Goal: Communication & Community: Answer question/provide support

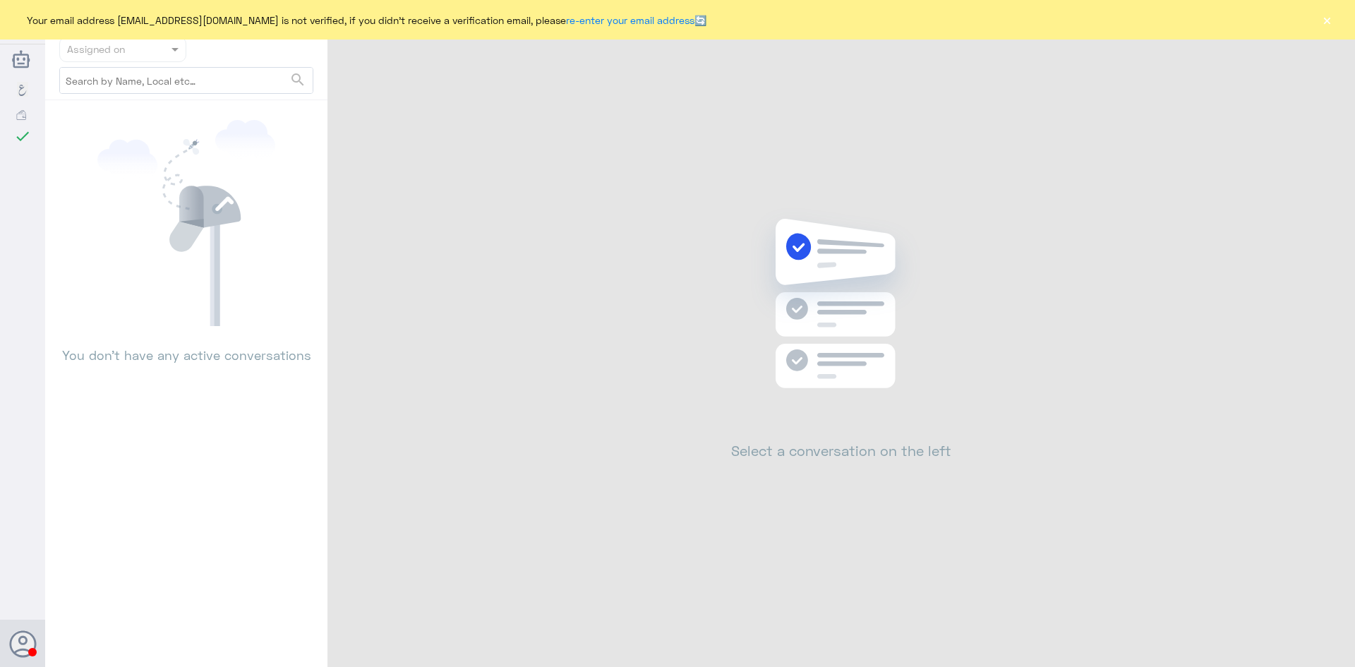
click at [1327, 20] on button "×" at bounding box center [1327, 20] width 14 height 14
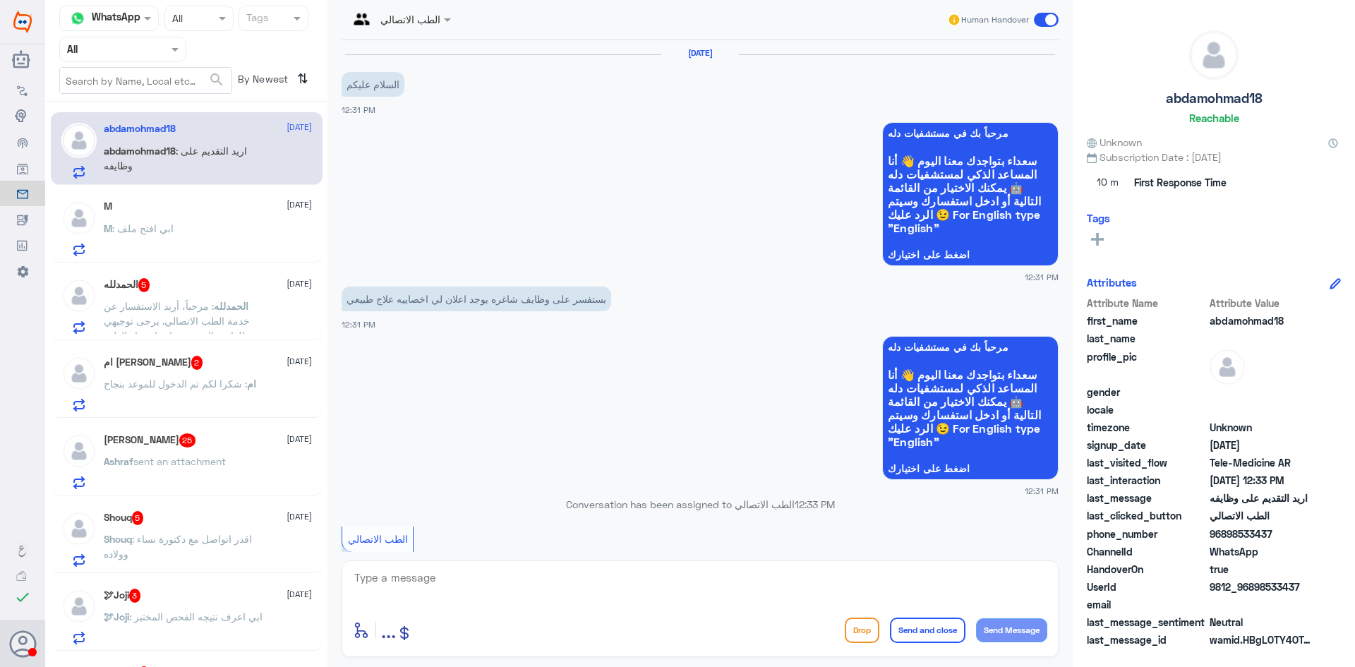
scroll to position [194, 0]
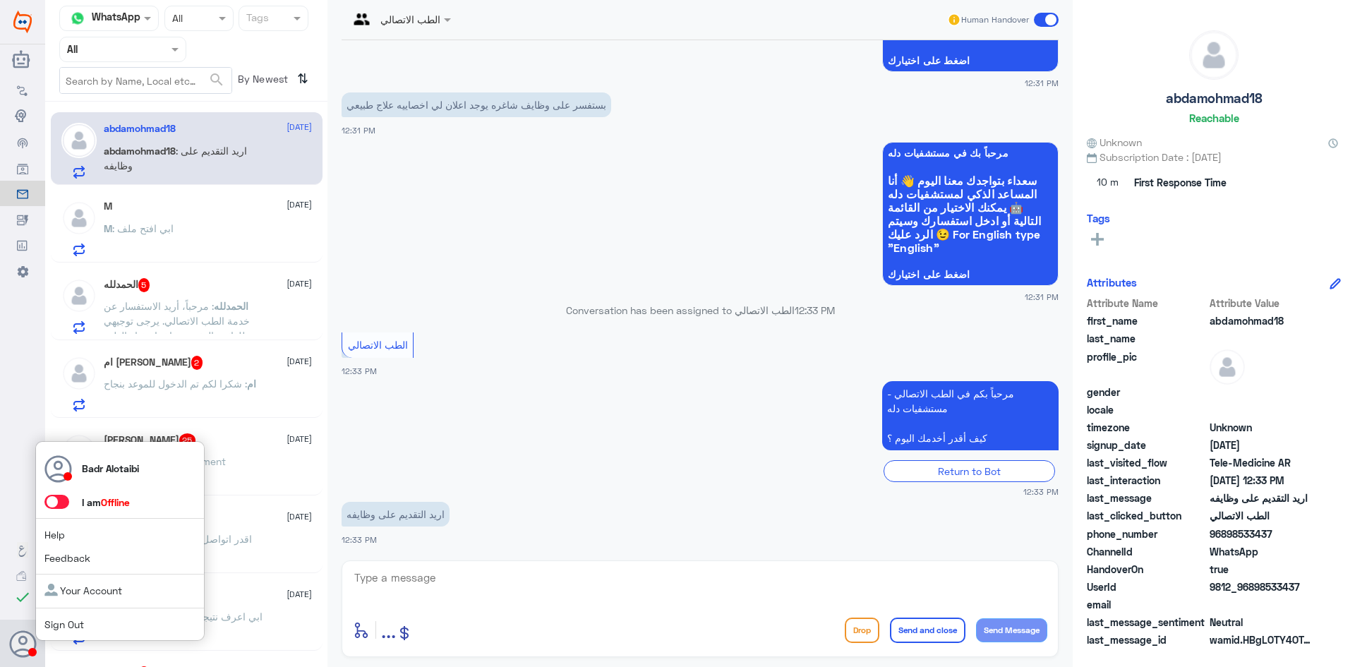
click at [63, 503] on span at bounding box center [56, 502] width 25 height 14
click at [0, 0] on input "checkbox" at bounding box center [0, 0] width 0 height 0
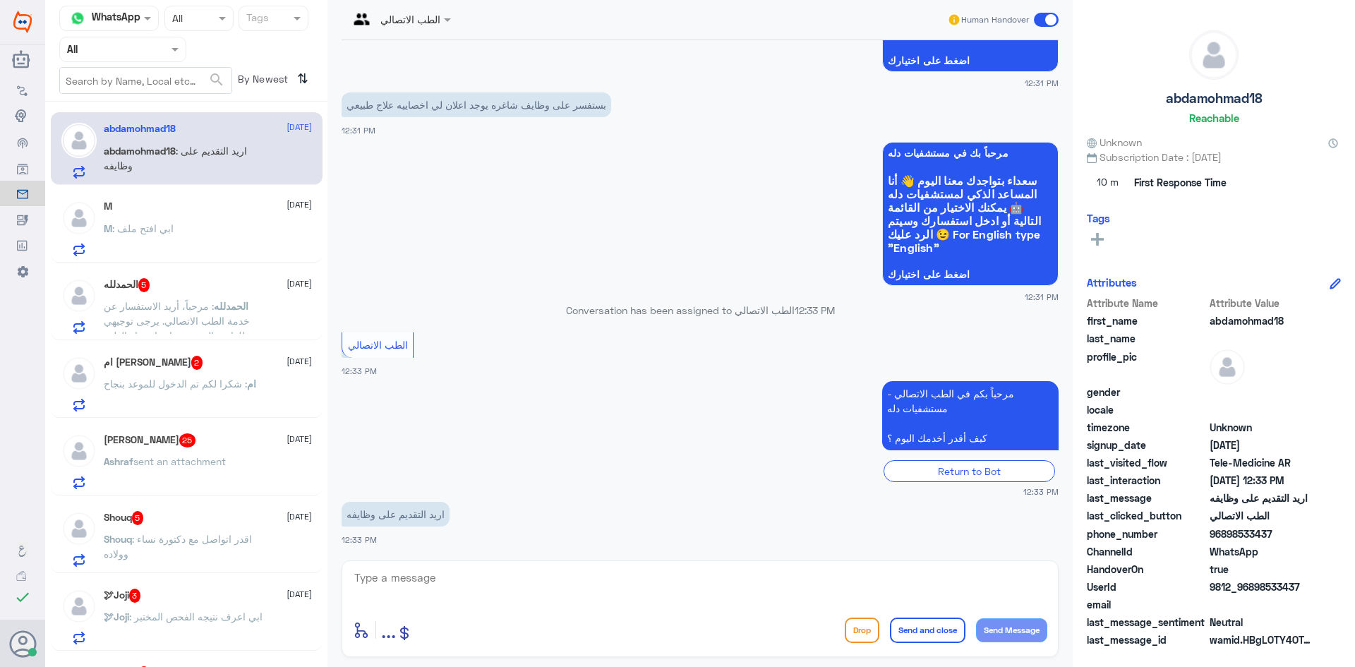
click at [193, 189] on div "abdamohmad18 11 August abdamohmad18 : اريد التقديم على وظايفه M 11 August M : ا…" at bounding box center [186, 389] width 282 height 565
click at [145, 47] on input "text" at bounding box center [106, 49] width 78 height 16
click at [125, 84] on div "All" at bounding box center [122, 82] width 127 height 26
click at [166, 67] on form "search" at bounding box center [145, 80] width 173 height 27
click at [164, 59] on div "Agent Filter All" at bounding box center [122, 49] width 127 height 25
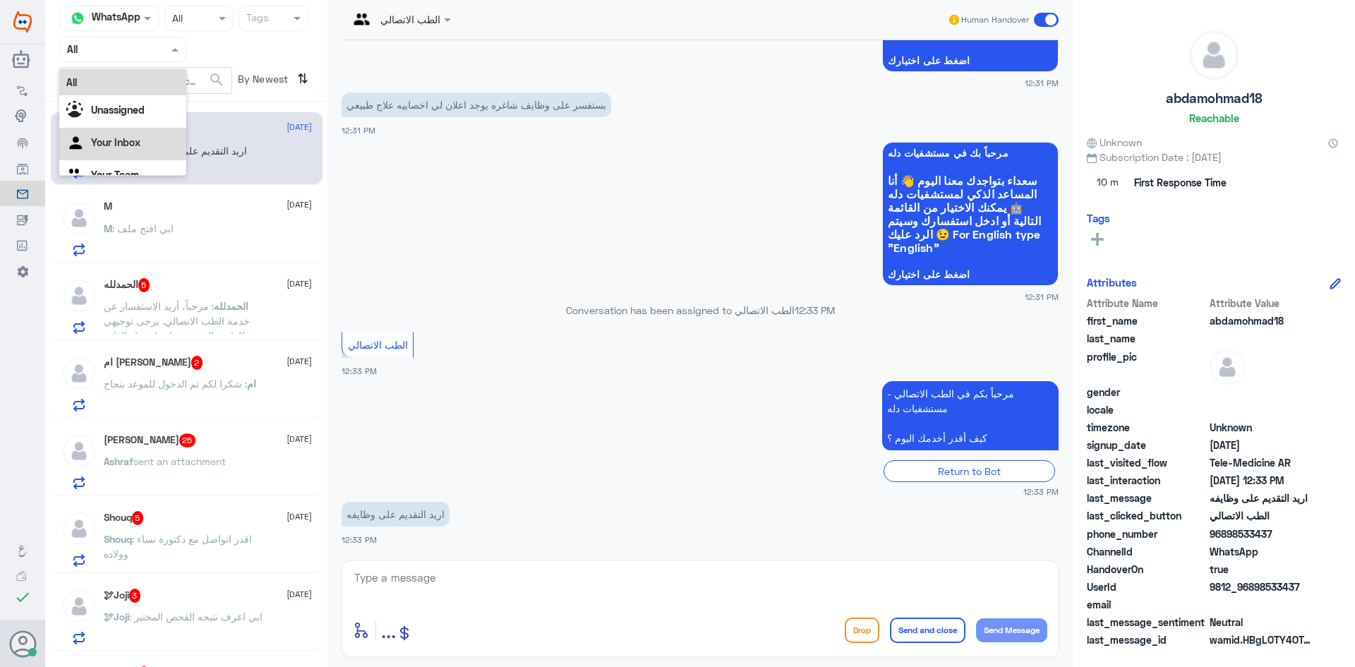
click at [132, 129] on div "Your Inbox" at bounding box center [122, 144] width 127 height 32
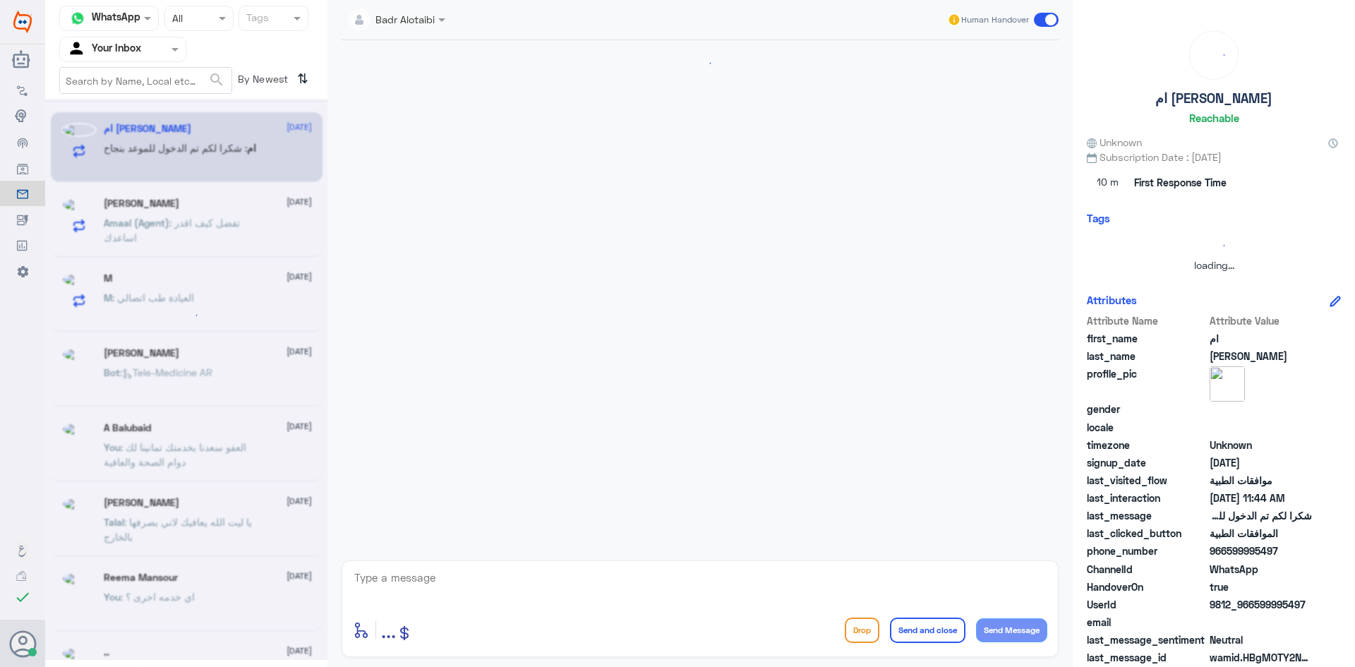
scroll to position [0, 0]
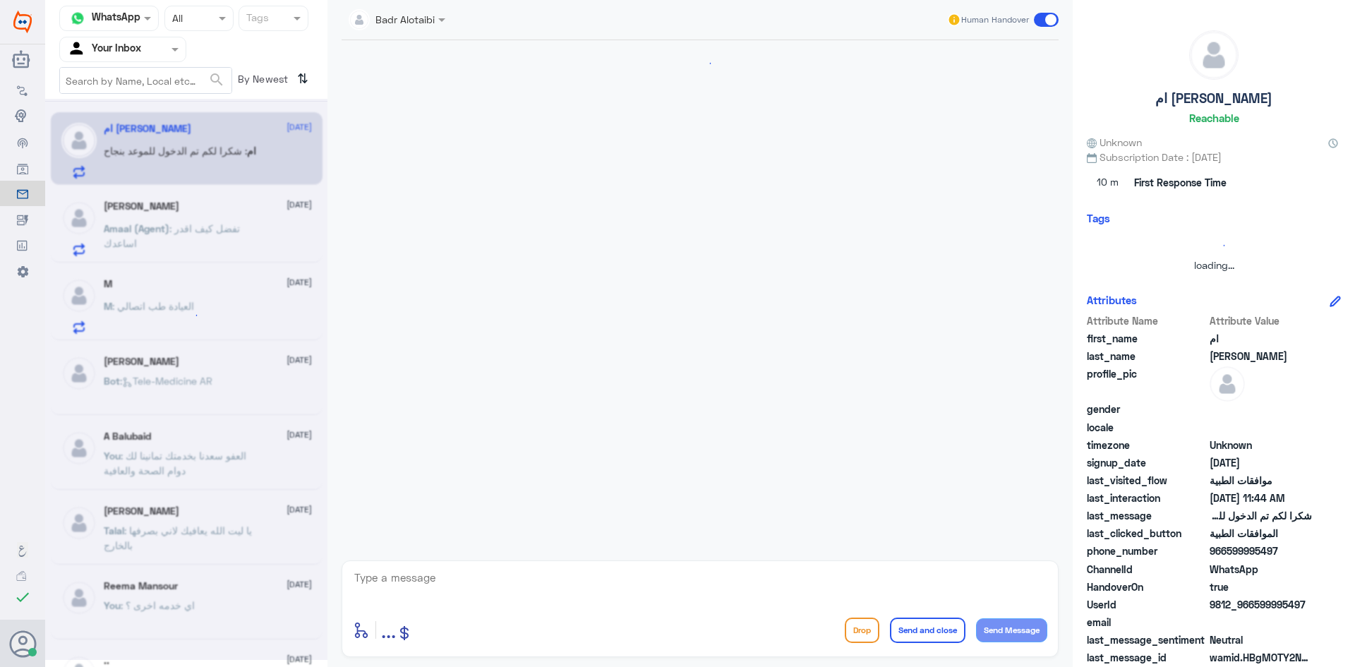
click at [160, 55] on div at bounding box center [123, 49] width 126 height 16
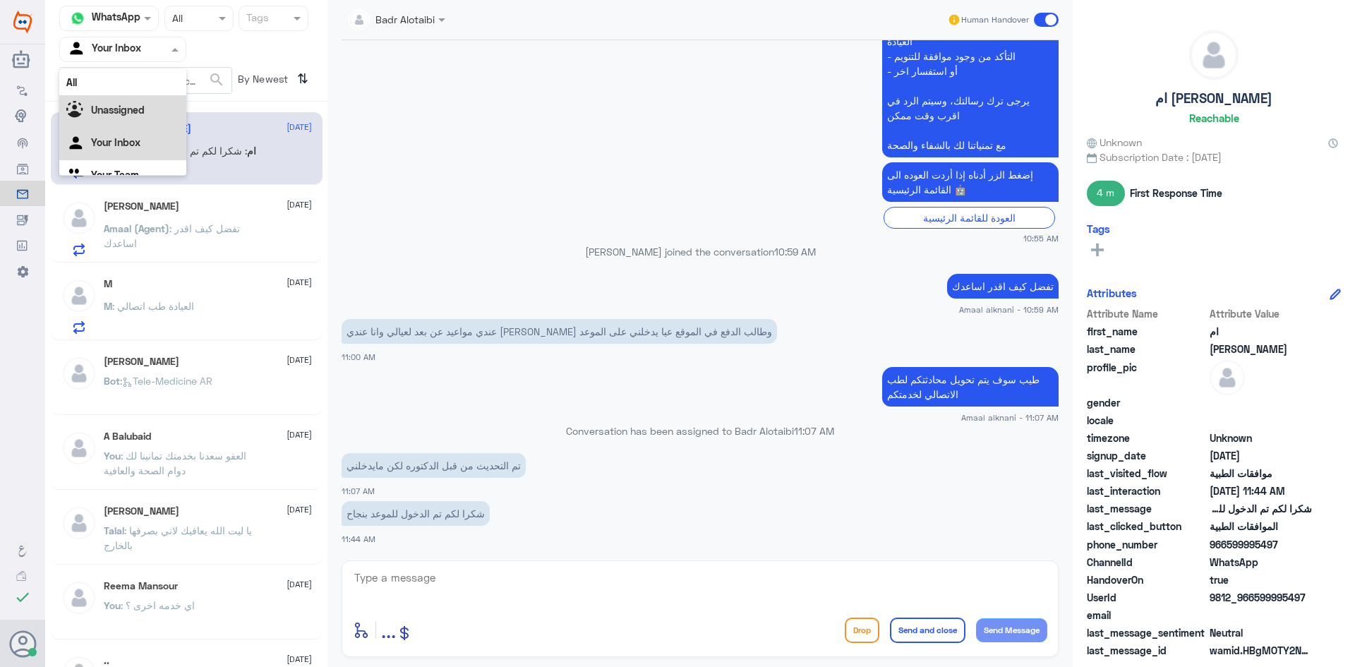
click at [142, 85] on div "All" at bounding box center [122, 82] width 127 height 26
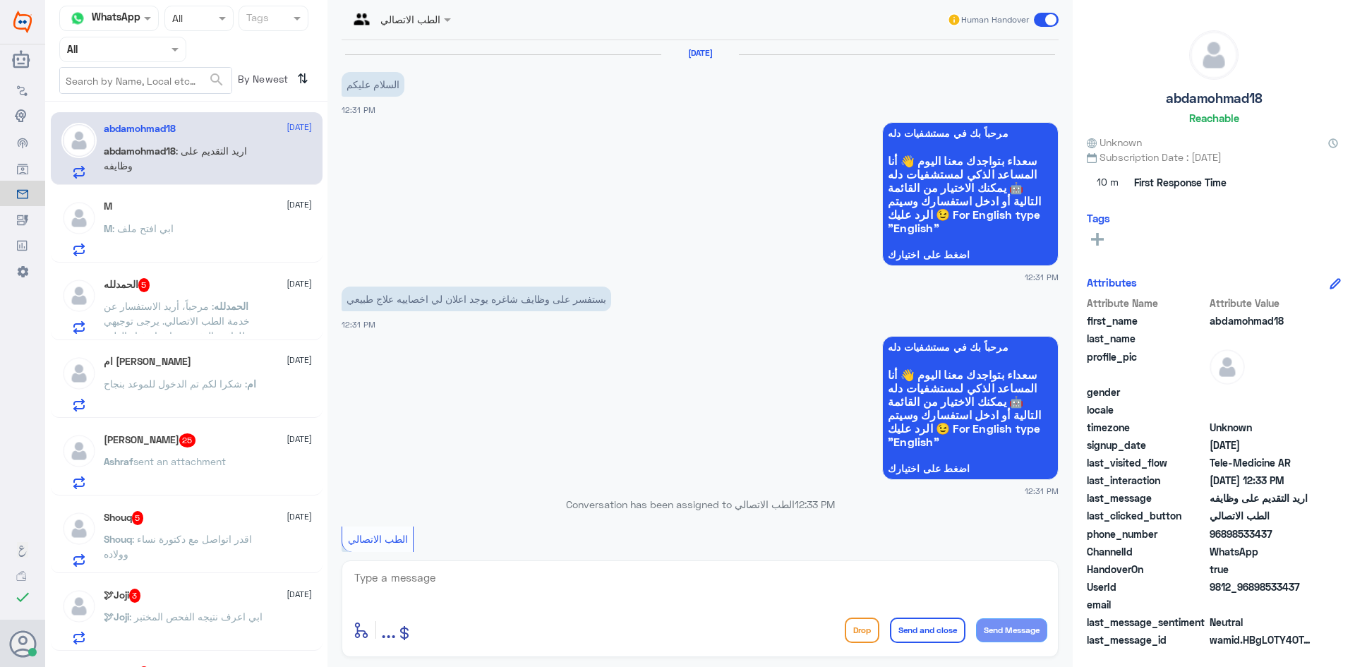
scroll to position [194, 0]
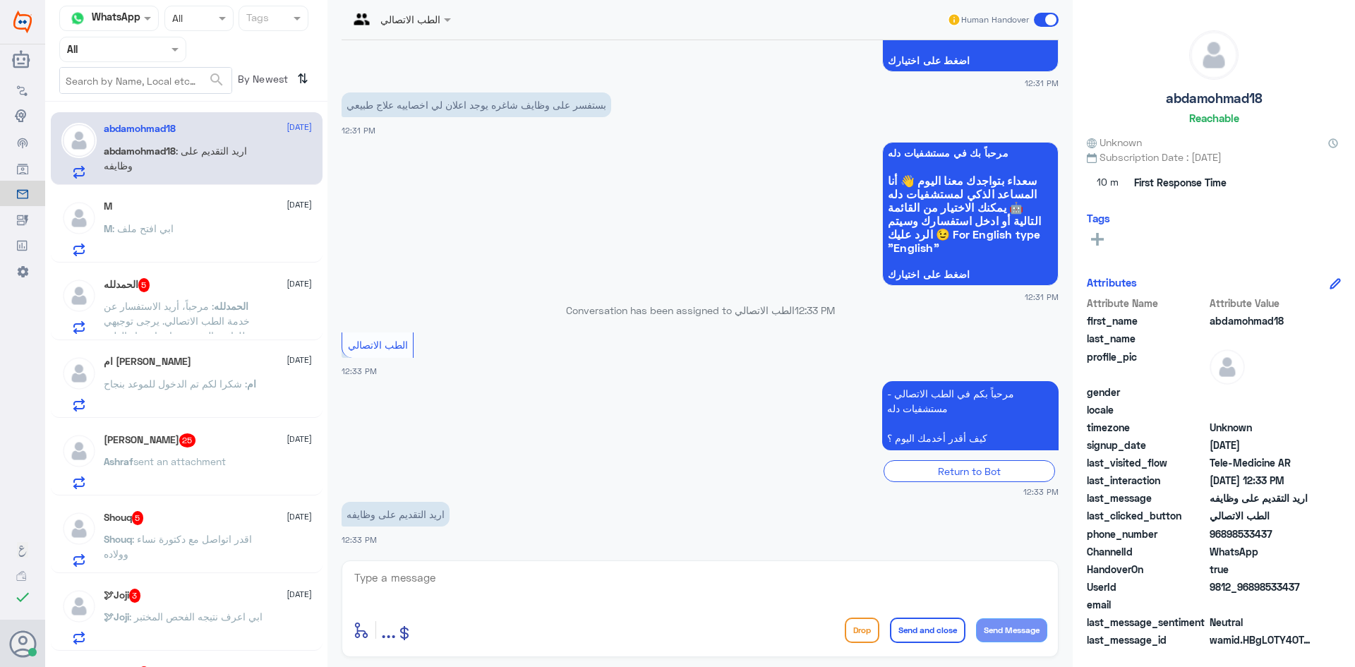
click at [1055, 22] on span at bounding box center [1046, 20] width 25 height 14
click at [0, 0] on input "checkbox" at bounding box center [0, 0] width 0 height 0
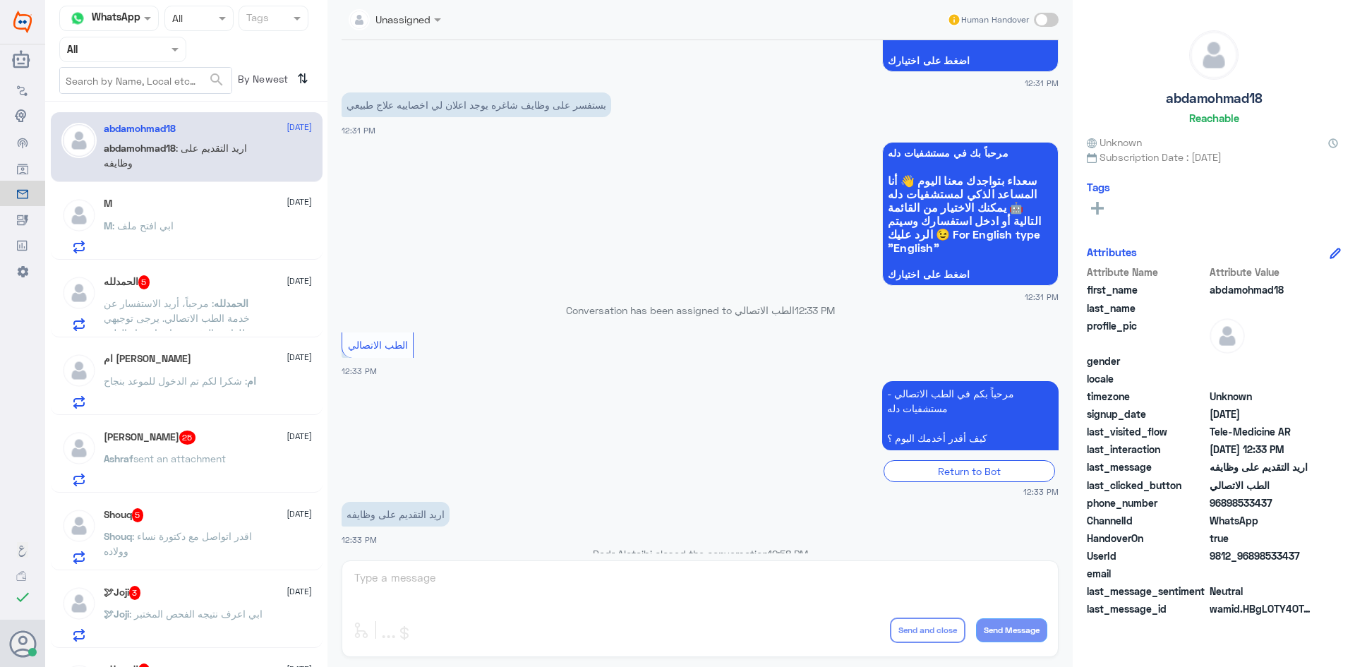
scroll to position [220, 0]
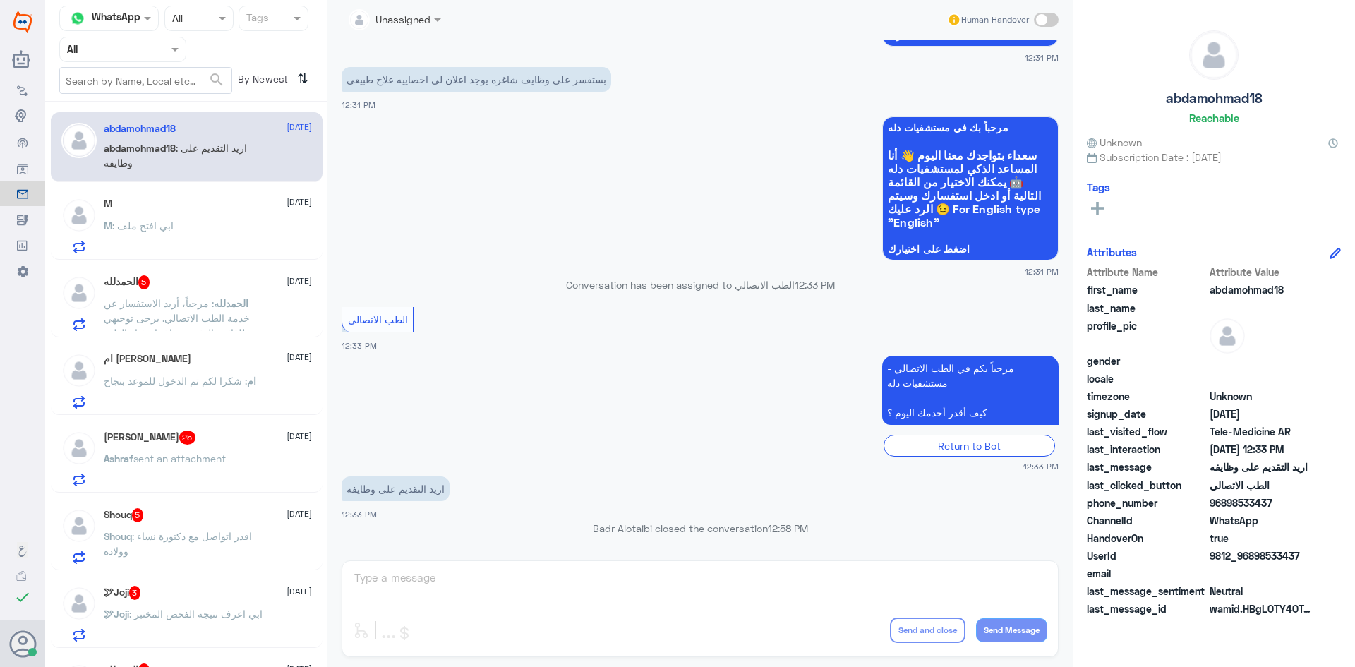
click at [160, 220] on span ": ابي افتح ملف" at bounding box center [142, 226] width 61 height 12
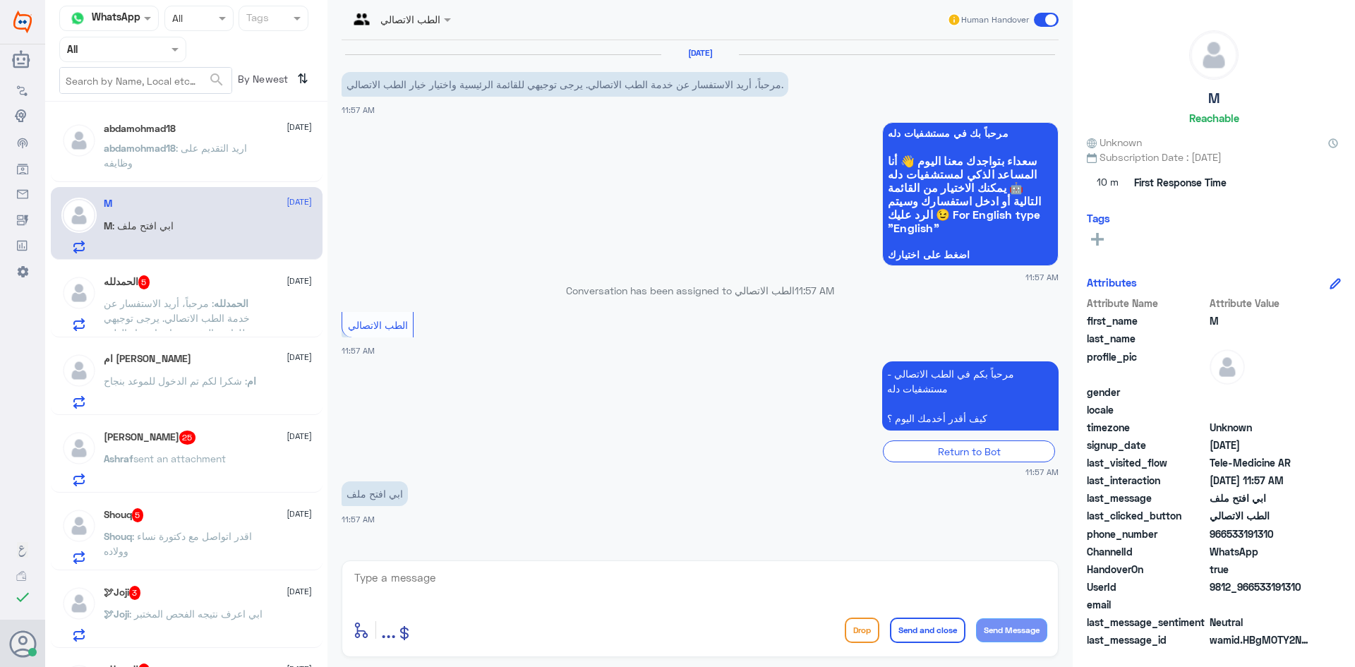
click at [220, 364] on div "ام عامر 11 August" at bounding box center [208, 359] width 208 height 12
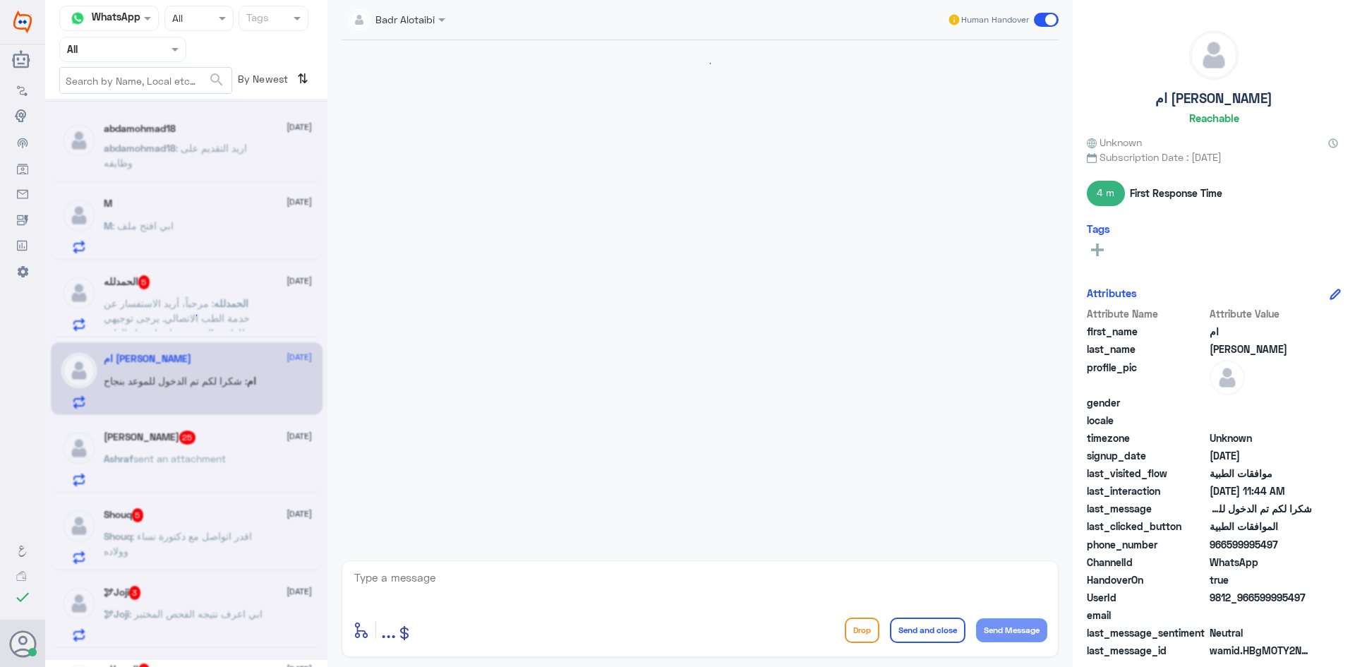
scroll to position [1255, 0]
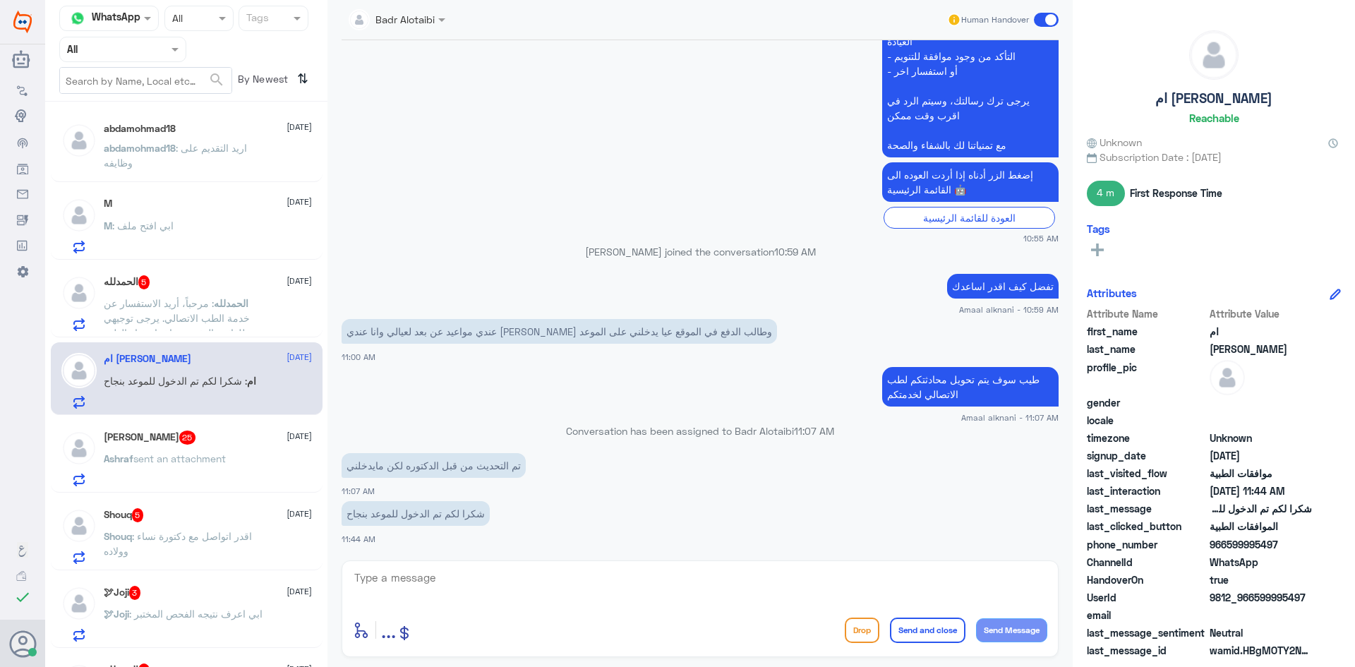
click at [163, 222] on span ": ابي افتح ملف" at bounding box center [142, 226] width 61 height 12
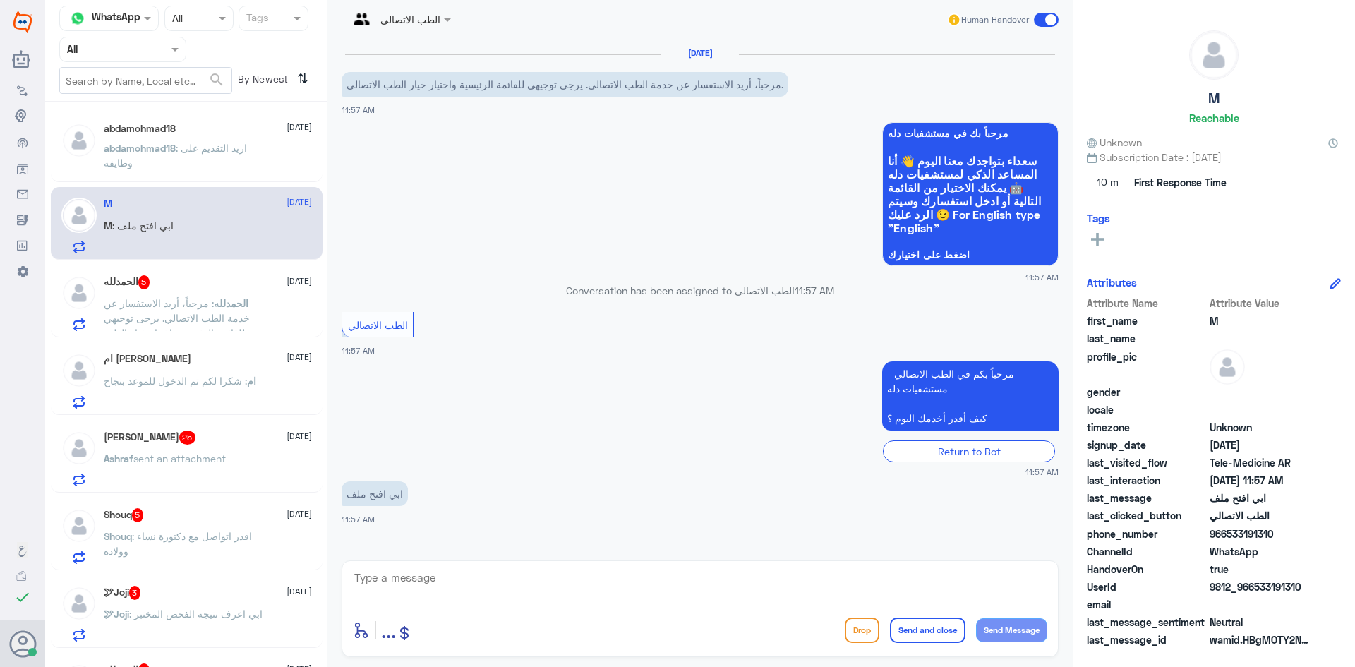
click at [413, 566] on div "enter flow name ... Drop Send and close Send Message" at bounding box center [700, 608] width 717 height 97
click at [407, 586] on textarea at bounding box center [700, 585] width 694 height 35
type textarea "هلا حياك معك بدر من الطب الاتصالي"
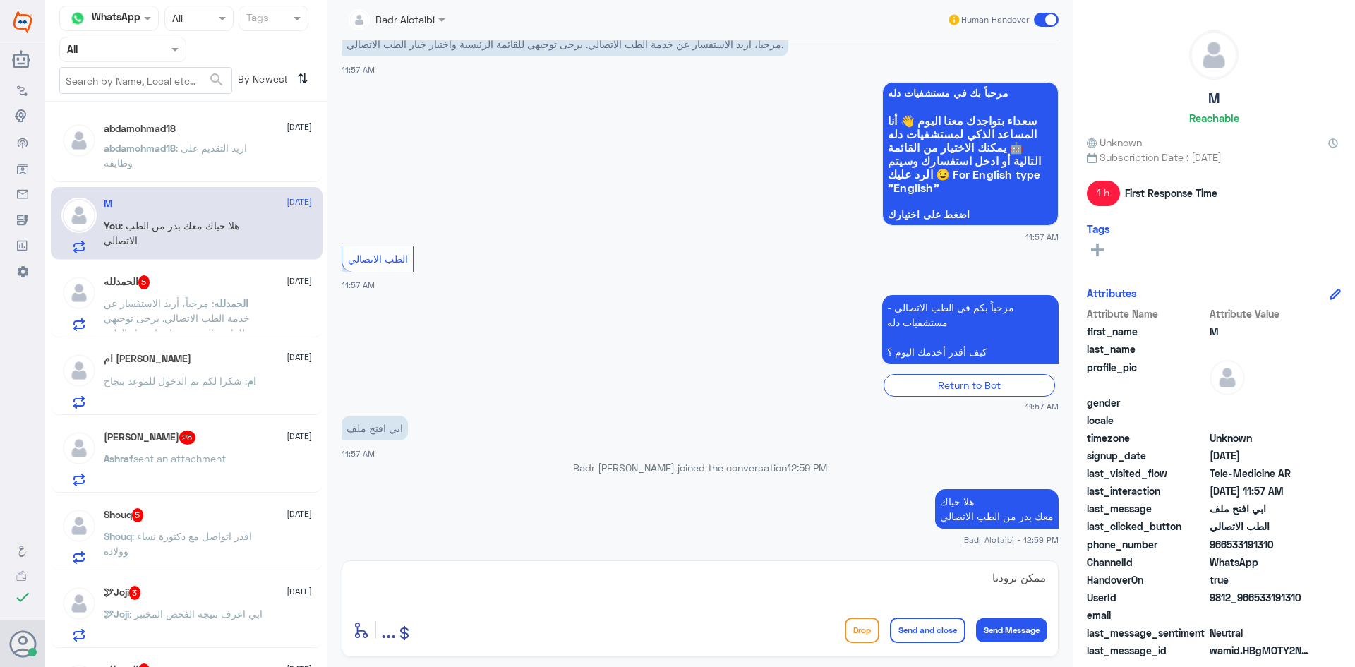
drag, startPoint x: 1294, startPoint y: 597, endPoint x: 1253, endPoint y: 599, distance: 40.3
click at [1253, 599] on span "9812_966533191310" at bounding box center [1261, 597] width 102 height 15
copy span "533191310"
click at [965, 586] on textarea "ممكن تزودنا" at bounding box center [700, 585] width 694 height 35
type textarea "ممكن تزودنا بصورة من الهوية"
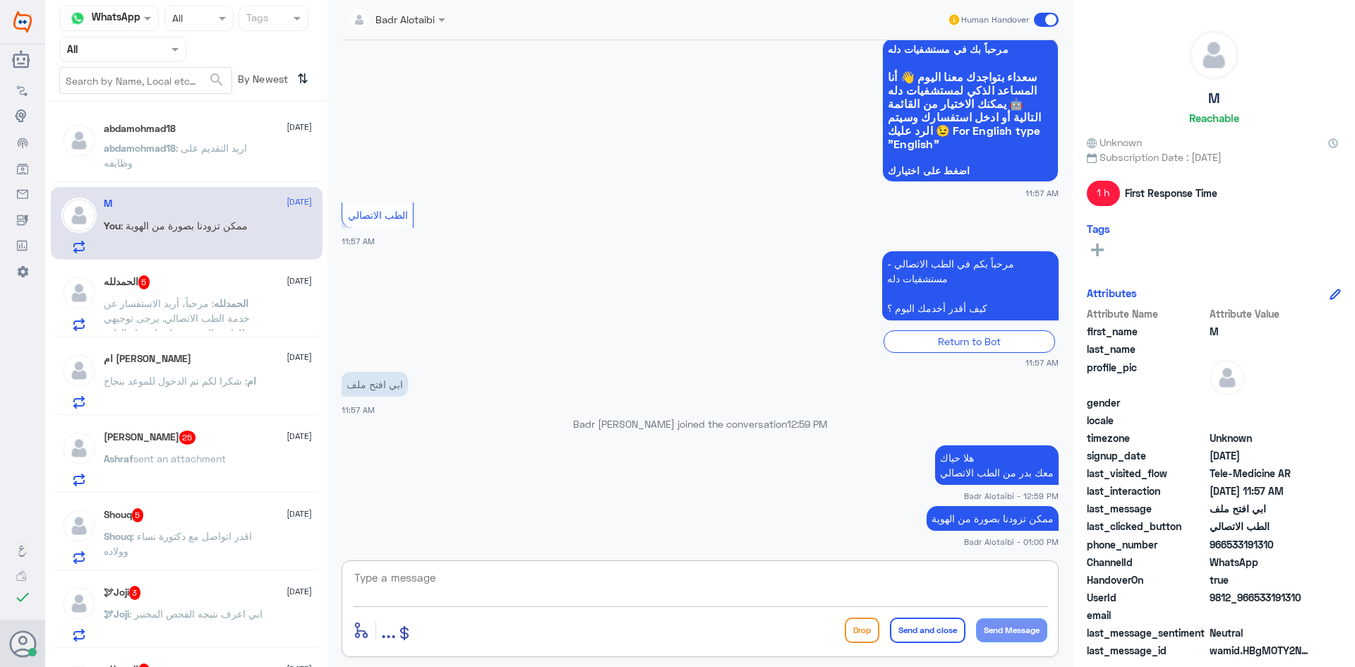
scroll to position [85, 0]
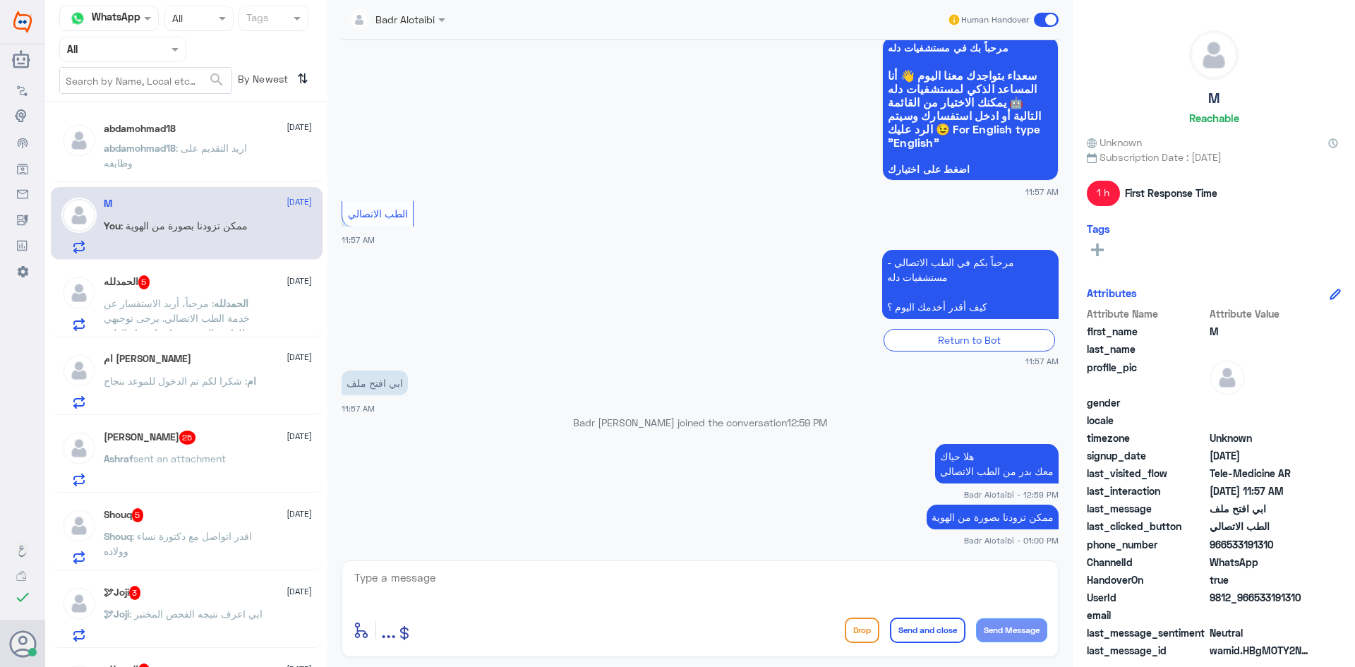
click at [228, 300] on span "الحمدلله" at bounding box center [231, 303] width 35 height 12
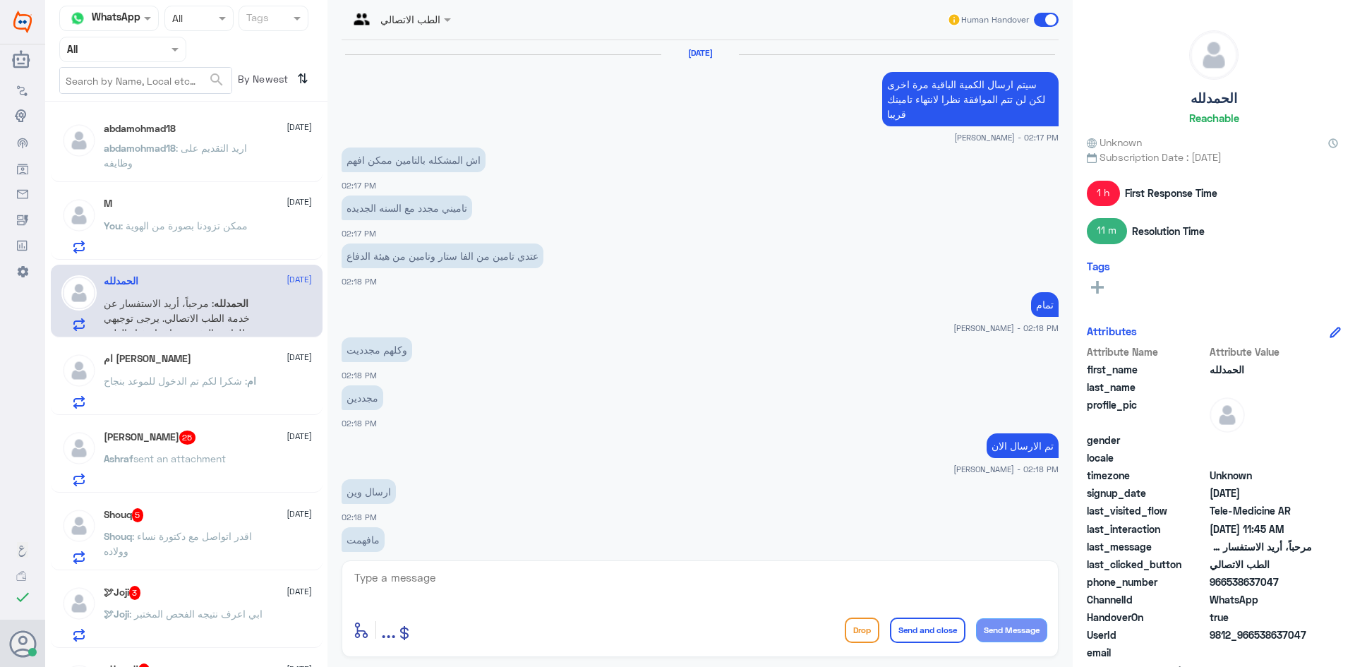
scroll to position [612, 0]
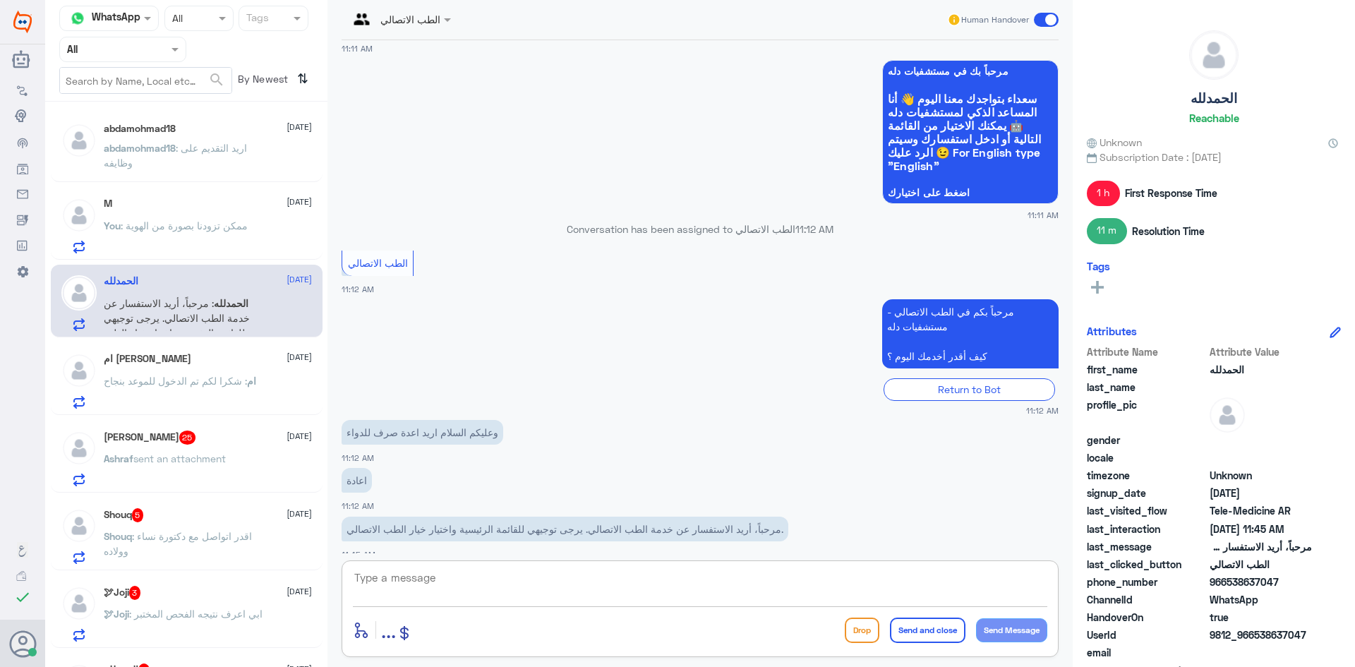
click at [716, 577] on textarea at bounding box center [700, 585] width 694 height 35
drag, startPoint x: 1281, startPoint y: 579, endPoint x: 1228, endPoint y: 584, distance: 53.2
click at [1228, 584] on span "966538637047" at bounding box center [1261, 582] width 102 height 15
copy span "538637047"
click at [960, 587] on textarea at bounding box center [700, 585] width 694 height 35
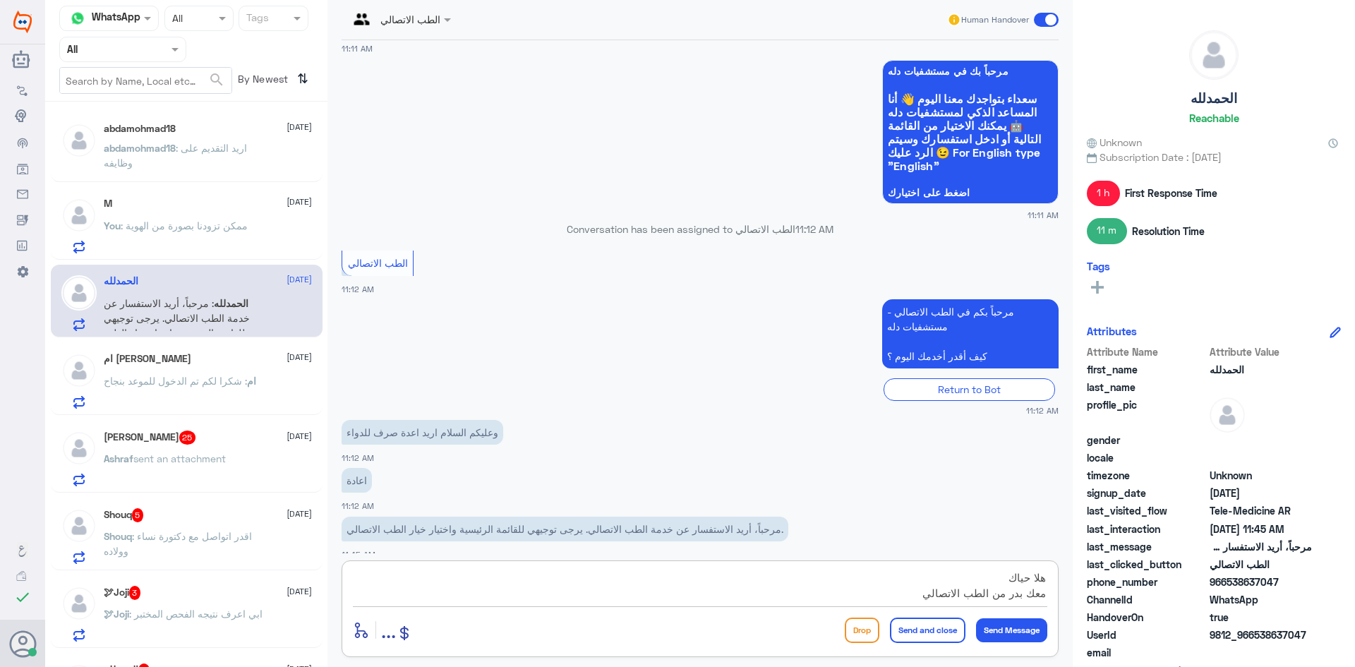
scroll to position [13, 0]
type textarea "هلا حياك معك بدر من الطب الاتصالي كيف اساعدك ؟"
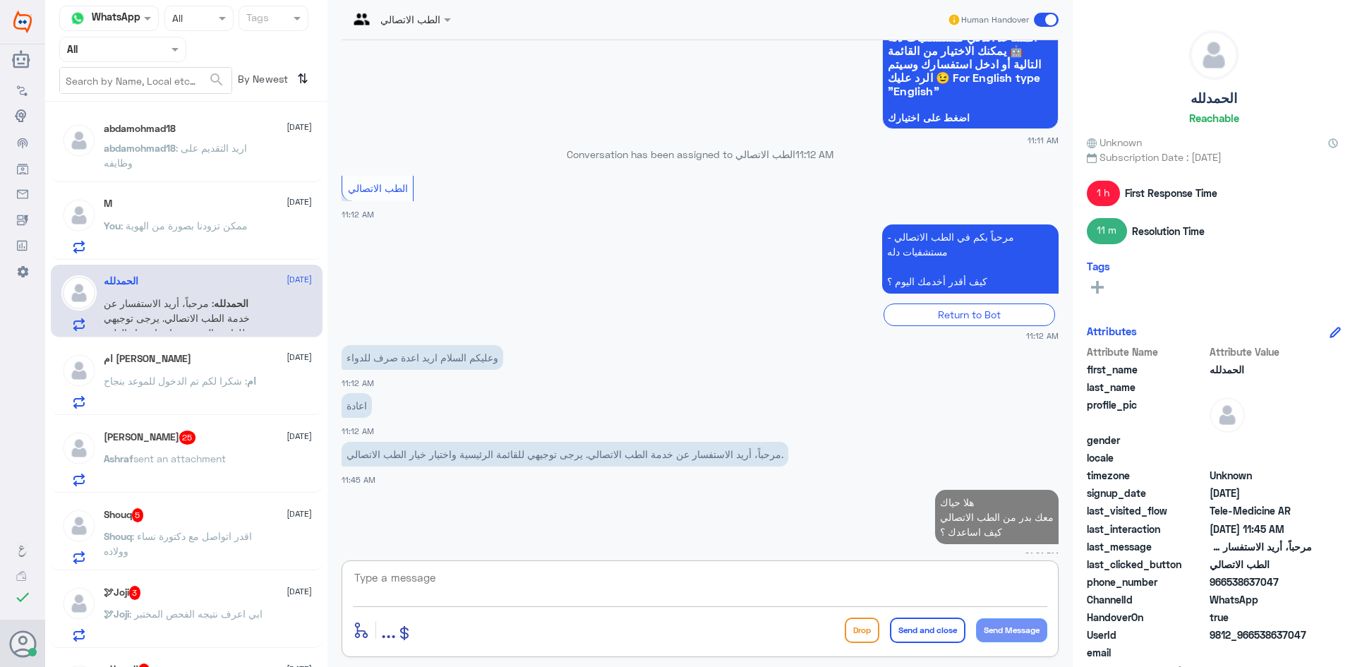
click at [215, 387] on p "ام : شكرا لكم تم الدخول للموعد بنجاح" at bounding box center [180, 390] width 152 height 35
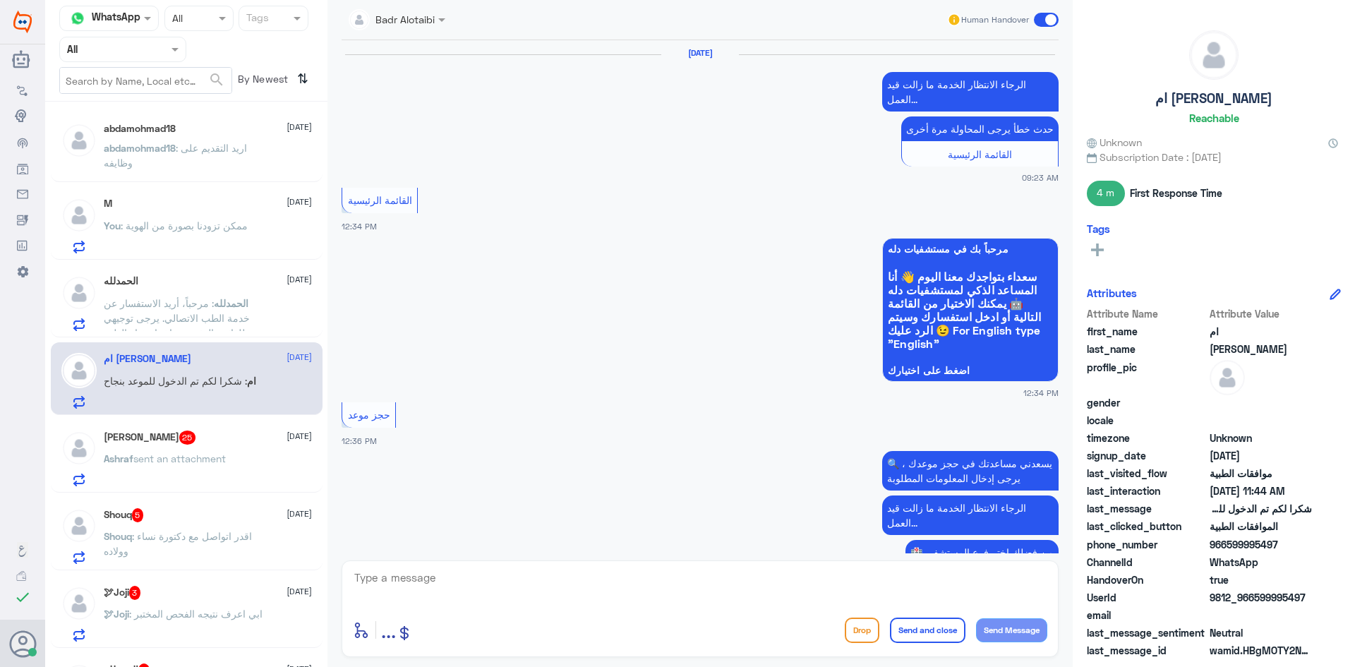
scroll to position [1255, 0]
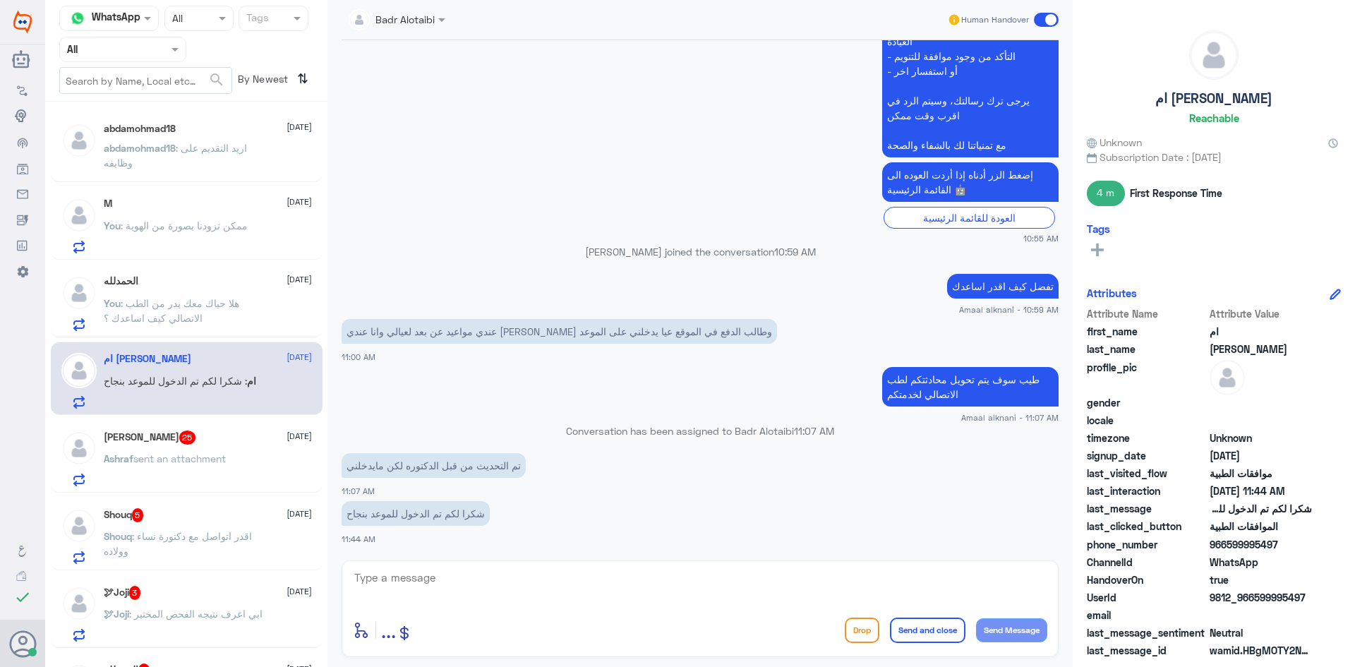
click at [206, 439] on div "Ashraf Fadlallah 25 11 August" at bounding box center [208, 438] width 208 height 14
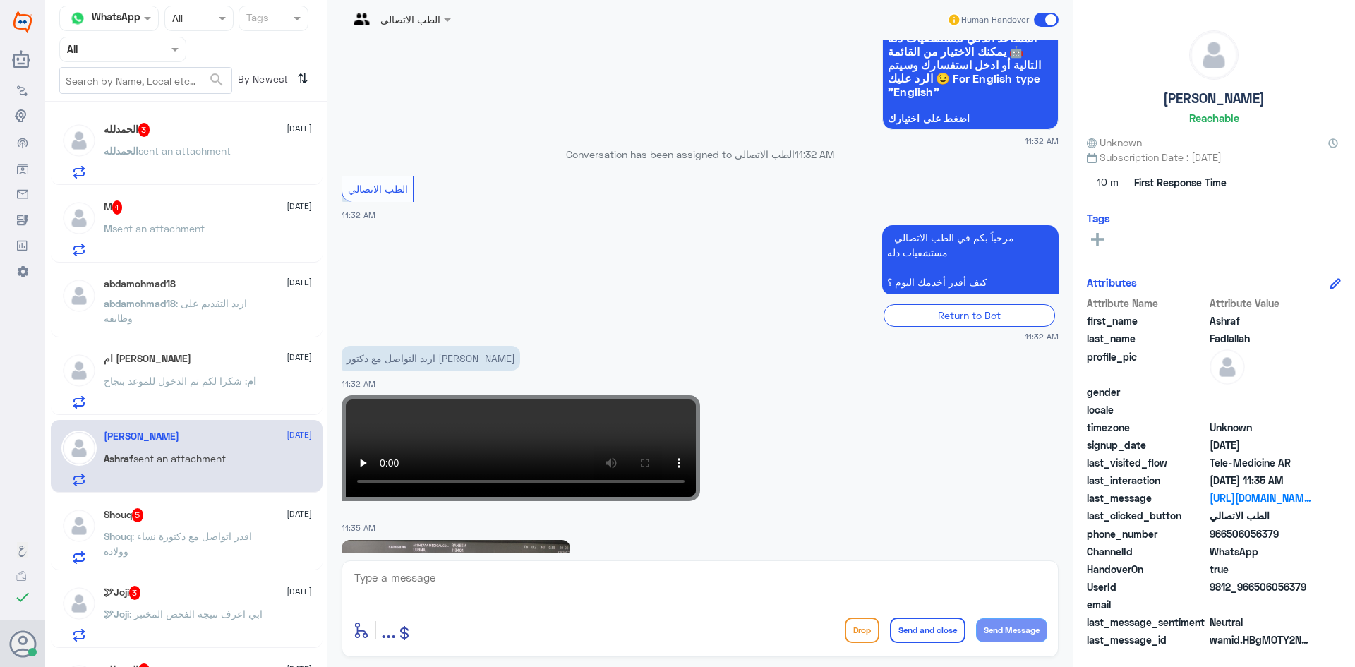
click at [169, 148] on span "sent an attachment" at bounding box center [184, 151] width 92 height 12
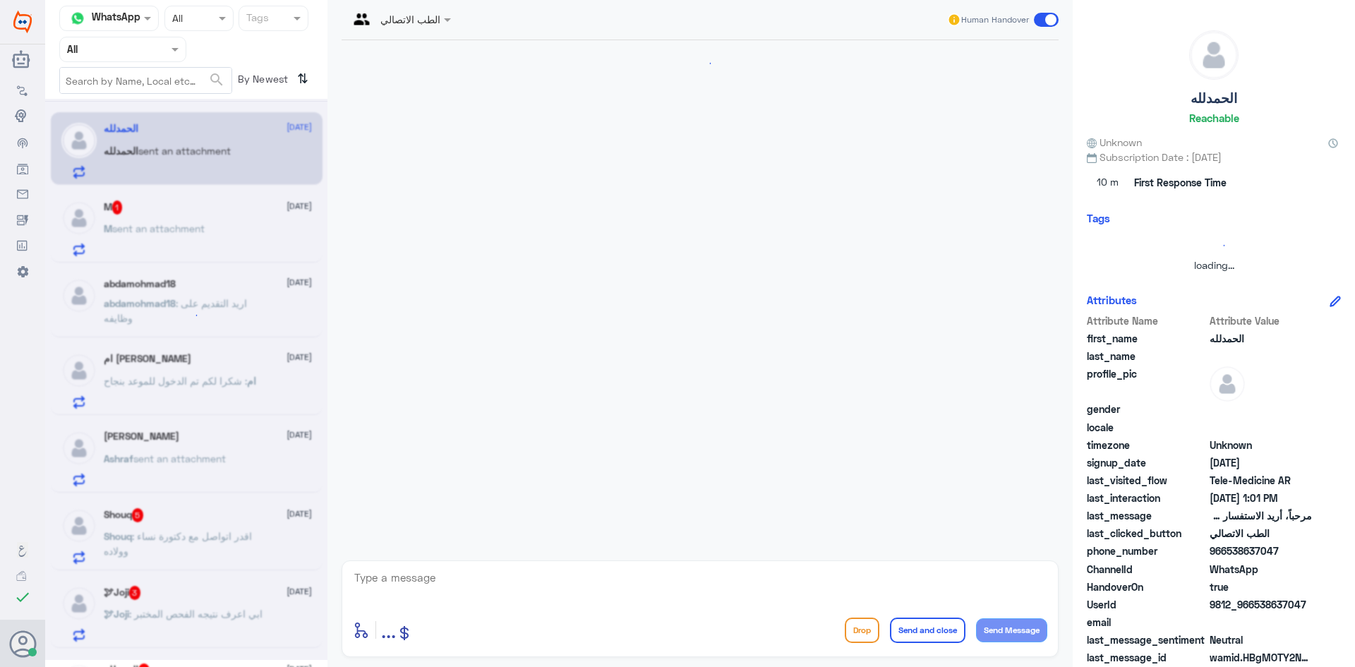
scroll to position [607, 0]
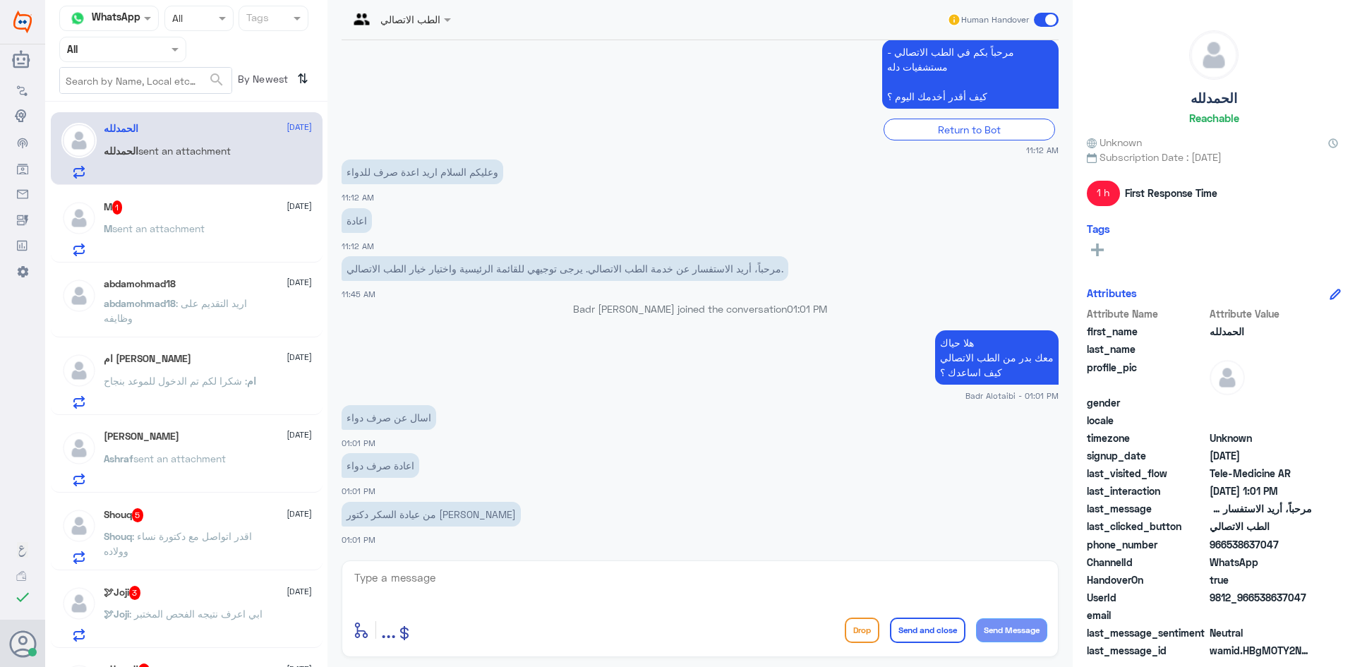
click at [553, 575] on textarea at bounding box center [700, 585] width 694 height 35
type textarea "ب"
type textarea "ي"
drag, startPoint x: 1313, startPoint y: 599, endPoint x: 1254, endPoint y: 594, distance: 58.7
click at [1254, 594] on div "UserId 9812_966538637047" at bounding box center [1214, 599] width 254 height 18
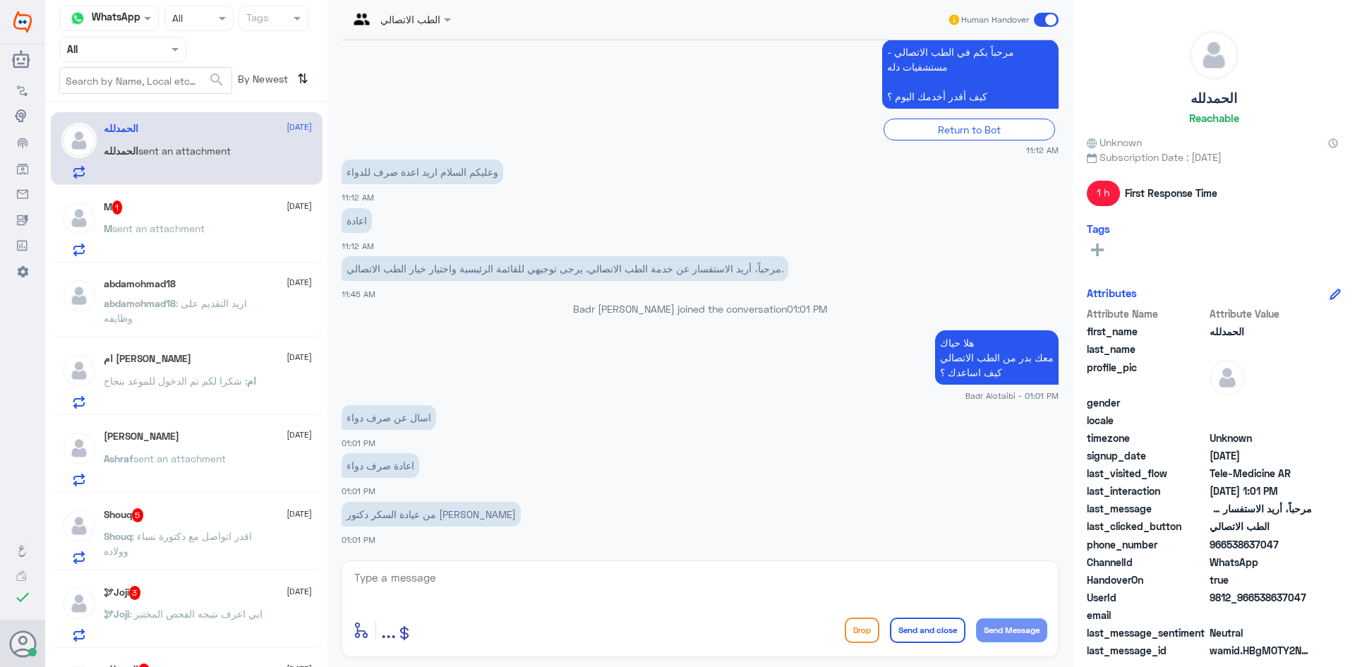
copy span "538637047"
click at [754, 585] on textarea at bounding box center [700, 585] width 694 height 35
type textarea "يمكنك أعادة صرف ادوية عن طريق التطبيق تسجيل استشارة فورية"
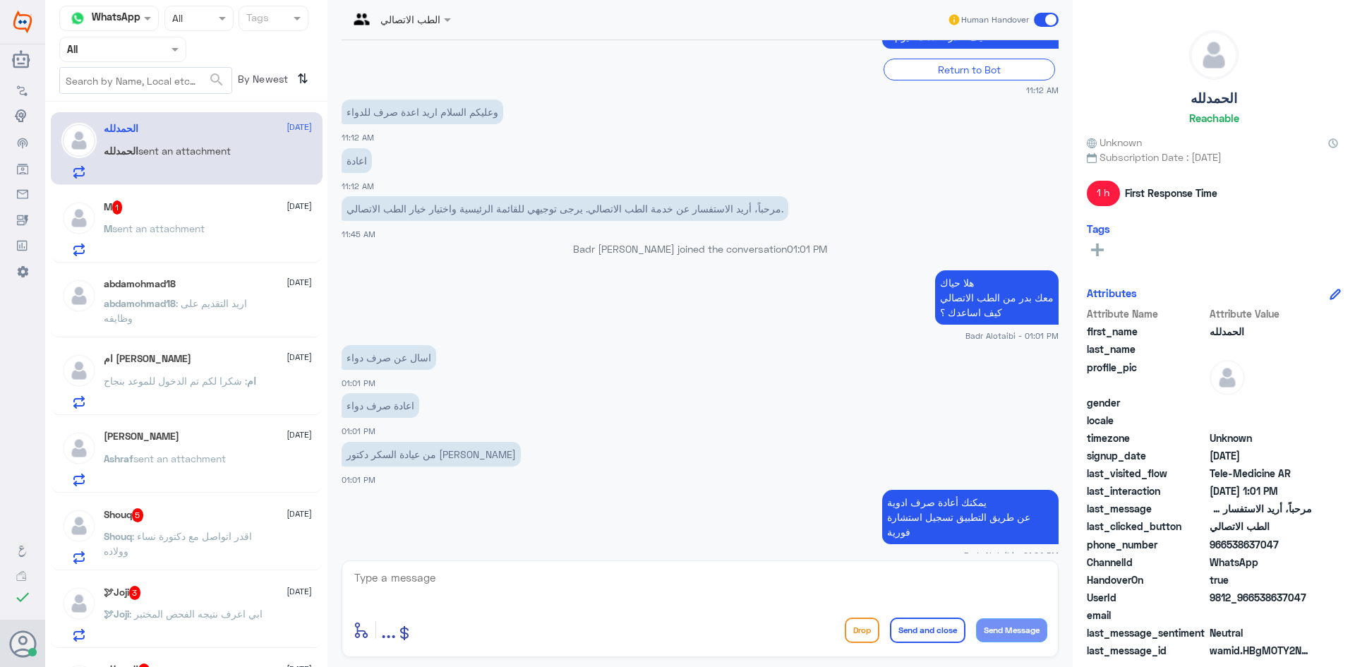
click at [187, 212] on div "M 1 11 August" at bounding box center [208, 207] width 208 height 14
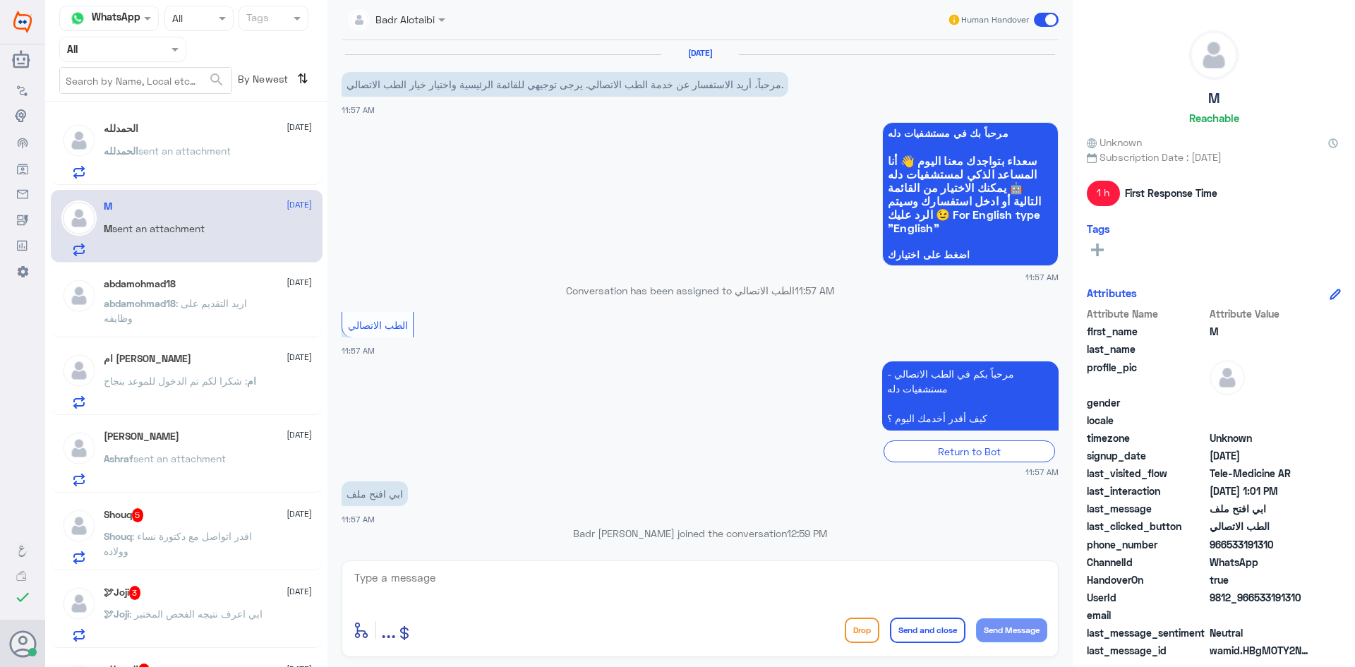
scroll to position [306, 0]
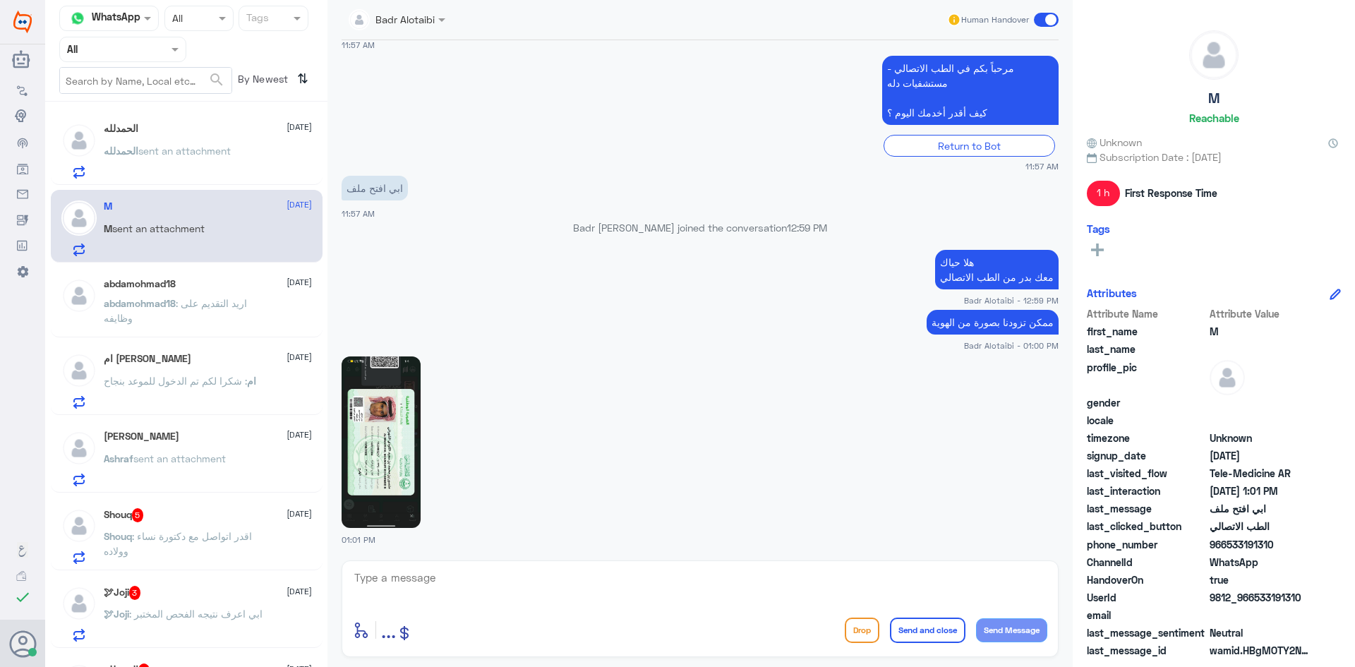
click at [406, 425] on img at bounding box center [381, 442] width 79 height 172
click at [161, 376] on span ": شكرا لكم تم الدخول للموعد بنجاح" at bounding box center [175, 381] width 143 height 12
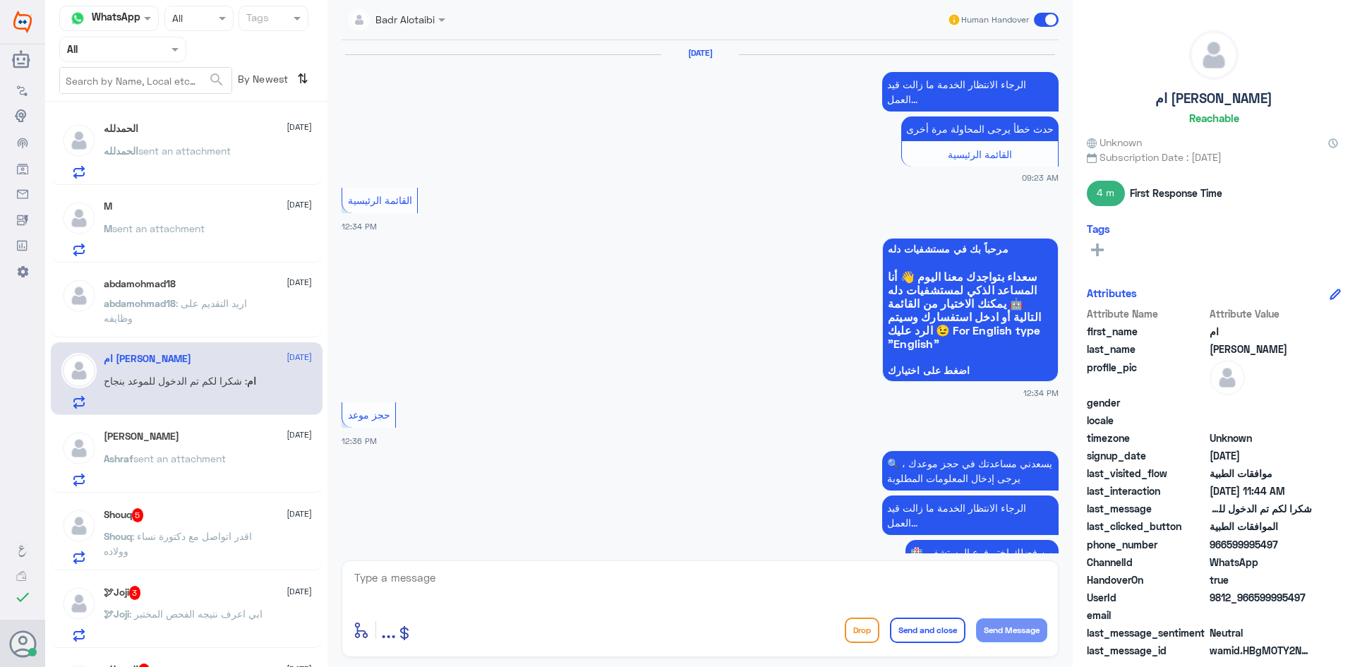
scroll to position [1255, 0]
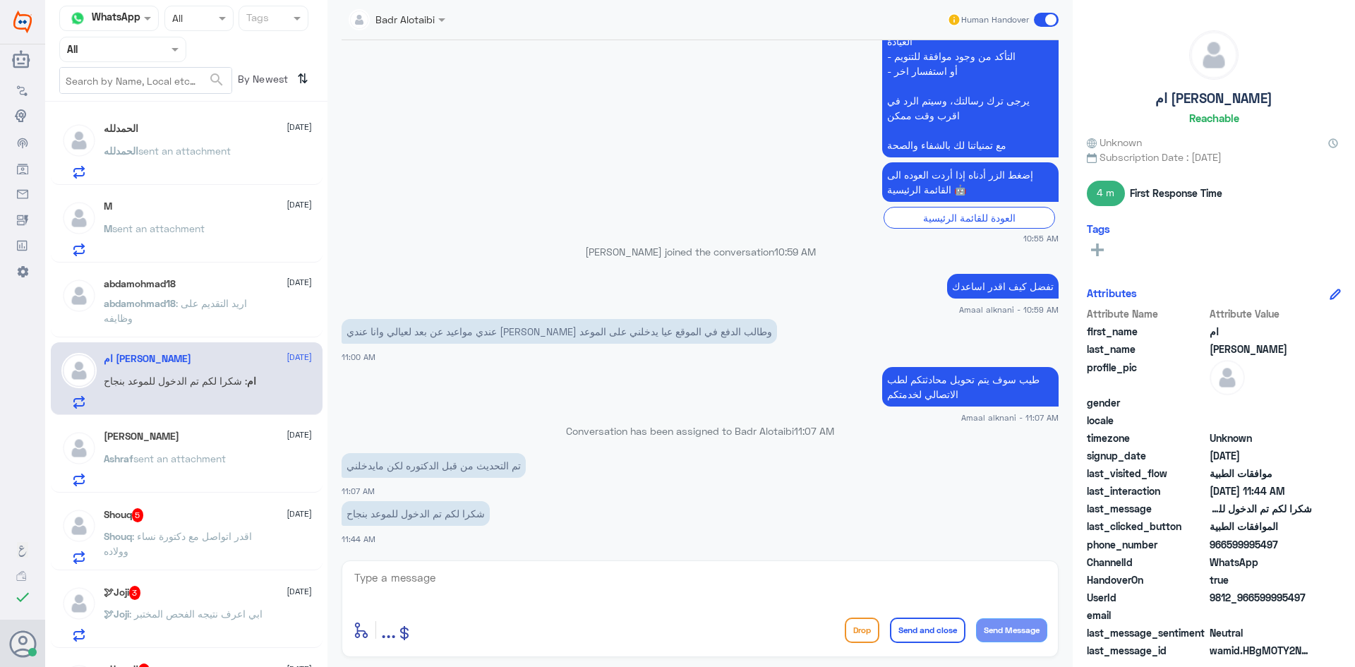
click at [196, 249] on p "M sent an attachment" at bounding box center [154, 238] width 101 height 35
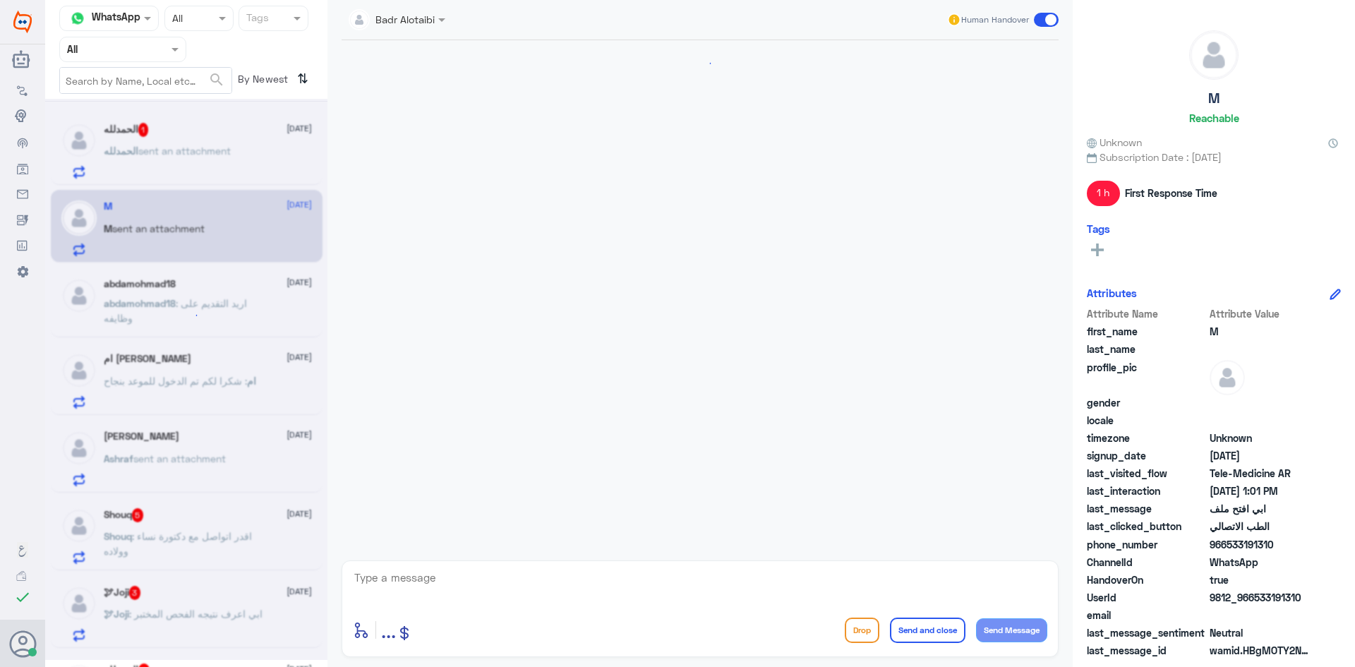
scroll to position [306, 0]
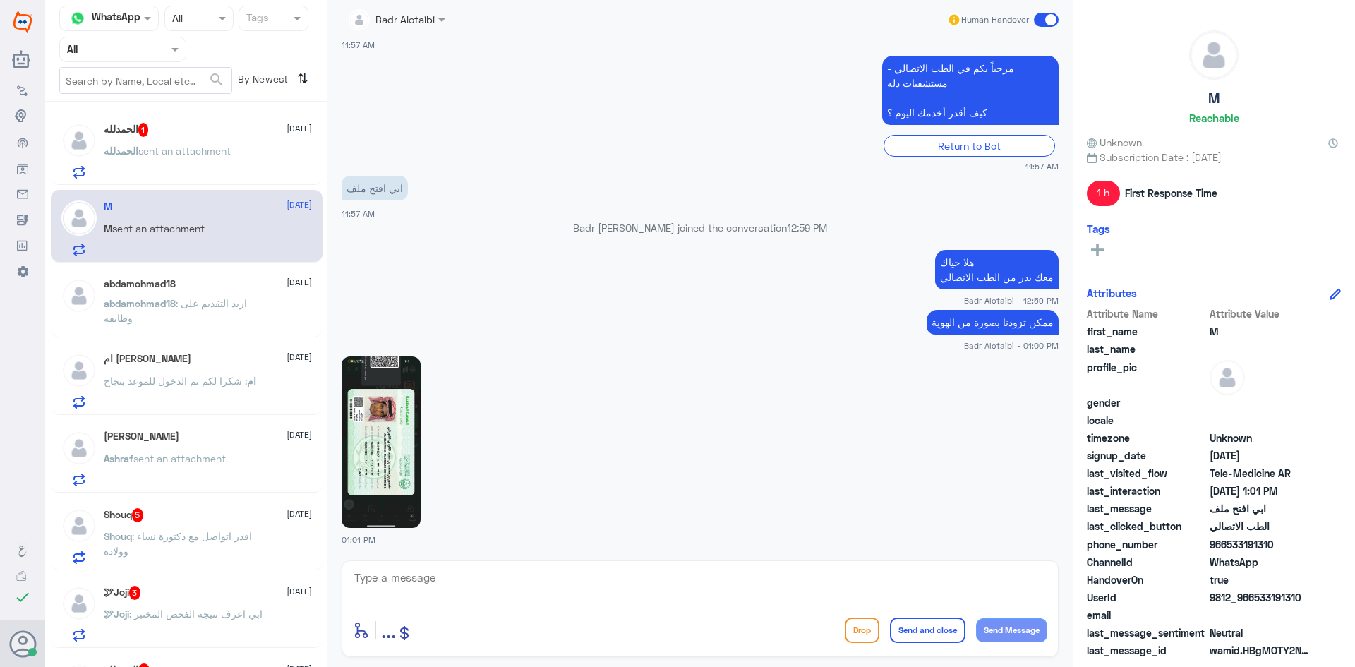
click at [372, 409] on img at bounding box center [381, 442] width 79 height 172
click at [198, 457] on span "sent an attachment" at bounding box center [179, 458] width 92 height 12
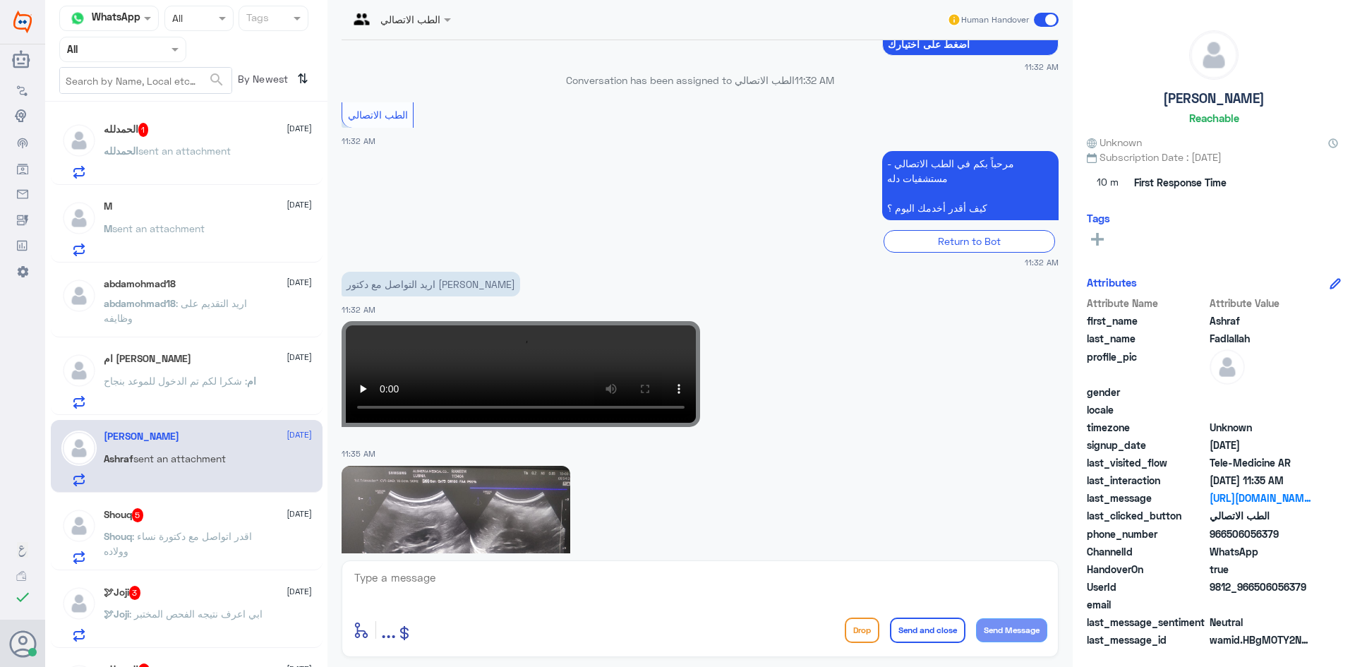
scroll to position [798, 0]
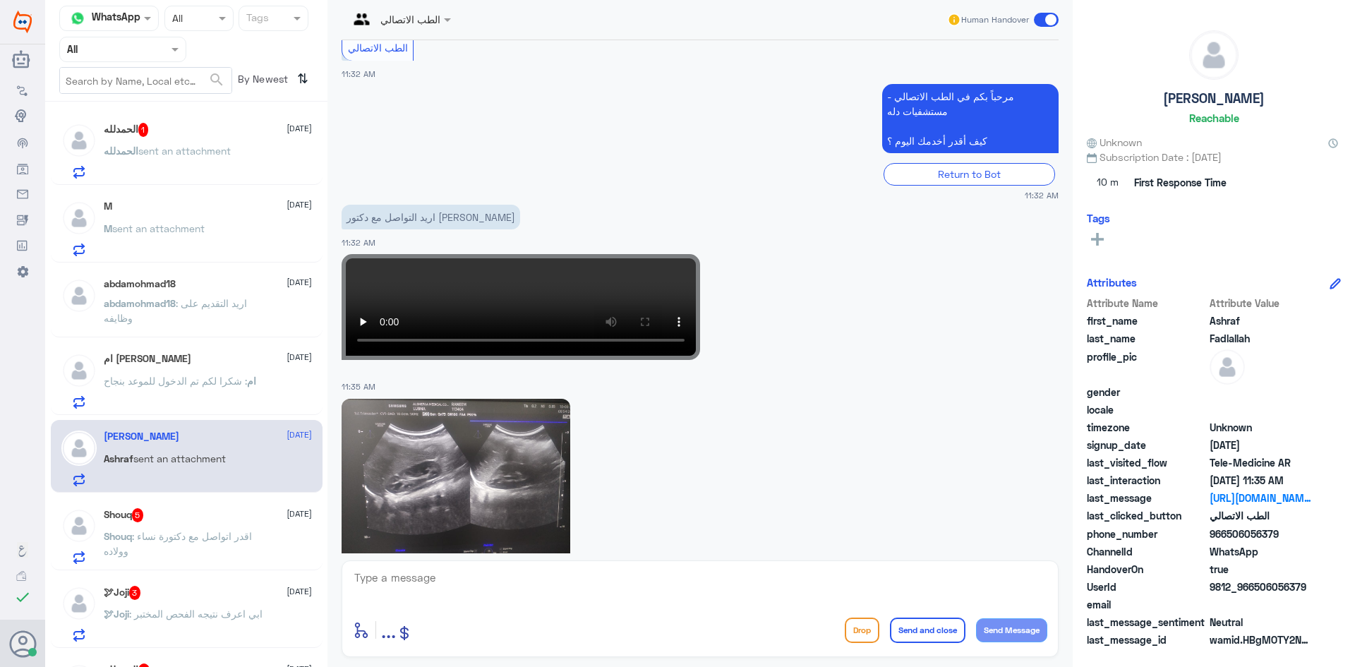
click at [225, 510] on div "Shouq 5 11 August" at bounding box center [208, 515] width 208 height 14
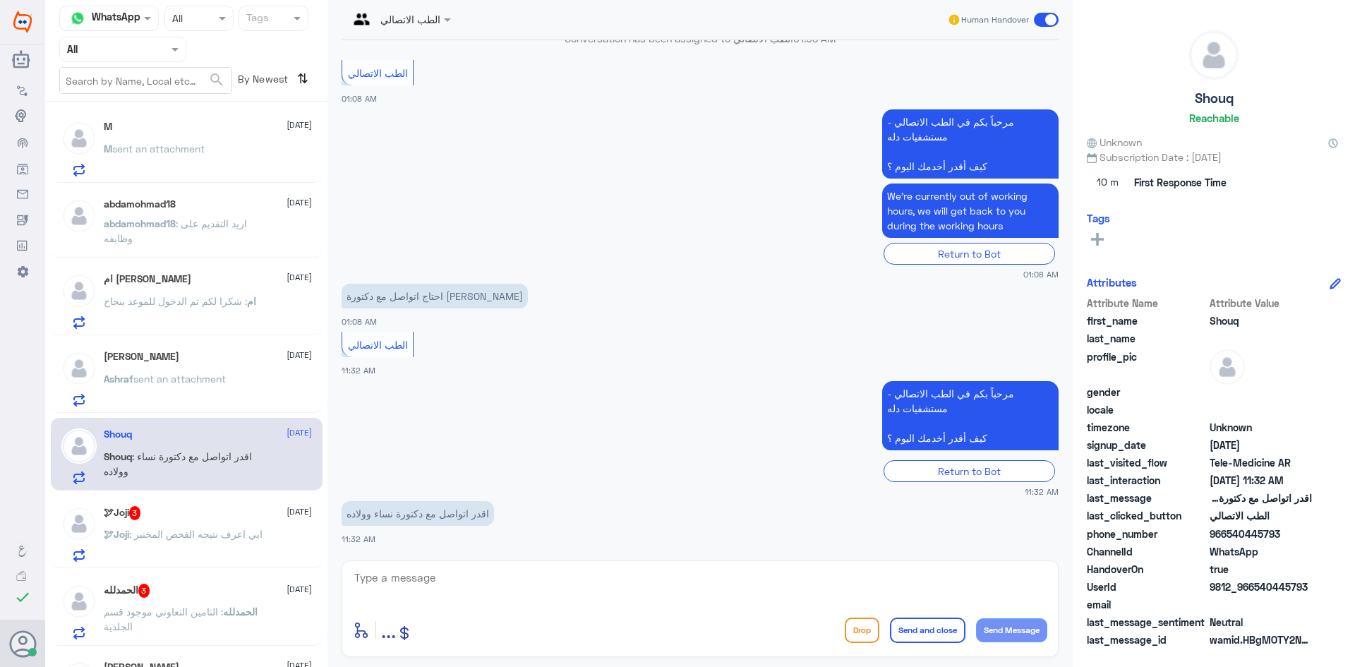
scroll to position [282, 0]
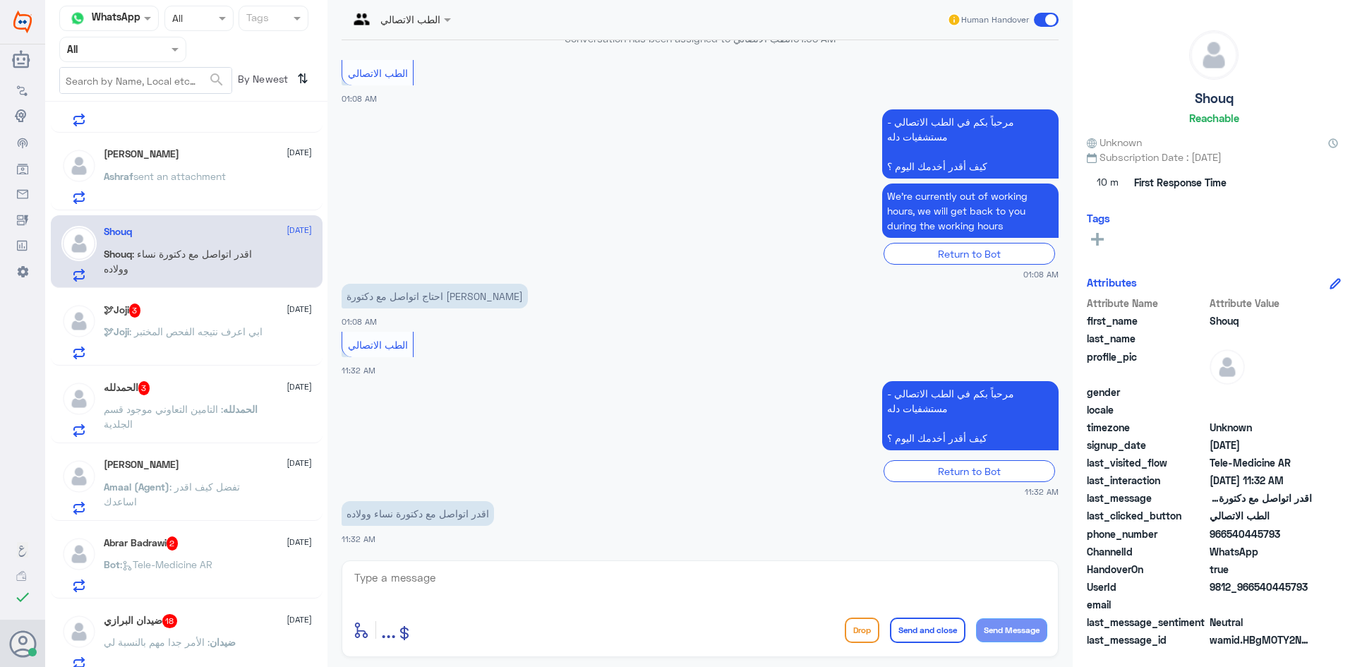
click at [217, 327] on span ": ابي اعرف نتيجه الفحص المختبر" at bounding box center [195, 331] width 133 height 12
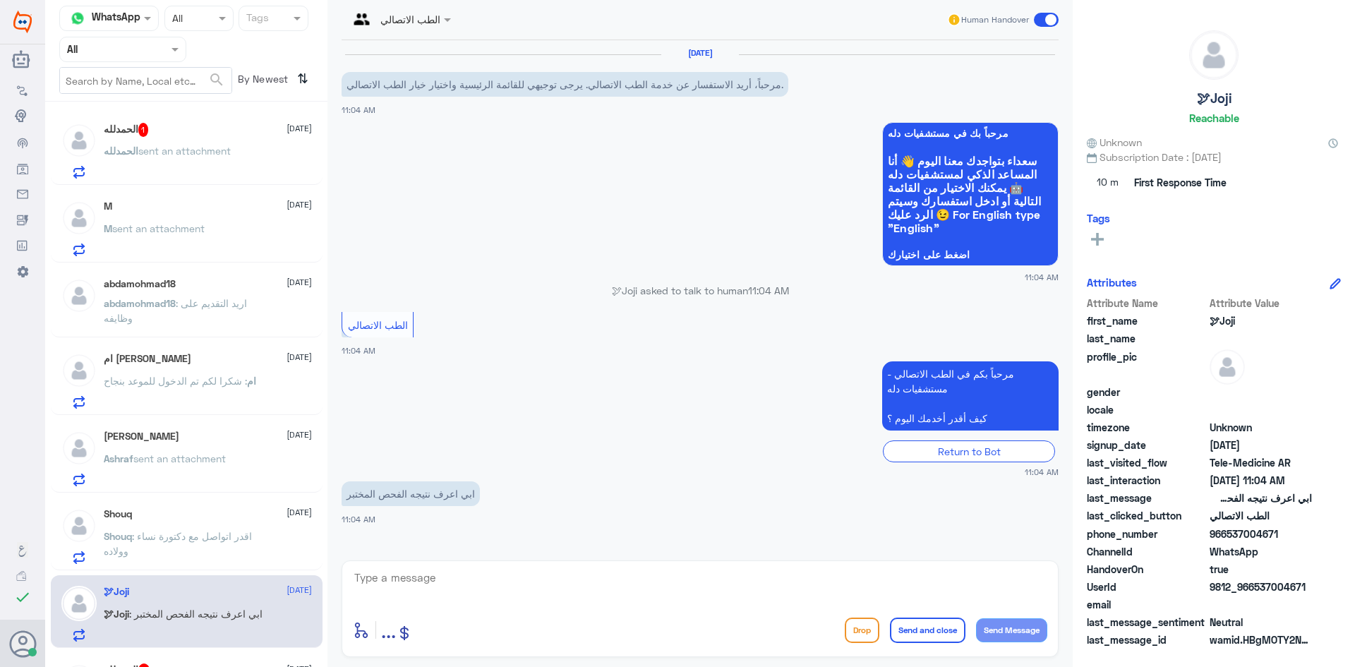
click at [213, 156] on span "sent an attachment" at bounding box center [184, 151] width 92 height 12
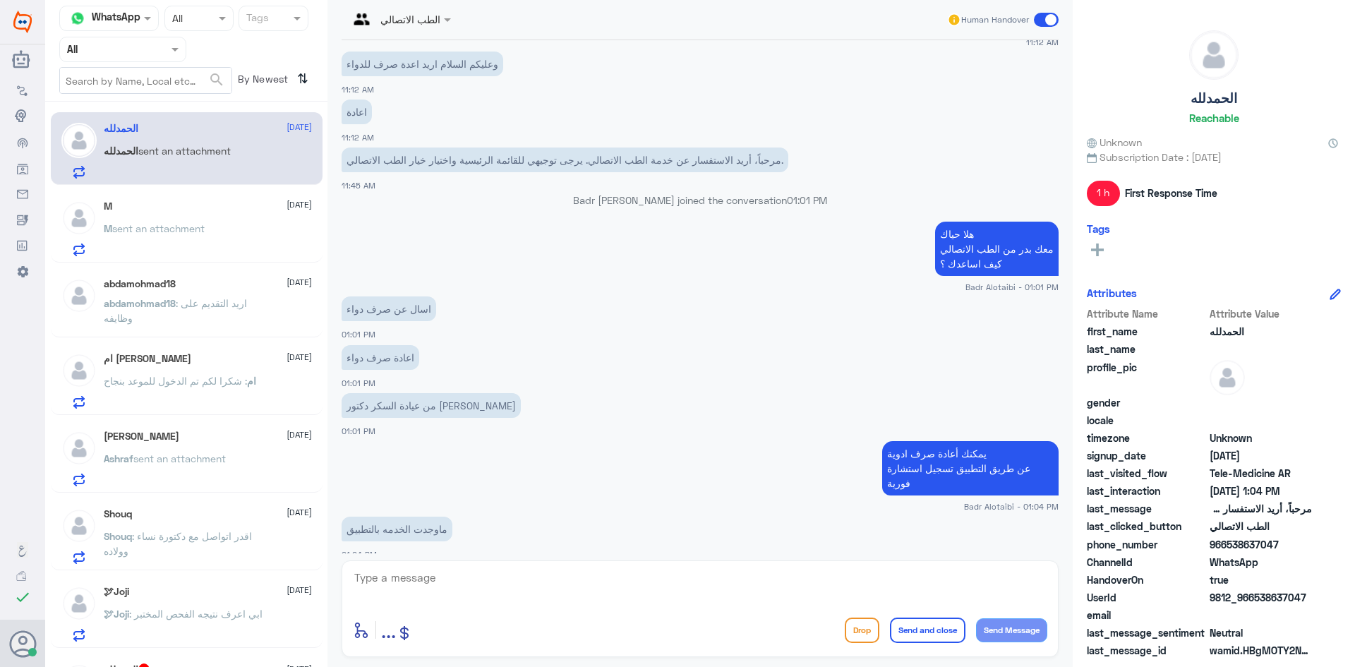
scroll to position [667, 0]
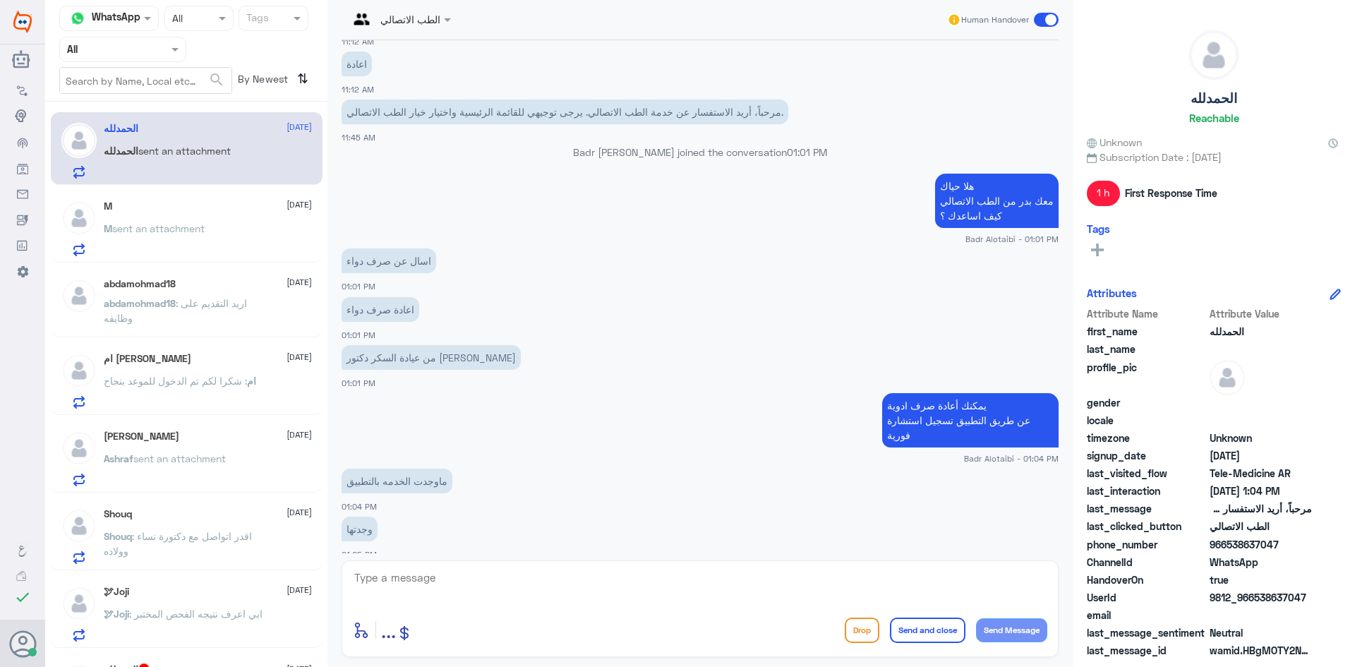
click at [478, 577] on textarea at bounding box center [700, 585] width 694 height 35
click at [229, 220] on div "M 11 August M sent an attachment" at bounding box center [208, 228] width 208 height 56
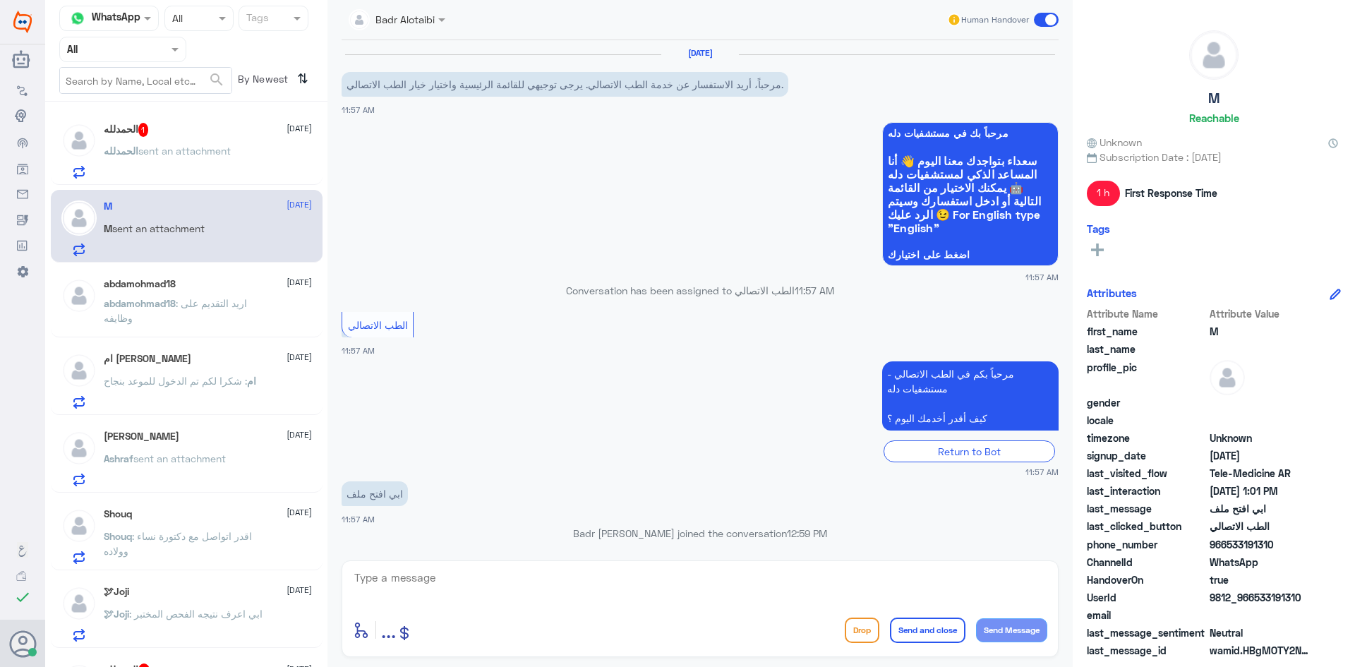
scroll to position [306, 0]
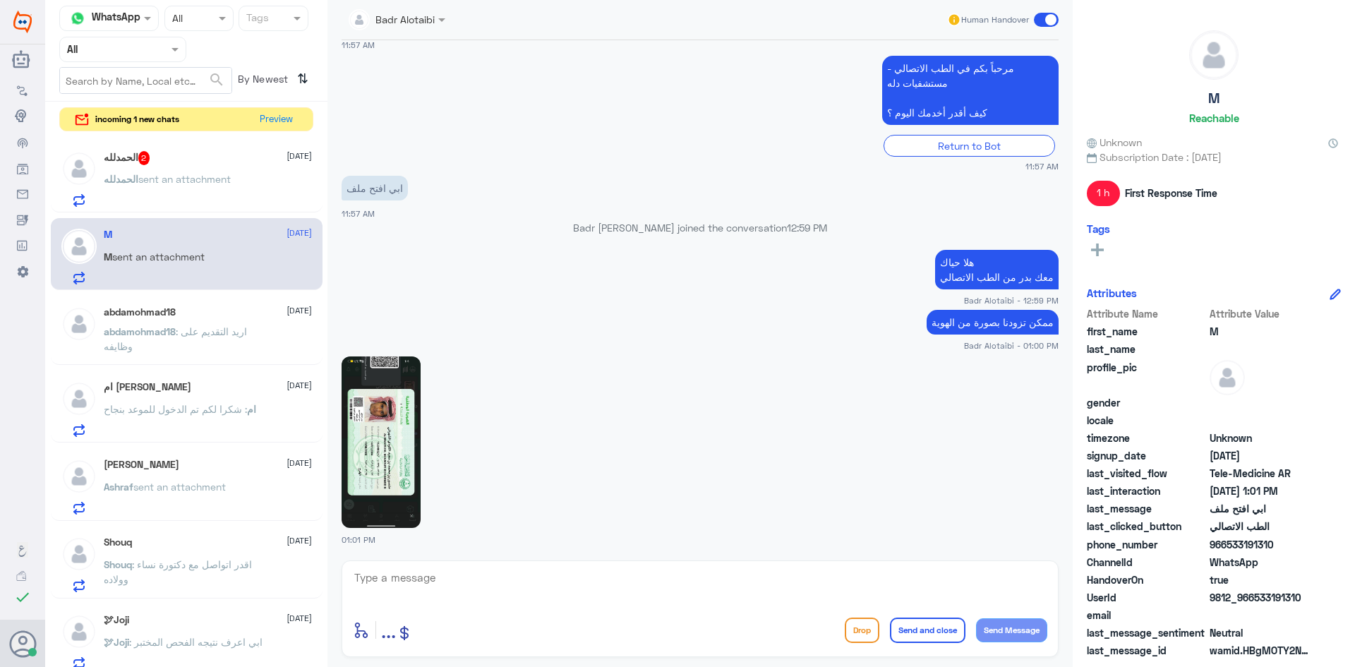
click at [206, 170] on div "الحمدلله 2 11 August الحمدلله sent an attachment" at bounding box center [208, 179] width 208 height 56
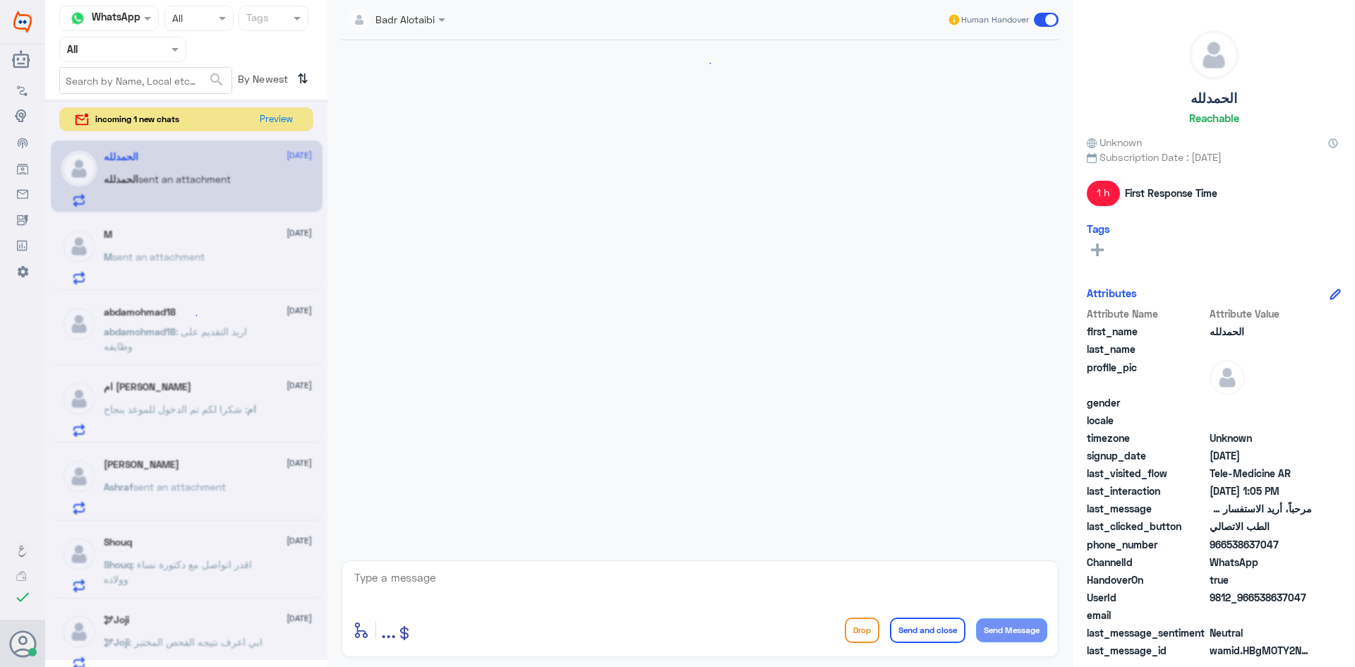
scroll to position [622, 0]
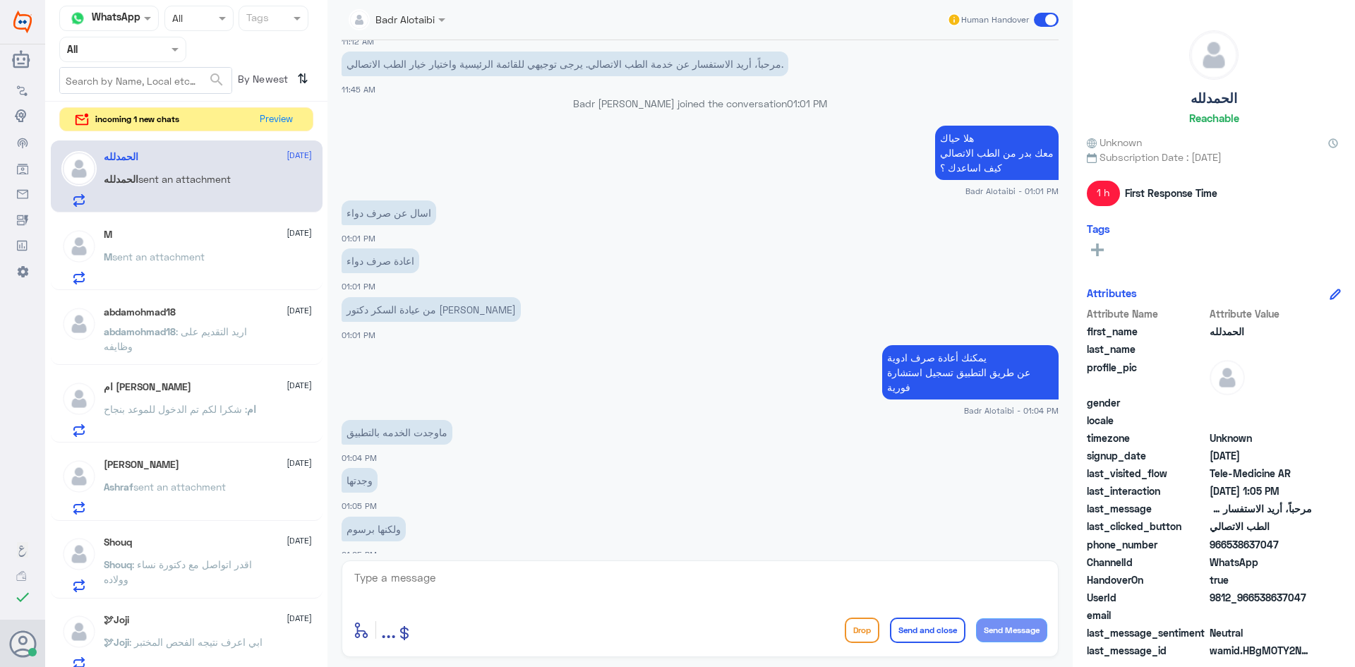
click at [487, 583] on textarea at bounding box center [700, 585] width 694 height 35
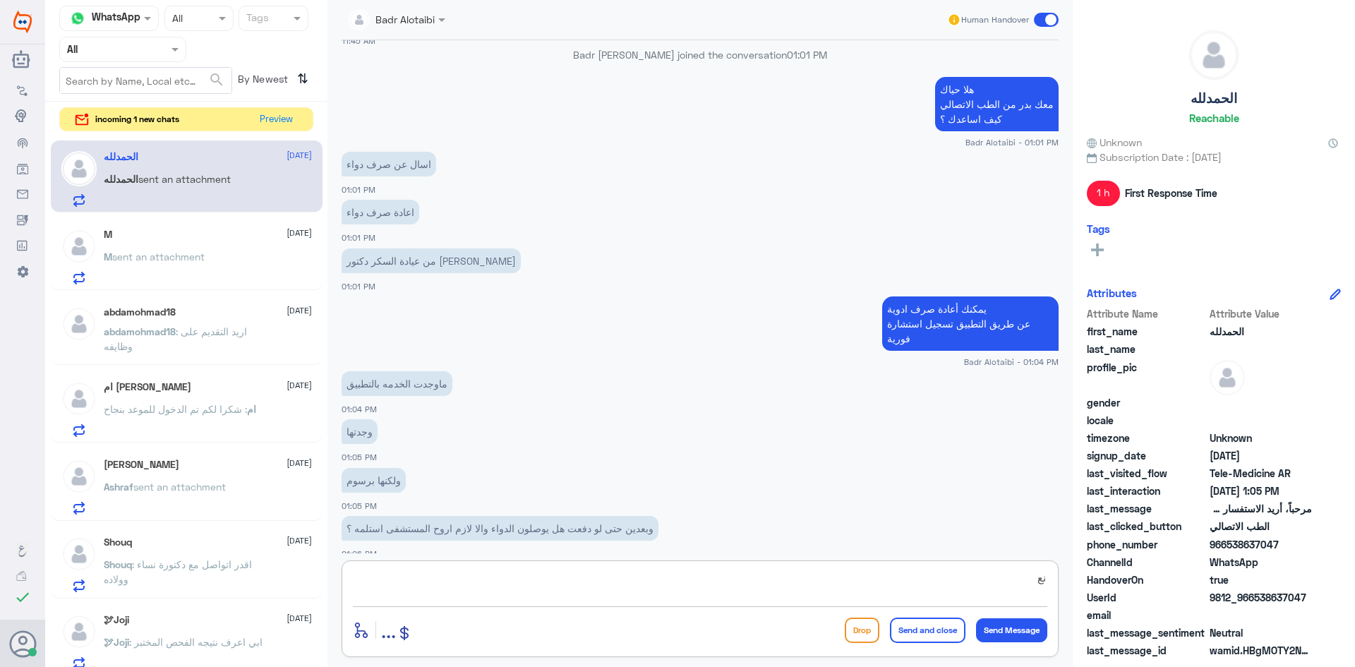
type textarea "ن"
type textarea "ي"
type textarea "نعم في توصيل او زيارة المستشفى و استلامها"
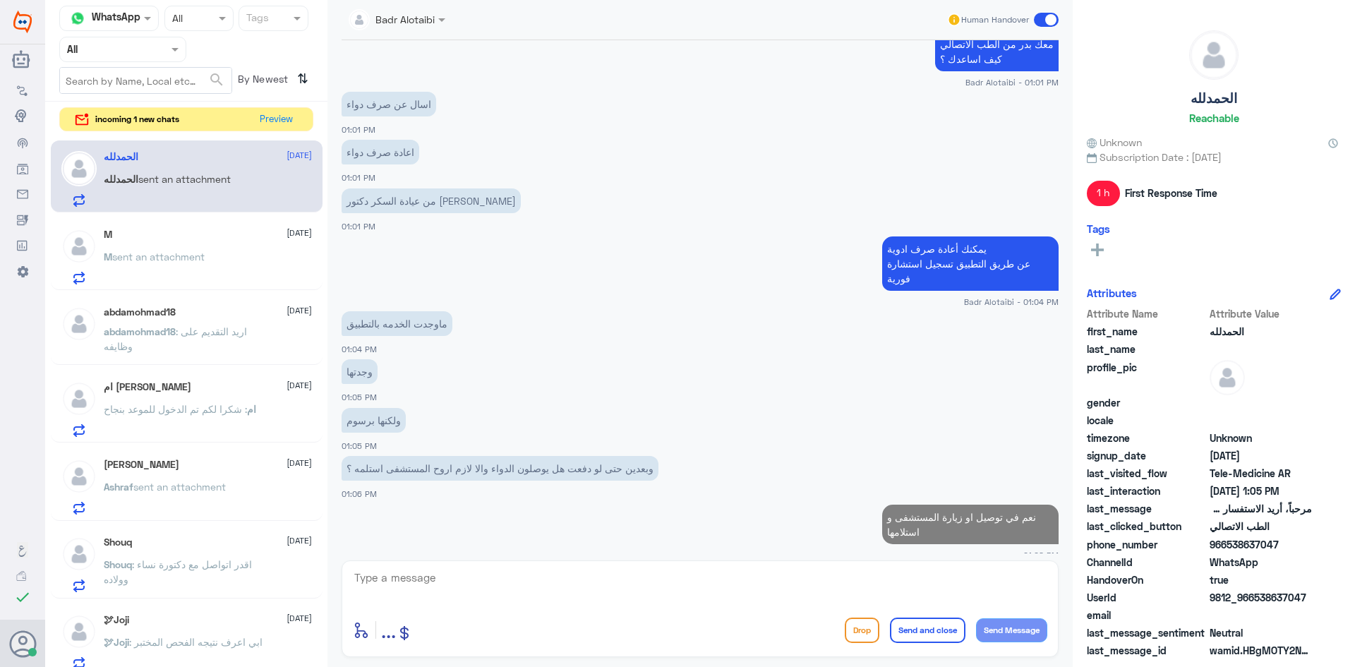
click at [108, 265] on p "M sent an attachment" at bounding box center [154, 266] width 101 height 35
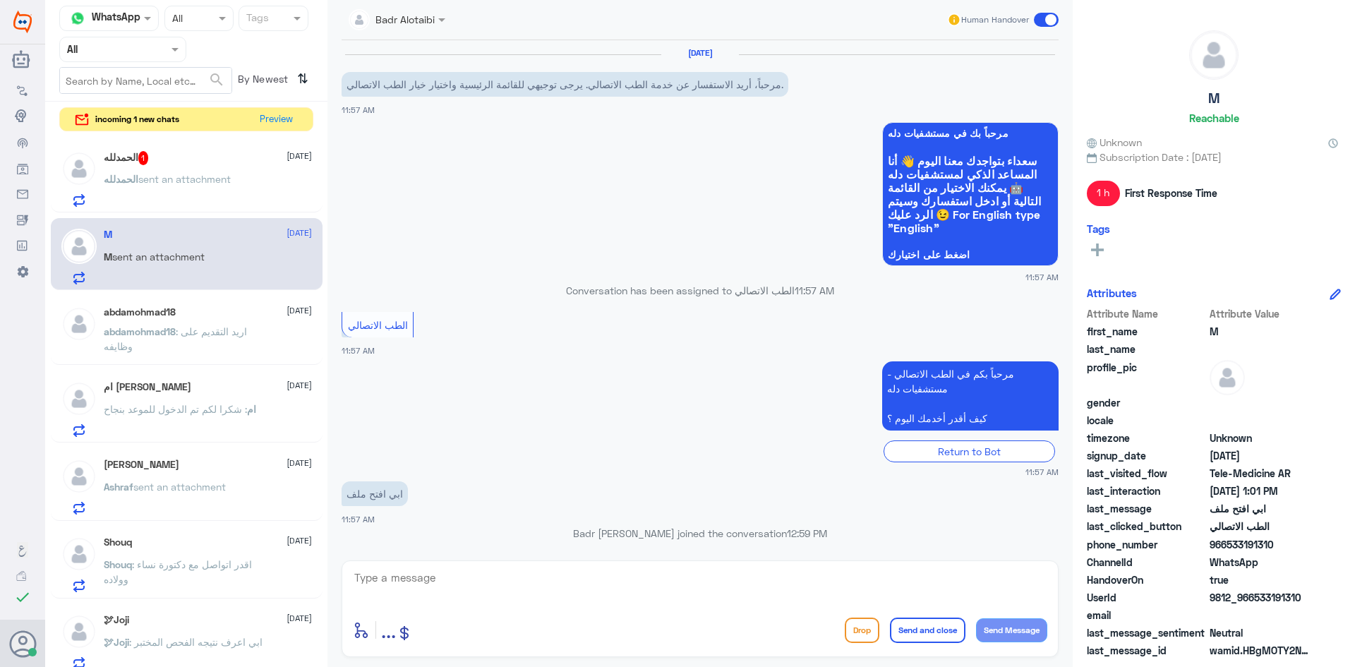
scroll to position [306, 0]
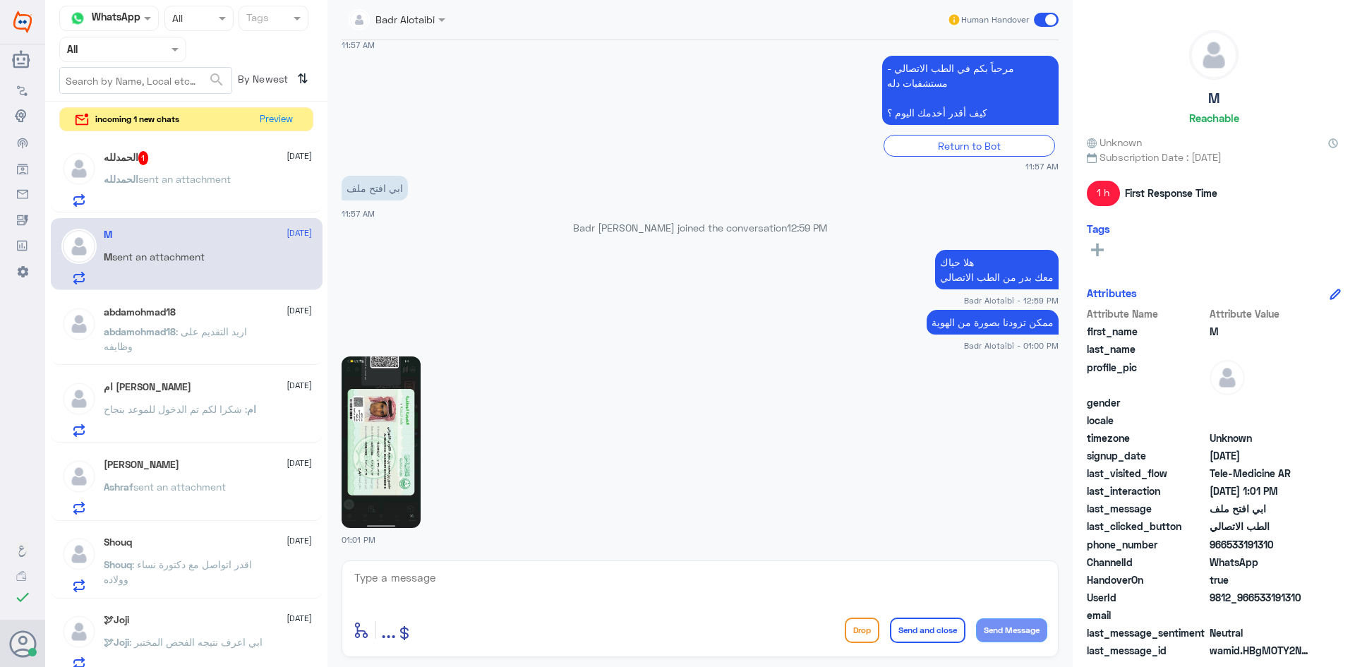
click at [225, 353] on p "abdamohmad18 : اريد التقديم على وظايفه" at bounding box center [183, 341] width 159 height 35
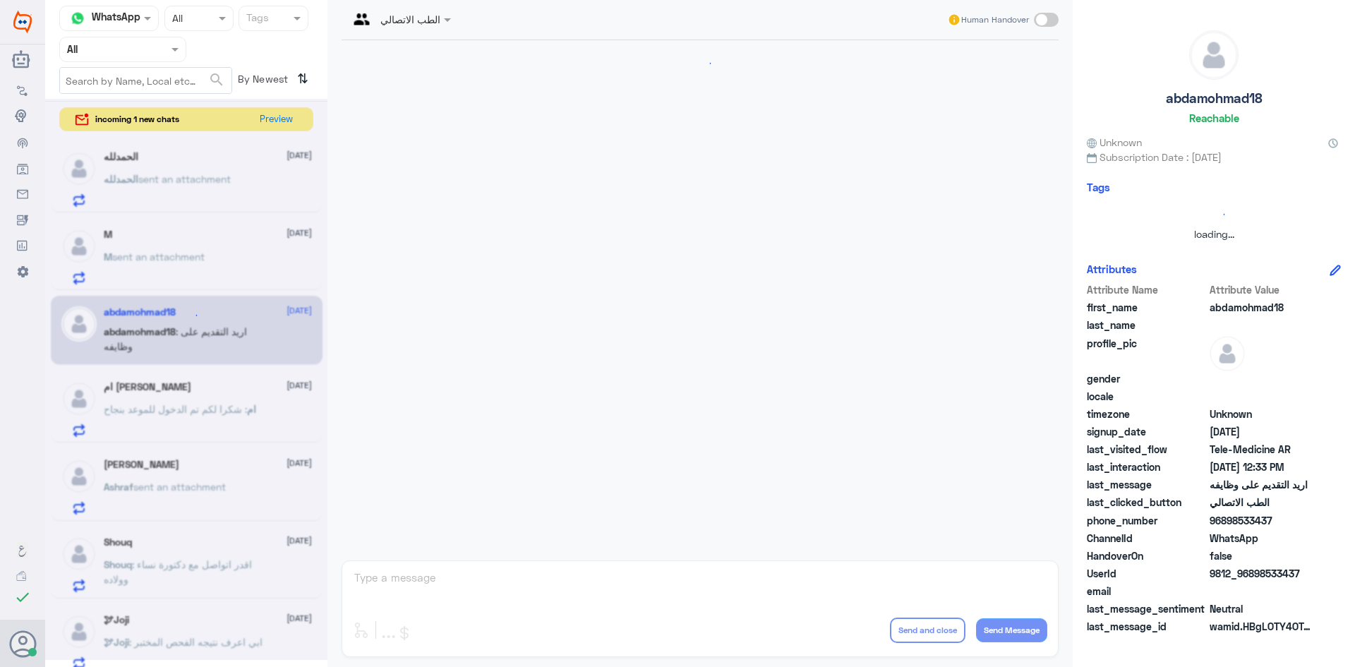
scroll to position [220, 0]
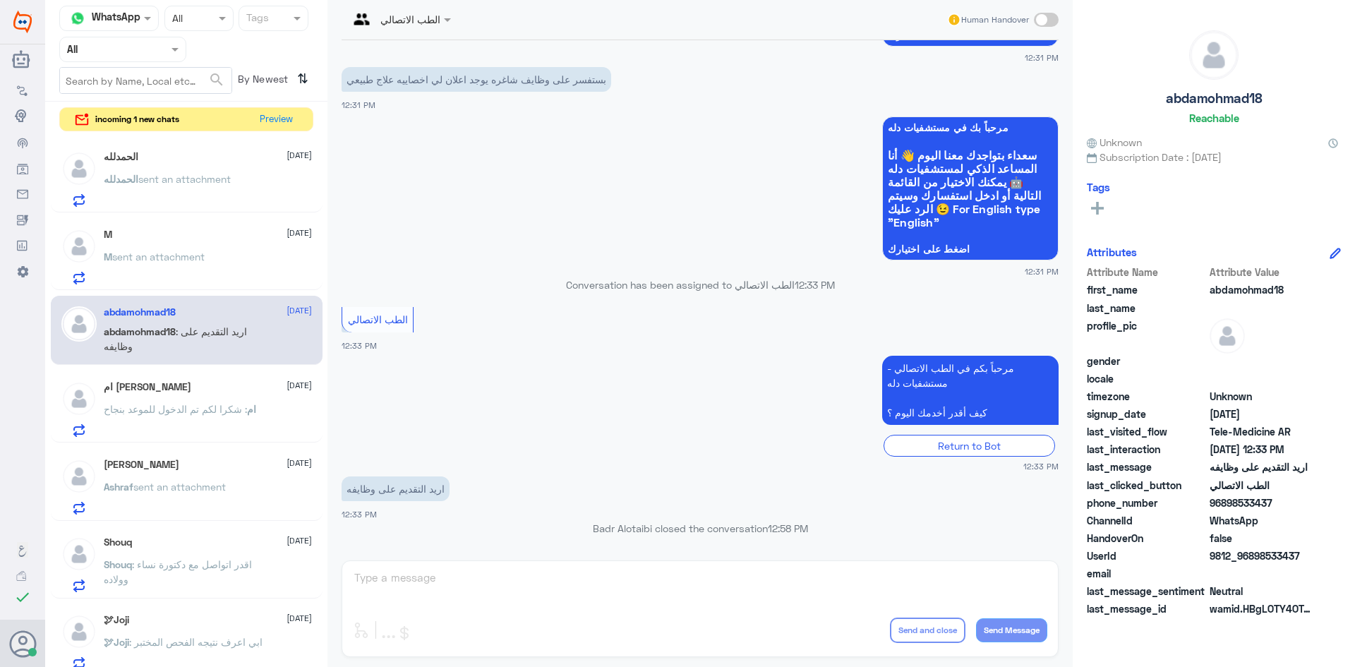
click at [220, 412] on span ": شكرا لكم تم الدخول للموعد بنجاح" at bounding box center [175, 409] width 143 height 12
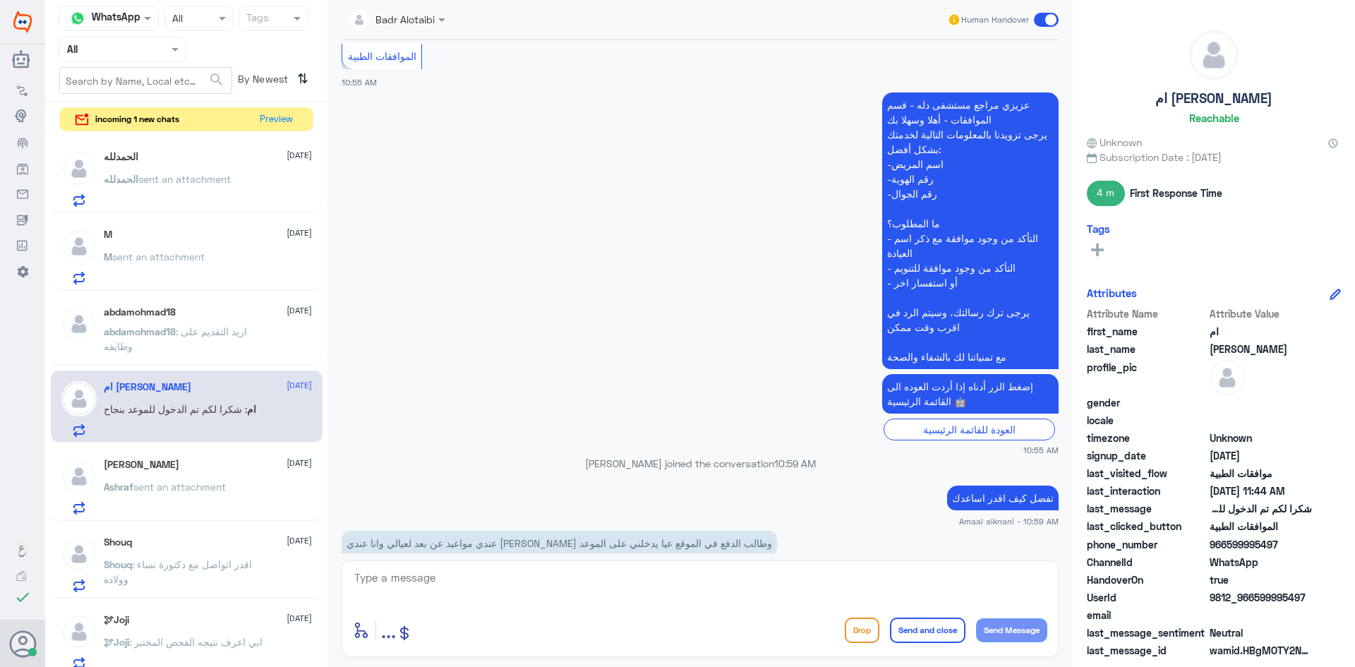
scroll to position [1184, 0]
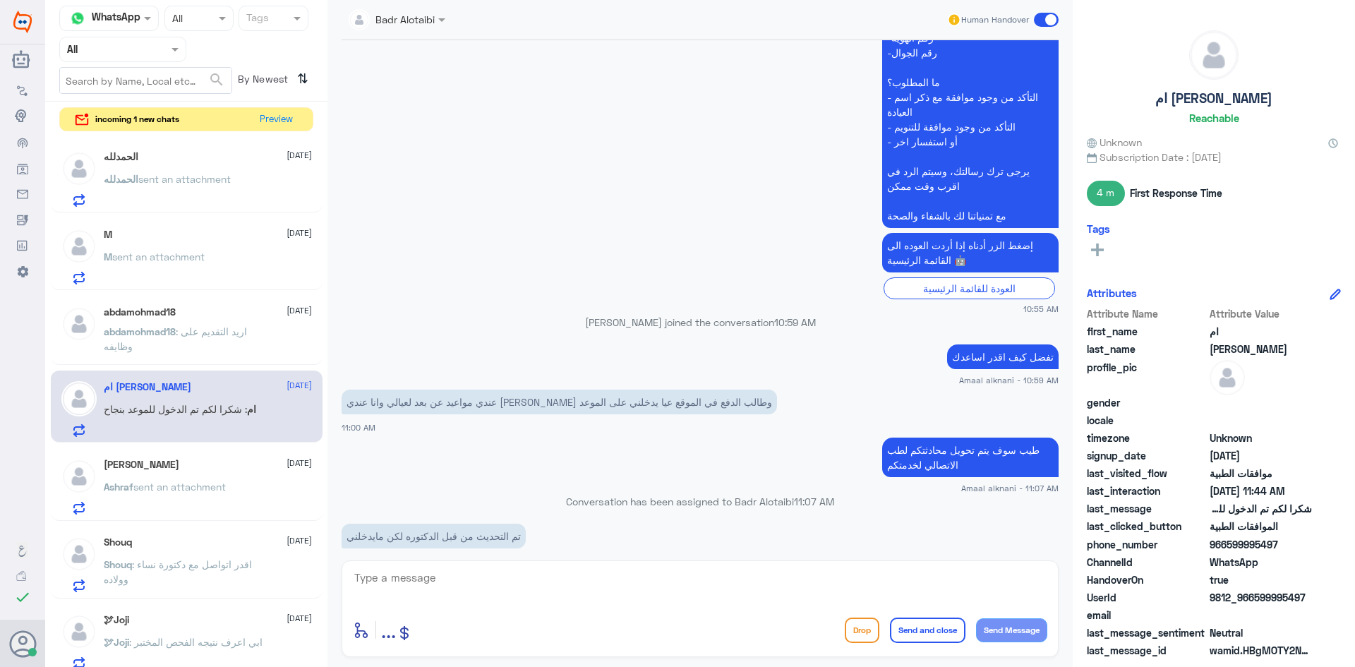
click at [1045, 15] on span at bounding box center [1046, 20] width 25 height 14
click at [0, 0] on input "checkbox" at bounding box center [0, 0] width 0 height 0
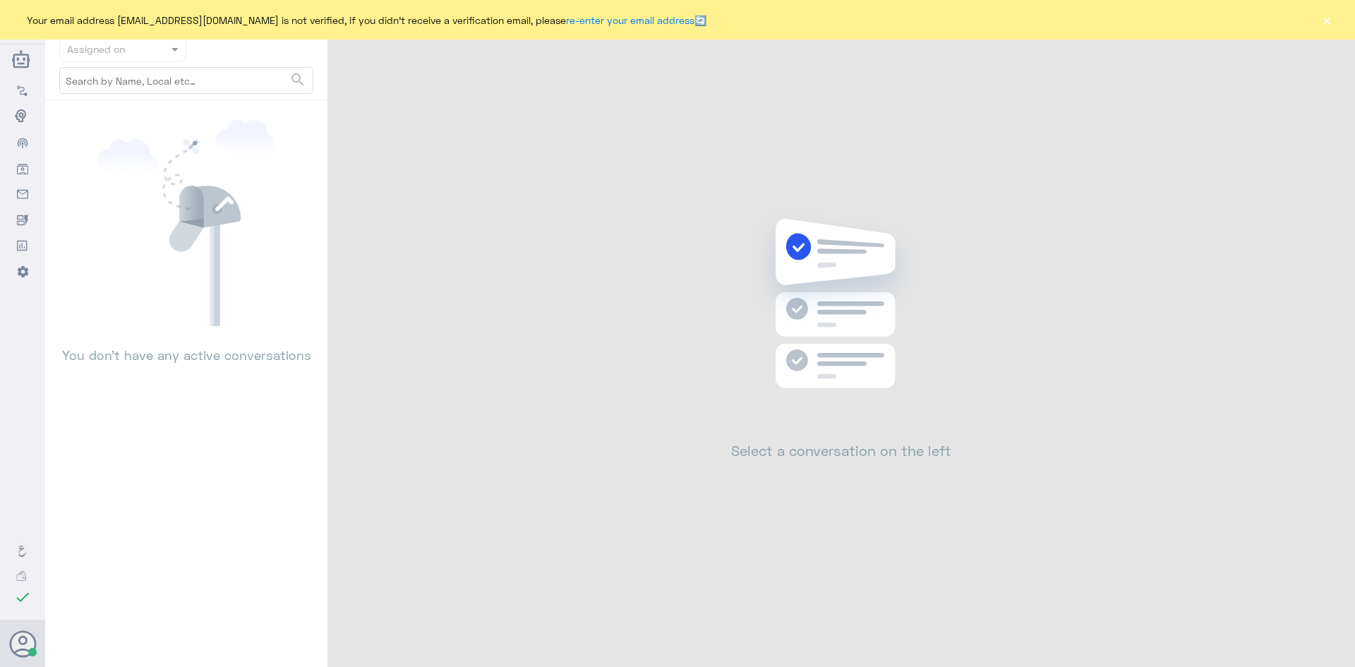
click at [1328, 23] on button "×" at bounding box center [1327, 20] width 14 height 14
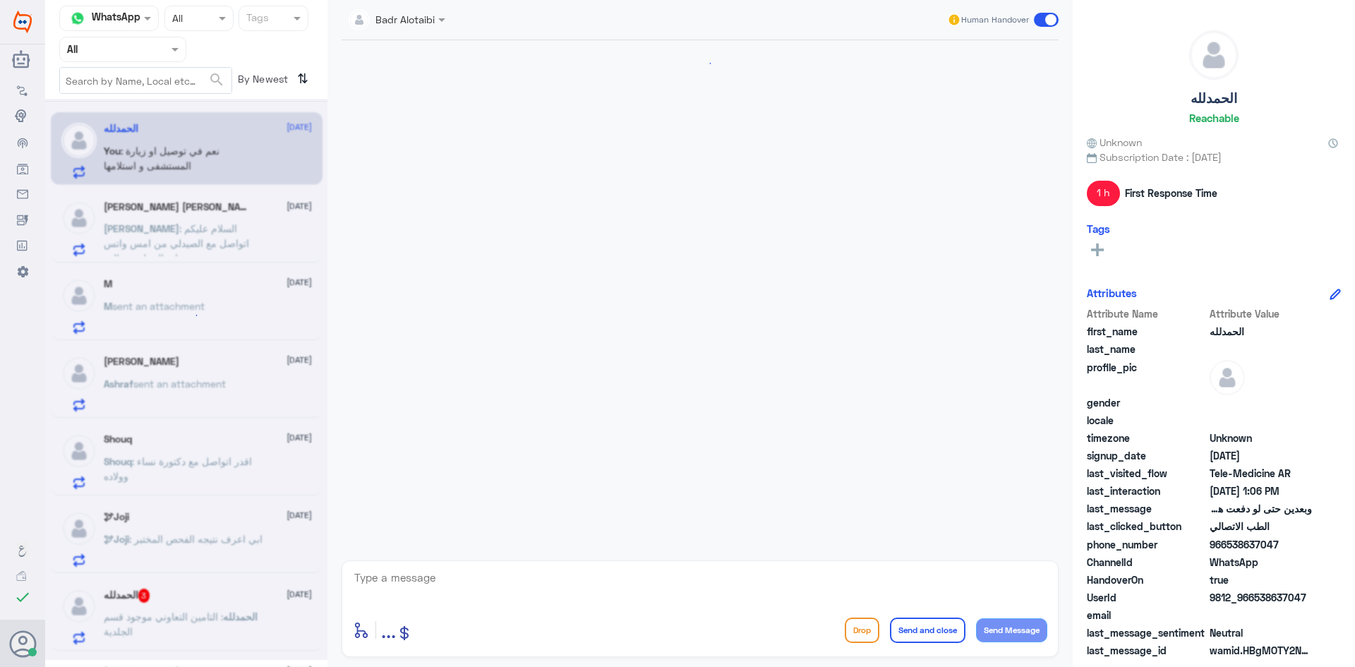
scroll to position [635, 0]
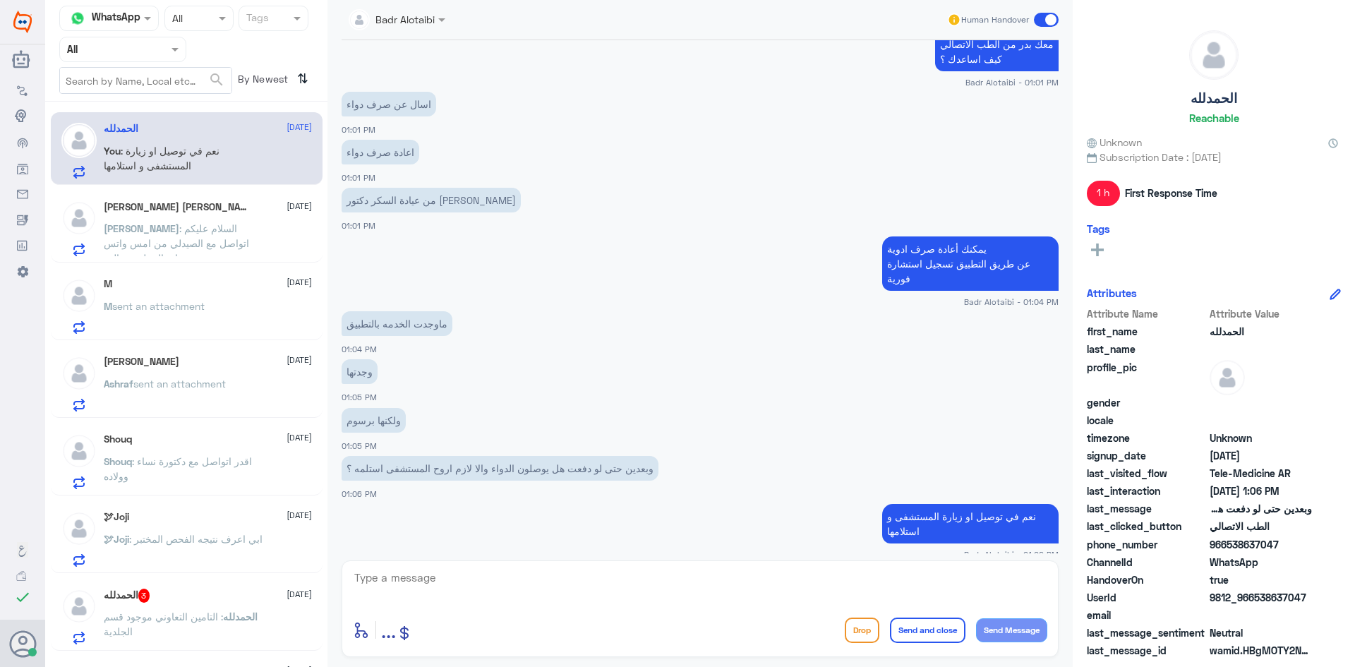
click at [276, 226] on div "[PERSON_NAME] : السلام عليكم اتواصل مع الصيدلي من امس واتس واتصال ولم يتم الرد" at bounding box center [208, 240] width 208 height 32
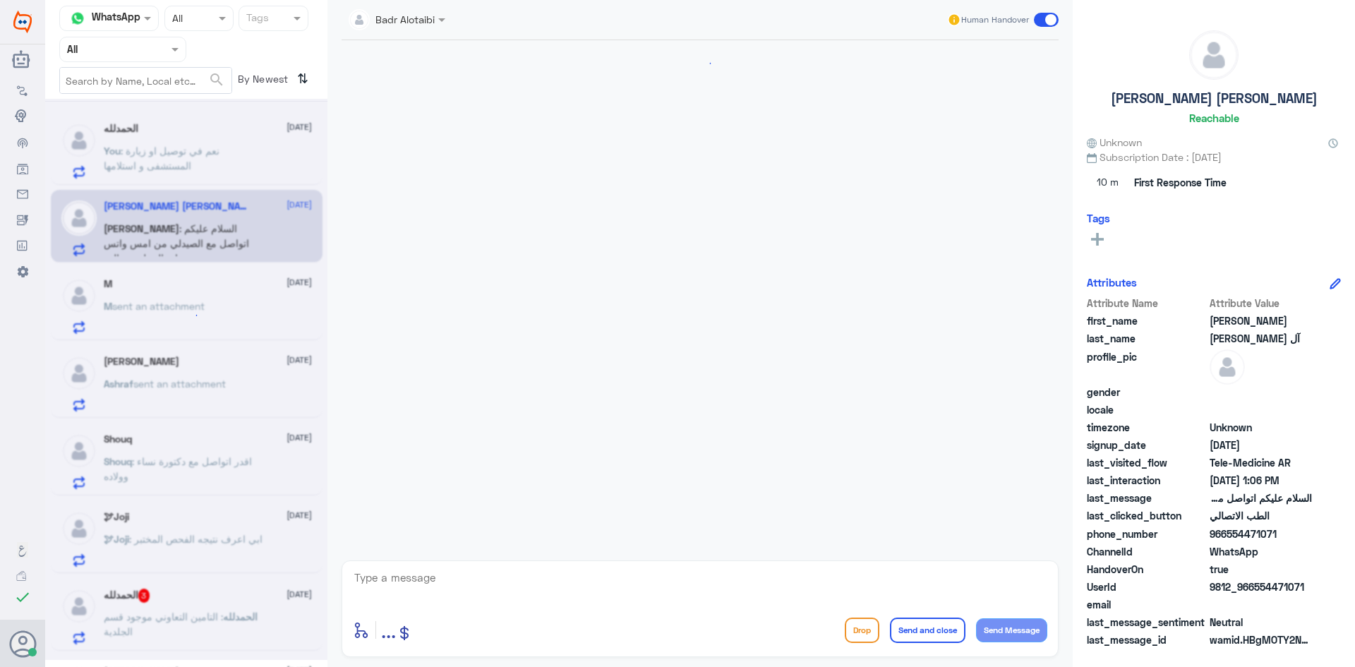
scroll to position [9, 0]
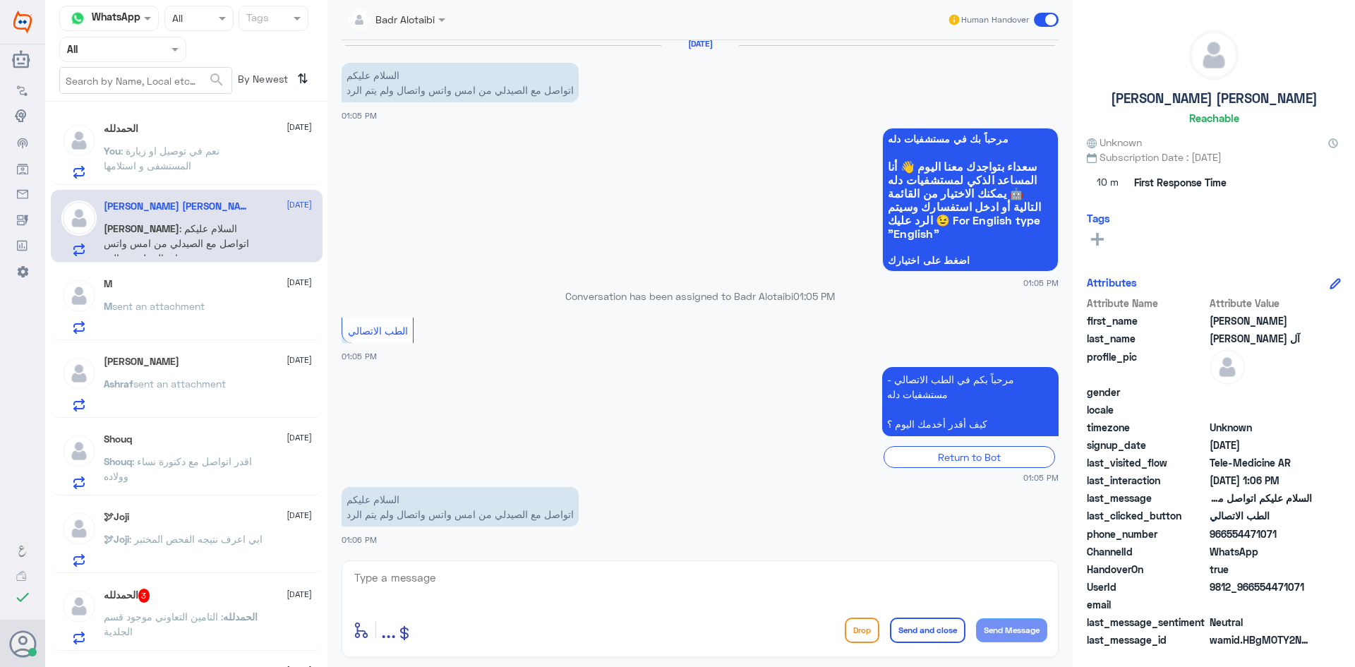
click at [589, 555] on div "Badr Alotaibi Human Handover [DATE] السلام عليكم اتواصل مع الصيدلي من امس واتس …" at bounding box center [699, 335] width 745 height 671
click at [584, 566] on div "enter flow name ... Drop Send and close Send Message" at bounding box center [700, 608] width 717 height 97
click at [562, 576] on textarea at bounding box center [700, 585] width 694 height 35
click at [241, 283] on div "M [DATE]" at bounding box center [208, 284] width 208 height 12
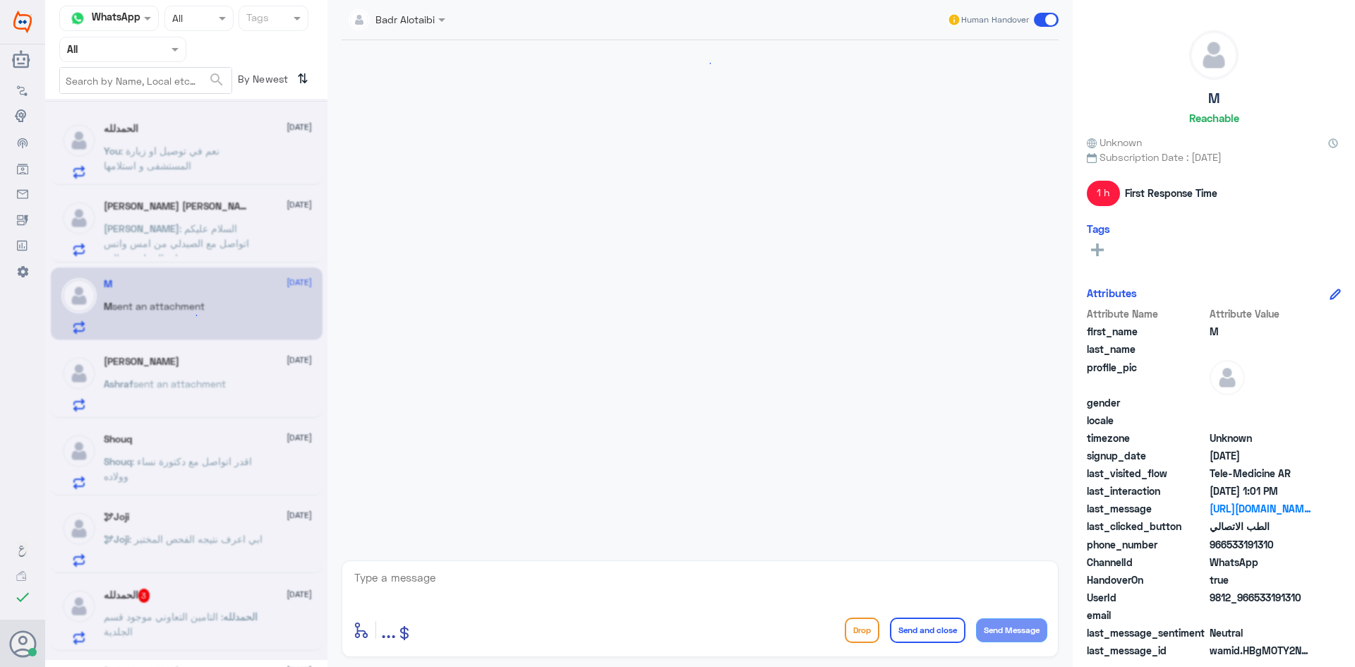
scroll to position [306, 0]
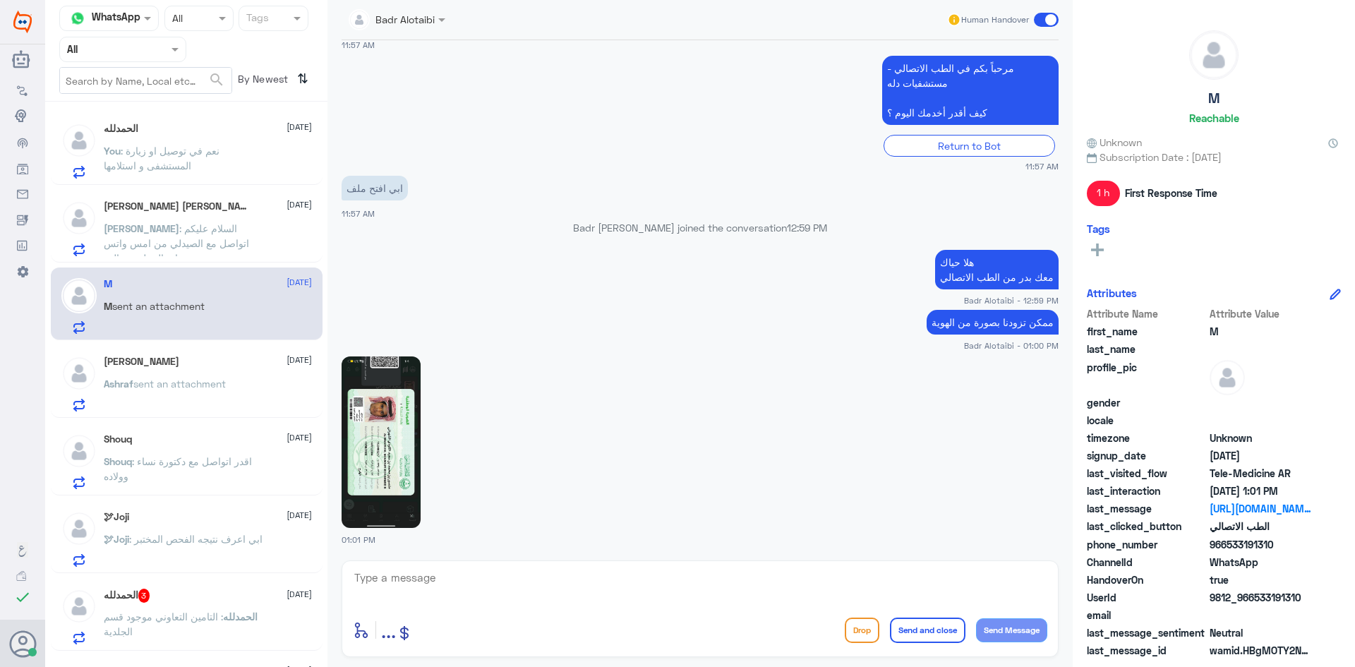
click at [215, 383] on span "sent an attachment" at bounding box center [179, 384] width 92 height 12
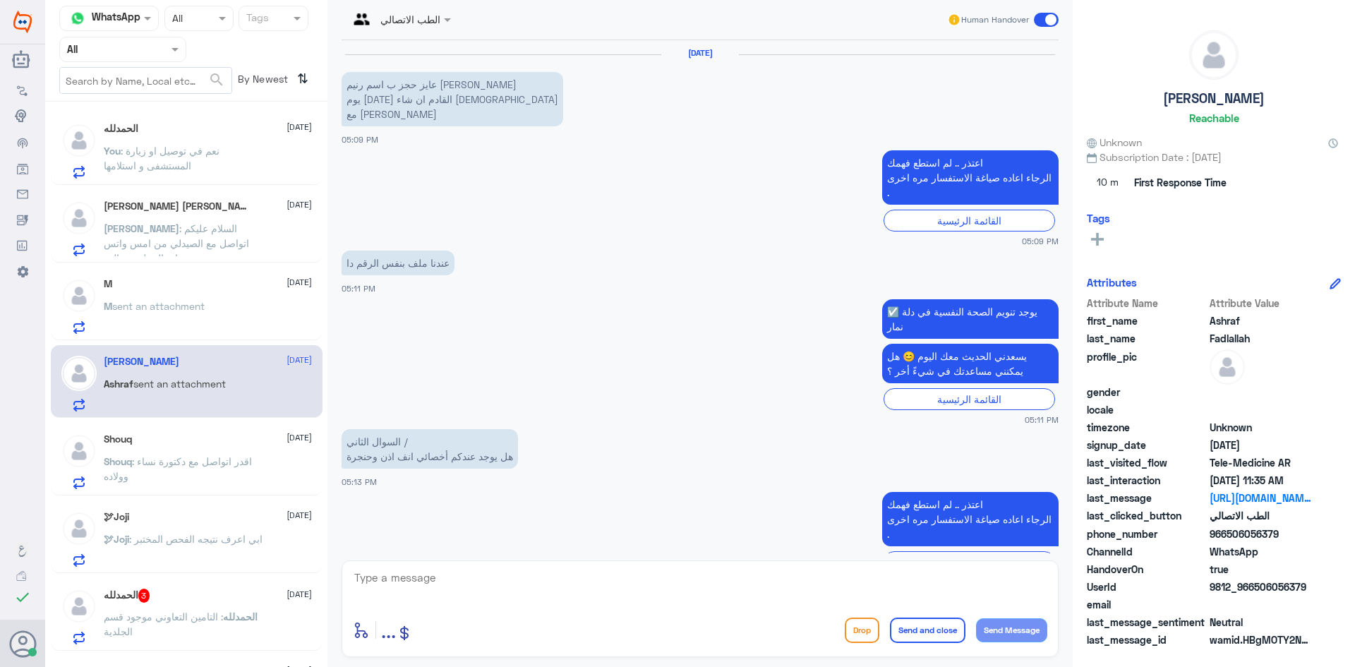
scroll to position [1786, 0]
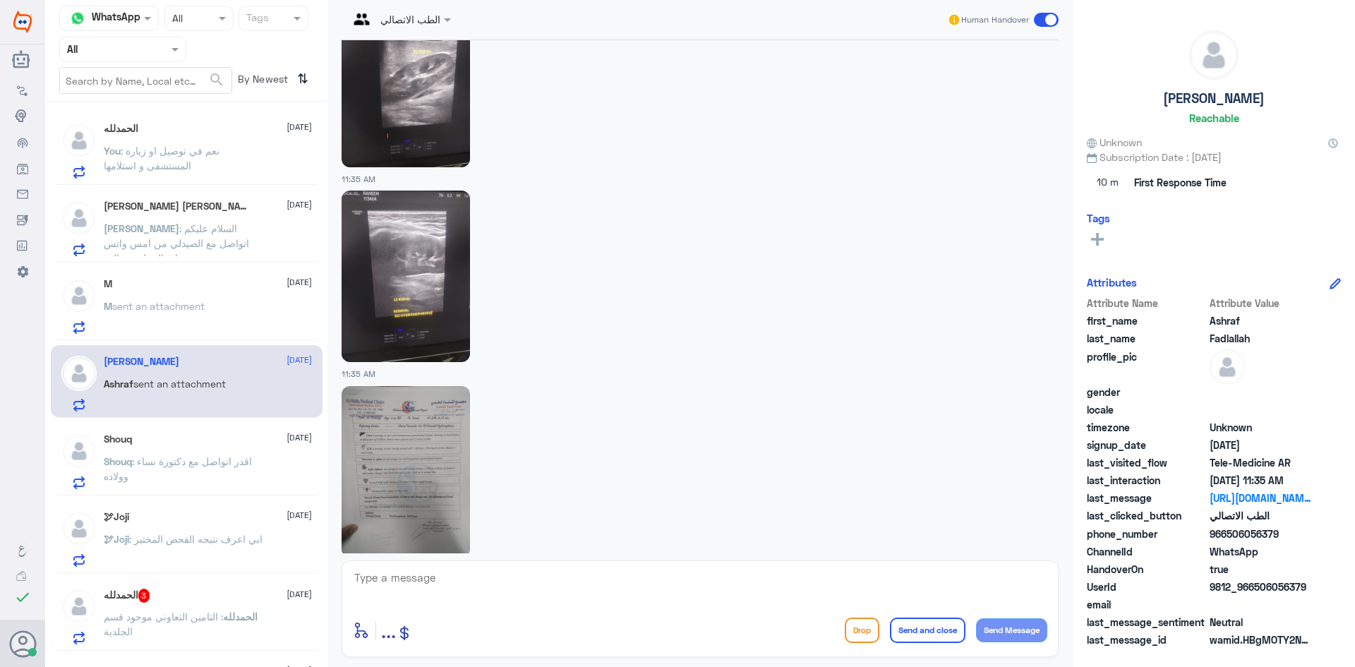
click at [235, 442] on div "Shouq [DATE]" at bounding box center [208, 439] width 208 height 12
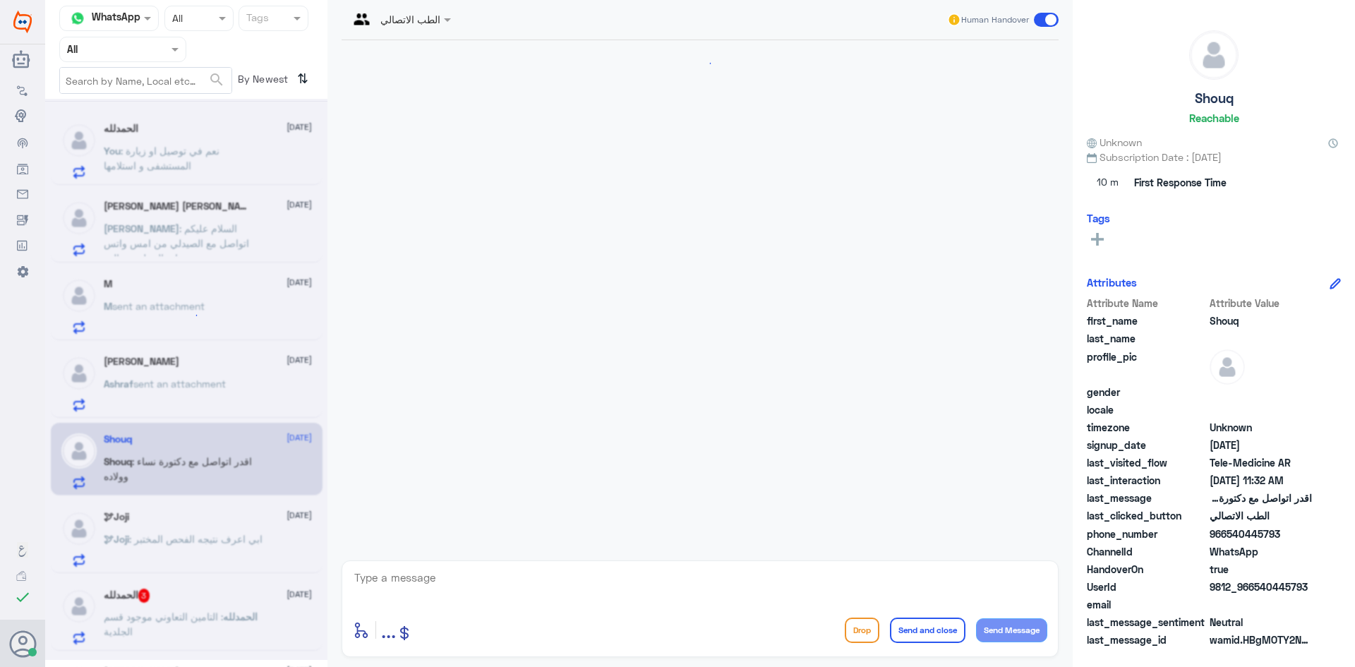
scroll to position [252, 0]
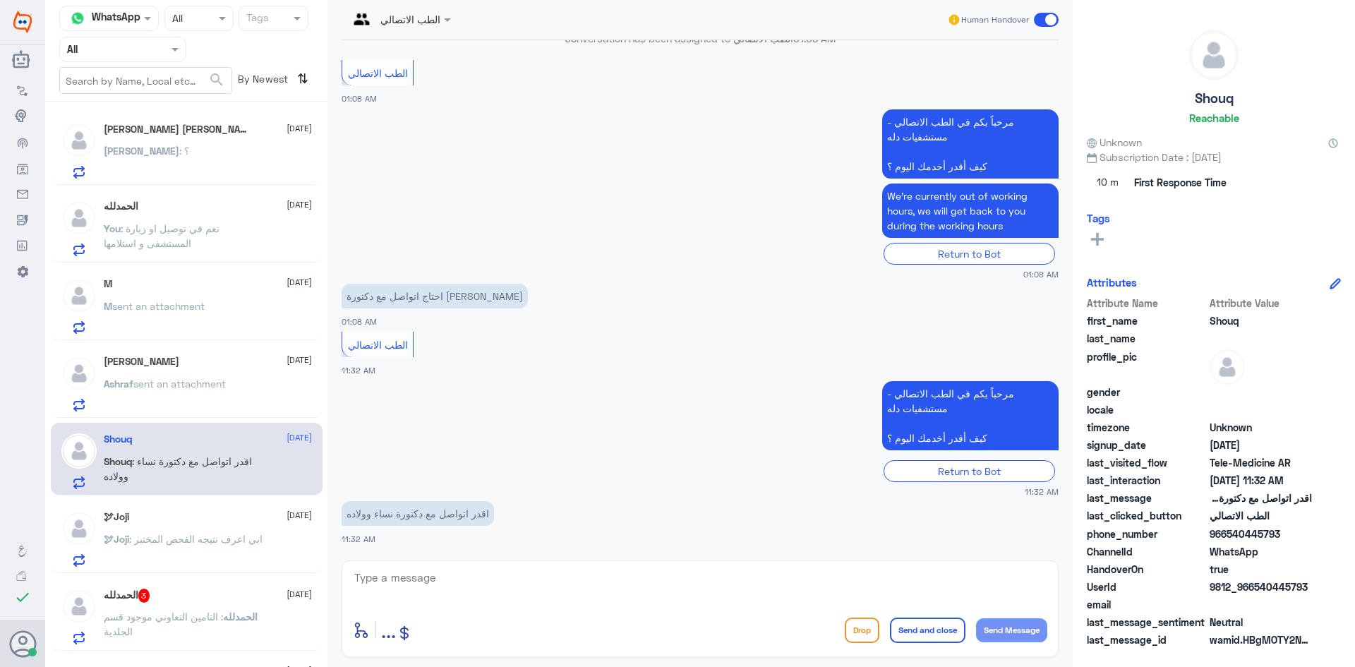
click at [196, 363] on div "[PERSON_NAME] [DATE]" at bounding box center [208, 362] width 208 height 12
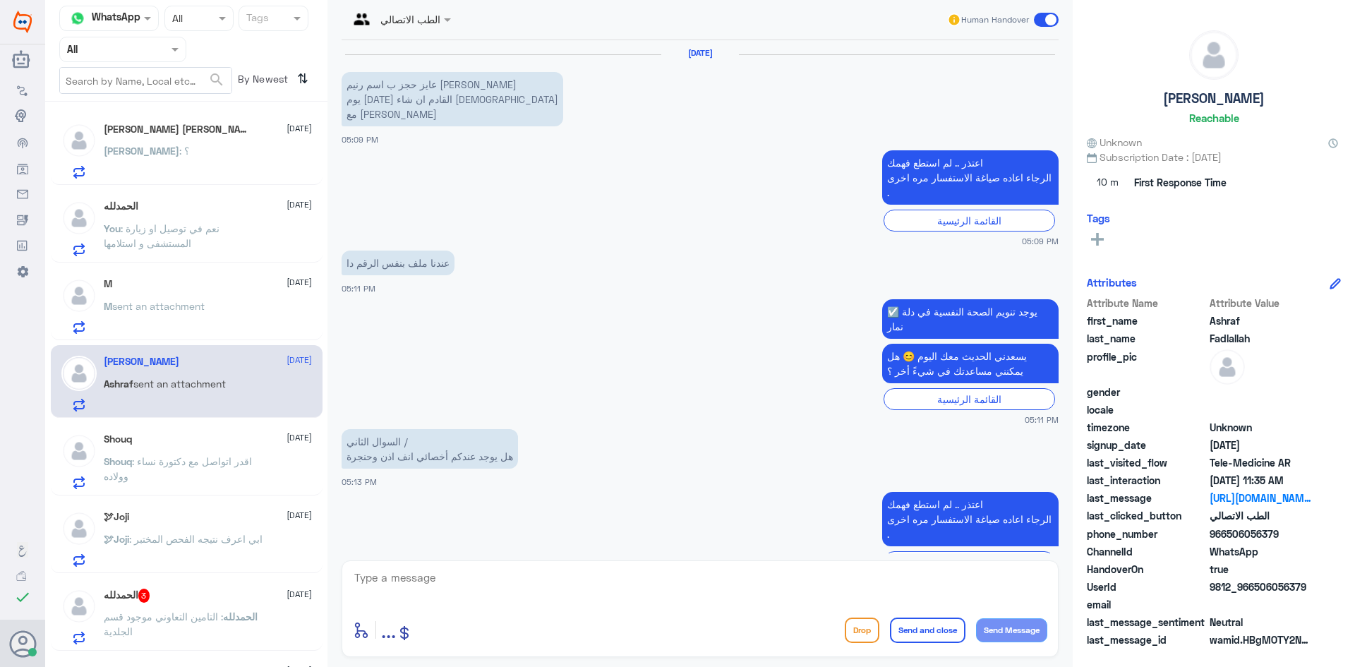
scroll to position [1786, 0]
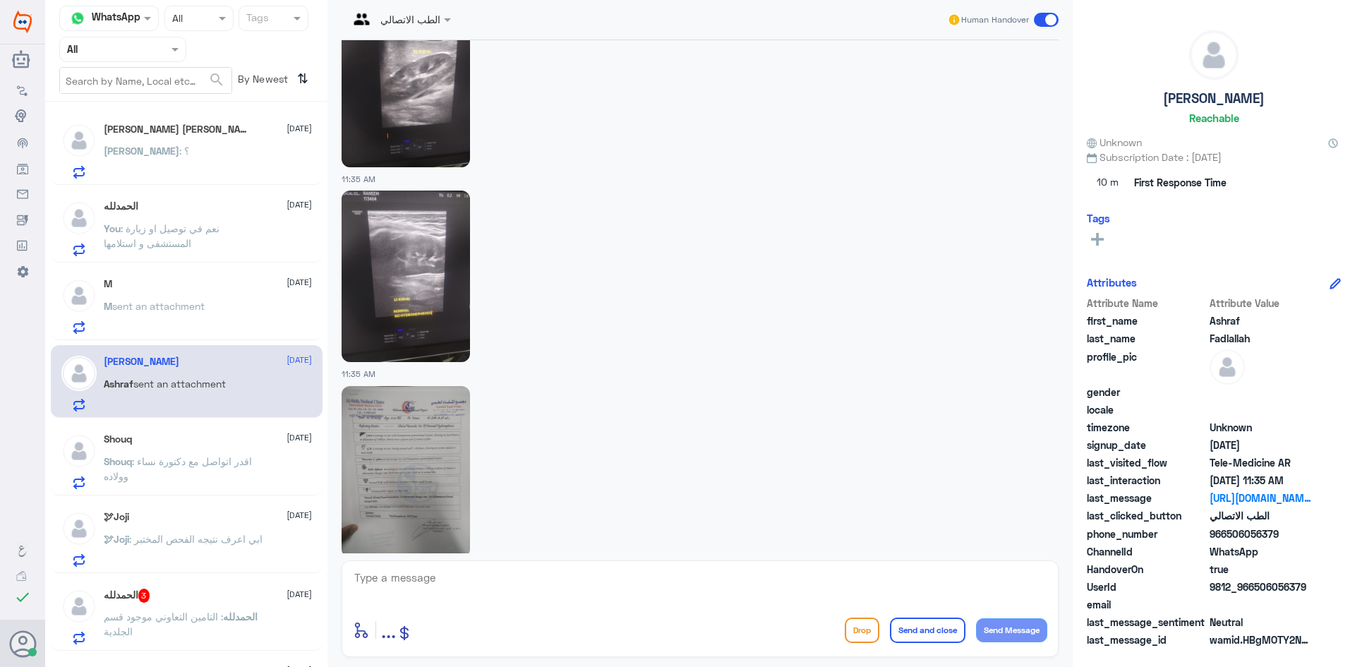
click at [212, 168] on div "[PERSON_NAME] : ؟" at bounding box center [208, 163] width 208 height 32
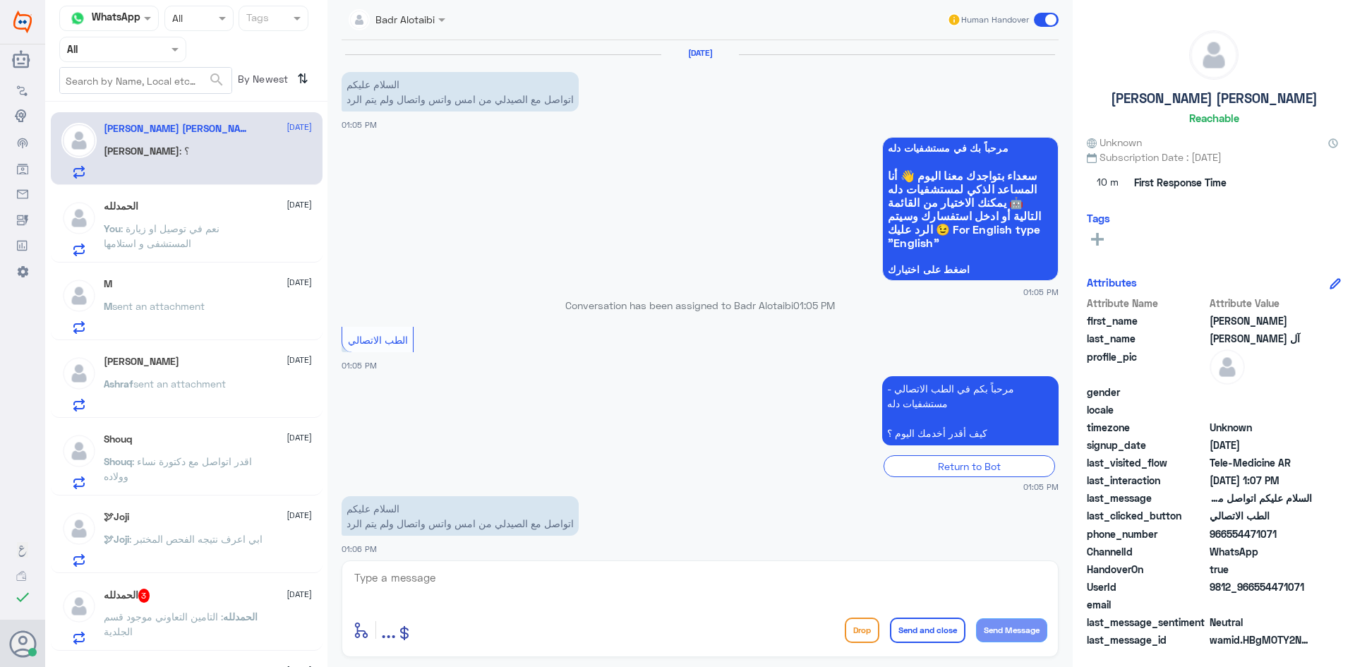
scroll to position [58, 0]
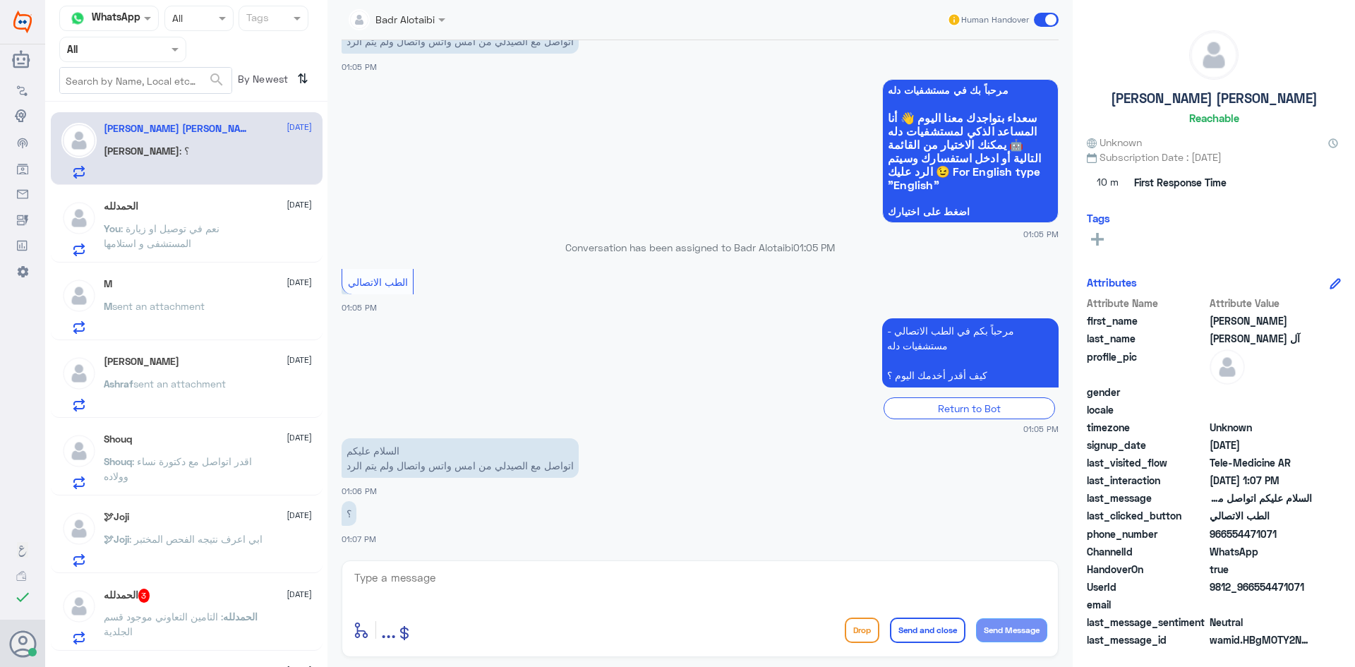
click at [500, 567] on div "enter flow name ... Drop Send and close Send Message" at bounding box center [700, 608] width 717 height 97
click at [468, 575] on textarea at bounding box center [700, 585] width 694 height 35
click at [236, 486] on p "Shouq : اقدر اتواصل مع دكتورة نساء وولاده" at bounding box center [183, 471] width 159 height 35
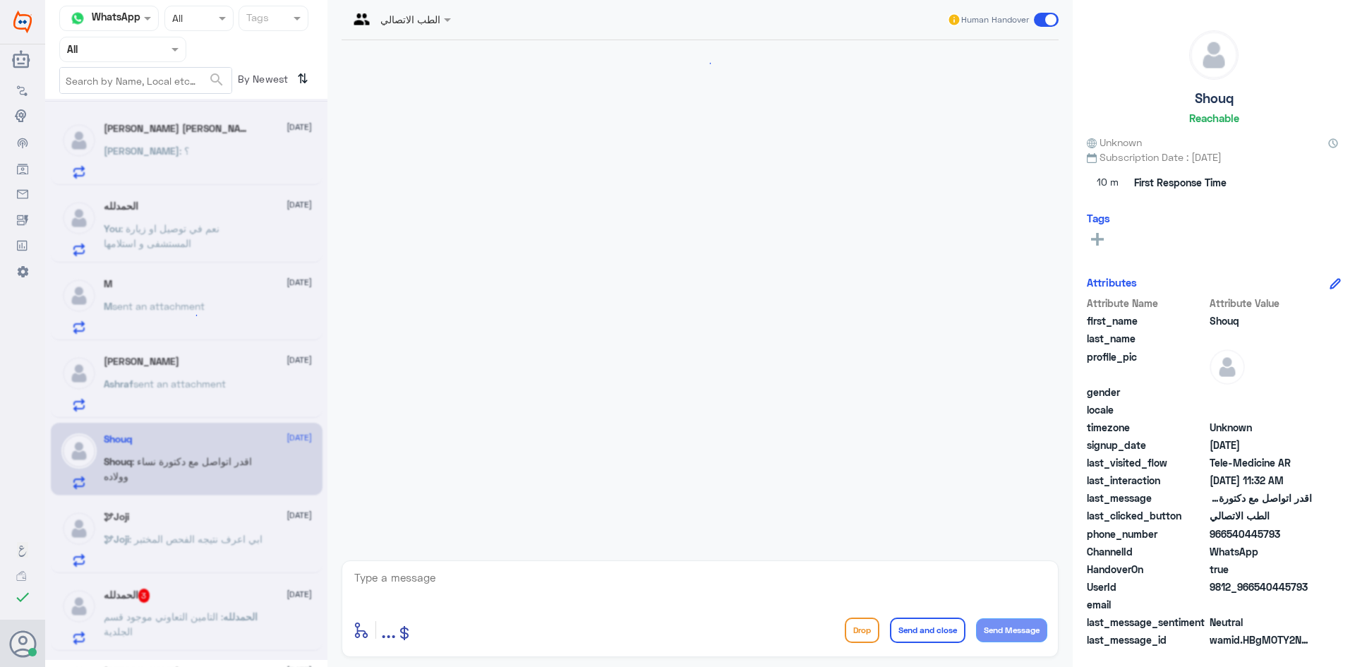
scroll to position [252, 0]
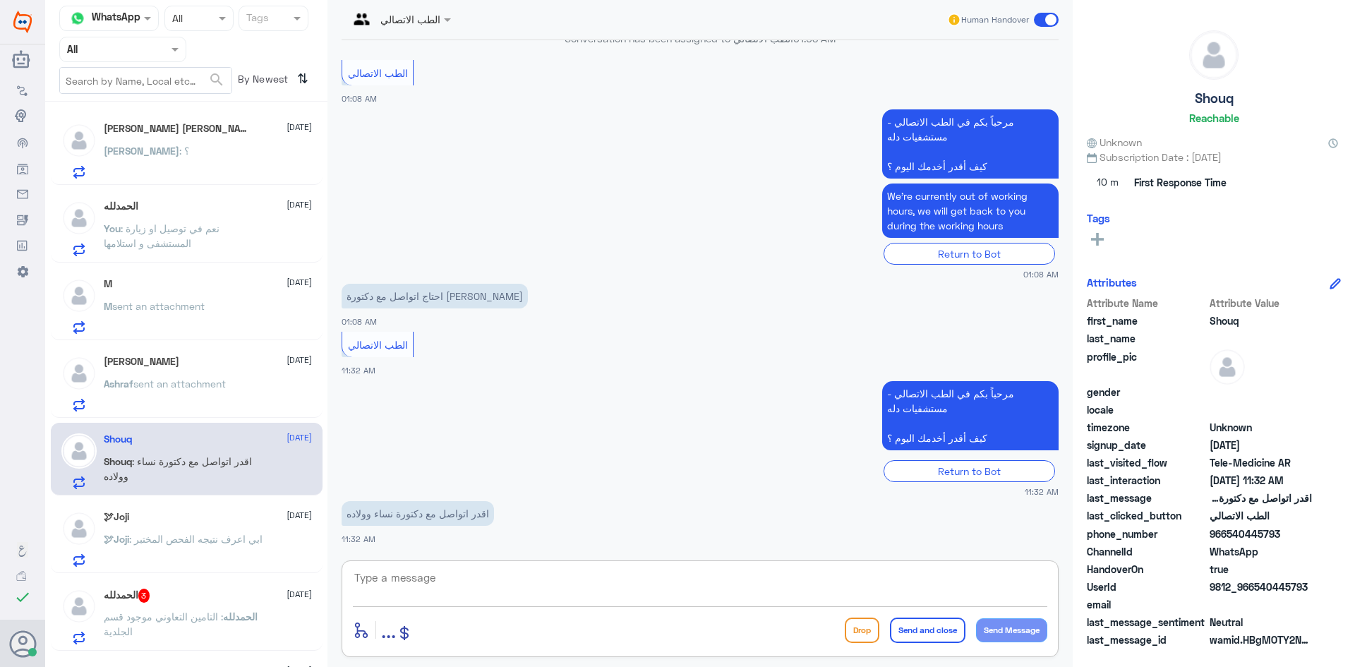
click at [438, 575] on textarea at bounding box center [700, 585] width 694 height 35
type textarea "ه"
click at [144, 602] on h5 "ال[PERSON_NAME] 3" at bounding box center [127, 596] width 47 height 14
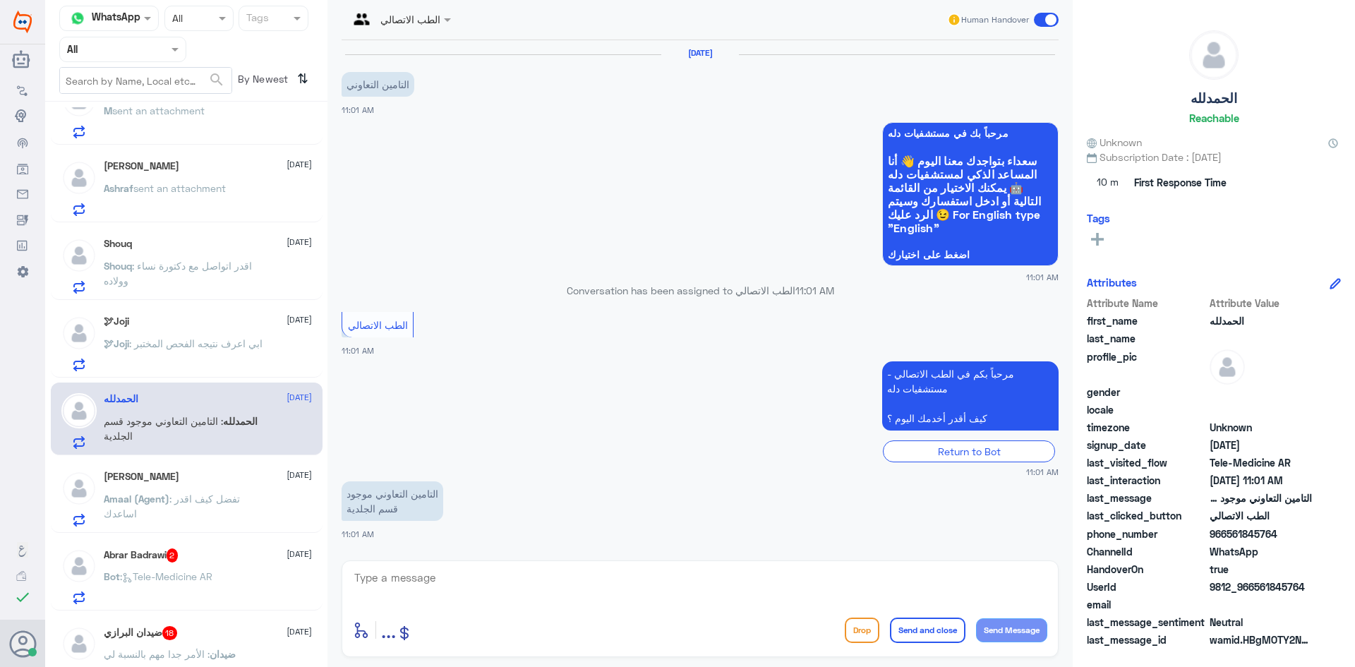
scroll to position [282, 0]
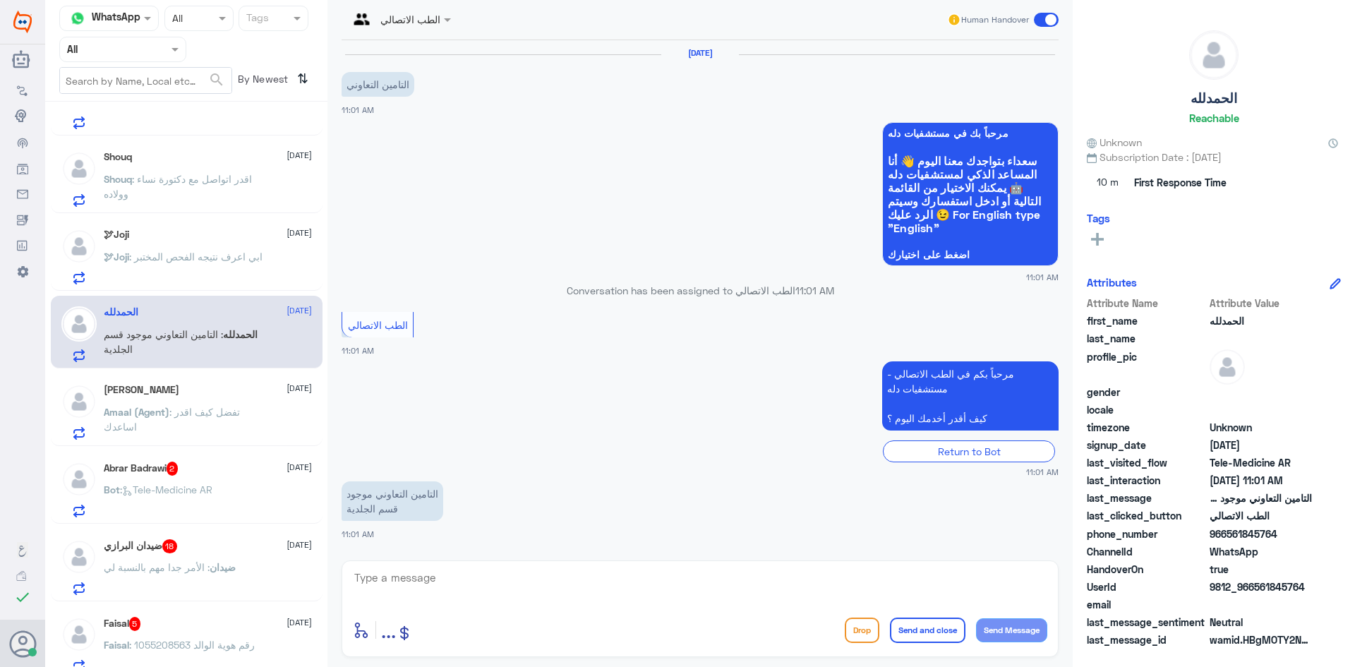
click at [234, 466] on div "Abrar Badrawi 2 [DATE]" at bounding box center [208, 469] width 208 height 14
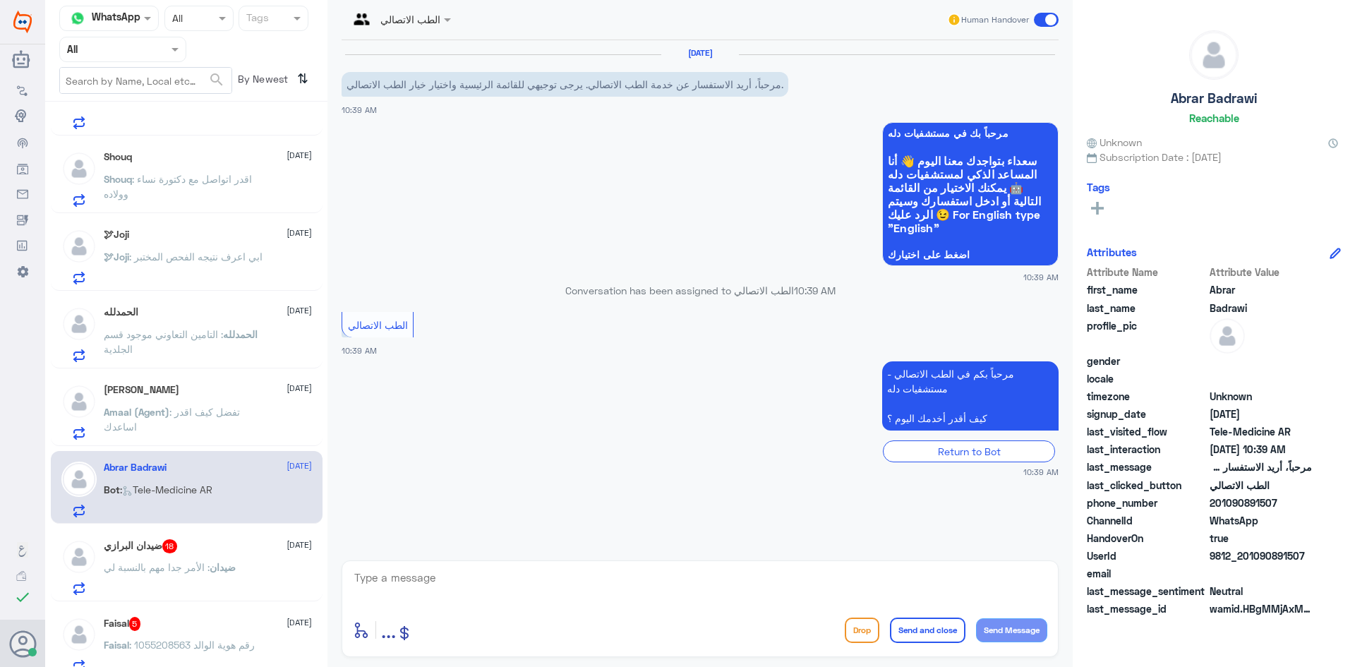
click at [517, 574] on textarea at bounding box center [700, 585] width 694 height 35
type textarea "هلا حياك معك بدر من الطب الاتصالي كيف اقدر اساعدك ؟"
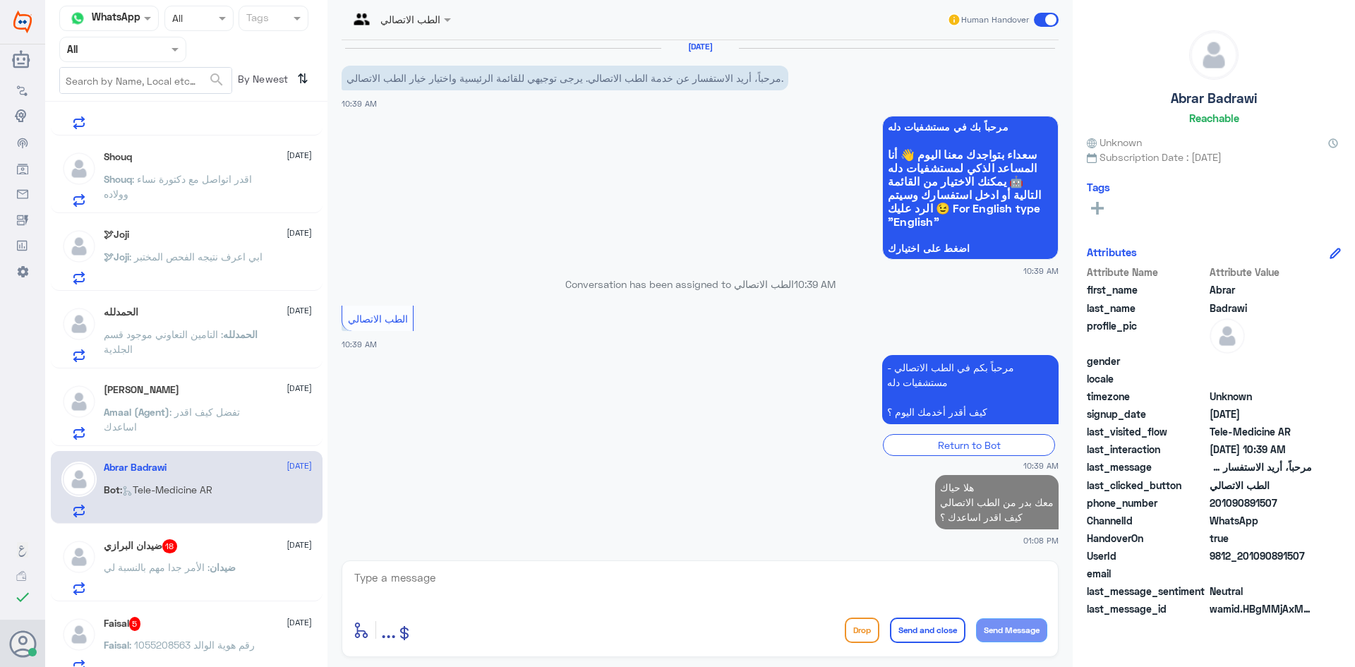
click at [217, 550] on div "[PERSON_NAME] 18 [DATE]" at bounding box center [208, 546] width 208 height 14
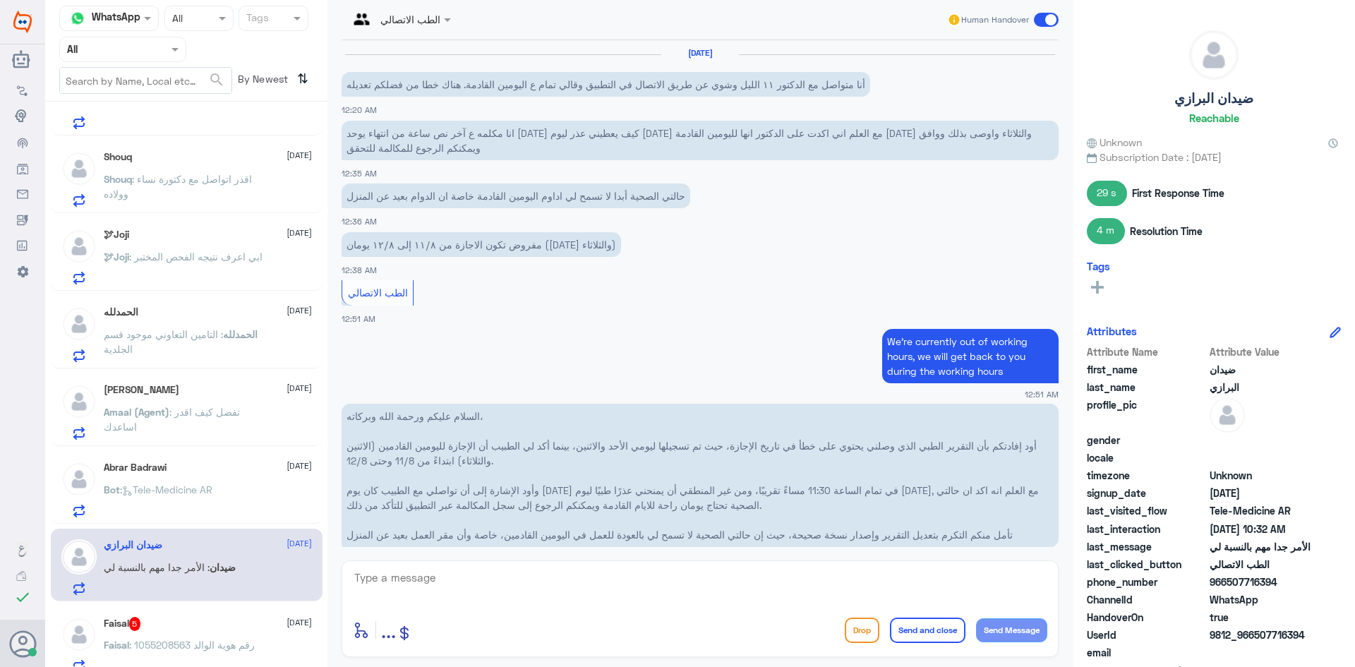
scroll to position [879, 0]
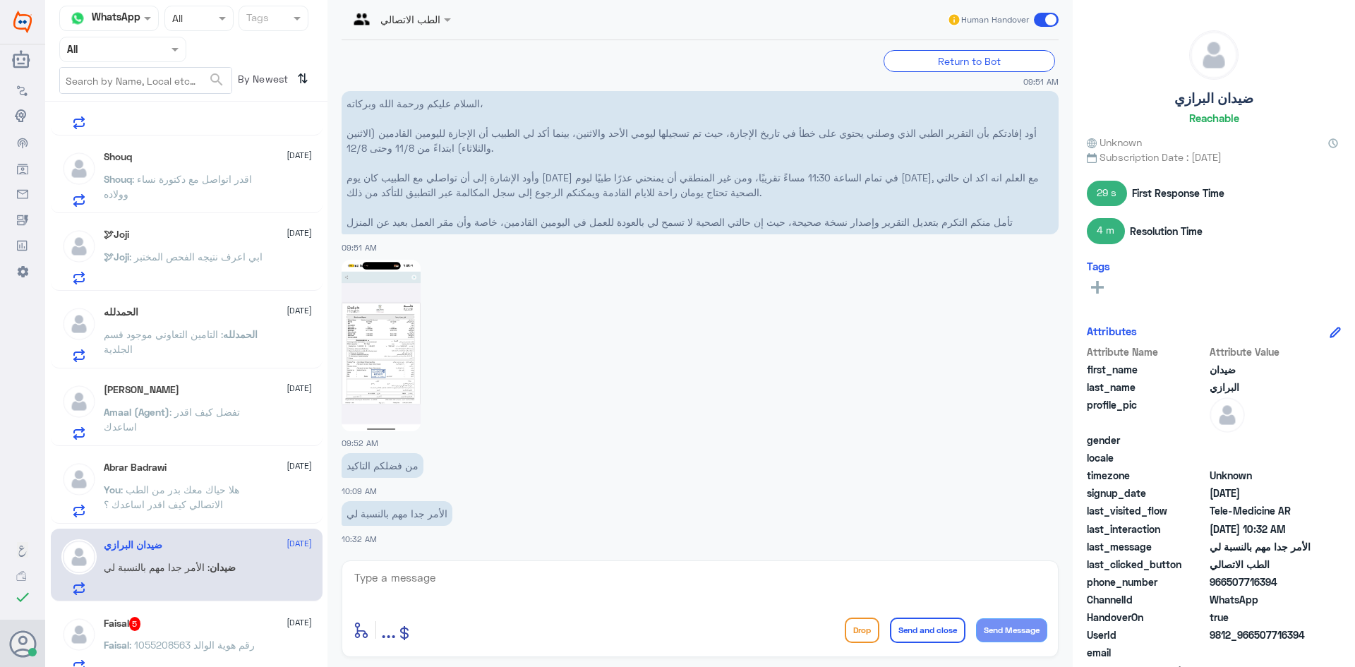
click at [412, 311] on img at bounding box center [381, 346] width 79 height 172
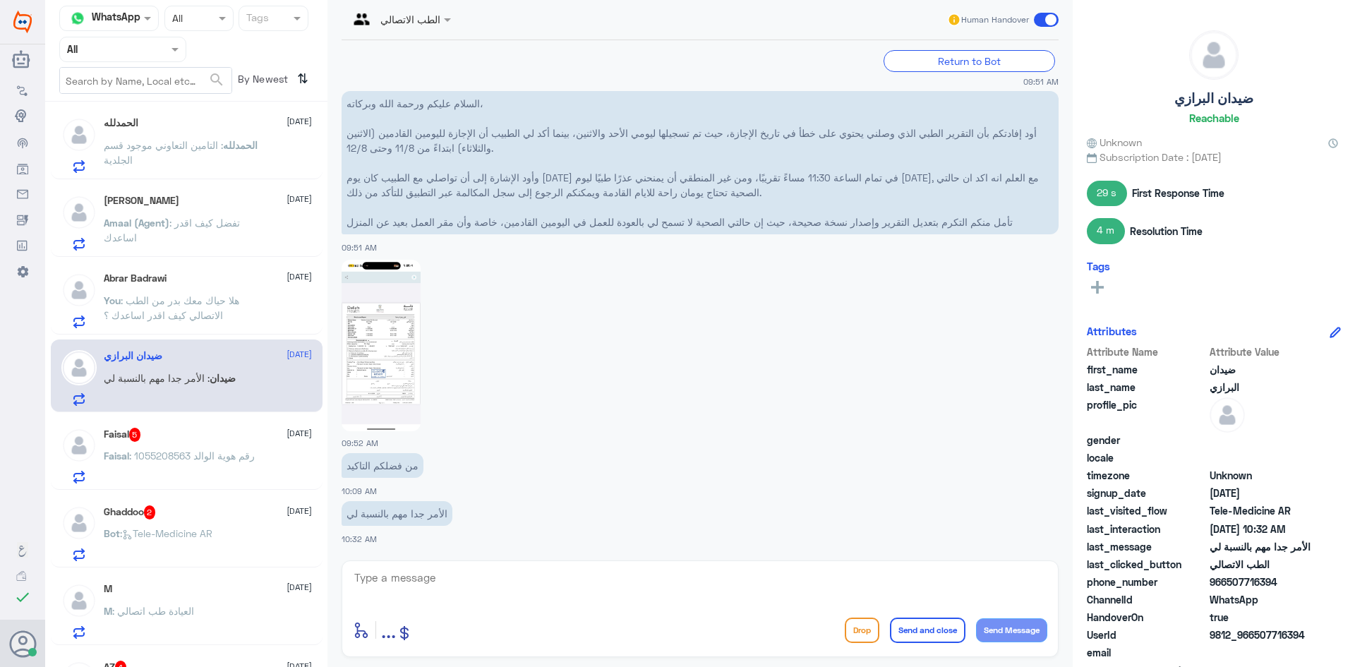
scroll to position [494, 0]
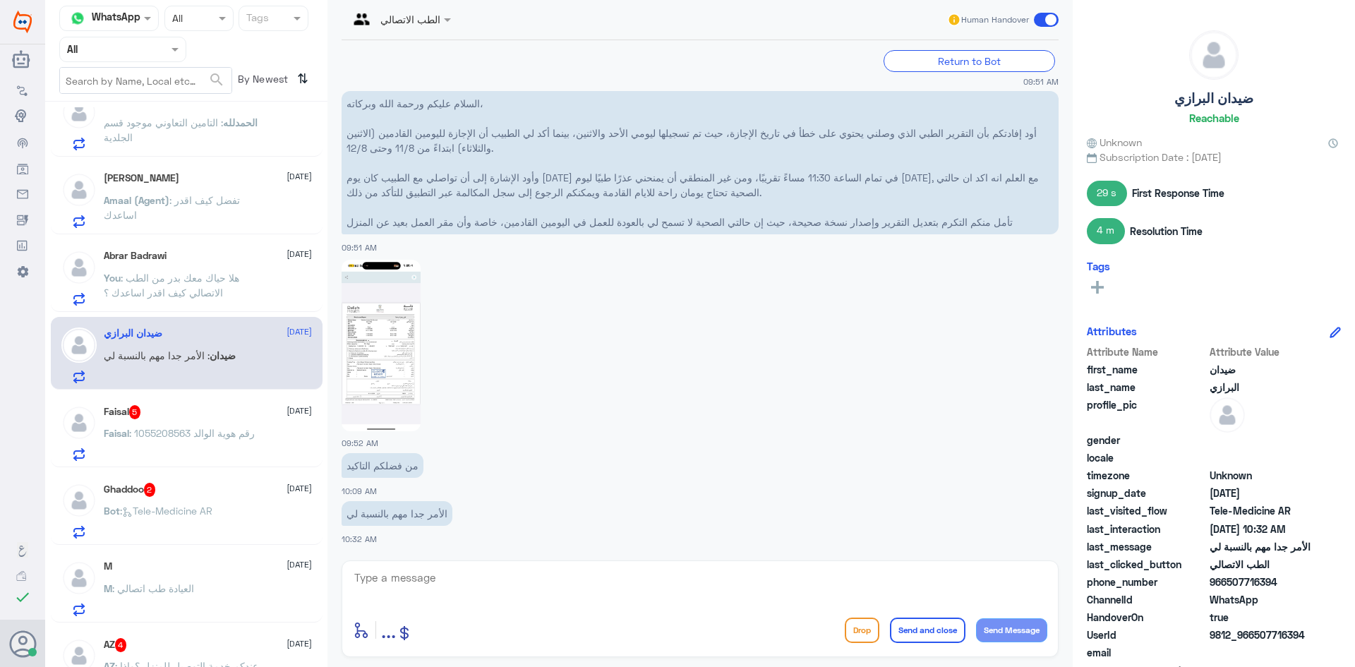
click at [241, 411] on div "Faisal 5 [DATE]" at bounding box center [208, 412] width 208 height 14
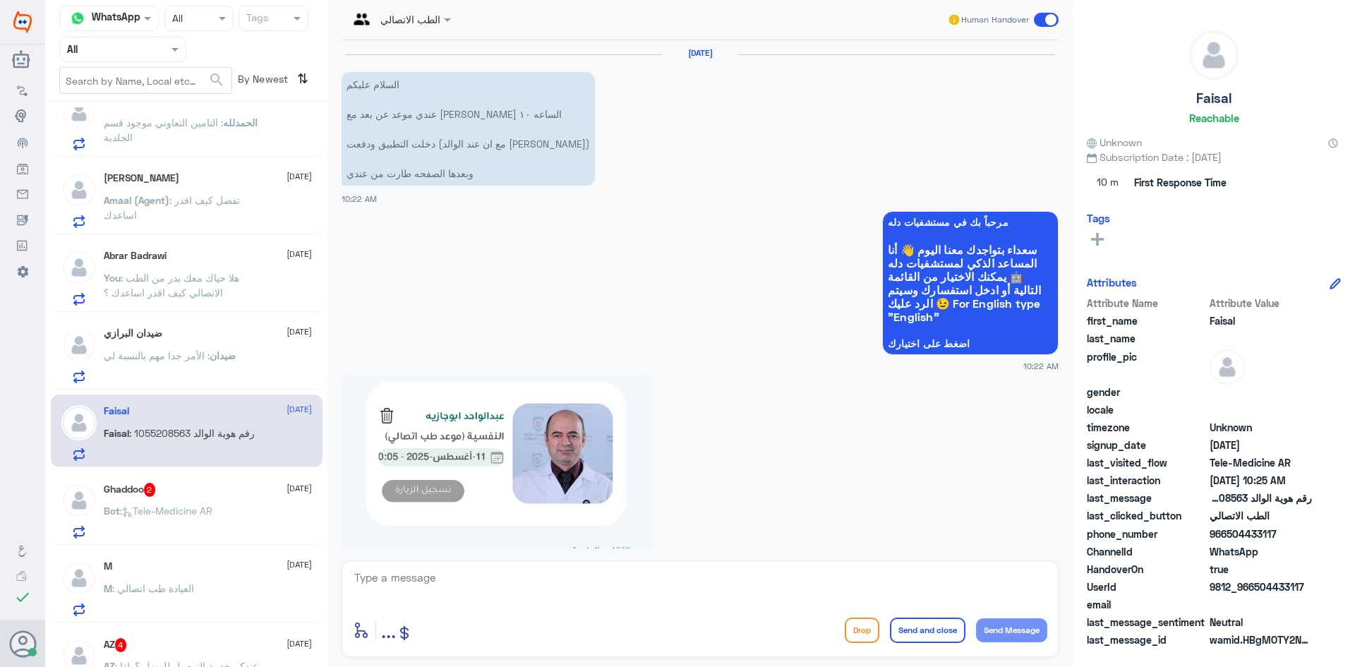
scroll to position [507, 0]
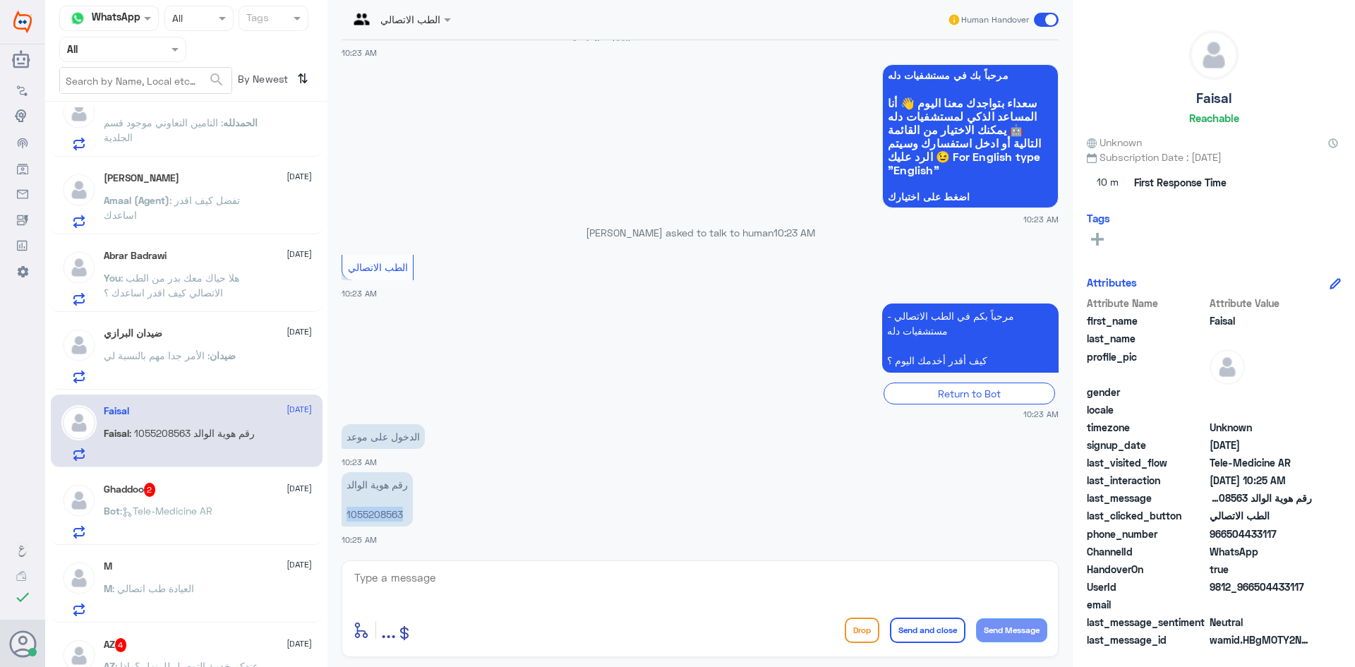
drag, startPoint x: 402, startPoint y: 515, endPoint x: 347, endPoint y: 522, distance: 55.5
click at [347, 522] on p "رقم هوية الوالد 1055208563" at bounding box center [377, 499] width 71 height 54
copy p "1055208563"
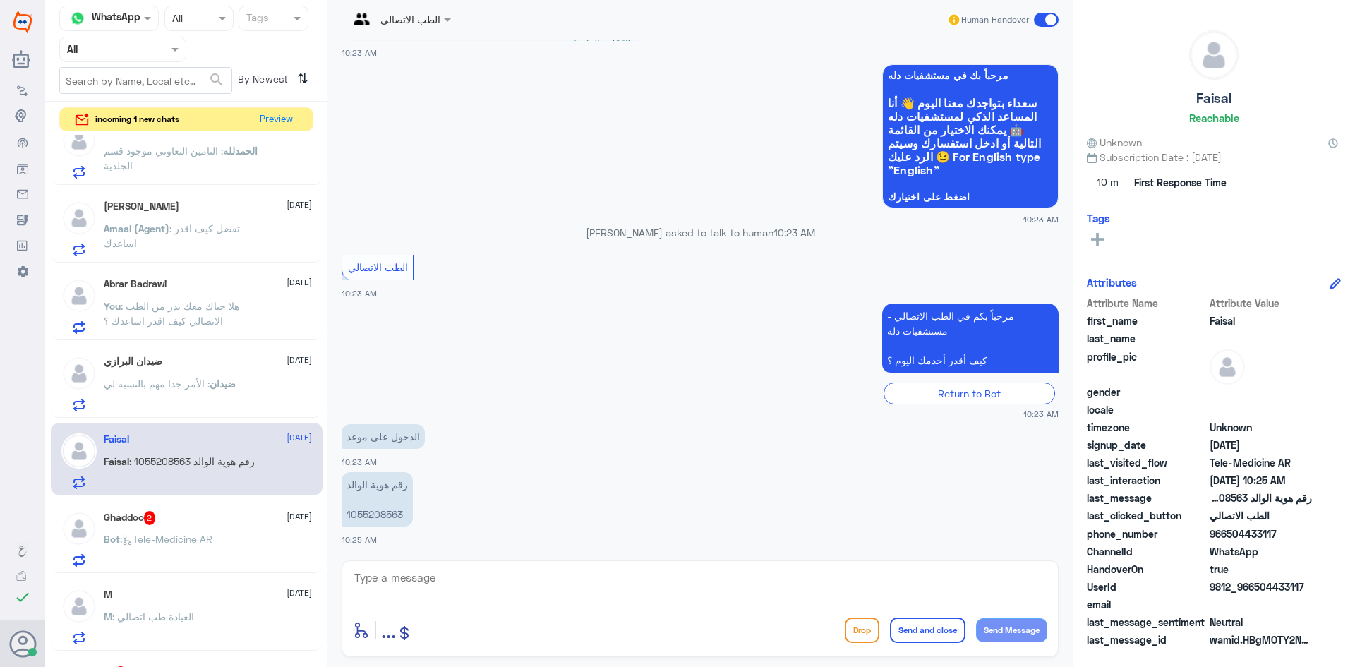
click at [222, 597] on div "M [DATE]" at bounding box center [208, 595] width 208 height 12
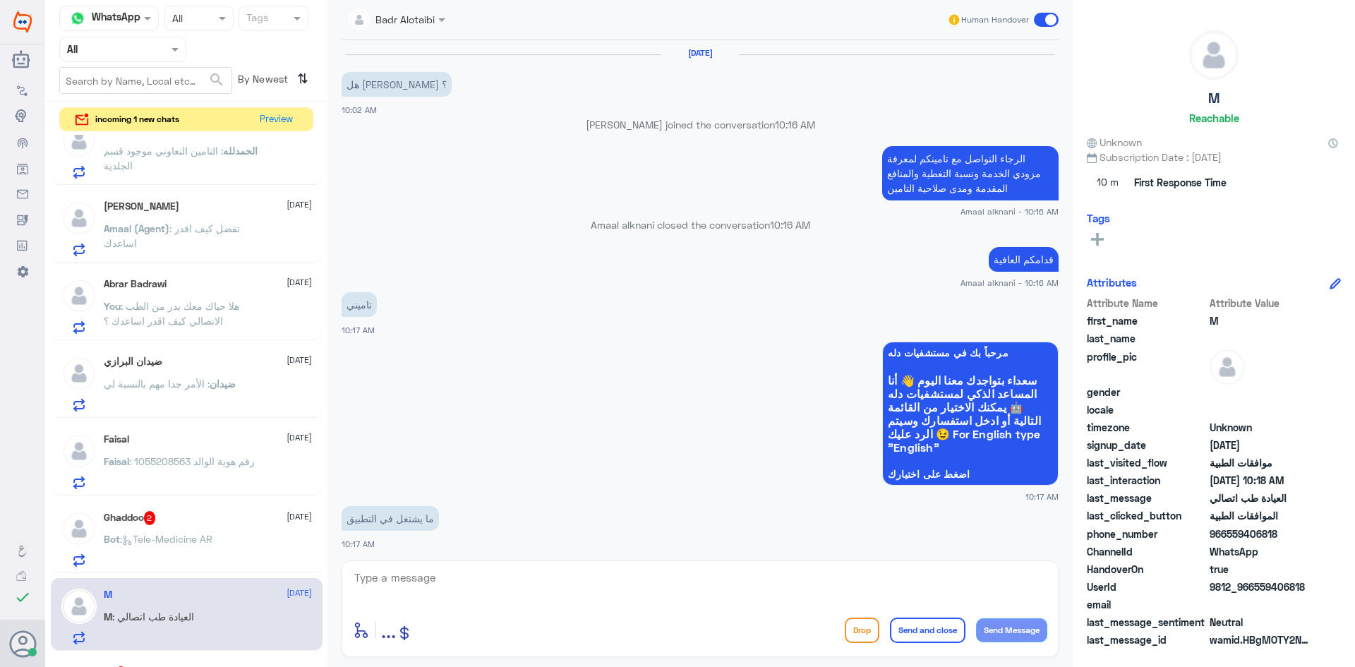
scroll to position [928, 0]
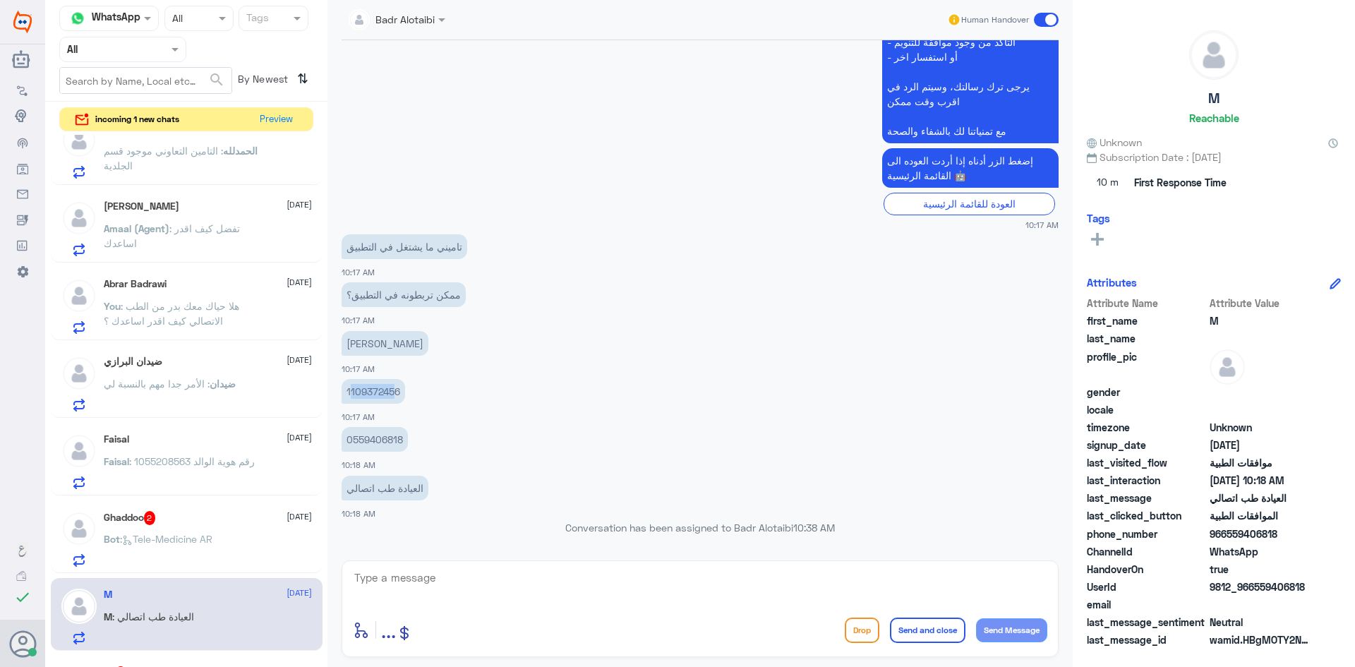
drag, startPoint x: 397, startPoint y: 385, endPoint x: 349, endPoint y: 393, distance: 48.0
click at [349, 393] on p "1109372456" at bounding box center [374, 391] width 64 height 25
click at [392, 392] on p "1109372456" at bounding box center [374, 391] width 64 height 25
click at [399, 390] on p "1109372456" at bounding box center [374, 391] width 64 height 25
drag, startPoint x: 401, startPoint y: 390, endPoint x: 344, endPoint y: 395, distance: 57.4
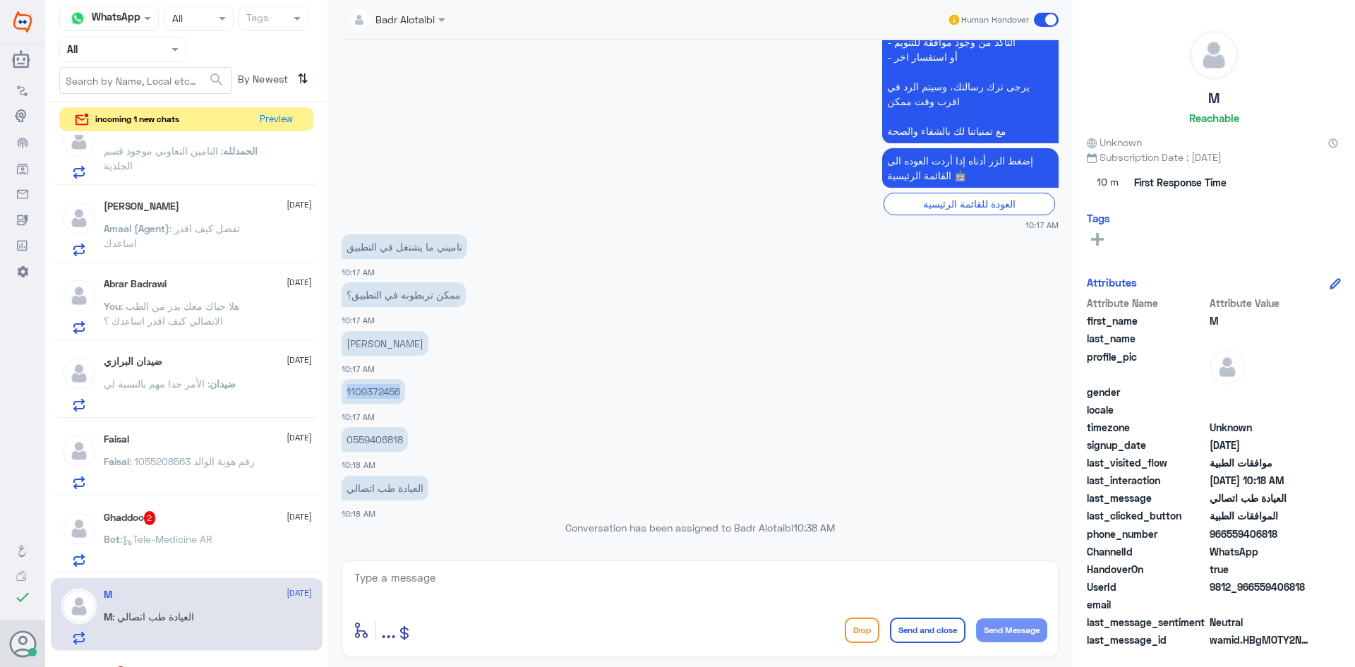
click at [346, 397] on p "1109372456" at bounding box center [374, 391] width 64 height 25
copy p "1109372456"
click at [676, 584] on textarea at bounding box center [700, 585] width 694 height 35
click at [738, 587] on textarea at bounding box center [700, 585] width 694 height 35
type textarea "هلا حياك معك بدر من الطب الاتصالي"
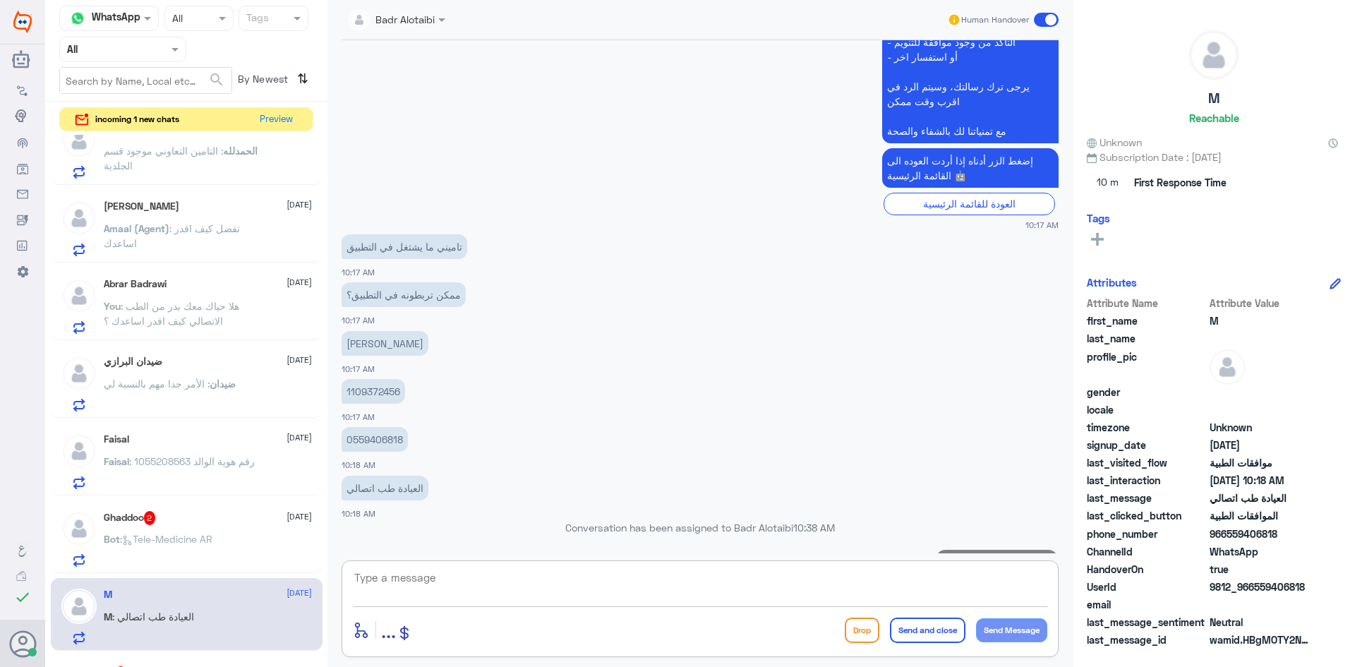
scroll to position [988, 0]
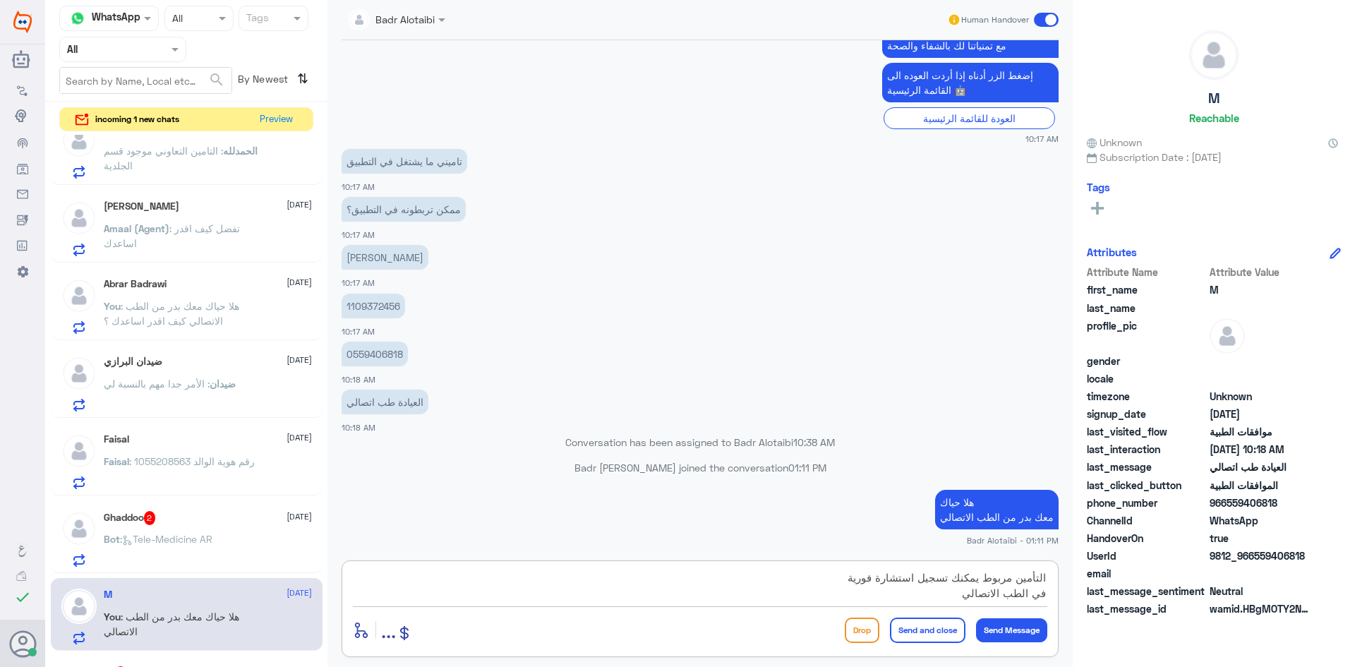
type textarea "التأمين مربوط يمكنك تسجيل استشارة فورية في الطب الاتصالي"
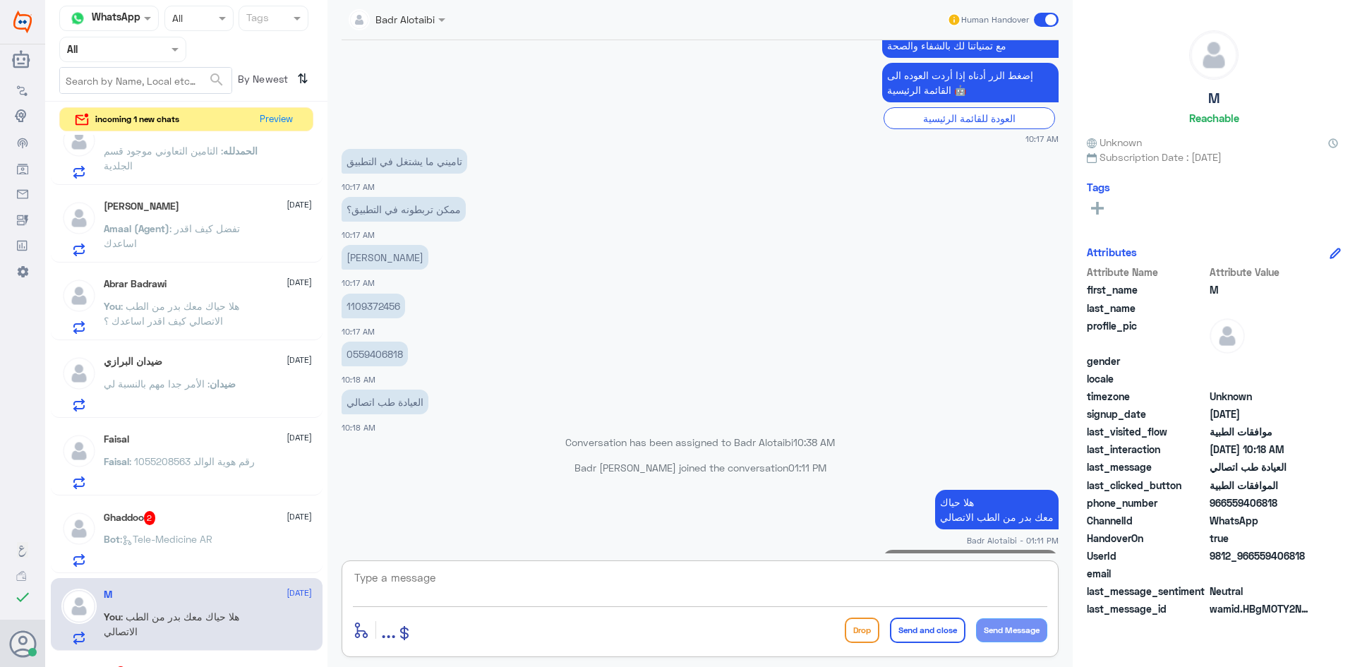
scroll to position [1063, 0]
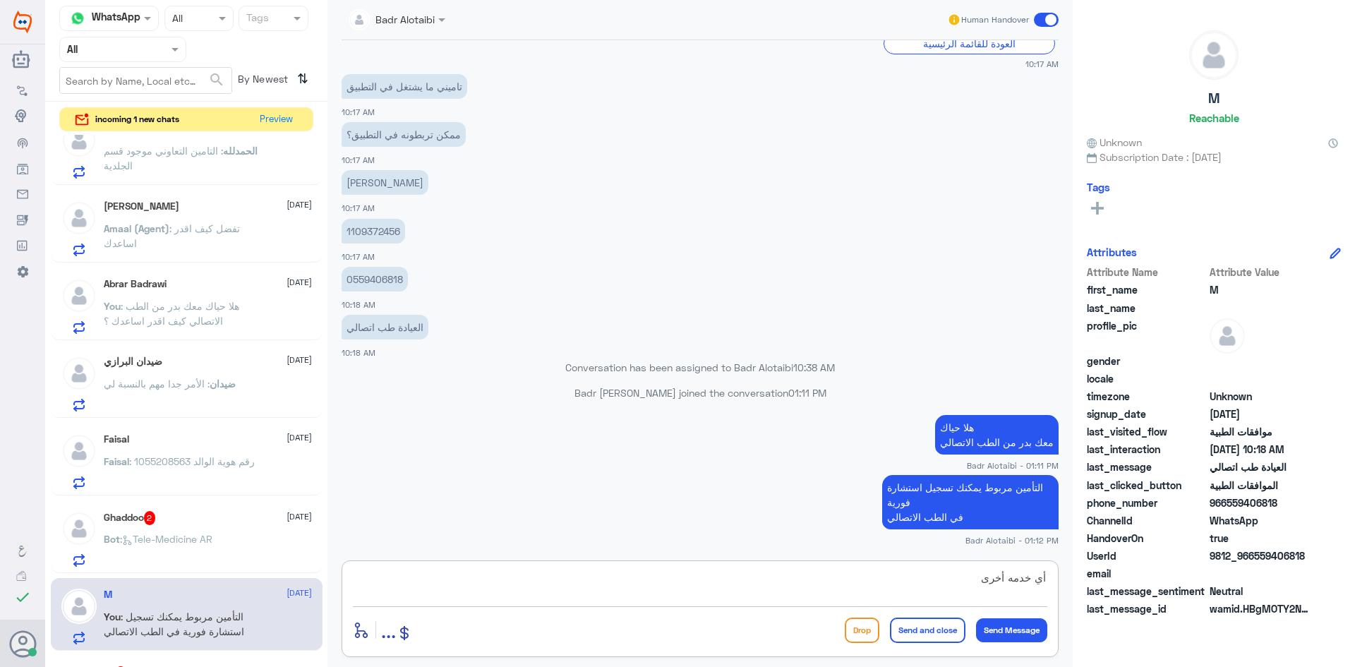
type textarea "أي خدمه أخرى"
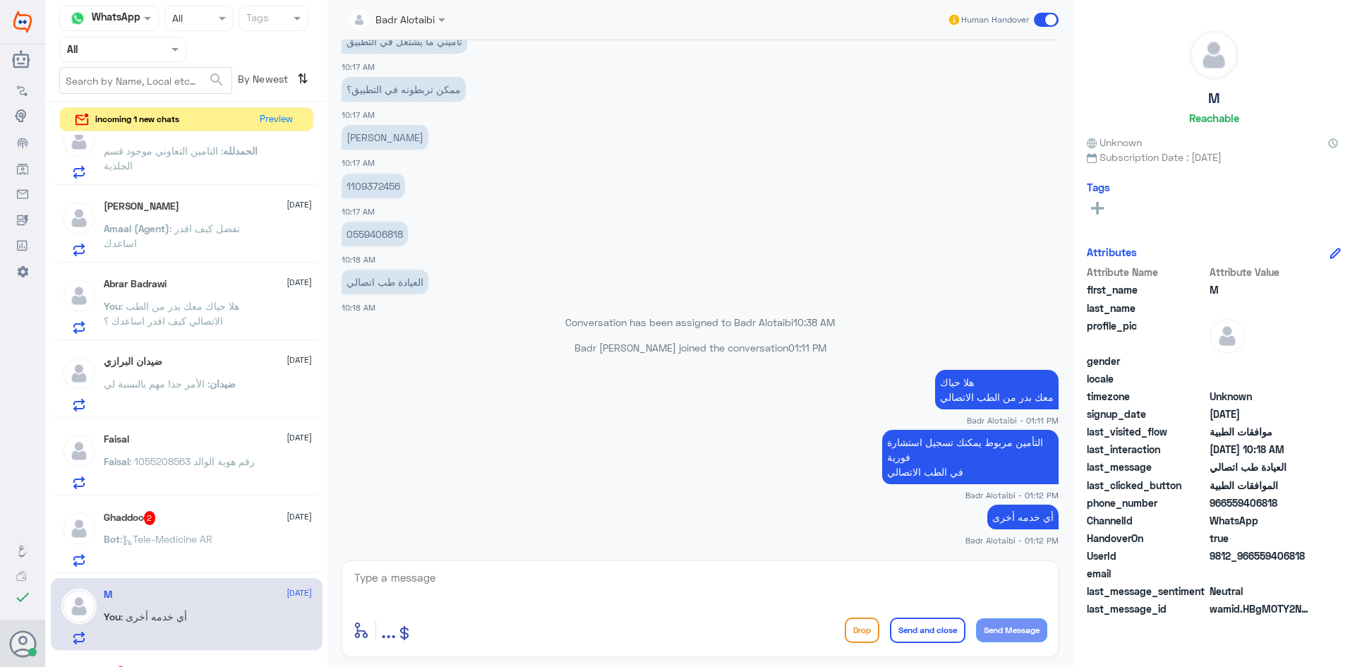
scroll to position [1156, 0]
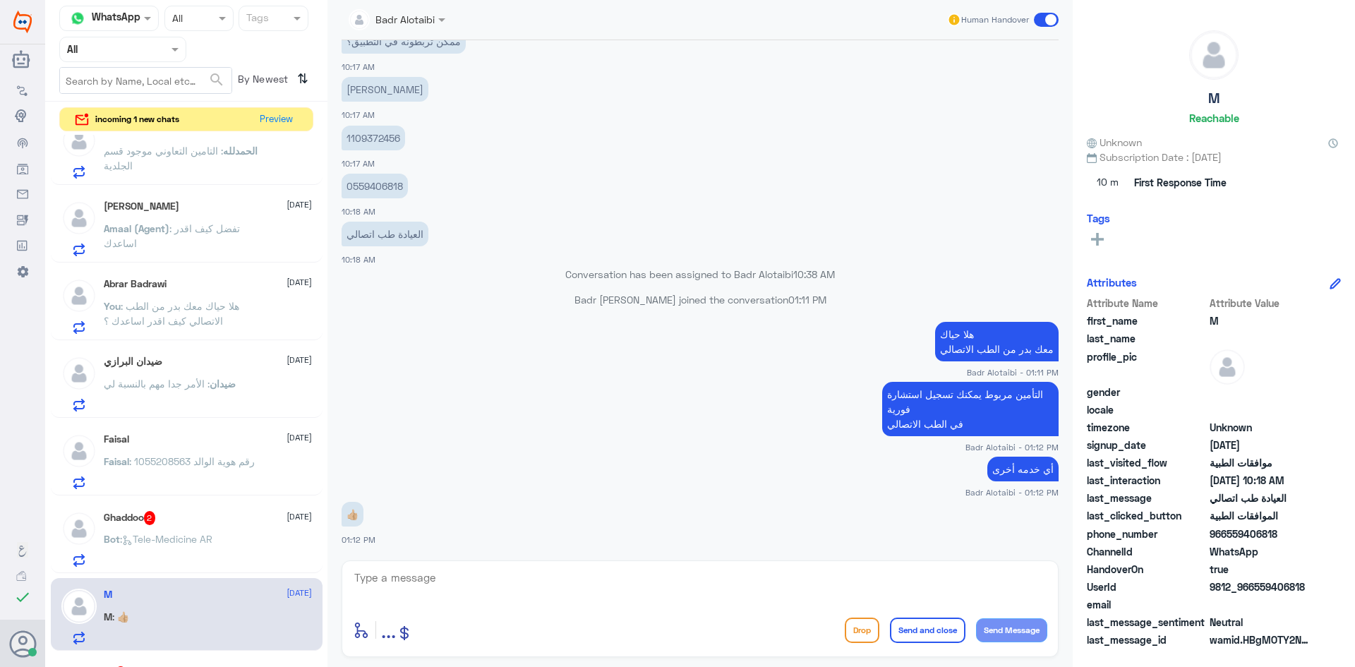
click at [227, 527] on div "Ghaddoo 2 11 August Bot : Tele-Medicine AR" at bounding box center [208, 539] width 208 height 56
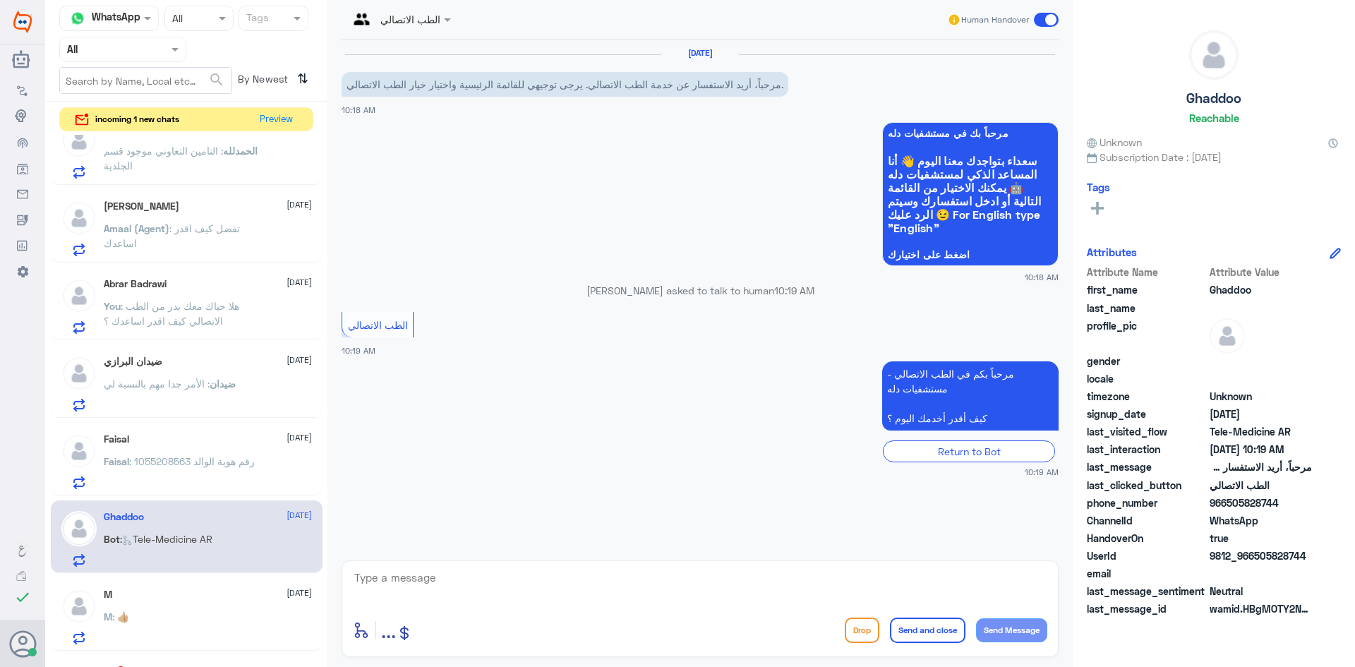
click at [512, 583] on textarea at bounding box center [700, 585] width 694 height 35
type textarea "هلا حياك معك بدر من الطب الاتصالي كيف اقدر اساعدك ؟"
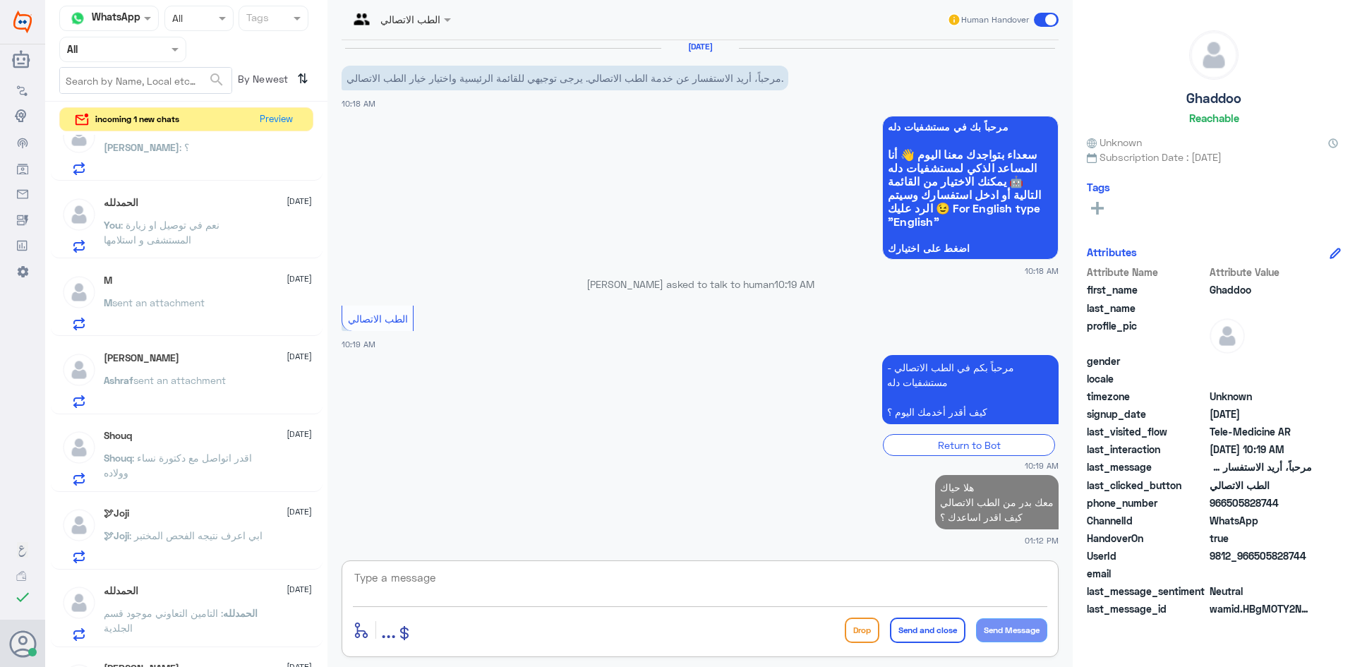
scroll to position [0, 0]
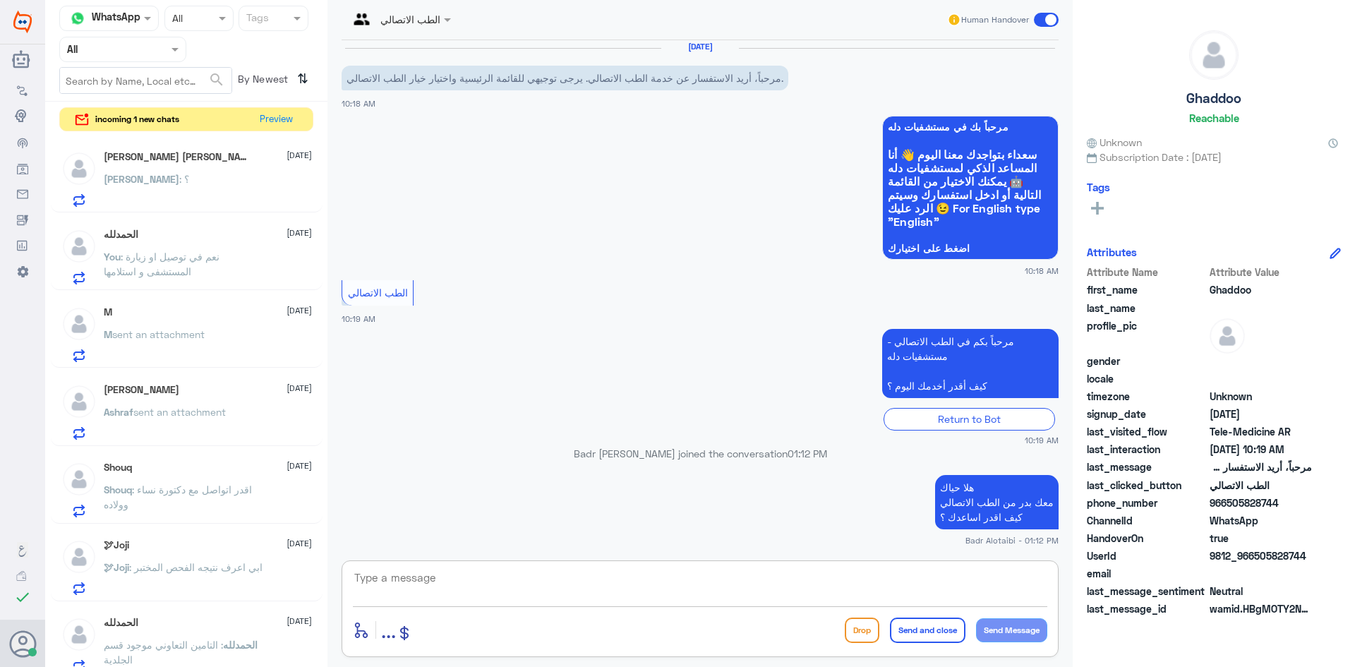
click at [222, 167] on div "محمد آل عجيان 11 August محمد : ؟" at bounding box center [208, 179] width 208 height 56
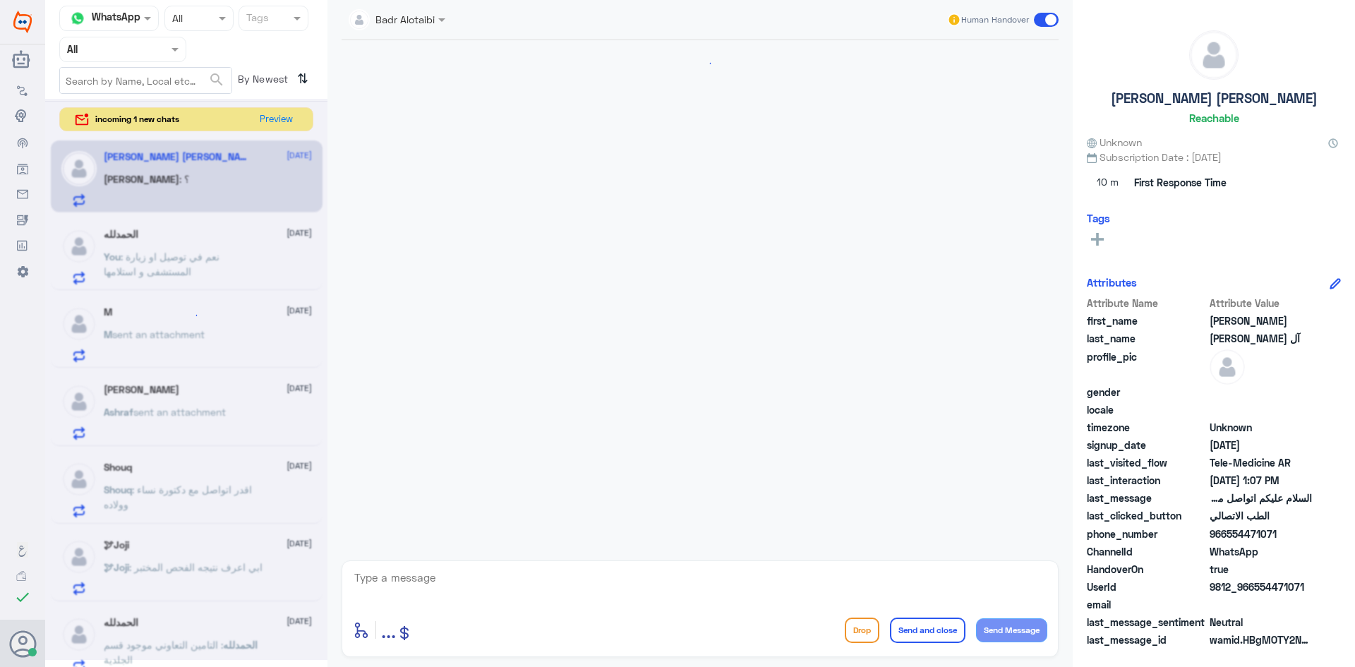
scroll to position [58, 0]
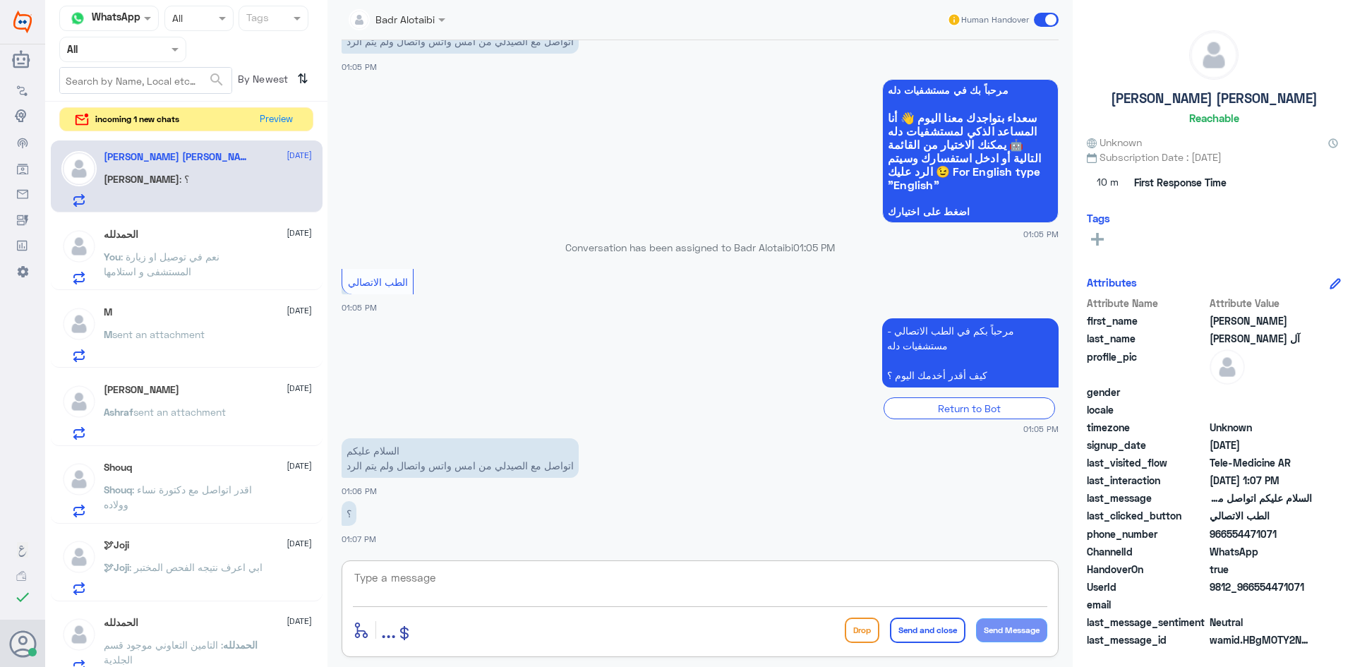
click at [503, 574] on textarea at bounding box center [700, 585] width 694 height 35
click at [489, 578] on textarea at bounding box center [700, 585] width 694 height 35
type textarea "يمكنك التواصل مع واتساب الصيدلية على الرقم 0112995677"
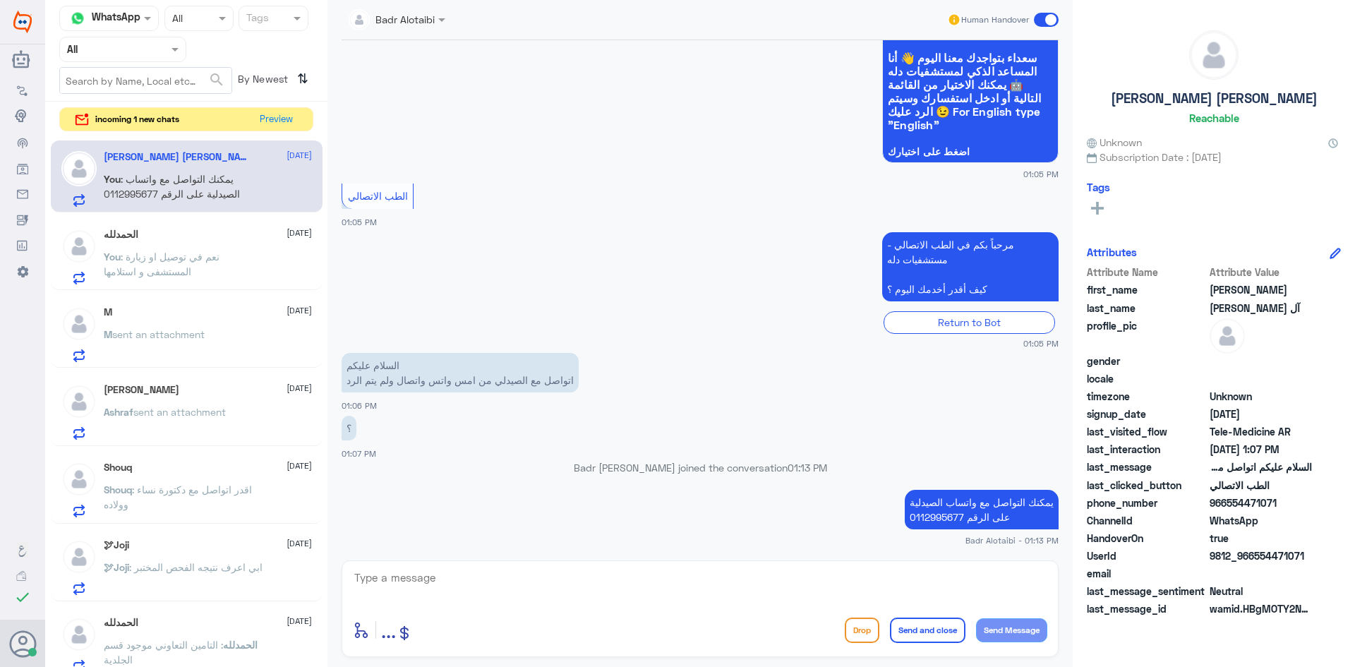
click at [1042, 20] on span at bounding box center [1046, 20] width 25 height 14
click at [0, 0] on input "checkbox" at bounding box center [0, 0] width 0 height 0
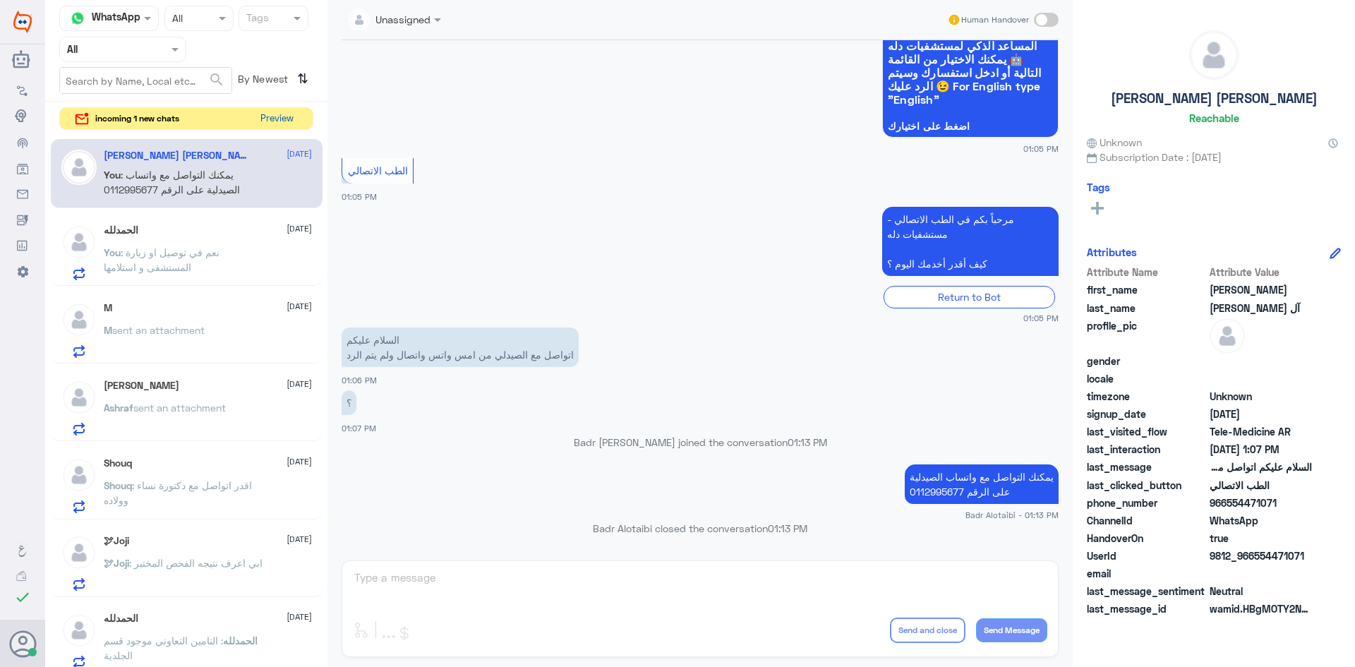
click at [262, 112] on button "Preview" at bounding box center [277, 119] width 44 height 22
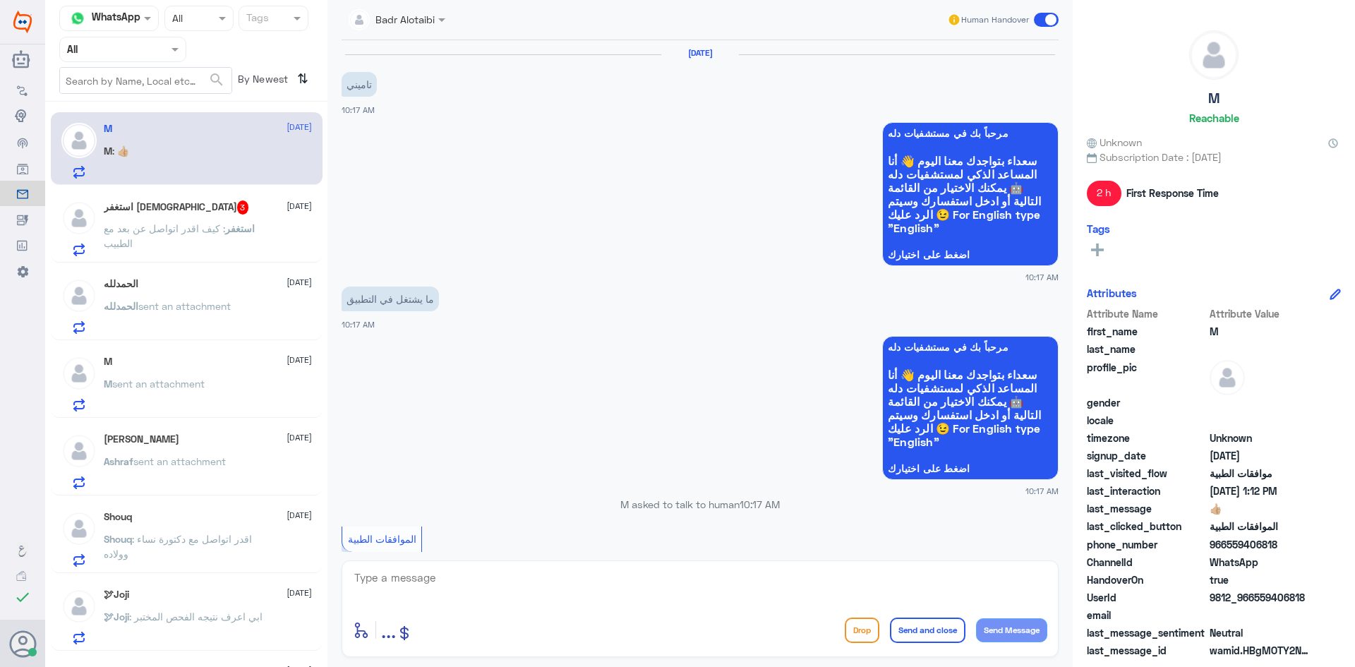
scroll to position [962, 0]
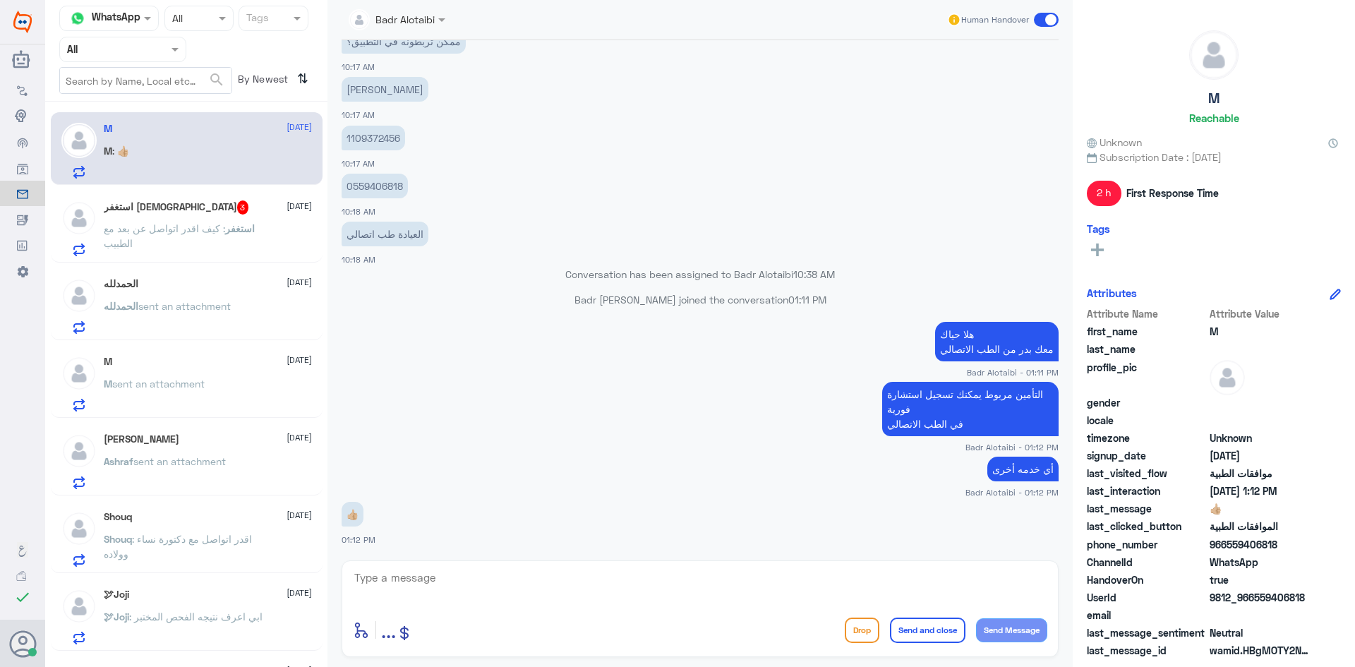
click at [266, 216] on div "استغفر الله 3 11 August استغفر : كيف اقدر اتواصل عن بعد مع الطبيب" at bounding box center [208, 228] width 208 height 56
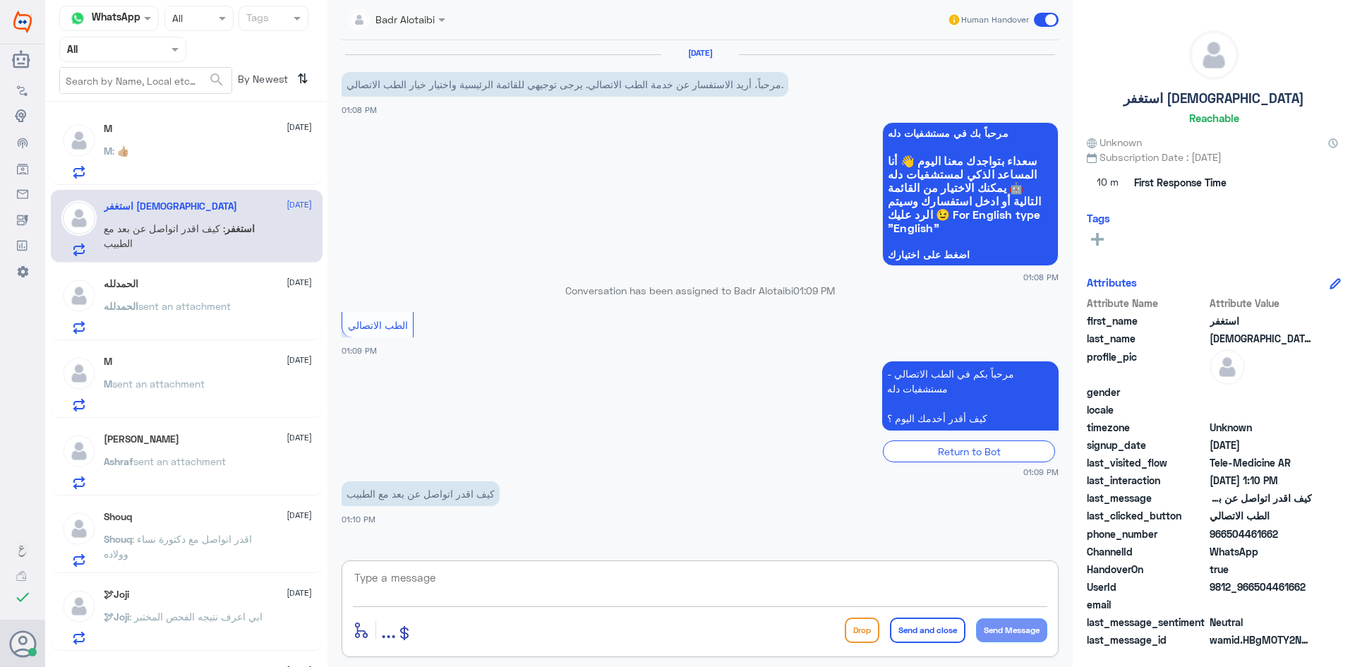
click at [635, 578] on textarea at bounding box center [700, 585] width 694 height 35
type textarea "هلا حياك معك بدر من الطب الاتصالي"
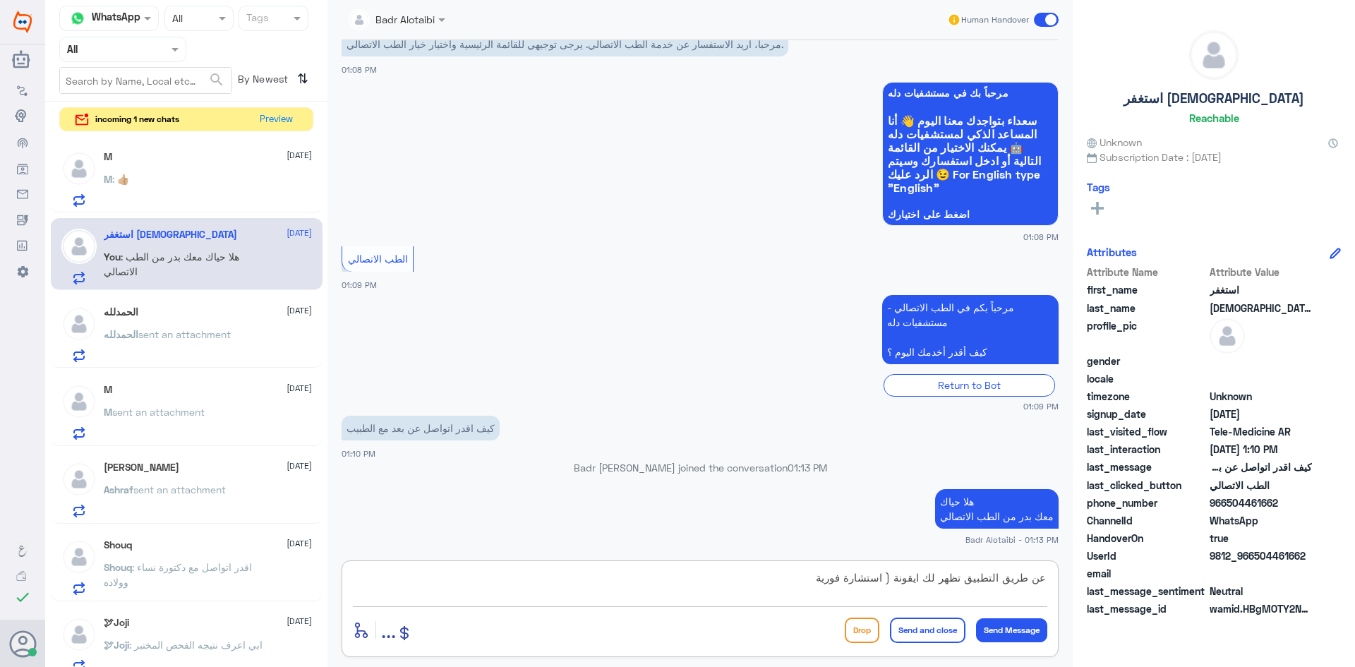
type textarea "عن طريق التطبيق تظهر لك ايقونة ( استشارة فورية )"
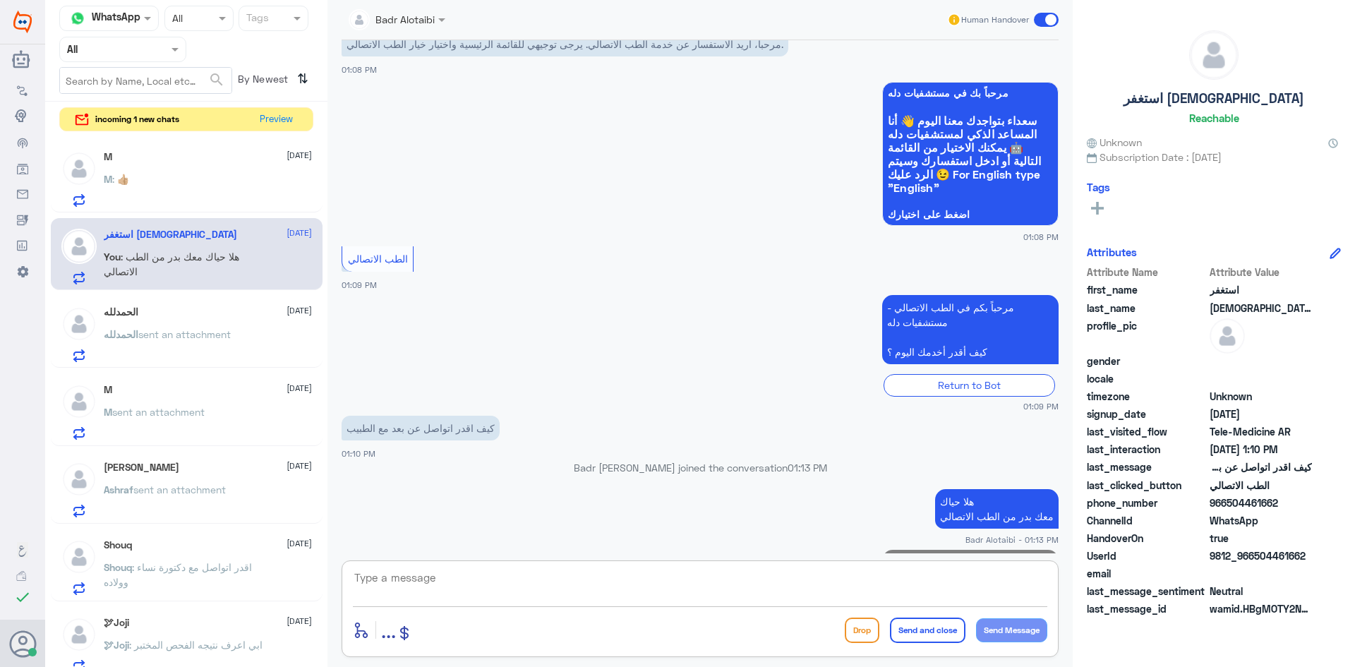
scroll to position [100, 0]
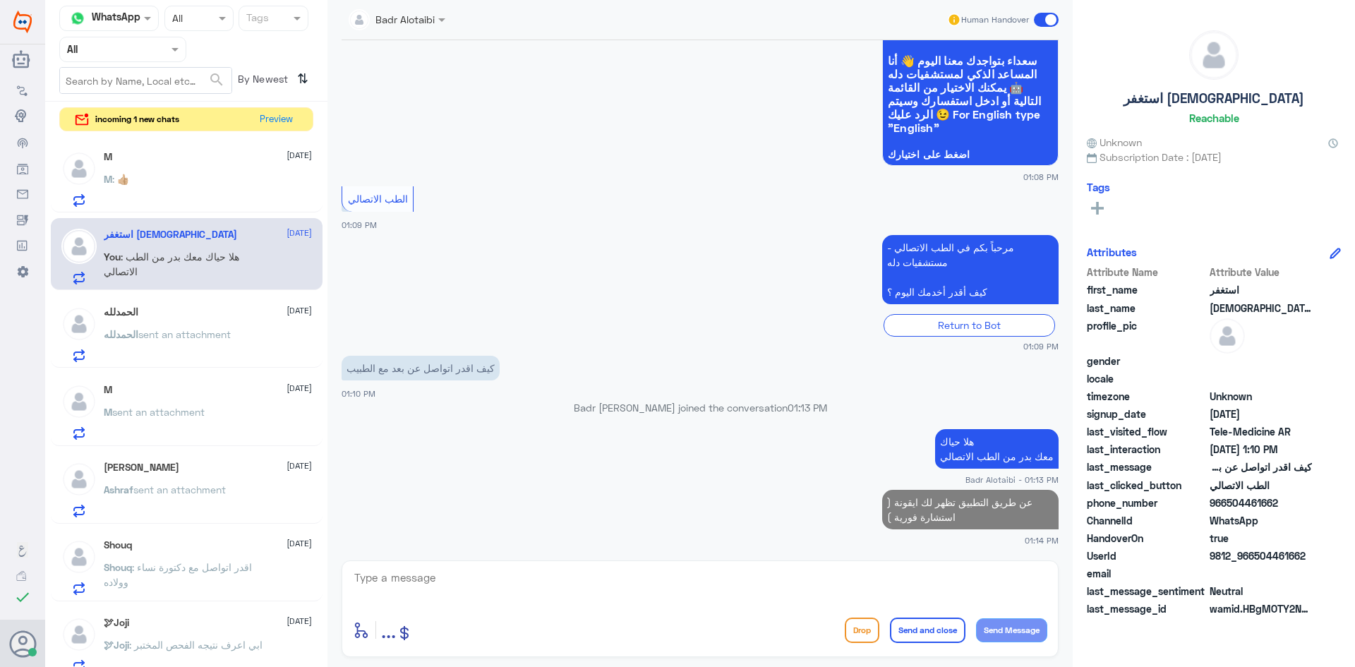
click at [159, 169] on div "M 11 August M : 👍🏼" at bounding box center [208, 179] width 208 height 56
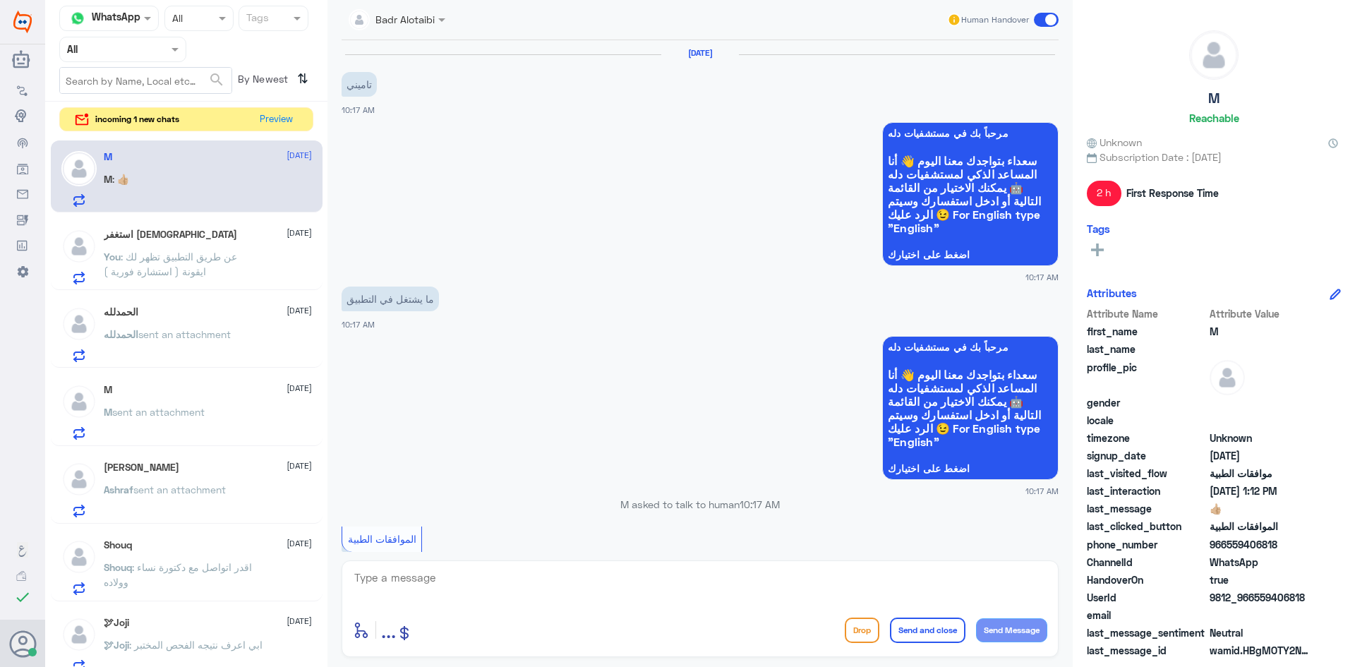
scroll to position [962, 0]
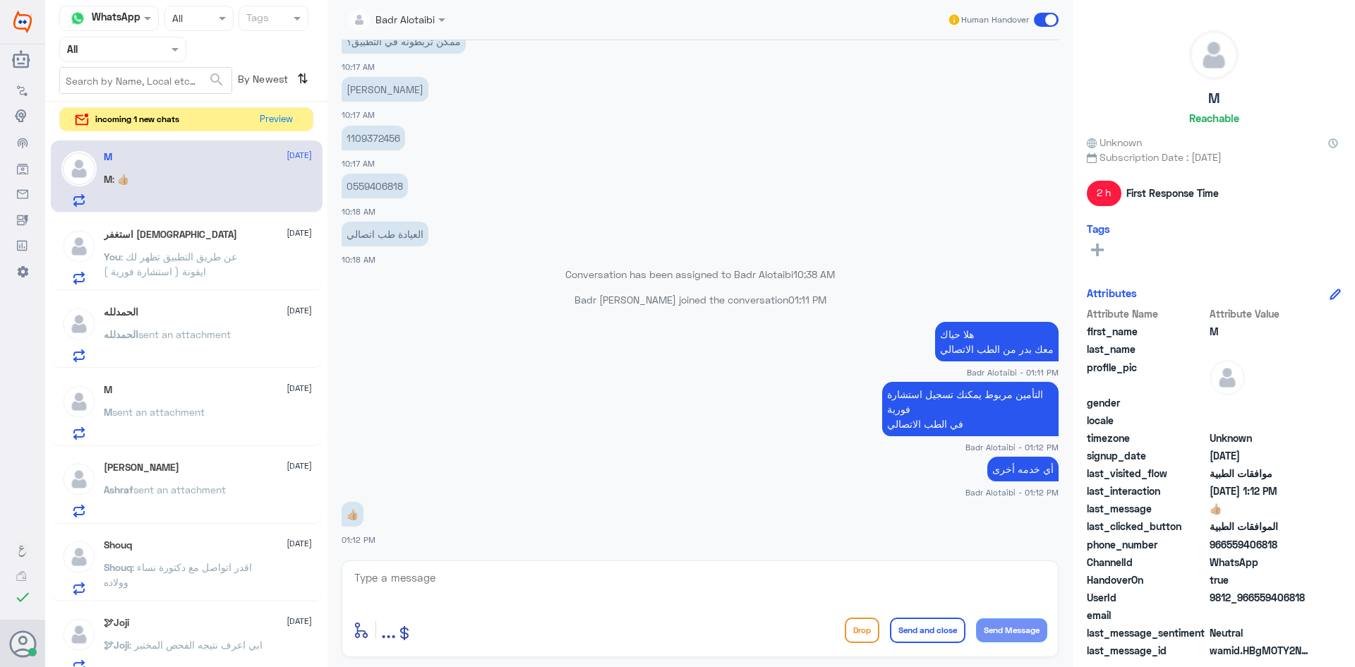
click at [1038, 23] on span at bounding box center [1046, 20] width 25 height 14
click at [0, 0] on input "checkbox" at bounding box center [0, 0] width 0 height 0
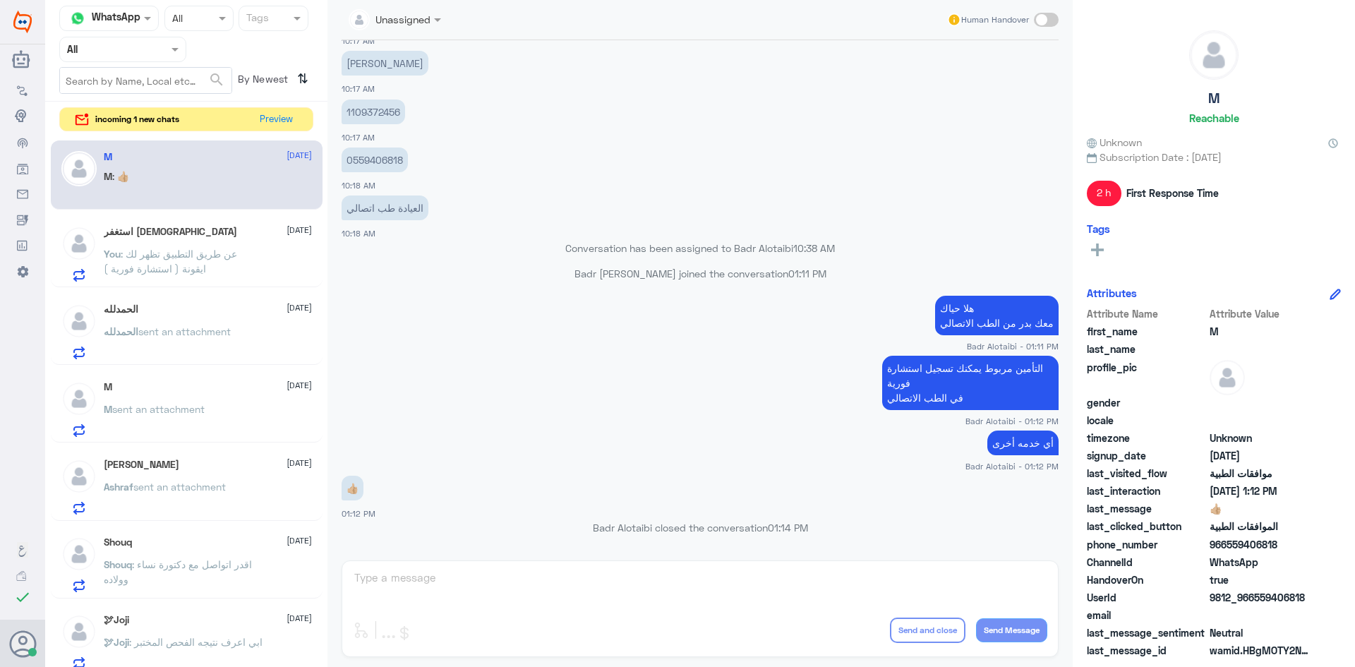
click at [176, 243] on div "استغفر الله 11 August You : عن طريق التطبيق تظهر لك ايقونة ( استشارة فورية )" at bounding box center [208, 254] width 208 height 56
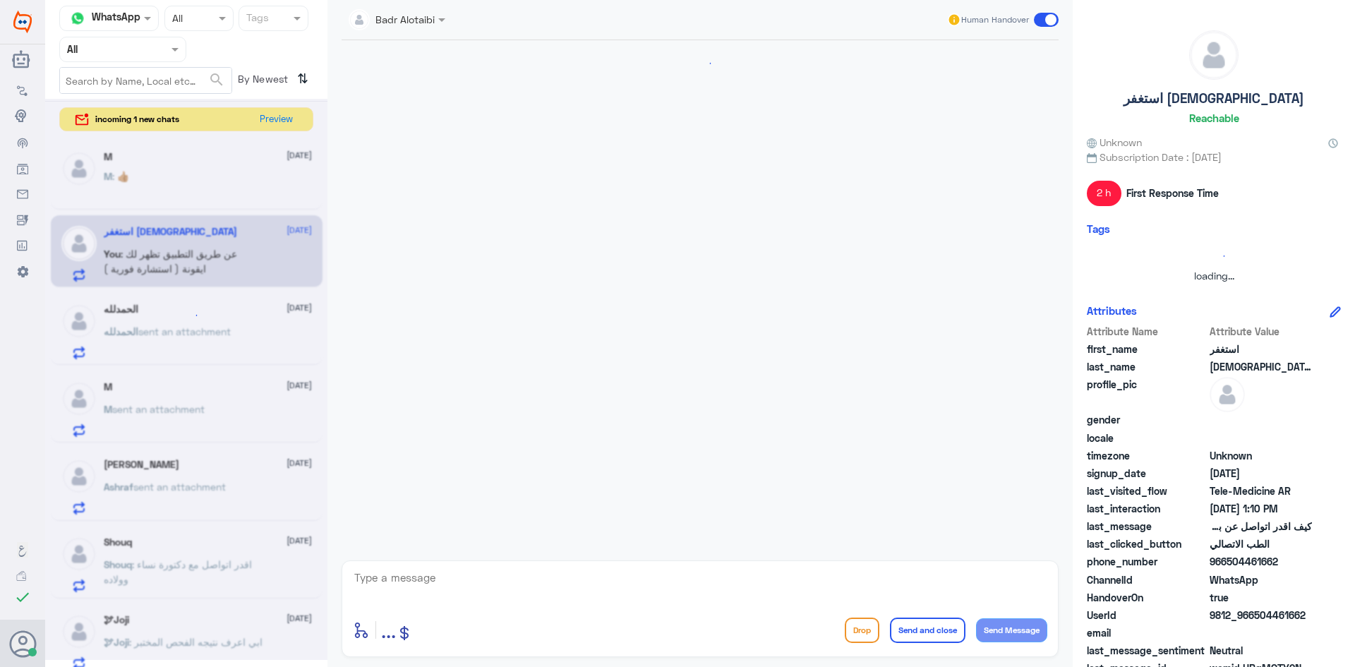
scroll to position [126, 0]
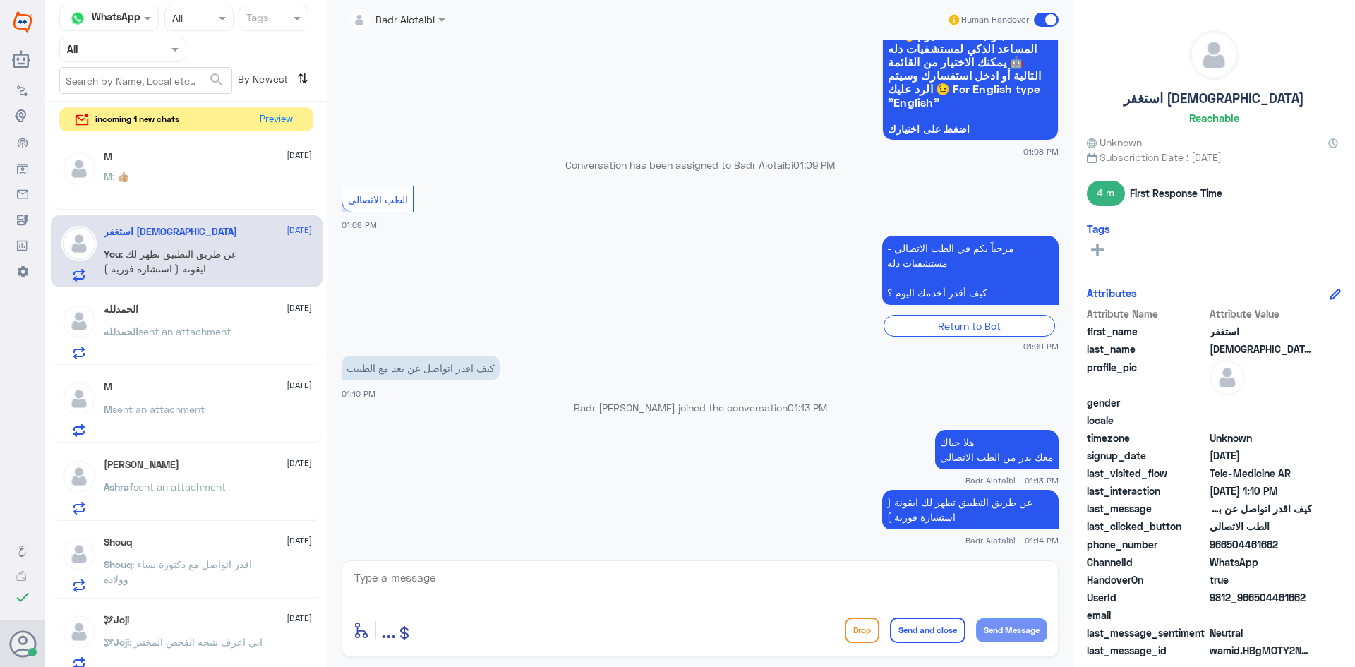
click at [185, 313] on div "الحمدلله 11 August" at bounding box center [208, 309] width 208 height 12
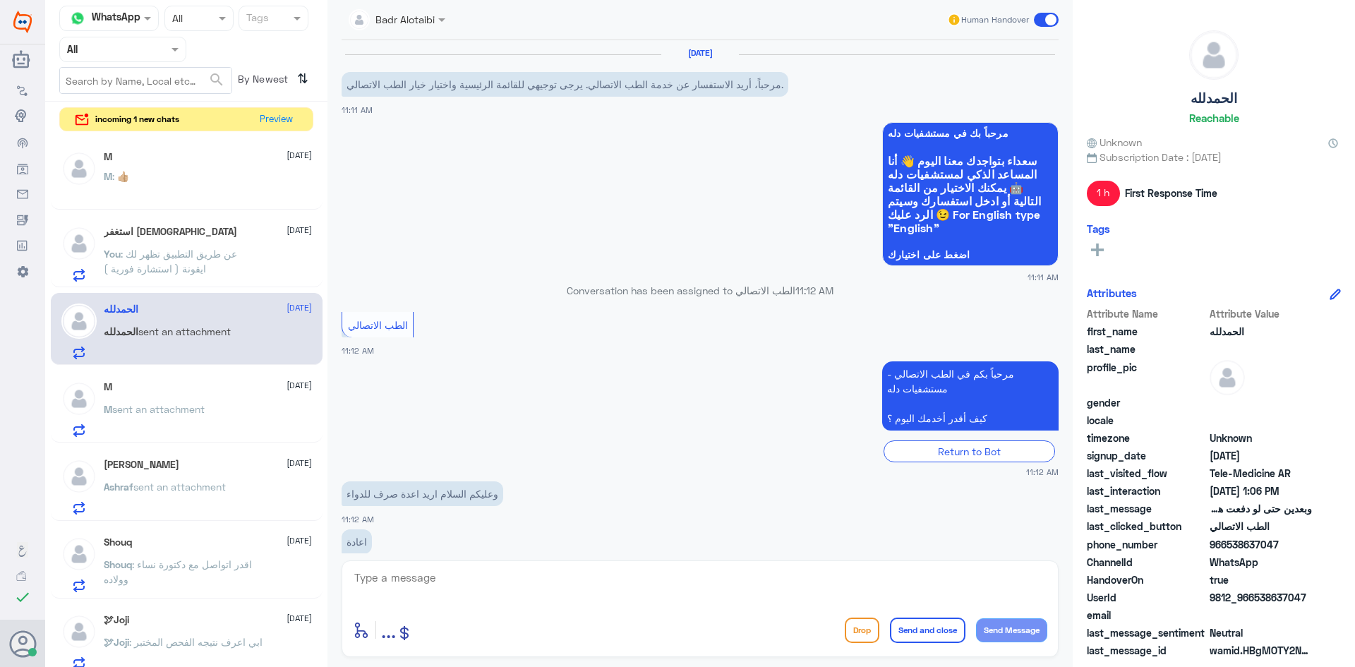
scroll to position [635, 0]
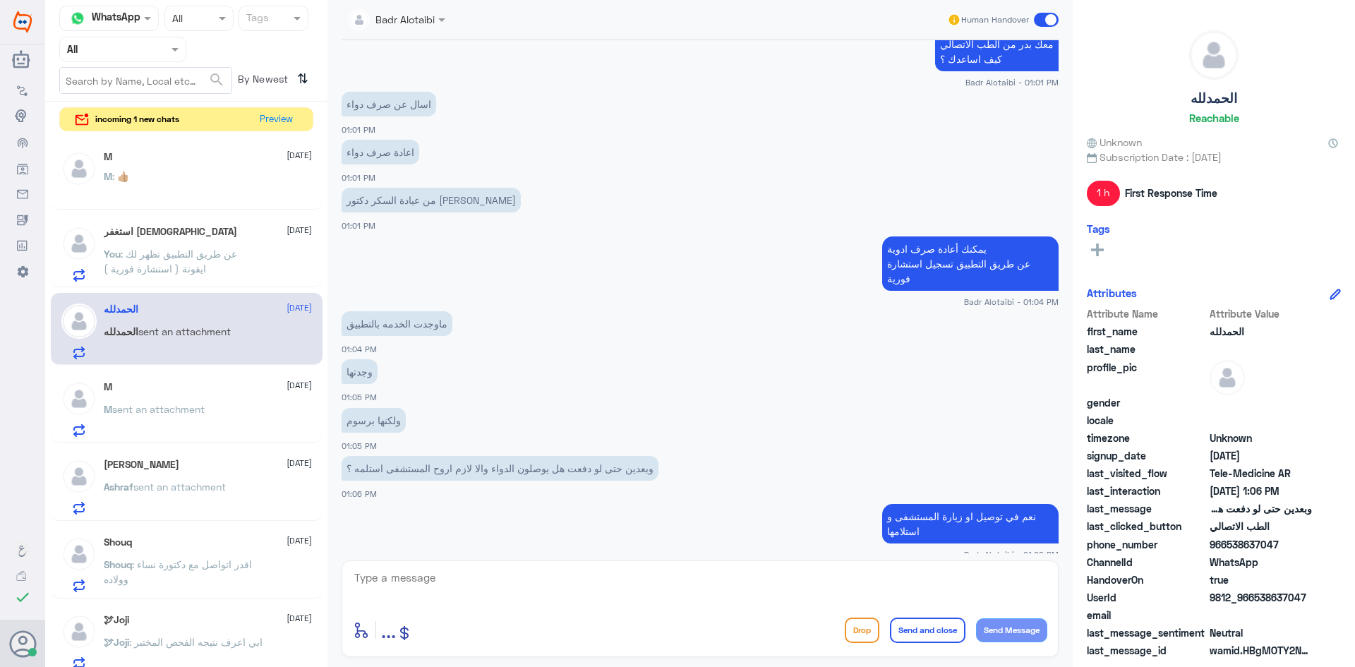
click at [1035, 19] on span at bounding box center [1046, 20] width 25 height 14
click at [0, 0] on input "checkbox" at bounding box center [0, 0] width 0 height 0
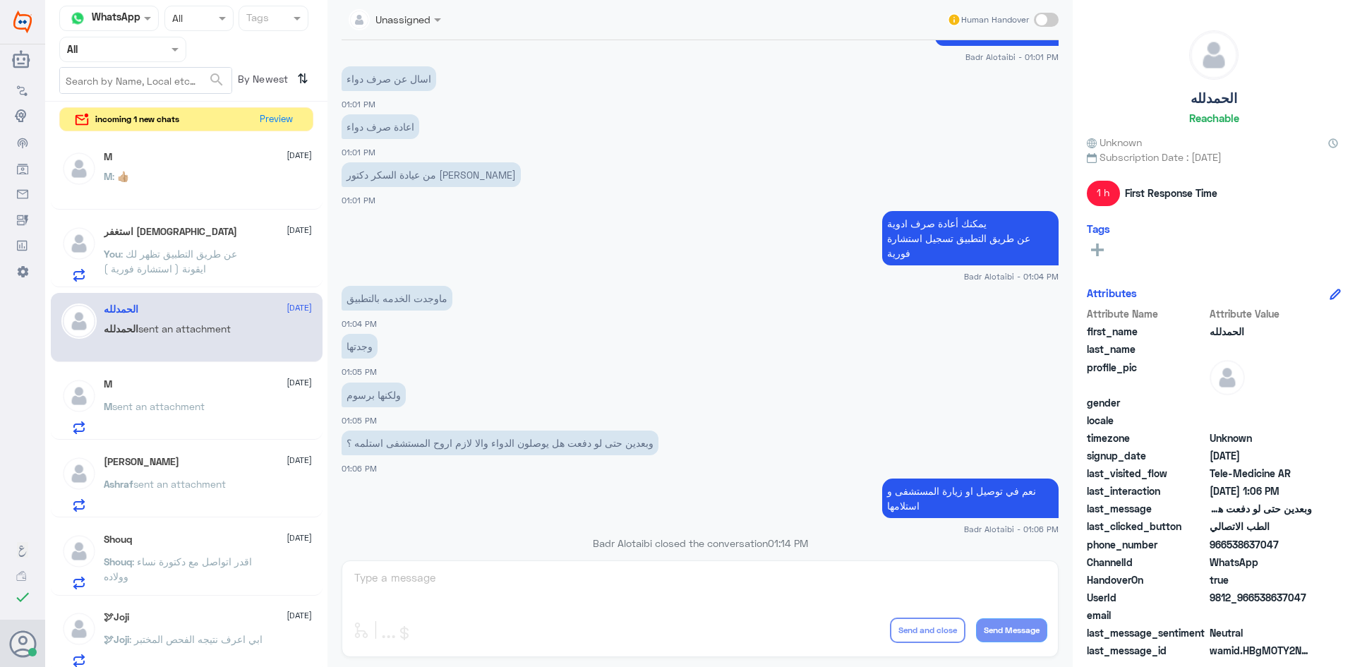
click at [174, 383] on div "M 11 August" at bounding box center [208, 384] width 208 height 12
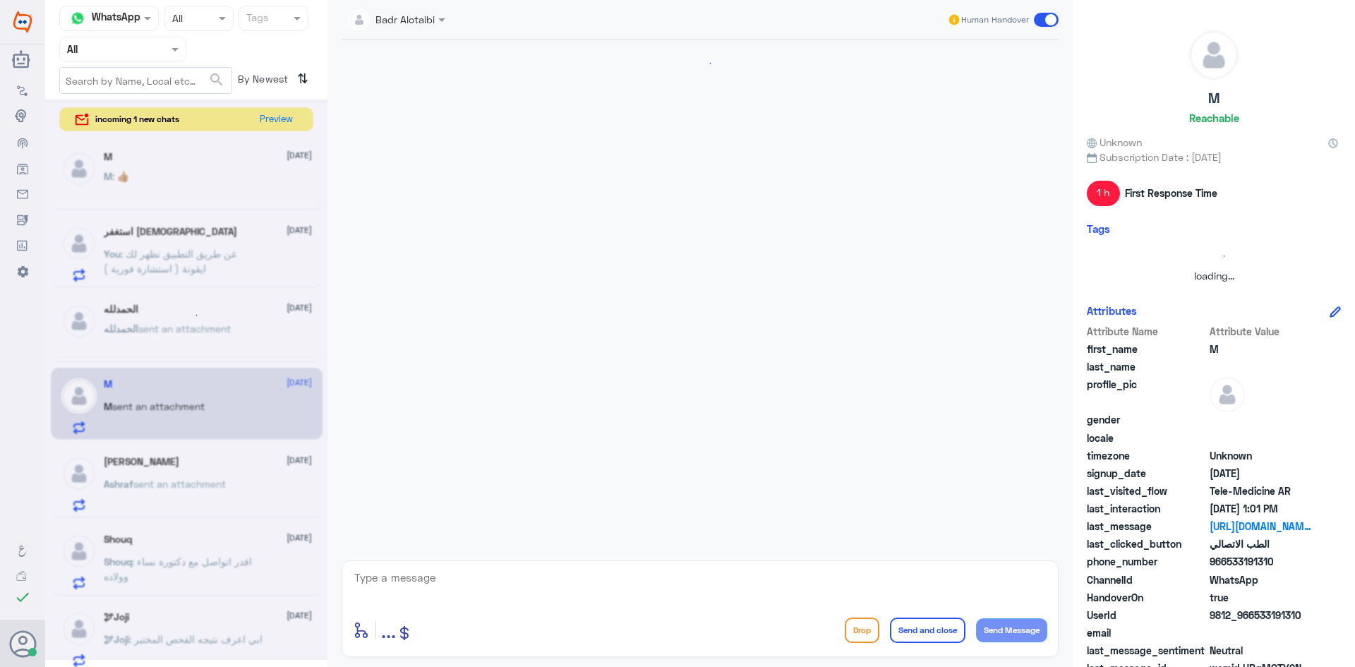
scroll to position [306, 0]
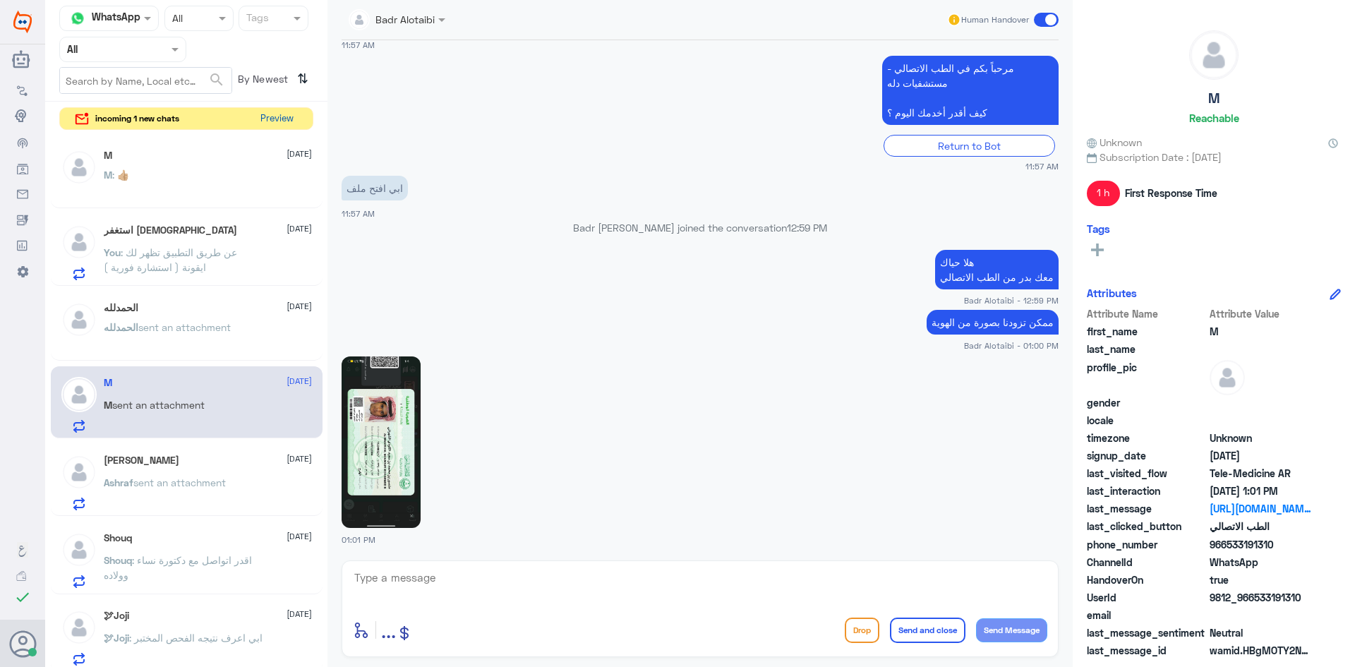
click at [271, 119] on button "Preview" at bounding box center [277, 119] width 44 height 22
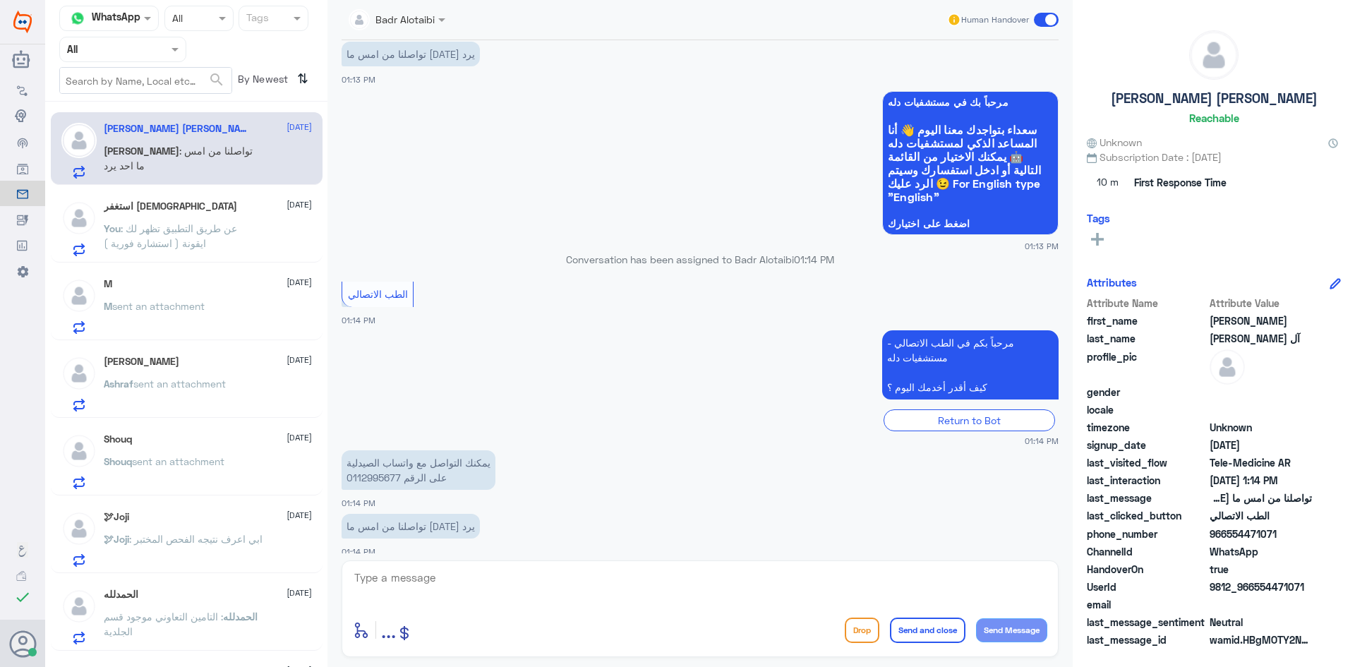
scroll to position [690, 0]
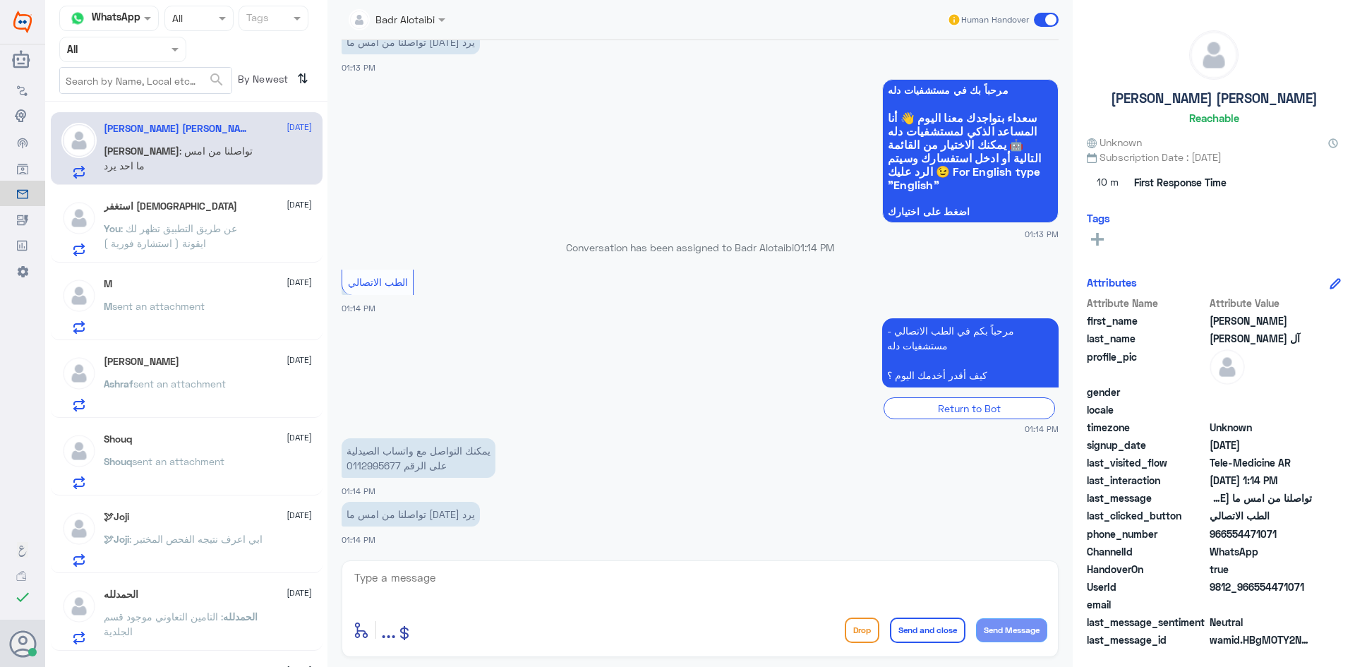
drag, startPoint x: 1304, startPoint y: 584, endPoint x: 1255, endPoint y: 588, distance: 49.6
click at [1255, 588] on span "9812_966554471071" at bounding box center [1261, 586] width 102 height 15
copy span "554471071"
click at [249, 222] on p "You : عن طريق التطبيق تظهر لك ايقونة ( استشارة فورية )" at bounding box center [183, 238] width 159 height 35
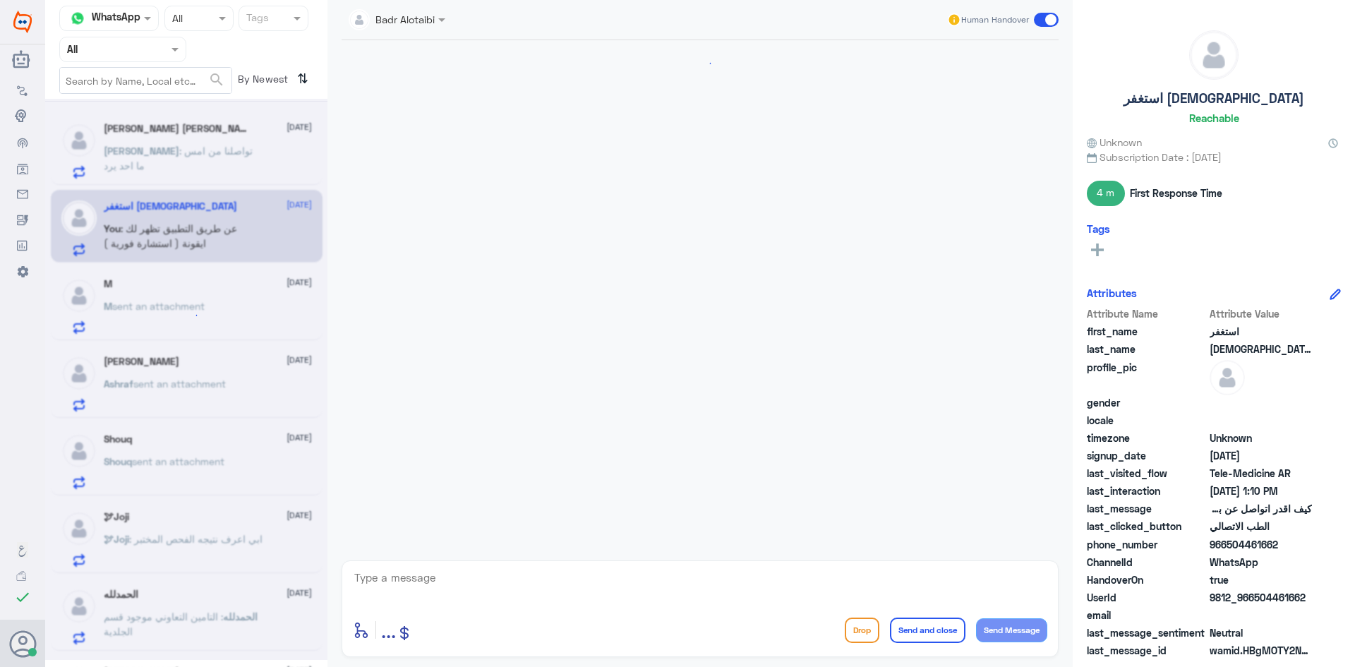
scroll to position [126, 0]
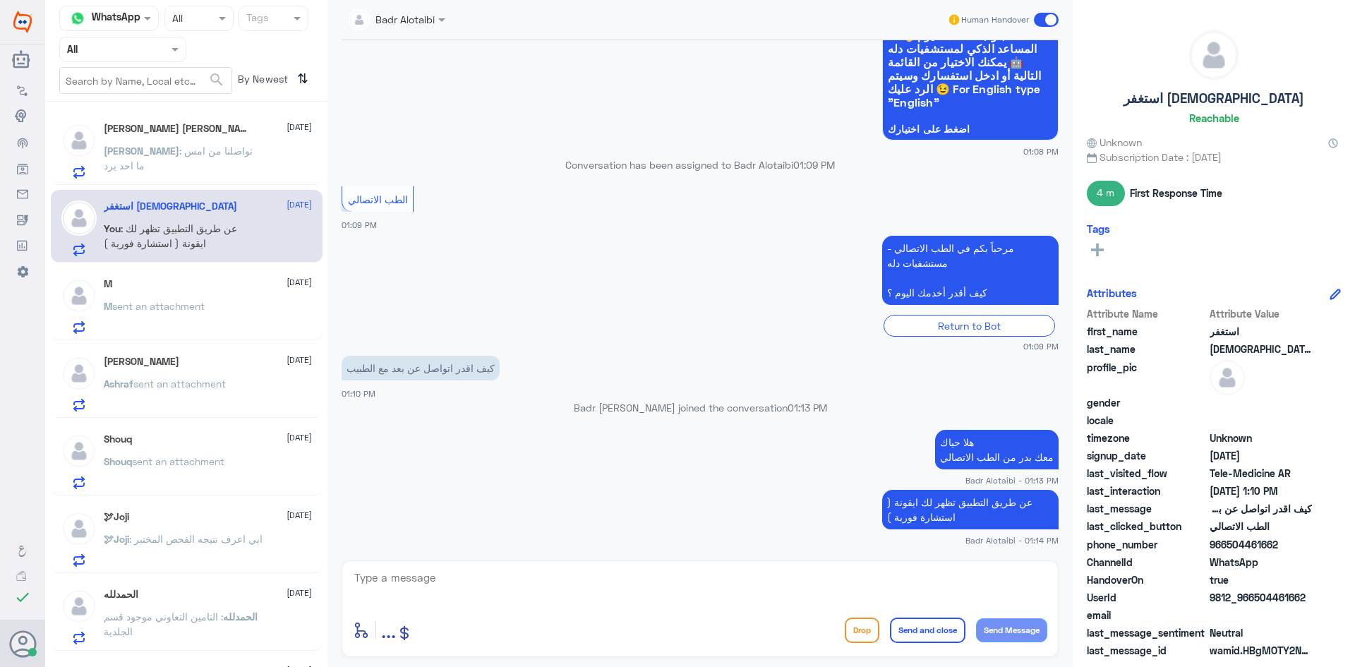
click at [237, 344] on div "محمد آل عجيان 11 August محمد : تواصلنا من امس ما احد يرد استغفر الله 11 August …" at bounding box center [186, 389] width 282 height 565
click at [220, 308] on div "M sent an attachment" at bounding box center [208, 318] width 208 height 32
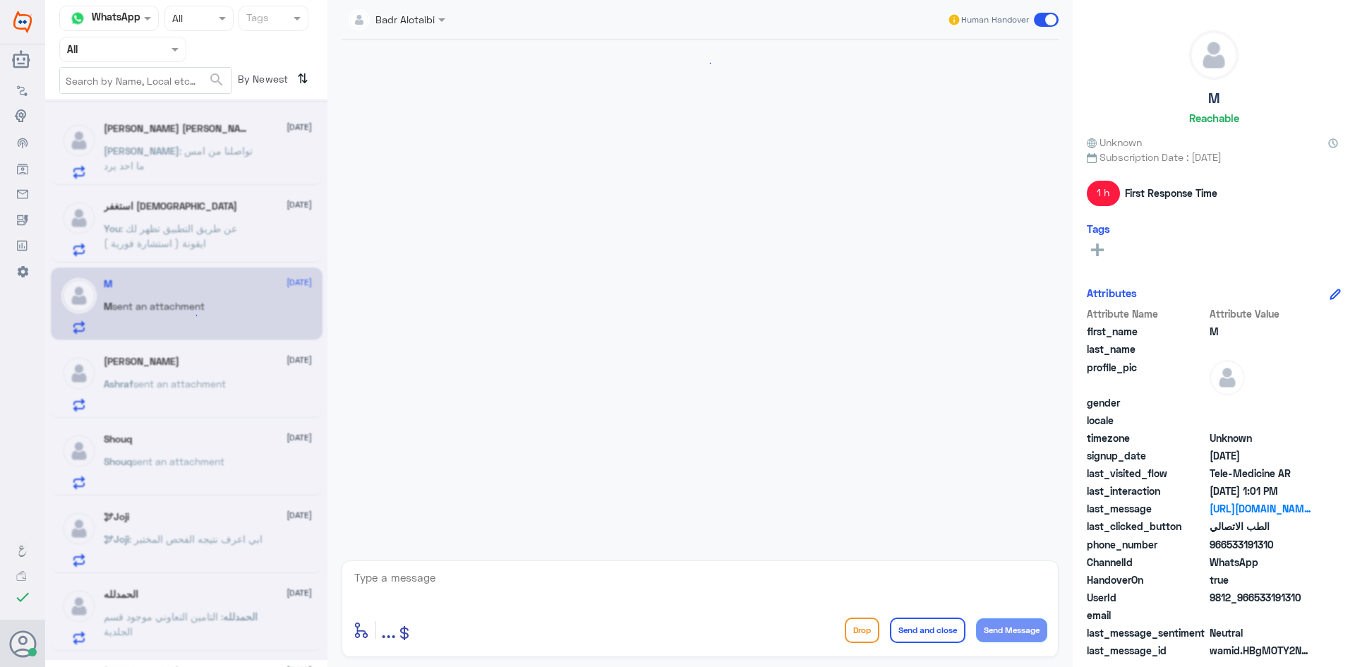
scroll to position [306, 0]
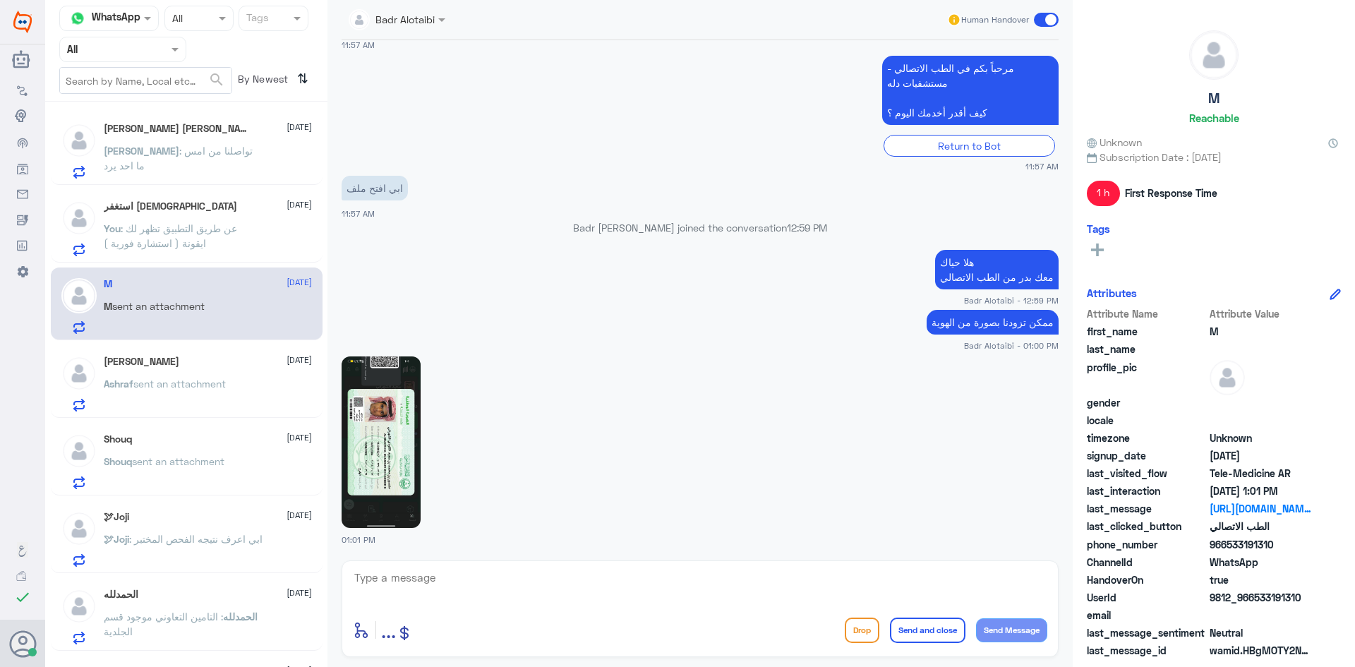
click at [210, 366] on div "Ashraf Fadlallah 11 August" at bounding box center [208, 362] width 208 height 12
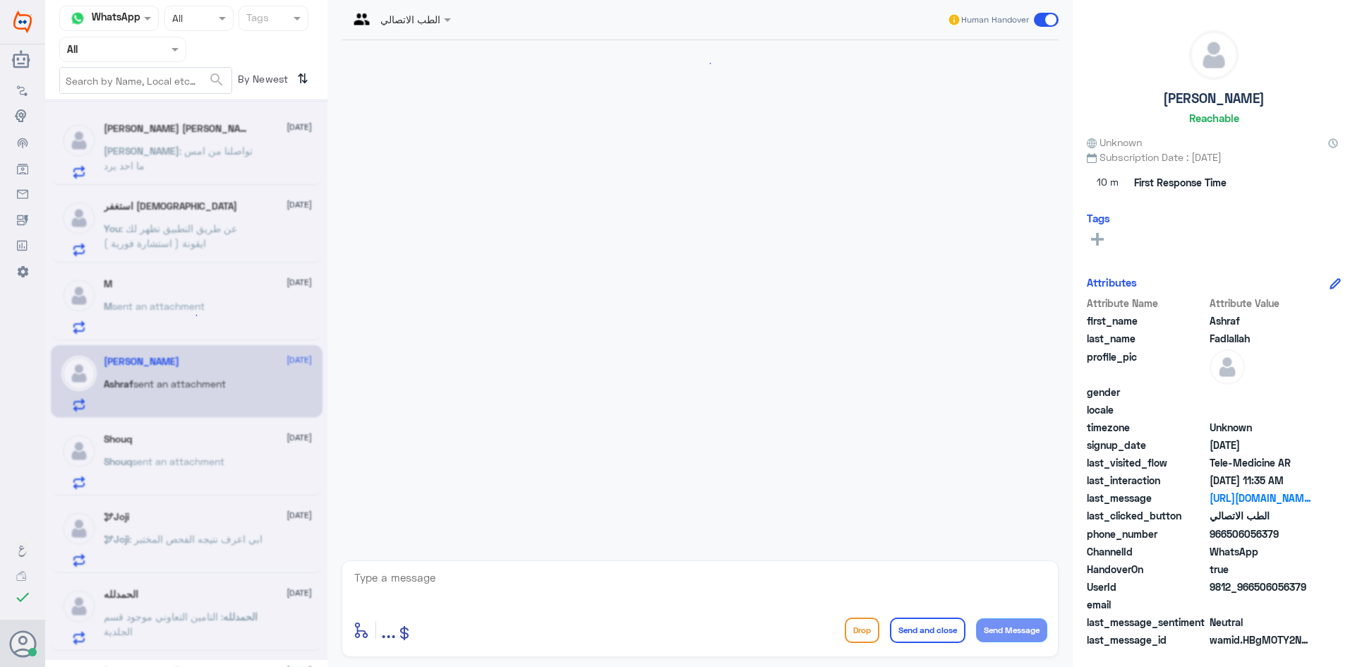
scroll to position [1786, 0]
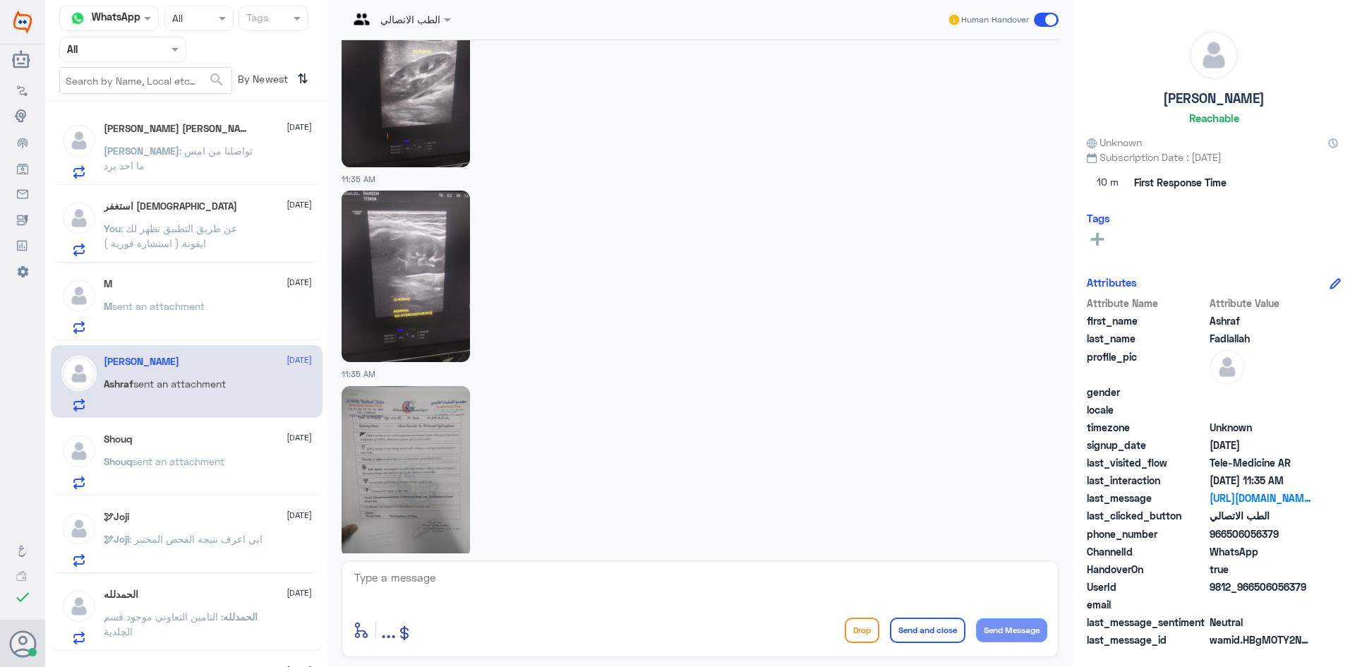
click at [203, 442] on div "Shouq 11 August" at bounding box center [208, 439] width 208 height 12
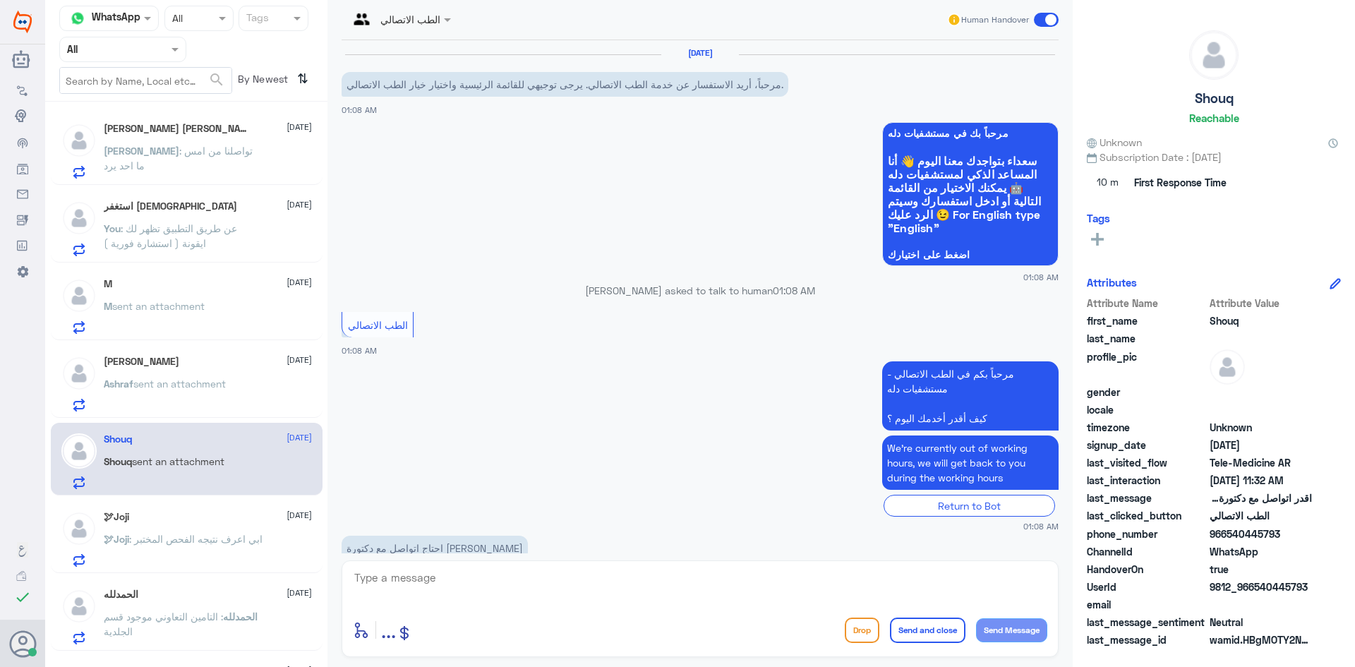
scroll to position [252, 0]
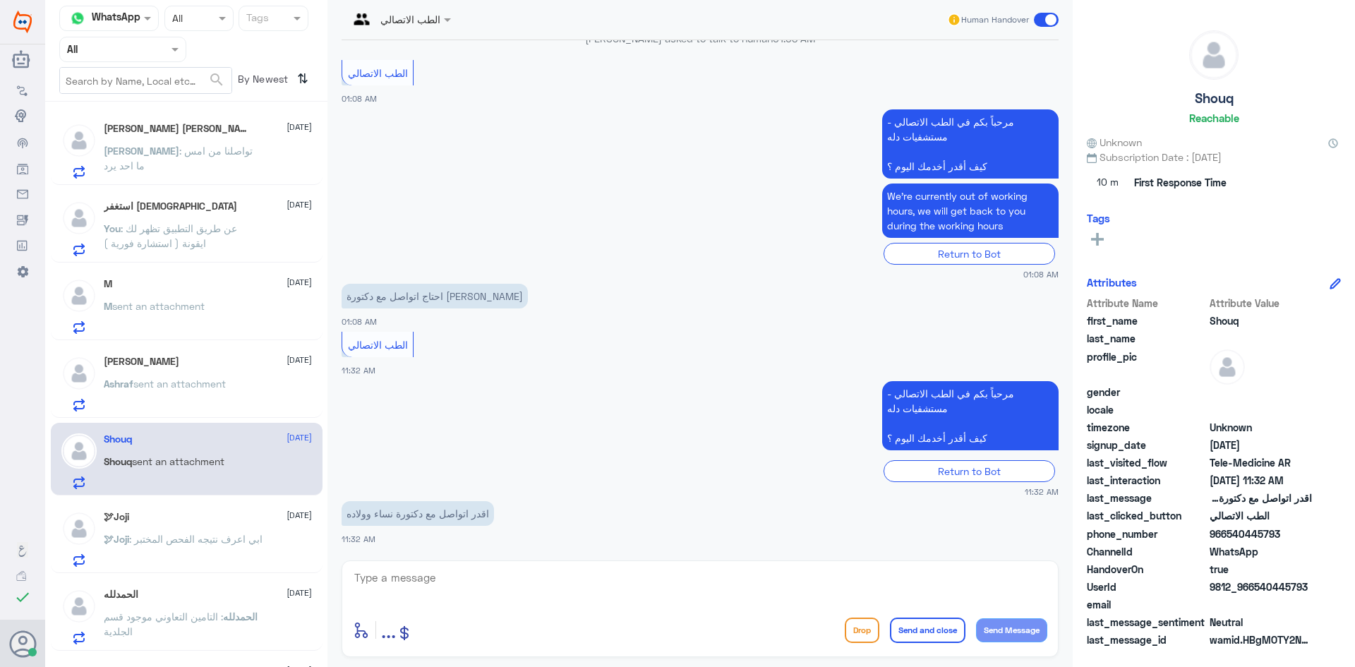
click at [209, 366] on div "Ashraf Fadlallah 11 August" at bounding box center [208, 362] width 208 height 12
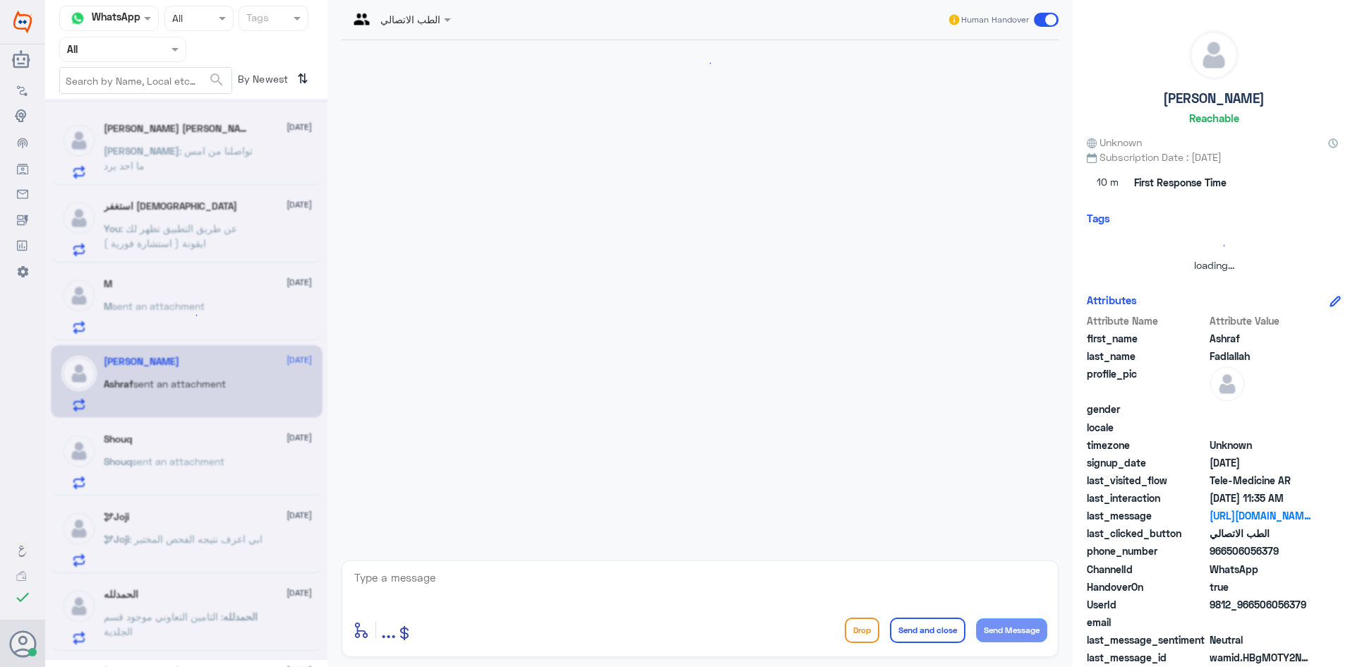
scroll to position [1786, 0]
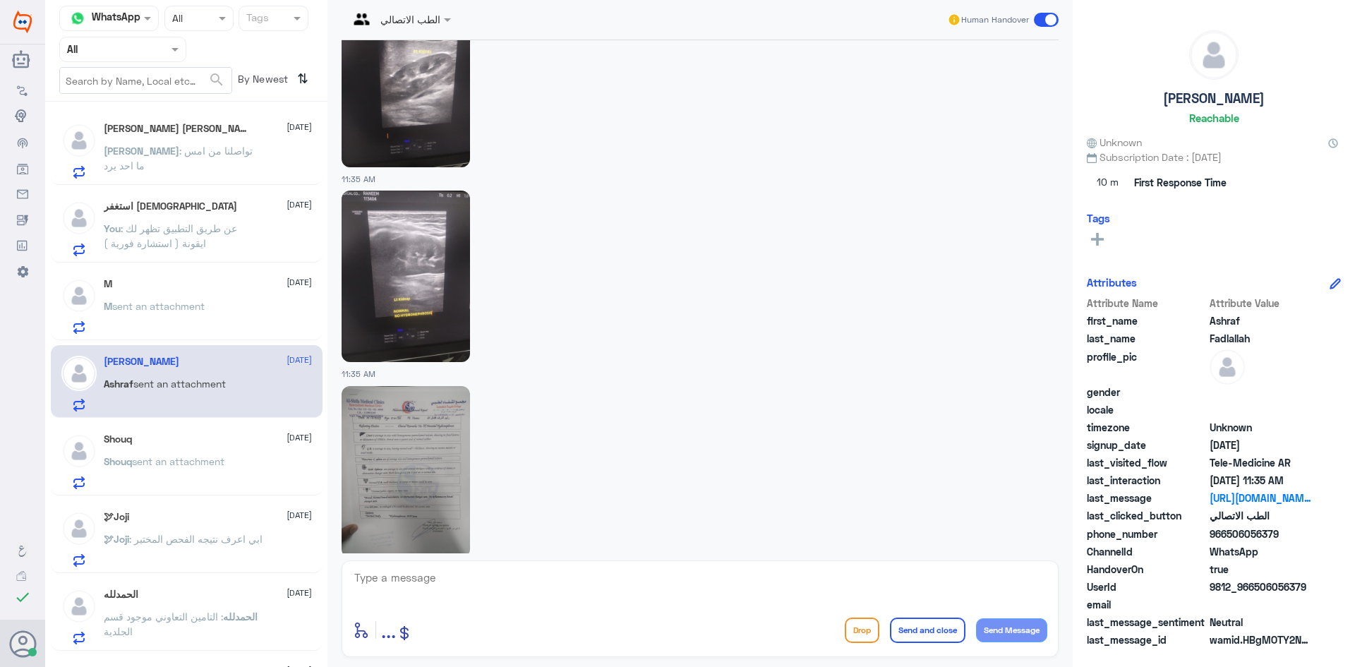
click at [210, 440] on div "Shouq 11 August" at bounding box center [208, 439] width 208 height 12
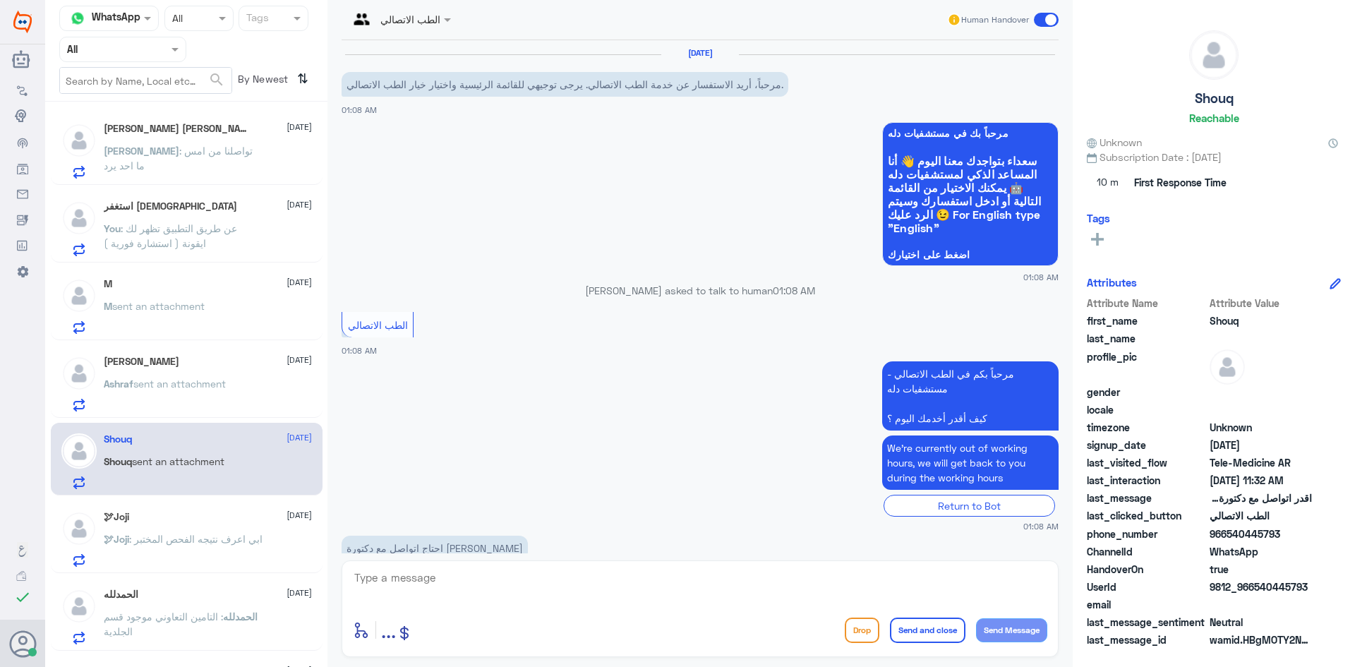
scroll to position [252, 0]
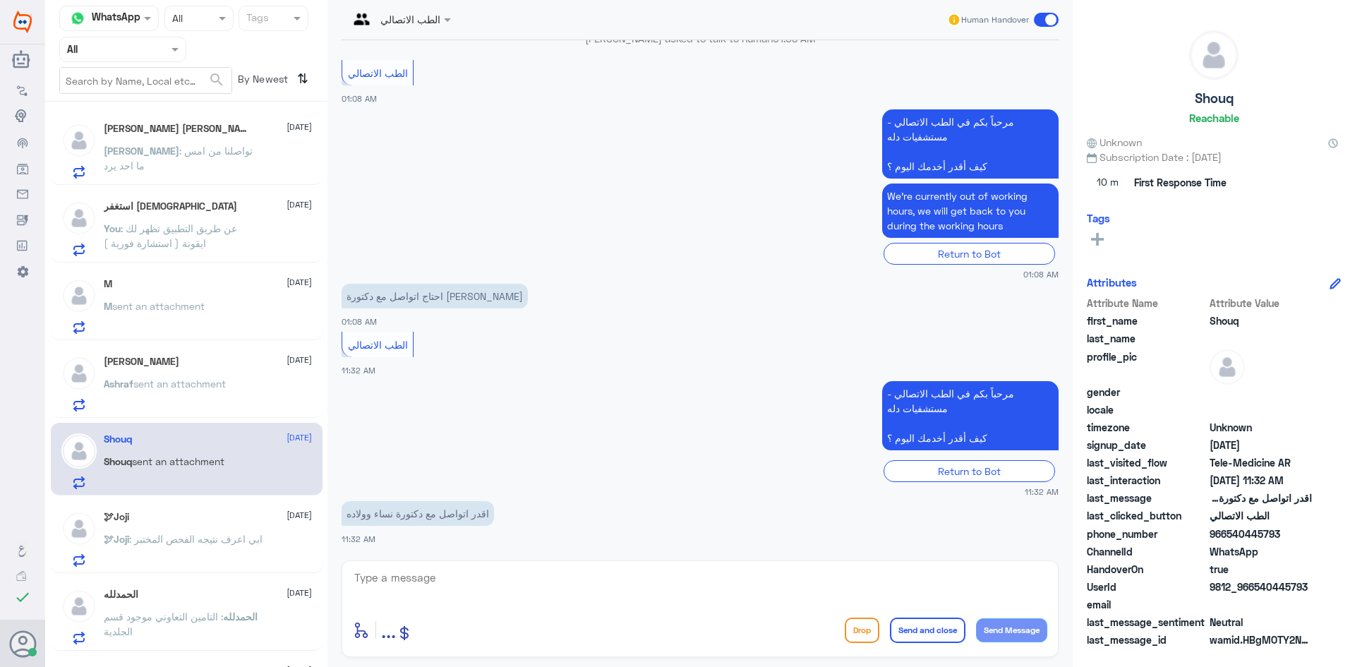
click at [431, 587] on textarea at bounding box center [700, 585] width 694 height 35
type textarea "هلا حياك معك بدر من الطب الاتصالي"
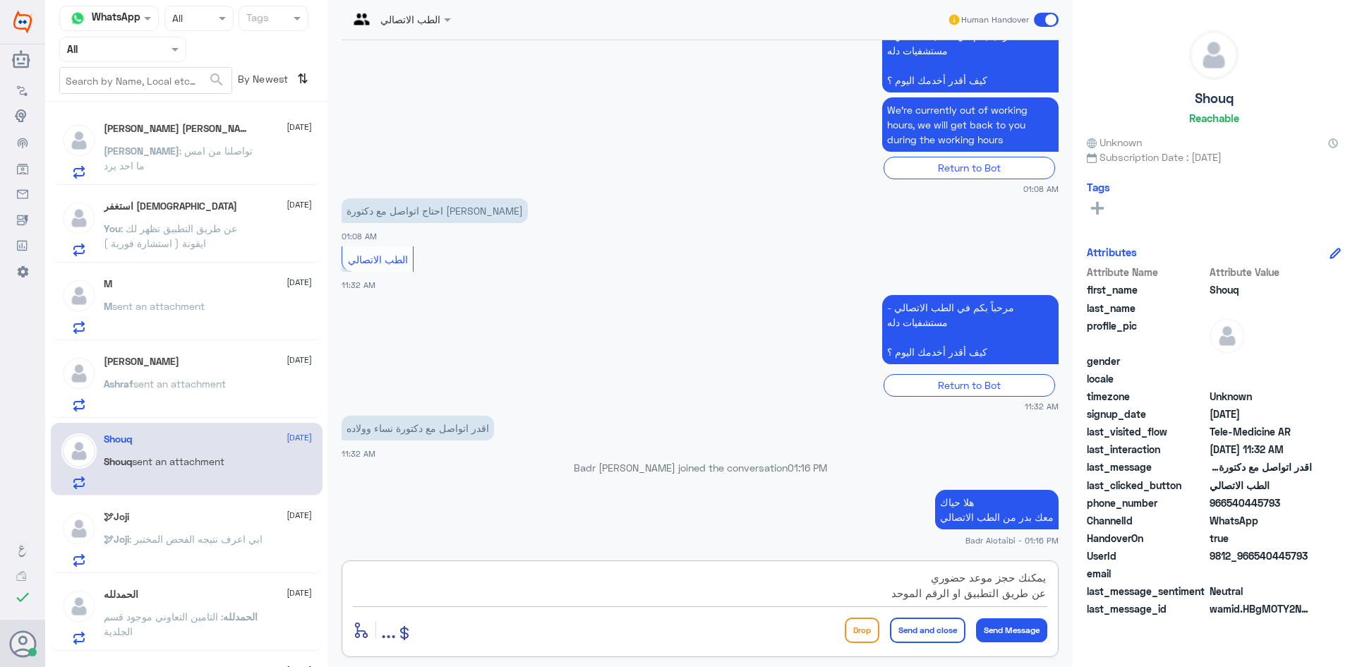
scroll to position [13, 0]
type textarea "يمكنك حجز موعد حضوري عن طريق التطبيق او الرقم الموحد 920012222"
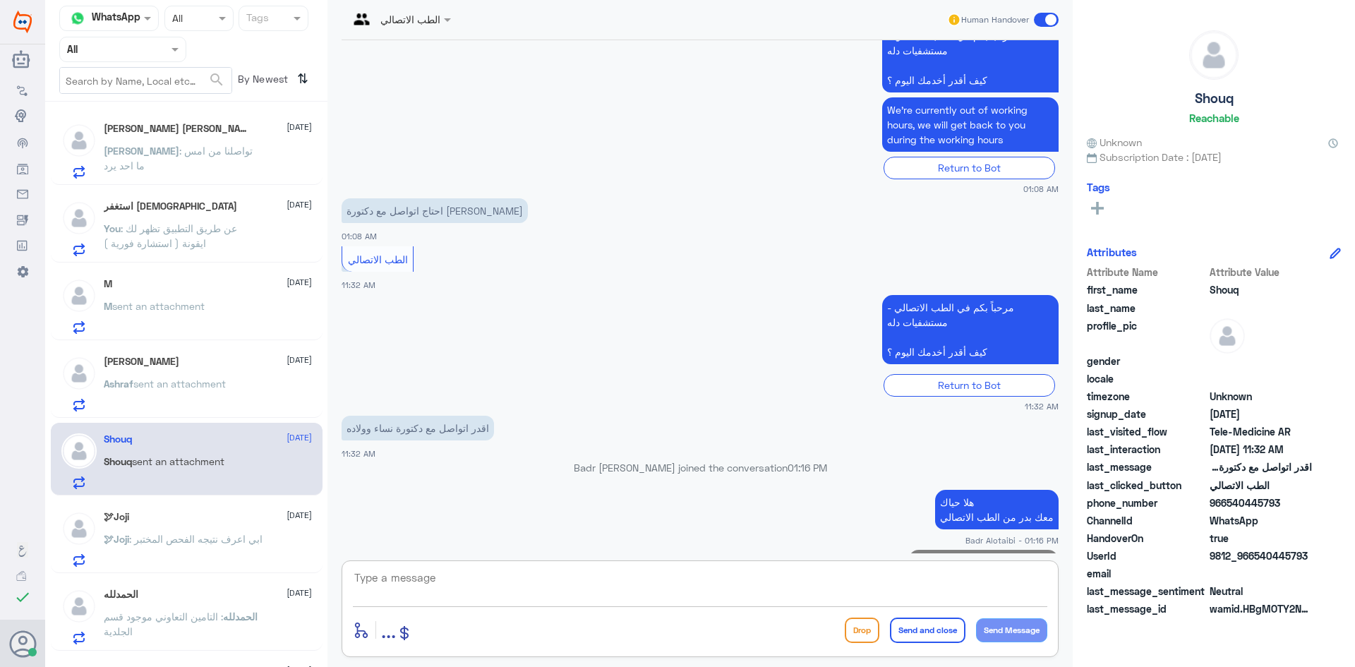
scroll to position [387, 0]
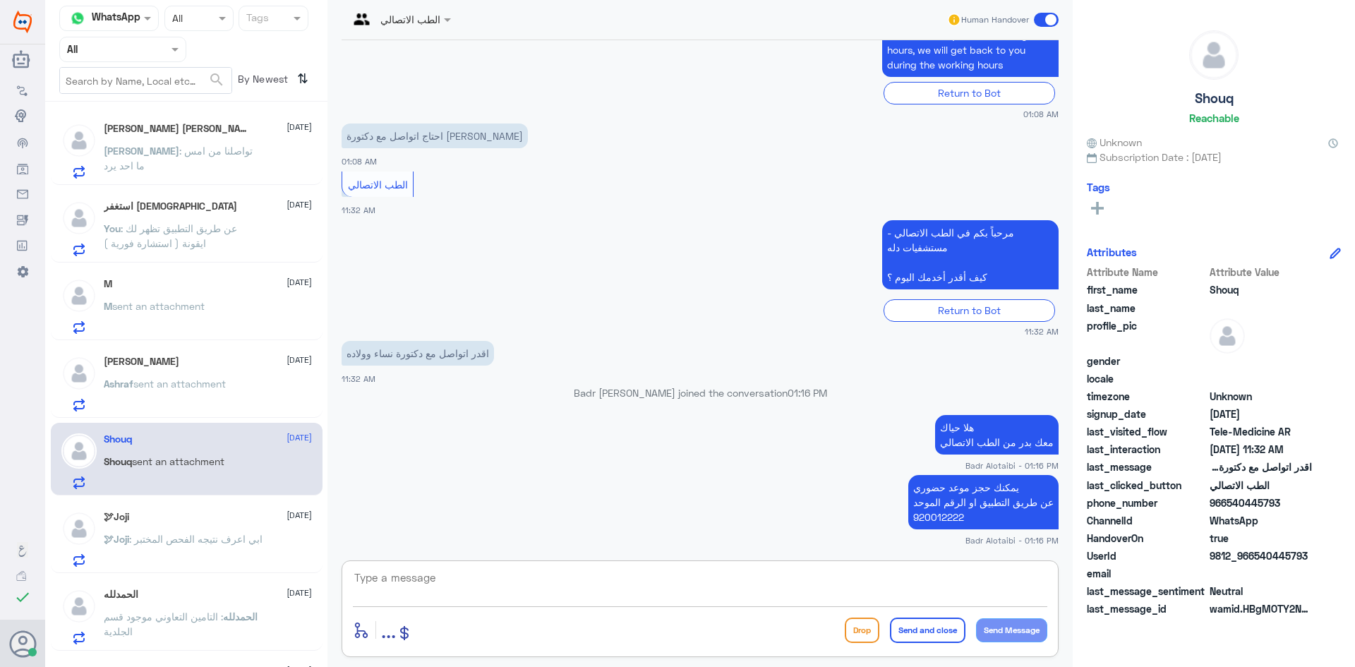
click at [1045, 18] on span at bounding box center [1046, 20] width 25 height 14
click at [0, 0] on input "checkbox" at bounding box center [0, 0] width 0 height 0
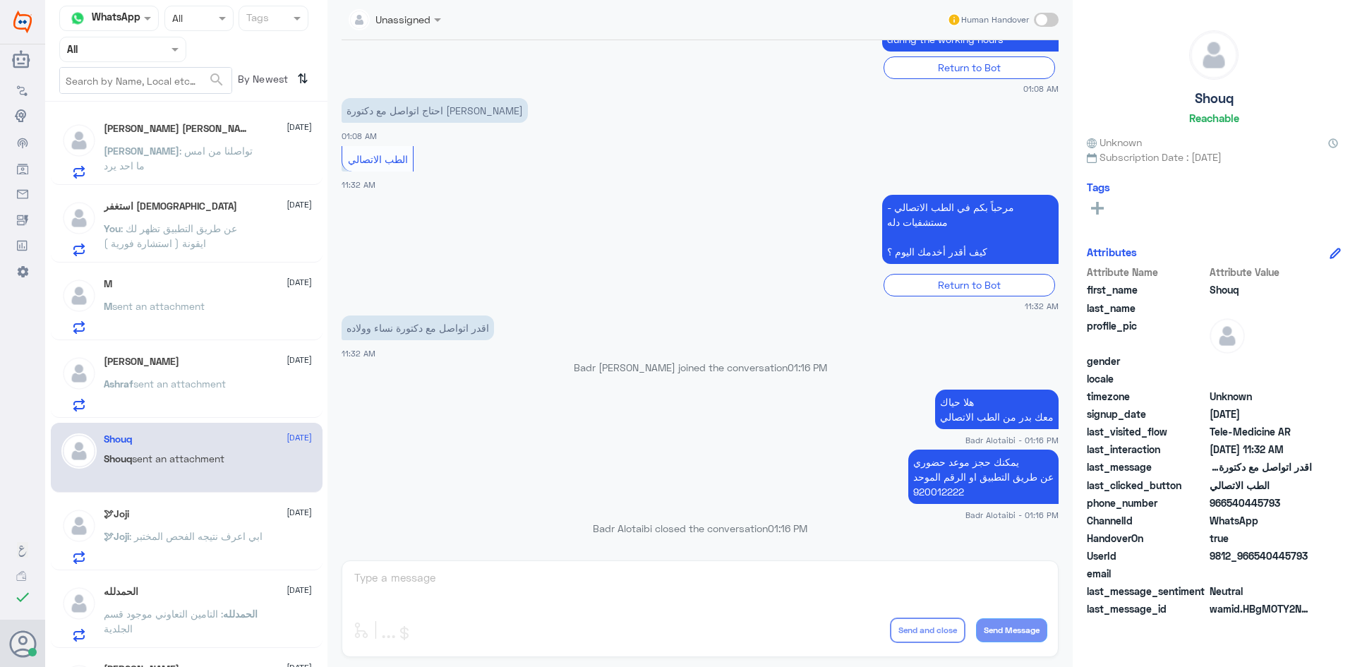
click at [172, 216] on div "استغفر الله 11 August You : عن طريق التطبيق تظهر لك ايقونة ( استشارة فورية )" at bounding box center [208, 228] width 208 height 56
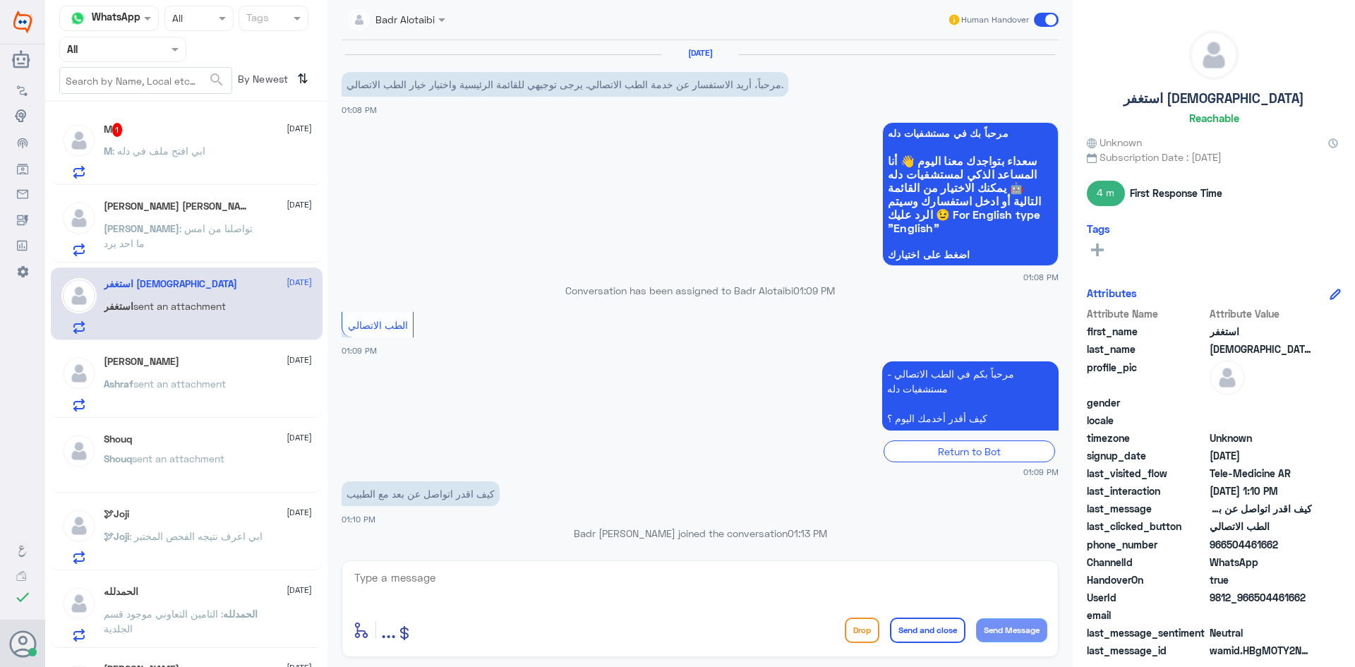
scroll to position [126, 0]
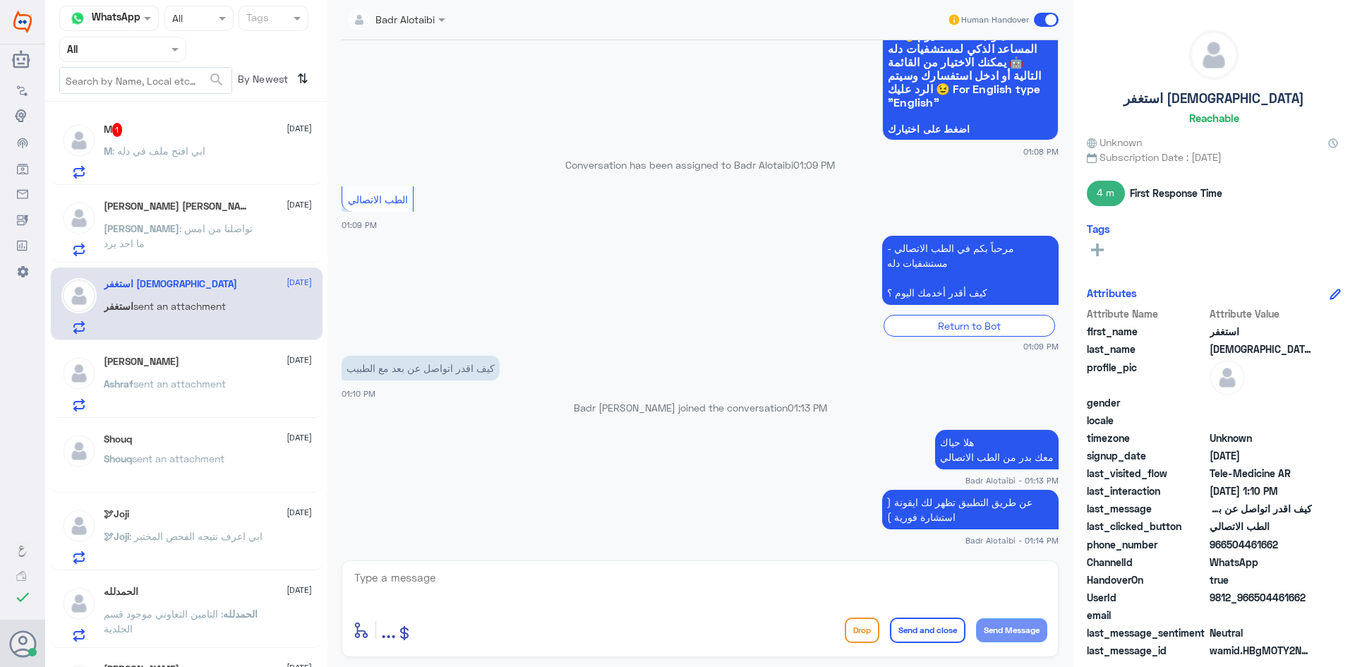
click at [171, 164] on p "M : ابي افتح ملف في دله" at bounding box center [155, 160] width 102 height 35
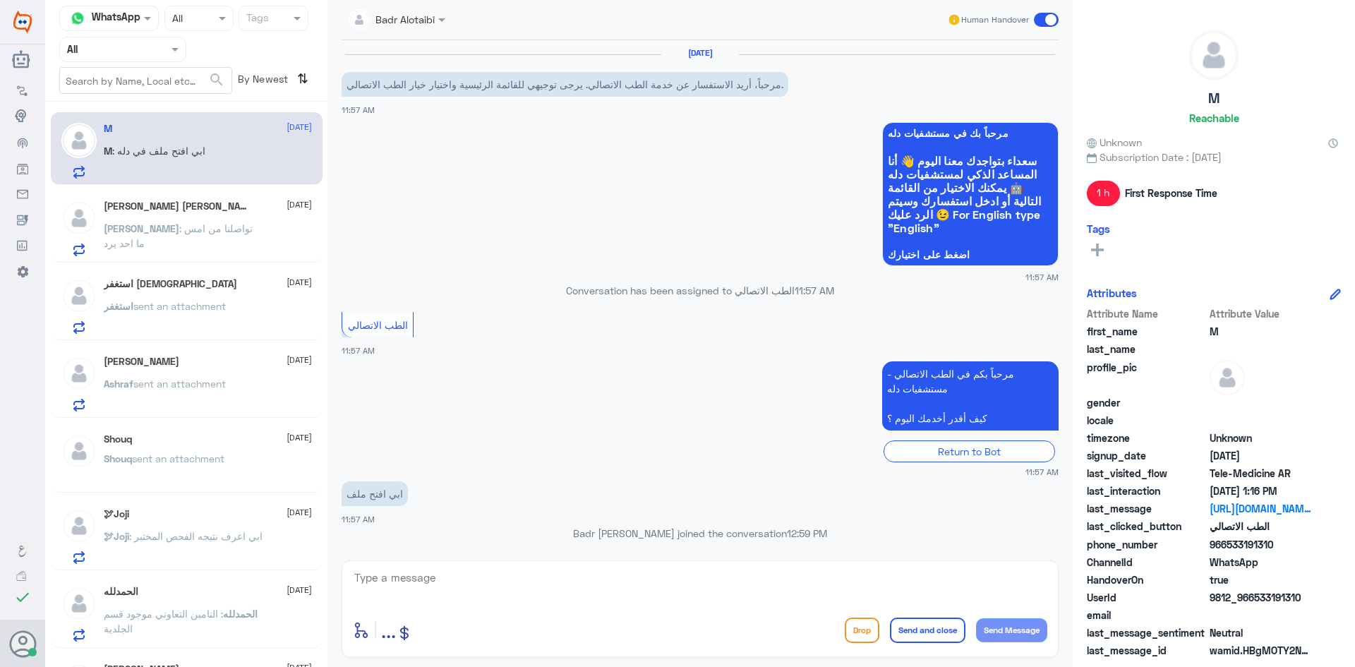
scroll to position [440, 0]
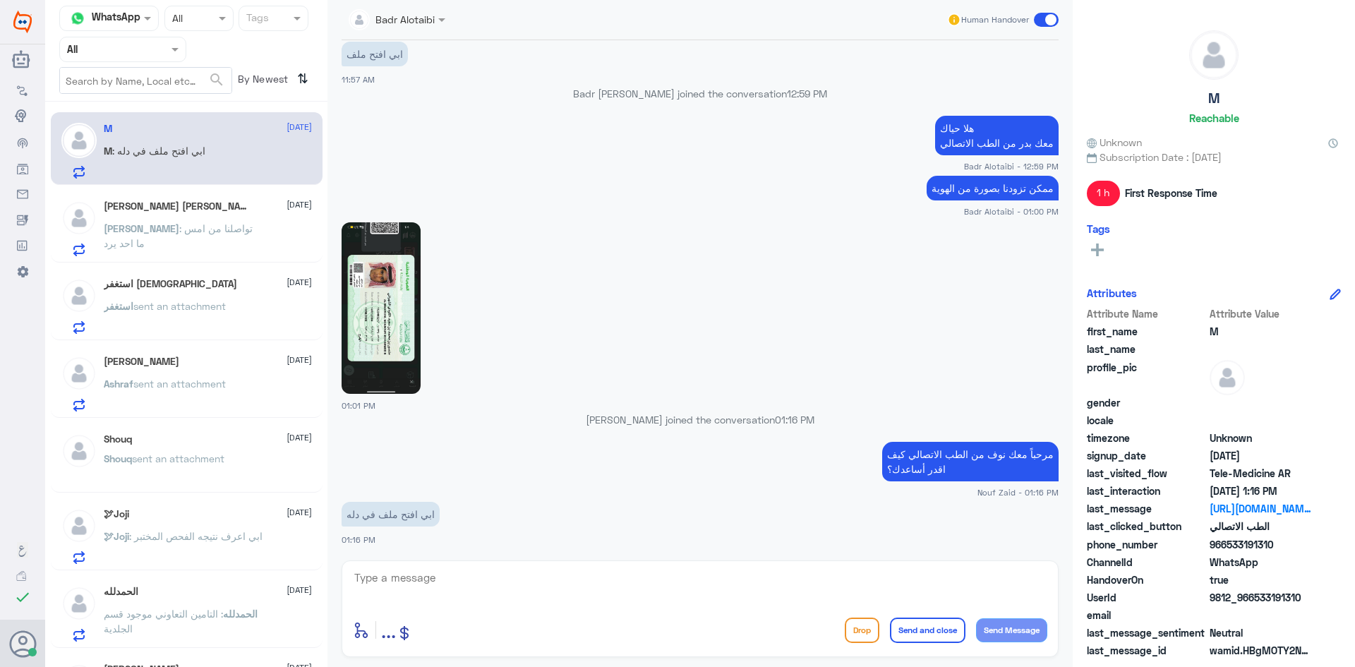
click at [391, 337] on img at bounding box center [381, 308] width 79 height 172
click at [554, 572] on textarea at bounding box center [700, 585] width 694 height 35
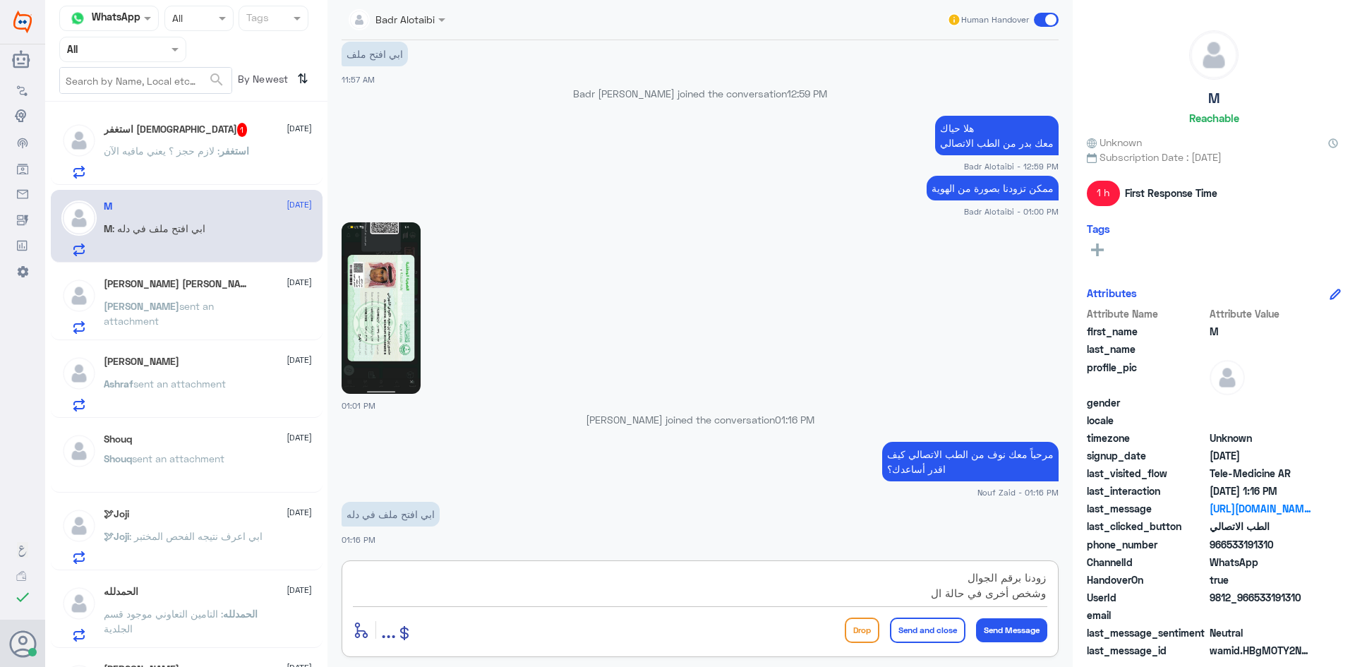
scroll to position [485, 0]
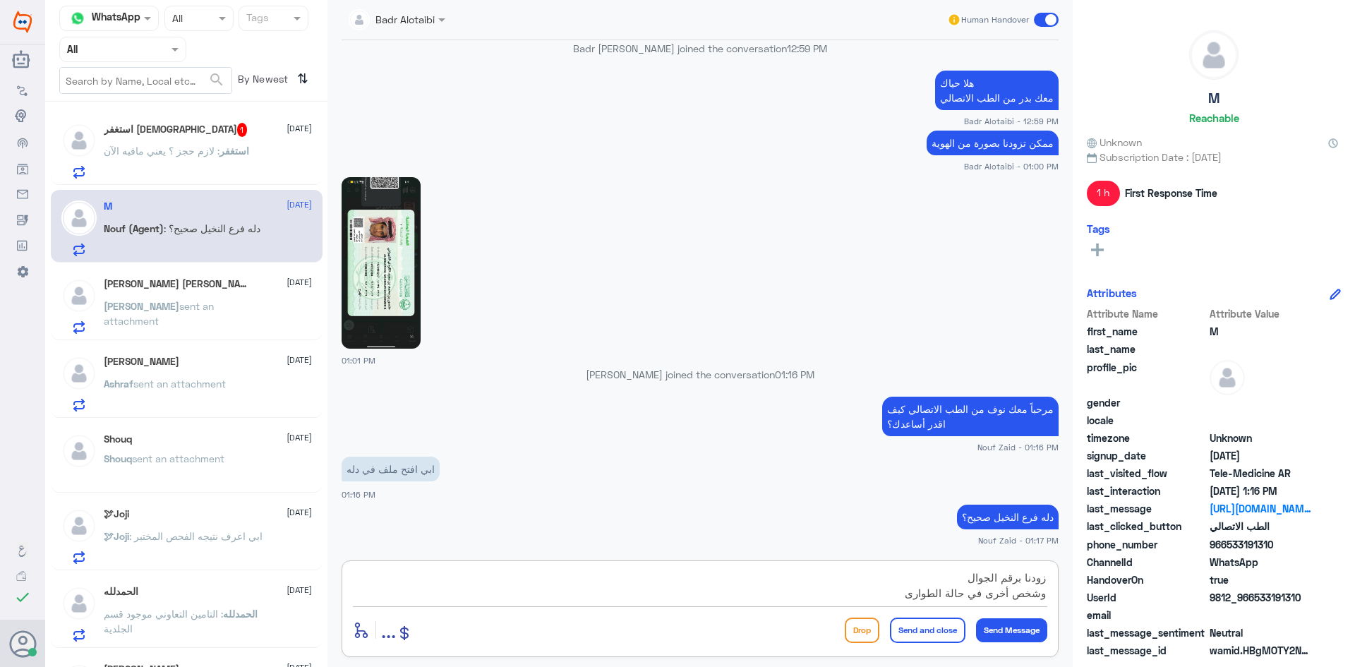
type textarea "زودنا برقم الجوال وشخص أخرى في حالة الطوارى"
click at [421, 30] on div "Badr Alotaibi" at bounding box center [392, 20] width 86 height 28
click at [220, 150] on span "استغفر" at bounding box center [235, 151] width 30 height 12
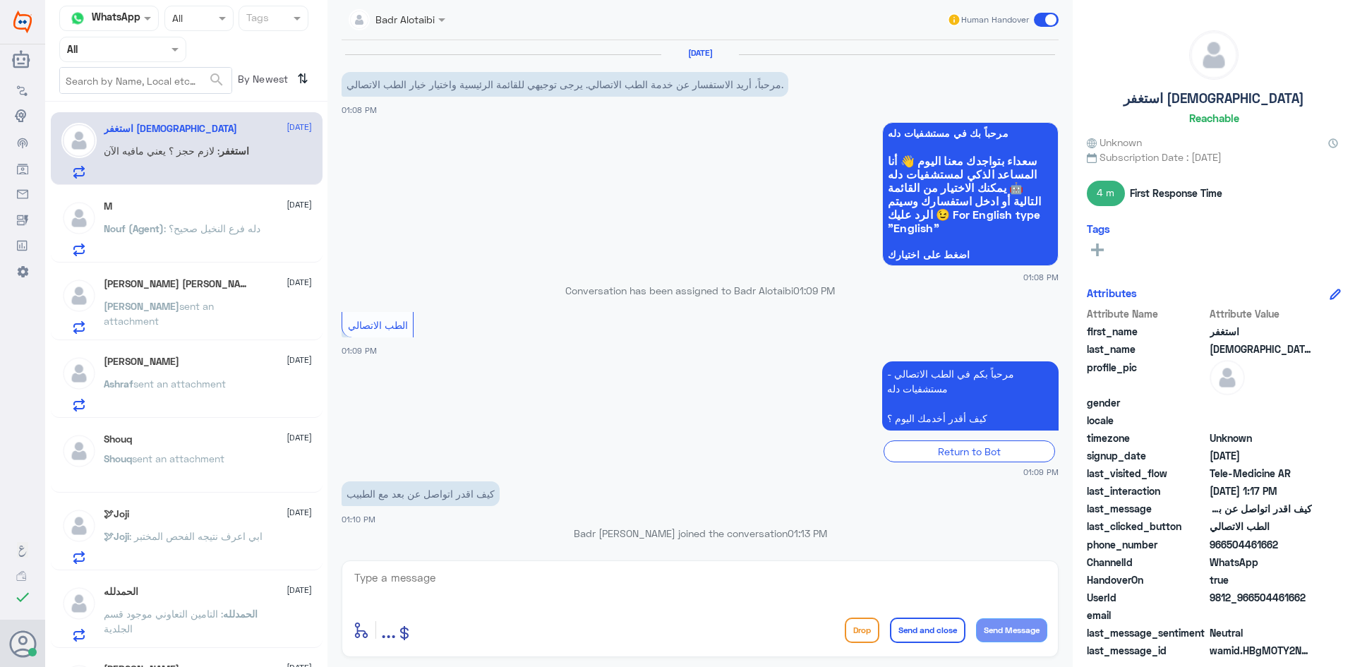
scroll to position [188, 0]
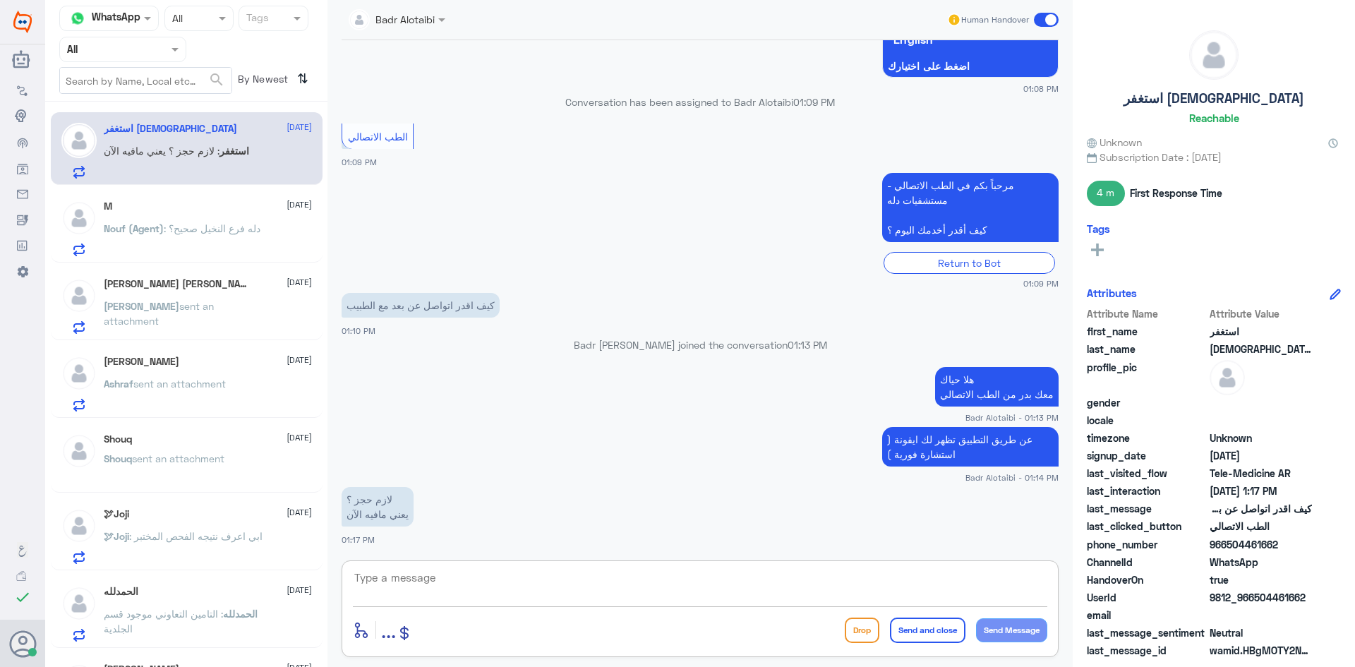
click at [454, 574] on textarea at bounding box center [700, 585] width 694 height 35
type textarea "الان مباشر عن طريق التطبيق"
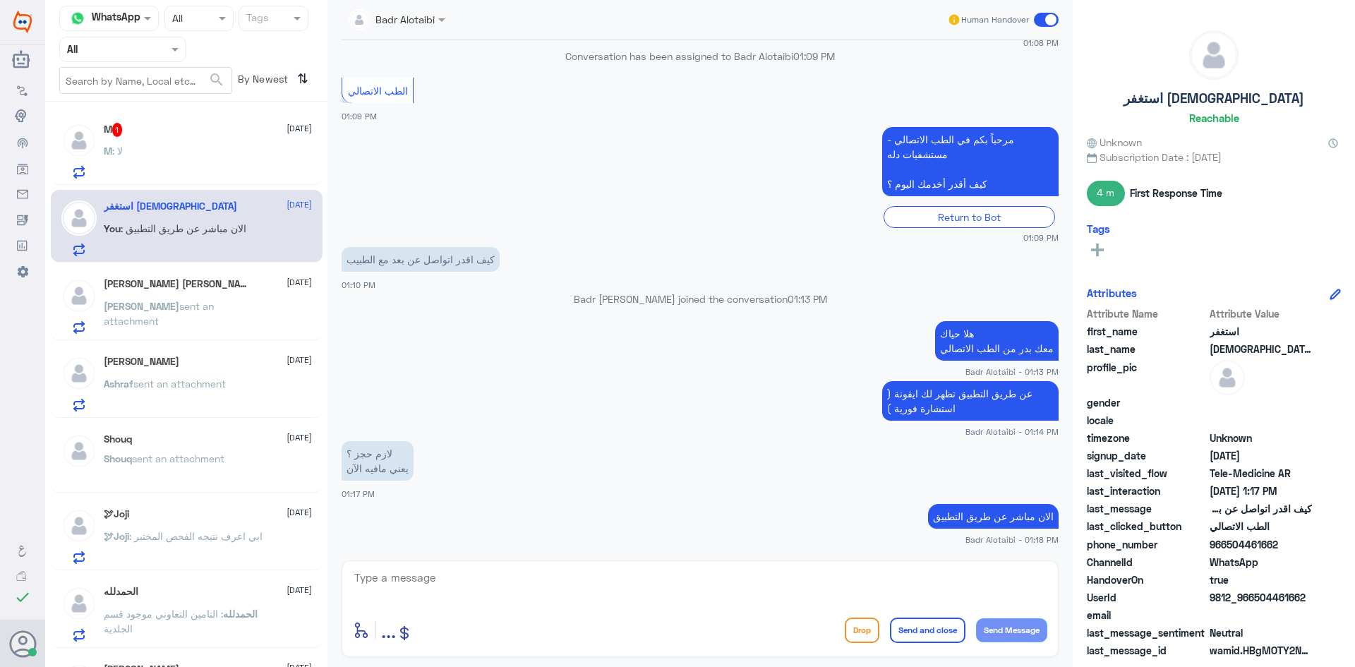
click at [198, 212] on div "استغفر [DEMOGRAPHIC_DATA] [DATE]" at bounding box center [208, 206] width 208 height 12
click at [172, 138] on div "M 1 11 August M : لا" at bounding box center [208, 151] width 208 height 56
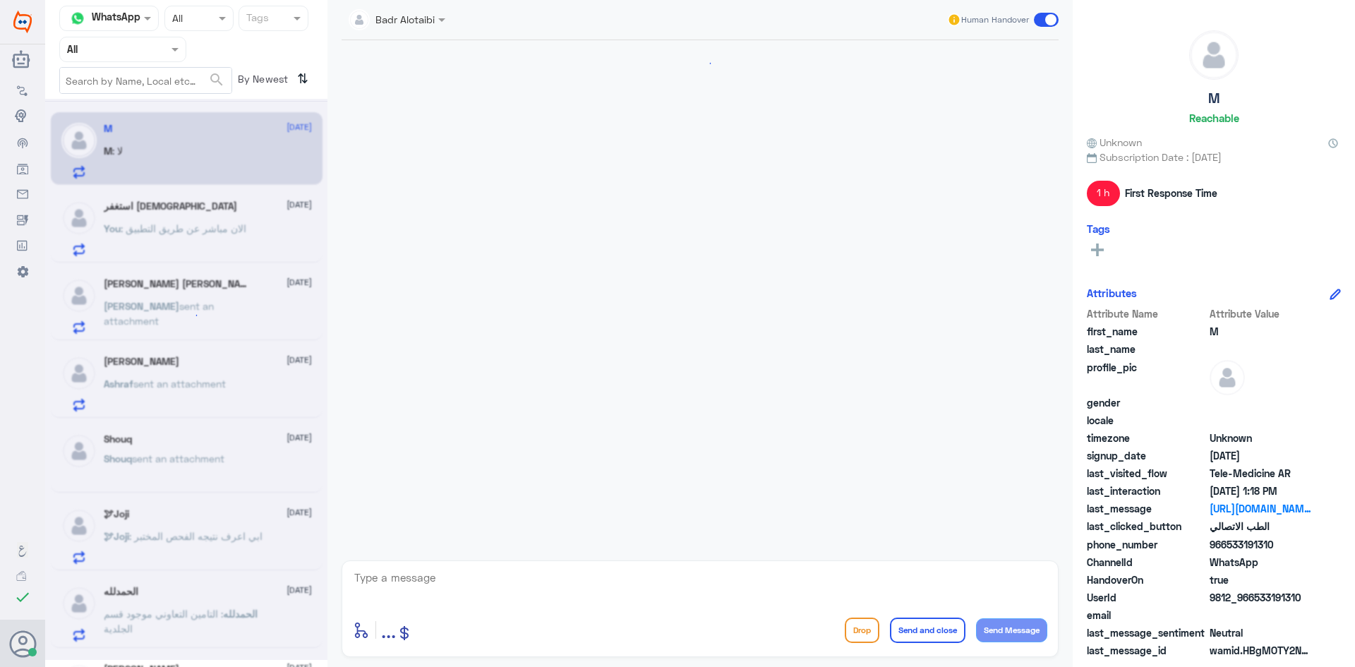
scroll to position [534, 0]
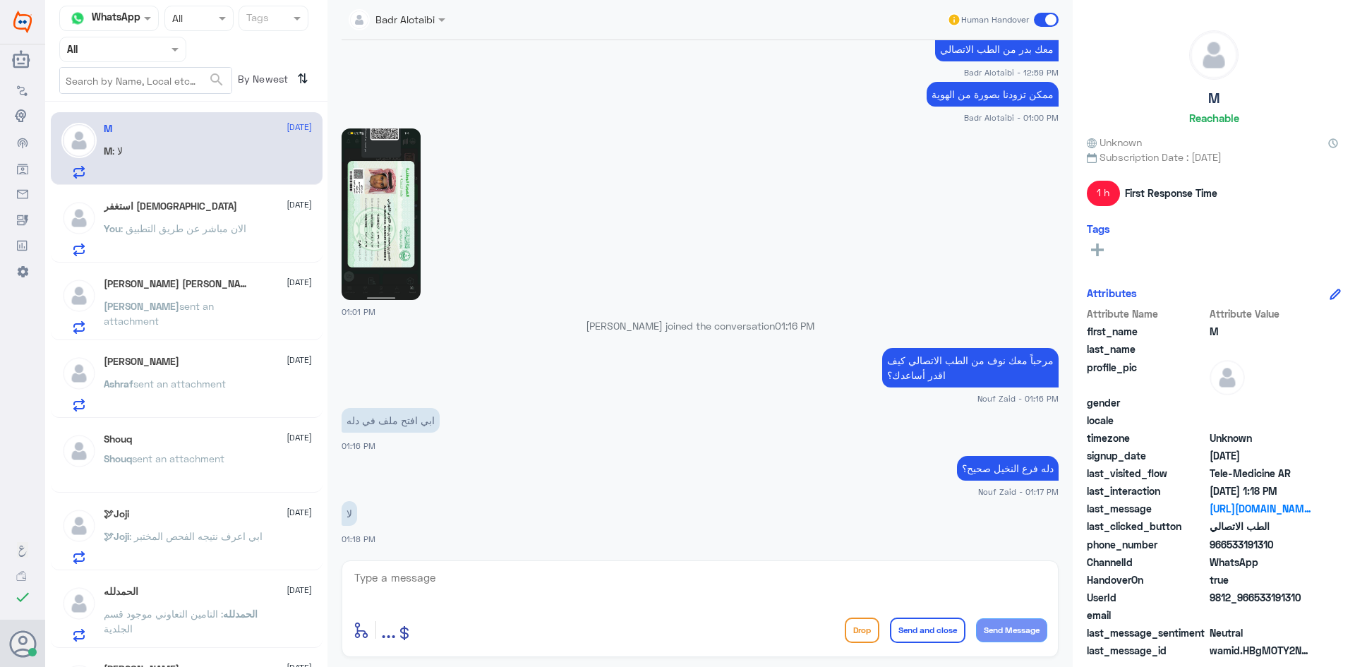
click at [205, 217] on div "استغفر الله 11 August You : الان مباشر عن طريق التطبيق" at bounding box center [208, 228] width 208 height 56
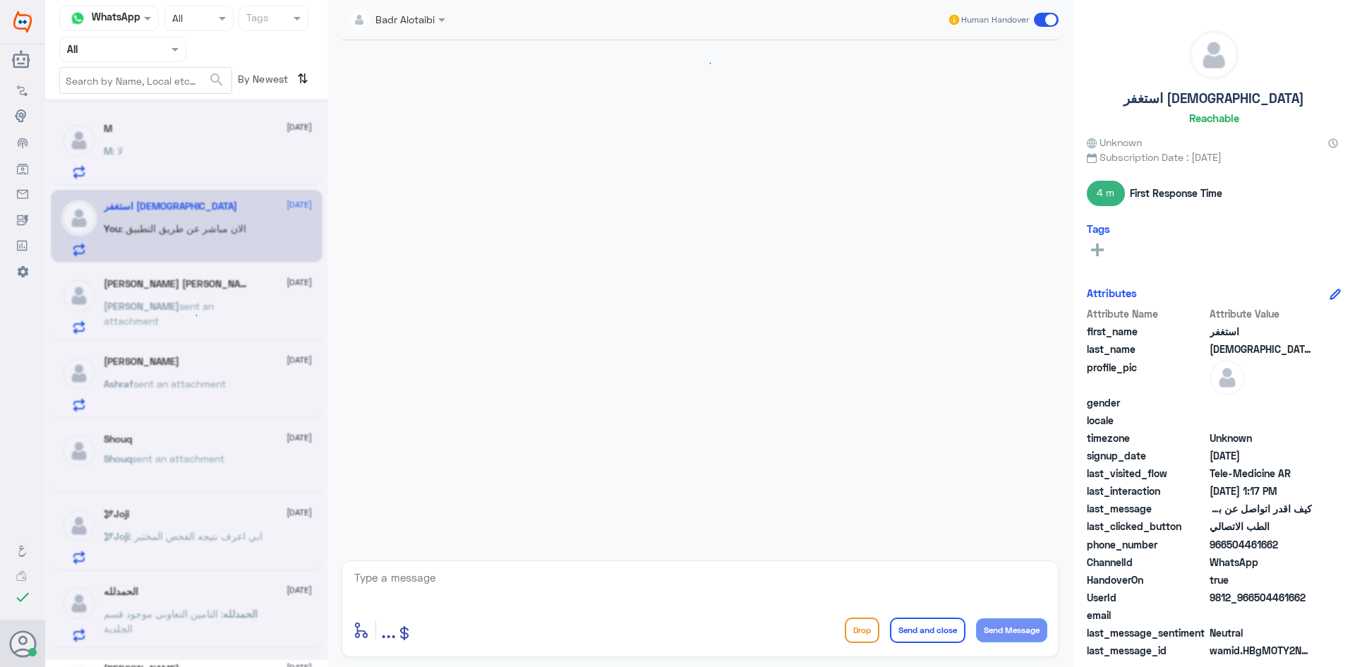
scroll to position [234, 0]
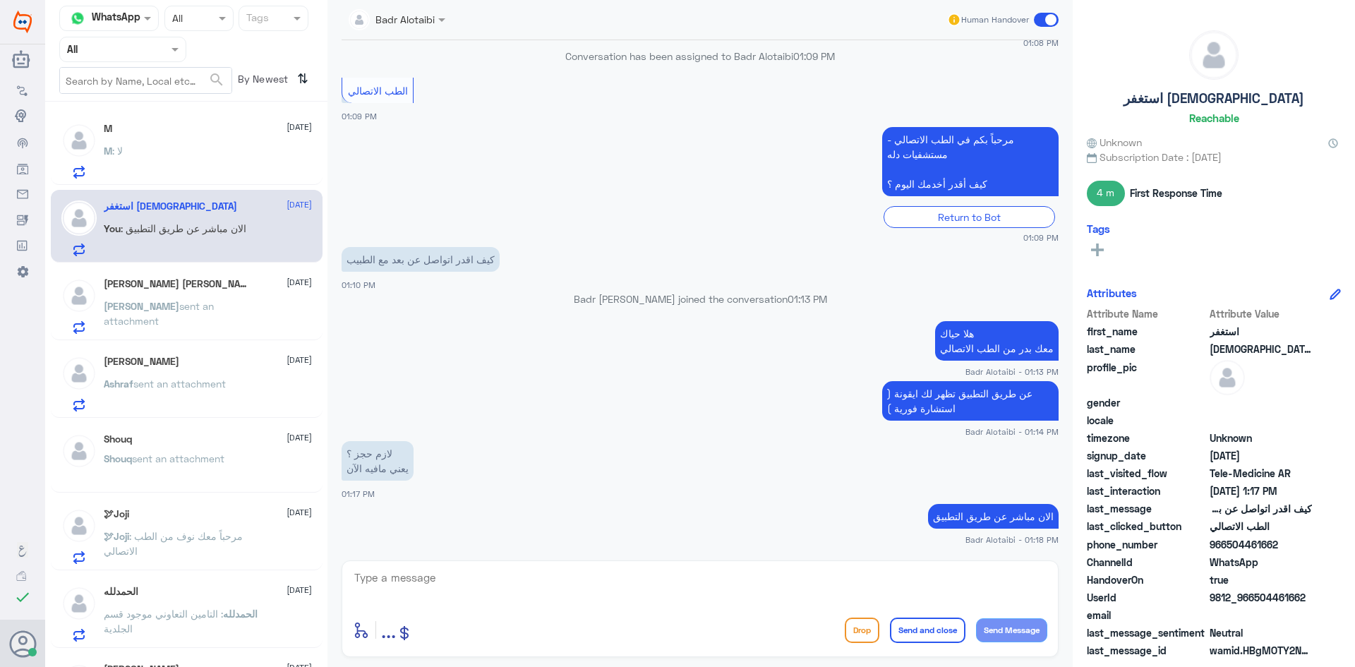
drag, startPoint x: 1304, startPoint y: 594, endPoint x: 1252, endPoint y: 598, distance: 52.4
click at [1252, 598] on span "9812_966504461662" at bounding box center [1261, 597] width 102 height 15
copy span "504461662"
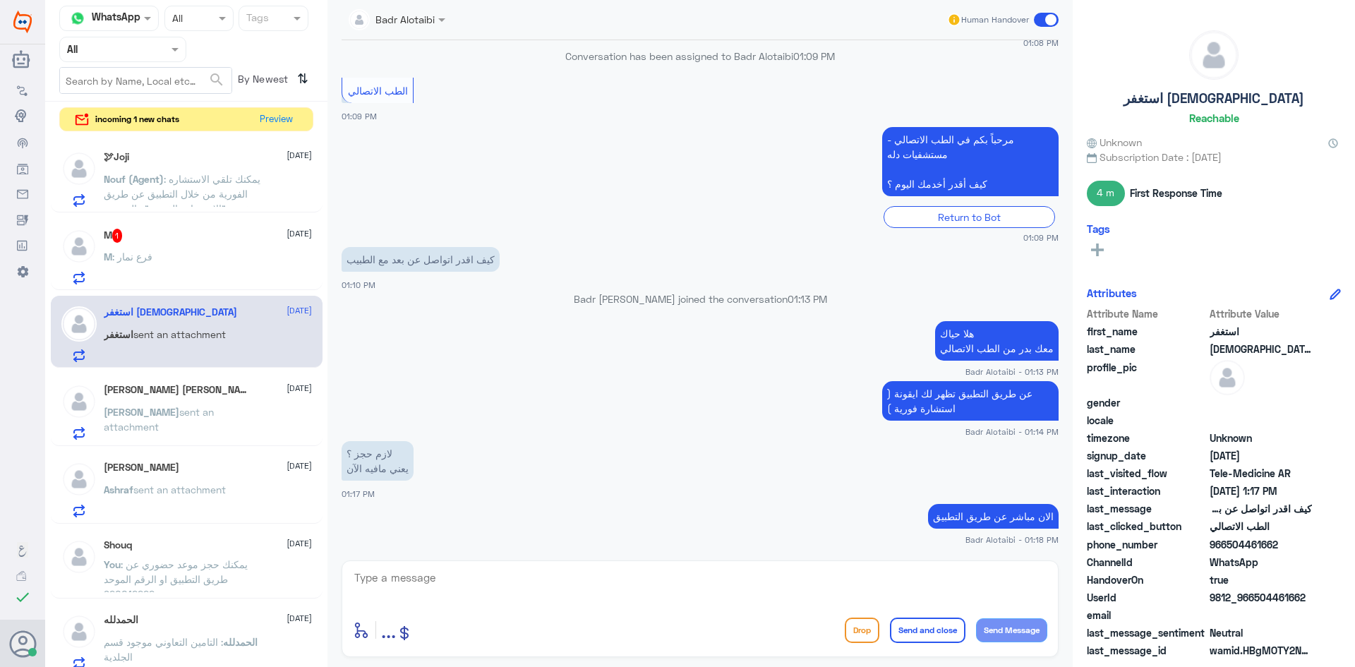
click at [826, 576] on textarea at bounding box center [700, 585] width 694 height 35
drag, startPoint x: 1043, startPoint y: 20, endPoint x: 1050, endPoint y: 21, distance: 7.2
click at [1045, 20] on span at bounding box center [1046, 20] width 25 height 14
click at [0, 0] on input "checkbox" at bounding box center [0, 0] width 0 height 0
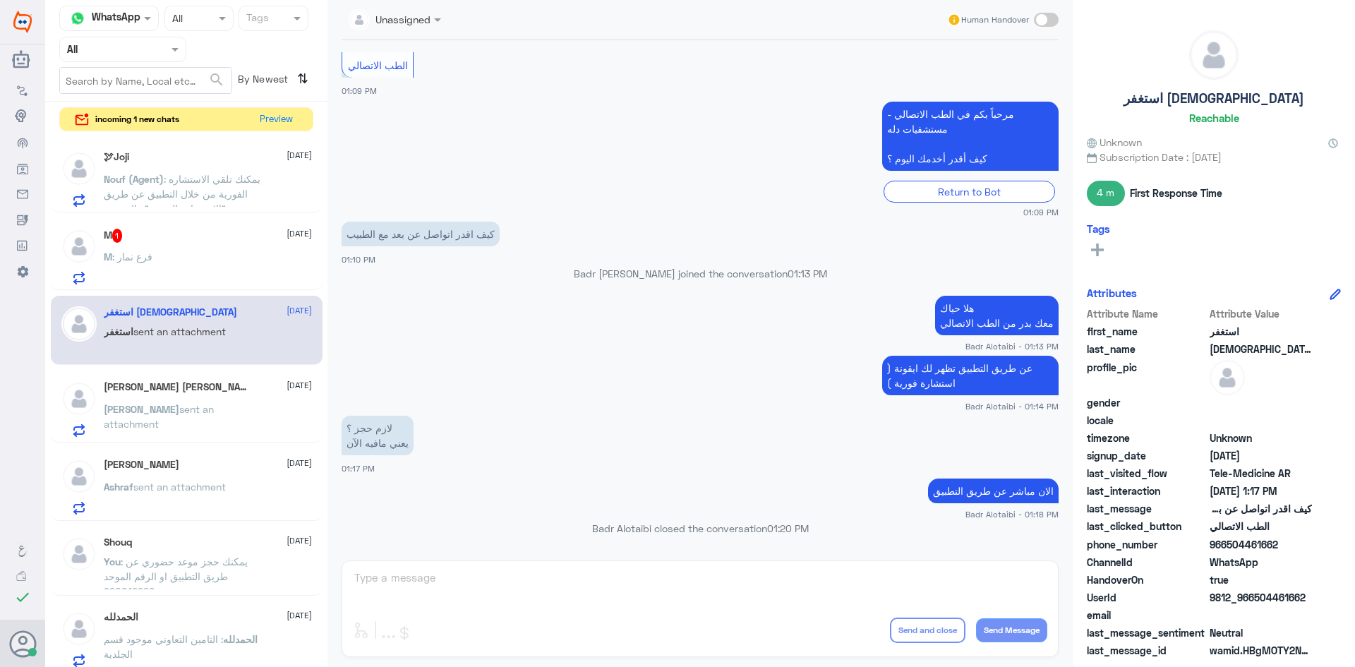
click at [164, 249] on div "M 1 11 August M : فرع نمار" at bounding box center [208, 257] width 208 height 56
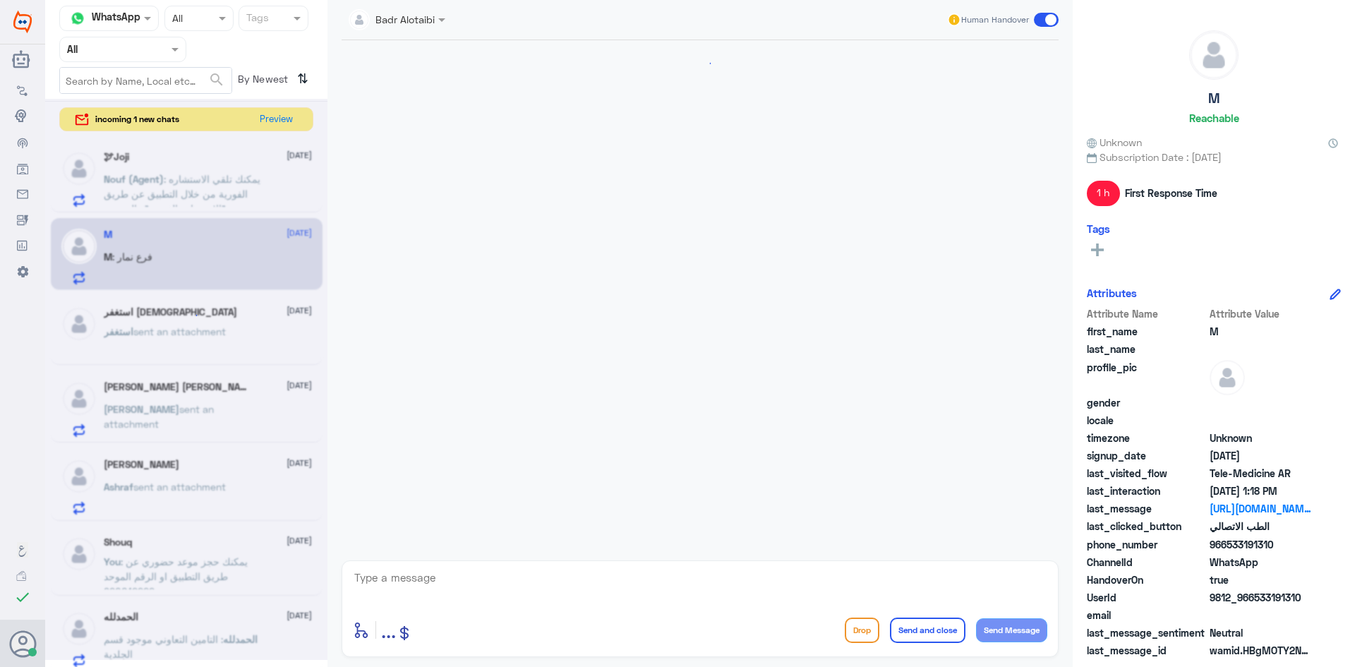
scroll to position [582, 0]
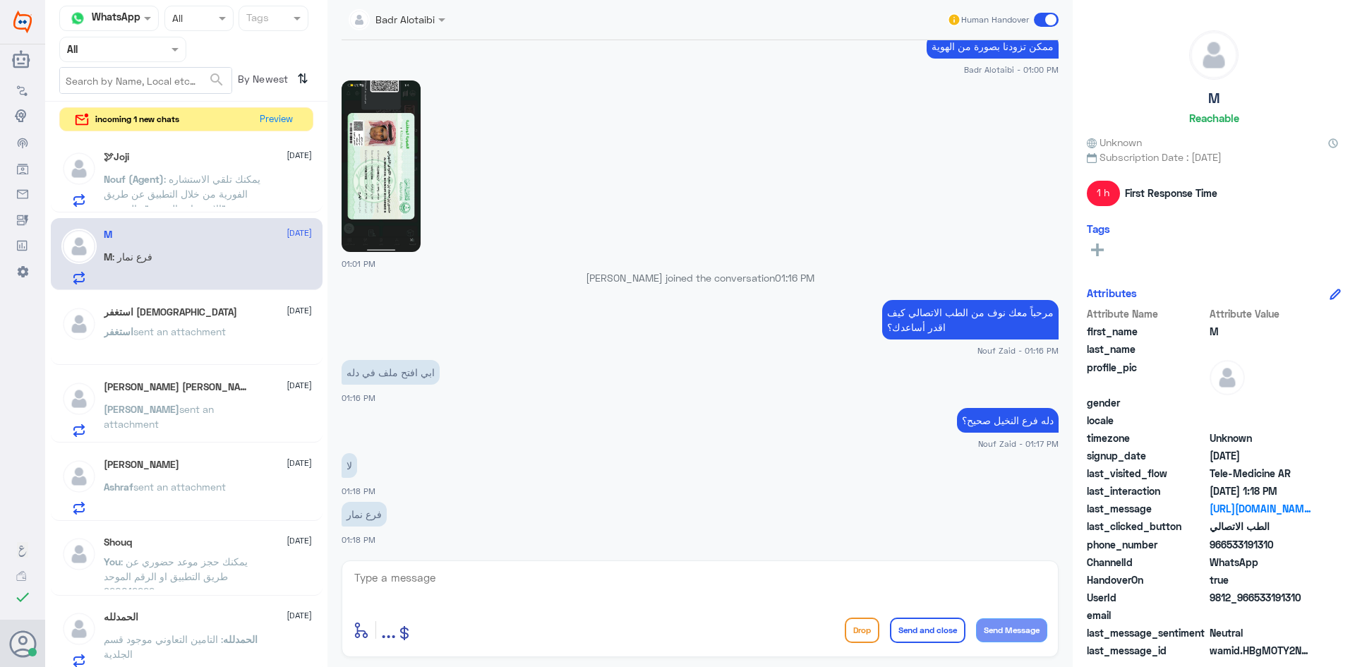
click at [170, 193] on span ": يمكنك تلقي الاستشاره الفورية من خلال التطبيق عن طريق خدمة "الاستشارة الفورية"…" at bounding box center [182, 223] width 157 height 101
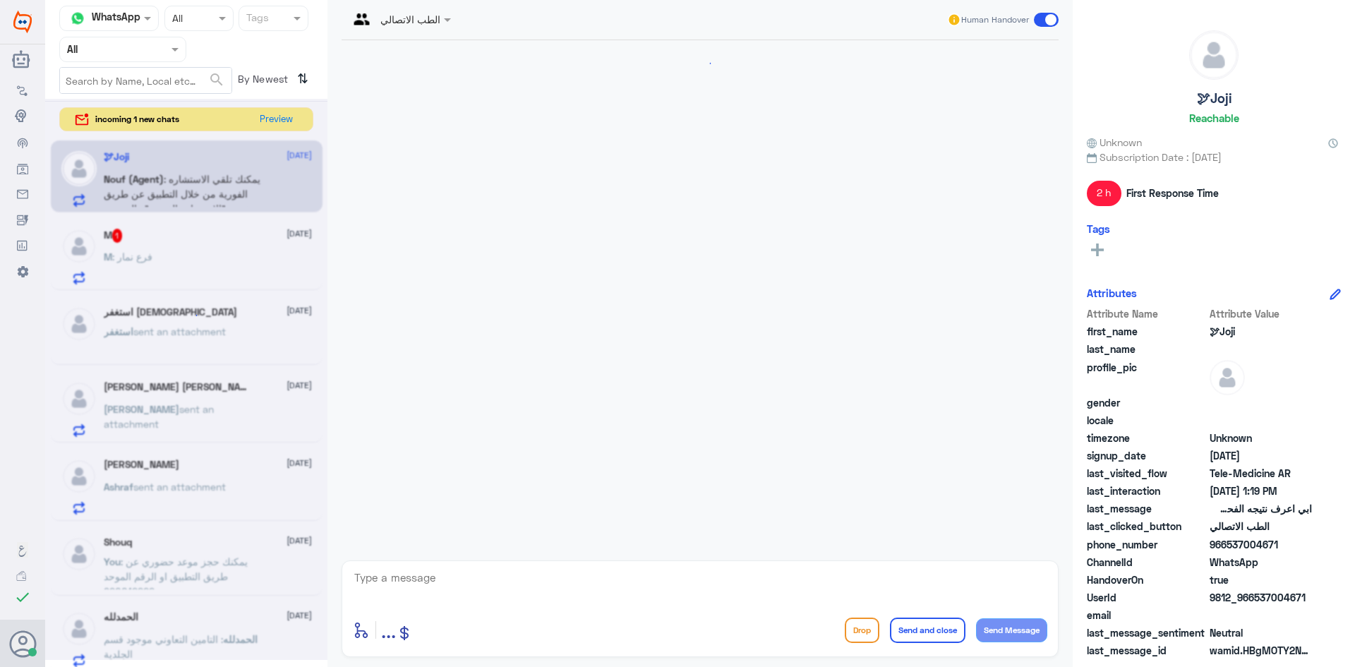
click at [162, 334] on div at bounding box center [186, 379] width 282 height 561
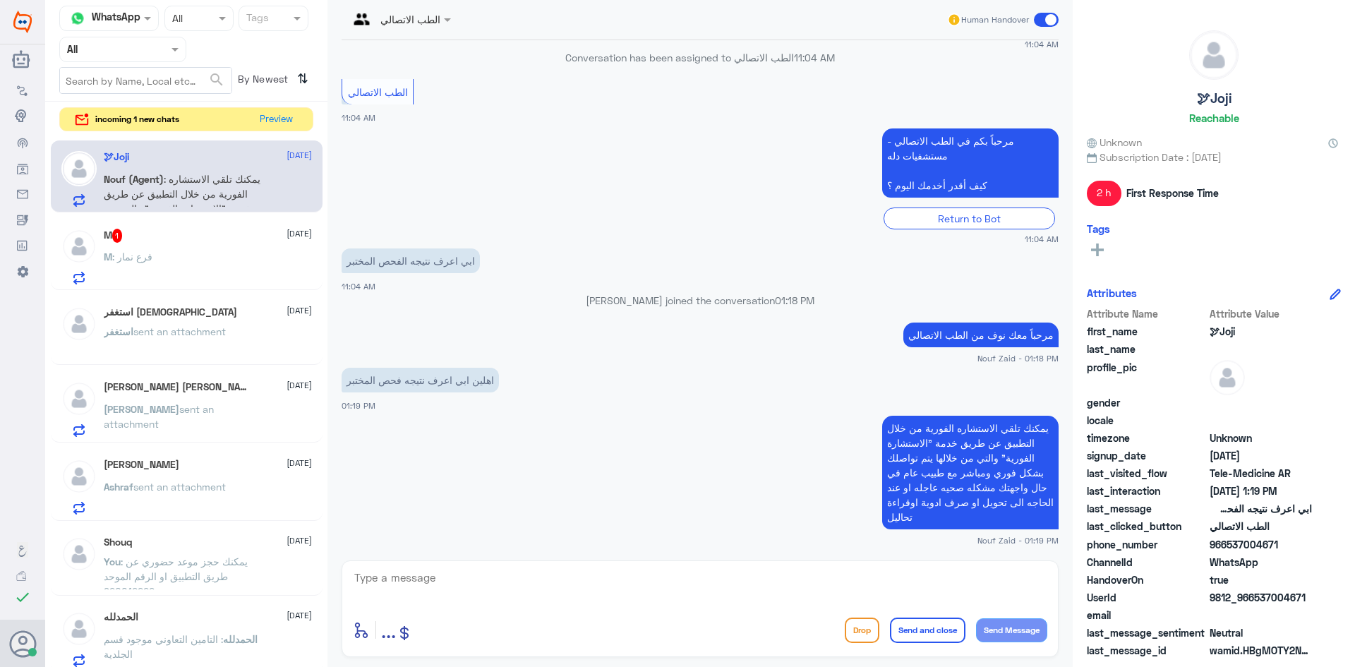
click at [161, 339] on p "استغفر sent an attachment" at bounding box center [165, 341] width 122 height 35
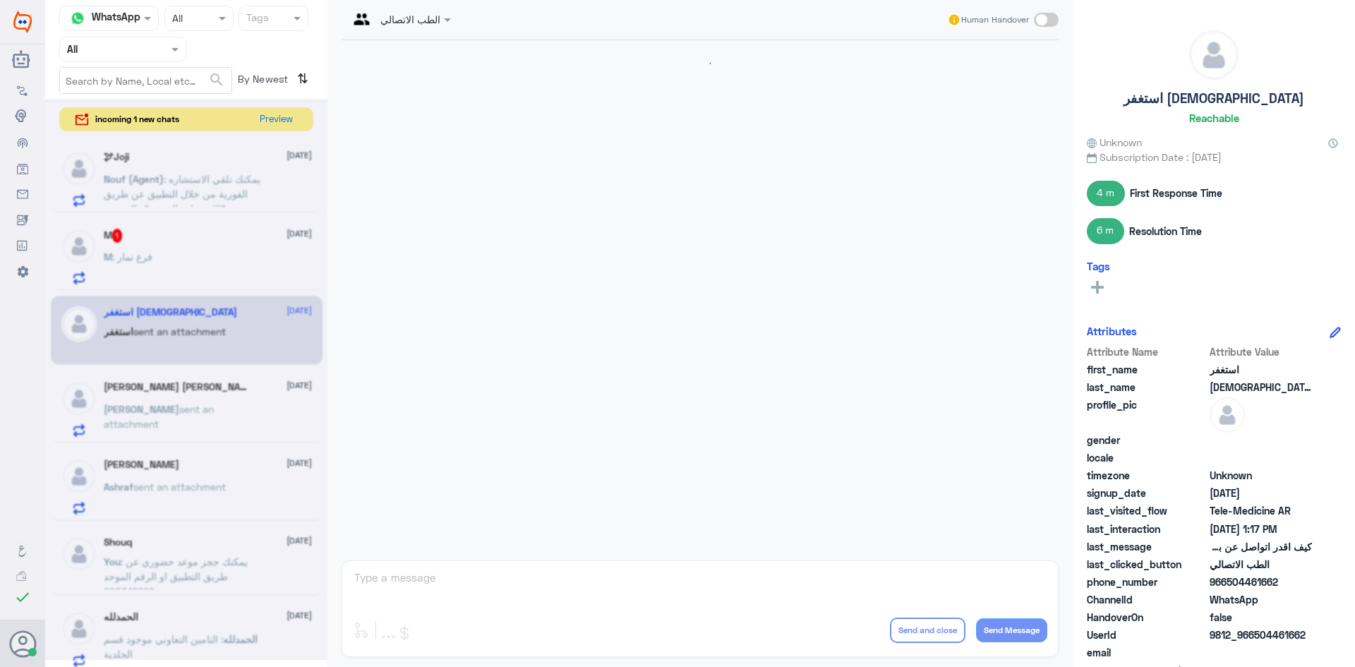
scroll to position [260, 0]
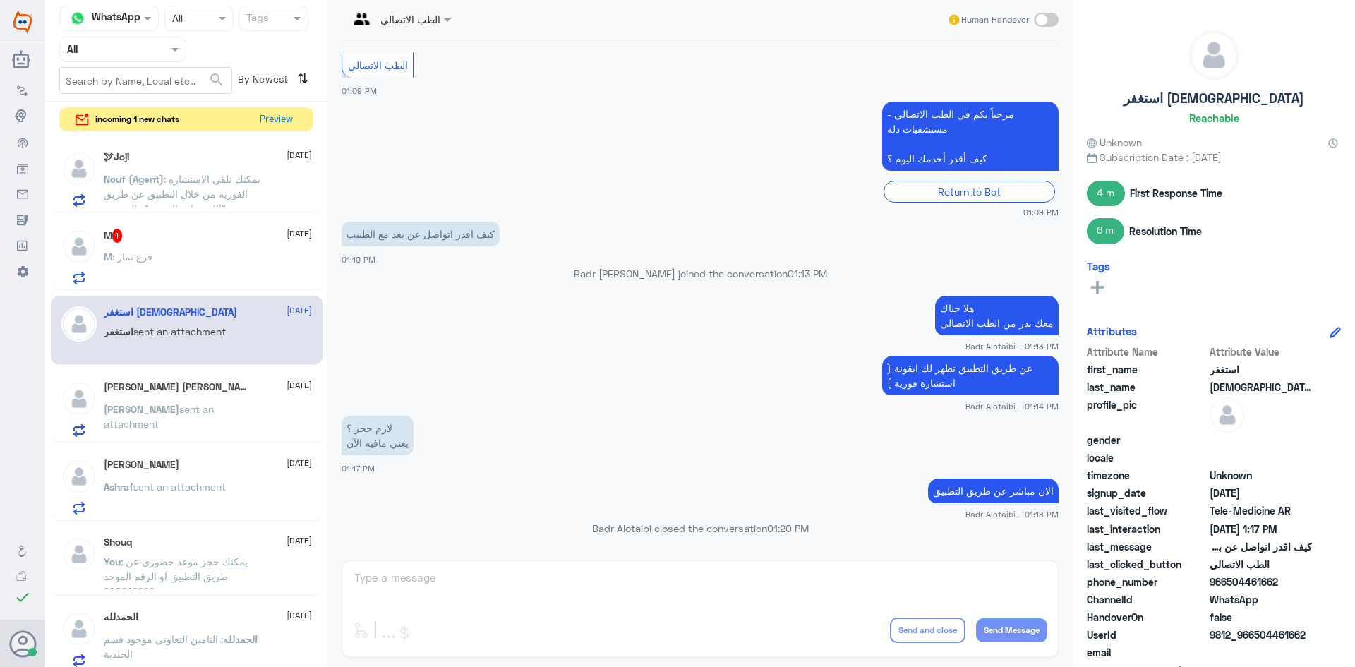
click at [158, 404] on span "sent an attachment" at bounding box center [159, 416] width 110 height 27
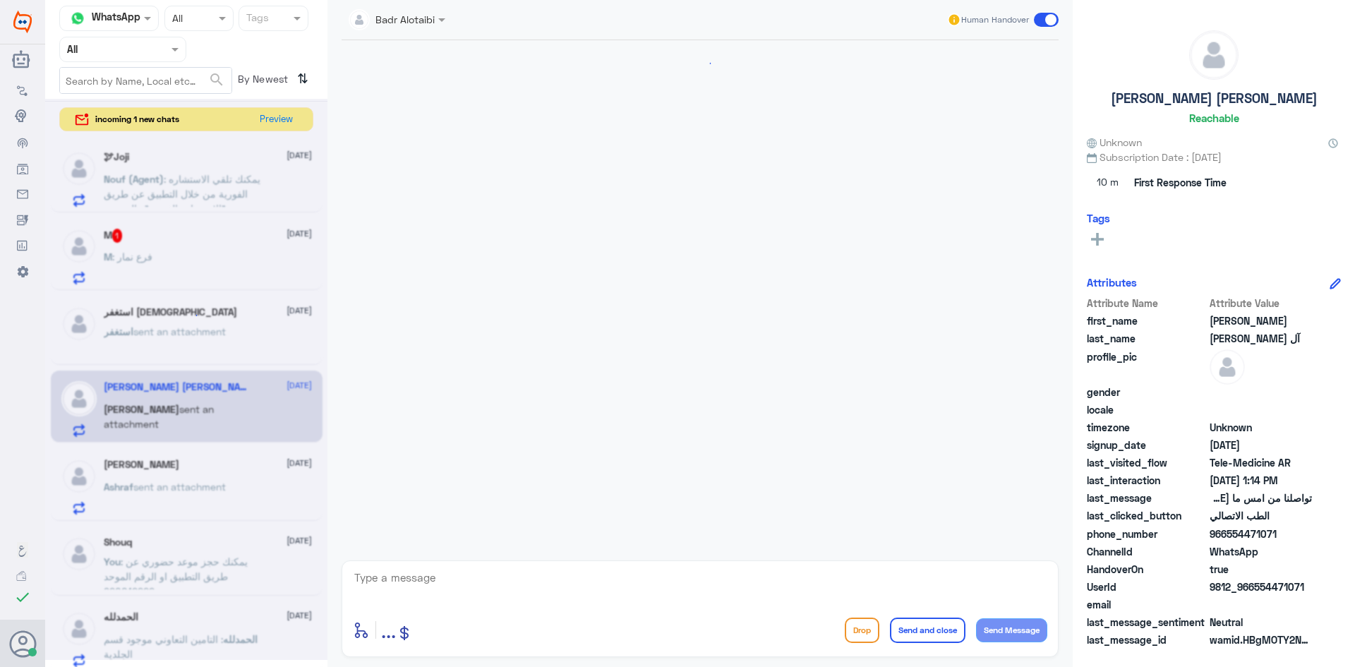
scroll to position [690, 0]
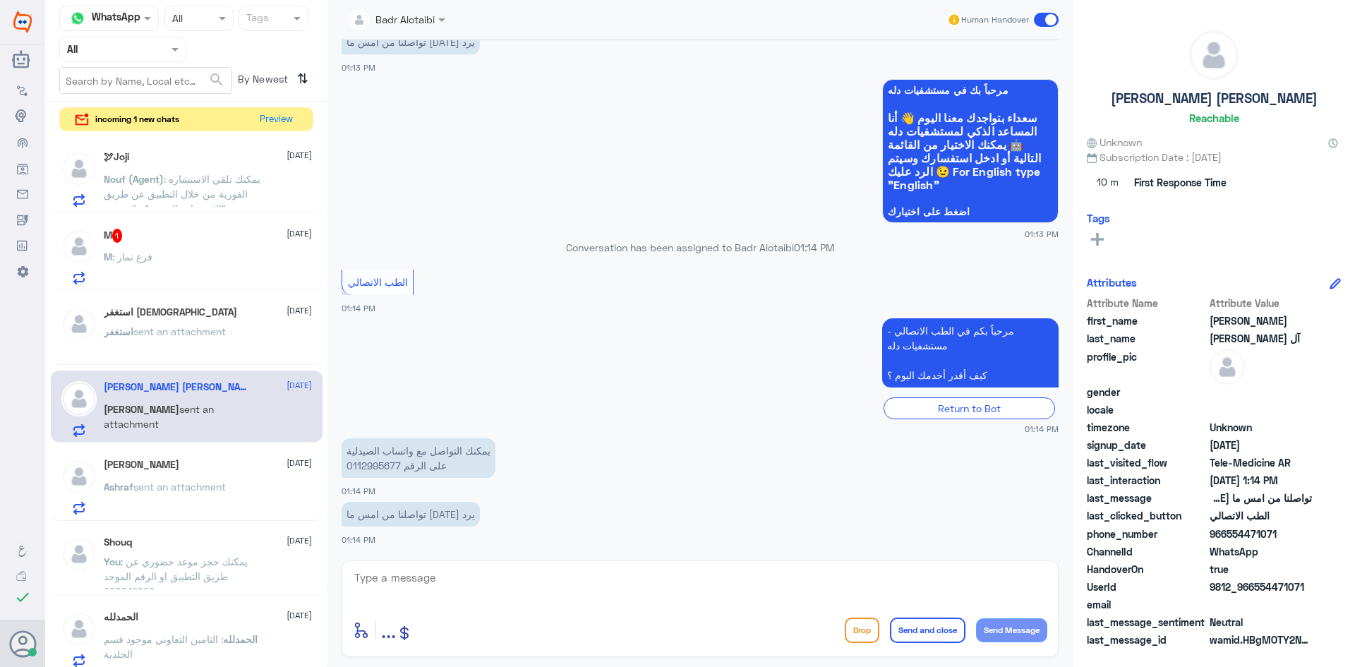
click at [206, 488] on span "sent an attachment" at bounding box center [179, 487] width 92 height 12
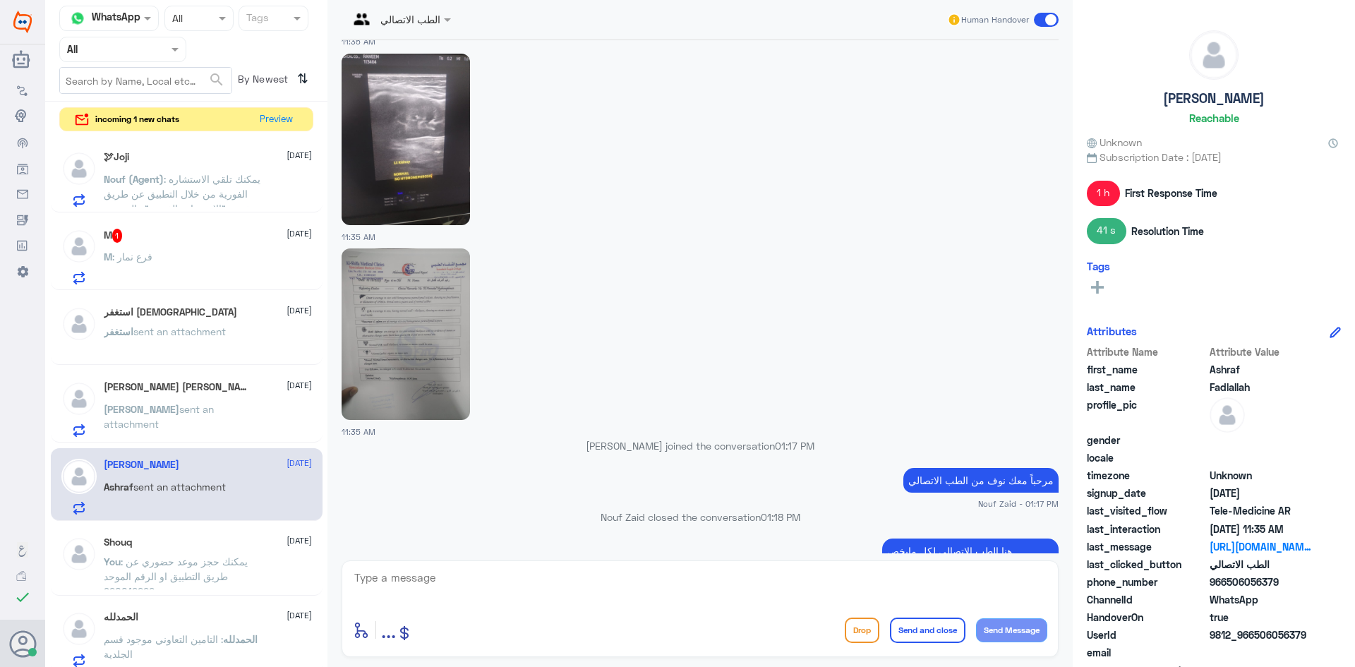
scroll to position [1630, 0]
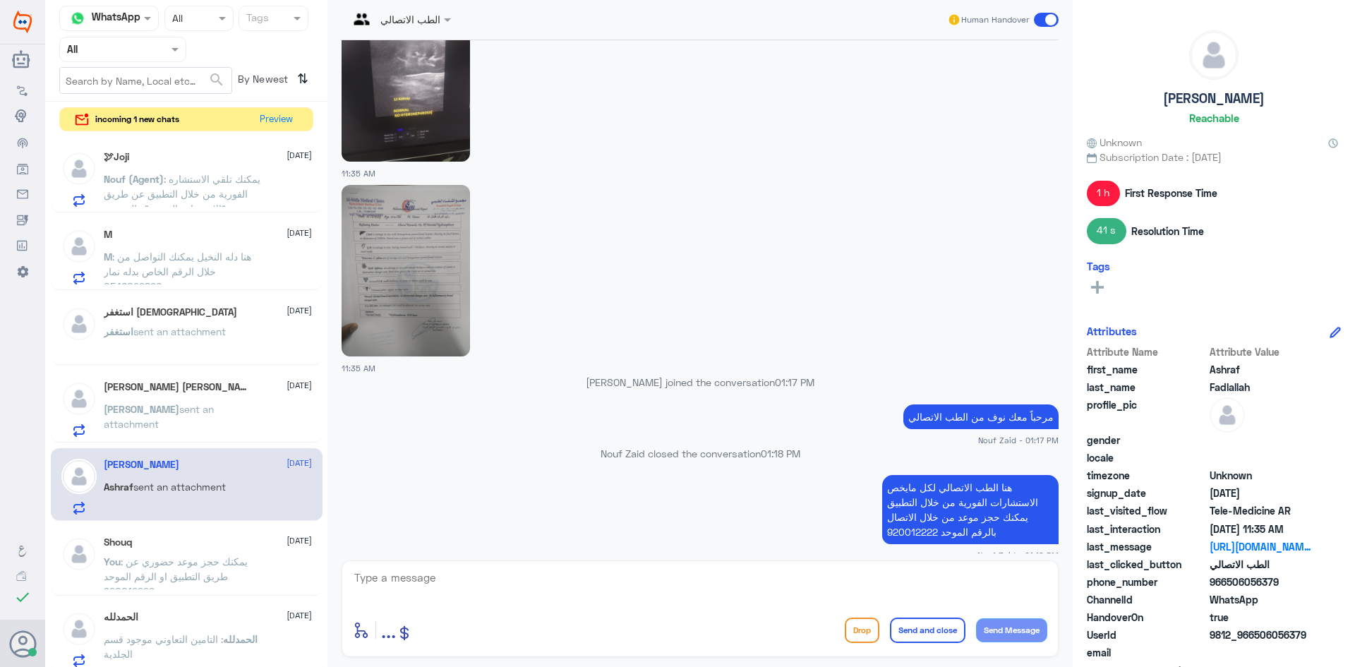
click at [153, 404] on span "sent an attachment" at bounding box center [159, 416] width 110 height 27
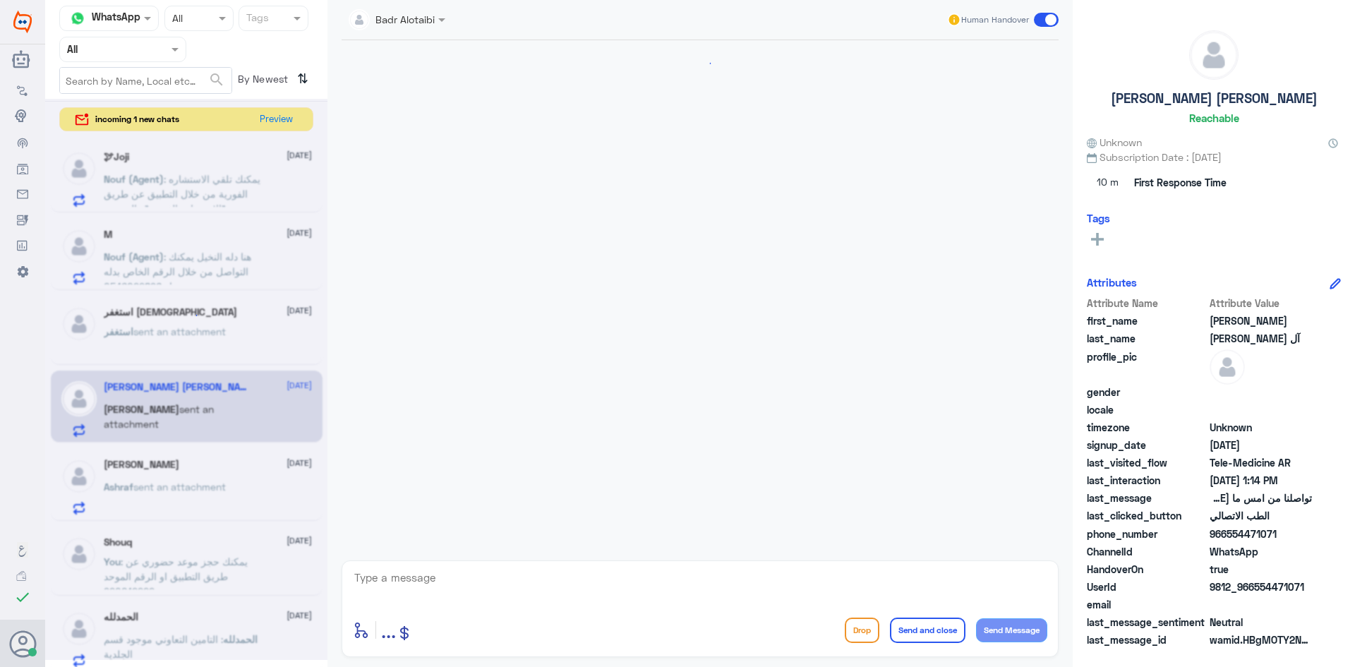
scroll to position [690, 0]
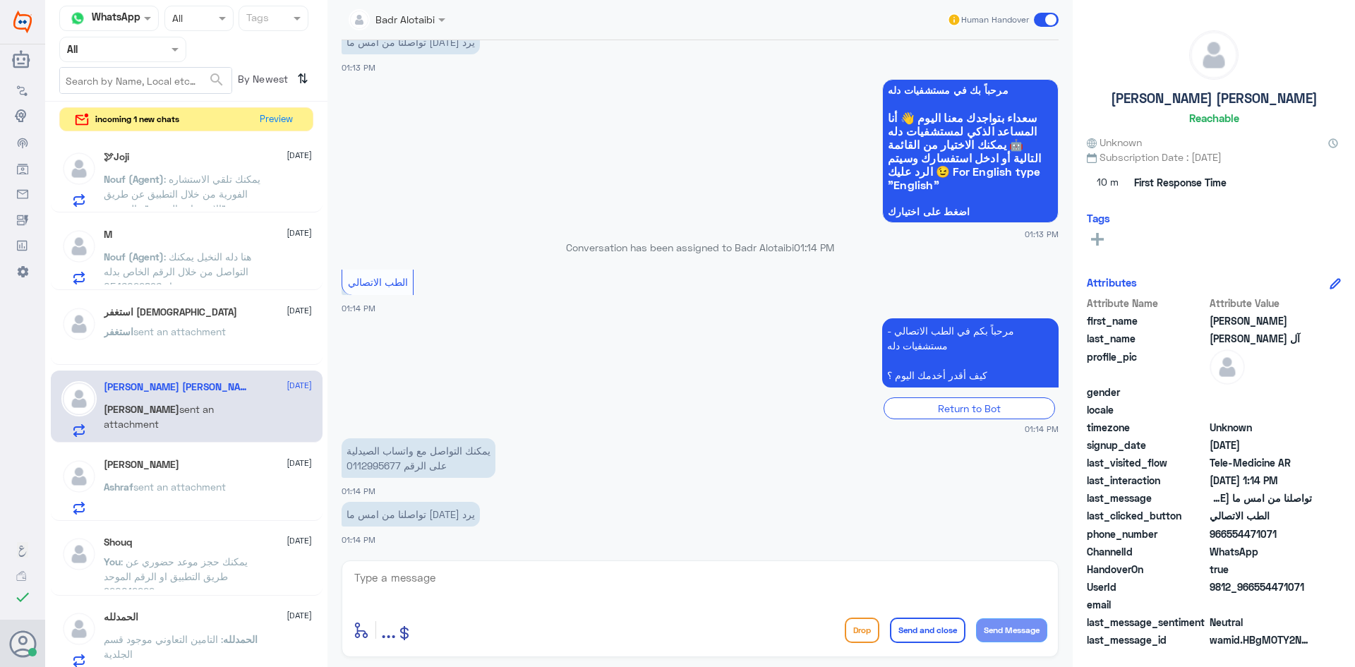
drag, startPoint x: 1309, startPoint y: 587, endPoint x: 1256, endPoint y: 591, distance: 53.1
click at [1256, 591] on span "9812_966554471071" at bounding box center [1261, 586] width 102 height 15
copy span "554471071"
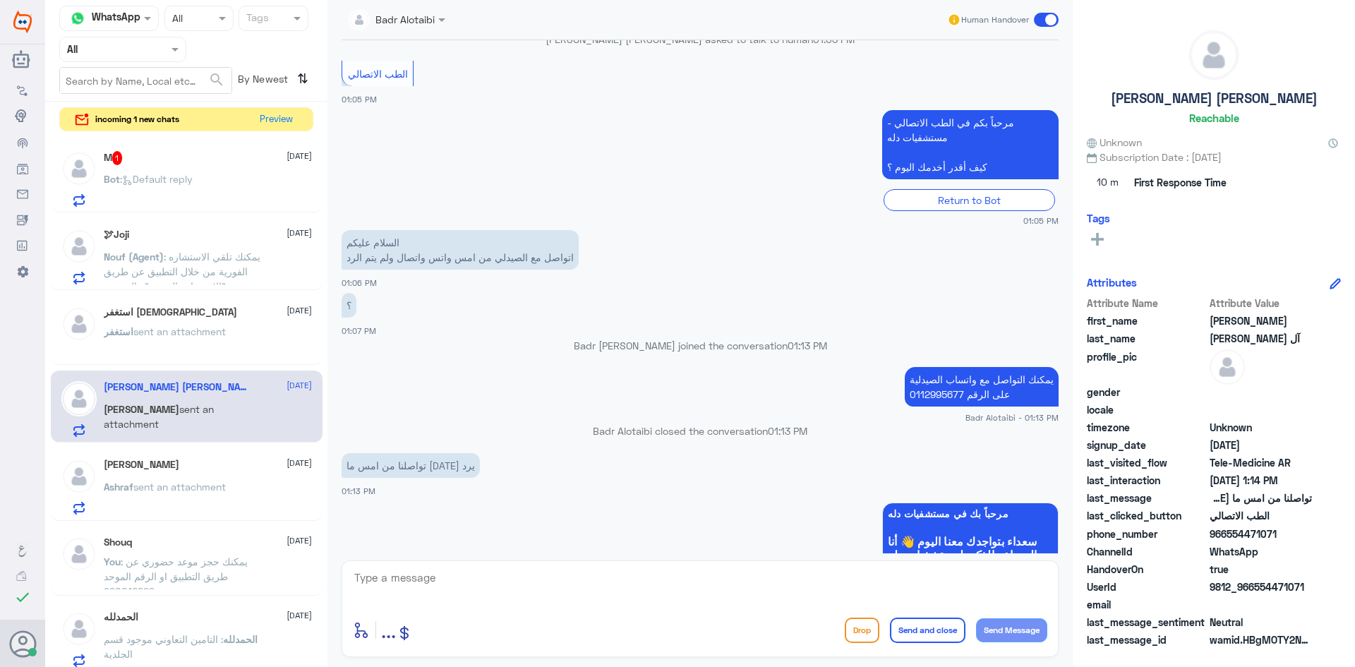
scroll to position [337, 0]
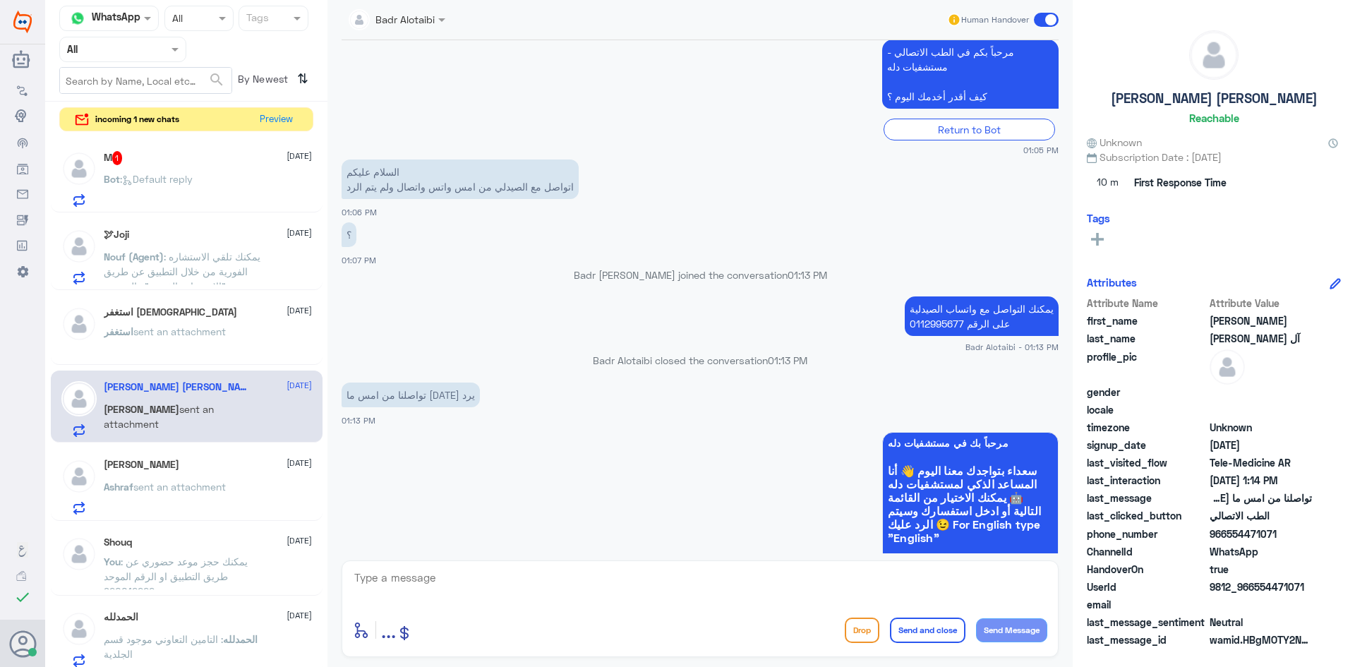
click at [163, 186] on p "Bot : Default reply" at bounding box center [148, 189] width 89 height 35
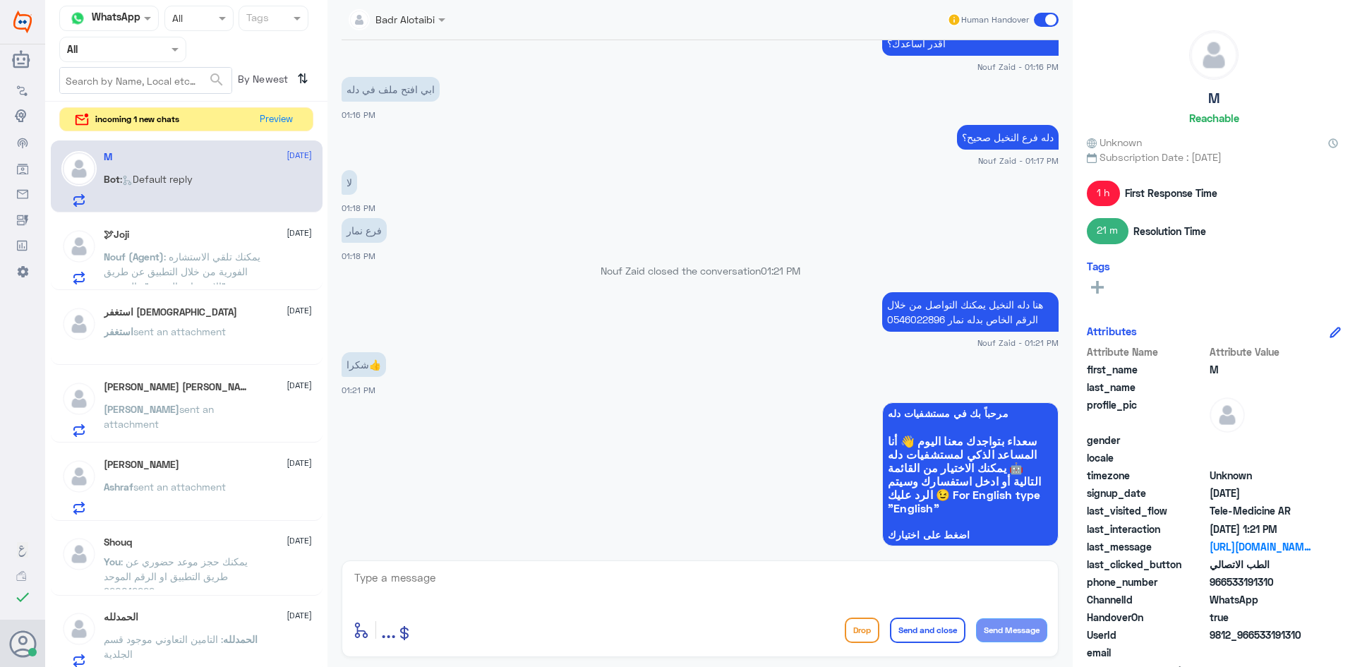
scroll to position [834, 0]
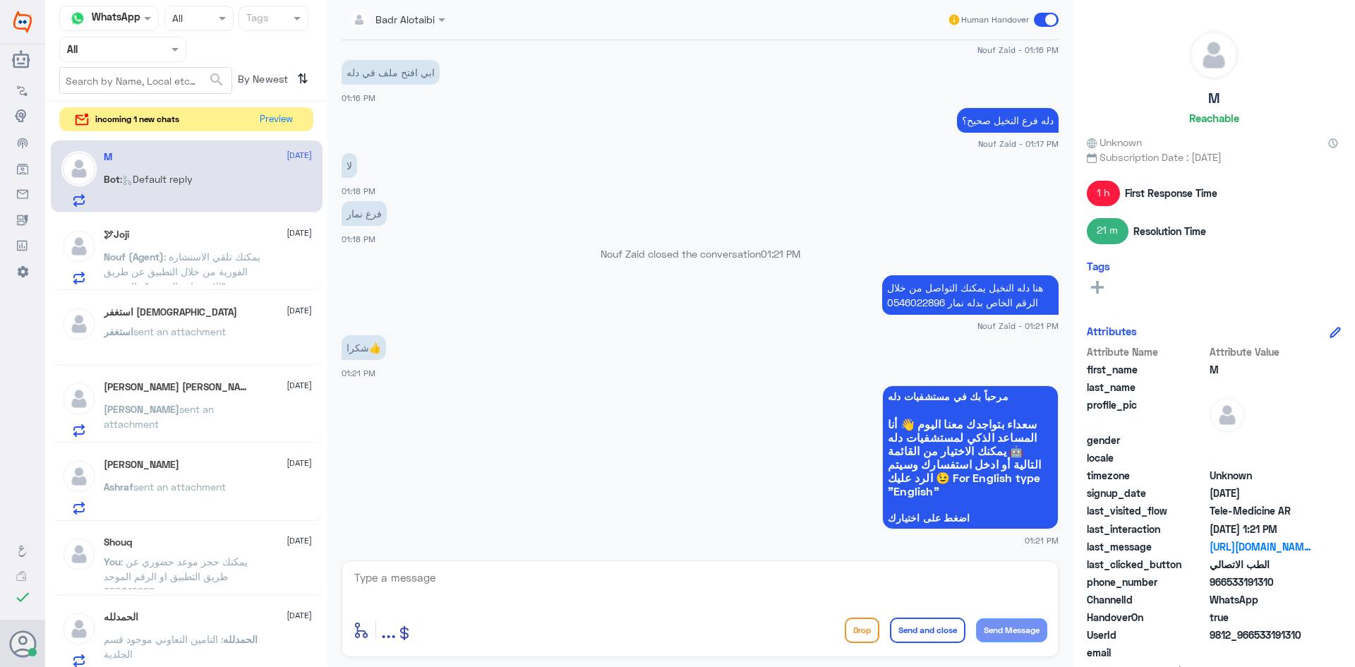
click at [126, 296] on div "استغفر الله 11 August استغفر sent an attachment" at bounding box center [187, 331] width 272 height 70
click at [142, 320] on div "استغفر الله 11 August استغفر sent an attachment" at bounding box center [208, 332] width 208 height 53
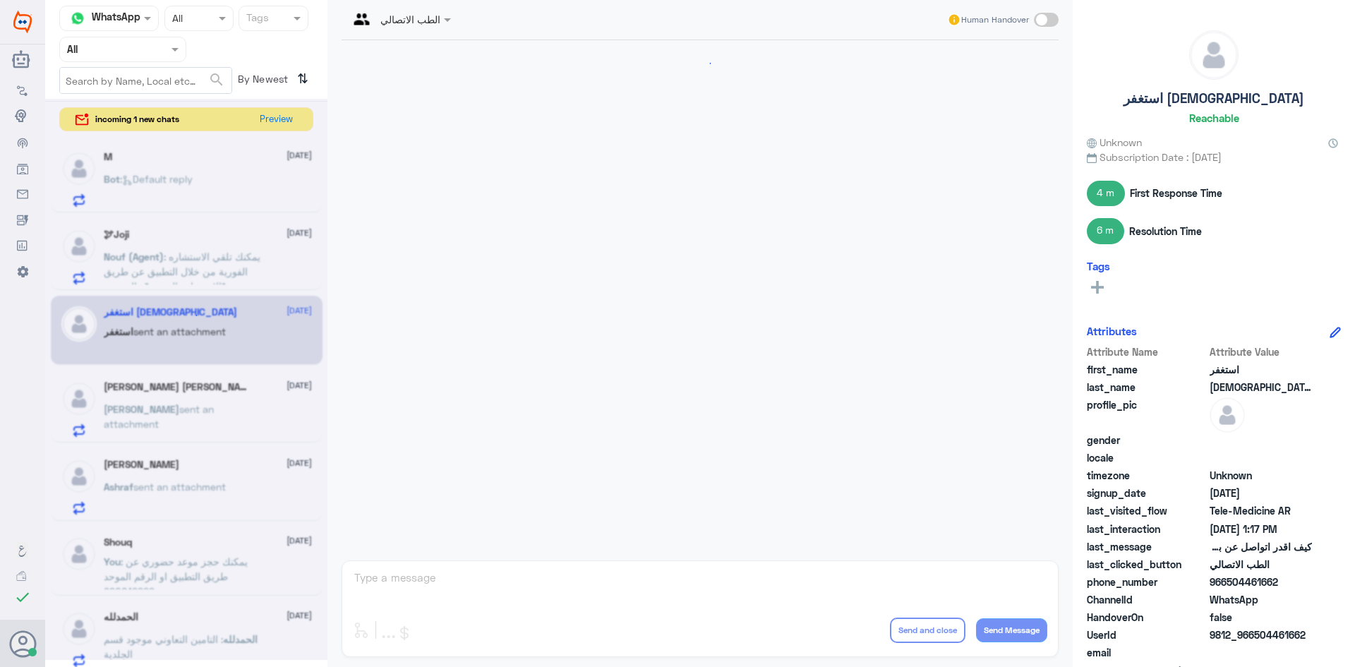
scroll to position [260, 0]
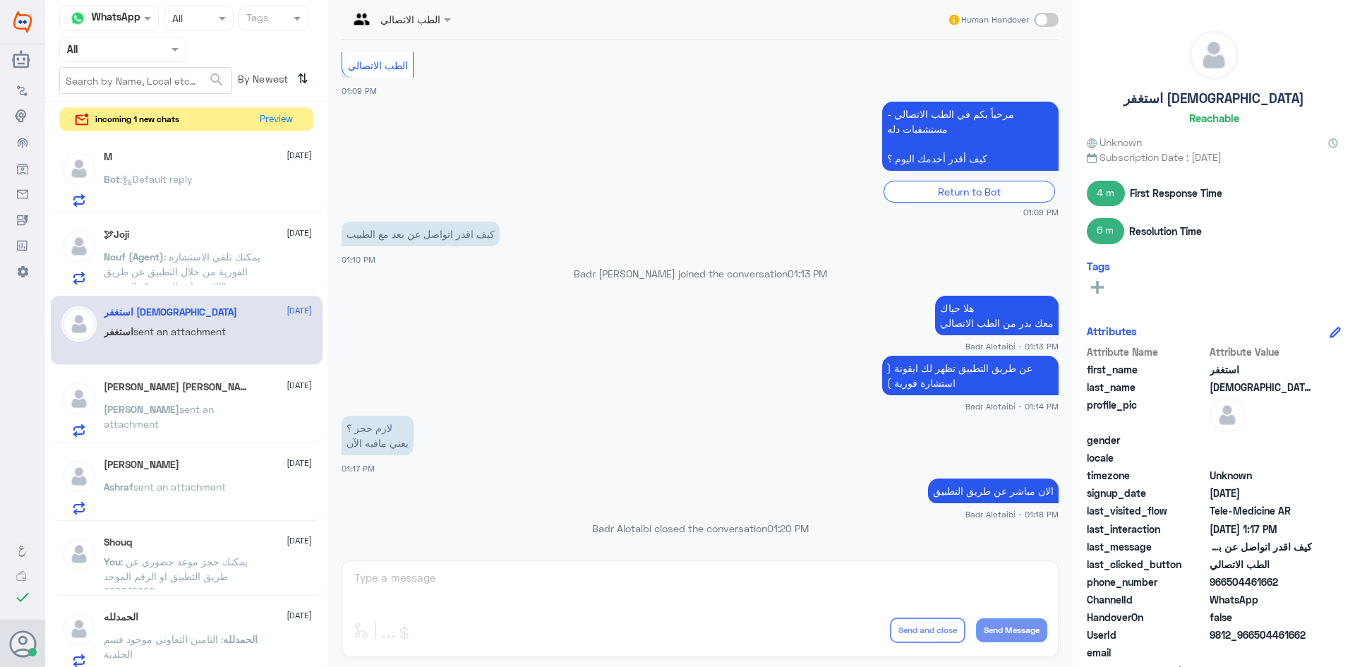
click at [186, 403] on span "sent an attachment" at bounding box center [159, 416] width 110 height 27
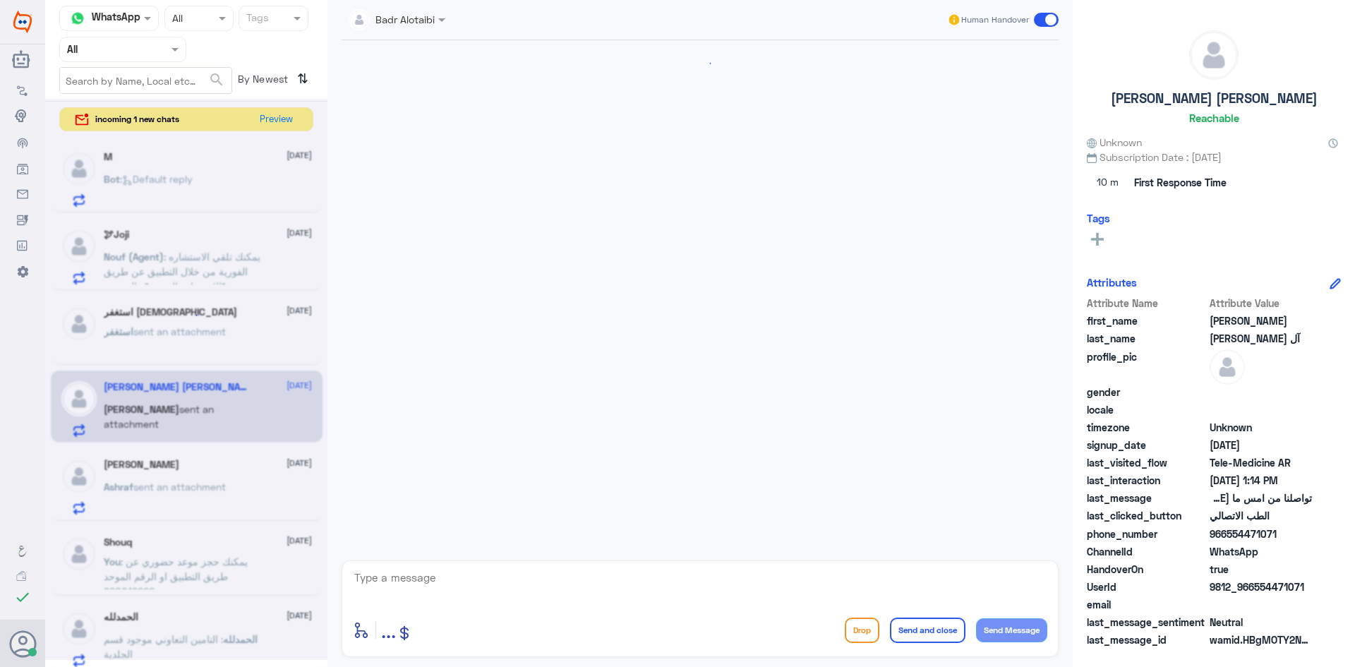
scroll to position [690, 0]
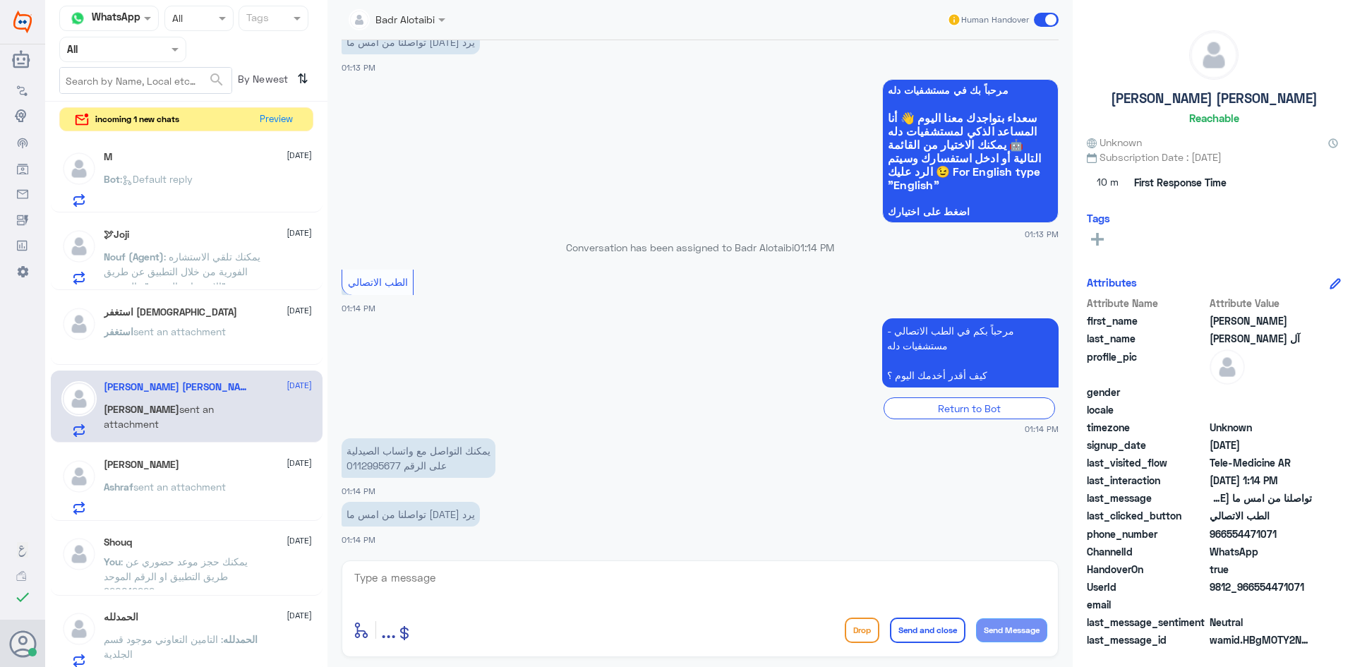
click at [200, 451] on div "Ashraf Fadlallah 11 August Ashraf sent an attachment" at bounding box center [187, 484] width 272 height 73
click at [1052, 23] on span at bounding box center [1046, 20] width 25 height 14
click at [0, 0] on input "checkbox" at bounding box center [0, 0] width 0 height 0
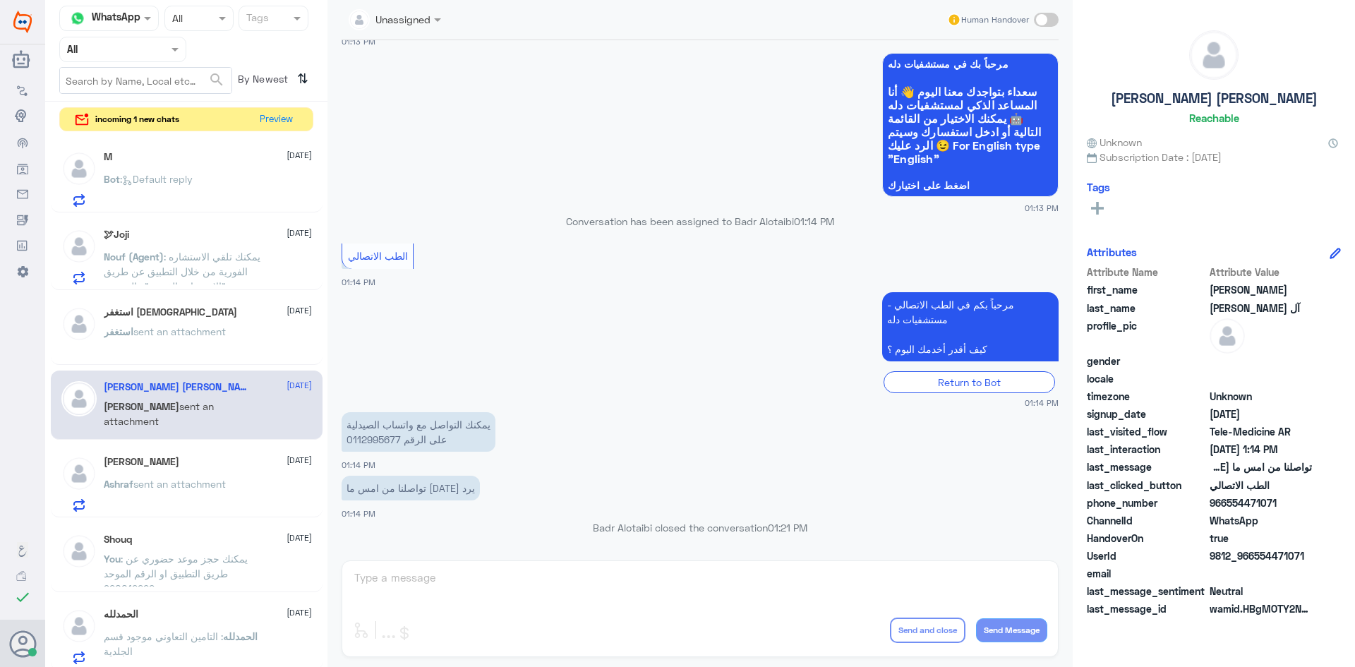
click at [172, 473] on div "Ashraf Fadlallah 11 August Ashraf sent an attachment" at bounding box center [208, 484] width 208 height 56
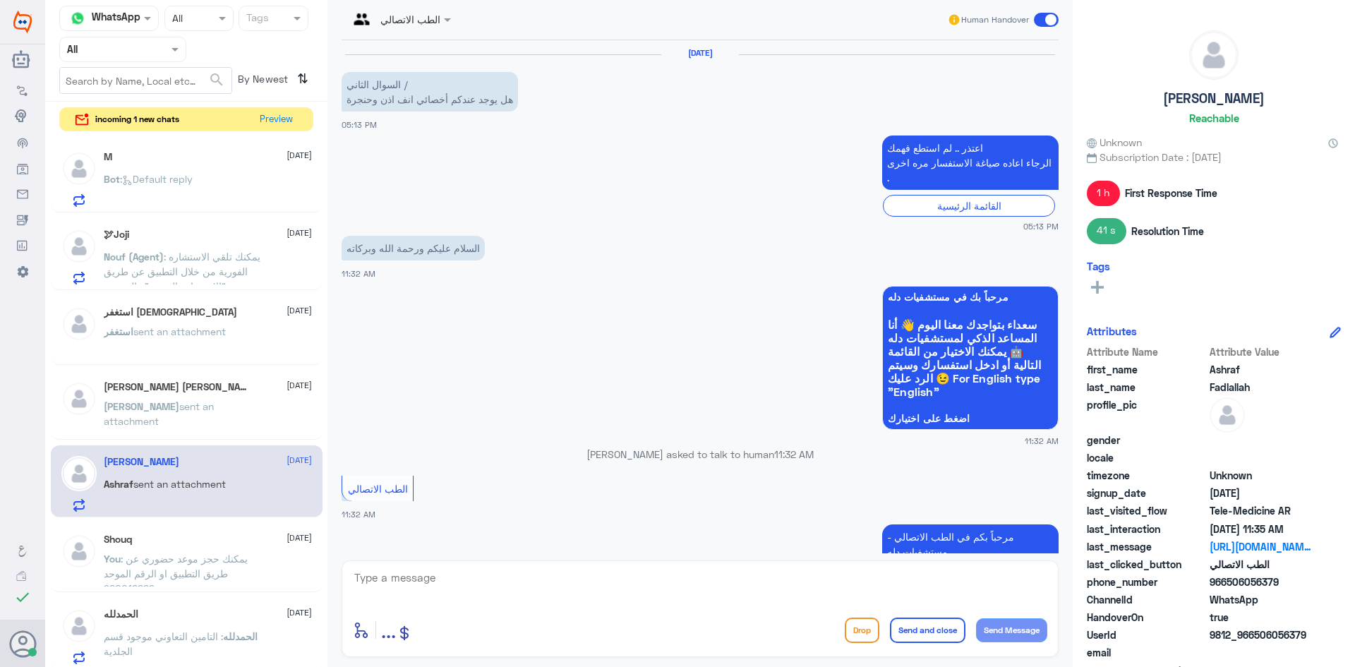
scroll to position [1630, 0]
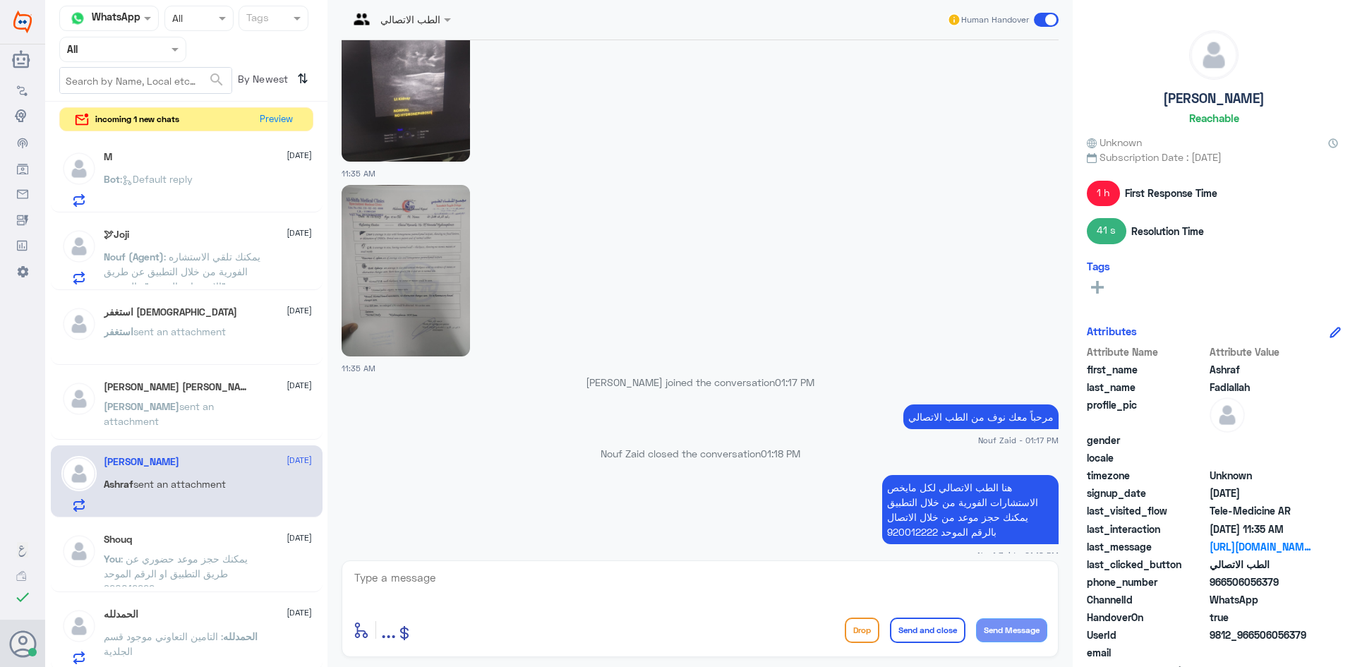
click at [132, 534] on h5 "Shouq" at bounding box center [118, 540] width 28 height 12
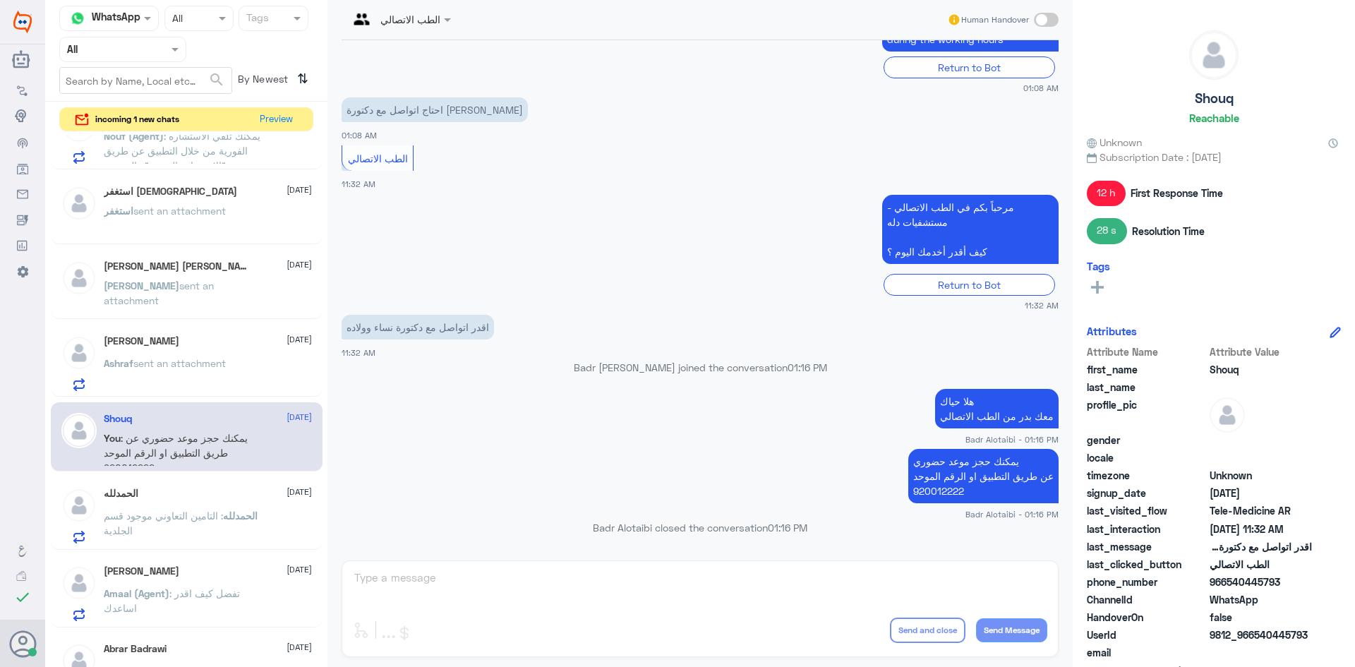
scroll to position [141, 0]
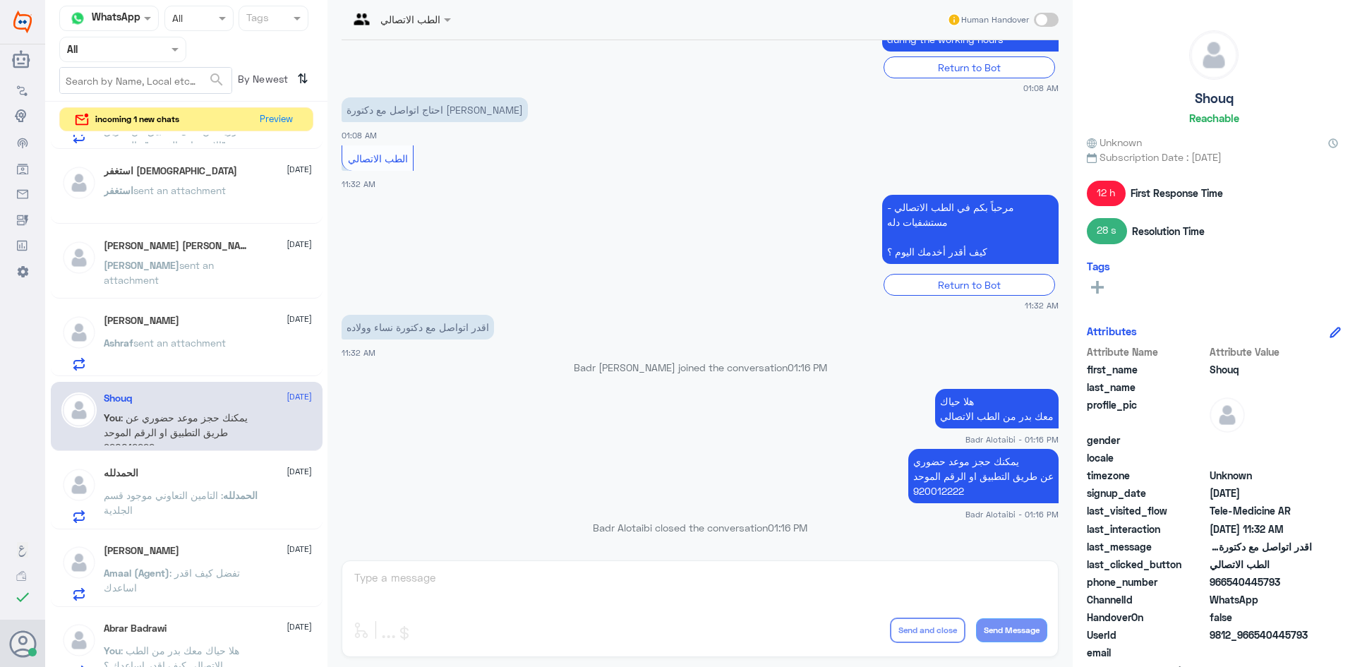
click at [198, 501] on p "الحمدلله : التامين التعاوني موجود قسم الجلدية" at bounding box center [183, 505] width 159 height 35
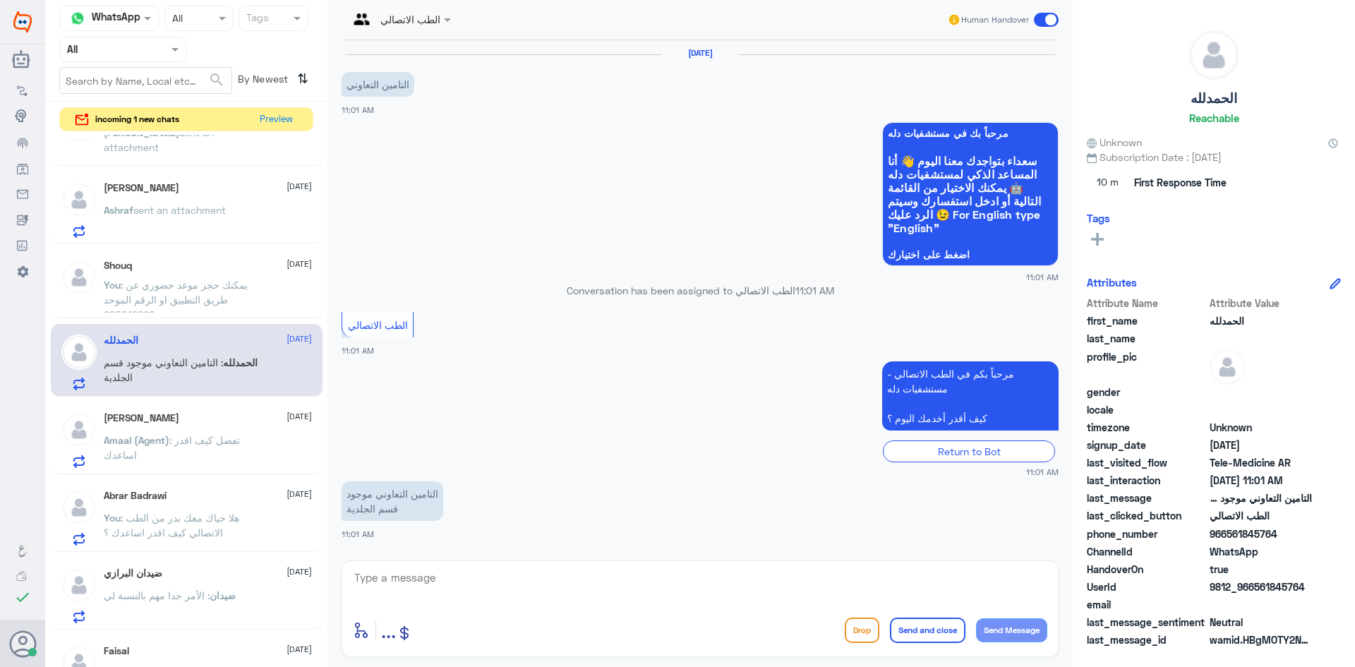
scroll to position [282, 0]
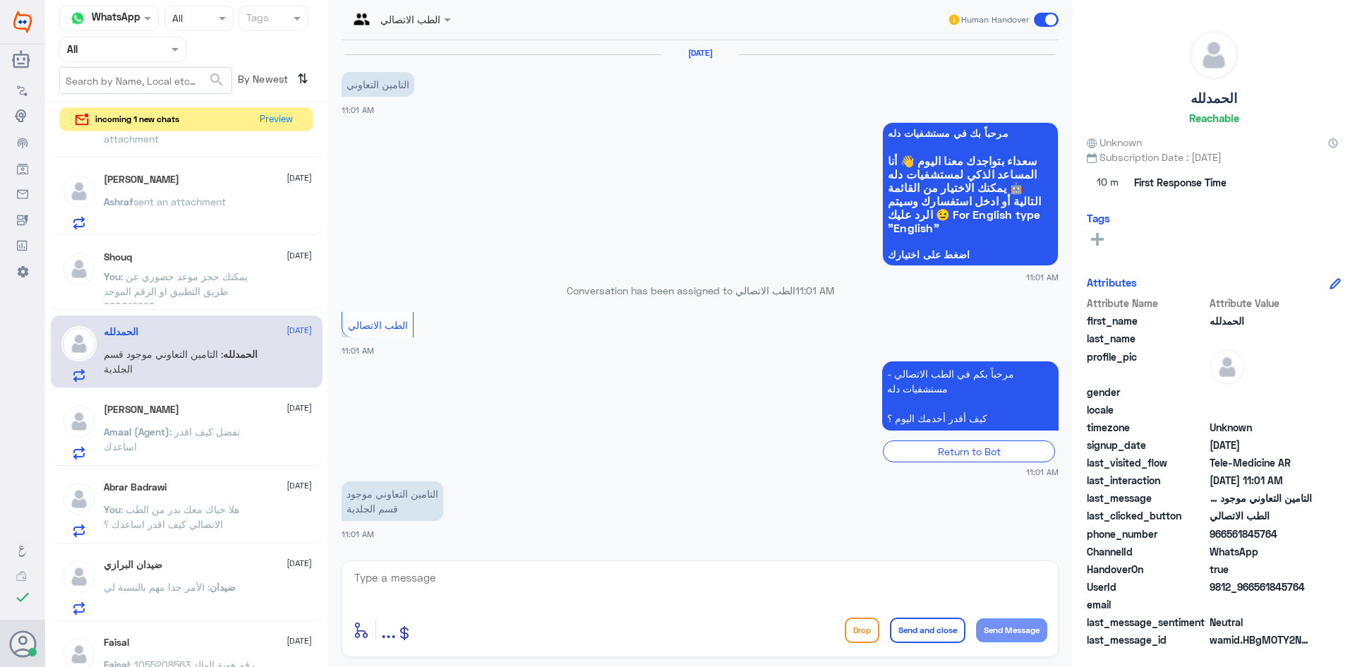
click at [186, 415] on div "Mai Qandiel 11 August" at bounding box center [208, 410] width 208 height 12
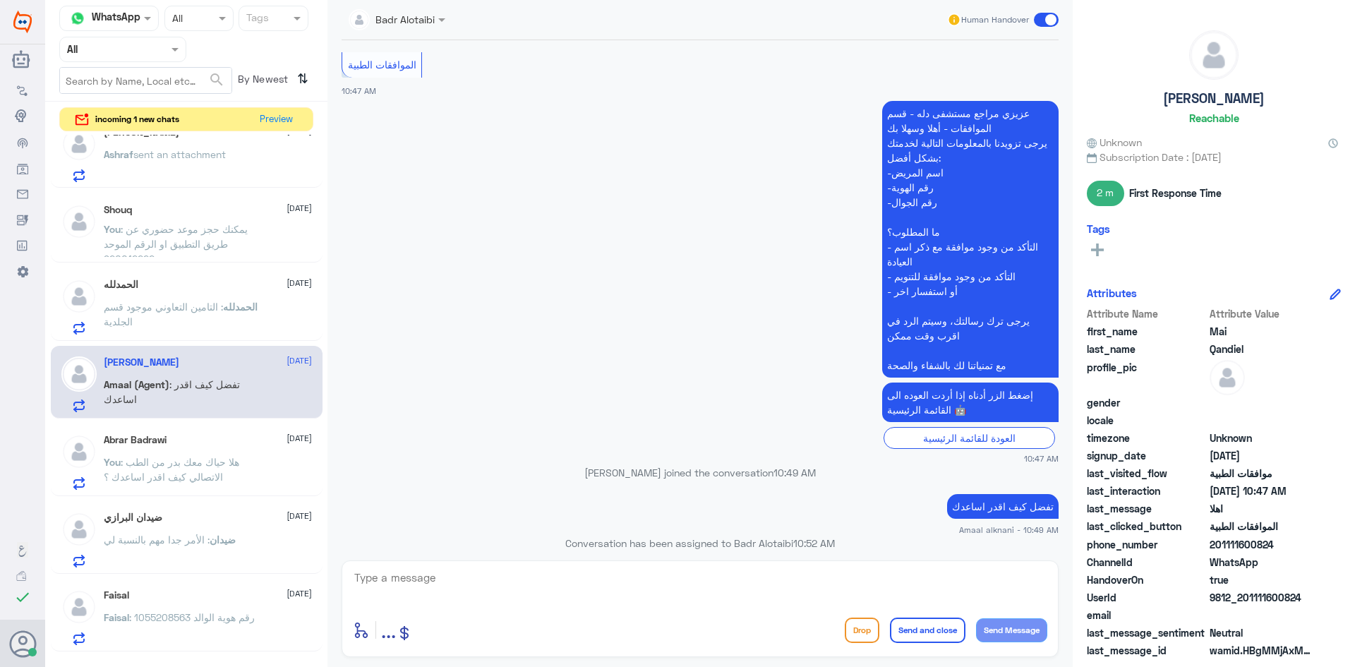
scroll to position [353, 0]
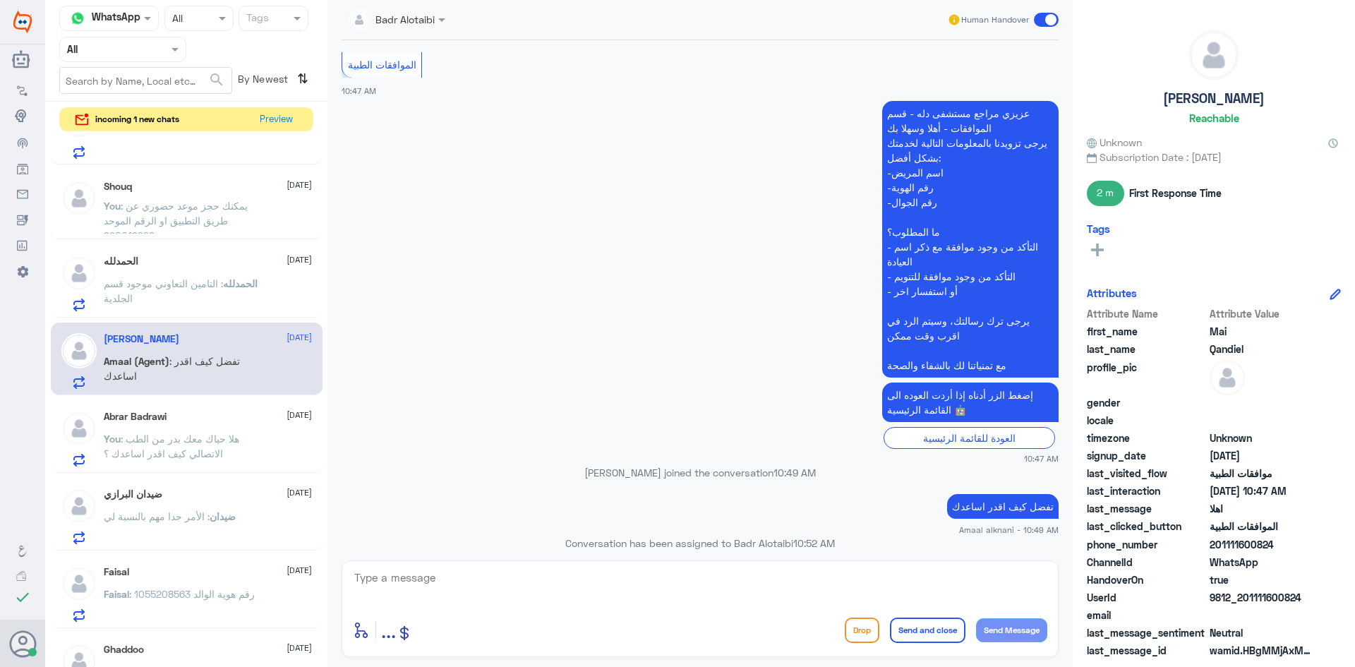
click at [246, 428] on div "Abrar Badrawi 11 August You : هلا حياك معك بدر من الطب الاتصالي كيف اقدر اساعدك…" at bounding box center [208, 439] width 208 height 56
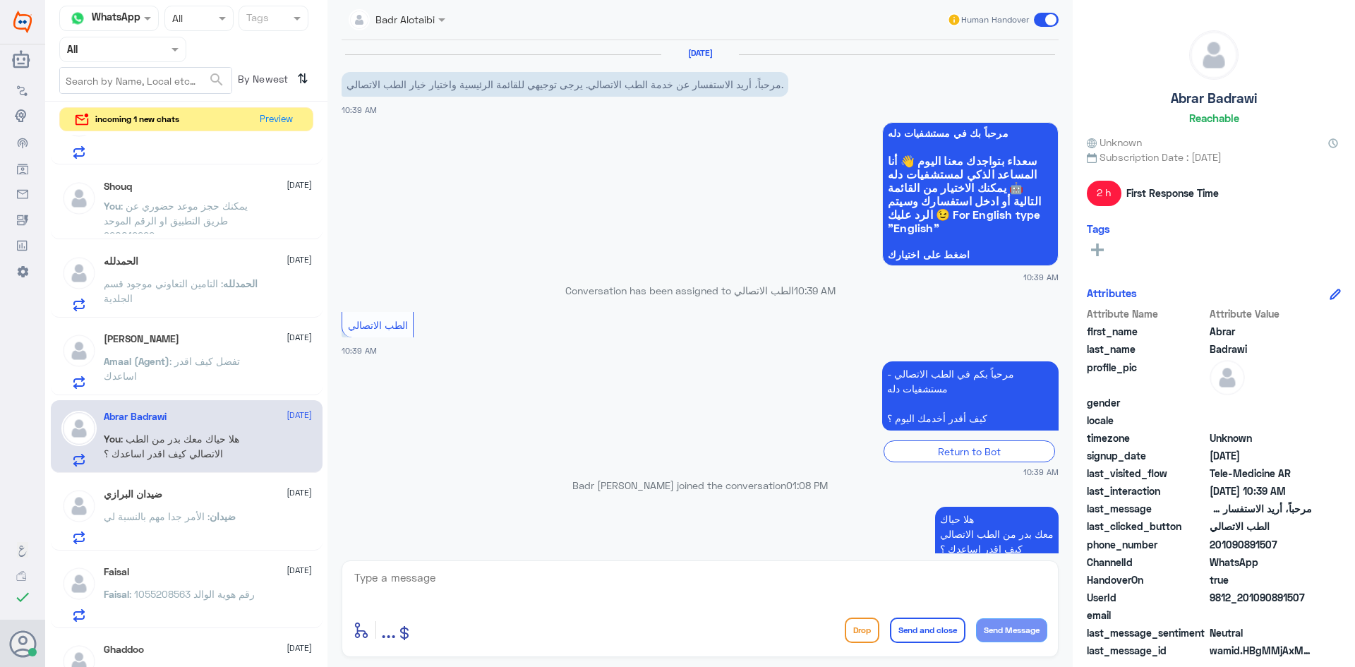
scroll to position [32, 0]
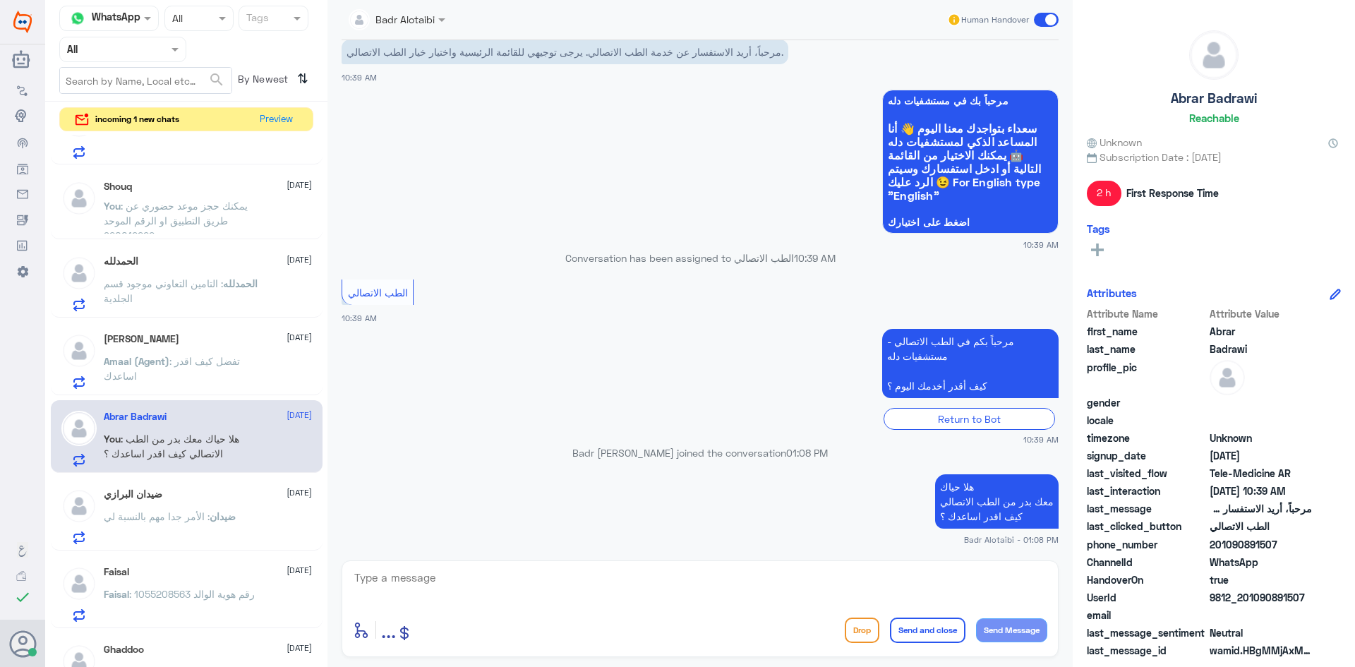
click at [1044, 16] on span at bounding box center [1046, 20] width 25 height 14
click at [0, 0] on input "checkbox" at bounding box center [0, 0] width 0 height 0
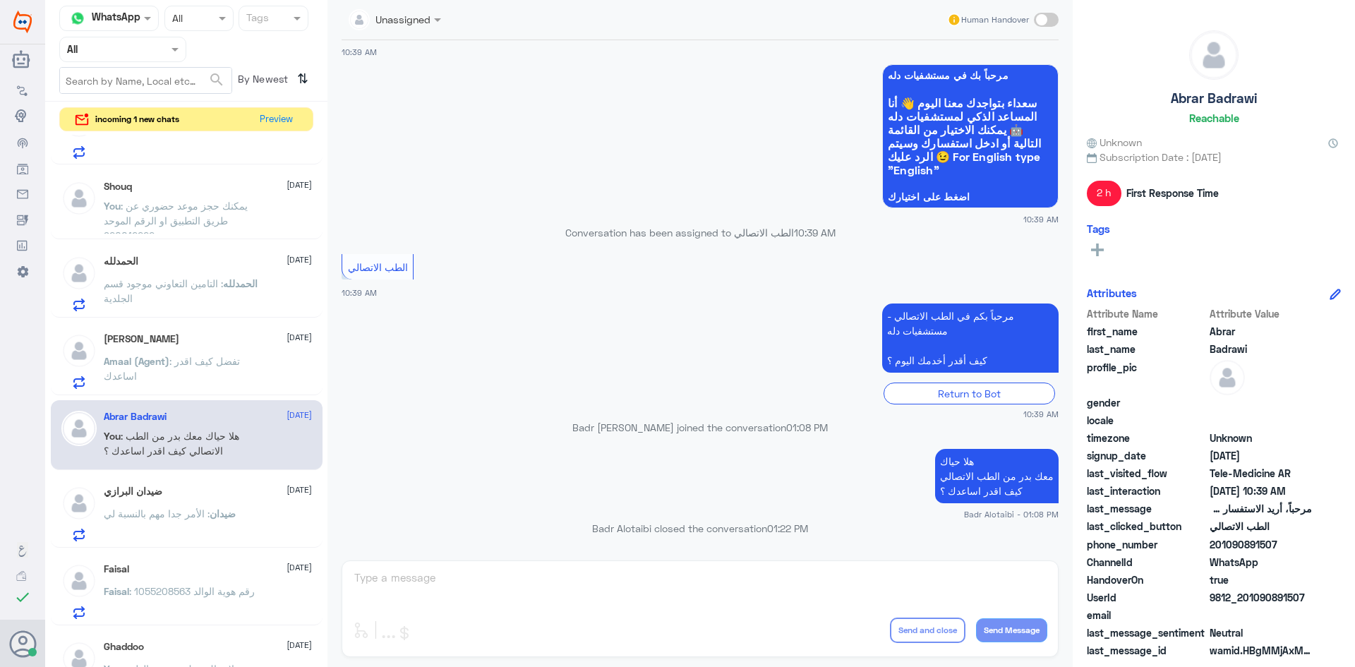
scroll to position [423, 0]
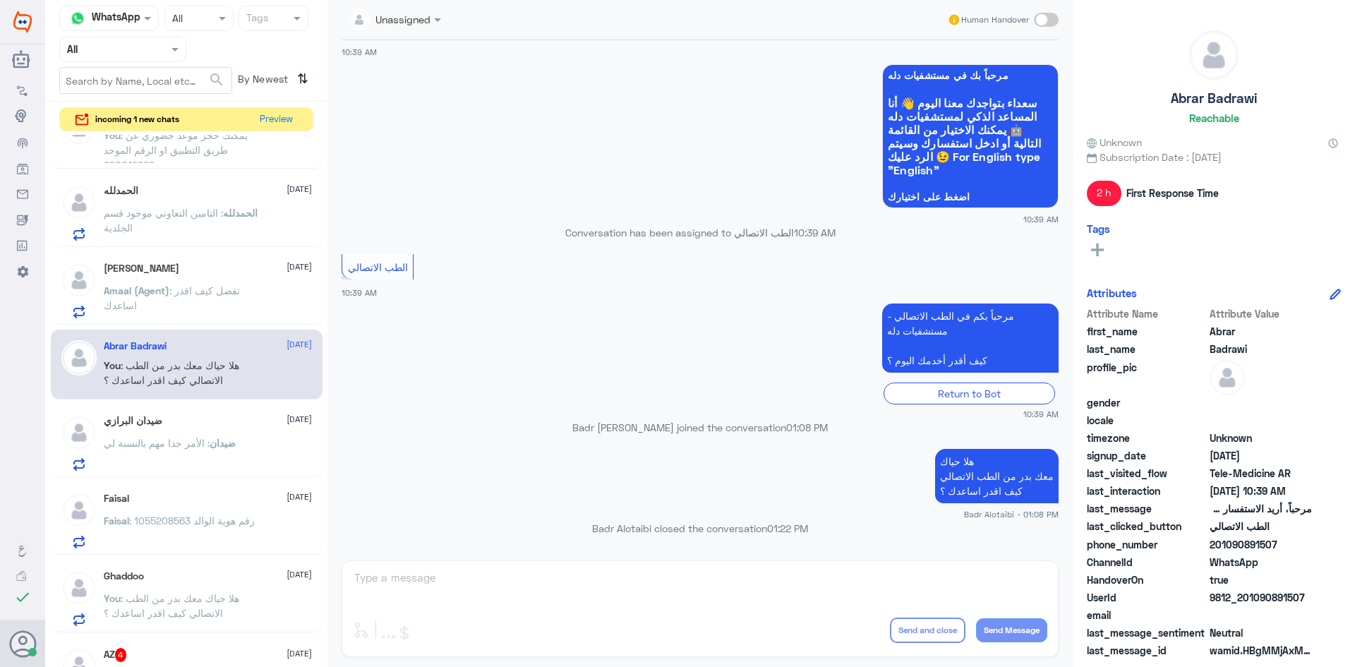
click at [167, 419] on div "[PERSON_NAME] [DATE]" at bounding box center [208, 421] width 208 height 12
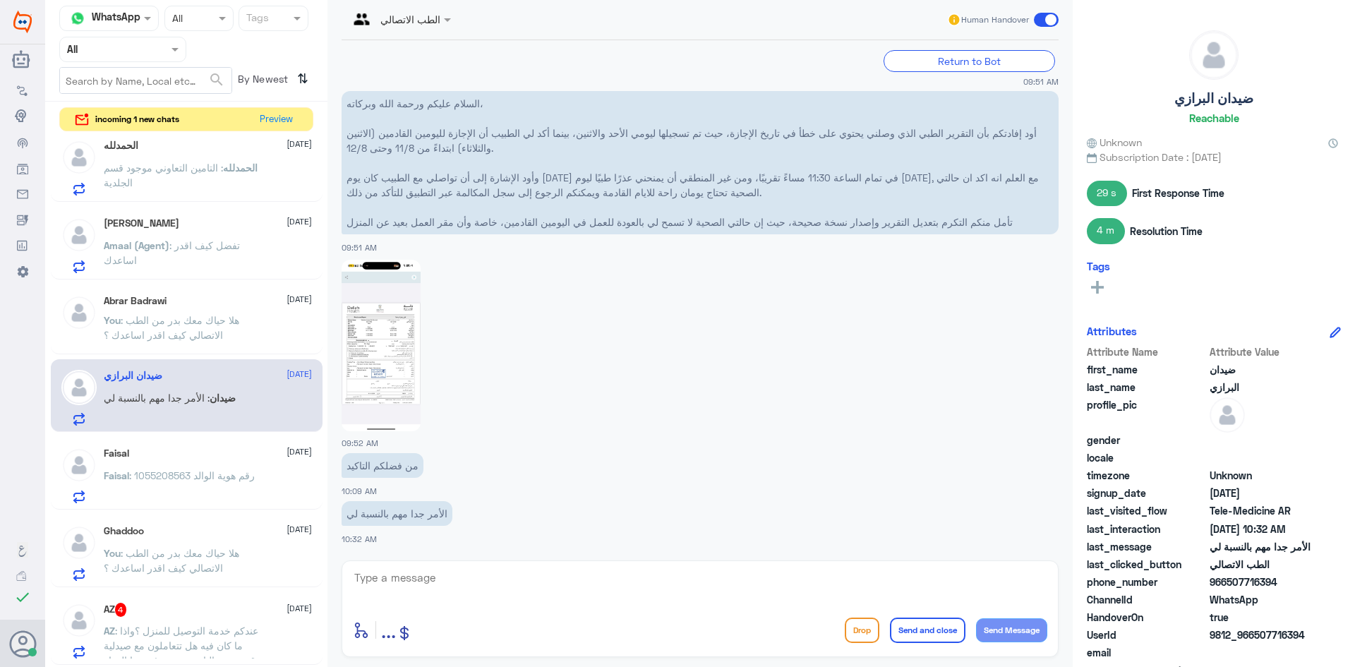
scroll to position [494, 0]
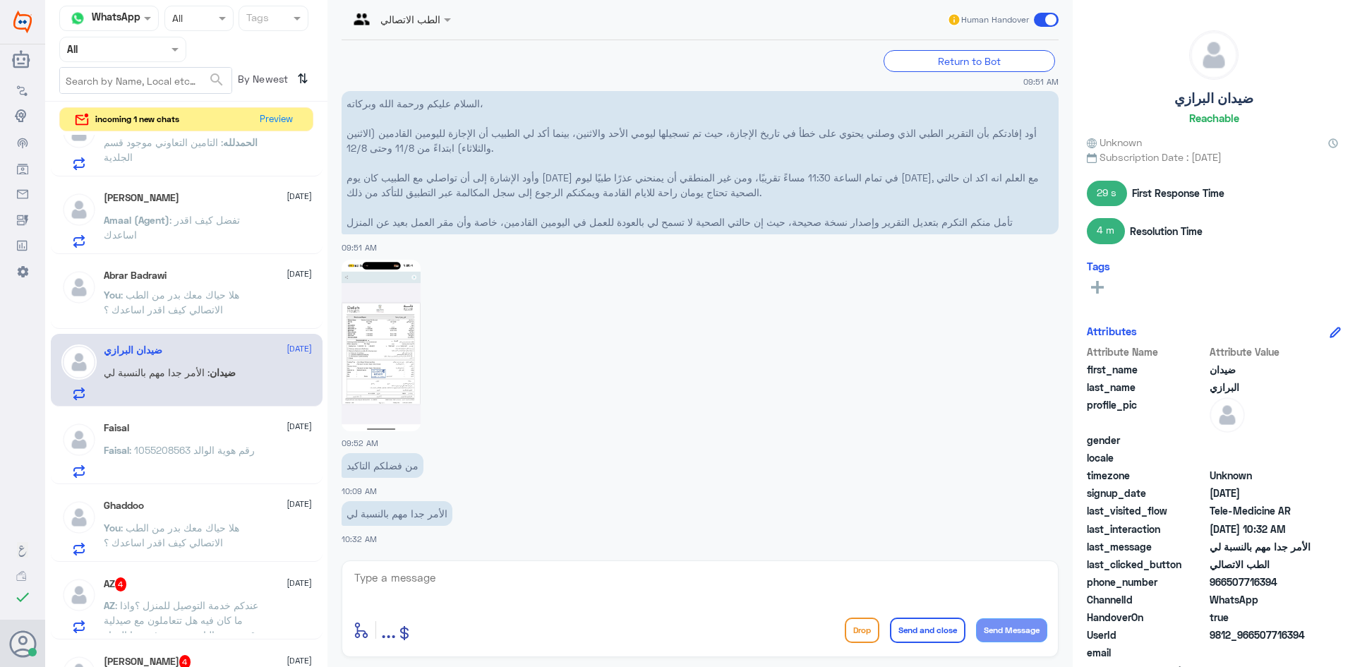
click at [409, 374] on img at bounding box center [381, 346] width 79 height 172
click at [615, 581] on textarea at bounding box center [700, 585] width 694 height 35
click at [596, 615] on div "enter flow name ... Drop Send and close Send Message" at bounding box center [700, 630] width 694 height 32
drag, startPoint x: 1276, startPoint y: 577, endPoint x: 1229, endPoint y: 582, distance: 47.5
click at [1229, 582] on span "966507716394" at bounding box center [1261, 582] width 102 height 15
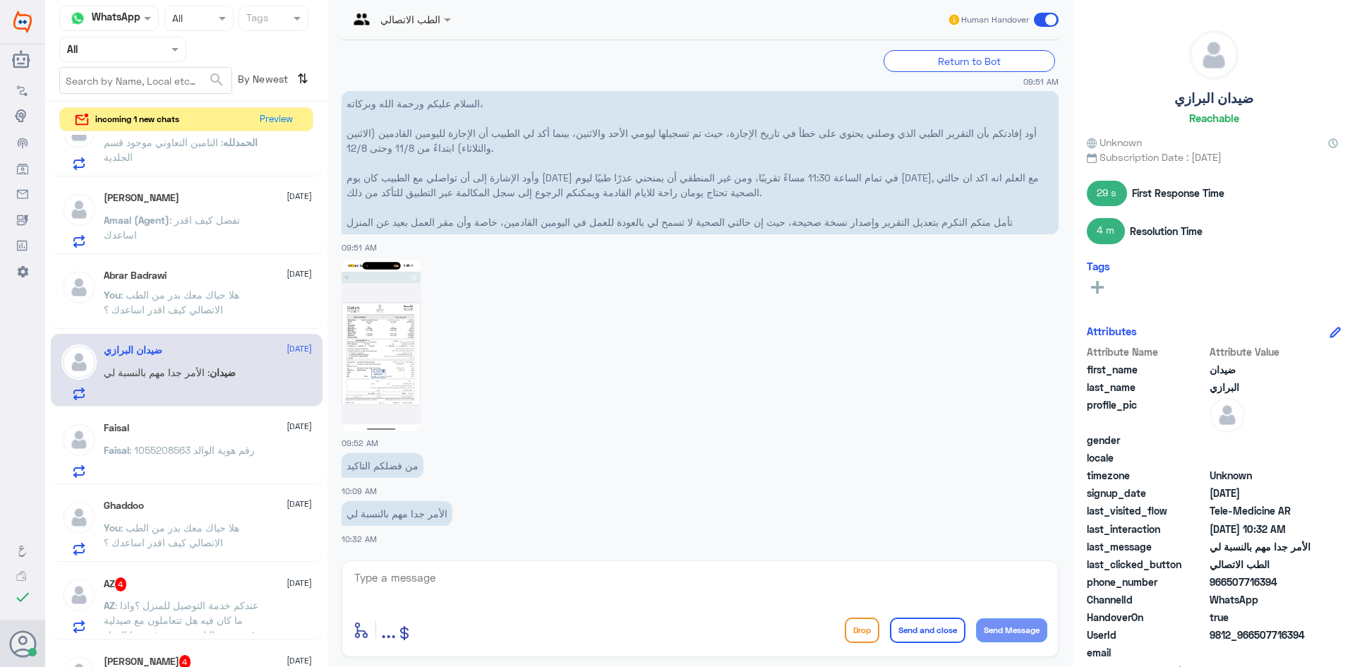
copy span "507716394"
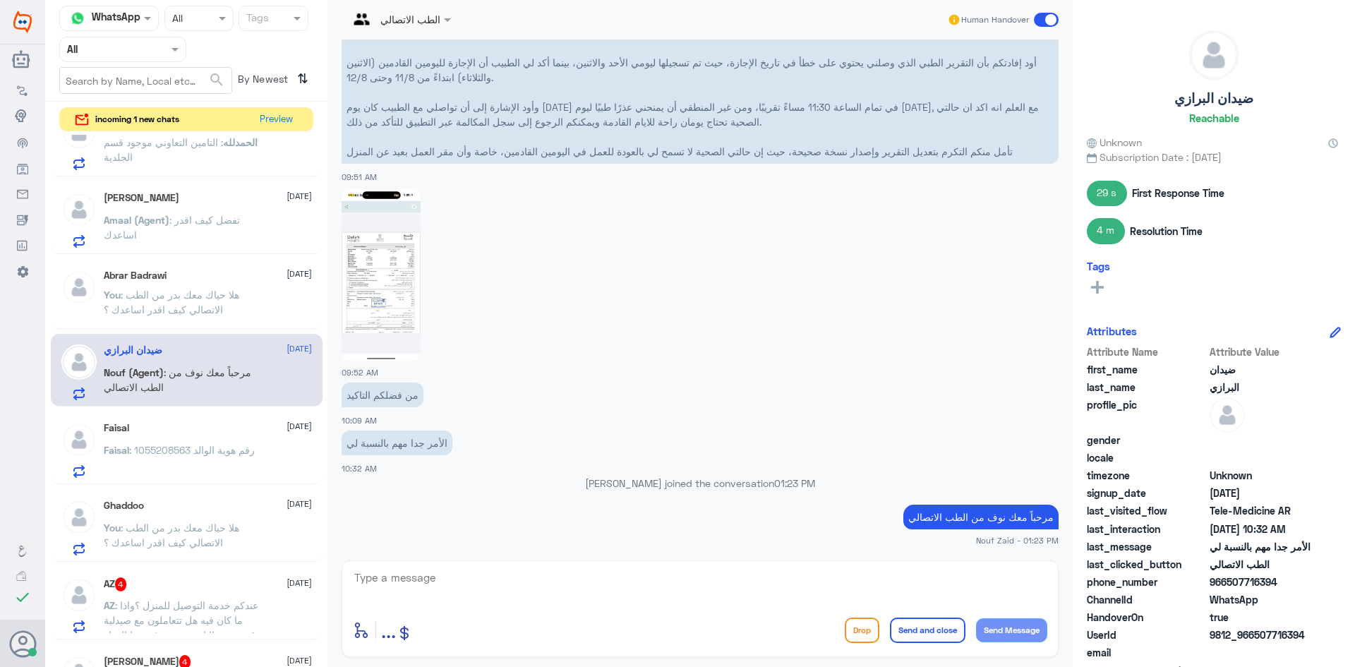
click at [252, 445] on span ": رقم هوية الوالد 1055208563" at bounding box center [192, 450] width 126 height 12
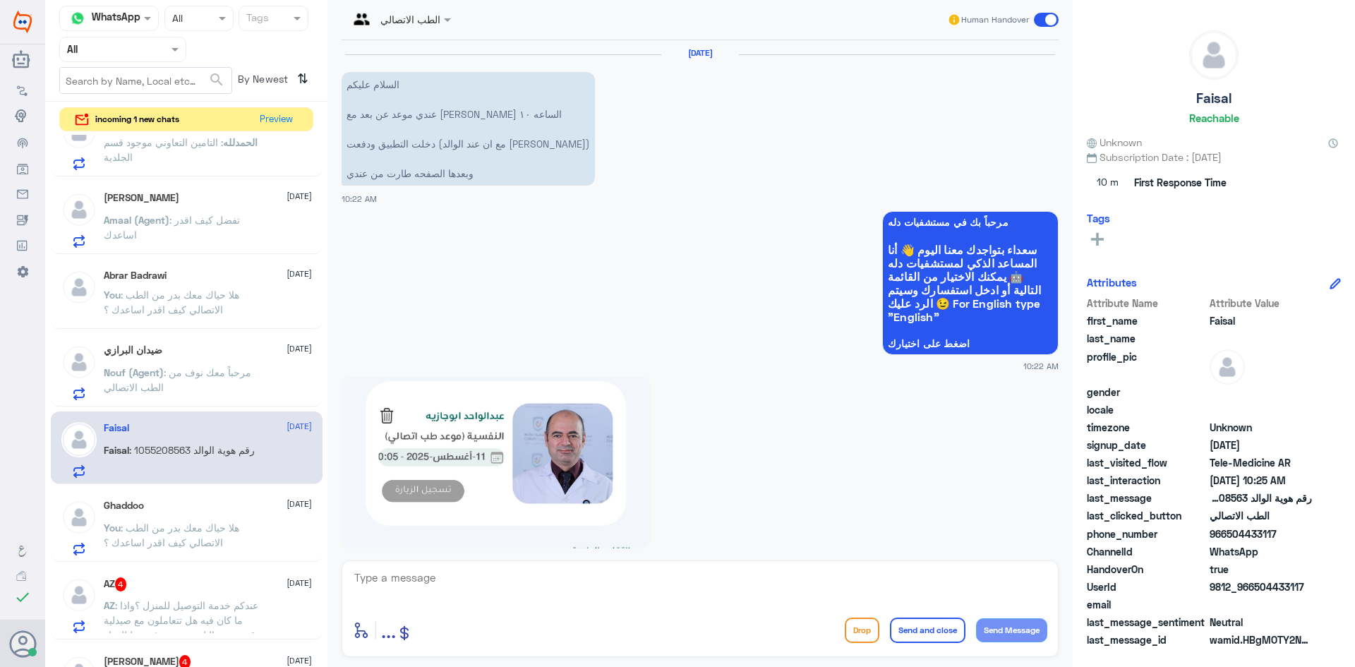
scroll to position [507, 0]
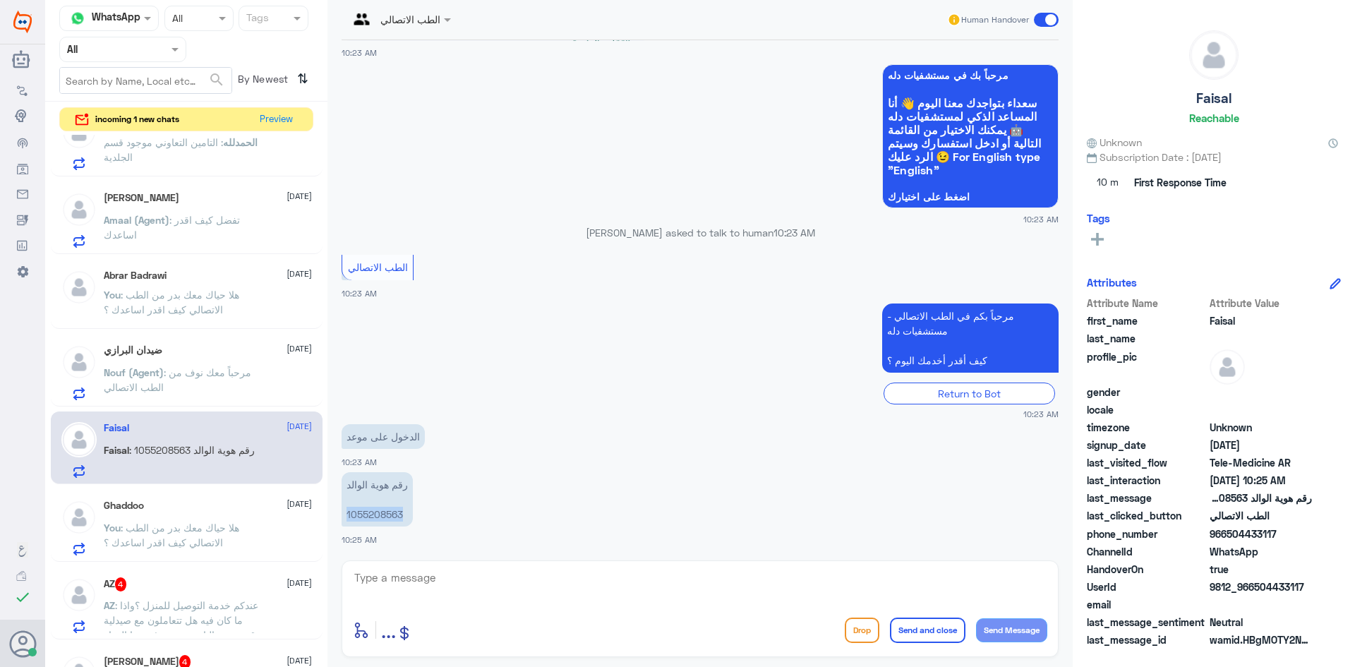
drag, startPoint x: 403, startPoint y: 512, endPoint x: 347, endPoint y: 520, distance: 56.3
click at [347, 520] on p "رقم هوية الوالد 1055208563" at bounding box center [377, 499] width 71 height 54
copy p "1055208563"
click at [230, 570] on div "AZ 4 11 August AZ : عندكم خدمة التوصيل للمنزل ؟واذا ما كان فيه هل تتعاملون مع ص…" at bounding box center [187, 603] width 272 height 73
click at [241, 582] on div "AZ 4 11 August" at bounding box center [208, 584] width 208 height 14
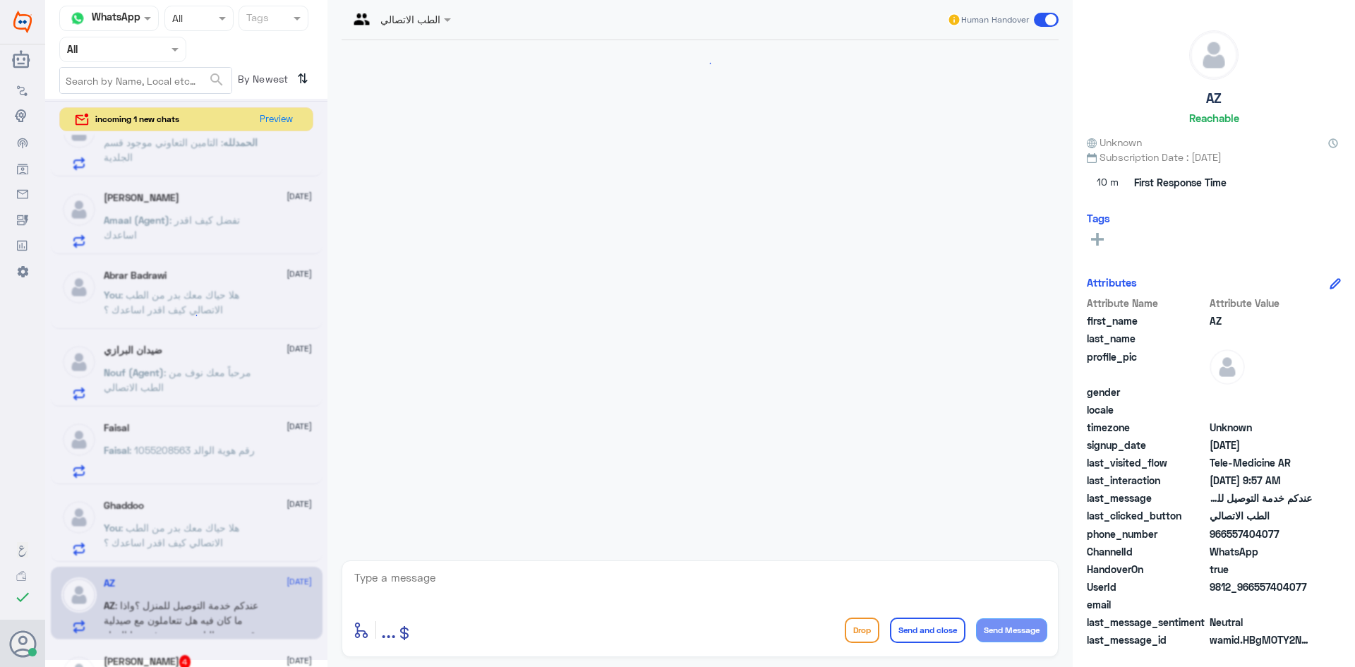
scroll to position [194, 0]
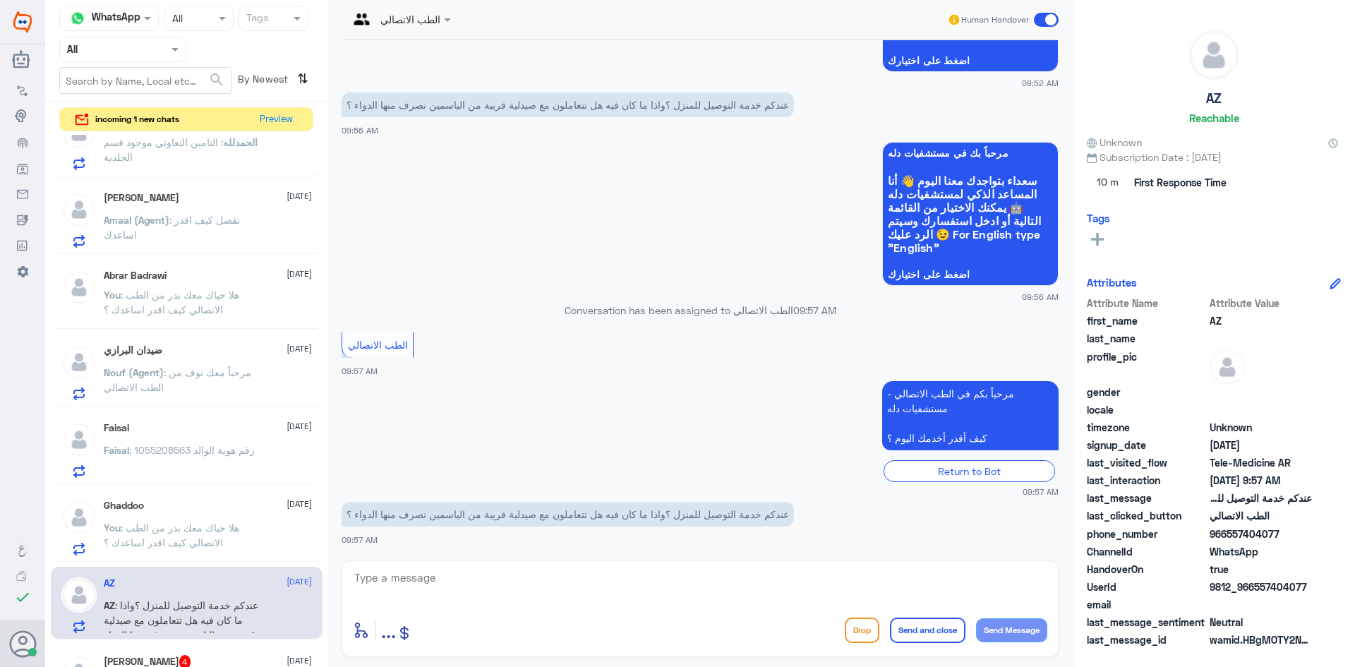
click at [654, 566] on div "enter flow name ... Drop Send and close Send Message" at bounding box center [700, 608] width 717 height 97
click at [661, 575] on textarea at bounding box center [700, 585] width 694 height 35
drag, startPoint x: 1302, startPoint y: 584, endPoint x: 1256, endPoint y: 587, distance: 46.7
click at [1256, 587] on span "9812_966557404077" at bounding box center [1261, 586] width 102 height 15
copy span "557404077"
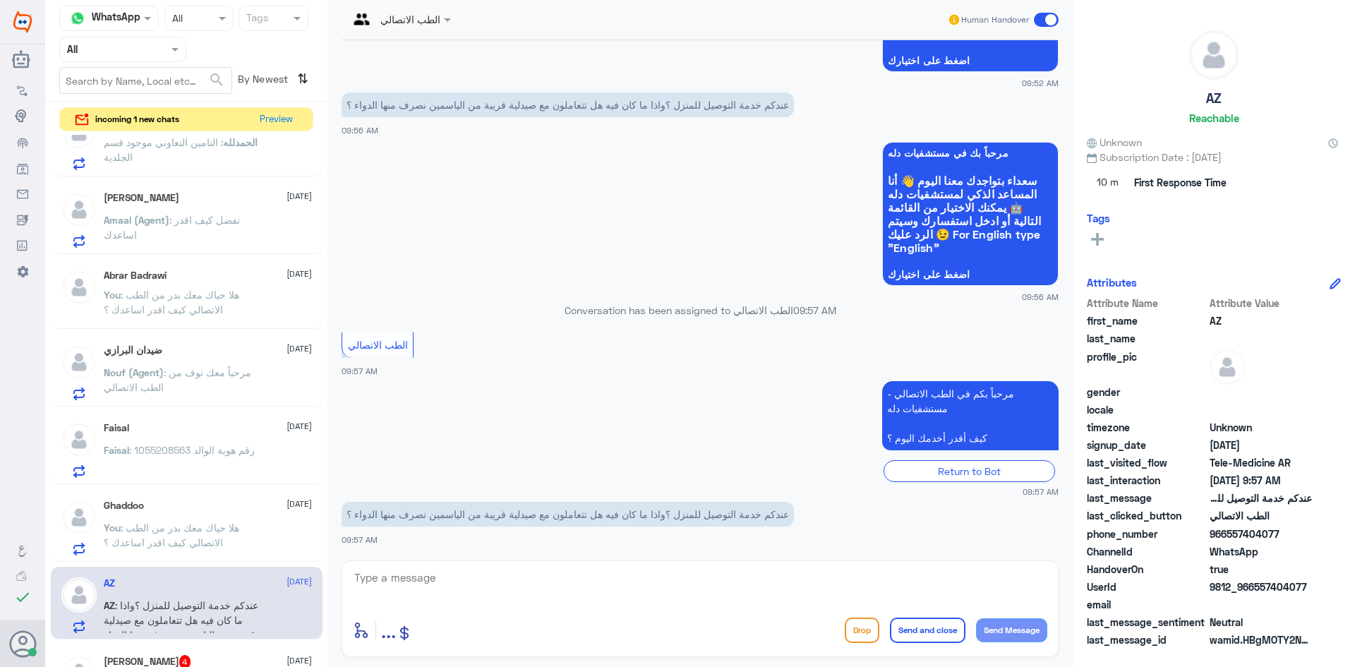
click at [778, 577] on textarea at bounding box center [700, 585] width 694 height 35
type textarea "هلا حياك معك بدر من الطب الاتصالي"
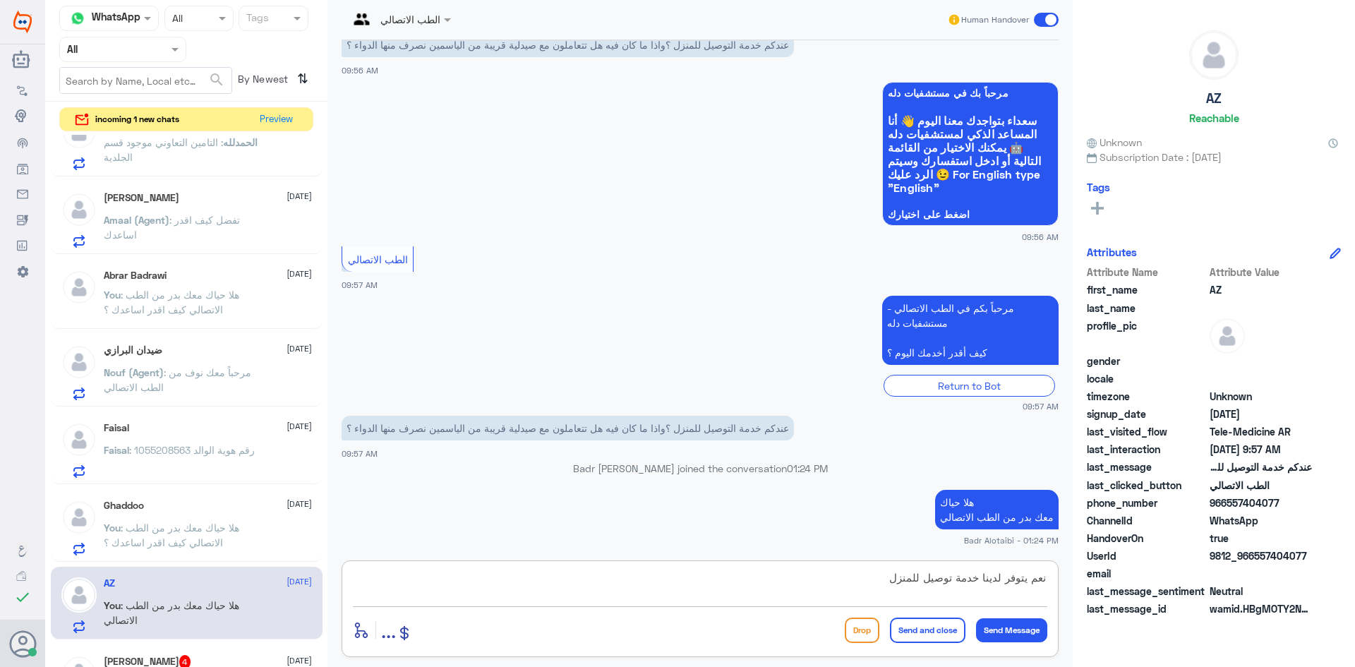
type textarea "نعم يتوفر لدينا خدمة توصيل للمنزل"
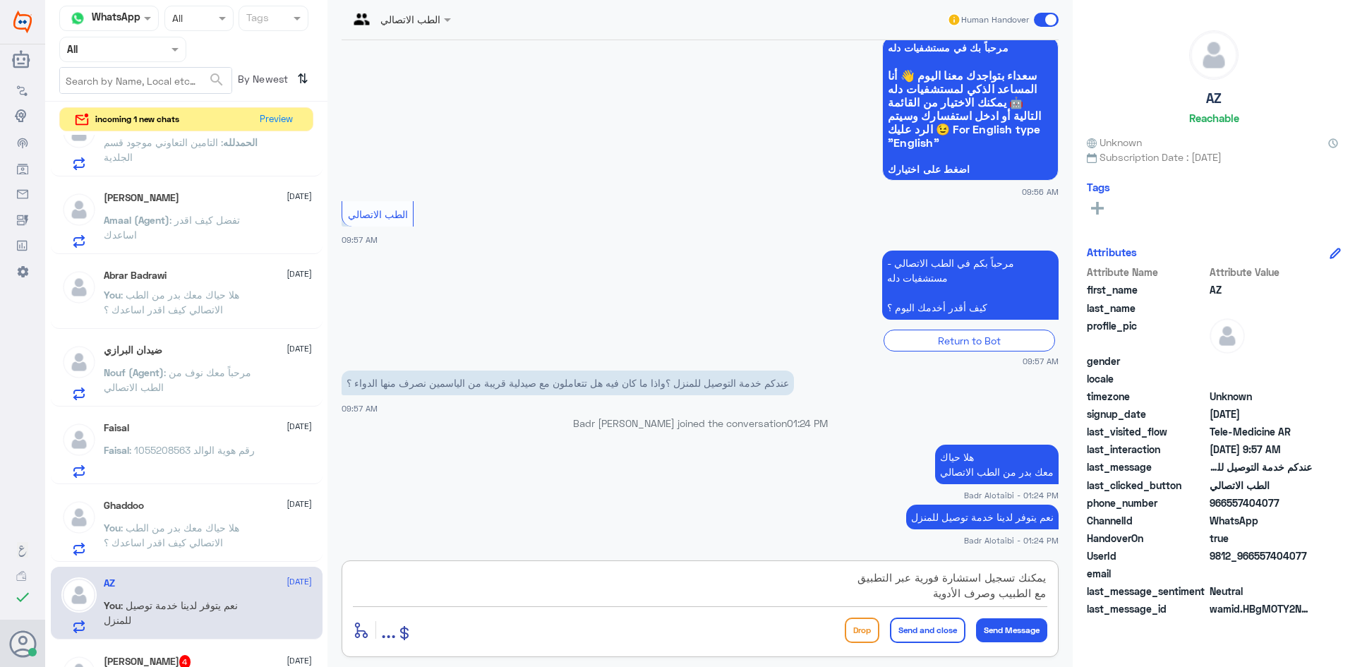
type textarea "يمكنك تسجيل استشارة فورية عبر التطبيق مع الطبيب وصرف الأدوية"
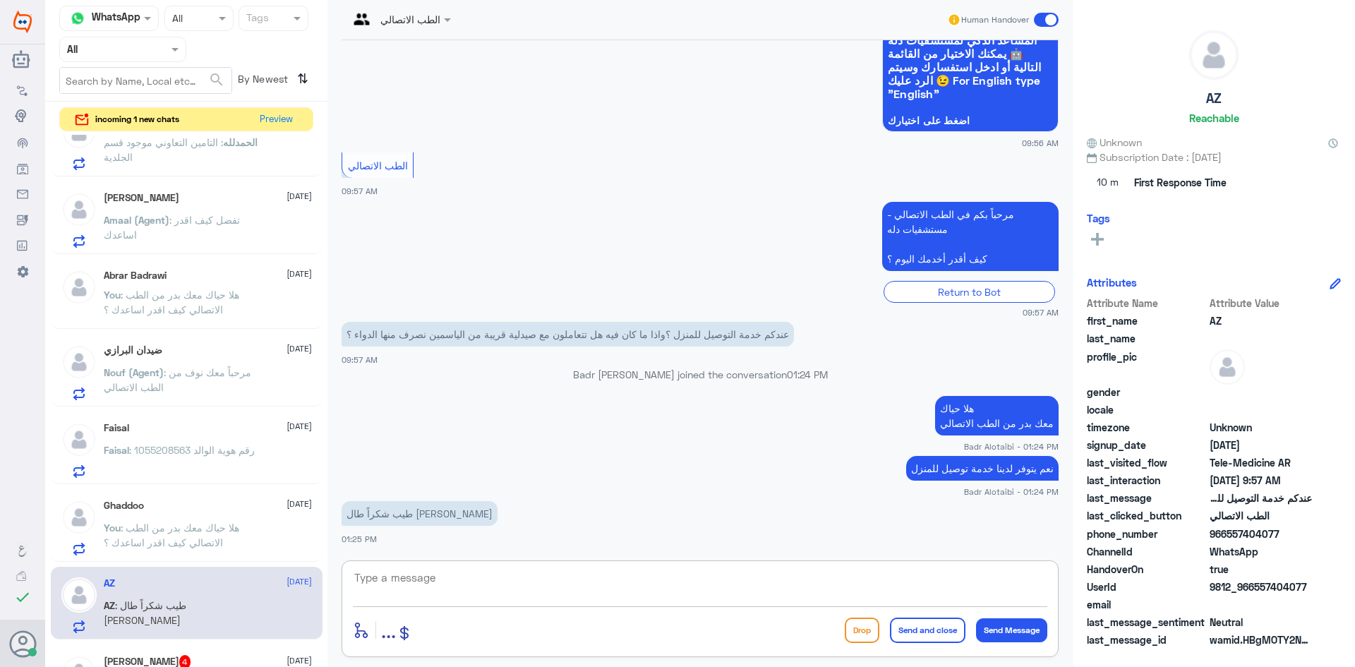
scroll to position [423, 0]
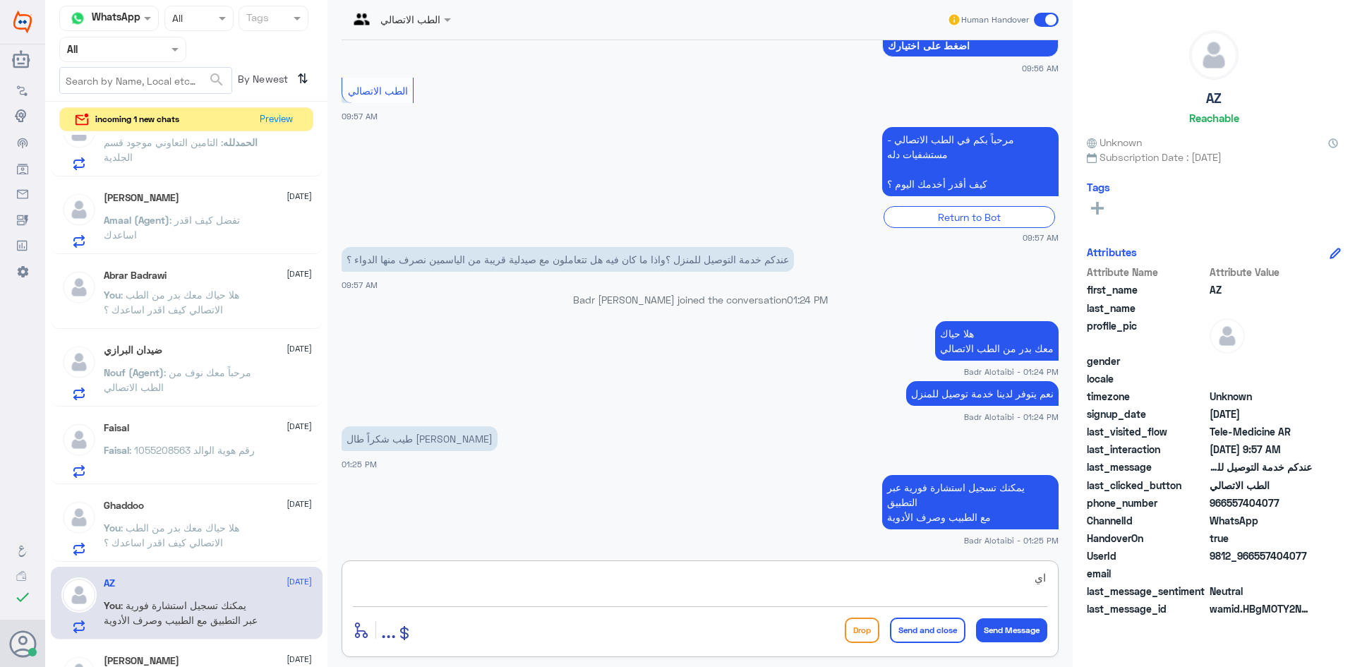
type textarea "ا"
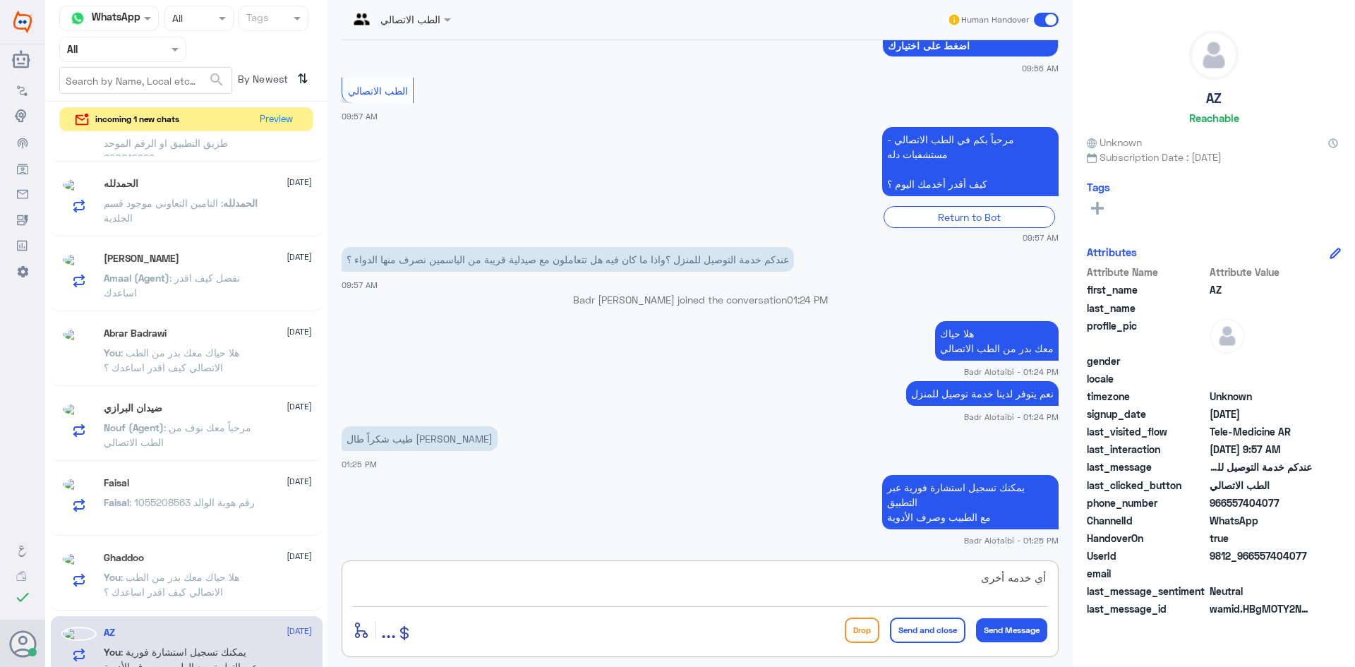
type textarea "أي خدمه أخرى"
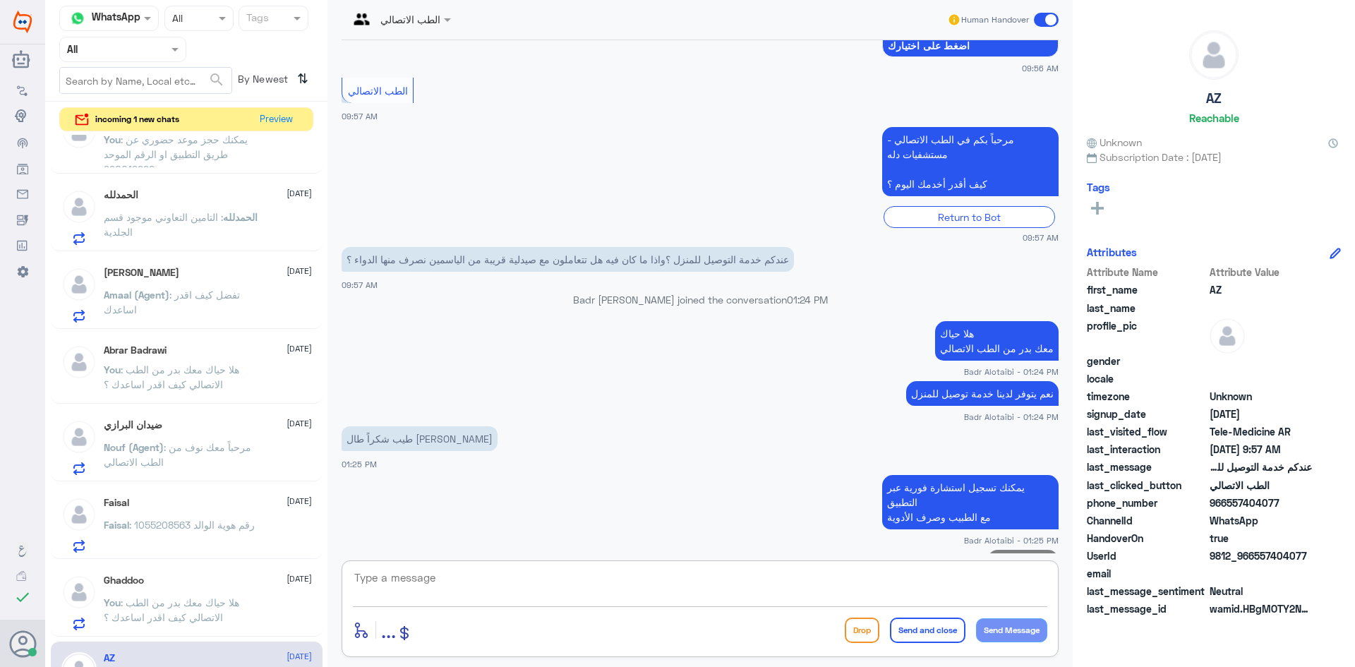
scroll to position [468, 0]
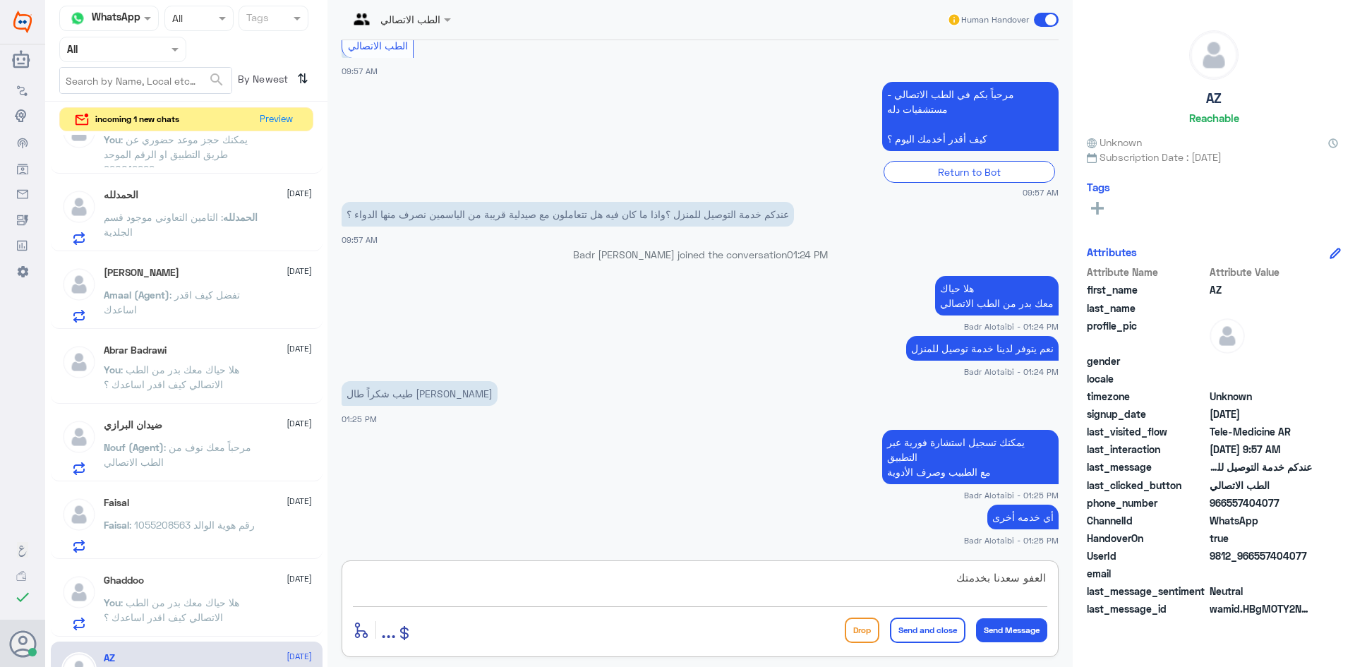
type textarea "العفو سعدنا بخدمتك"
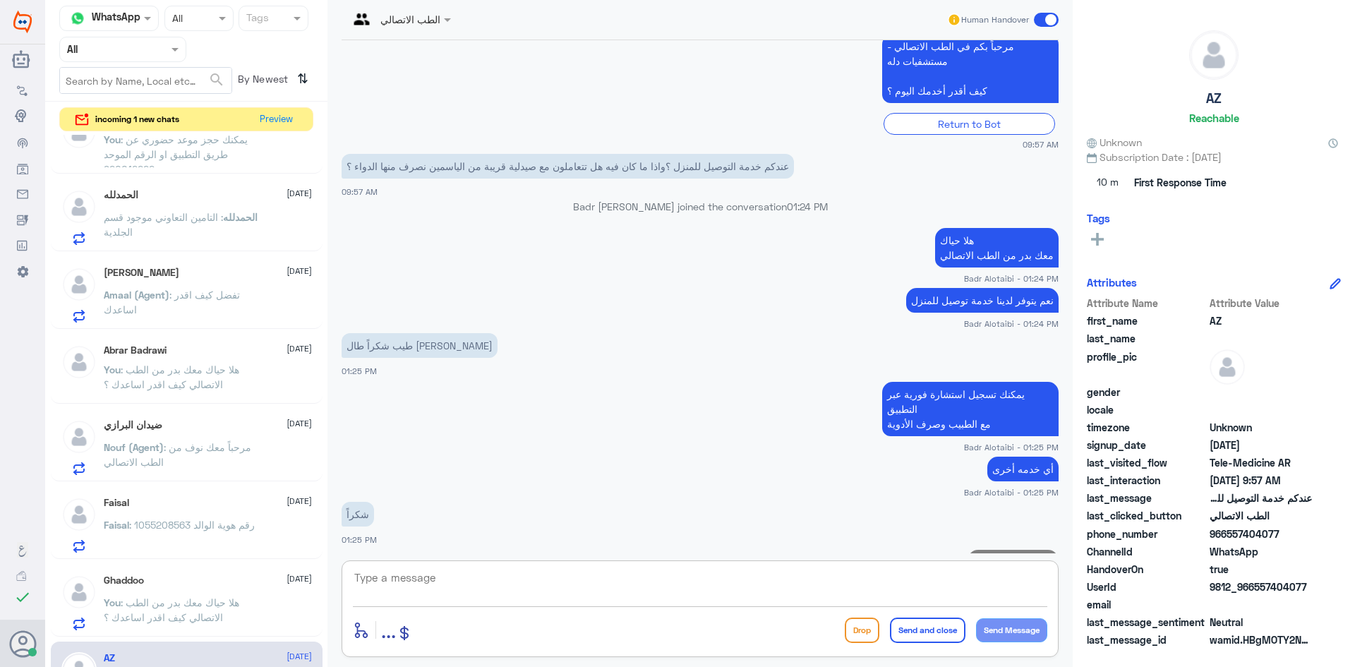
scroll to position [561, 0]
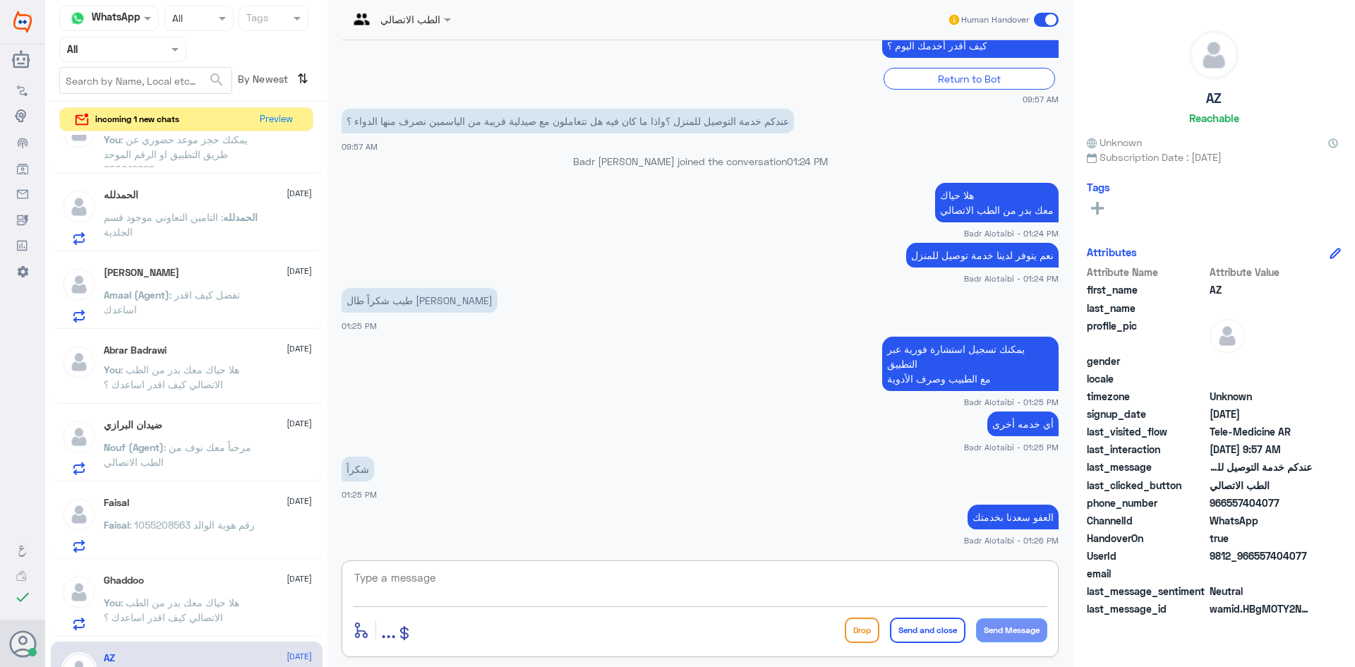
click at [1035, 17] on span at bounding box center [1046, 20] width 25 height 14
click at [0, 0] on input "checkbox" at bounding box center [0, 0] width 0 height 0
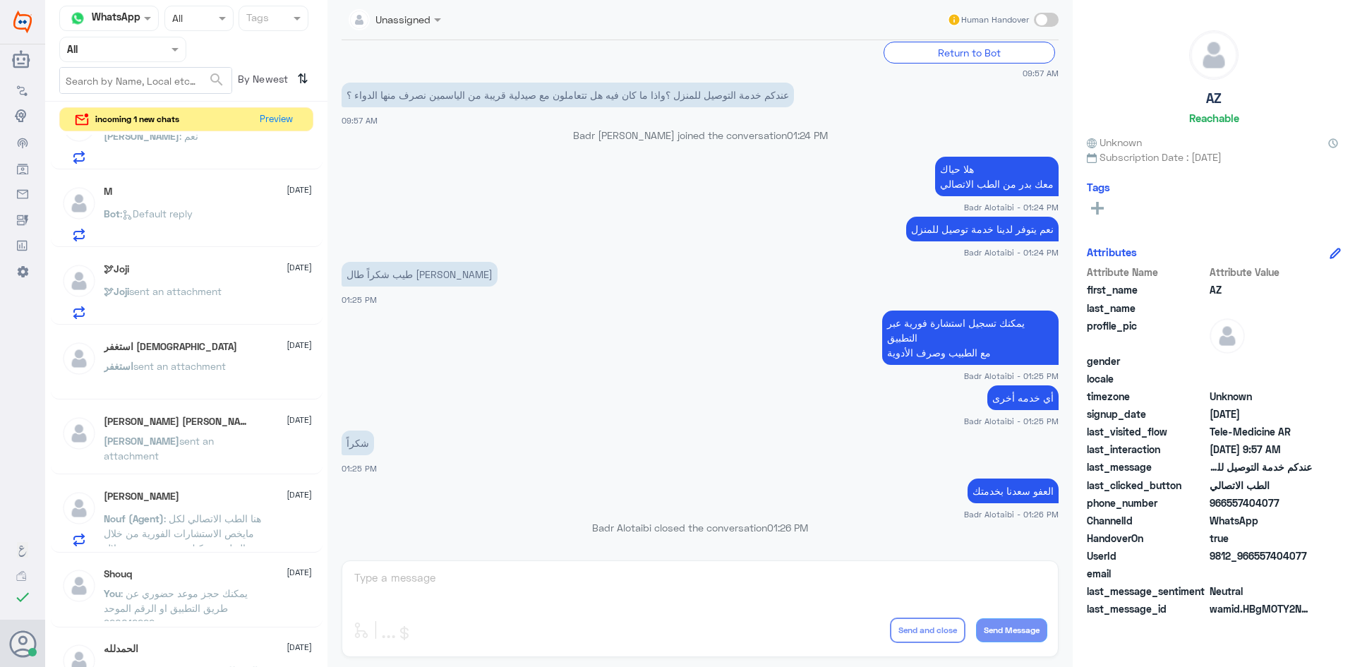
scroll to position [0, 0]
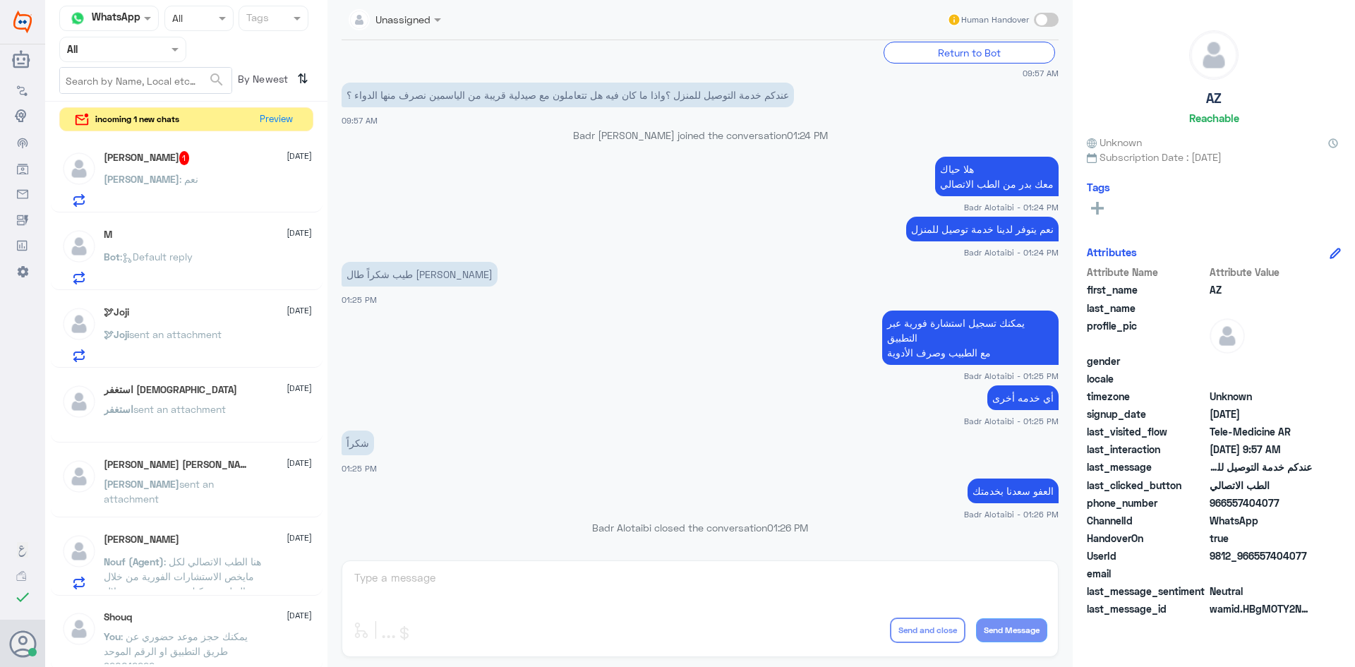
click at [247, 172] on div "Abdulaziz 1 11 August Abdulaziz : نعم" at bounding box center [208, 179] width 208 height 56
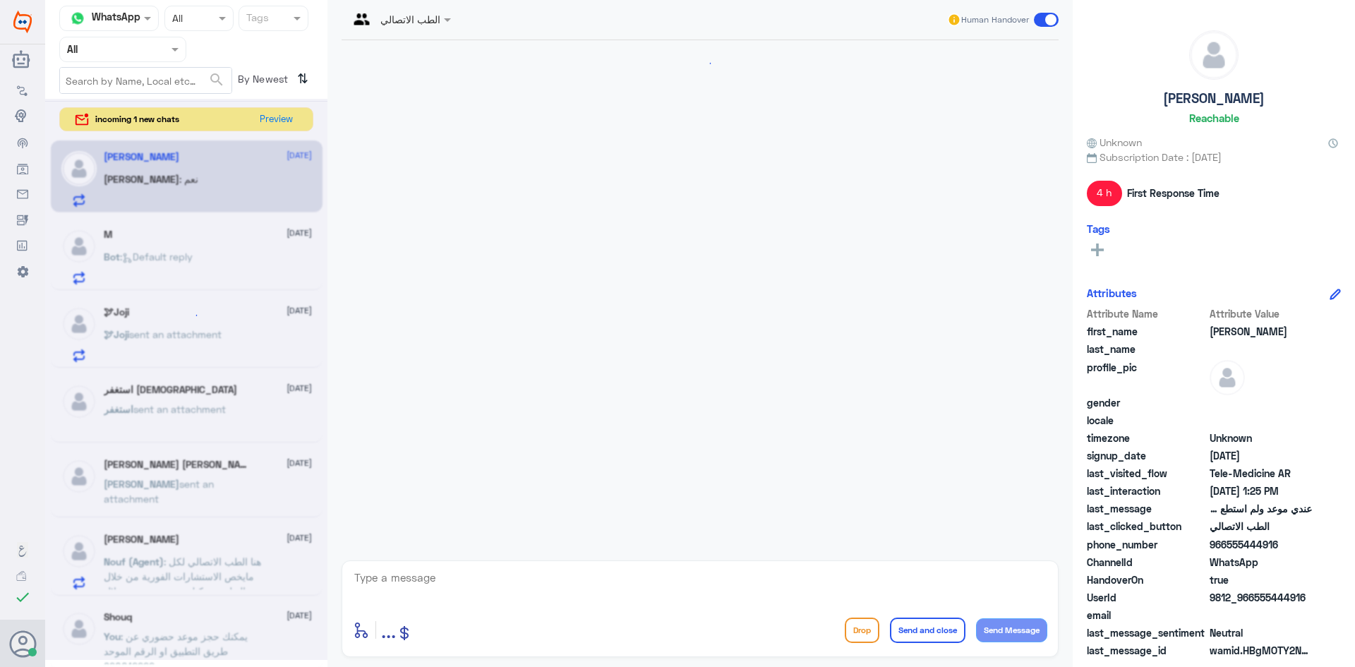
scroll to position [198, 0]
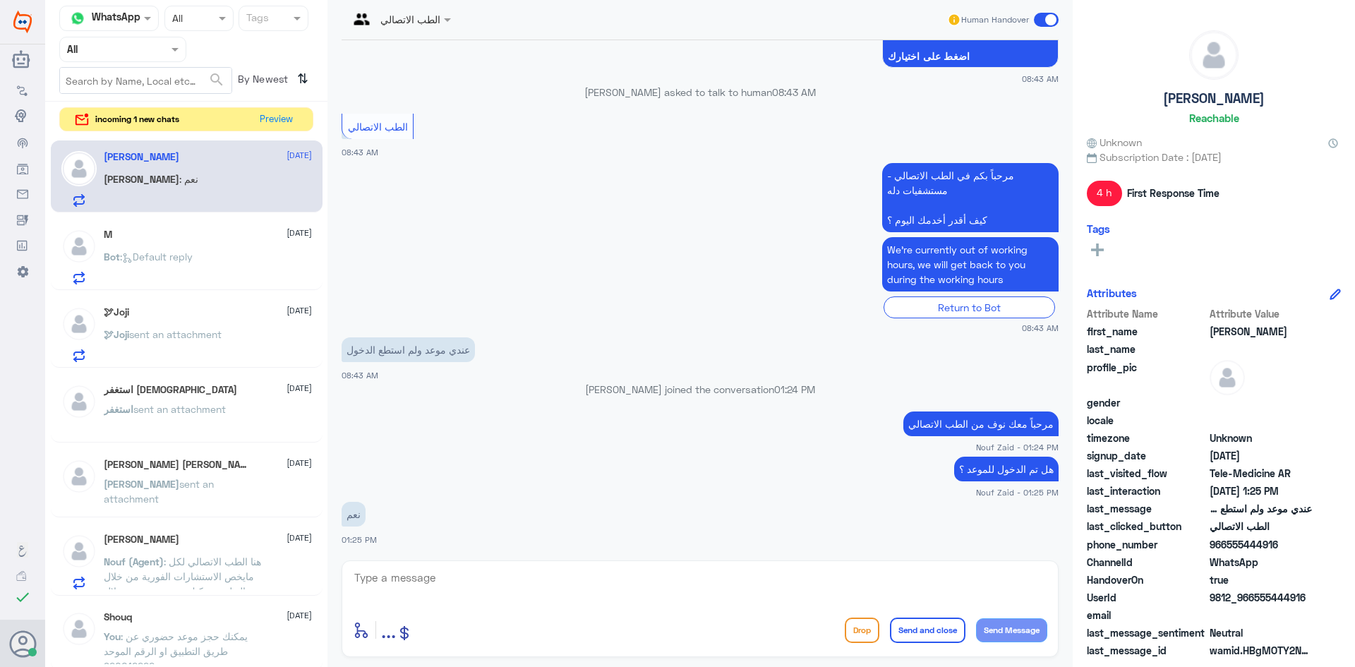
click at [227, 248] on div "M 11 August Bot : Default reply" at bounding box center [208, 257] width 208 height 56
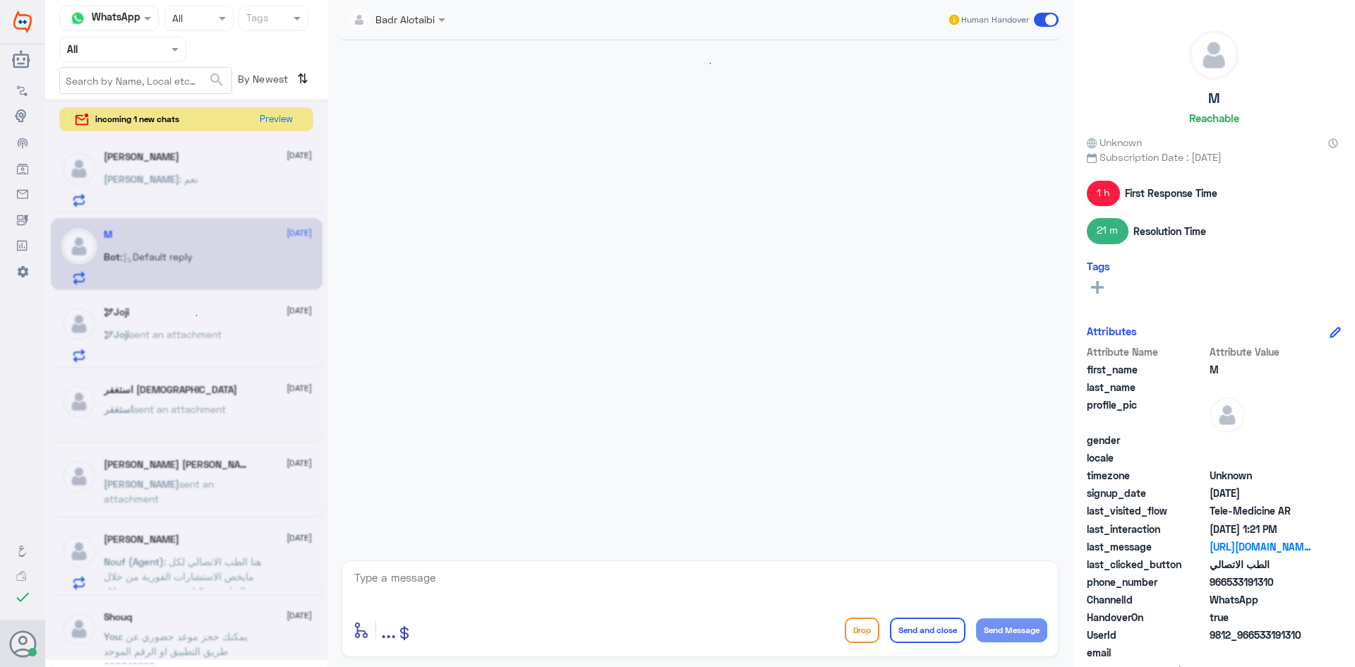
scroll to position [834, 0]
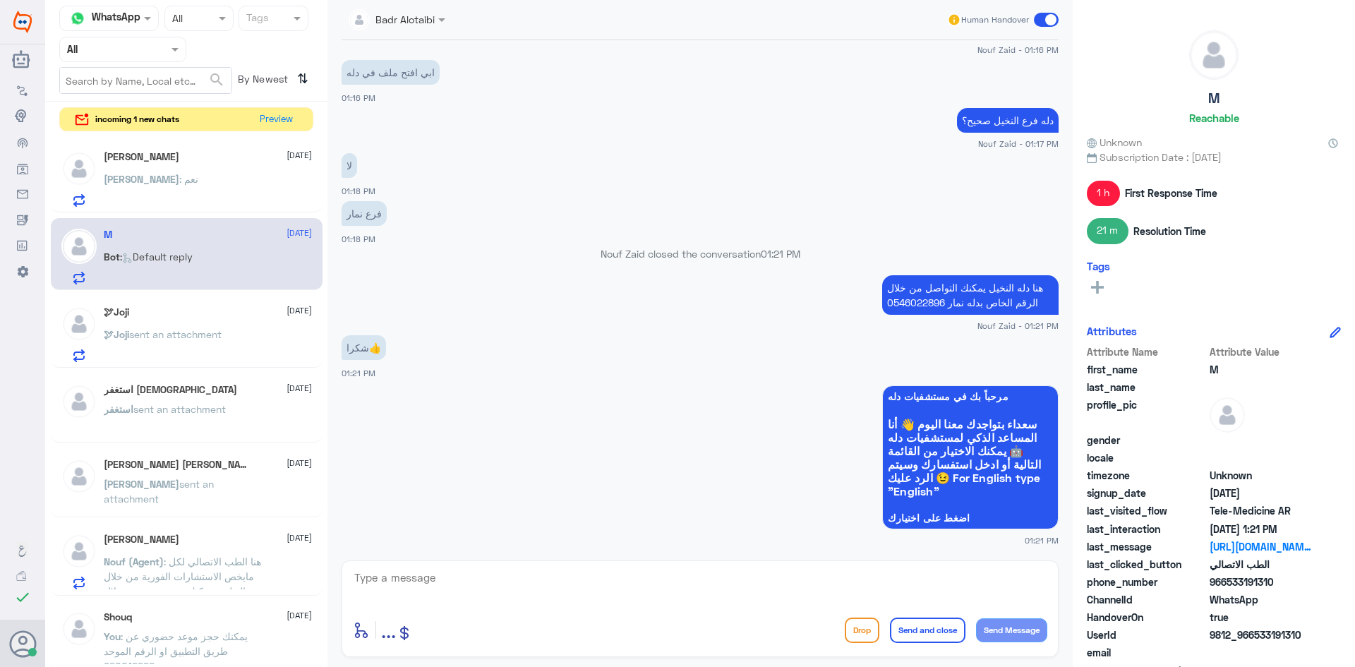
click at [1057, 20] on span at bounding box center [1046, 20] width 25 height 14
click at [0, 0] on input "checkbox" at bounding box center [0, 0] width 0 height 0
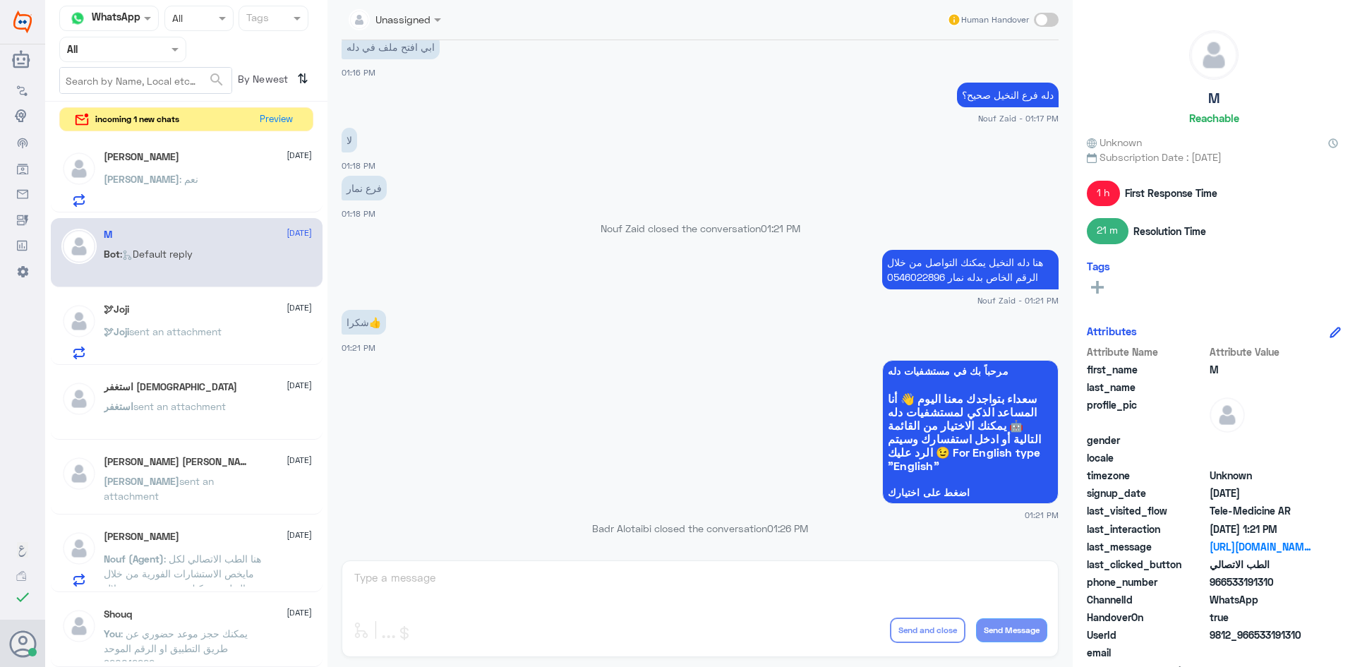
click at [233, 335] on div "🕊Joji sent an attachment" at bounding box center [208, 343] width 208 height 32
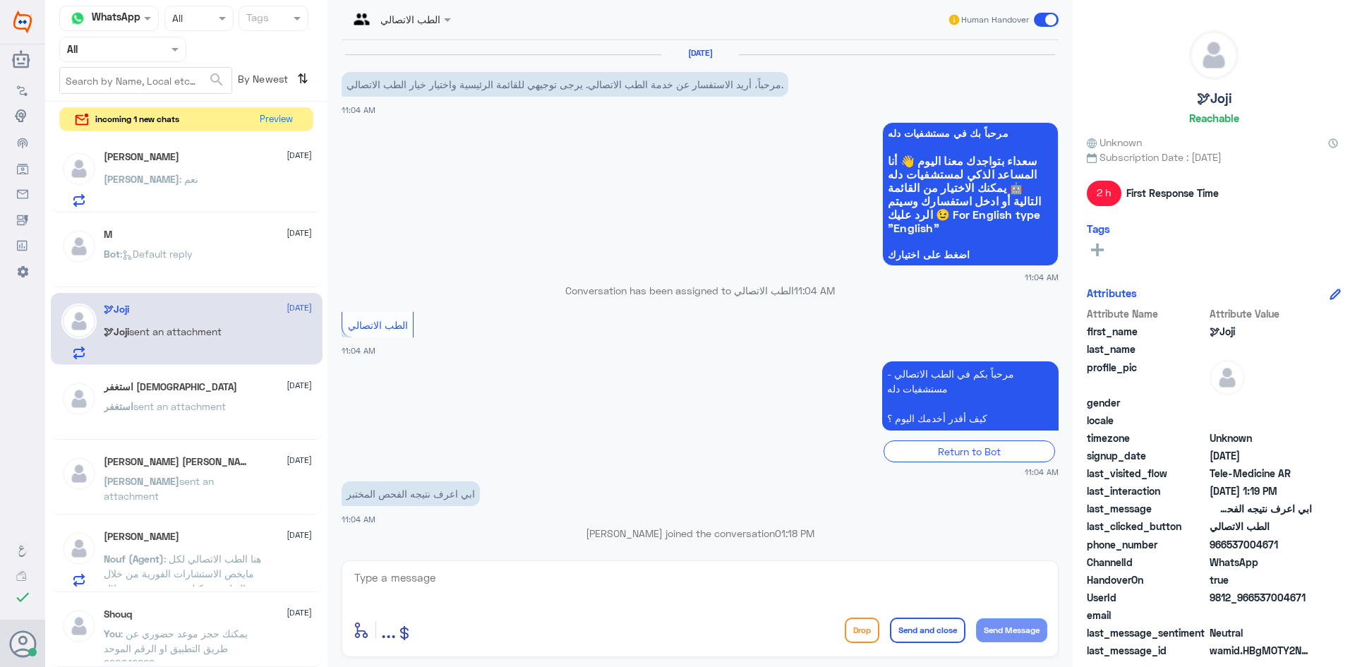
scroll to position [233, 0]
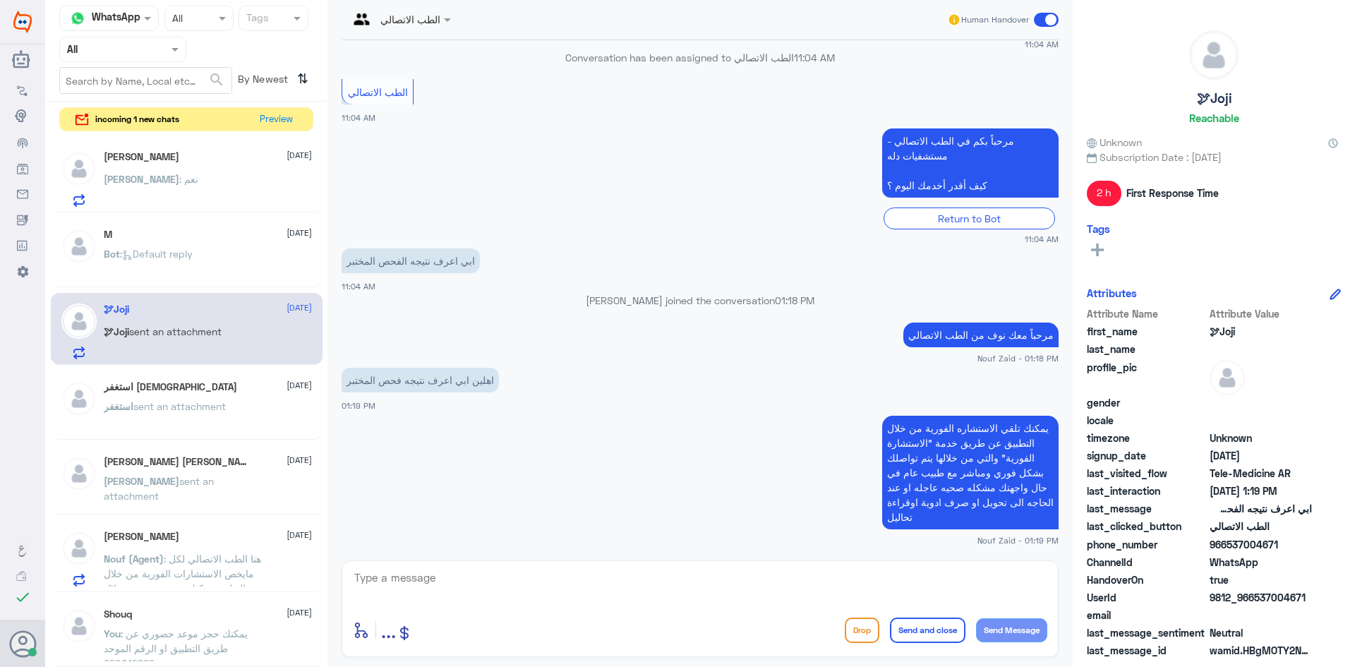
click at [267, 407] on div "استغفر sent an attachment" at bounding box center [208, 418] width 208 height 32
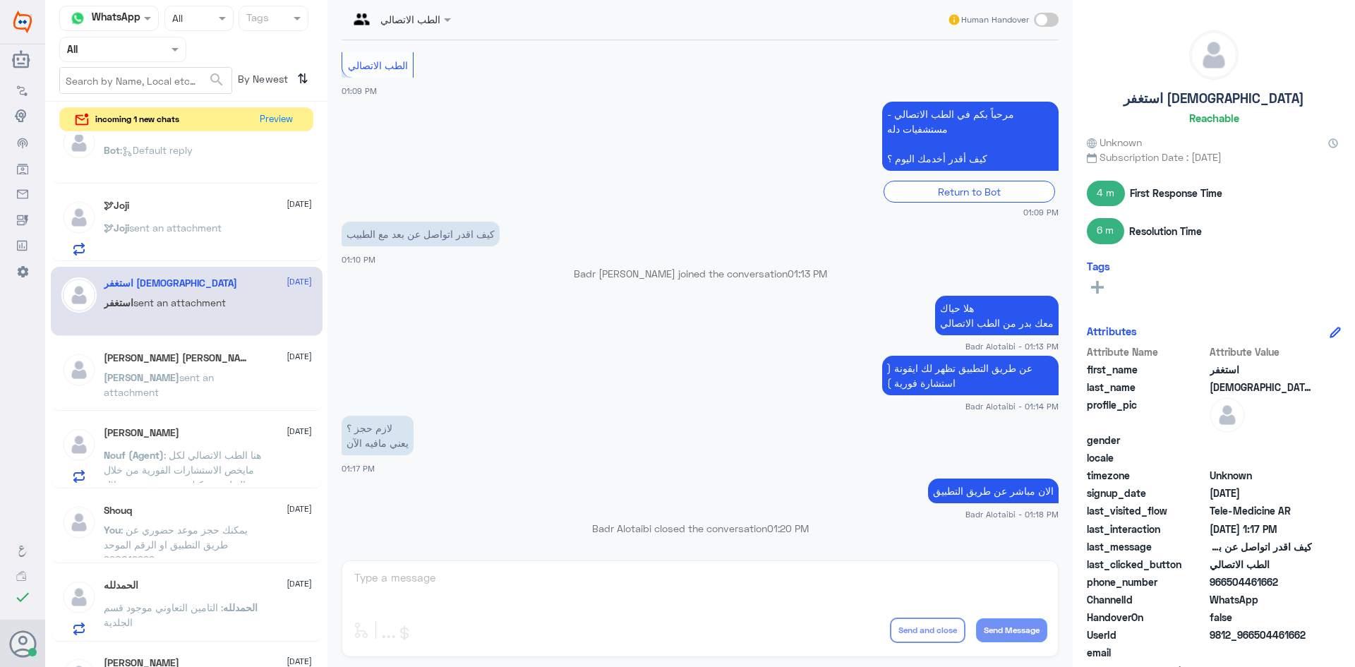
scroll to position [141, 0]
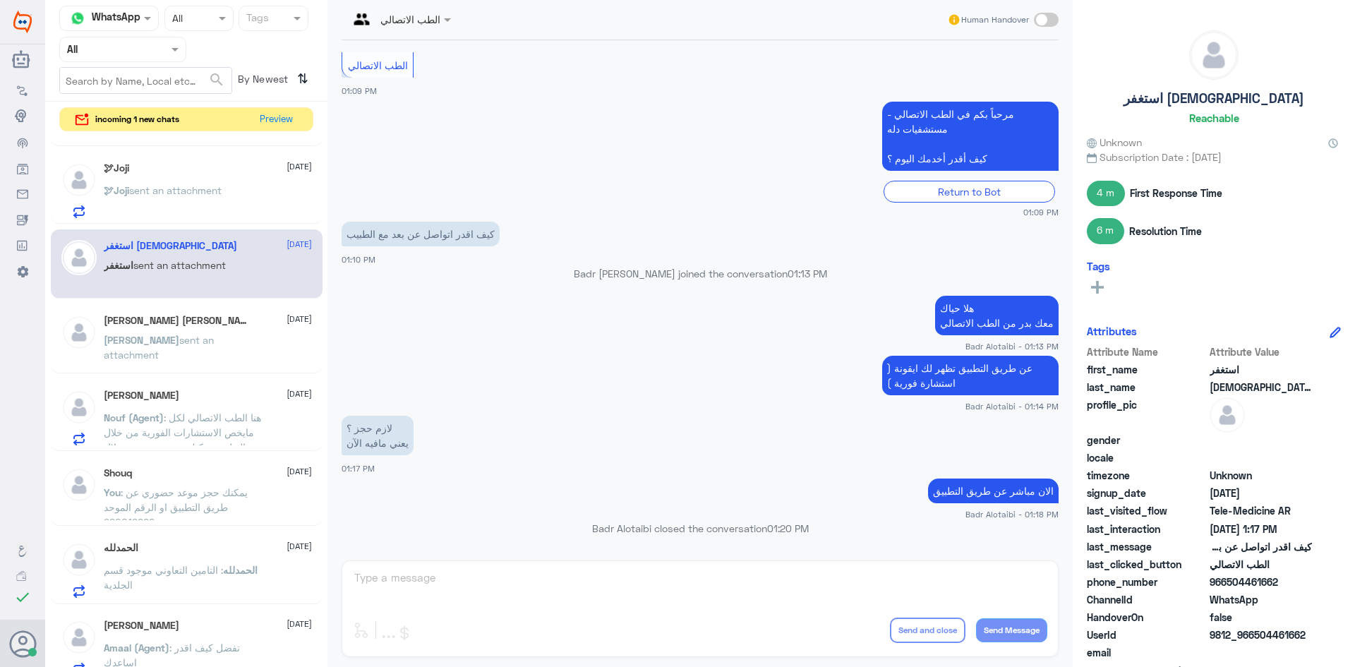
click at [264, 345] on div "محمد sent an attachment" at bounding box center [208, 352] width 208 height 32
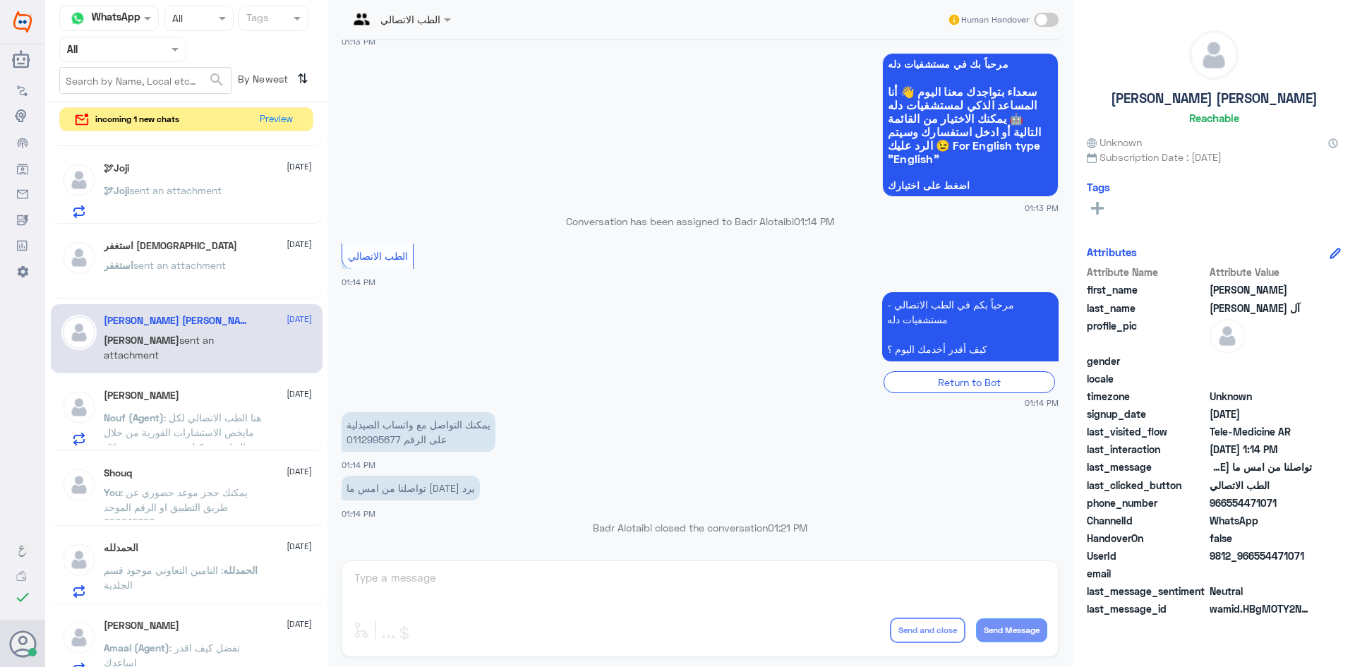
scroll to position [212, 0]
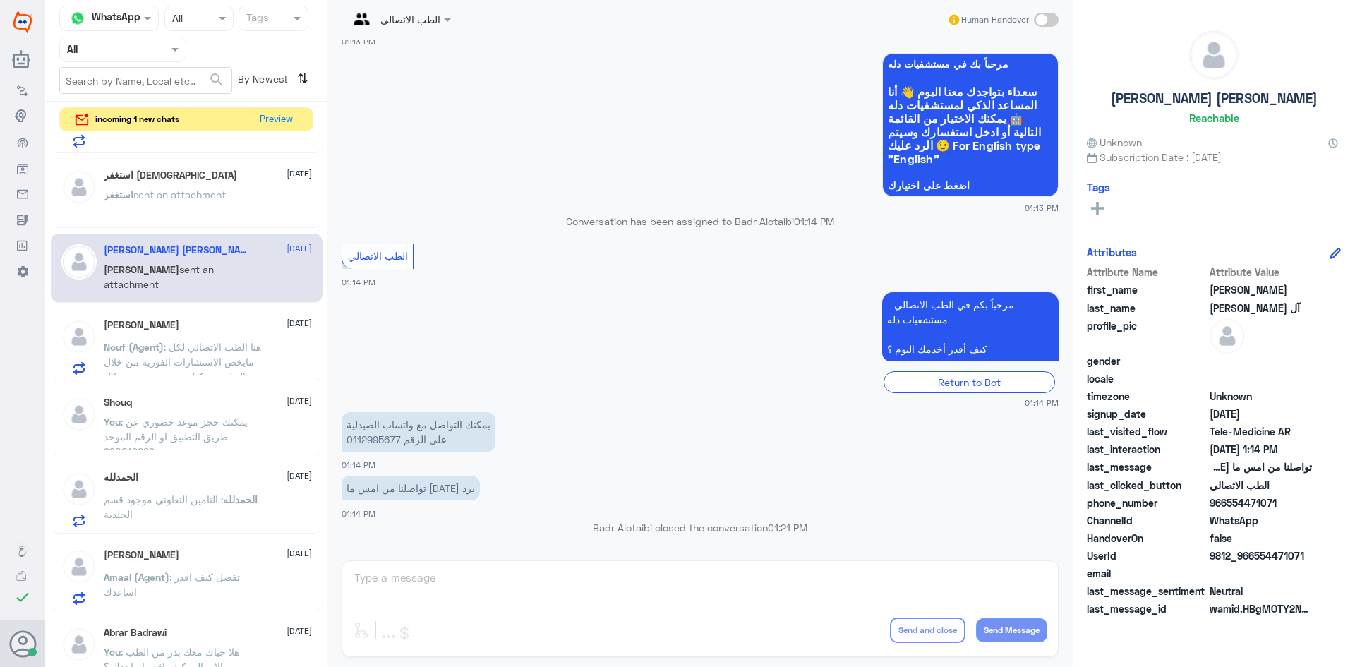
drag, startPoint x: 1307, startPoint y: 549, endPoint x: 1256, endPoint y: 557, distance: 52.1
click at [1256, 557] on span "9812_966554471071" at bounding box center [1261, 555] width 102 height 15
copy span "554471071"
click at [204, 334] on div "Ashraf Fadlallah 11 August Nouf (Agent) : هنا الطب الاتصالي لكل مايخص الاستشارا…" at bounding box center [208, 347] width 208 height 56
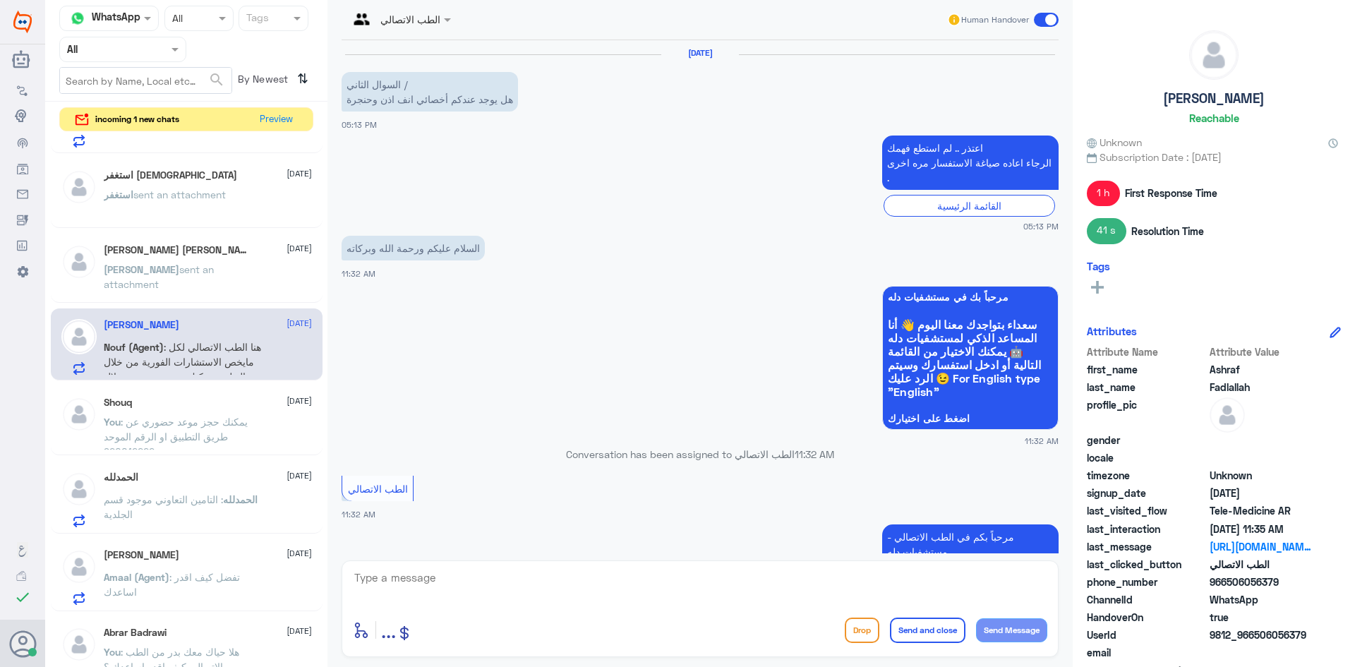
scroll to position [1630, 0]
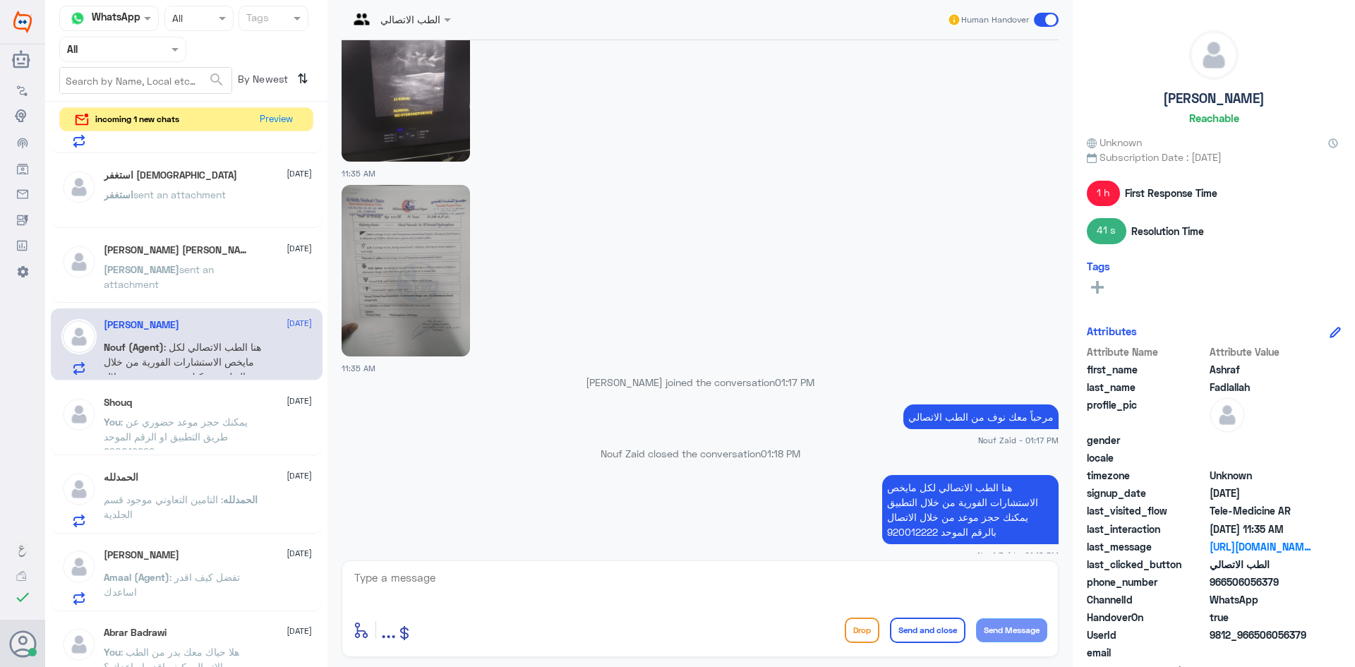
click at [216, 402] on div "Shouq 11 August" at bounding box center [208, 403] width 208 height 12
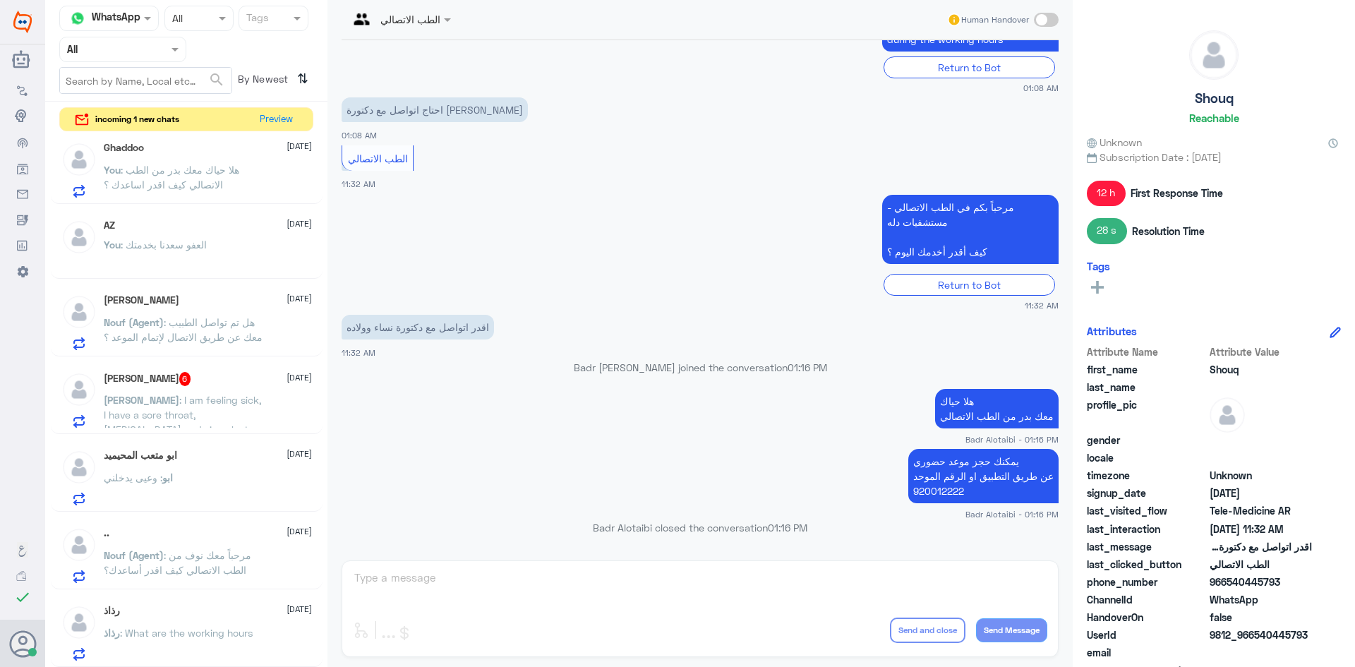
scroll to position [988, 0]
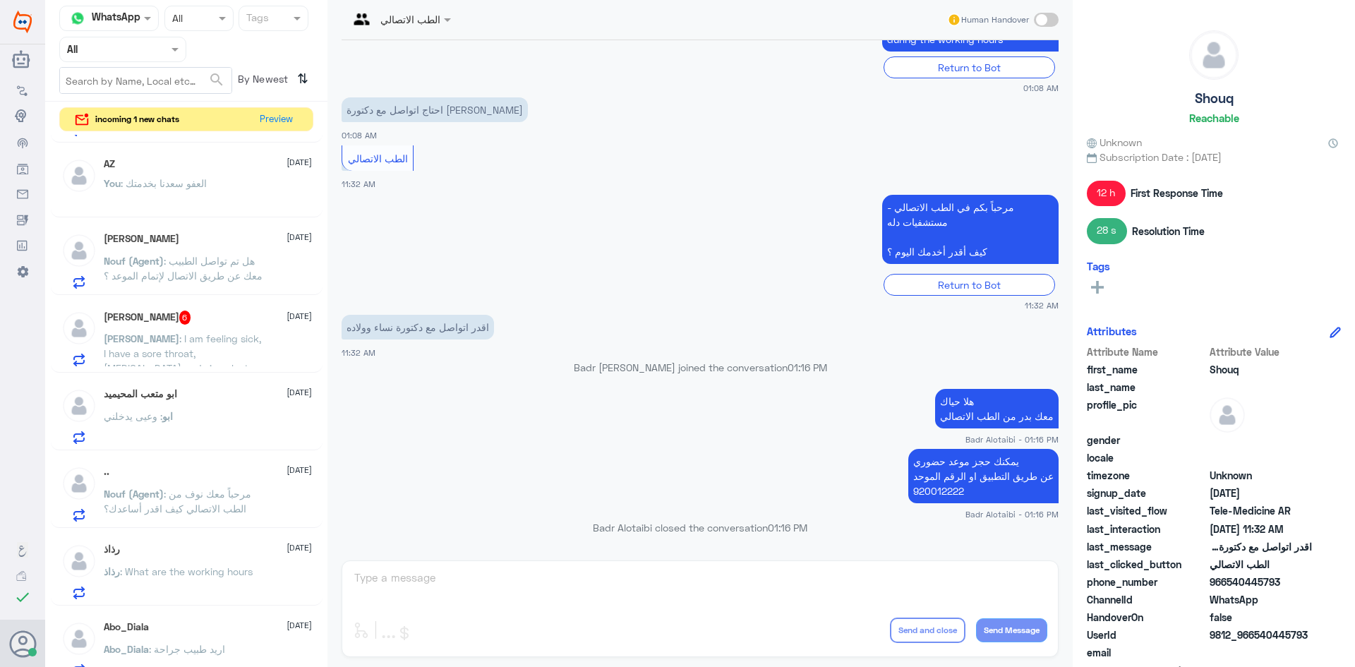
click at [253, 398] on div "ابو متعب المحيميد 11 August" at bounding box center [208, 394] width 208 height 12
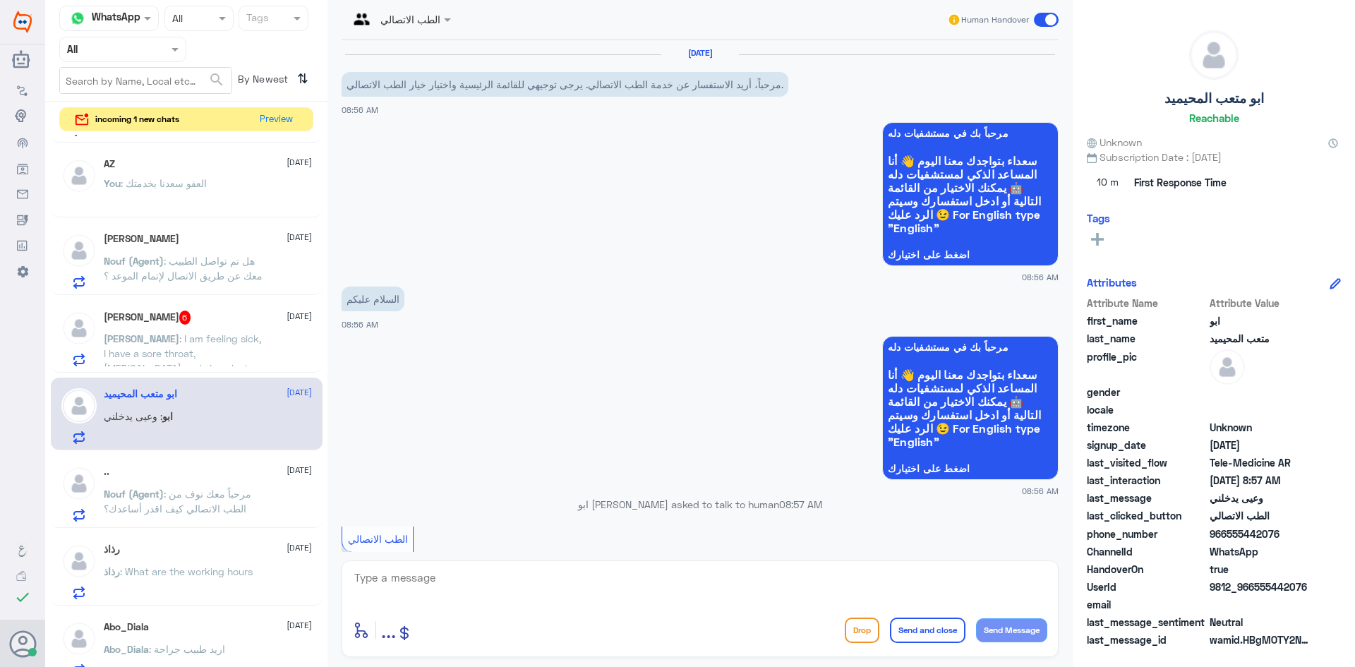
scroll to position [296, 0]
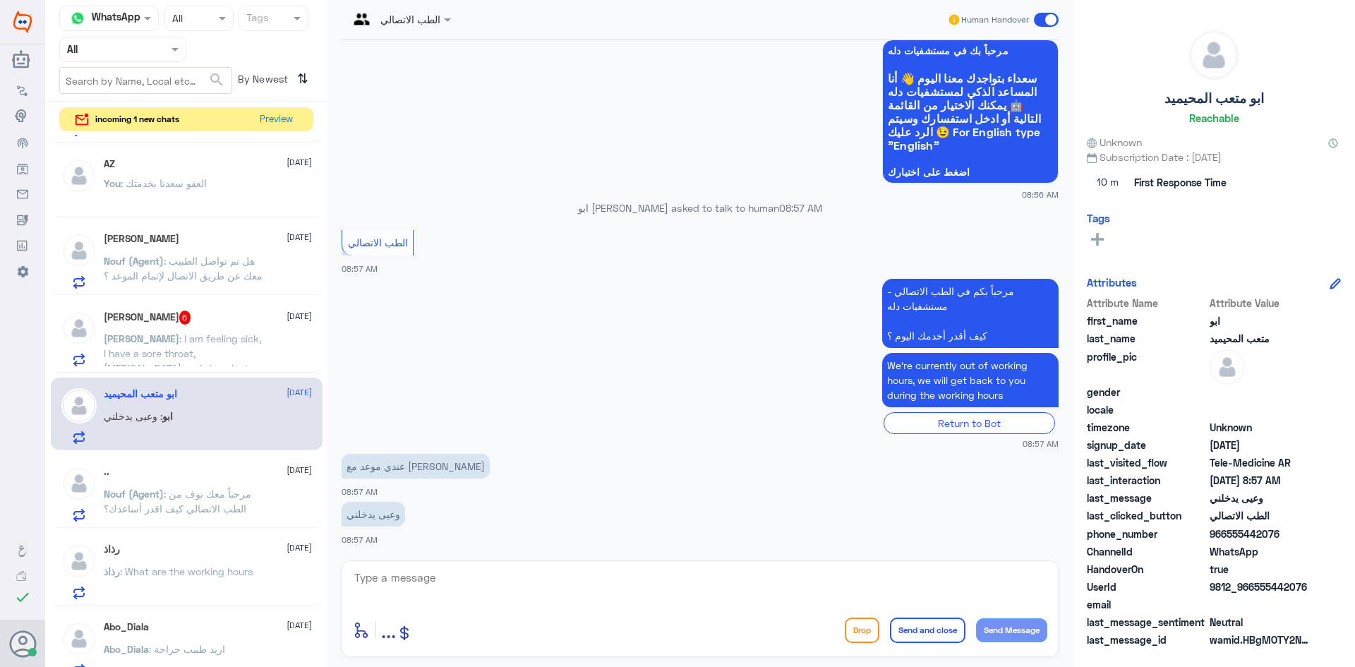
drag, startPoint x: 1308, startPoint y: 585, endPoint x: 1256, endPoint y: 588, distance: 51.6
click at [1256, 588] on span "9812_966555442076" at bounding box center [1261, 586] width 102 height 15
copy span "555442076"
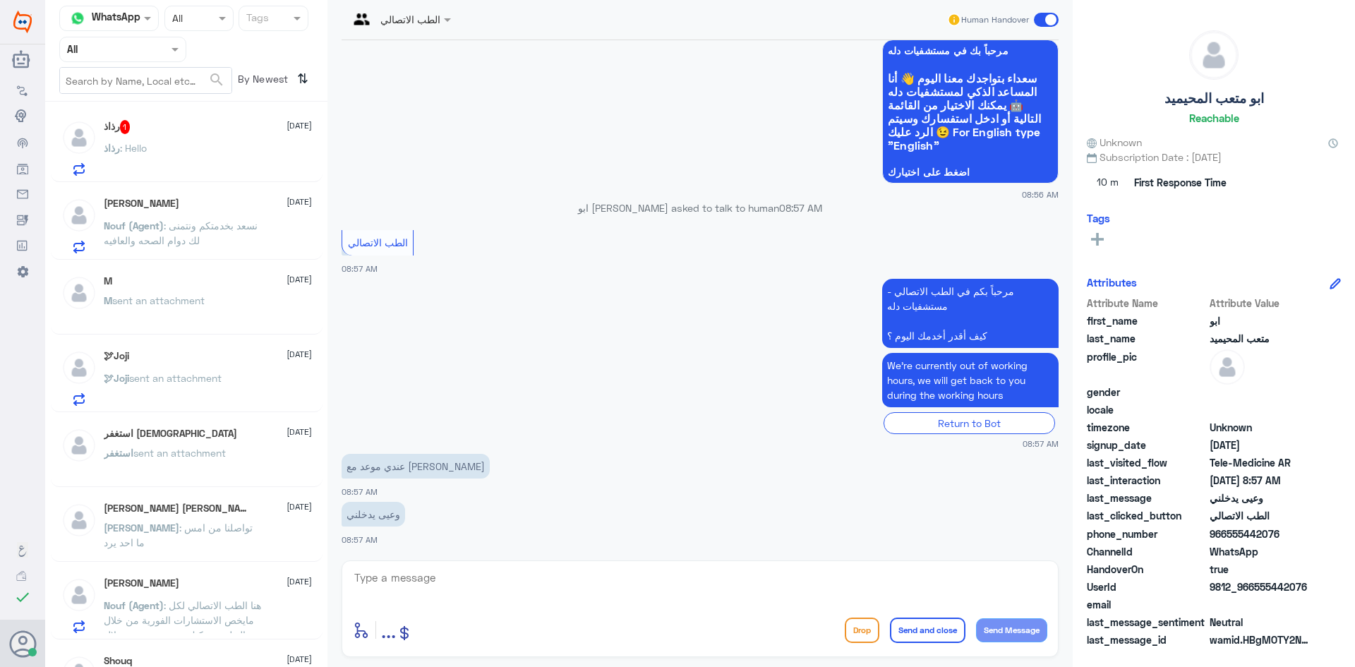
scroll to position [0, 0]
click at [179, 165] on div "رذاذ : Hello" at bounding box center [208, 163] width 208 height 32
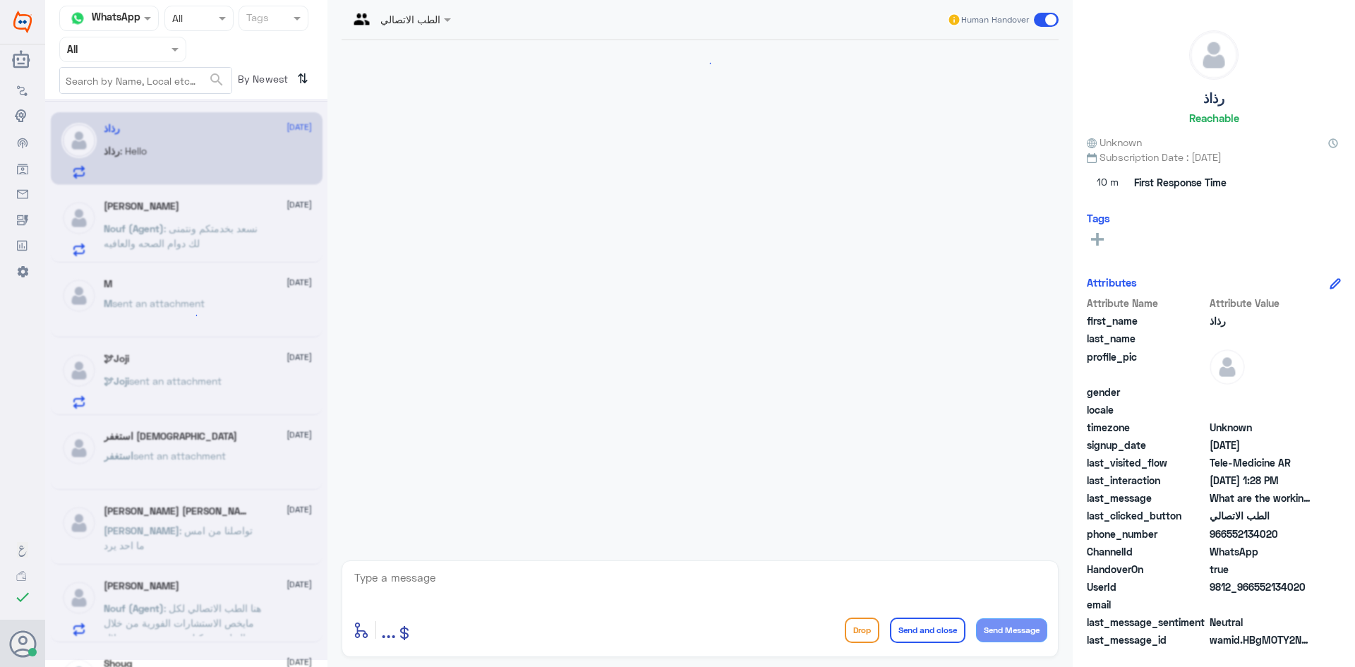
scroll to position [702, 0]
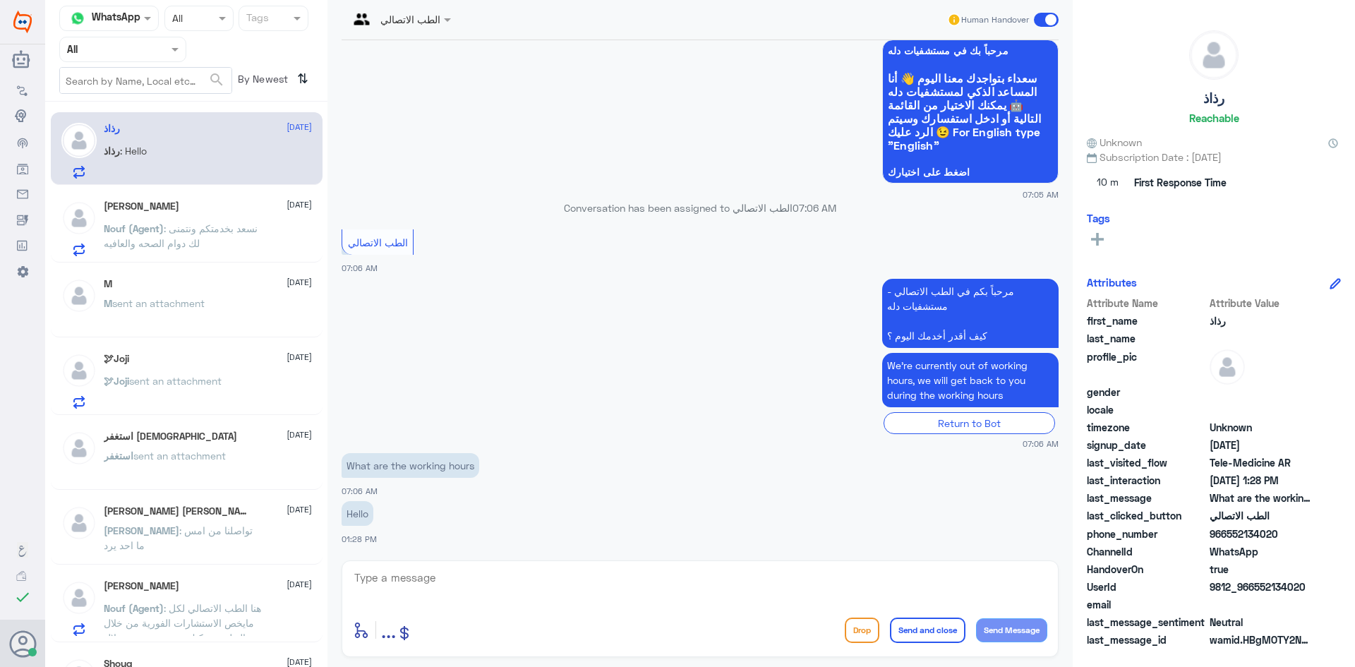
click at [426, 15] on div at bounding box center [400, 19] width 116 height 16
click at [431, 59] on div "Badr Alotaibi" at bounding box center [414, 50] width 115 height 25
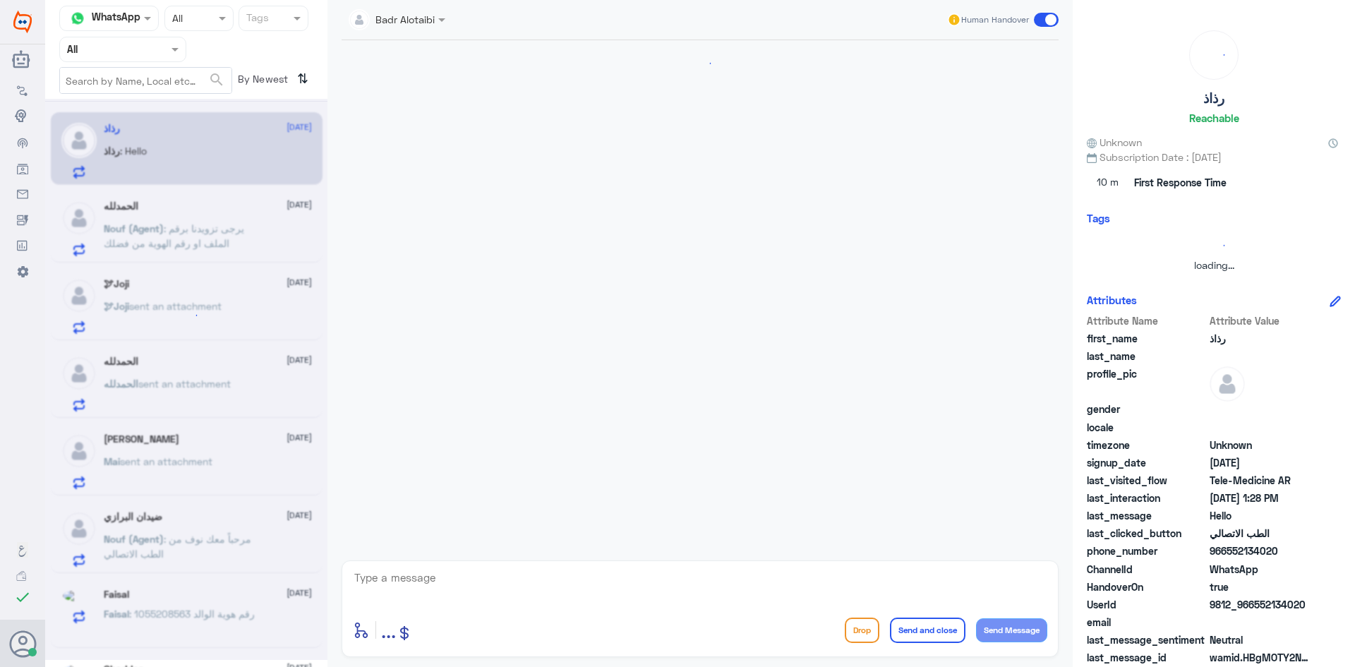
scroll to position [728, 0]
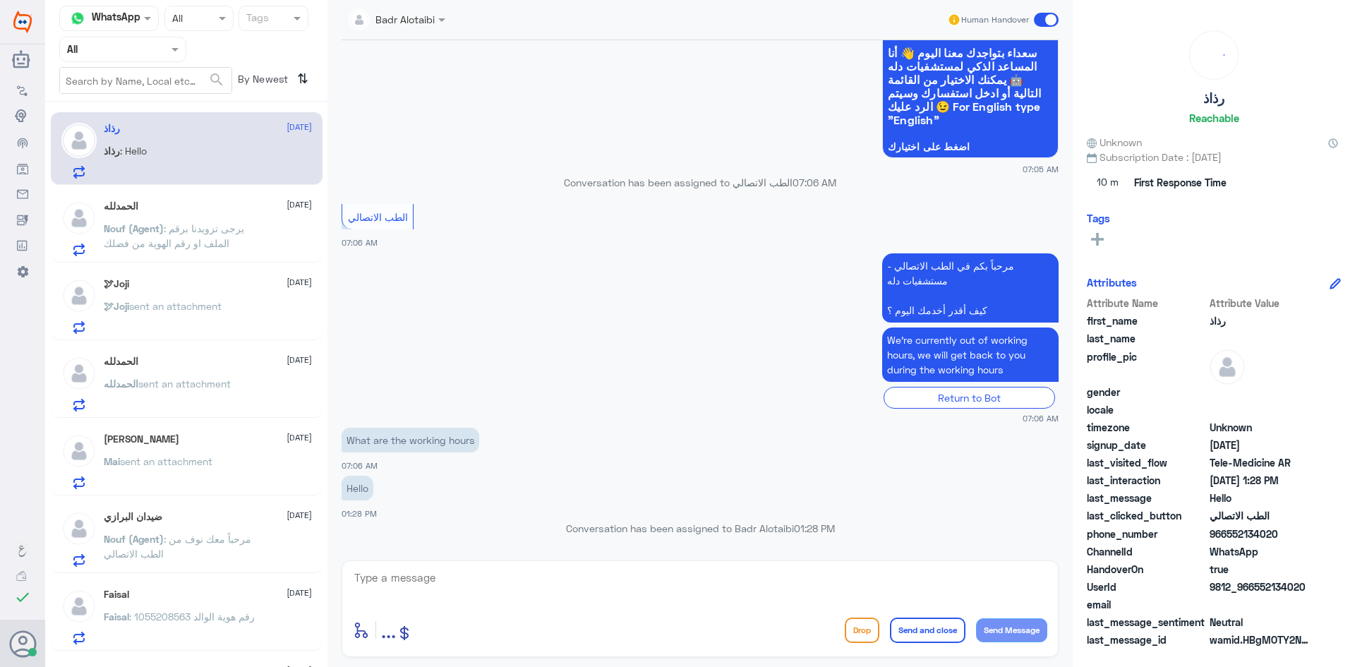
click at [181, 229] on span ": يرجى تزويدنا برقم الملف او رقم الهوية من فضلك" at bounding box center [174, 235] width 140 height 27
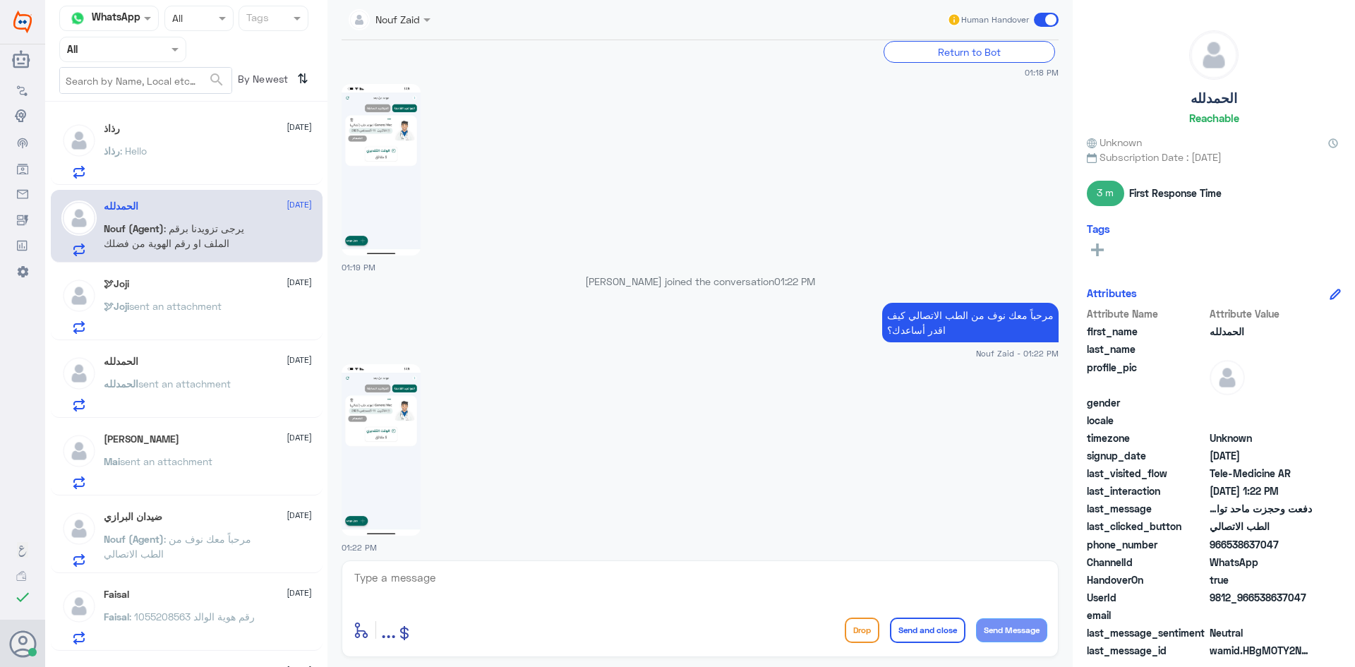
scroll to position [1050, 0]
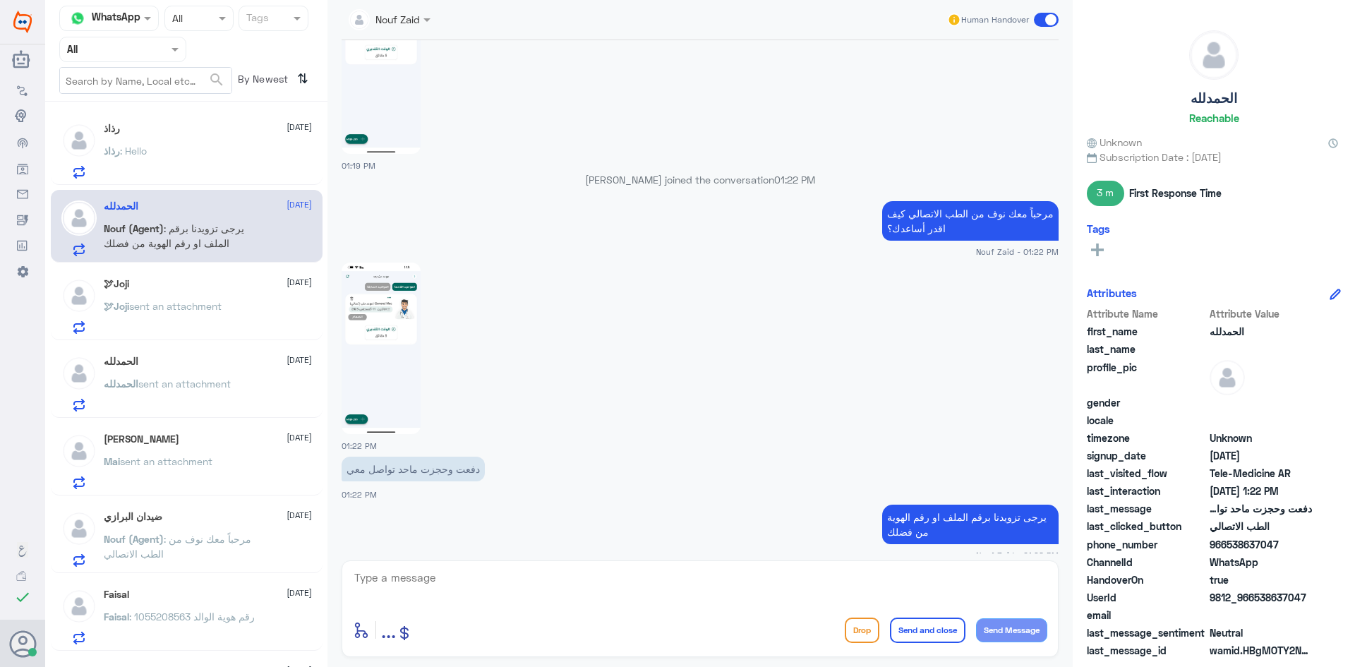
click at [209, 295] on div "🕊Joji 11 August 🕊Joji sent an attachment" at bounding box center [208, 306] width 208 height 56
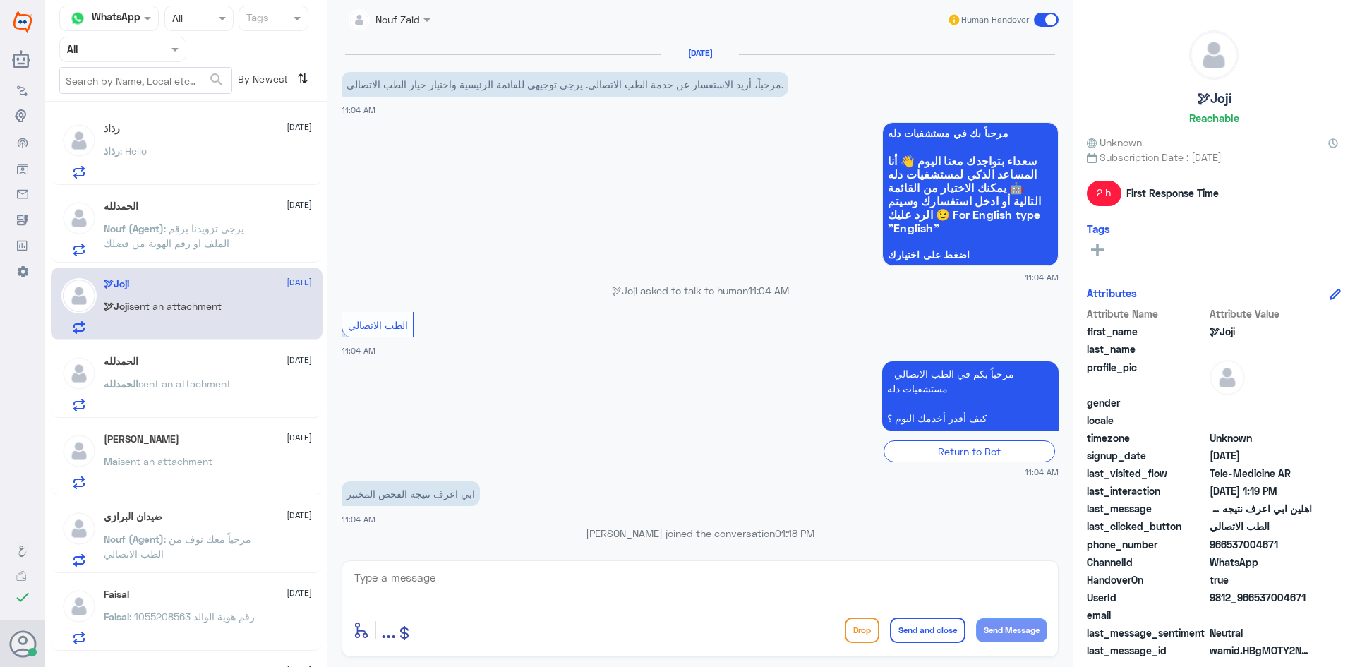
scroll to position [233, 0]
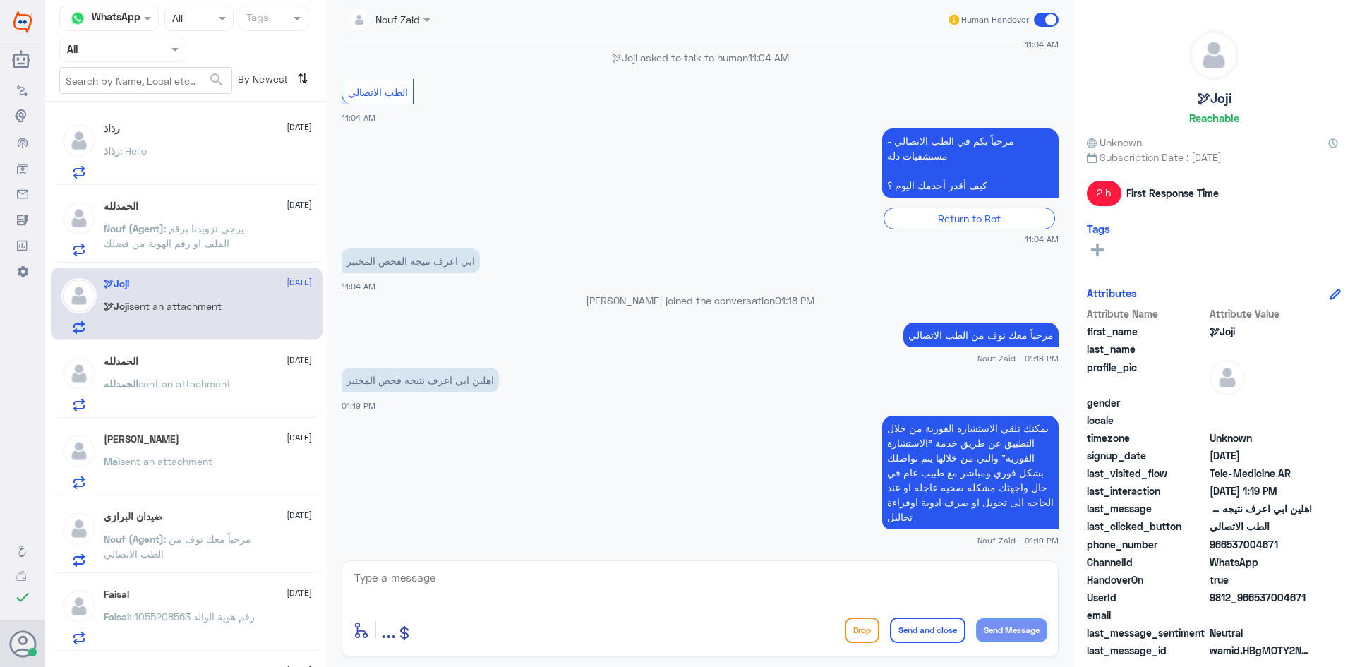
click at [181, 392] on p "الحمدلله sent an attachment" at bounding box center [167, 393] width 127 height 35
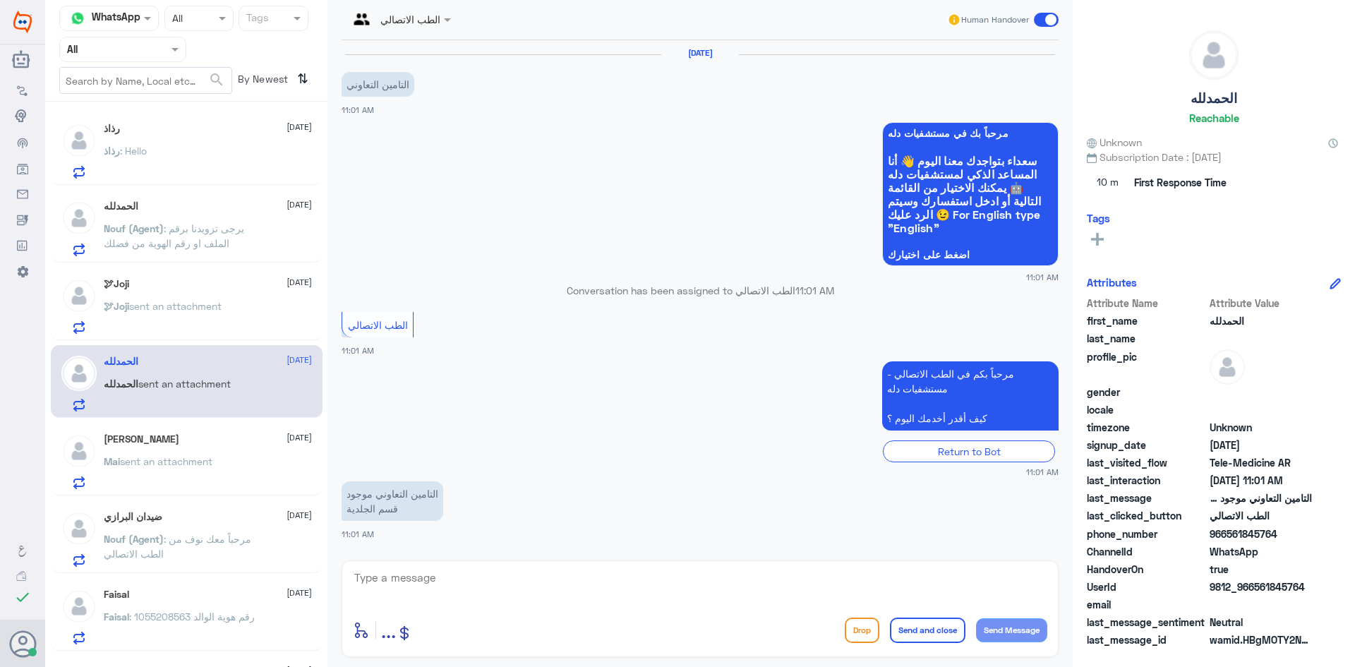
click at [1047, 18] on span at bounding box center [1046, 20] width 25 height 14
click at [0, 0] on input "checkbox" at bounding box center [0, 0] width 0 height 0
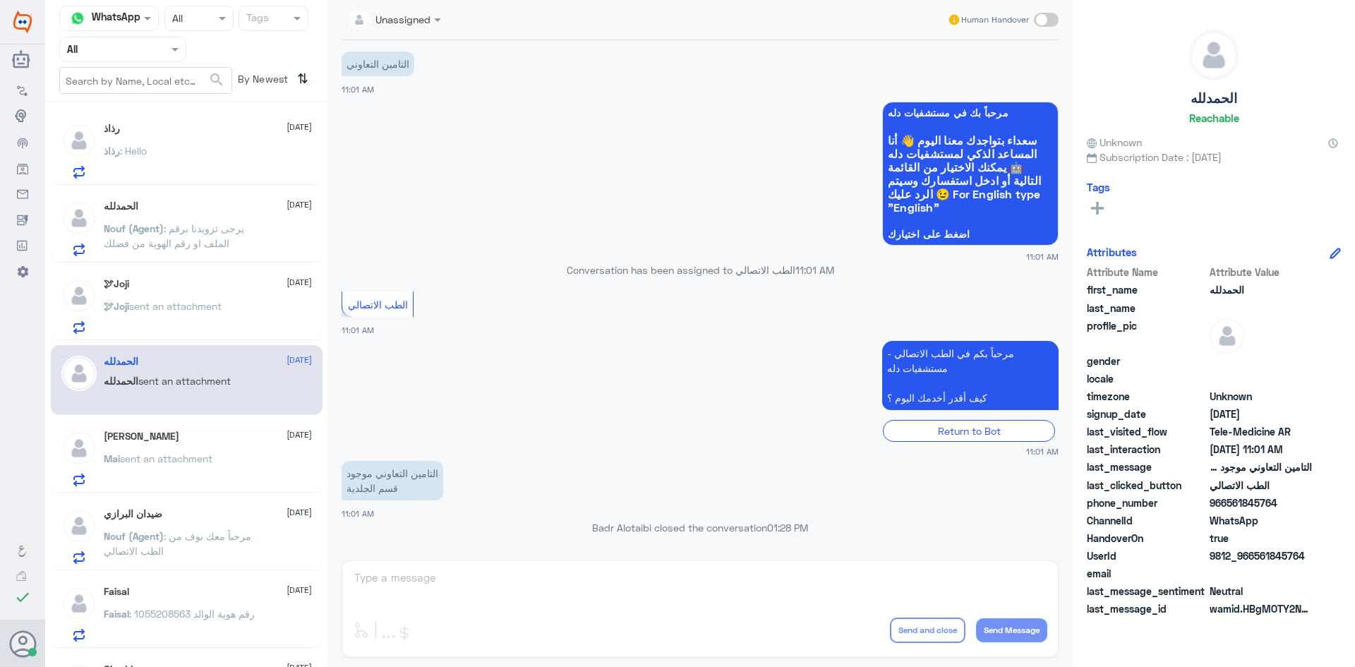
click at [140, 434] on h5 "Mai Qandiel" at bounding box center [142, 437] width 76 height 12
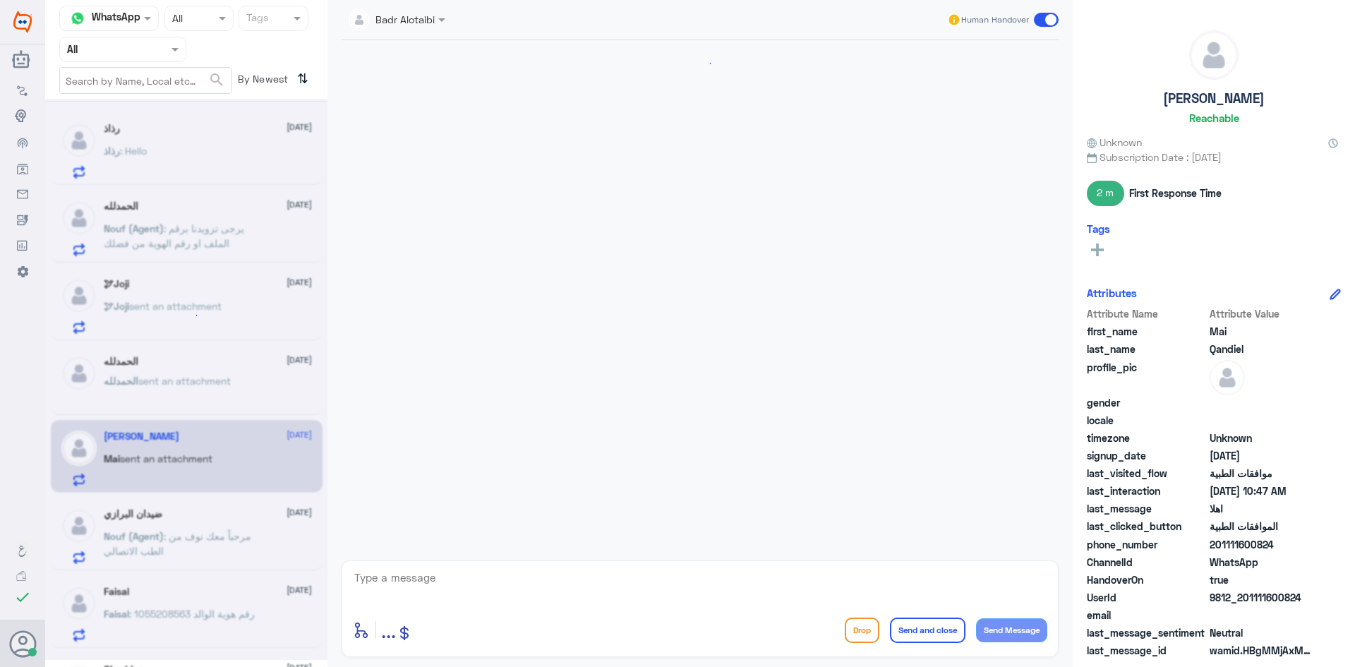
scroll to position [889, 0]
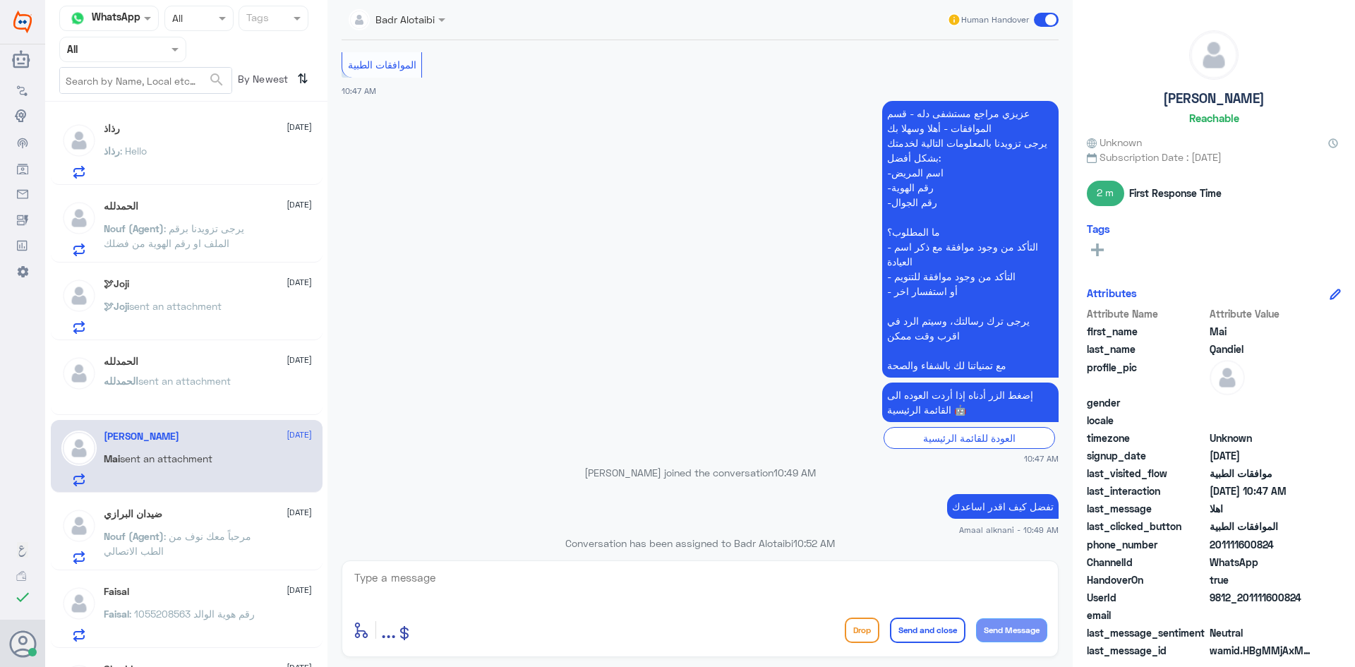
click at [171, 377] on span "sent an attachment" at bounding box center [184, 381] width 92 height 12
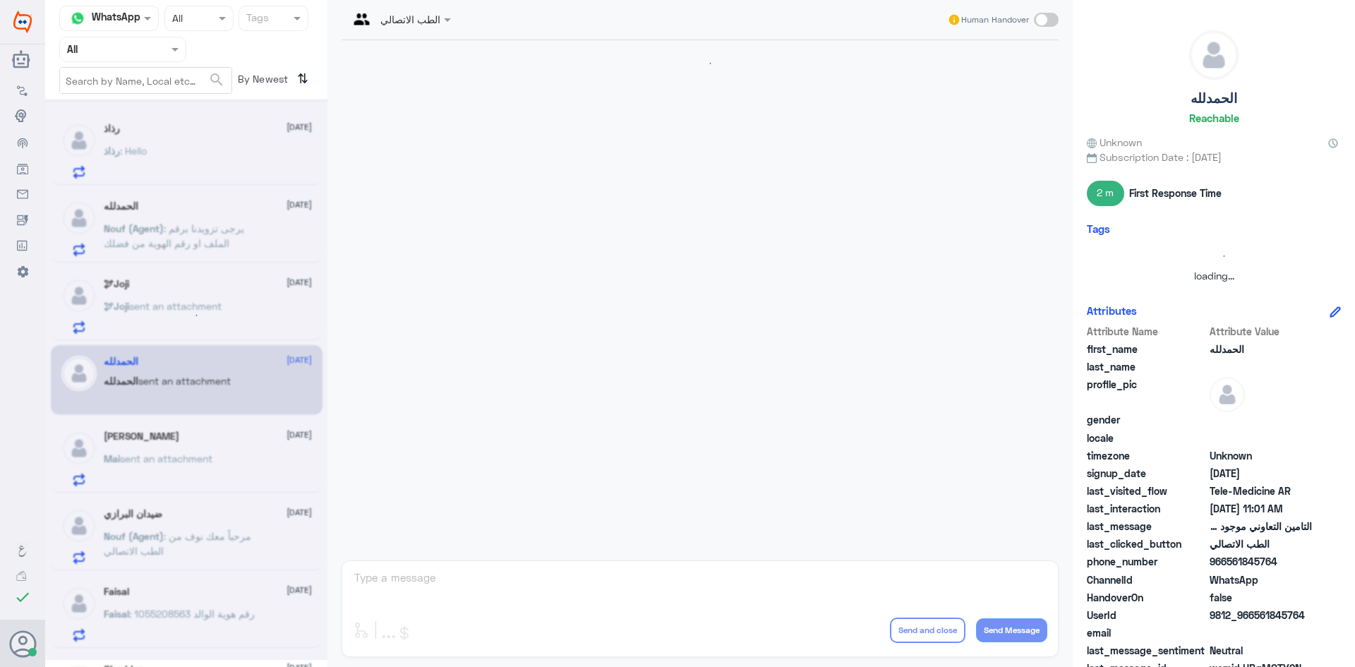
scroll to position [20, 0]
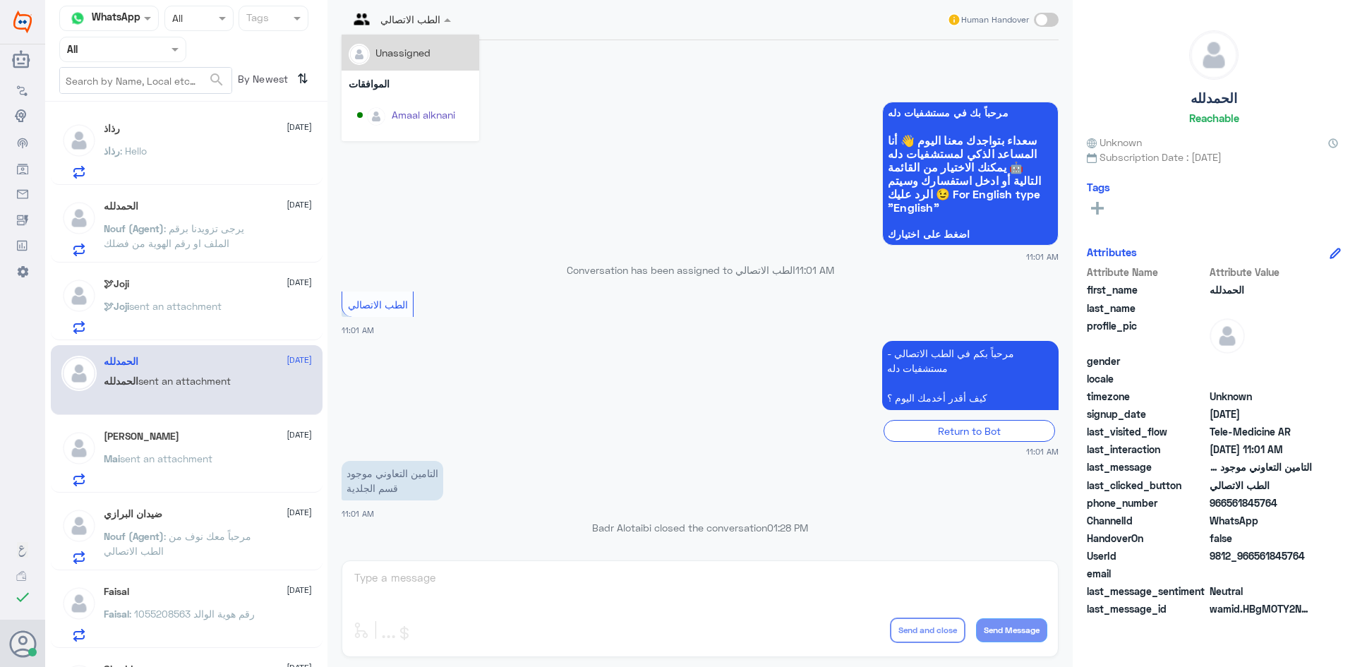
click at [437, 20] on div at bounding box center [400, 19] width 116 height 16
click at [428, 58] on div "Badr Alotaibi" at bounding box center [421, 50] width 59 height 15
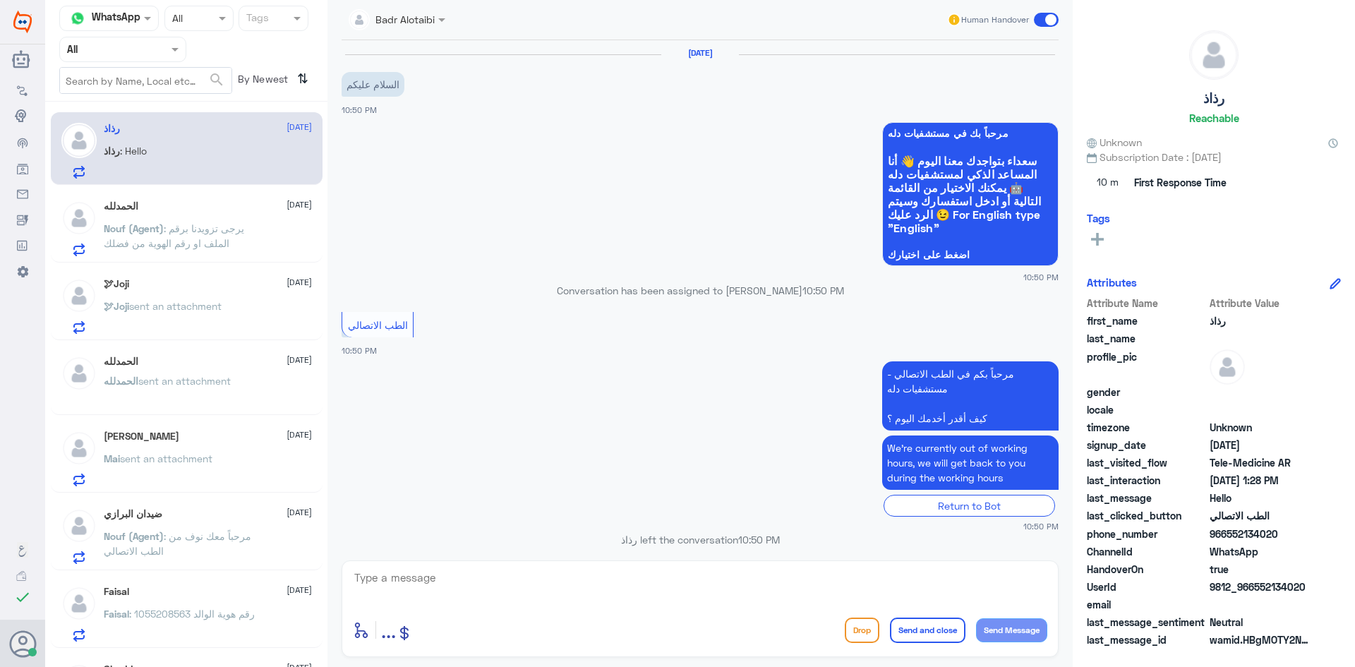
scroll to position [728, 0]
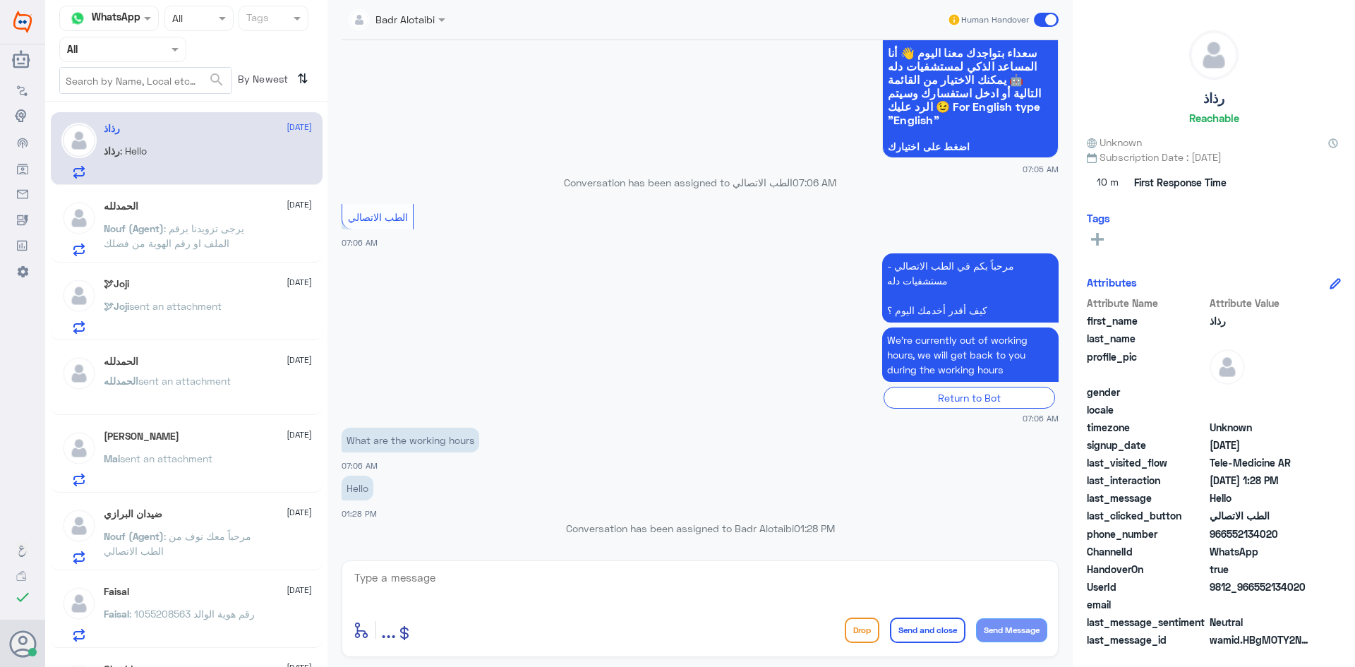
click at [210, 220] on div "الحمدلله 11 August Nouf (Agent) : يرجى تزويدنا برقم الملف او رقم الهوية من فضلك" at bounding box center [208, 228] width 208 height 56
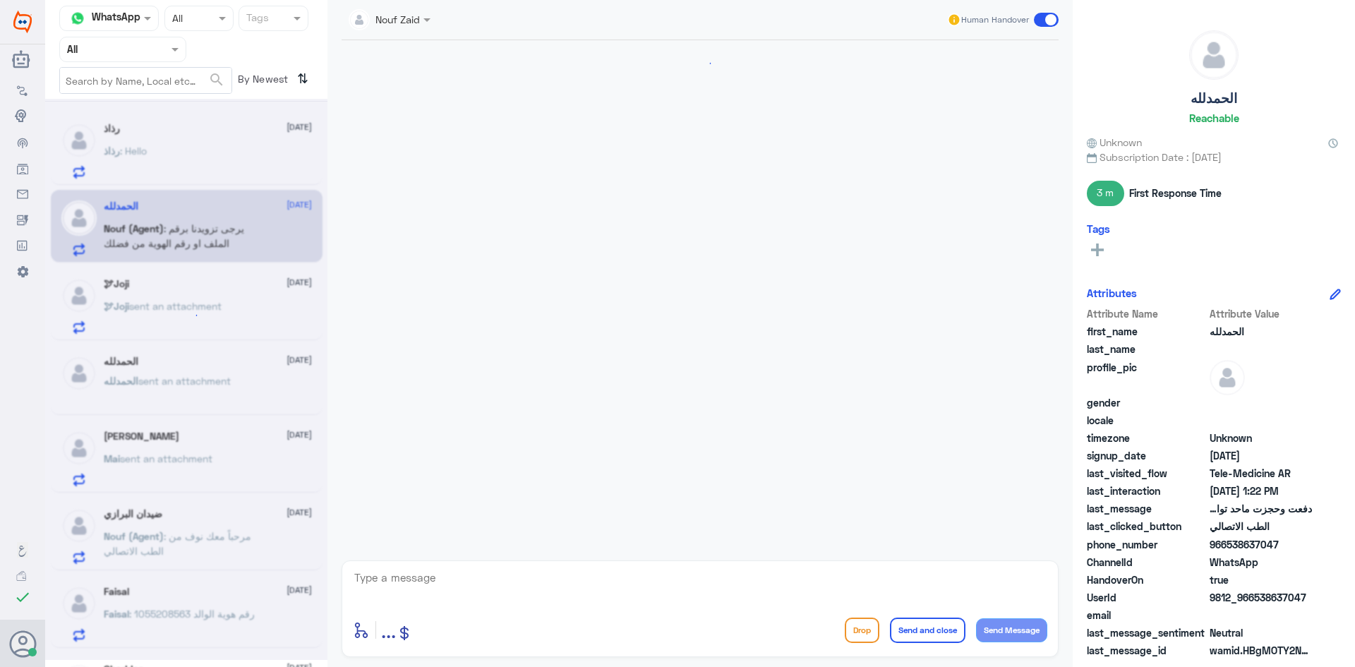
scroll to position [1050, 0]
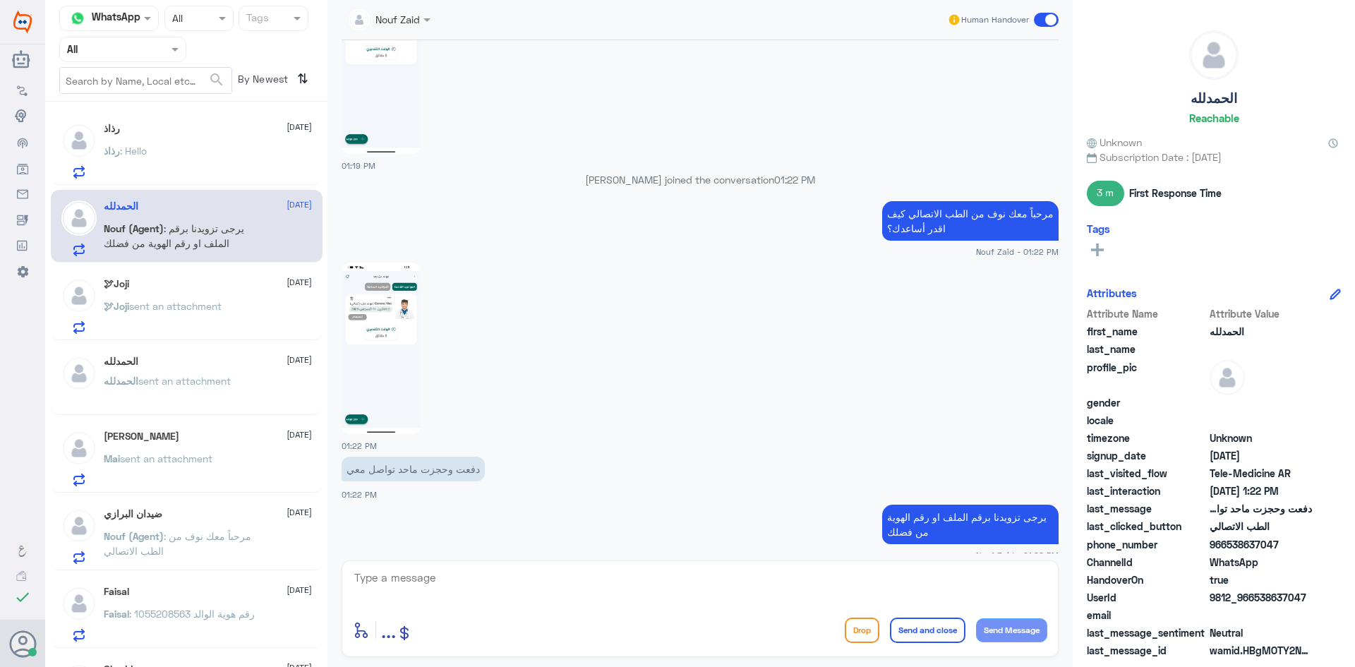
click at [419, 25] on div at bounding box center [390, 19] width 96 height 16
click at [422, 120] on div "Nouf Zaid" at bounding box center [414, 122] width 44 height 15
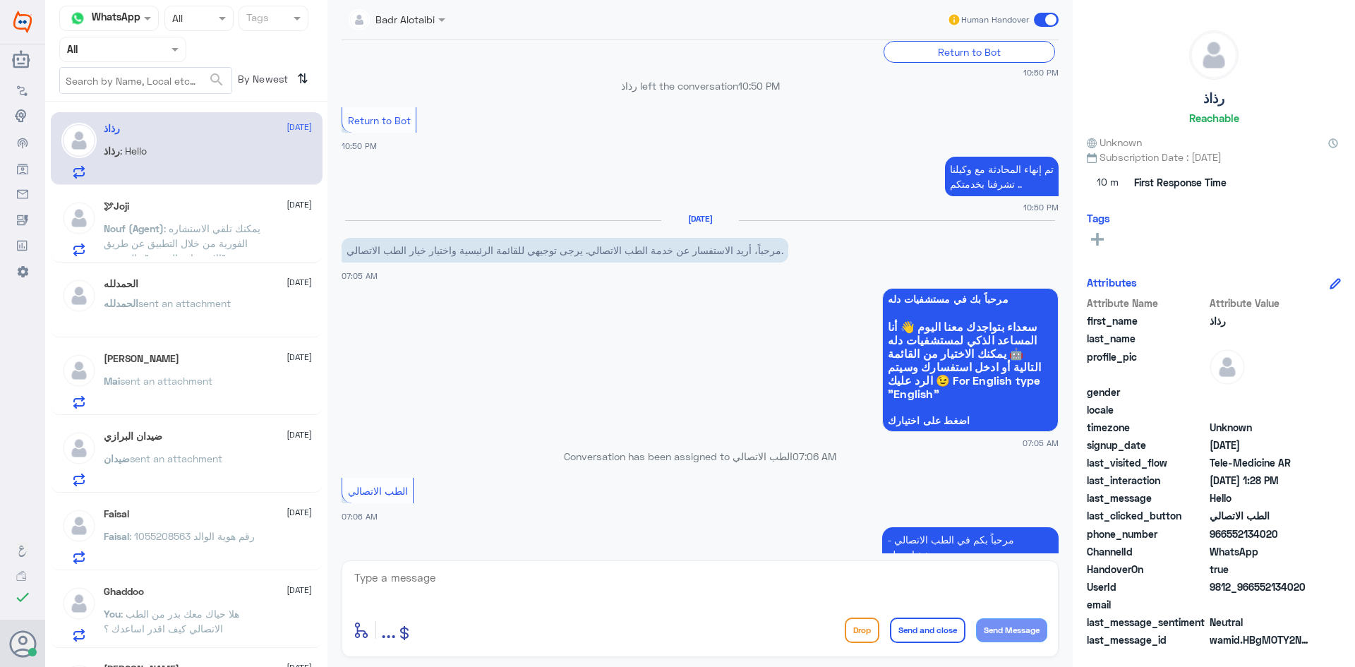
scroll to position [728, 0]
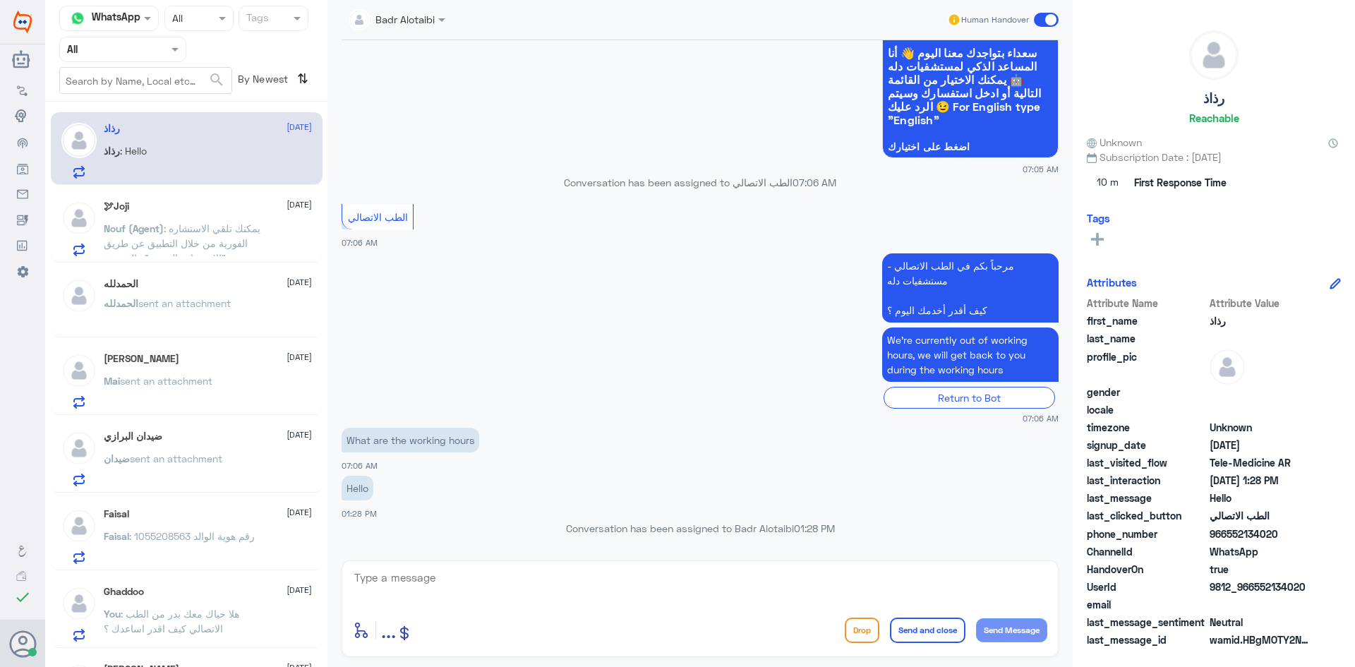
click at [220, 302] on span "sent an attachment" at bounding box center [184, 303] width 92 height 12
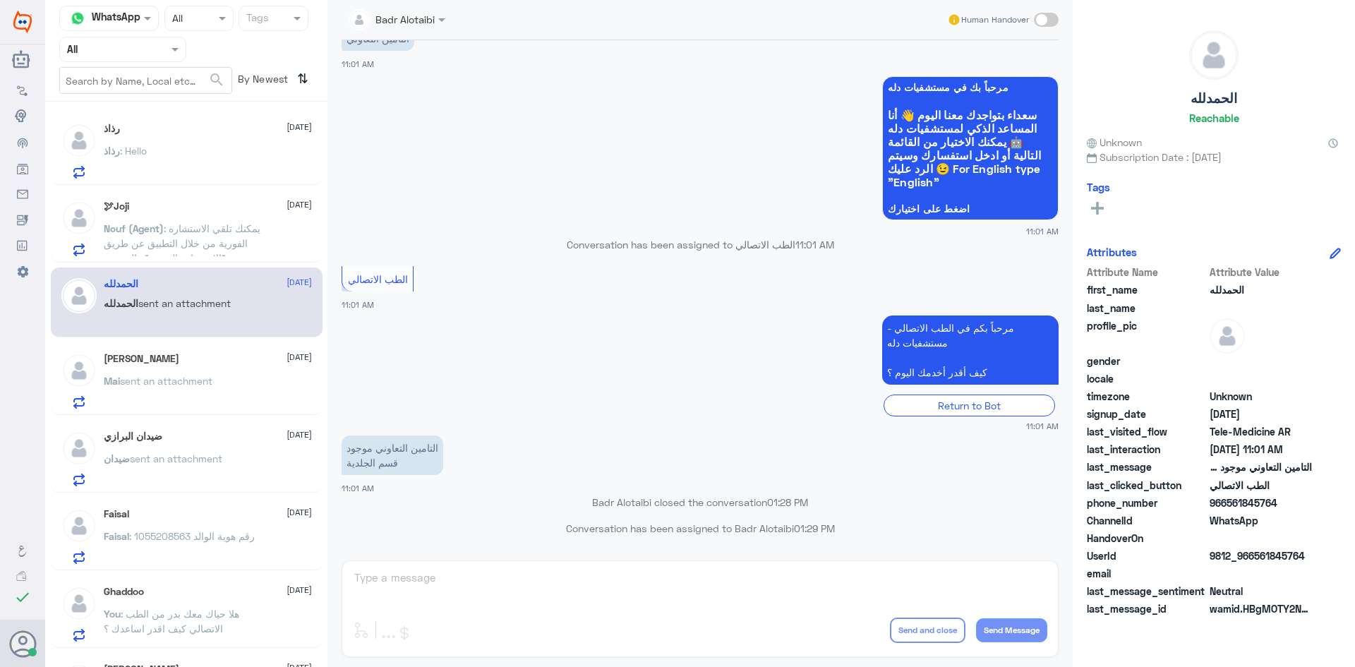
click at [193, 412] on div "Mai Qandiel 11 August Mai sent an attachment" at bounding box center [187, 378] width 272 height 73
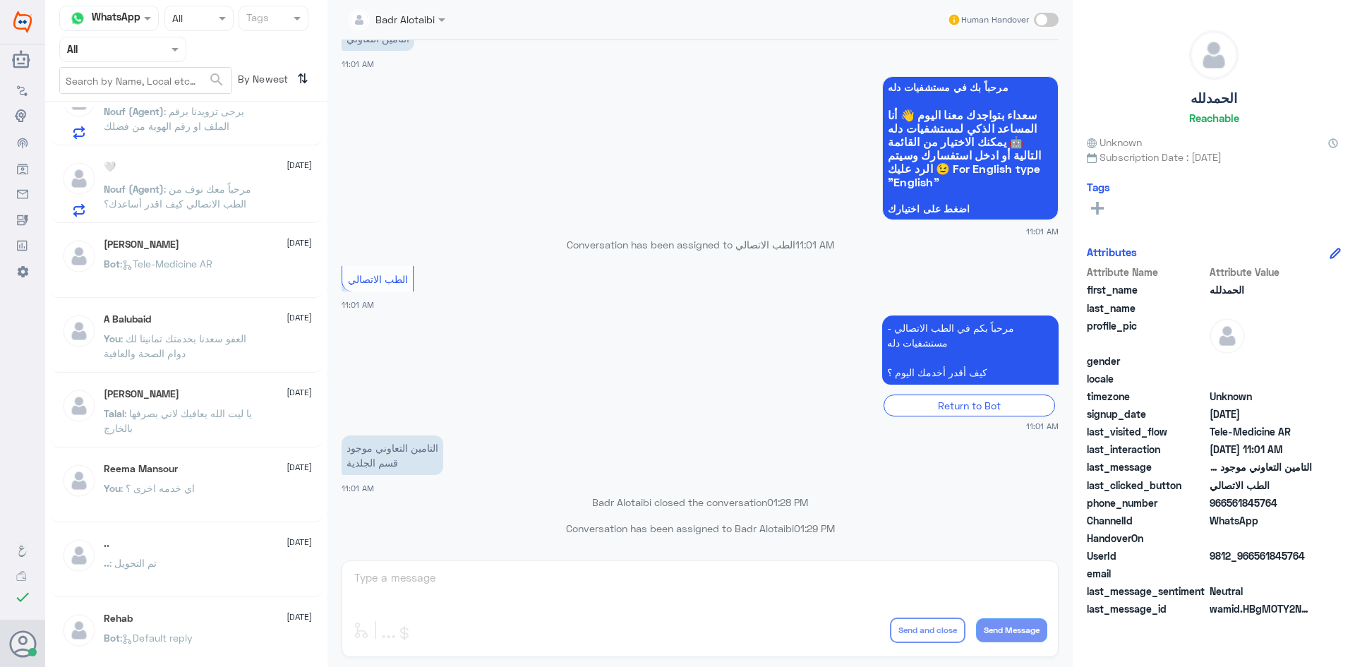
scroll to position [974, 0]
click at [179, 452] on div "Reema Mansour 2 August You : اي خدمه اخرى ؟" at bounding box center [187, 482] width 272 height 70
click at [179, 422] on p "Talal : يا ليت الله يعافيك لاني بصرفها بالخارج" at bounding box center [183, 417] width 159 height 35
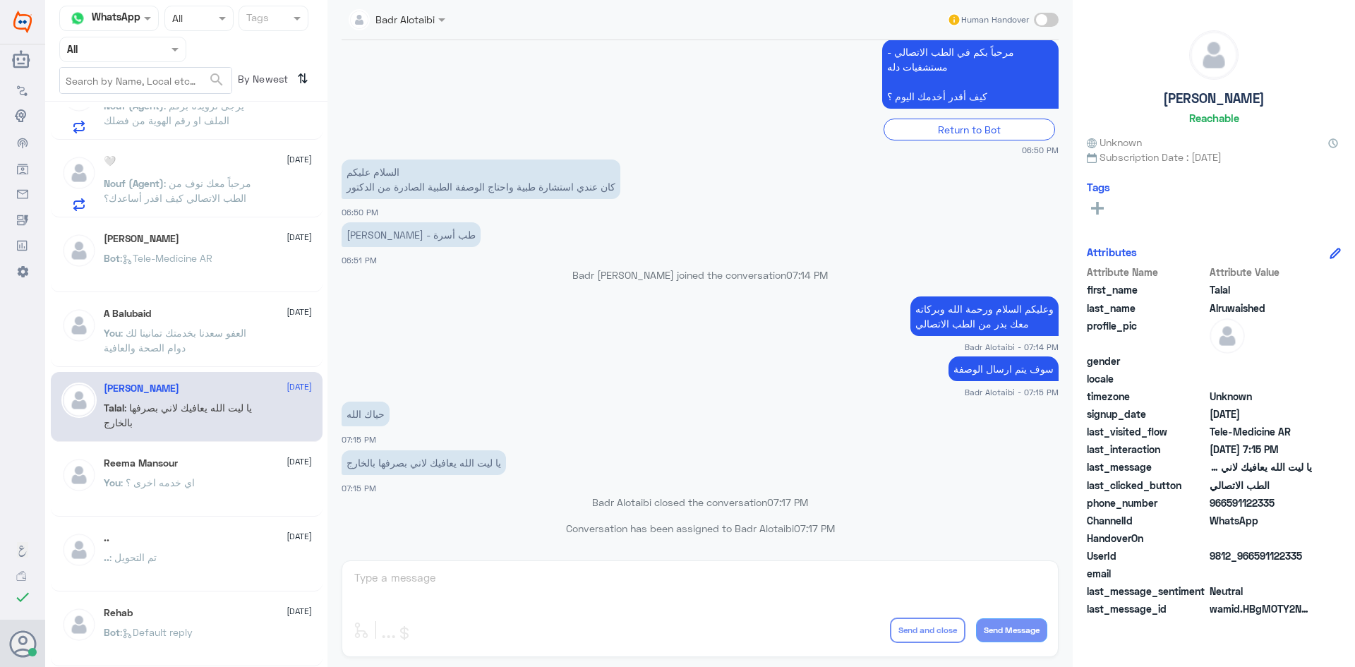
click at [210, 334] on span ": العفو سعدنا بخدمتك تمانينا لك دوام الصحة والعافية" at bounding box center [175, 340] width 143 height 27
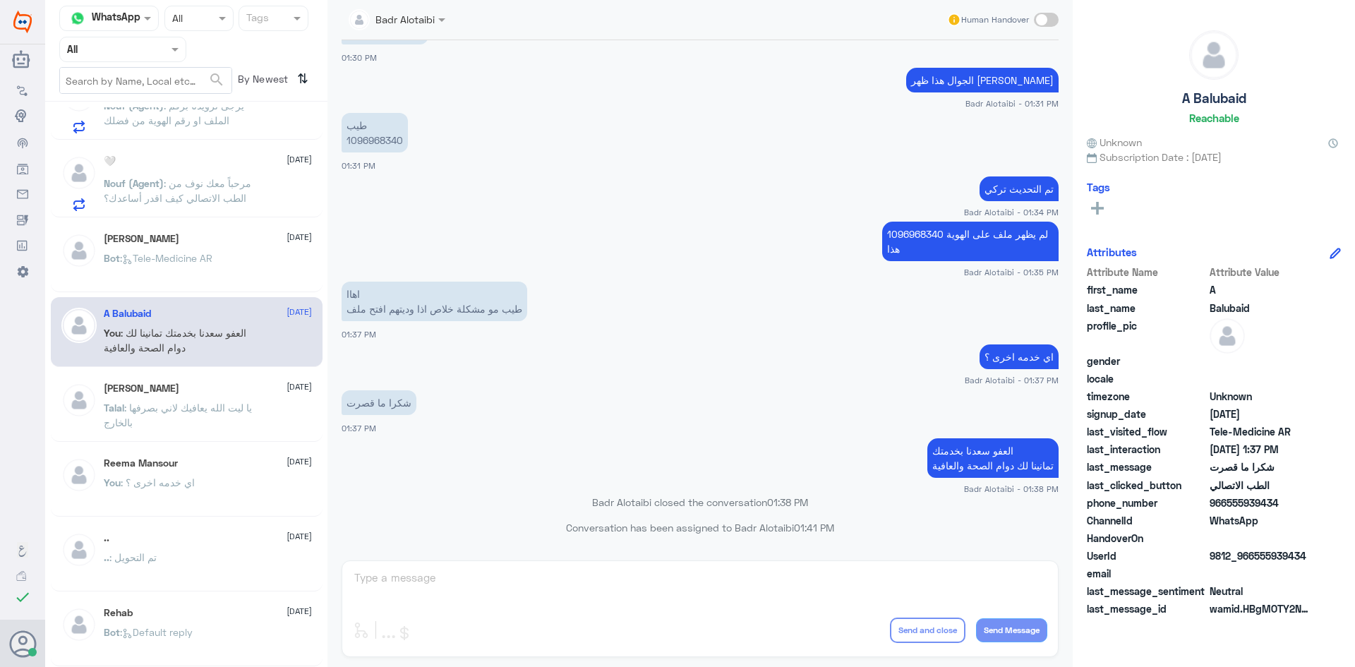
click at [210, 272] on p "Bot : Tele-Medicine AR" at bounding box center [158, 268] width 109 height 35
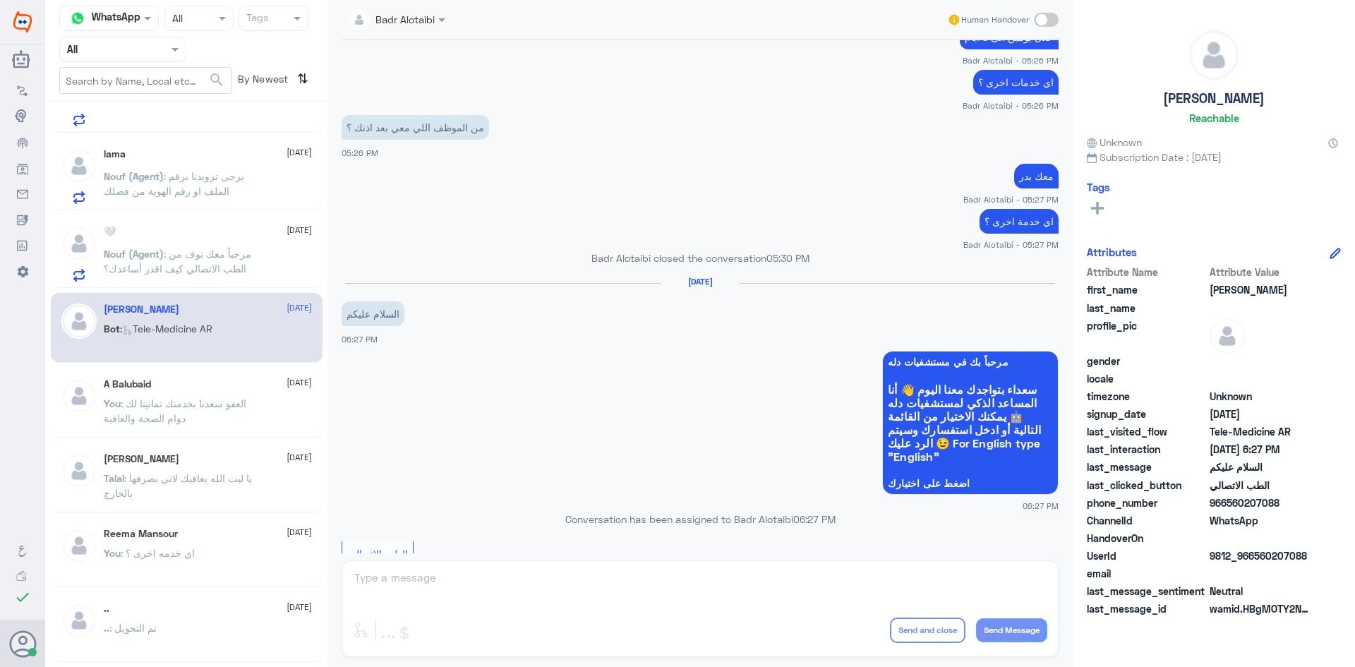
click at [205, 273] on span ": مرحباً معك نوف من الطب الاتصالي كيف اقدر أساعدك؟" at bounding box center [178, 261] width 148 height 27
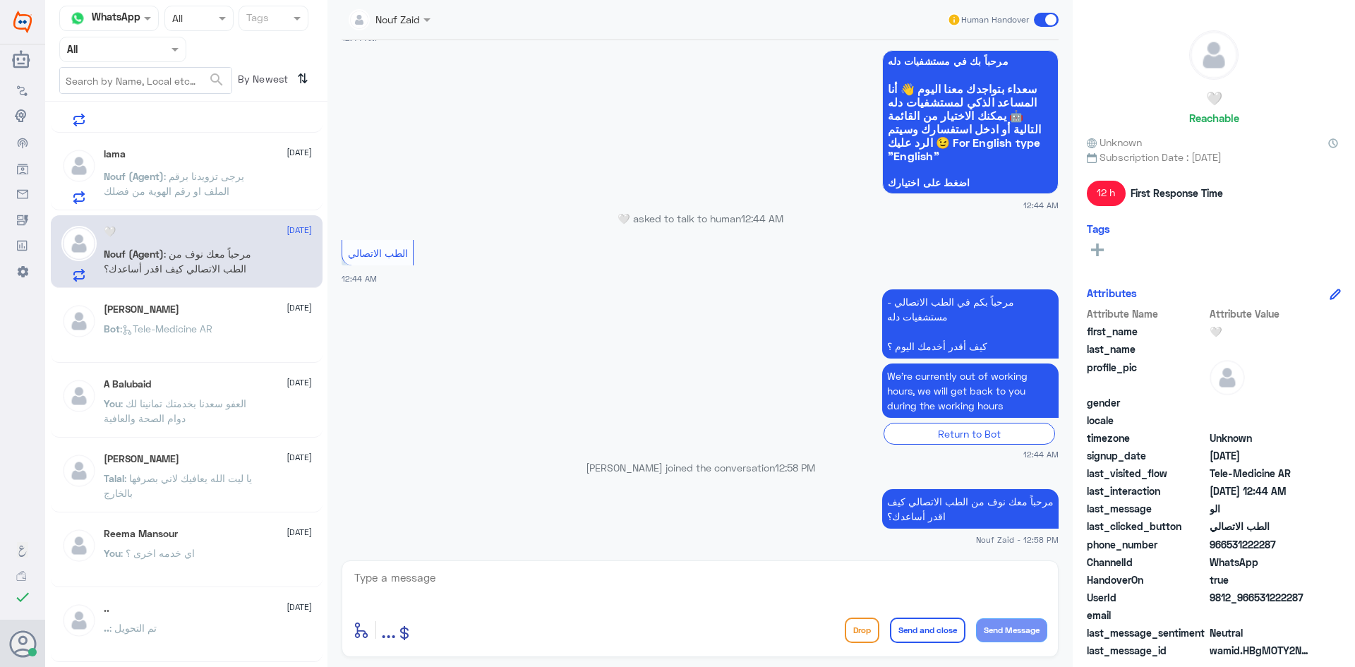
click at [202, 188] on span ": يرجى تزويدنا برقم الملف او رقم الهوية من فضلك" at bounding box center [174, 183] width 140 height 27
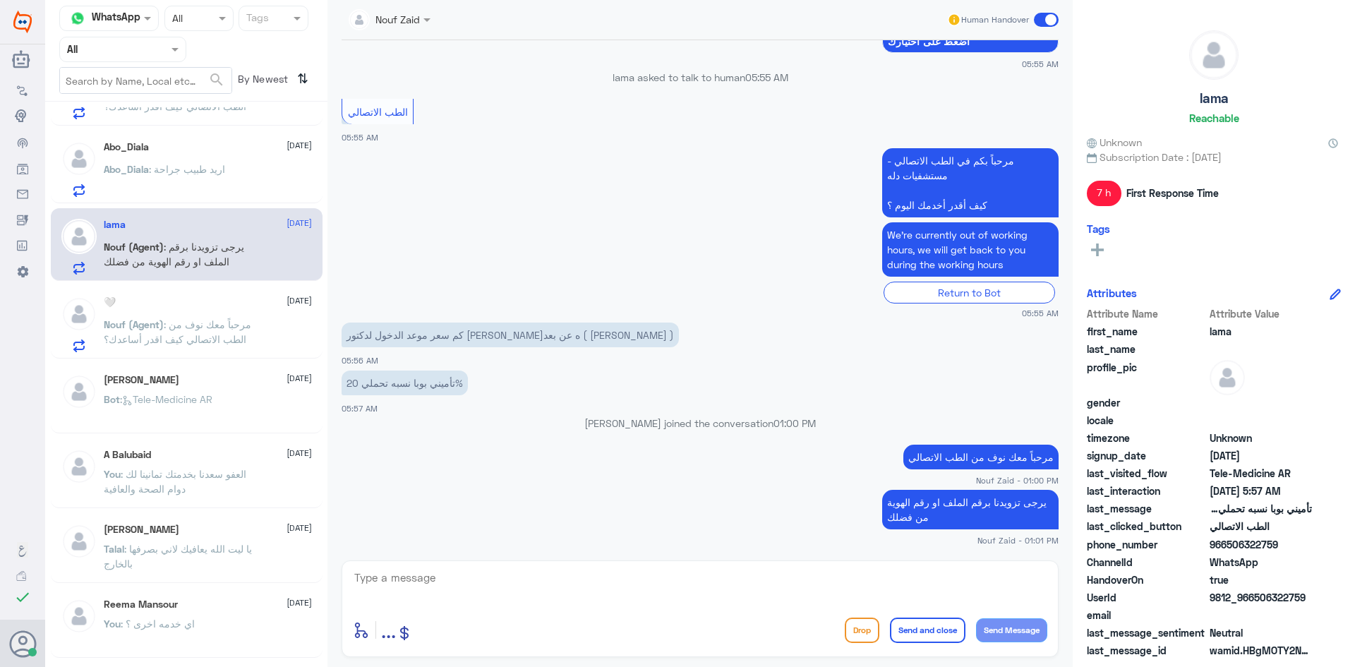
click at [169, 185] on p "Abo_Diala : اريد طبيب جراحة" at bounding box center [164, 179] width 121 height 35
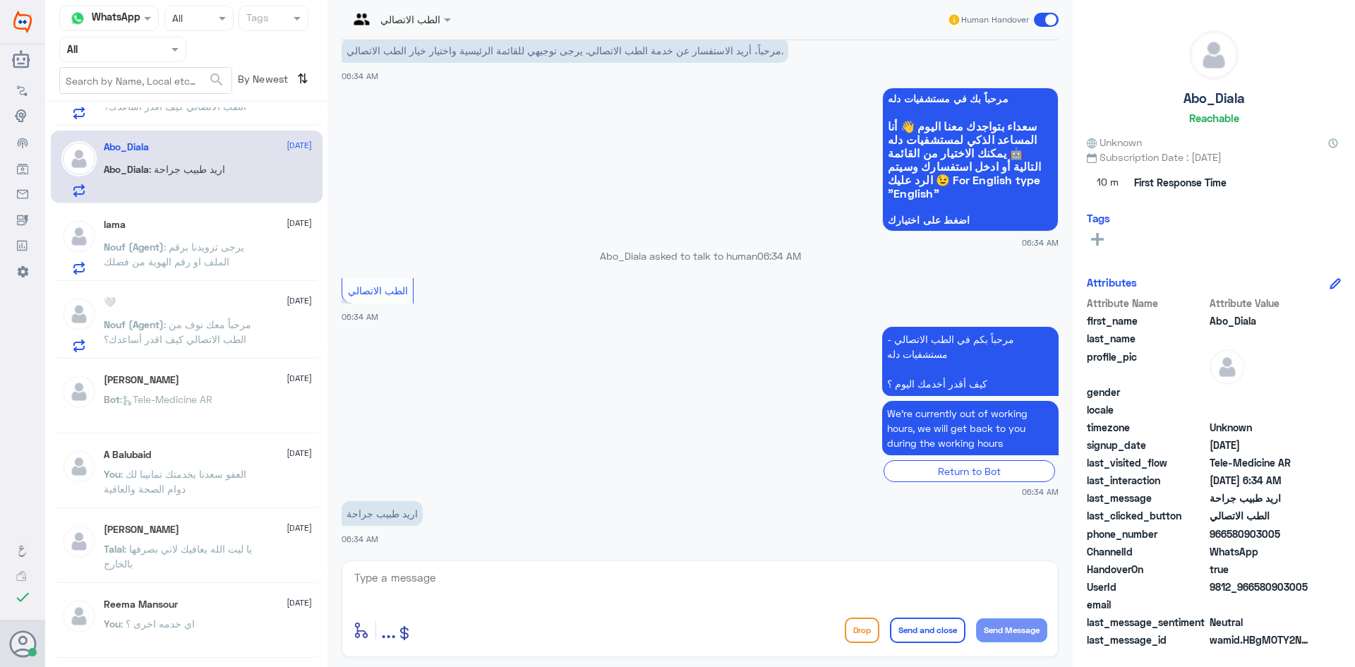
drag, startPoint x: 1309, startPoint y: 583, endPoint x: 1254, endPoint y: 587, distance: 54.5
click at [1254, 587] on span "9812_966580903005" at bounding box center [1261, 586] width 102 height 15
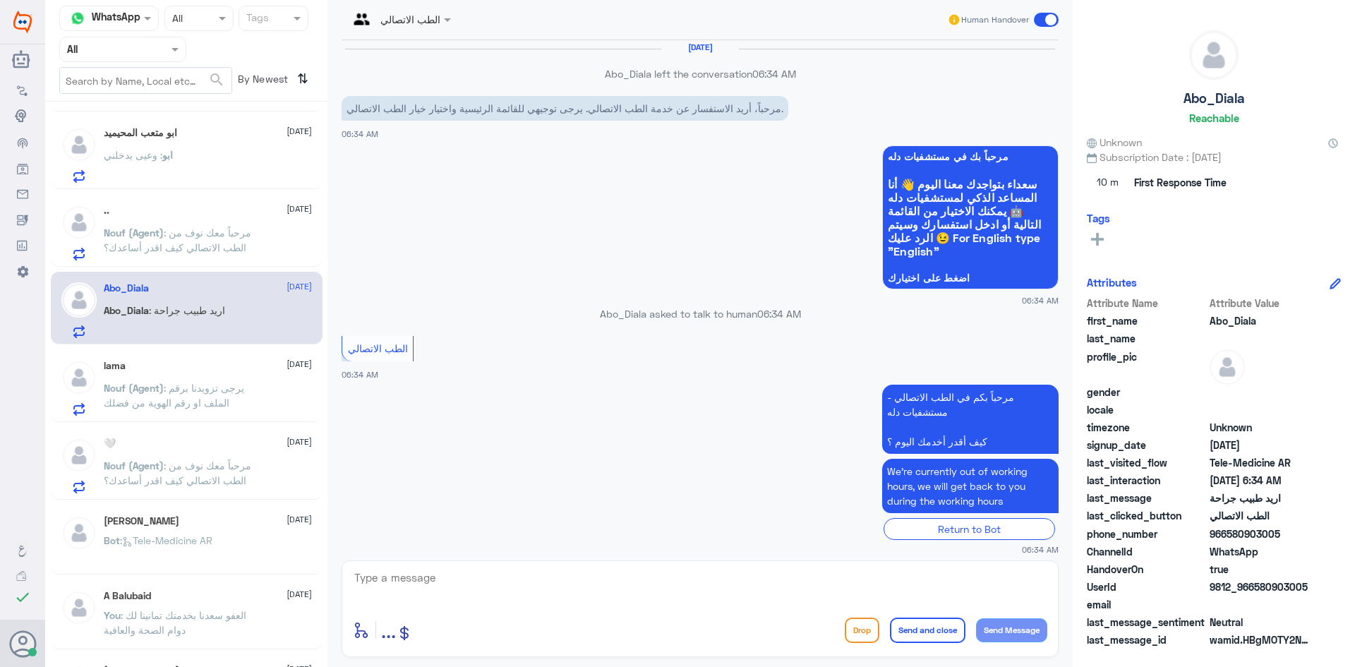
scroll to position [1089, 0]
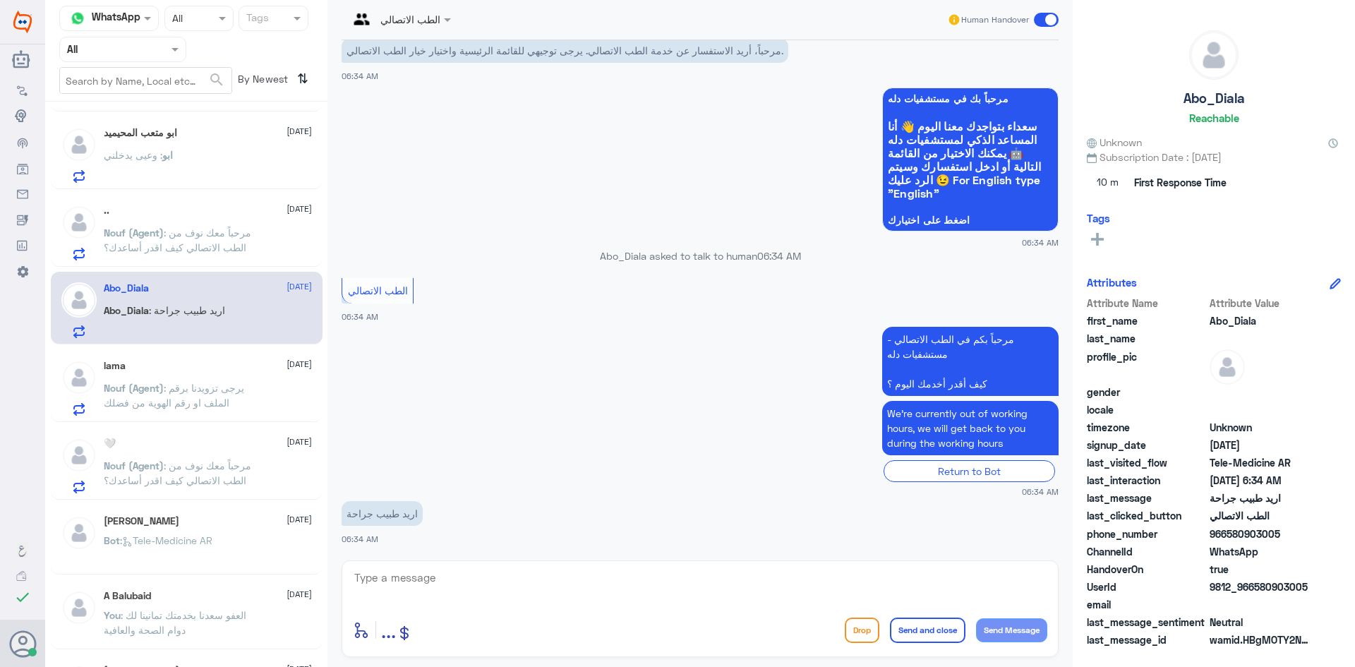
click at [201, 242] on span ": مرحباً معك نوف من الطب الاتصالي كيف اقدر أساعدك؟" at bounding box center [178, 240] width 148 height 27
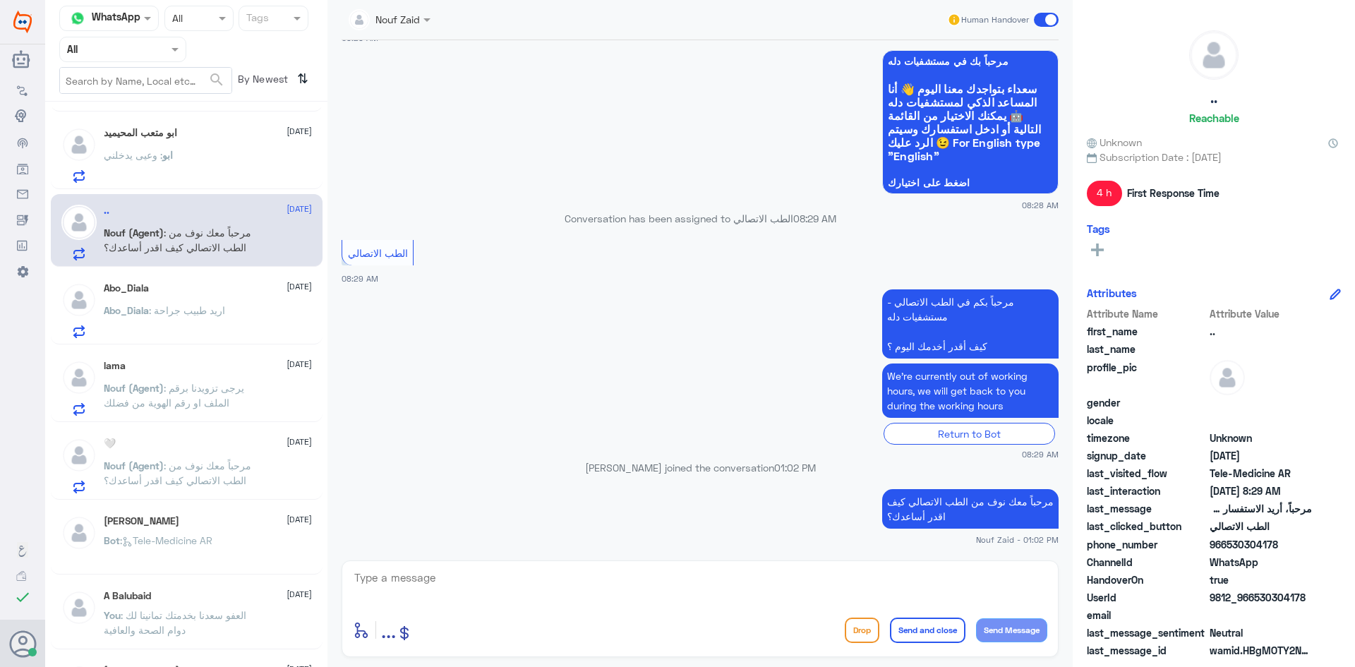
scroll to position [621, 0]
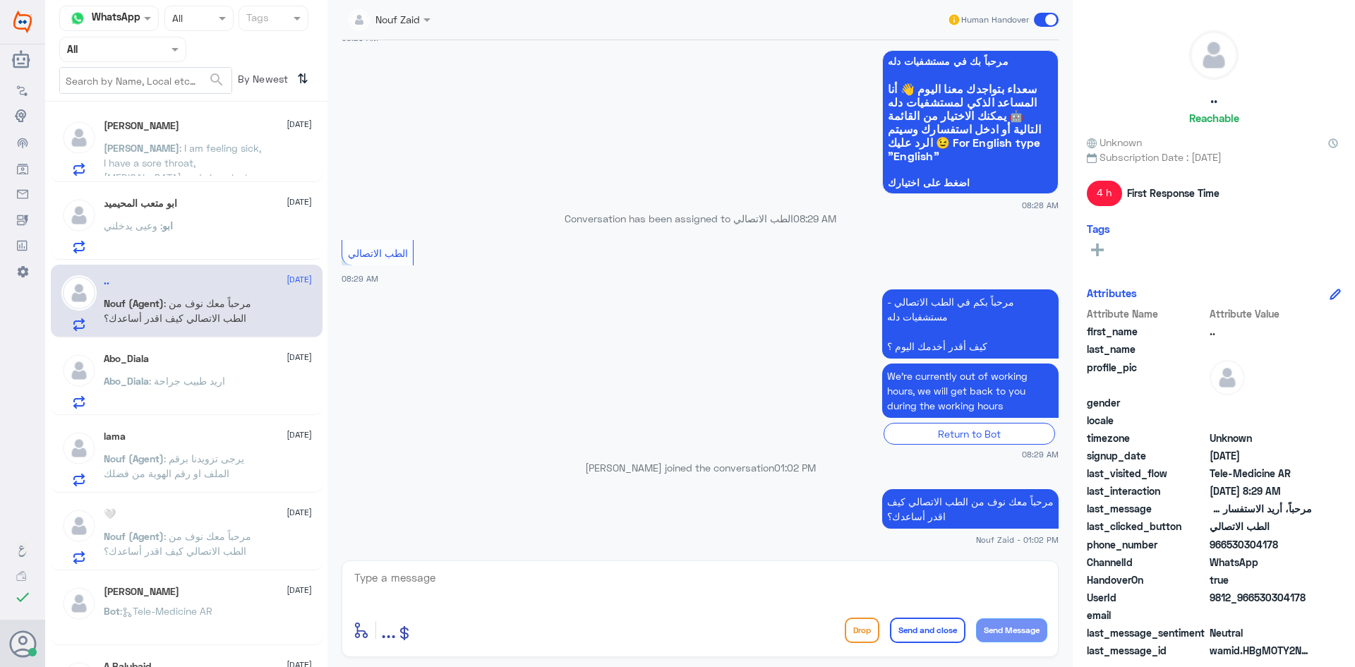
click at [190, 205] on div "ابو متعب المحيميد 11 August" at bounding box center [208, 204] width 208 height 12
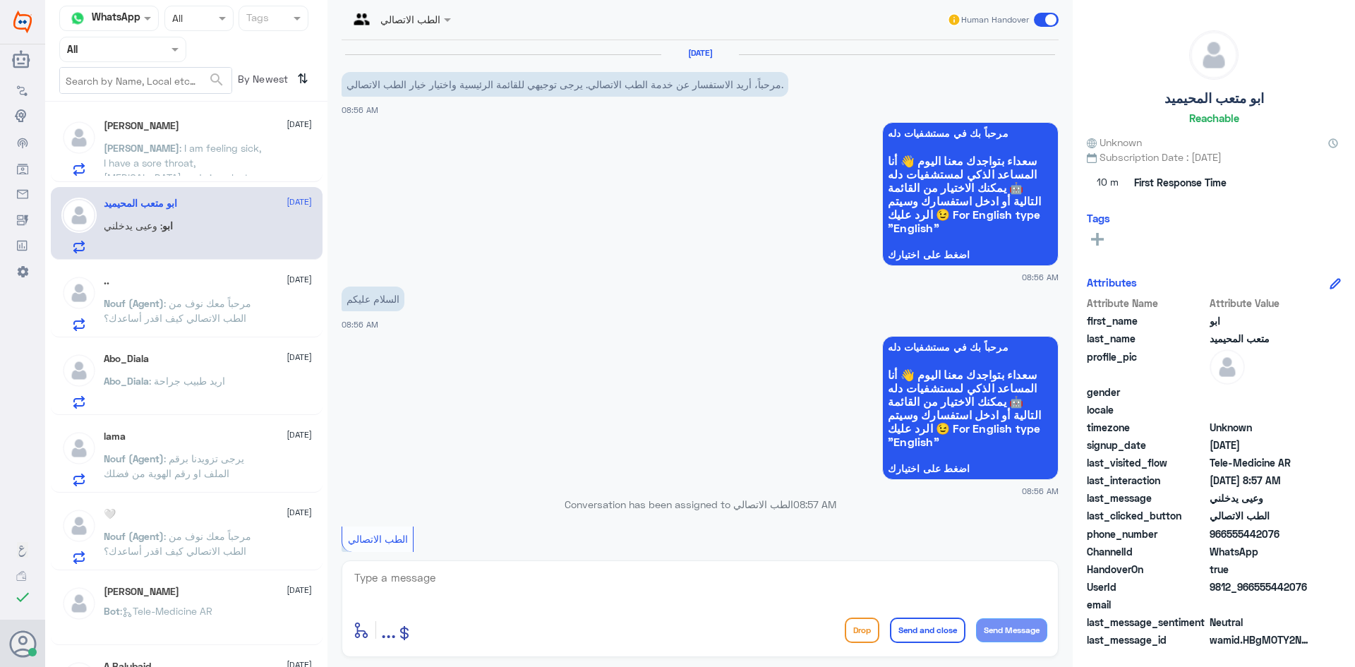
scroll to position [296, 0]
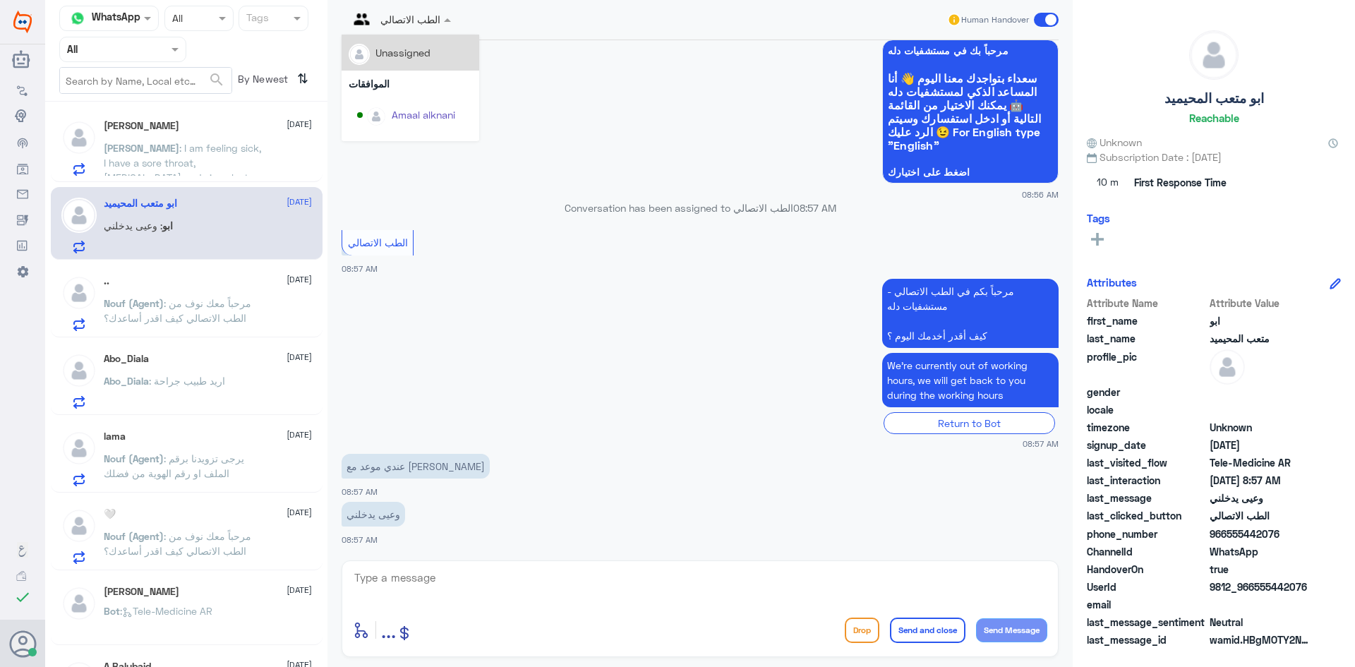
drag, startPoint x: 418, startPoint y: 26, endPoint x: 423, endPoint y: 37, distance: 11.7
click at [418, 25] on div at bounding box center [400, 19] width 116 height 16
click at [425, 54] on div "Badr Alotaibi" at bounding box center [421, 50] width 59 height 15
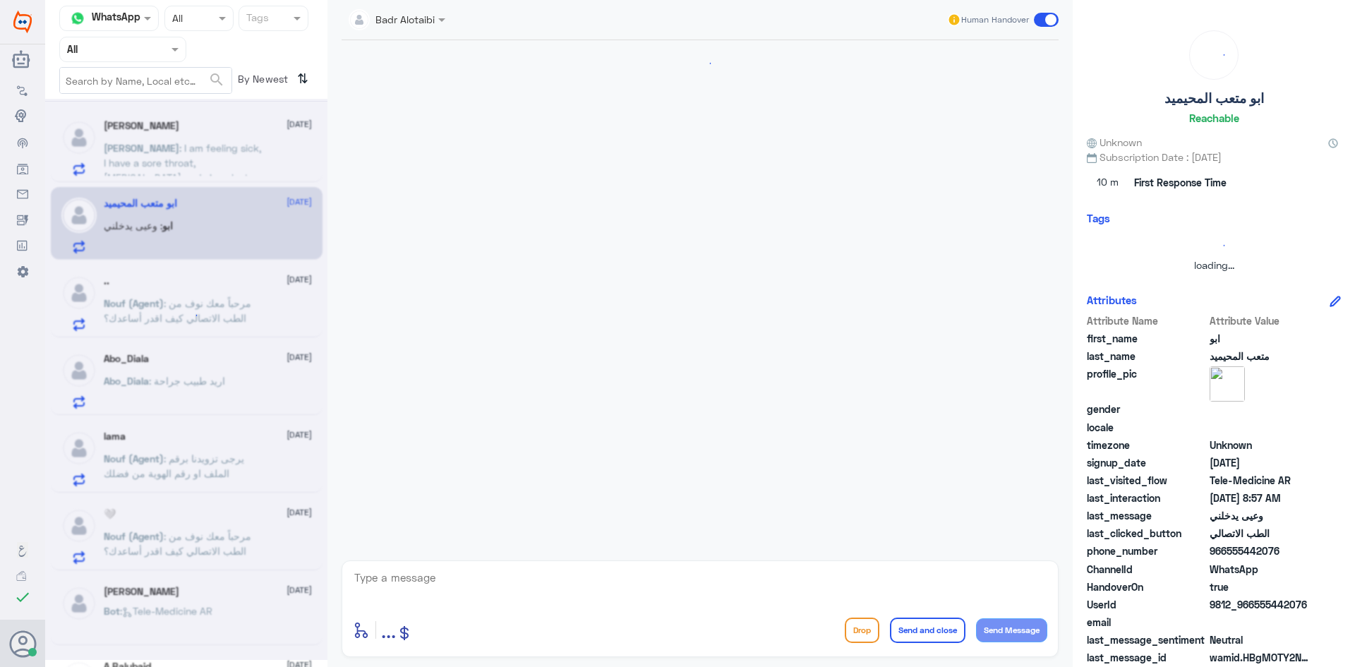
scroll to position [839, 0]
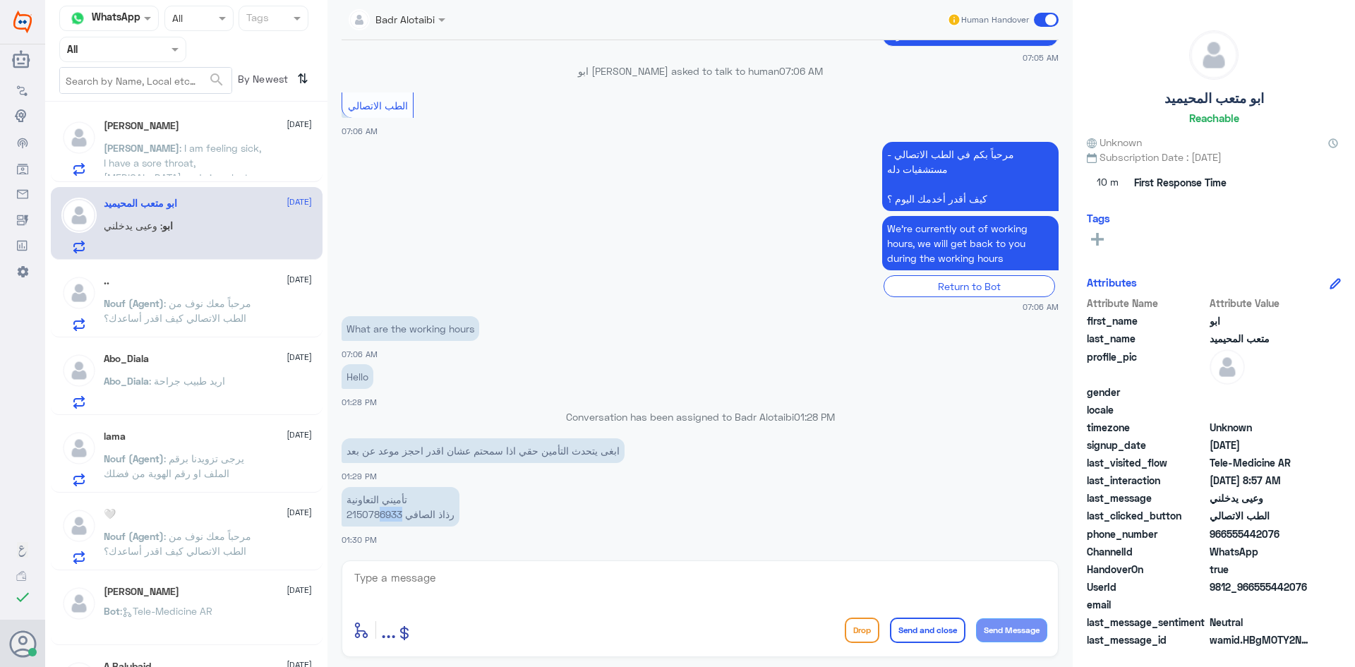
drag, startPoint x: 400, startPoint y: 515, endPoint x: 381, endPoint y: 518, distance: 19.3
click at [381, 518] on p "تأميني التعاونية 2150786933 رذاذ الصافي" at bounding box center [401, 507] width 118 height 40
click at [490, 582] on textarea at bounding box center [700, 585] width 694 height 35
type textarea "هلا حياك معك بدر من الطب الاتصالي"
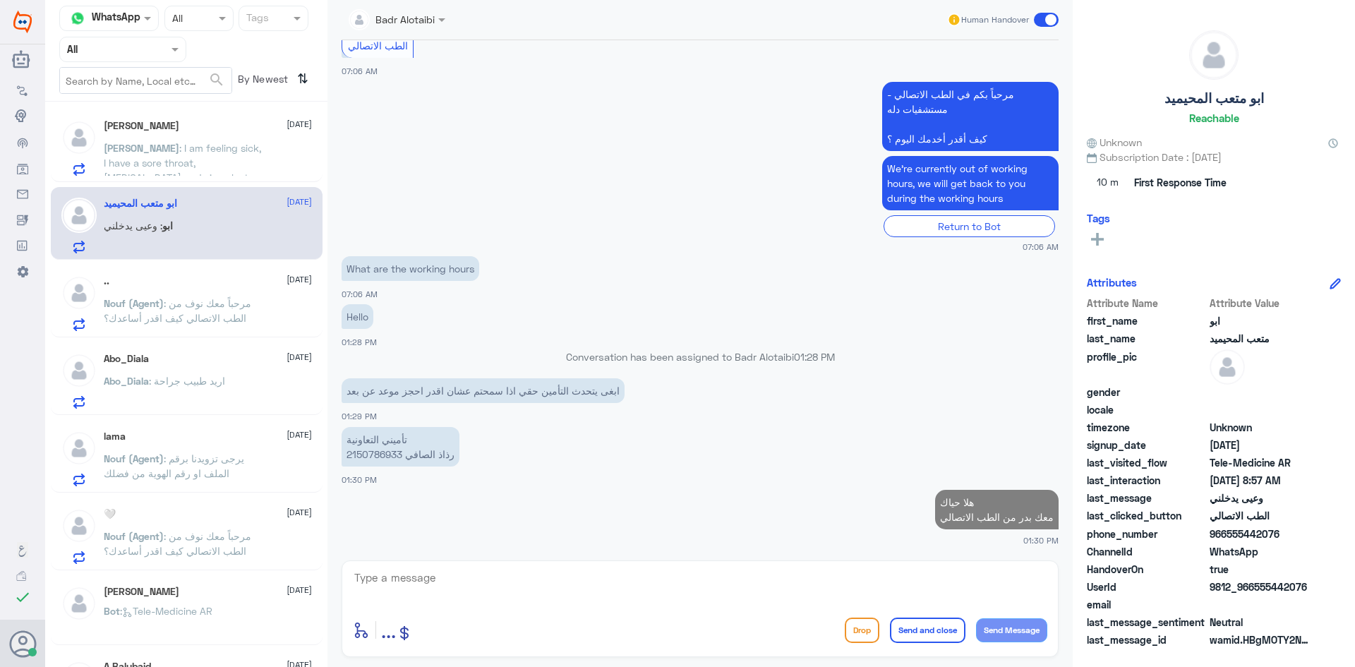
scroll to position [899, 0]
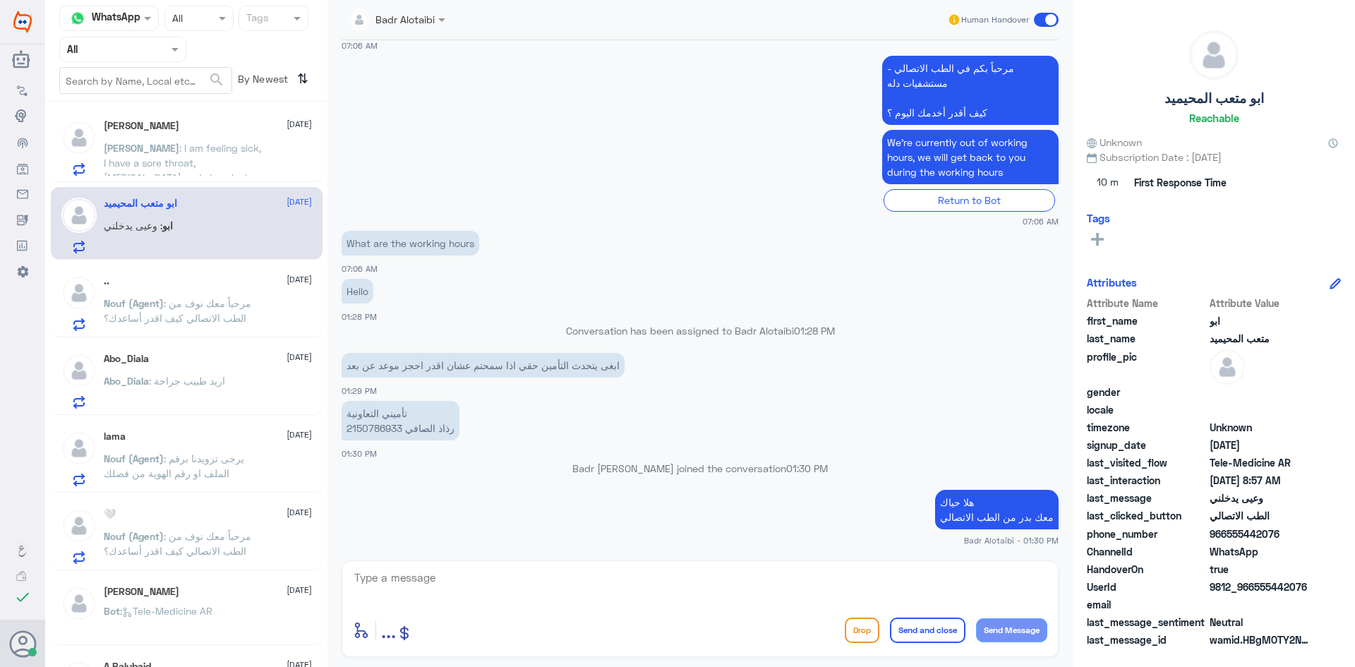
drag, startPoint x: 402, startPoint y: 454, endPoint x: 367, endPoint y: 458, distance: 34.8
click at [397, 428] on p "تأميني التعاونية 2150786933 رذاذ الصافي" at bounding box center [401, 421] width 118 height 40
drag, startPoint x: 402, startPoint y: 428, endPoint x: 349, endPoint y: 431, distance: 53.7
click at [349, 431] on p "تأميني التعاونية 2150786933 رذاذ الصافي" at bounding box center [401, 421] width 118 height 40
click at [908, 583] on textarea at bounding box center [700, 585] width 694 height 35
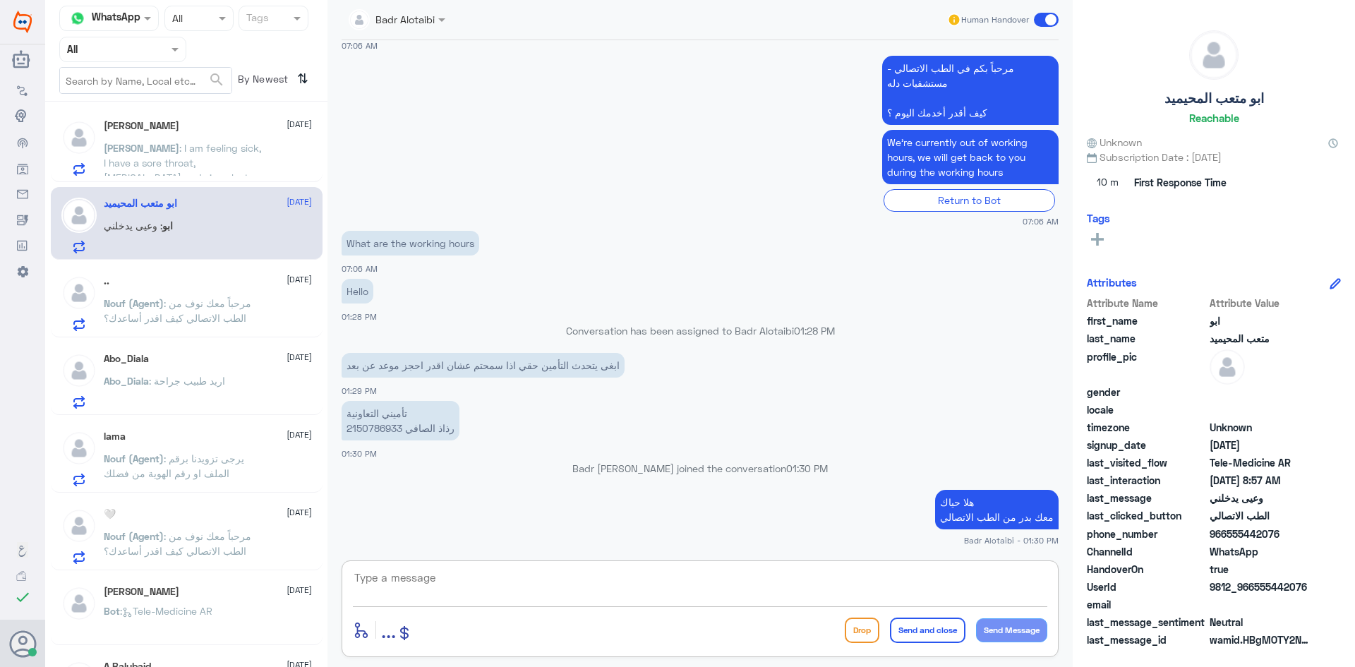
type textarea "ن"
type textarea "تم تحديث التأمين"
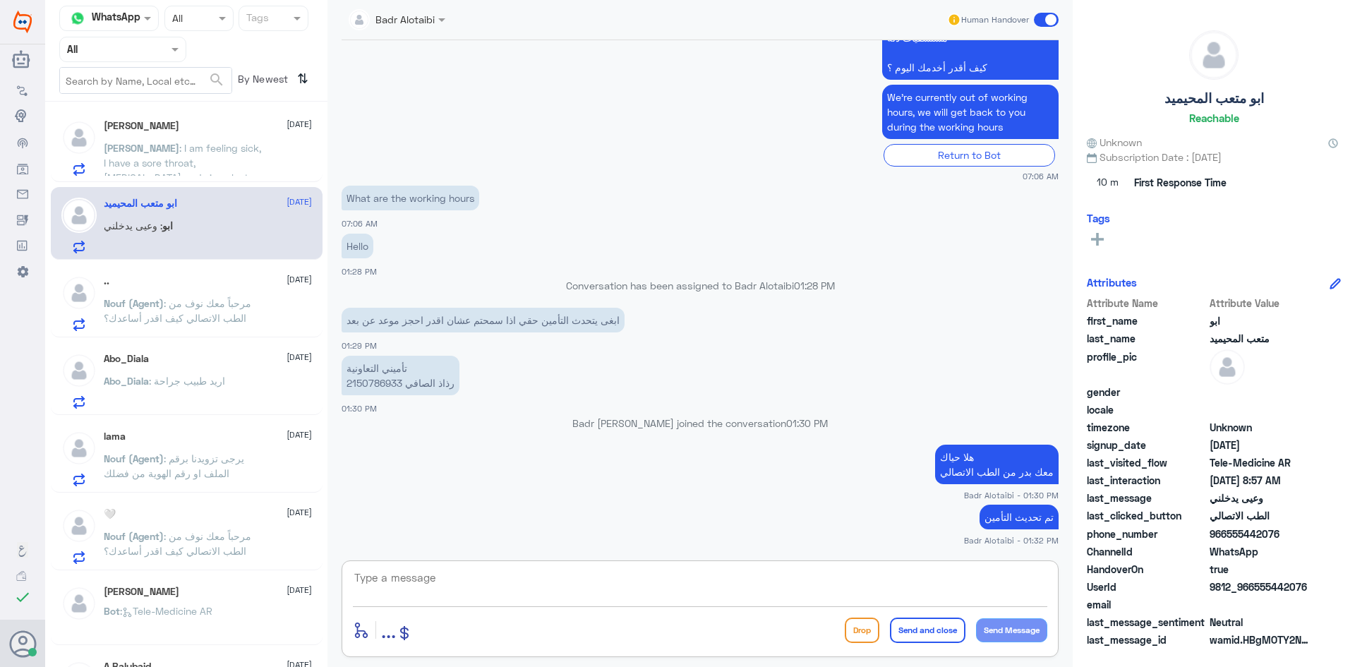
click at [215, 162] on span ": I am feeling sick, I have a sore throat, blocked nose and since last night I …" at bounding box center [183, 170] width 159 height 56
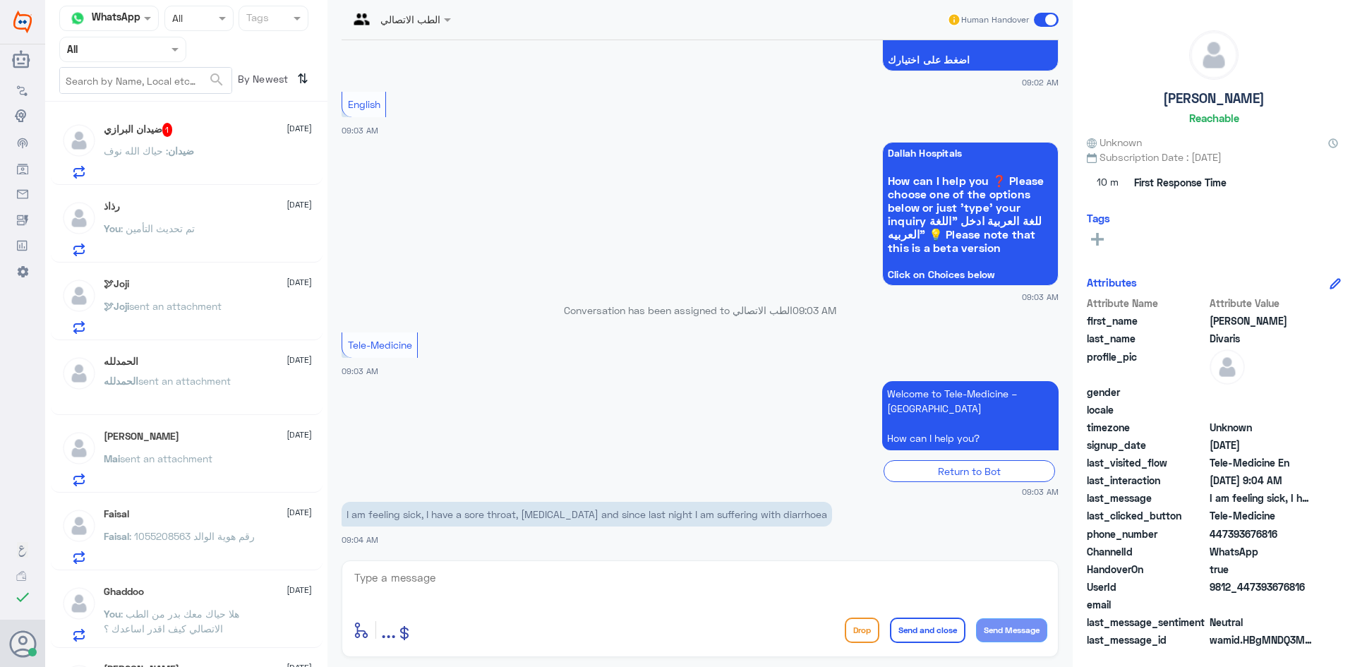
click at [215, 158] on div "ضيدان : حياك الله نوف" at bounding box center [208, 163] width 208 height 32
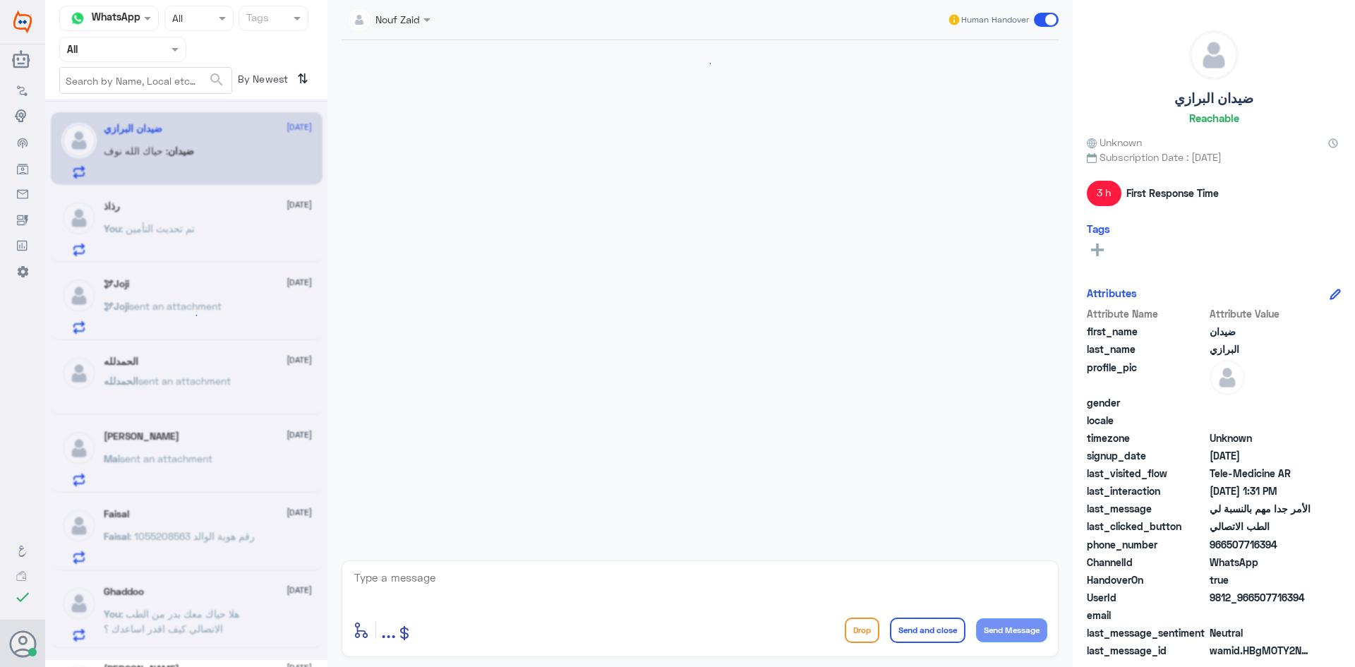
scroll to position [838, 0]
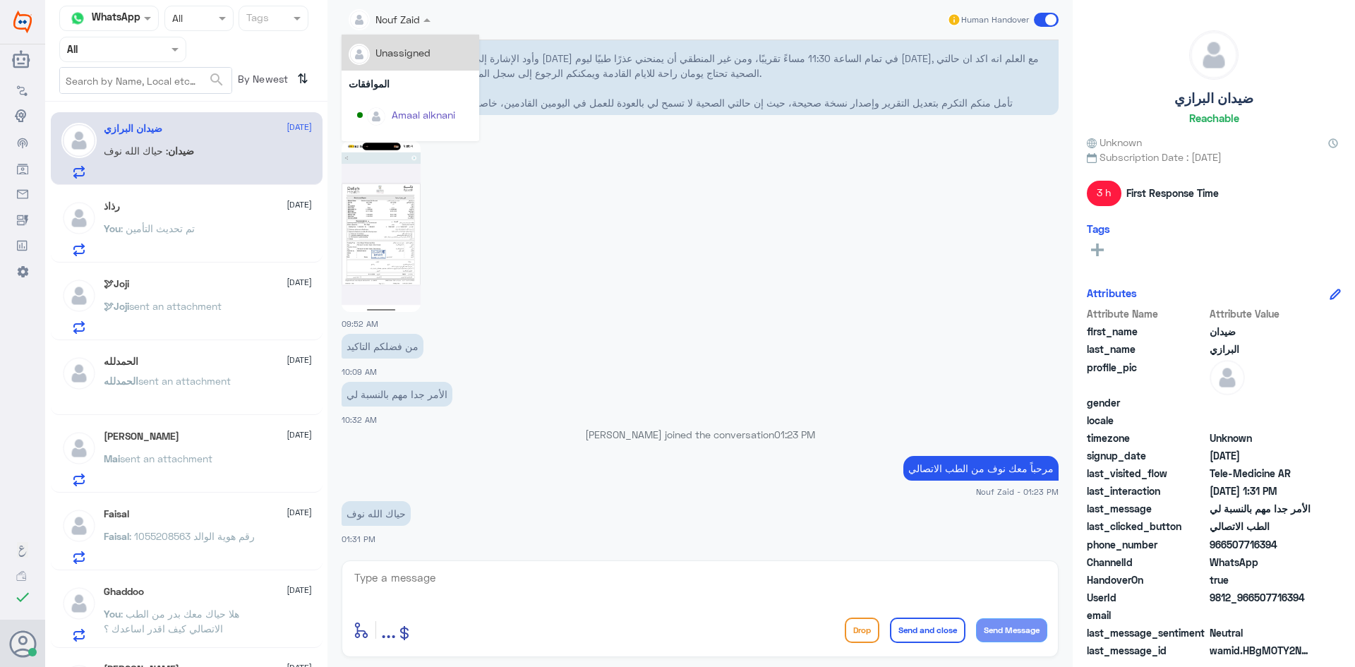
drag, startPoint x: 410, startPoint y: 25, endPoint x: 418, endPoint y: 74, distance: 50.0
click at [410, 25] on div at bounding box center [390, 19] width 96 height 16
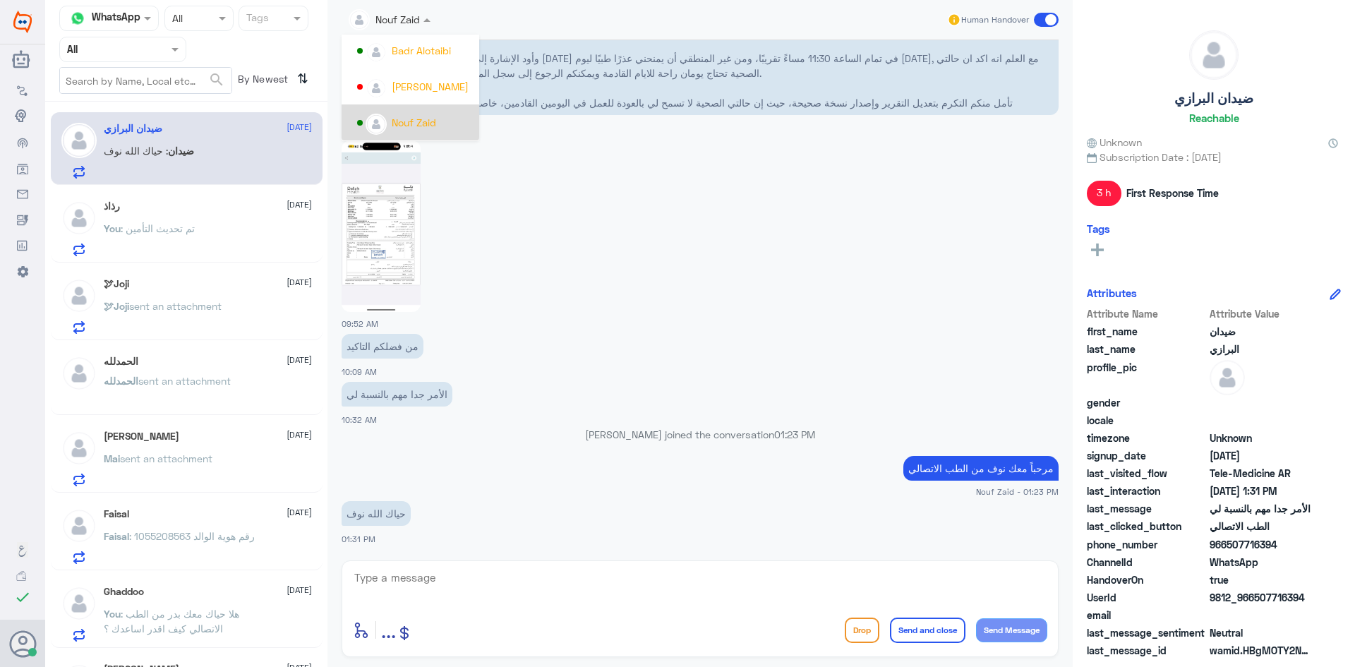
click at [432, 112] on div "Nouf Zaid" at bounding box center [414, 122] width 115 height 25
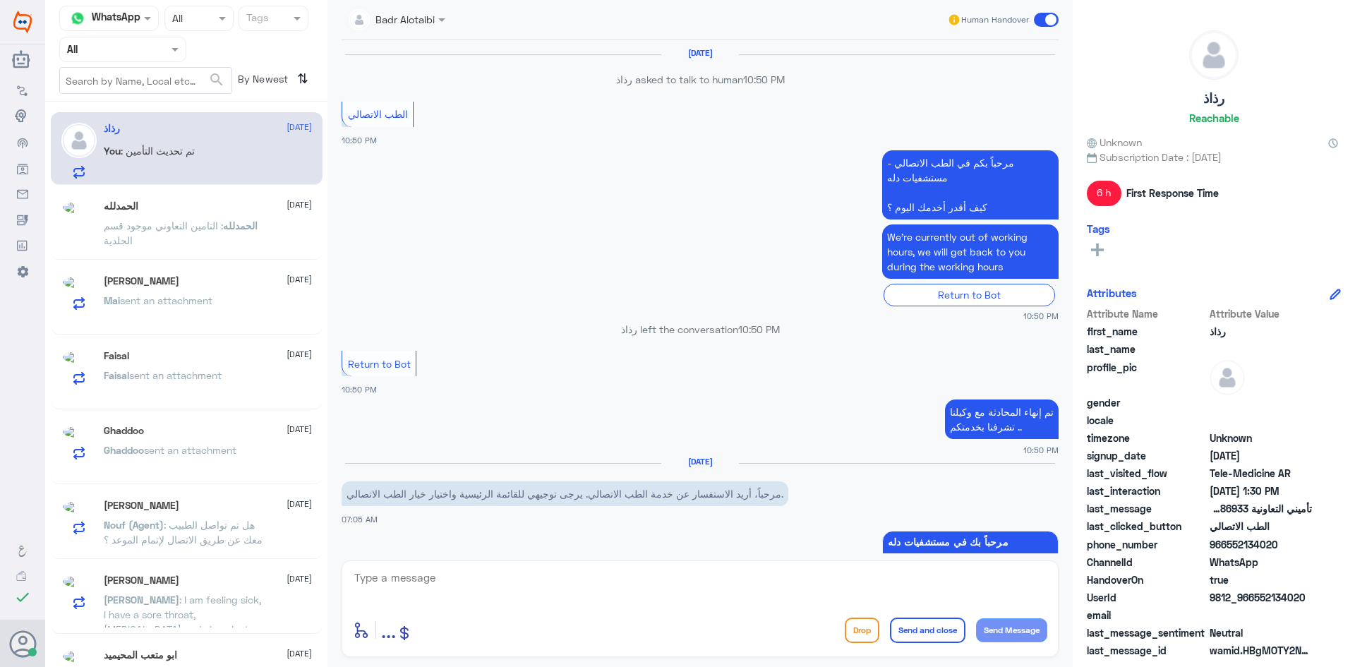
scroll to position [759, 0]
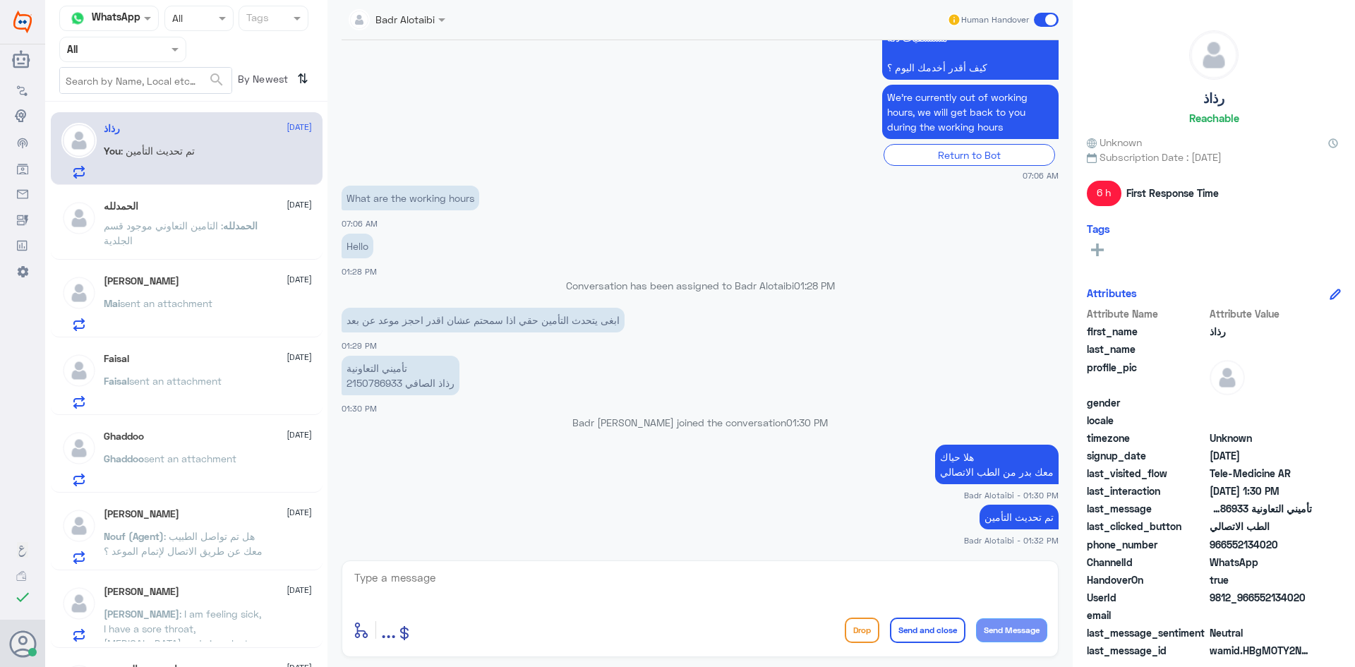
click at [229, 205] on div "الحمدلله 11 August" at bounding box center [208, 206] width 208 height 12
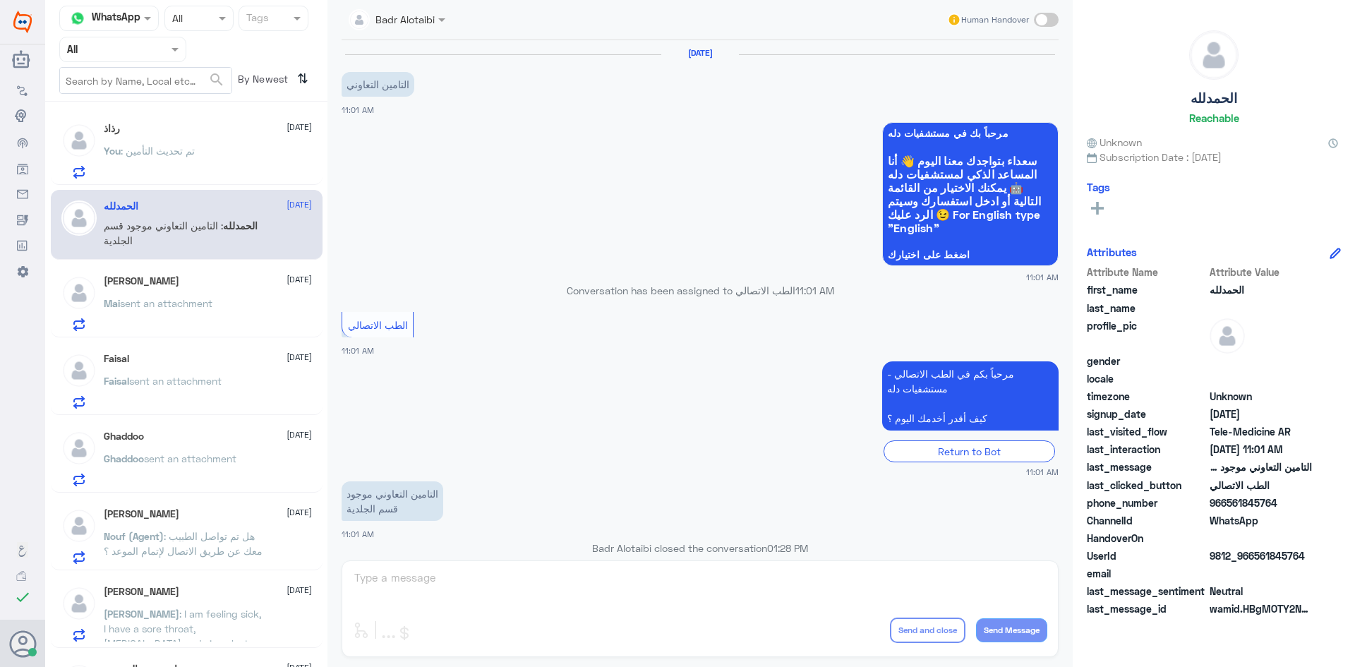
scroll to position [46, 0]
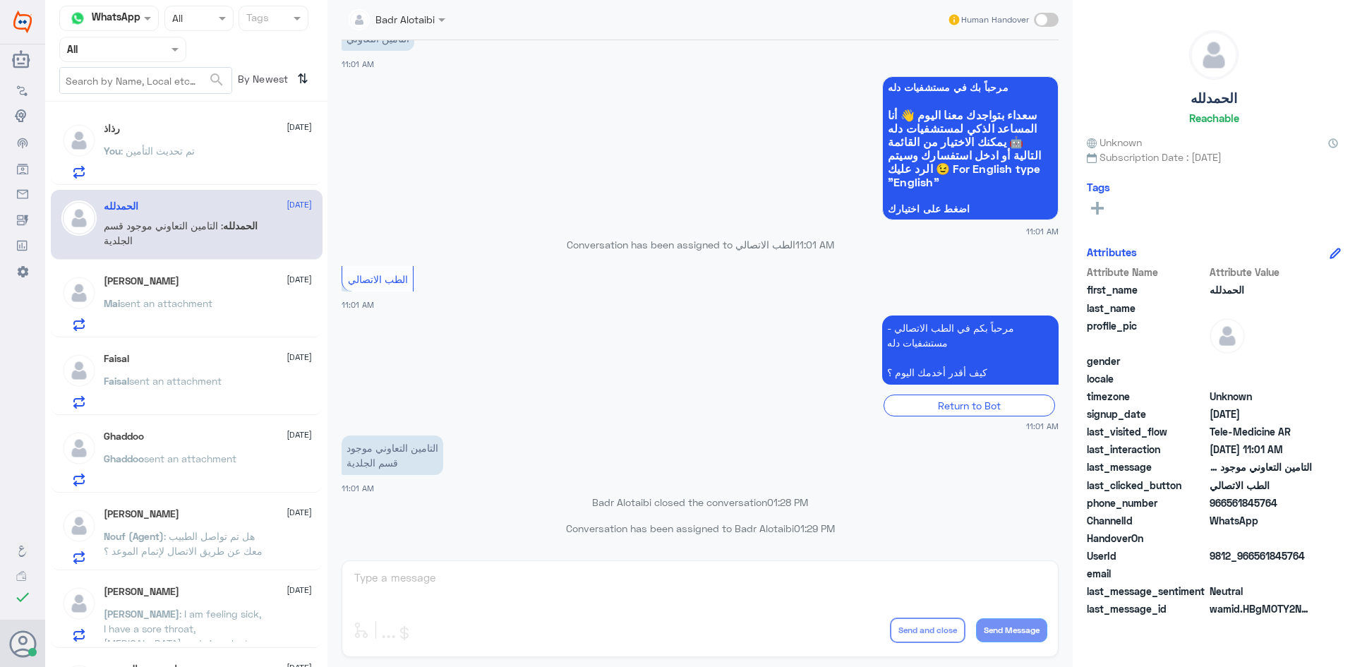
click at [225, 133] on div "رذاذ 11 August" at bounding box center [208, 129] width 208 height 12
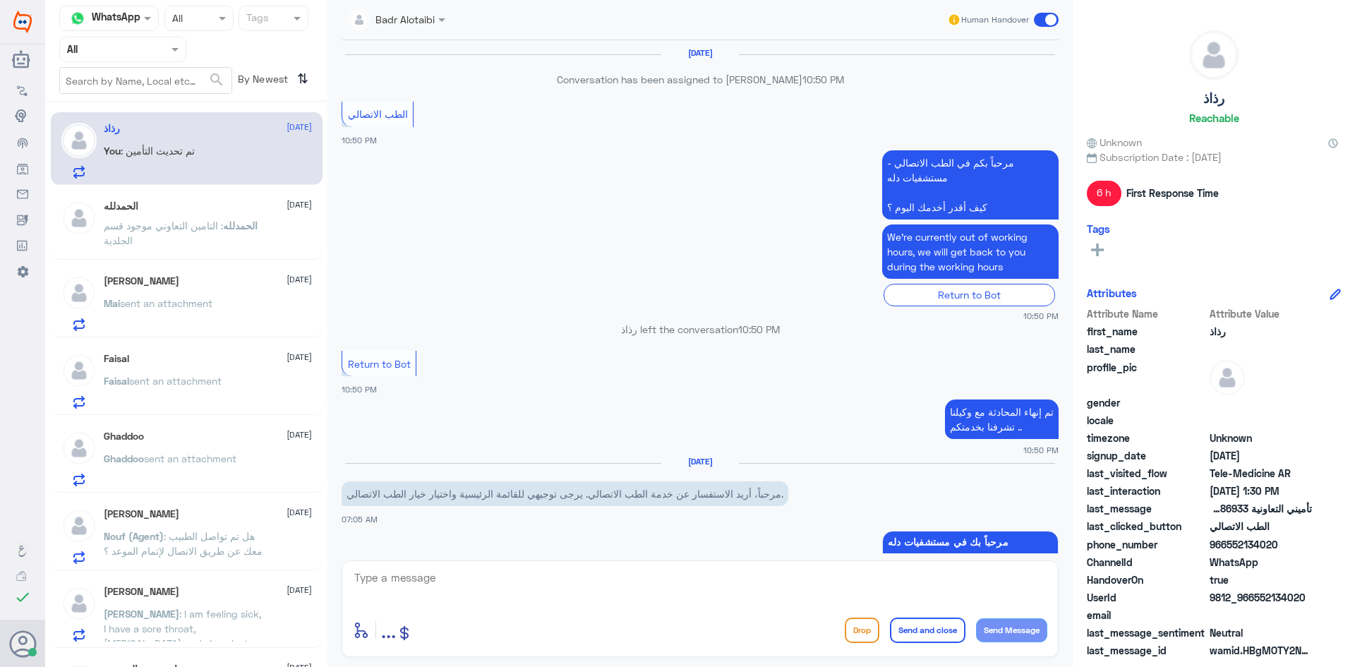
scroll to position [759, 0]
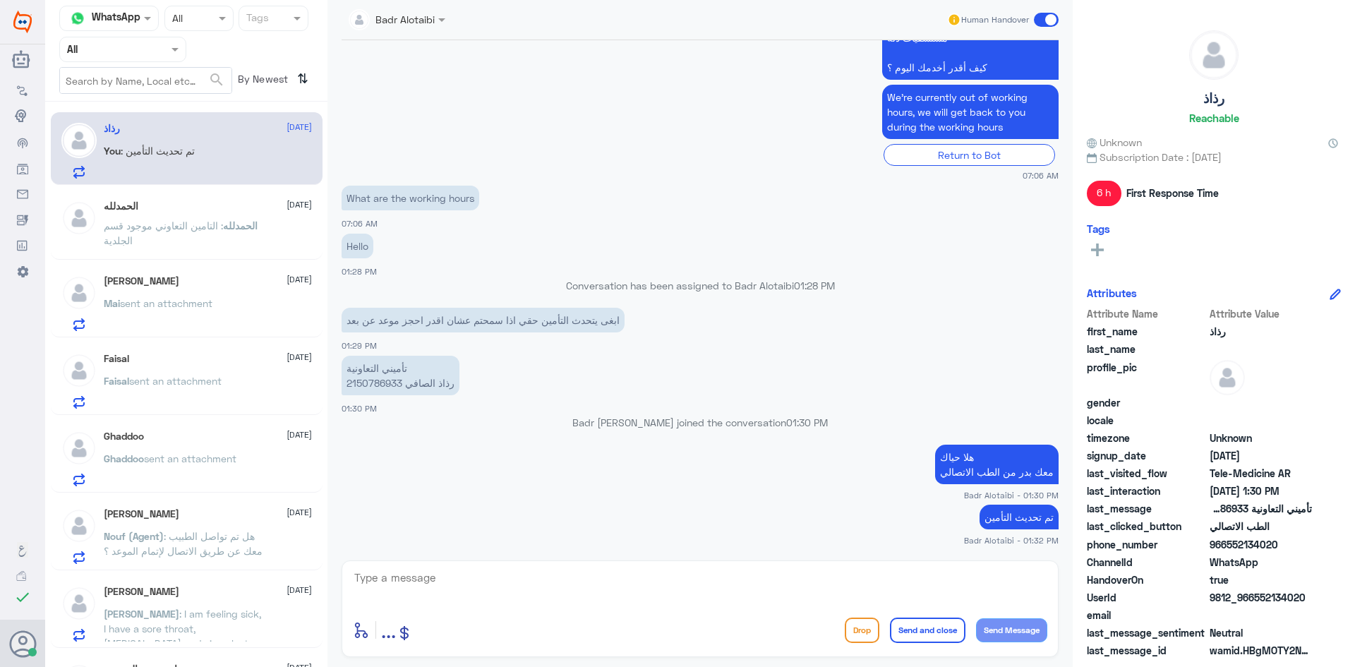
click at [1042, 15] on span at bounding box center [1046, 20] width 25 height 14
click at [0, 0] on input "checkbox" at bounding box center [0, 0] width 0 height 0
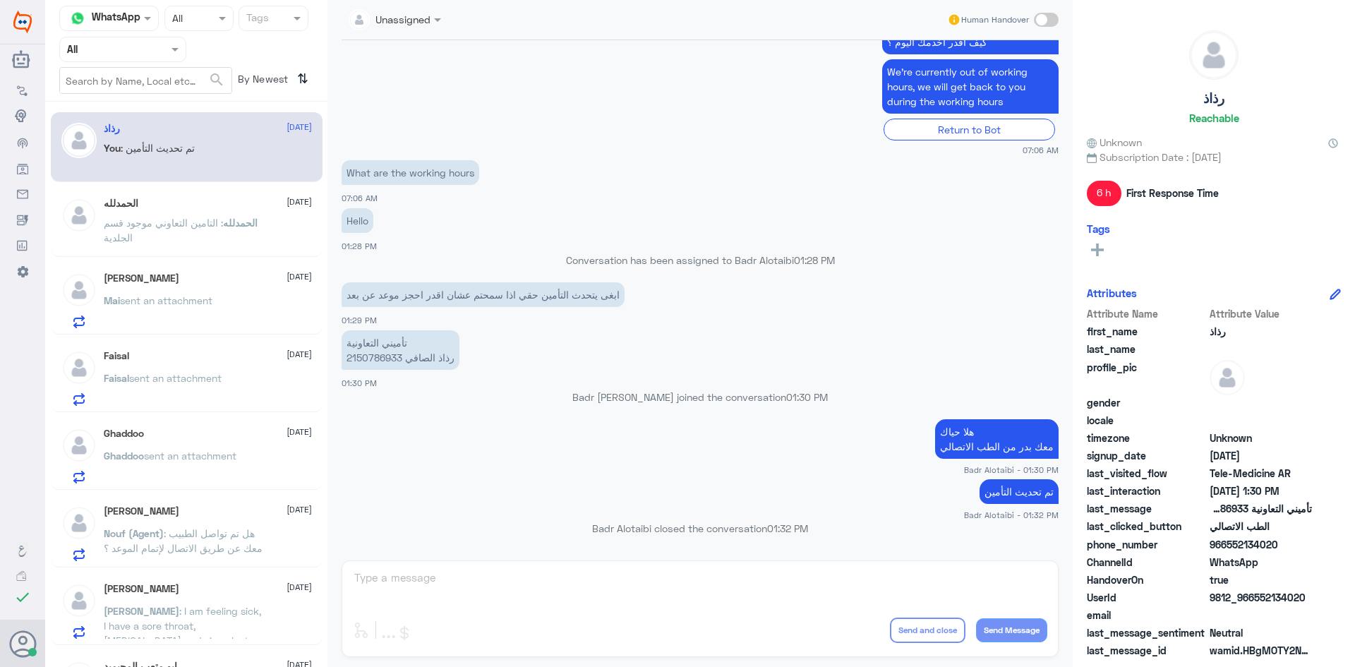
click at [138, 234] on span ": التامين التعاوني موجود قسم الجلدية" at bounding box center [163, 230] width 119 height 27
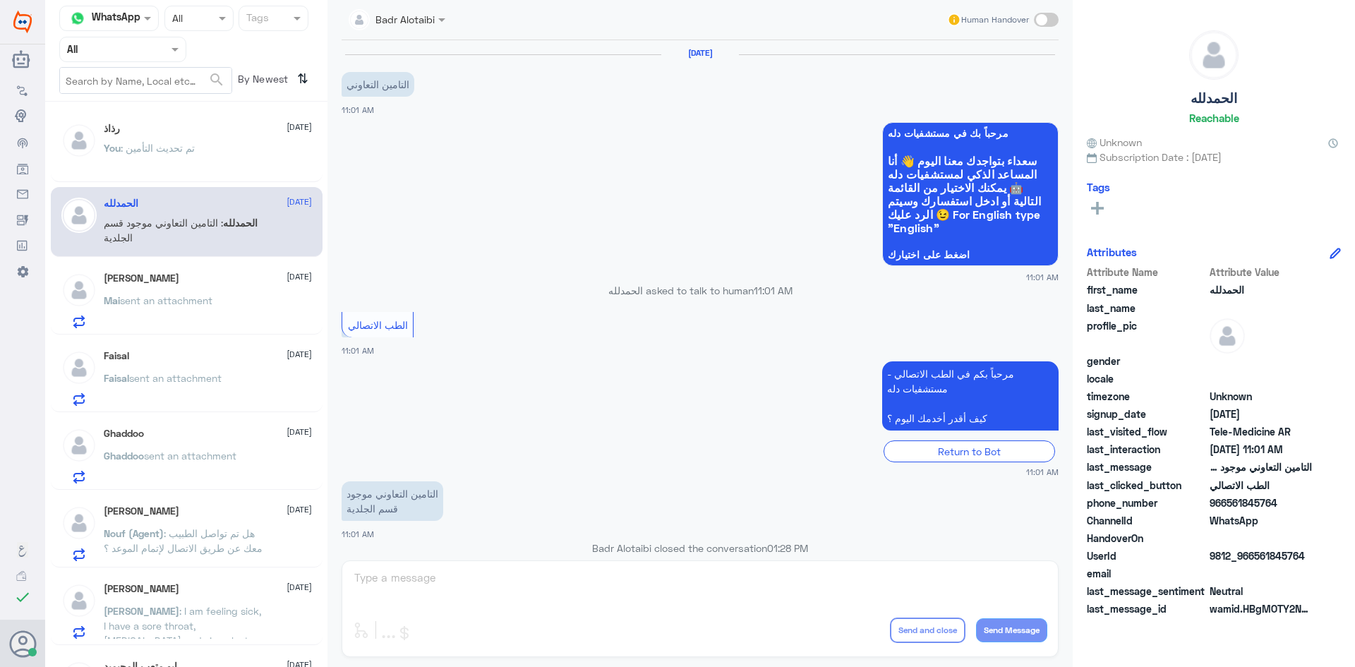
scroll to position [46, 0]
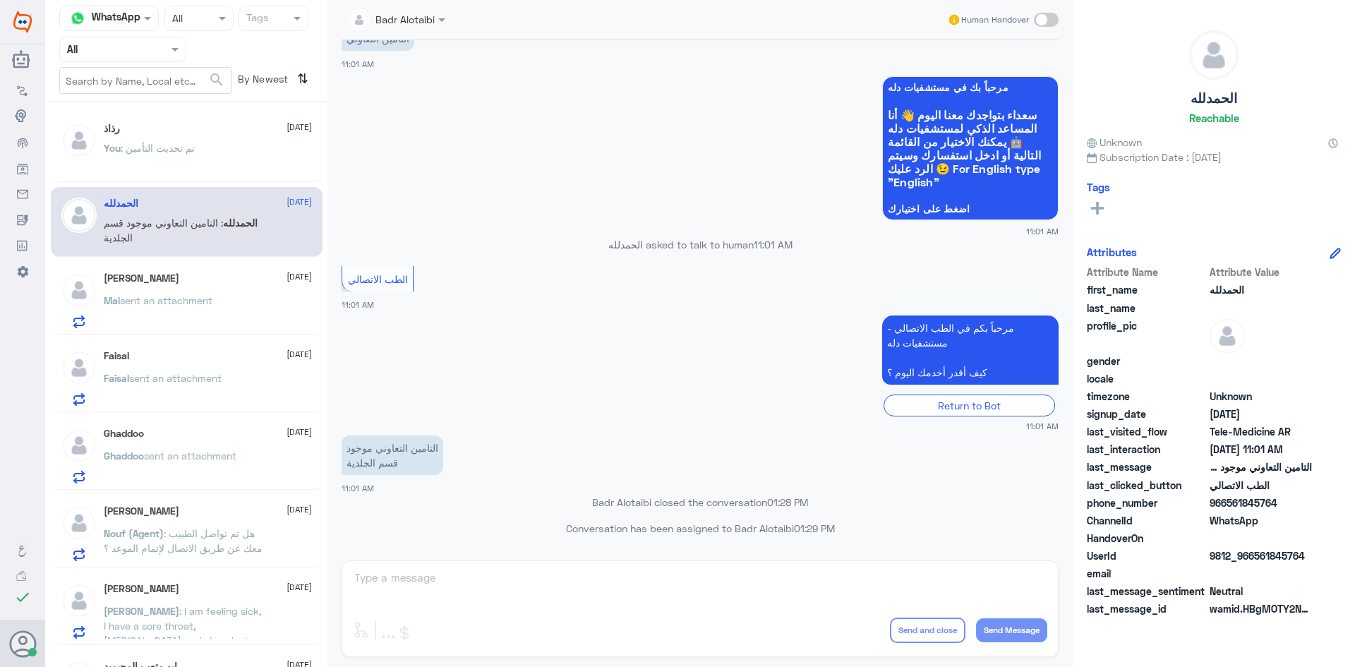
click at [1042, 20] on span at bounding box center [1046, 20] width 25 height 14
click at [0, 0] on input "checkbox" at bounding box center [0, 0] width 0 height 0
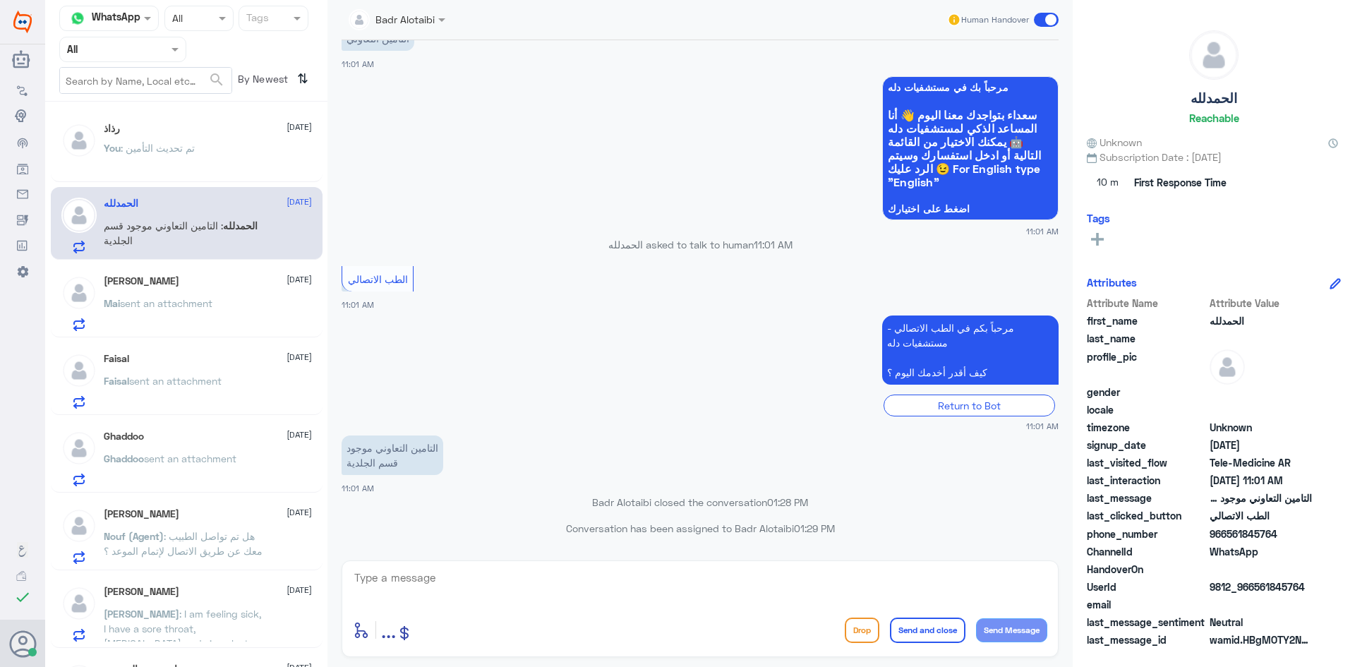
click at [1042, 20] on span at bounding box center [1046, 20] width 25 height 14
click at [0, 0] on input "checkbox" at bounding box center [0, 0] width 0 height 0
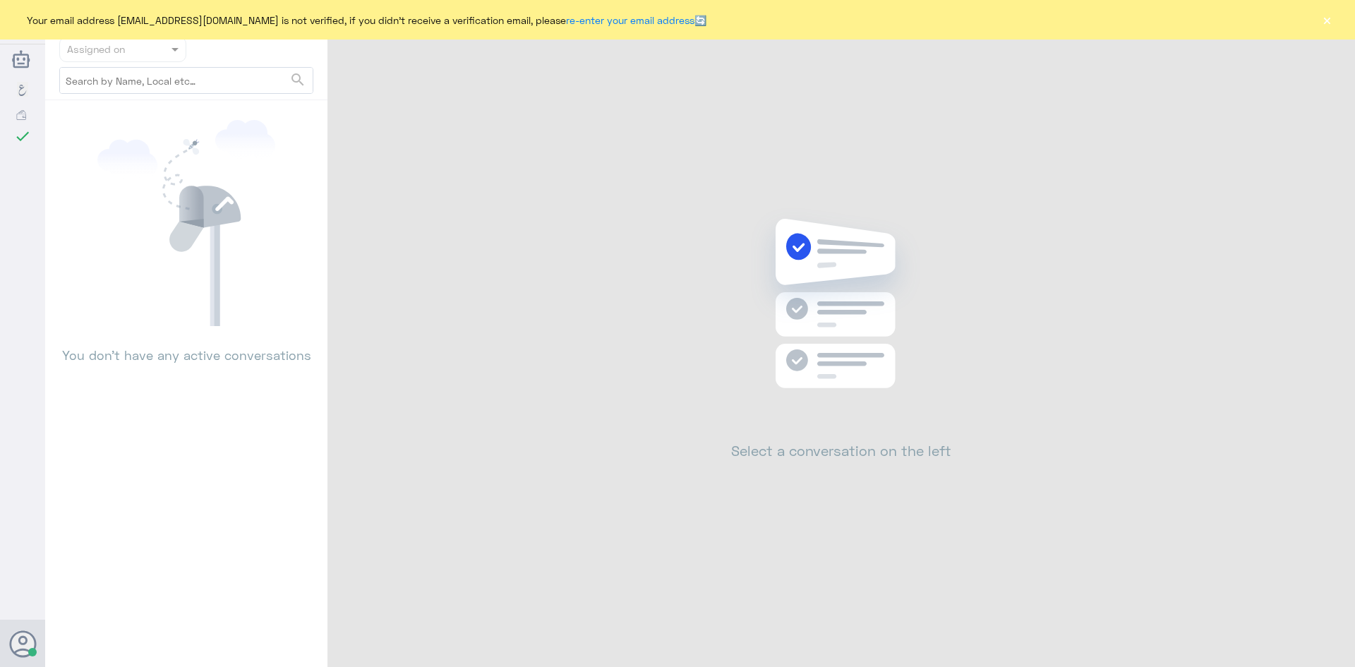
click at [1328, 17] on button "×" at bounding box center [1327, 20] width 14 height 14
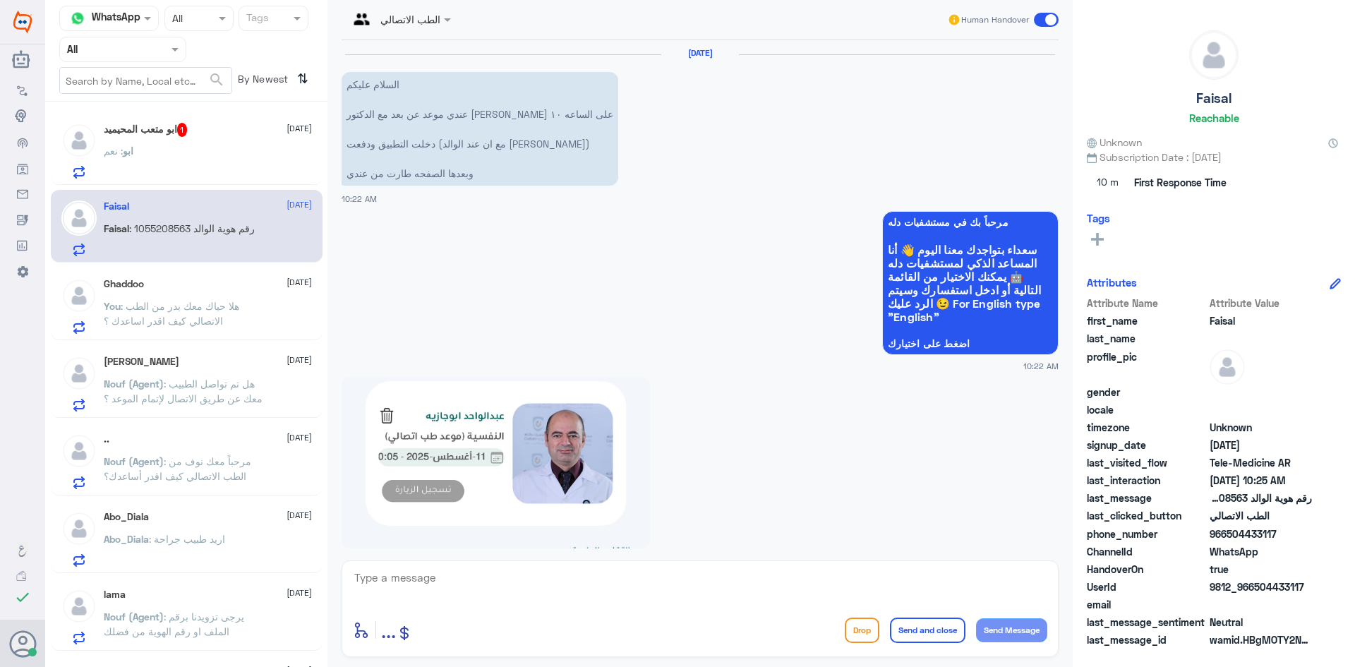
scroll to position [507, 0]
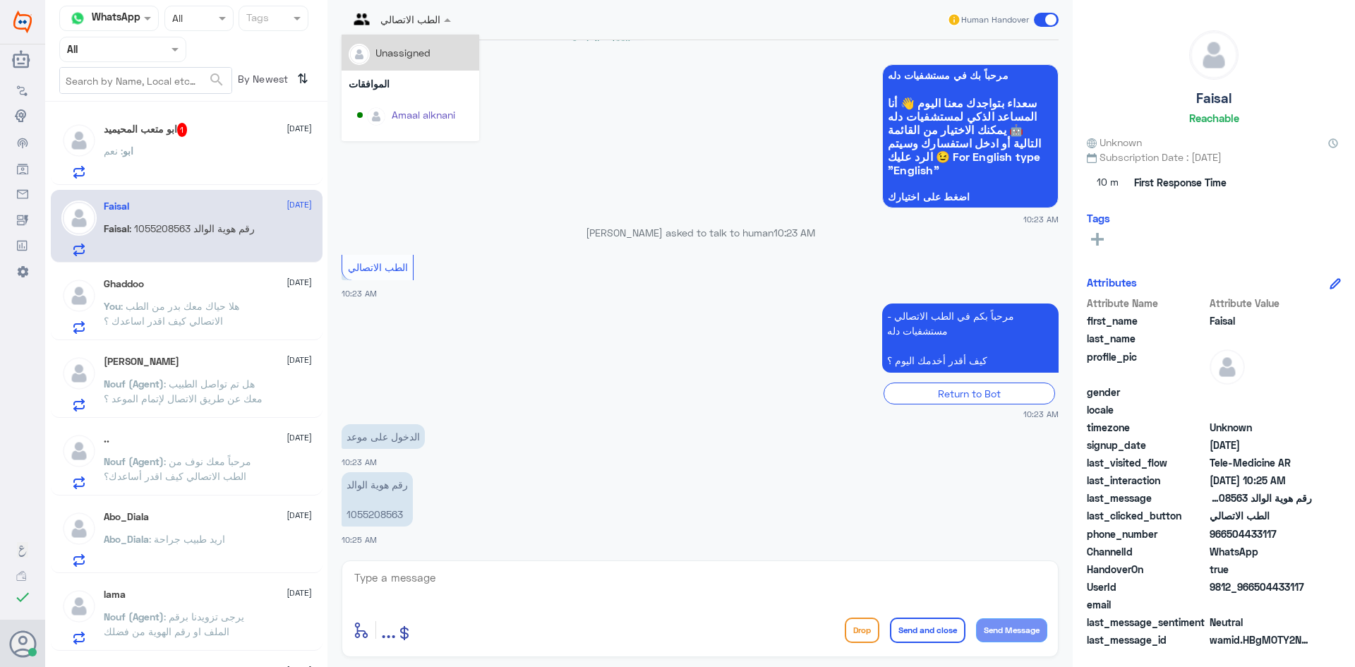
drag, startPoint x: 428, startPoint y: 22, endPoint x: 428, endPoint y: 46, distance: 24.0
click at [427, 25] on div at bounding box center [400, 19] width 116 height 16
click at [440, 61] on div "Badr Alotaibi" at bounding box center [414, 50] width 115 height 25
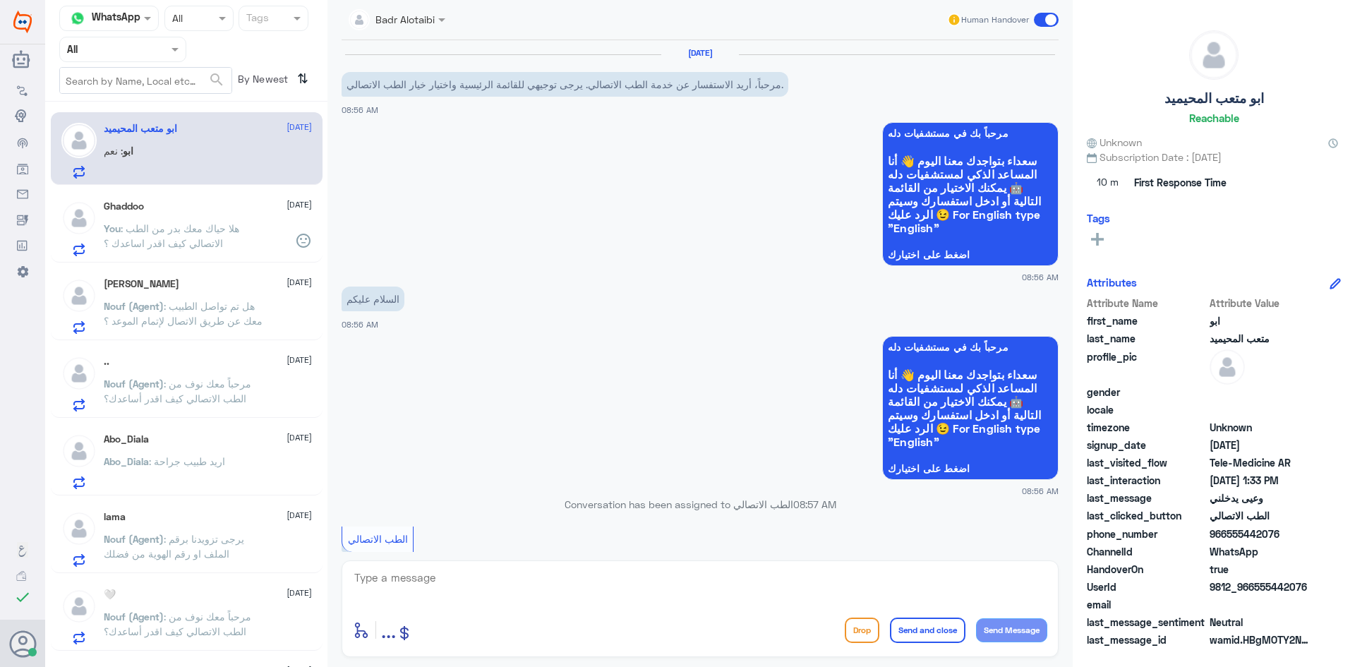
scroll to position [323, 0]
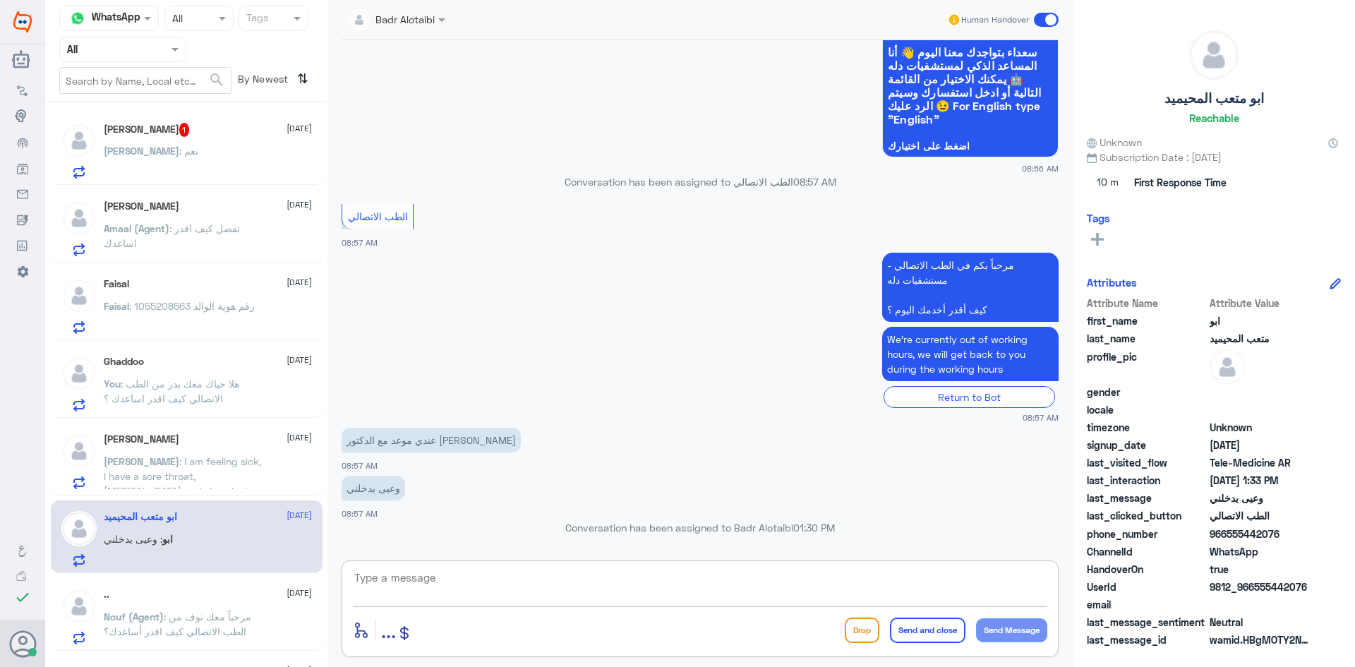
click at [721, 584] on textarea at bounding box center [700, 585] width 694 height 35
type textarea "هلا حياك معك بدر من الطب الاتصالي"
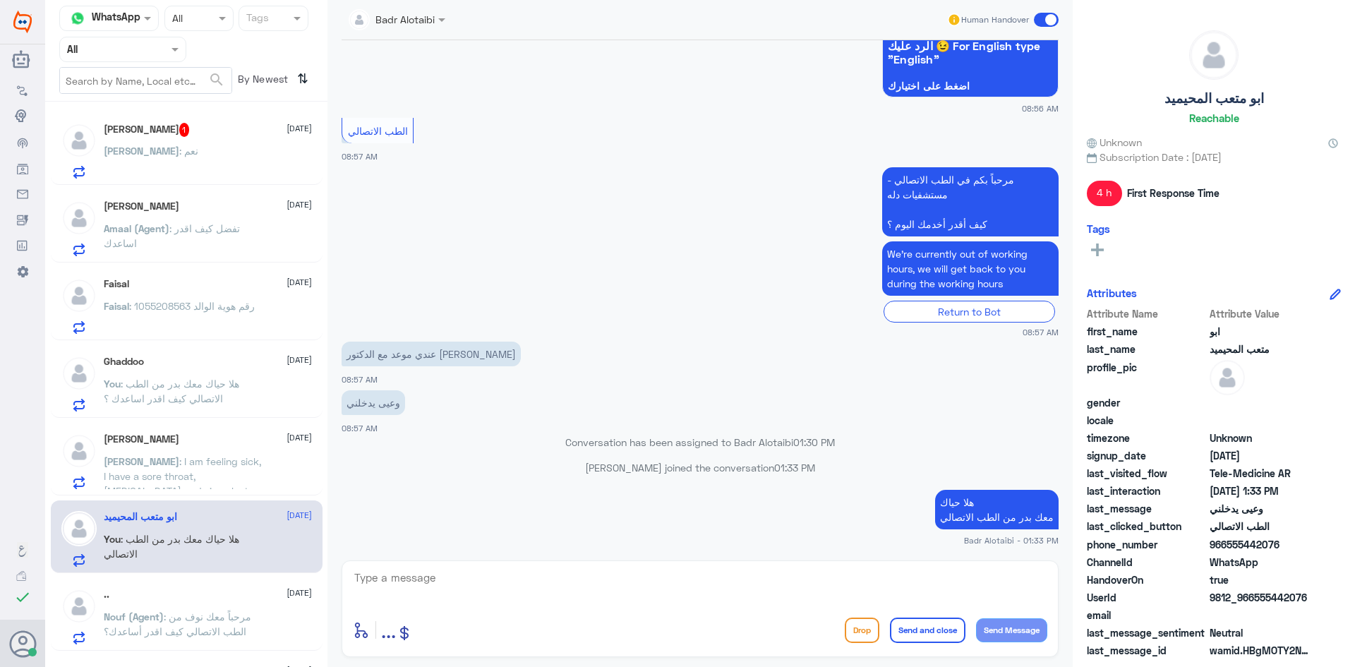
click at [1301, 589] on div "HandoverOn true" at bounding box center [1214, 581] width 254 height 18
drag, startPoint x: 1305, startPoint y: 596, endPoint x: 1255, endPoint y: 603, distance: 50.6
click at [1255, 603] on span "9812_966555442076" at bounding box center [1261, 597] width 102 height 15
copy span "555442076"
click at [902, 591] on textarea at bounding box center [700, 585] width 694 height 35
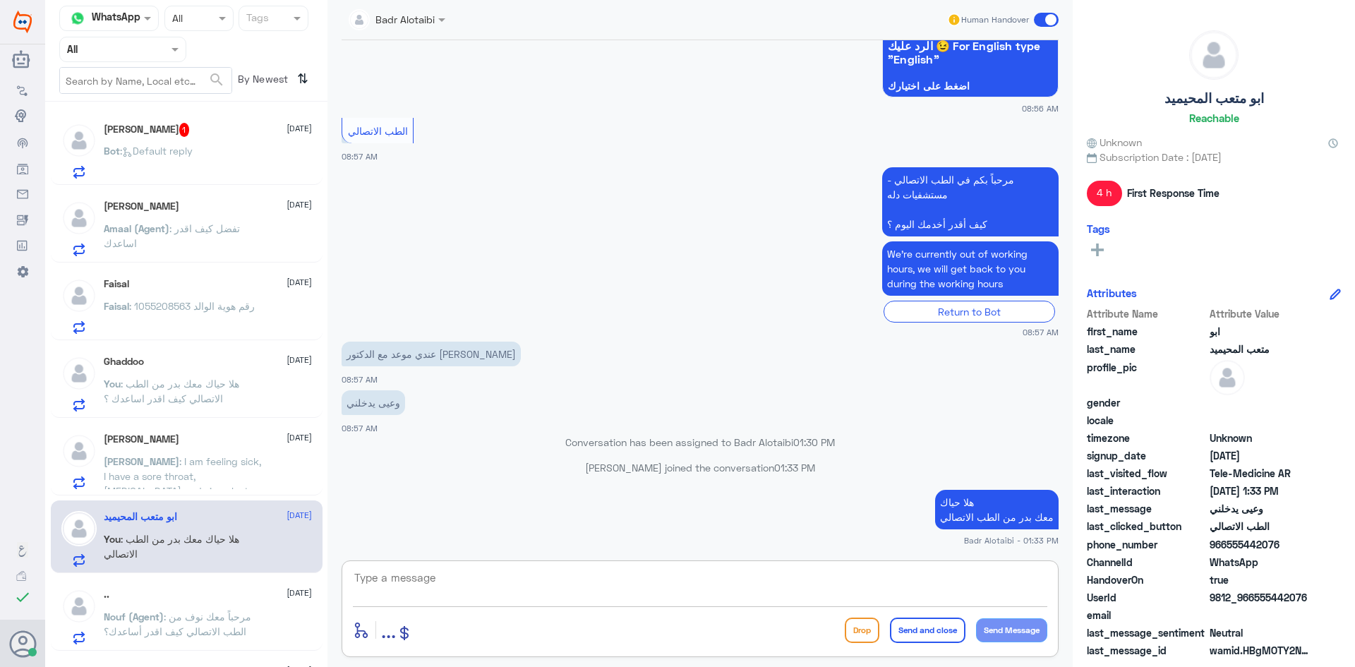
click at [997, 588] on textarea at bounding box center [700, 585] width 694 height 35
drag, startPoint x: 1306, startPoint y: 599, endPoint x: 1257, endPoint y: 603, distance: 48.9
click at [1257, 603] on span "9812_966555442076" at bounding box center [1261, 597] width 102 height 15
click at [907, 587] on textarea at bounding box center [700, 585] width 694 height 35
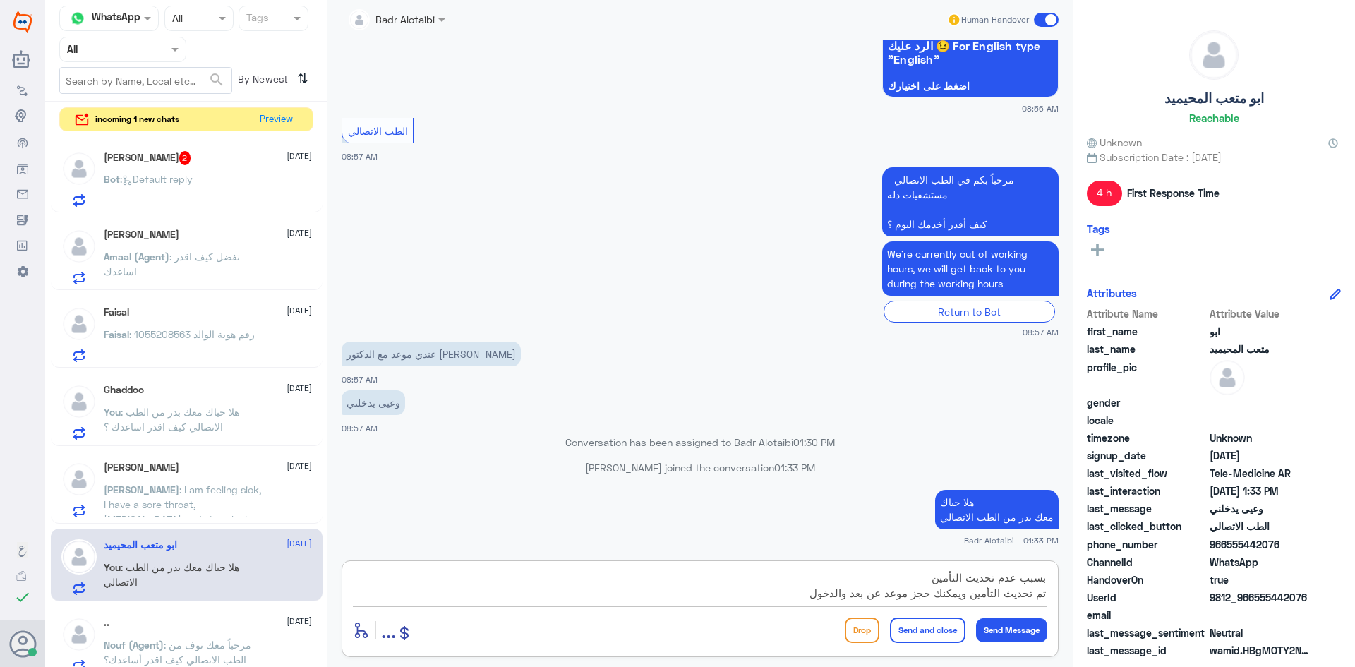
type textarea "بسبب عدم تحديث التأمين تم تحديث التأمين ويمكنك حجز موعد عن بعد والدخول"
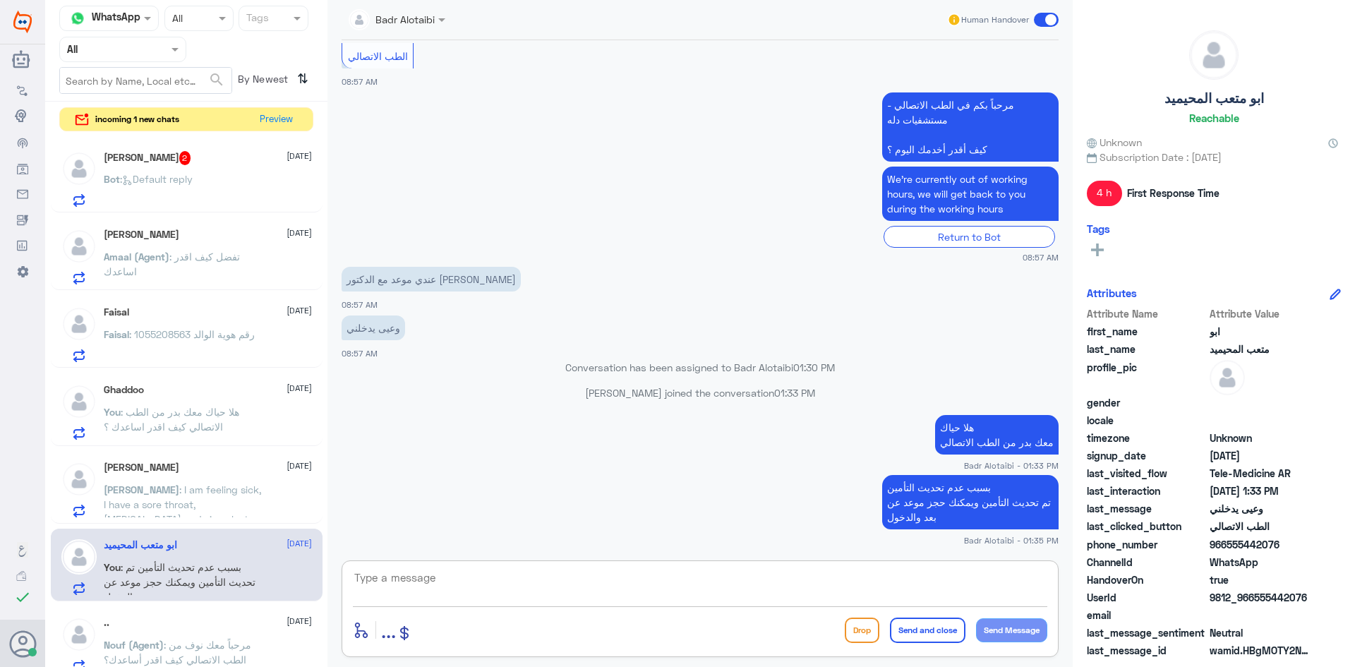
click at [1037, 16] on span at bounding box center [1046, 20] width 25 height 14
click at [0, 0] on input "checkbox" at bounding box center [0, 0] width 0 height 0
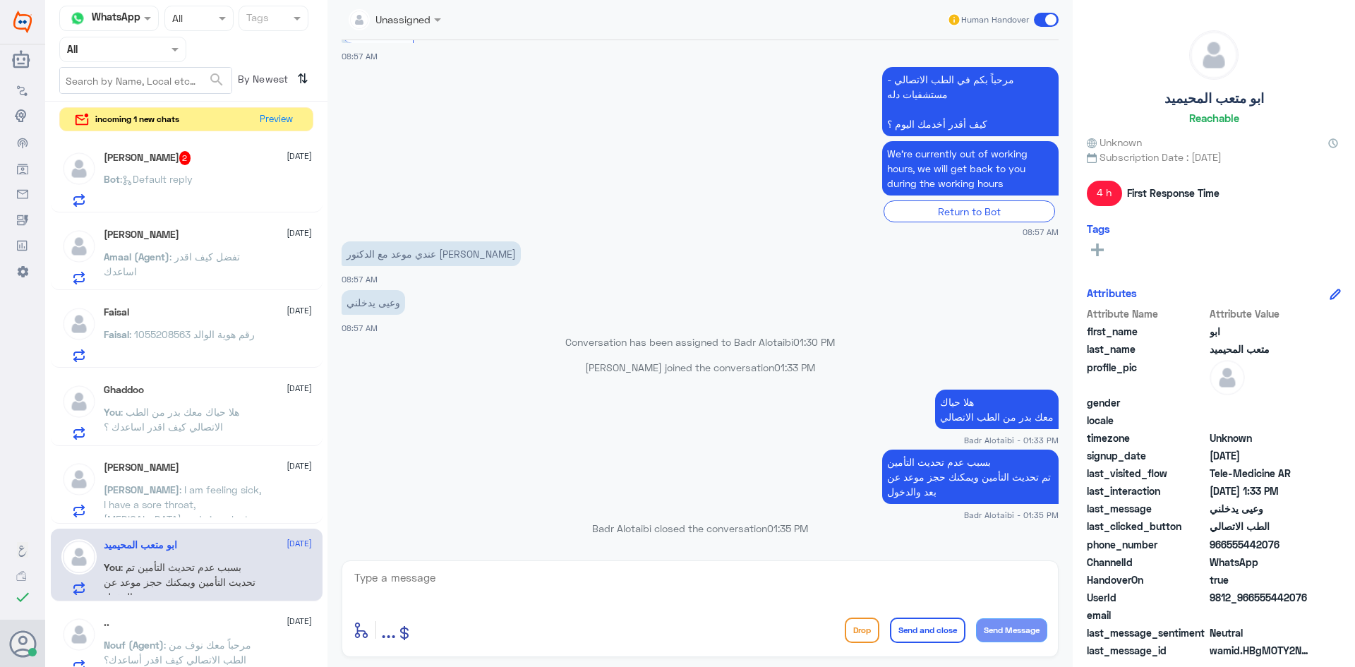
click at [227, 481] on div "Michael Divaris 11 August Michael : I am feeling sick, I have a sore throat, bl…" at bounding box center [208, 490] width 208 height 56
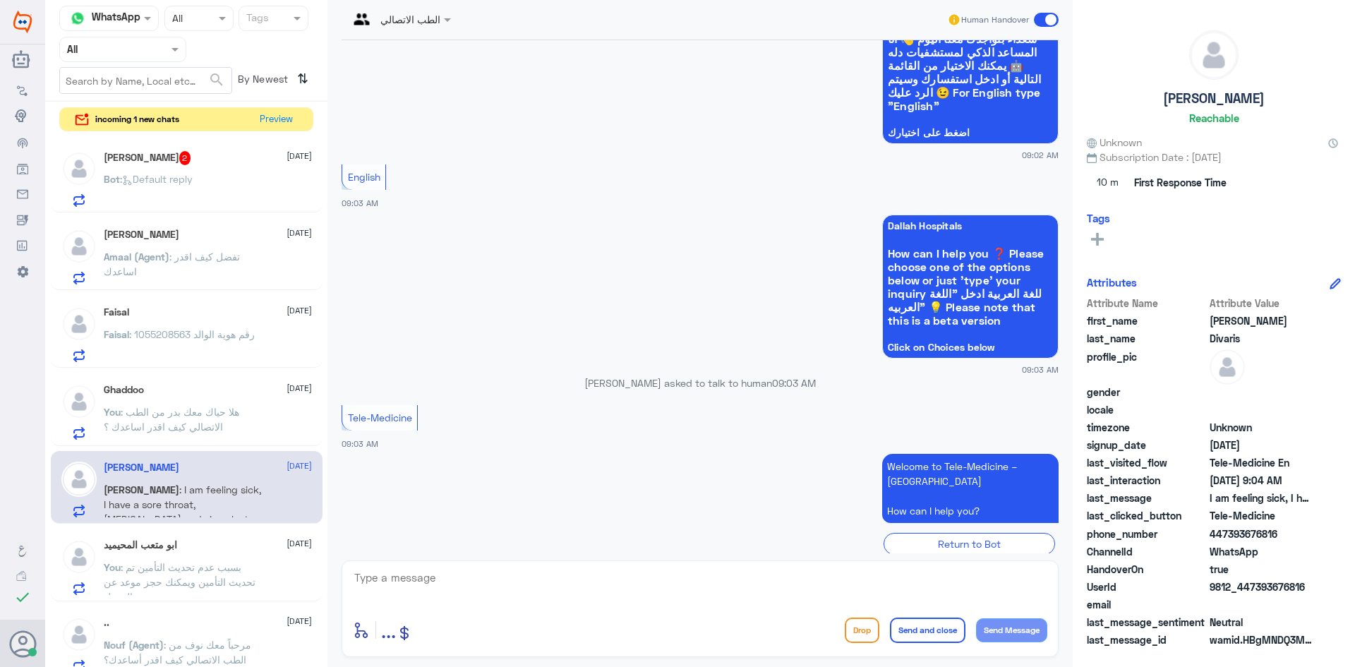
scroll to position [623, 0]
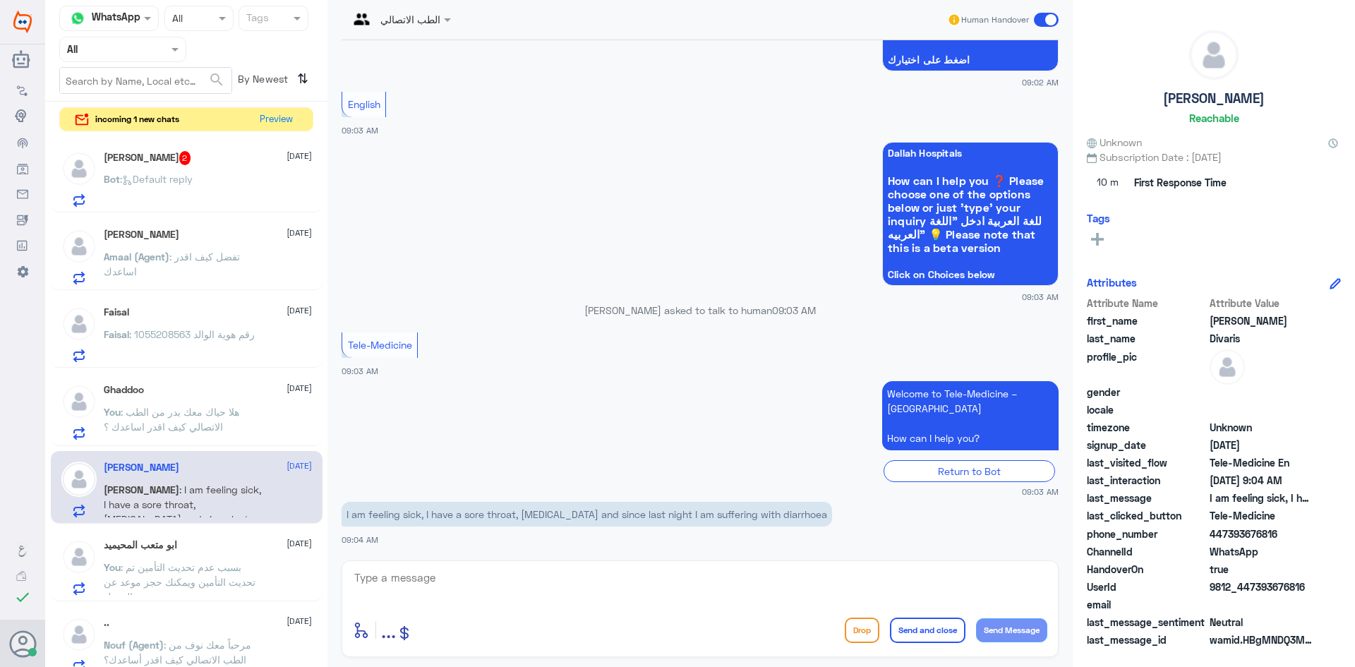
click at [1041, 17] on span at bounding box center [1046, 20] width 25 height 14
click at [0, 0] on input "checkbox" at bounding box center [0, 0] width 0 height 0
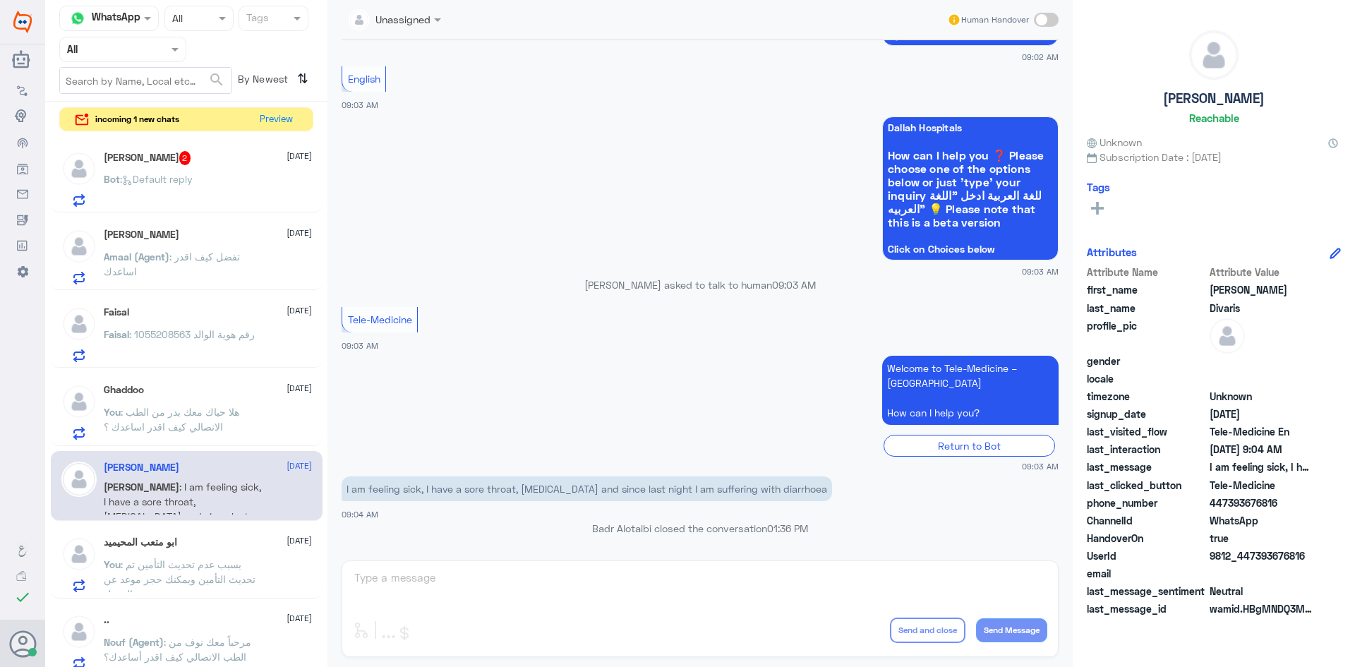
click at [174, 167] on div "محمد 2 11 August Bot : Default reply" at bounding box center [208, 179] width 208 height 56
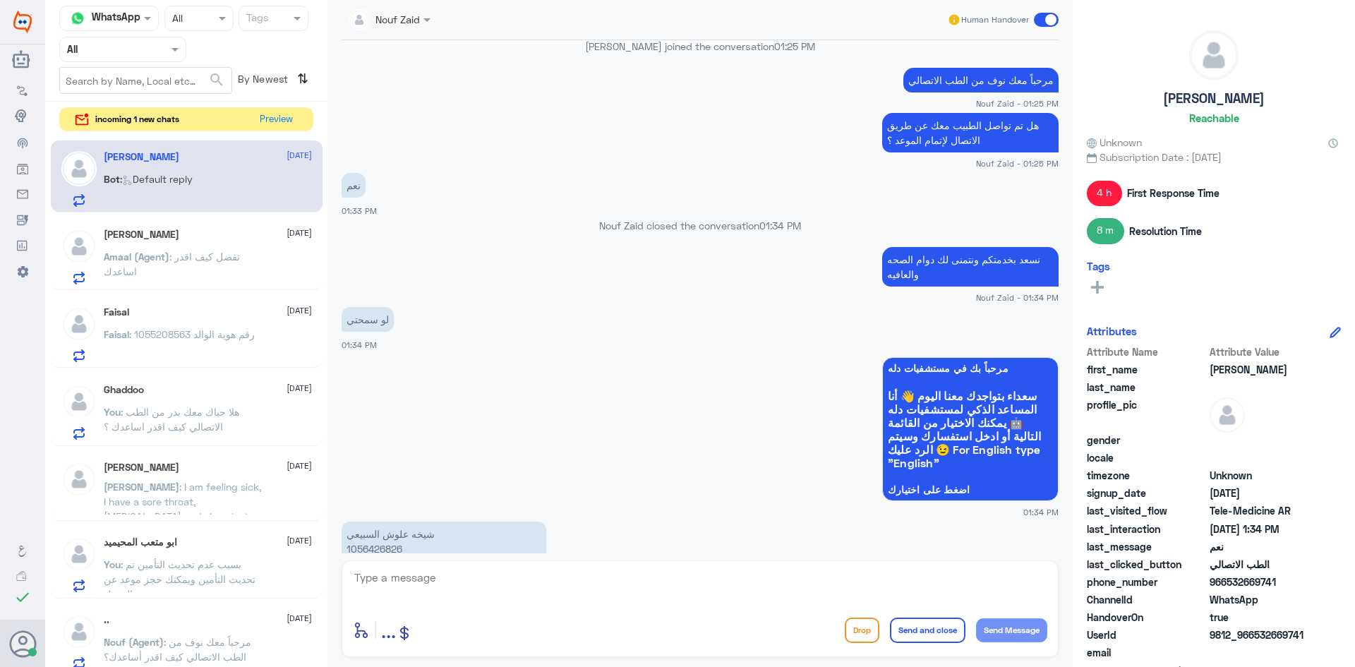
scroll to position [509, 0]
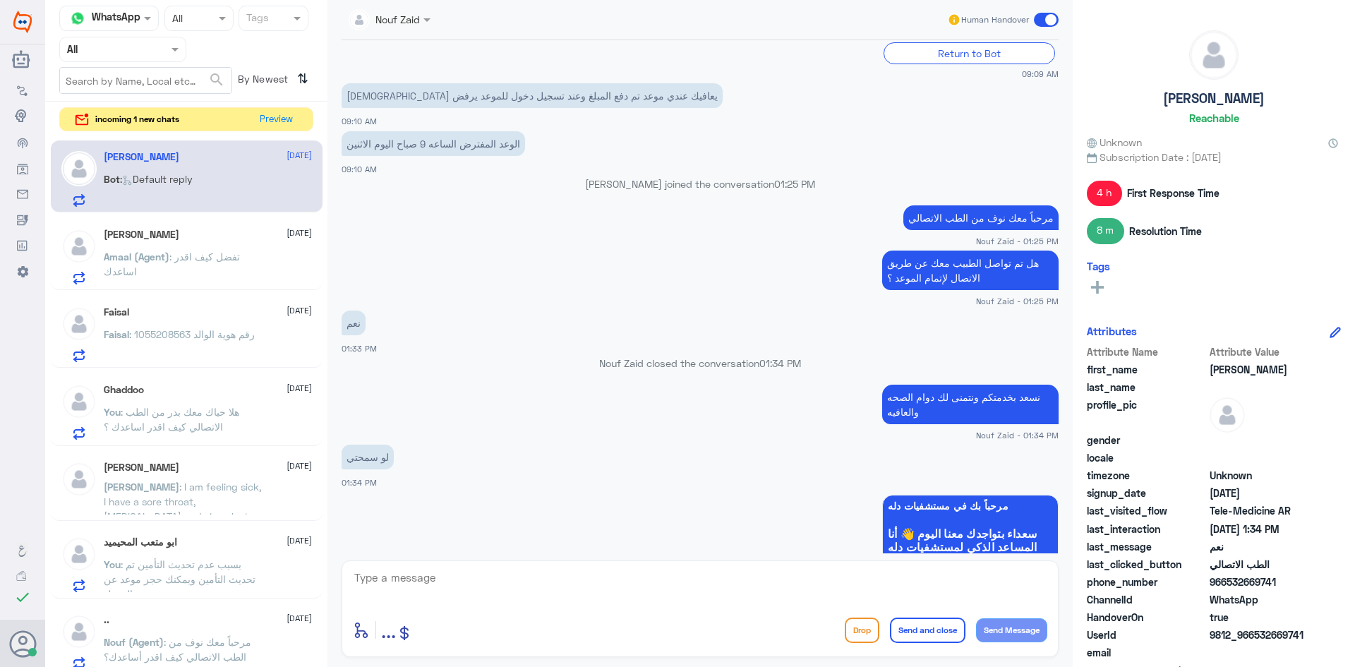
click at [421, 16] on span at bounding box center [429, 19] width 18 height 15
click at [433, 110] on div "Nouf Zaid" at bounding box center [414, 122] width 115 height 25
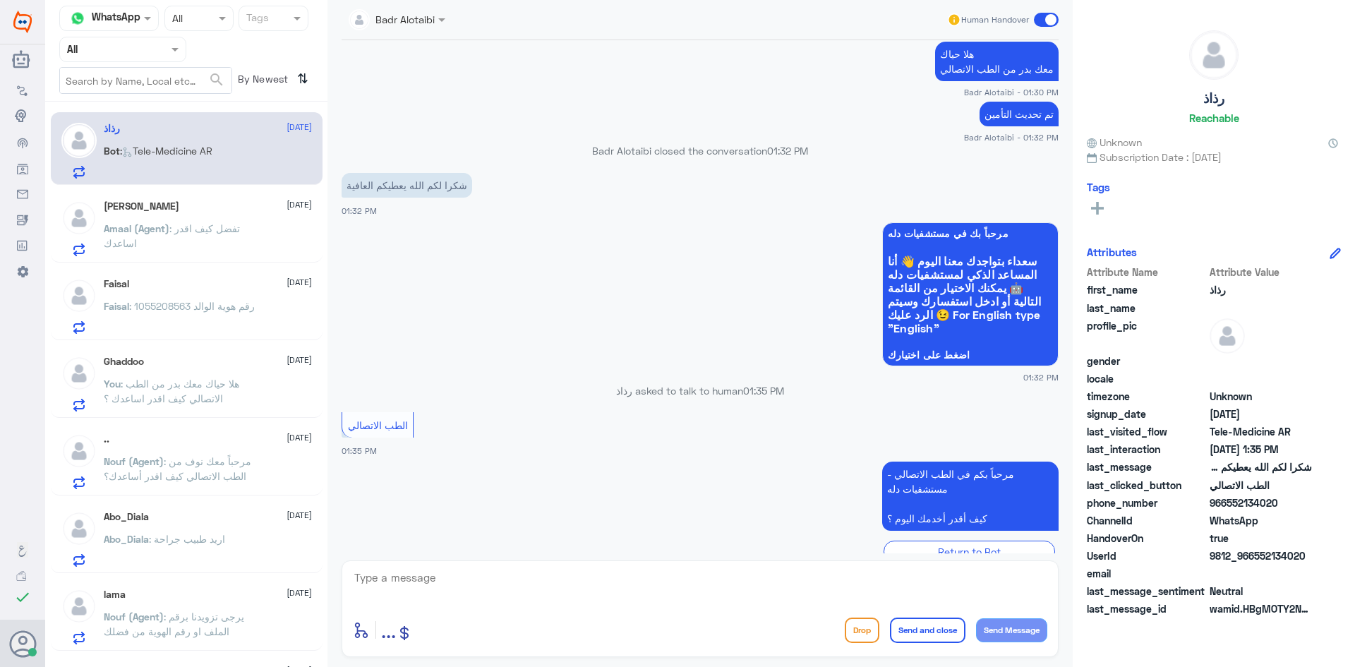
scroll to position [737, 0]
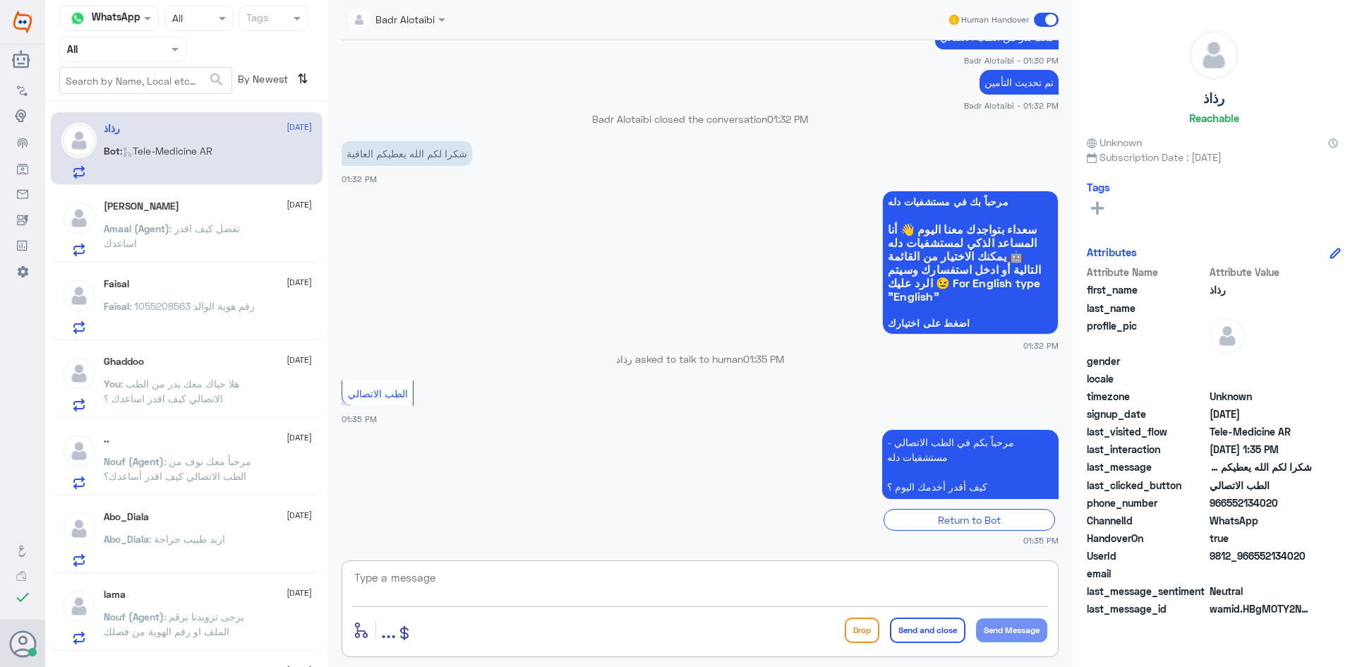
click at [637, 581] on textarea at bounding box center [700, 585] width 694 height 35
type textarea "العفو سعدنا بخدمتك تمانينا لك دوام الصحة والعافية"
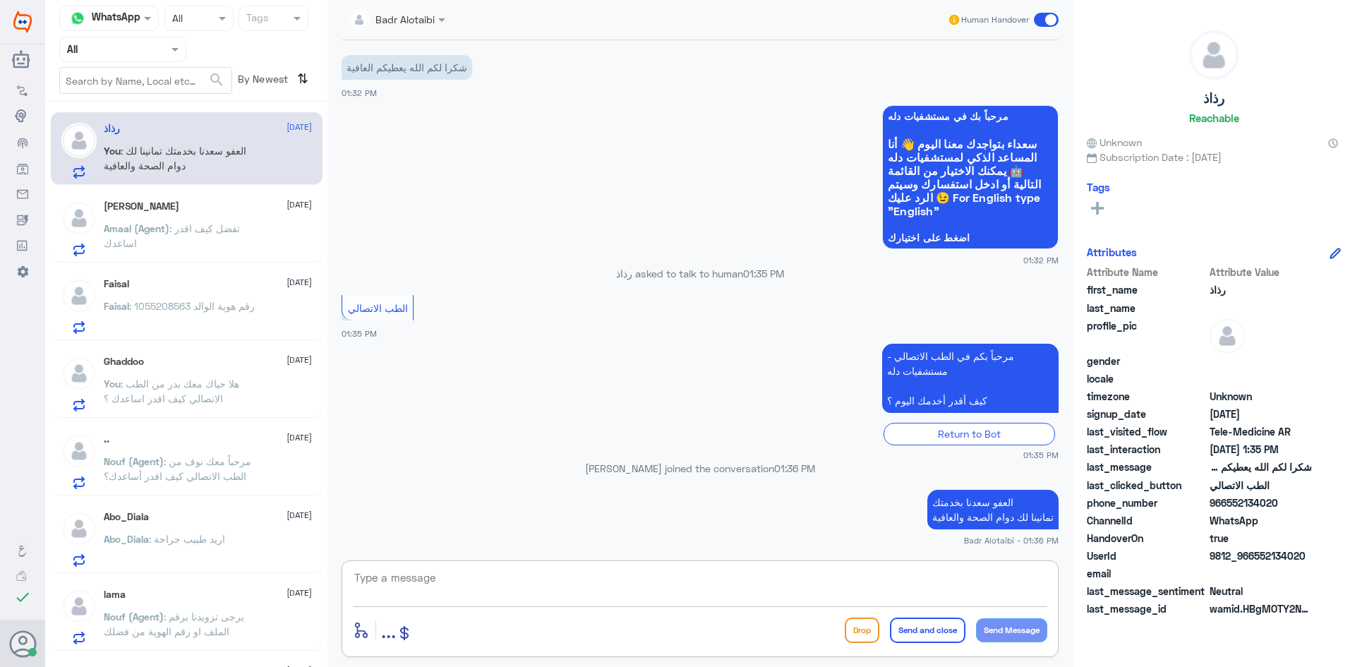
click at [1045, 23] on span at bounding box center [1046, 20] width 25 height 14
click at [0, 0] on input "checkbox" at bounding box center [0, 0] width 0 height 0
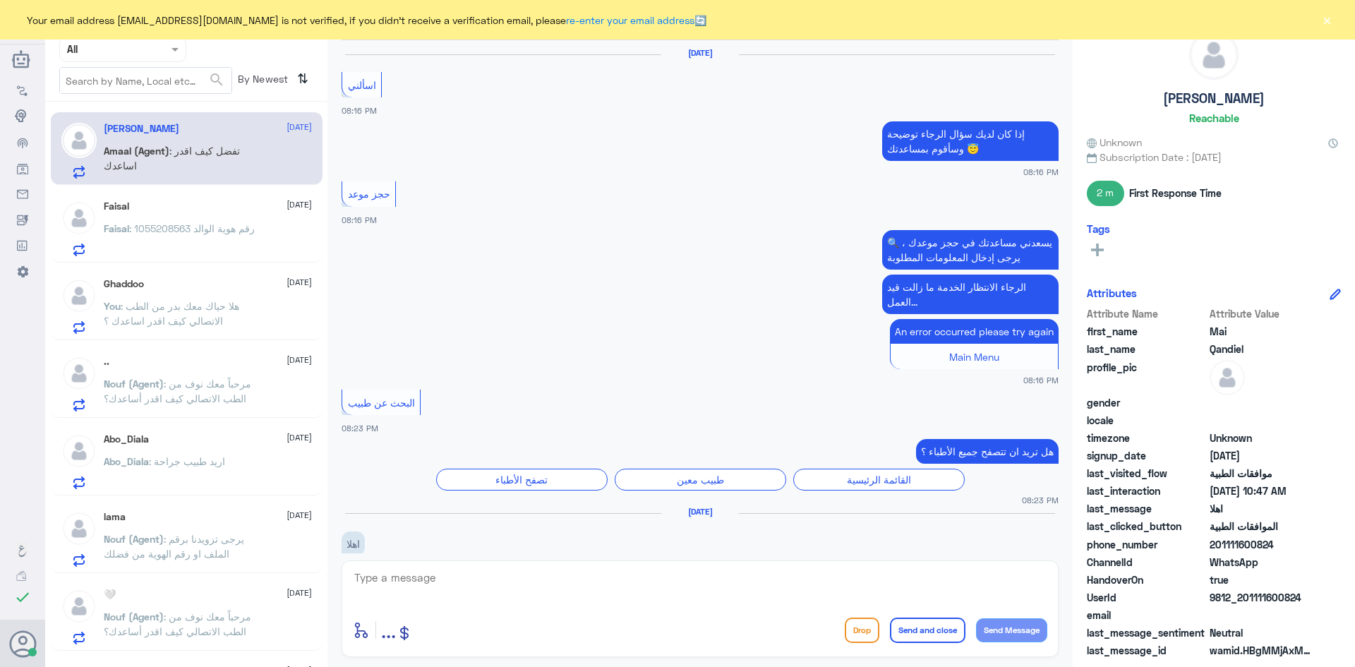
scroll to position [889, 0]
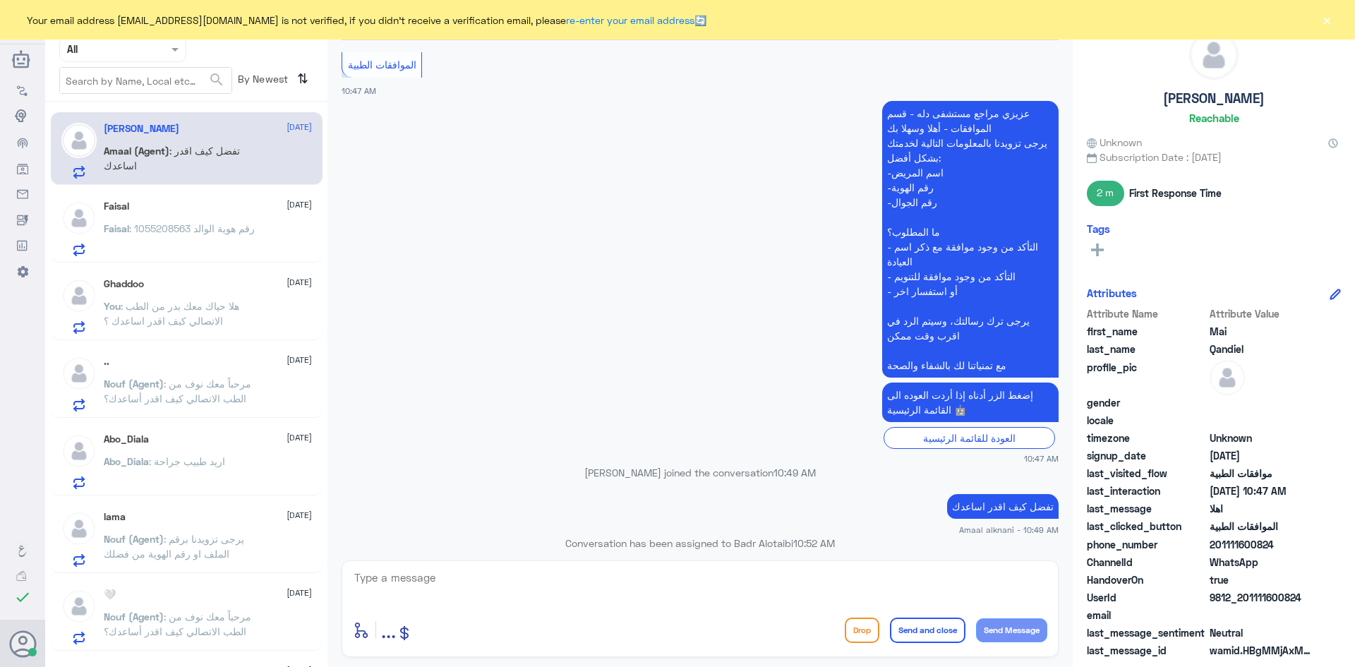
click at [1333, 17] on button "×" at bounding box center [1327, 20] width 14 height 14
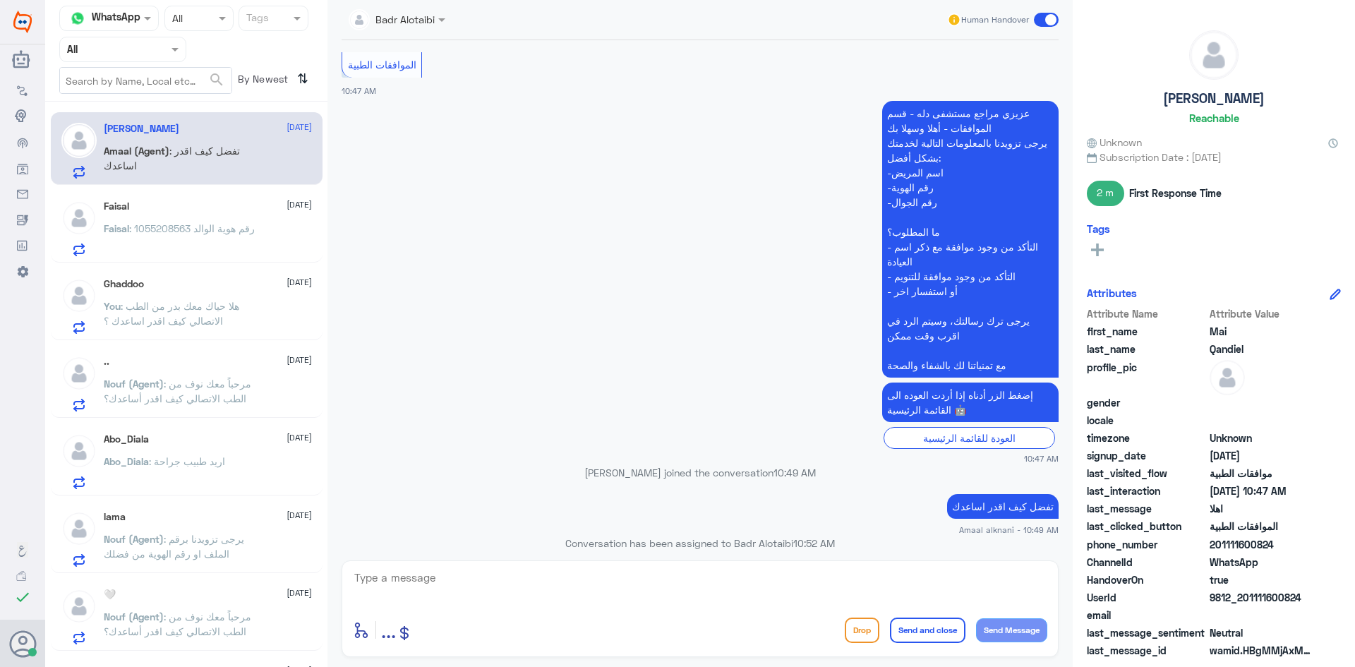
click at [255, 221] on p "Faisal : رقم هوية الوالد 1055208563" at bounding box center [179, 238] width 151 height 35
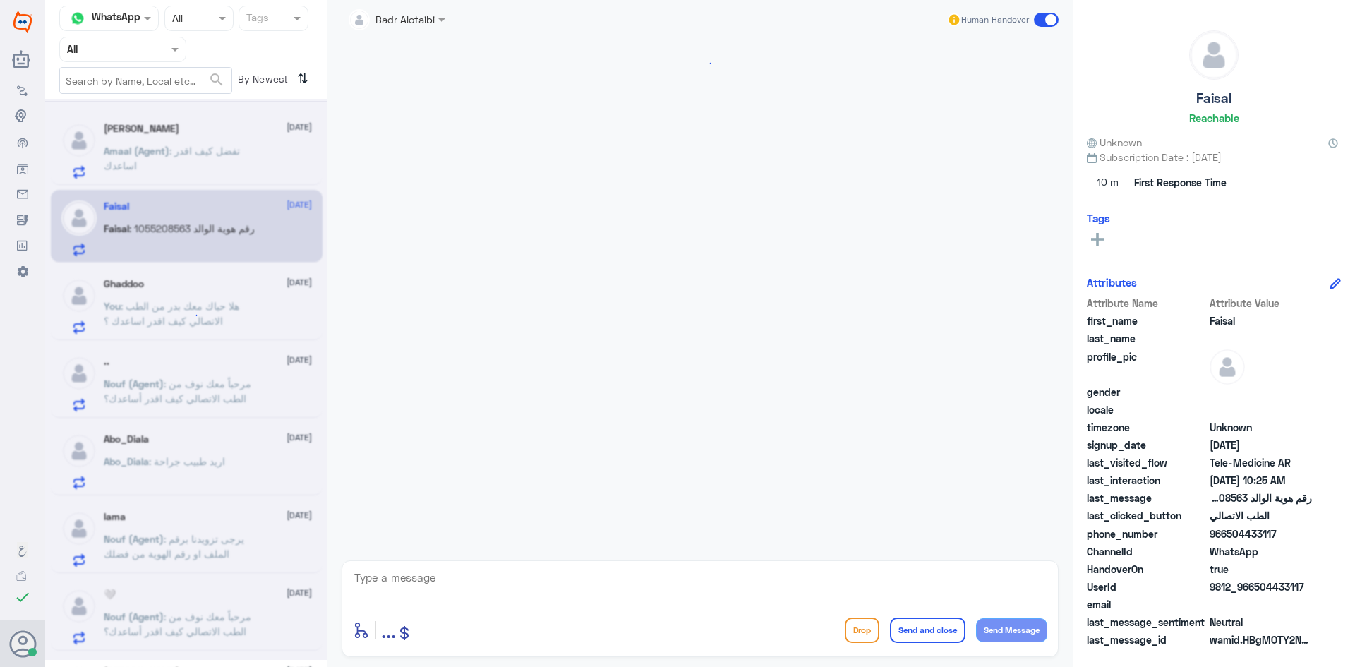
scroll to position [534, 0]
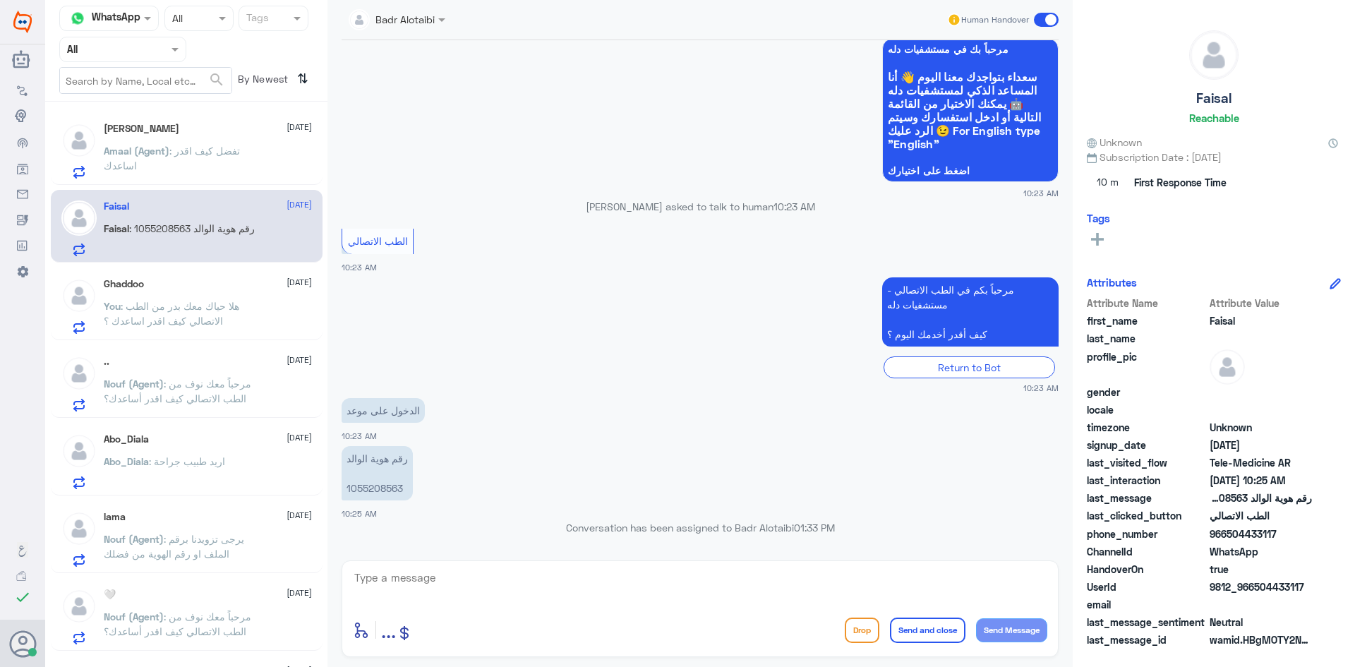
drag, startPoint x: 1307, startPoint y: 586, endPoint x: 1256, endPoint y: 591, distance: 51.1
click at [1256, 591] on span "9812_966504433117" at bounding box center [1261, 586] width 102 height 15
copy span "504433117"
drag, startPoint x: 404, startPoint y: 488, endPoint x: 345, endPoint y: 494, distance: 58.9
click at [346, 494] on p "رقم هوية الوالد 1055208563" at bounding box center [377, 473] width 71 height 54
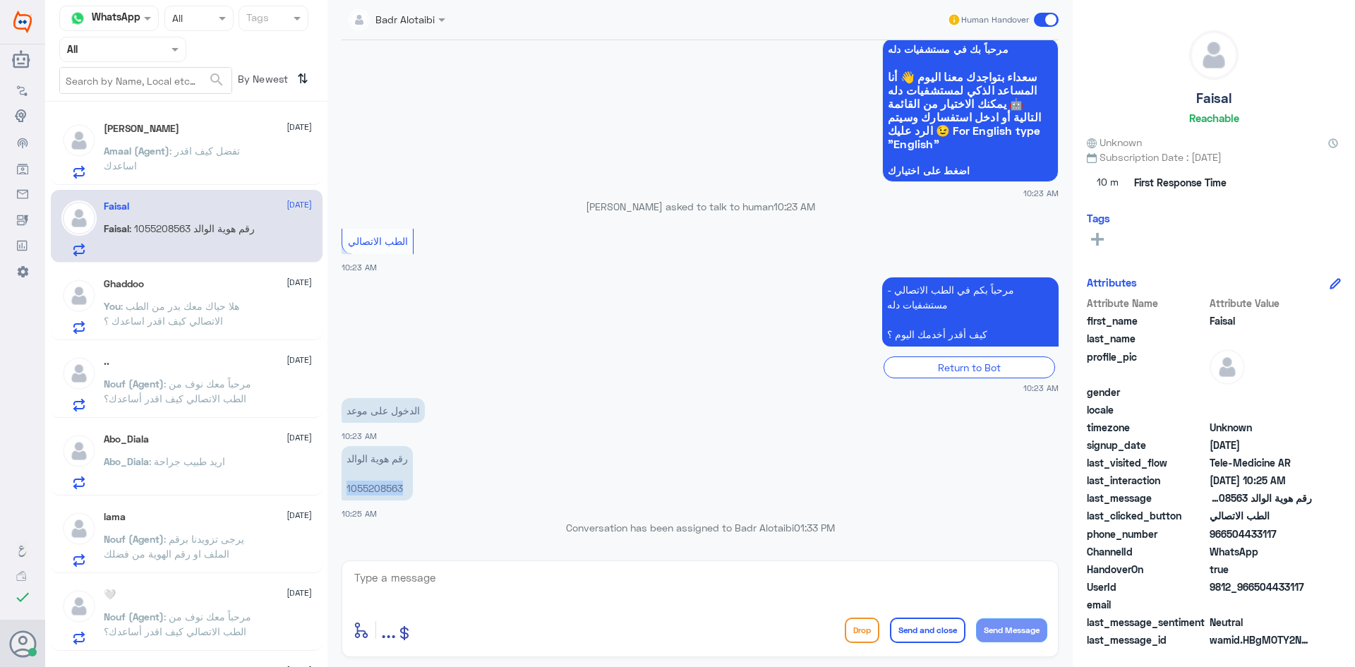
copy p "1055208563"
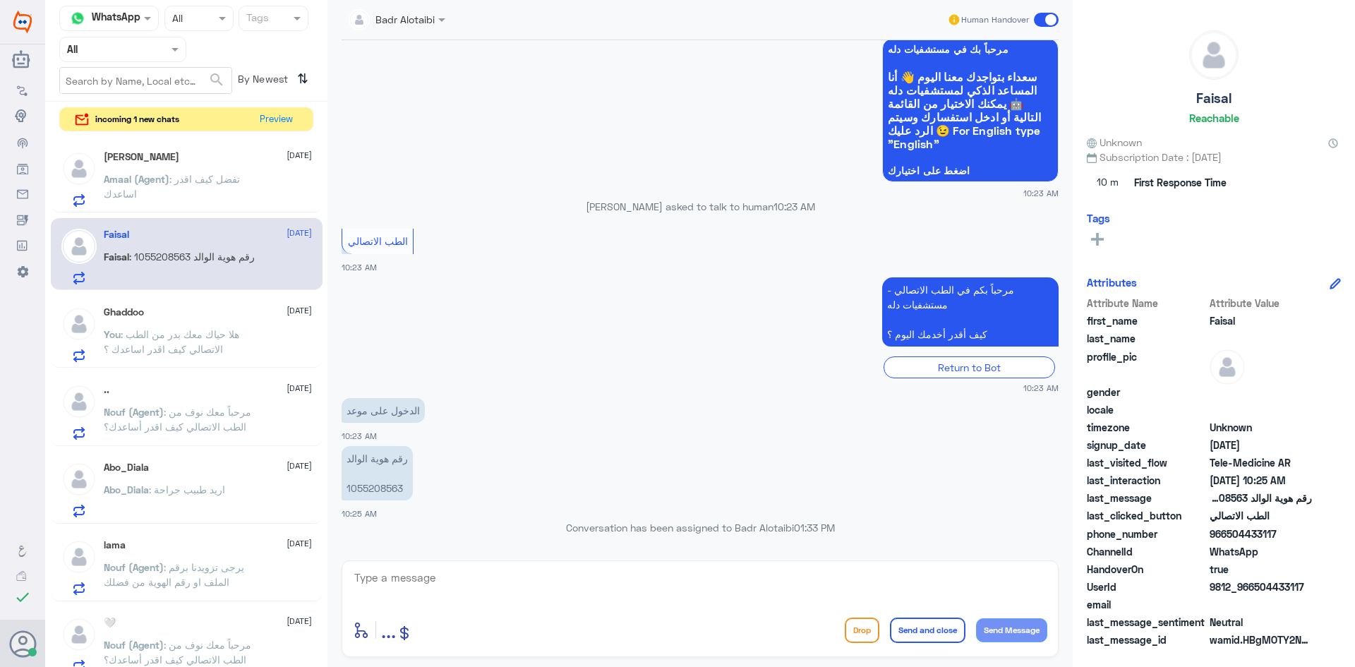
click at [639, 566] on div "enter flow name ... Drop Send and close Send Message" at bounding box center [700, 608] width 717 height 97
click at [622, 569] on textarea at bounding box center [700, 585] width 694 height 35
type textarea "هلا حياك معك بدر من الطب الاتصالي"
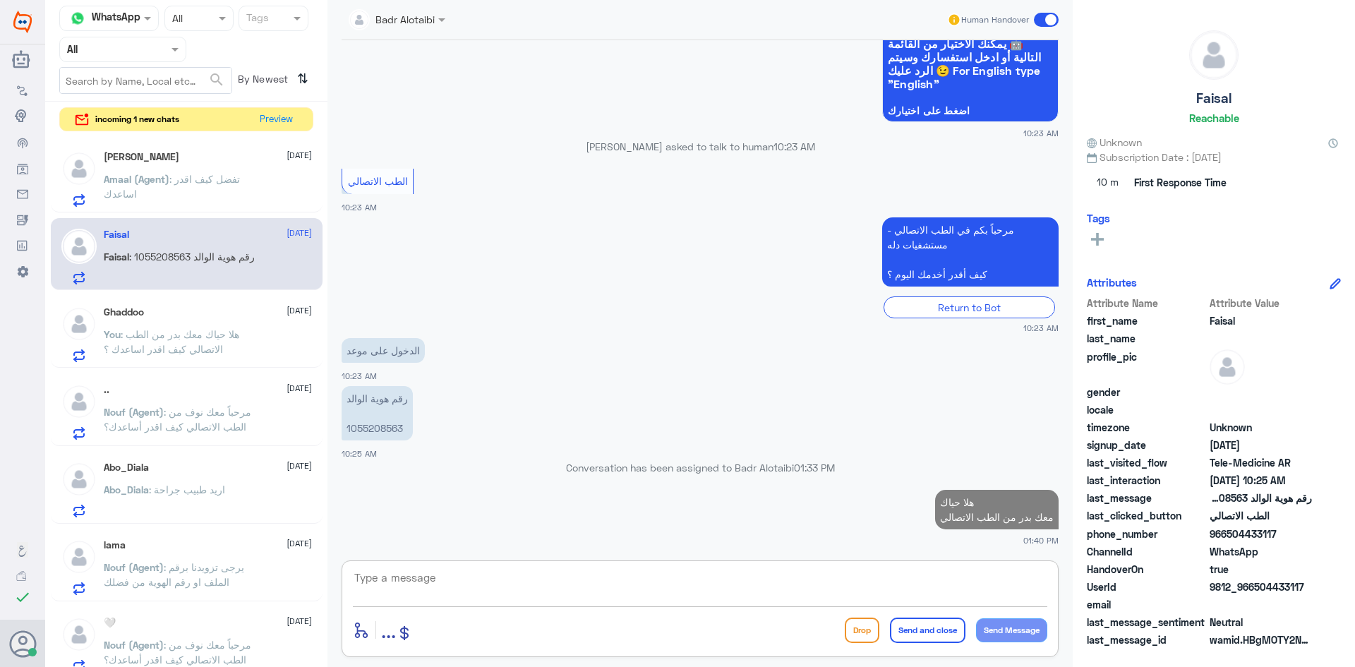
click at [637, 588] on textarea at bounding box center [700, 585] width 694 height 35
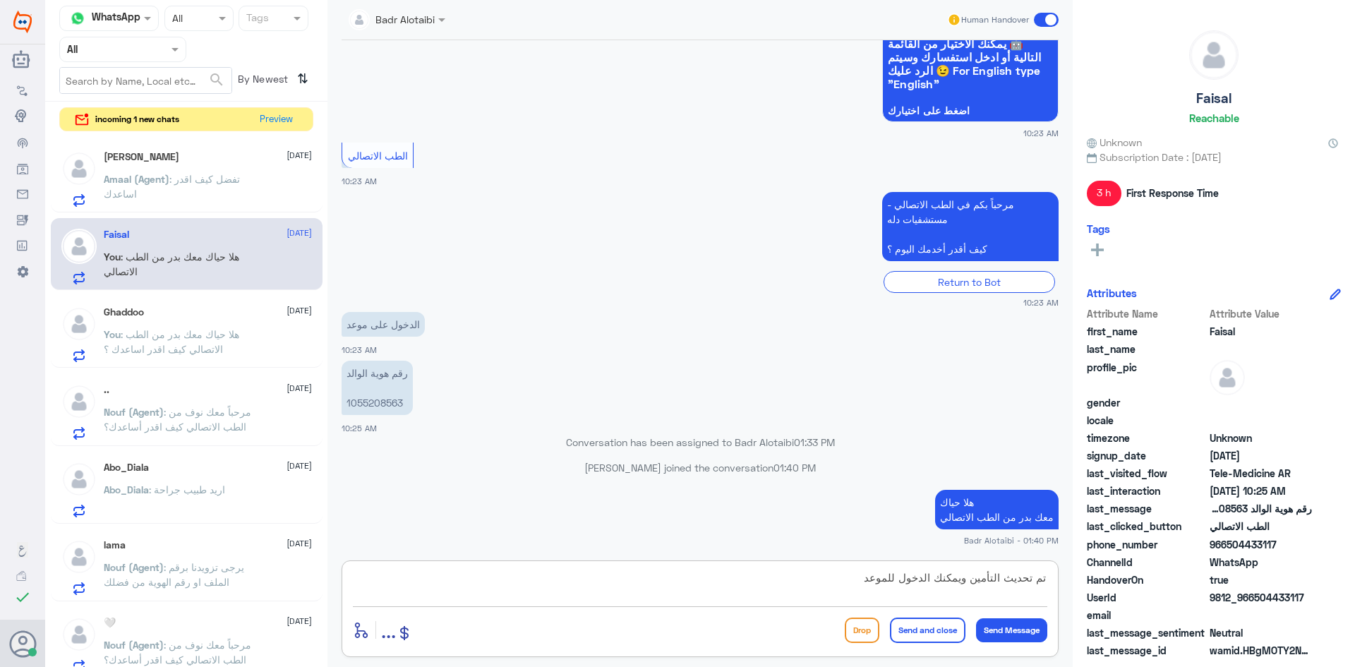
type textarea "تم تحديث التأمين ويمكنك الدخول للموعد"
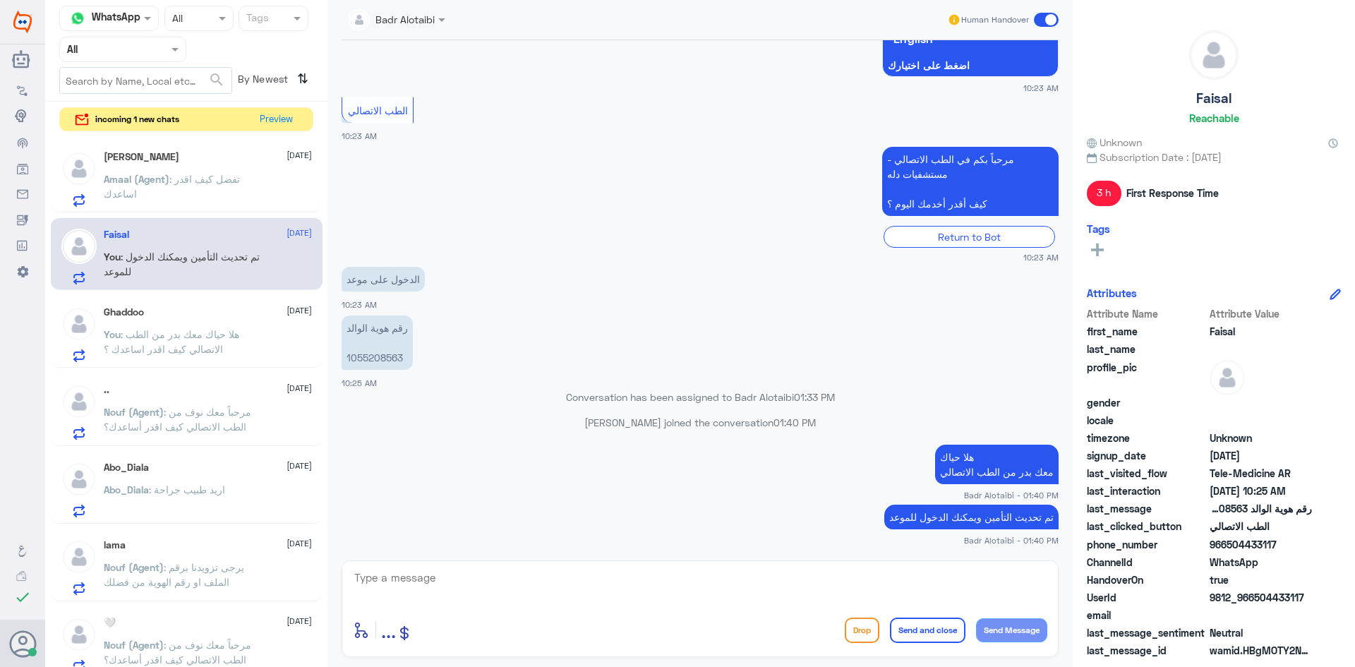
click at [1040, 23] on span at bounding box center [1046, 20] width 25 height 14
click at [0, 0] on input "checkbox" at bounding box center [0, 0] width 0 height 0
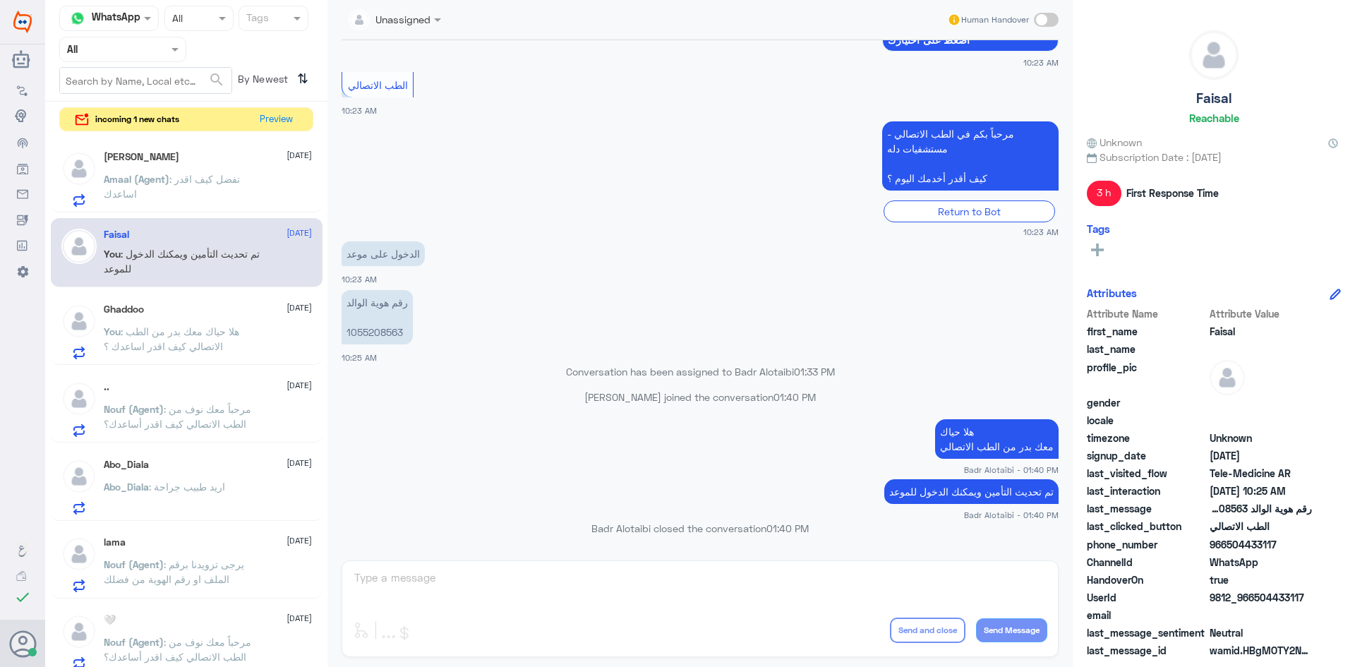
click at [230, 181] on span ": تفضل كيف اقدر اساعدك" at bounding box center [172, 186] width 136 height 27
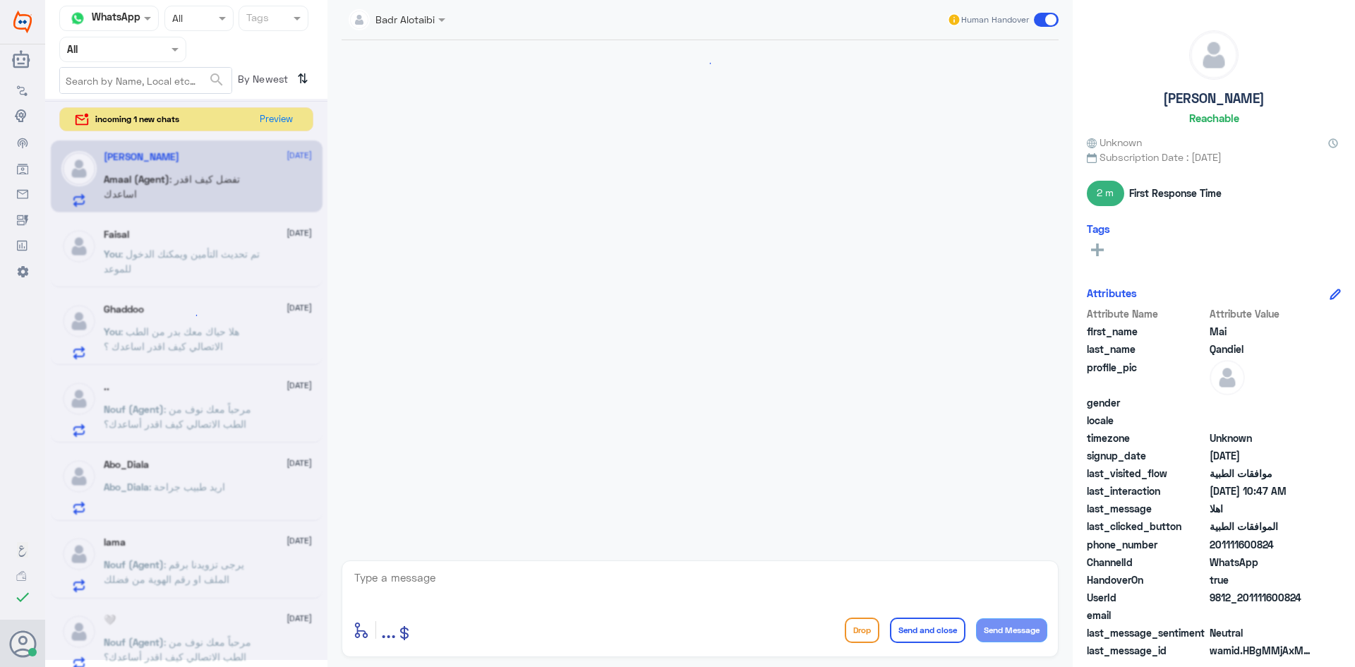
scroll to position [889, 0]
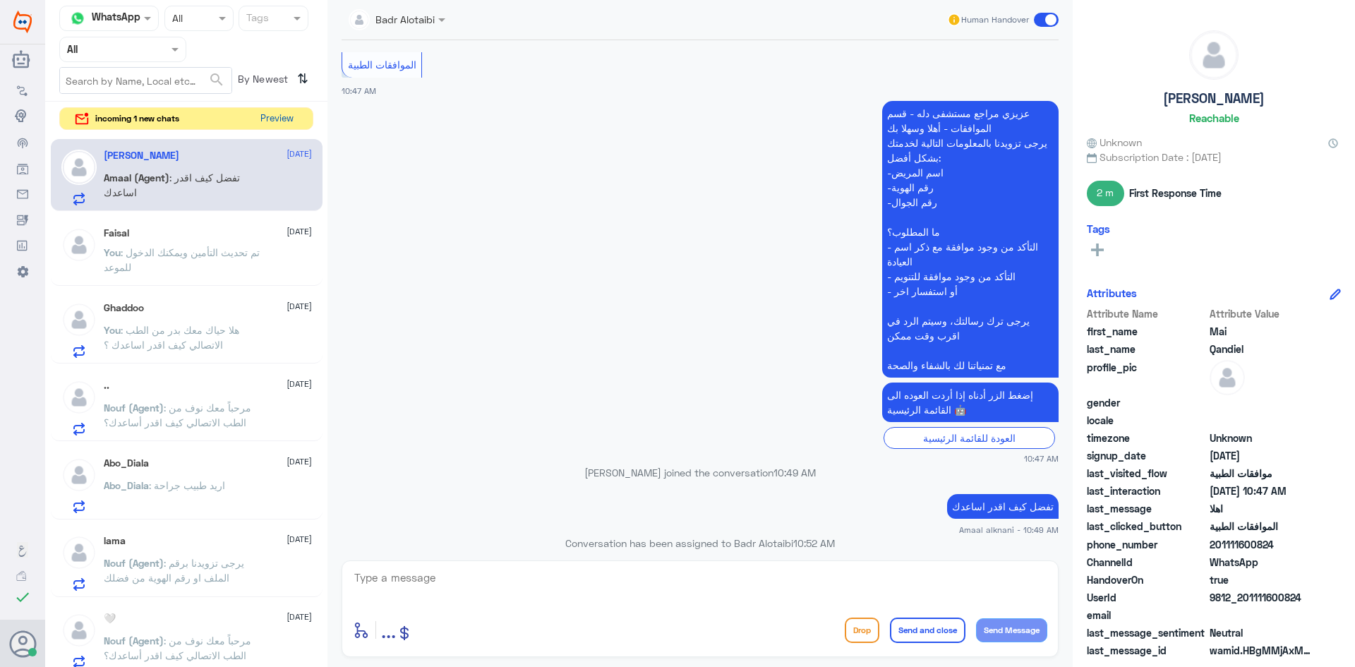
click at [269, 114] on button "Preview" at bounding box center [277, 119] width 44 height 22
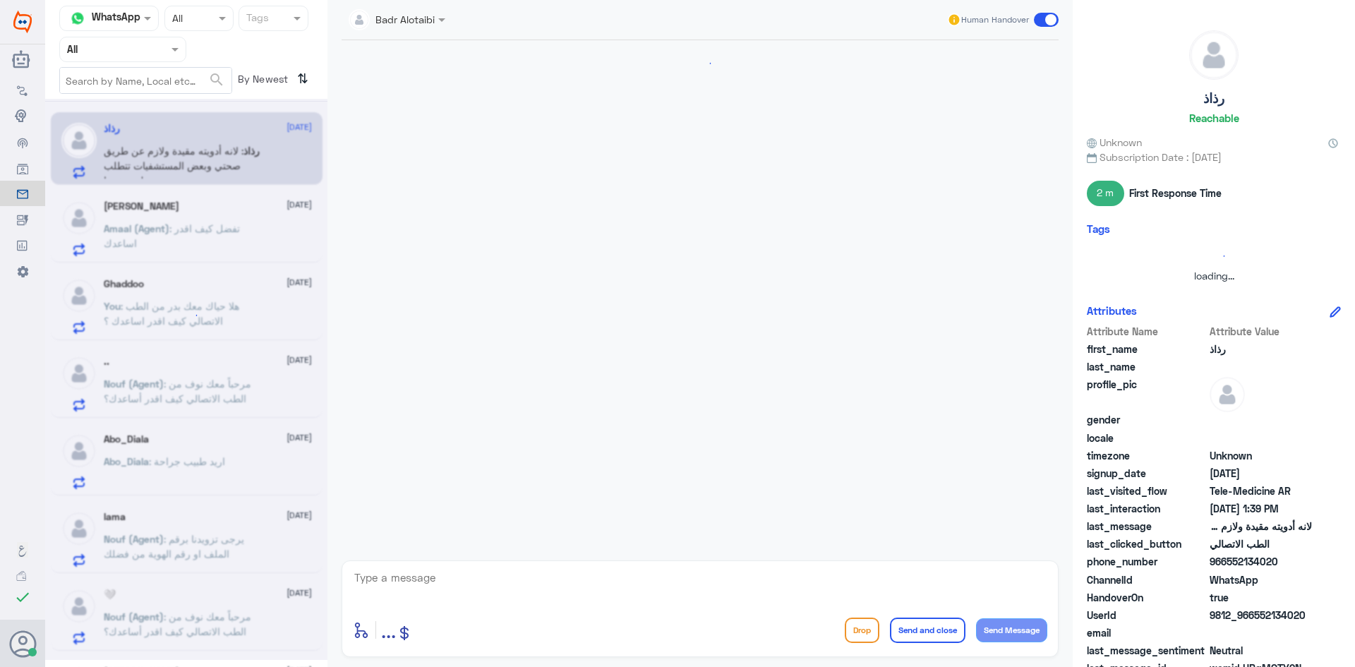
scroll to position [697, 0]
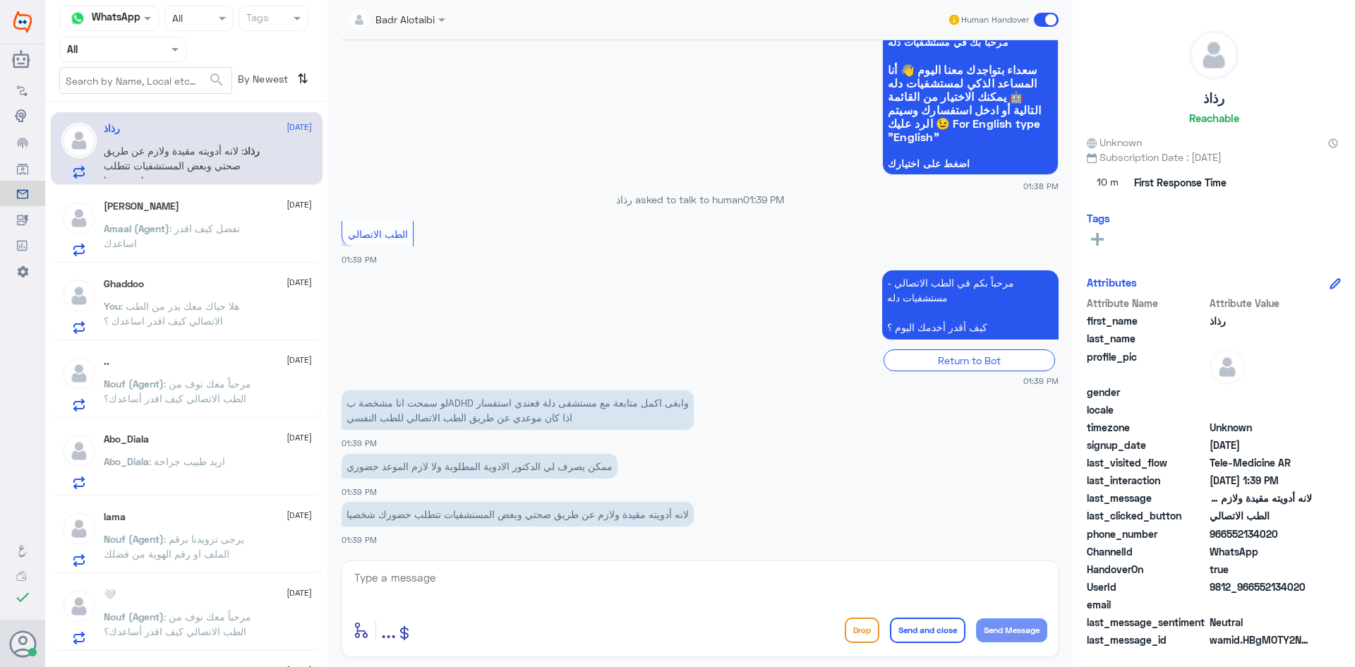
drag, startPoint x: 1304, startPoint y: 587, endPoint x: 1256, endPoint y: 589, distance: 47.3
click at [1256, 589] on span "9812_966552134020" at bounding box center [1261, 586] width 102 height 15
copy span "552134020"
click at [698, 595] on textarea at bounding box center [700, 585] width 694 height 35
click at [474, 580] on textarea at bounding box center [700, 585] width 694 height 35
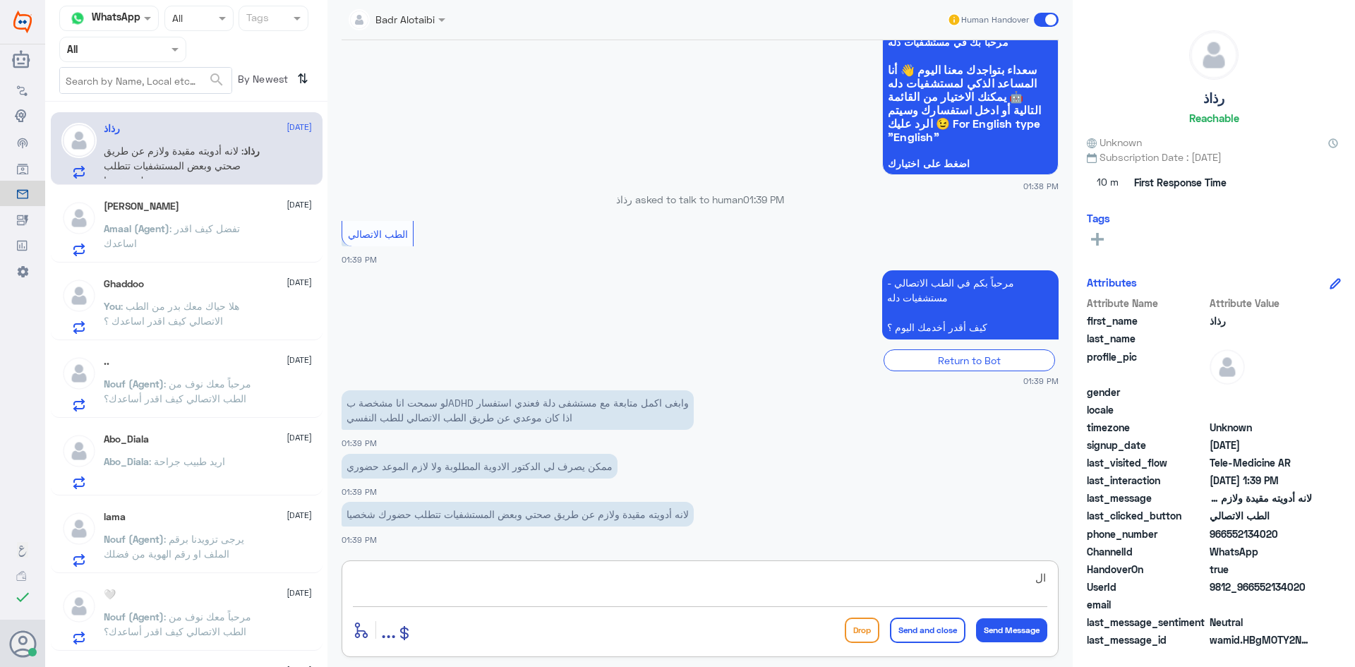
type textarea "ا"
type textarea "هلا حياك معك بدر من الطب الاتصالي"
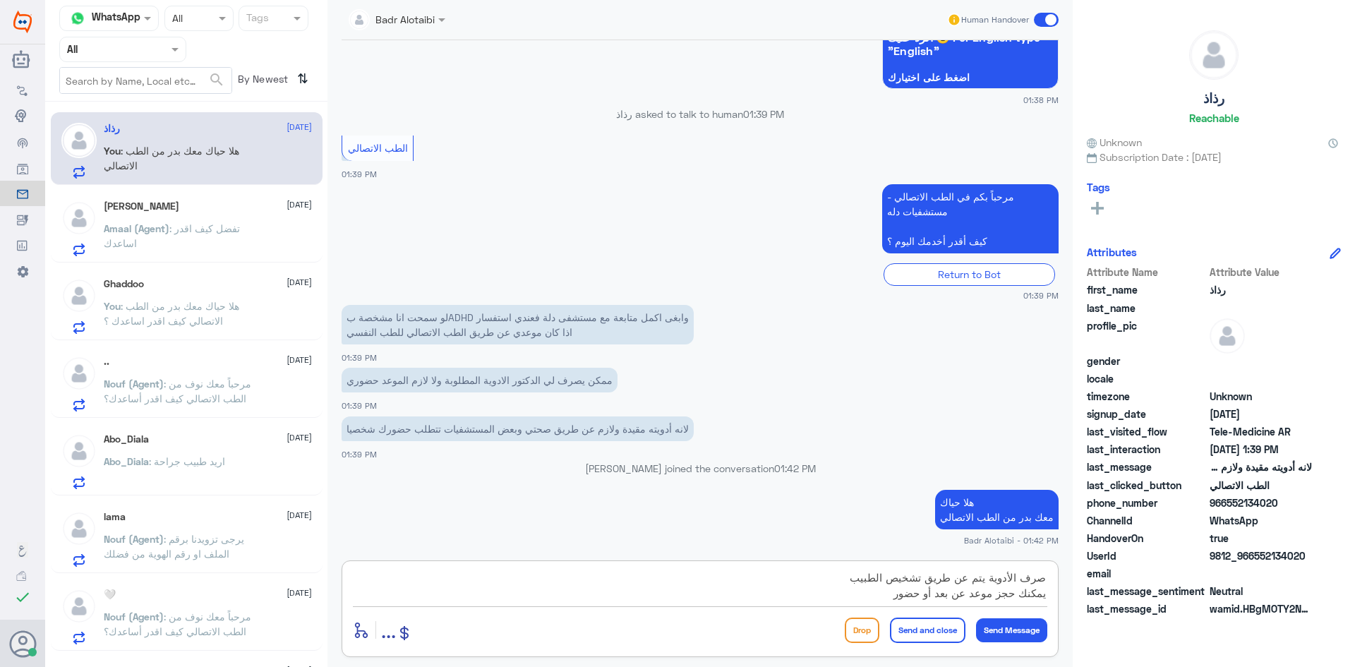
type textarea "صرف الأدوية يتم عن طريق تشخيص الطبيب يمكنك حجز موعد عن بعد أو حضوري"
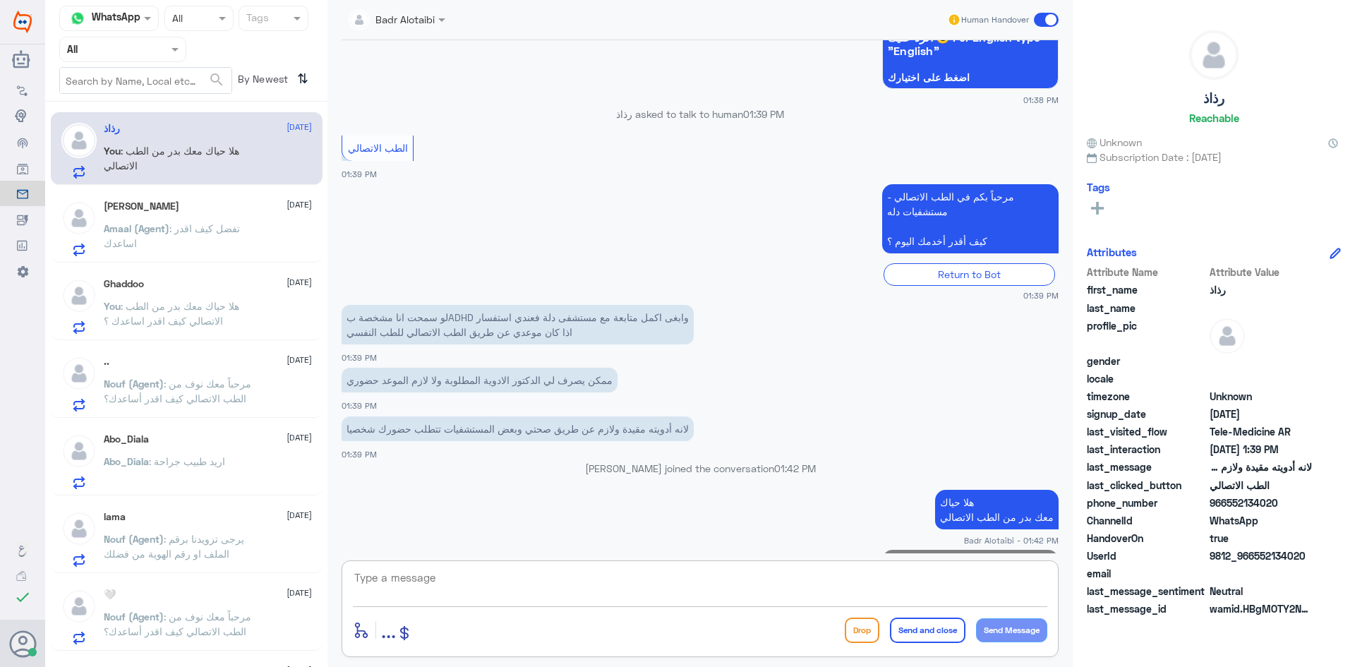
scroll to position [833, 0]
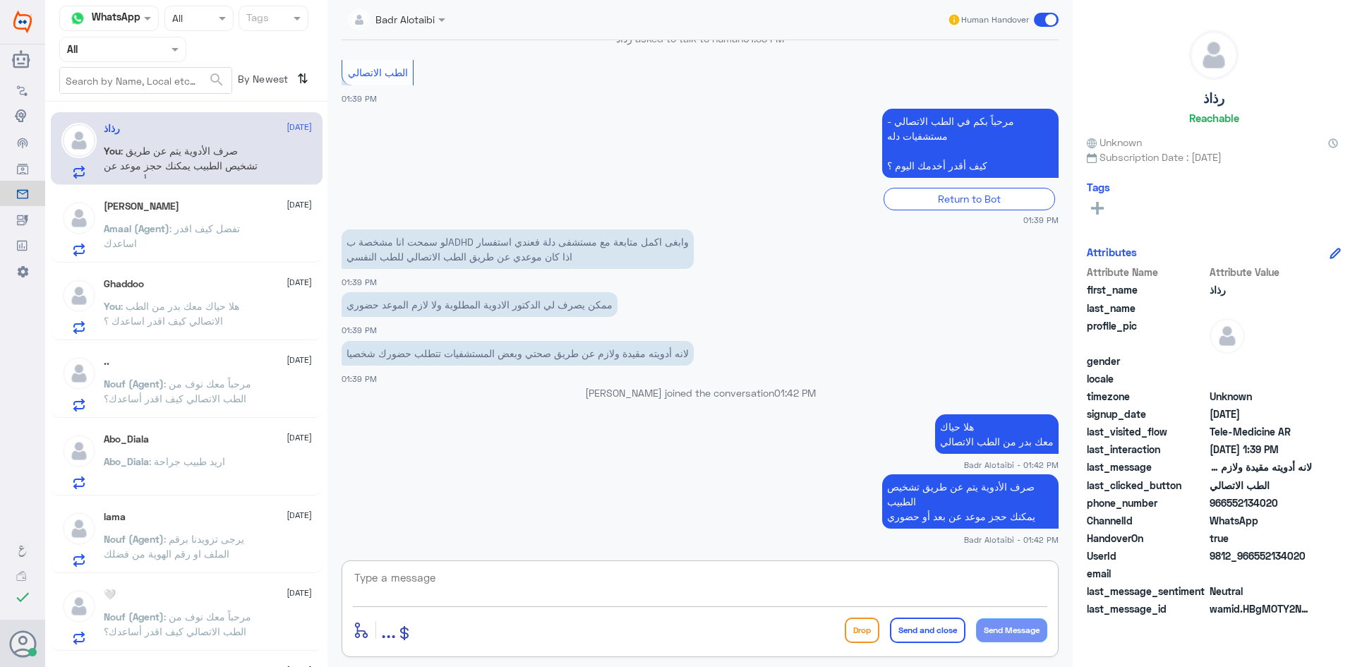
click at [214, 251] on p "Amaal (Agent) : تفضل كيف اقدر اساعدك" at bounding box center [183, 238] width 159 height 35
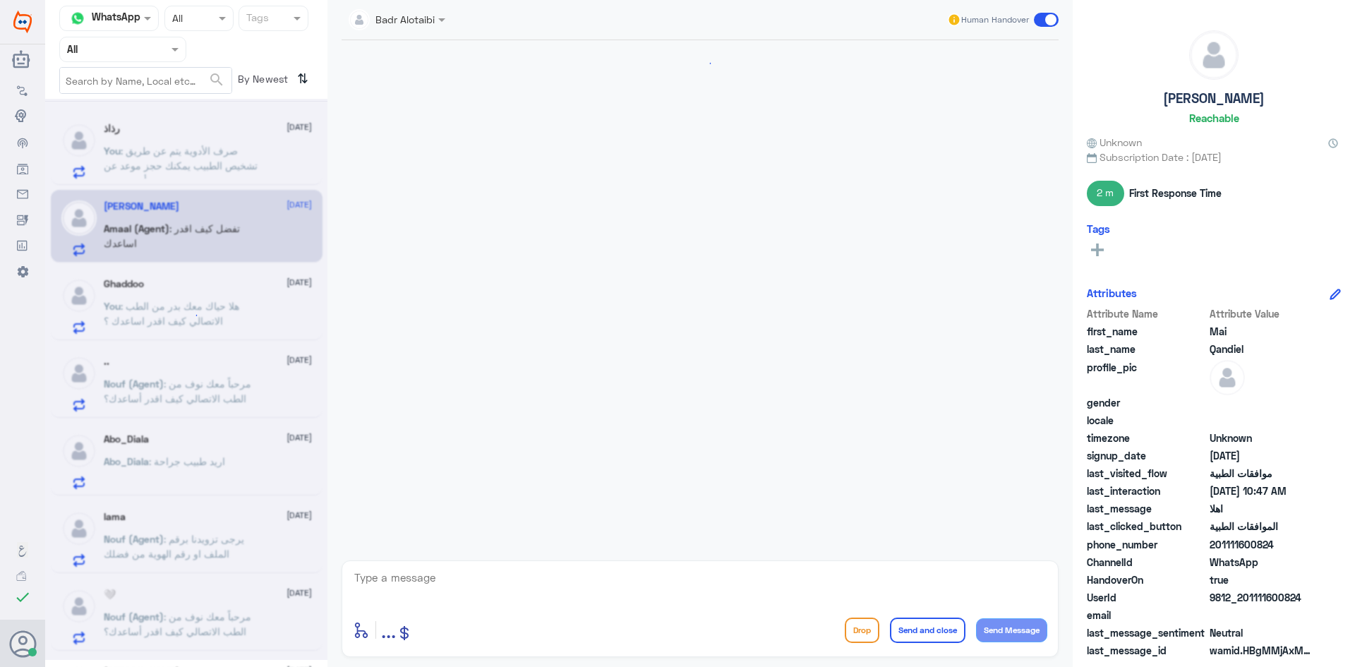
scroll to position [889, 0]
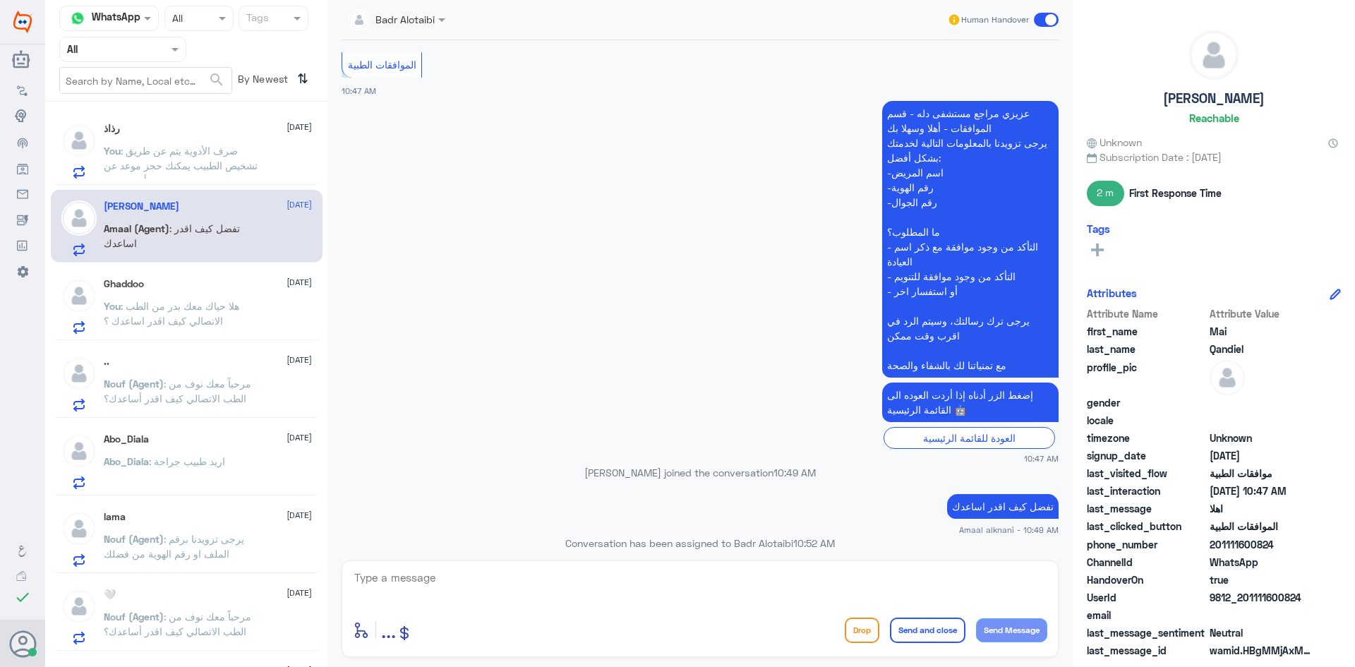
click at [207, 307] on span ": هلا حياك معك بدر من الطب الاتصالي كيف اقدر اساعدك ؟" at bounding box center [172, 313] width 136 height 27
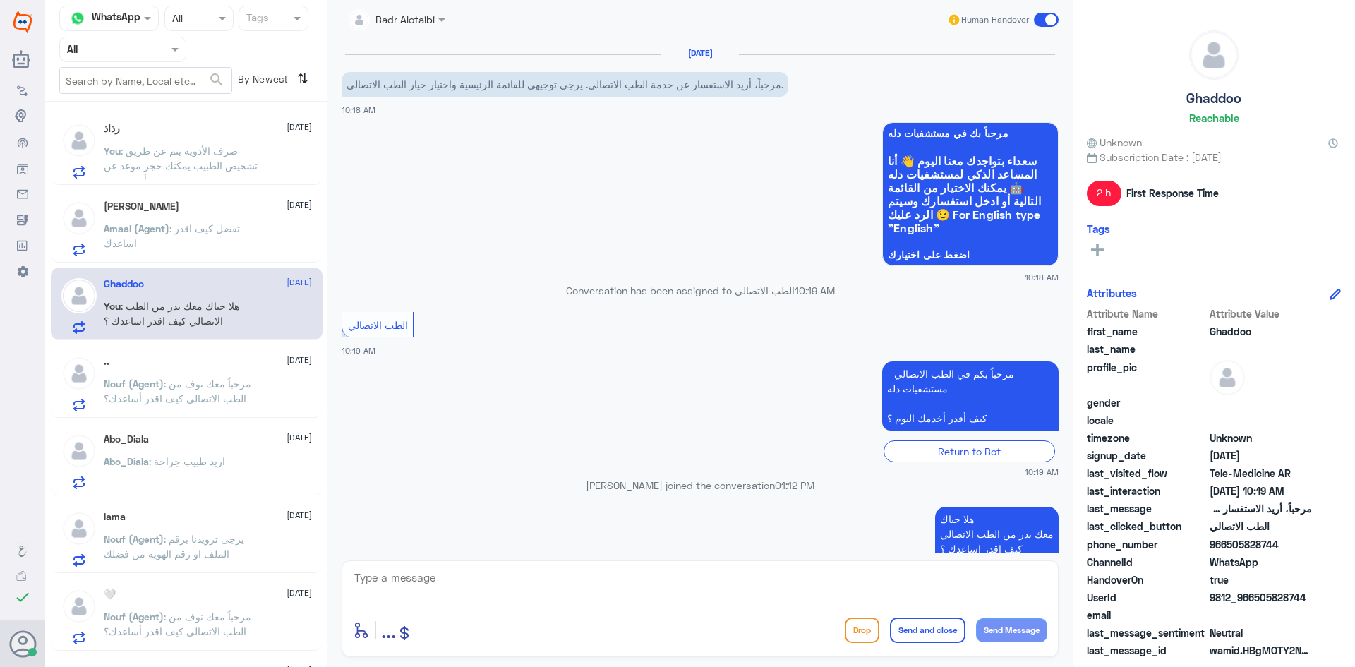
scroll to position [32, 0]
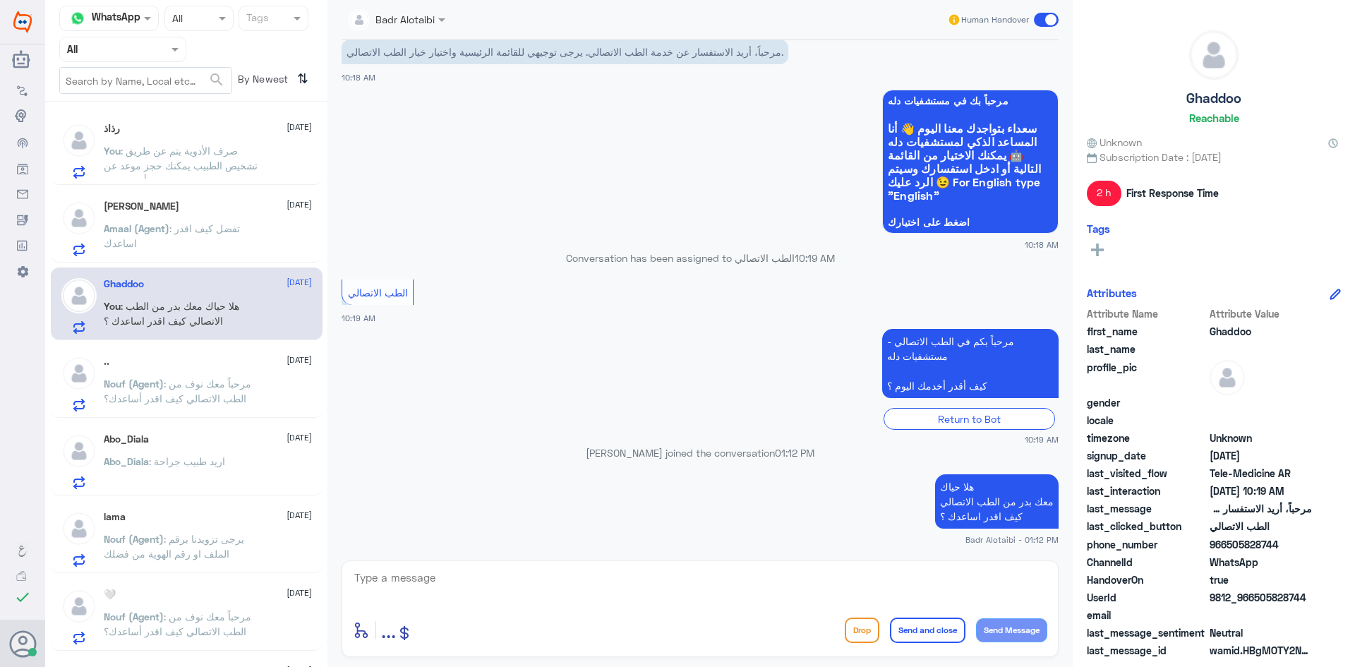
click at [1042, 20] on span at bounding box center [1046, 20] width 25 height 14
click at [0, 0] on input "checkbox" at bounding box center [0, 0] width 0 height 0
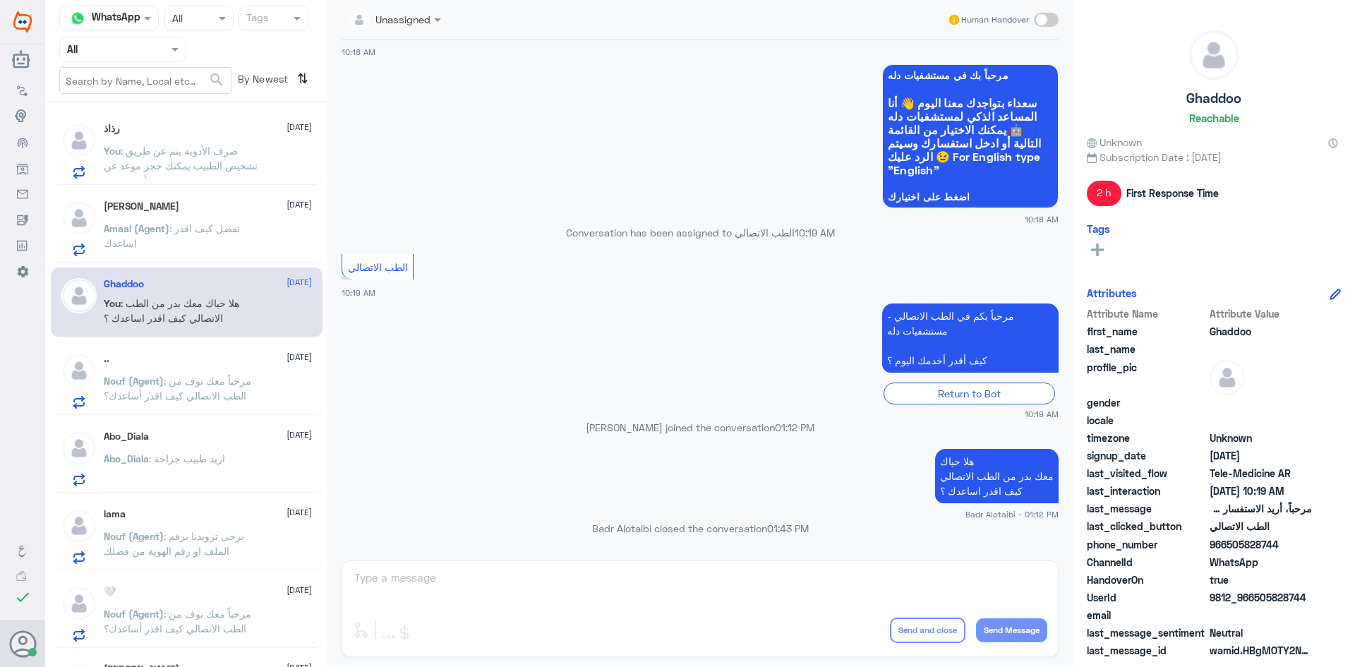
click at [155, 394] on span ": مرحباً معك نوف من الطب الاتصالي كيف اقدر أساعدك؟" at bounding box center [178, 388] width 148 height 27
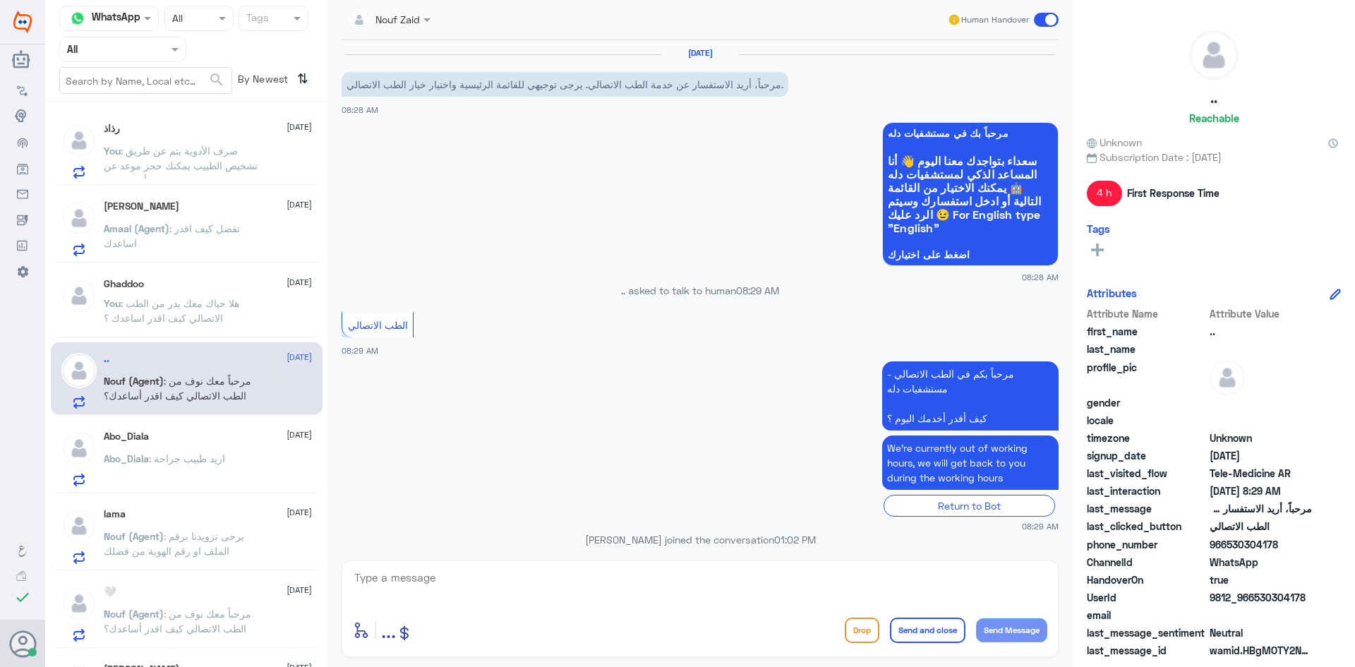
scroll to position [72, 0]
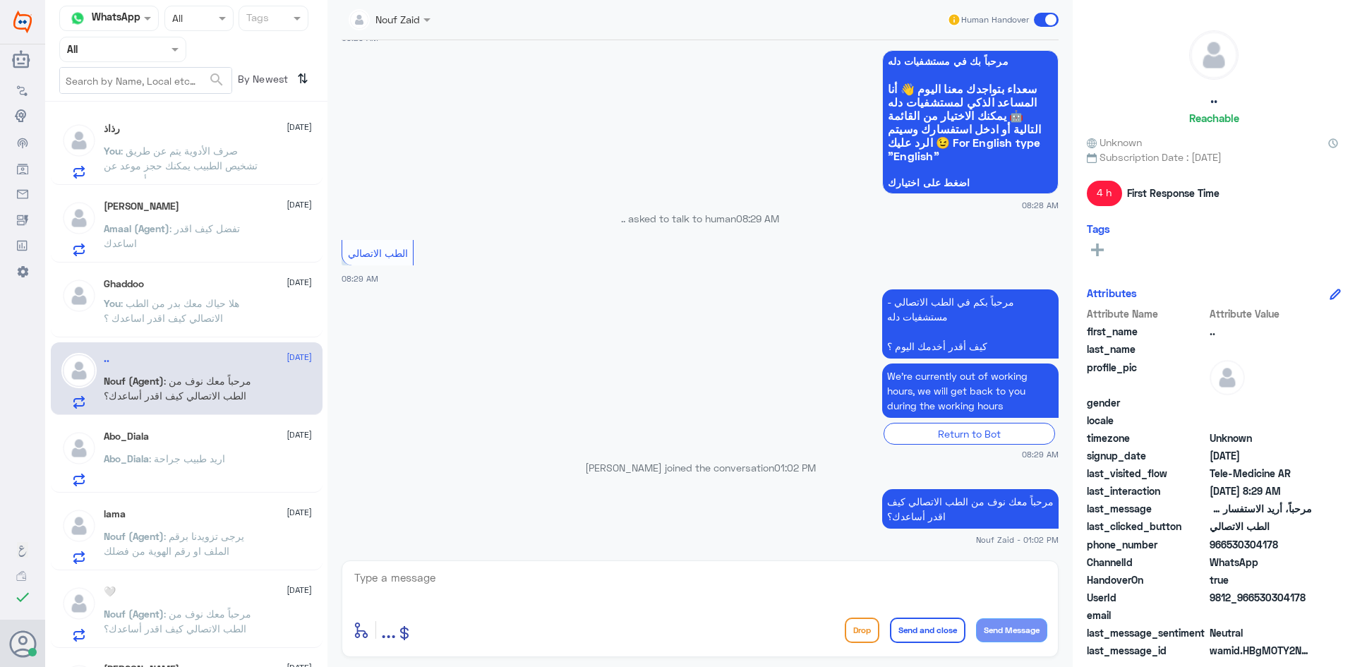
click at [1045, 12] on div "Human Handover" at bounding box center [1003, 19] width 112 height 25
click at [1050, 16] on span at bounding box center [1046, 20] width 25 height 14
click at [0, 0] on input "checkbox" at bounding box center [0, 0] width 0 height 0
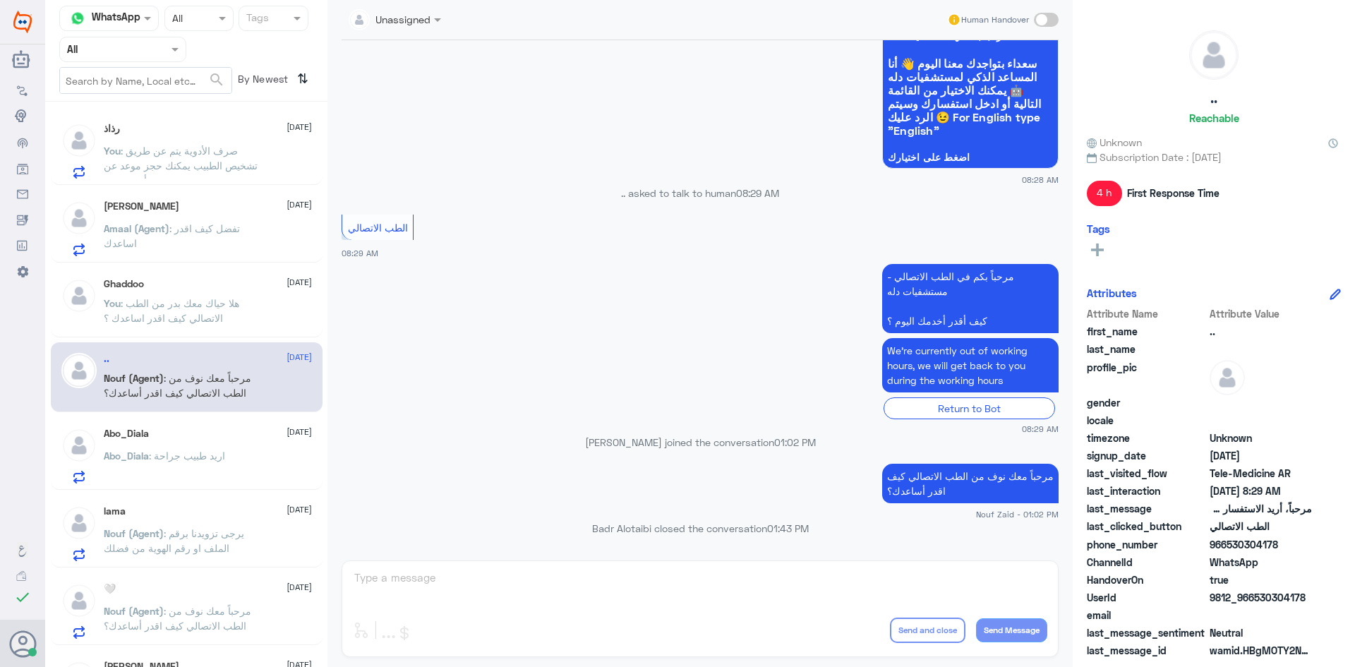
click at [409, 20] on div at bounding box center [395, 19] width 107 height 16
click at [434, 109] on div "Nouf Zaid" at bounding box center [411, 122] width 138 height 36
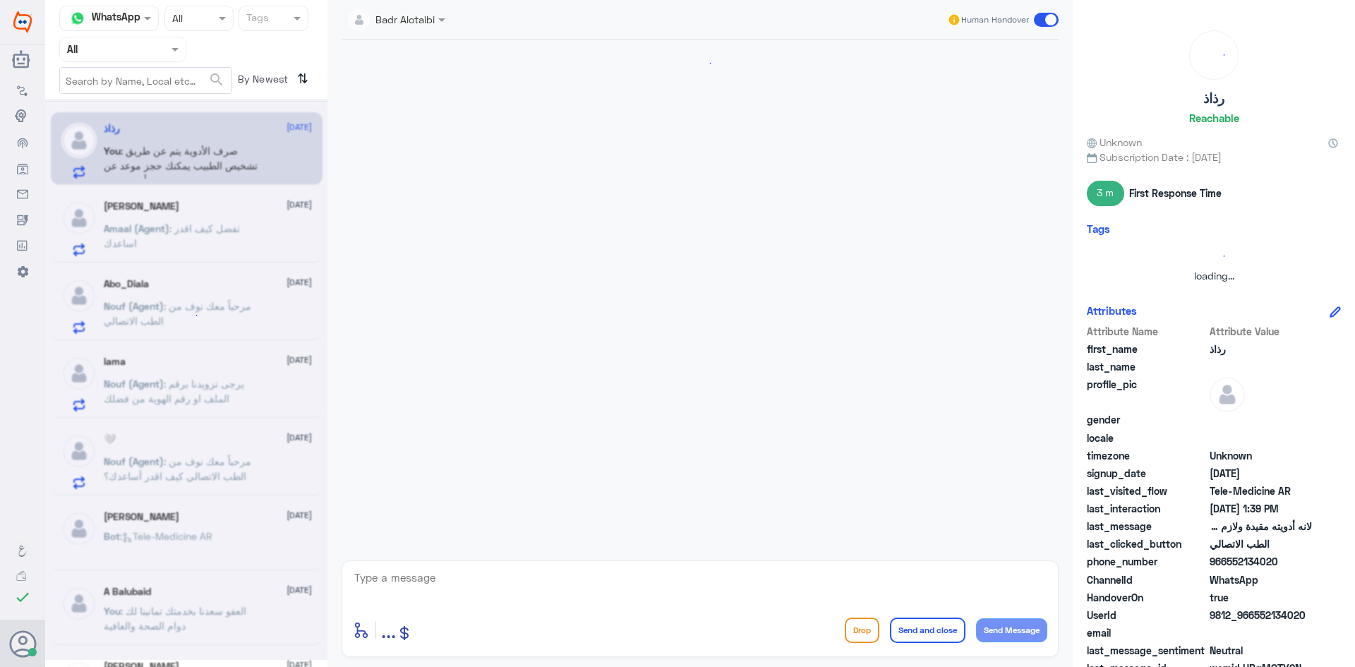
scroll to position [739, 0]
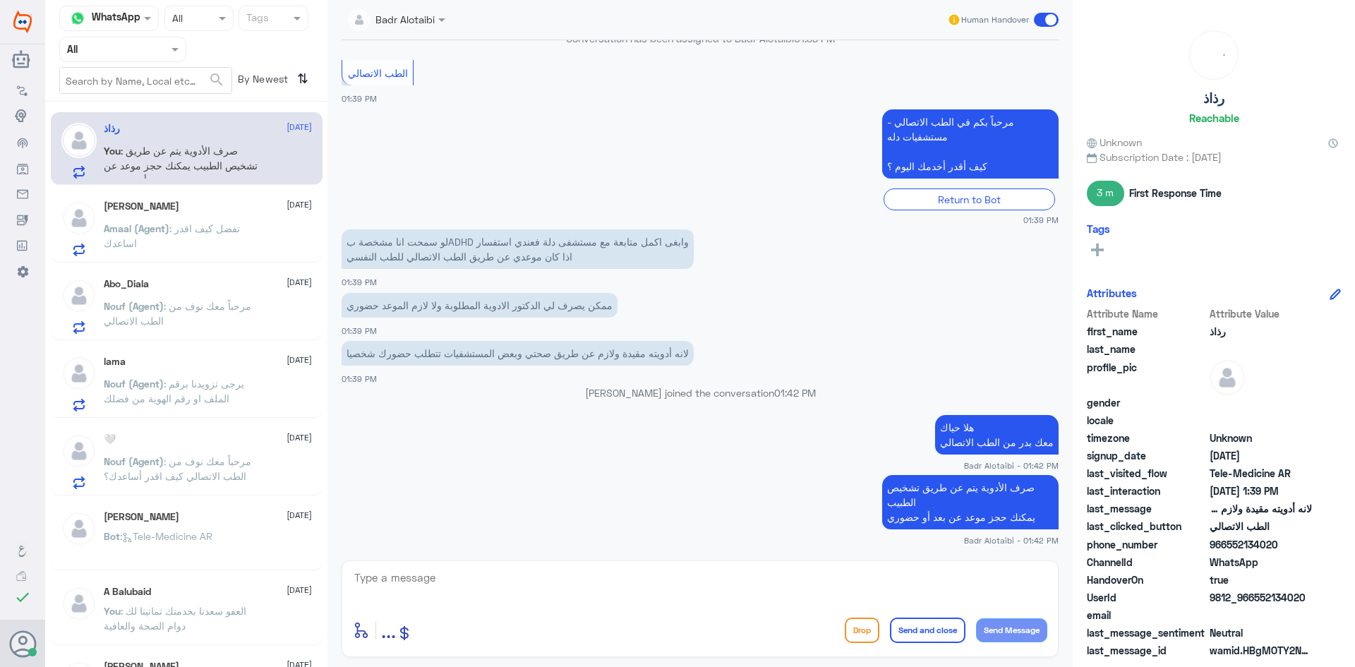
click at [147, 201] on h5 "[PERSON_NAME]" at bounding box center [142, 206] width 76 height 12
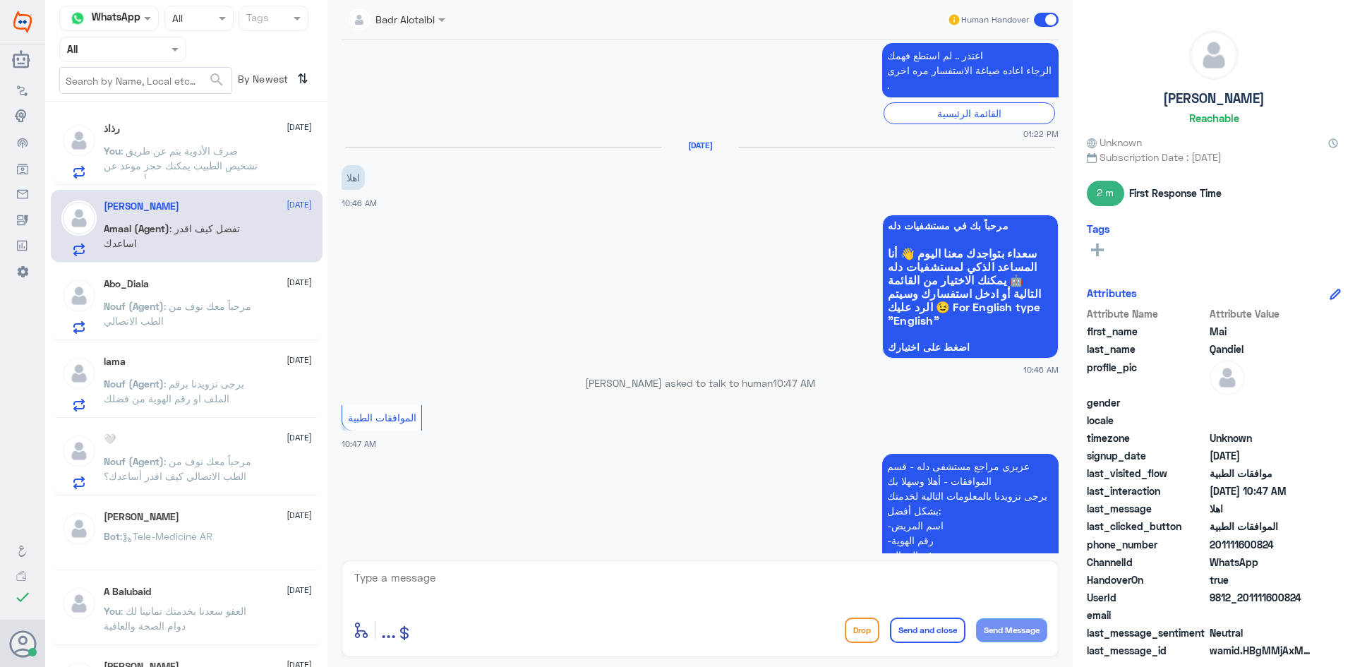
scroll to position [889, 0]
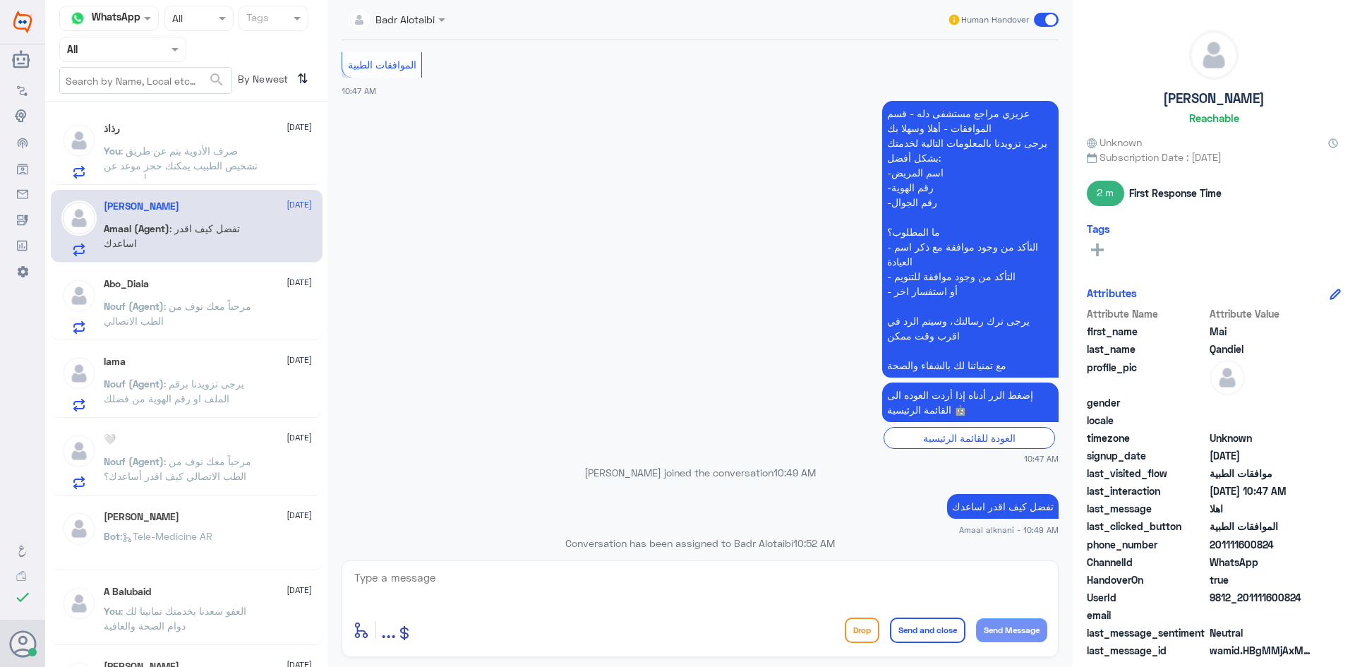
click at [1060, 18] on div "Badr Alotaibi Human Handover" at bounding box center [699, 20] width 745 height 40
click at [1050, 20] on span at bounding box center [1046, 20] width 25 height 14
click at [0, 0] on input "checkbox" at bounding box center [0, 0] width 0 height 0
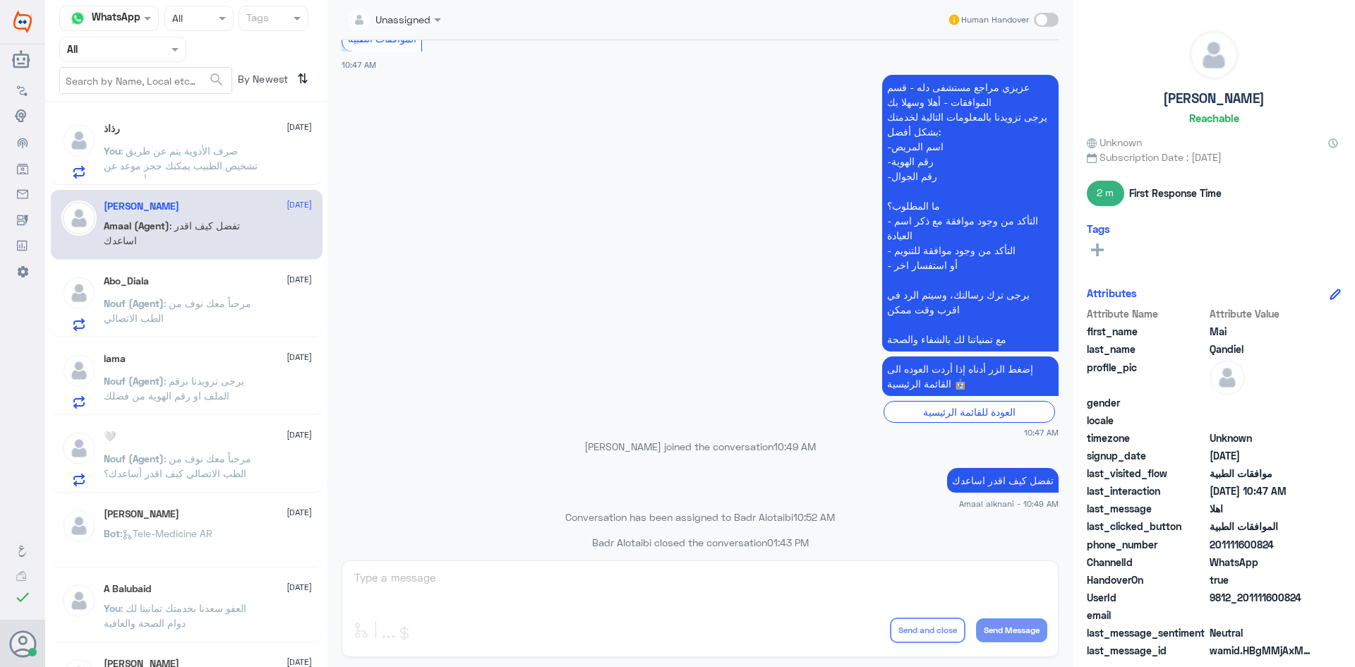
click at [263, 137] on div "رذاذ [DATE] You : صرف الأدوية يتم عن طريق تشخيص الطبيب يمكنك حجز موعد عن بعد أو…" at bounding box center [208, 151] width 208 height 56
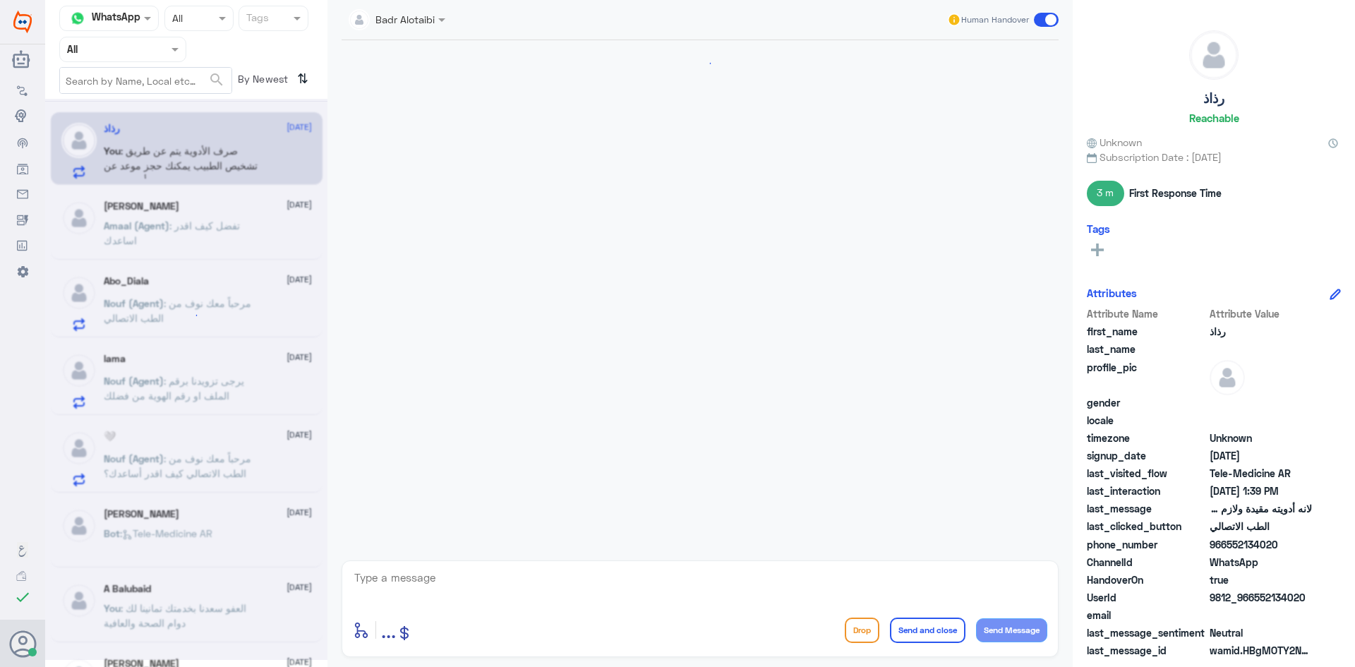
scroll to position [739, 0]
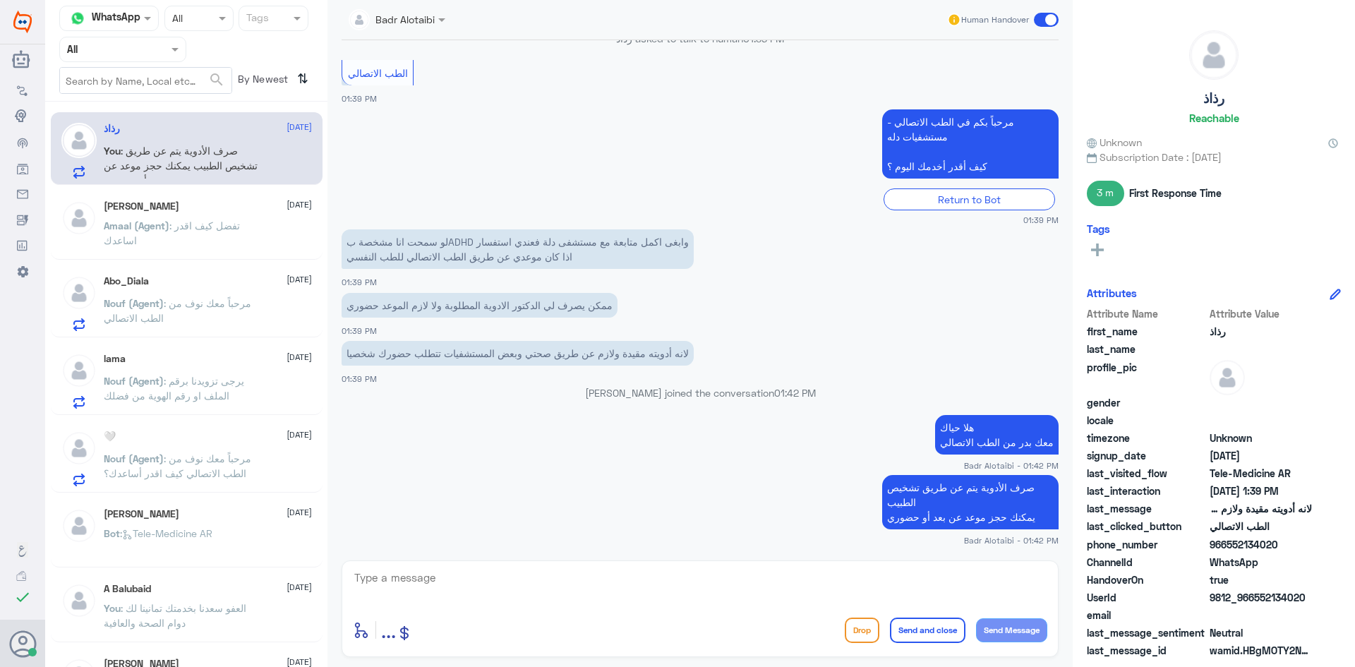
click at [224, 301] on span ": مرحباً معك نوف من الطب الاتصالي" at bounding box center [178, 310] width 148 height 27
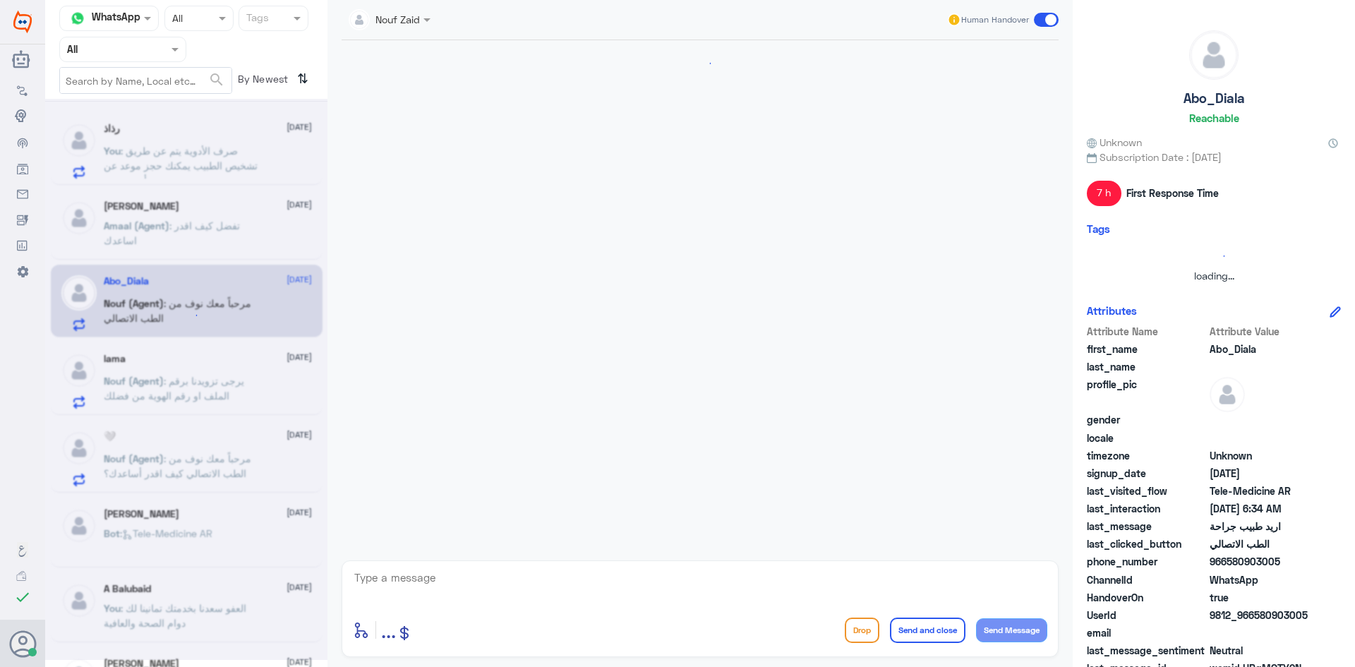
scroll to position [1064, 0]
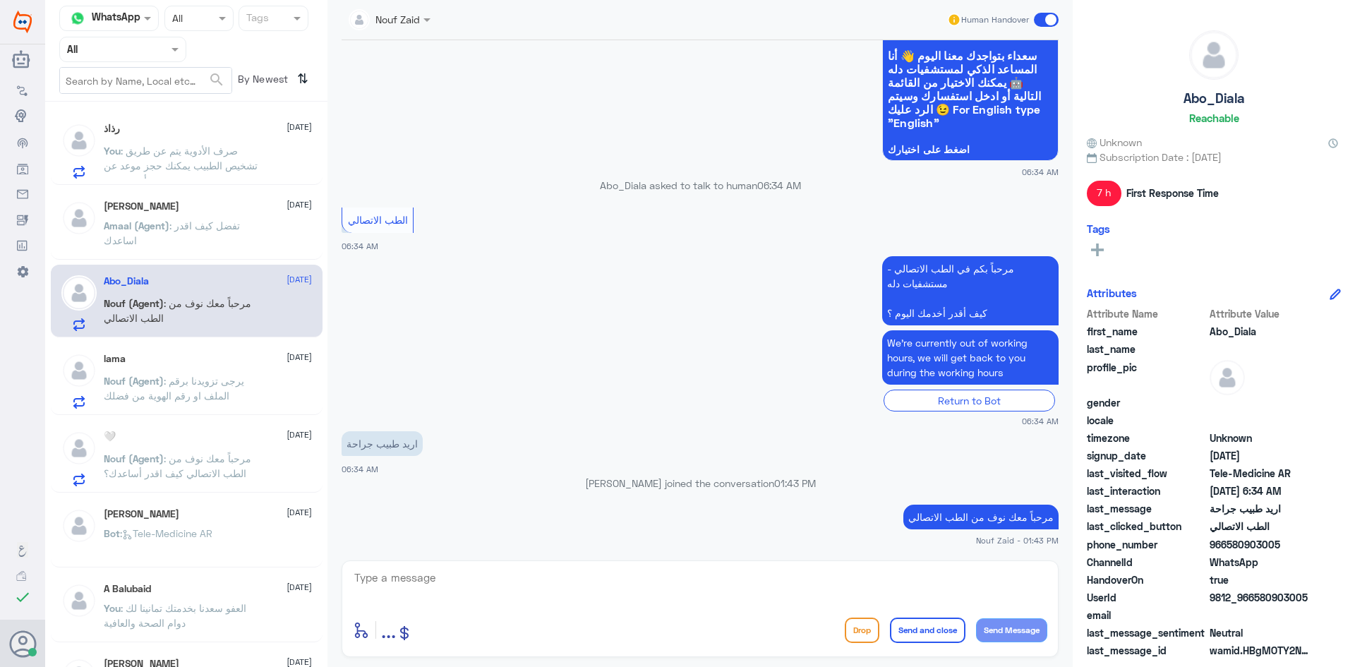
click at [416, 18] on div at bounding box center [390, 19] width 96 height 16
click at [429, 116] on div "Nouf Zaid" at bounding box center [414, 122] width 44 height 15
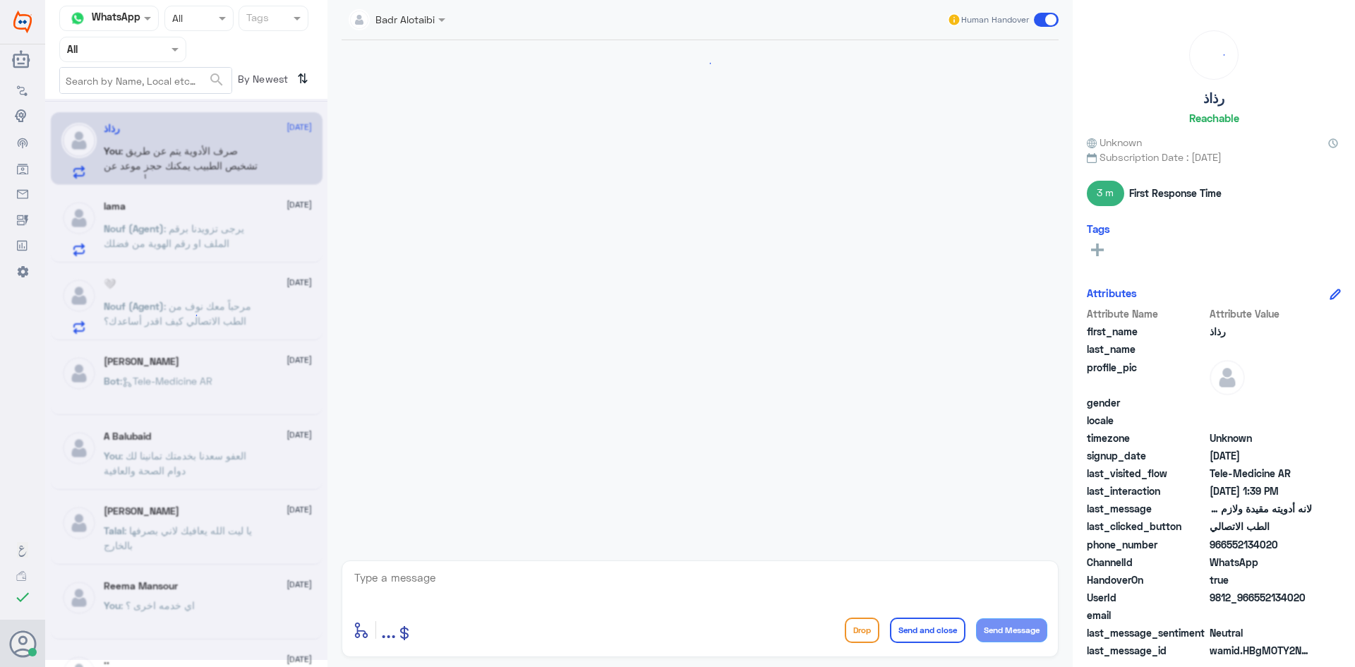
scroll to position [739, 0]
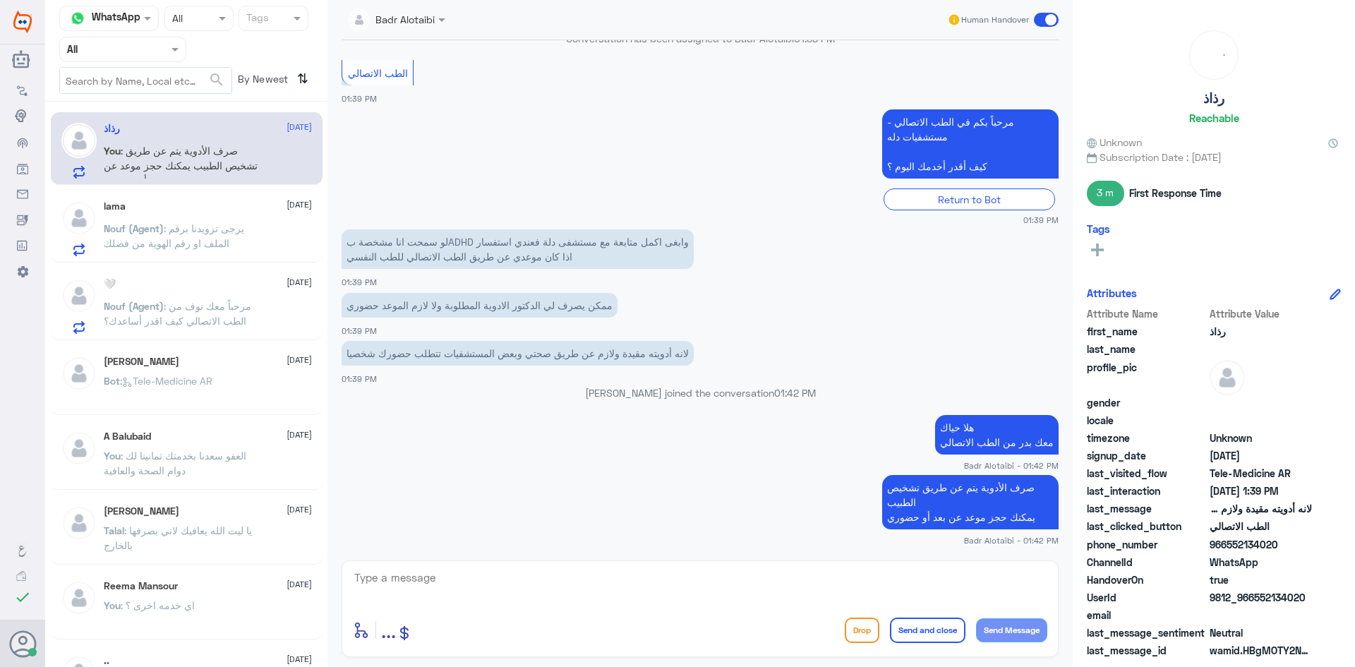
click at [198, 210] on div "lama 11 August" at bounding box center [208, 206] width 208 height 12
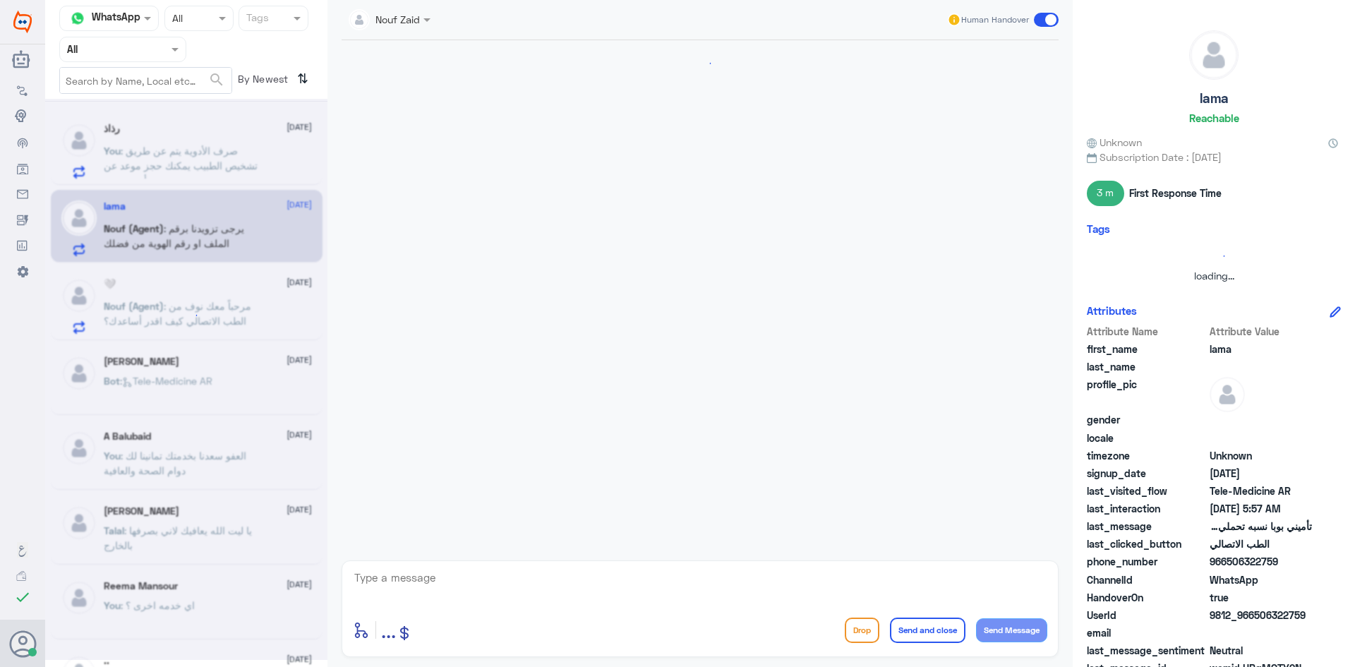
scroll to position [213, 0]
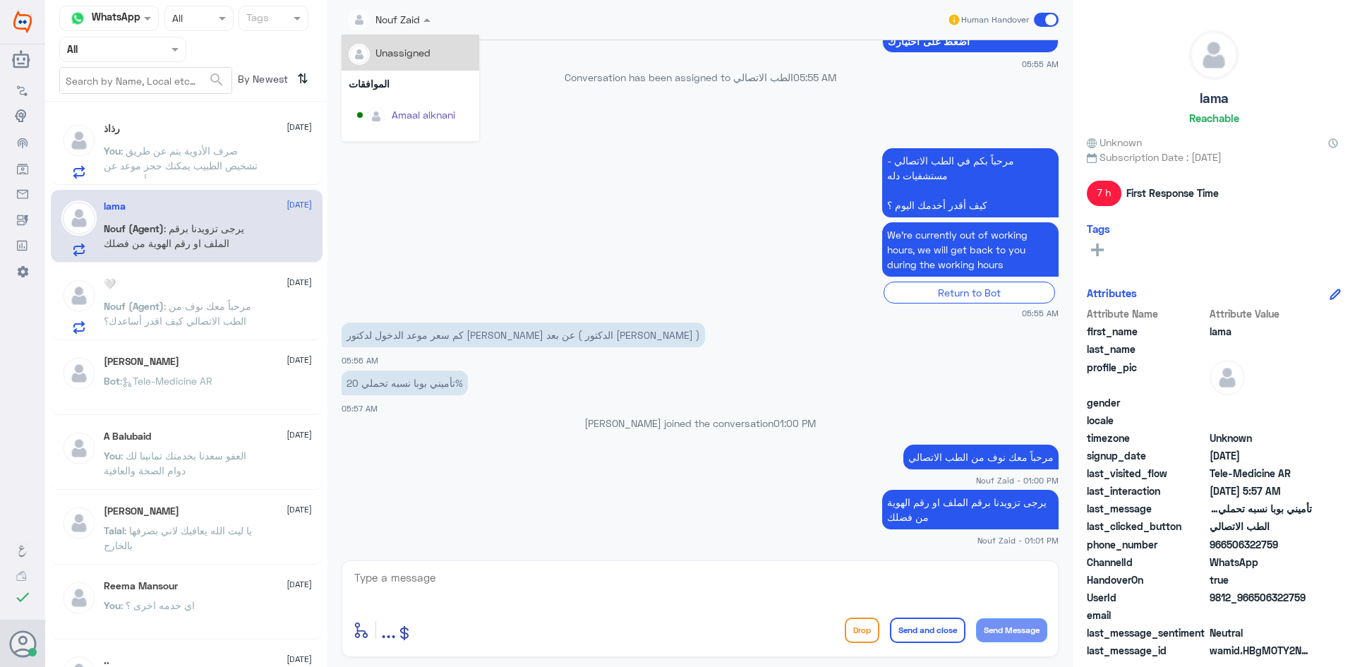
click at [426, 18] on span at bounding box center [429, 19] width 18 height 15
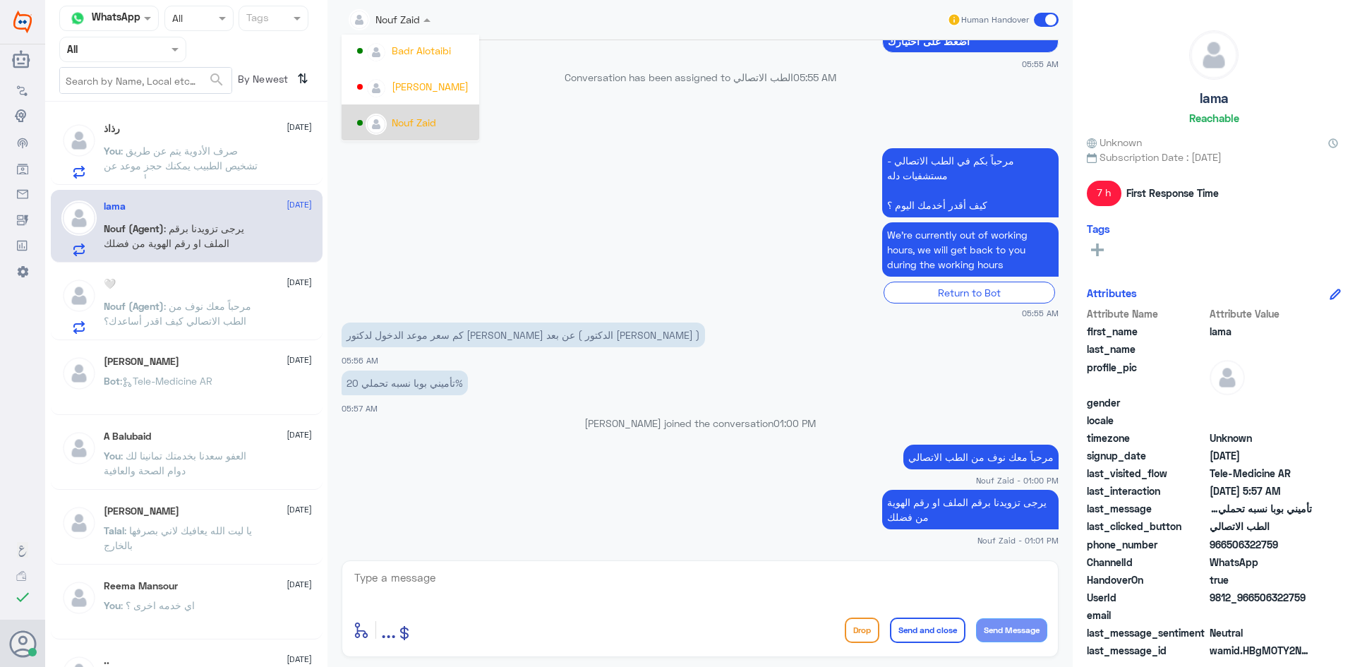
click at [421, 117] on div "Nouf Zaid" at bounding box center [414, 122] width 44 height 15
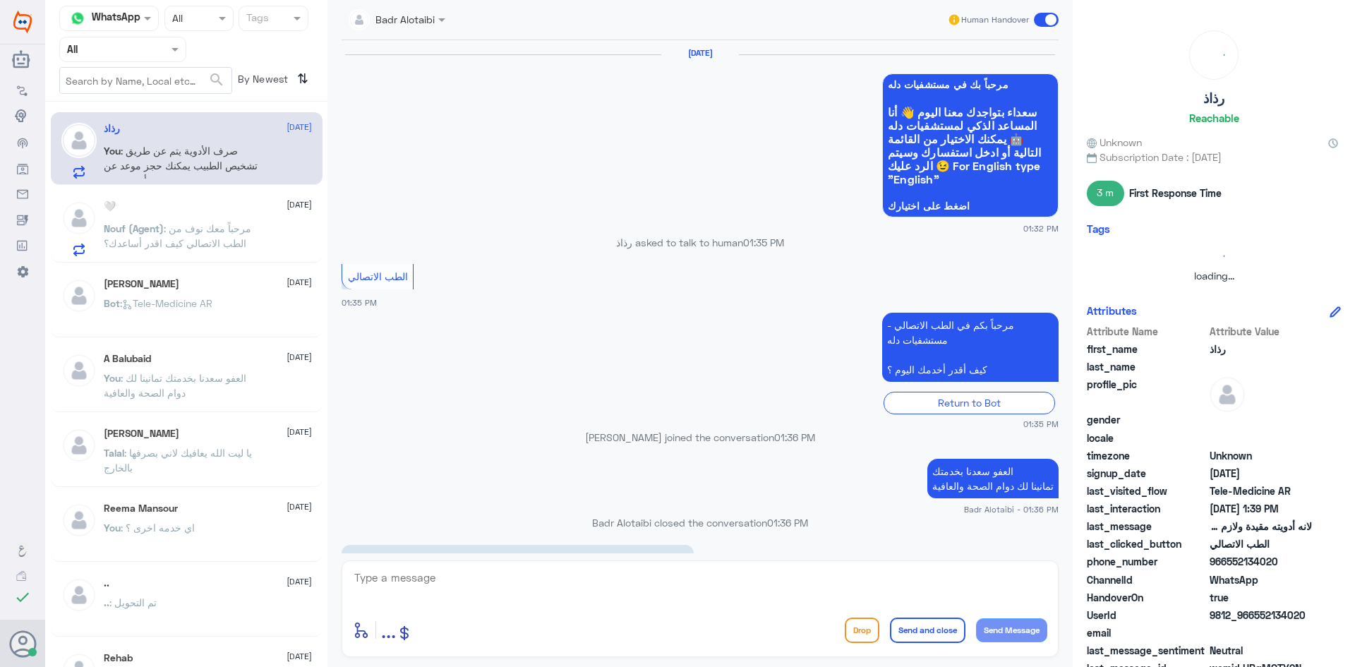
scroll to position [739, 0]
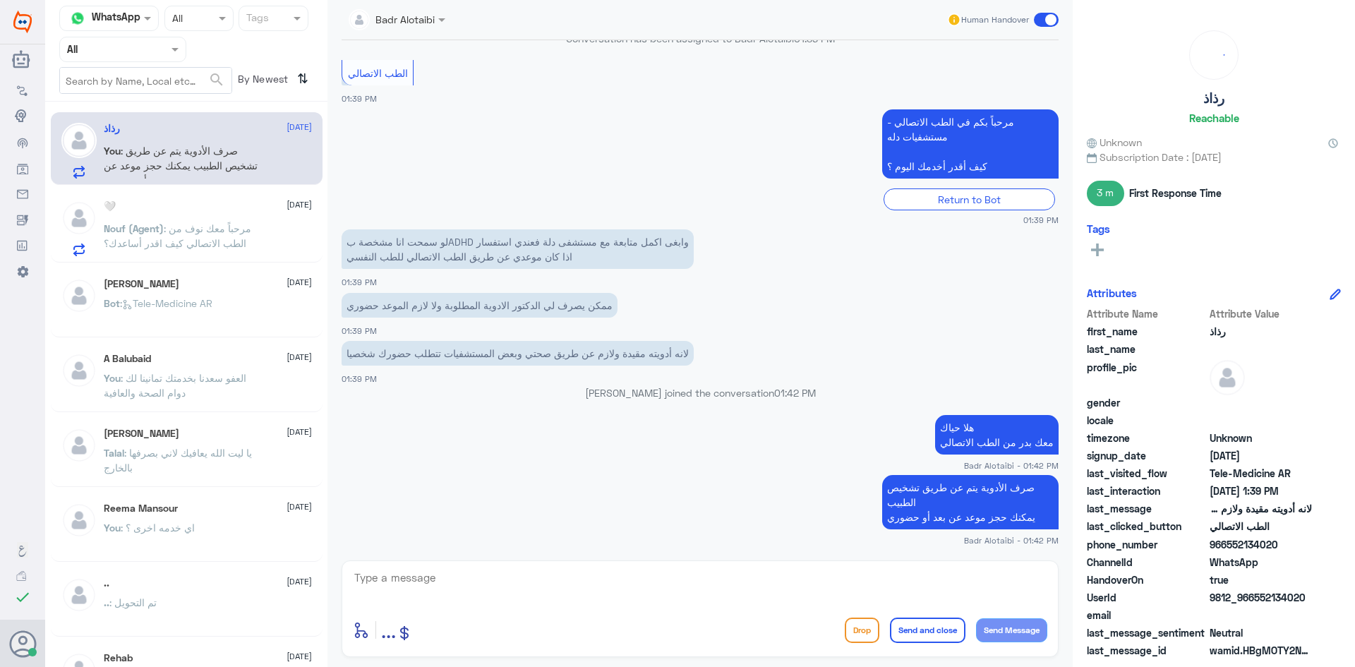
click at [217, 236] on p "Nouf (Agent) : مرحباً معك نوف من الطب الاتصالي كيف اقدر أساعدك؟" at bounding box center [183, 238] width 159 height 35
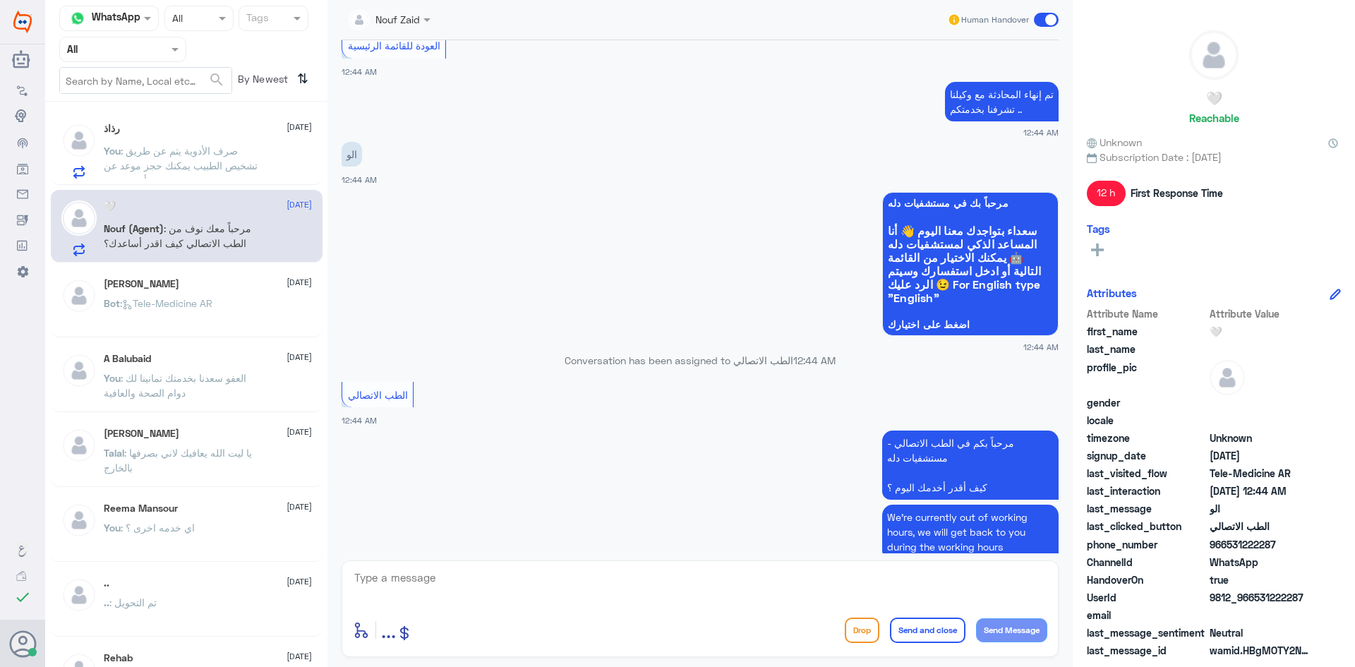
scroll to position [1312, 0]
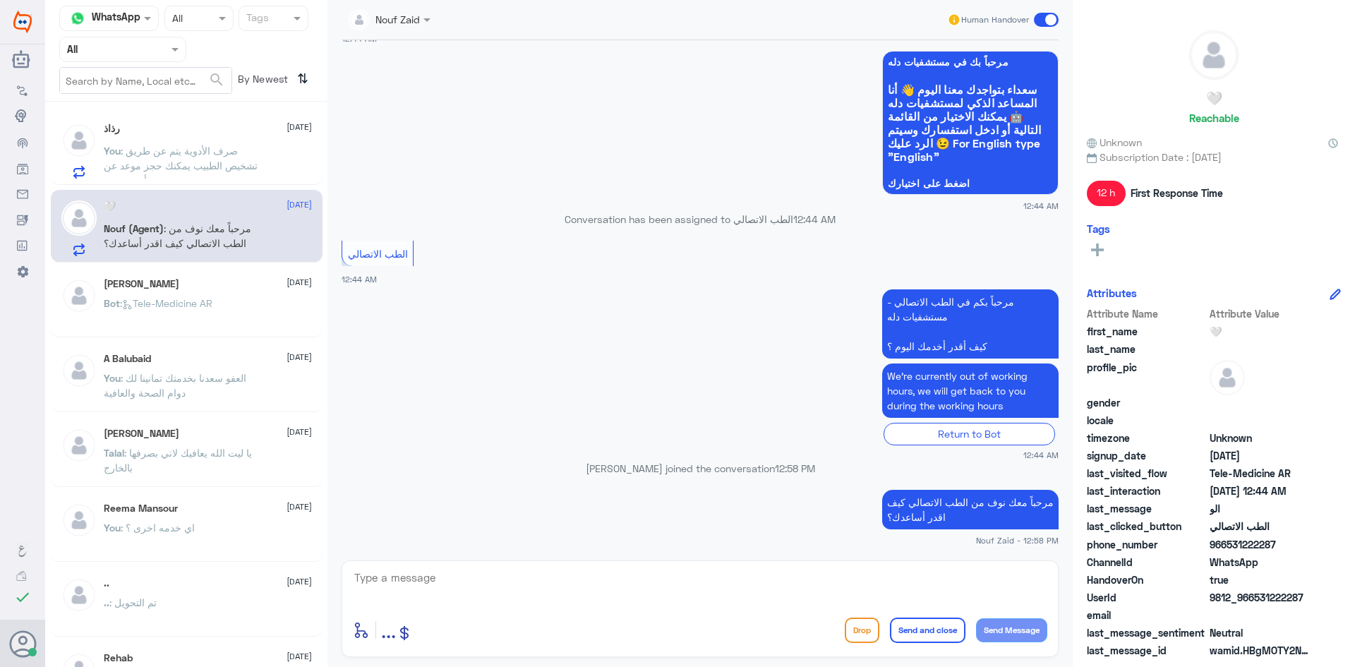
click at [425, 27] on span at bounding box center [429, 19] width 18 height 15
click at [421, 113] on div "Nouf Zaid" at bounding box center [414, 122] width 115 height 25
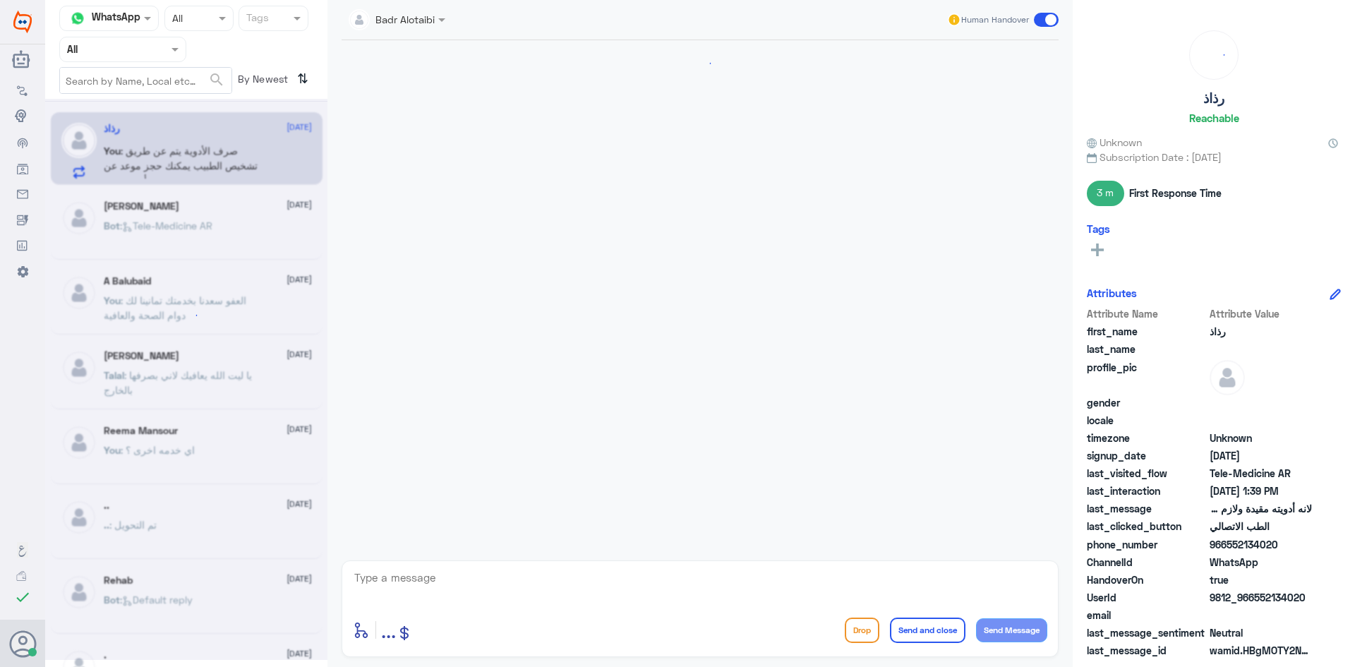
scroll to position [739, 0]
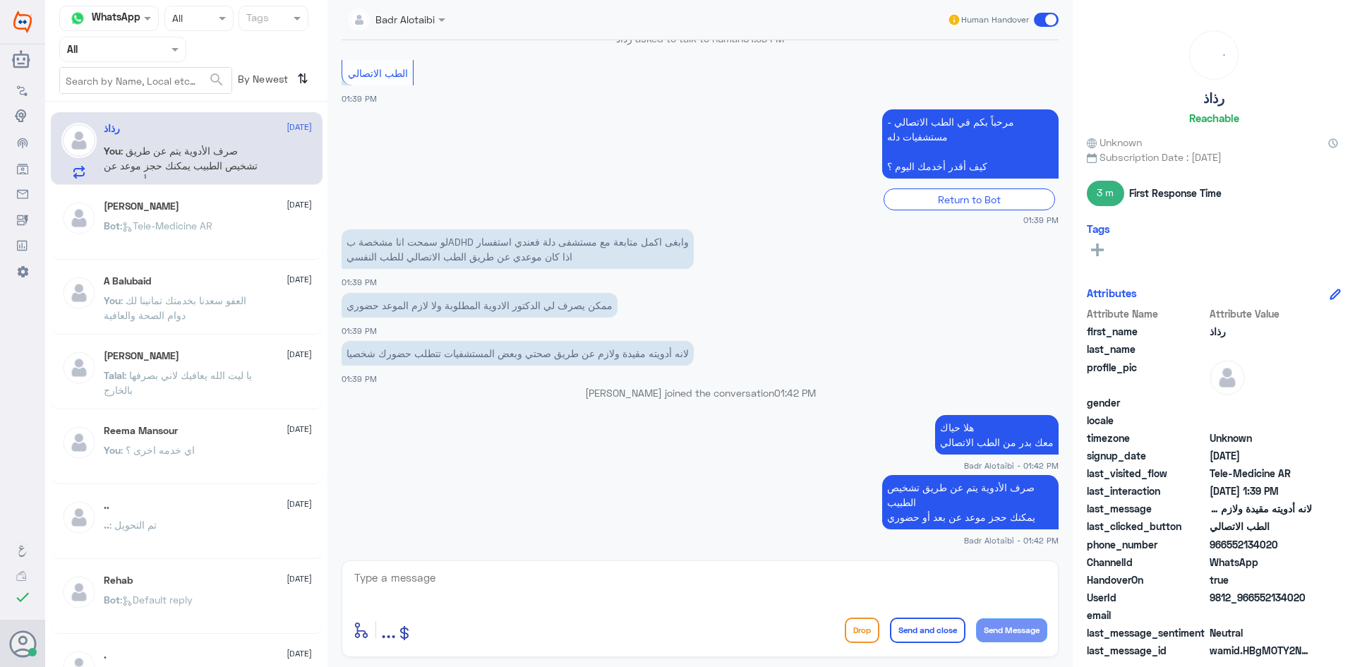
click at [1047, 18] on span at bounding box center [1046, 20] width 25 height 14
click at [0, 0] on input "checkbox" at bounding box center [0, 0] width 0 height 0
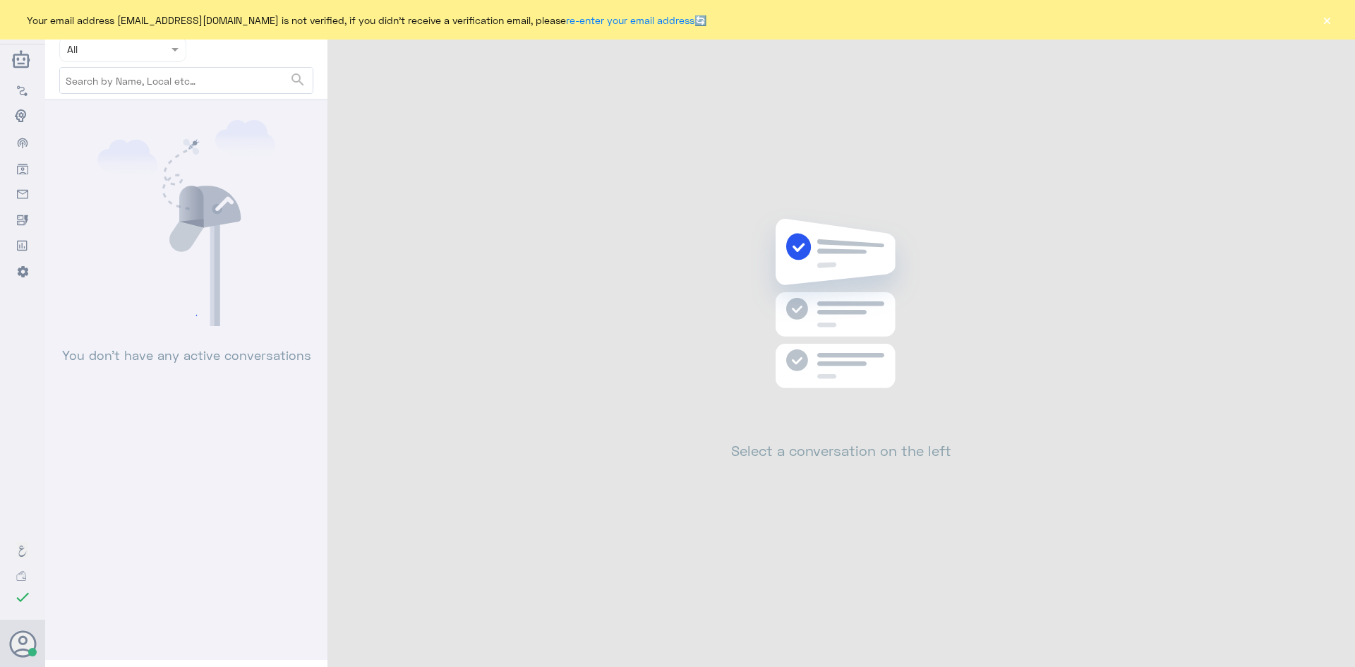
click at [1329, 22] on button "×" at bounding box center [1327, 20] width 14 height 14
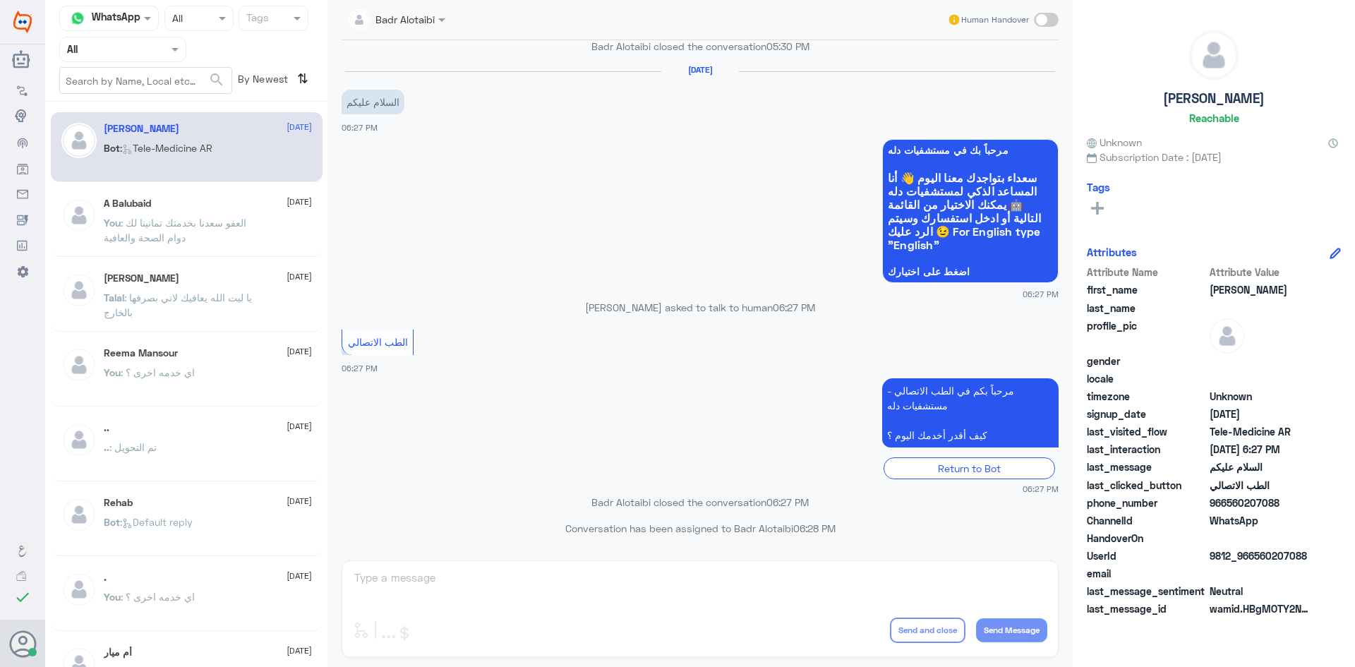
click at [270, 210] on div "A Balubaid [DATE] You : العفو [PERSON_NAME] بخدمتك تمانينا لك دوام الصحة والعاف…" at bounding box center [208, 224] width 208 height 53
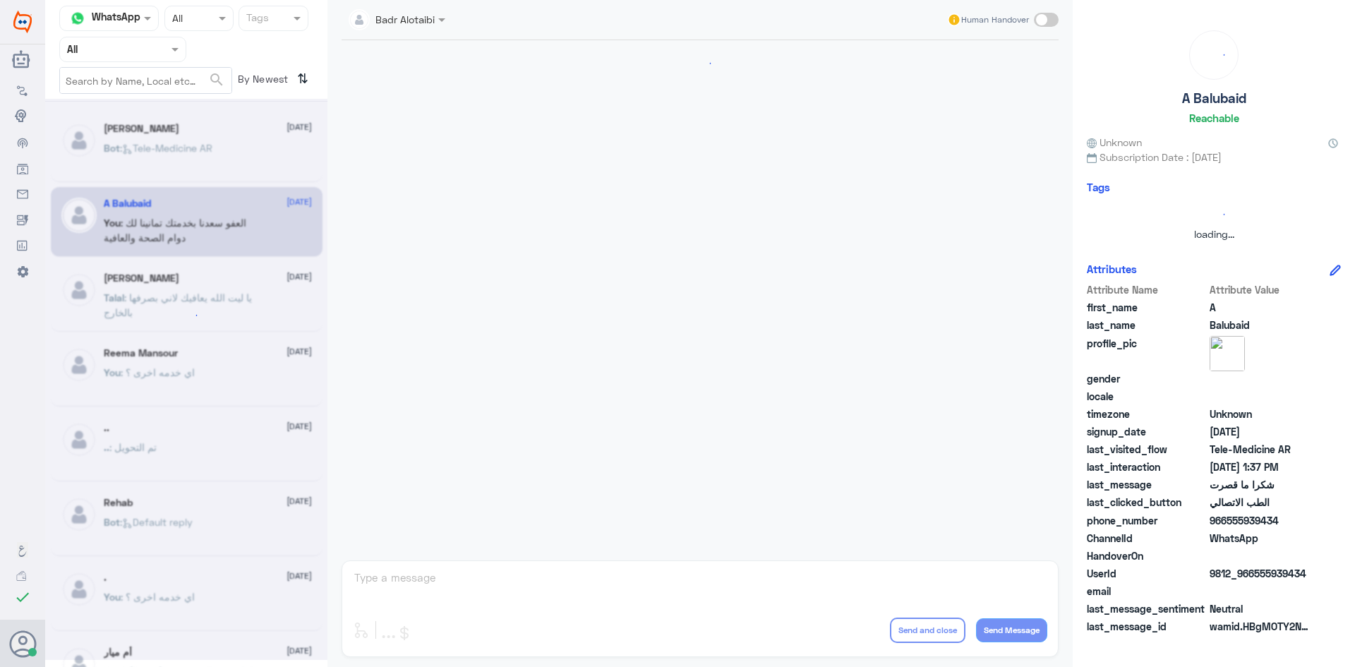
click at [269, 209] on div at bounding box center [186, 379] width 282 height 561
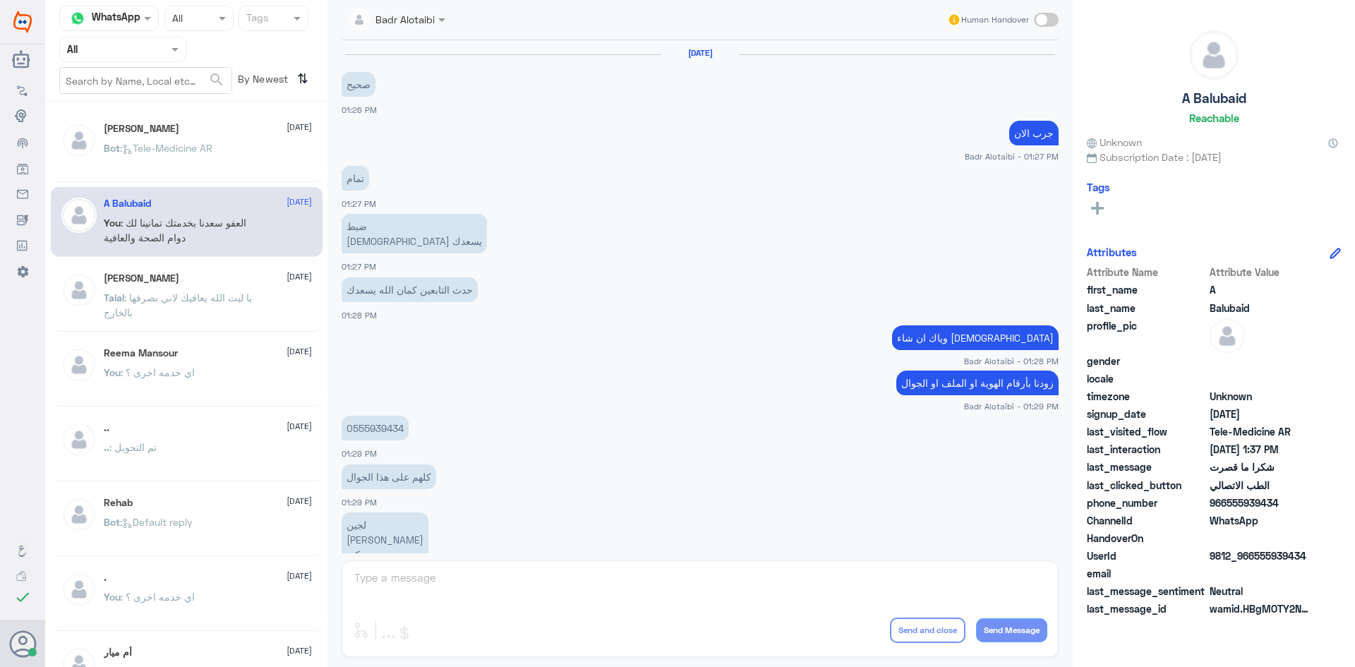
scroll to position [522, 0]
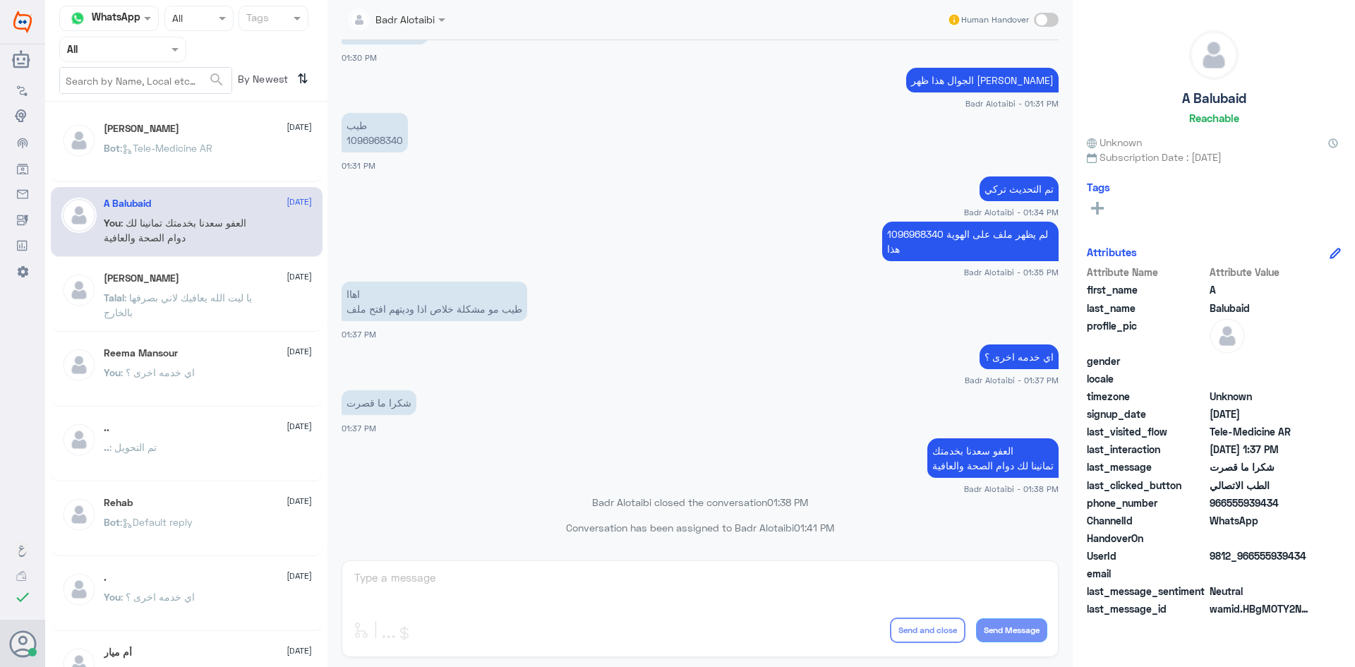
click at [263, 166] on div "Bot : Tele-Medicine AR" at bounding box center [208, 160] width 208 height 32
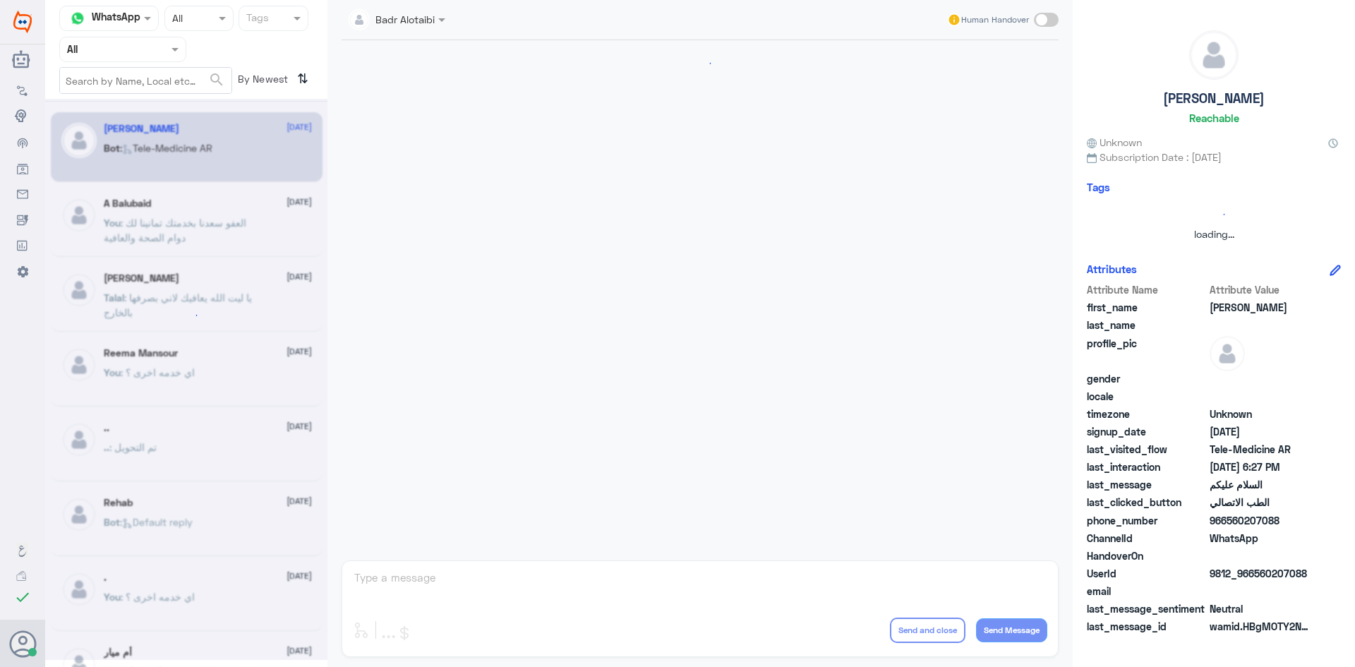
scroll to position [793, 0]
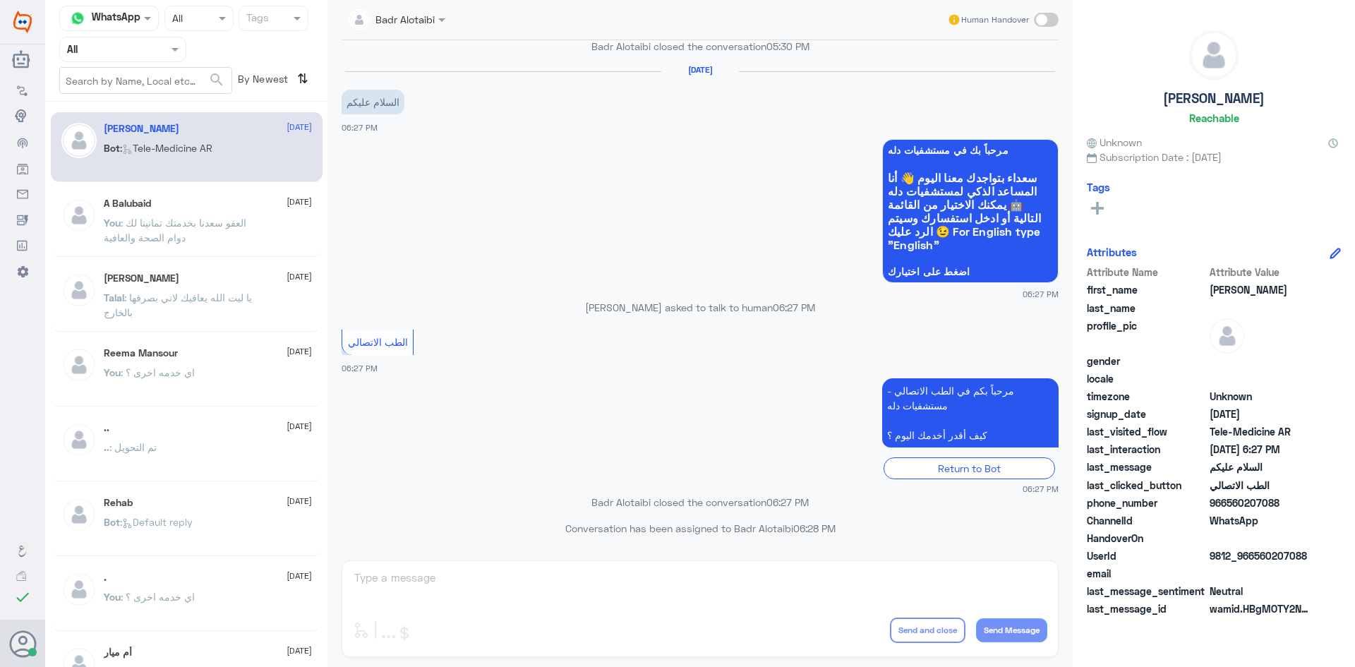
drag, startPoint x: 134, startPoint y: 49, endPoint x: 133, endPoint y: 66, distance: 17.0
click at [135, 52] on input "text" at bounding box center [106, 49] width 78 height 16
click at [138, 100] on div "Unassigned" at bounding box center [122, 111] width 127 height 32
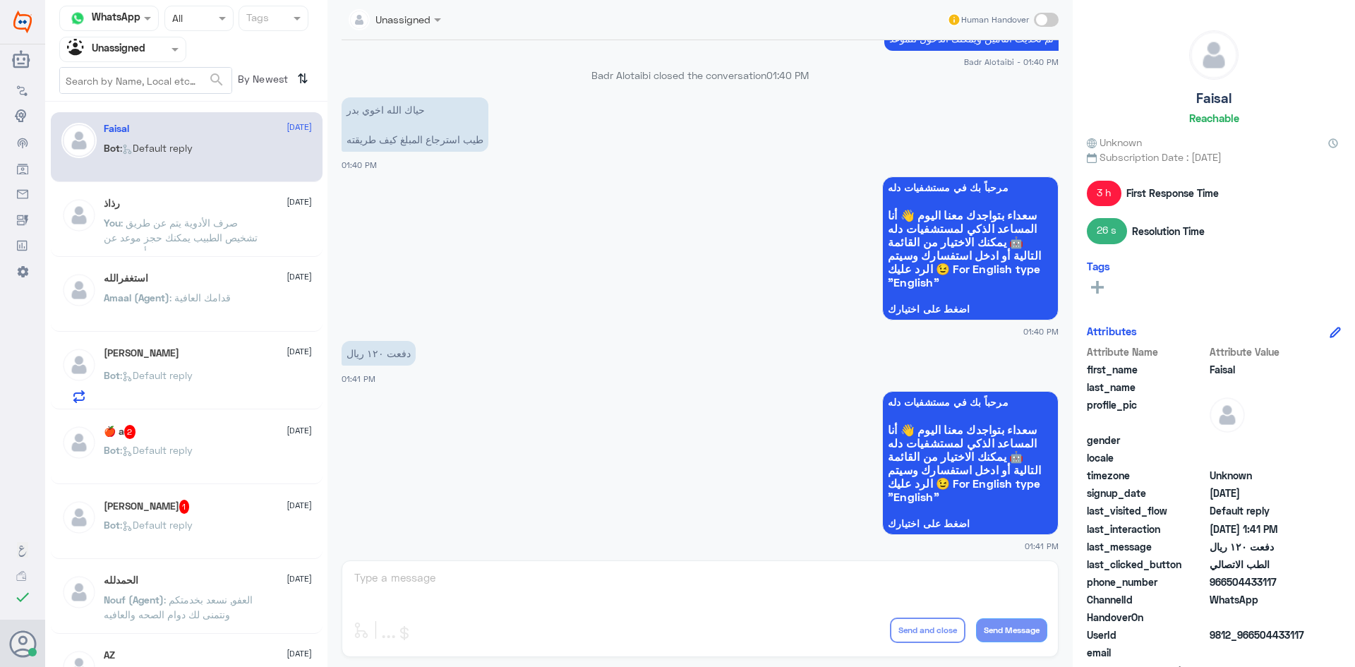
scroll to position [1148, 0]
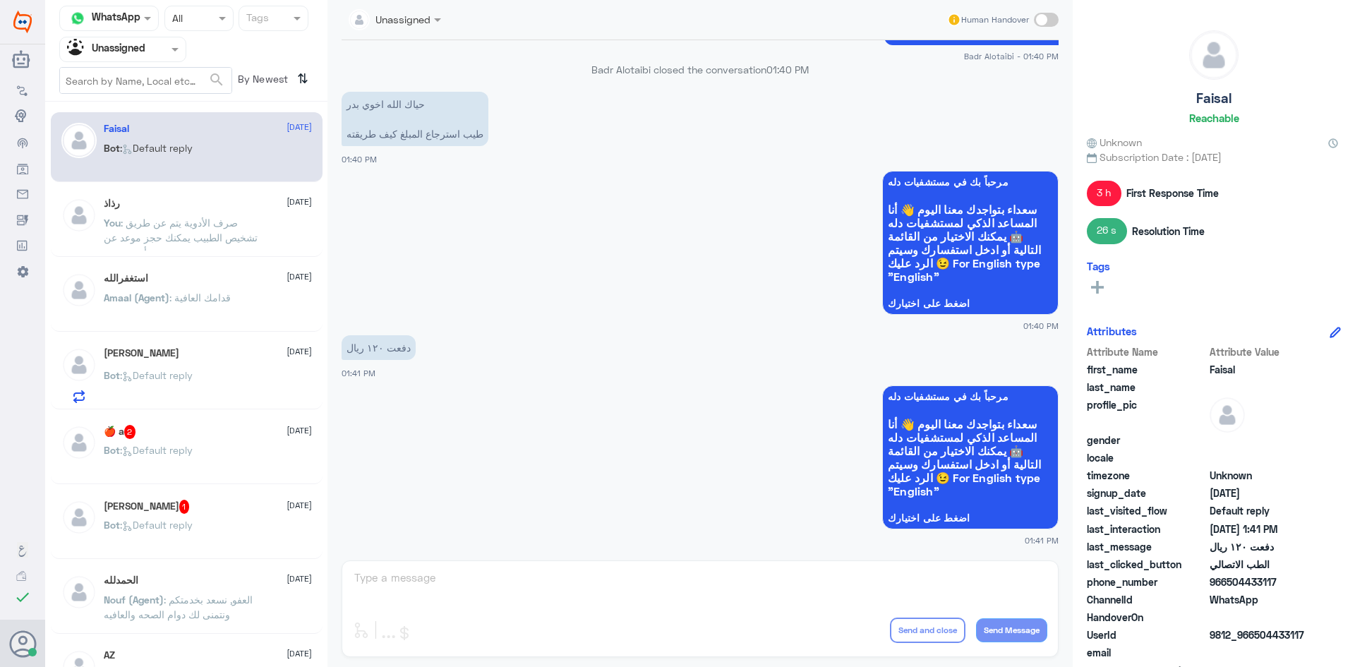
click at [1043, 20] on span at bounding box center [1046, 20] width 25 height 14
click at [0, 0] on input "checkbox" at bounding box center [0, 0] width 0 height 0
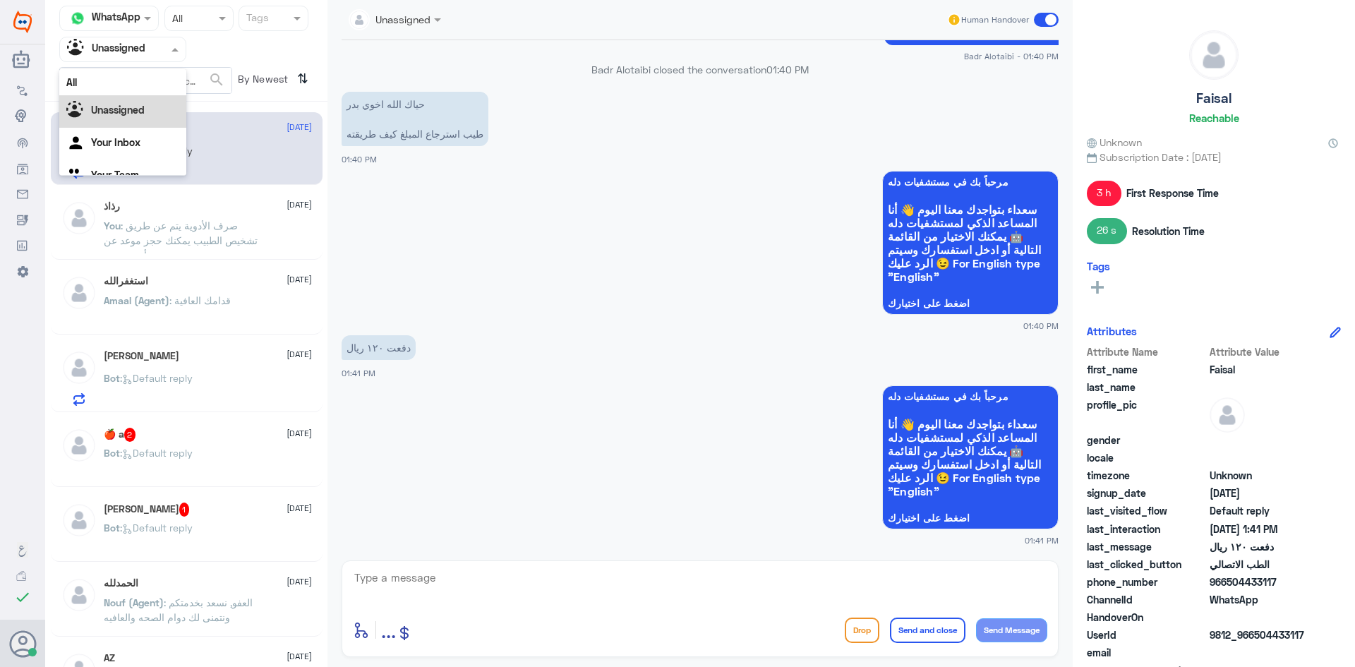
click at [163, 49] on div at bounding box center [123, 49] width 126 height 16
click at [154, 81] on div "All" at bounding box center [122, 82] width 127 height 26
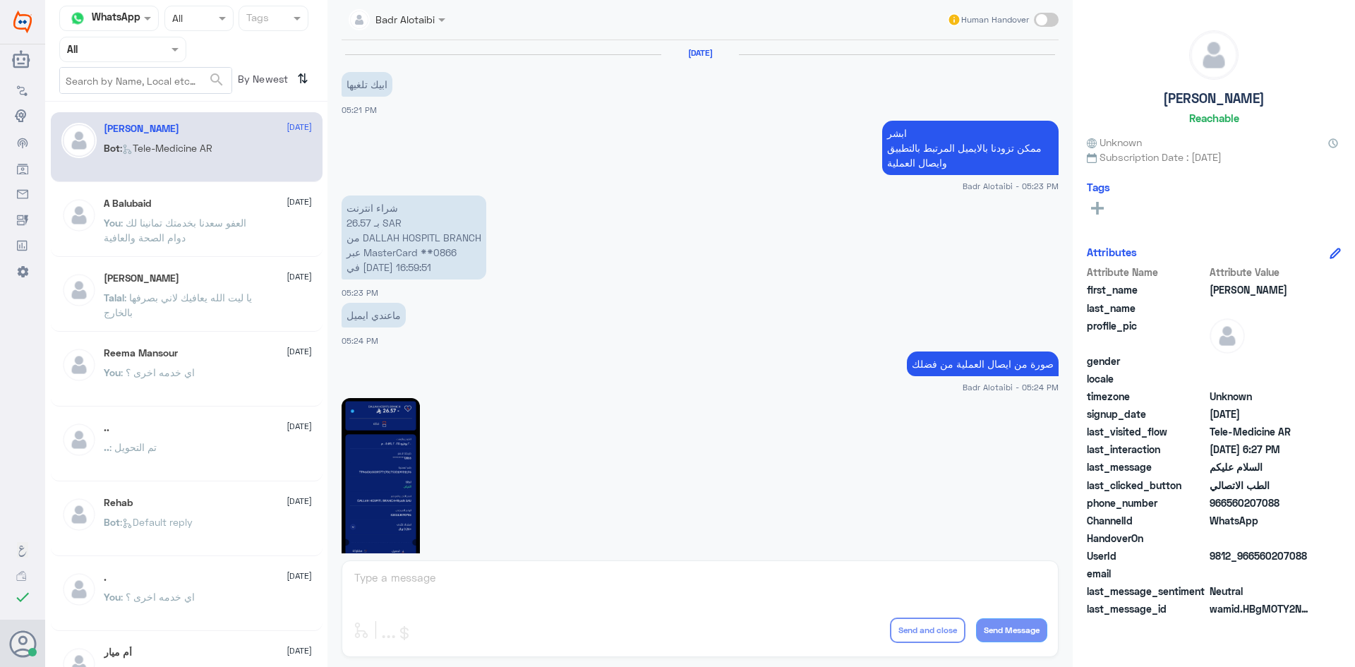
scroll to position [793, 0]
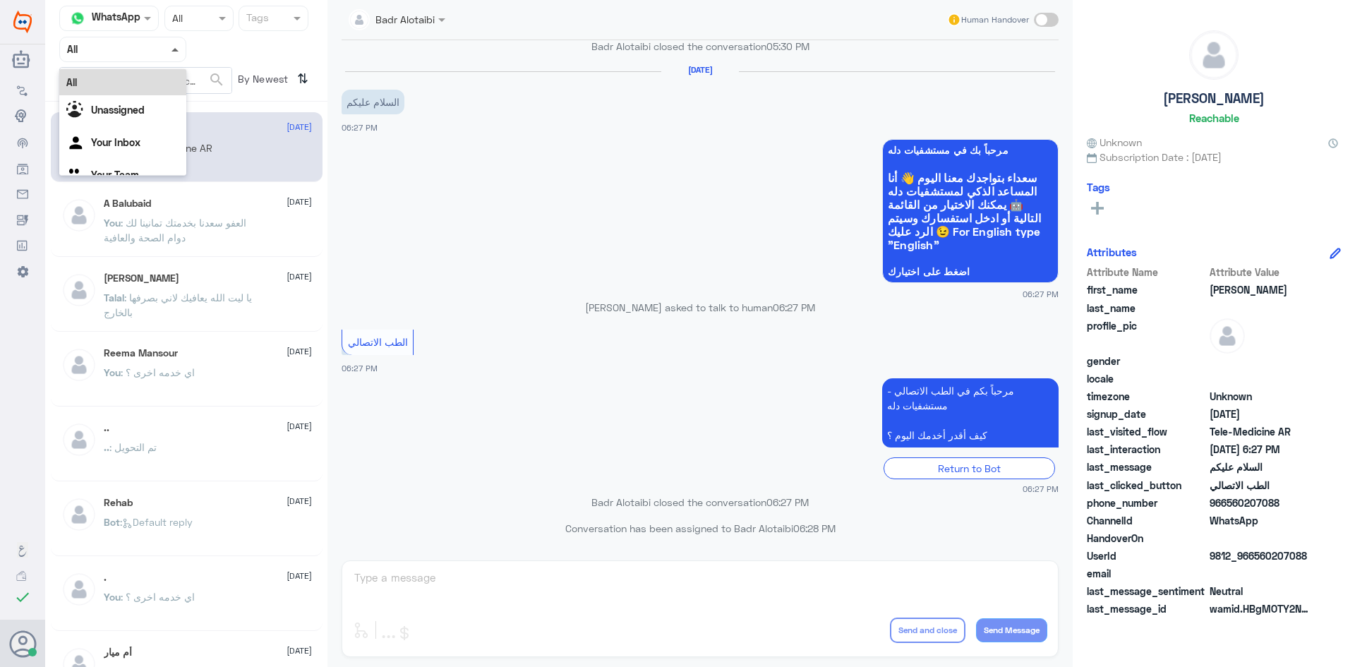
click at [174, 51] on span at bounding box center [175, 50] width 7 height 4
click at [160, 99] on div "Unassigned" at bounding box center [122, 111] width 127 height 32
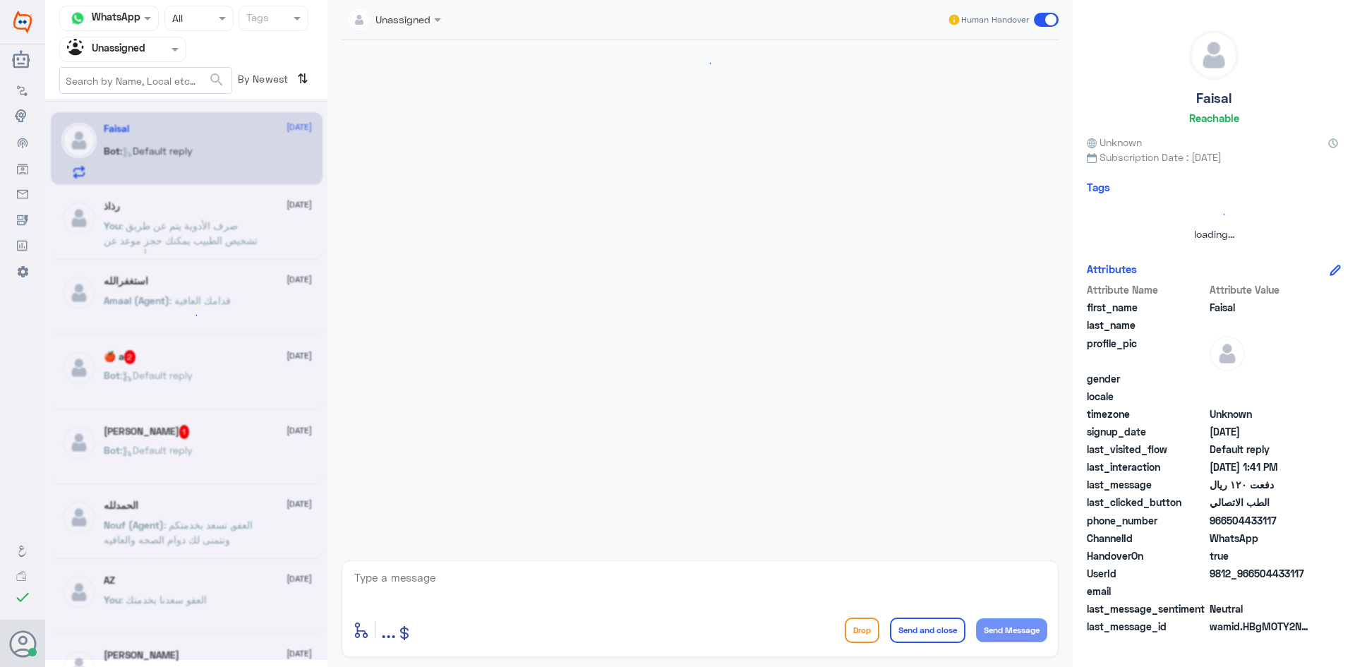
scroll to position [1148, 0]
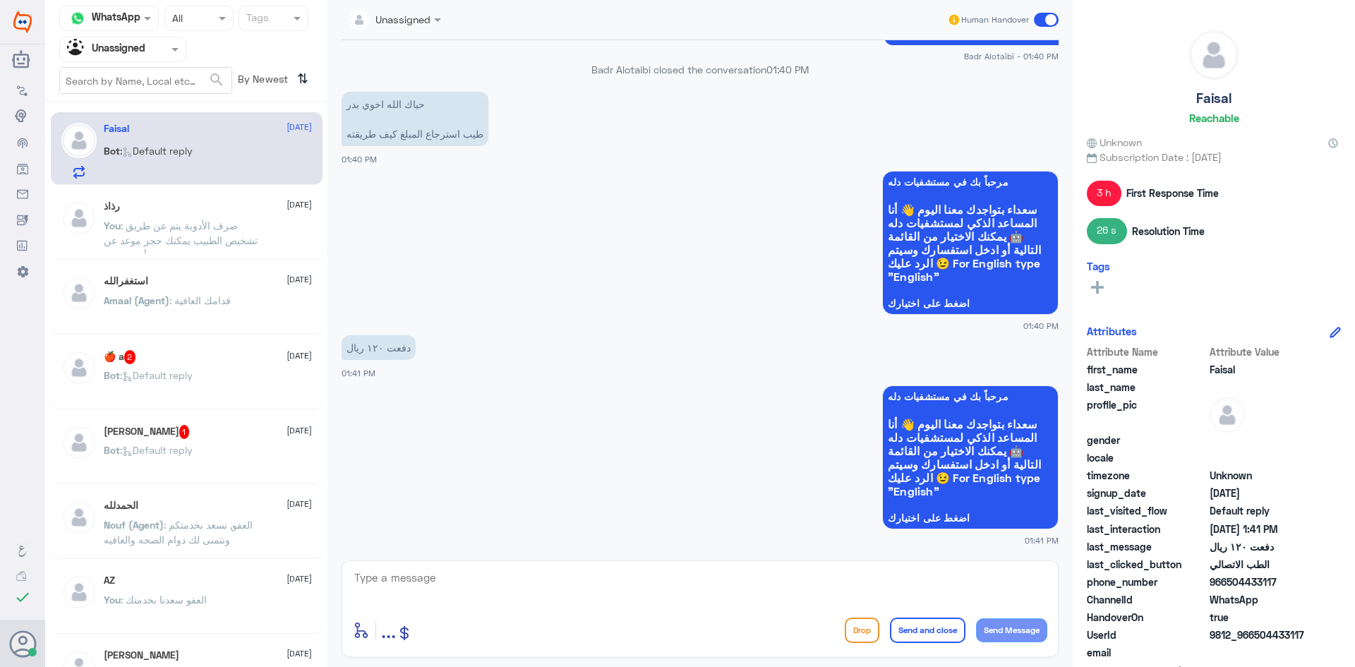
click at [533, 565] on div "enter flow name ... Drop Send and close Send Message" at bounding box center [700, 608] width 717 height 97
click at [529, 591] on textarea at bounding box center [700, 585] width 694 height 35
click at [1042, 18] on span at bounding box center [1046, 20] width 25 height 14
click at [0, 0] on input "checkbox" at bounding box center [0, 0] width 0 height 0
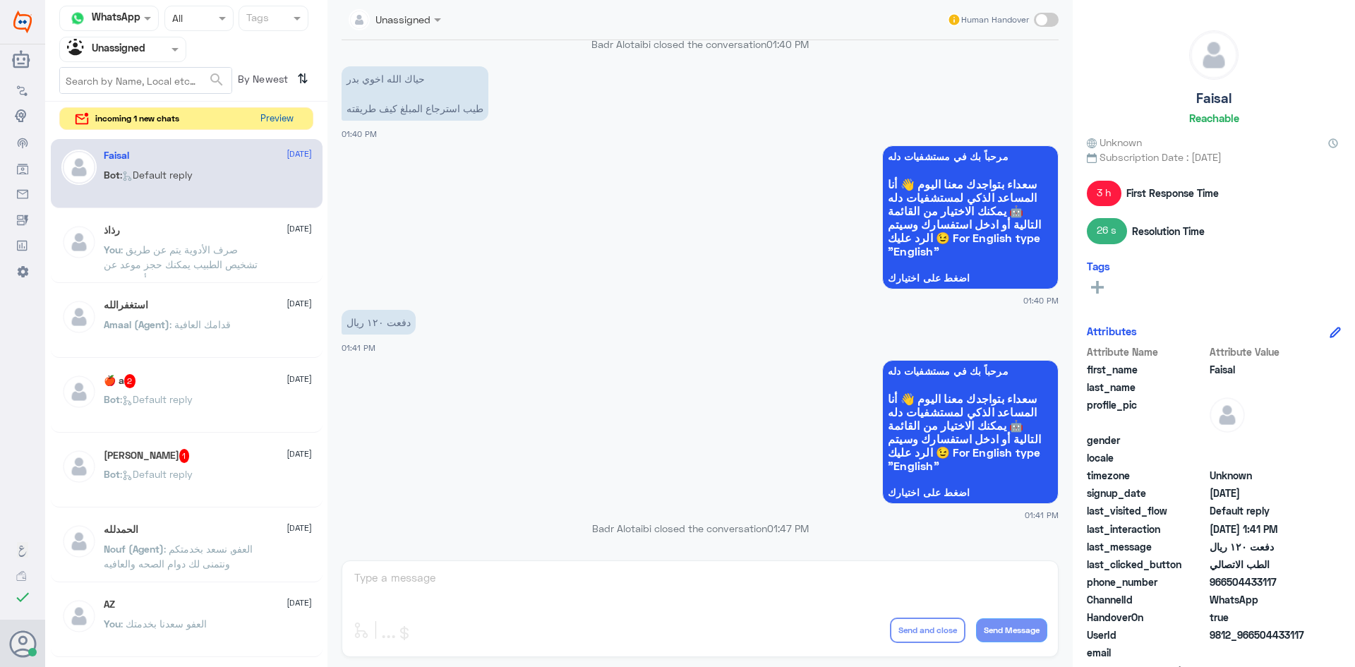
click at [291, 123] on button "Preview" at bounding box center [277, 119] width 44 height 22
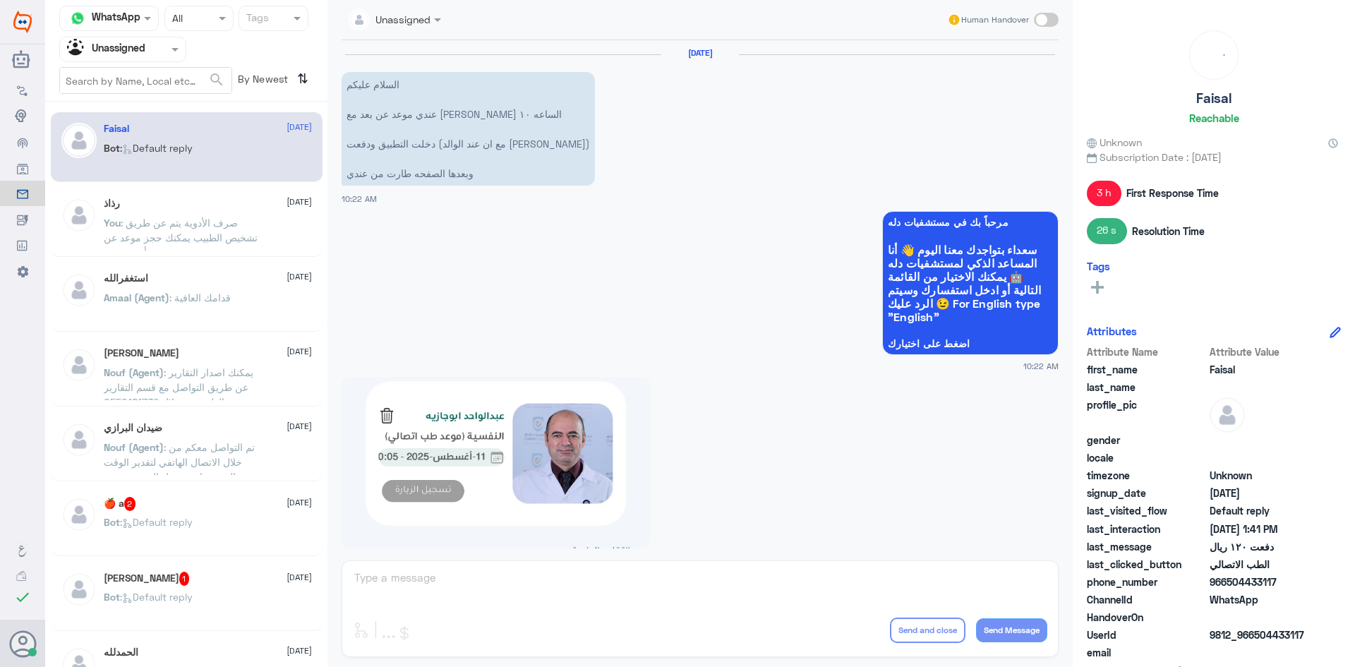
scroll to position [1174, 0]
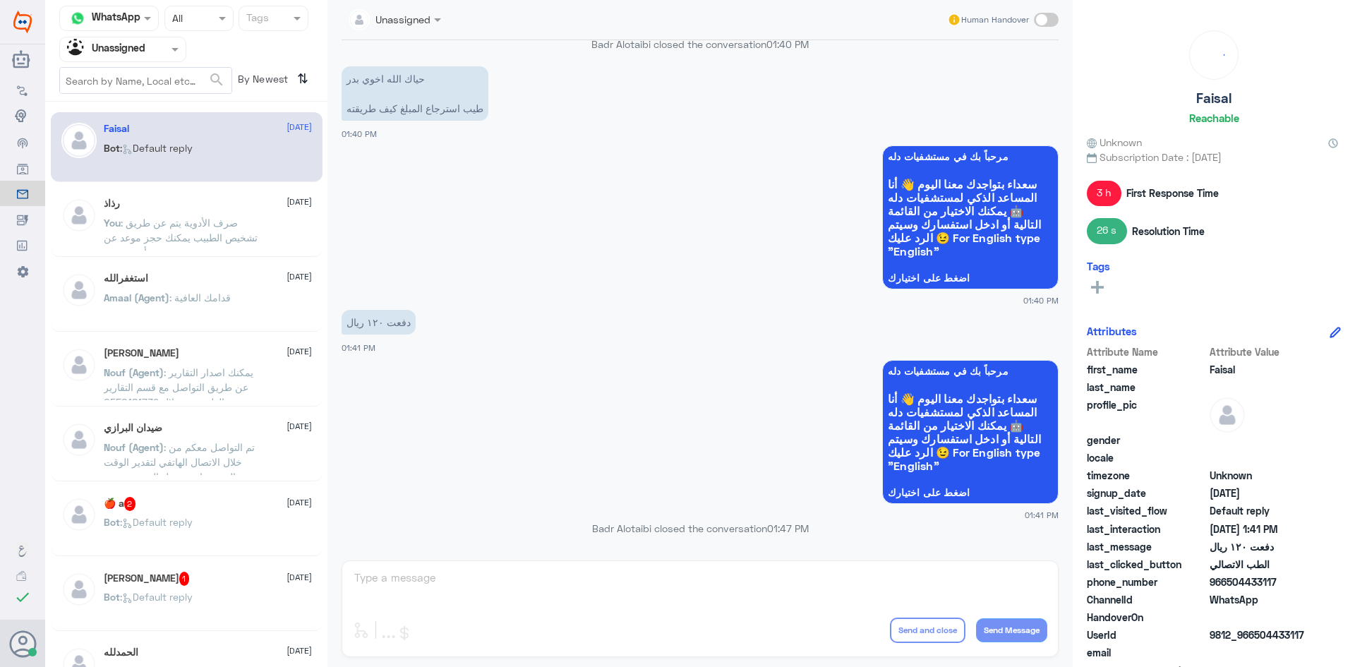
click at [162, 52] on div at bounding box center [123, 49] width 126 height 16
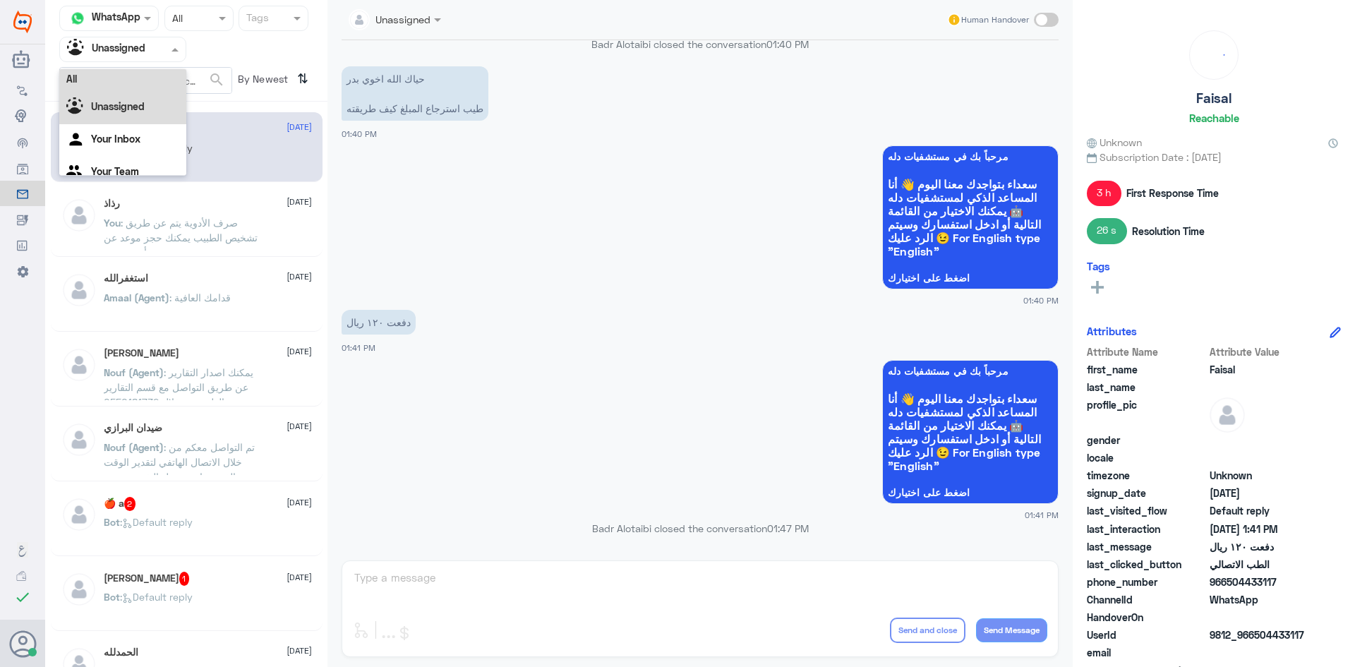
scroll to position [0, 0]
click at [139, 83] on div "All" at bounding box center [122, 82] width 127 height 26
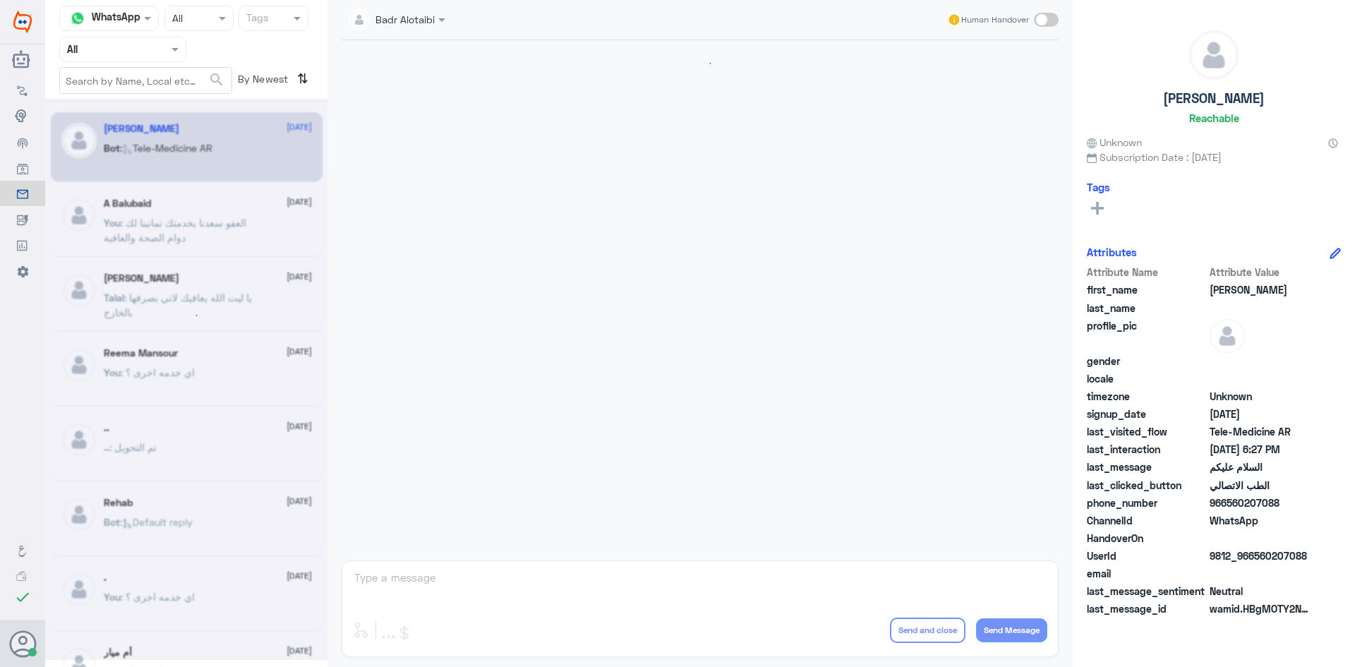
scroll to position [793, 0]
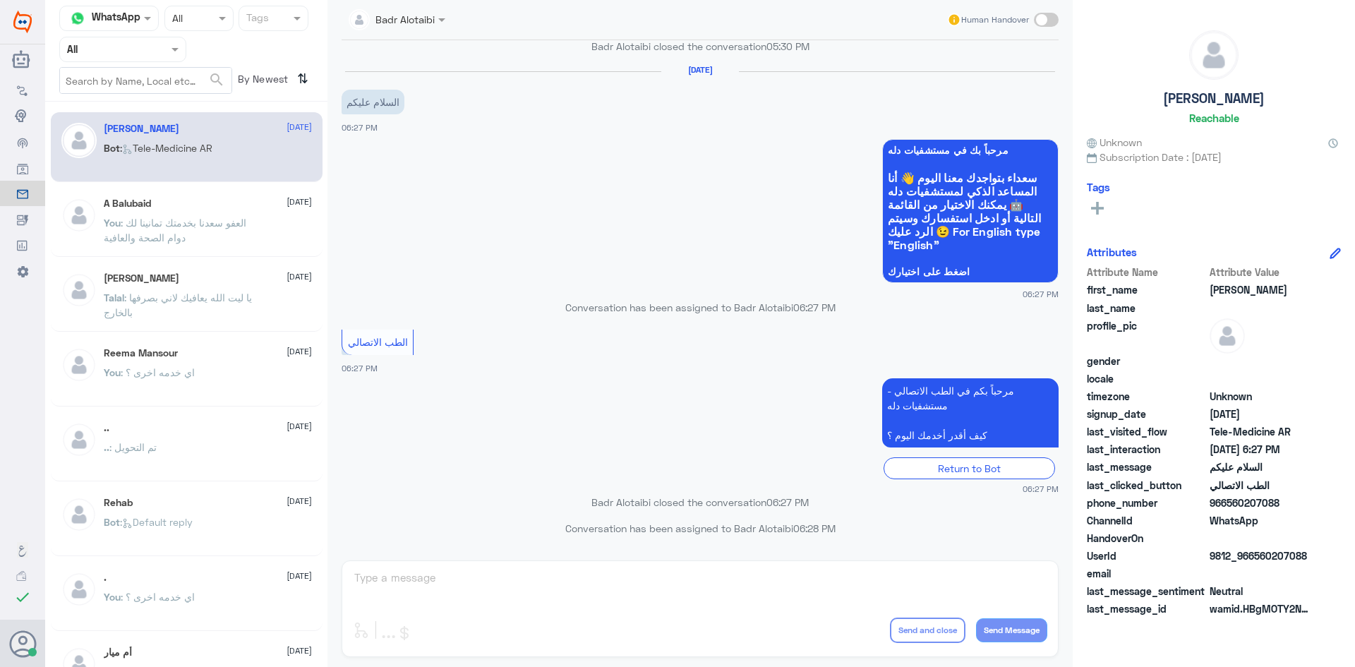
click at [215, 210] on div "A Balubaid [DATE] You : العفو [PERSON_NAME] بخدمتك تمانينا لك دوام الصحة والعاف…" at bounding box center [208, 224] width 208 height 53
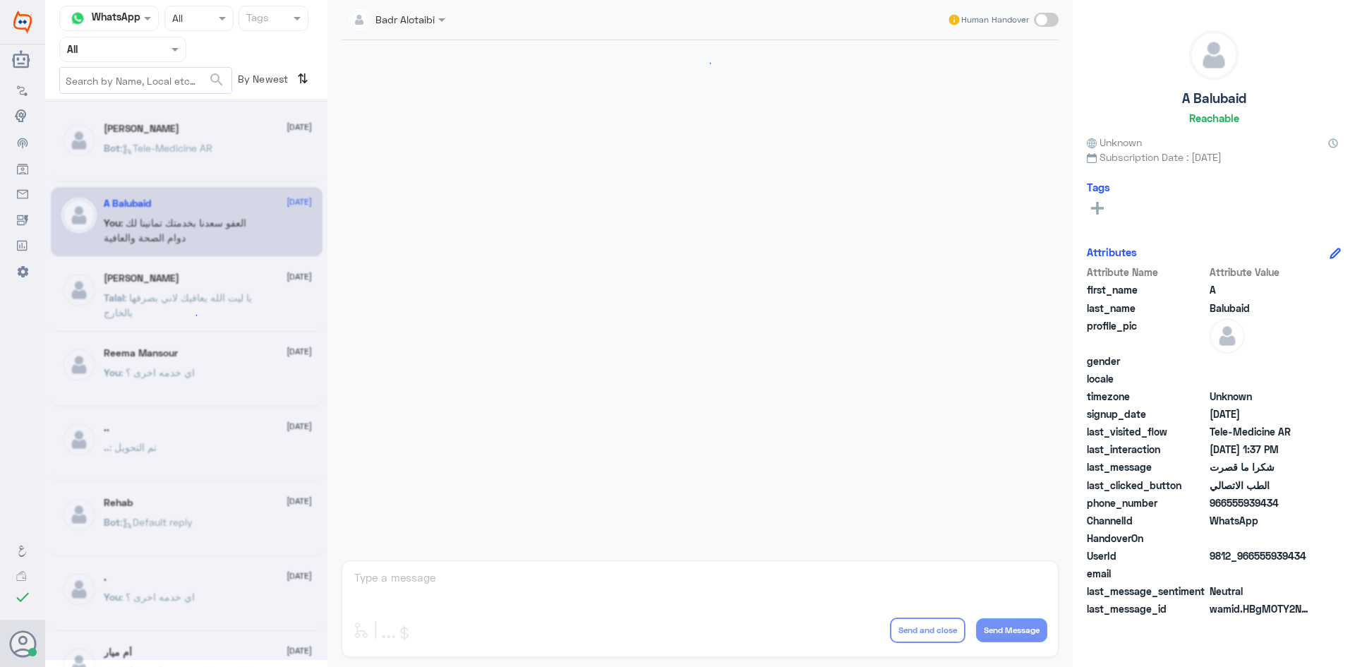
scroll to position [522, 0]
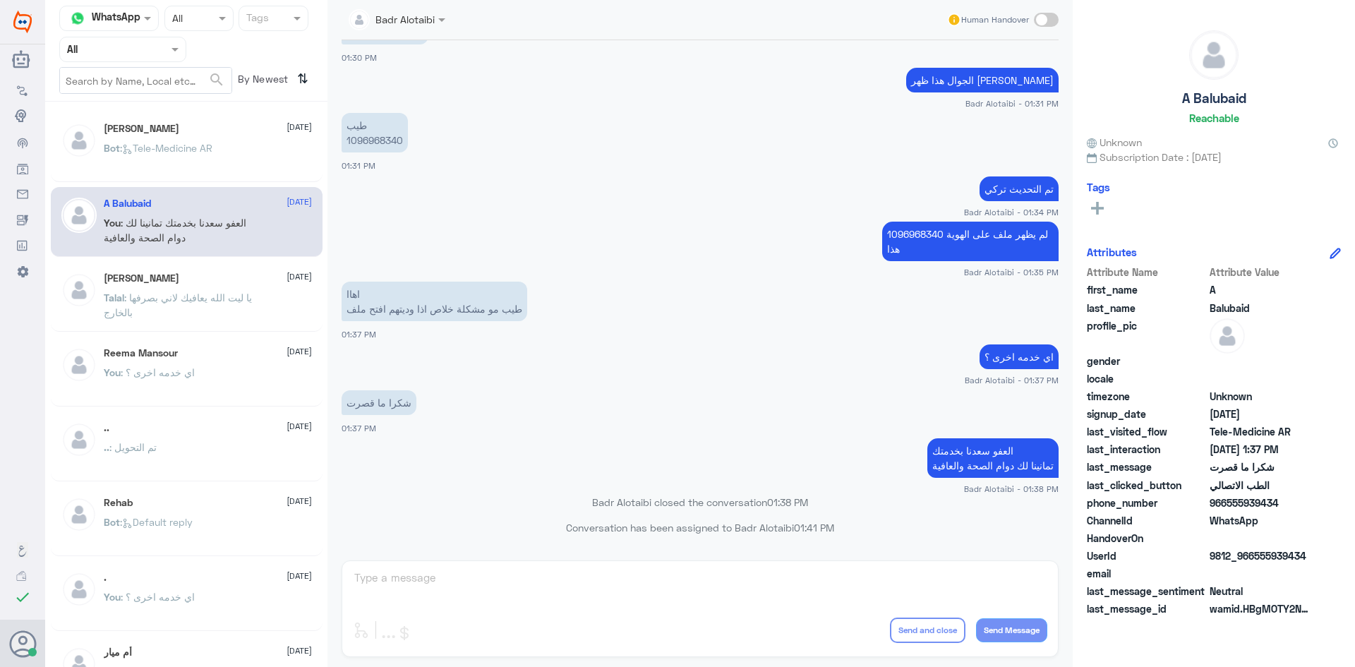
click at [211, 155] on p "Bot : Tele-Medicine AR" at bounding box center [158, 157] width 109 height 35
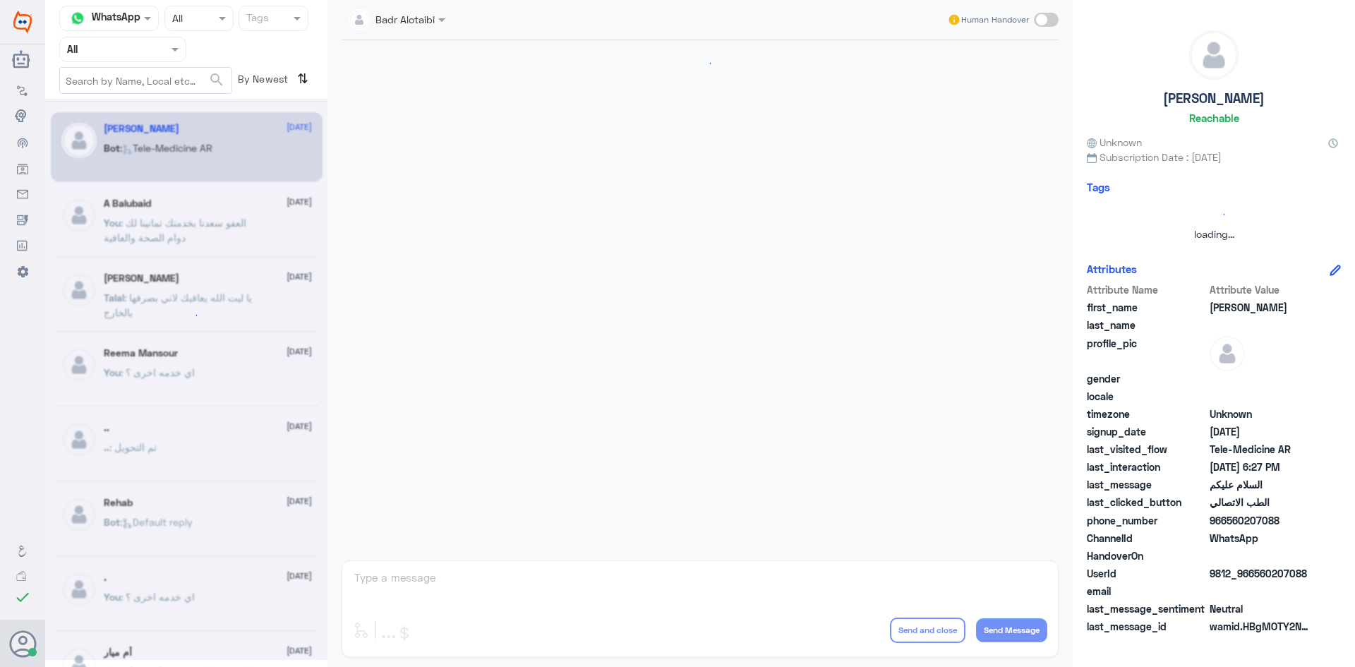
scroll to position [793, 0]
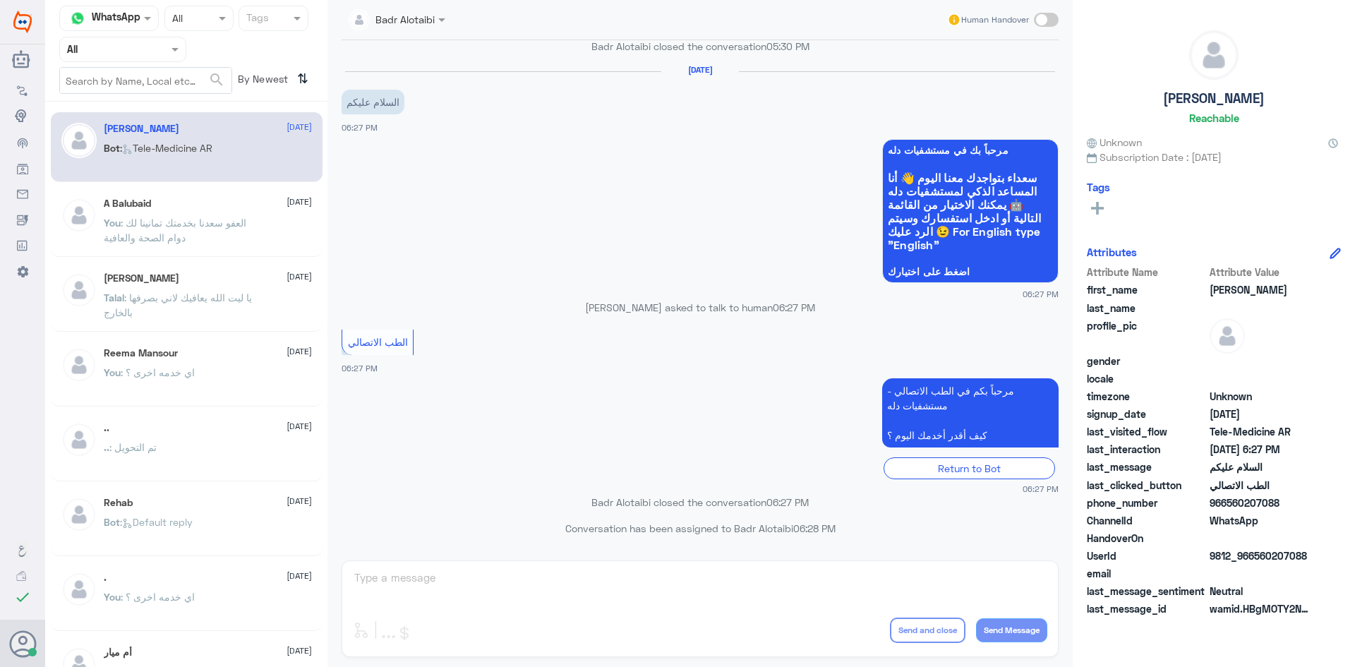
click at [174, 40] on div "Agent Filter All" at bounding box center [122, 49] width 127 height 25
click at [140, 124] on div "Unassigned" at bounding box center [122, 111] width 127 height 32
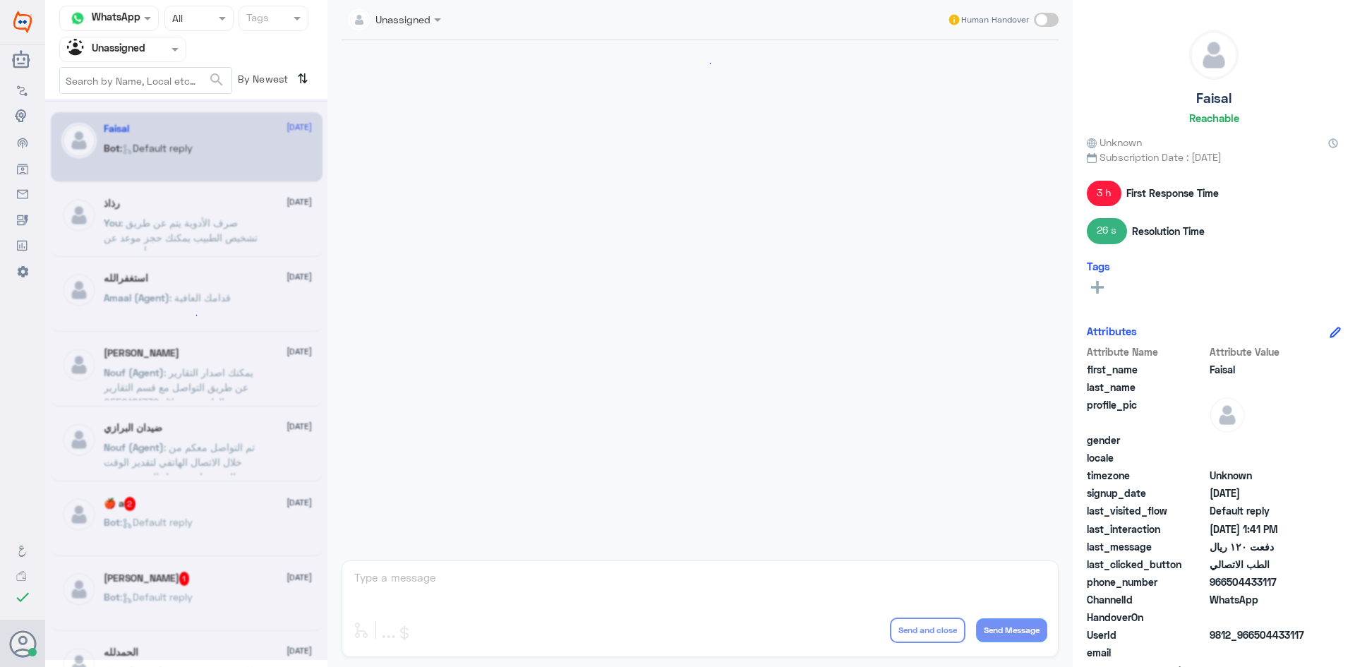
scroll to position [1174, 0]
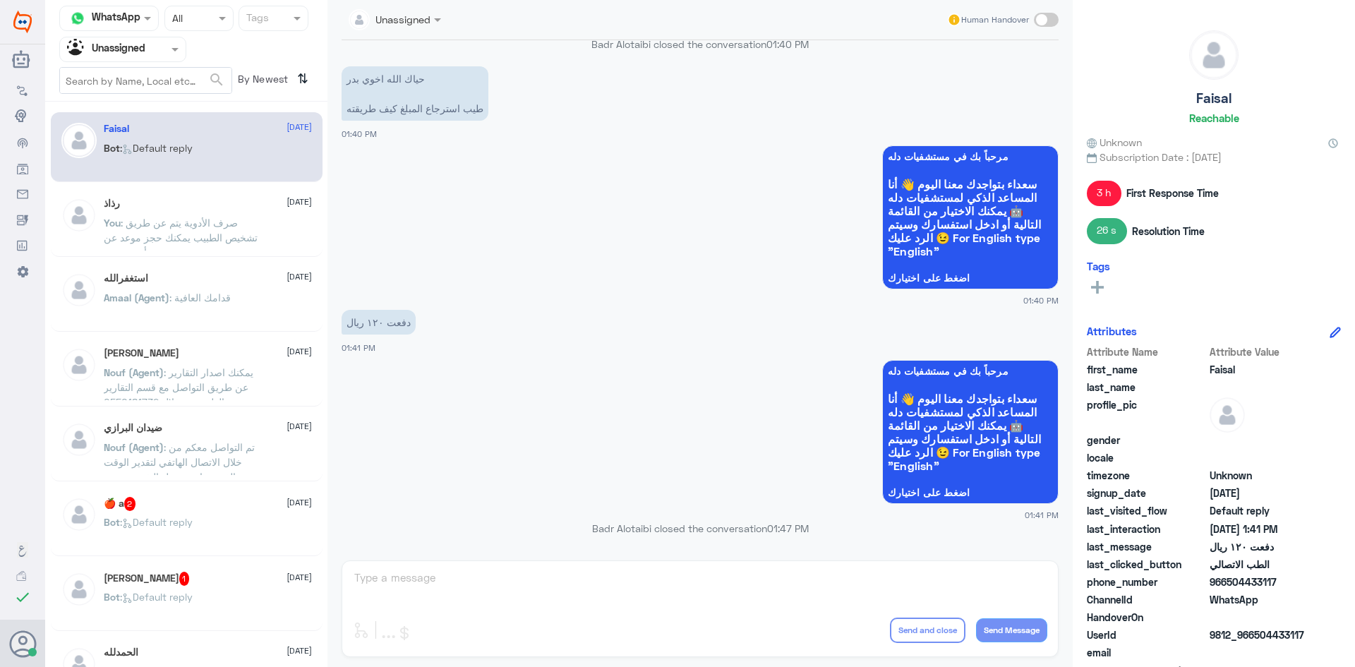
click at [223, 225] on span ": صرف الأدوية يتم عن طريق تشخيص الطبيب يمكنك حجز موعد عن بعد أو حضوري" at bounding box center [181, 238] width 154 height 42
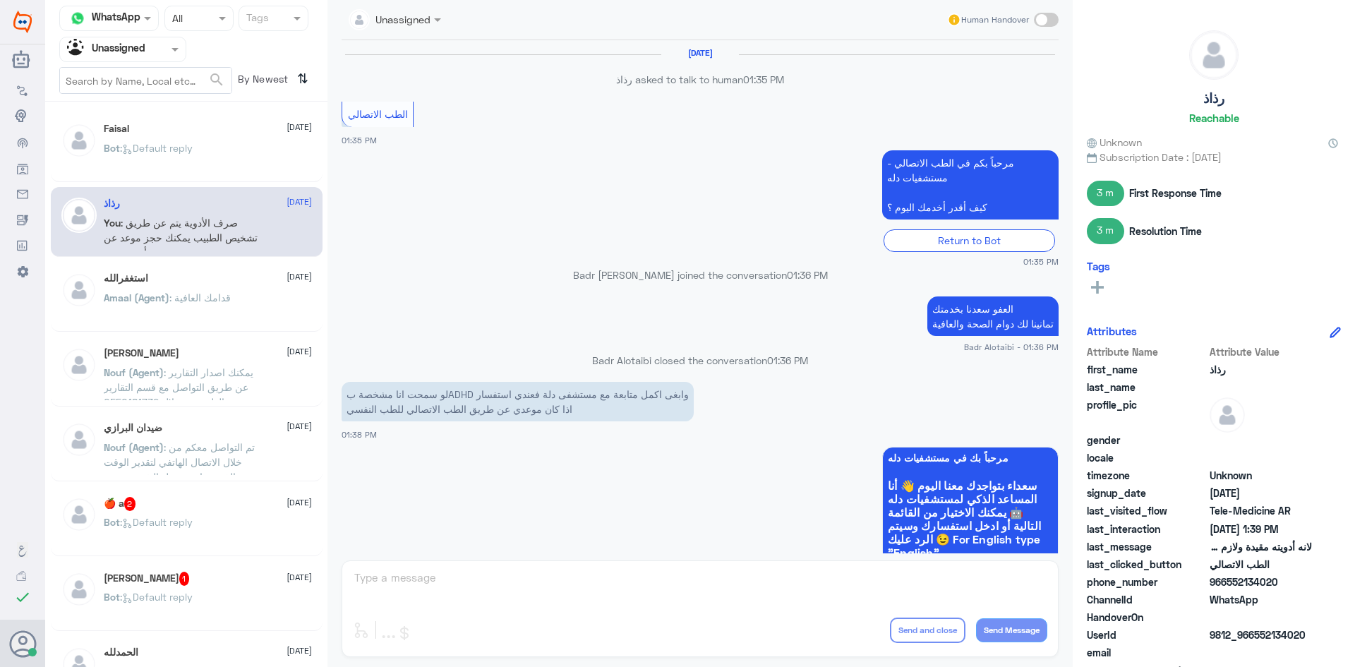
scroll to position [628, 0]
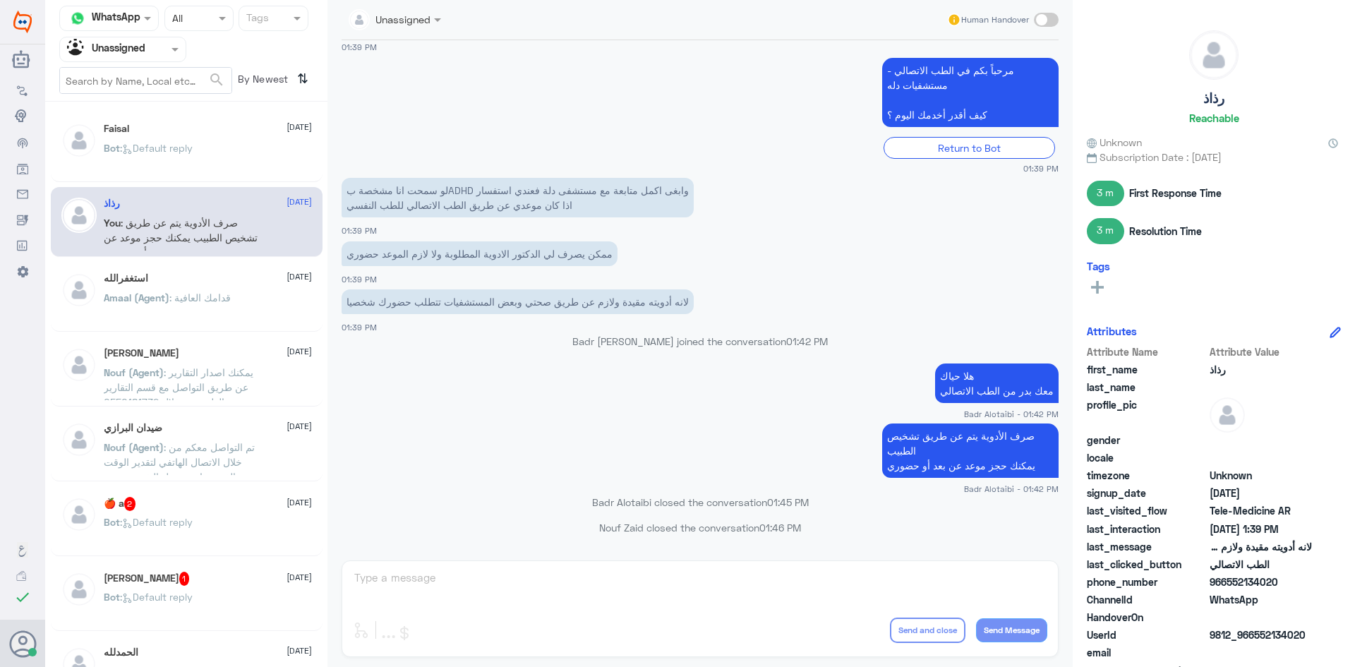
click at [210, 287] on div "استغفرالله 11 August Amaal (Agent) : قدامك العافية" at bounding box center [208, 298] width 208 height 53
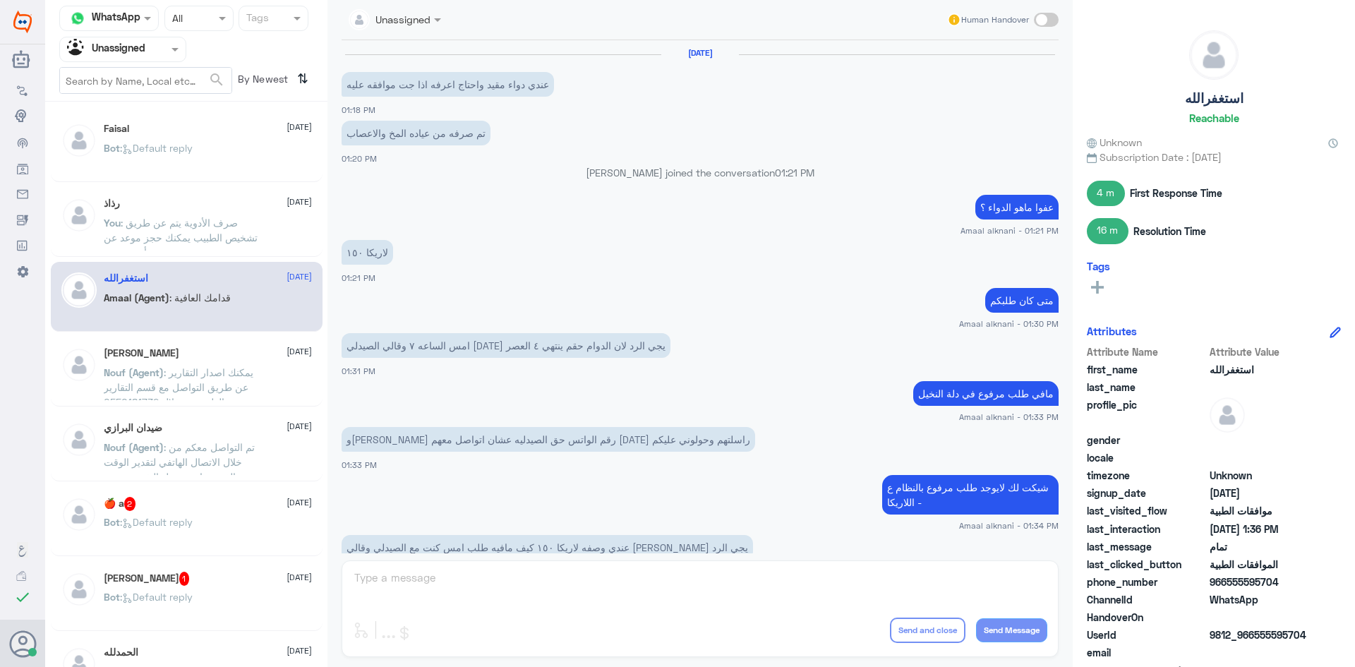
scroll to position [451, 0]
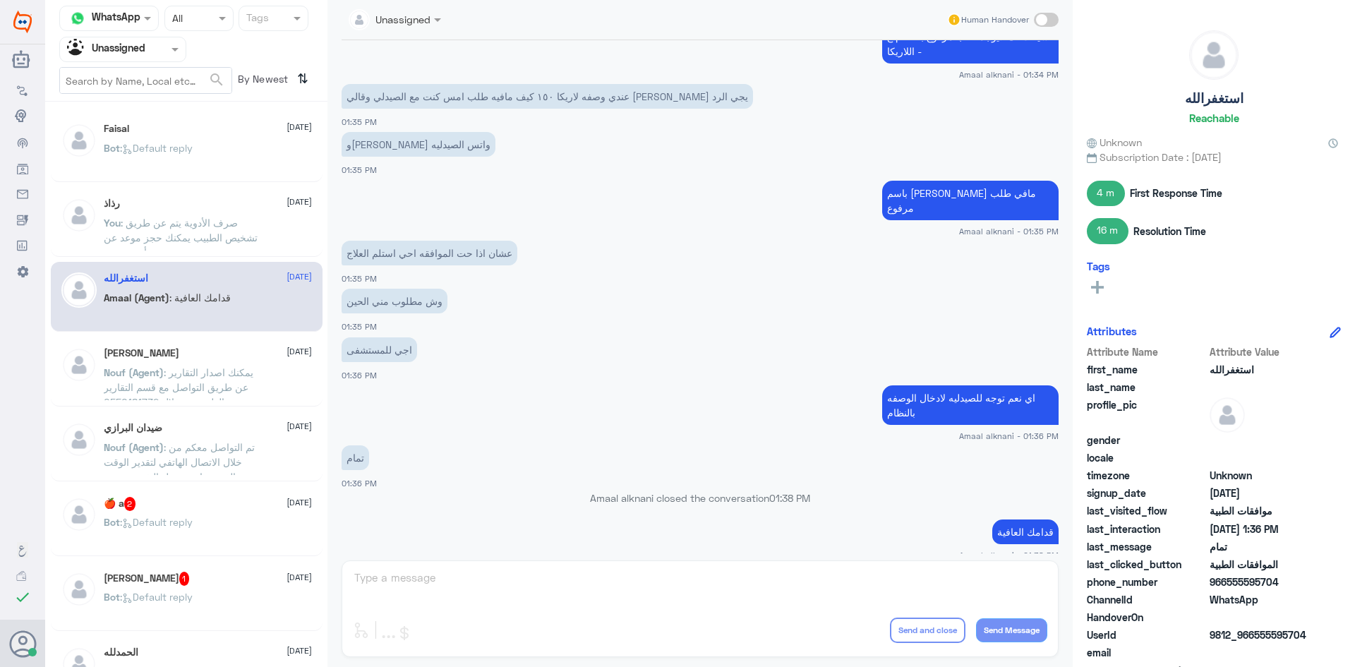
click at [208, 329] on div "استغفرالله 11 August Amaal (Agent) : قدامك العافية" at bounding box center [187, 297] width 272 height 70
click at [203, 356] on div "محمد 11 August" at bounding box center [208, 353] width 208 height 12
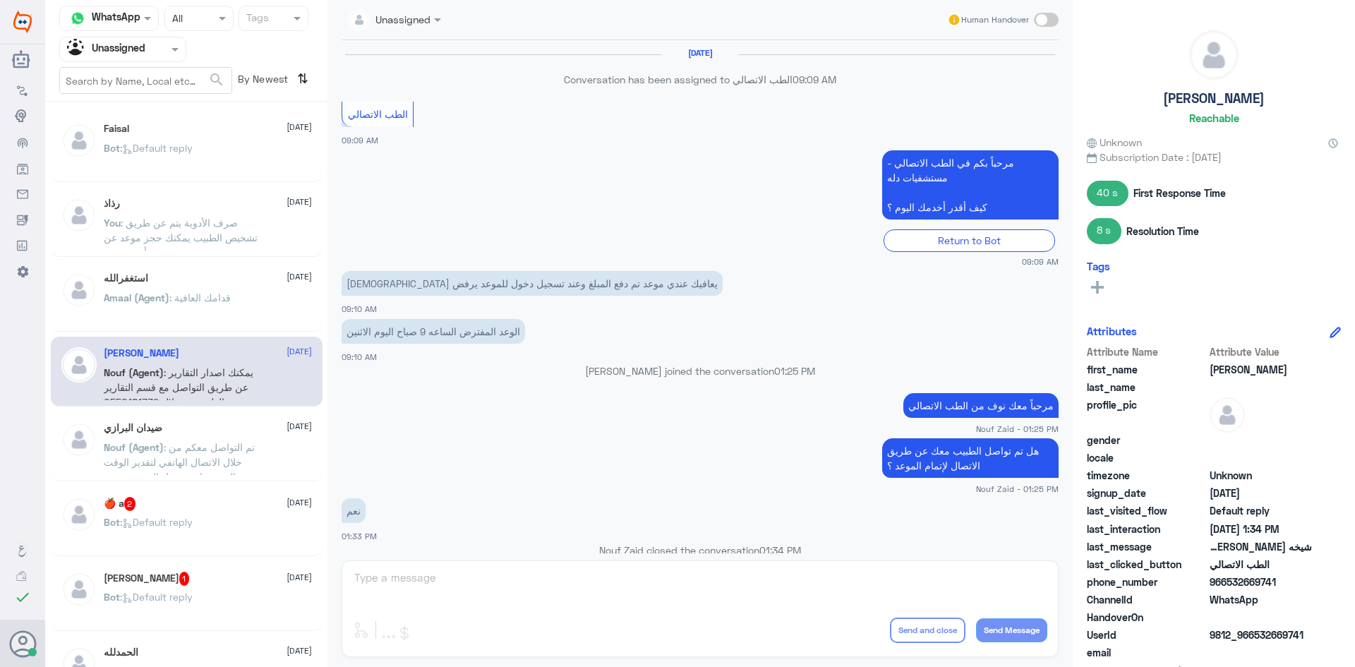
scroll to position [692, 0]
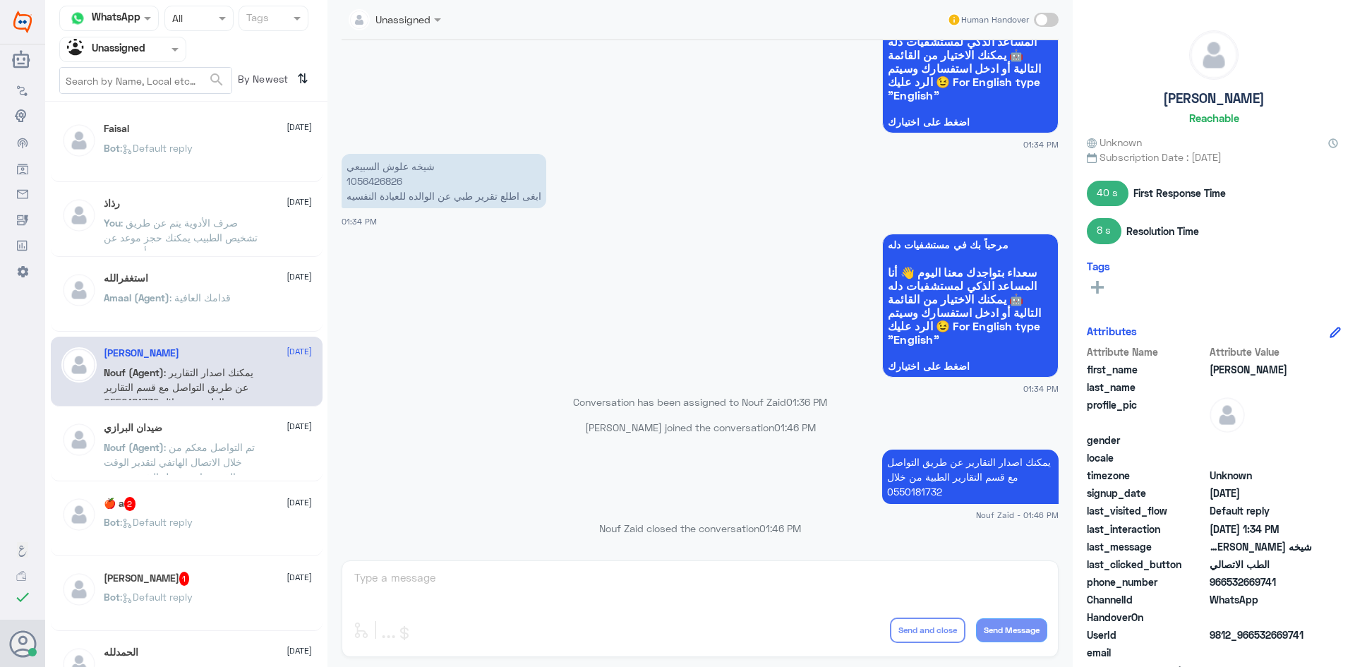
click at [240, 430] on div "ضيدان البرازي 11 August" at bounding box center [208, 428] width 208 height 12
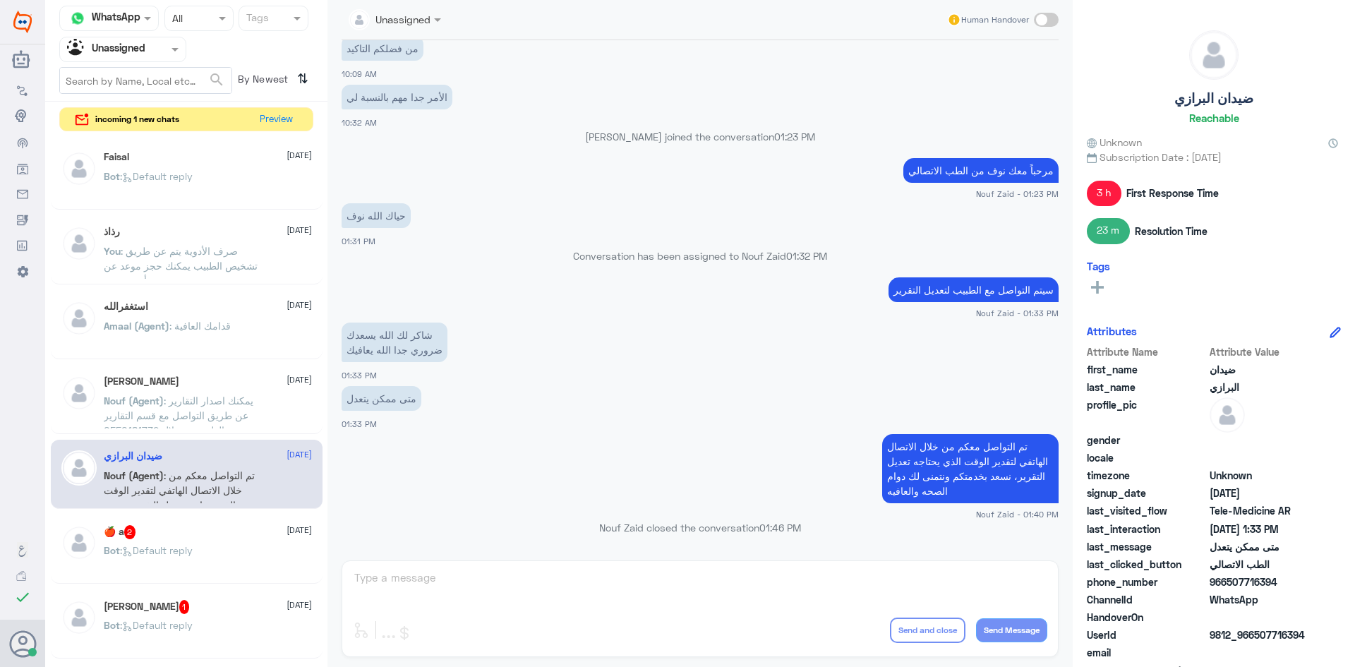
click at [122, 49] on input "text" at bounding box center [106, 49] width 78 height 16
click at [126, 79] on div "All" at bounding box center [122, 82] width 127 height 26
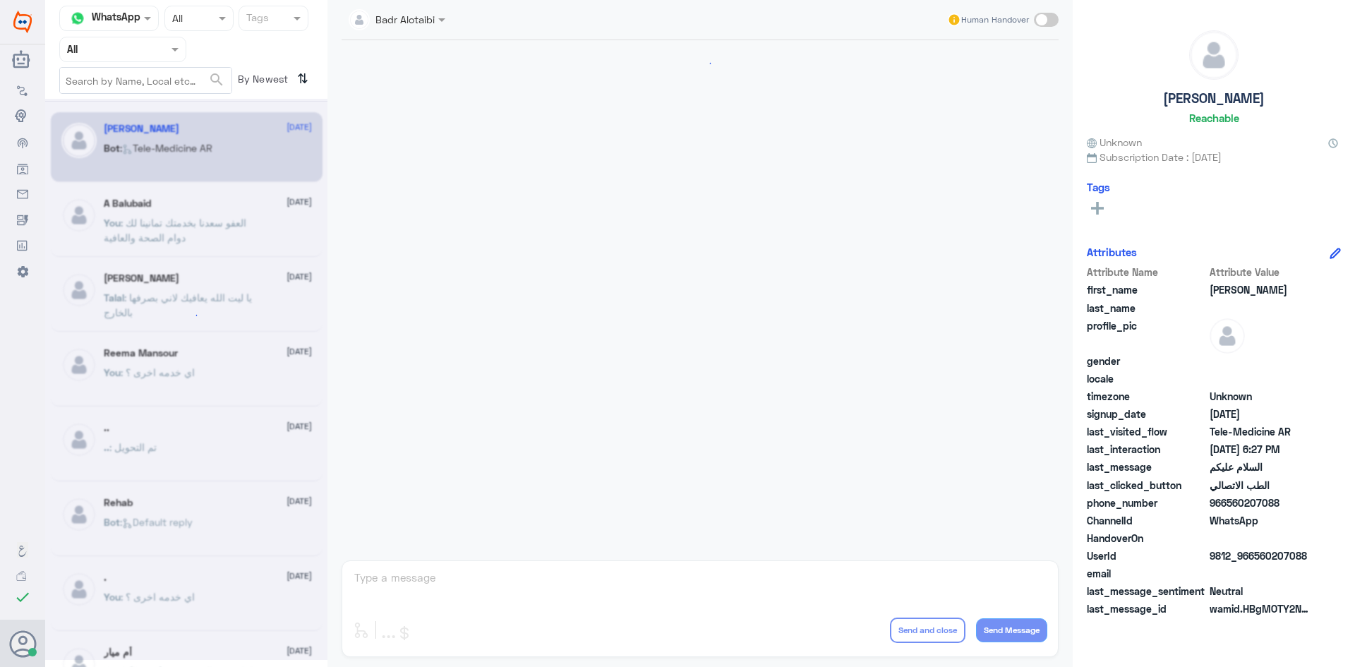
scroll to position [793, 0]
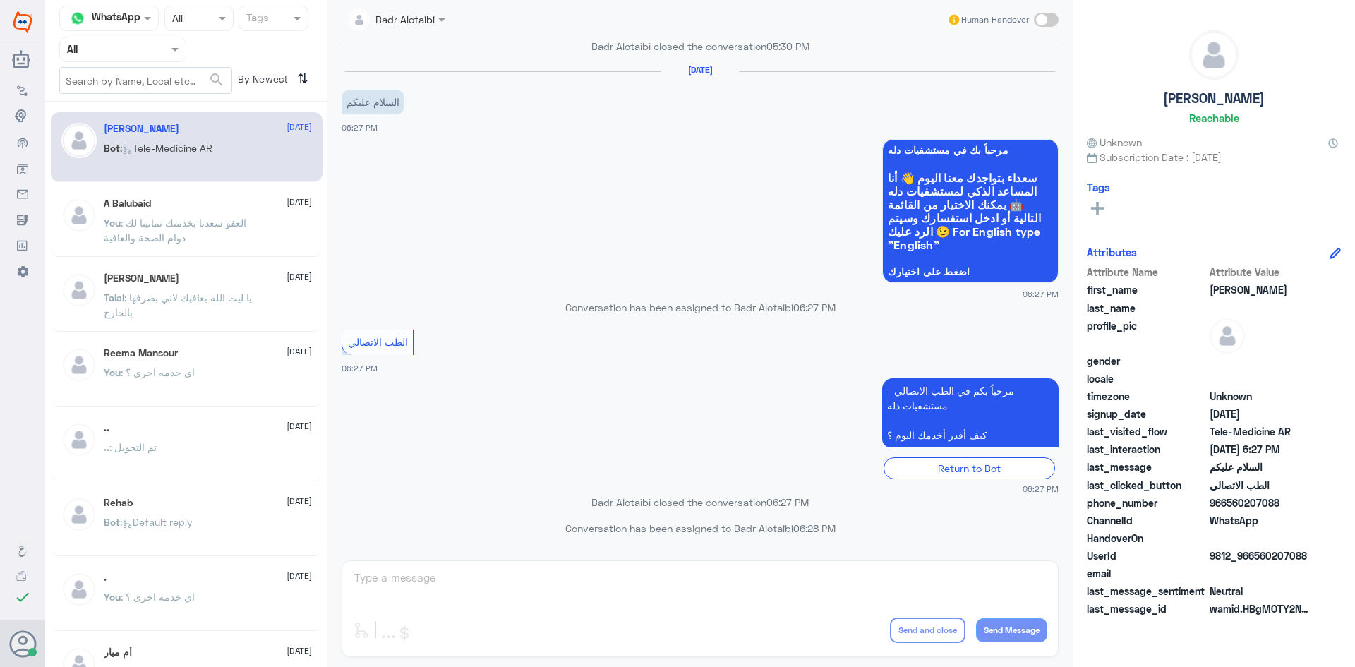
click at [253, 187] on div "A Balubaid [DATE] You : العفو [PERSON_NAME] بخدمتك تمانينا لك دوام الصحة والعاف…" at bounding box center [187, 222] width 272 height 70
click at [252, 214] on div "A Balubaid [DATE] You : العفو [PERSON_NAME] بخدمتك تمانينا لك دوام الصحة والعاف…" at bounding box center [208, 224] width 208 height 53
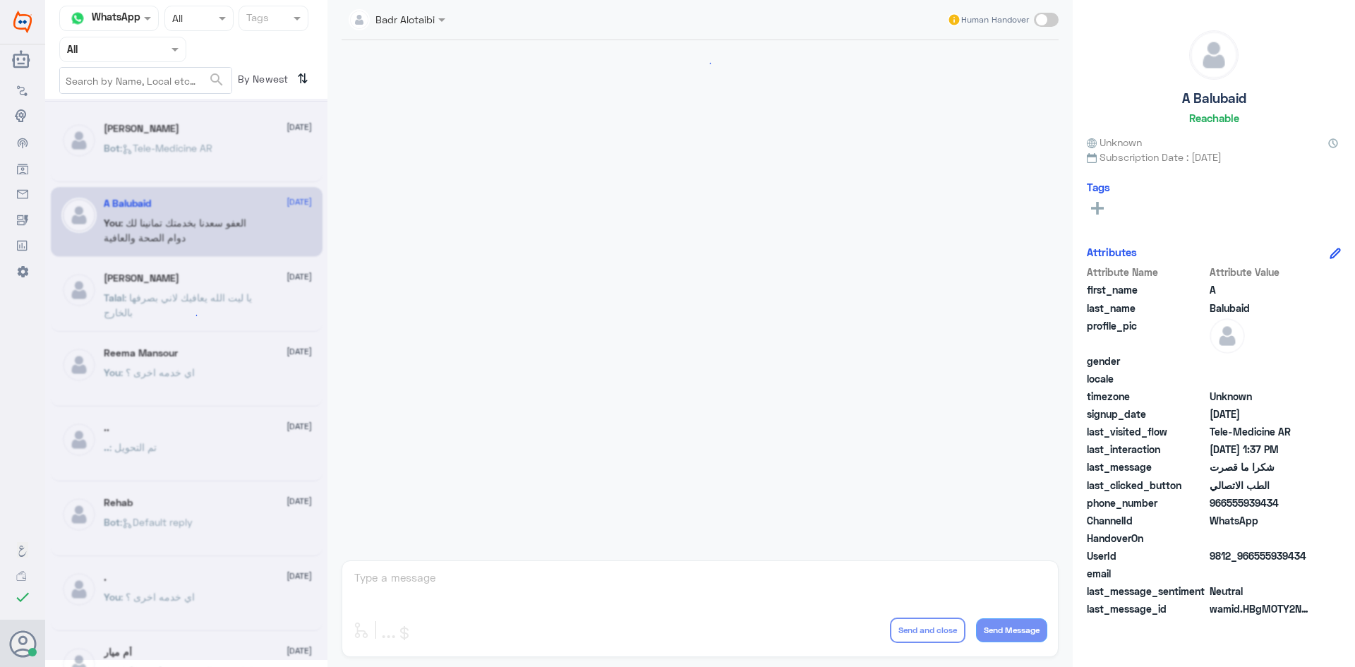
scroll to position [522, 0]
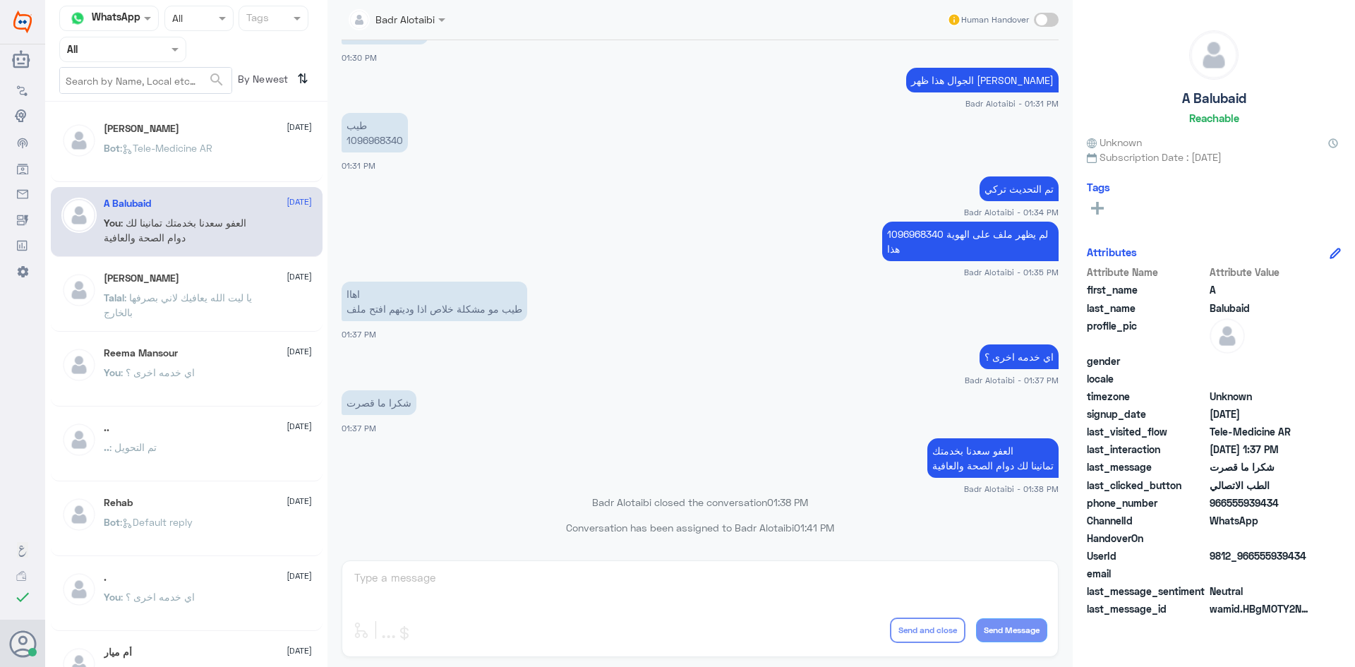
click at [241, 152] on div "Bot : Tele-Medicine AR" at bounding box center [208, 160] width 208 height 32
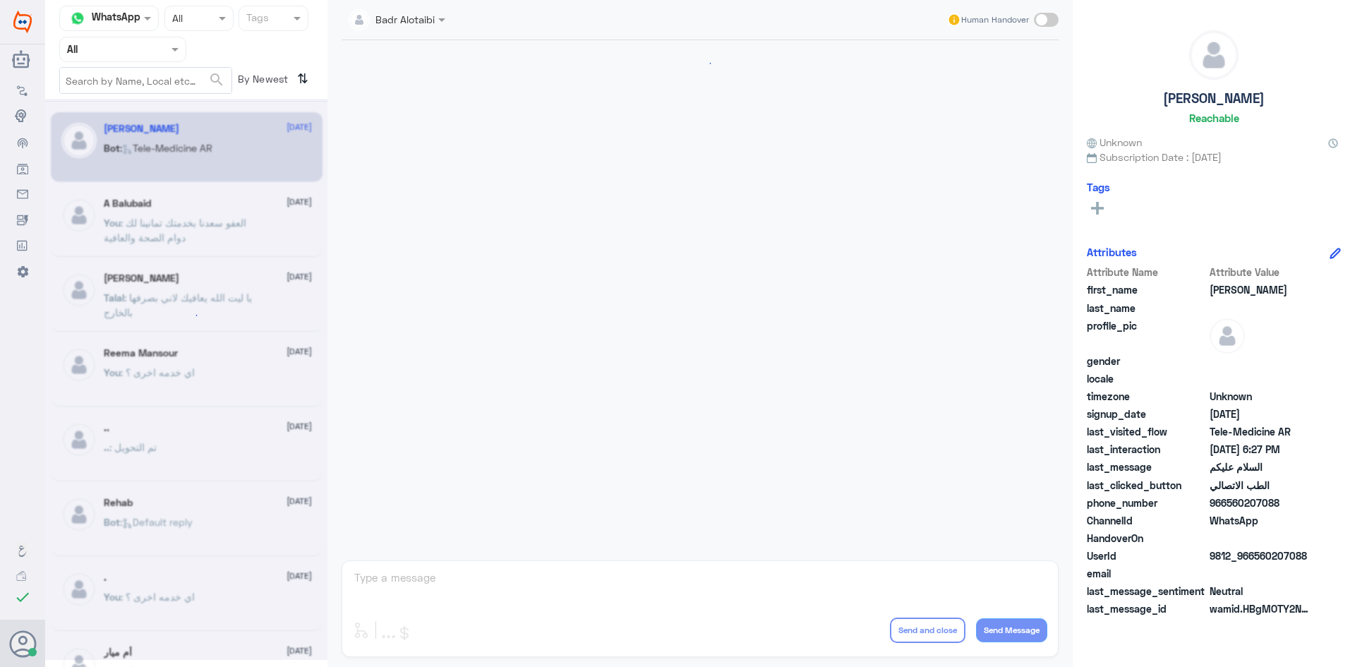
scroll to position [793, 0]
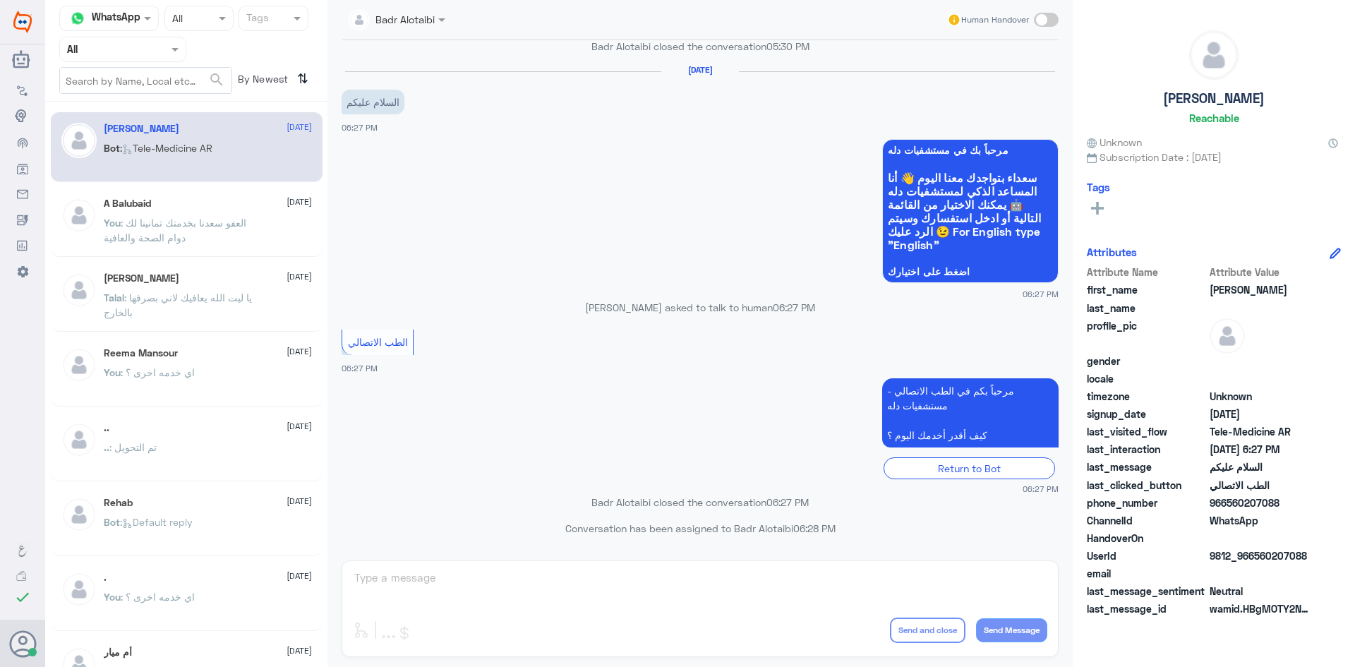
click at [248, 180] on div "[PERSON_NAME] [DATE] Bot : Tele-Medicine AR" at bounding box center [187, 147] width 272 height 70
click at [261, 137] on div "[PERSON_NAME] [DATE] Bot : Tele-Medicine AR" at bounding box center [208, 149] width 208 height 53
click at [149, 45] on div at bounding box center [123, 49] width 126 height 16
click at [133, 101] on div "Unassigned" at bounding box center [122, 111] width 127 height 32
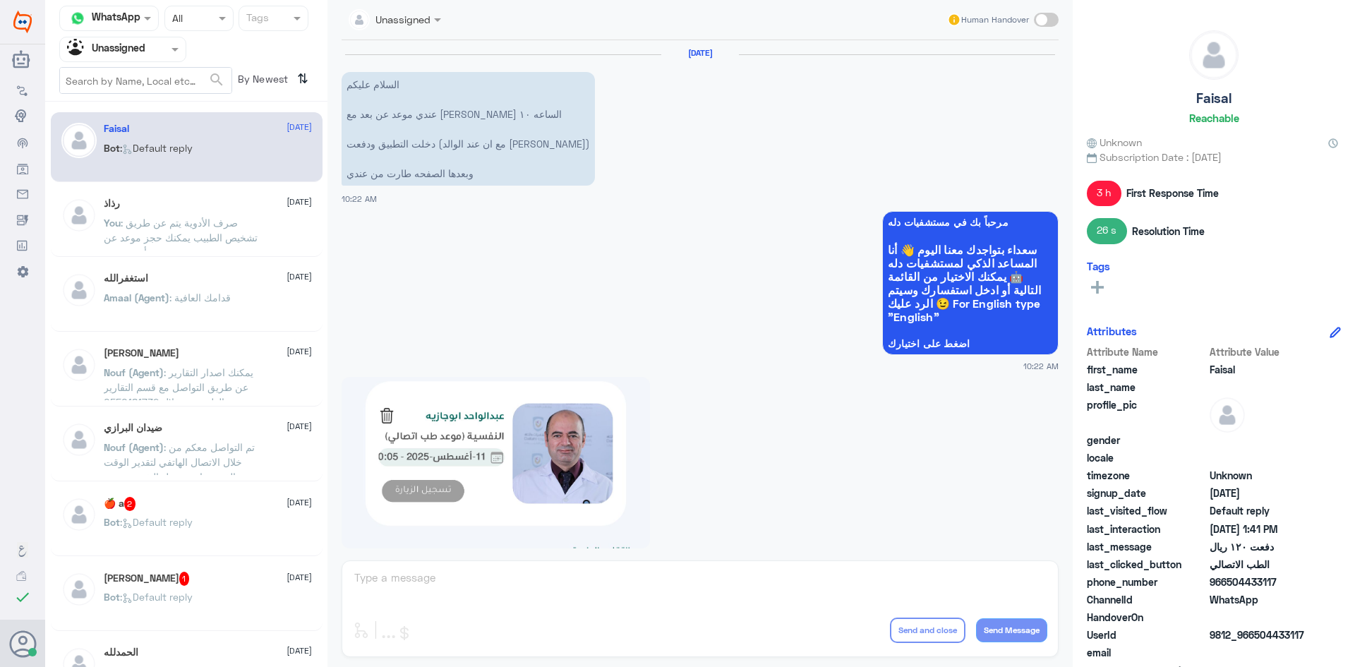
scroll to position [1174, 0]
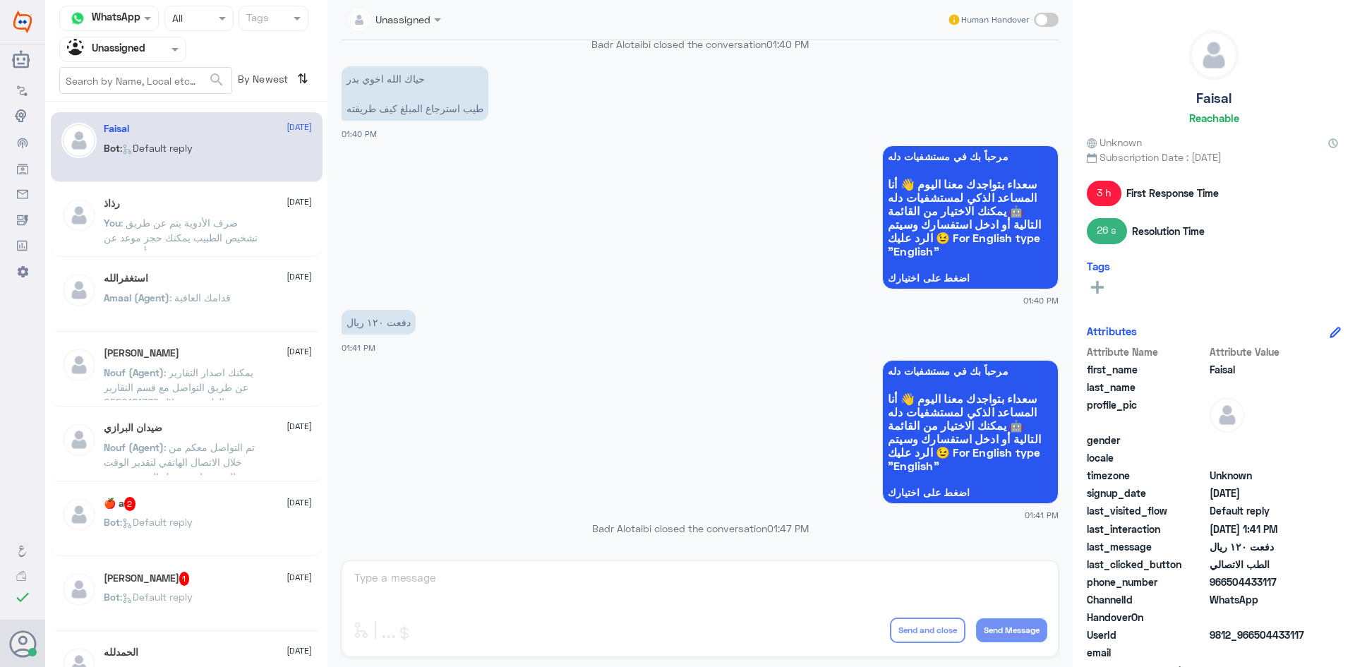
click at [208, 217] on span ": صرف الأدوية يتم عن طريق تشخيص الطبيب يمكنك حجز موعد عن بعد أو حضوري" at bounding box center [181, 238] width 154 height 42
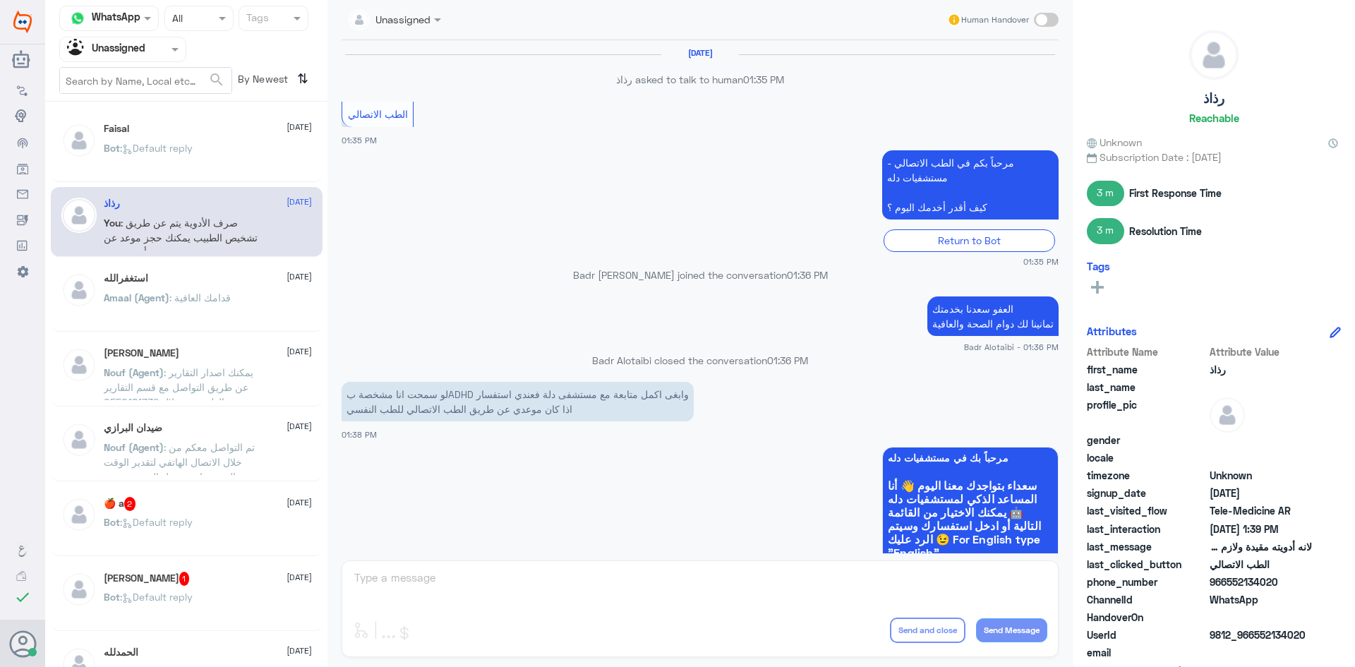
scroll to position [628, 0]
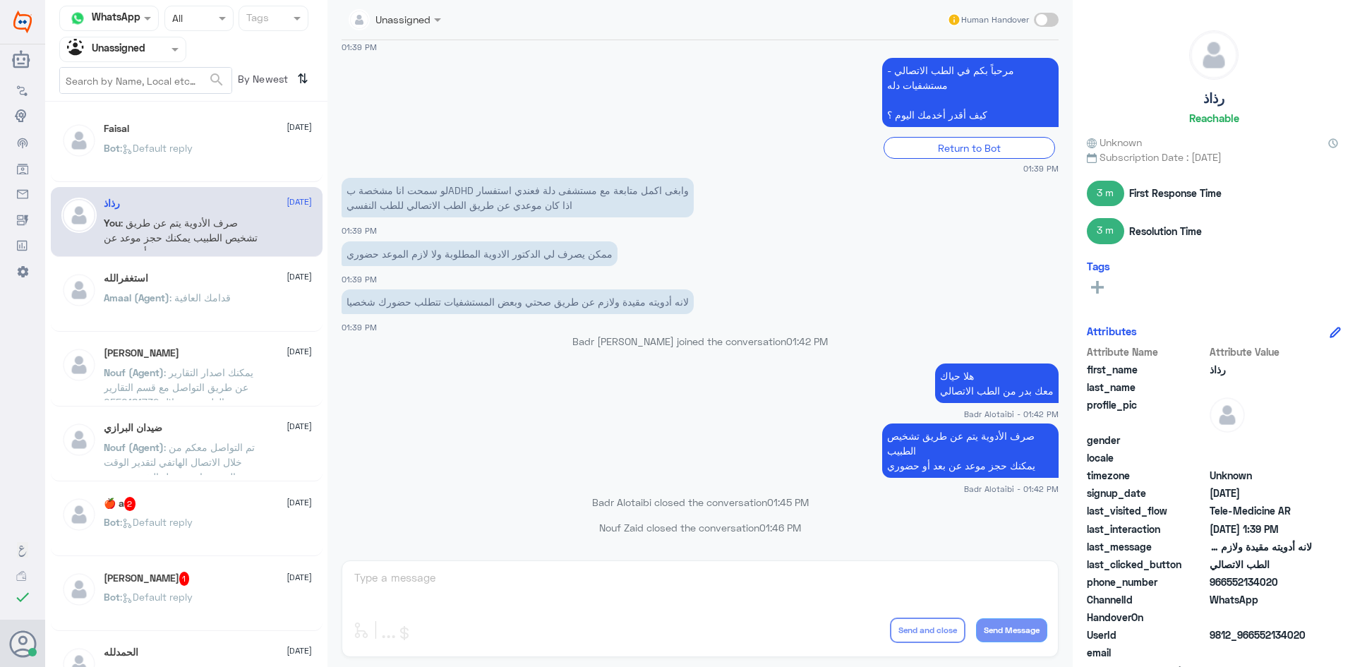
click at [197, 285] on div "استغفرالله 11 August Amaal (Agent) : قدامك العافية" at bounding box center [208, 298] width 208 height 53
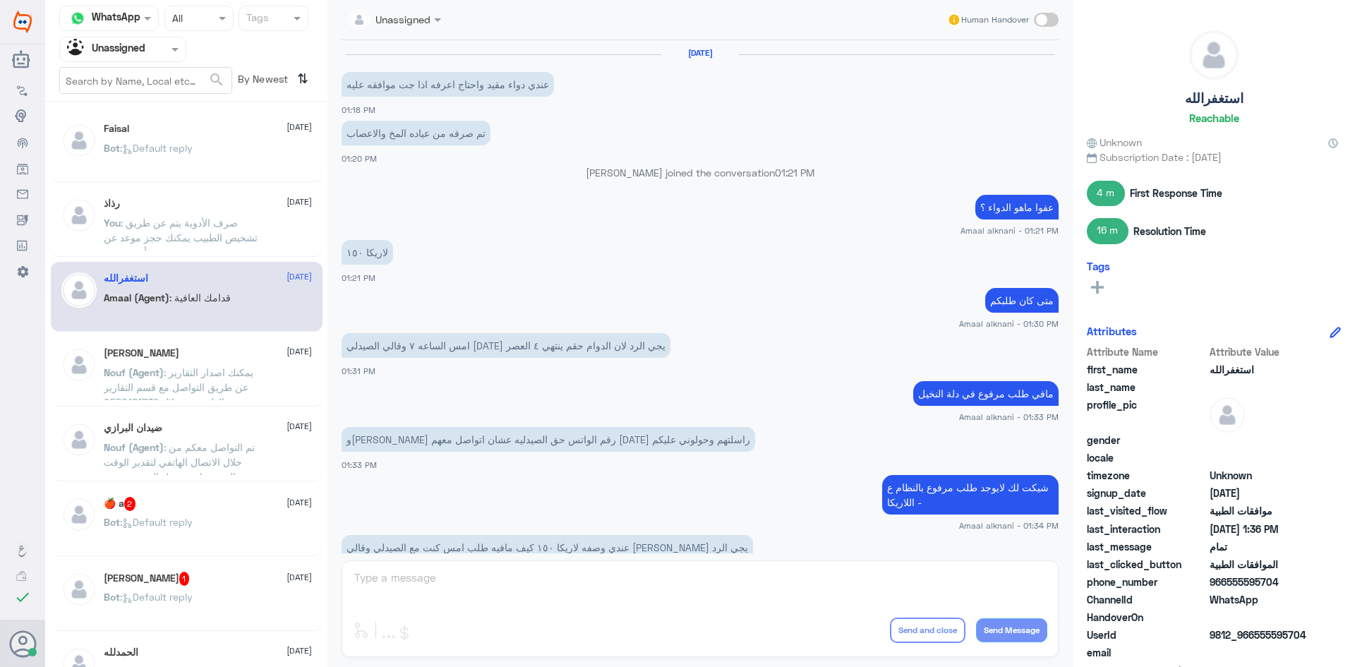
scroll to position [451, 0]
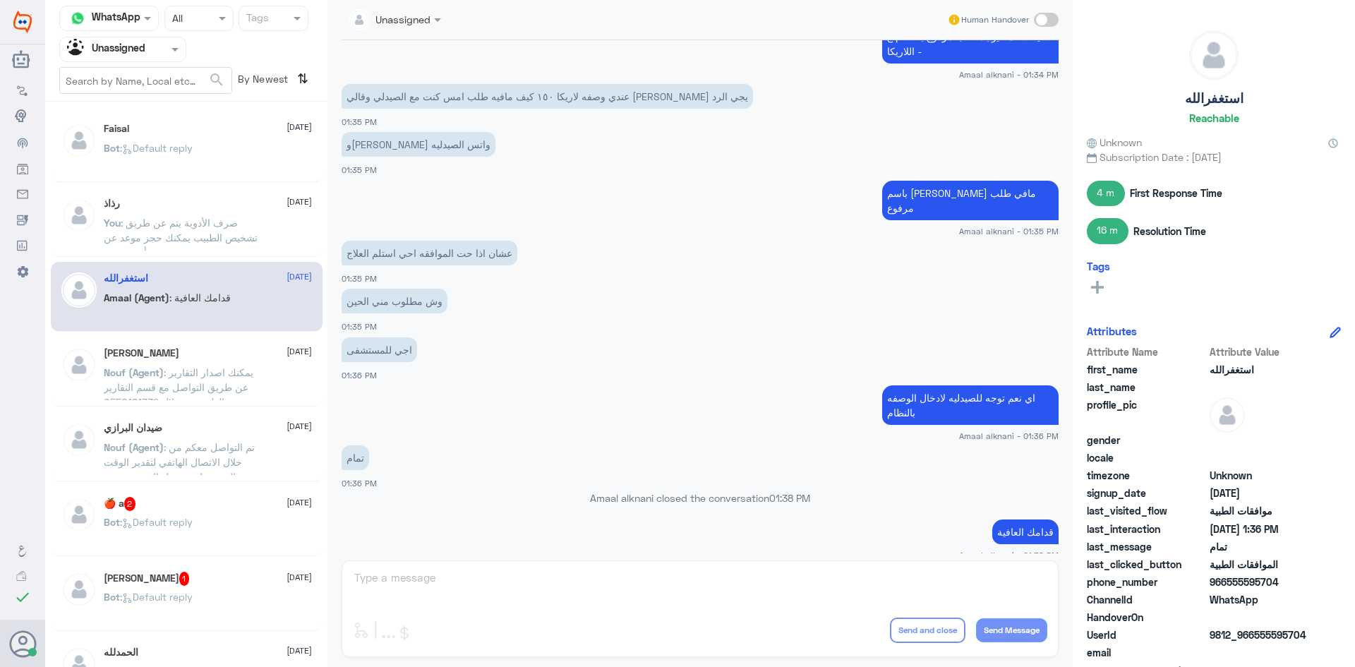
click at [202, 312] on p "Amaal (Agent) : قدامك العافية" at bounding box center [167, 307] width 127 height 35
click at [189, 361] on div "محمد 11 August Nouf (Agent) : يمكنك اصدار التقارير عن طريق التواصل مع قسم التقا…" at bounding box center [208, 373] width 208 height 53
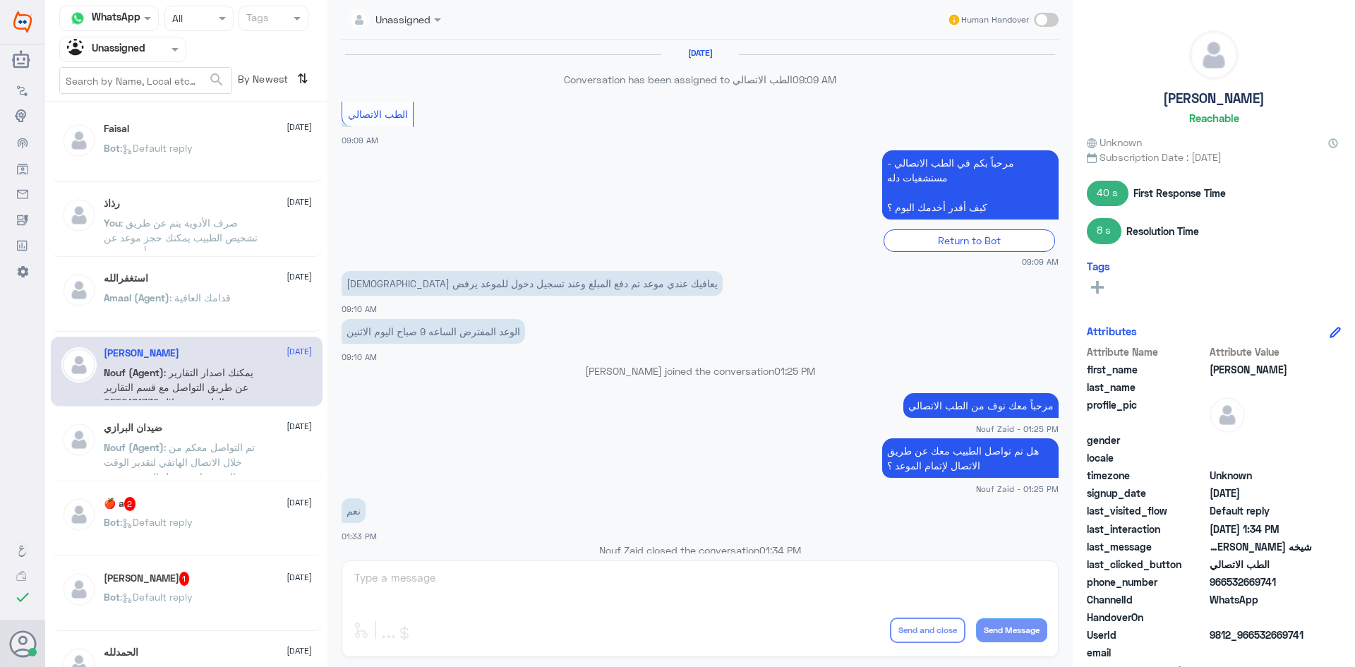
scroll to position [692, 0]
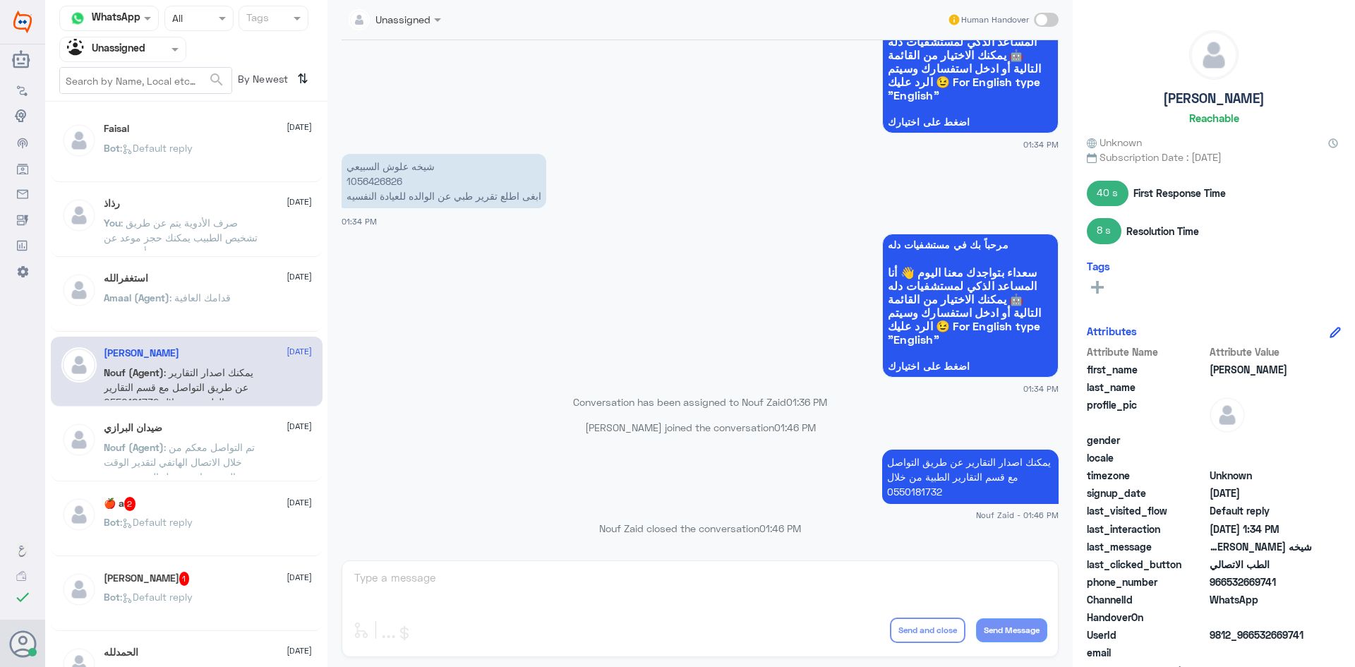
click at [196, 425] on div "[PERSON_NAME] [DATE]" at bounding box center [208, 428] width 208 height 12
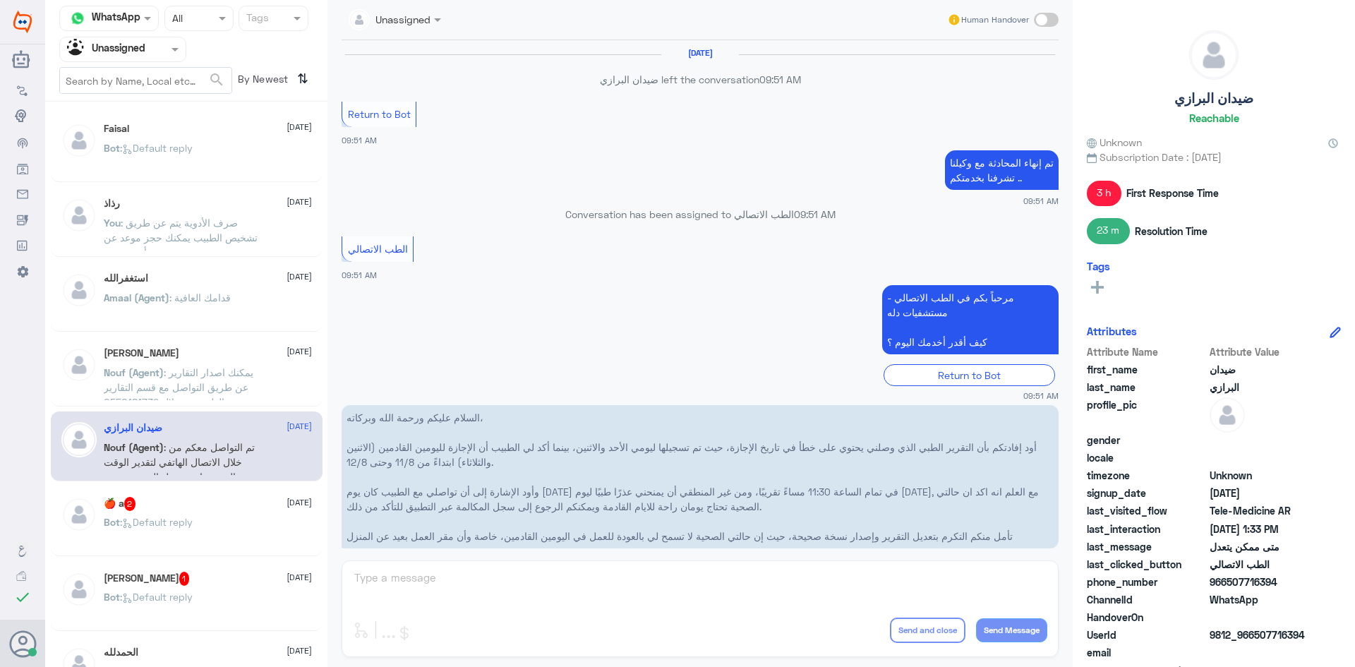
scroll to position [731, 0]
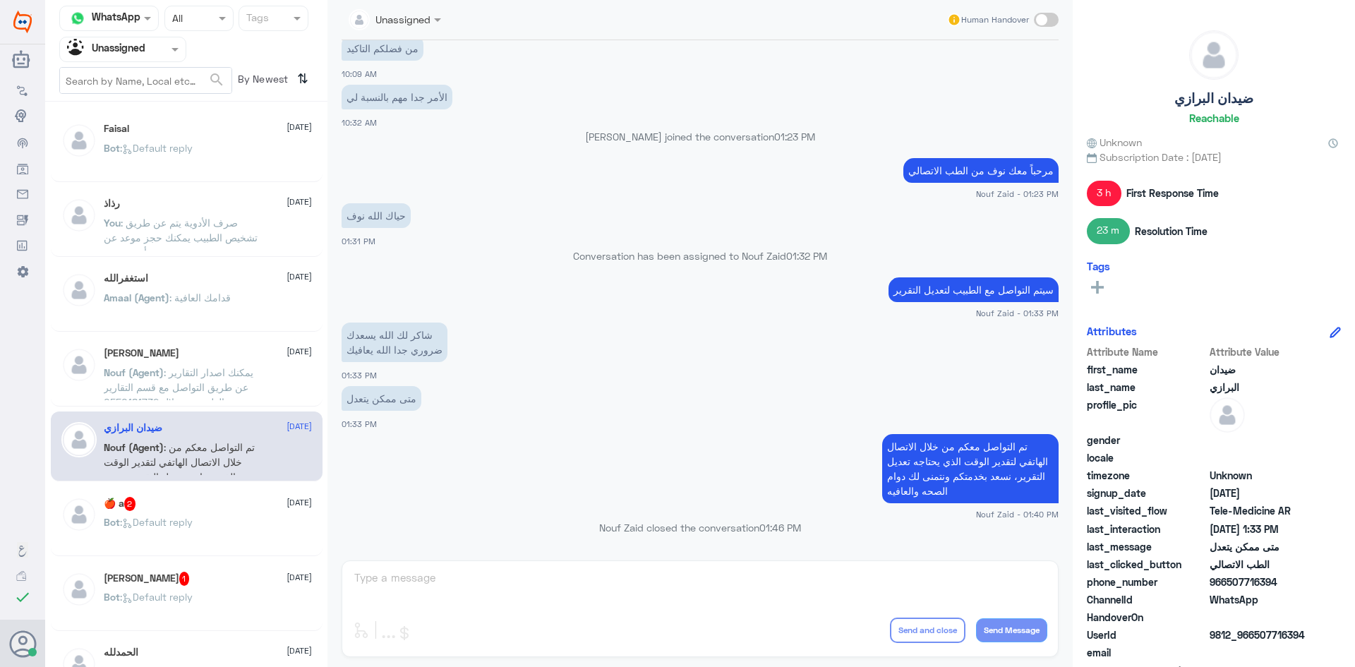
click at [154, 495] on div "🍎 a 2 11 August Bot : Default reply" at bounding box center [187, 521] width 272 height 70
click at [155, 498] on div "🍎 a 2 11 August Bot : Default reply" at bounding box center [187, 521] width 272 height 70
click at [156, 498] on div "🍎 a 2 11 August" at bounding box center [208, 504] width 208 height 14
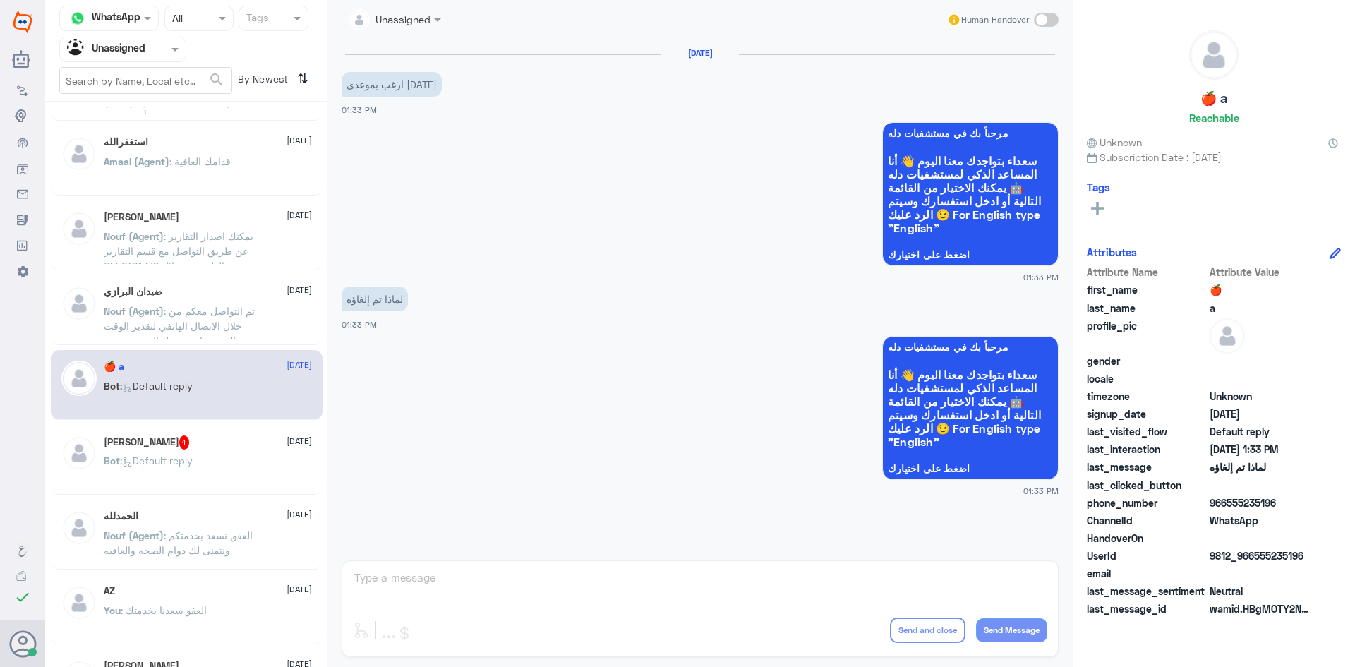
scroll to position [141, 0]
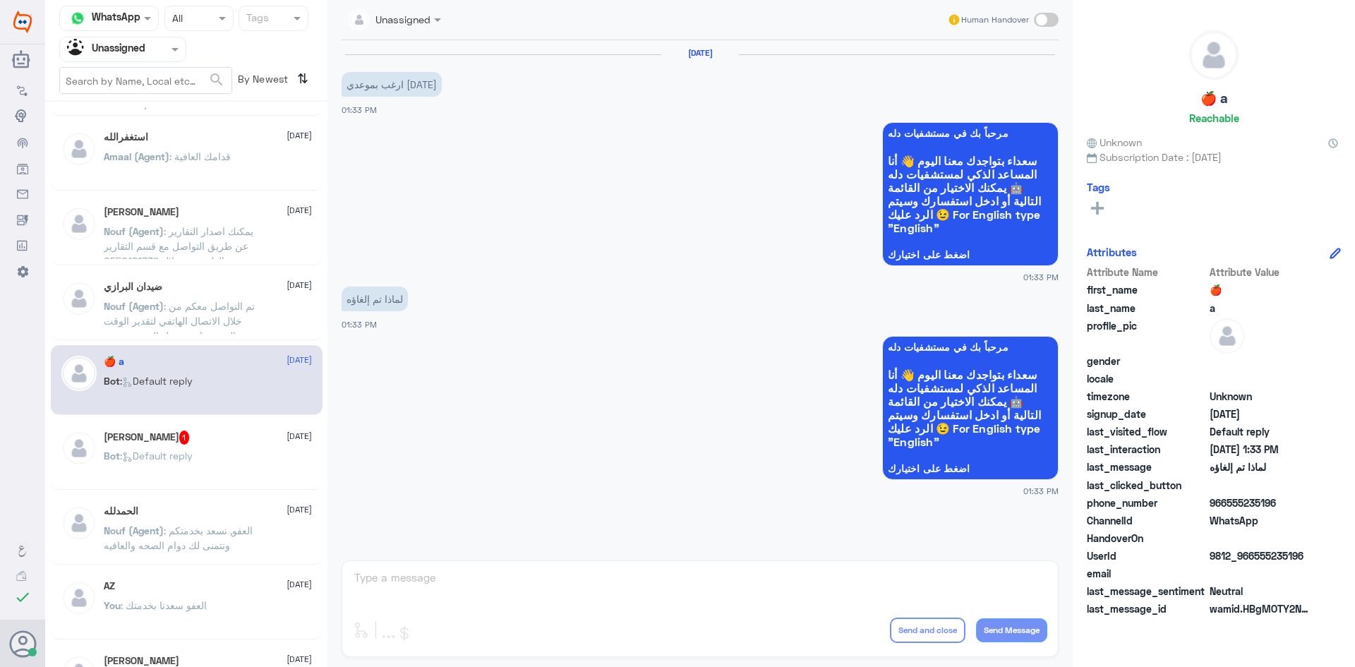
drag, startPoint x: 1306, startPoint y: 554, endPoint x: 1256, endPoint y: 557, distance: 50.2
click at [1256, 557] on span "9812_966555235196" at bounding box center [1261, 555] width 102 height 15
copy span "555235196"
click at [205, 443] on div "Naveed Aslam 1 11 August" at bounding box center [208, 438] width 208 height 14
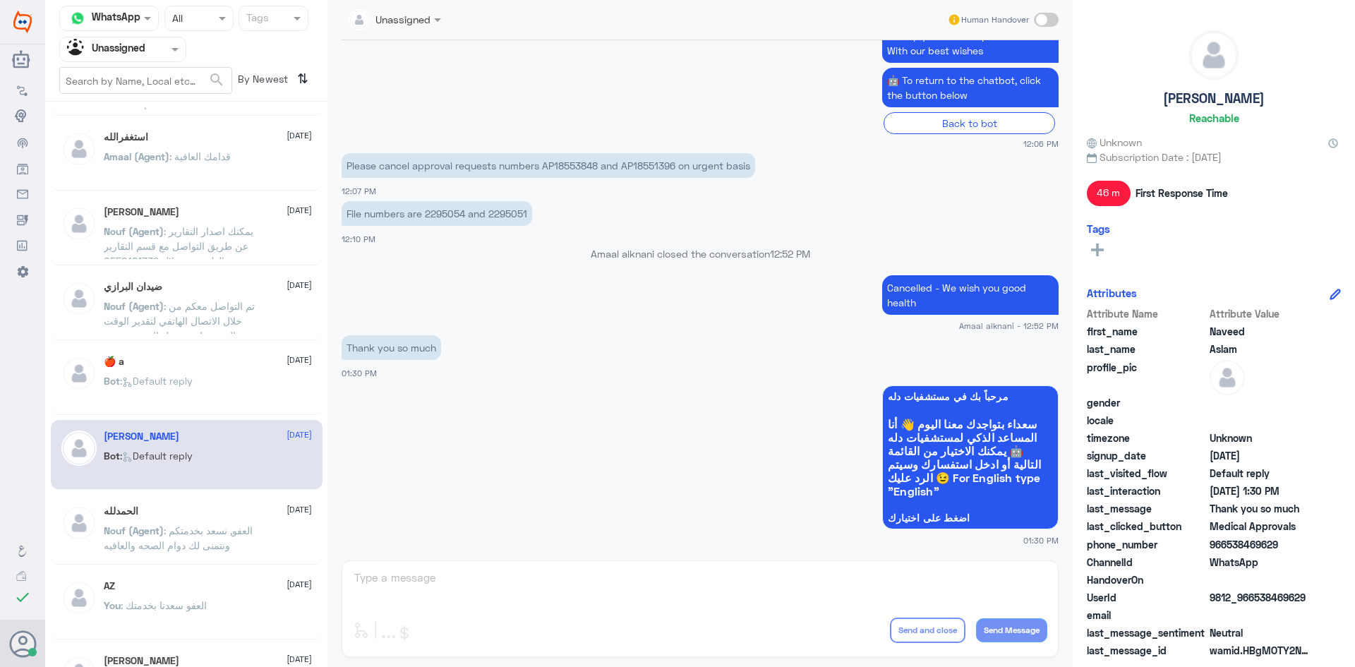
scroll to position [212, 0]
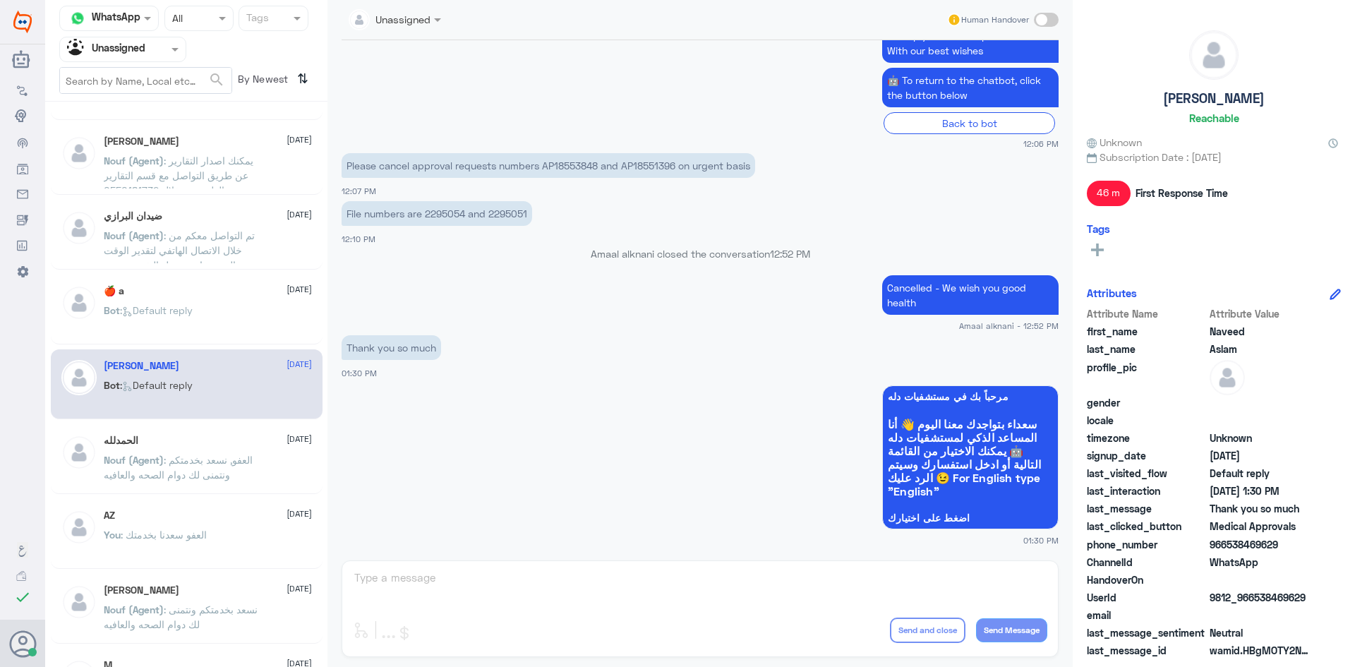
click at [217, 453] on p "Nouf (Agent) : العفو, نسعد بخدمتكم ونتمنى لك دوام الصحه والعافيه" at bounding box center [183, 469] width 159 height 35
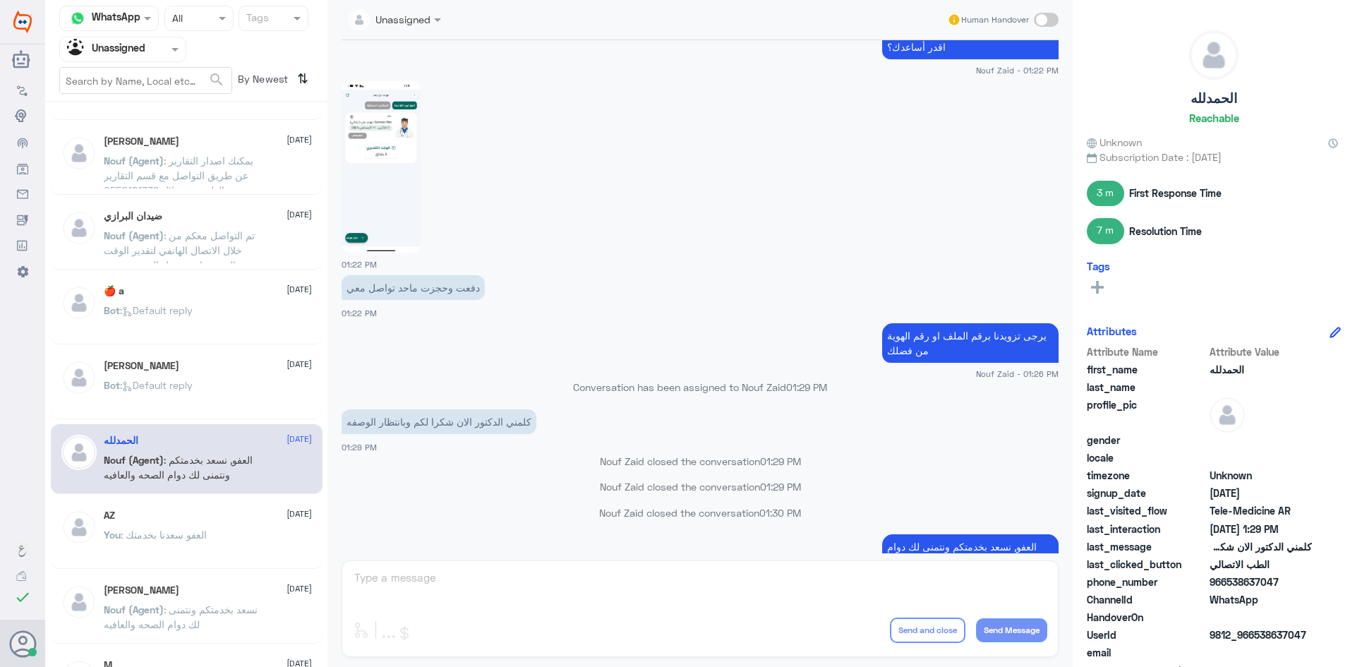
scroll to position [929, 0]
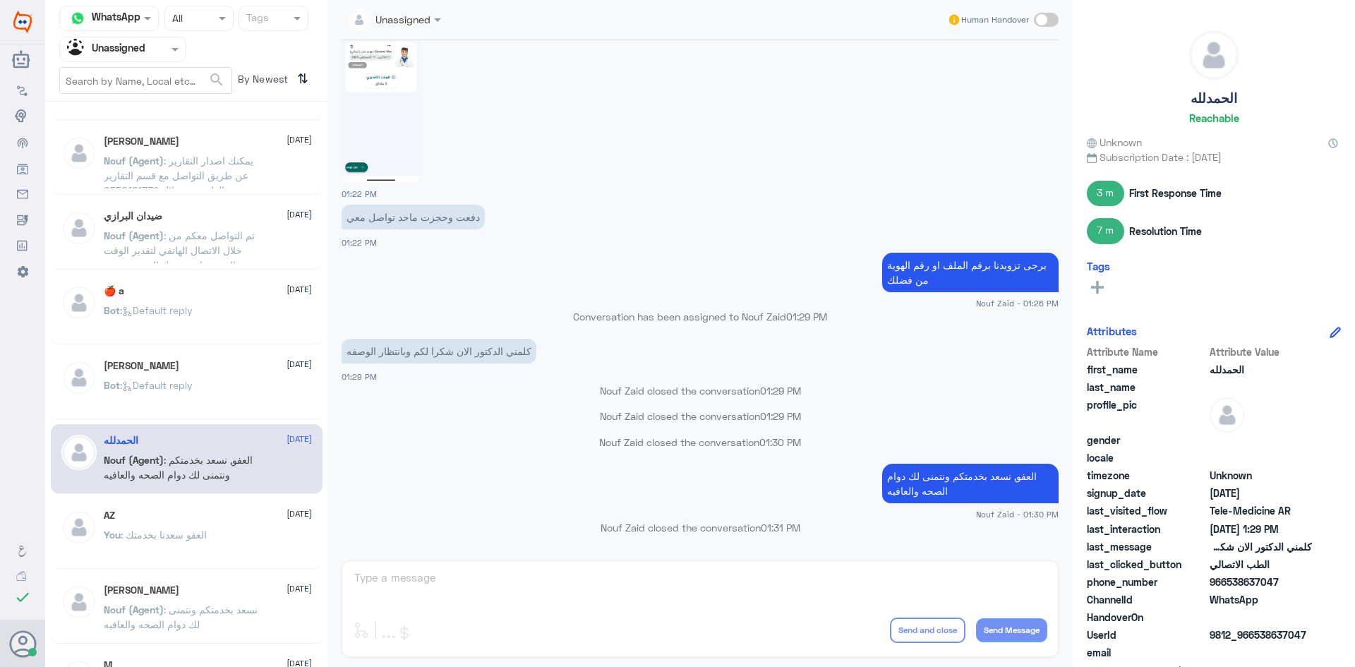
click at [192, 558] on p "You : العفو سعدنا بخدمتك" at bounding box center [155, 544] width 103 height 35
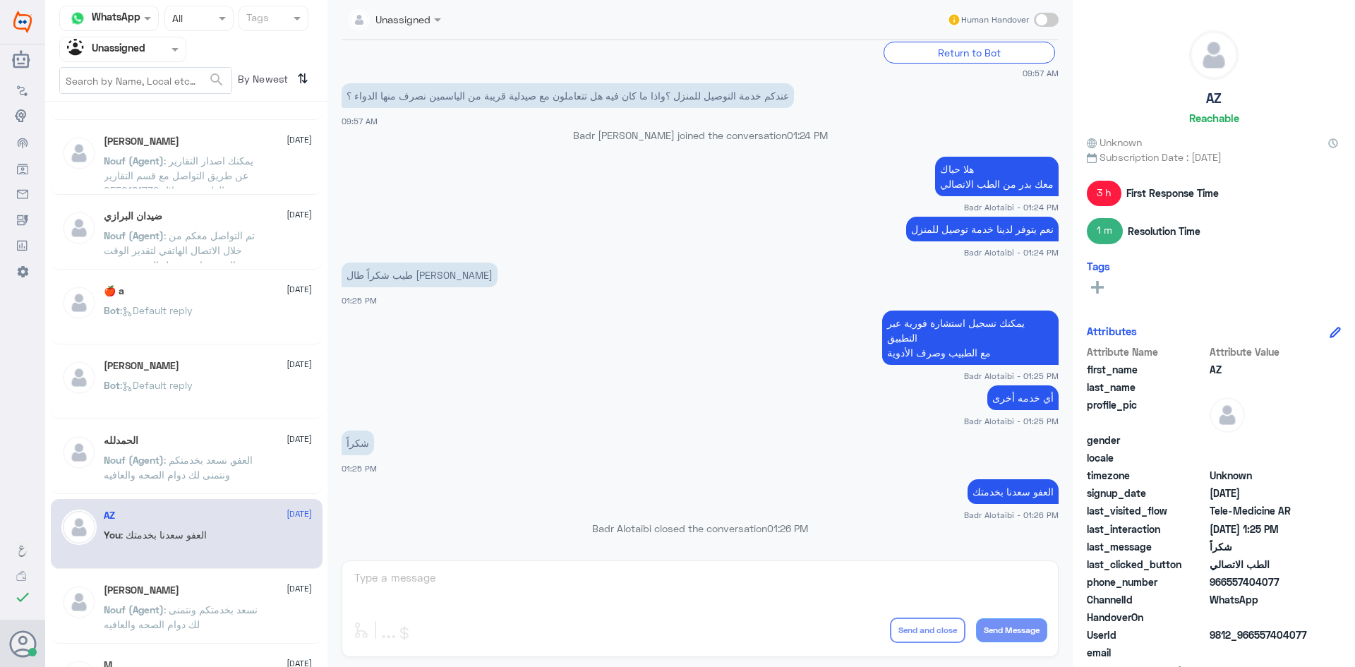
scroll to position [282, 0]
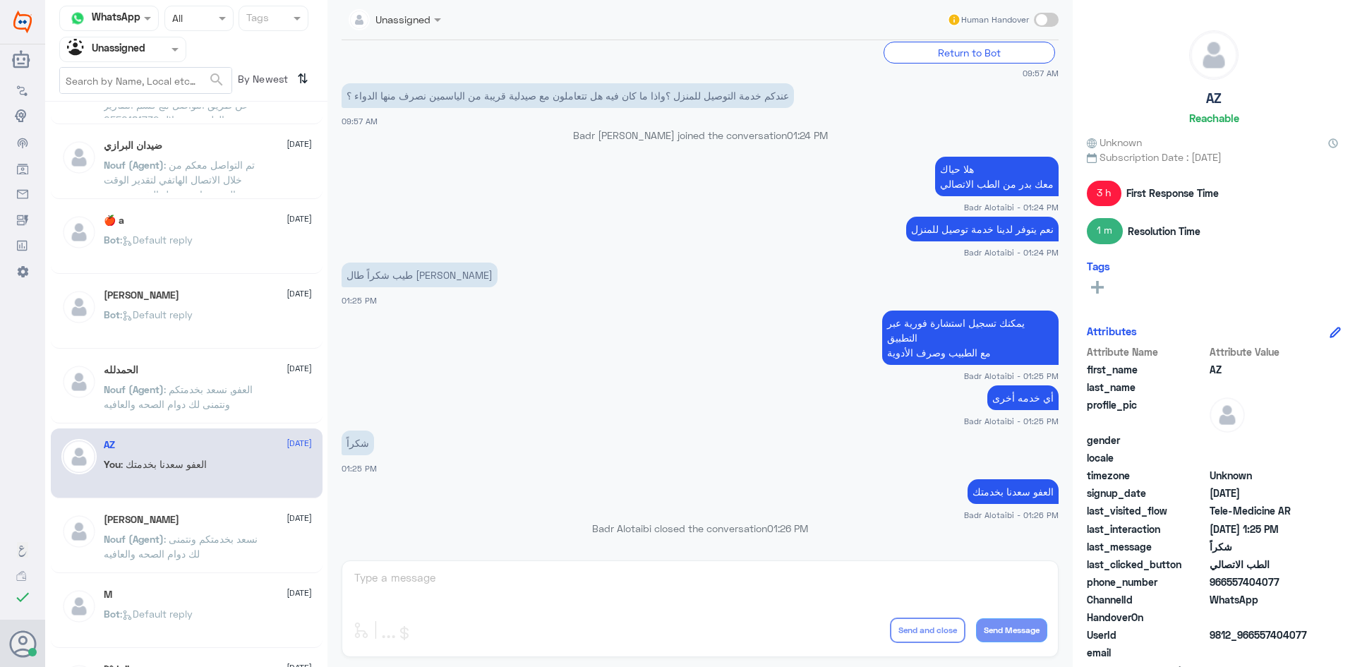
click at [186, 522] on div "Abdulaziz 11 August" at bounding box center [208, 520] width 208 height 12
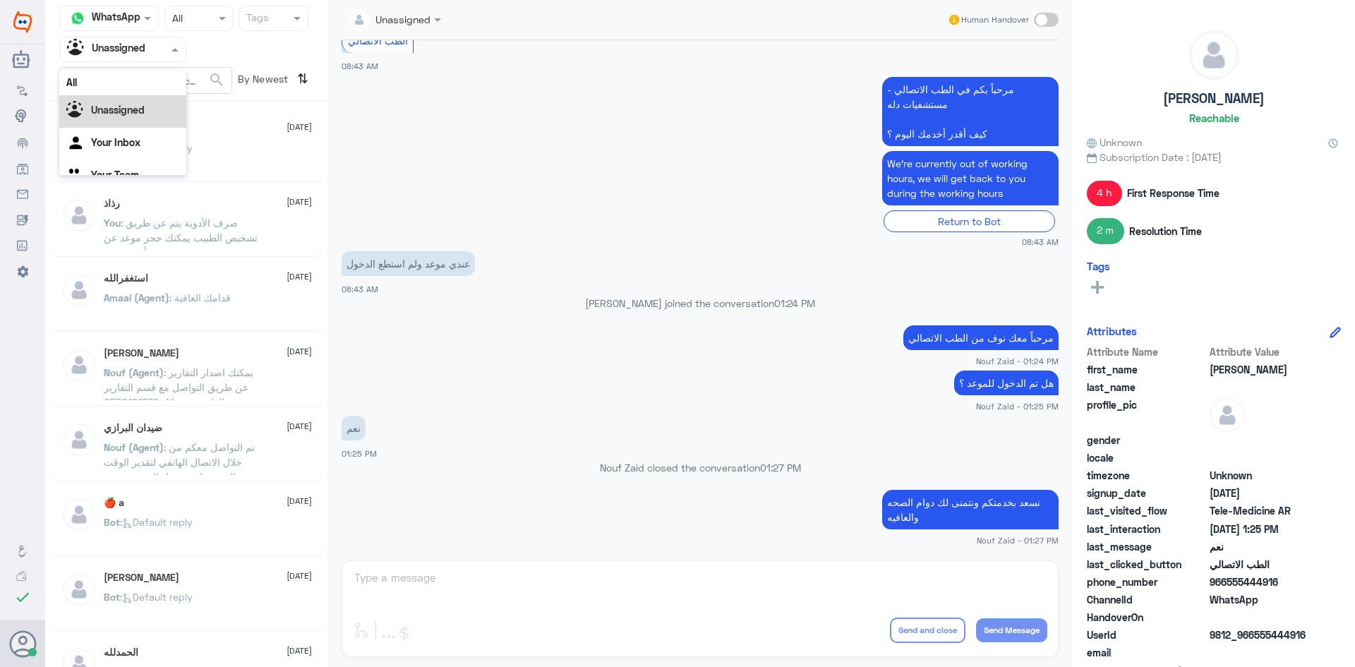
click at [143, 55] on input "text" at bounding box center [106, 49] width 78 height 16
click at [140, 80] on div "All" at bounding box center [122, 82] width 127 height 26
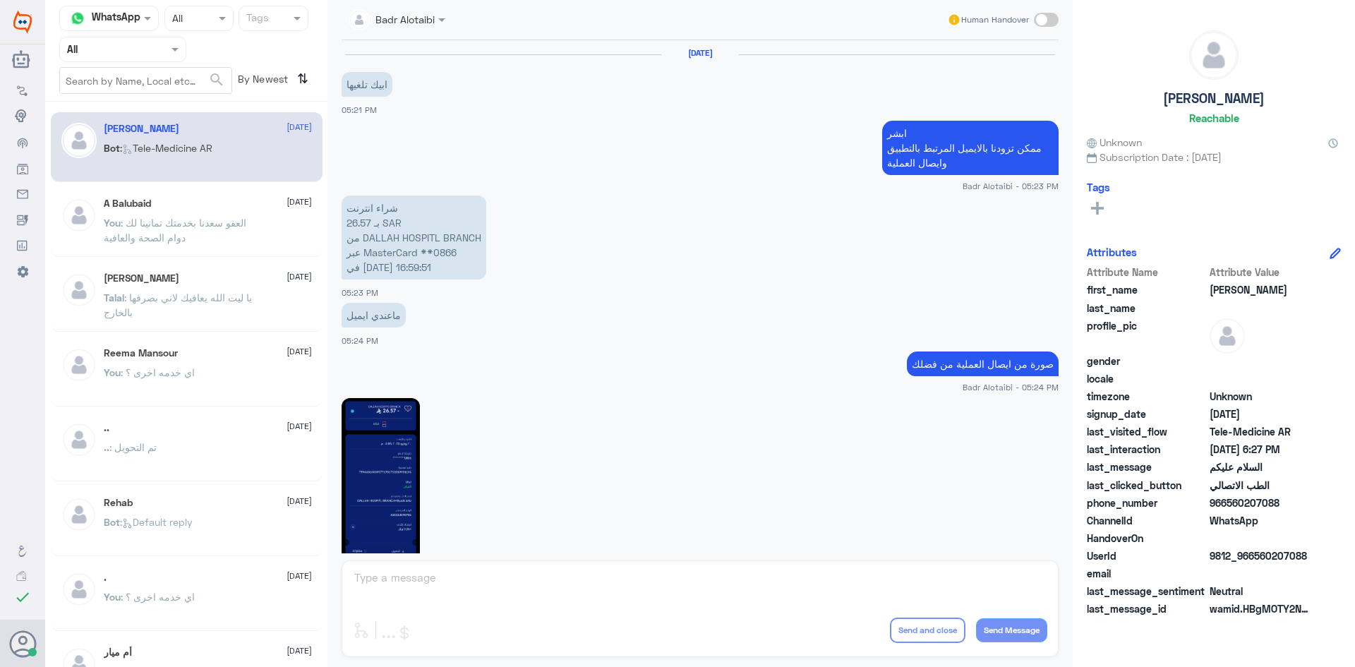
scroll to position [793, 0]
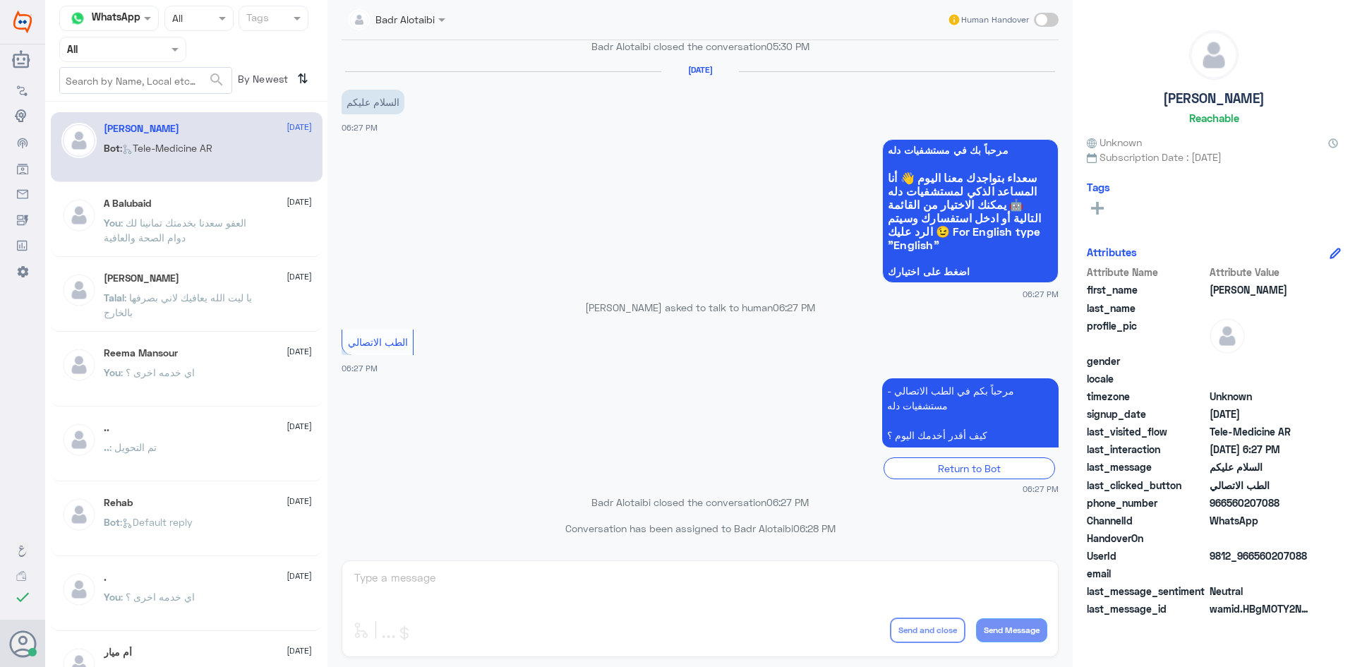
click at [249, 195] on div "A Balubaid [DATE] You : العفو [PERSON_NAME] بخدمتك تمانينا لك دوام الصحة والعاف…" at bounding box center [187, 222] width 272 height 70
click at [248, 201] on div "A Balubaid [DATE]" at bounding box center [208, 204] width 208 height 12
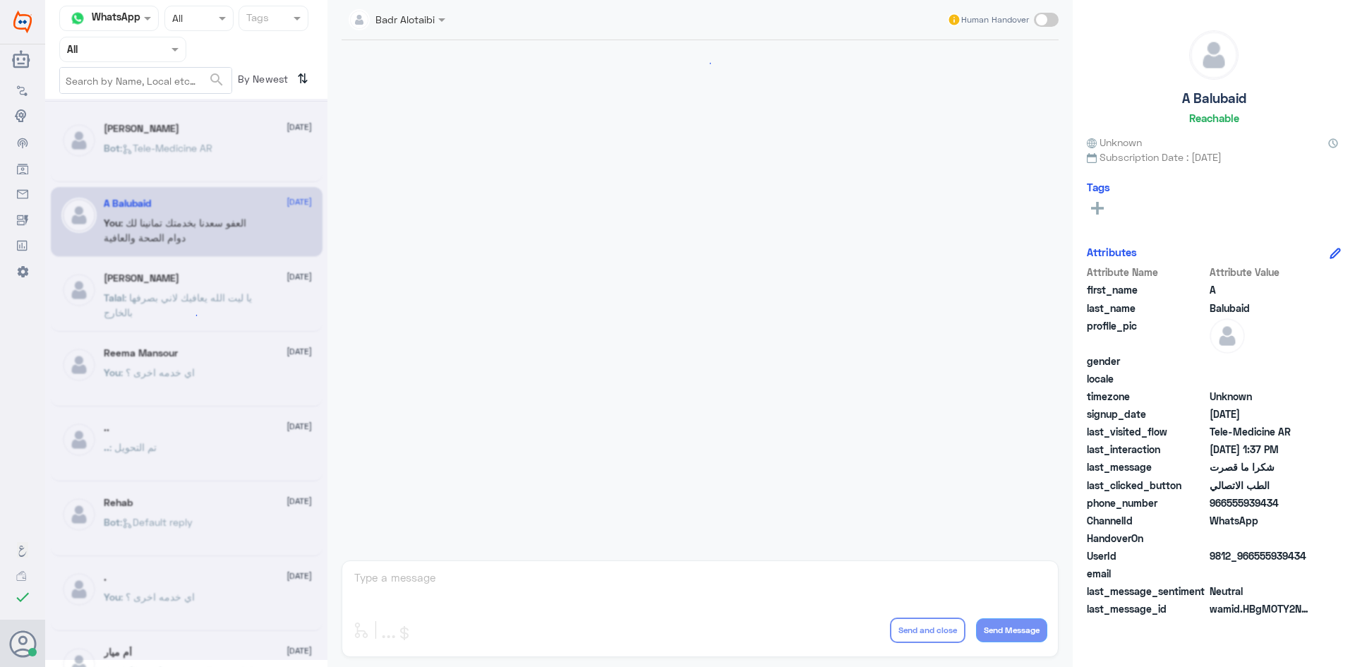
scroll to position [522, 0]
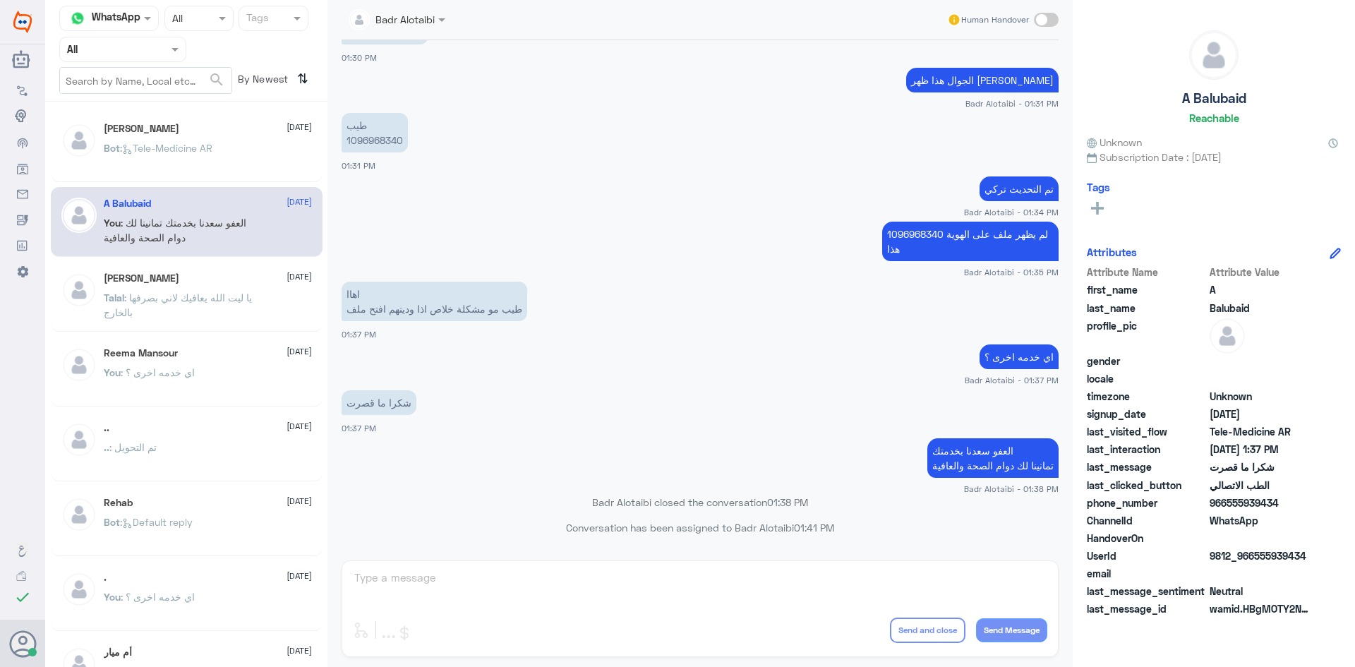
click at [212, 165] on p "Bot : Tele-Medicine AR" at bounding box center [158, 157] width 109 height 35
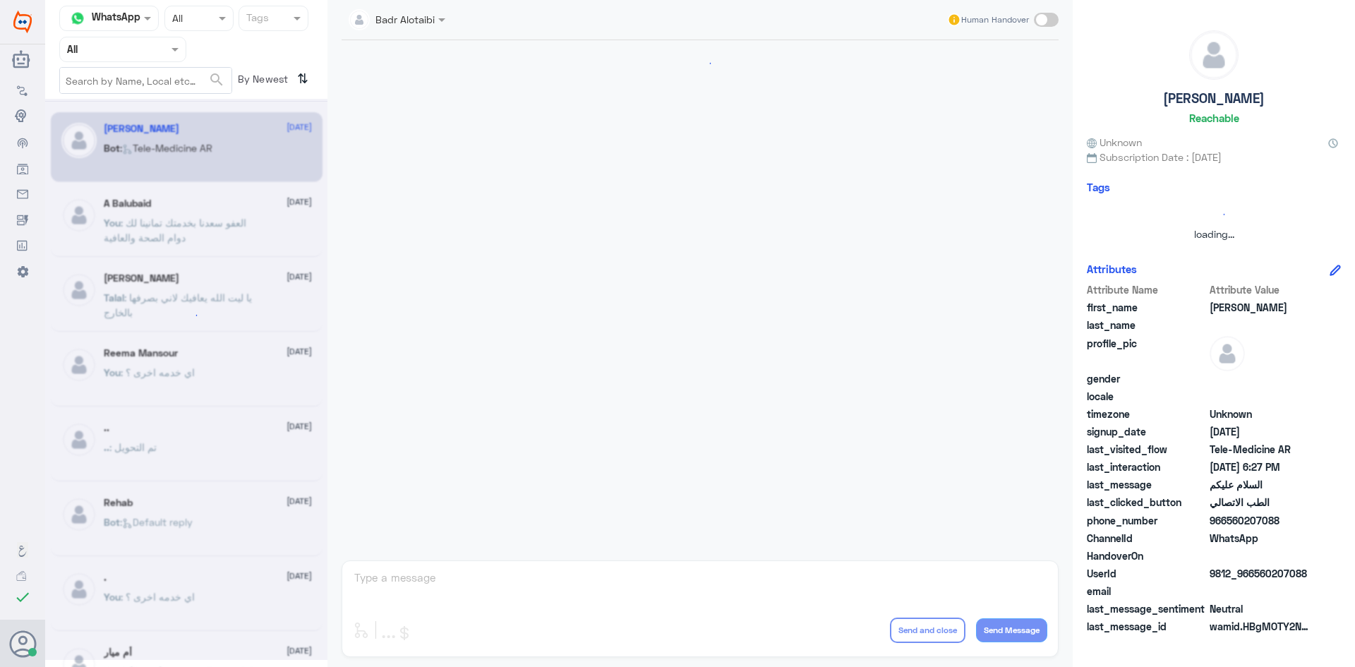
scroll to position [793, 0]
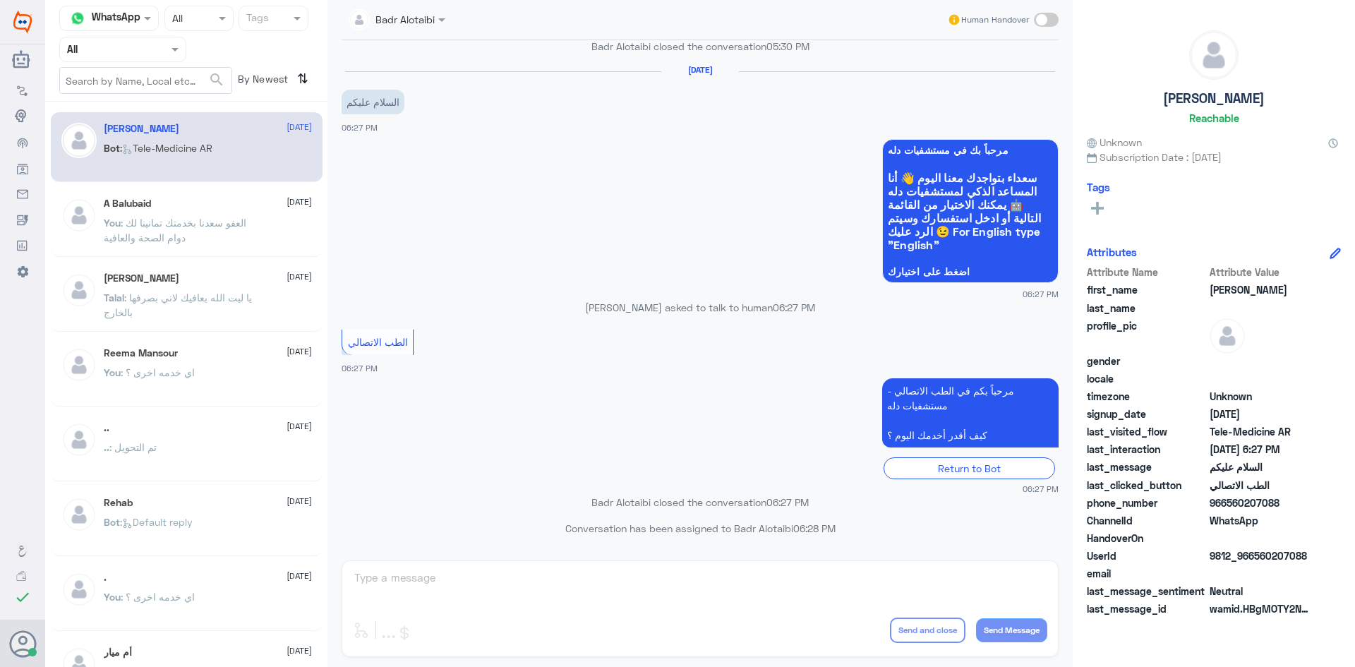
click at [243, 213] on div "A Balubaid [DATE] You : العفو [PERSON_NAME] بخدمتك تمانينا لك دوام الصحة والعاف…" at bounding box center [208, 224] width 208 height 53
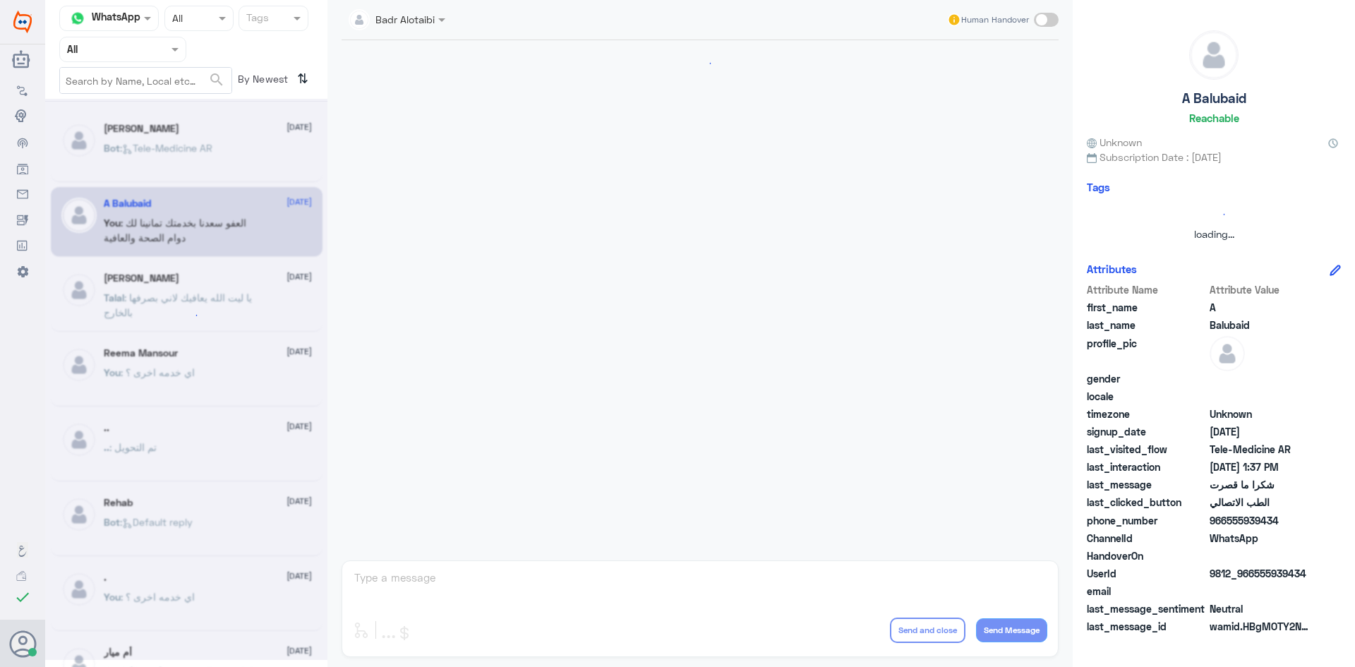
scroll to position [522, 0]
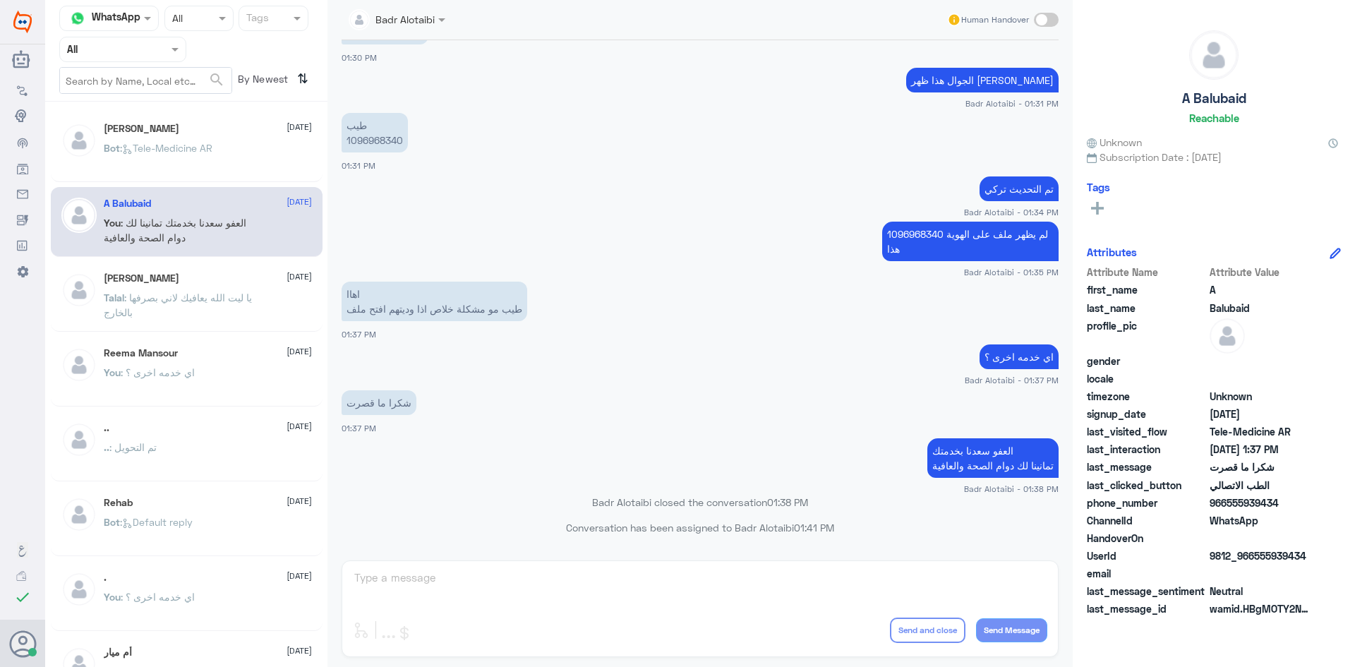
click at [229, 121] on div "[PERSON_NAME] [DATE] Bot : Tele-Medicine AR" at bounding box center [187, 147] width 272 height 70
click at [229, 142] on div "[PERSON_NAME] [DATE] Bot : Tele-Medicine AR" at bounding box center [208, 149] width 208 height 53
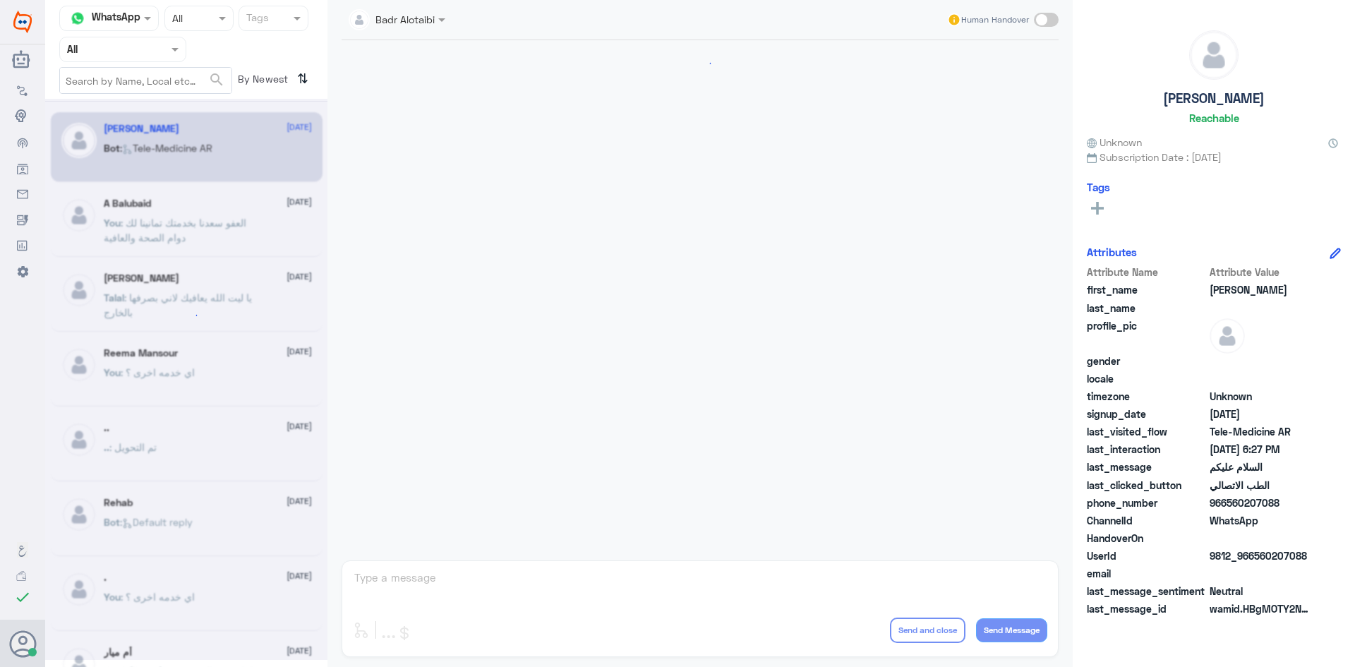
scroll to position [793, 0]
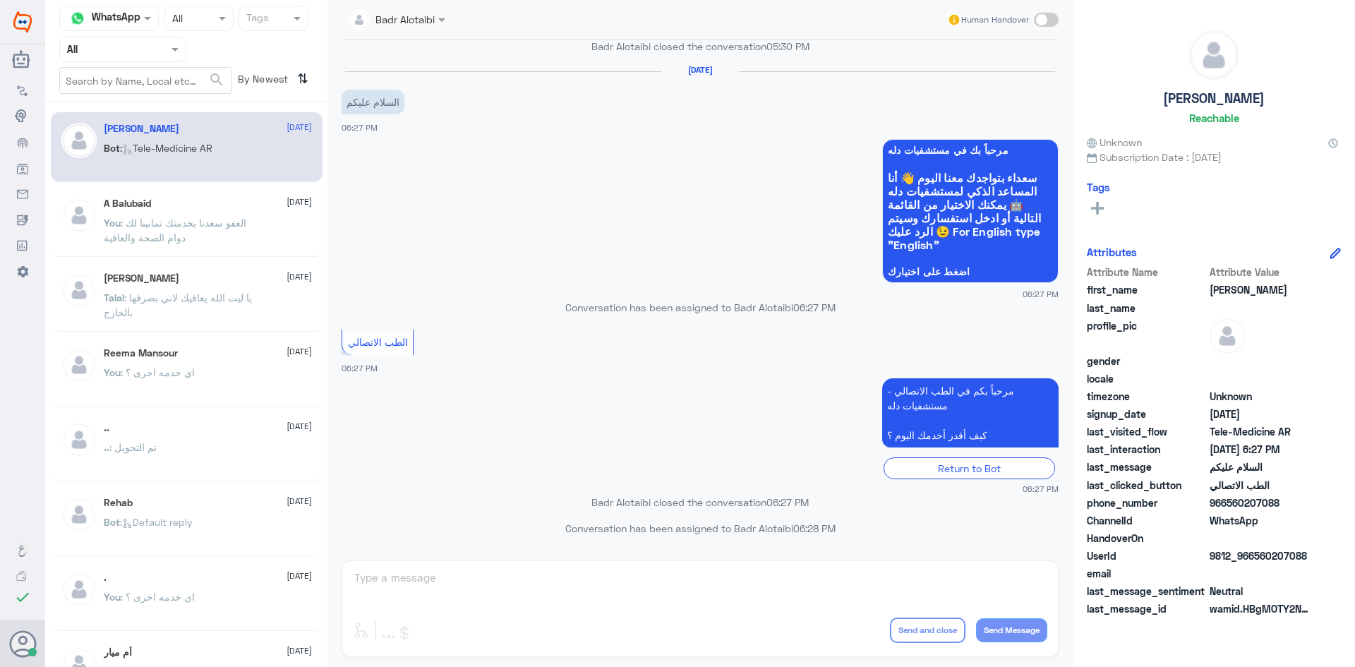
click at [232, 198] on div "A Balubaid [DATE]" at bounding box center [208, 204] width 208 height 12
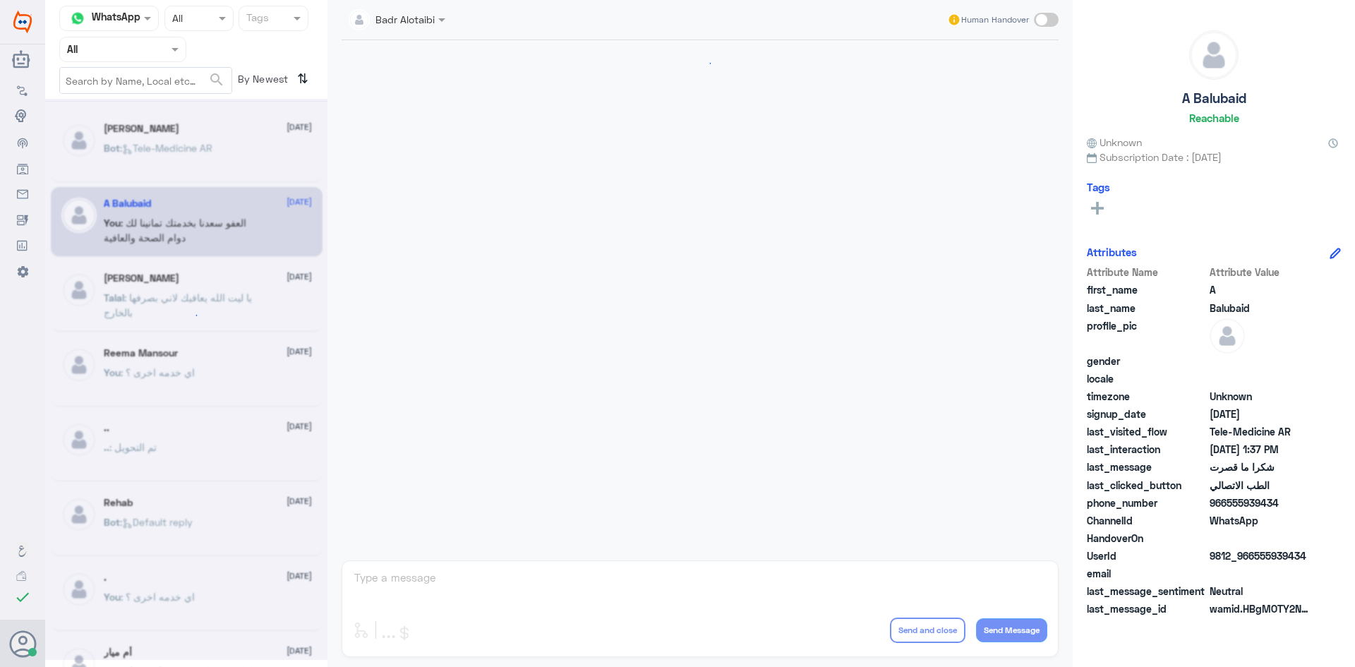
scroll to position [522, 0]
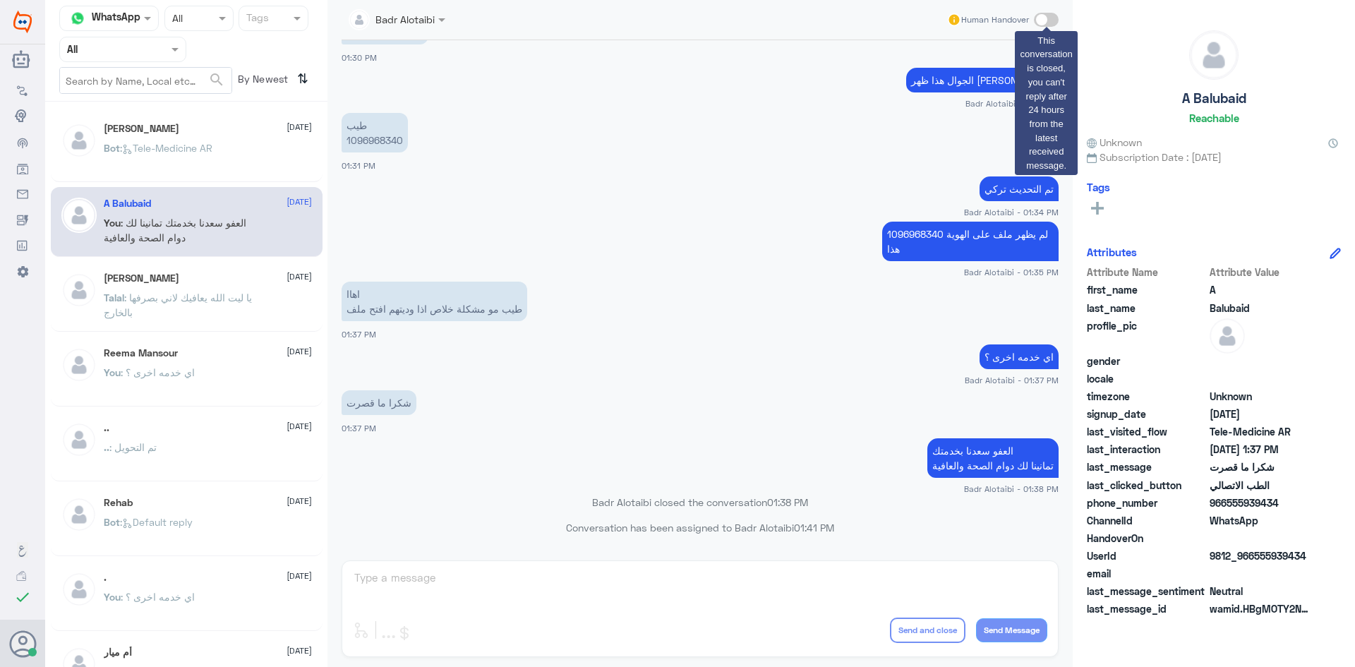
click at [1045, 23] on span at bounding box center [1046, 20] width 25 height 14
click at [1042, 23] on span at bounding box center [1046, 20] width 25 height 14
click at [1038, 18] on span at bounding box center [1046, 20] width 25 height 14
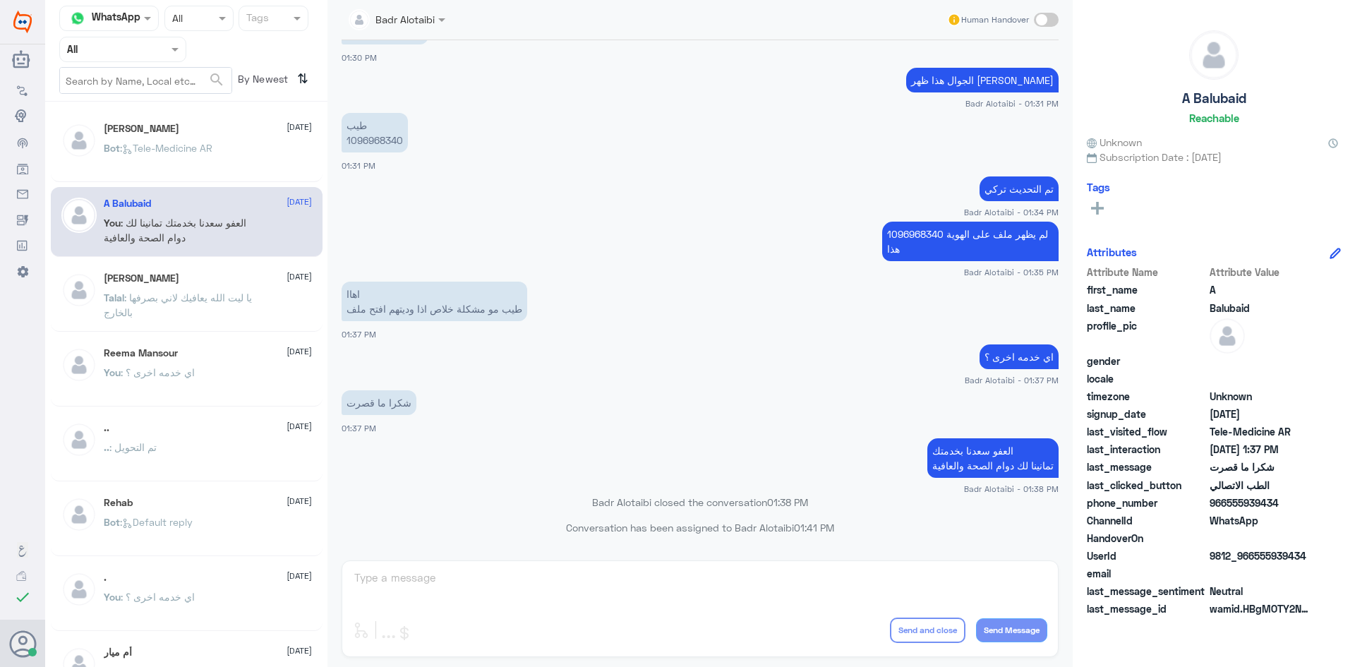
click at [781, 100] on small "Badr Alotaibi - 01:31 PM" at bounding box center [700, 103] width 717 height 12
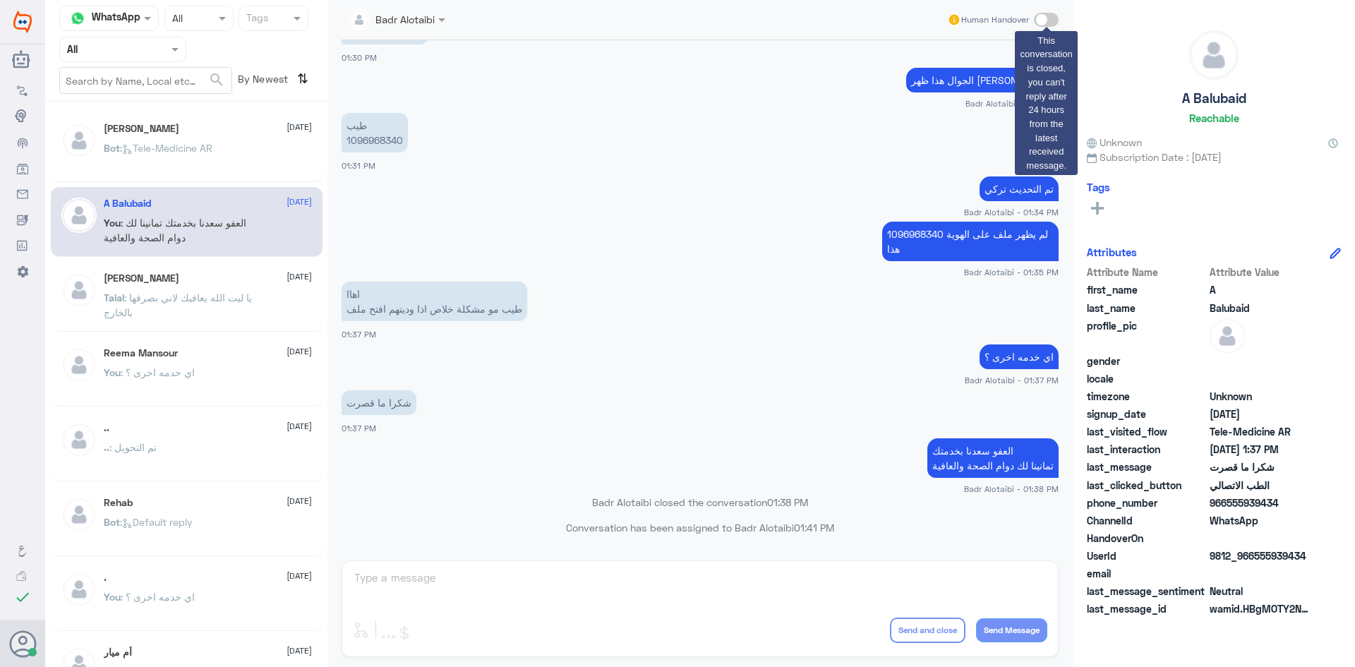
click at [1042, 17] on span at bounding box center [1046, 20] width 25 height 14
click at [1041, 16] on span at bounding box center [1046, 20] width 25 height 14
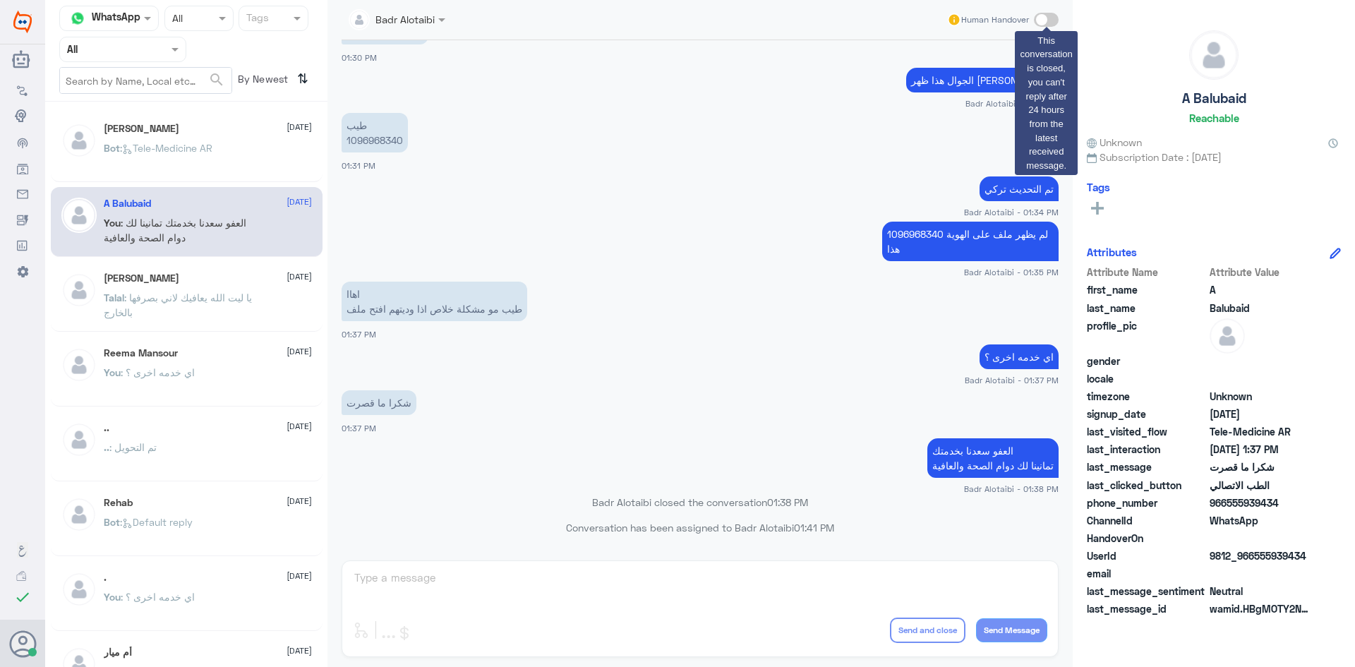
click at [1041, 16] on span at bounding box center [1046, 20] width 25 height 14
click at [1043, 16] on span at bounding box center [1046, 20] width 25 height 14
click at [1044, 15] on span at bounding box center [1046, 20] width 25 height 14
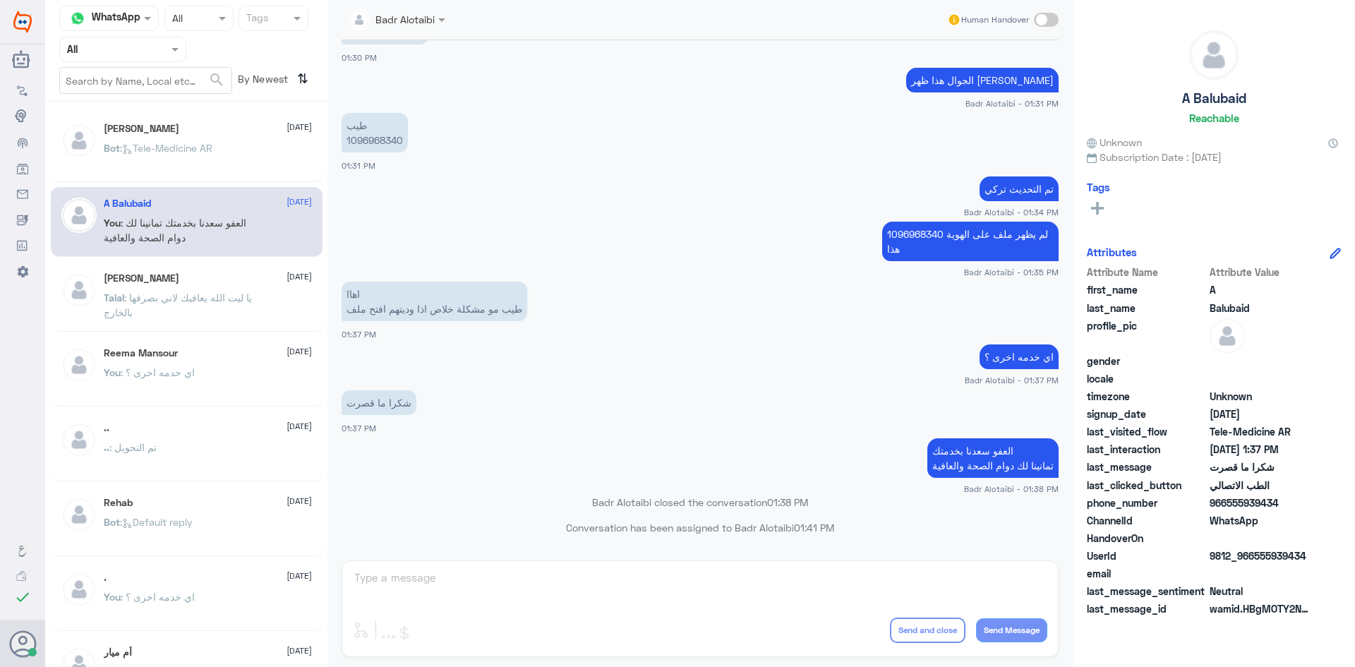
click at [171, 178] on div "[PERSON_NAME] [DATE] Bot : Tele-Medicine AR" at bounding box center [187, 147] width 272 height 70
click at [170, 152] on span ": Tele-Medicine [GEOGRAPHIC_DATA]" at bounding box center [166, 148] width 92 height 12
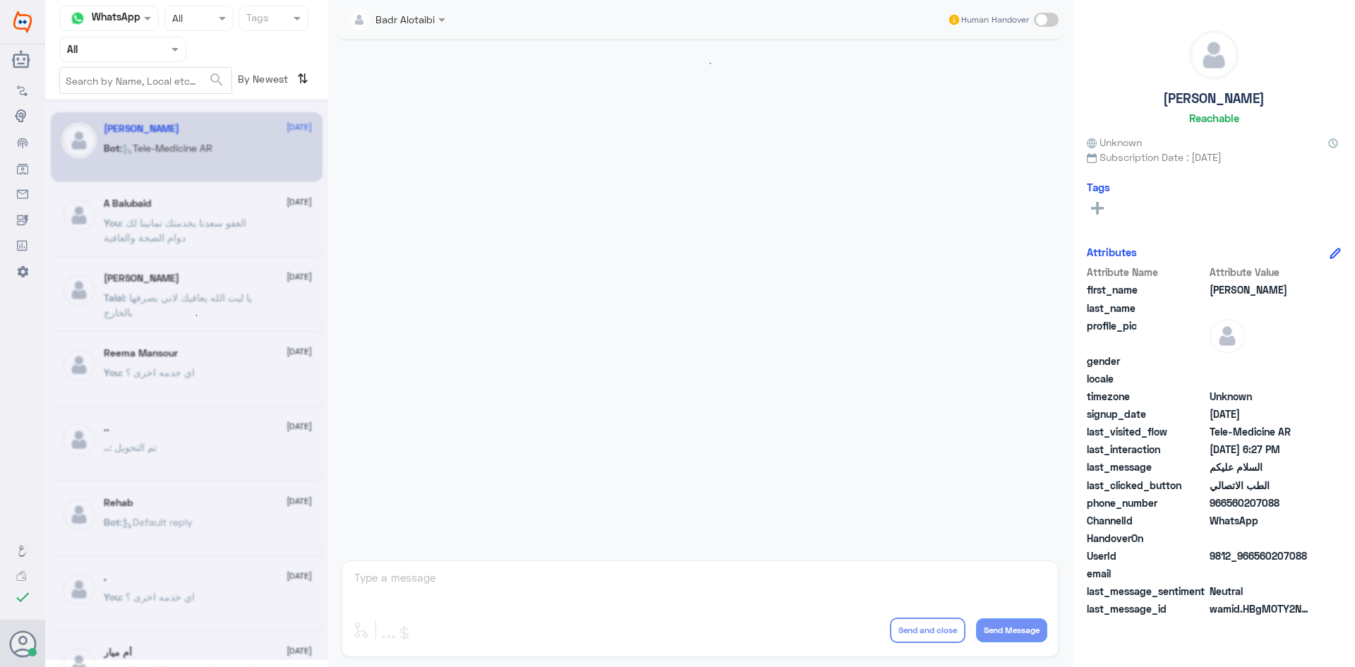
scroll to position [793, 0]
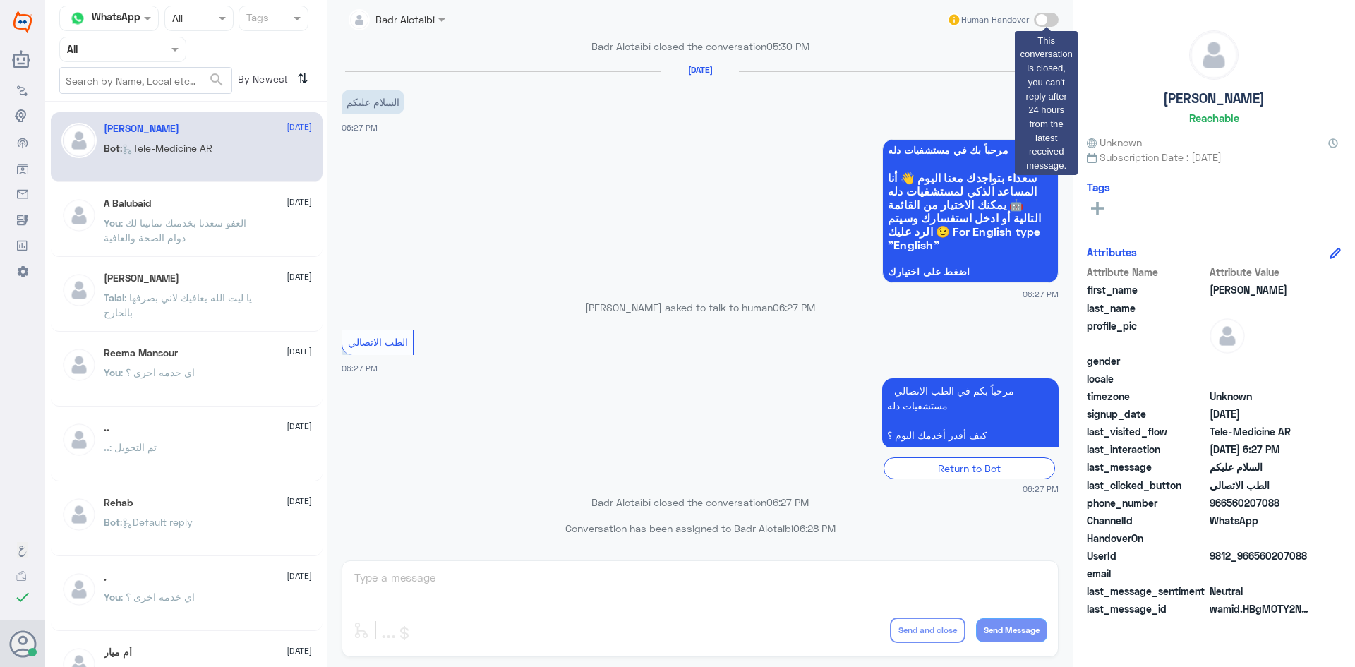
click at [1045, 18] on span at bounding box center [1046, 20] width 25 height 14
click at [1044, 13] on span at bounding box center [1046, 20] width 25 height 14
click at [1045, 15] on span at bounding box center [1046, 20] width 25 height 14
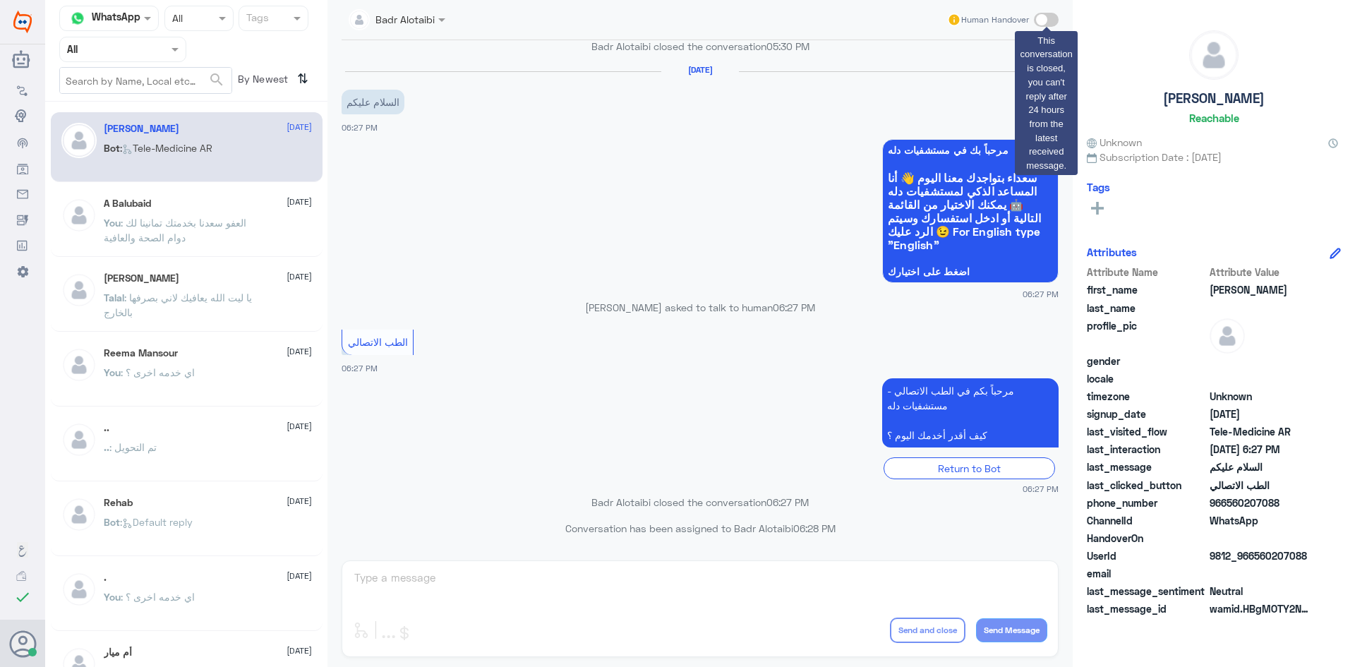
click at [1045, 15] on span at bounding box center [1046, 20] width 25 height 14
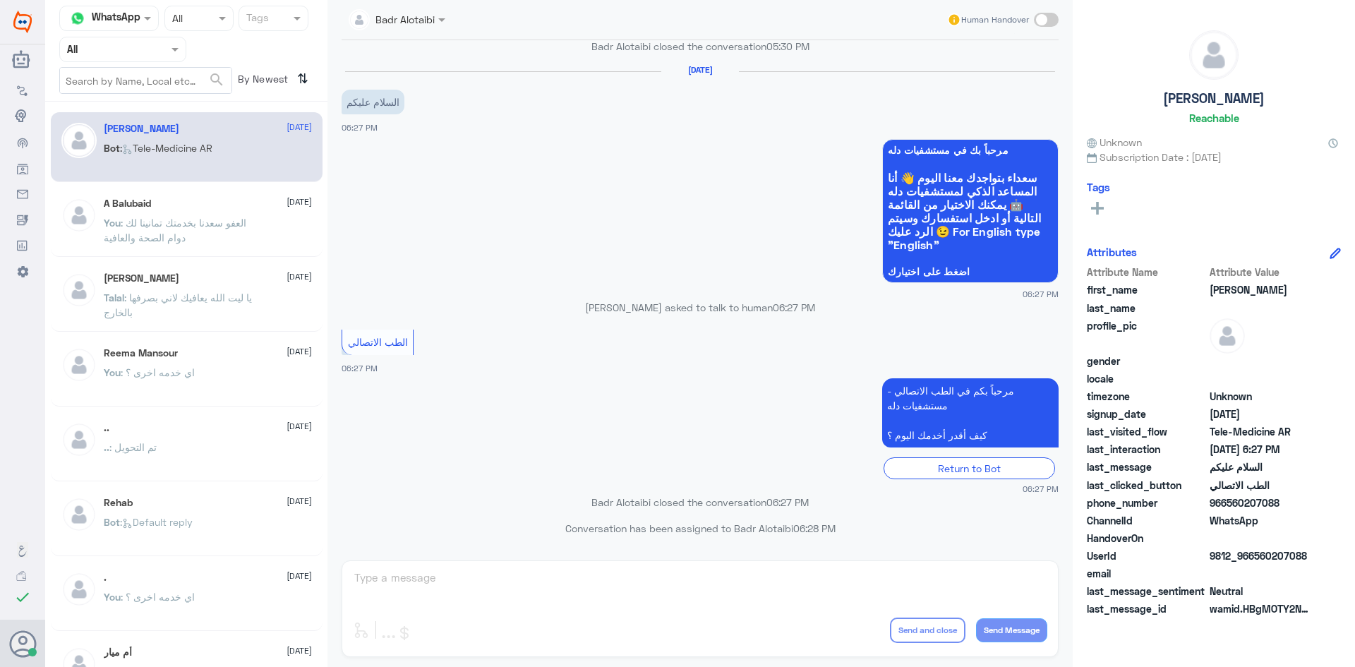
click at [207, 239] on p "You : العفو سعدنا بخدمتك تمانينا لك دوام الصحة والعافية" at bounding box center [183, 232] width 159 height 35
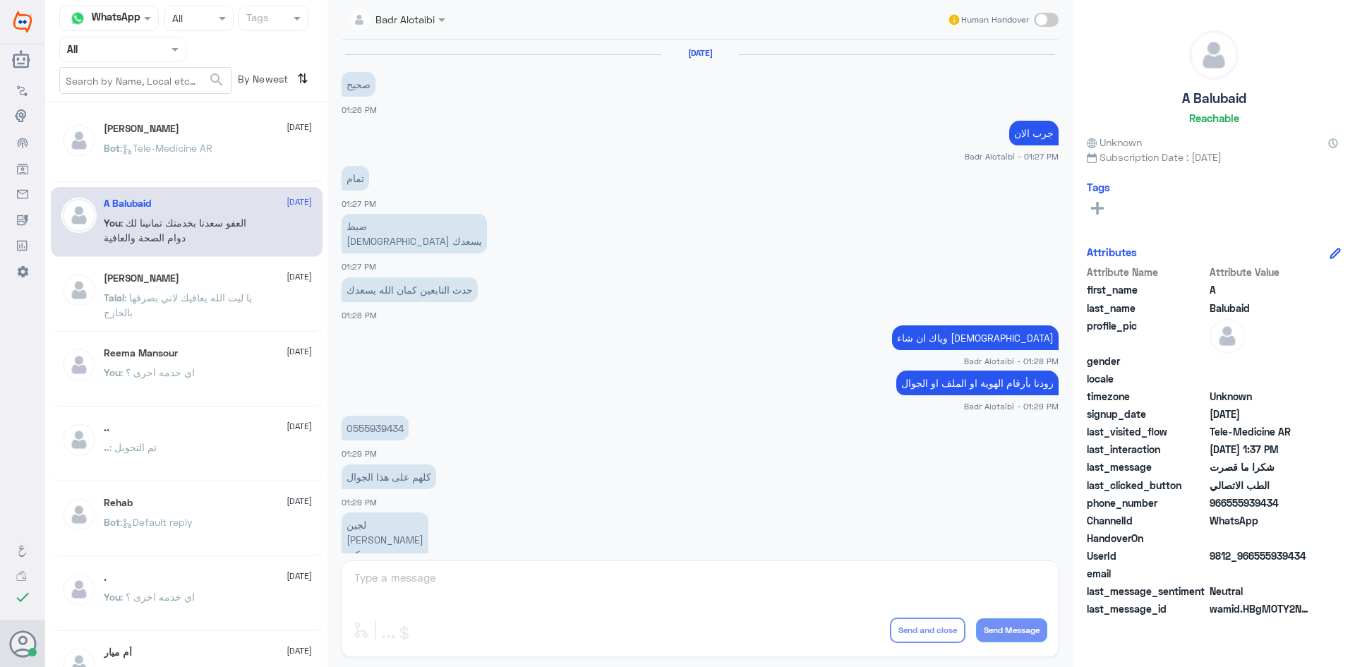
scroll to position [522, 0]
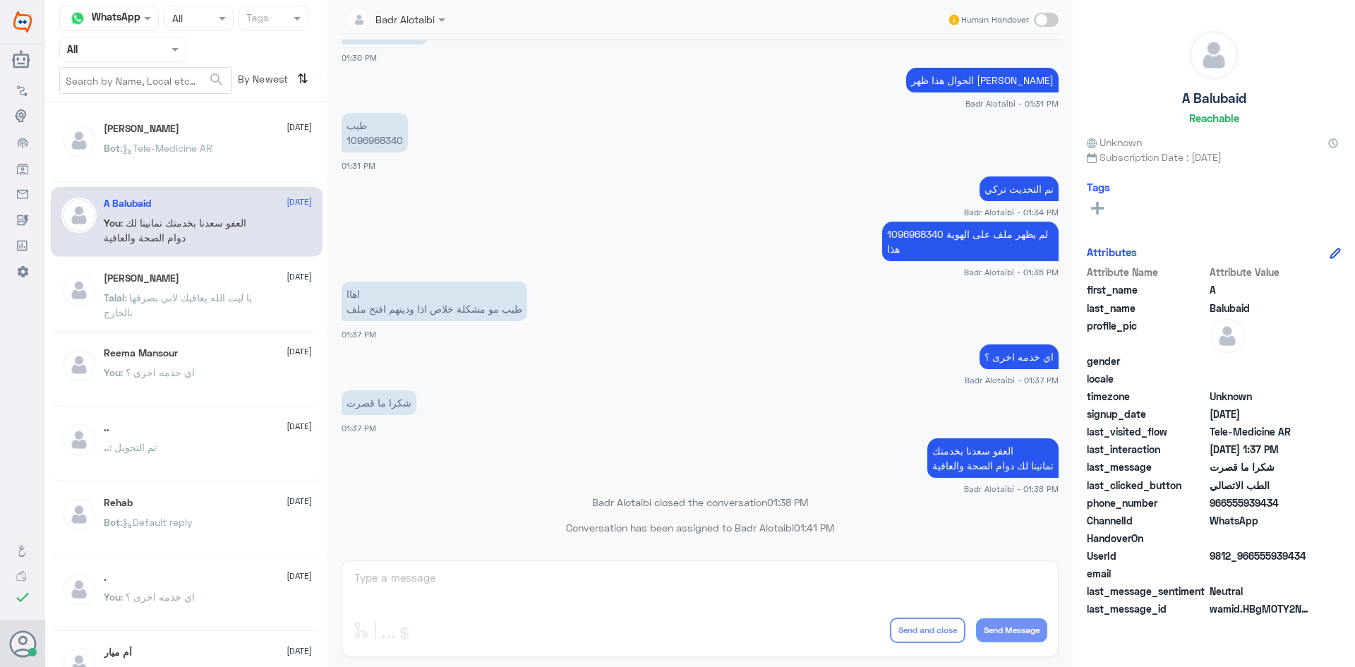
click at [222, 144] on div "Bot : Tele-Medicine AR" at bounding box center [208, 160] width 208 height 32
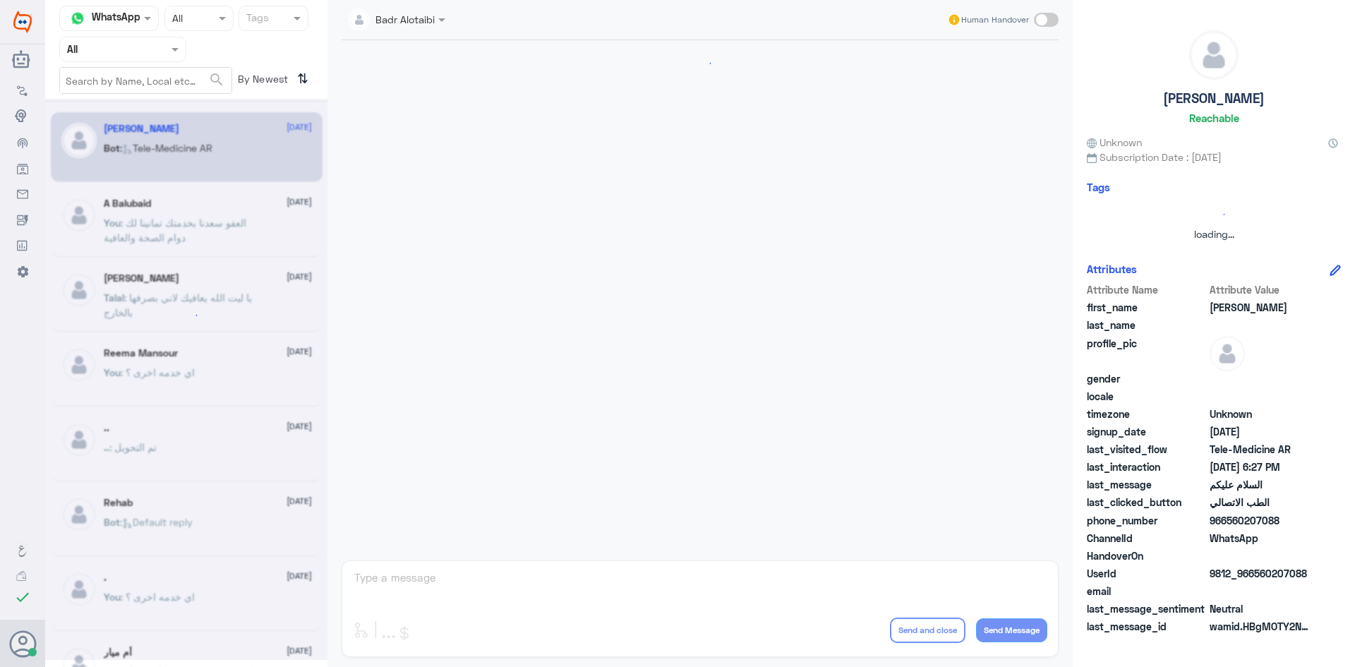
scroll to position [793, 0]
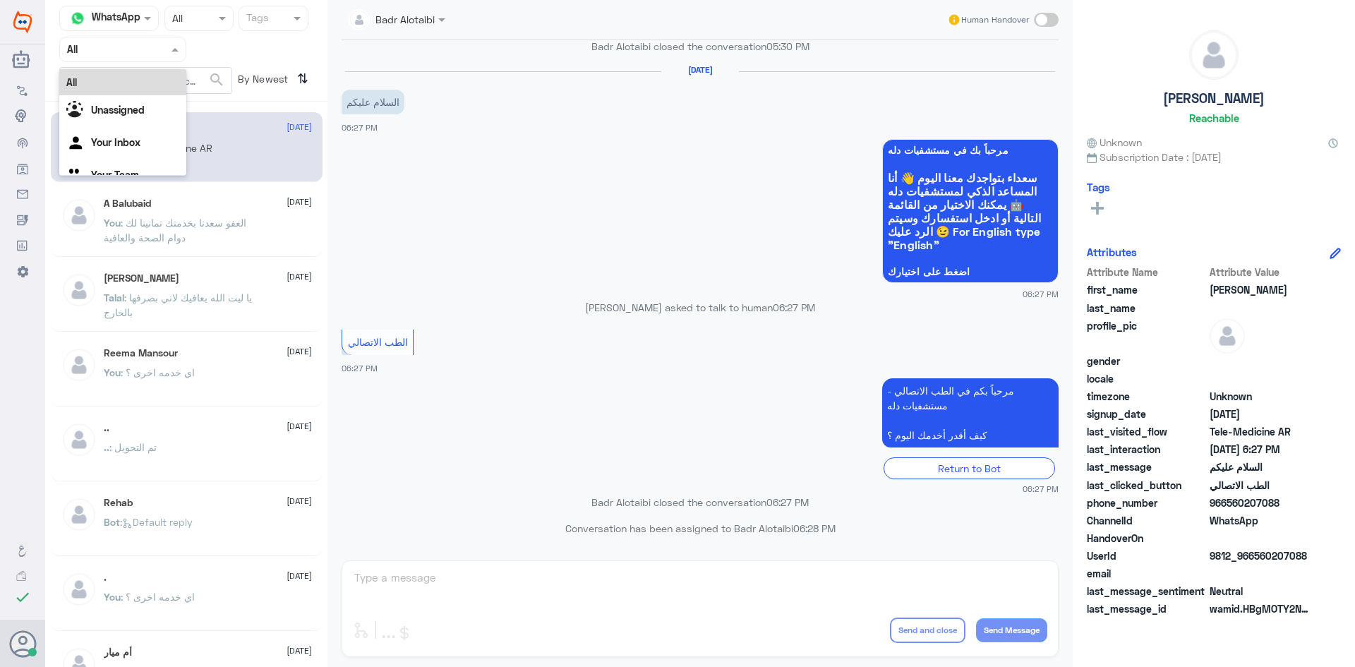
click at [128, 53] on input "text" at bounding box center [106, 49] width 78 height 16
click at [126, 109] on div "Unassigned" at bounding box center [122, 111] width 127 height 32
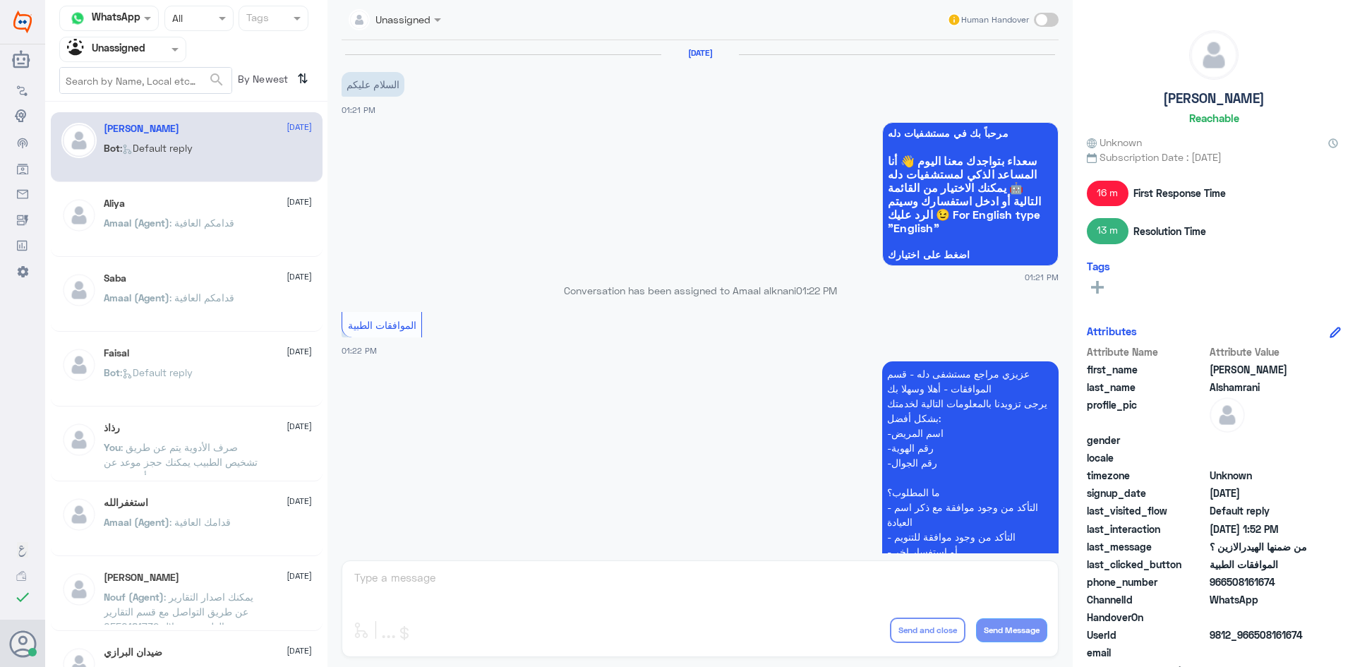
scroll to position [721, 0]
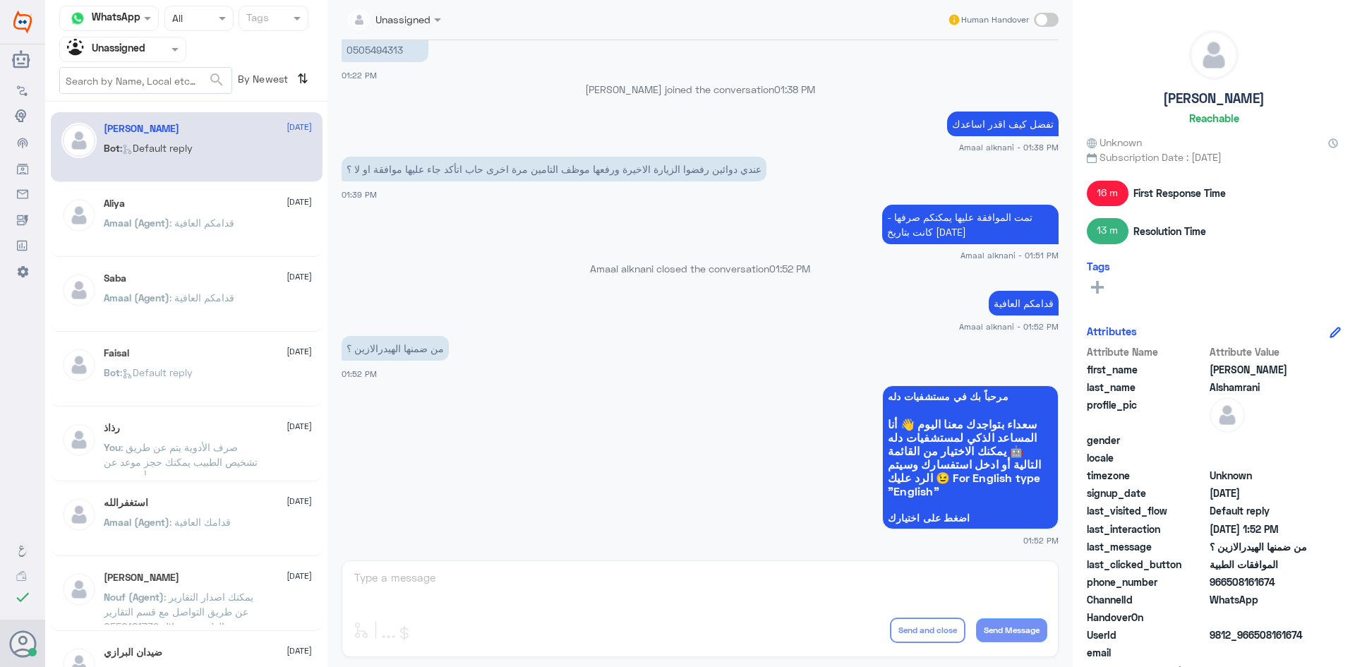
click at [162, 212] on div "Aliya 11 August Amaal (Agent) : قدامكم العافية" at bounding box center [208, 224] width 208 height 53
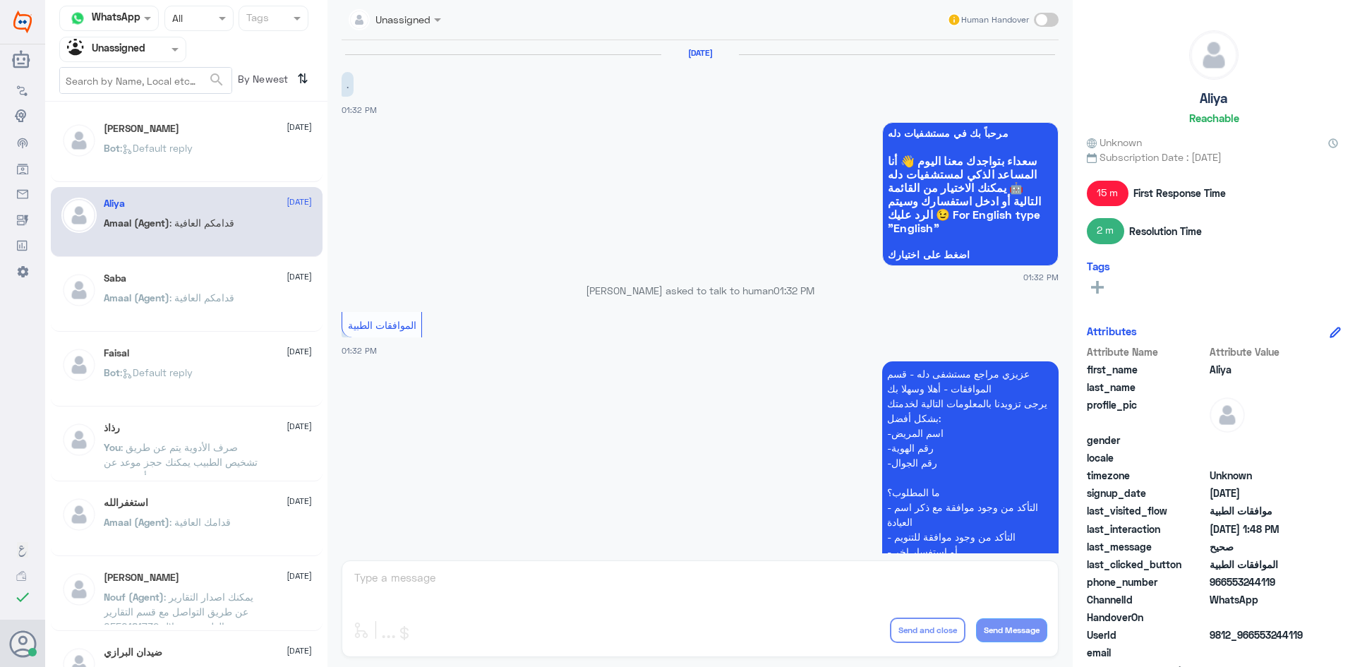
scroll to position [596, 0]
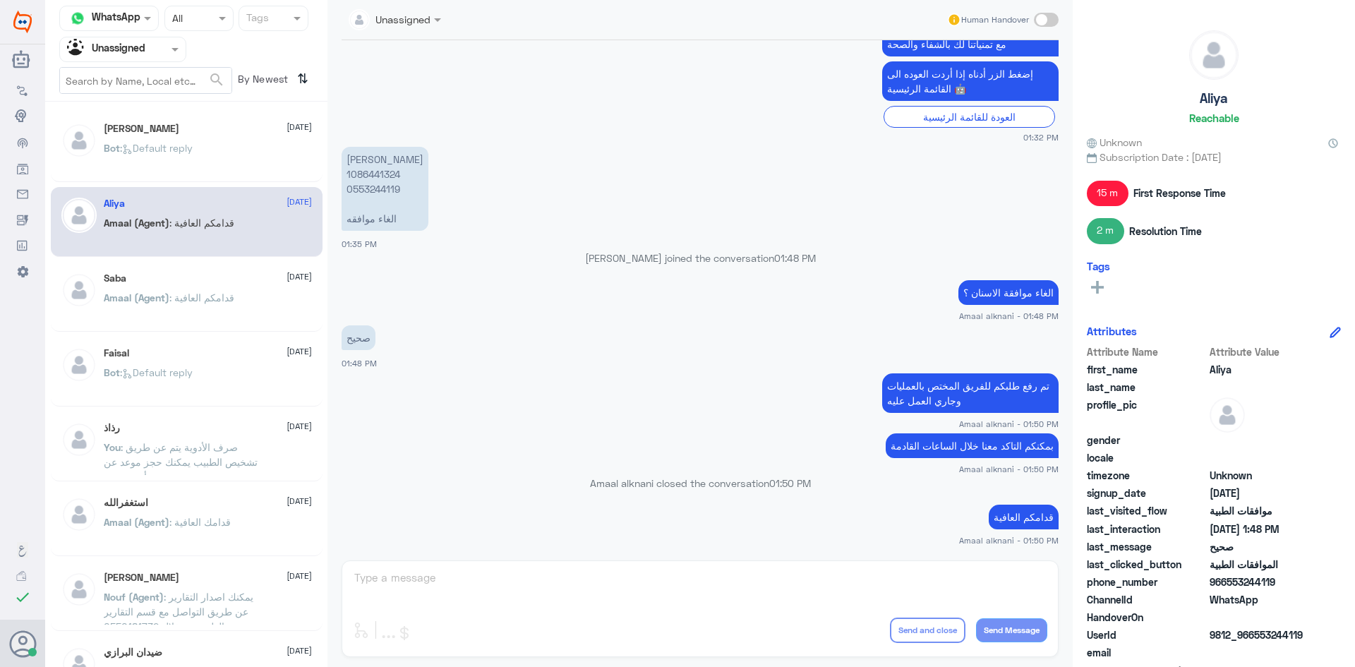
click at [187, 264] on div "Saba 11 August Amaal (Agent) : قدامكم العافية" at bounding box center [187, 297] width 272 height 70
click at [184, 274] on div "Saba 11 August" at bounding box center [208, 278] width 208 height 12
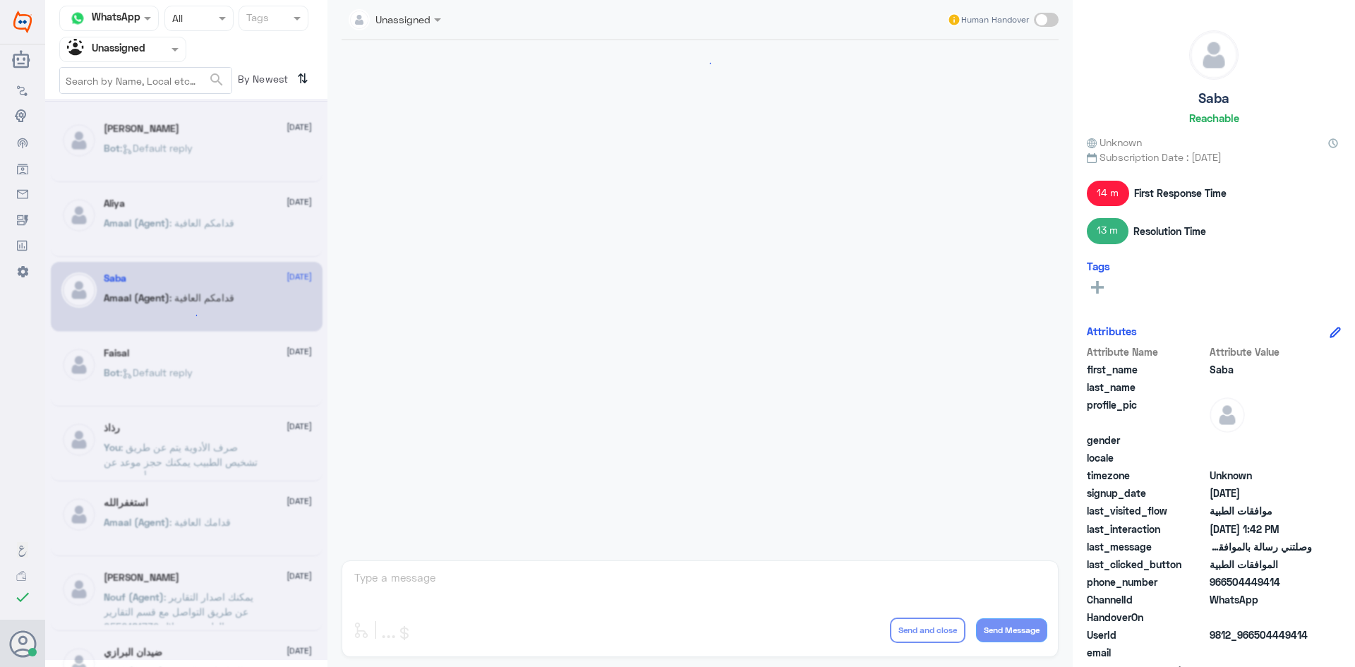
scroll to position [1273, 0]
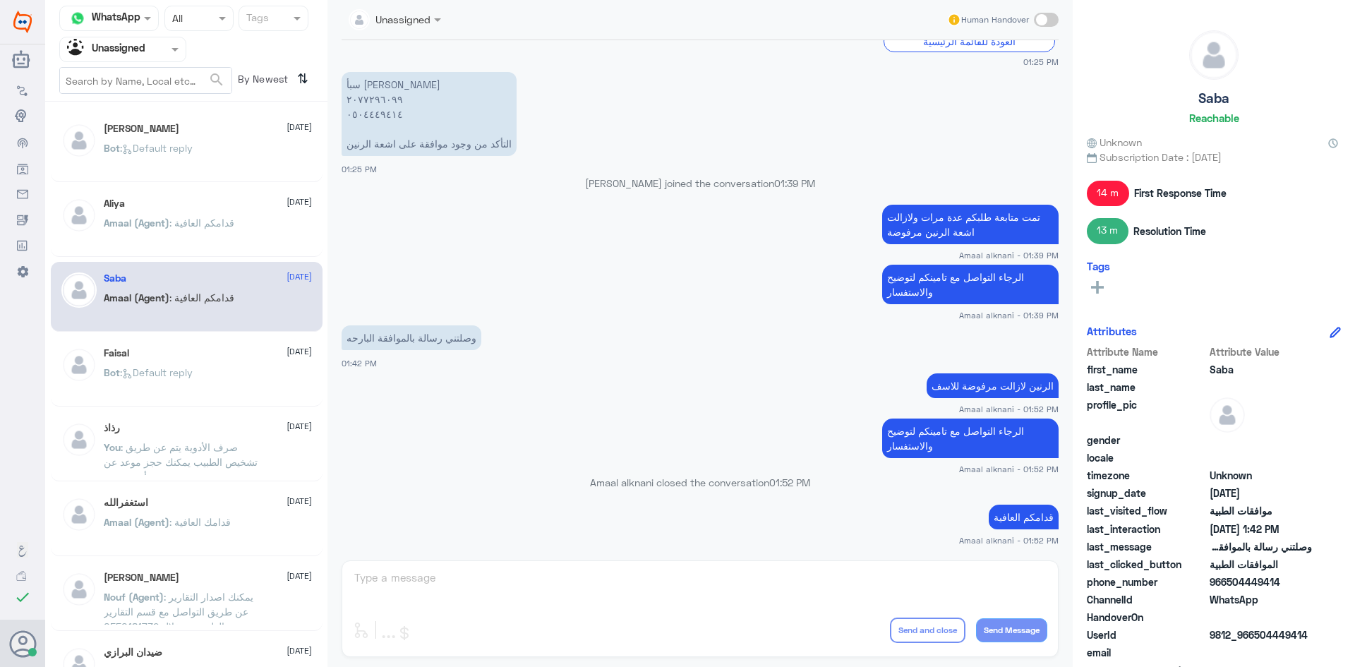
click at [186, 311] on p "Amaal (Agent) : قدامكم العافية" at bounding box center [169, 307] width 131 height 35
click at [186, 351] on div "[PERSON_NAME] [DATE] Bot : Default reply" at bounding box center [187, 372] width 272 height 70
click at [159, 366] on p "Bot : Default reply" at bounding box center [148, 382] width 89 height 35
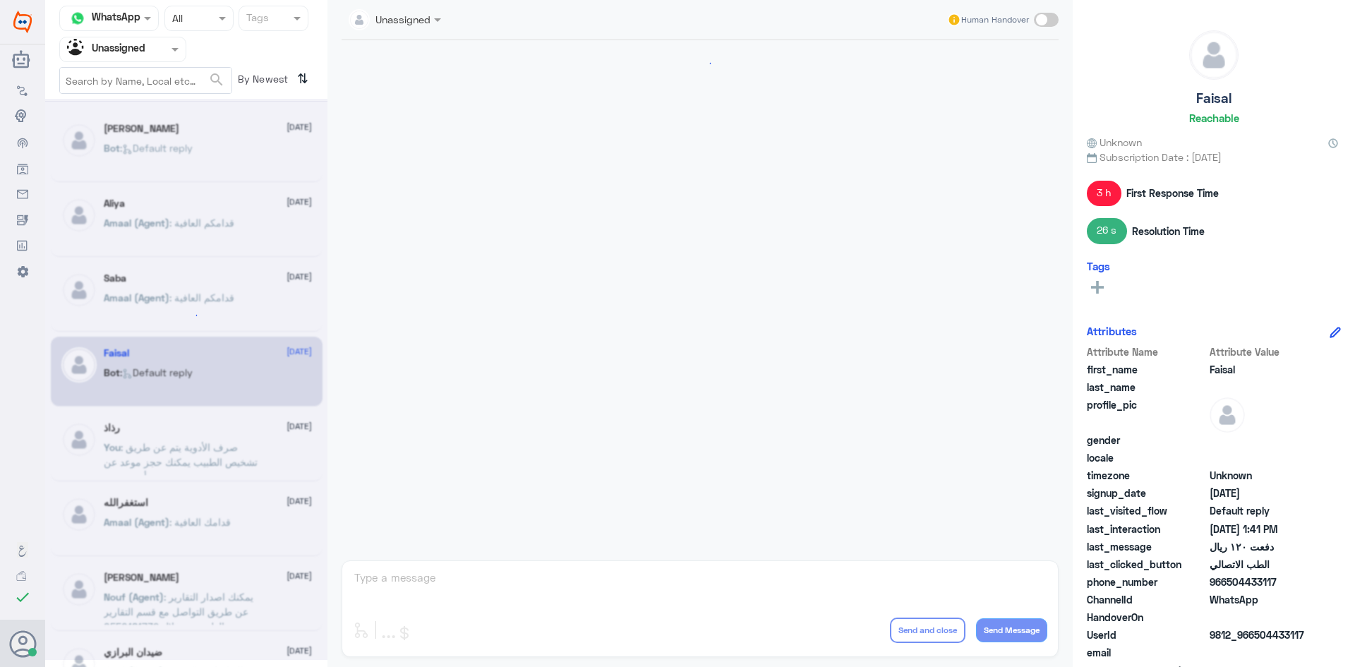
scroll to position [1174, 0]
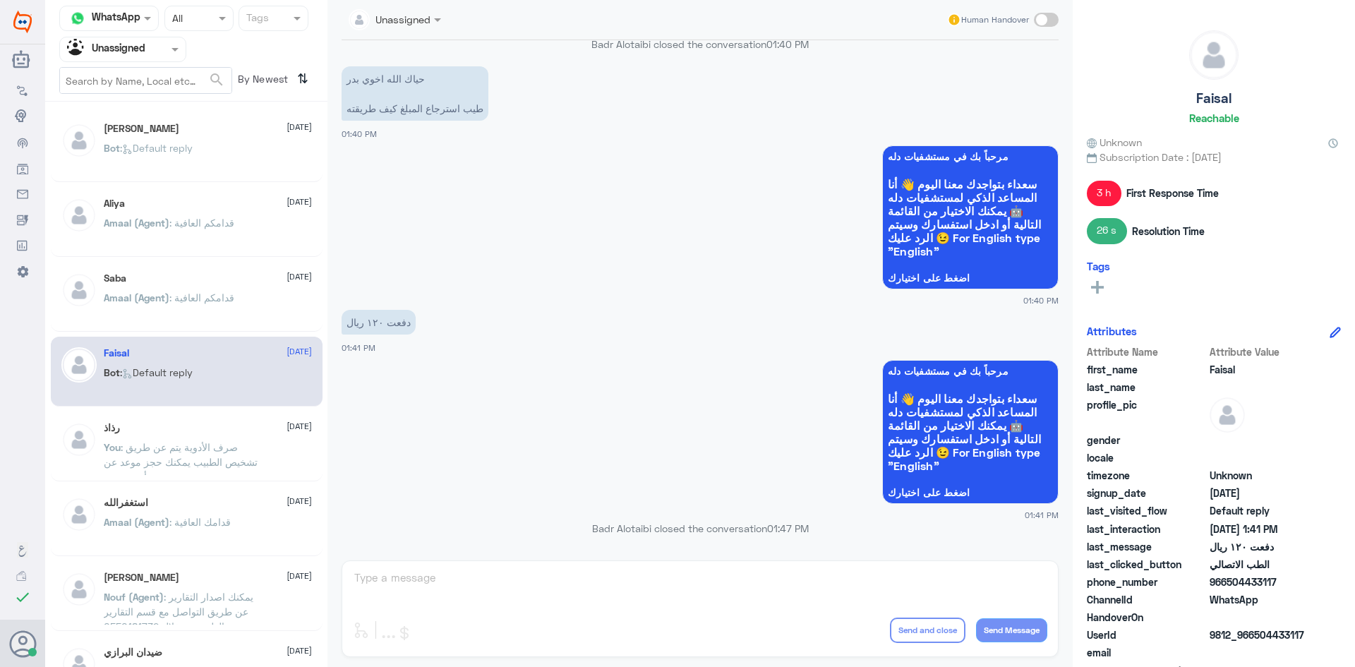
click at [179, 284] on div "Saba 11 August Amaal (Agent) : قدامكم العافية" at bounding box center [208, 298] width 208 height 53
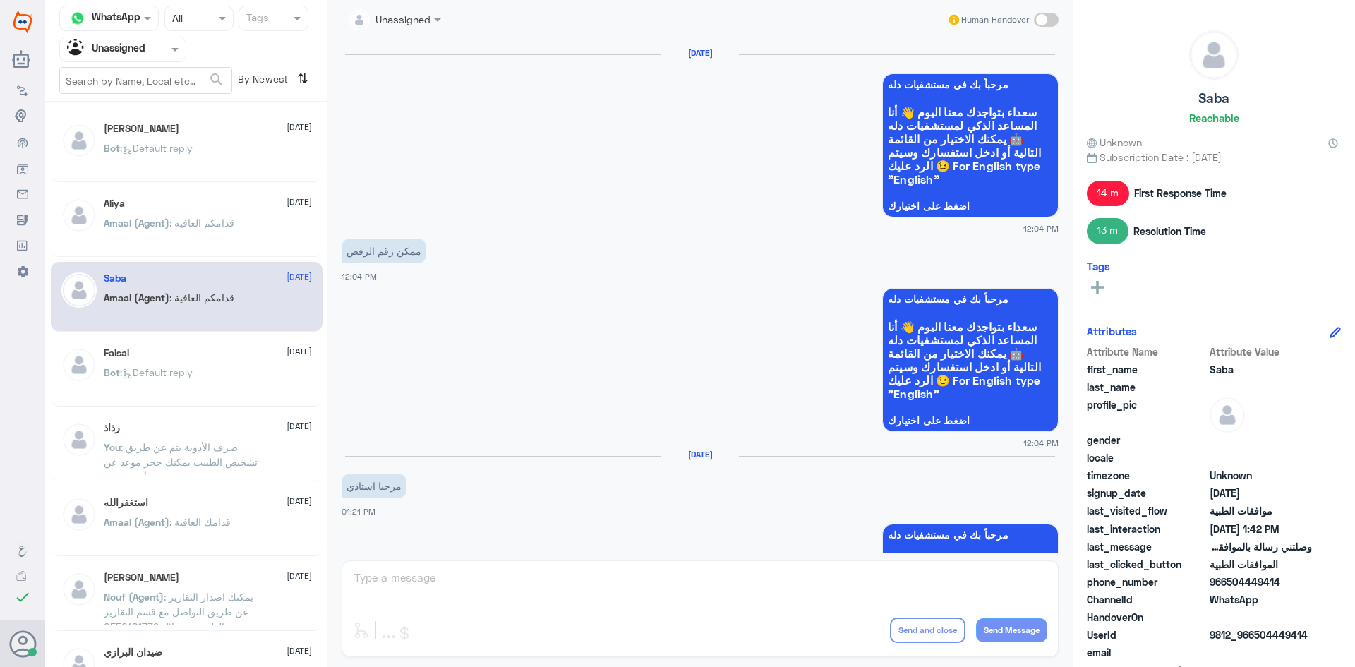
scroll to position [1273, 0]
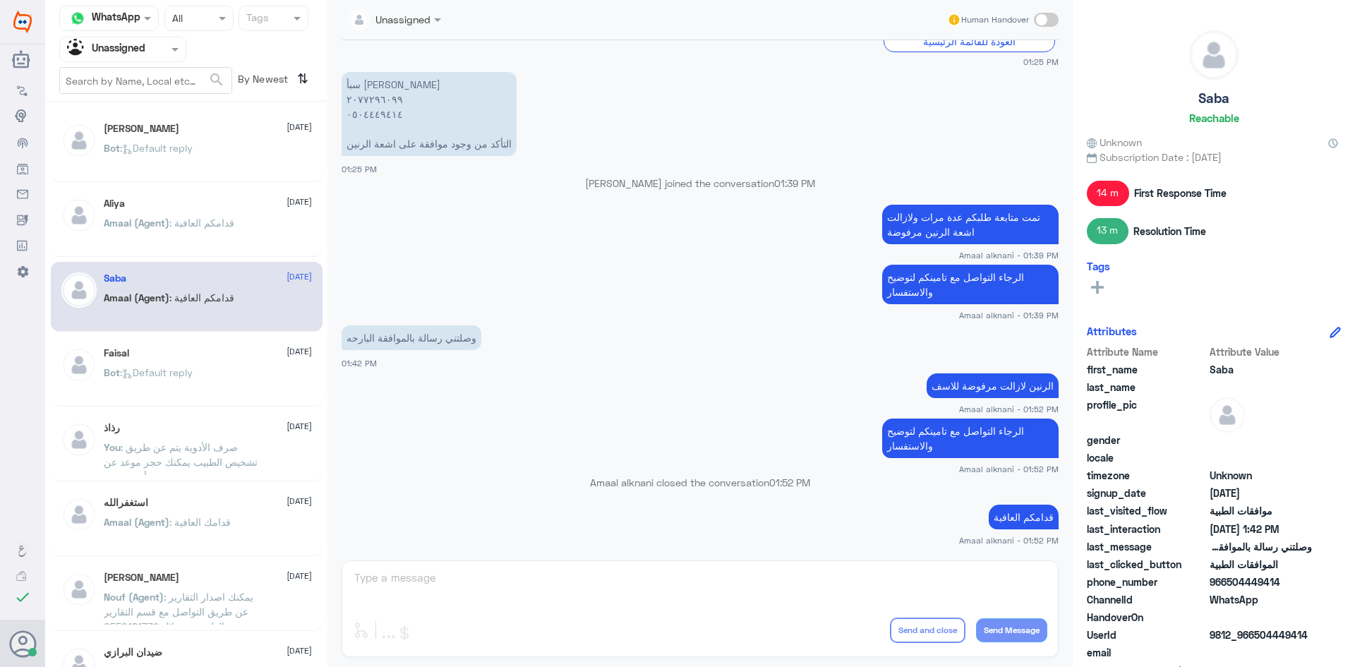
click at [175, 356] on div "Faisal [DATE]" at bounding box center [208, 353] width 208 height 12
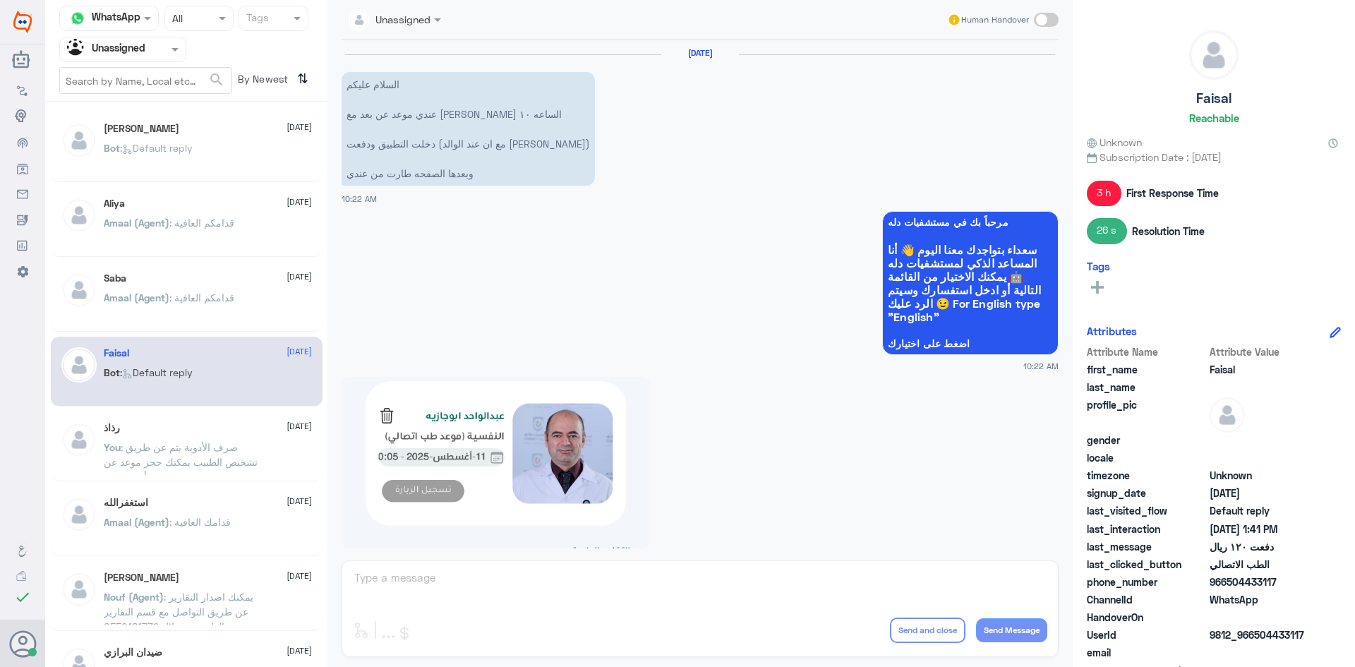
scroll to position [1174, 0]
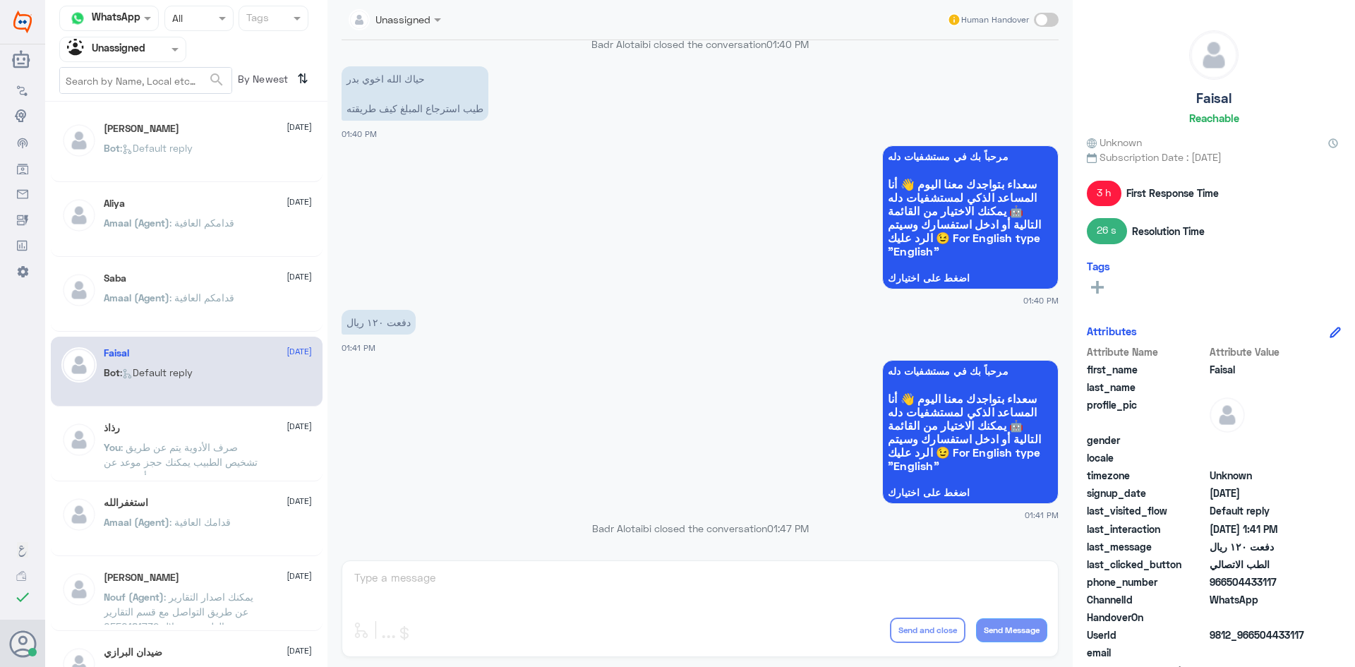
click at [198, 445] on span ": صرف الأدوية يتم عن طريق تشخيص الطبيب يمكنك حجز موعد عن بعد أو حضوري" at bounding box center [181, 462] width 154 height 42
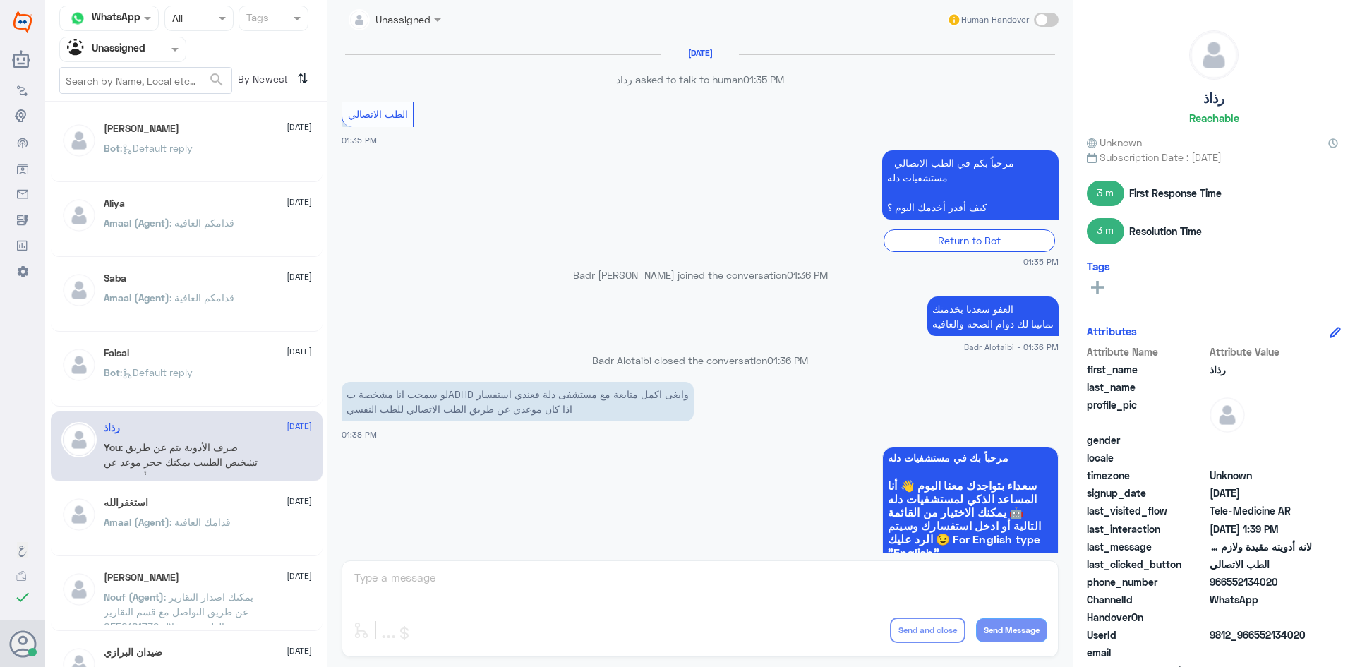
scroll to position [628, 0]
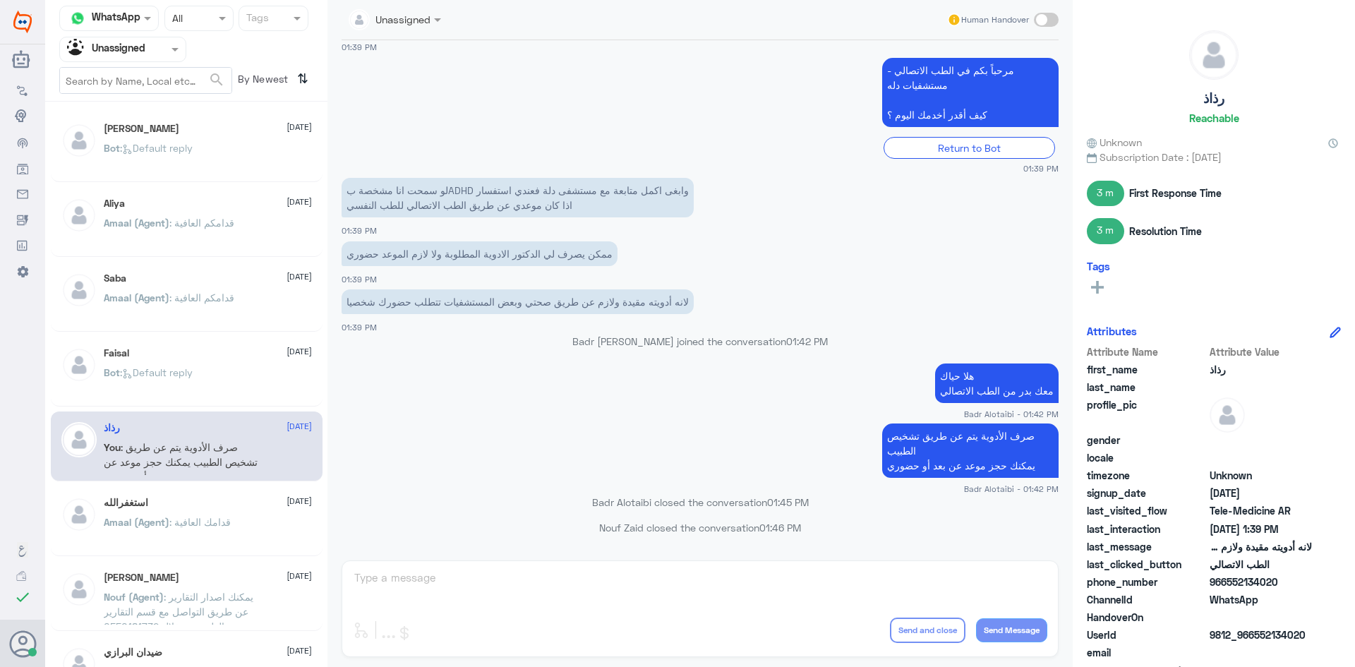
click at [169, 55] on span at bounding box center [177, 49] width 18 height 15
click at [148, 84] on div "All" at bounding box center [122, 82] width 127 height 26
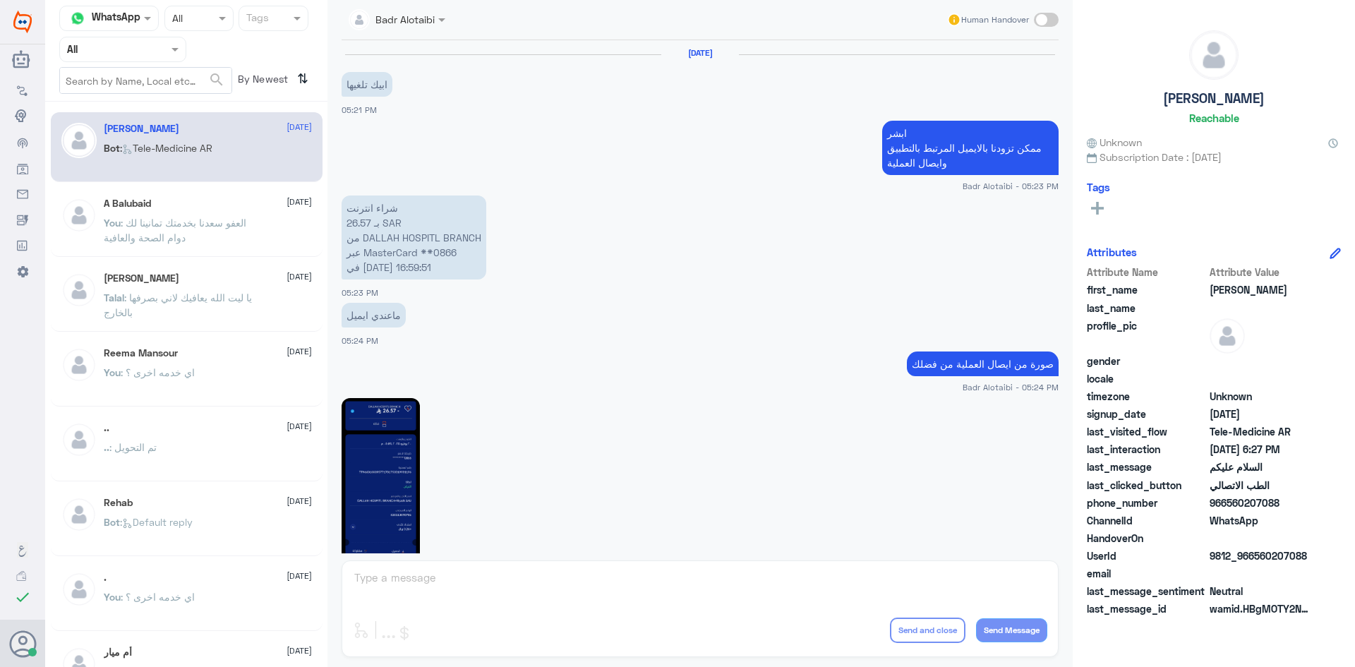
scroll to position [793, 0]
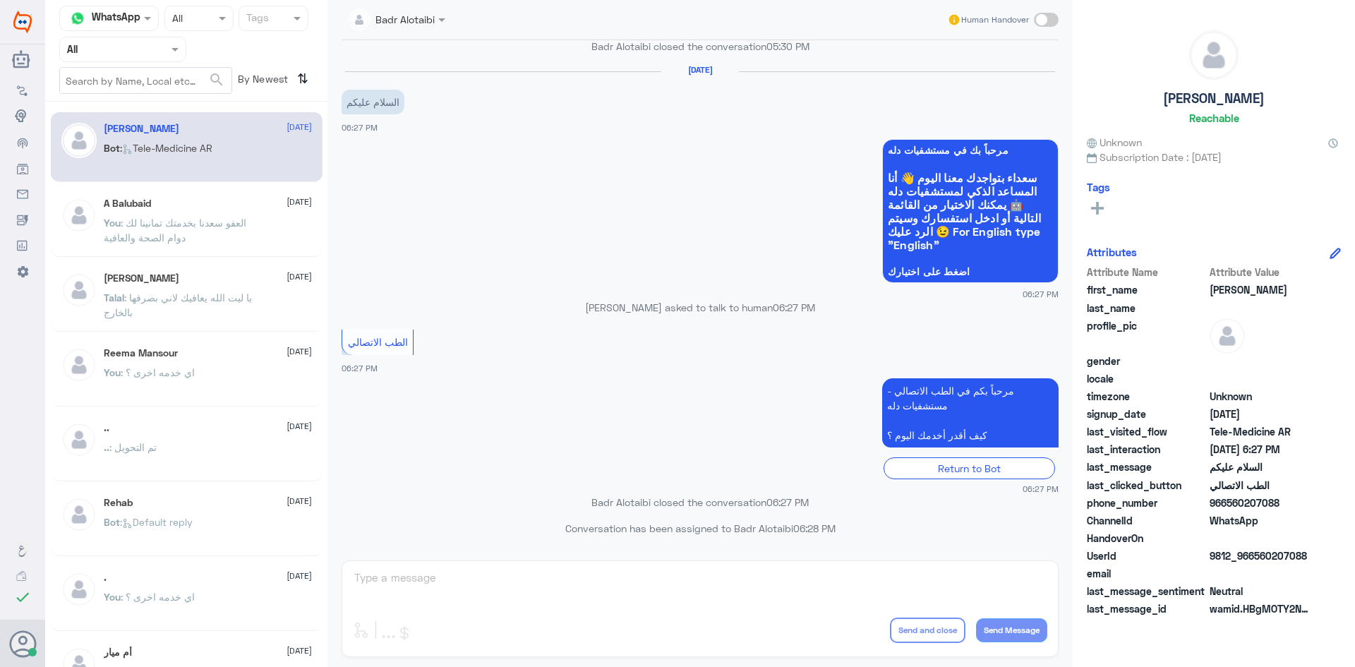
click at [194, 152] on span ": Tele-Medicine [GEOGRAPHIC_DATA]" at bounding box center [166, 148] width 92 height 12
click at [176, 200] on div "A Balubaid [DATE]" at bounding box center [208, 204] width 208 height 12
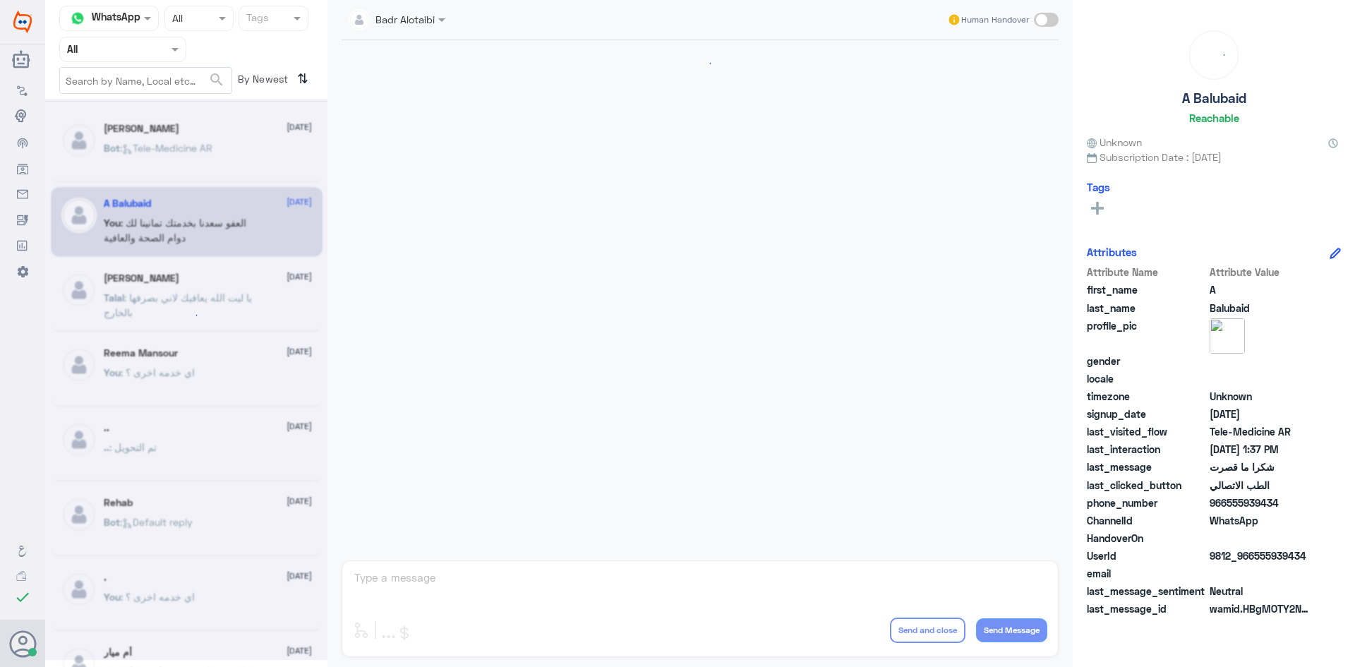
scroll to position [522, 0]
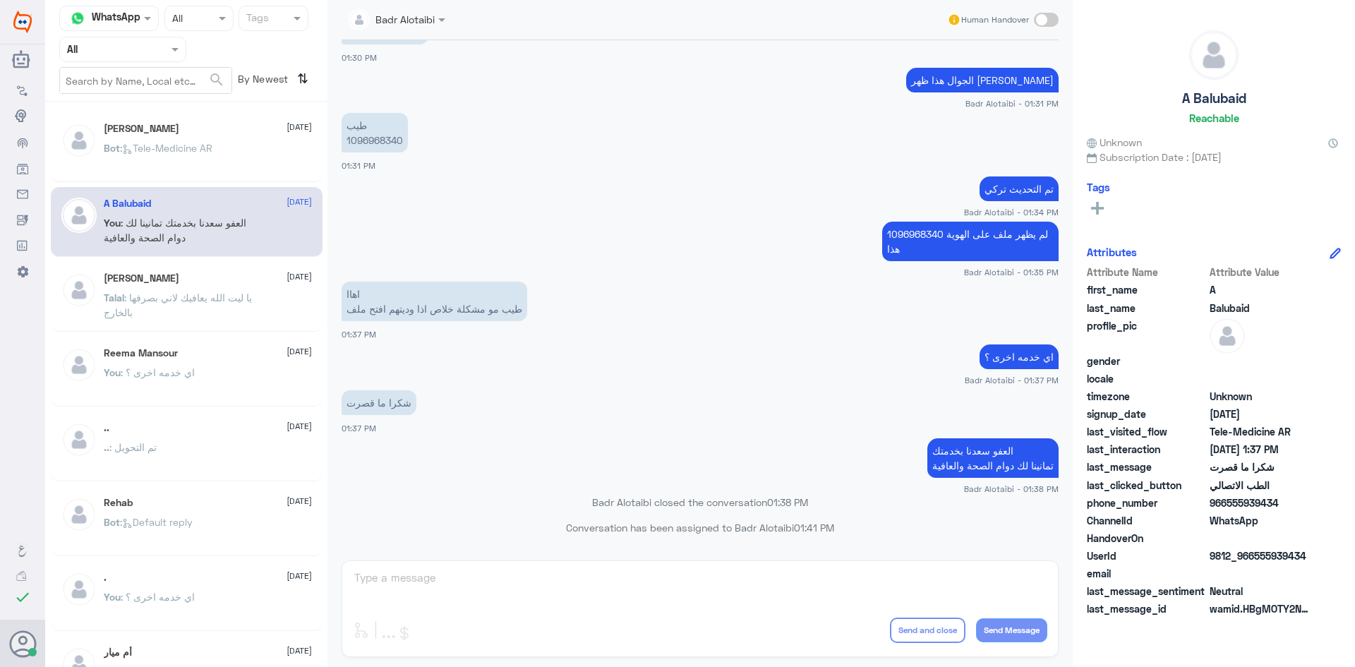
click at [191, 146] on span ": Tele-Medicine [GEOGRAPHIC_DATA]" at bounding box center [166, 148] width 92 height 12
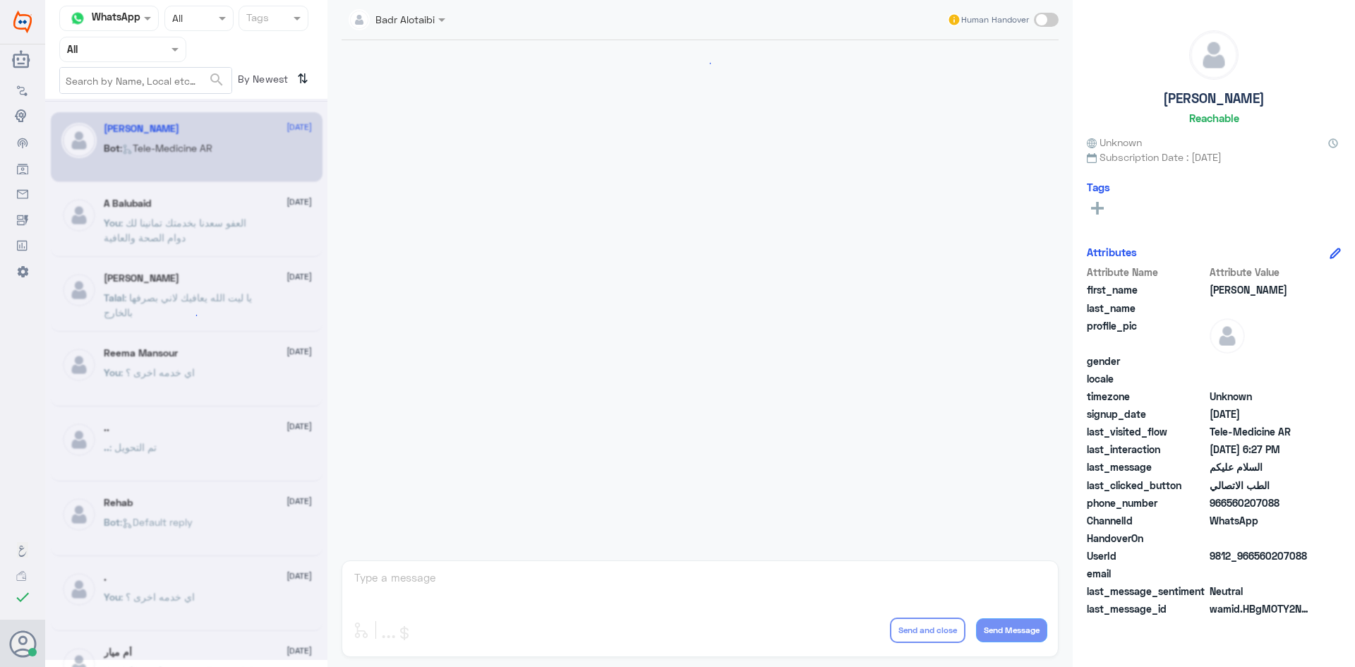
scroll to position [793, 0]
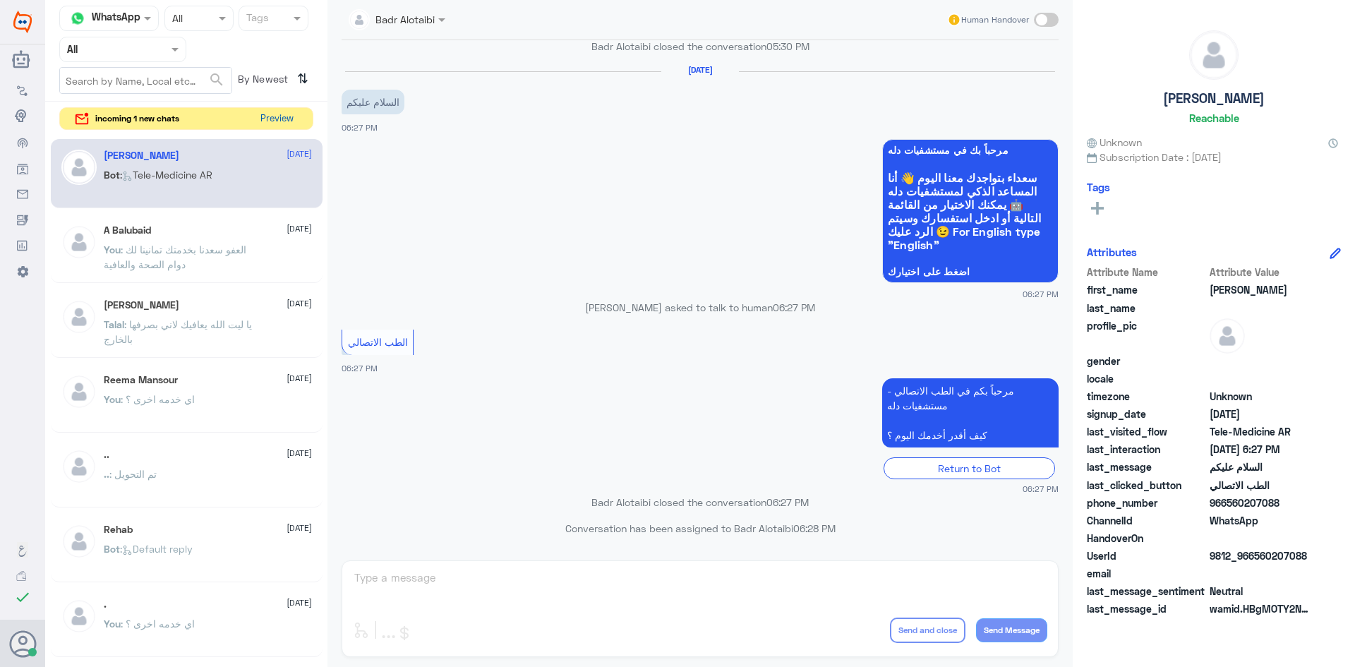
click at [284, 125] on button "Preview" at bounding box center [277, 119] width 44 height 22
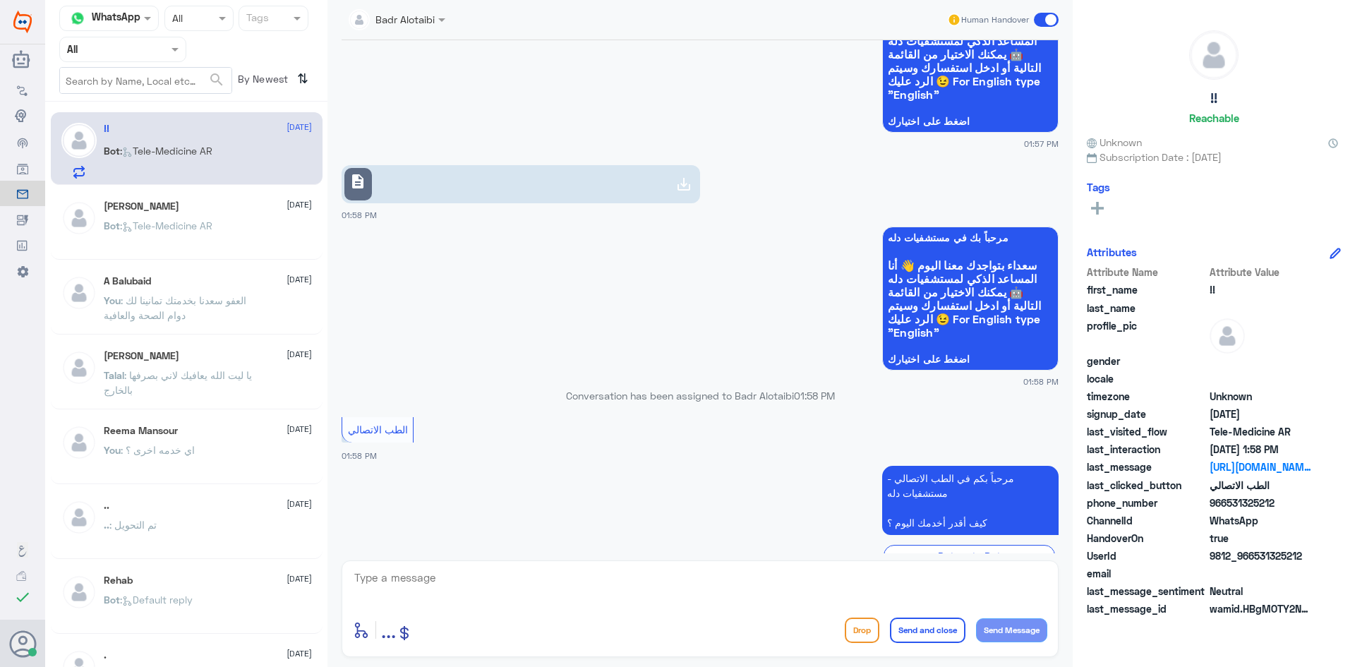
scroll to position [1158, 0]
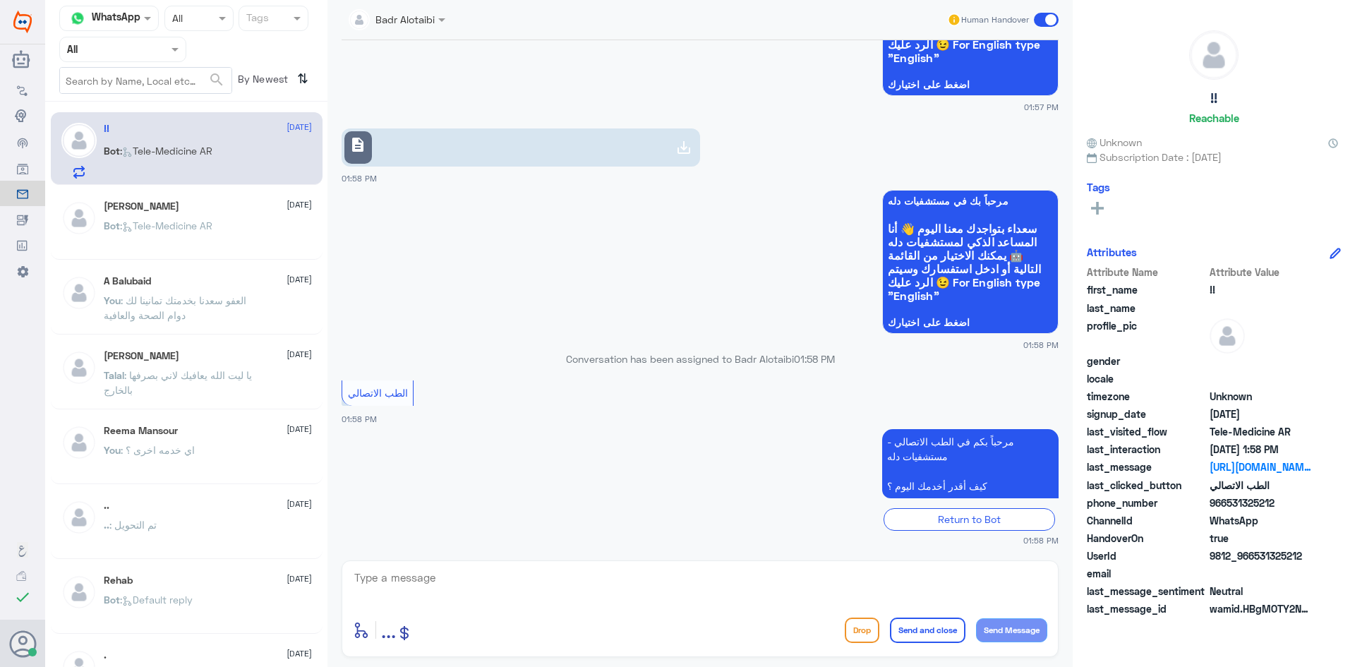
click at [616, 158] on link "description" at bounding box center [521, 147] width 359 height 38
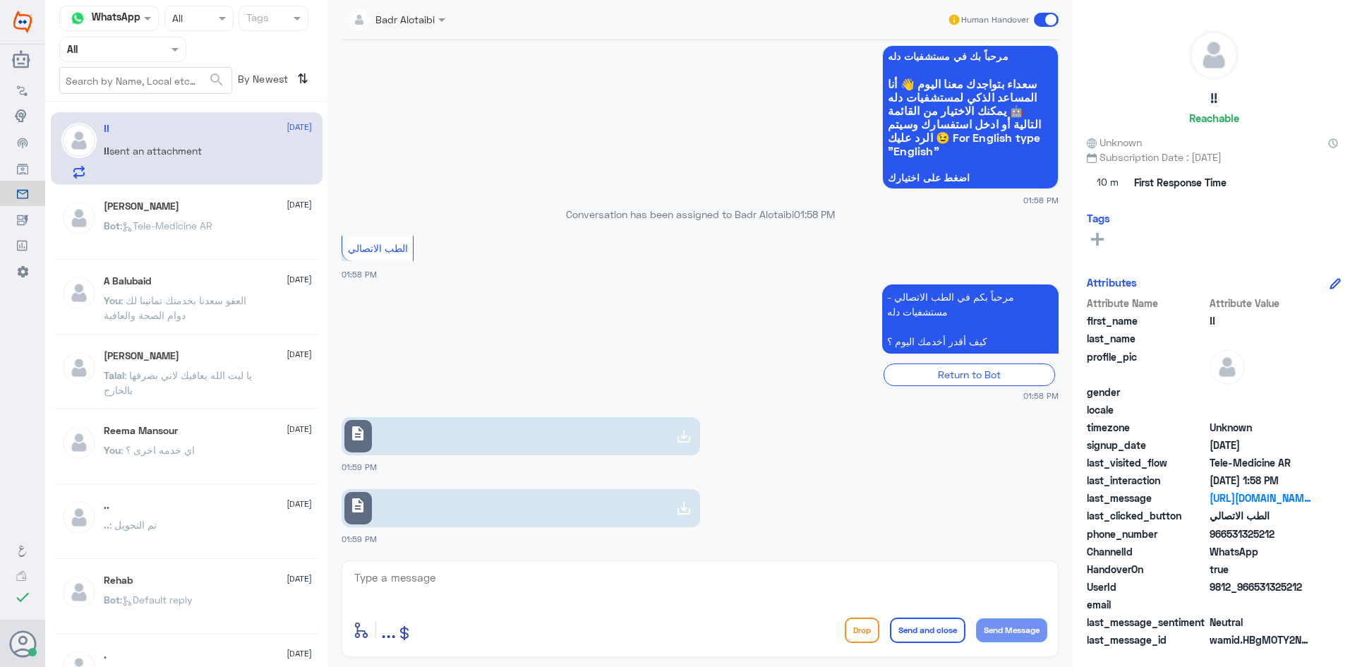
scroll to position [1351, 0]
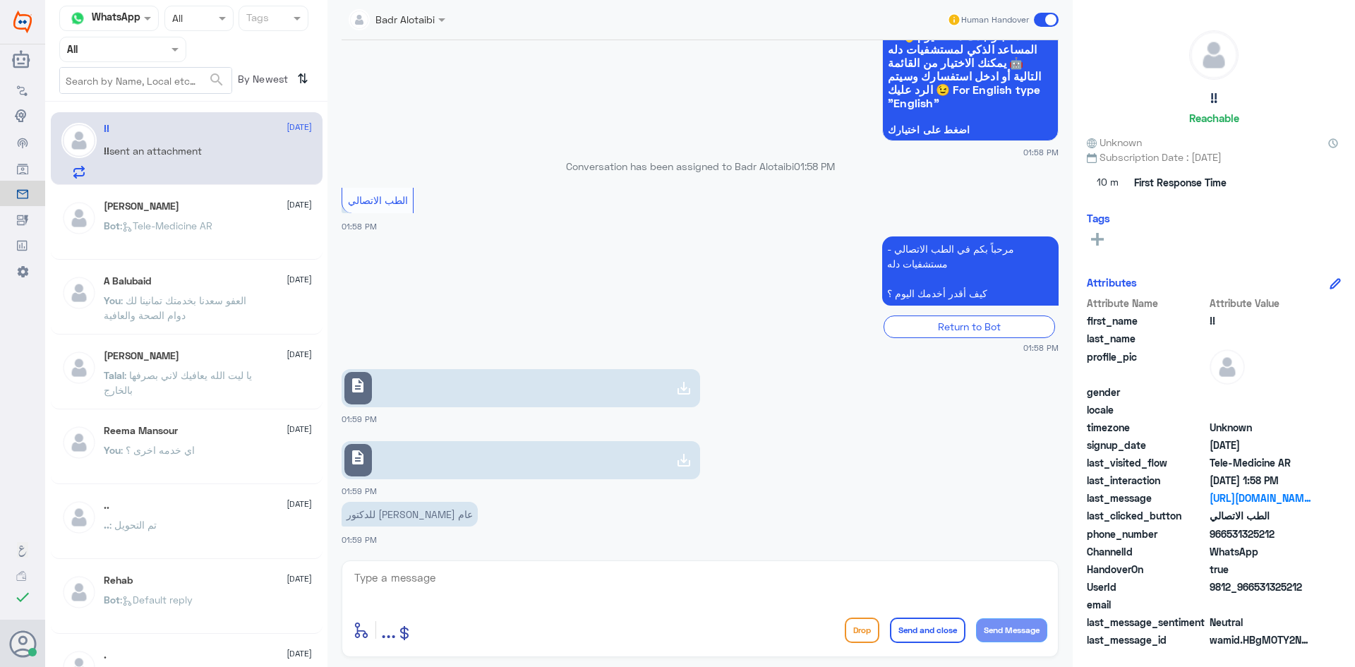
click at [675, 386] on icon at bounding box center [683, 388] width 17 height 17
click at [612, 451] on link "description" at bounding box center [521, 460] width 359 height 38
click at [646, 382] on link "description" at bounding box center [521, 388] width 359 height 38
click at [543, 450] on link "description" at bounding box center [521, 460] width 359 height 38
drag, startPoint x: 548, startPoint y: 584, endPoint x: 539, endPoint y: 584, distance: 9.9
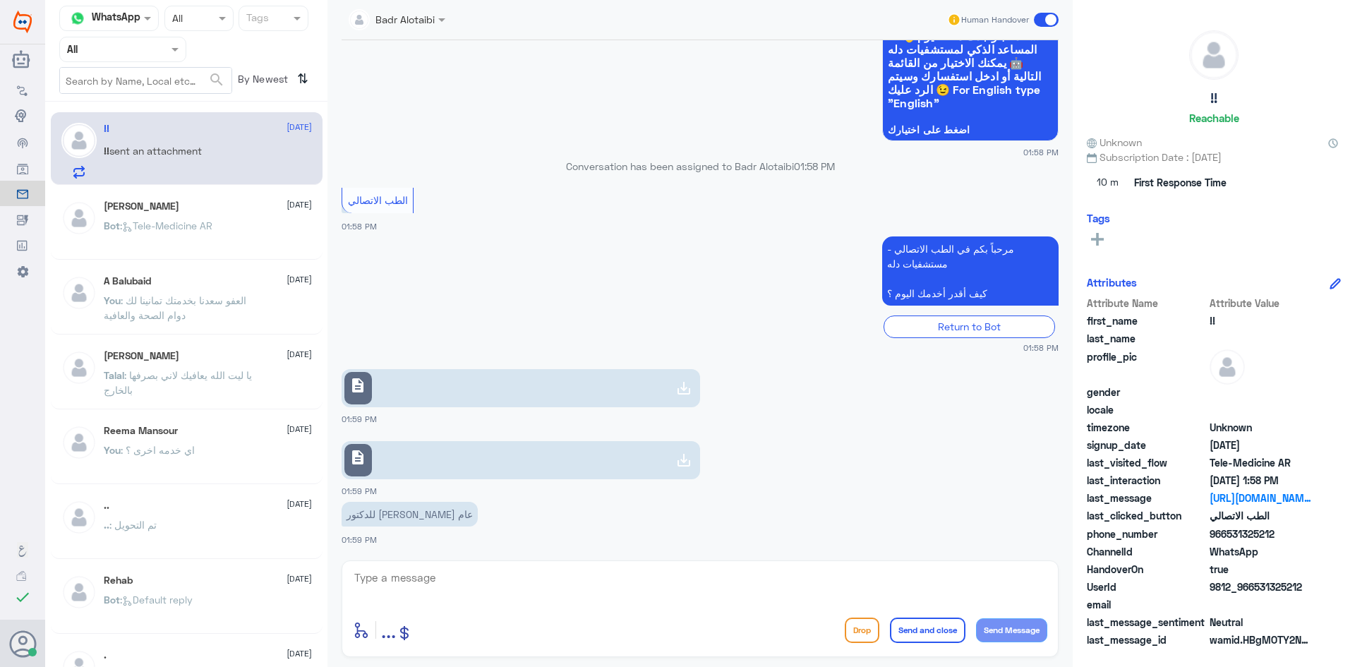
click at [547, 584] on textarea at bounding box center [700, 585] width 694 height 35
type textarea "هلا حياك معك بدر من الطب الاتصالي"
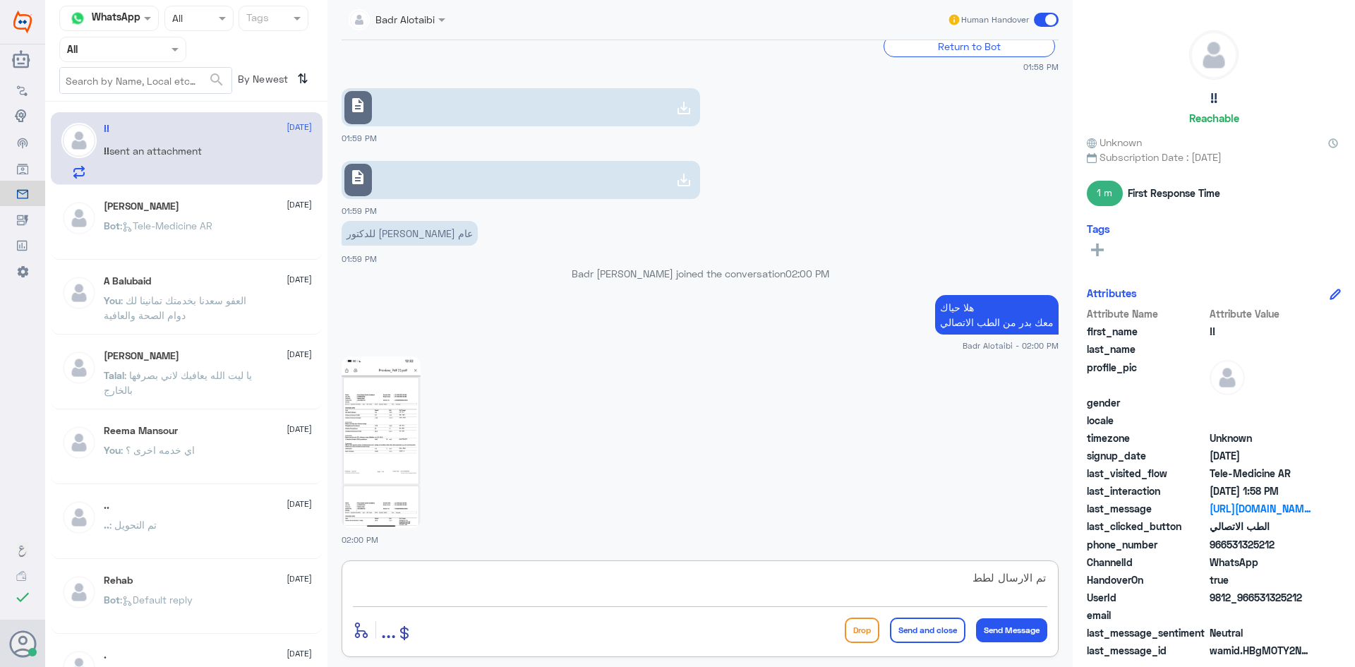
scroll to position [1801, 0]
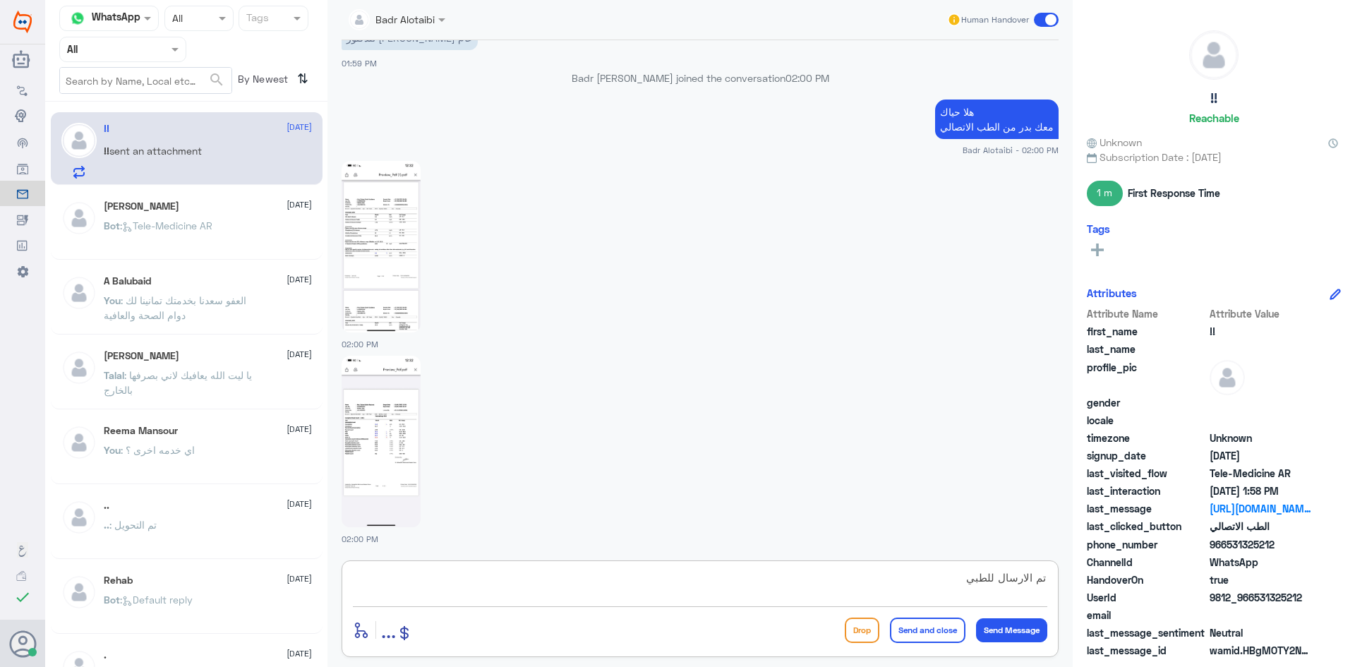
type textarea "تم الارسال للطبيب"
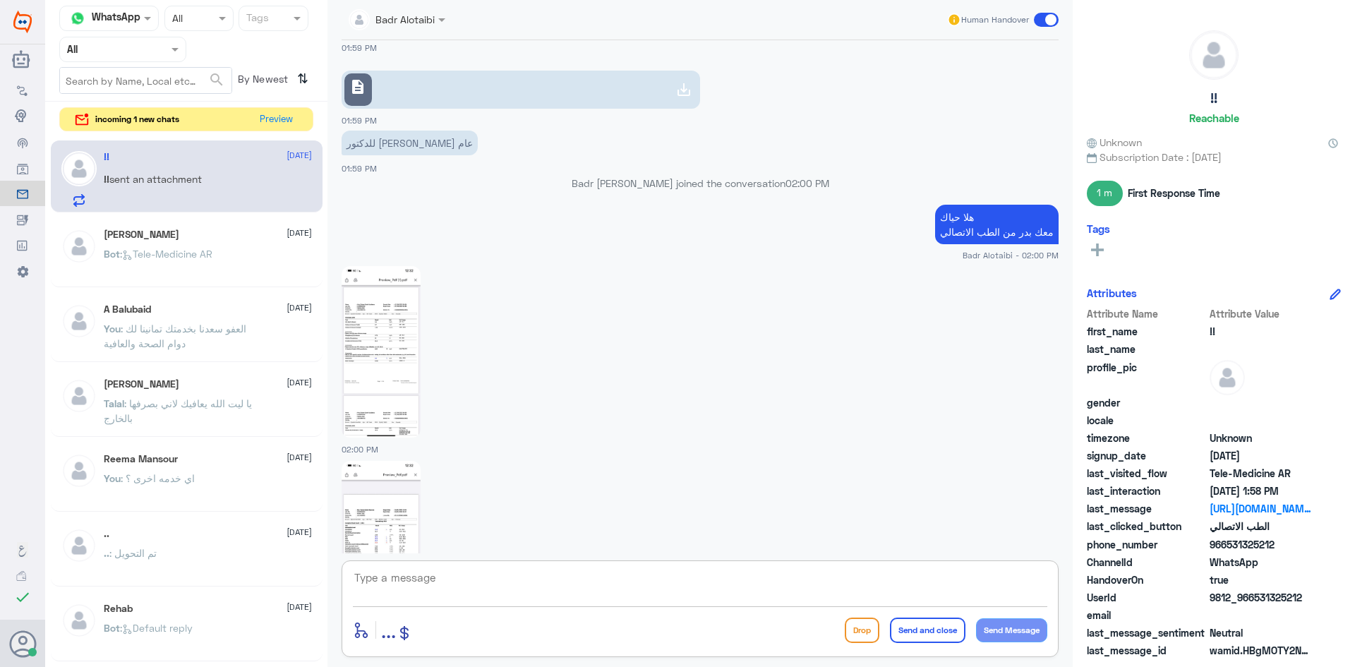
scroll to position [1720, 0]
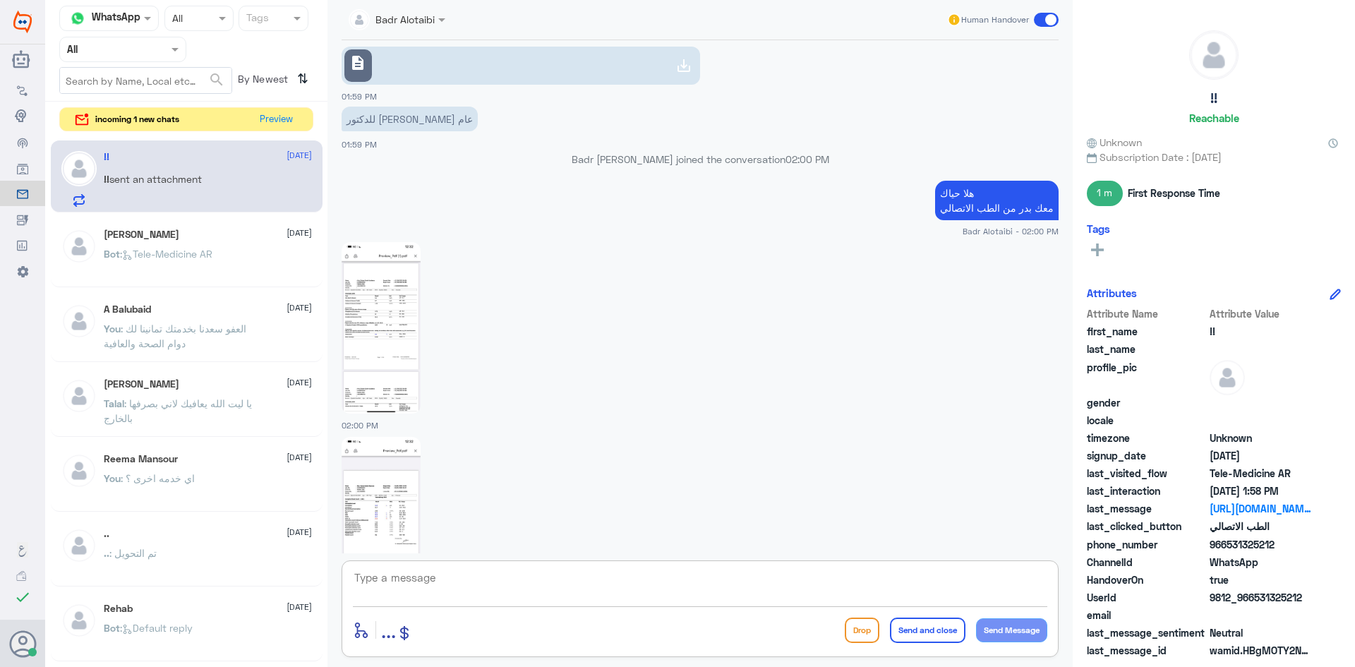
click at [375, 298] on img at bounding box center [381, 328] width 79 height 172
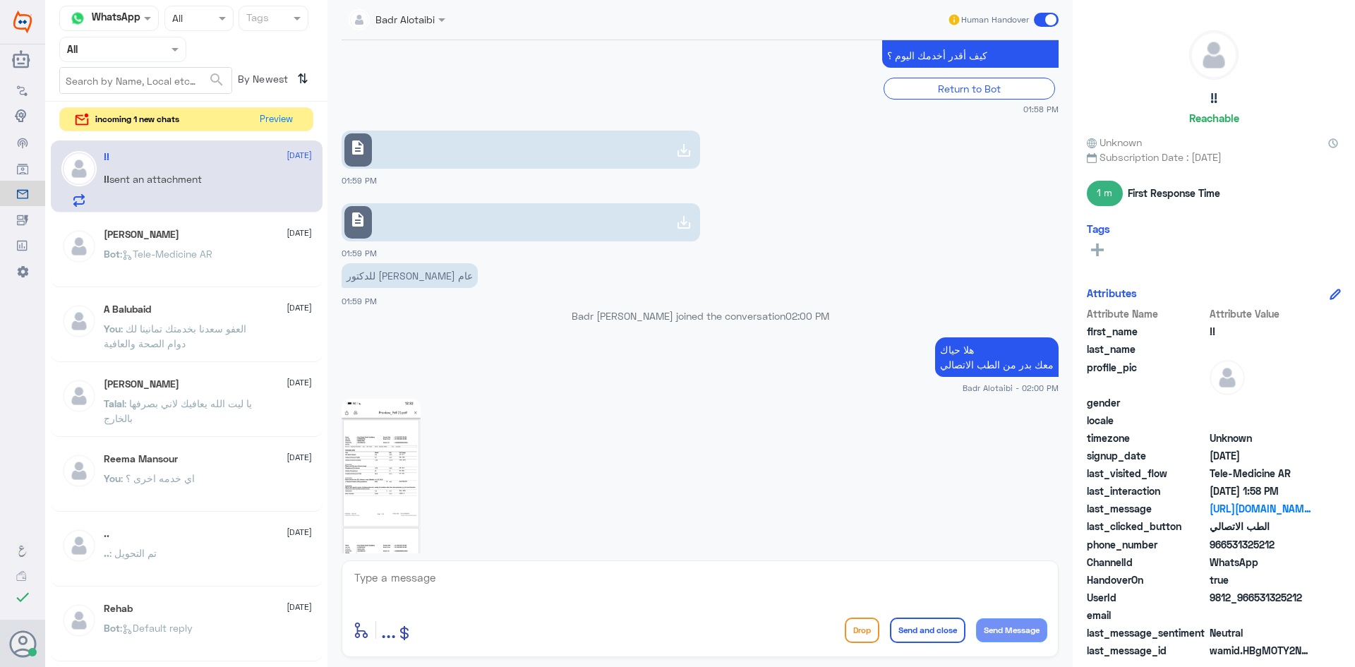
scroll to position [1791, 0]
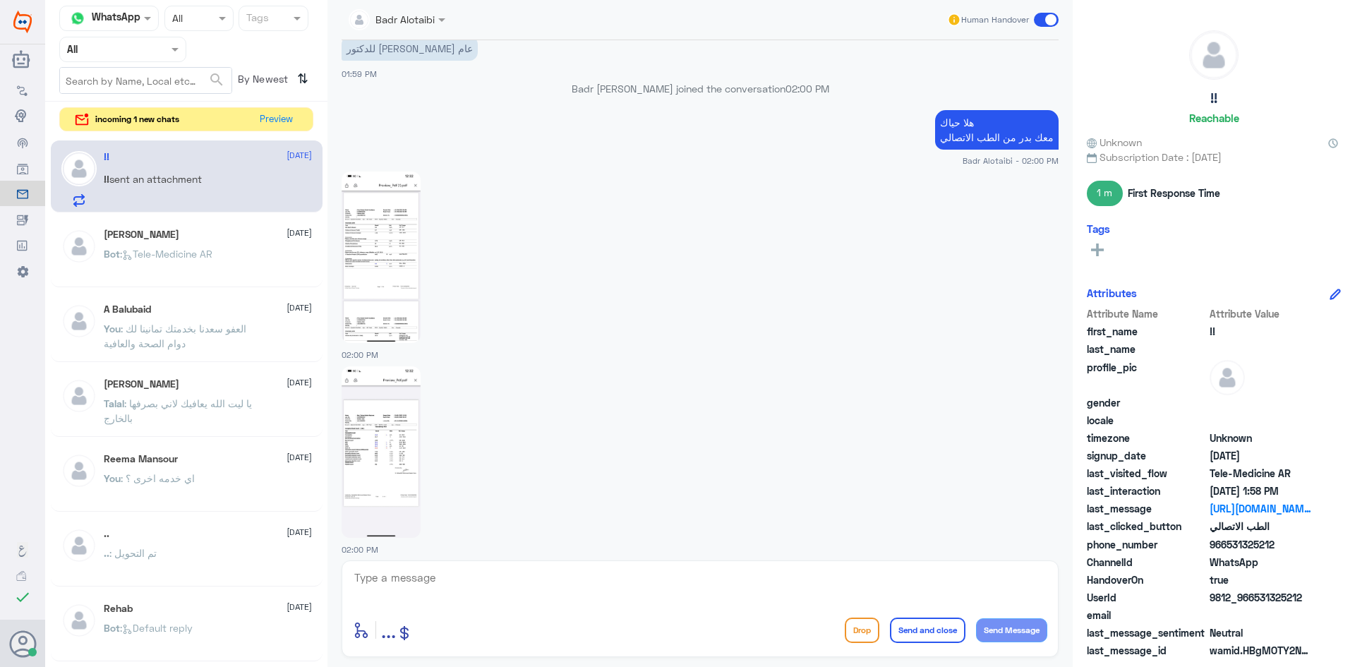
click at [392, 235] on img at bounding box center [381, 258] width 79 height 172
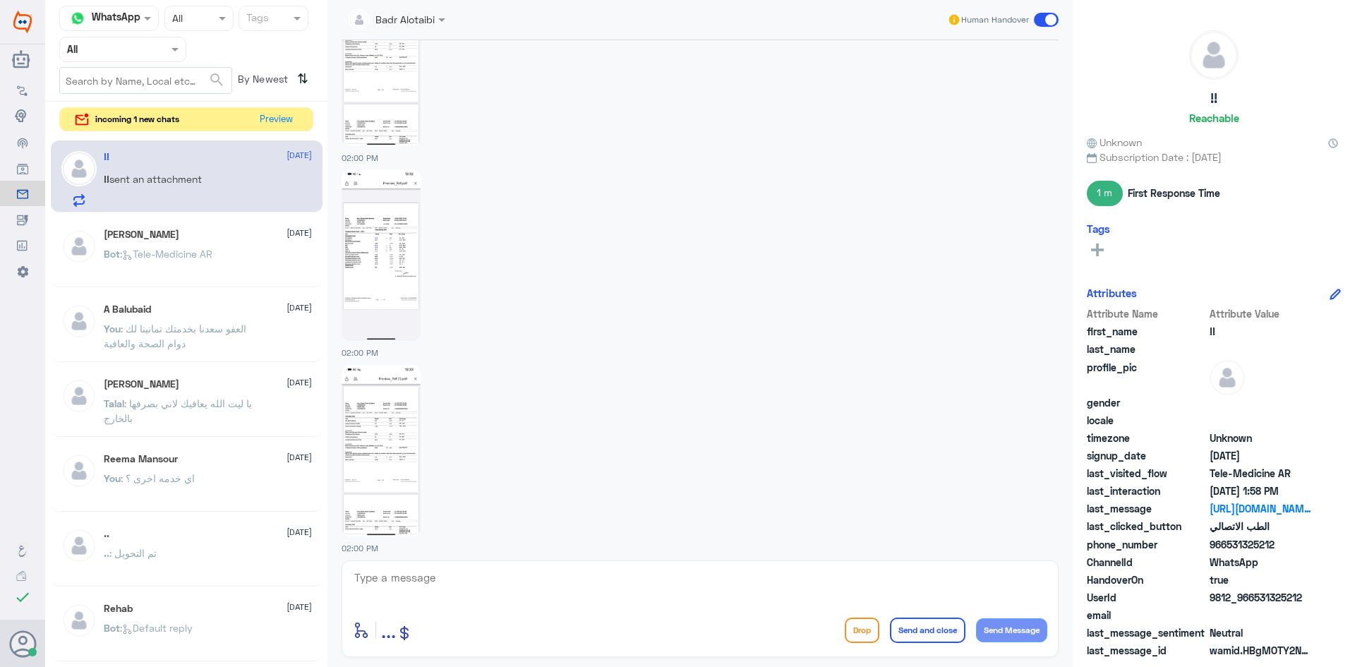
scroll to position [2002, 0]
click at [410, 224] on img at bounding box center [381, 241] width 79 height 172
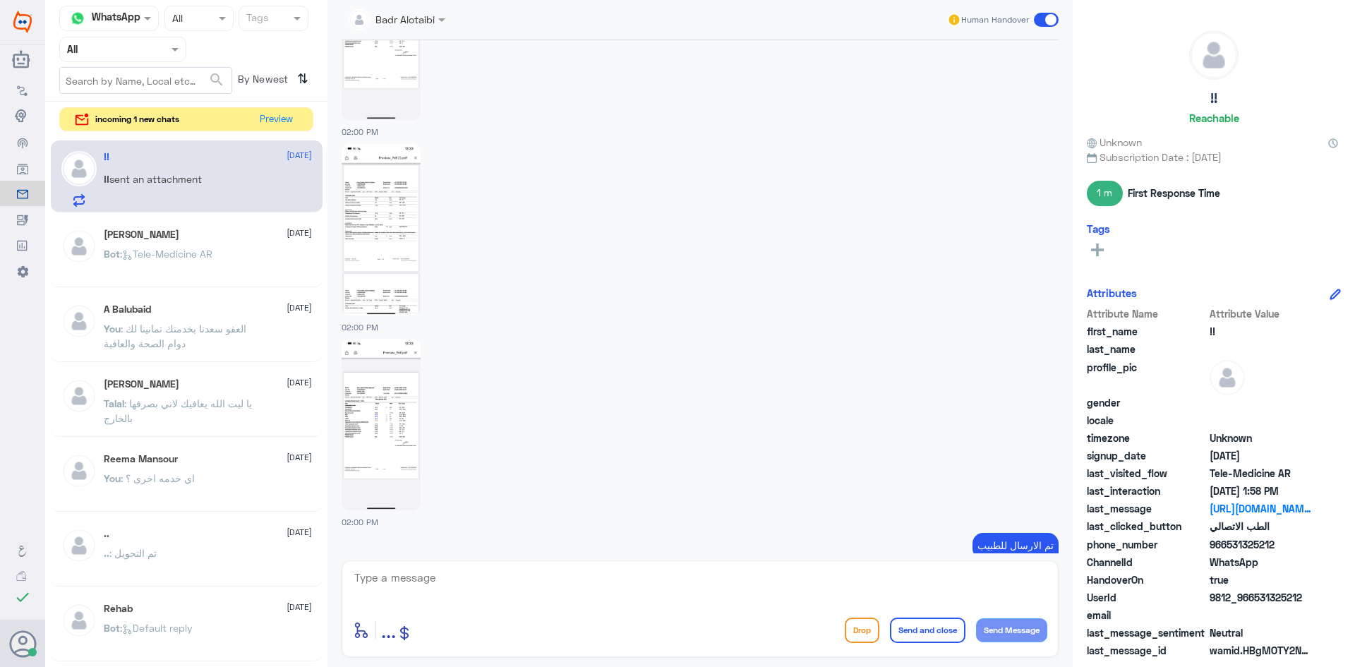
scroll to position [2214, 0]
click at [404, 236] on img at bounding box center [381, 224] width 79 height 172
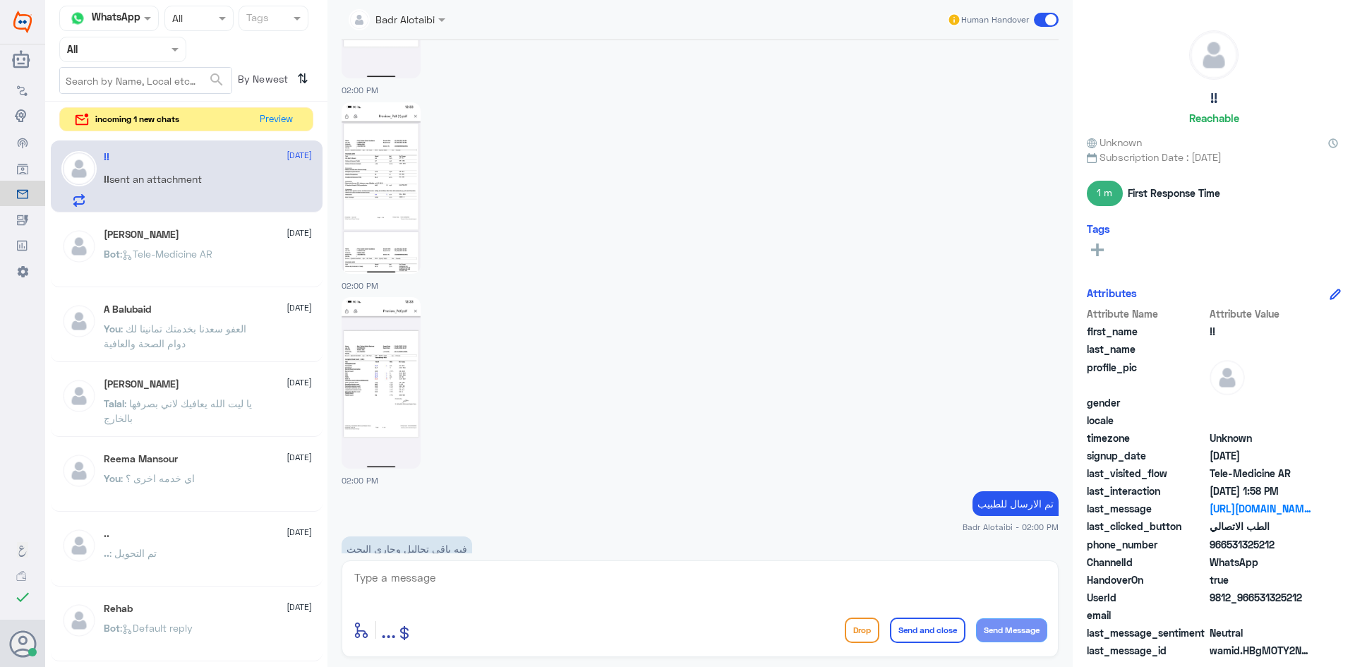
scroll to position [2285, 0]
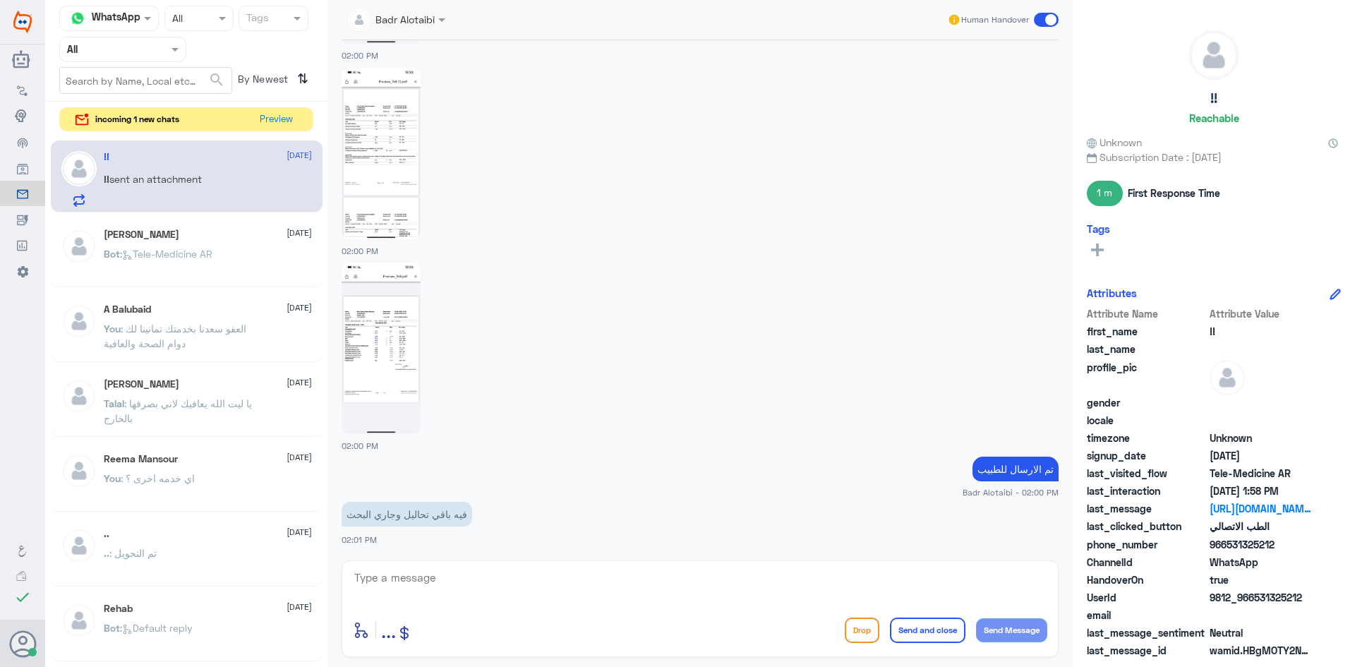
click at [402, 349] on img at bounding box center [381, 349] width 79 height 172
click at [287, 122] on button "Preview" at bounding box center [277, 119] width 44 height 22
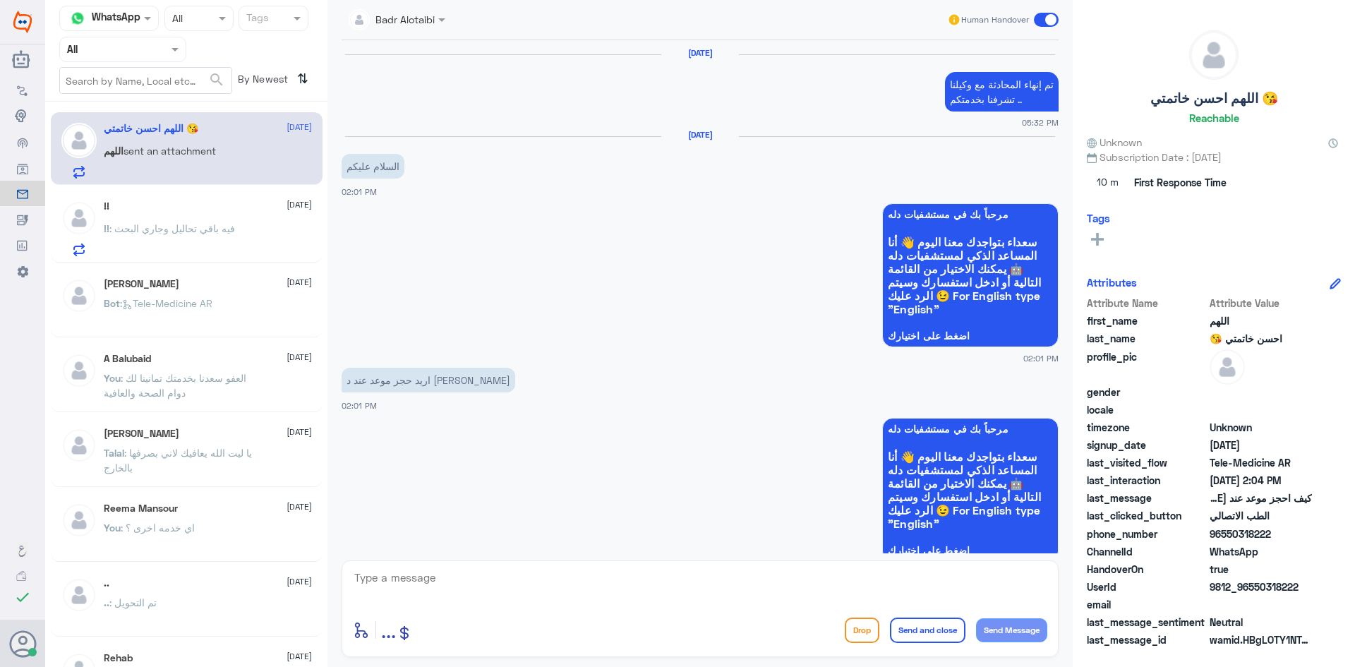
scroll to position [1144, 0]
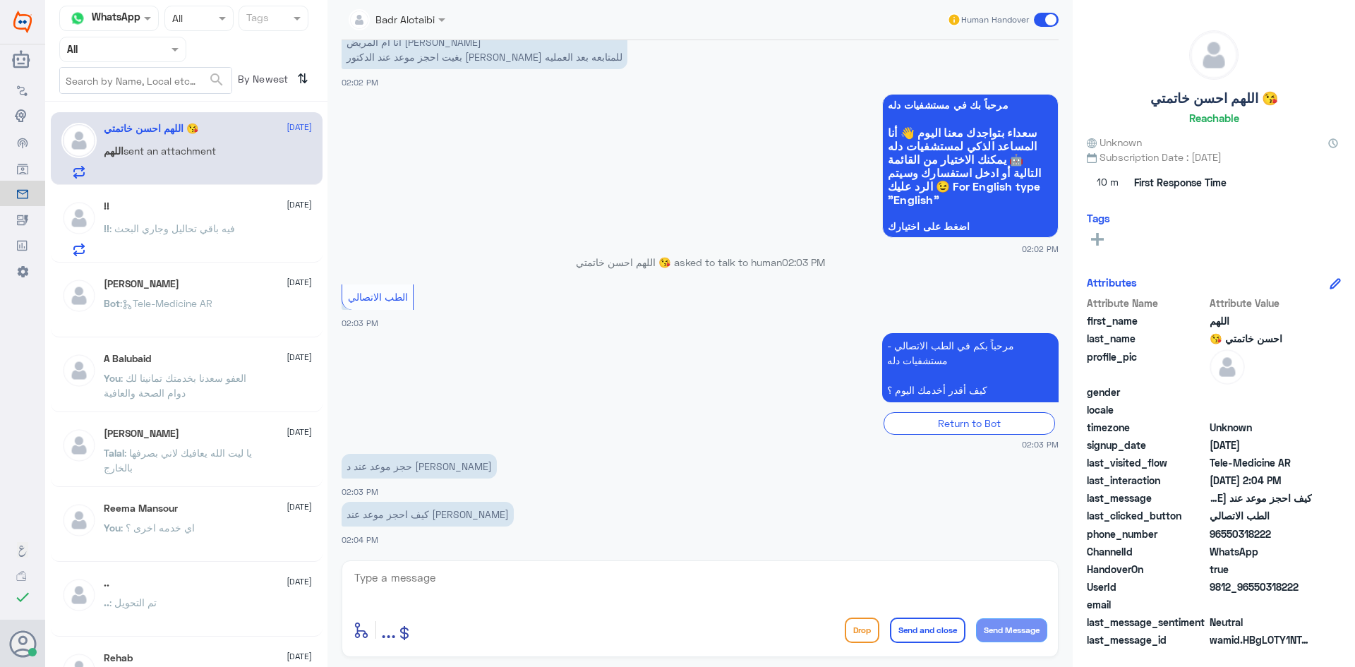
drag, startPoint x: 1301, startPoint y: 584, endPoint x: 1251, endPoint y: 594, distance: 51.6
click at [1251, 594] on span "9812_96550318222" at bounding box center [1261, 586] width 102 height 15
copy span "550318222"
click at [683, 587] on textarea at bounding box center [700, 585] width 694 height 35
type textarea "هلا حياك معك بدر من الطب الاتصالي"
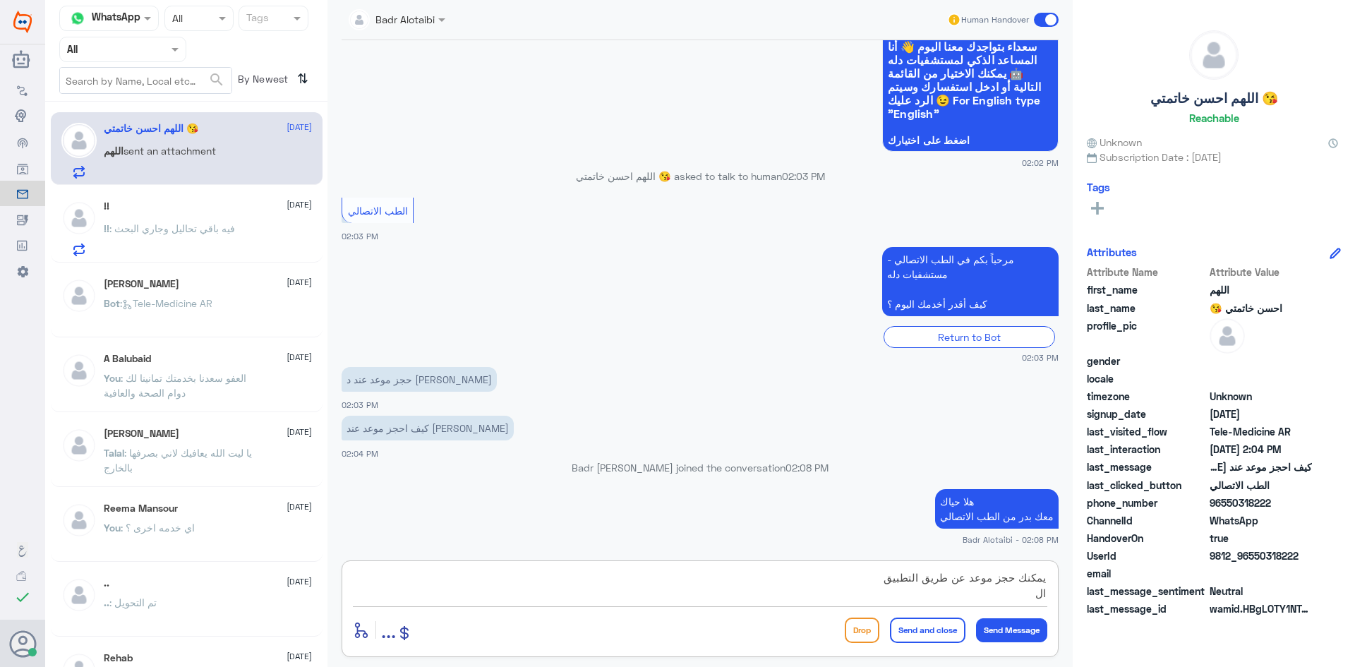
scroll to position [1253, 0]
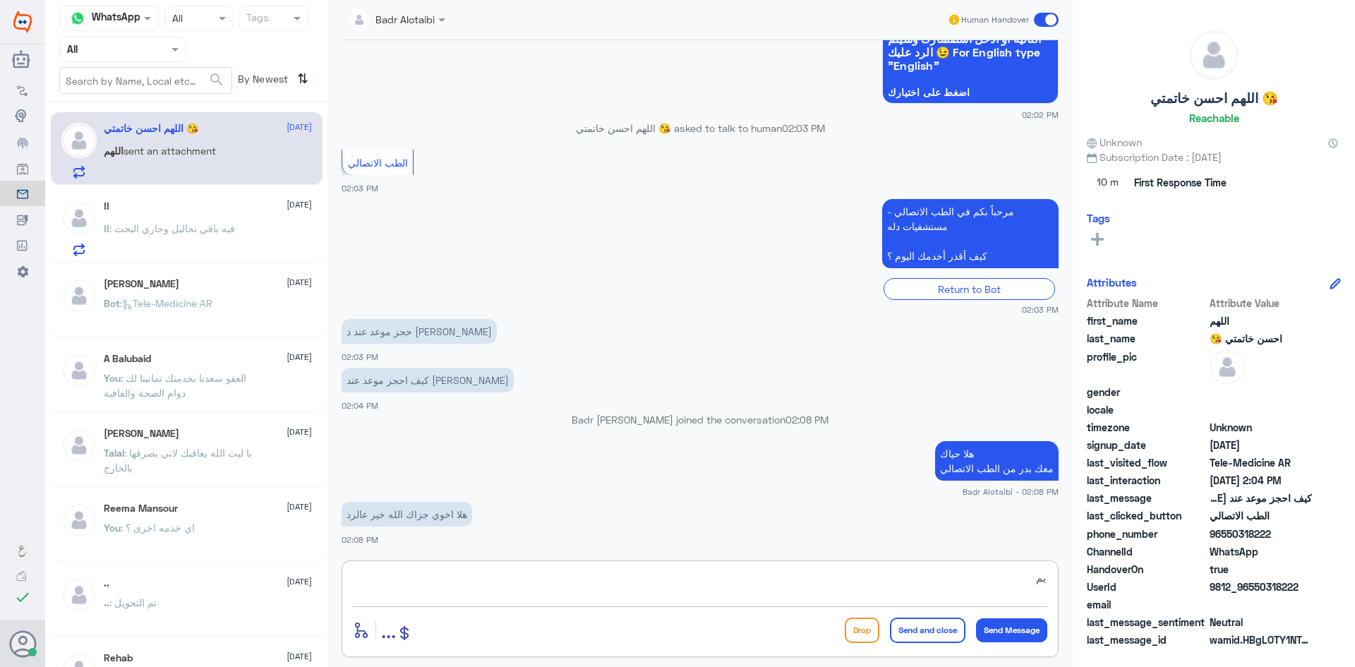
type textarea "ي"
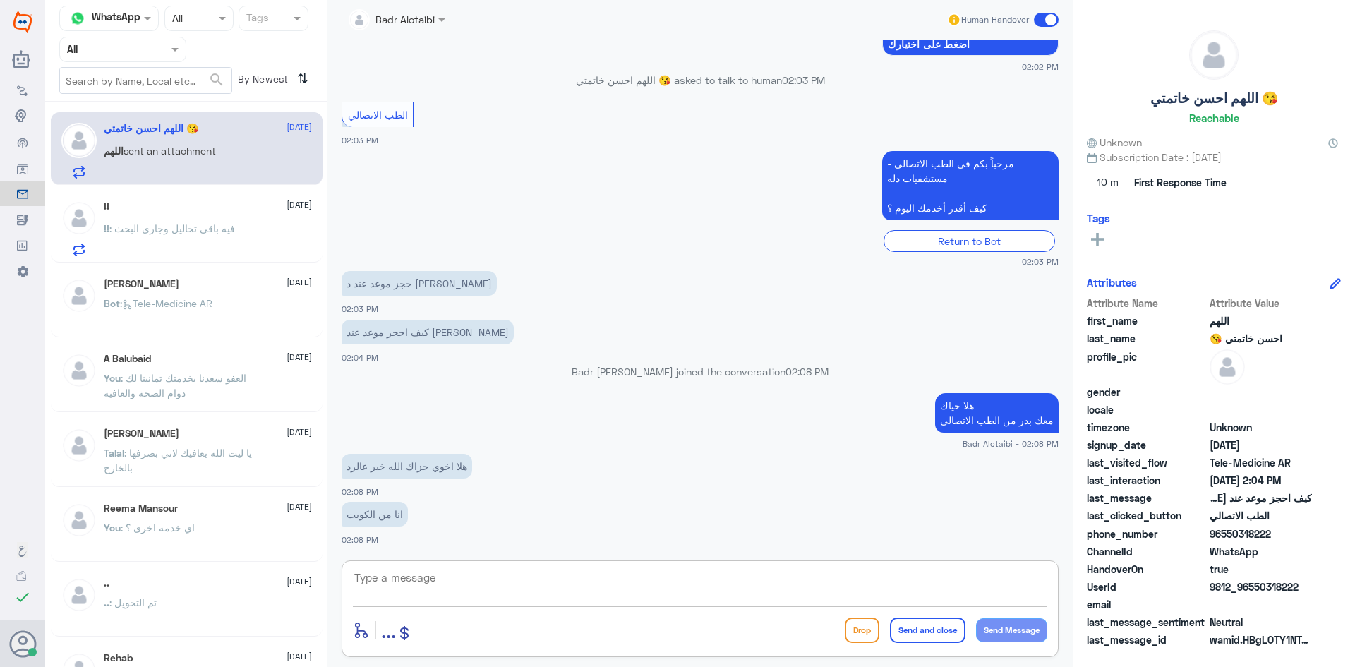
click at [716, 594] on textarea at bounding box center [700, 585] width 694 height 35
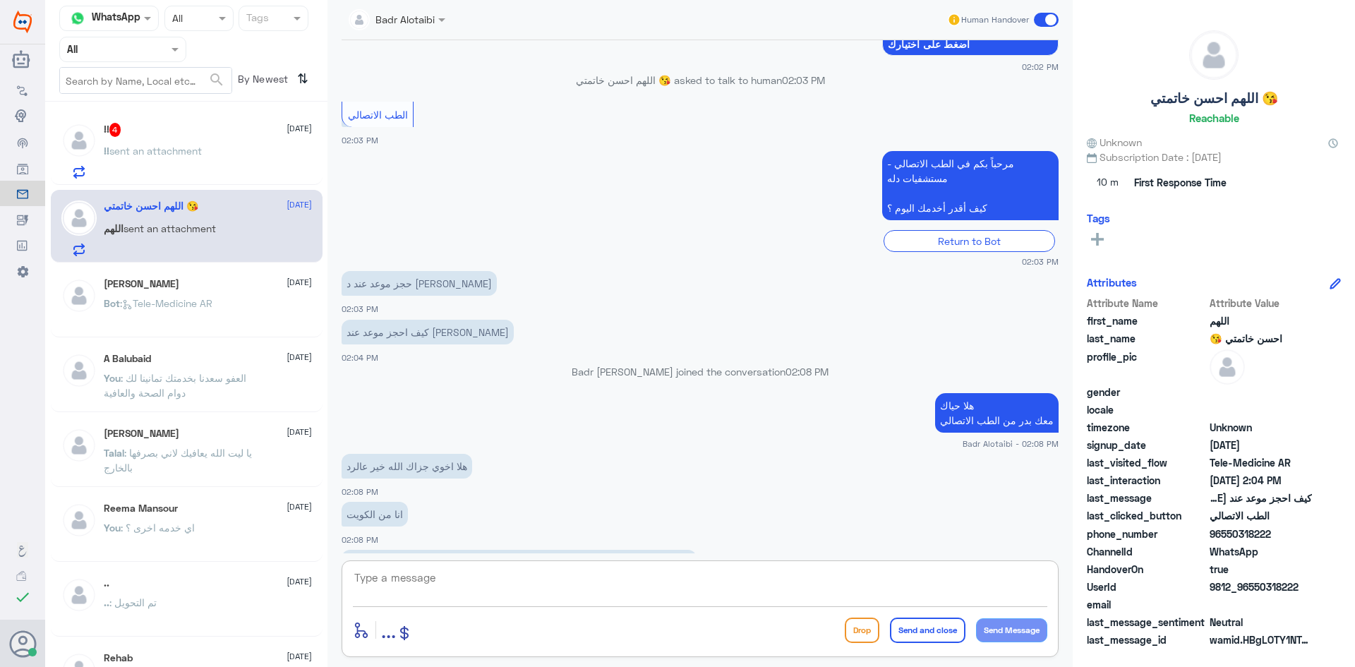
scroll to position [1514, 0]
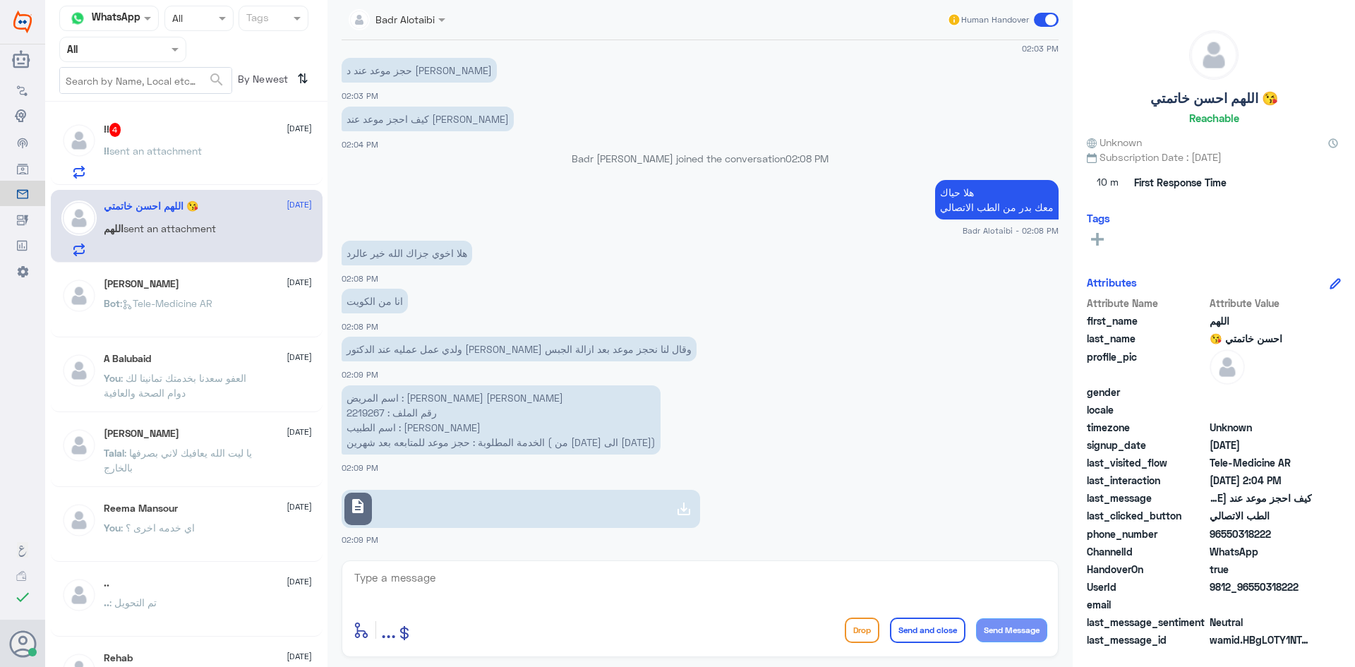
click at [276, 169] on div "!! sent an attachment" at bounding box center [208, 163] width 208 height 32
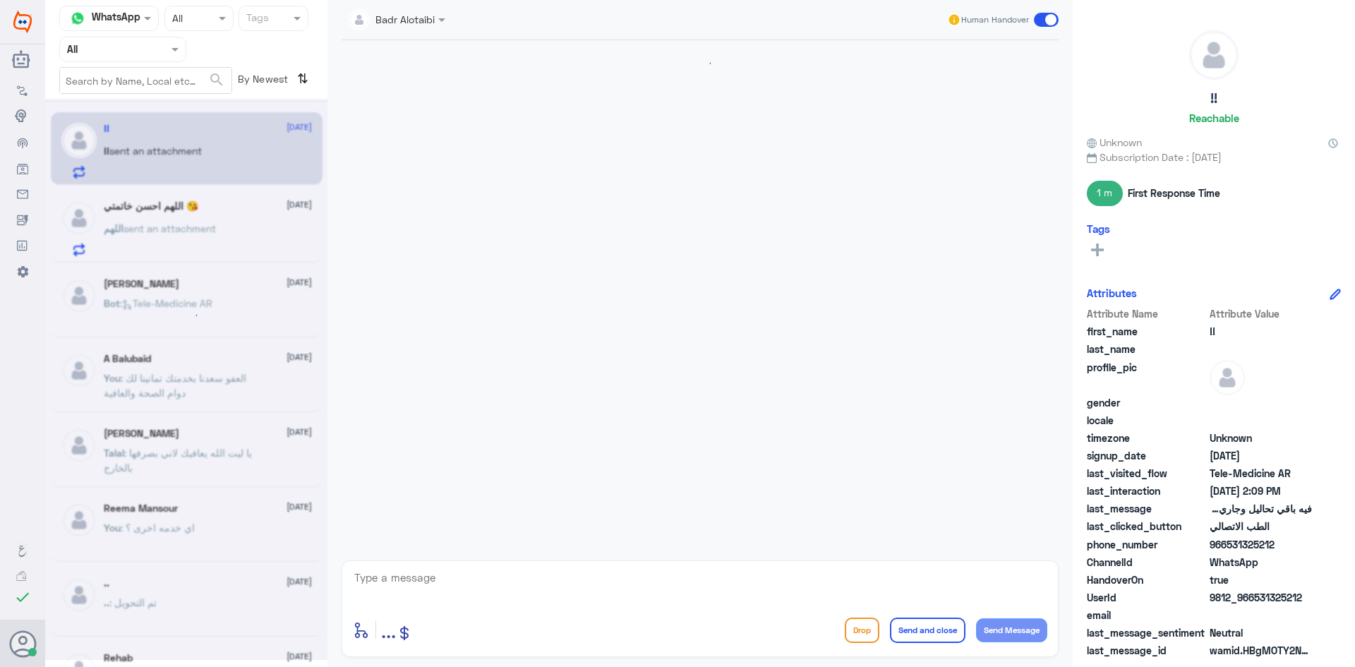
scroll to position [1555, 0]
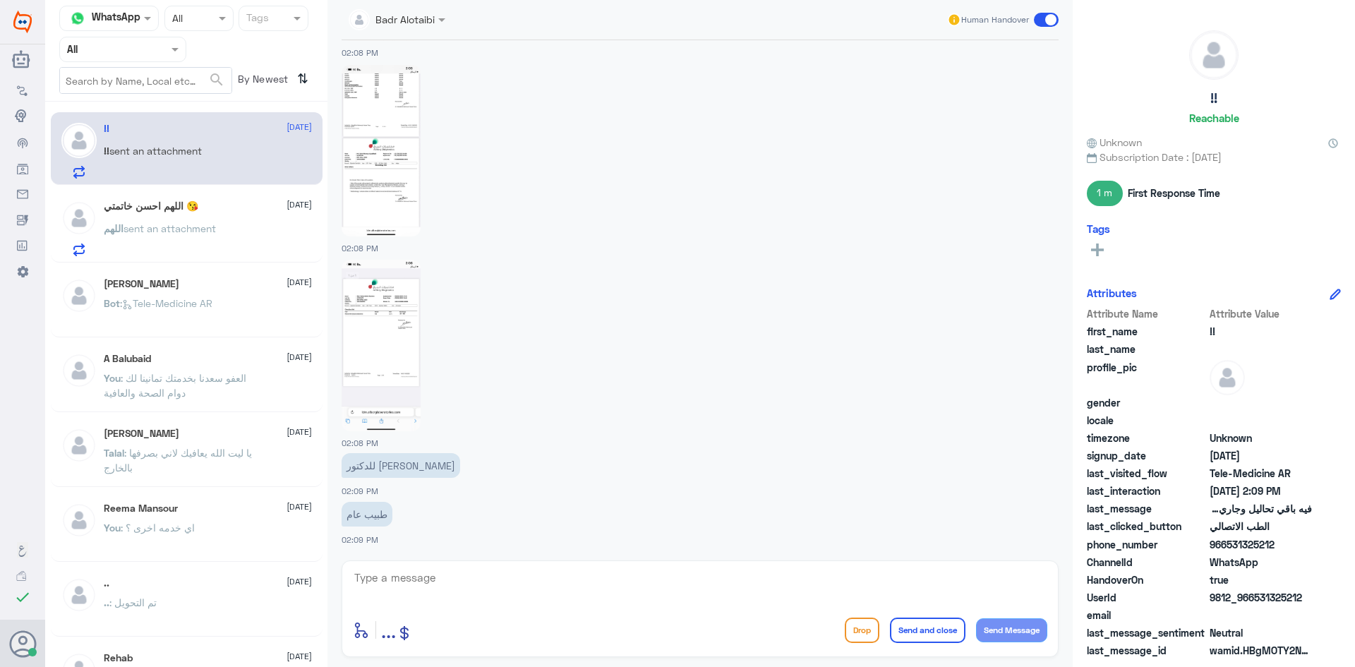
click at [250, 240] on div "اللهم sent an attachment" at bounding box center [208, 240] width 208 height 32
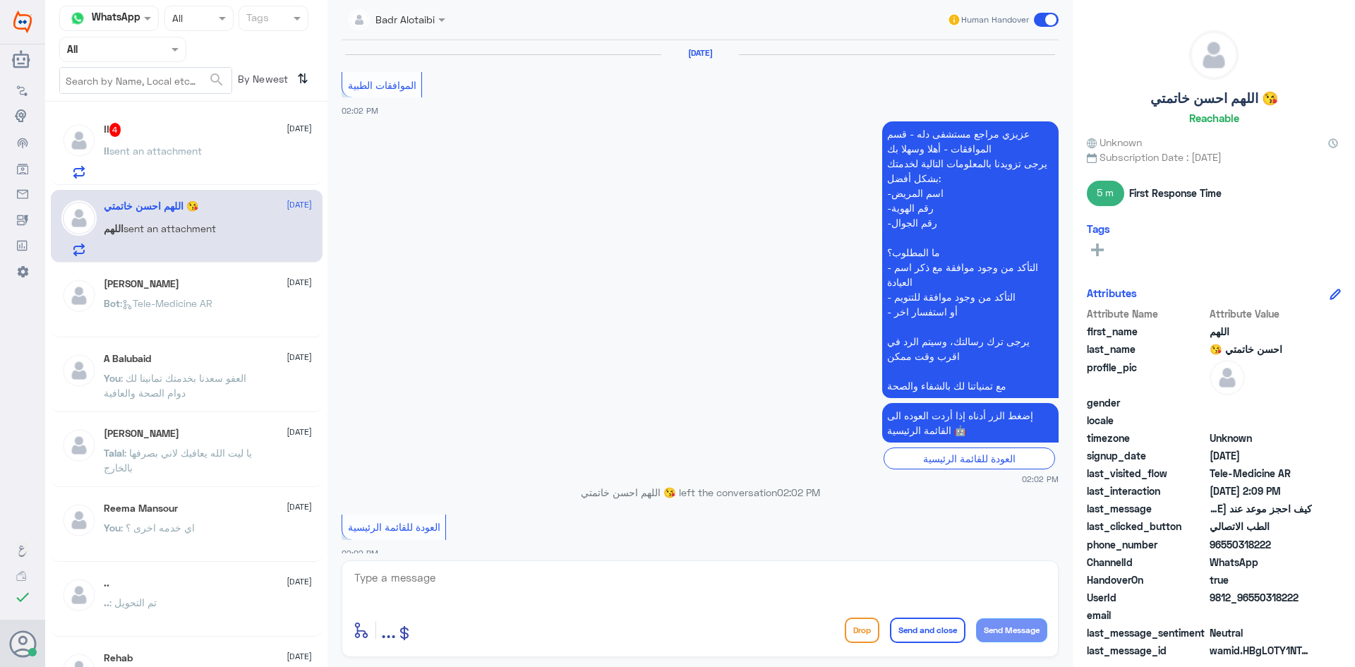
scroll to position [1004, 0]
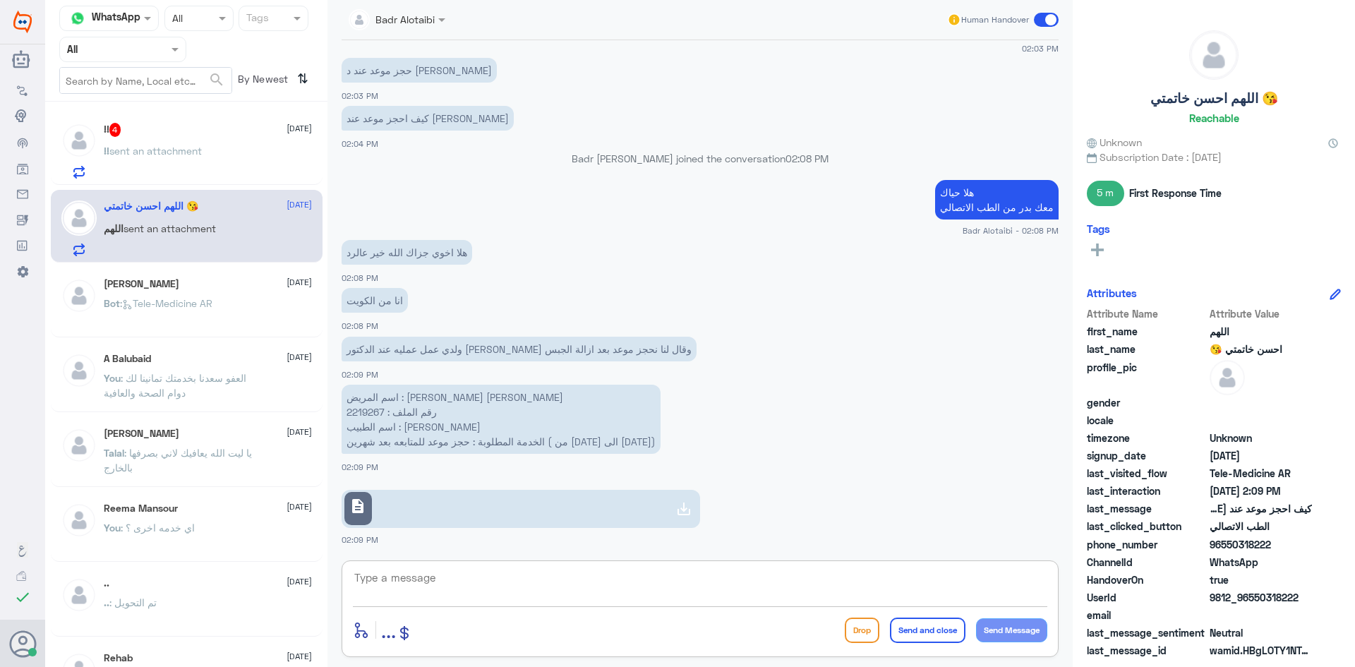
click at [525, 587] on textarea at bounding box center [700, 585] width 694 height 35
click at [644, 584] on textarea at bounding box center [700, 585] width 694 height 35
type textarea "جميع المواعيد محجوزة حتى 30 سبتمبر"
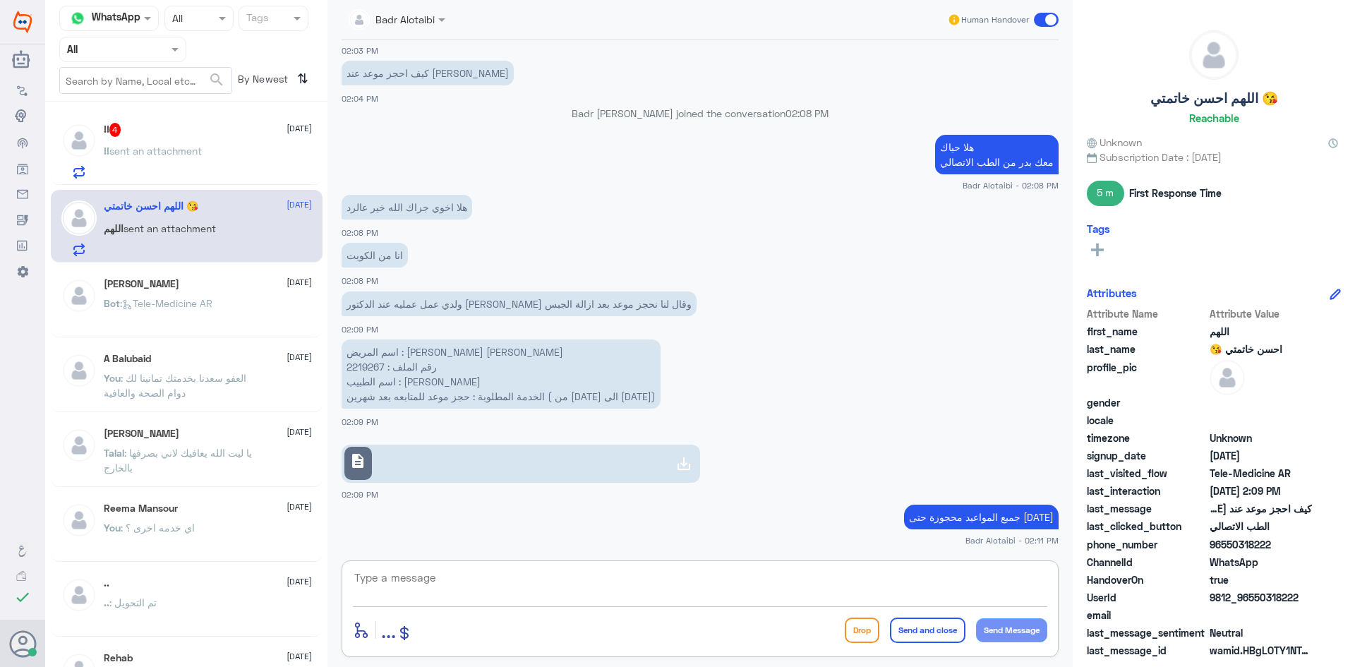
click at [882, 596] on textarea at bounding box center [700, 585] width 694 height 35
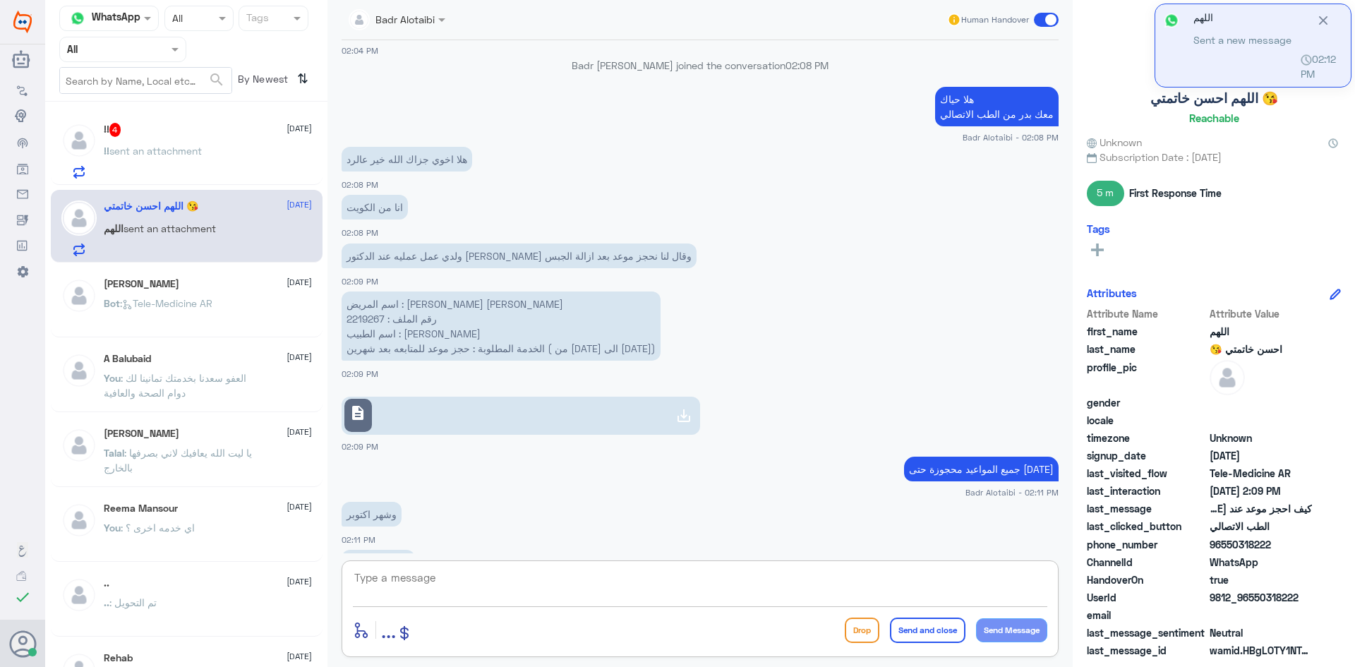
scroll to position [1146, 0]
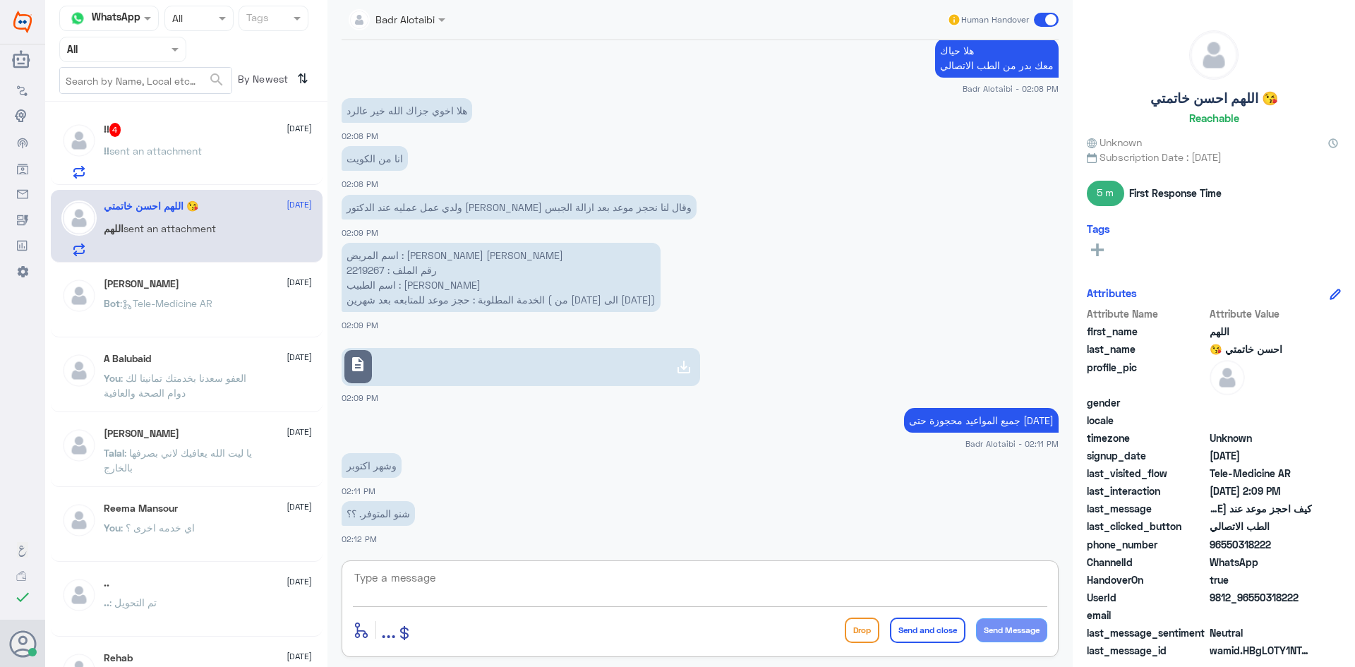
click at [585, 582] on textarea at bounding box center [700, 585] width 694 height 35
click at [562, 583] on textarea at bounding box center [700, 585] width 694 height 35
click at [186, 156] on span "sent an attachment" at bounding box center [155, 151] width 92 height 12
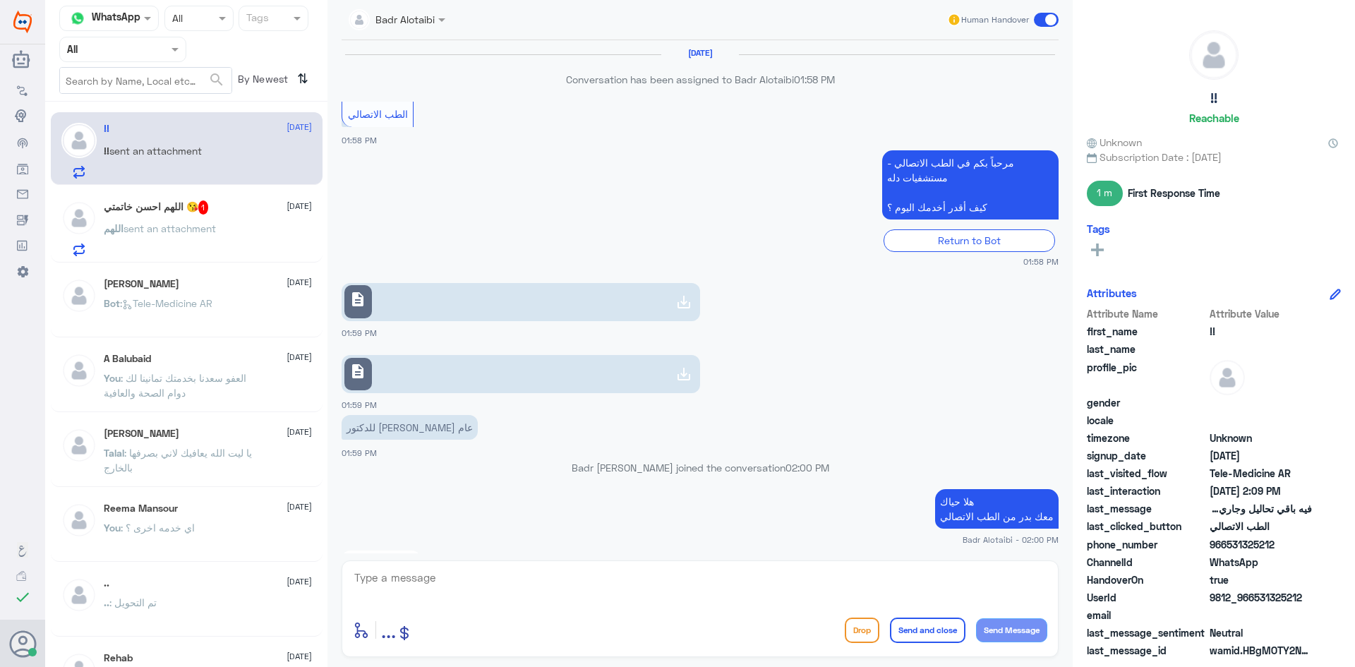
scroll to position [1555, 0]
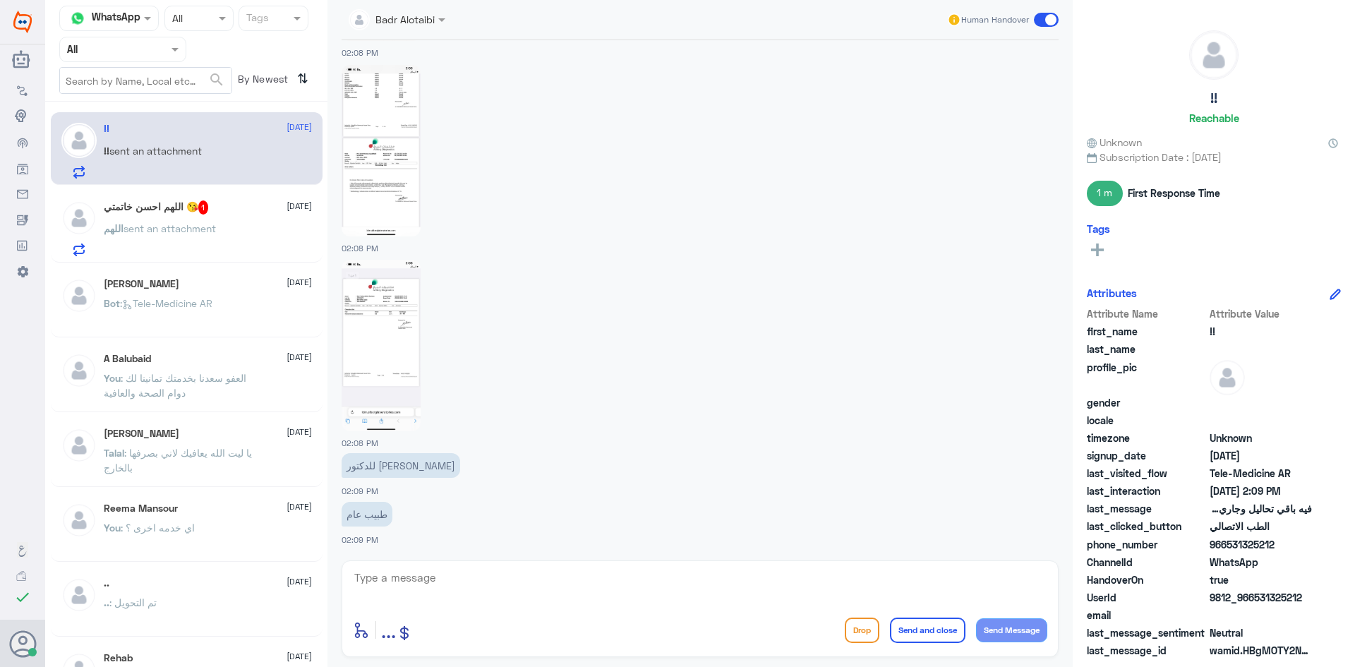
click at [181, 233] on span "sent an attachment" at bounding box center [170, 228] width 92 height 12
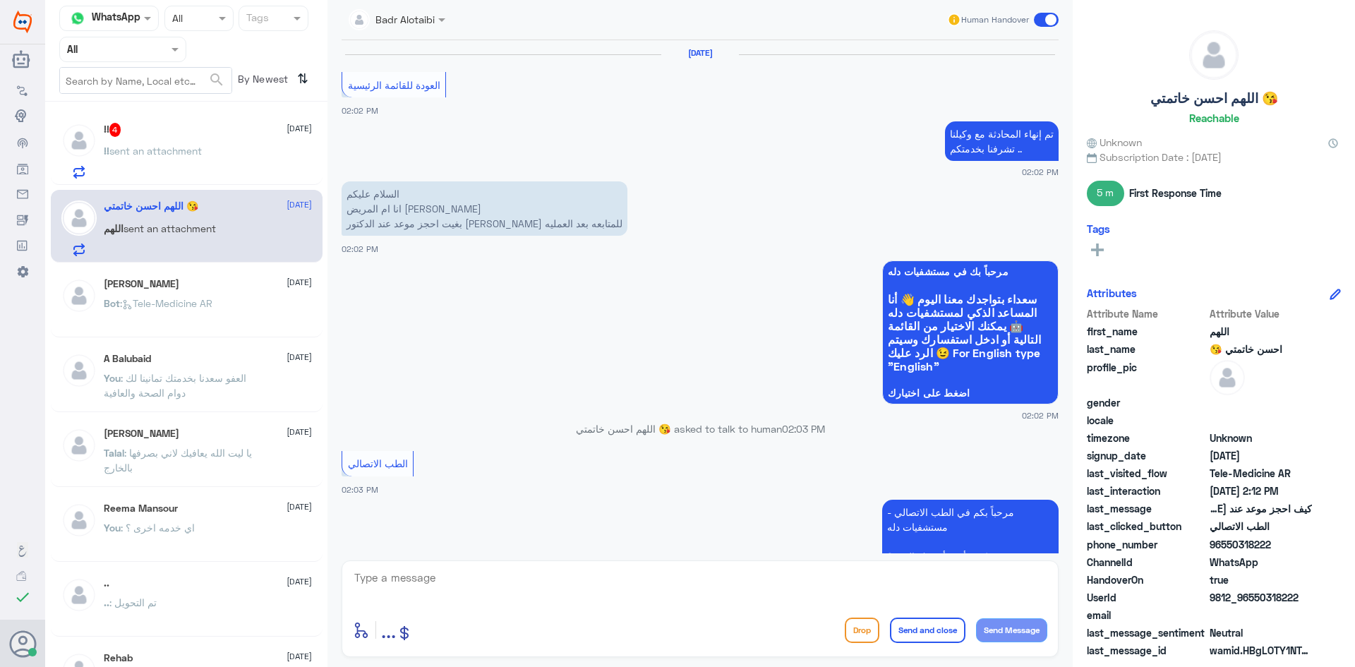
scroll to position [704, 0]
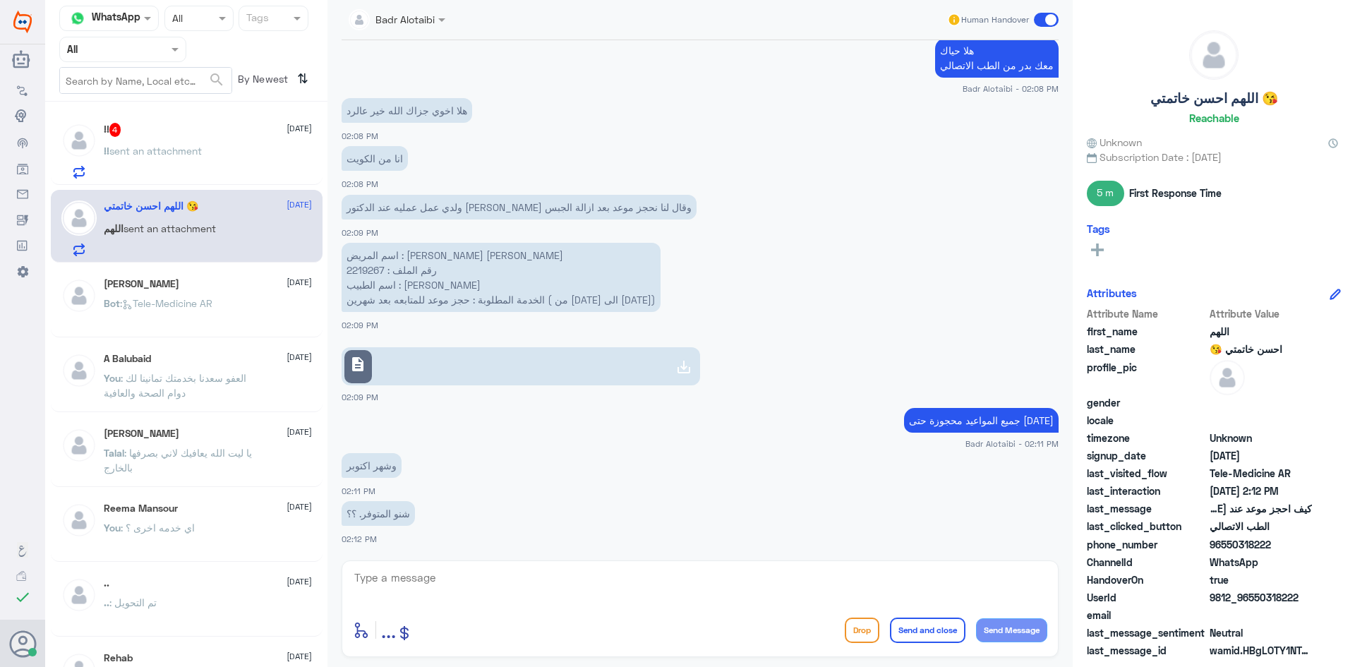
click at [238, 143] on div "!! 4 11 August !! sent an attachment" at bounding box center [208, 151] width 208 height 56
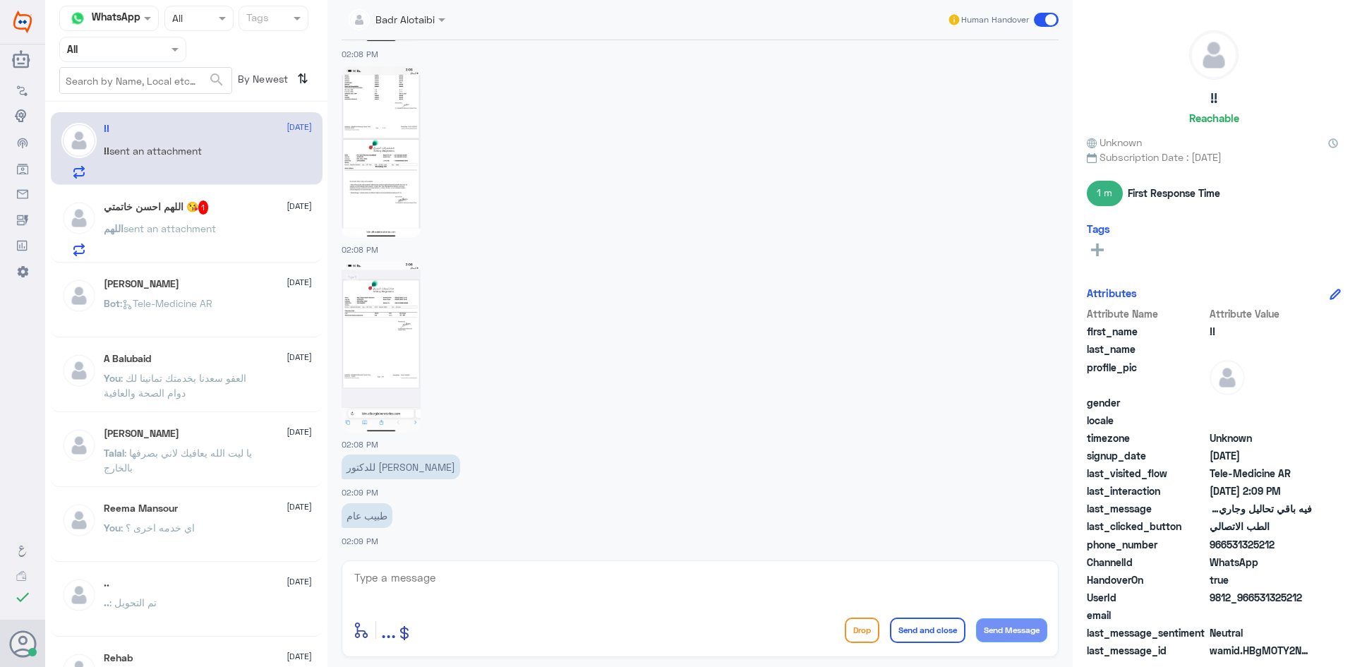
scroll to position [1555, 0]
click at [1045, 23] on span at bounding box center [1046, 20] width 25 height 14
click at [0, 0] on input "checkbox" at bounding box center [0, 0] width 0 height 0
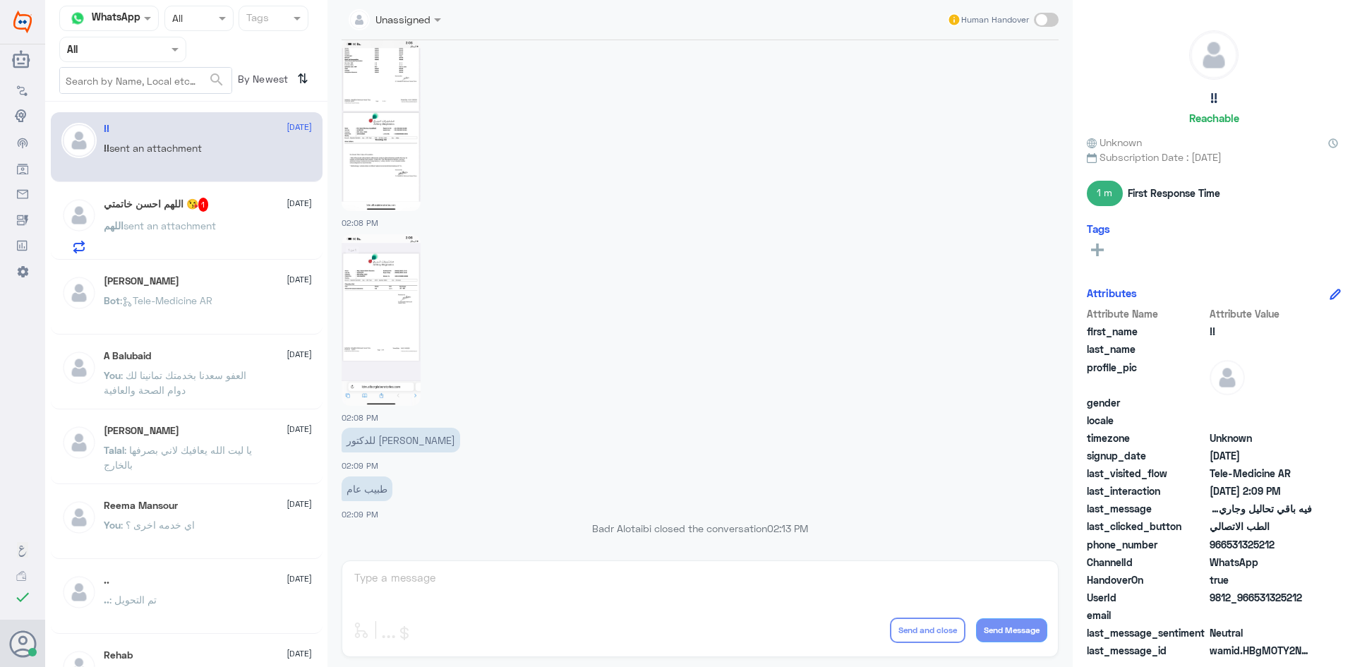
click at [153, 224] on span "sent an attachment" at bounding box center [170, 226] width 92 height 12
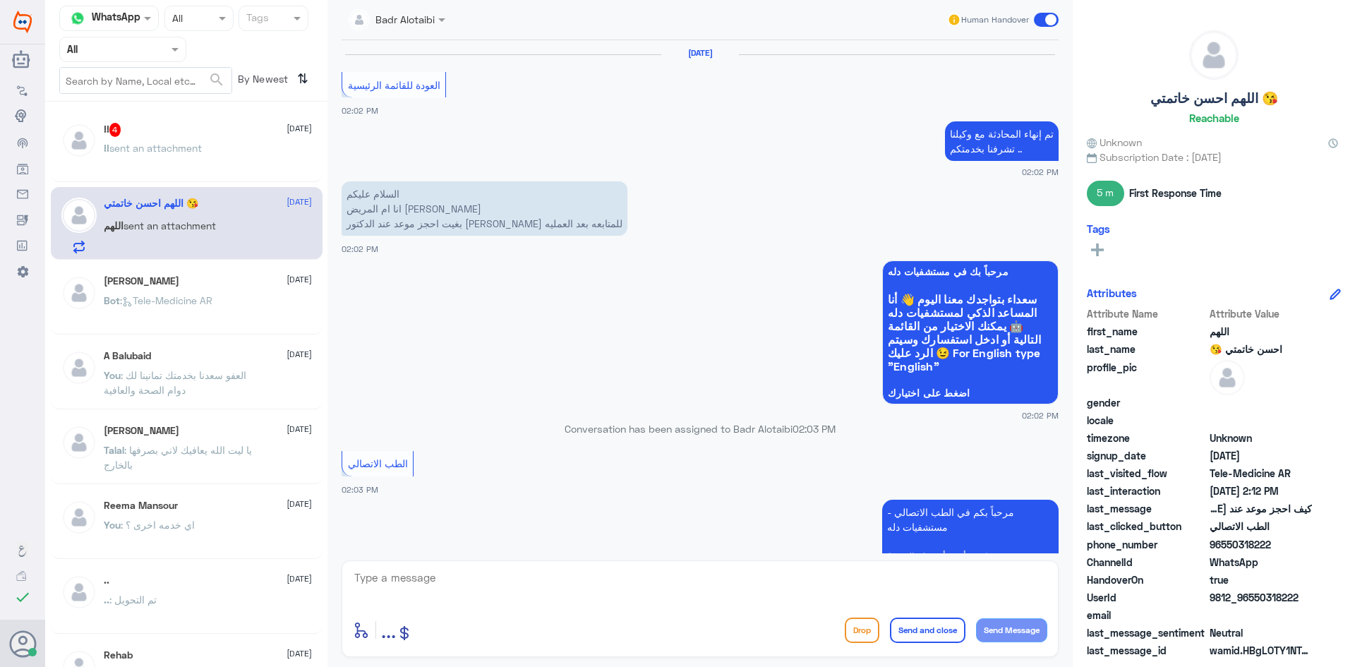
scroll to position [704, 0]
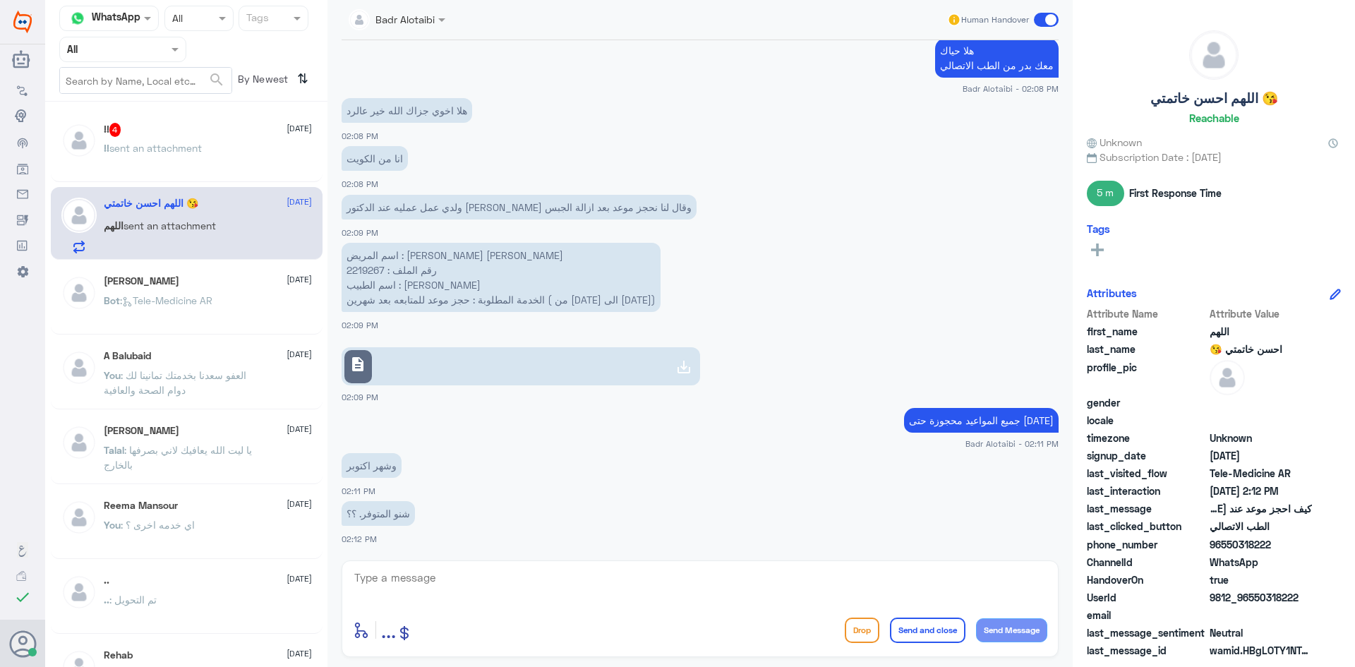
click at [702, 608] on div "enter flow name ... Drop Send and close Send Message" at bounding box center [700, 608] width 717 height 97
click at [628, 579] on textarea at bounding box center [700, 585] width 694 height 35
type textarea "ظهر لي الى 30 سبتمبر محجوزة يمكنك حجز موعد عن طريق الرقم الموحد 920012222"
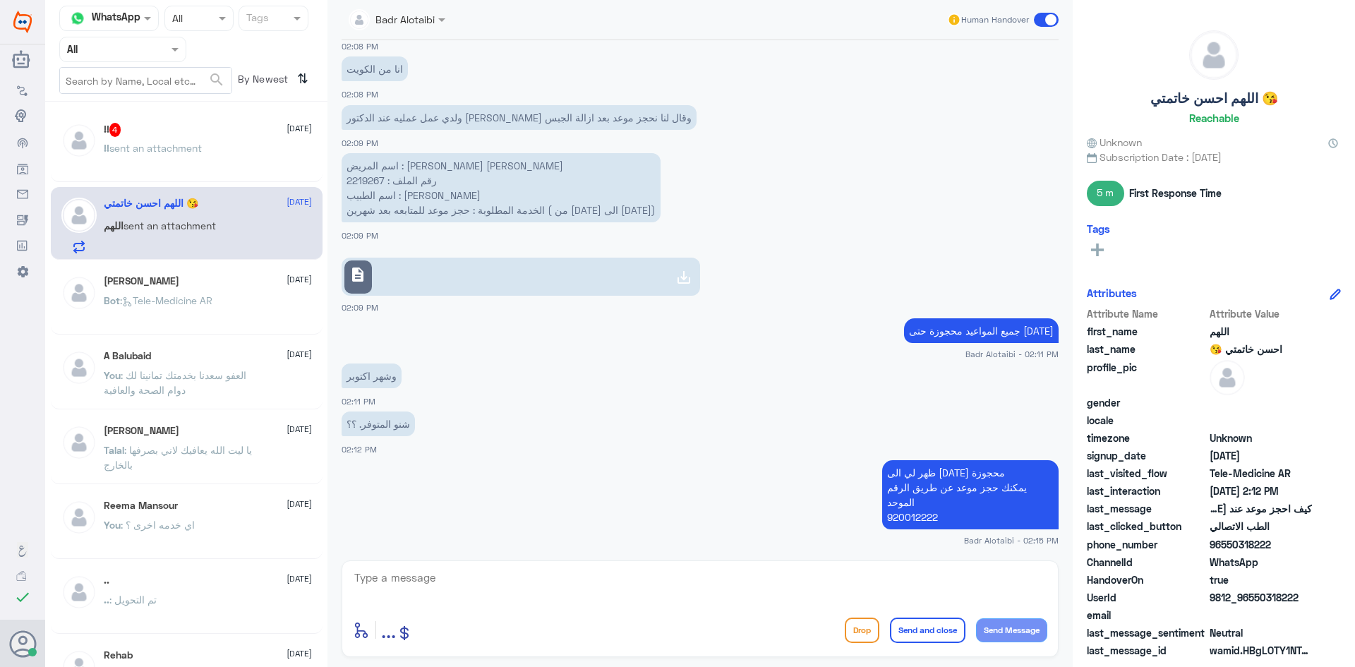
click at [1045, 16] on span at bounding box center [1046, 20] width 25 height 14
click at [0, 0] on input "checkbox" at bounding box center [0, 0] width 0 height 0
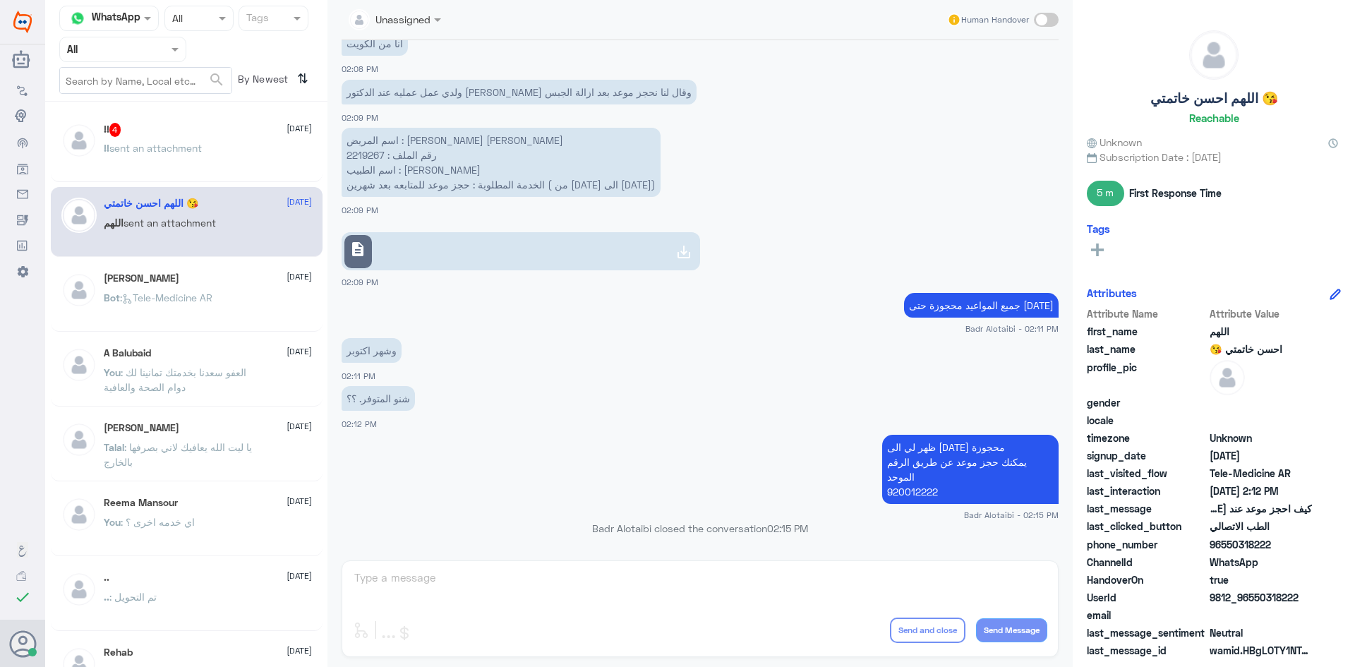
click at [153, 147] on span "sent an attachment" at bounding box center [155, 148] width 92 height 12
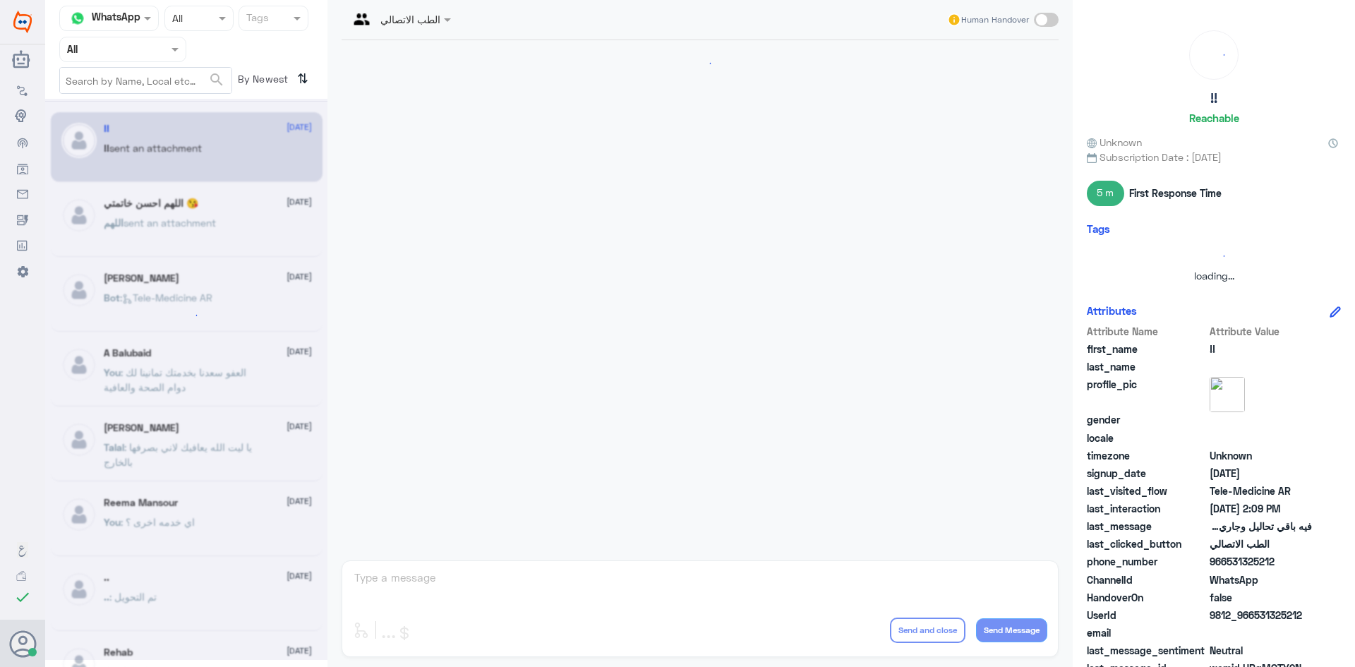
click at [155, 167] on div at bounding box center [186, 379] width 282 height 561
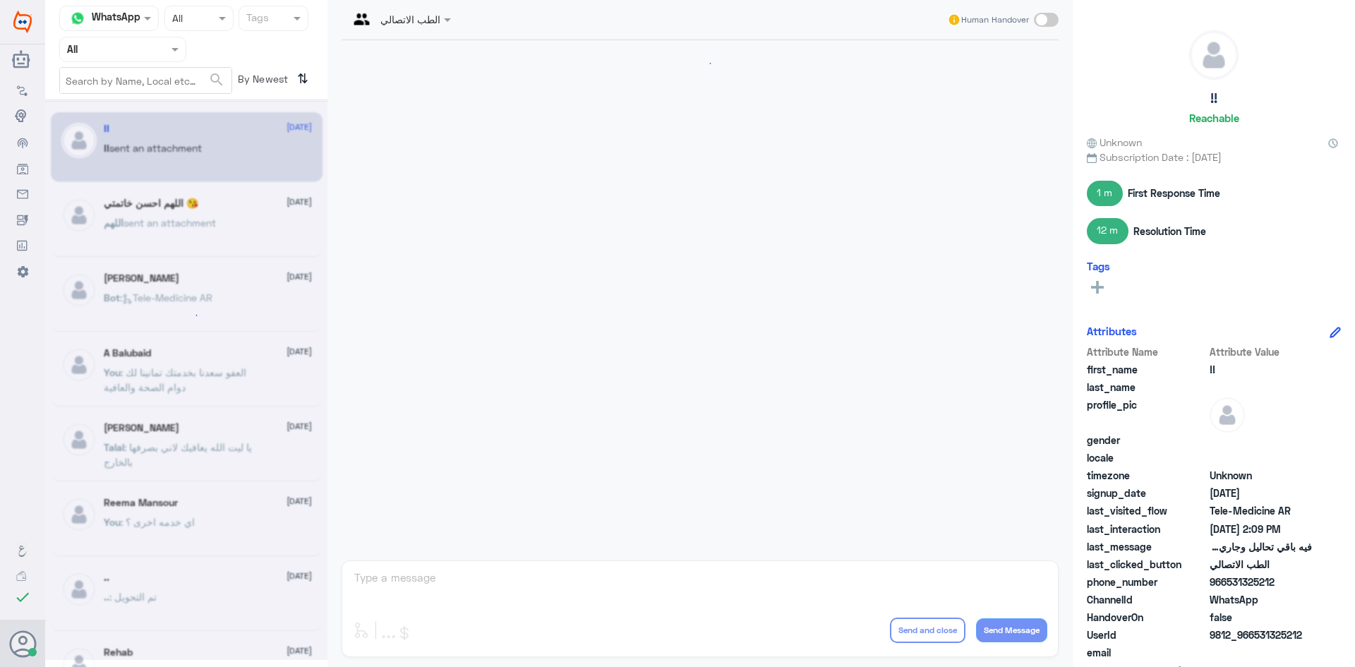
scroll to position [1580, 0]
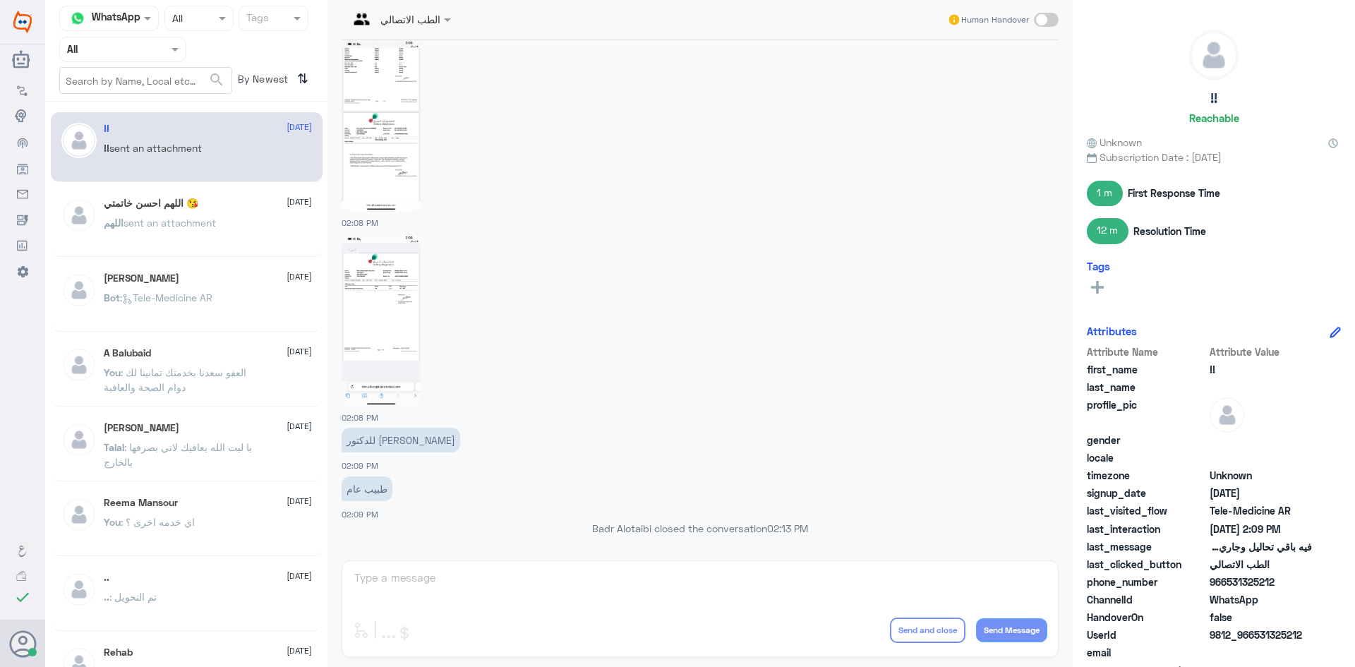
click at [159, 184] on div "!! 11 August !! sent an attachment اللهم احسن خاتمتي 😘 11 August اللهم sent an …" at bounding box center [186, 389] width 282 height 565
click at [160, 191] on div "اللهم احسن خاتمتي 😘 11 August اللهم sent an attachment" at bounding box center [187, 222] width 272 height 70
click at [162, 200] on h5 "اللهم احسن خاتمتي 😘" at bounding box center [151, 204] width 95 height 12
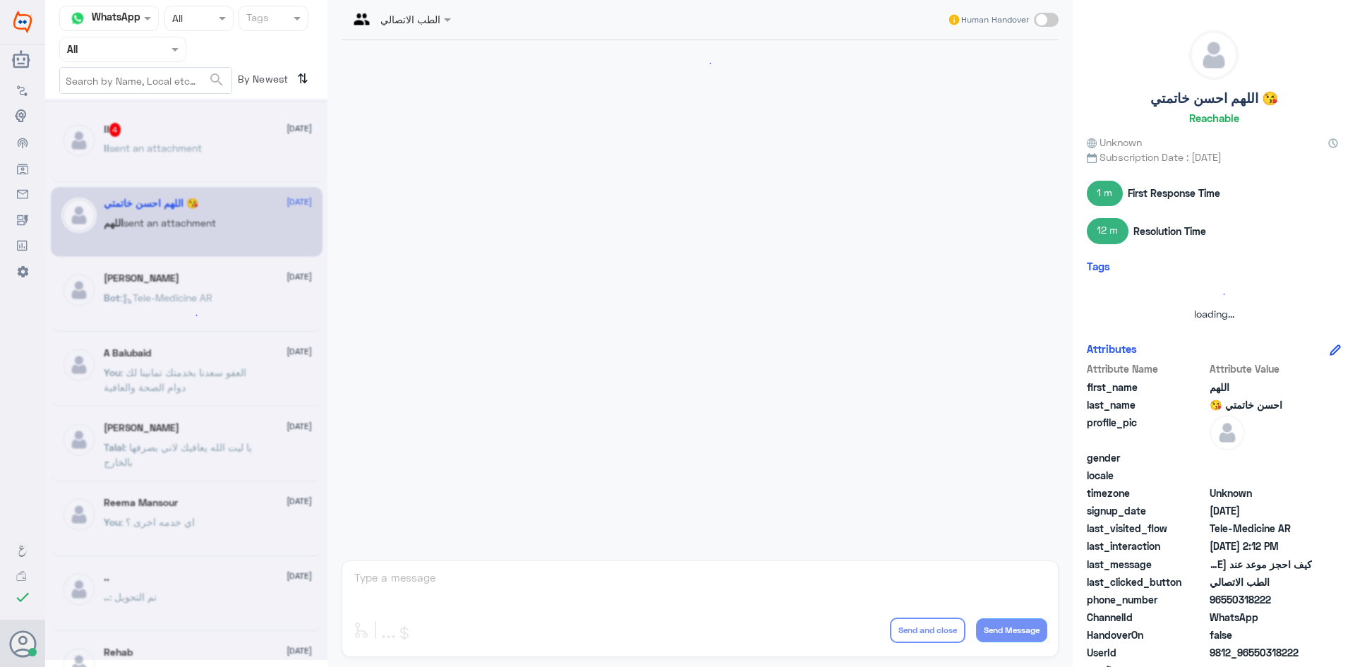
scroll to position [711, 0]
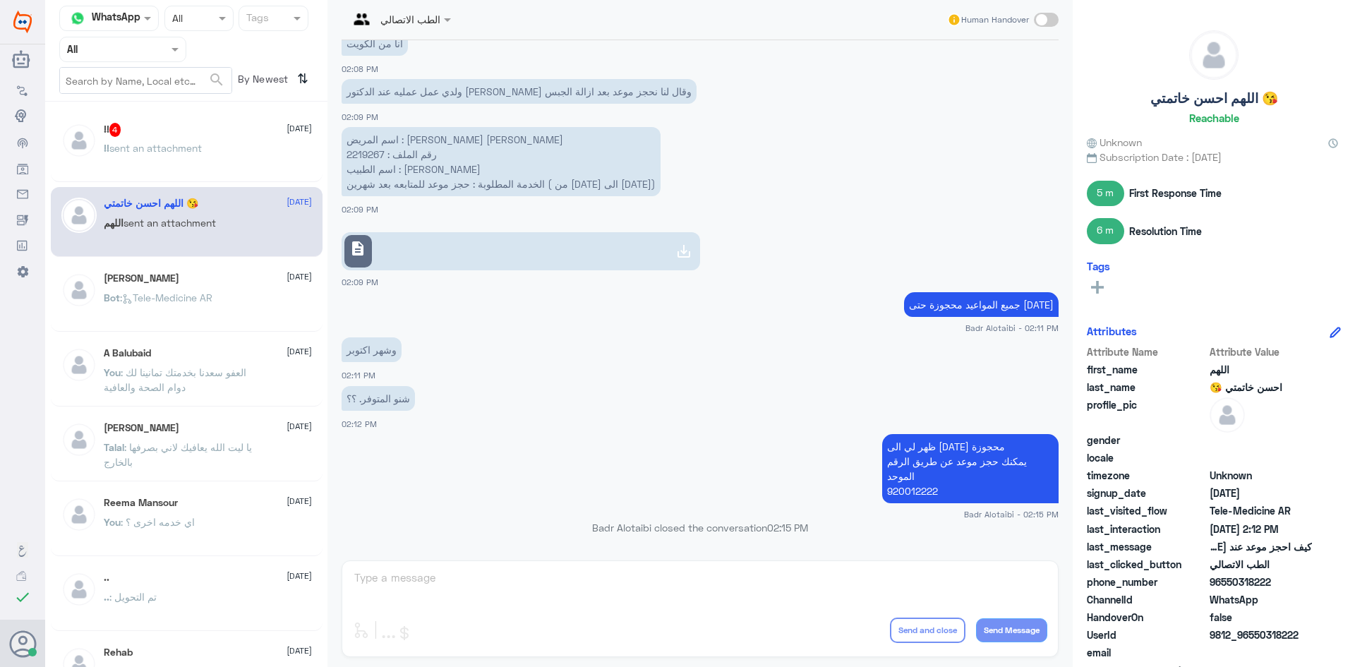
click at [1041, 20] on span at bounding box center [1046, 20] width 25 height 14
click at [0, 0] on input "checkbox" at bounding box center [0, 0] width 0 height 0
click at [642, 598] on textarea at bounding box center [700, 585] width 694 height 35
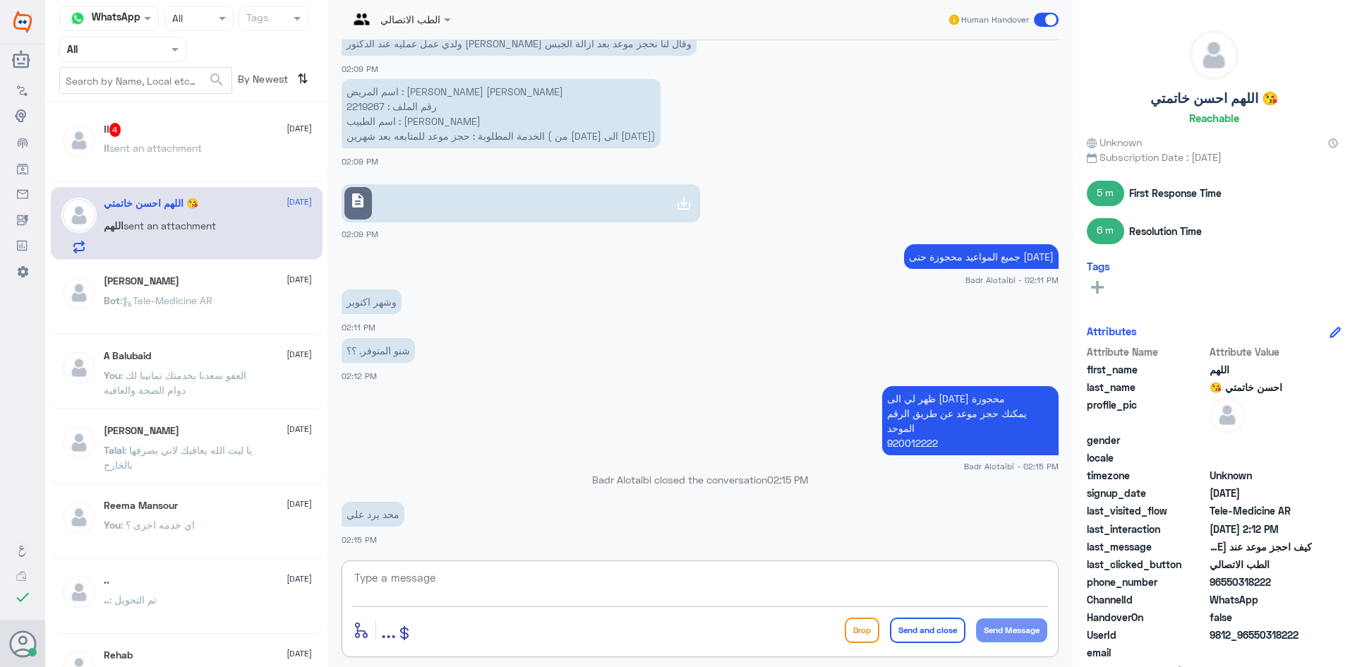
click at [473, 594] on textarea at bounding box center [700, 585] width 694 height 35
type textarea "ا"
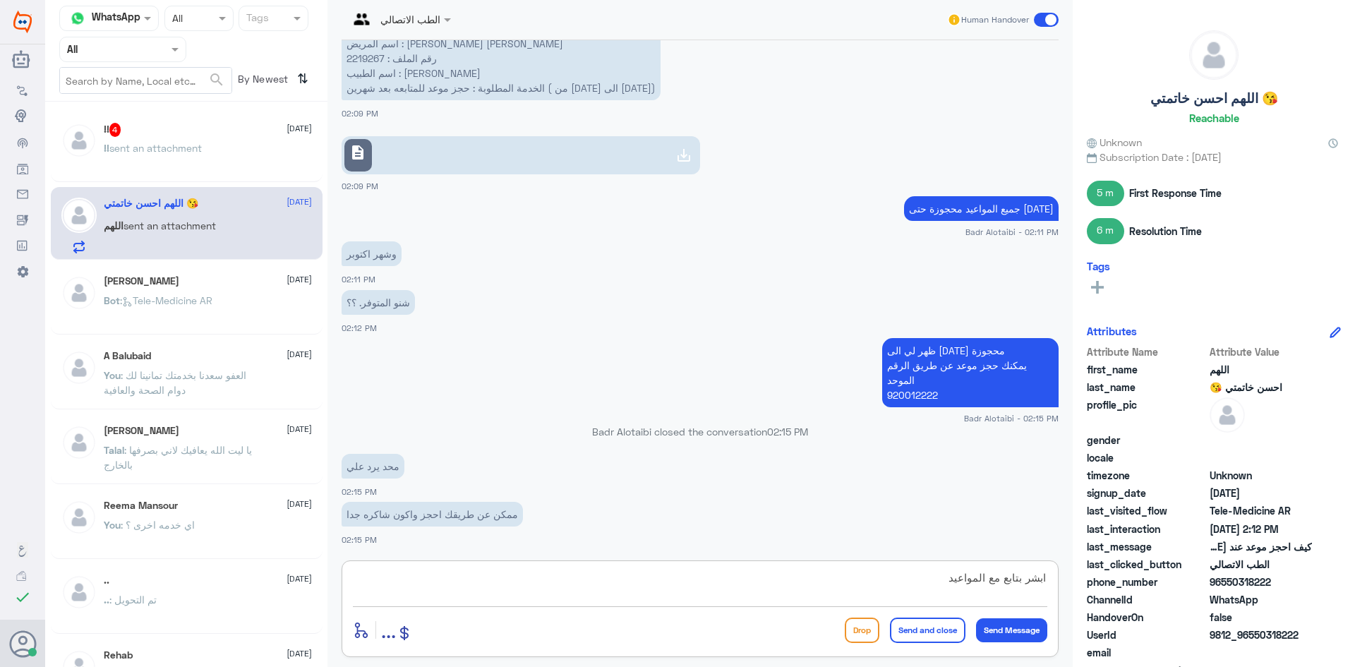
type textarea "ابشر بتابع مع المواعيد"
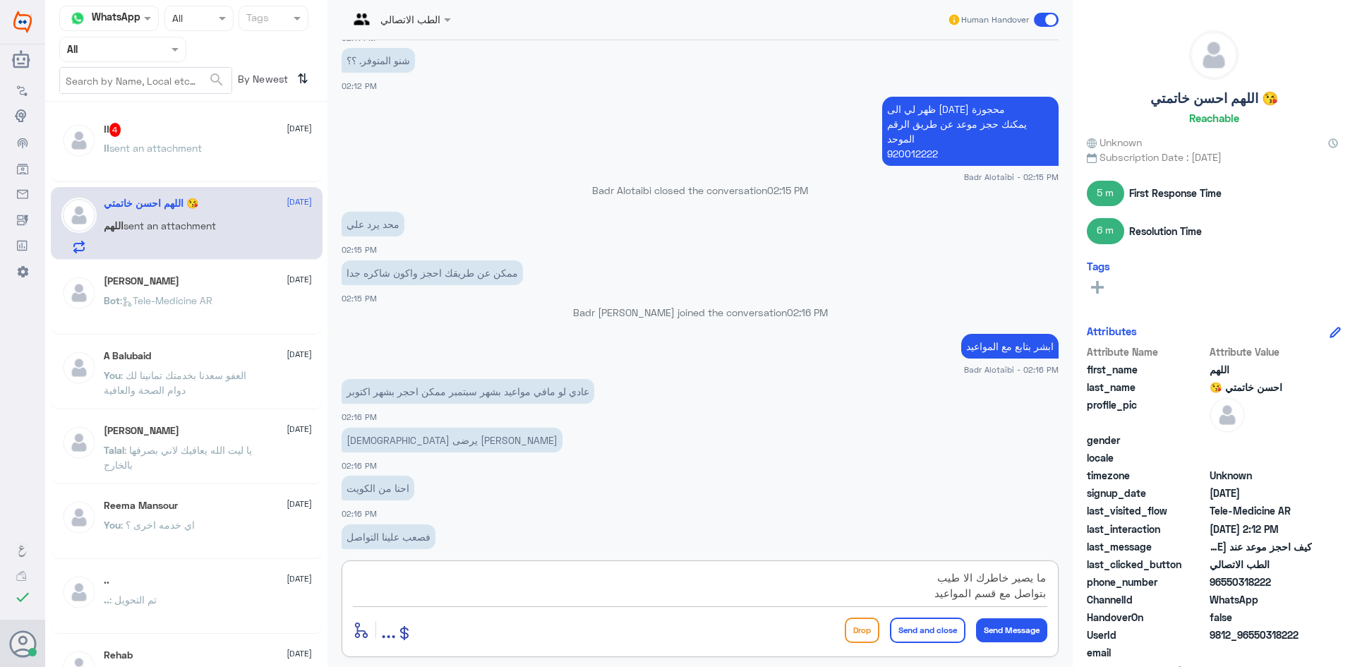
scroll to position [16, 0]
type textarea "ما يصير خاطرك الا طيب بتواصل مع قسم المواعيد وسوف يتم الرد"
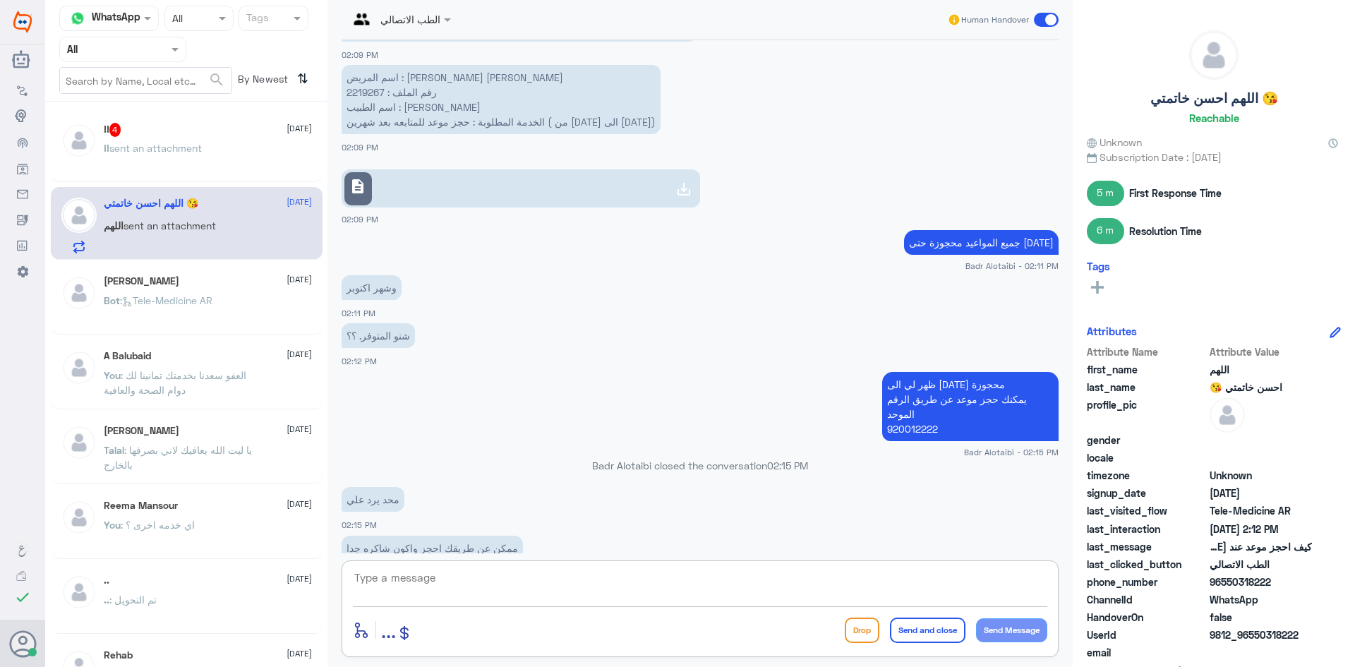
scroll to position [745, 0]
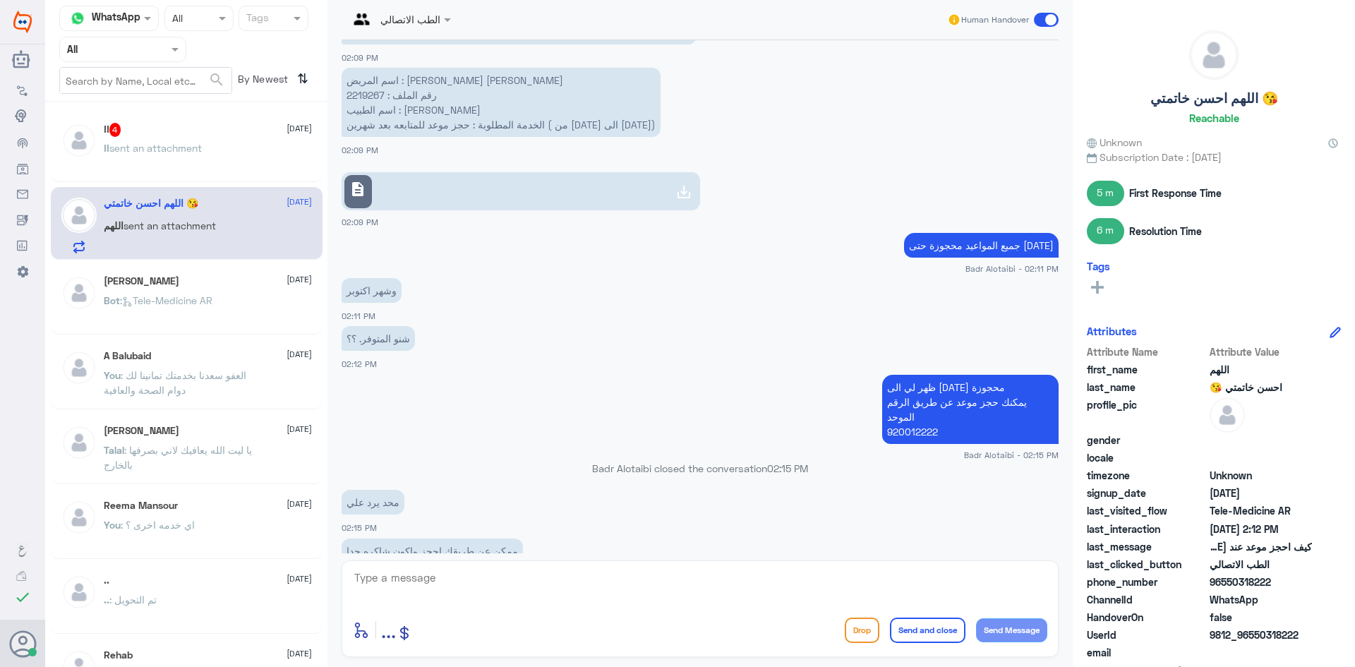
drag, startPoint x: 1304, startPoint y: 634, endPoint x: 1250, endPoint y: 643, distance: 54.4
click at [1250, 643] on div "UserId 9812_96550318222" at bounding box center [1214, 636] width 254 height 18
copy span "550318222"
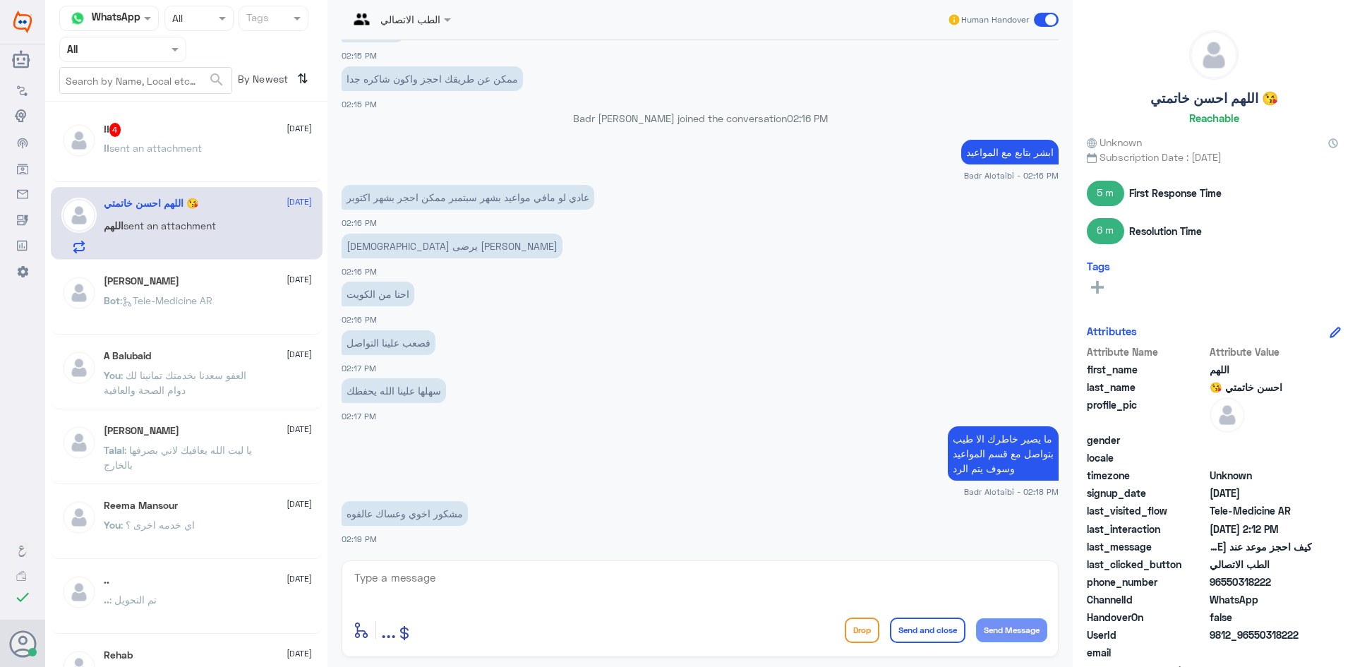
click at [850, 587] on textarea at bounding box center [700, 585] width 694 height 35
type textarea "باسم مين"
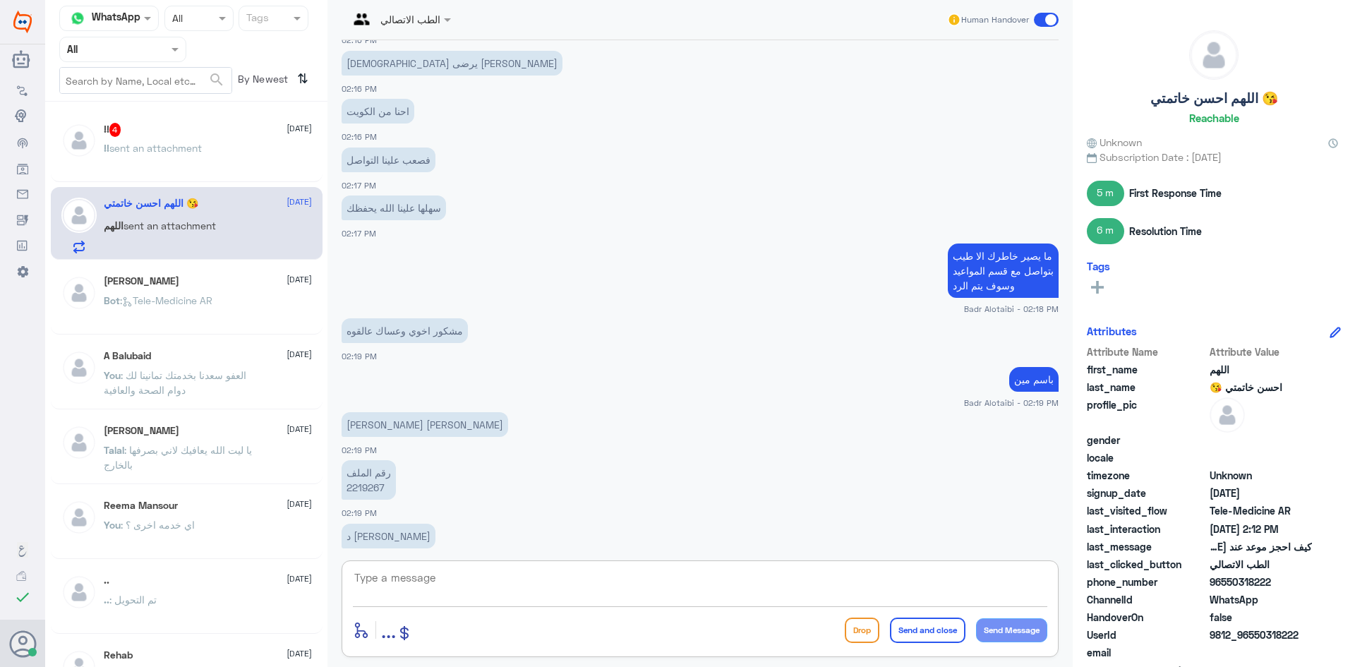
scroll to position [1421, 0]
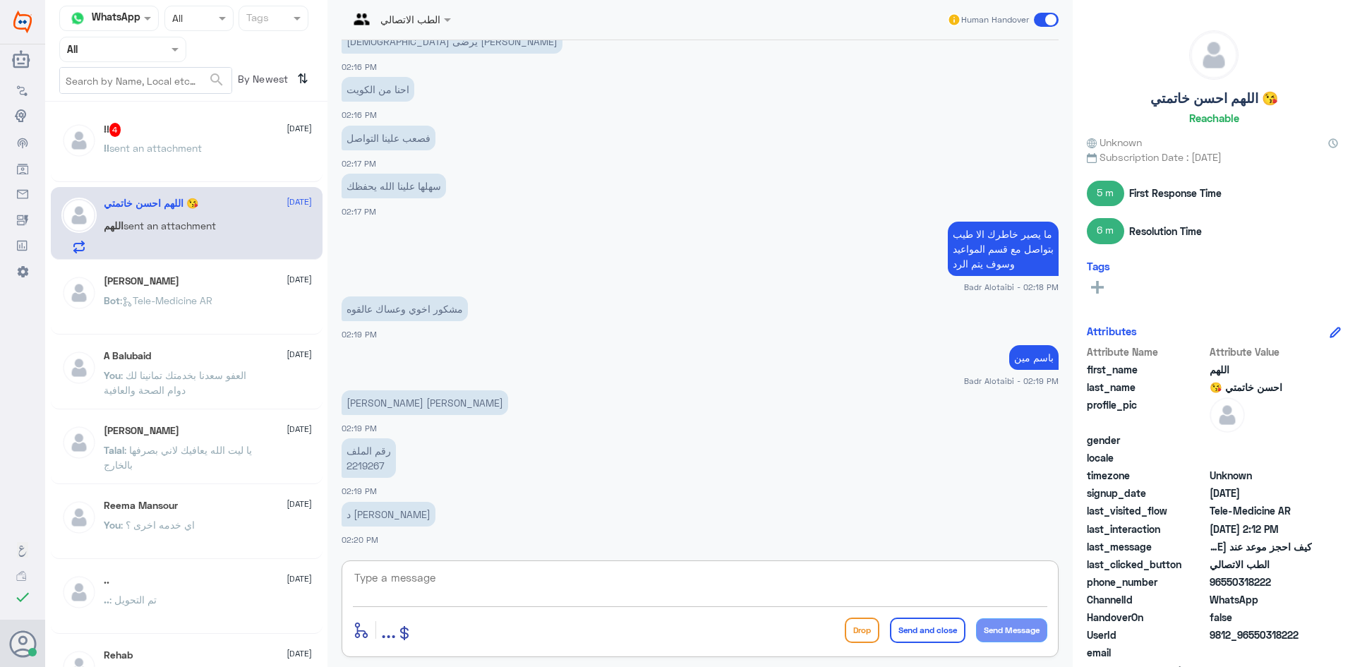
click at [575, 588] on textarea at bounding box center [700, 585] width 694 height 35
click at [560, 595] on textarea at bounding box center [700, 585] width 694 height 35
click at [1008, 596] on textarea "تواصلت مع قسم المواعيد وتم تسجيل الاسم في لسته الانتظار" at bounding box center [700, 585] width 694 height 35
type textarea "تواصلت مع قسم المواعيد وتم تسجيل الاسم في لسته الانتظار وسوف يتم التواصل معك"
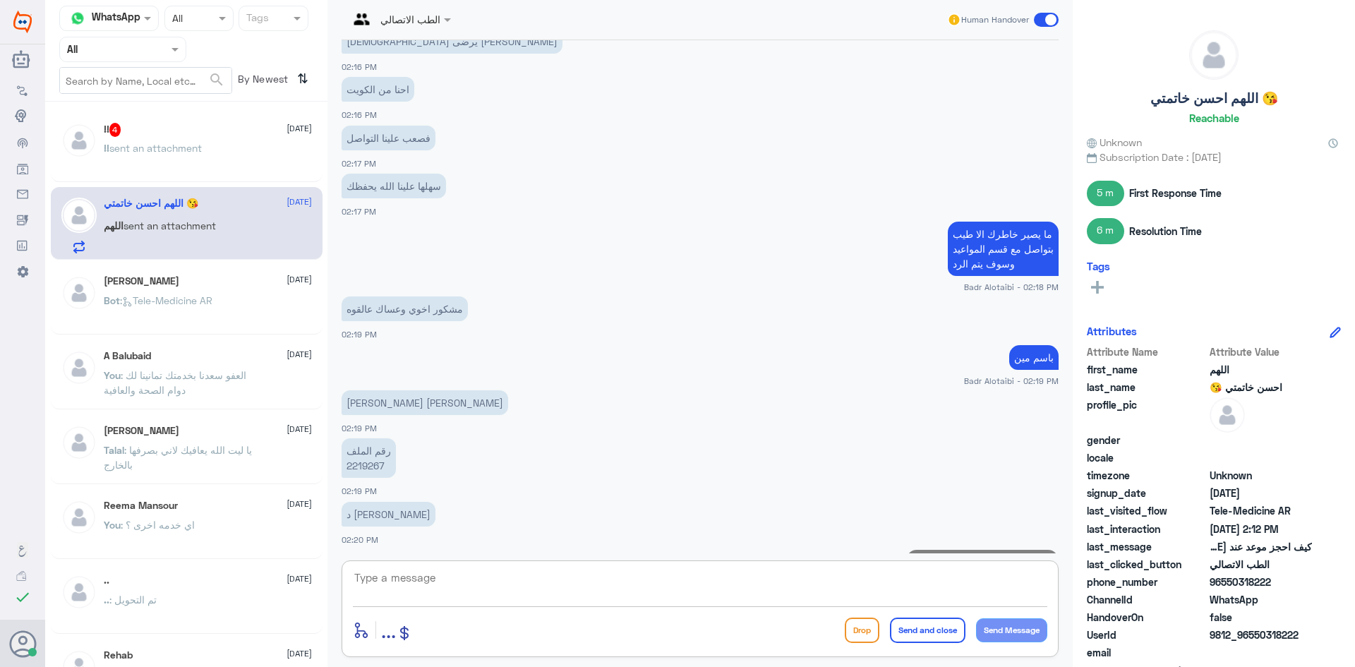
scroll to position [1496, 0]
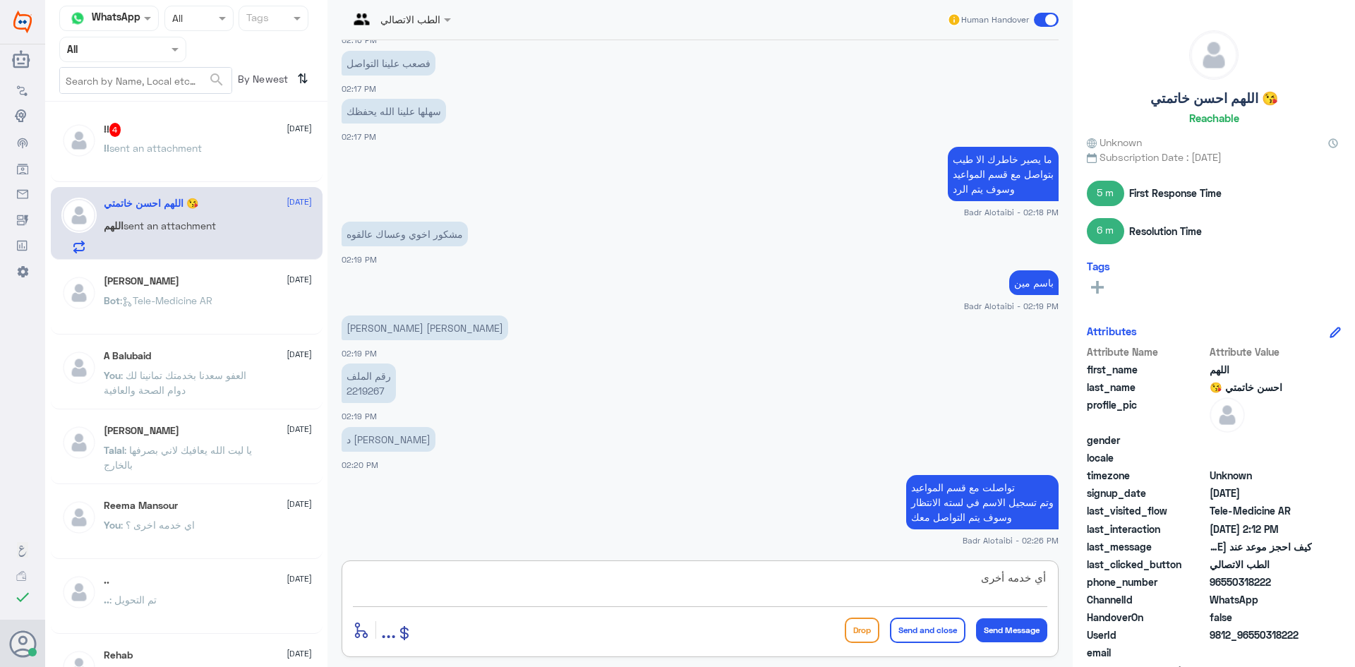
type textarea "أي خدمه أخرى"
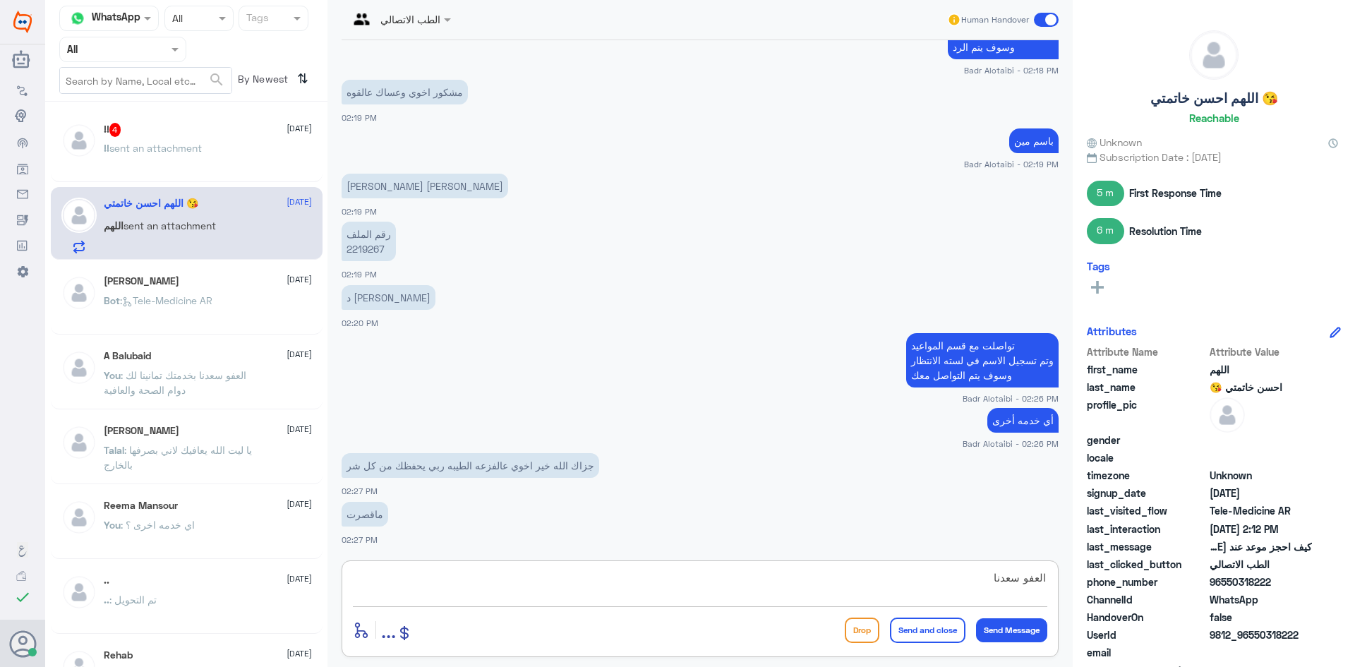
scroll to position [1686, 0]
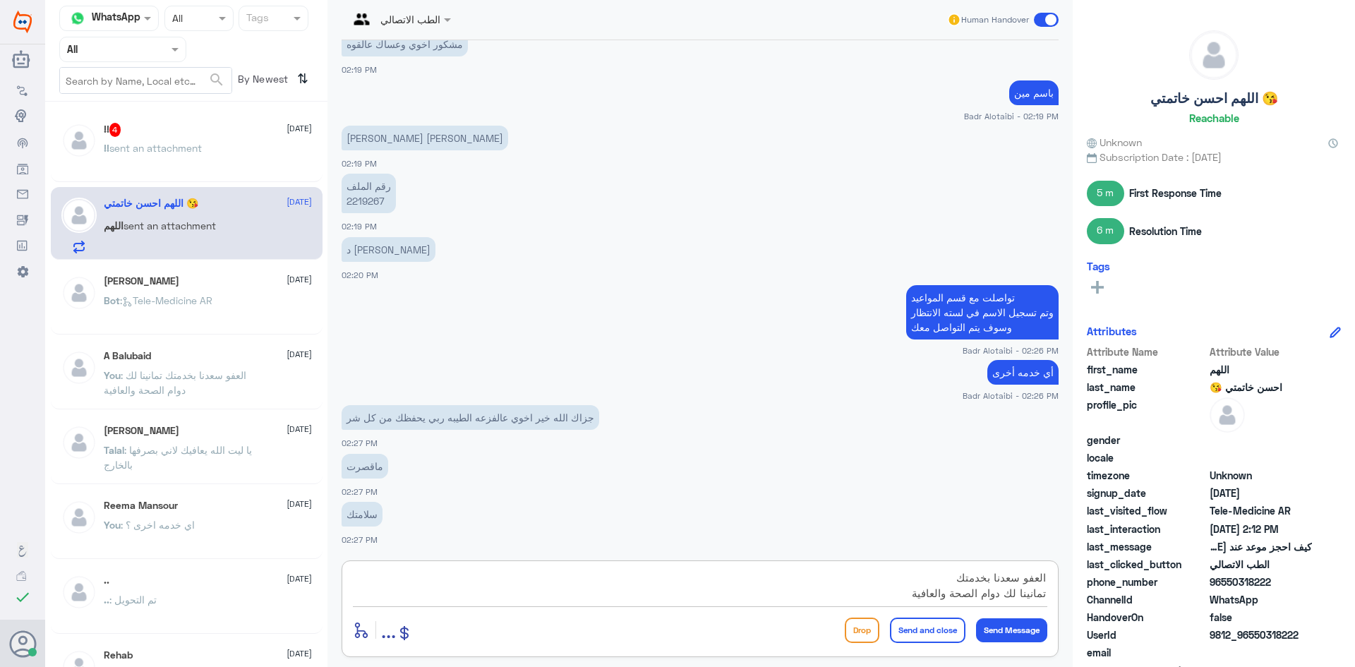
type textarea "العفو سعدنا بخدمتك تمانينا لك دوام الصحة والعافية"
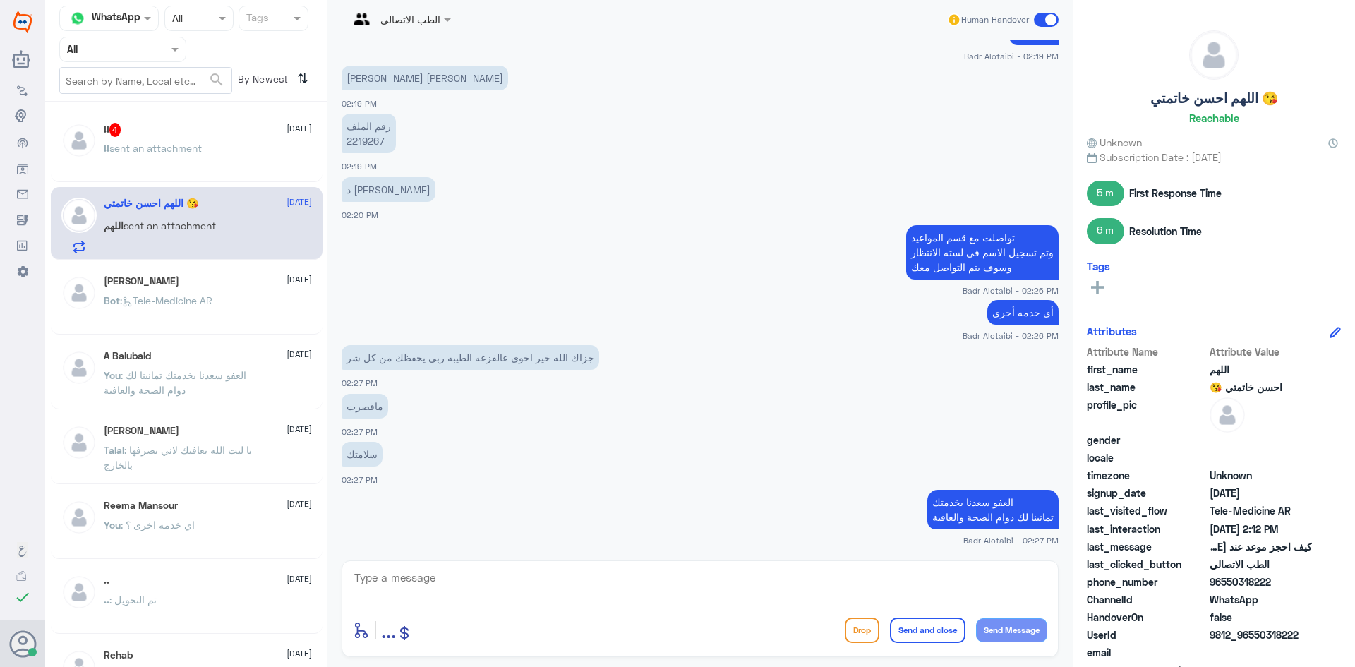
click at [1052, 17] on span at bounding box center [1046, 20] width 25 height 14
click at [0, 0] on input "checkbox" at bounding box center [0, 0] width 0 height 0
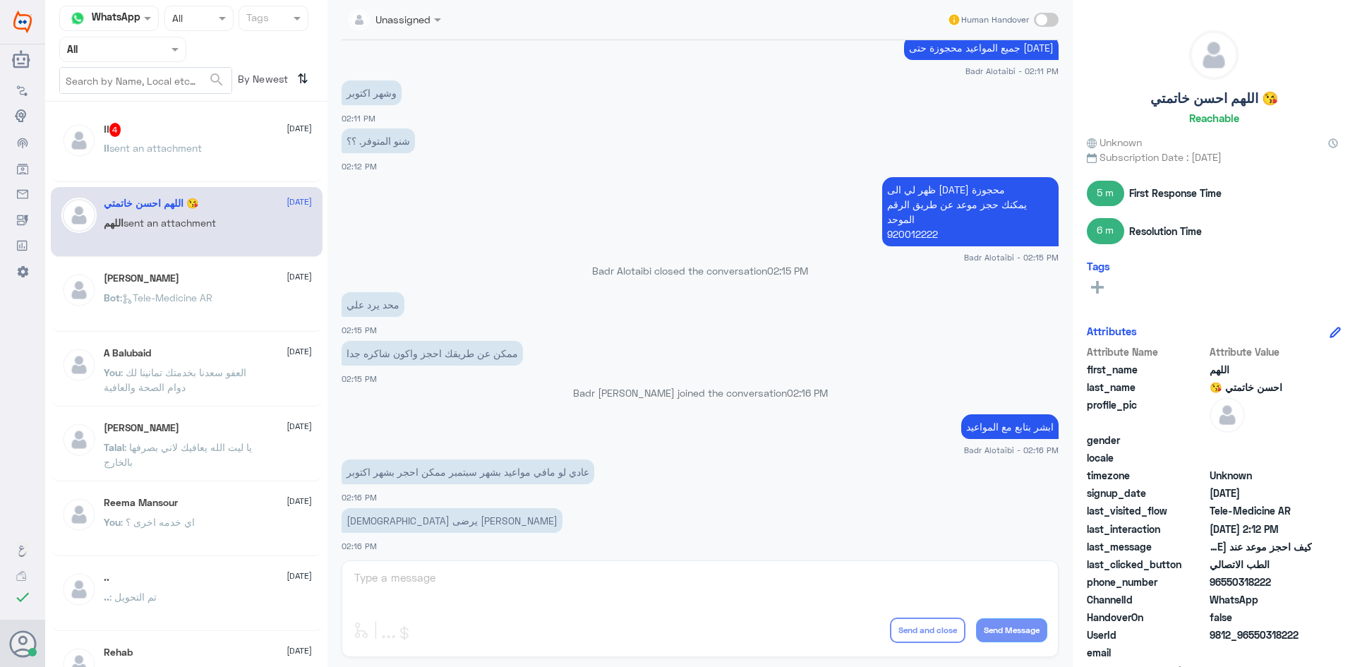
scroll to position [660, 0]
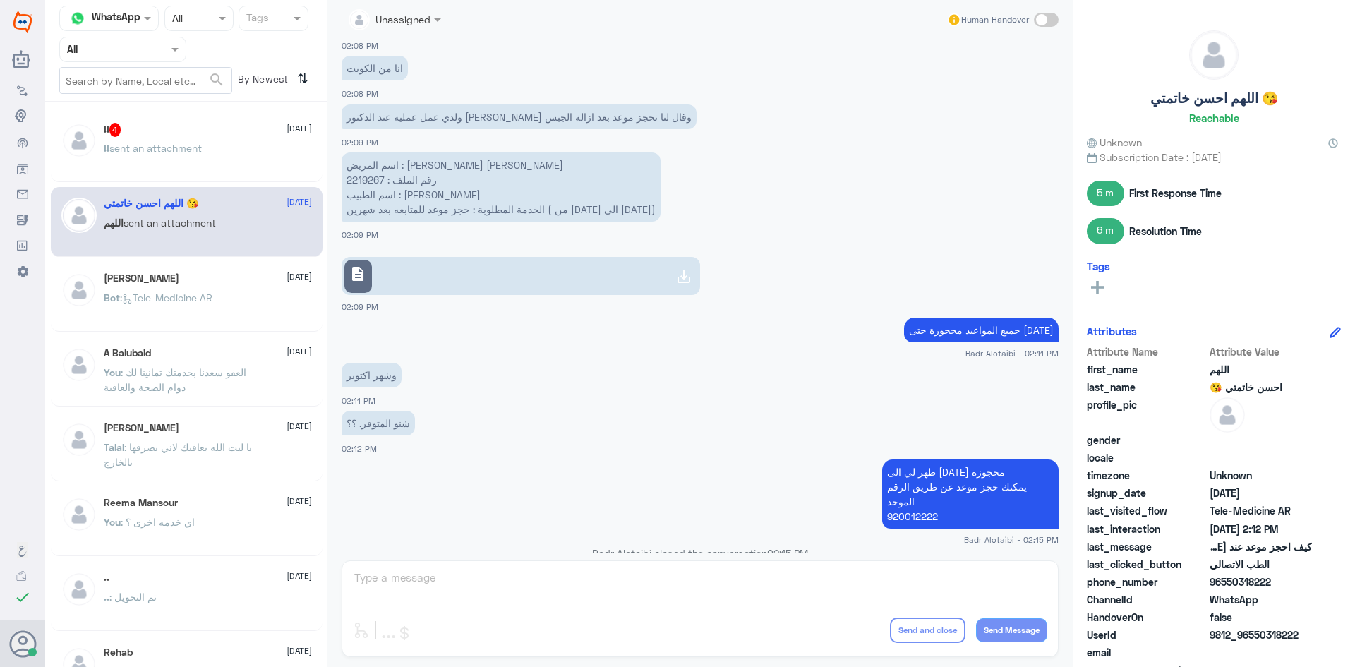
click at [119, 136] on span "4" at bounding box center [115, 130] width 12 height 14
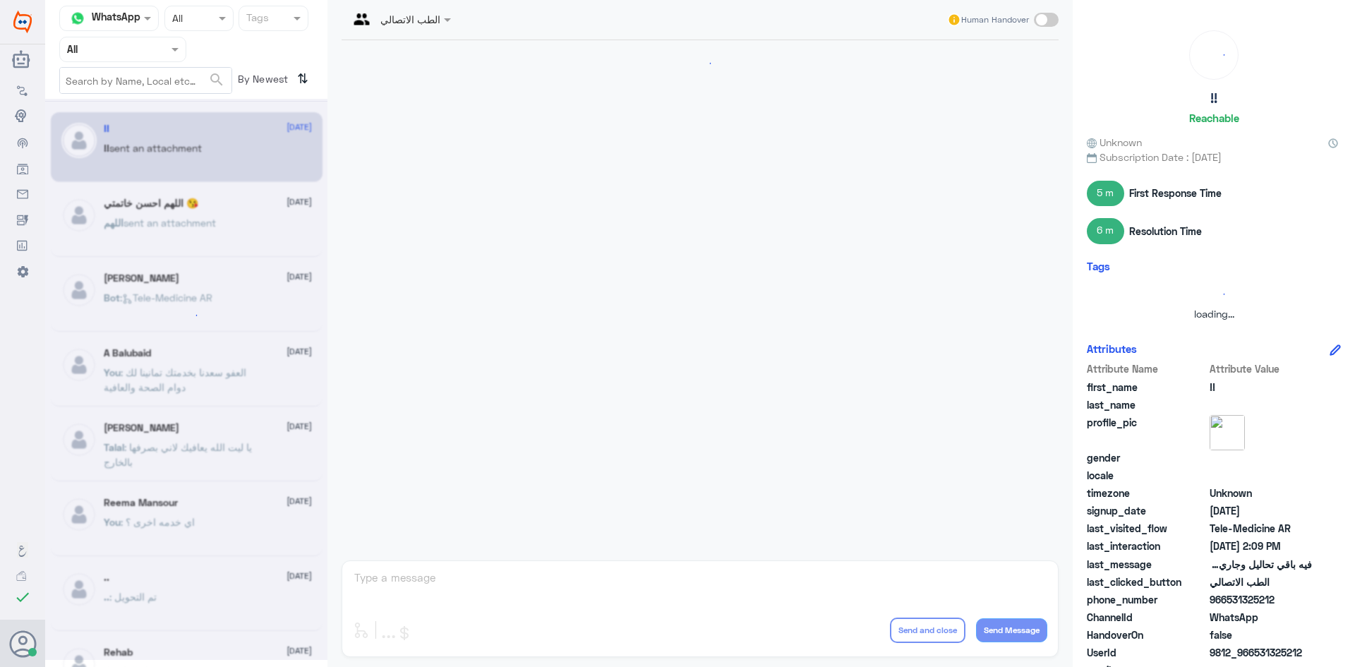
scroll to position [1580, 0]
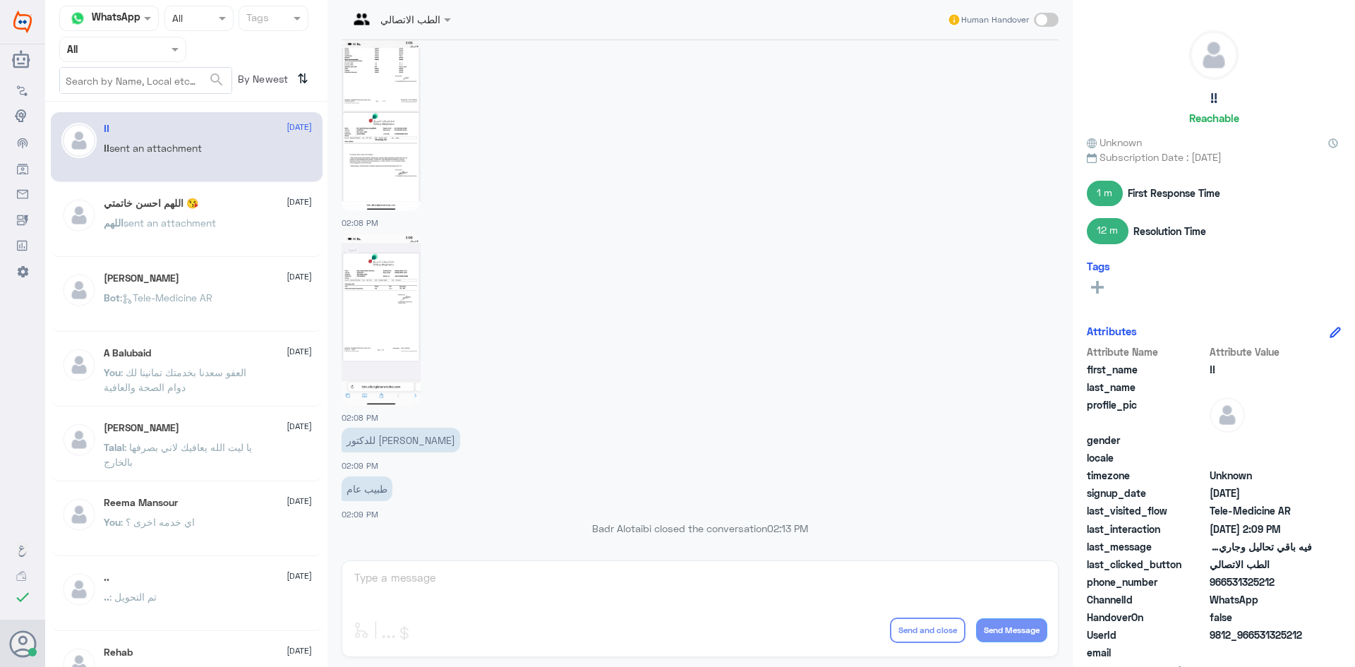
click at [143, 208] on h5 "اللهم احسن خاتمتي 😘" at bounding box center [151, 204] width 95 height 12
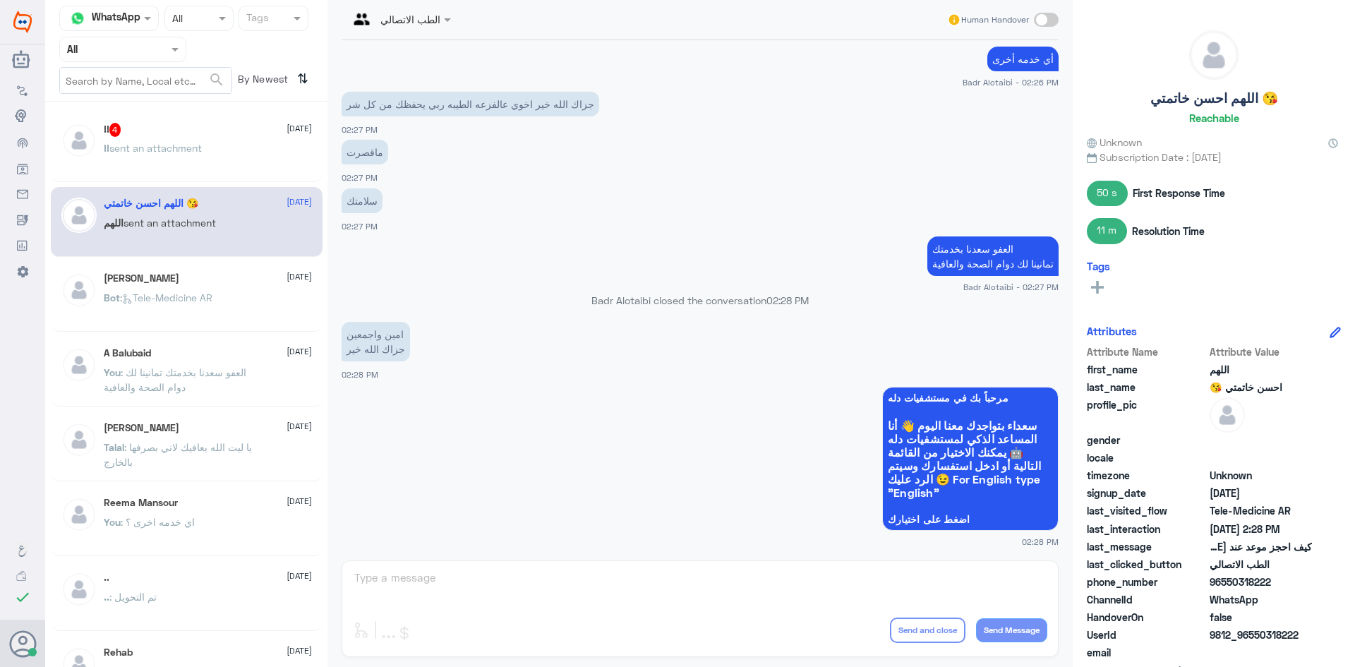
scroll to position [3604, 0]
click at [170, 143] on span "sent an attachment" at bounding box center [155, 148] width 92 height 12
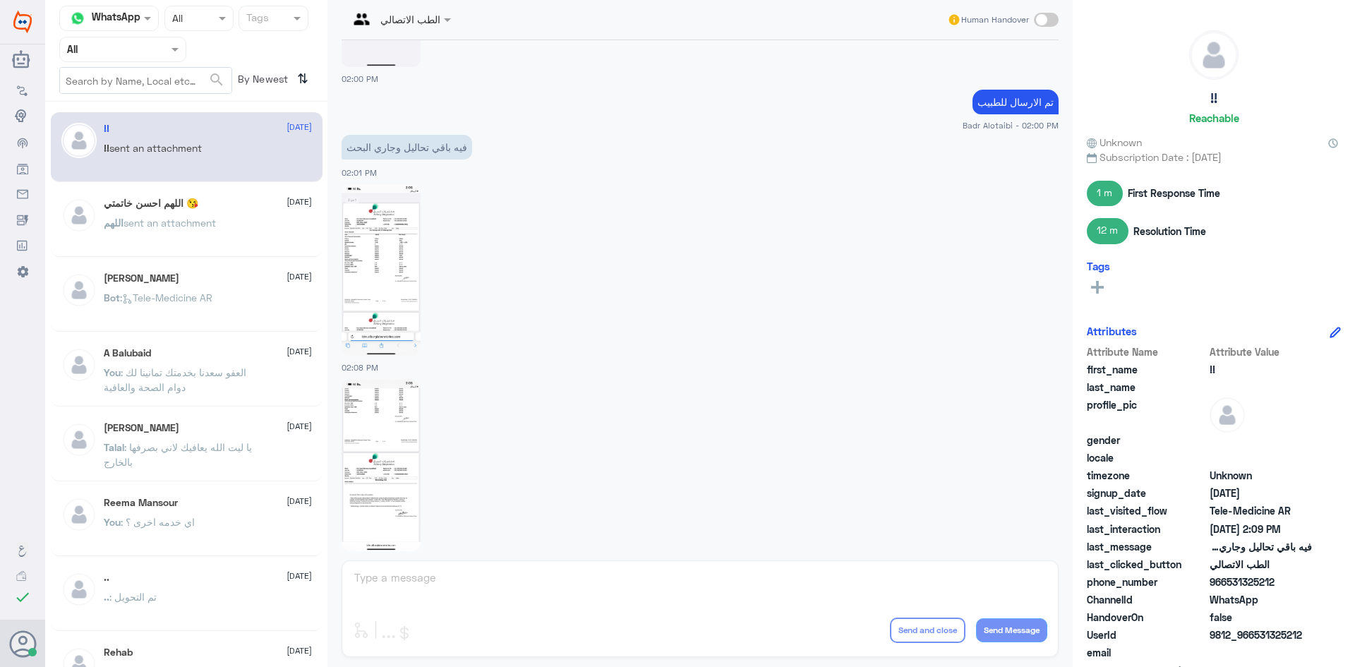
scroll to position [1227, 0]
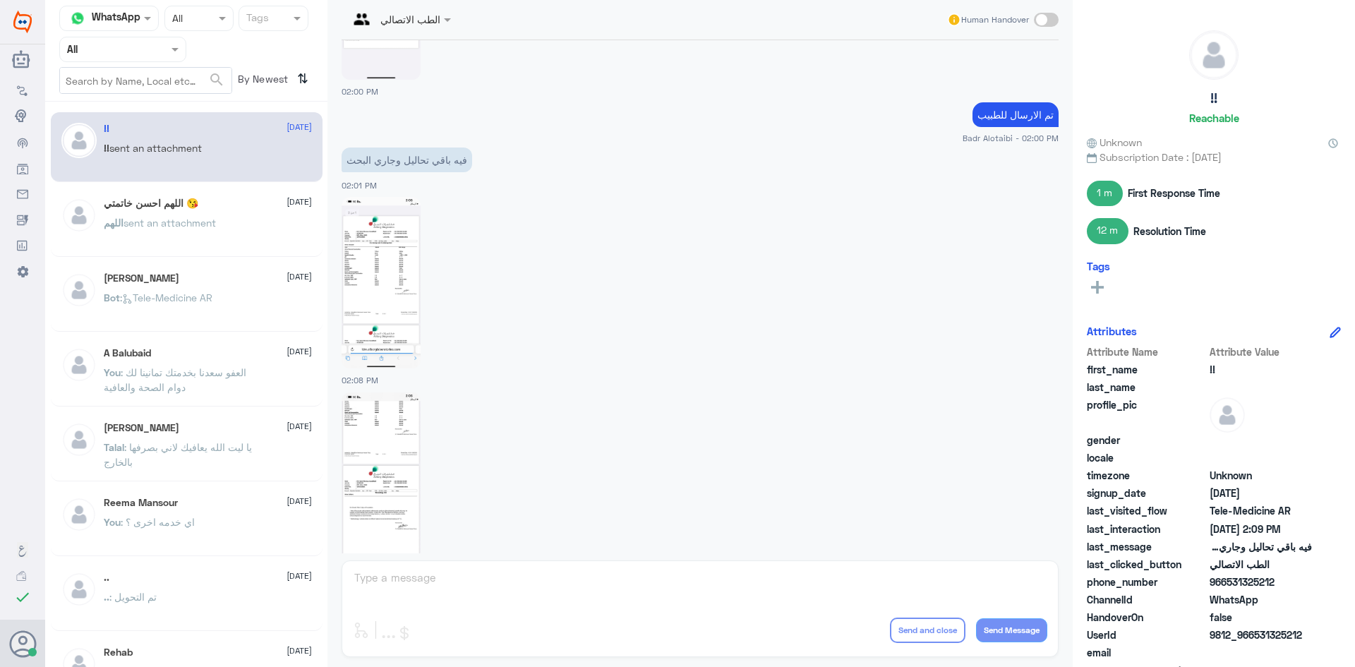
click at [404, 277] on img at bounding box center [381, 283] width 79 height 172
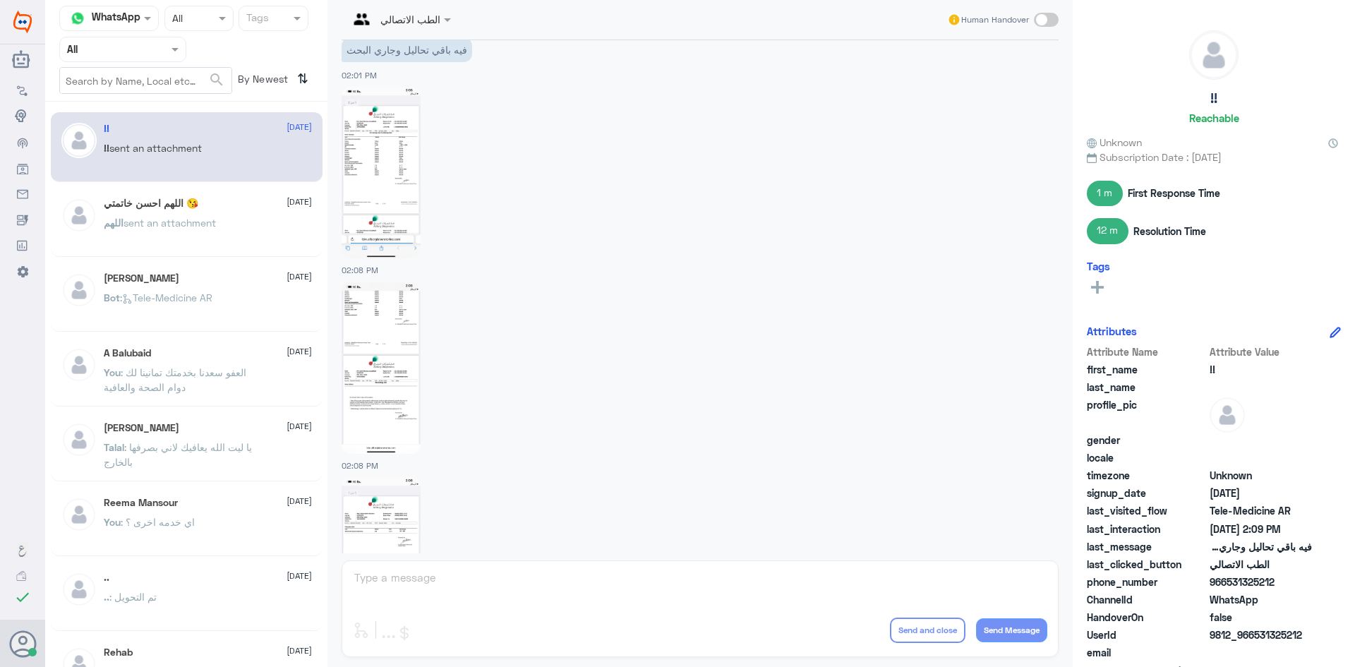
scroll to position [1369, 0]
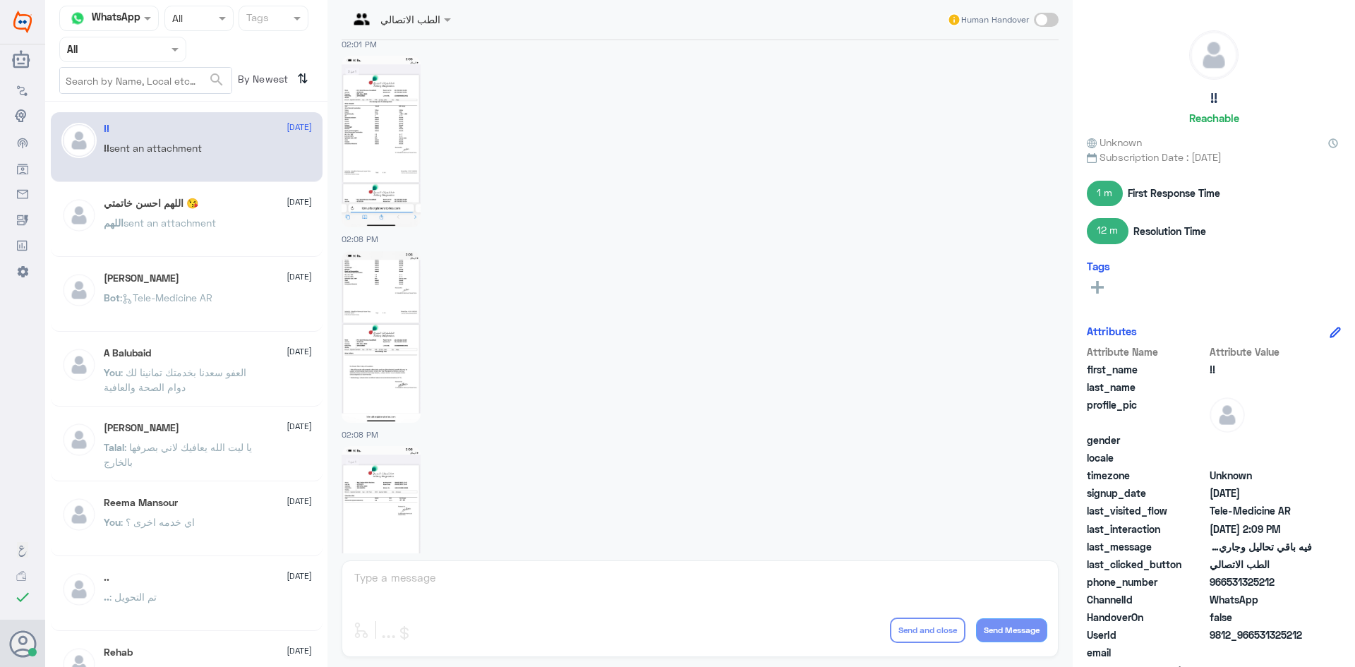
click at [404, 321] on img at bounding box center [381, 337] width 79 height 172
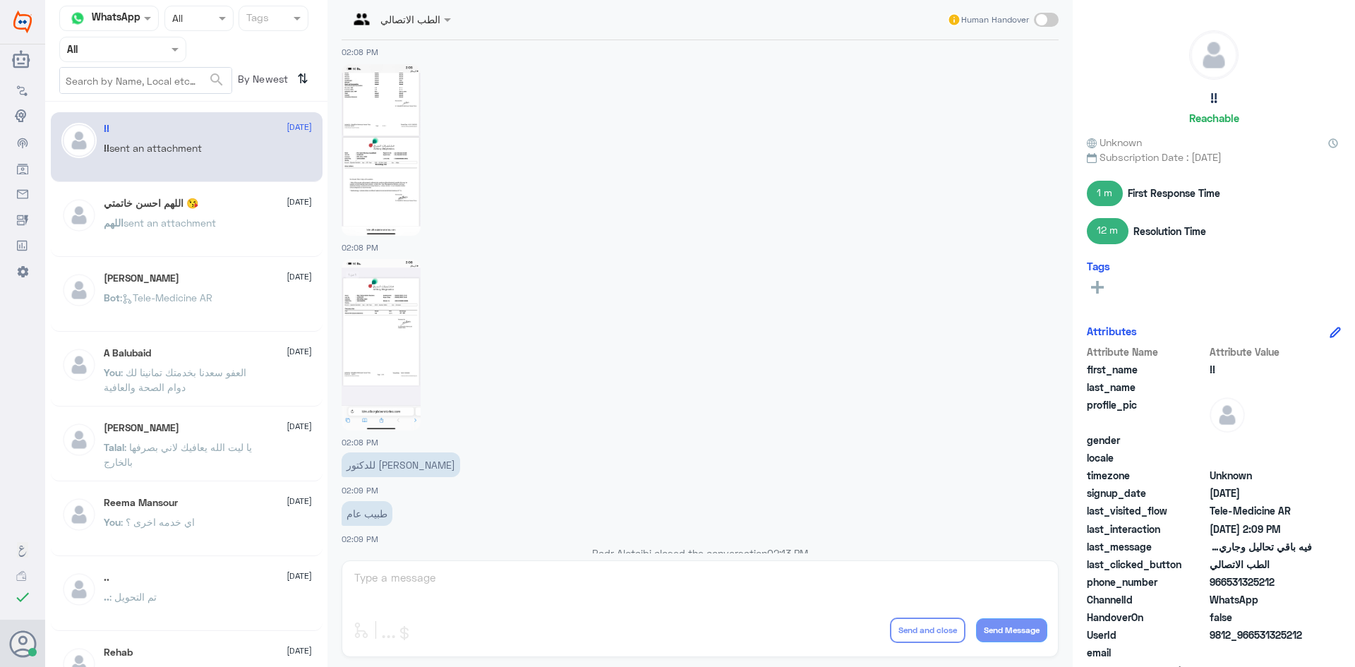
scroll to position [1580, 0]
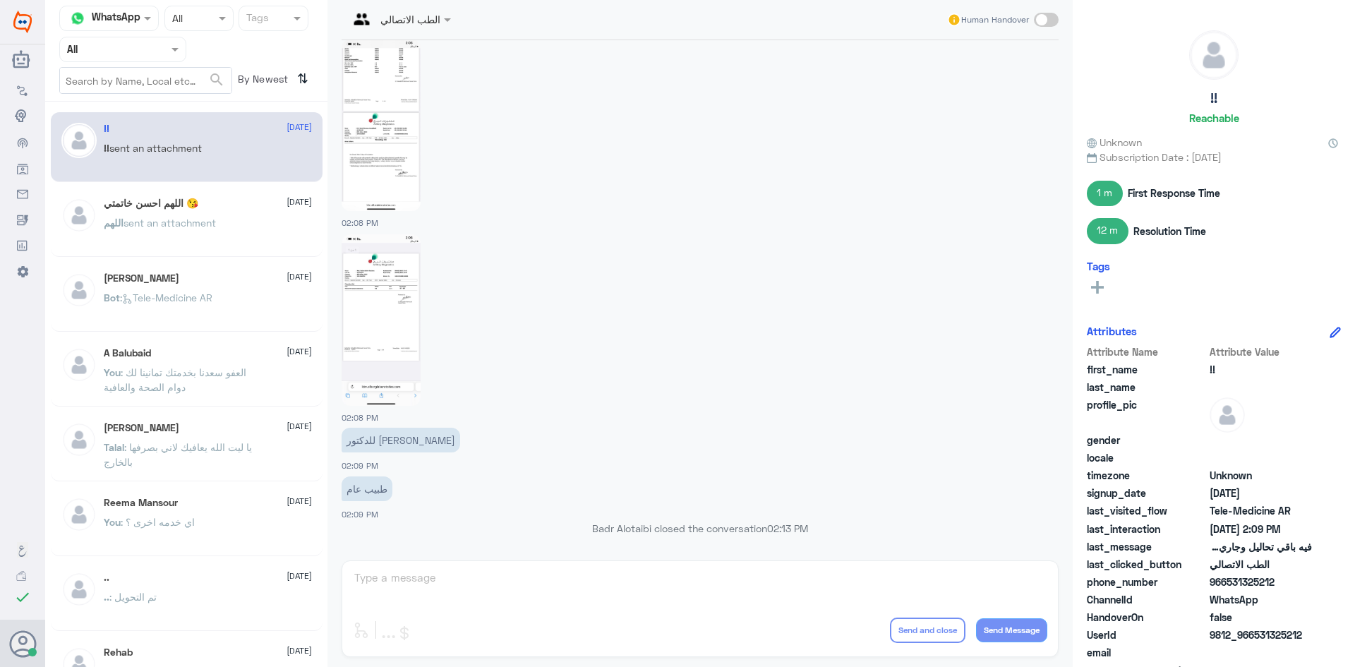
click at [409, 333] on img at bounding box center [381, 320] width 79 height 172
click at [162, 230] on p "اللهم sent an attachment" at bounding box center [160, 232] width 112 height 35
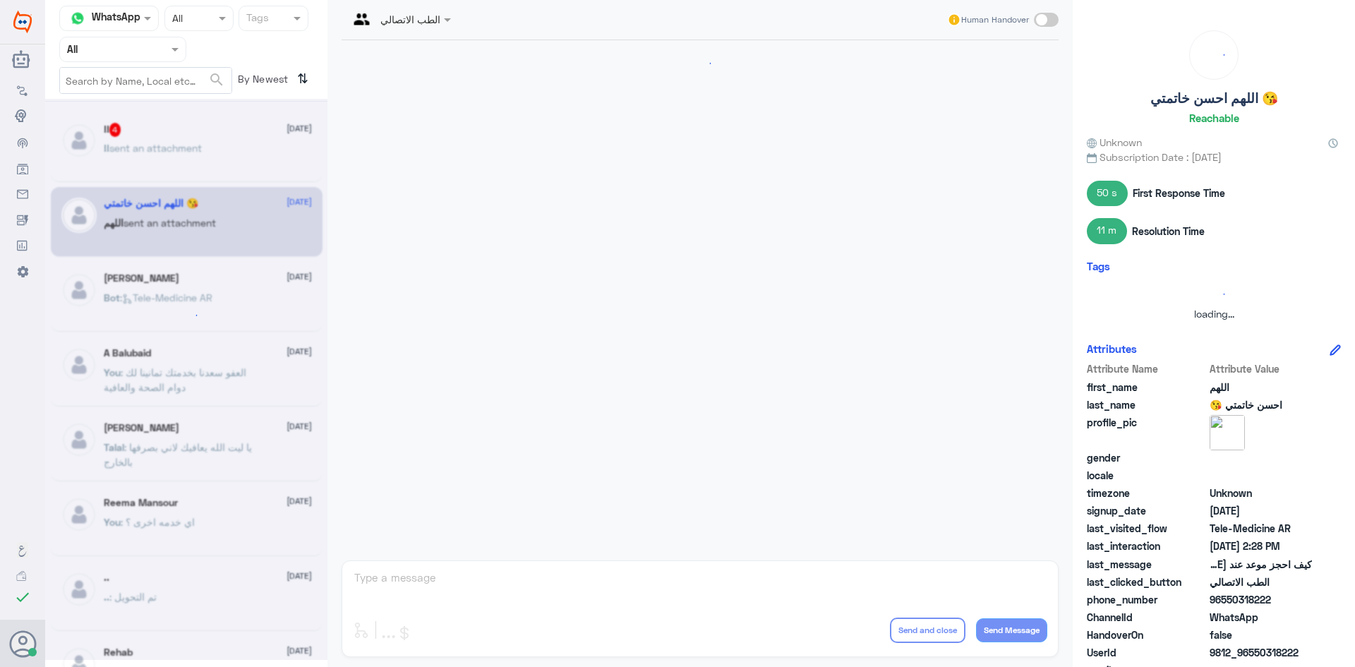
click at [170, 150] on div at bounding box center [186, 379] width 282 height 561
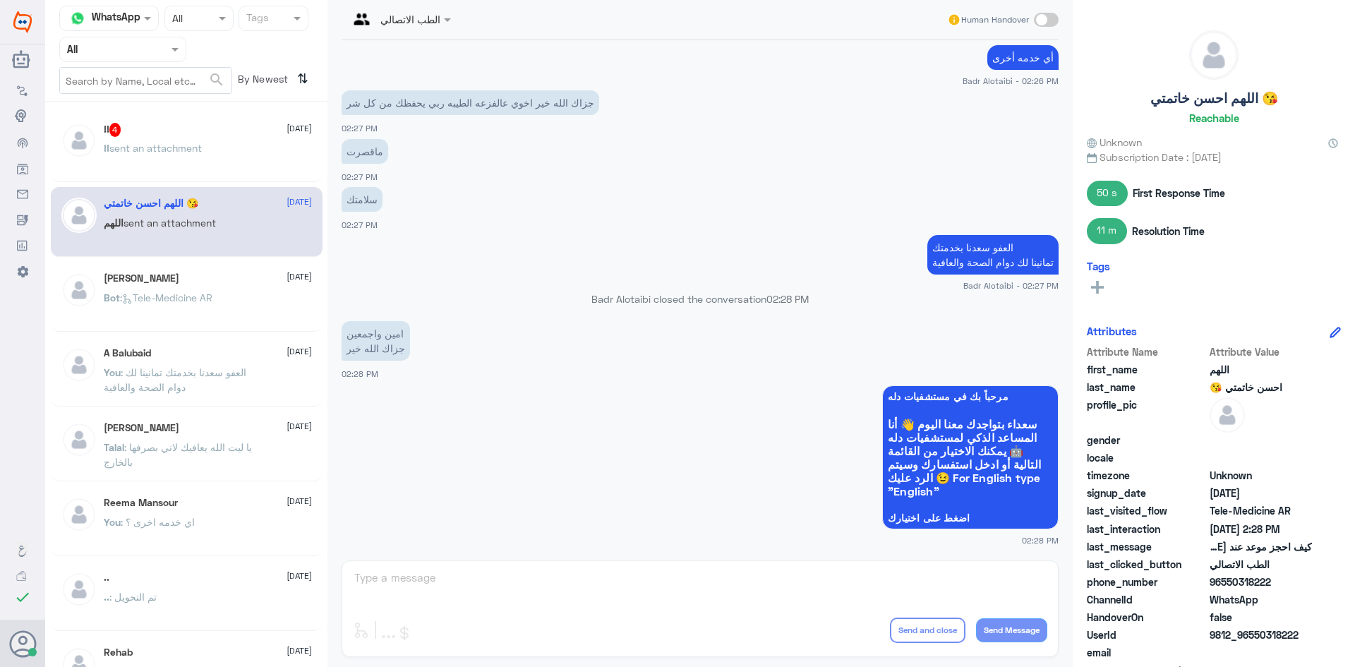
click at [170, 150] on span "sent an attachment" at bounding box center [155, 148] width 92 height 12
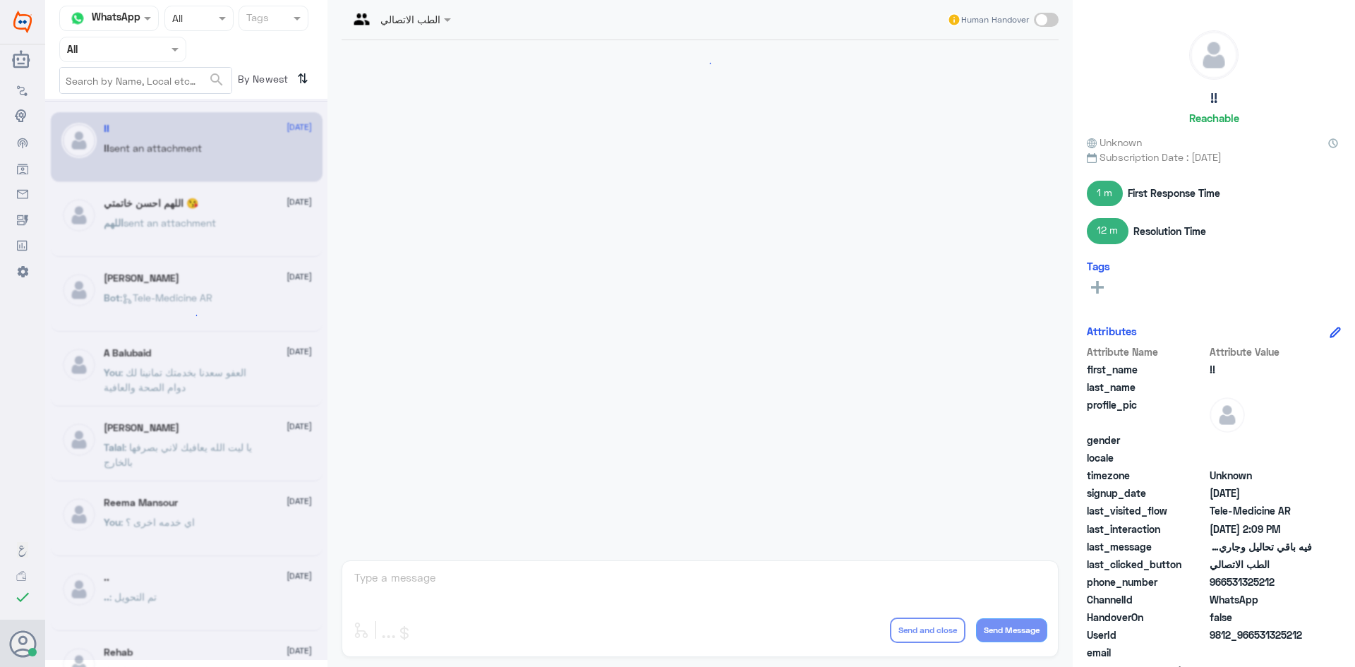
scroll to position [1580, 0]
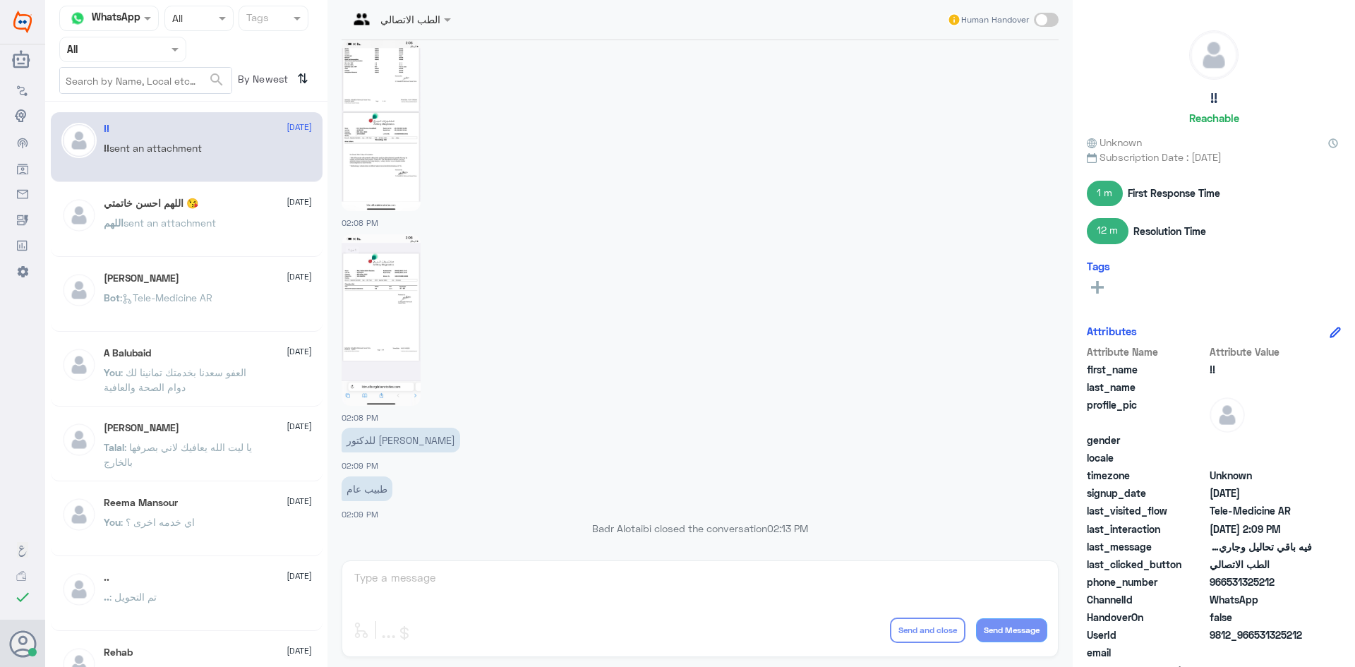
drag, startPoint x: 160, startPoint y: 47, endPoint x: 160, endPoint y: 59, distance: 12.0
click at [160, 54] on div at bounding box center [123, 49] width 126 height 16
click at [141, 98] on div "Unassigned" at bounding box center [122, 111] width 127 height 32
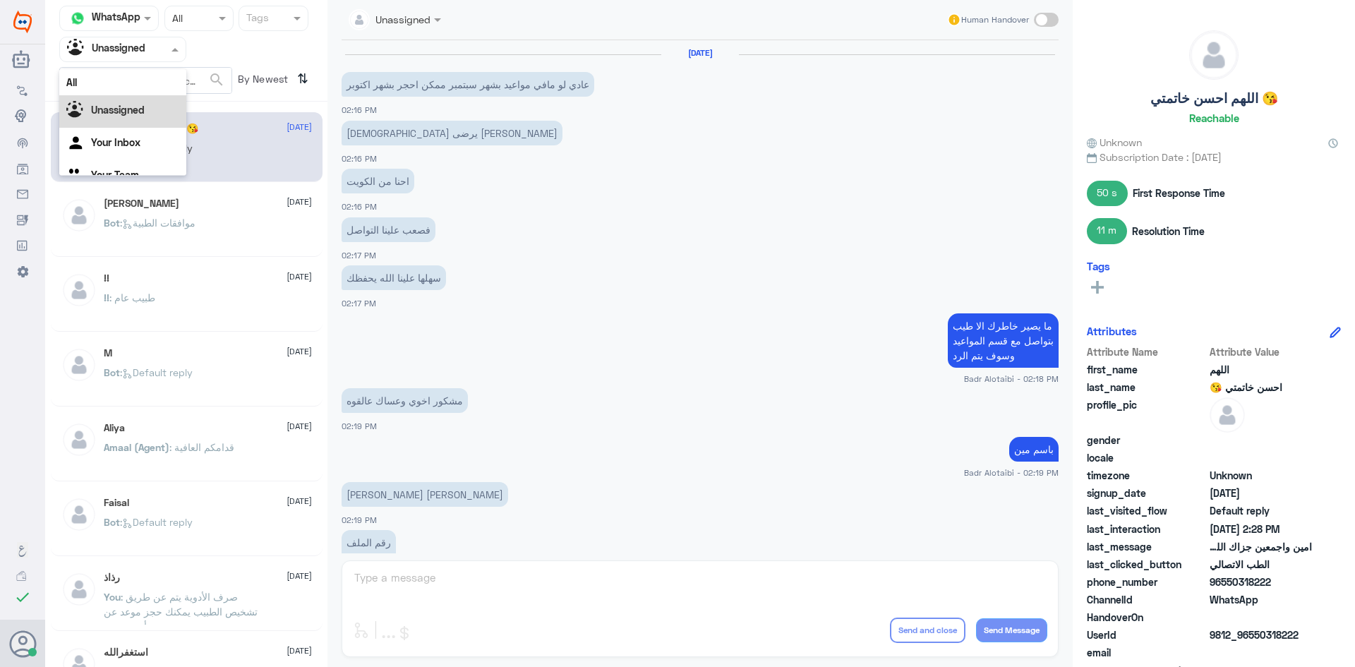
scroll to position [671, 0]
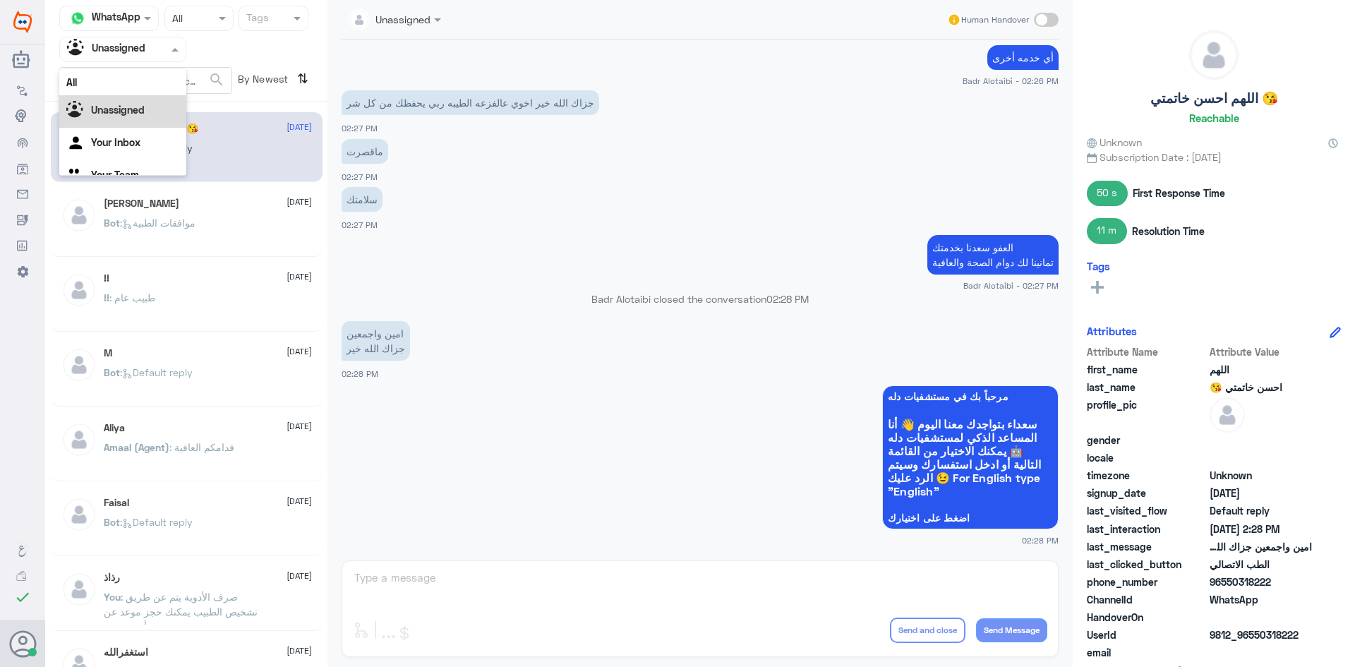
click at [141, 55] on input "text" at bounding box center [106, 49] width 78 height 16
click at [145, 83] on div "All" at bounding box center [122, 82] width 127 height 26
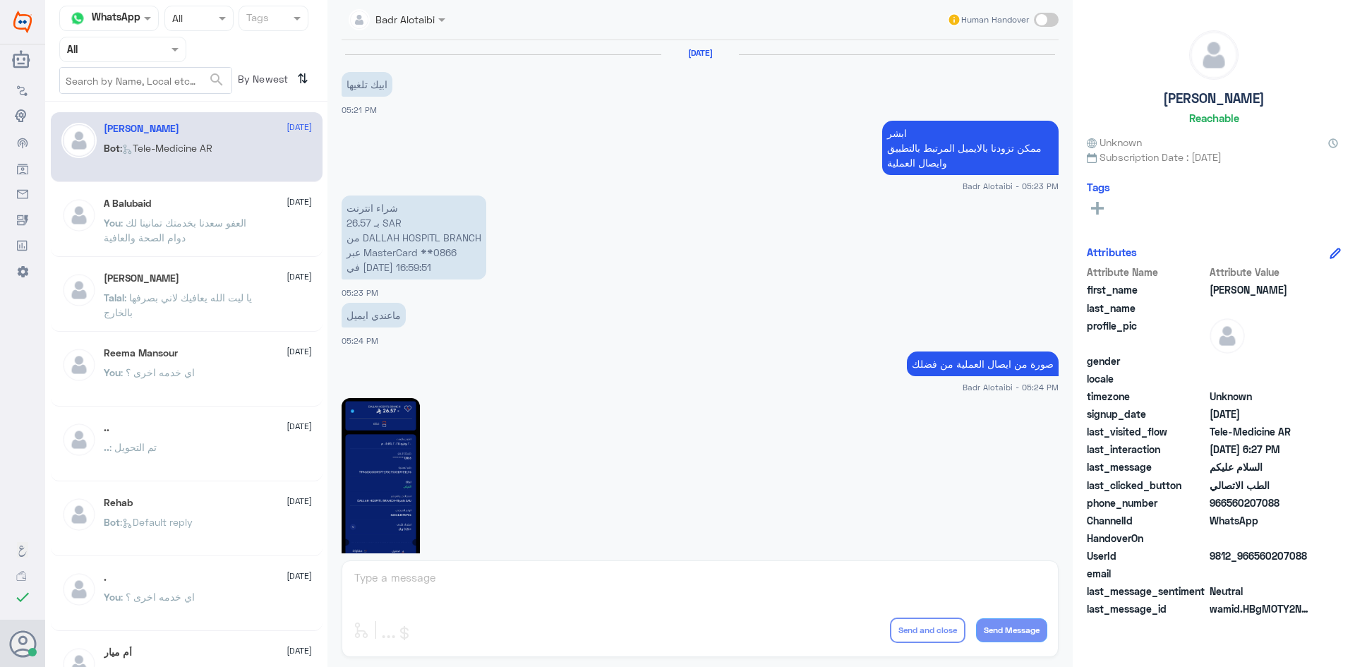
scroll to position [793, 0]
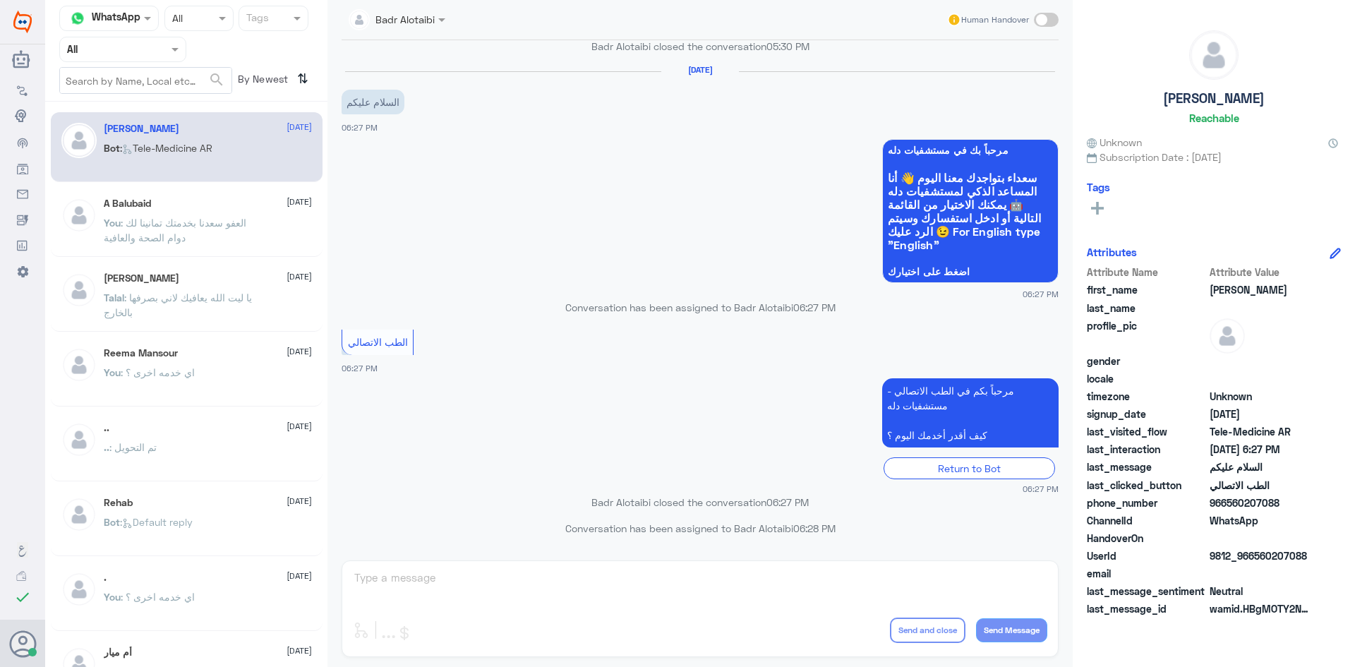
click at [529, 590] on div "Badr Alotaibi Human Handover 20 Jul 2025 ابيك تلغيها 05:21 PM ابشر ممكن تزودنا …" at bounding box center [699, 335] width 745 height 671
click at [171, 52] on span at bounding box center [177, 49] width 18 height 15
click at [169, 51] on span at bounding box center [177, 49] width 18 height 15
click at [180, 59] on div "Agent Filter All" at bounding box center [122, 49] width 127 height 25
click at [179, 59] on div "Agent Filter All" at bounding box center [122, 49] width 127 height 25
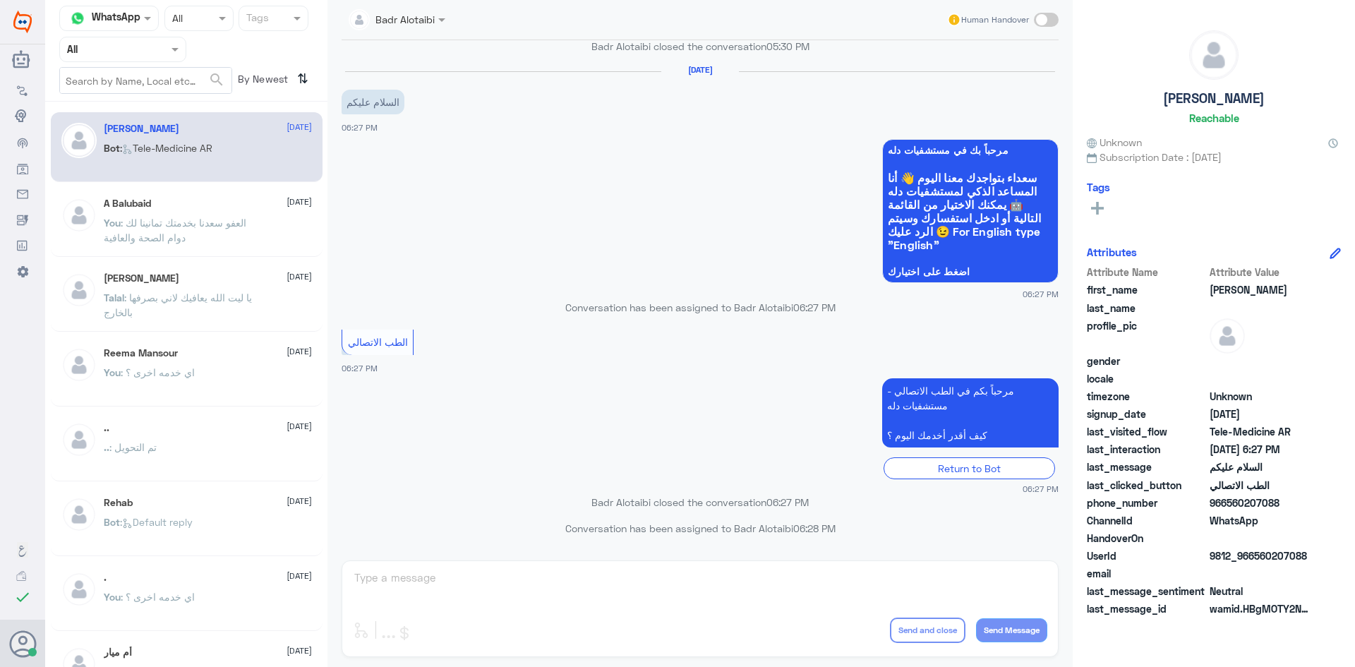
click at [178, 59] on div "Agent Filter All" at bounding box center [122, 49] width 127 height 25
click at [392, 581] on div "Badr Alotaibi Human Handover 20 Jul 2025 ابيك تلغيها 05:21 PM ابشر ممكن تزودنا …" at bounding box center [699, 335] width 745 height 671
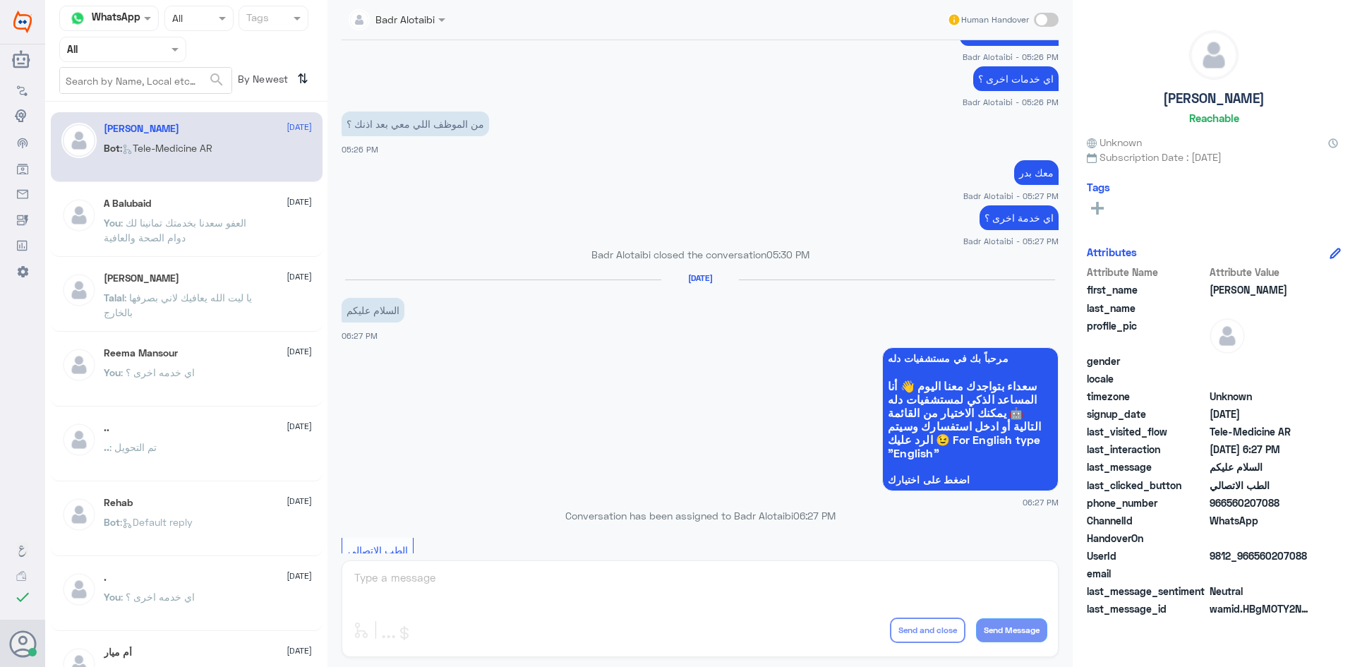
scroll to position [582, 0]
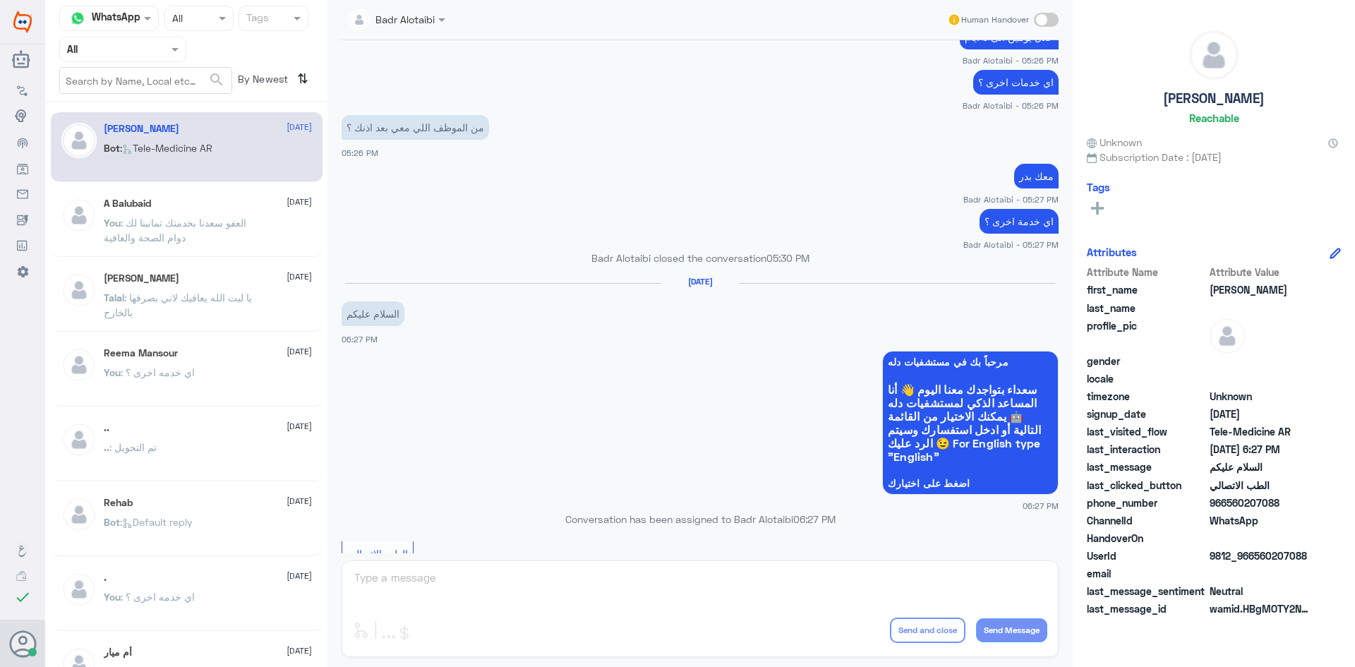
click at [174, 56] on span at bounding box center [177, 49] width 18 height 15
click at [163, 107] on div "Unassigned" at bounding box center [122, 111] width 127 height 32
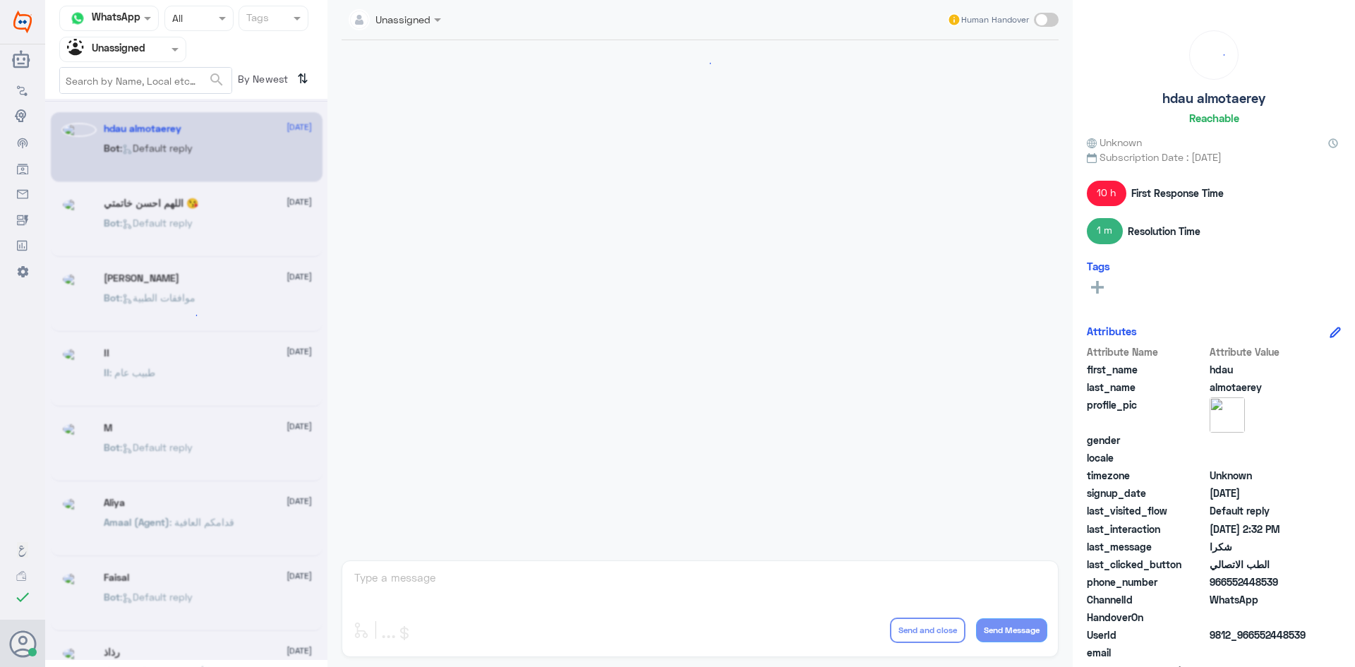
scroll to position [798, 0]
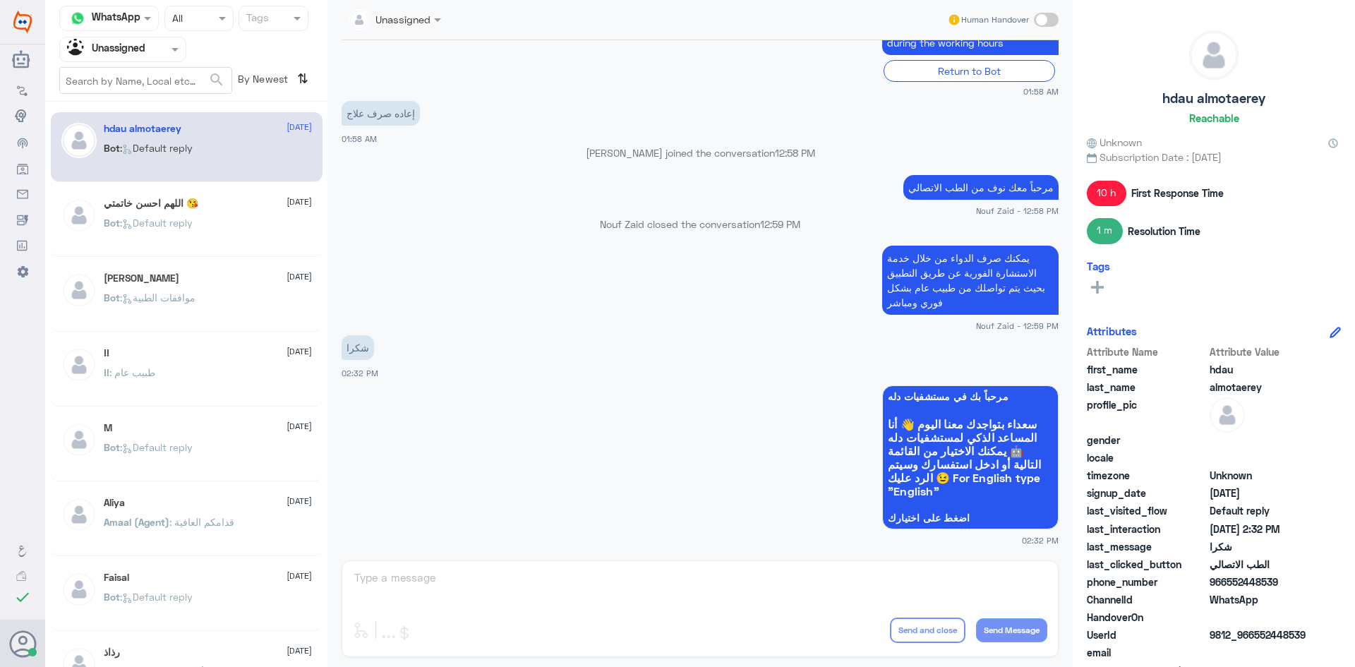
click at [141, 220] on span ": Default reply" at bounding box center [156, 223] width 73 height 12
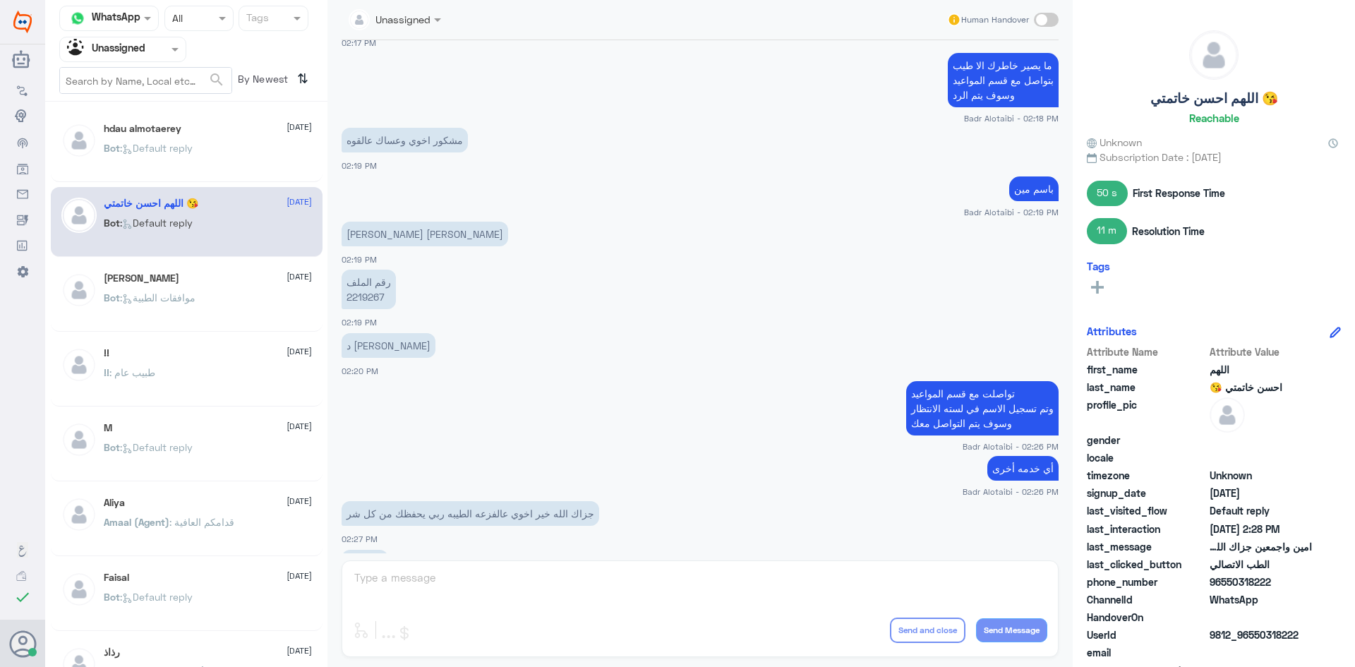
scroll to position [248, 0]
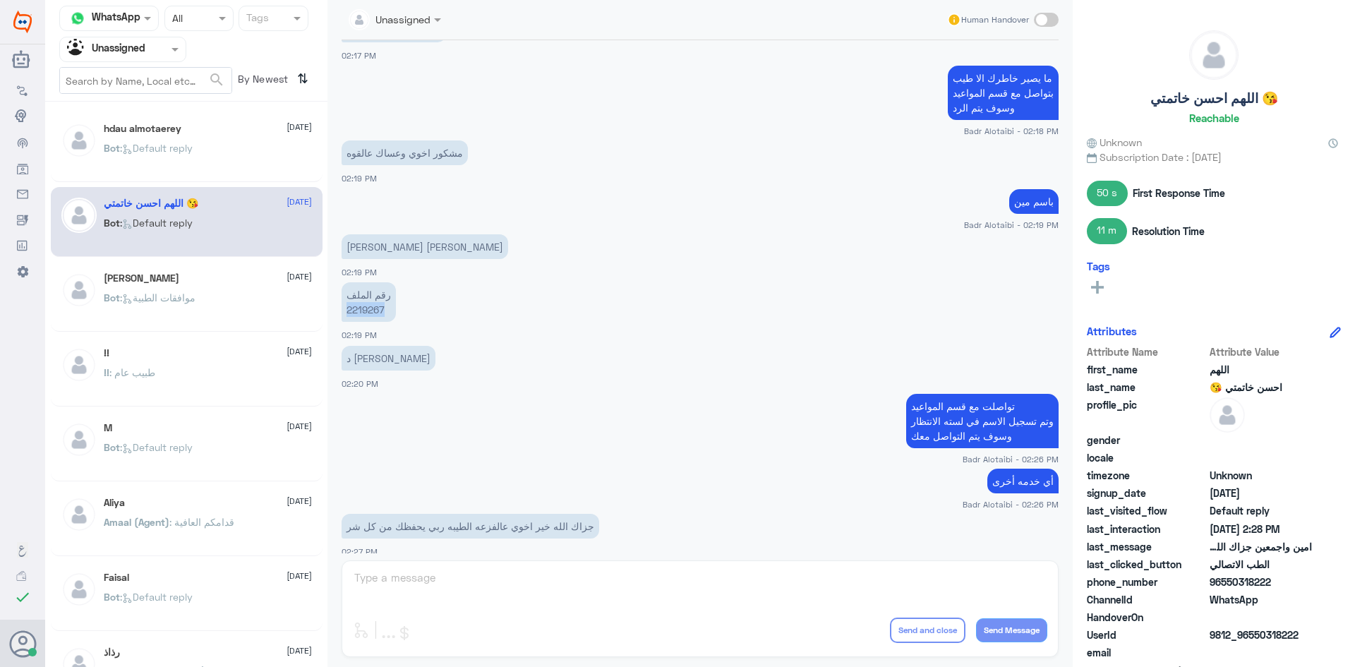
drag, startPoint x: 389, startPoint y: 311, endPoint x: 349, endPoint y: 313, distance: 40.3
click at [349, 313] on p "رقم الملف 2219267" at bounding box center [369, 302] width 54 height 40
copy p "2219267"
click at [160, 42] on div at bounding box center [123, 49] width 126 height 16
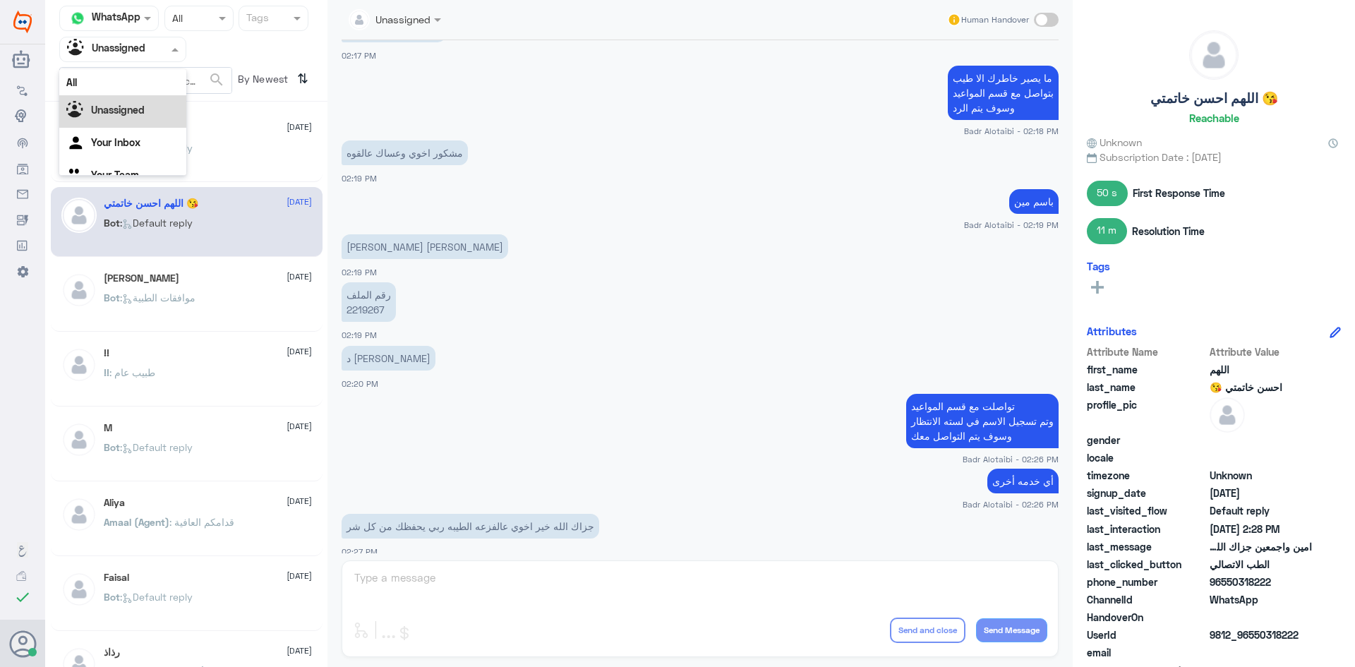
click at [145, 79] on div "All" at bounding box center [122, 82] width 127 height 26
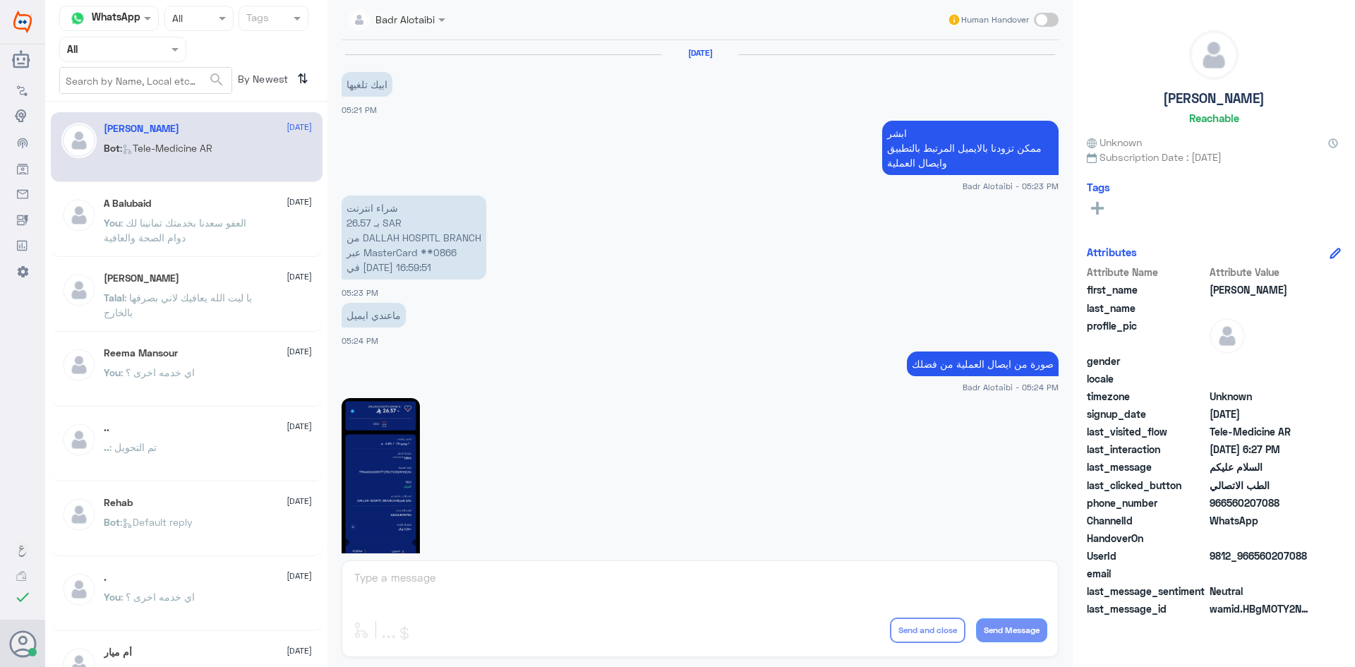
scroll to position [793, 0]
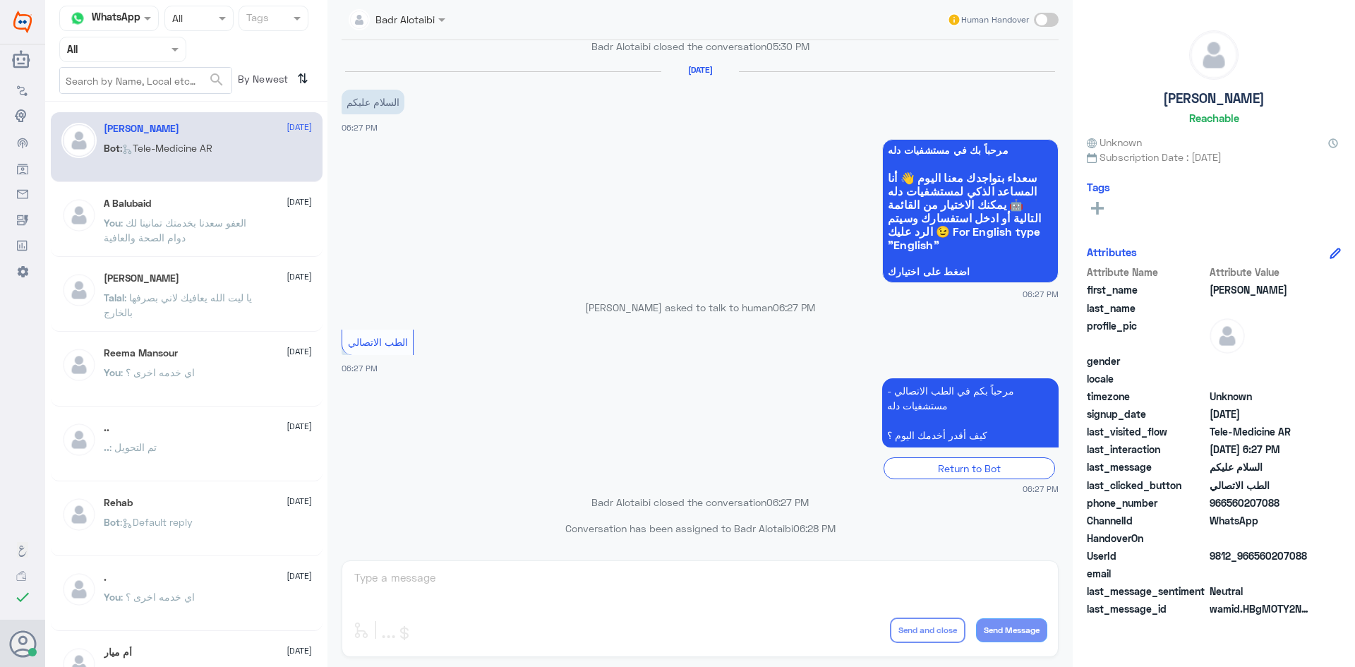
click at [198, 209] on div "A Balubaid 9 August" at bounding box center [208, 204] width 208 height 12
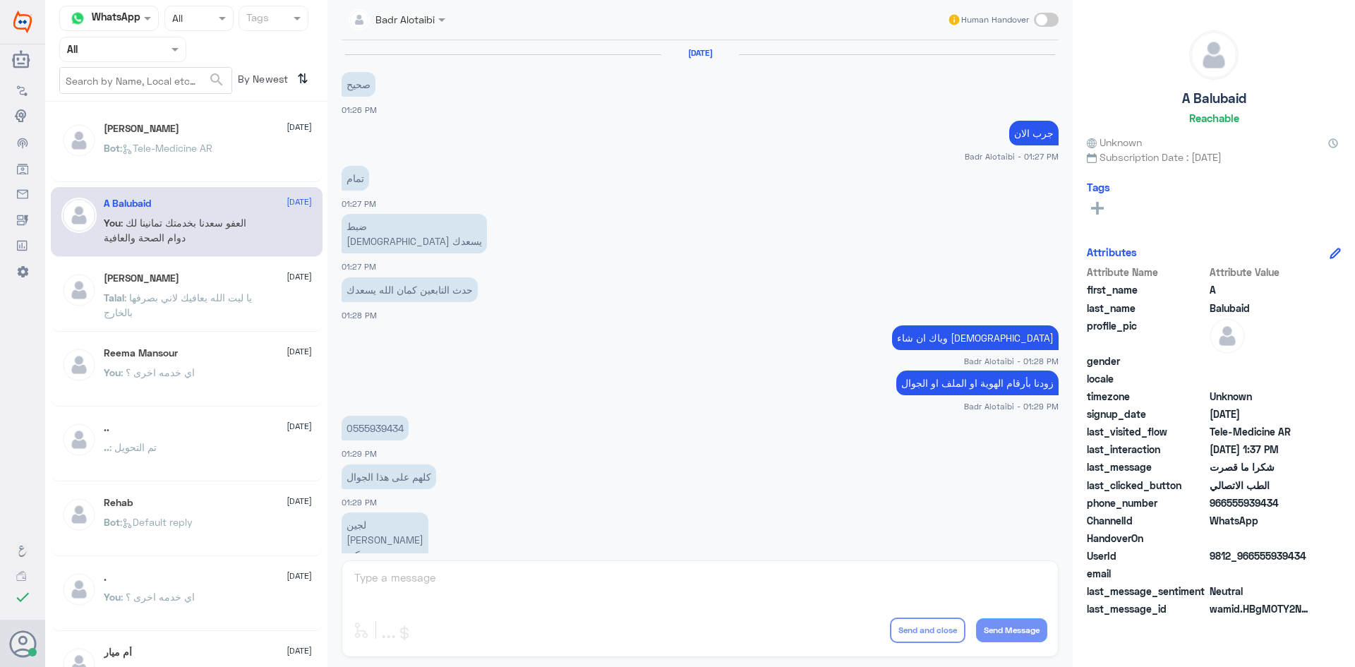
scroll to position [522, 0]
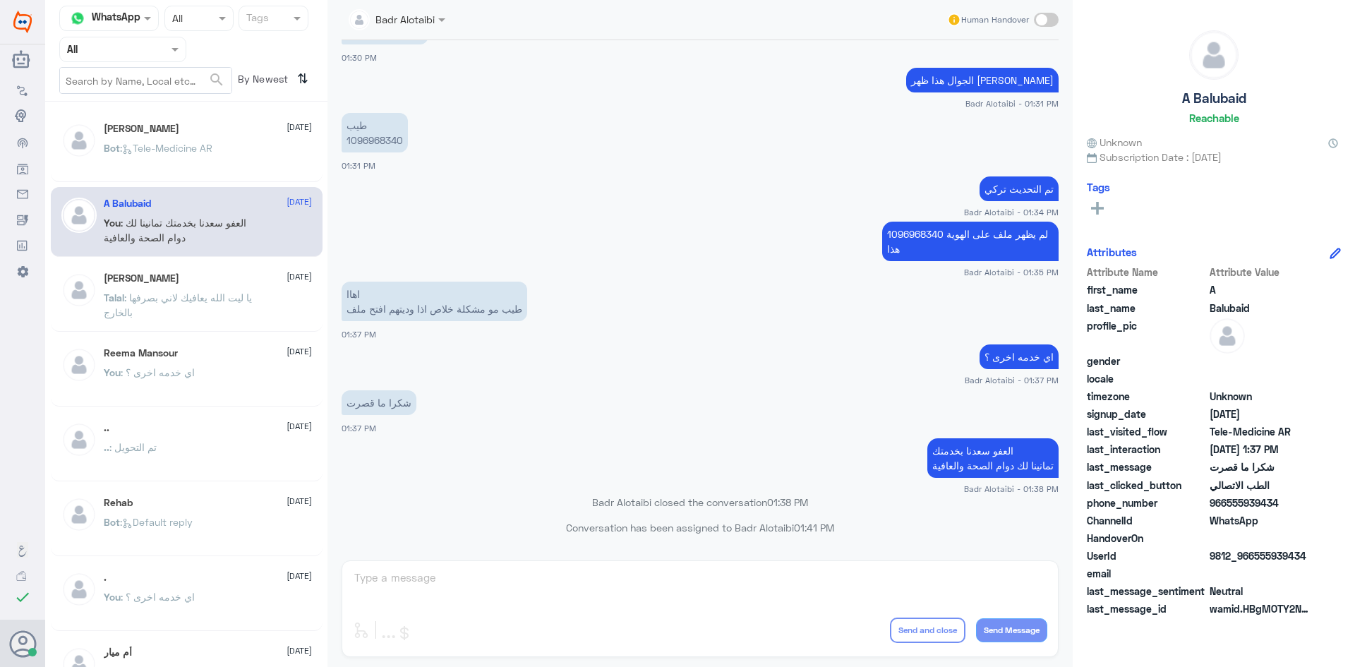
click at [196, 158] on p "Bot : Tele-Medicine AR" at bounding box center [158, 157] width 109 height 35
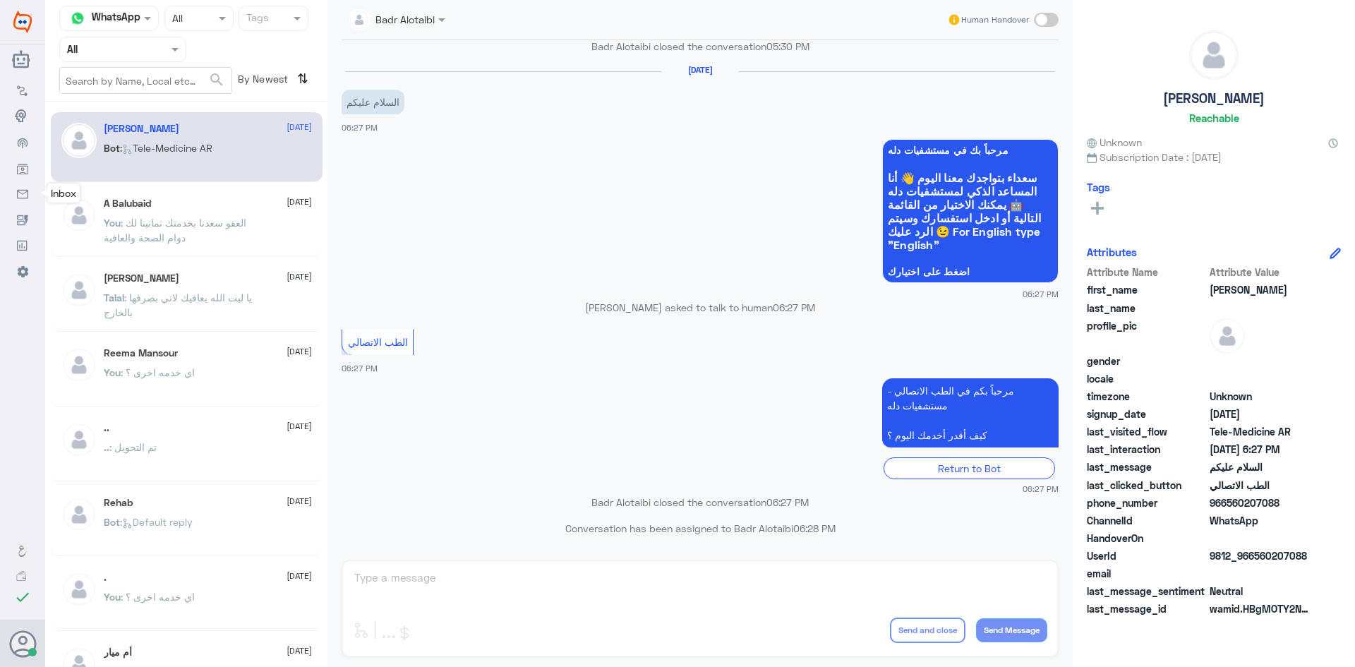
click at [18, 186] on link "Inbox" at bounding box center [22, 193] width 45 height 25
click at [20, 177] on link "Audience" at bounding box center [22, 167] width 45 height 25
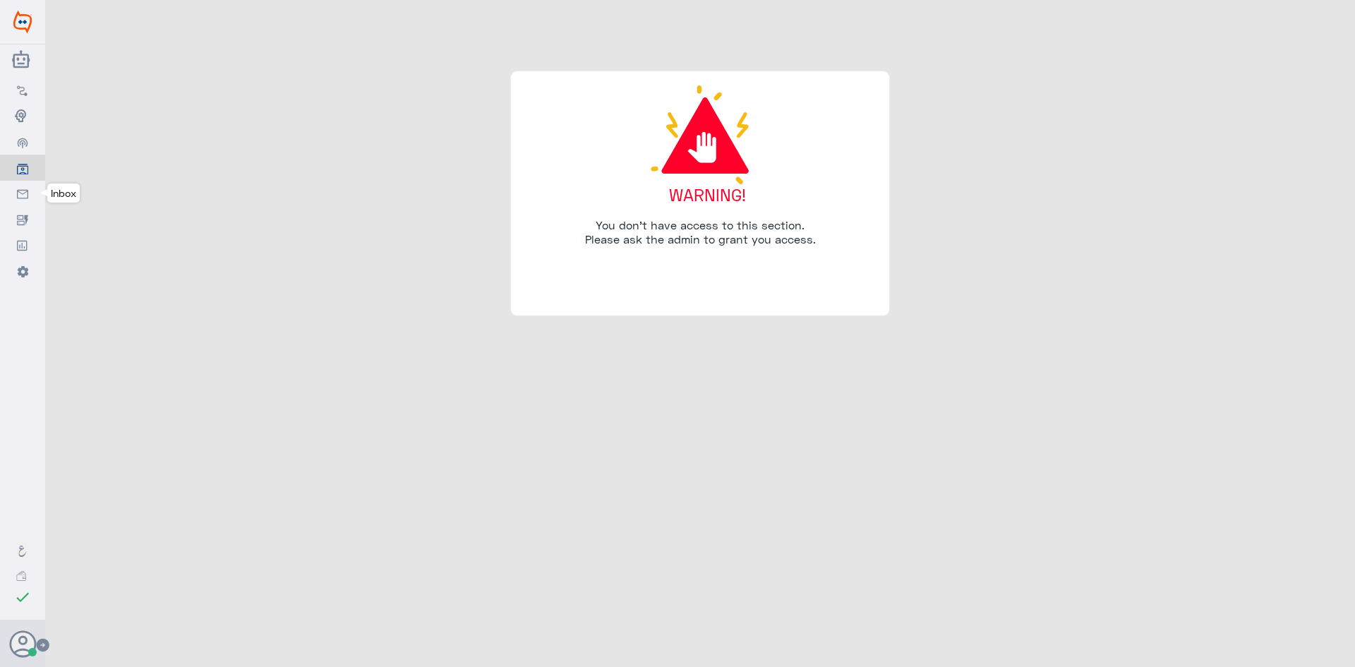
click at [24, 184] on link "Inbox" at bounding box center [22, 193] width 45 height 25
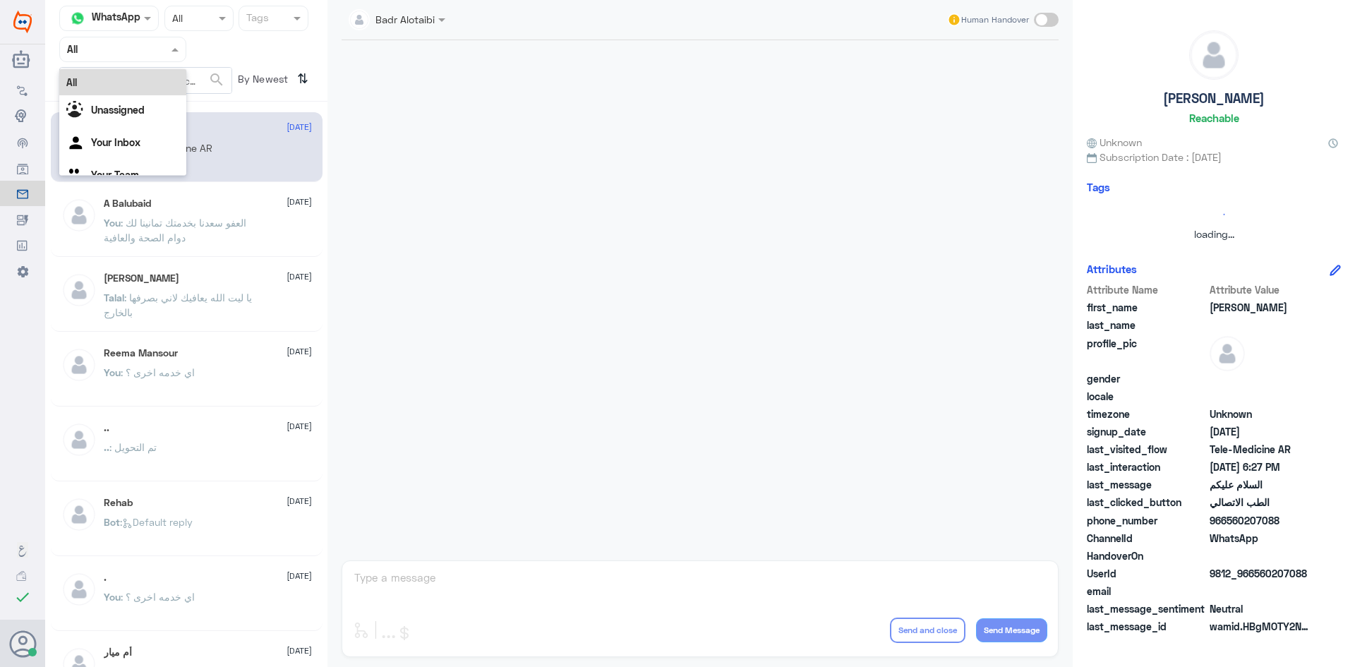
click at [121, 56] on input "text" at bounding box center [106, 49] width 78 height 16
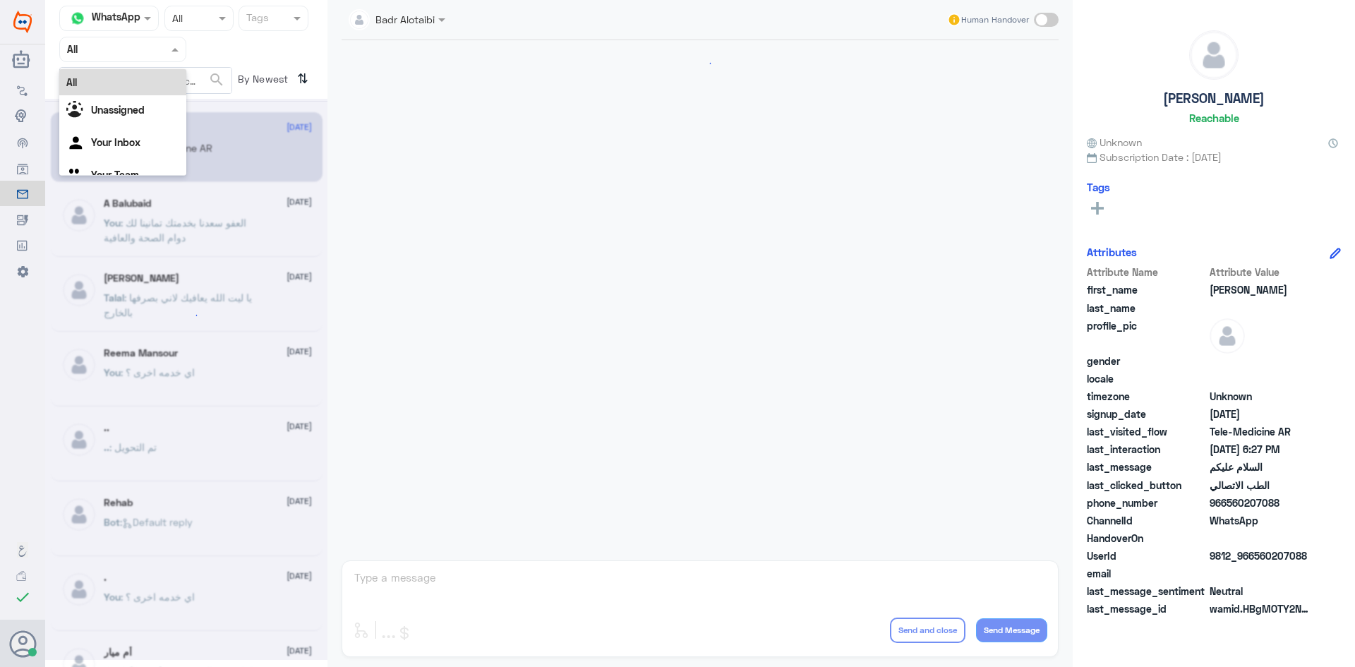
scroll to position [793, 0]
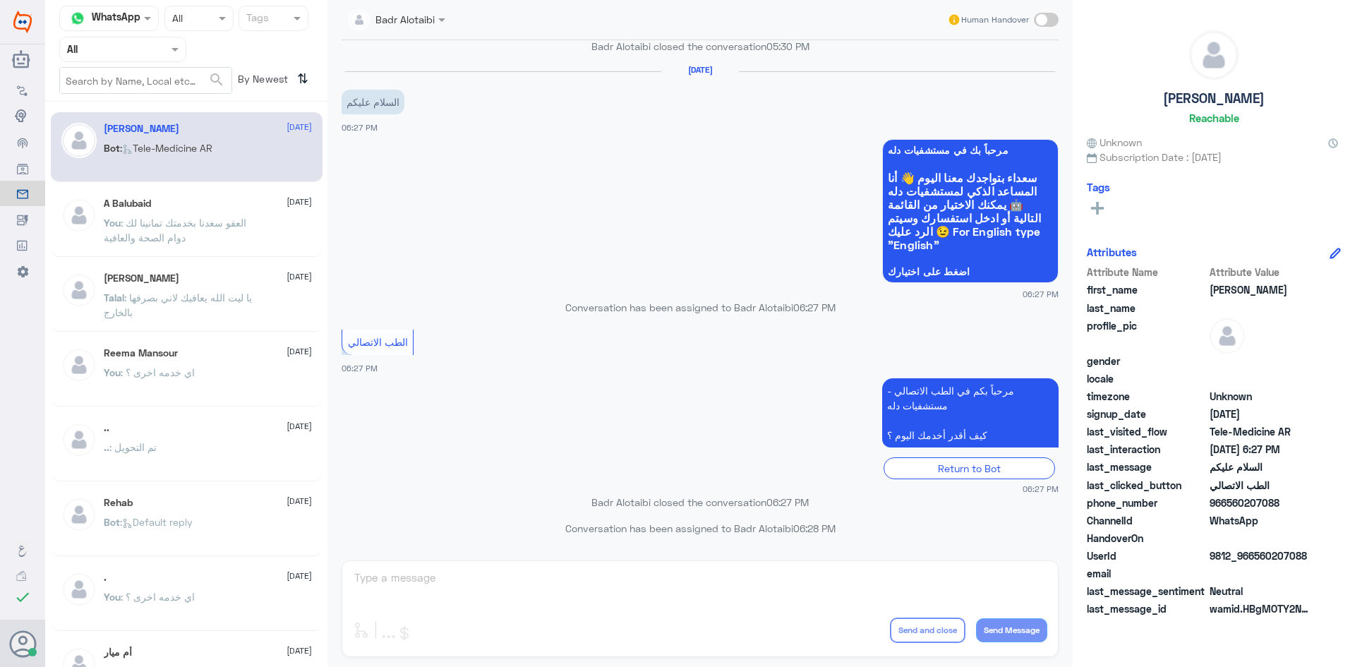
click at [398, 59] on div "Badr Alotaibi closed the conversation 05:30 PM" at bounding box center [700, 51] width 717 height 25
click at [143, 41] on input "text" at bounding box center [106, 49] width 78 height 16
click at [160, 114] on div "Unassigned" at bounding box center [122, 111] width 127 height 32
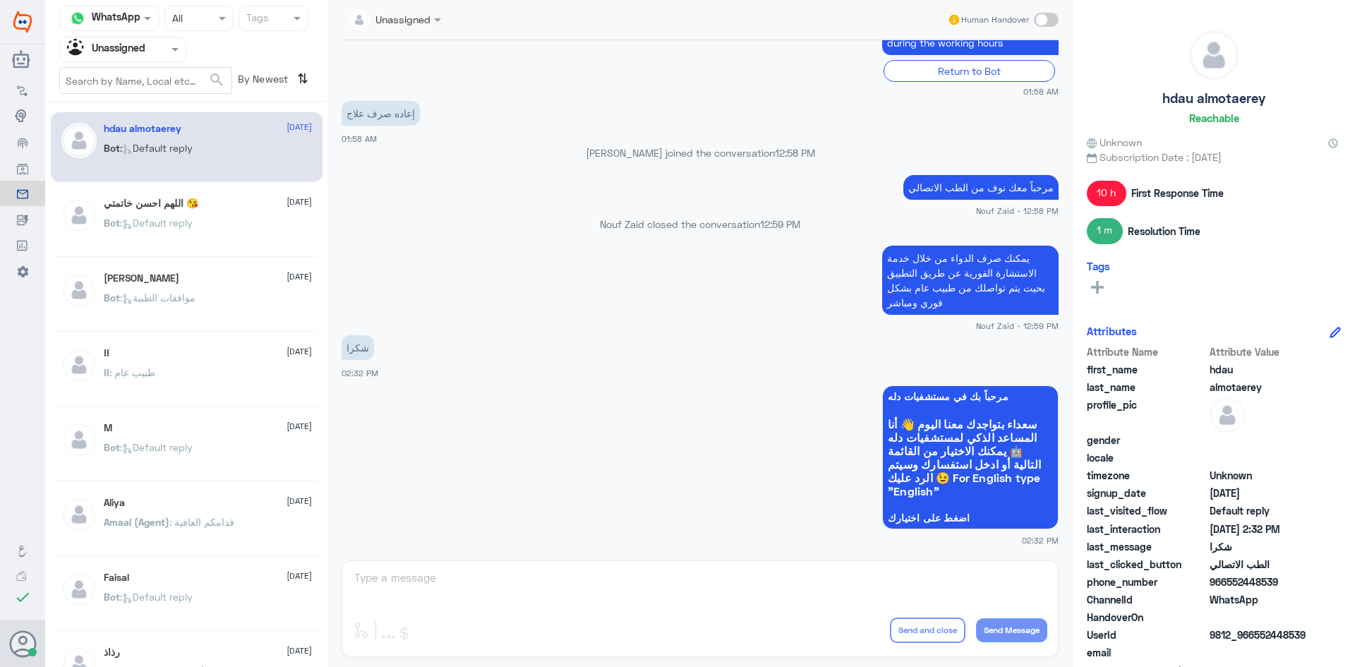
scroll to position [586, 0]
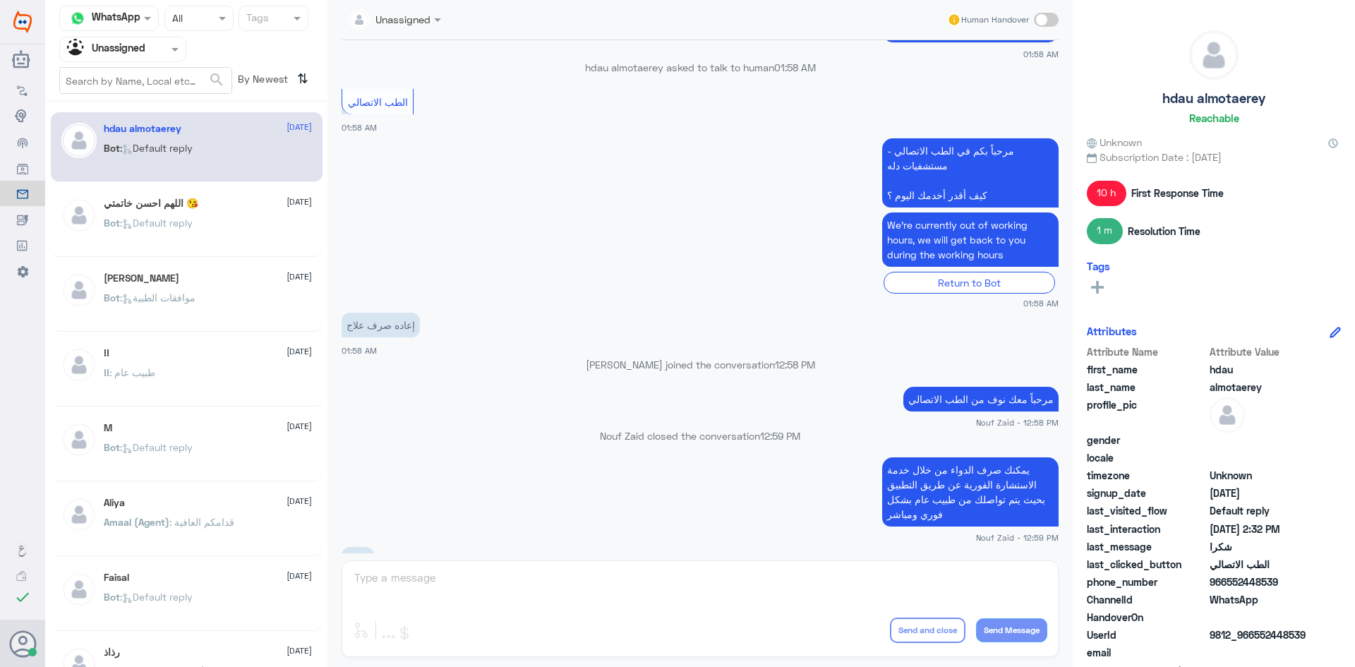
click at [126, 205] on h5 "اللهم احسن خاتمتي 😘" at bounding box center [151, 204] width 95 height 12
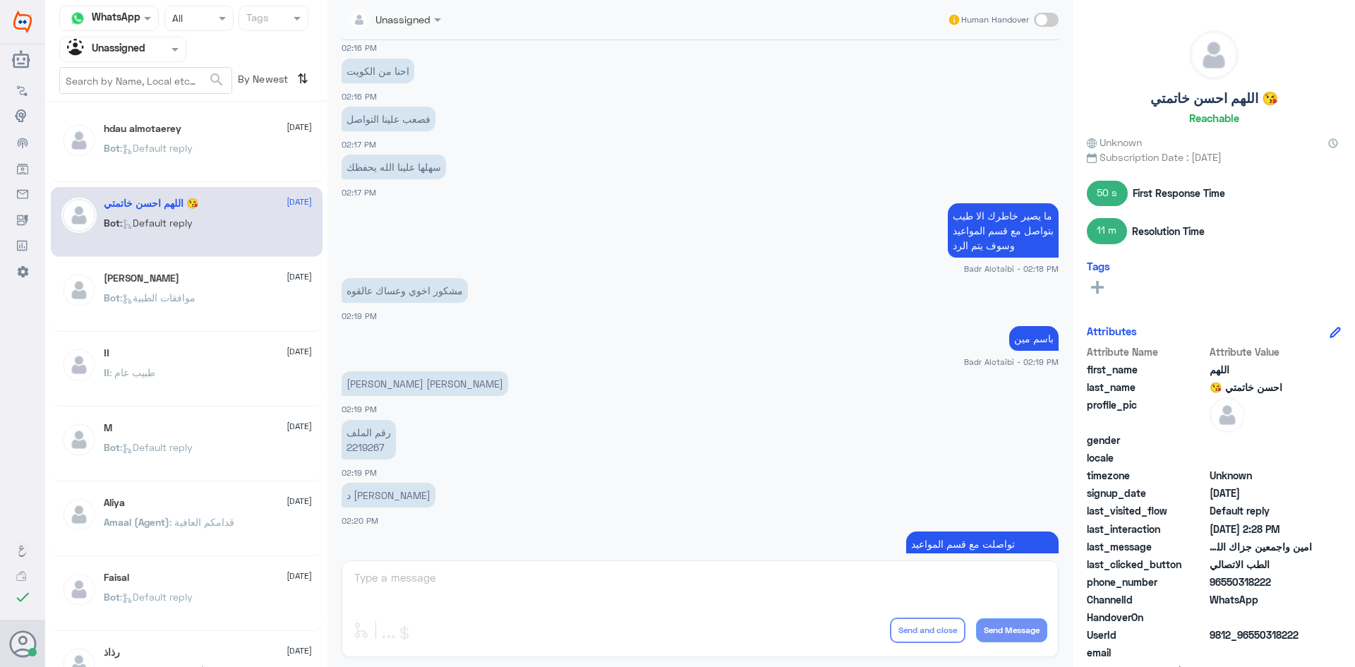
scroll to position [1337, 0]
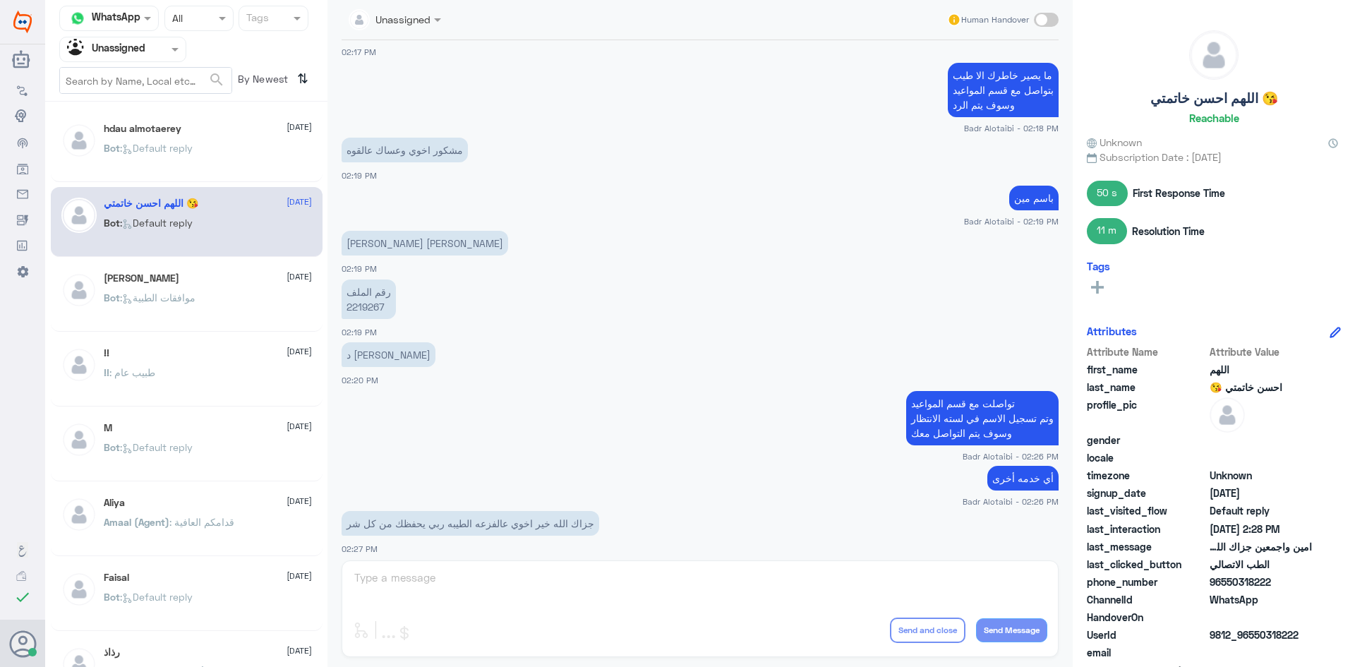
click at [162, 294] on span ": موافقات الطبية" at bounding box center [158, 297] width 76 height 12
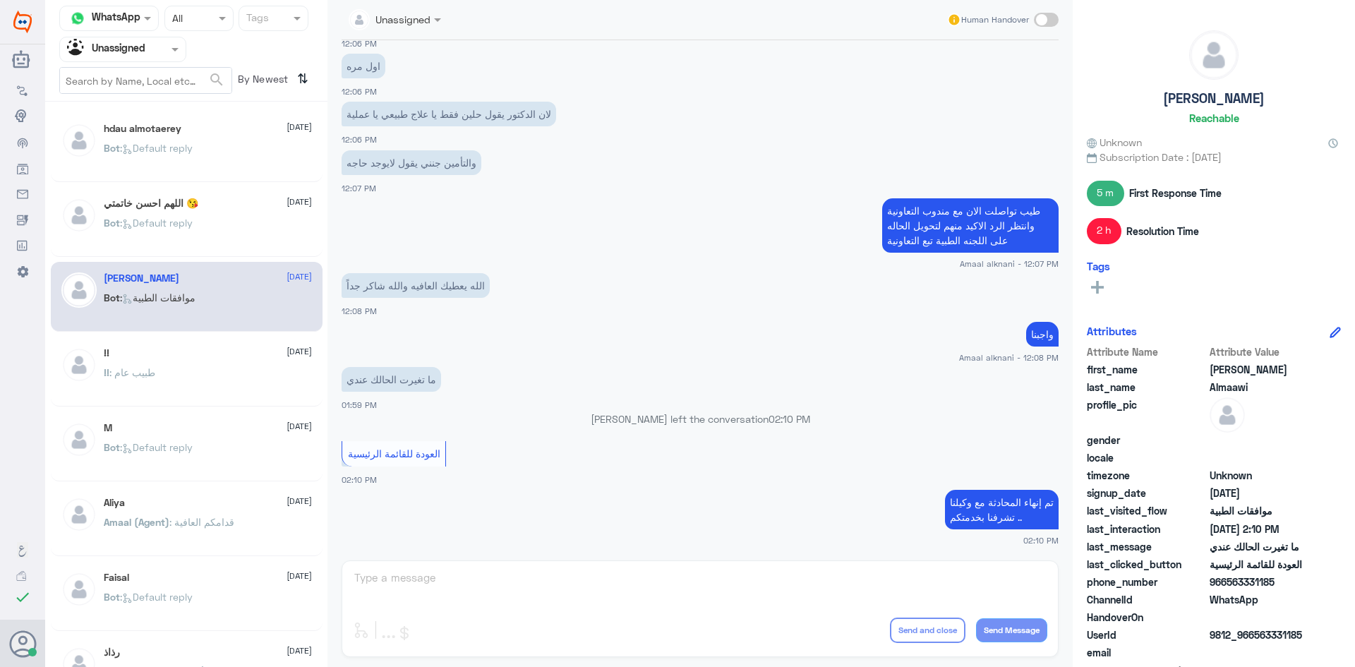
scroll to position [2146, 0]
click at [220, 351] on div "!! 11 August" at bounding box center [208, 353] width 208 height 12
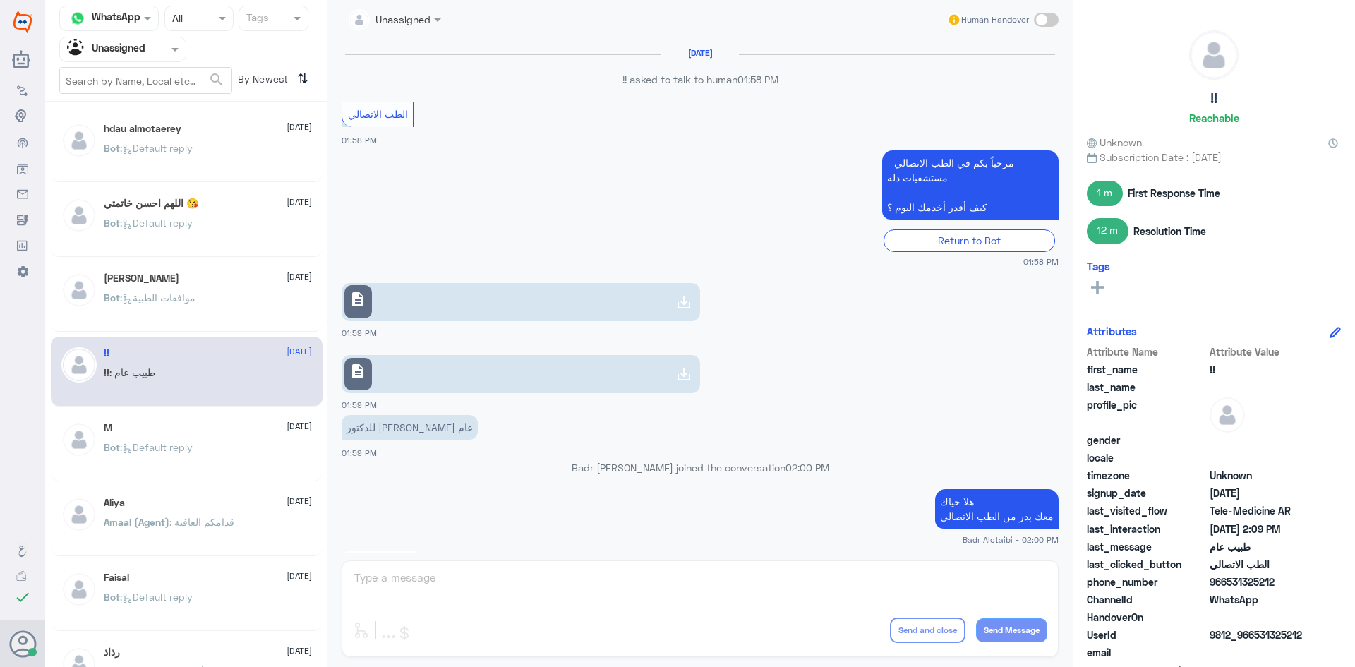
scroll to position [1580, 0]
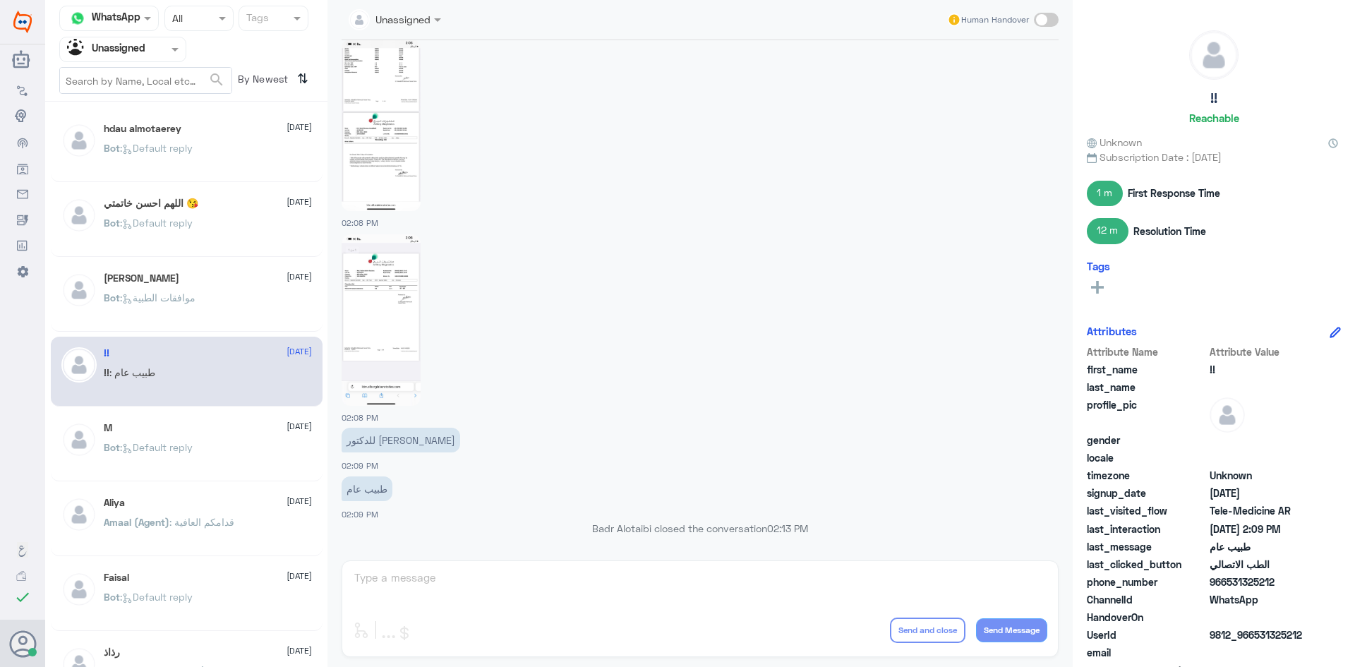
click at [201, 417] on div "M 11 August Bot : Default reply" at bounding box center [187, 446] width 272 height 70
click at [200, 426] on div "M 11 August" at bounding box center [208, 428] width 208 height 12
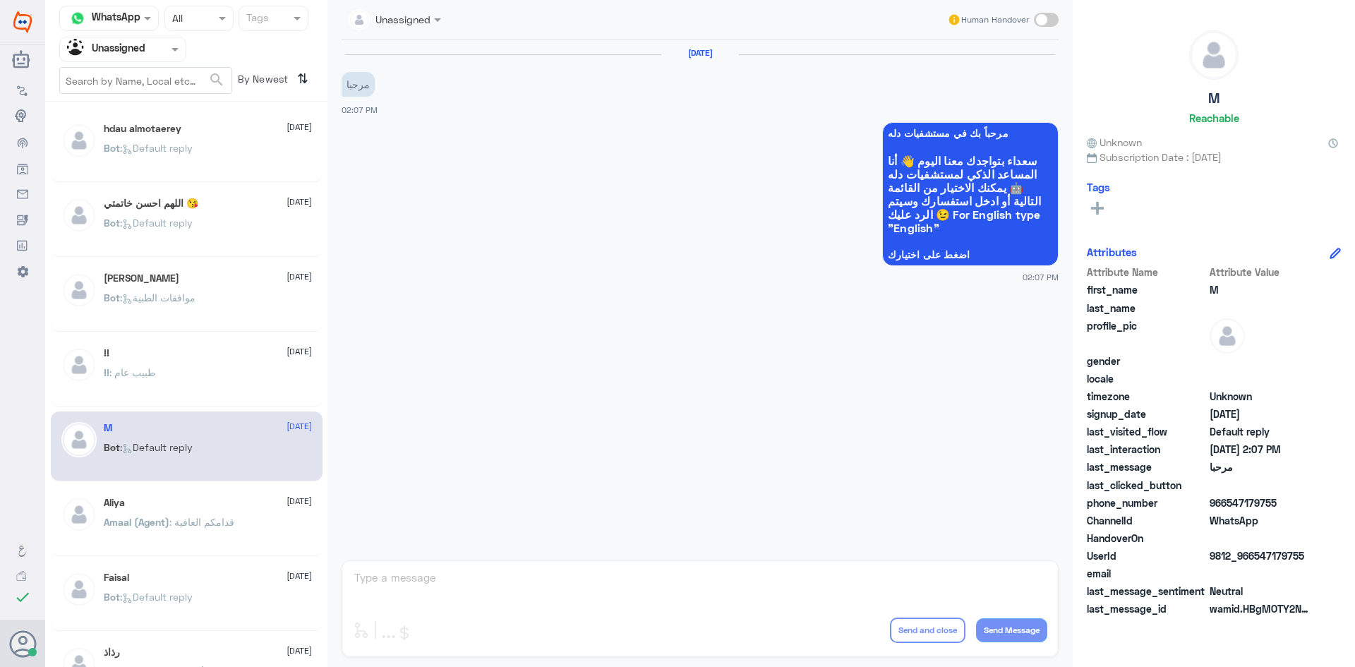
click at [149, 517] on span "Amaal (Agent)" at bounding box center [137, 522] width 66 height 12
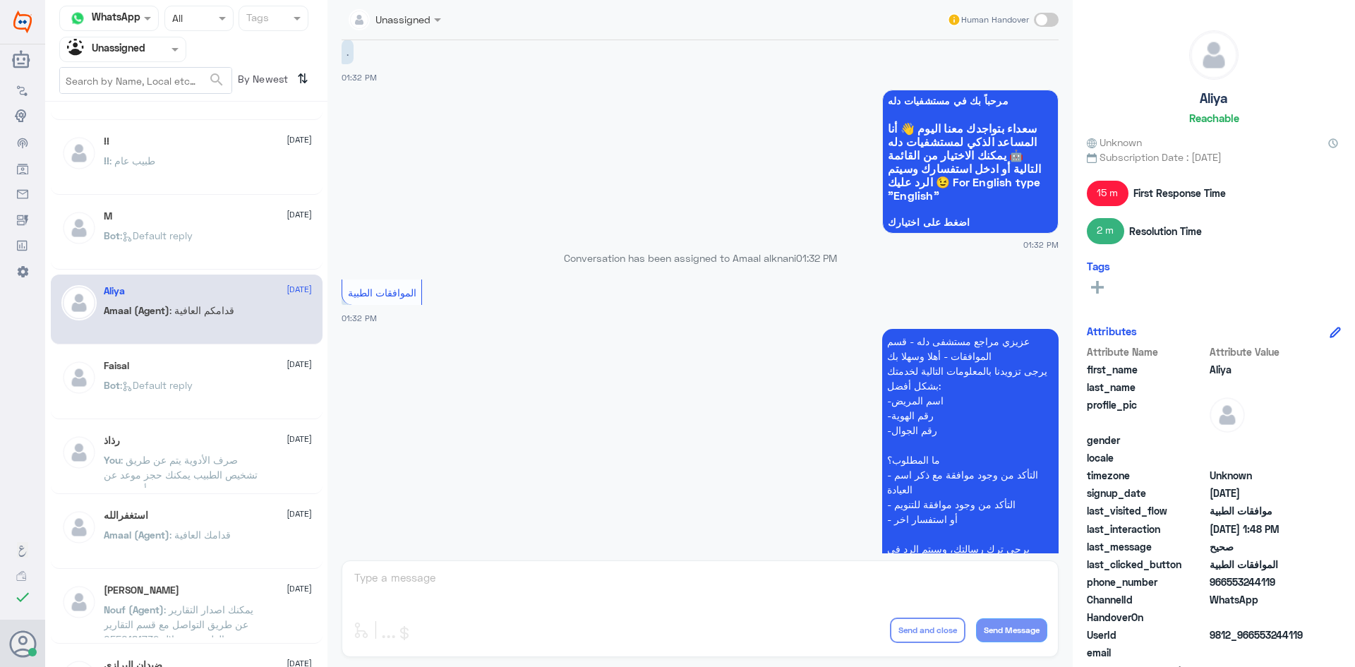
scroll to position [32, 0]
click at [190, 388] on span ": Default reply" at bounding box center [156, 385] width 73 height 12
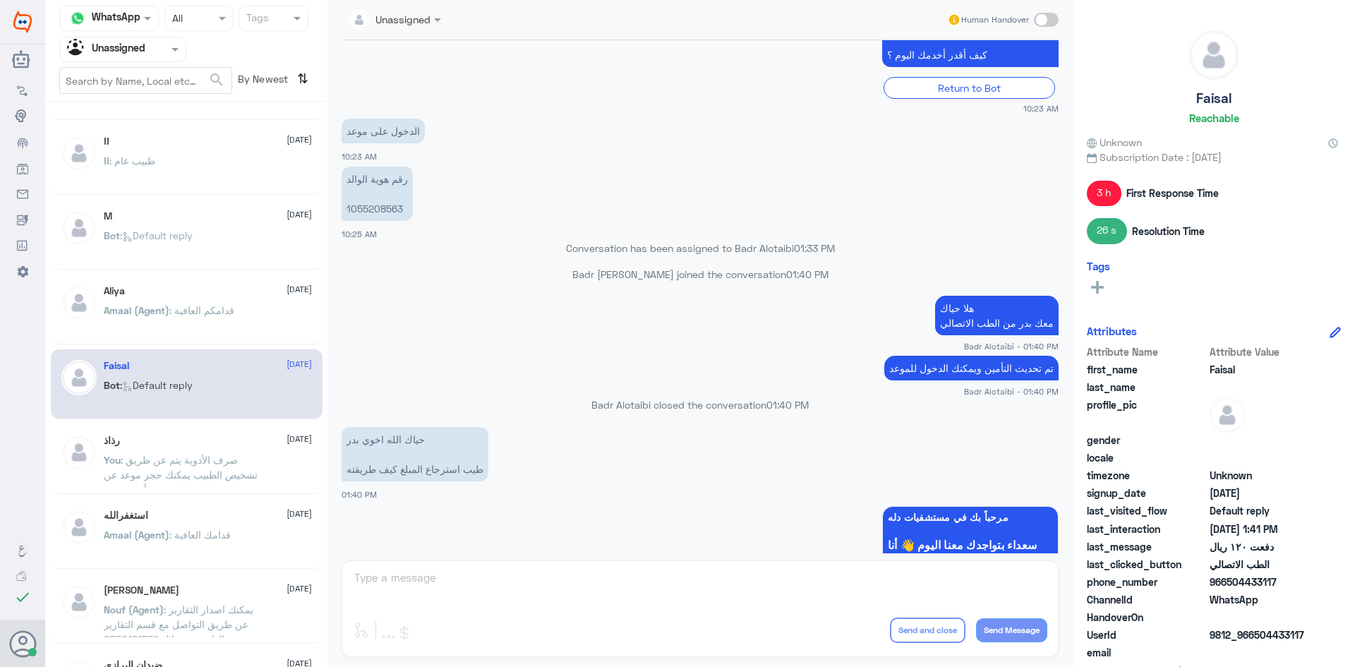
scroll to position [891, 0]
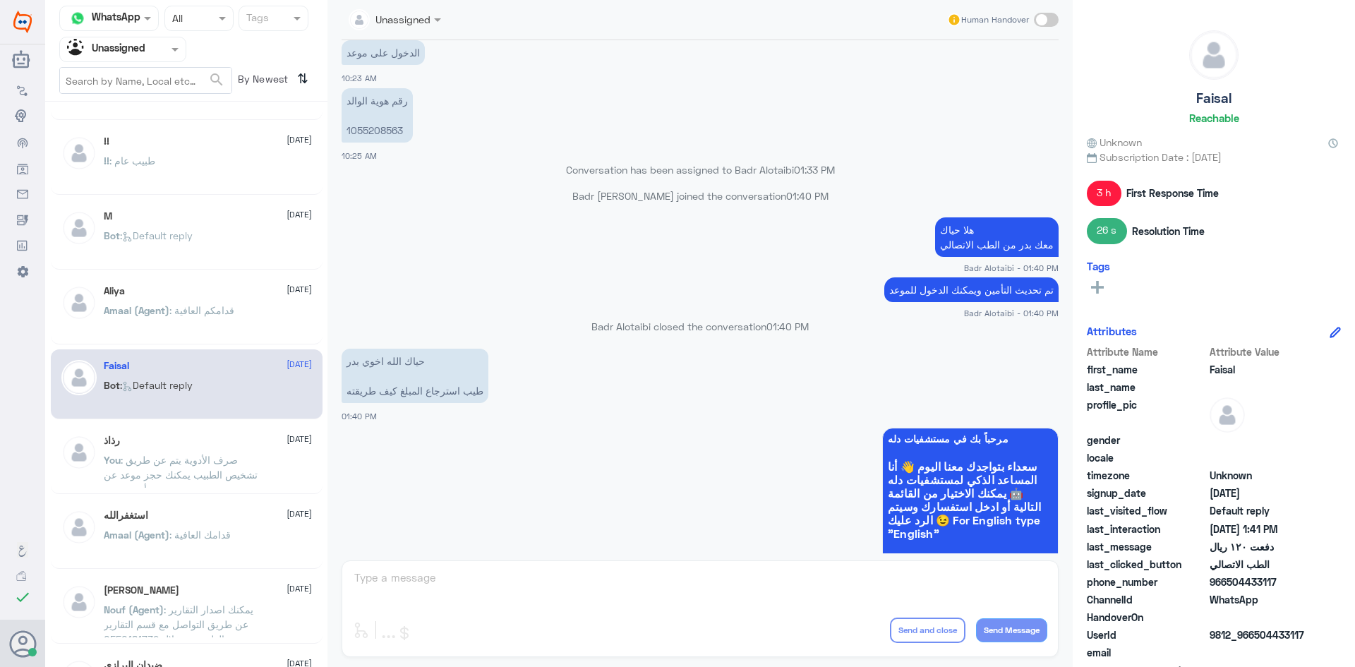
click at [174, 455] on span ": صرف الأدوية يتم عن طريق تشخيص الطبيب يمكنك حجز موعد عن بعد أو حضوري" at bounding box center [181, 475] width 154 height 42
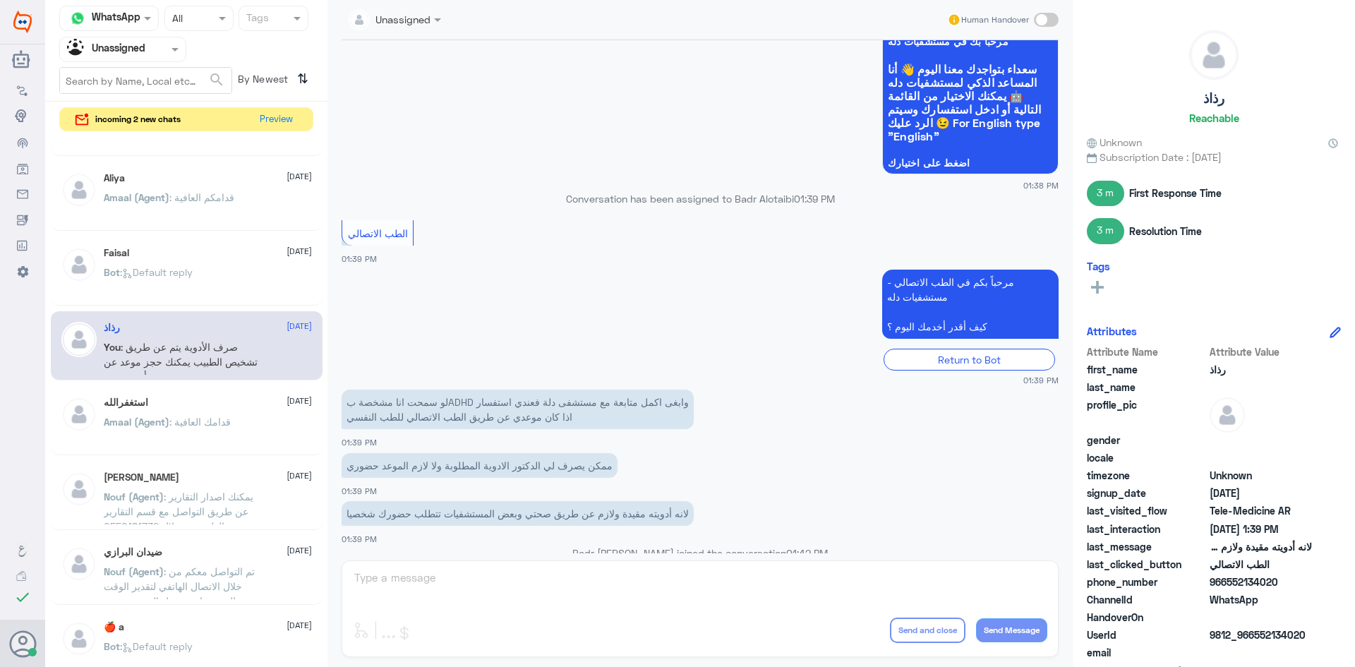
click at [169, 399] on div "استغفرالله 11 August" at bounding box center [208, 403] width 208 height 12
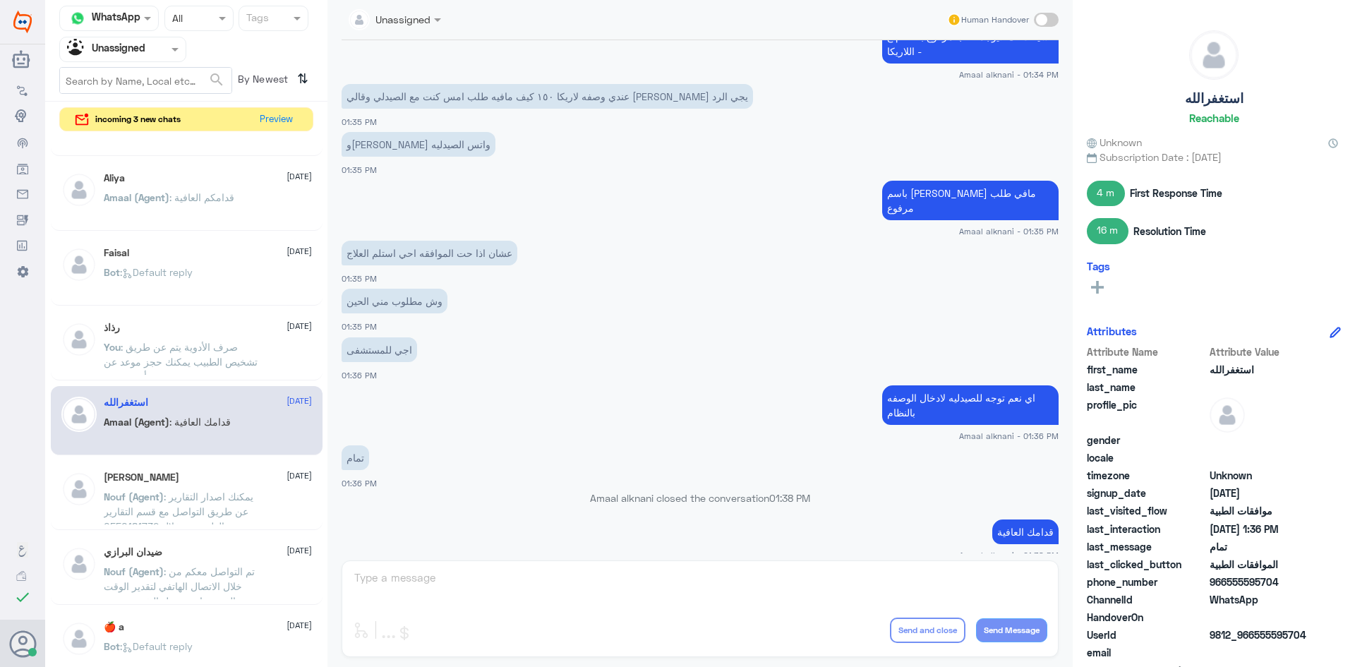
click at [175, 481] on div "محمد 11 August" at bounding box center [208, 477] width 208 height 12
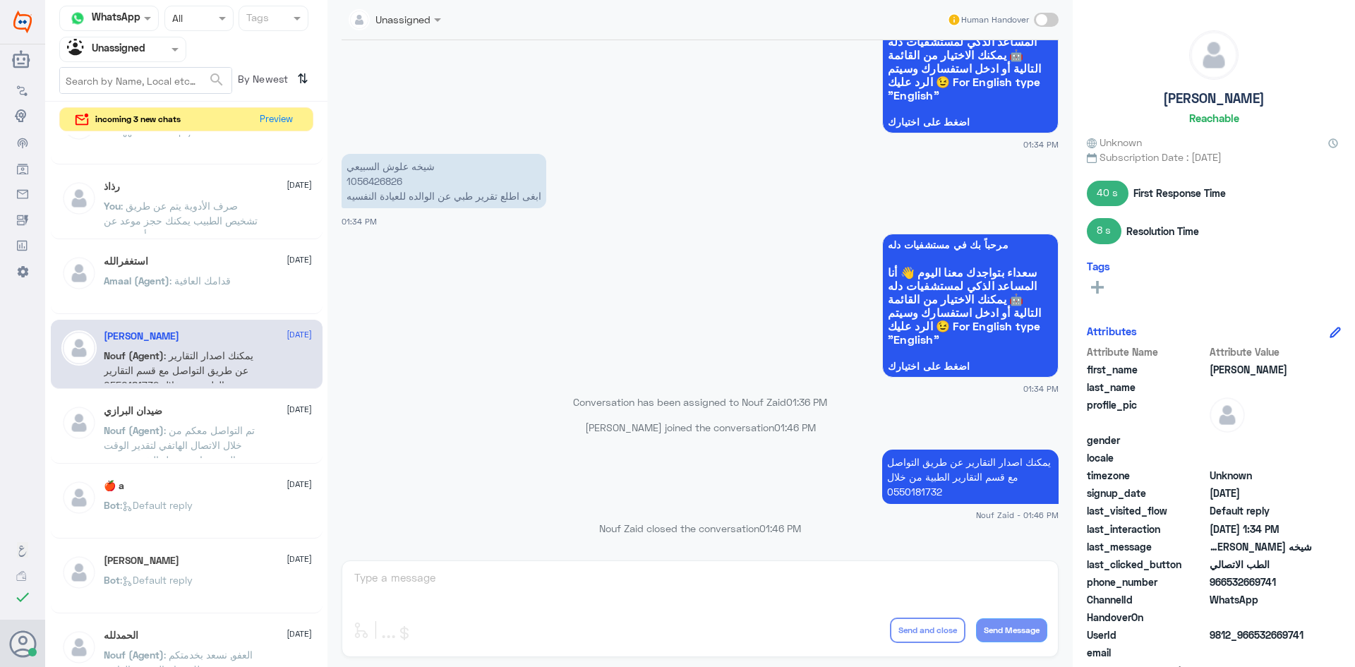
click at [243, 405] on div "ضيدان البرازي 11 August" at bounding box center [208, 411] width 208 height 12
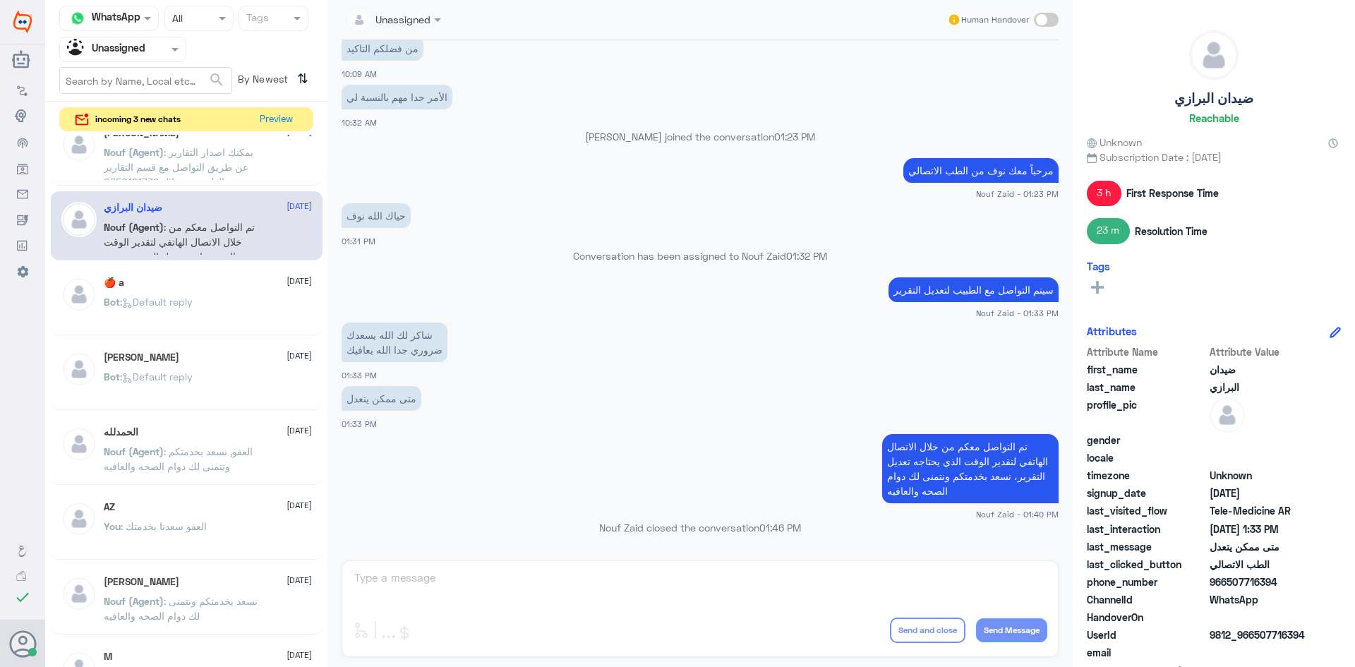
scroll to position [706, 0]
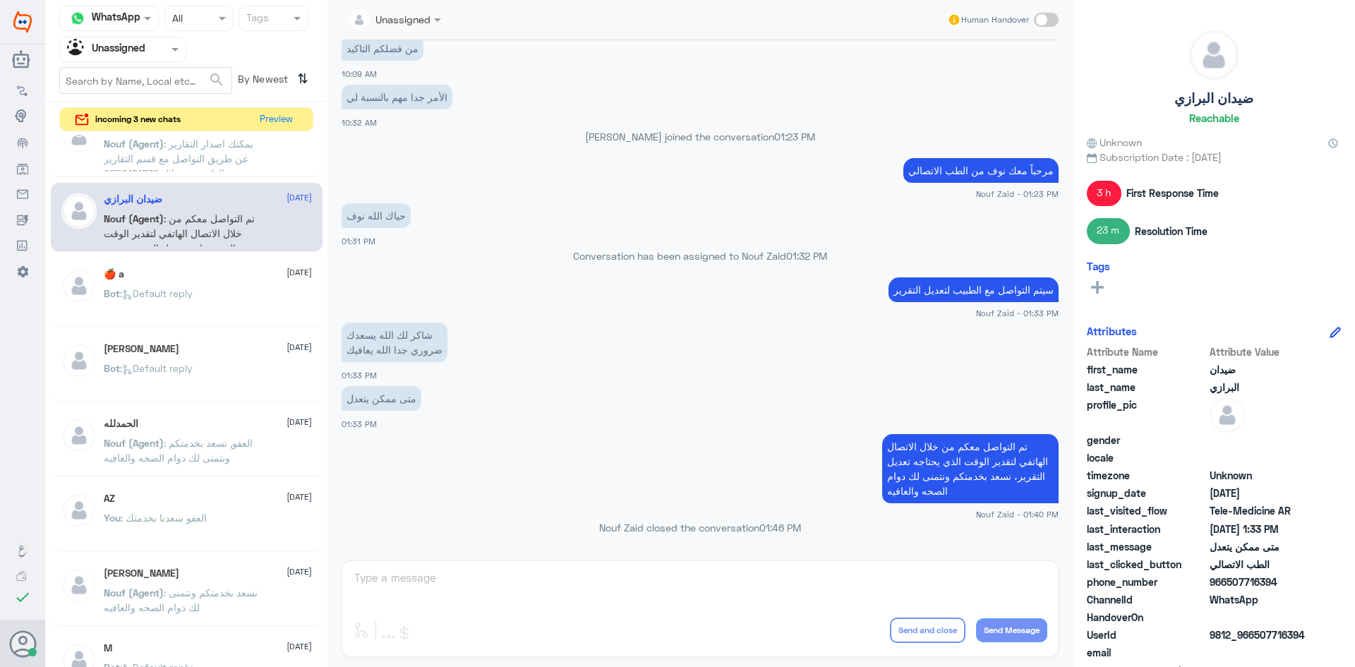
click at [250, 298] on div "Bot : Default reply" at bounding box center [208, 305] width 208 height 32
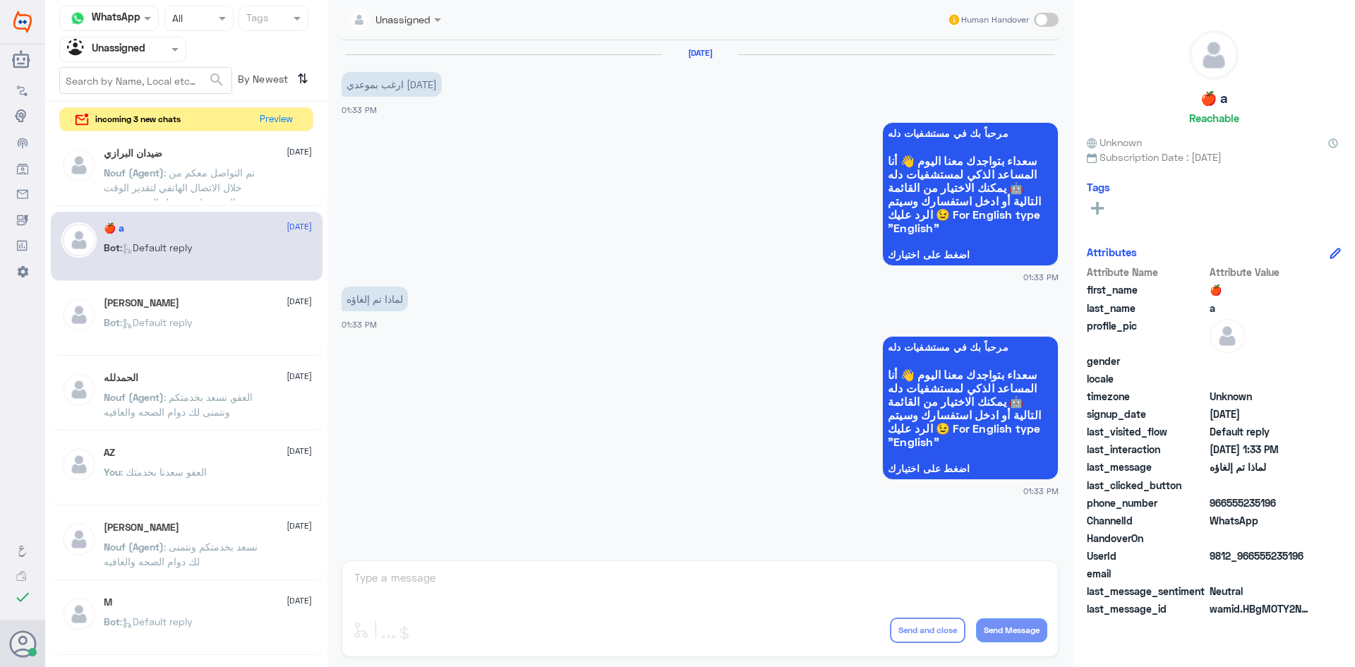
scroll to position [776, 0]
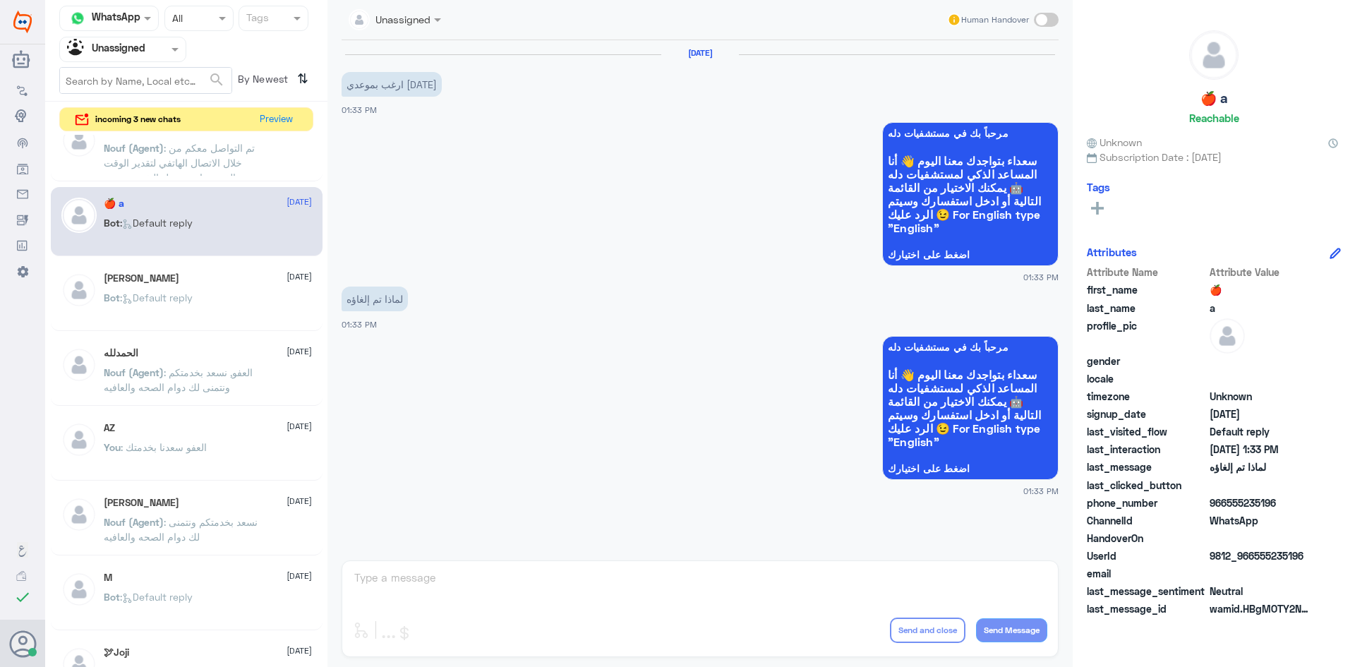
click at [205, 291] on div "Naveed Aslam 11 August Bot : Default reply" at bounding box center [208, 298] width 208 height 53
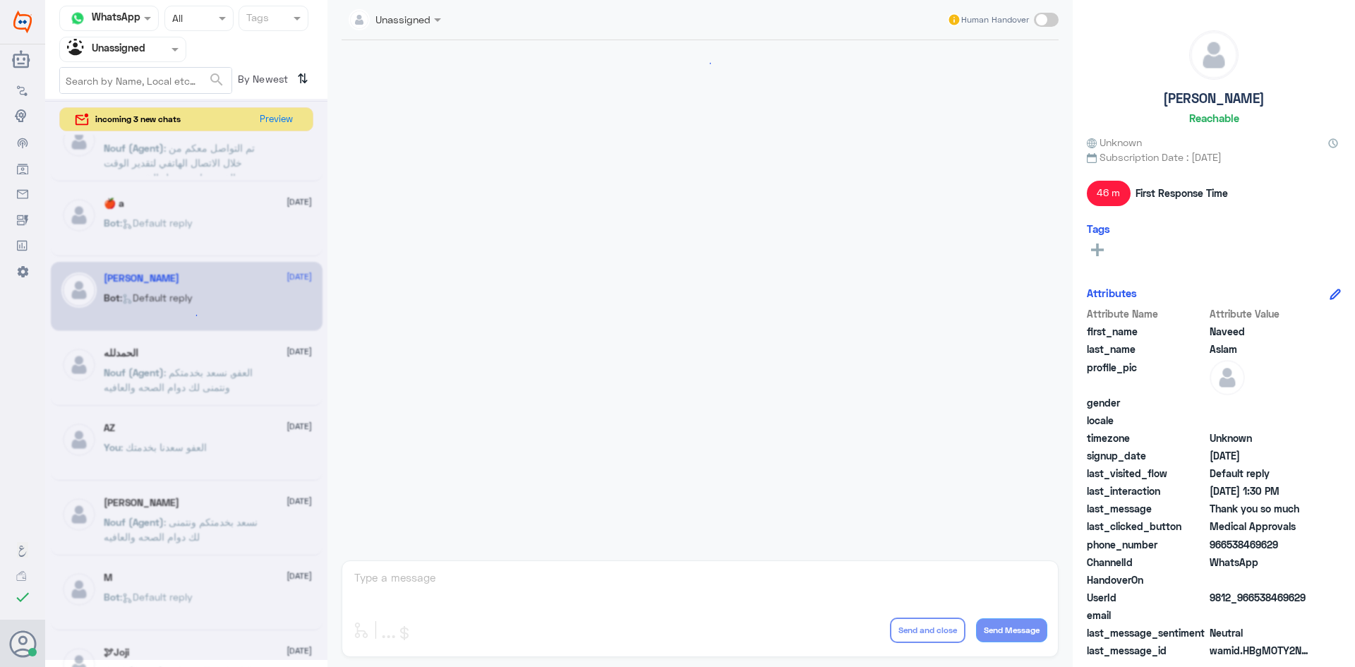
scroll to position [945, 0]
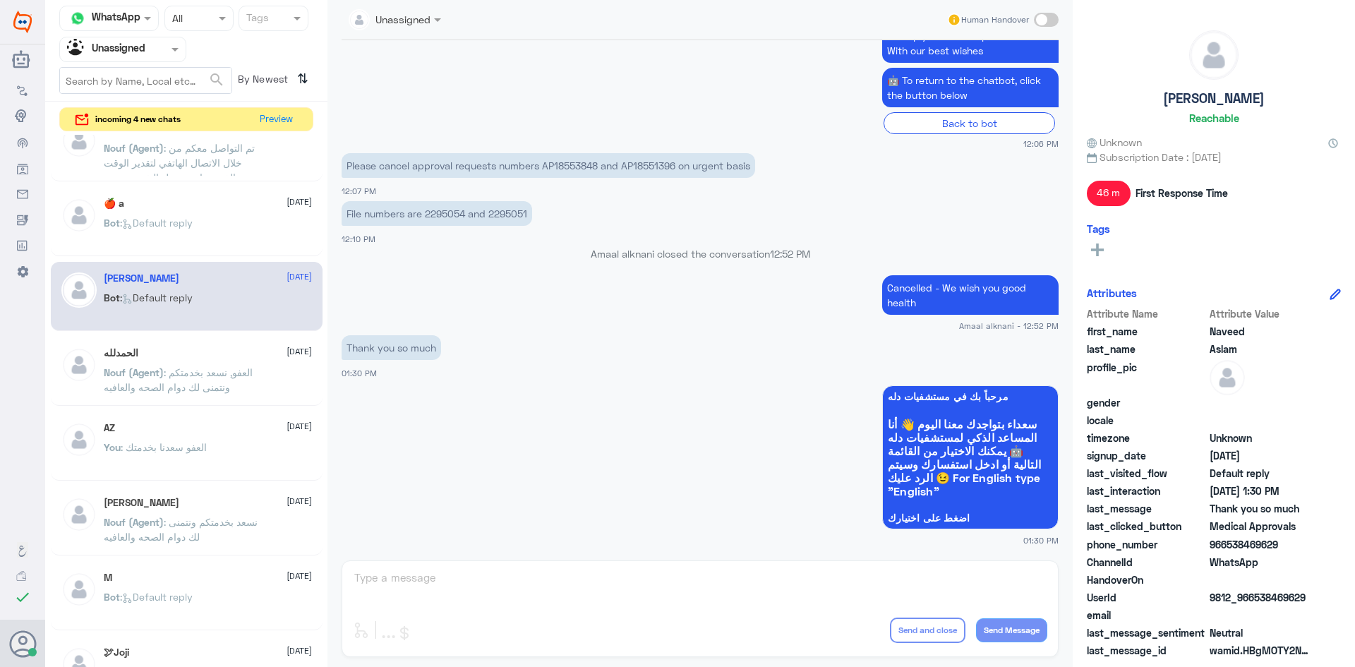
click at [149, 395] on p "Nouf (Agent) : العفو, نسعد بخدمتكم ونتمنى لك دوام الصحه والعافيه" at bounding box center [183, 382] width 159 height 35
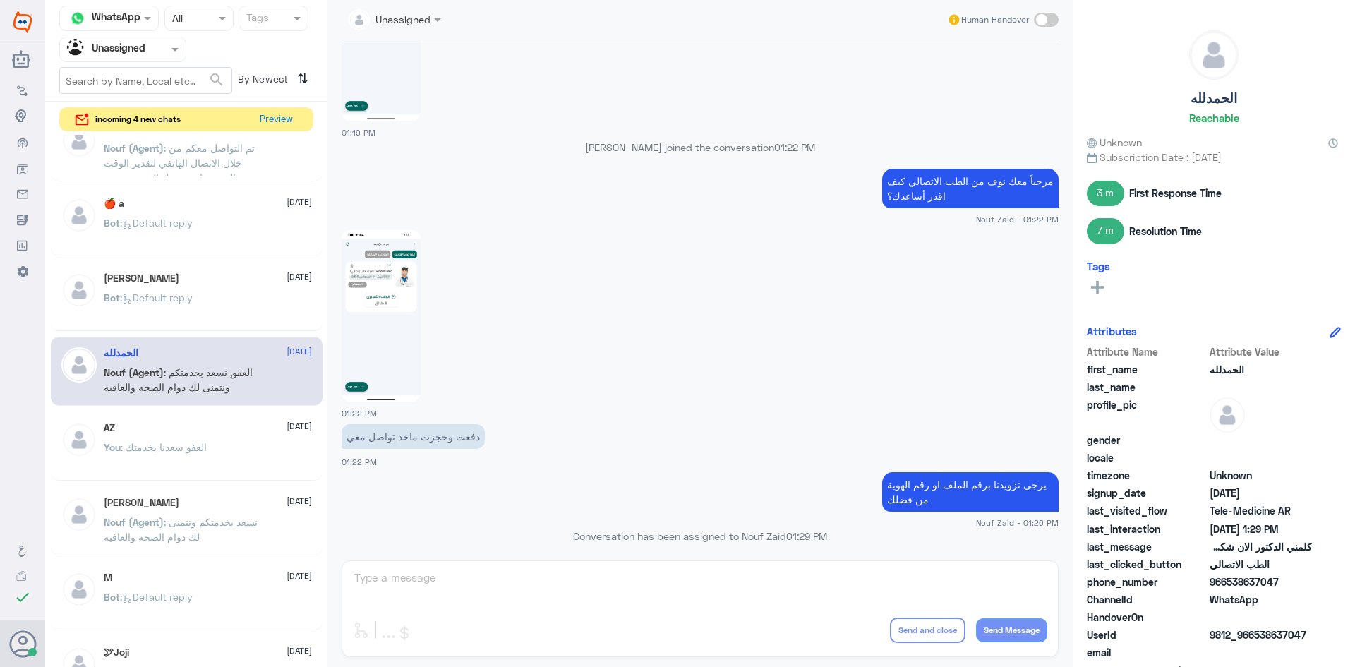
scroll to position [717, 0]
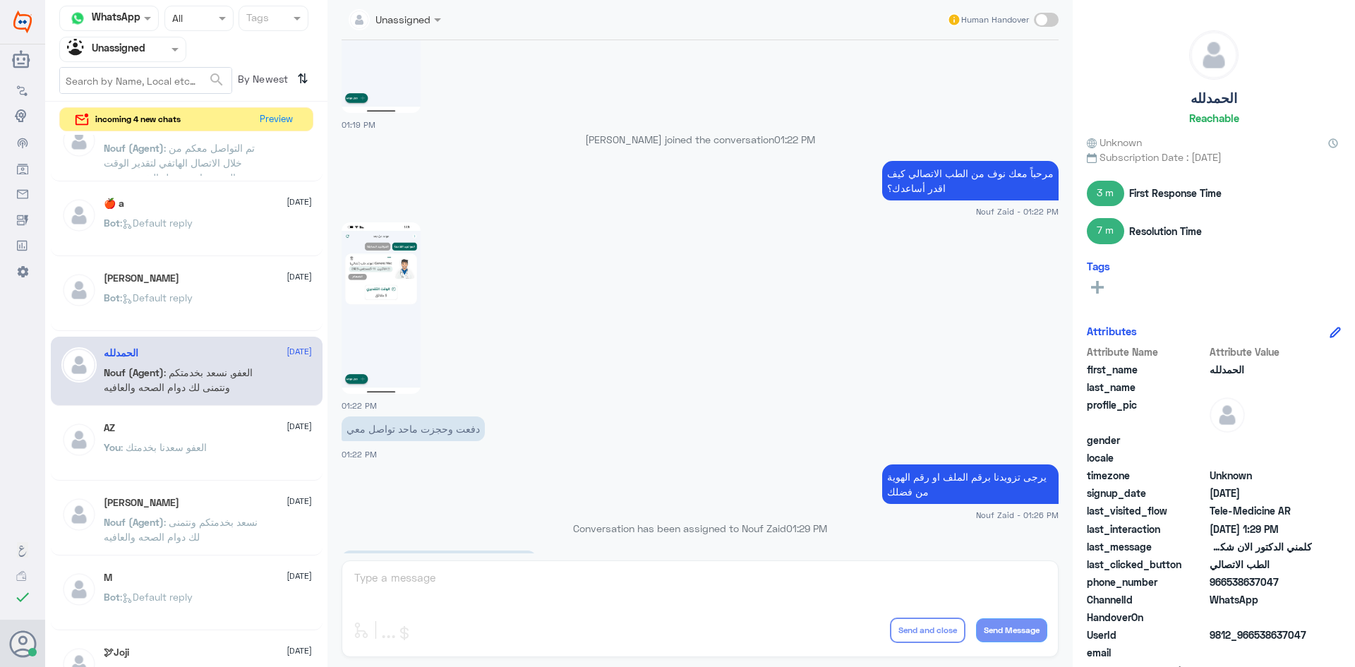
click at [177, 438] on div "AZ 11 August You : العفو سعدنا بخدمتك" at bounding box center [208, 448] width 208 height 53
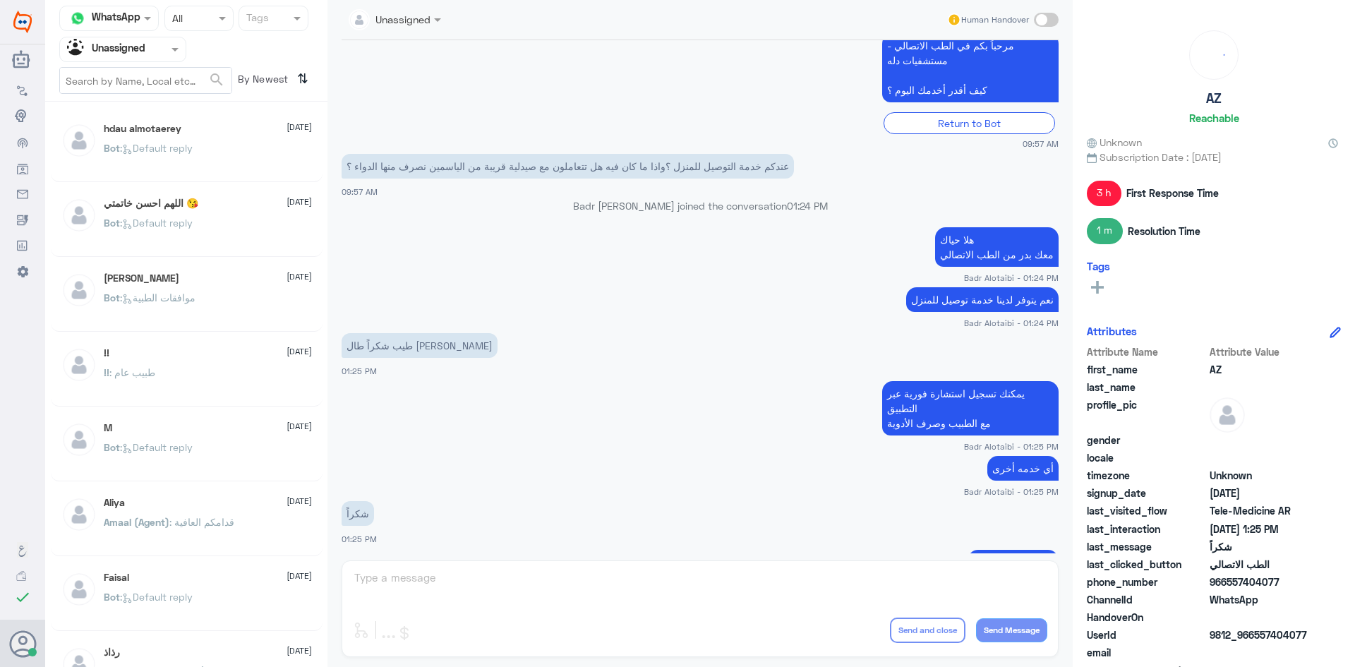
click at [172, 58] on div "Agent Filter Unassigned" at bounding box center [122, 49] width 127 height 25
click at [151, 84] on div "All" at bounding box center [122, 82] width 127 height 26
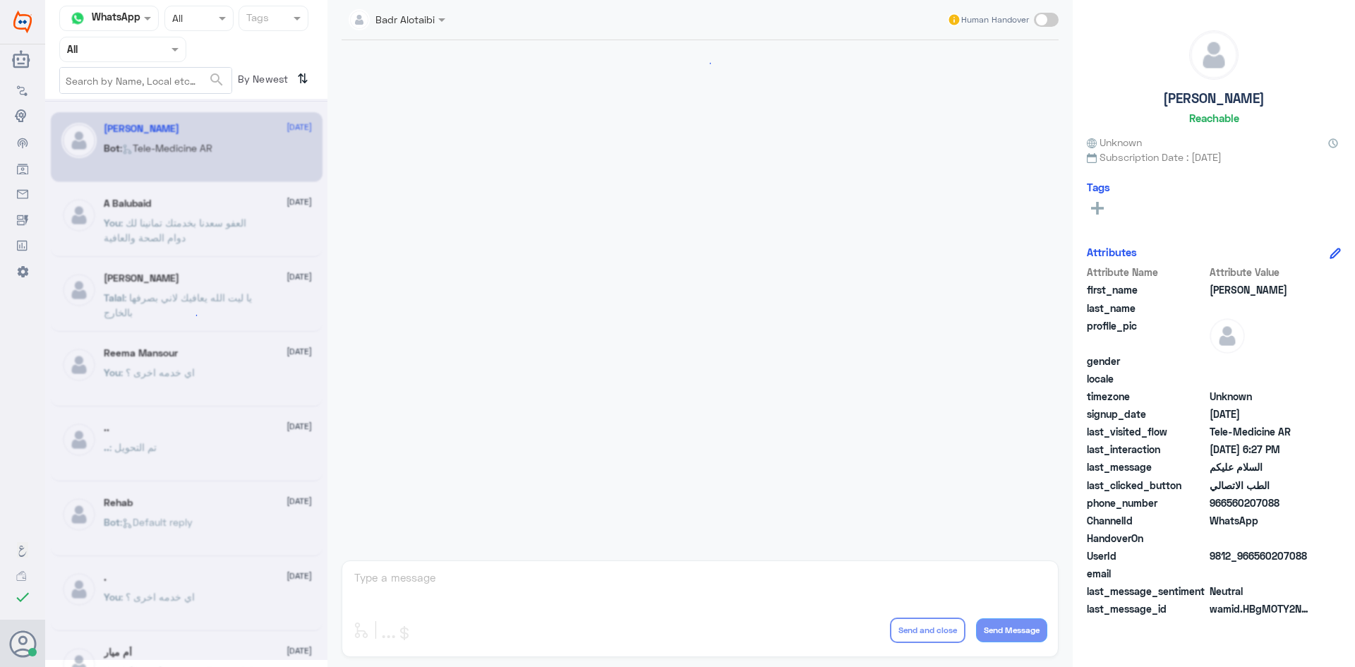
scroll to position [793, 0]
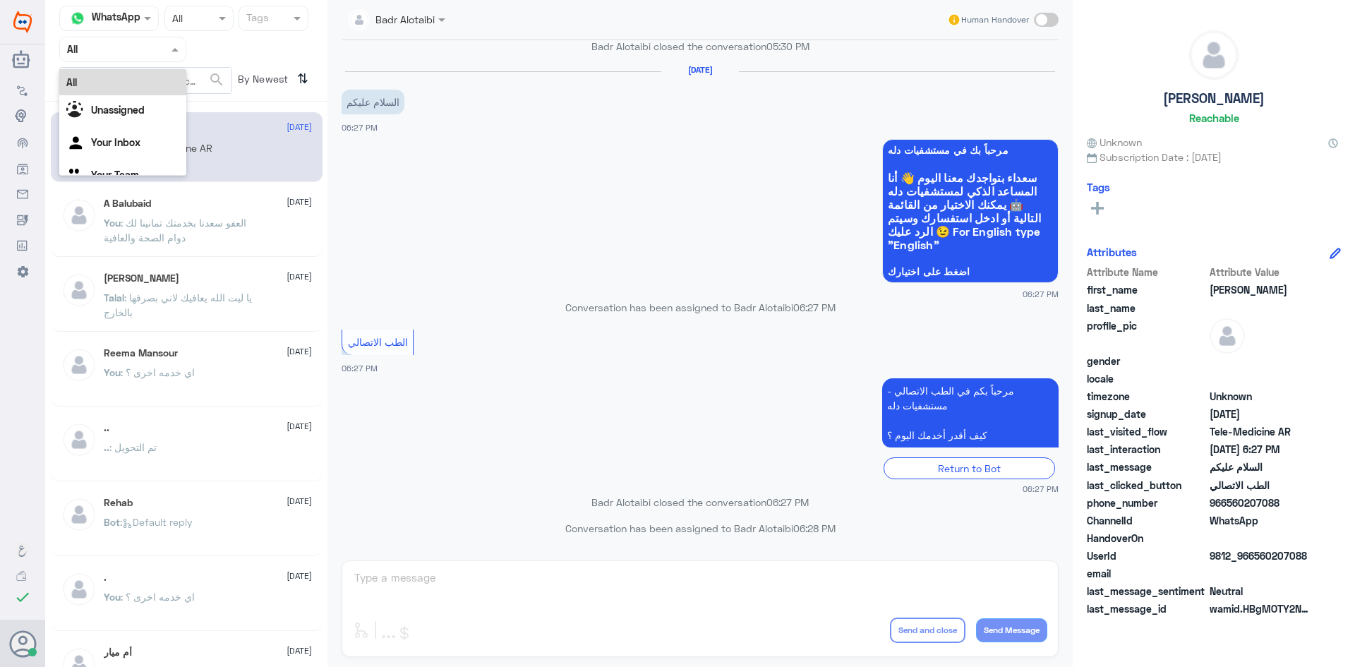
click at [170, 56] on span at bounding box center [177, 49] width 18 height 15
click at [154, 148] on div "Your Team" at bounding box center [122, 159] width 127 height 32
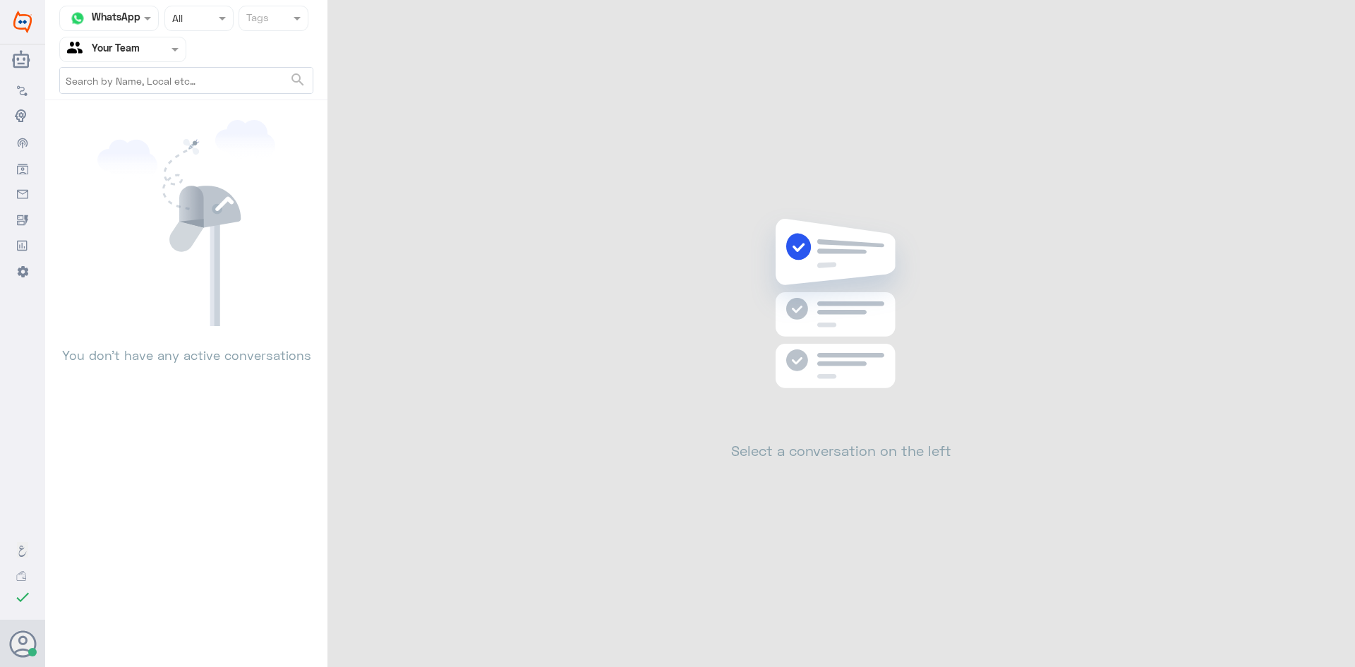
click at [145, 44] on input "text" at bounding box center [106, 49] width 78 height 16
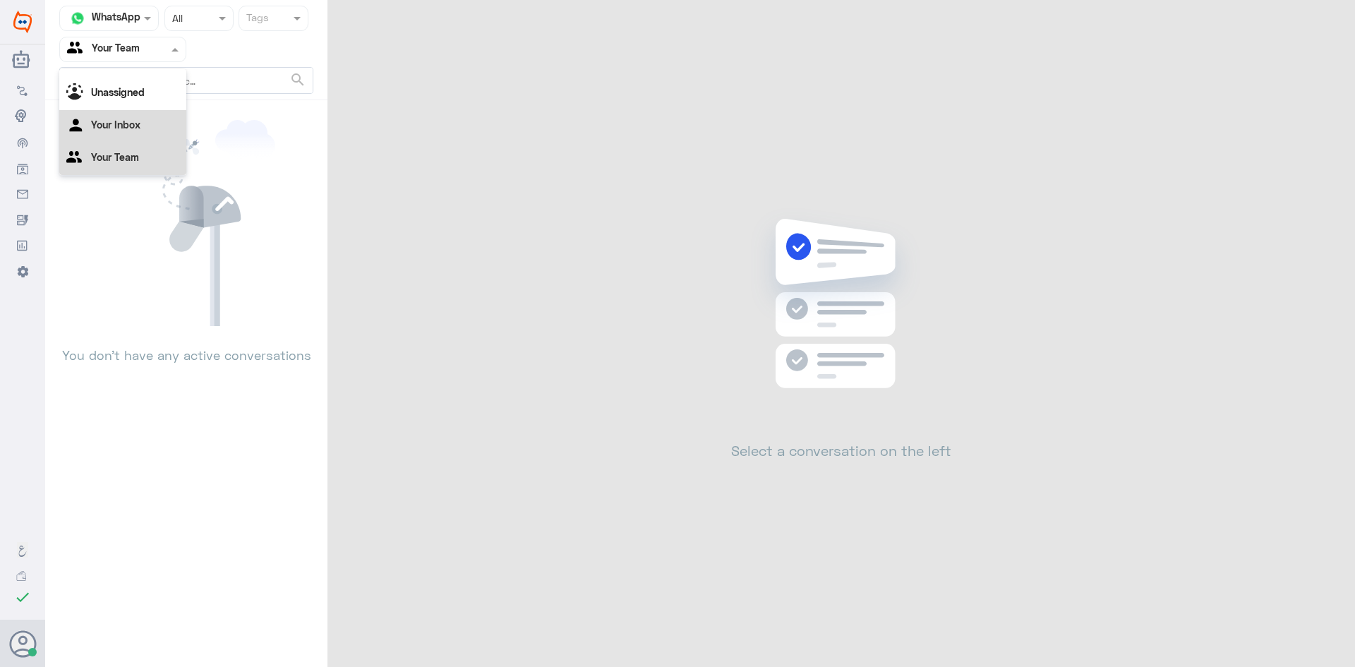
click at [143, 119] on div "Your Inbox" at bounding box center [122, 126] width 127 height 32
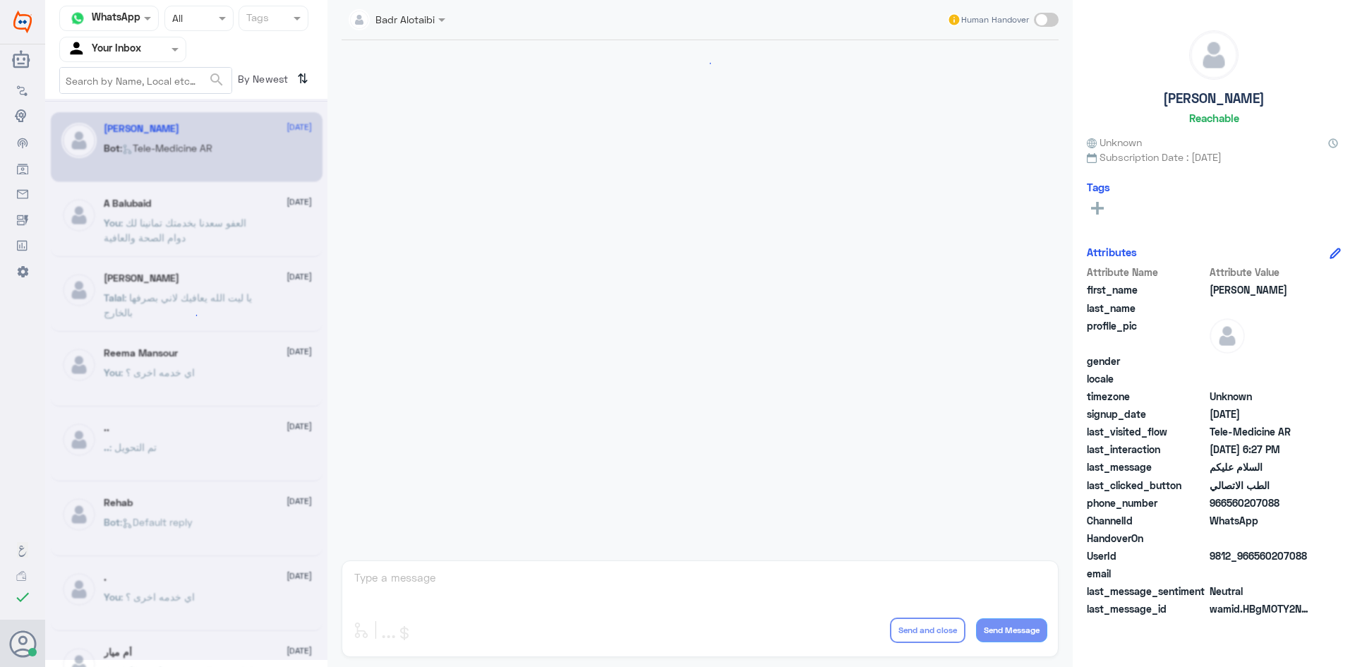
scroll to position [793, 0]
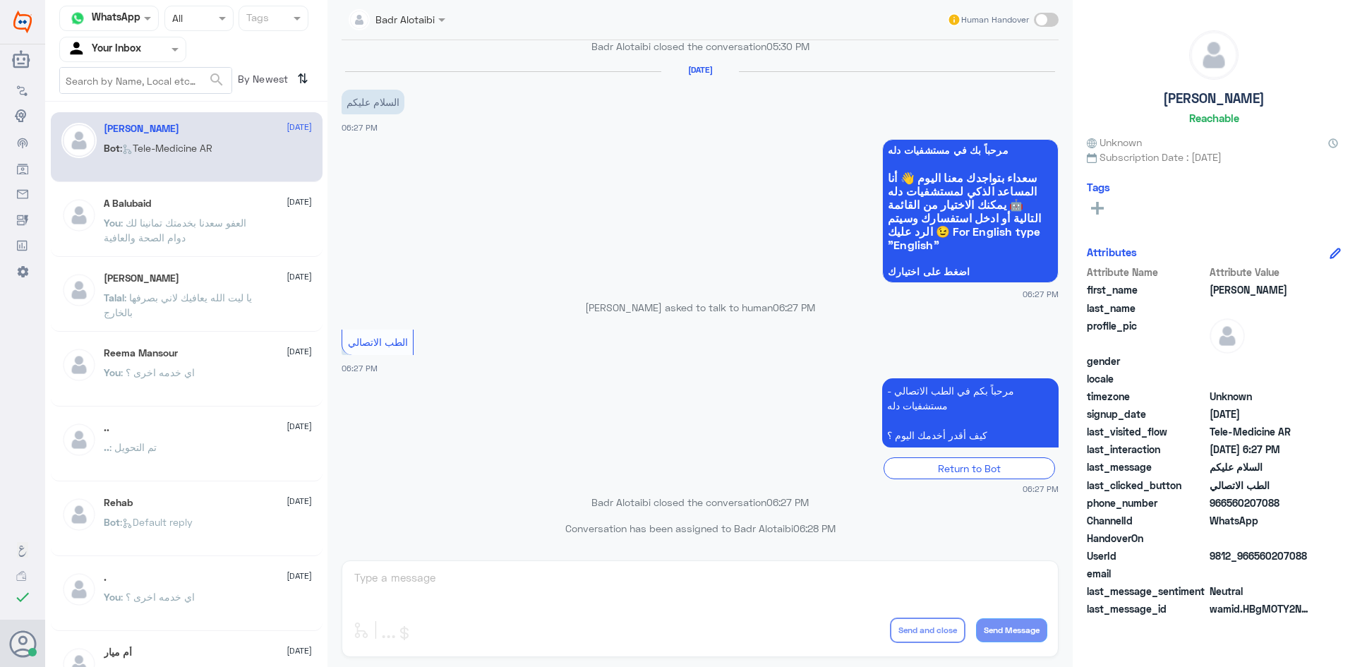
click at [162, 55] on div at bounding box center [123, 49] width 126 height 16
click at [448, 32] on div "Badr Alotaibi" at bounding box center [397, 19] width 111 height 25
click at [564, 150] on app-msgs-whats-app-list "مرحباً بك في مستشفيات دله سعداء بتواجدك معنا اليوم 👋 أنا المساعد الذكي لمستشفيا…" at bounding box center [700, 211] width 717 height 145
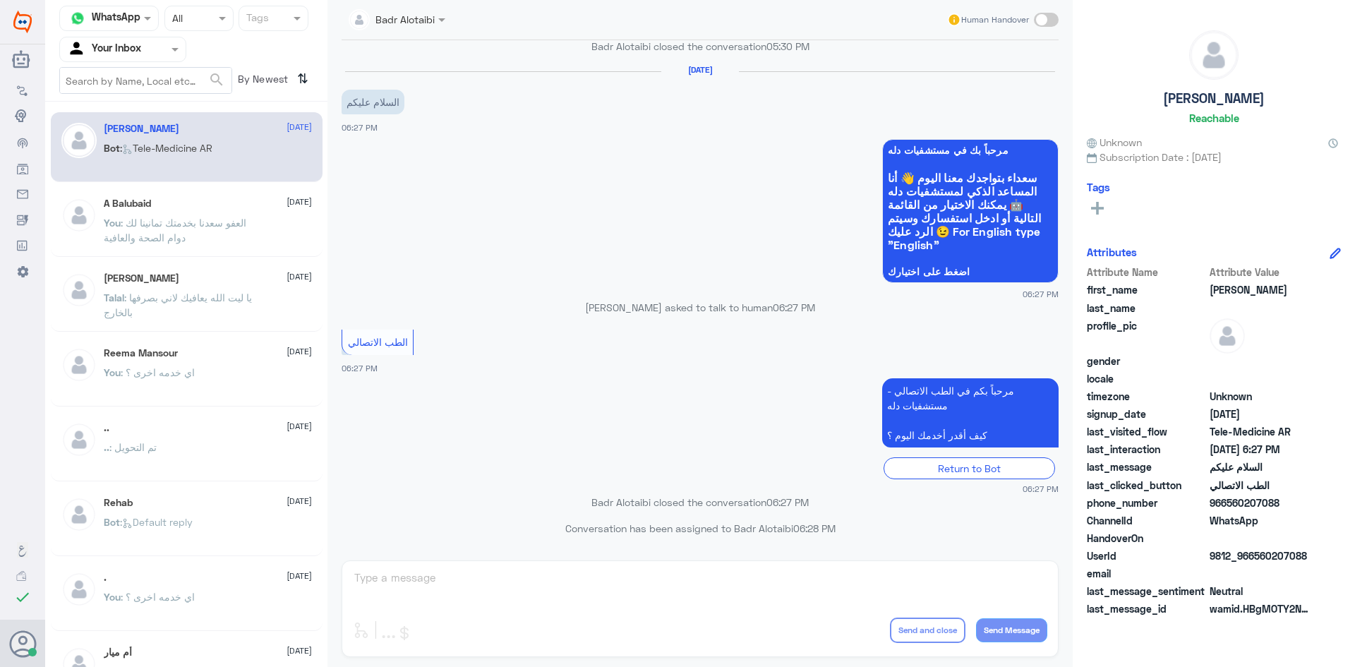
click at [148, 55] on div at bounding box center [123, 49] width 126 height 16
click at [150, 48] on div at bounding box center [123, 49] width 126 height 16
click at [146, 52] on div at bounding box center [123, 49] width 126 height 16
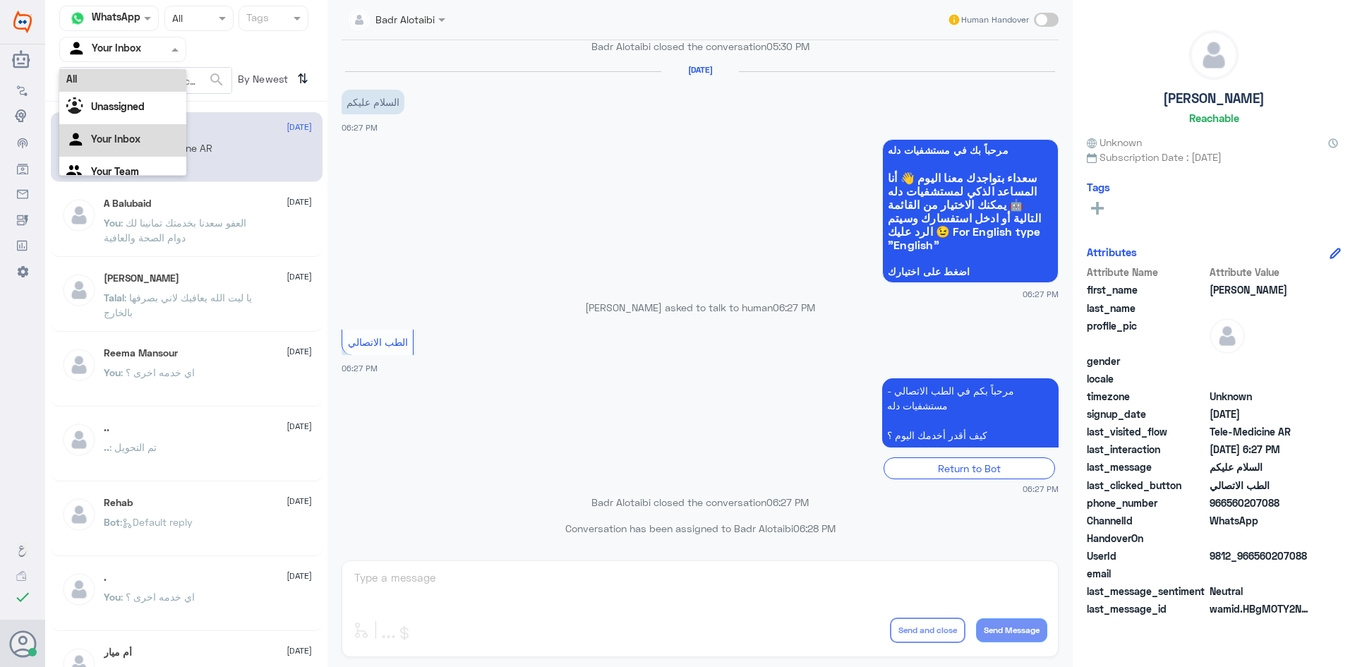
scroll to position [0, 0]
click at [136, 75] on div "All" at bounding box center [122, 82] width 127 height 26
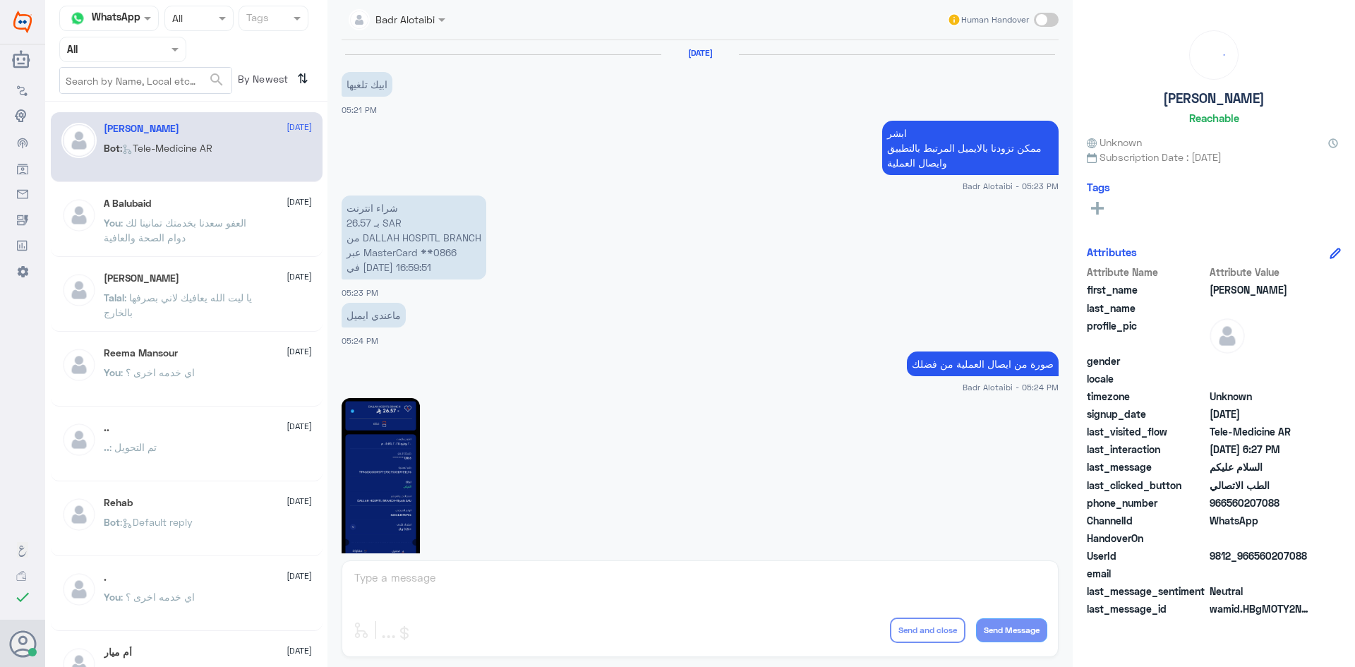
scroll to position [793, 0]
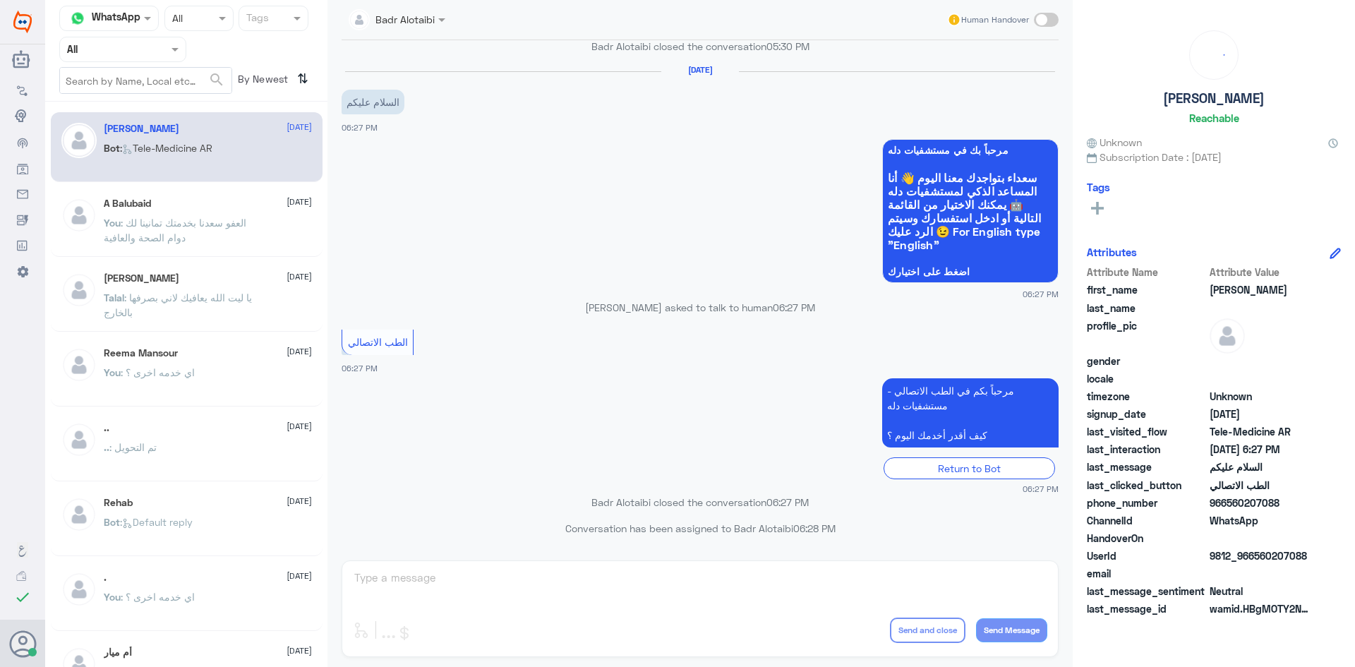
click at [165, 66] on nav "Channel WhatsApp Status × All Tags Agent Filter All search By Newest ⇅" at bounding box center [186, 54] width 282 height 96
click at [156, 51] on div at bounding box center [123, 49] width 126 height 16
click at [133, 119] on div "Unassigned" at bounding box center [122, 111] width 127 height 32
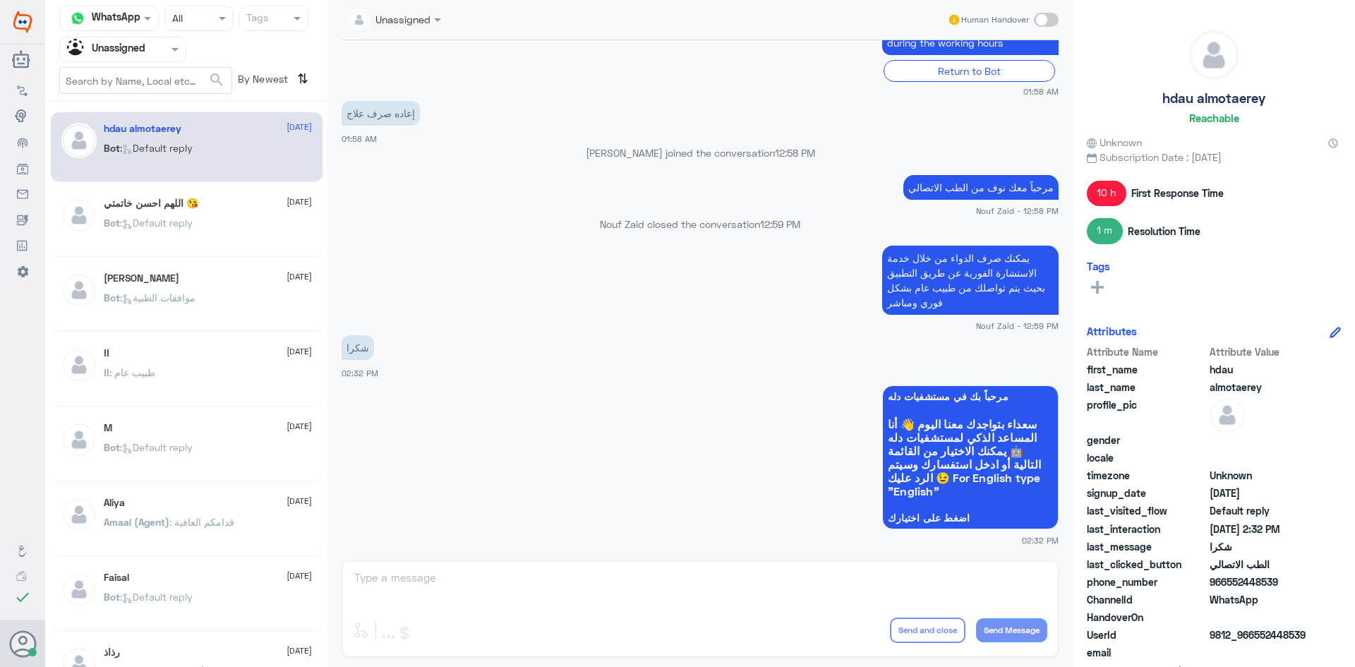
click at [198, 209] on h5 "اللهم احسن خاتمتي 😘" at bounding box center [151, 204] width 95 height 12
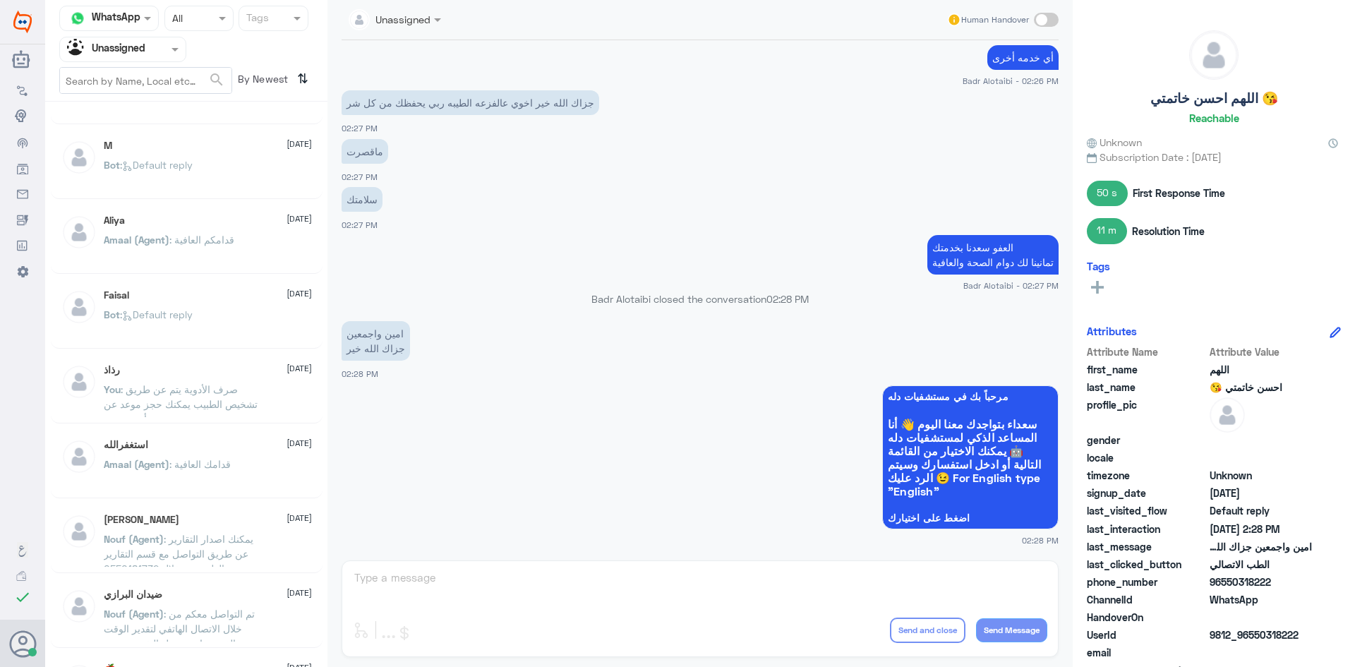
click at [179, 263] on p "Amaal (Agent) : قدامكم العافية" at bounding box center [169, 249] width 131 height 35
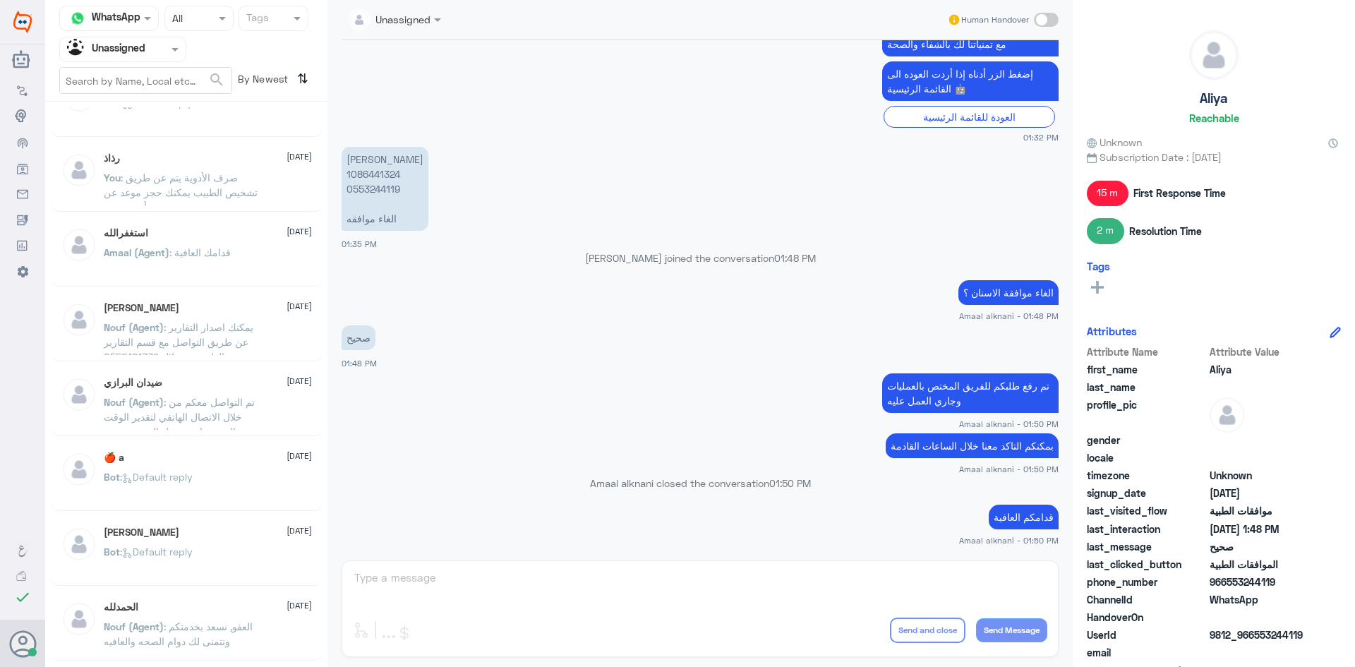
click at [188, 250] on span ": قدامك العافية" at bounding box center [199, 252] width 61 height 12
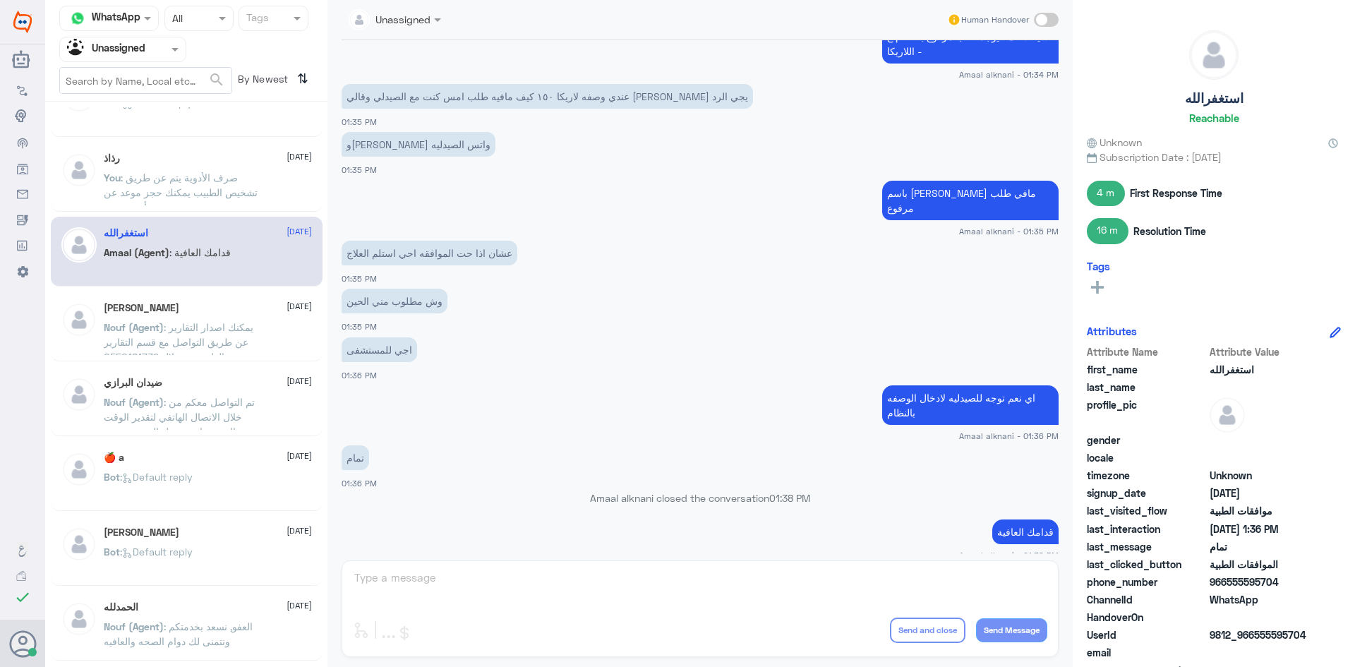
click at [186, 310] on div "محمد 11 August" at bounding box center [208, 308] width 208 height 12
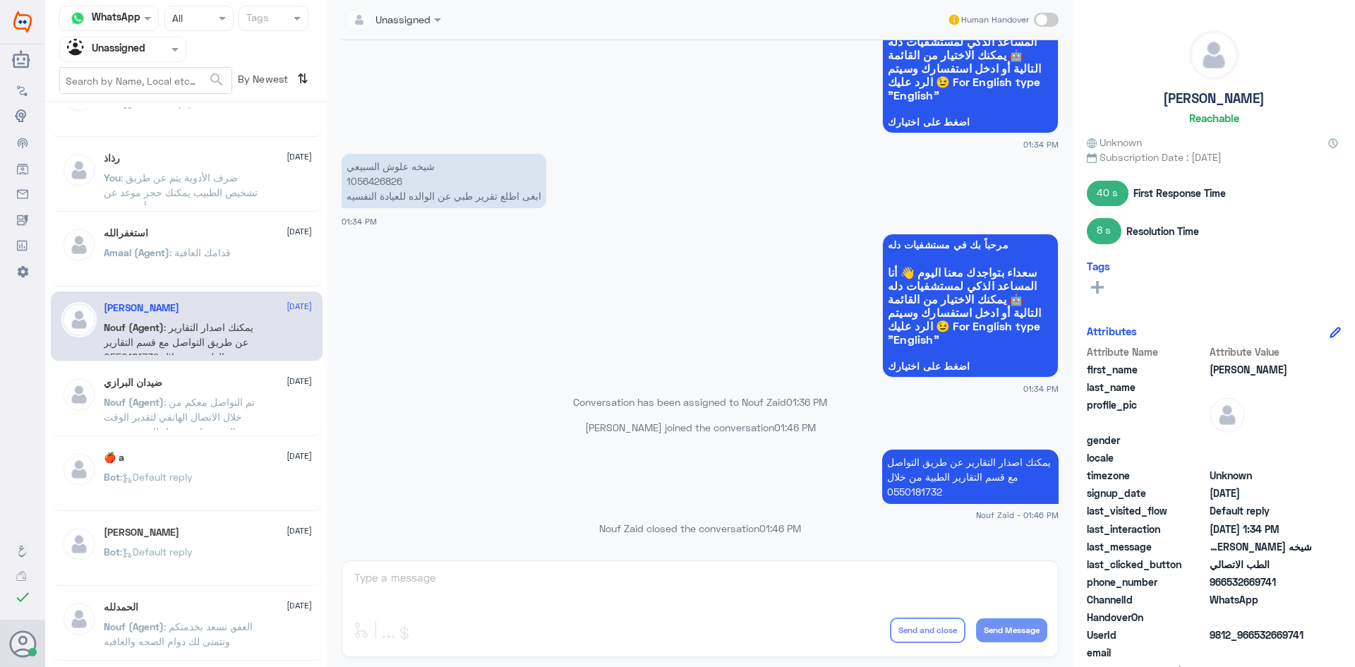
click at [182, 352] on span ": يمكنك اصدار التقارير عن طريق التواصل مع قسم التقارير الطبية من خلال 0550181732" at bounding box center [179, 342] width 150 height 42
click at [185, 385] on div "ضيدان البرازي 11 August" at bounding box center [208, 383] width 208 height 12
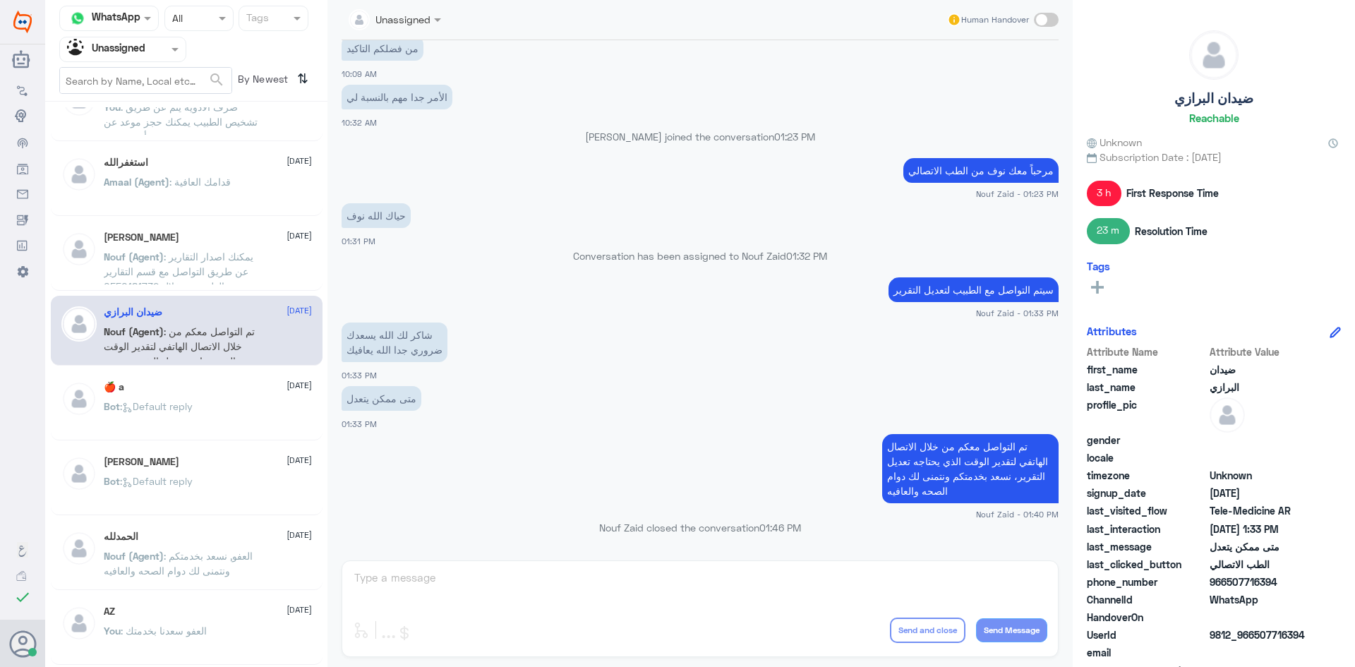
click at [197, 363] on div "ضيدان البرازي 11 August Nouf (Agent) : تم التواصل معكم من خلال الاتصال الهاتفي …" at bounding box center [187, 331] width 272 height 70
click at [197, 369] on div "hdau almotaerey 11 August Bot : Default reply اللهم احسن خاتمتي 😘 11 August Bot…" at bounding box center [186, 389] width 282 height 565
click at [200, 378] on div "🍎 a 11 August Bot : Default reply" at bounding box center [187, 406] width 272 height 70
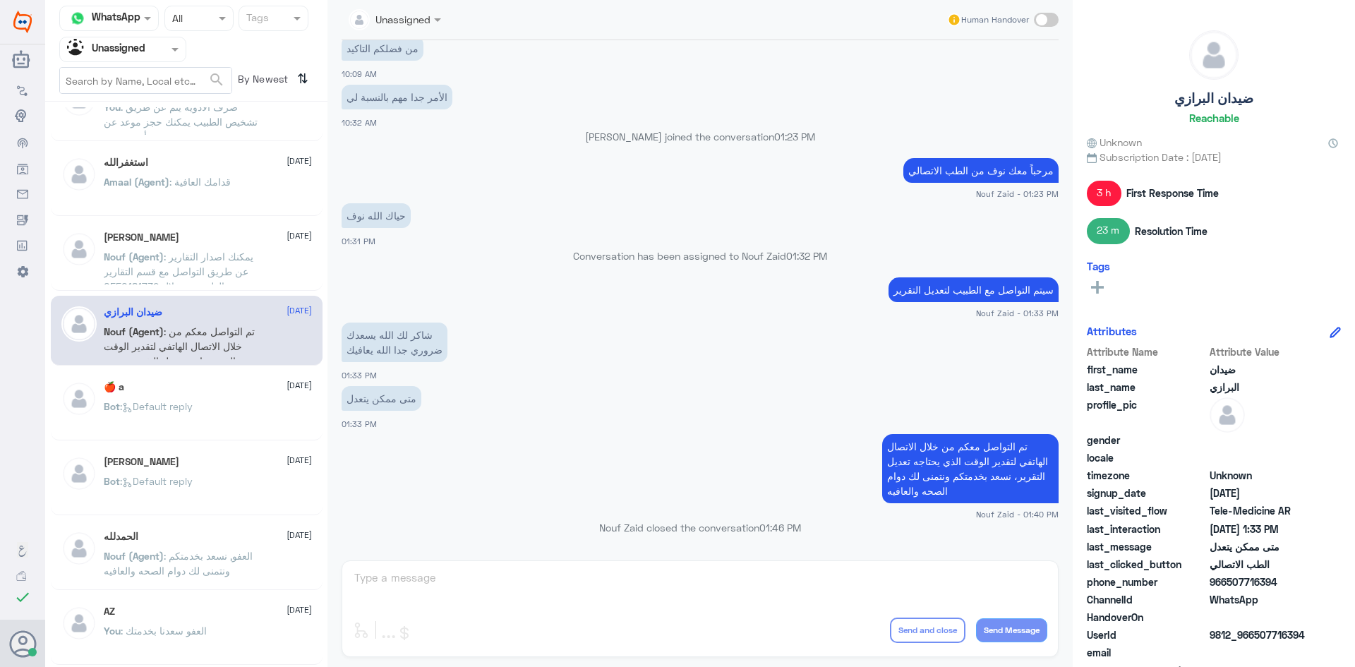
click at [196, 384] on div "🍎 a 11 August" at bounding box center [208, 387] width 208 height 12
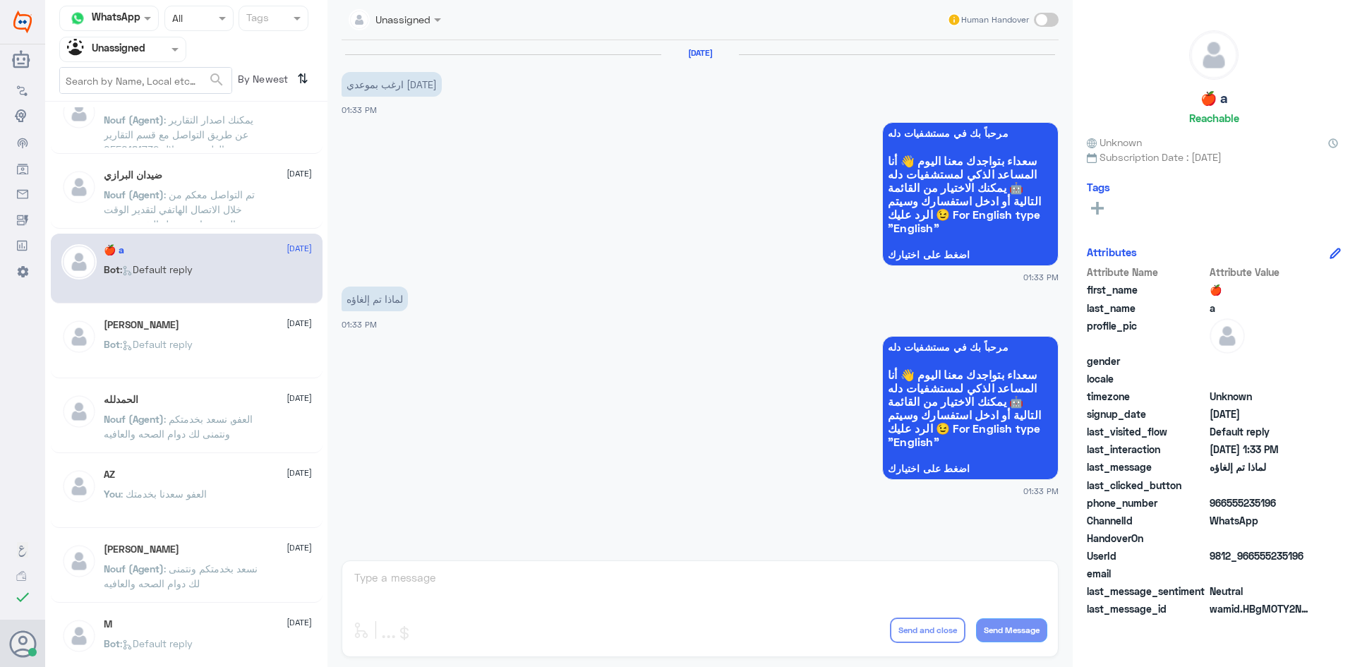
scroll to position [706, 0]
click at [205, 347] on div "Bot : Default reply" at bounding box center [208, 352] width 208 height 32
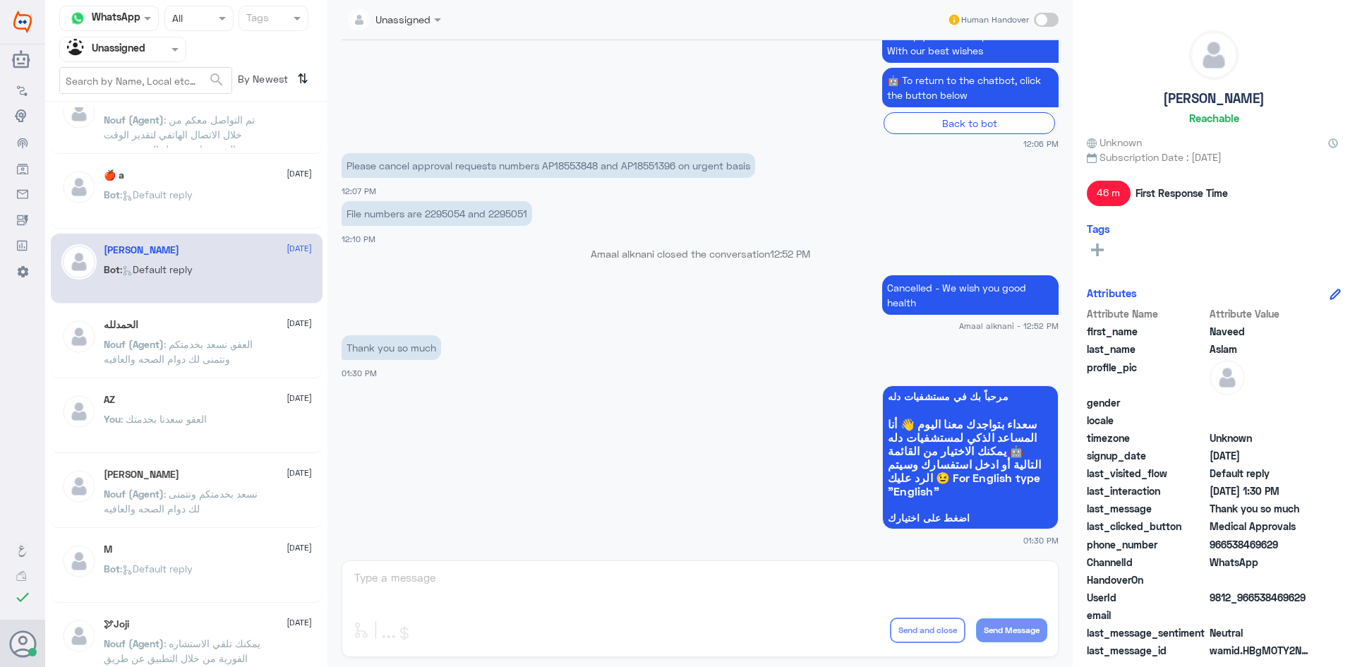
click at [205, 347] on span ": العفو, نسعد بخدمتكم ونتمنى لك دوام الصحه والعافيه" at bounding box center [178, 351] width 149 height 27
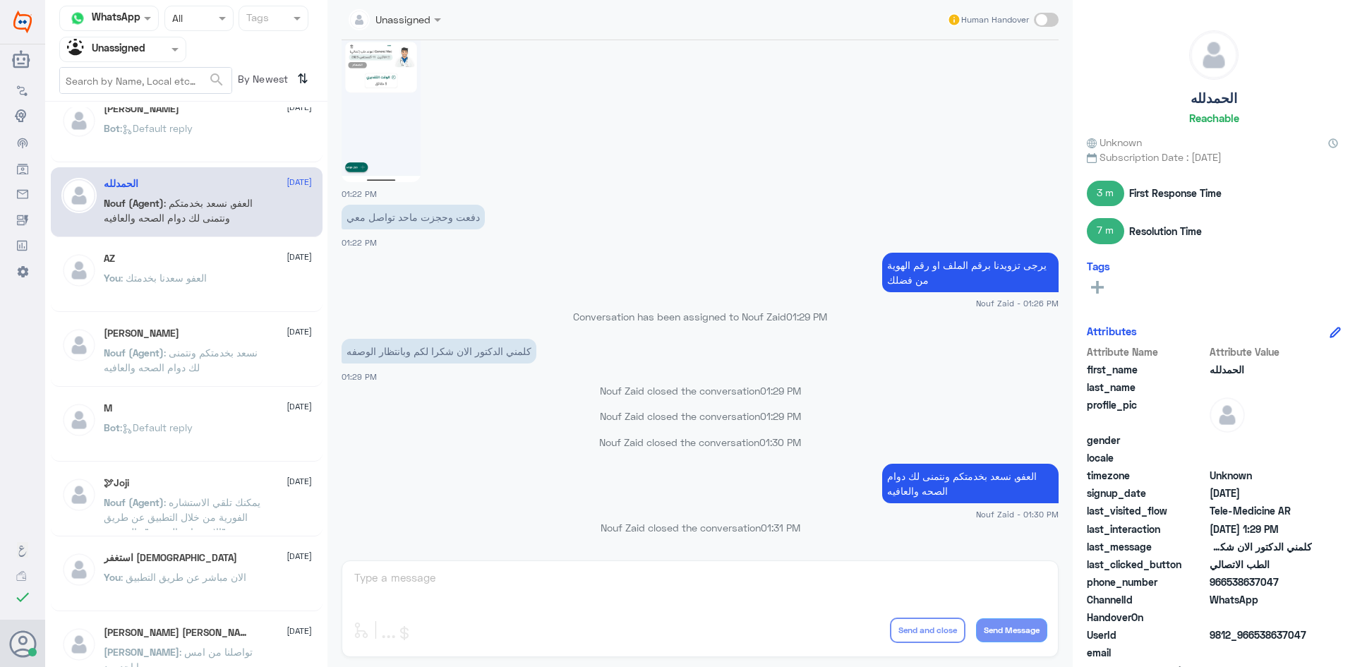
click at [205, 347] on span ": نسعد بخدمتكم ونتمنى لك دوام الصحه والعافيه" at bounding box center [181, 360] width 154 height 27
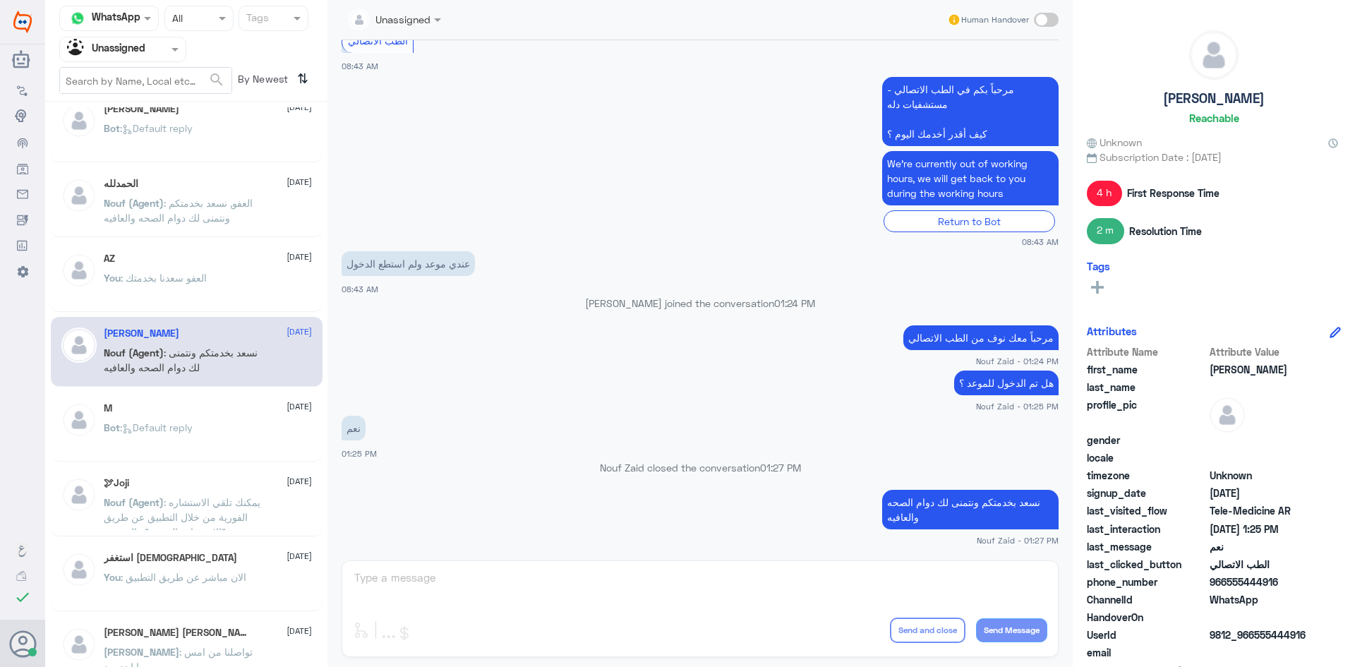
click at [203, 402] on div "M 11 August Bot : Default reply" at bounding box center [187, 427] width 272 height 70
click at [203, 402] on div "M 11 August" at bounding box center [208, 408] width 208 height 12
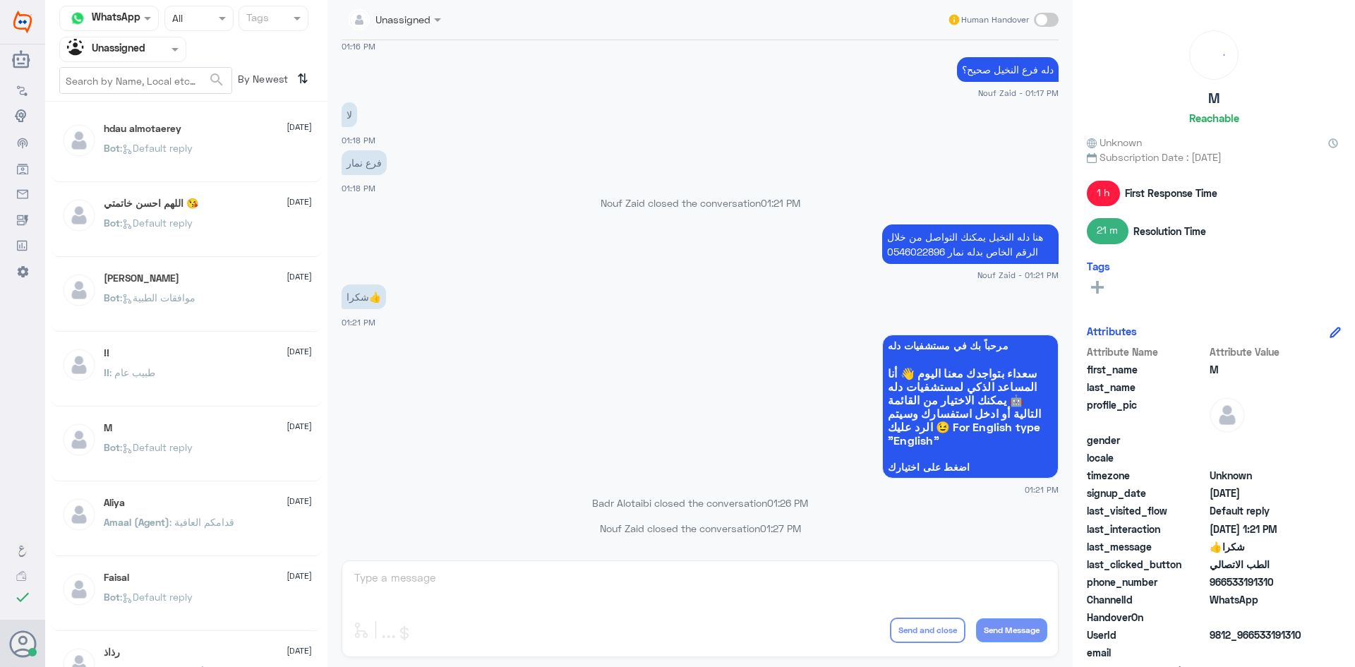
click at [184, 155] on p "Bot : Default reply" at bounding box center [148, 157] width 89 height 35
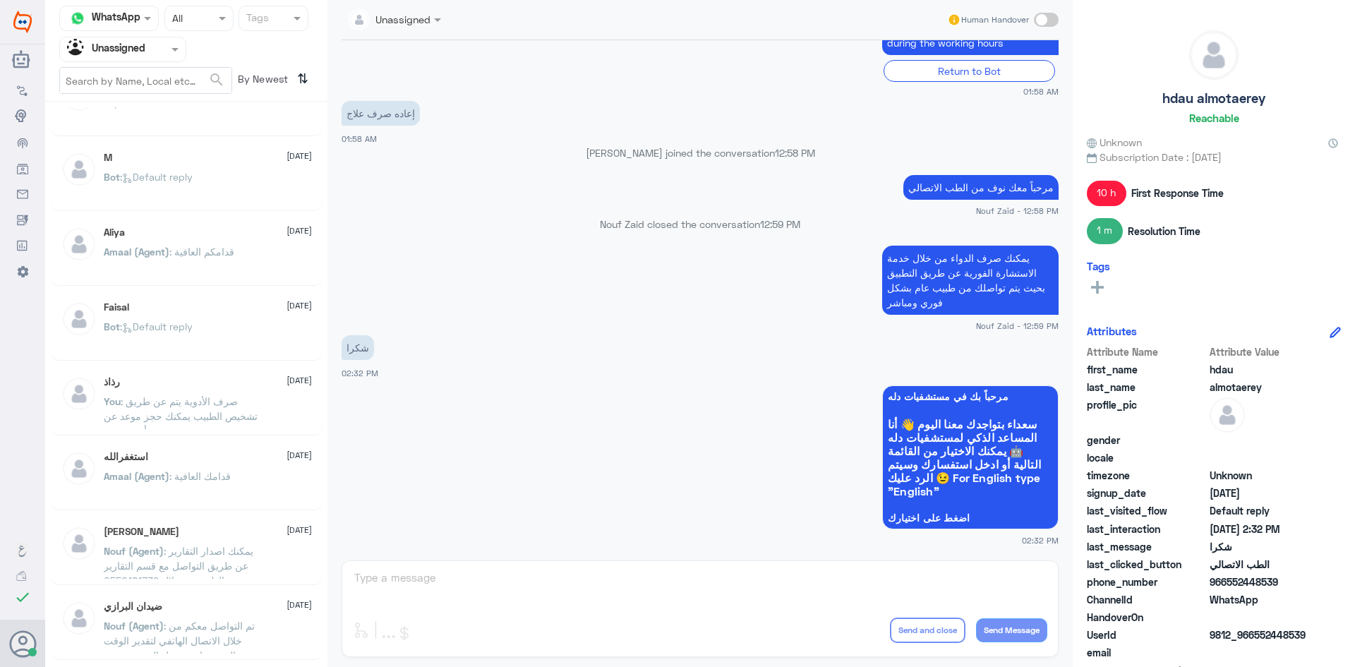
scroll to position [282, 0]
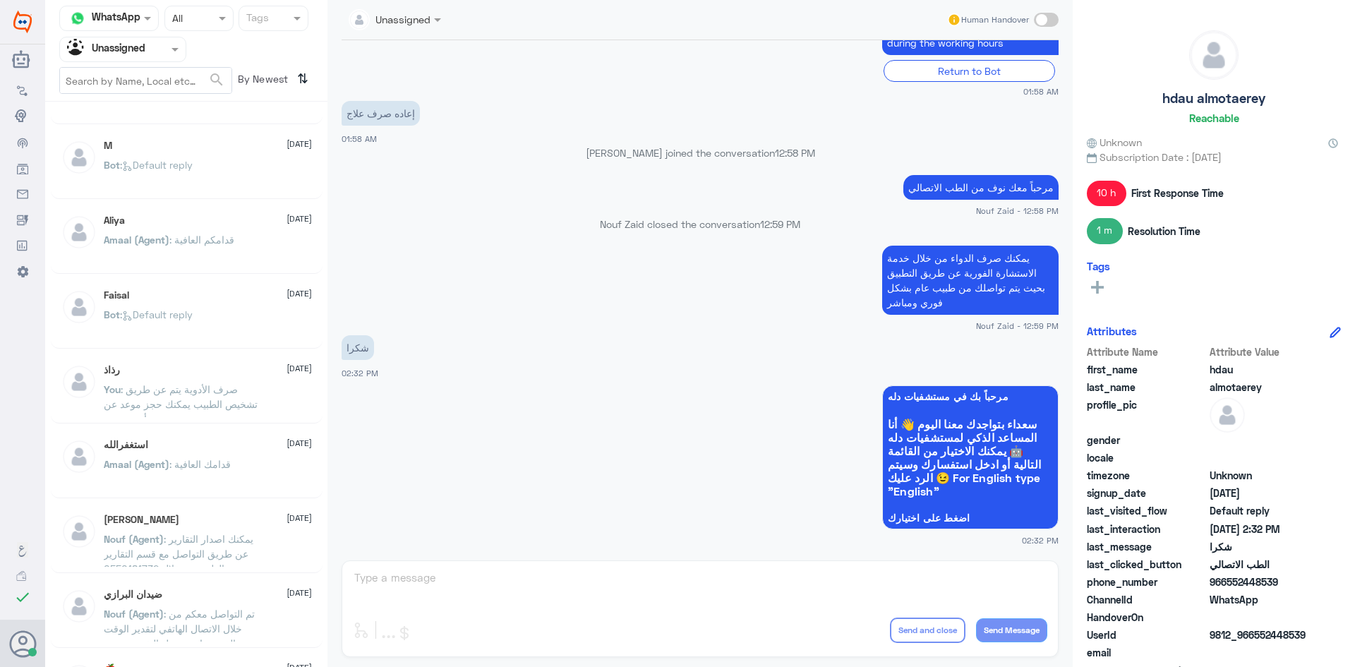
click at [216, 418] on div "رذاذ 11 August You : صرف الأدوية يتم عن طريق تشخيص الطبيب يمكنك حجز موعد عن بعد…" at bounding box center [187, 389] width 272 height 70
click at [218, 408] on span ": صرف الأدوية يتم عن طريق تشخيص الطبيب يمكنك حجز موعد عن بعد أو حضوري" at bounding box center [181, 404] width 154 height 42
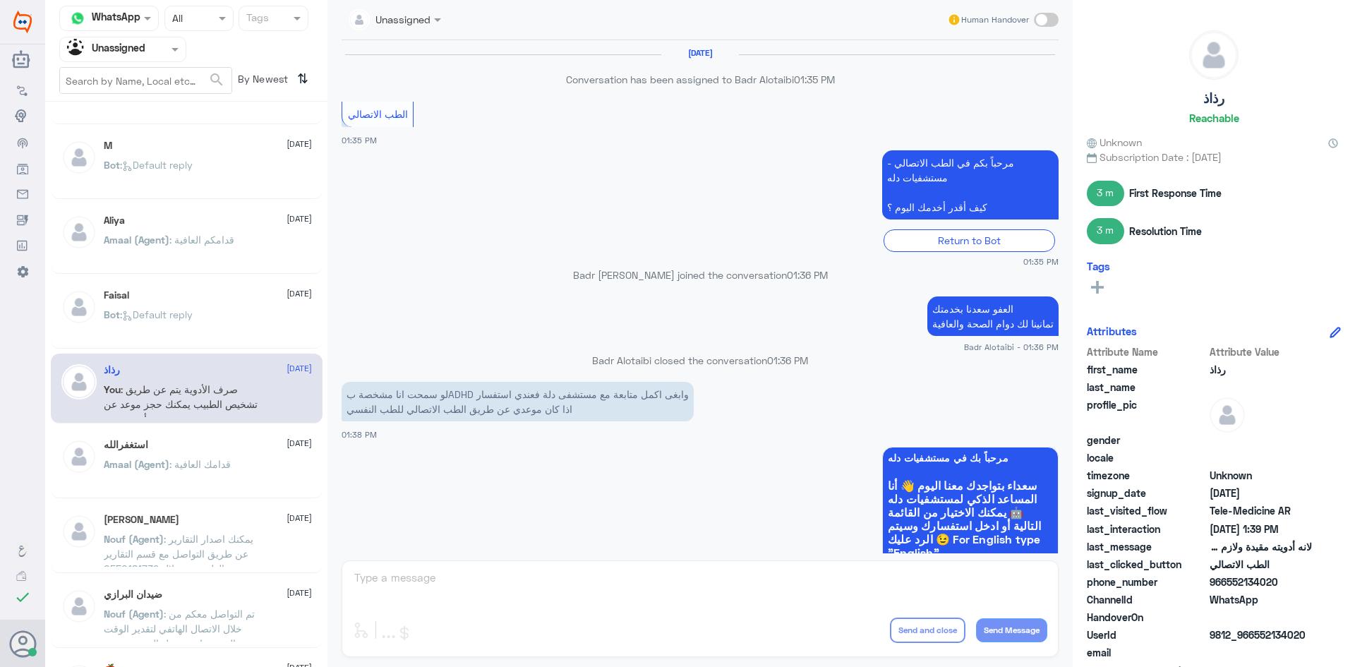
scroll to position [628, 0]
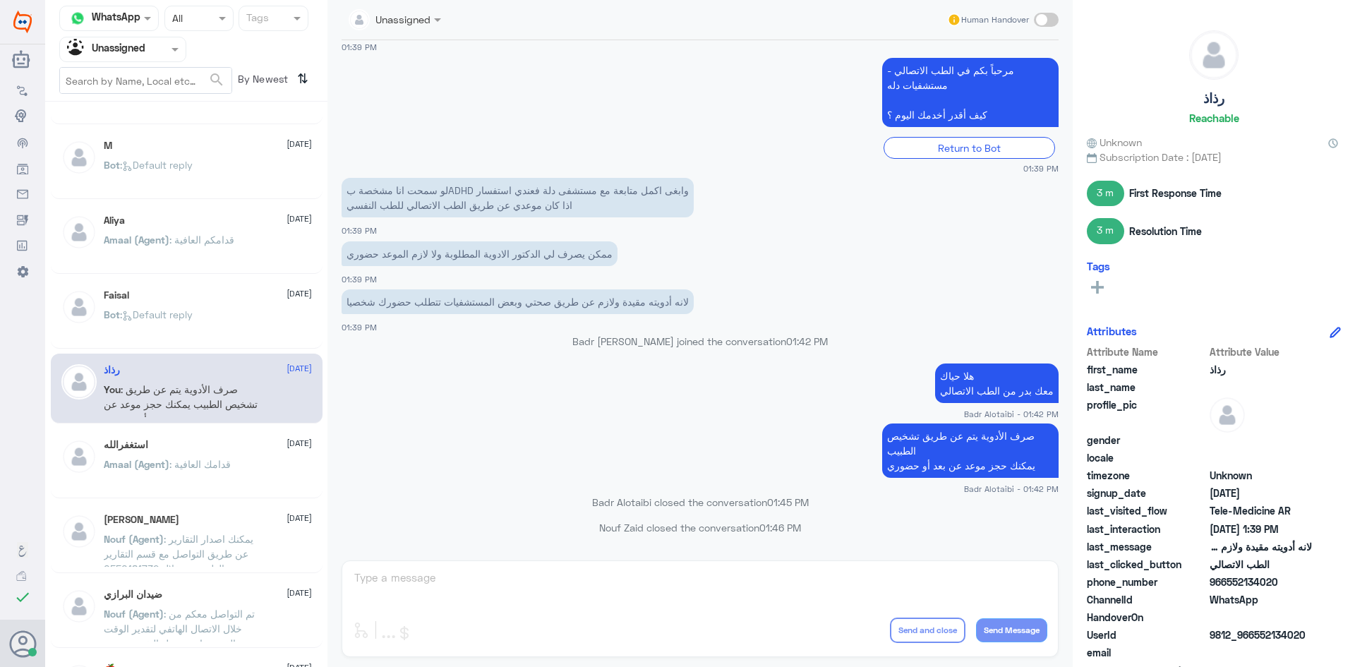
click at [191, 467] on span ": قدامك العافية" at bounding box center [199, 464] width 61 height 12
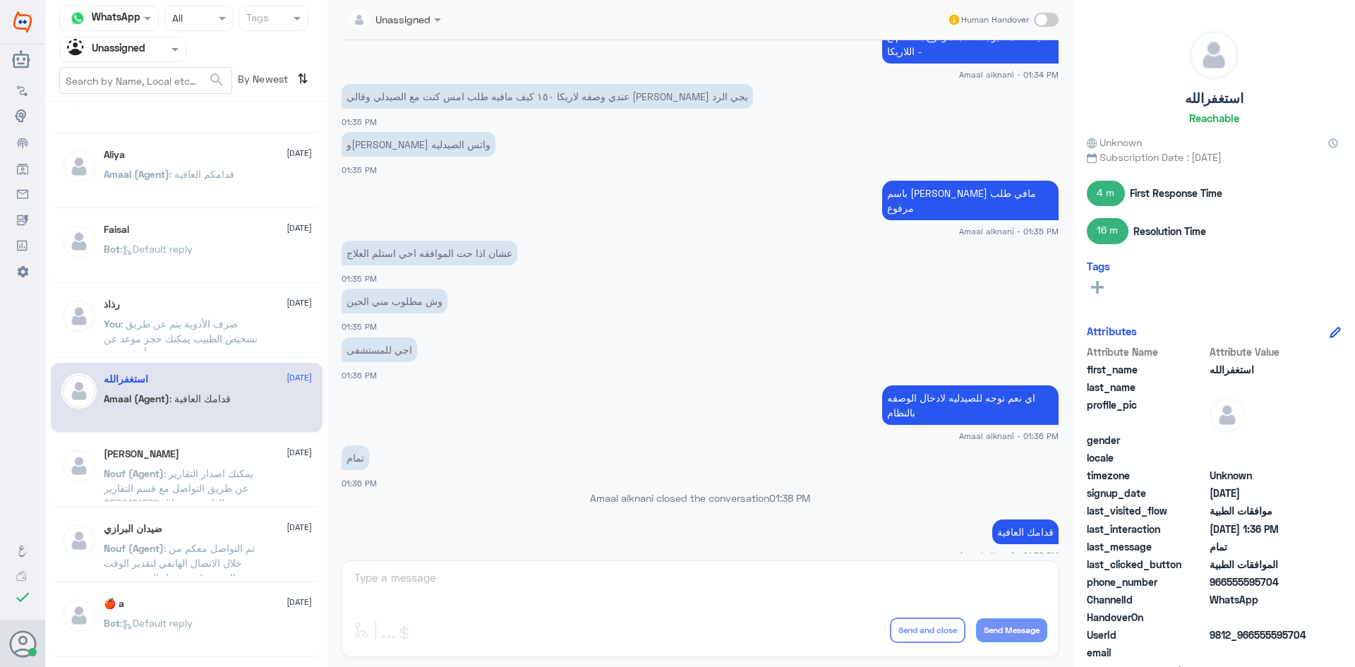
scroll to position [565, 0]
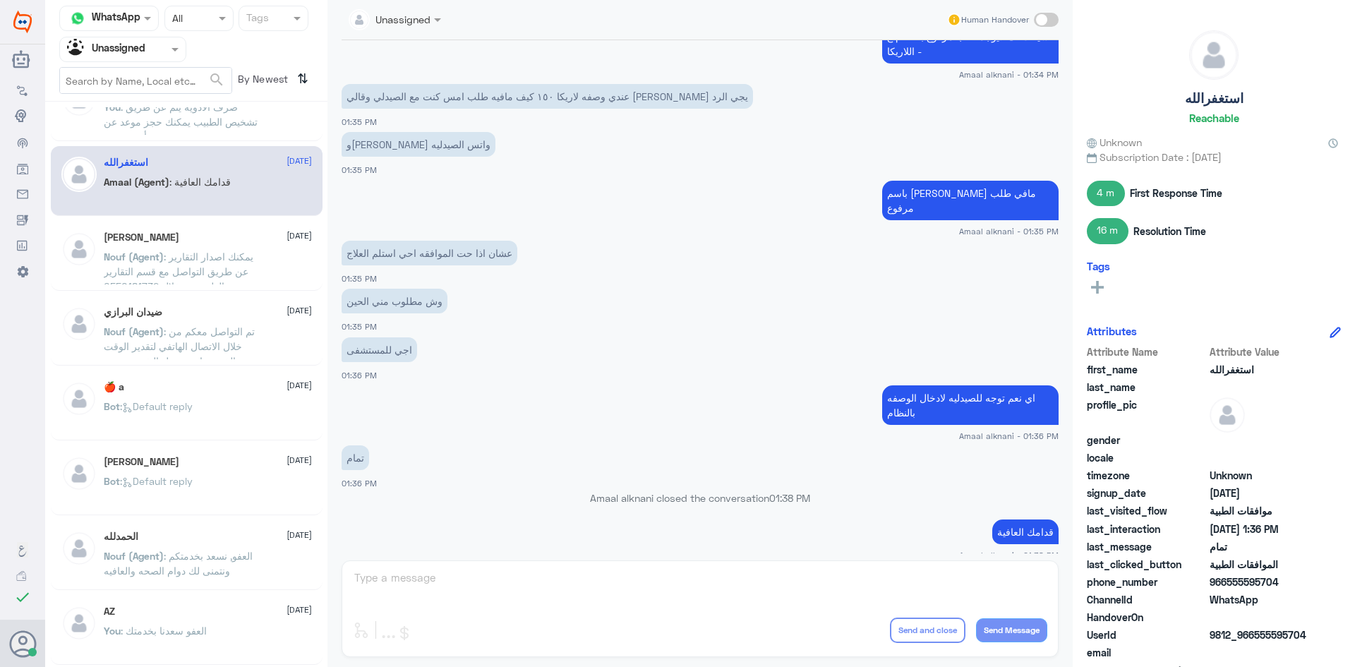
click at [169, 431] on p "Bot : Default reply" at bounding box center [148, 416] width 89 height 35
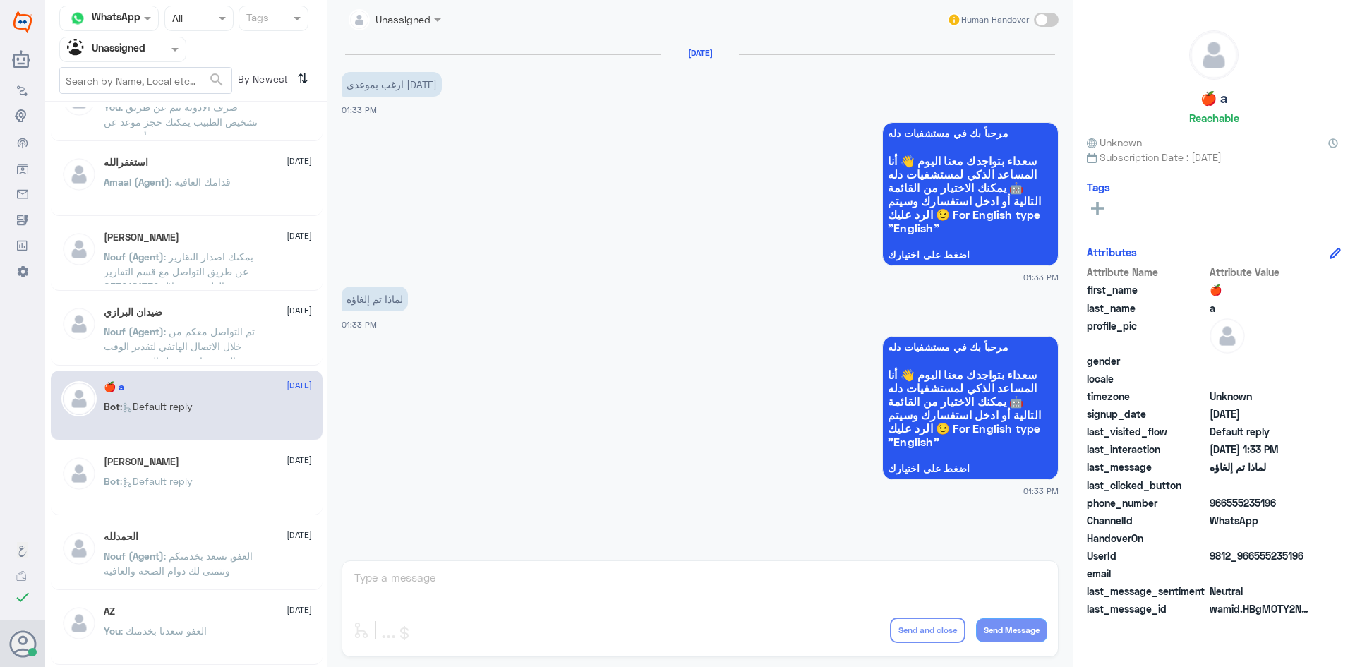
click at [162, 56] on div at bounding box center [123, 49] width 126 height 16
click at [145, 79] on div "All" at bounding box center [122, 82] width 127 height 26
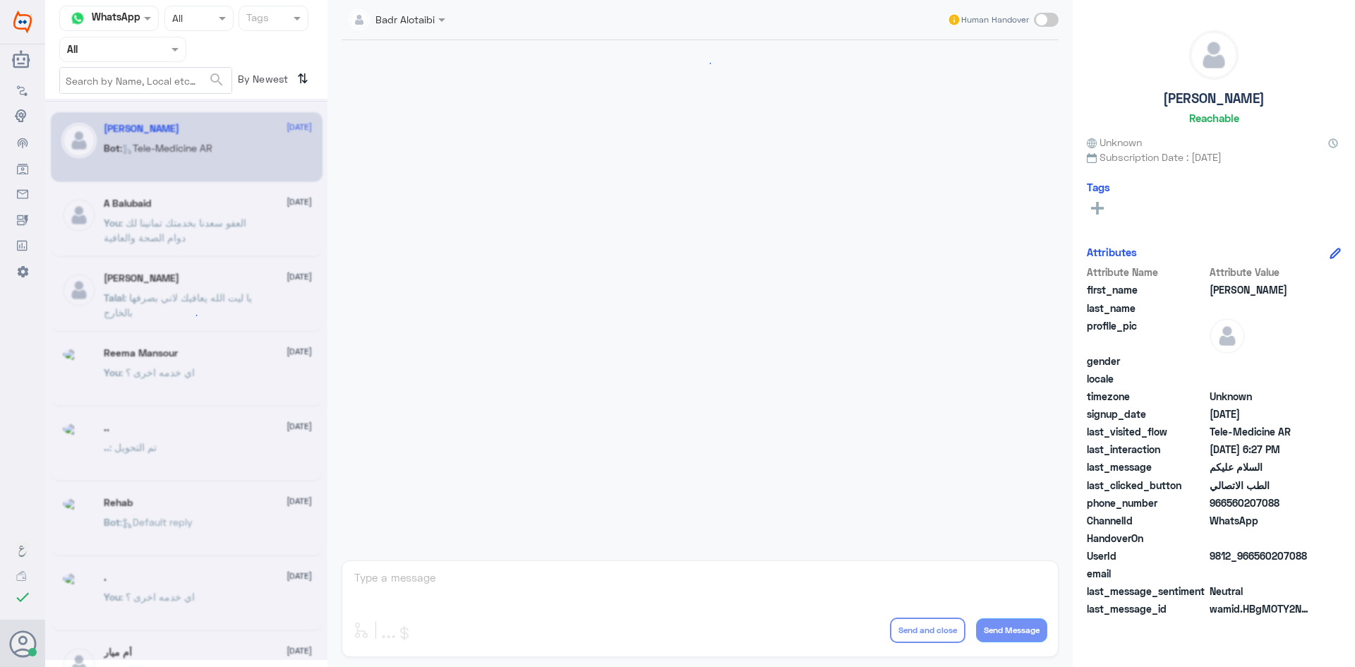
scroll to position [793, 0]
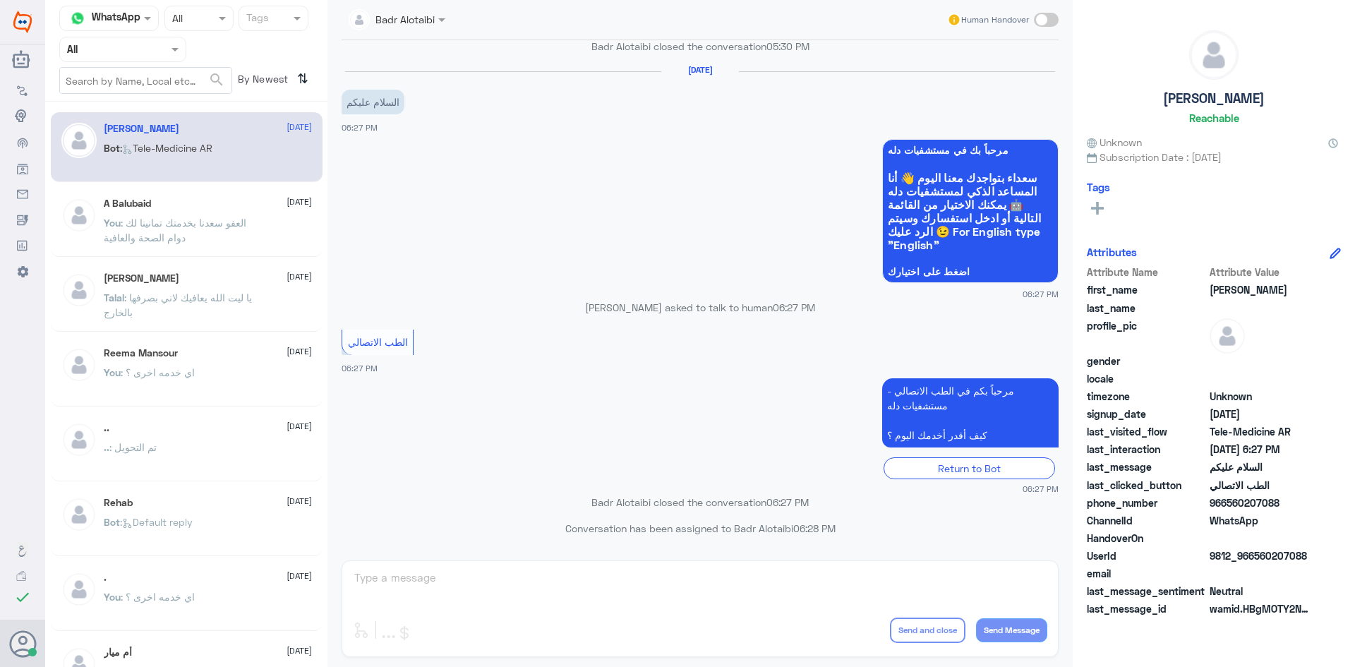
click at [121, 200] on h5 "A Balubaid" at bounding box center [127, 204] width 47 height 12
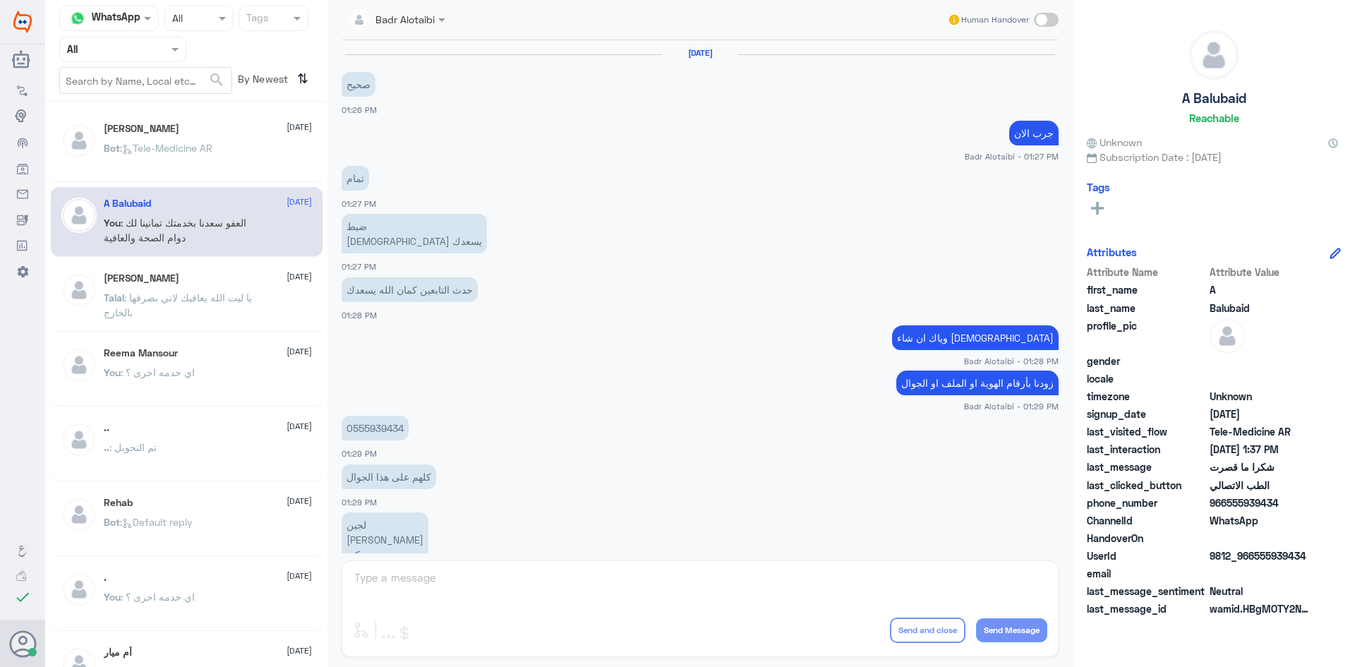
scroll to position [522, 0]
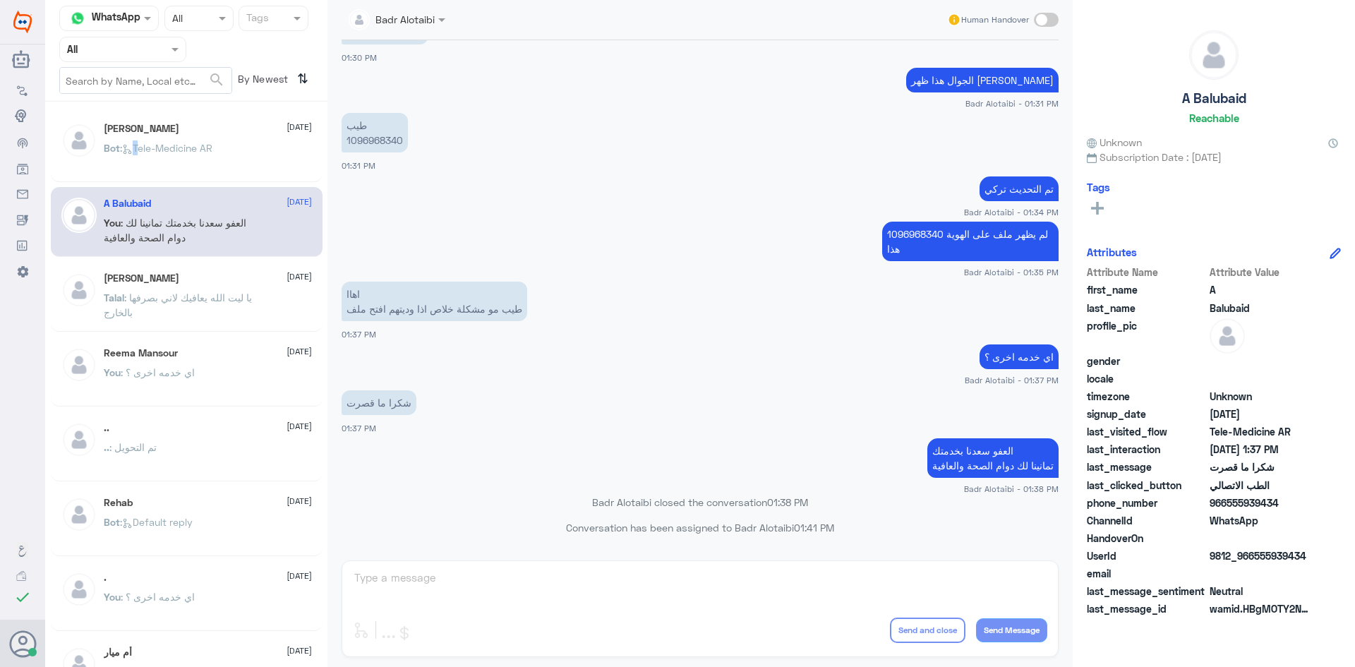
click at [127, 161] on p "Bot : Tele-Medicine AR" at bounding box center [158, 157] width 109 height 35
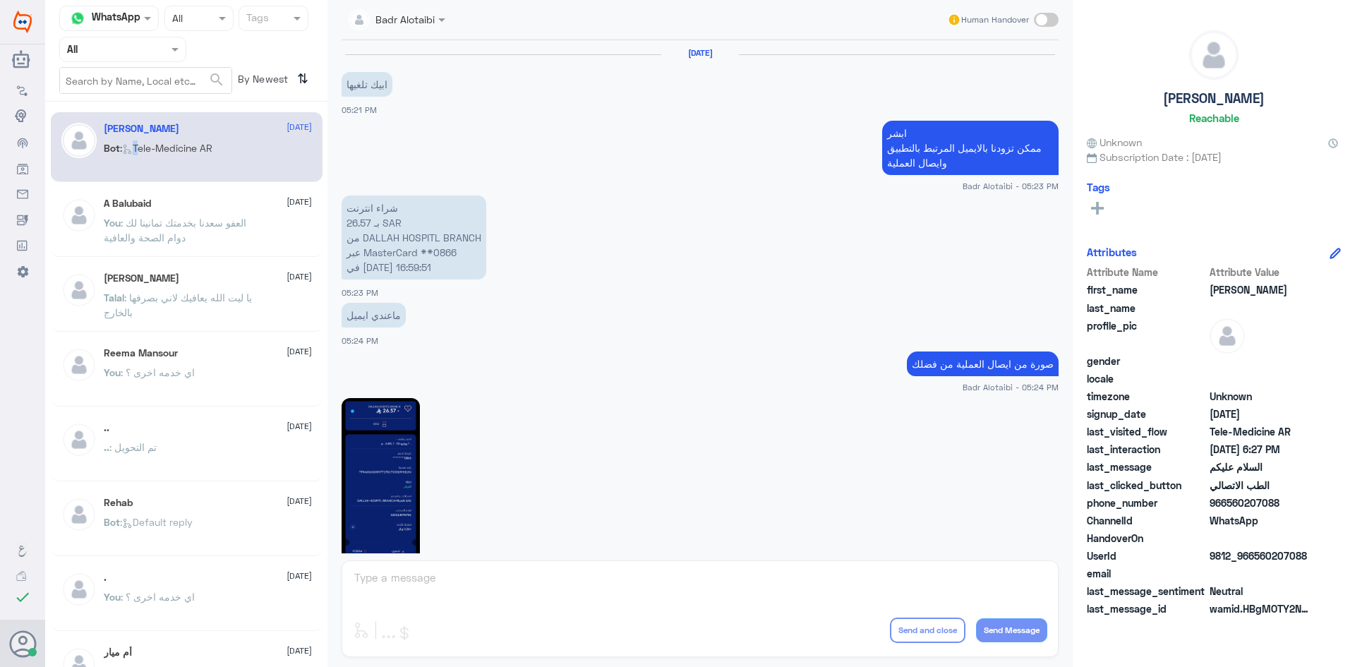
scroll to position [793, 0]
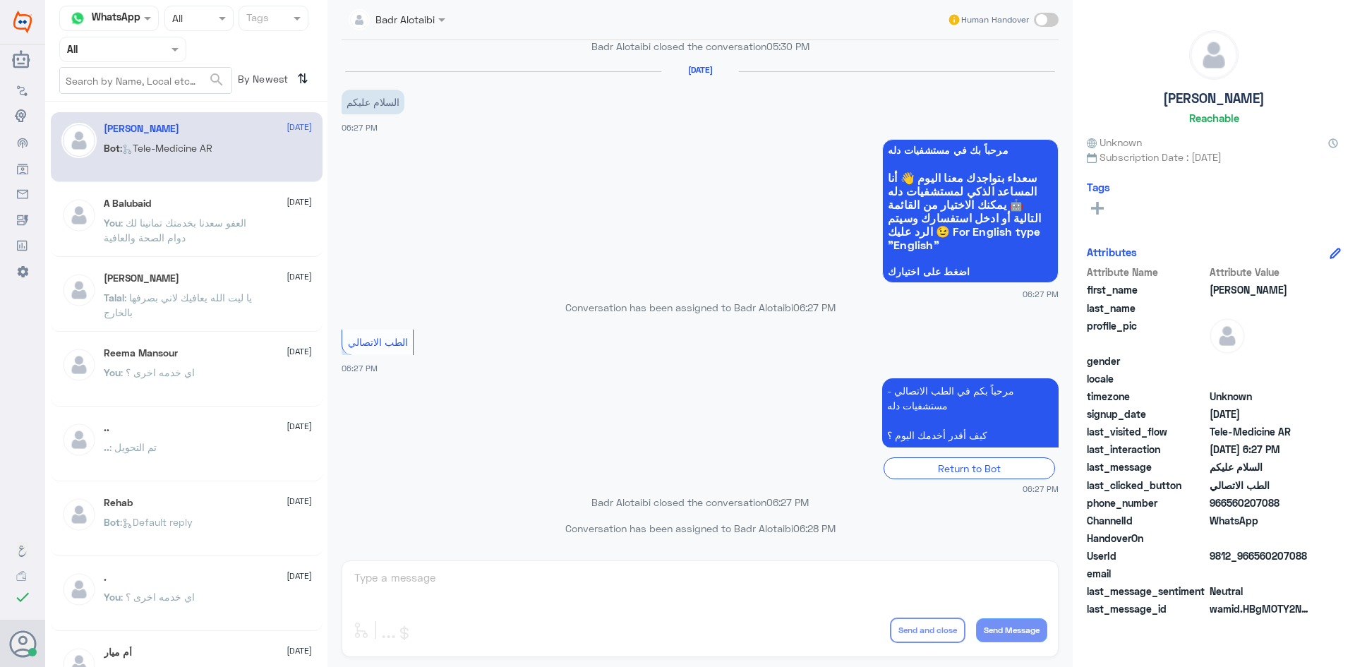
click at [160, 149] on span ": Tele-Medicine AR" at bounding box center [166, 148] width 92 height 12
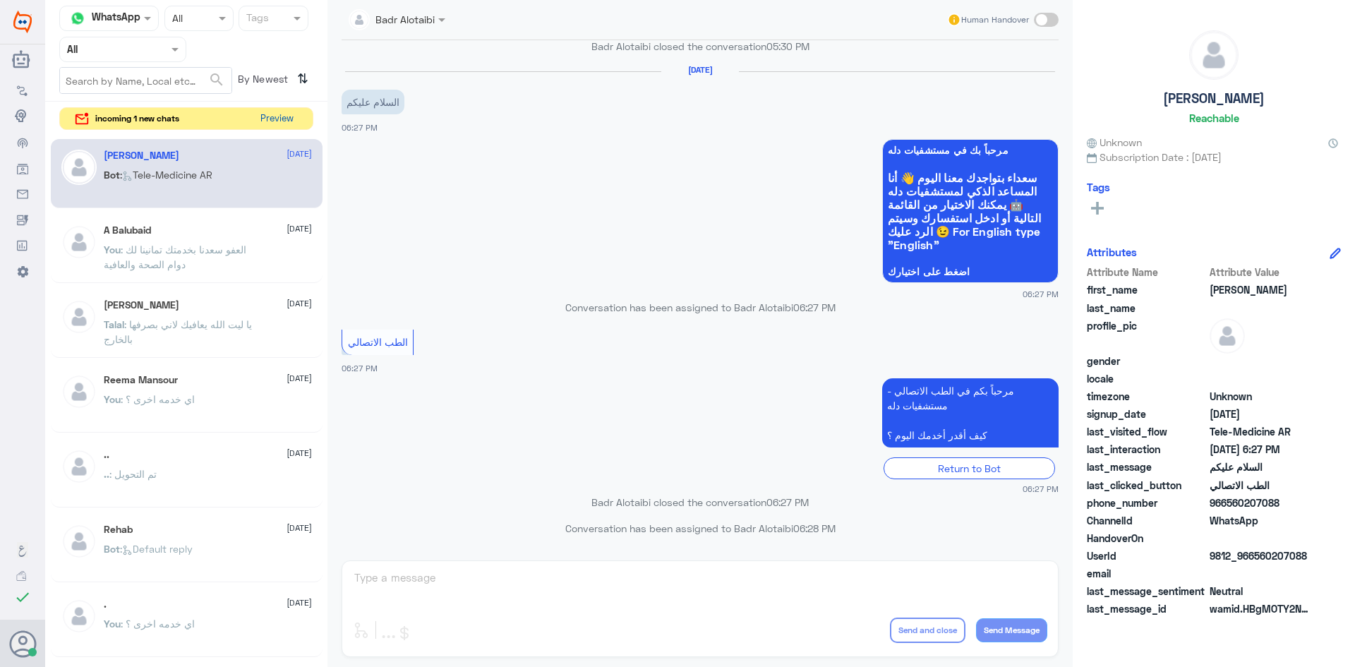
click at [289, 120] on button "Preview" at bounding box center [277, 119] width 44 height 22
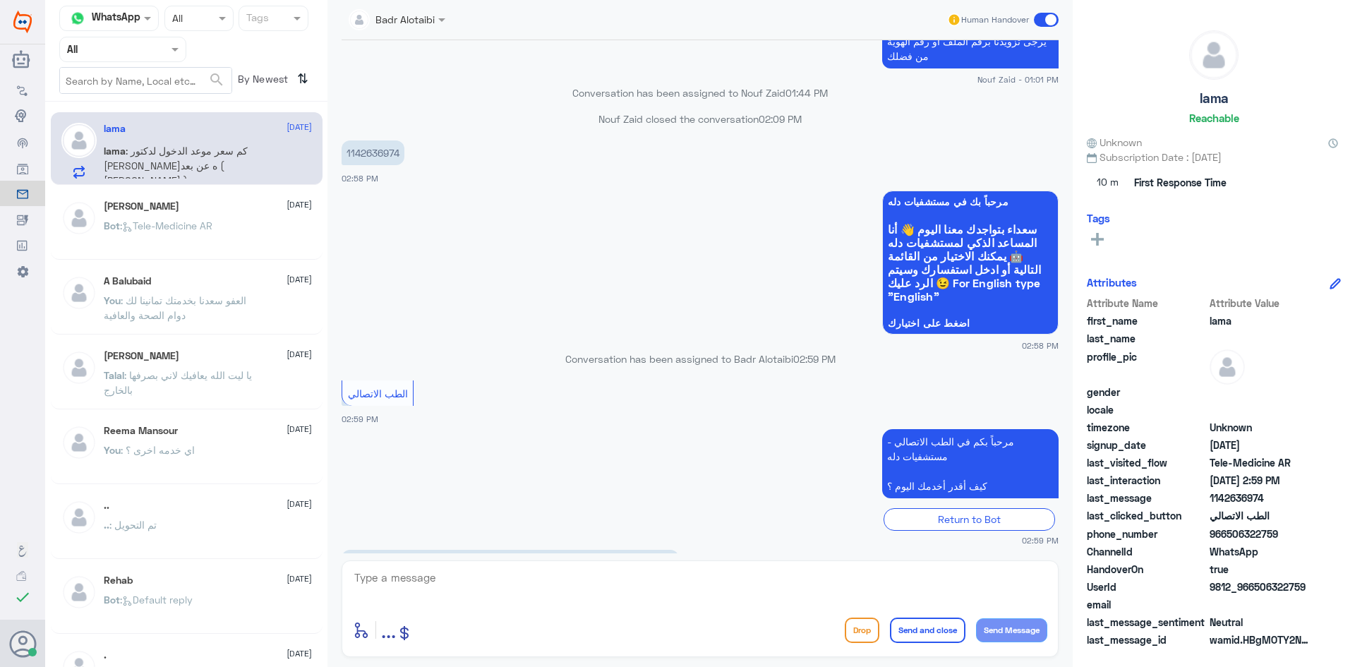
scroll to position [722, 0]
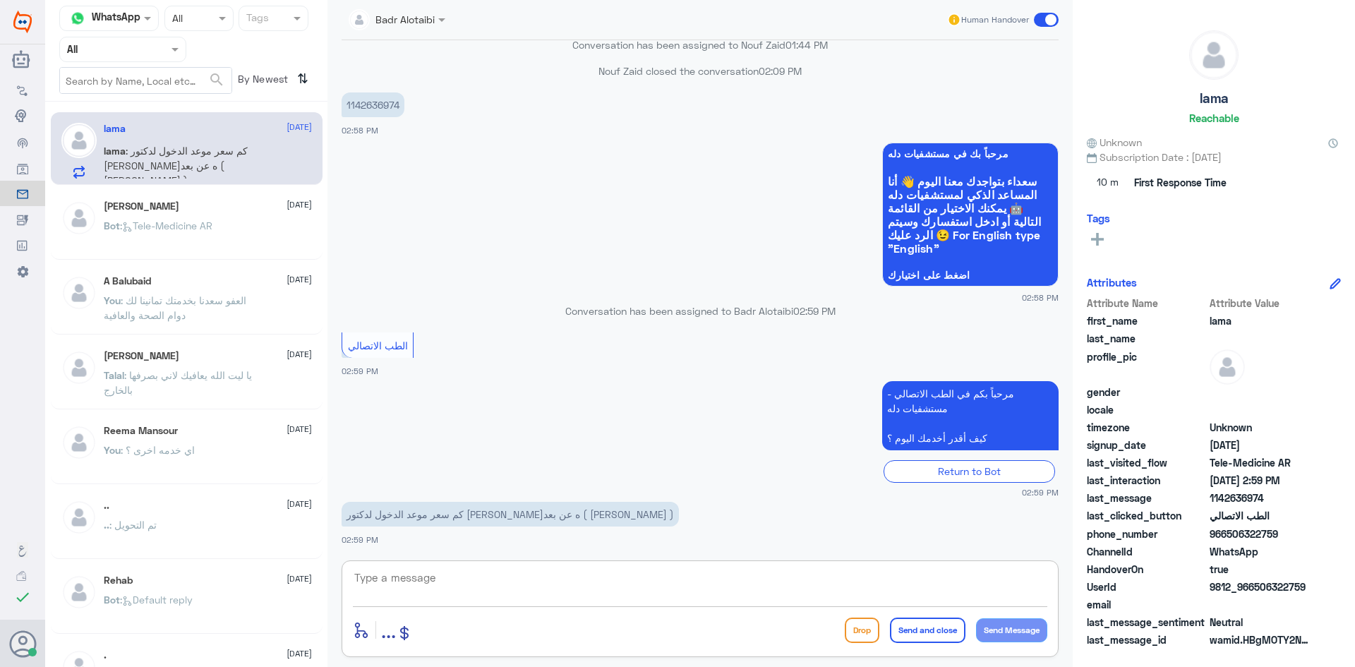
click at [587, 600] on textarea at bounding box center [700, 585] width 694 height 35
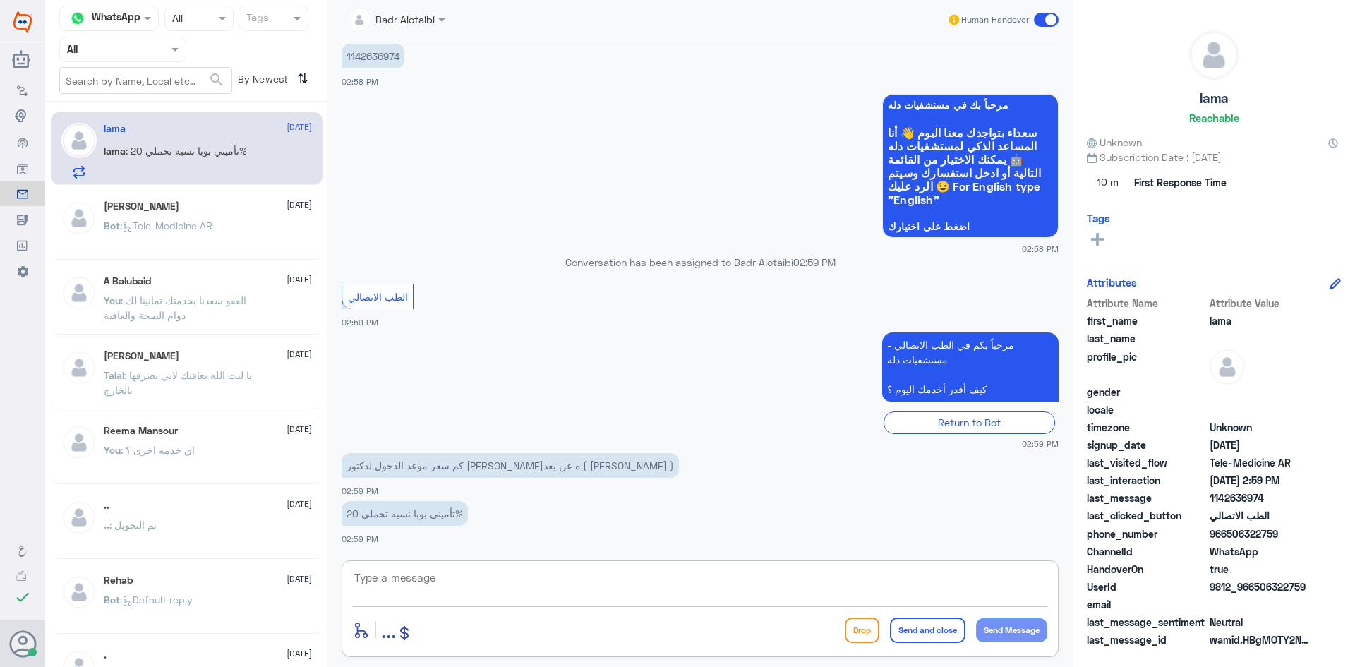
click at [537, 580] on textarea at bounding box center [700, 585] width 694 height 35
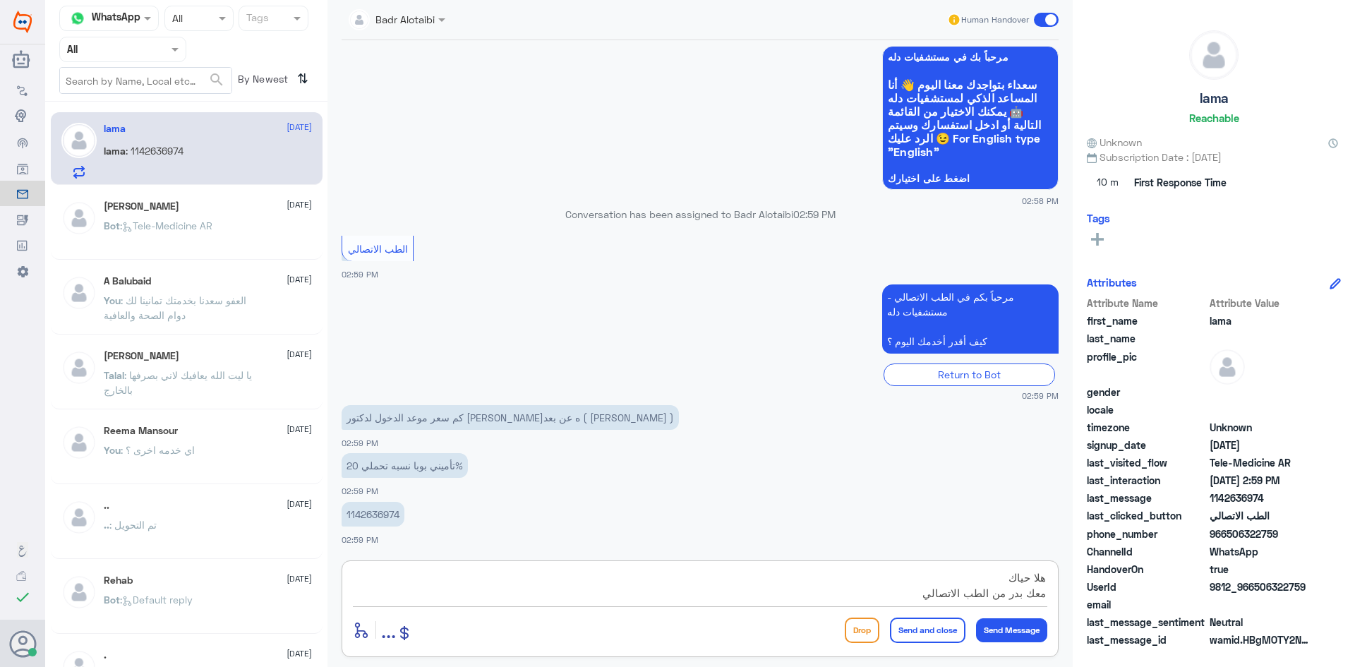
type textarea "هلا حياك معك بدر من الطب الاتصالي"
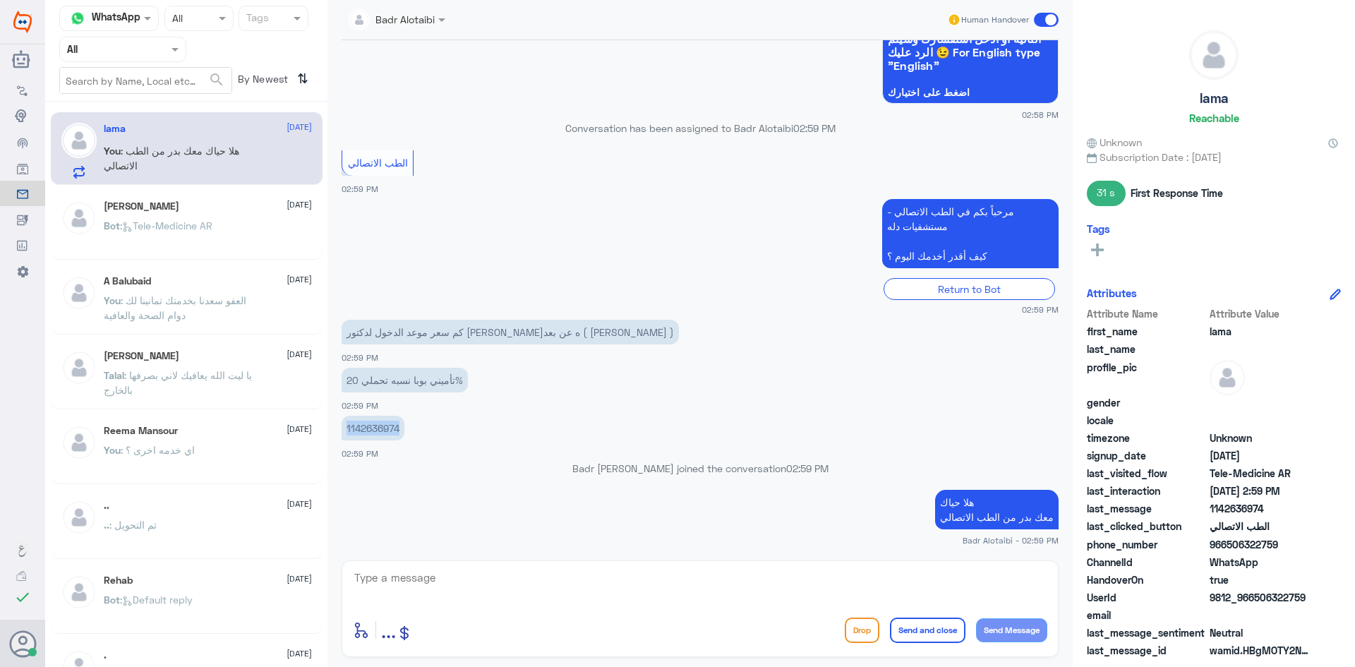
drag, startPoint x: 403, startPoint y: 427, endPoint x: 339, endPoint y: 431, distance: 63.6
click at [339, 431] on div "11 Aug 2025 مرحباً، أريد الاستفسار عن خدمة الطب الاتصالي. يرجى توجيهي للقائمة ا…" at bounding box center [700, 296] width 731 height 513
copy p "1142636974"
click at [744, 606] on div at bounding box center [700, 587] width 694 height 38
click at [737, 599] on textarea at bounding box center [700, 585] width 694 height 35
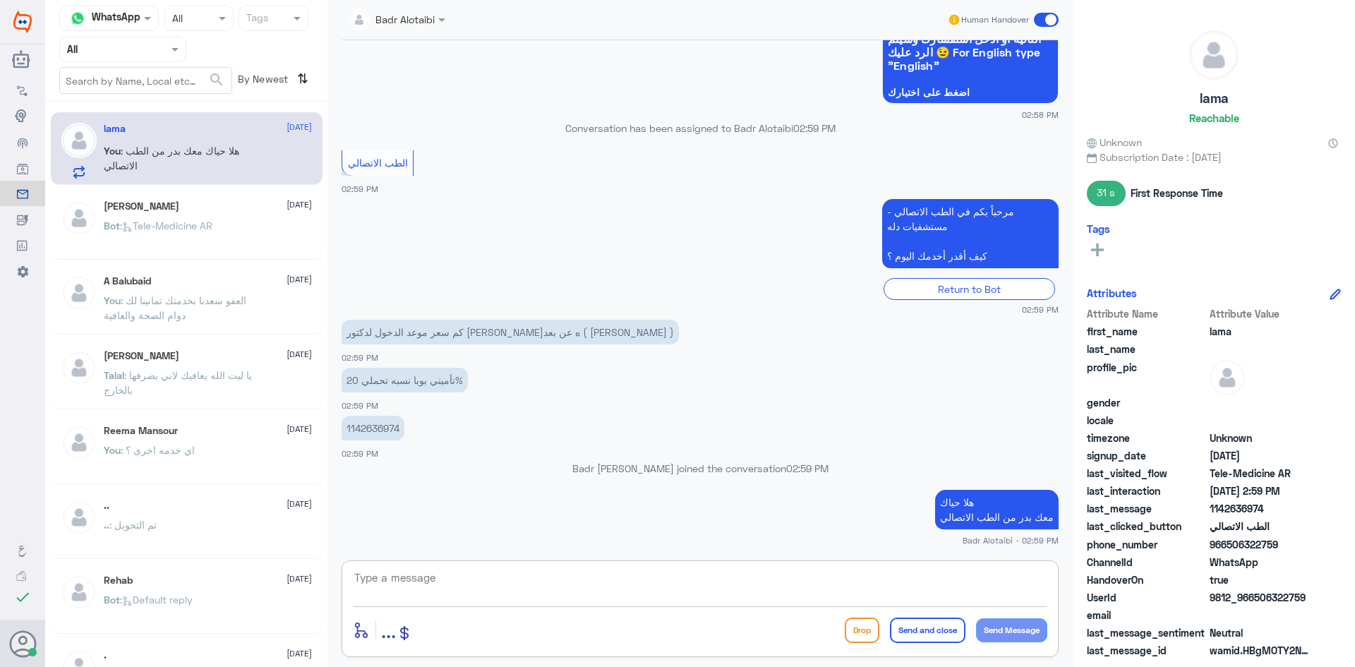
click at [856, 598] on textarea at bounding box center [700, 585] width 694 height 35
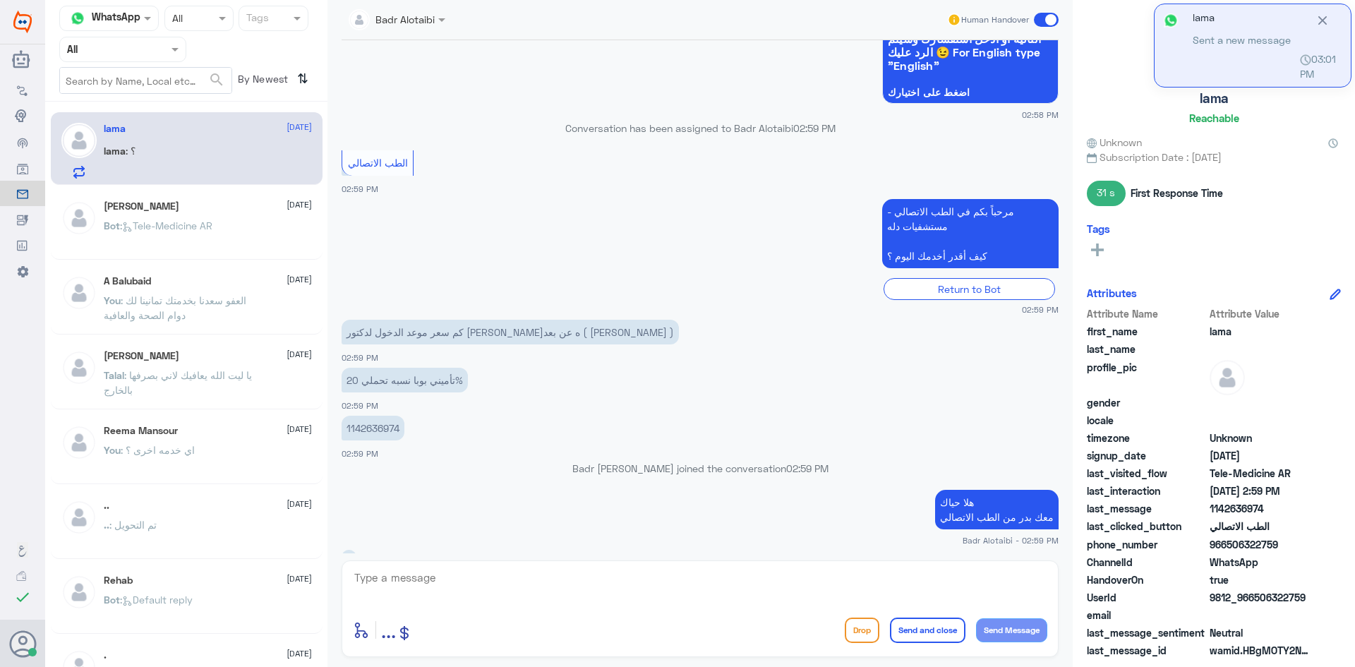
scroll to position [927, 0]
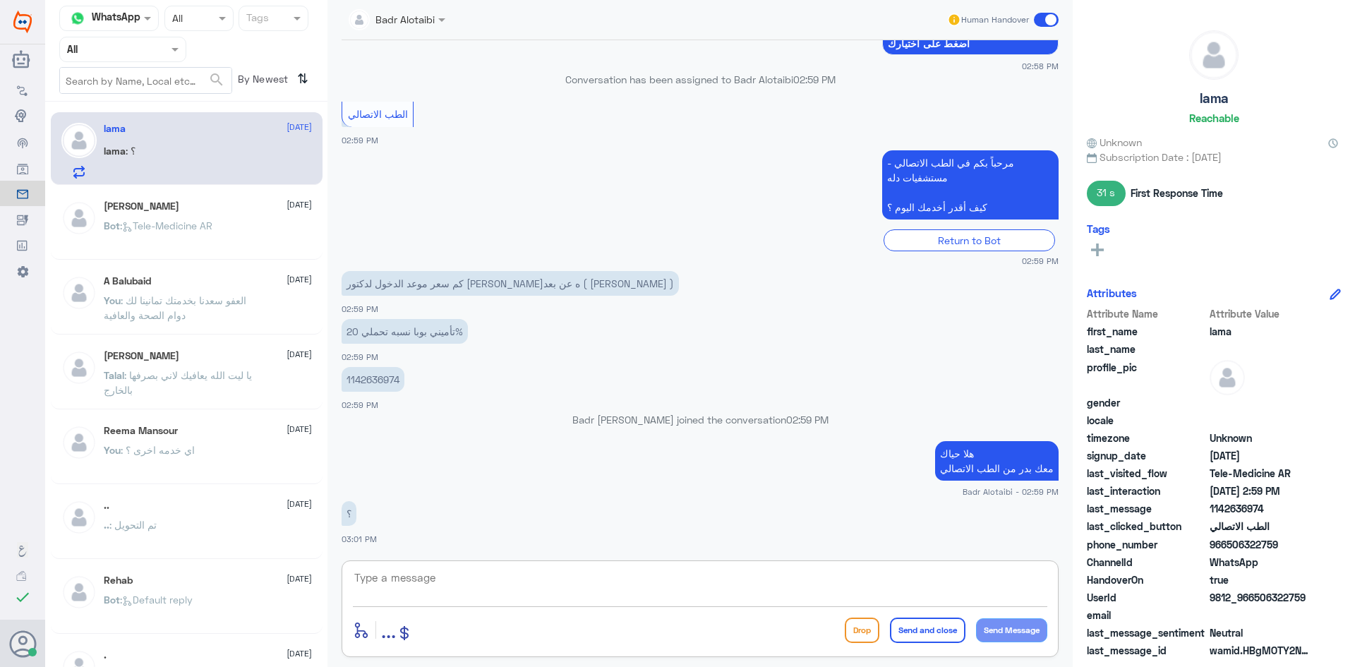
click at [850, 587] on textarea at bounding box center [700, 585] width 694 height 35
type textarea "25.20"
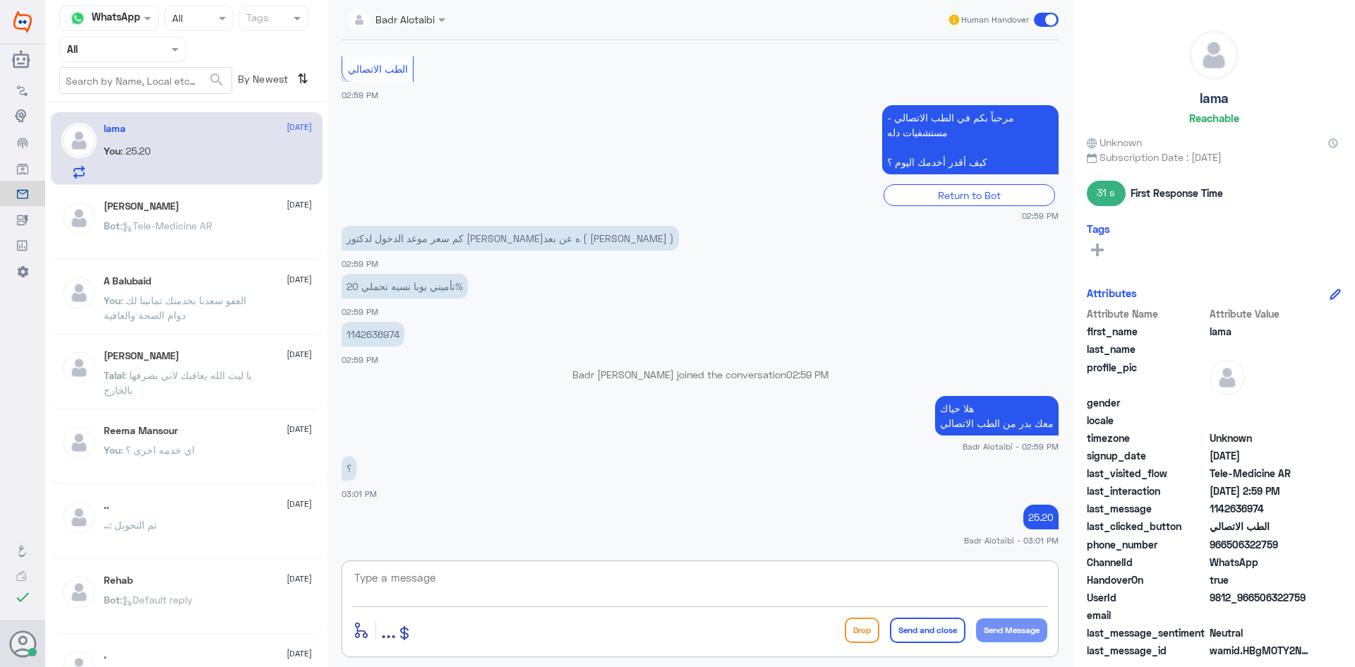
click at [556, 585] on textarea at bounding box center [700, 585] width 694 height 35
click at [812, 587] on textarea at bounding box center [700, 585] width 694 height 35
drag, startPoint x: 398, startPoint y: 331, endPoint x: 327, endPoint y: 335, distance: 71.4
click at [327, 335] on div "Channel WhatsApp Status × All Tags Agent Filter All search By Newest ⇅ lama 11 …" at bounding box center [700, 335] width 1310 height 671
click at [370, 334] on p "1142636974" at bounding box center [373, 334] width 63 height 25
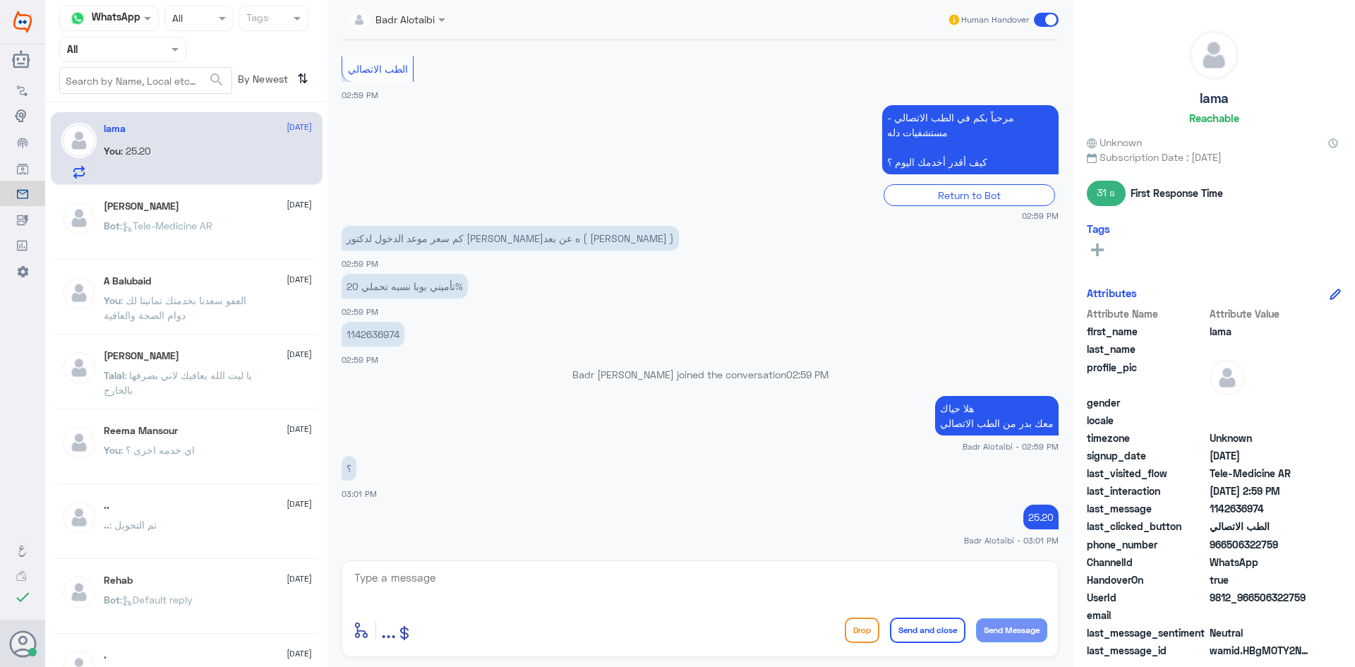
click at [392, 337] on p "1142636974" at bounding box center [373, 334] width 63 height 25
drag, startPoint x: 402, startPoint y: 335, endPoint x: 347, endPoint y: 337, distance: 55.8
click at [347, 337] on p "1142636974" at bounding box center [373, 334] width 63 height 25
copy p "1142636974"
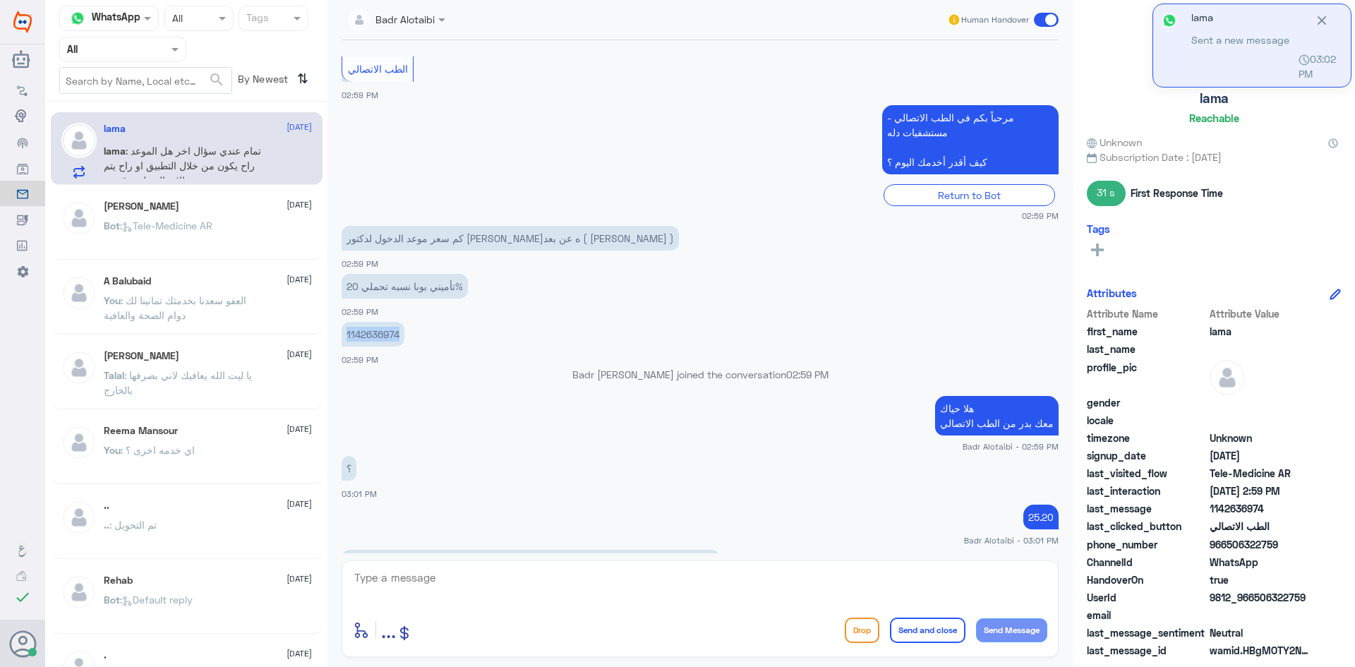
scroll to position [1021, 0]
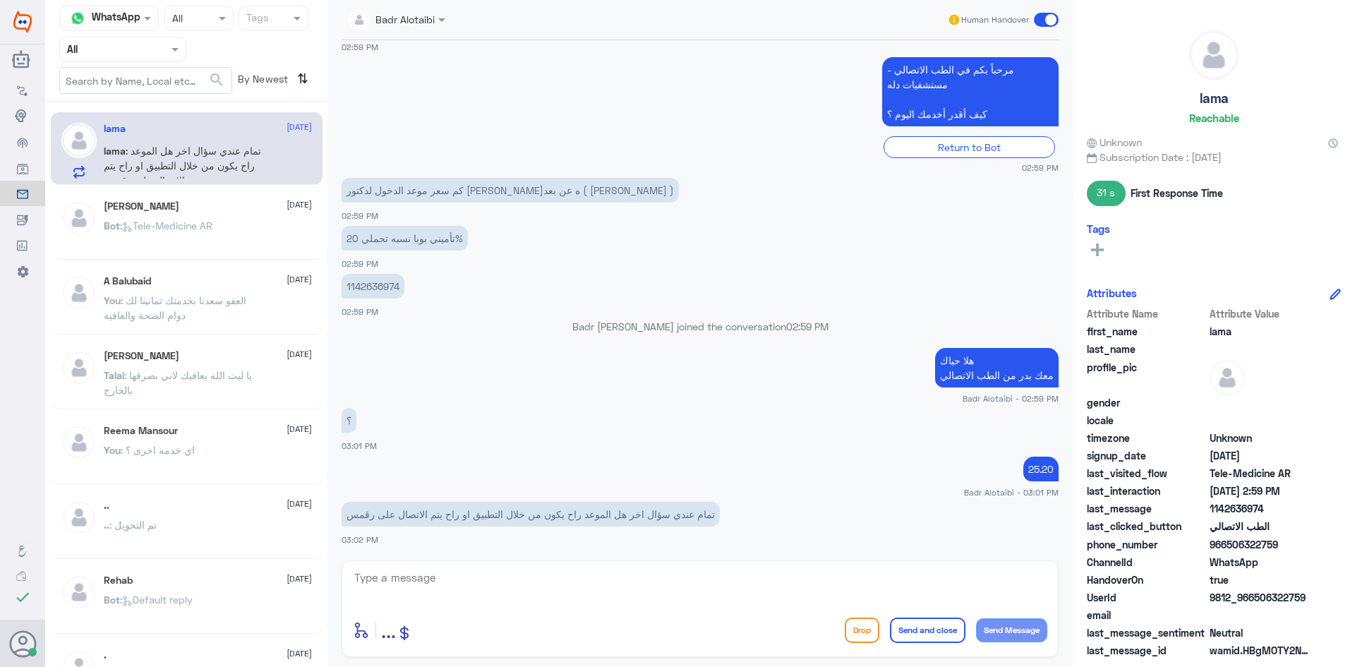
click at [751, 567] on div "enter flow name ... Drop Send and close Send Message" at bounding box center [700, 608] width 717 height 97
click at [750, 574] on textarea at bounding box center [700, 585] width 694 height 35
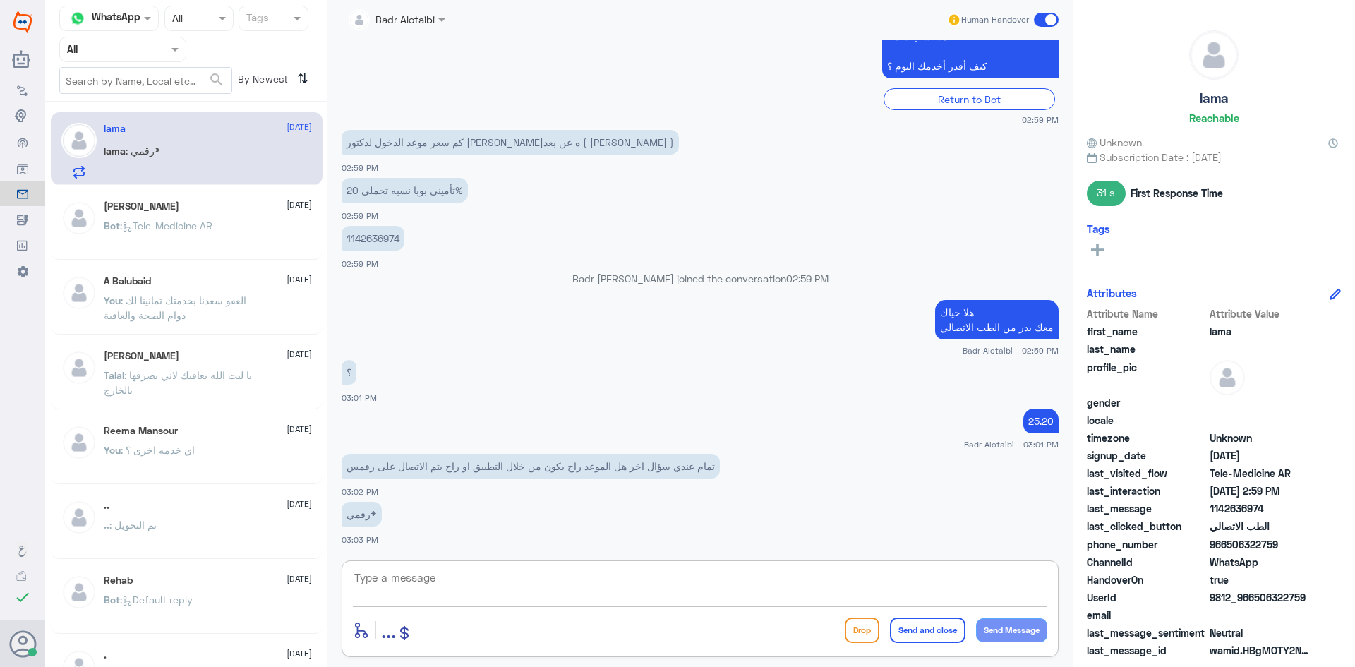
click at [781, 595] on textarea at bounding box center [700, 585] width 694 height 35
type textarea "من خلال التطبيق"
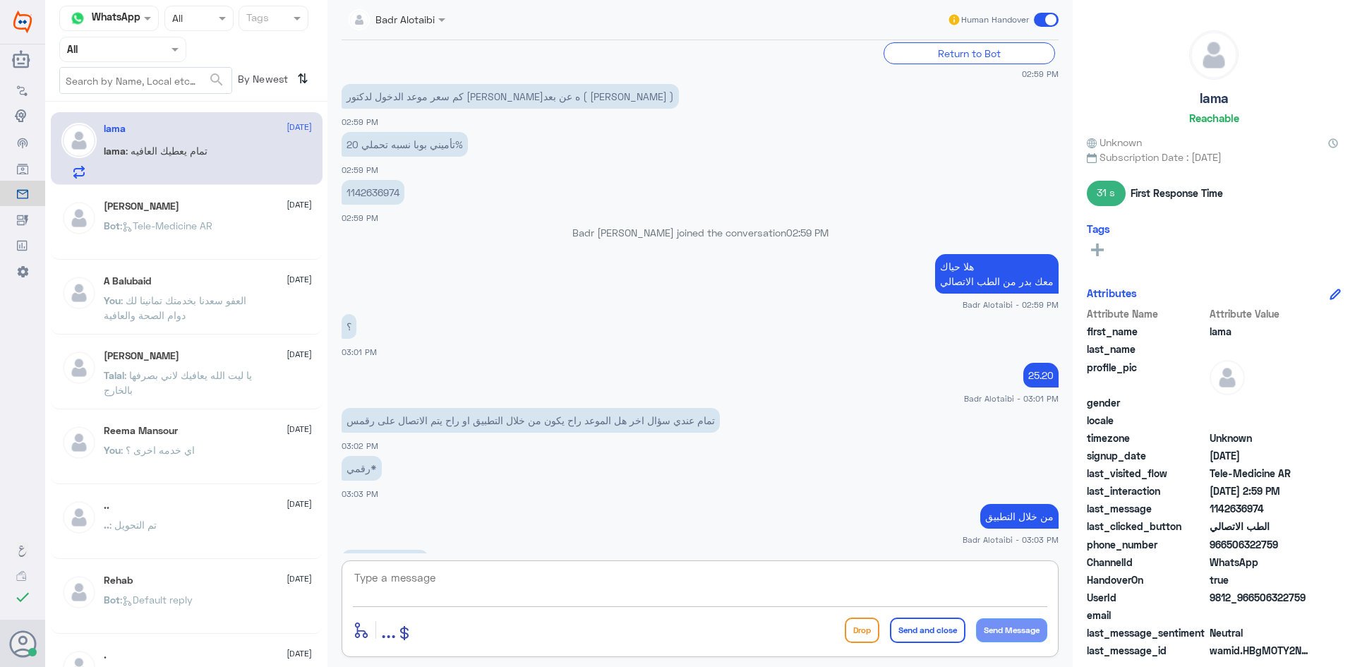
scroll to position [1162, 0]
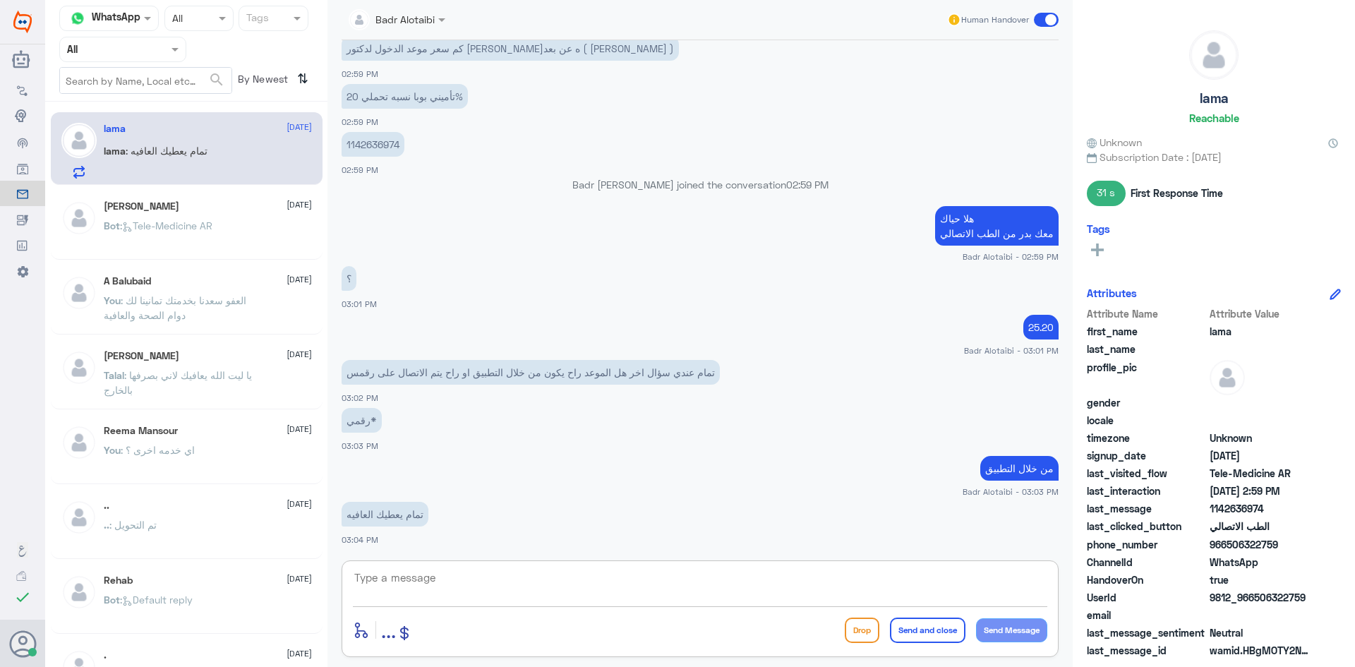
click at [651, 597] on textarea at bounding box center [700, 585] width 694 height 35
type textarea "يعافيك سعدنا بخدمتك تمانينا لك دوام الصحة والعافية"
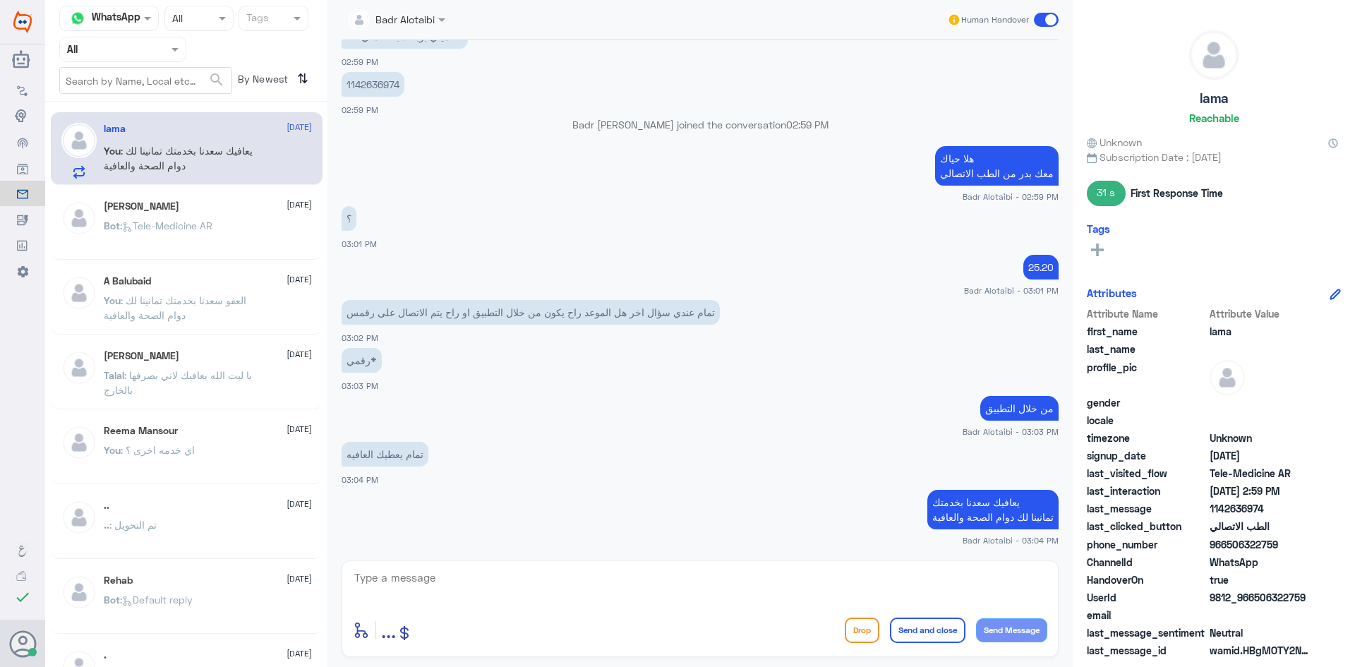
click at [1045, 18] on span at bounding box center [1046, 20] width 25 height 14
click at [0, 0] on input "checkbox" at bounding box center [0, 0] width 0 height 0
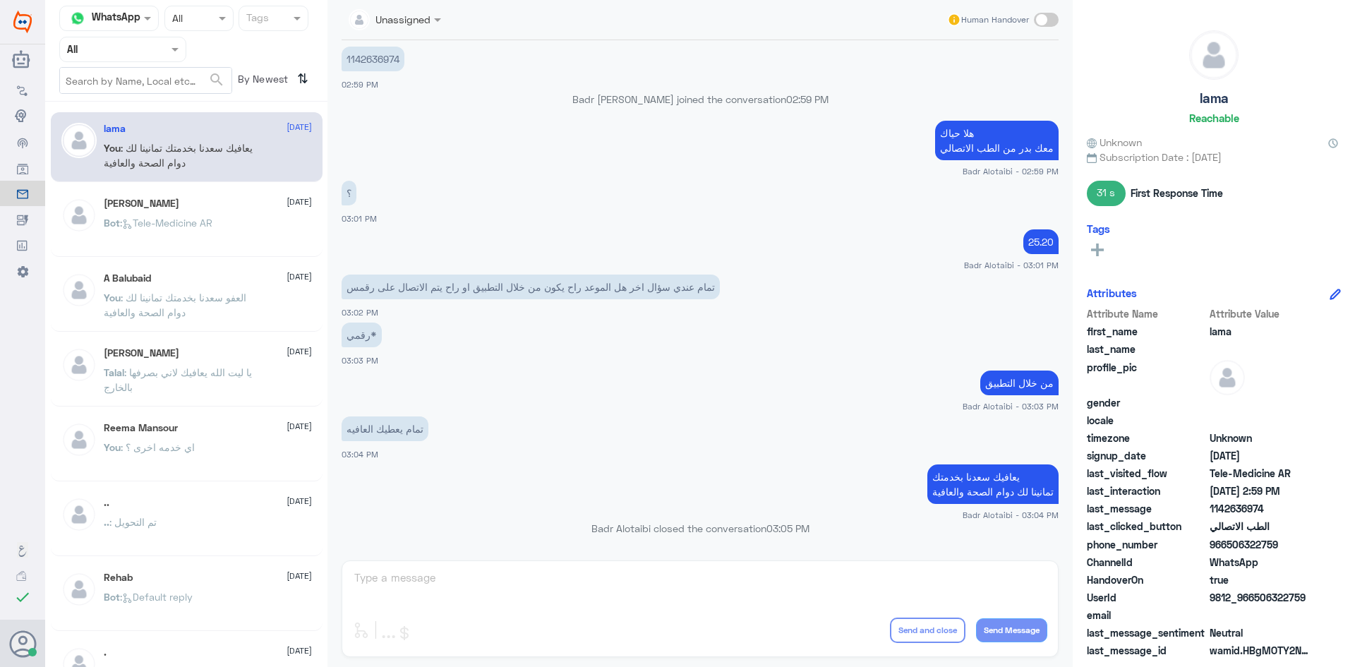
drag, startPoint x: 162, startPoint y: 52, endPoint x: 164, endPoint y: 66, distance: 14.3
click at [162, 52] on div at bounding box center [123, 49] width 126 height 16
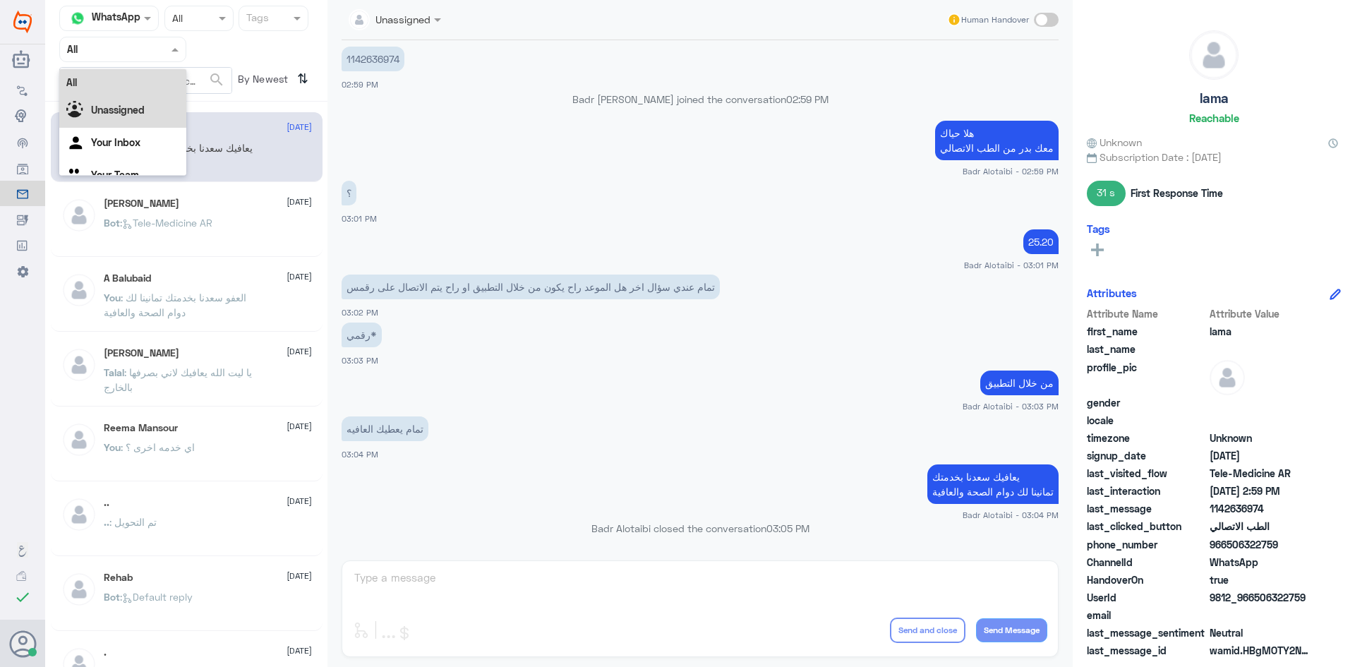
click at [157, 100] on div "Unassigned" at bounding box center [122, 111] width 127 height 32
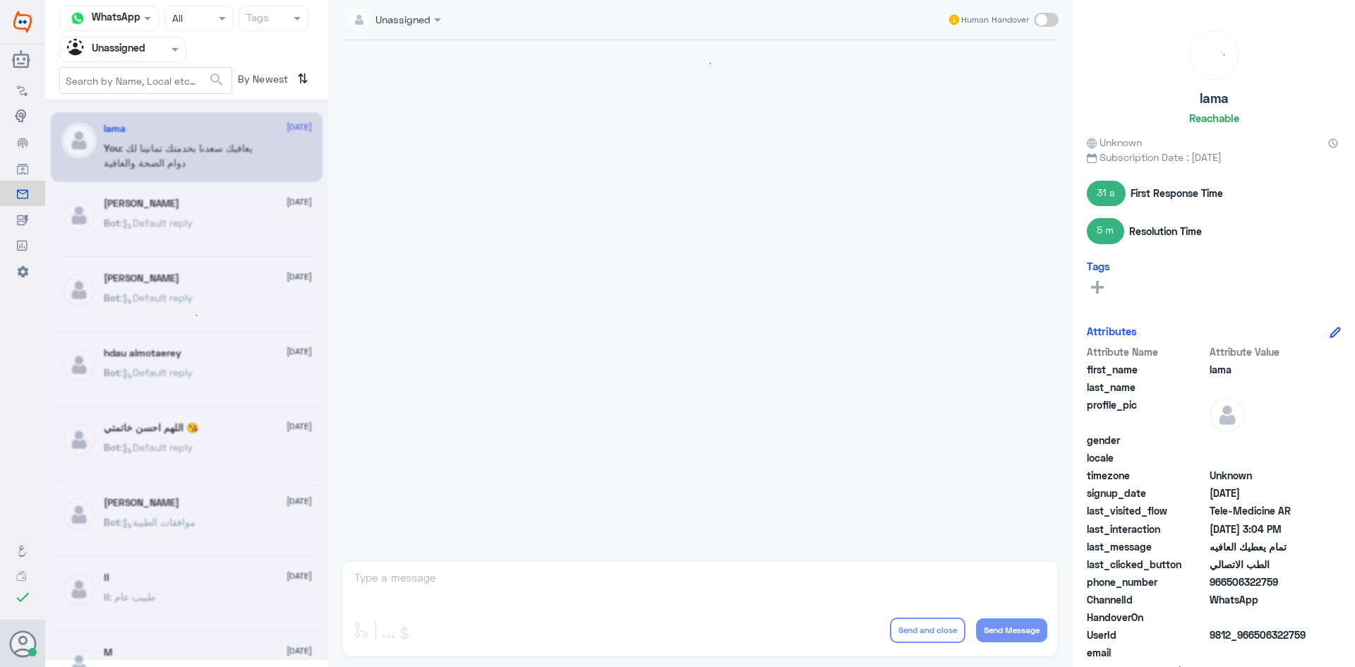
scroll to position [560, 0]
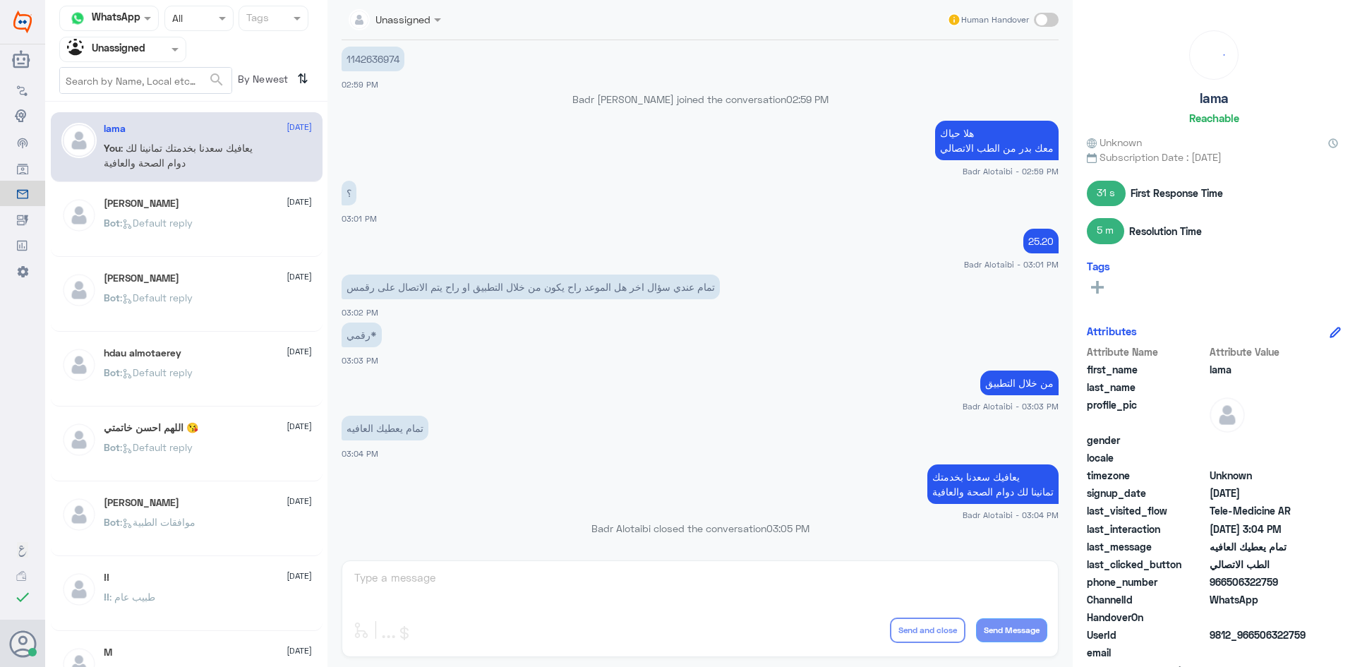
click at [221, 213] on div "Meshal Aziz 11 August Bot : Default reply" at bounding box center [208, 224] width 208 height 53
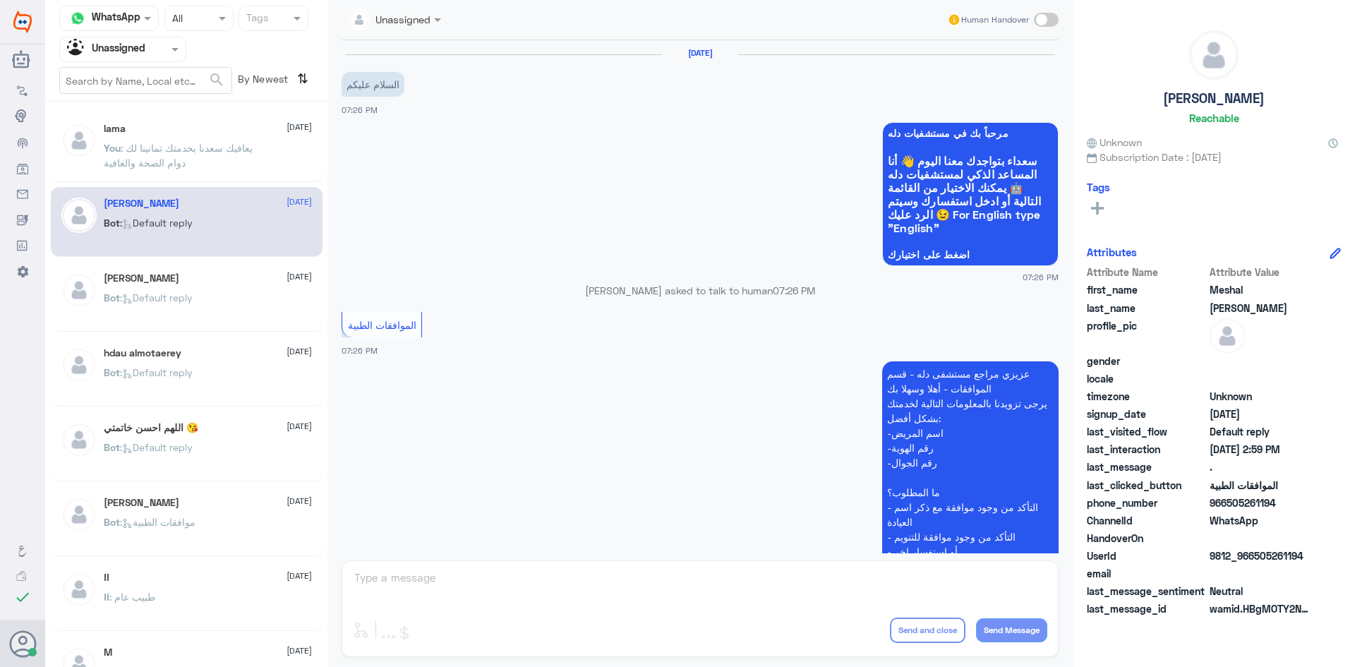
scroll to position [696, 0]
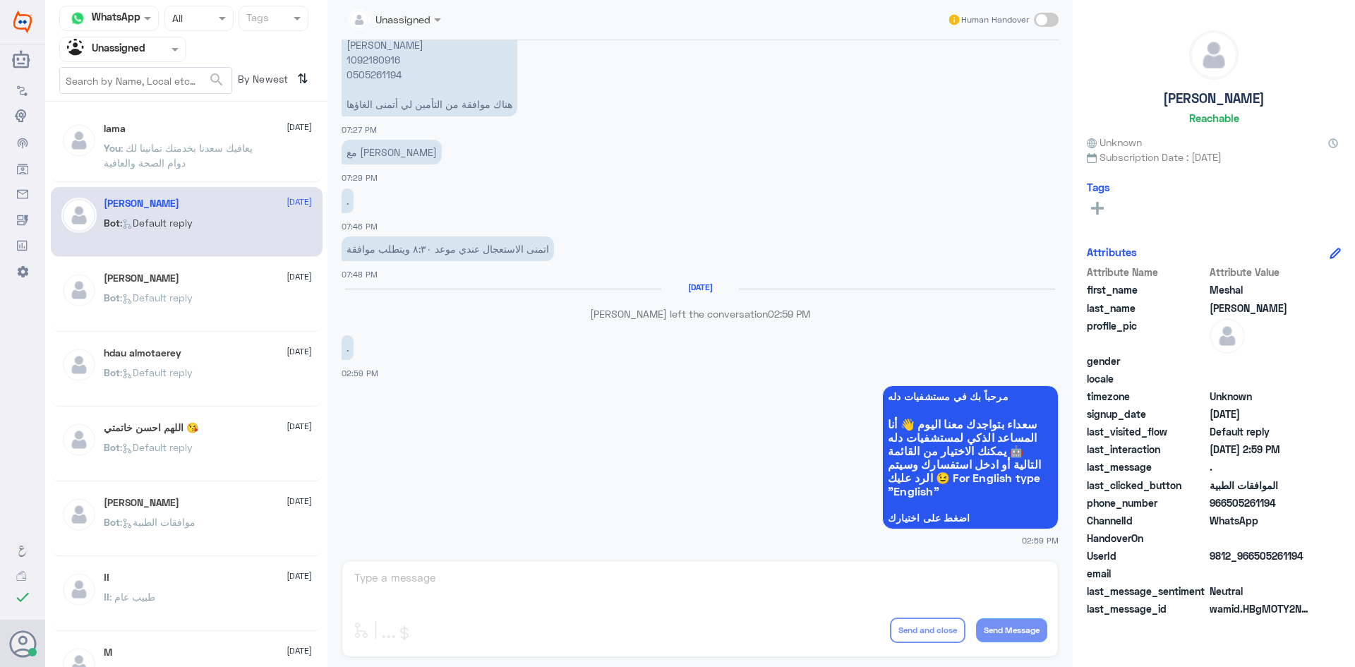
click at [277, 291] on div "Ali 11 August Bot : Default reply" at bounding box center [208, 298] width 208 height 53
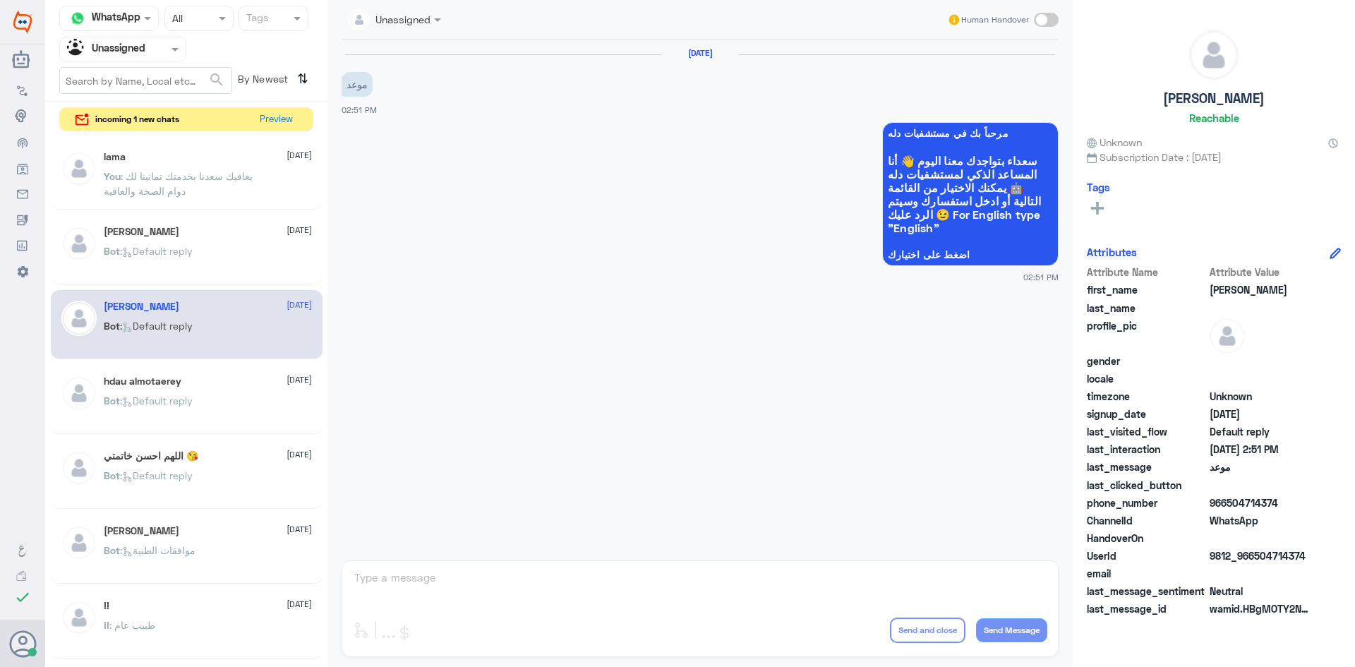
drag, startPoint x: 1306, startPoint y: 553, endPoint x: 1255, endPoint y: 552, distance: 51.5
click at [1255, 552] on span "9812_966504714374" at bounding box center [1261, 555] width 102 height 15
copy span "504714374"
click at [219, 390] on div "hdau almotaerey 11 August Bot : Default reply" at bounding box center [208, 401] width 208 height 53
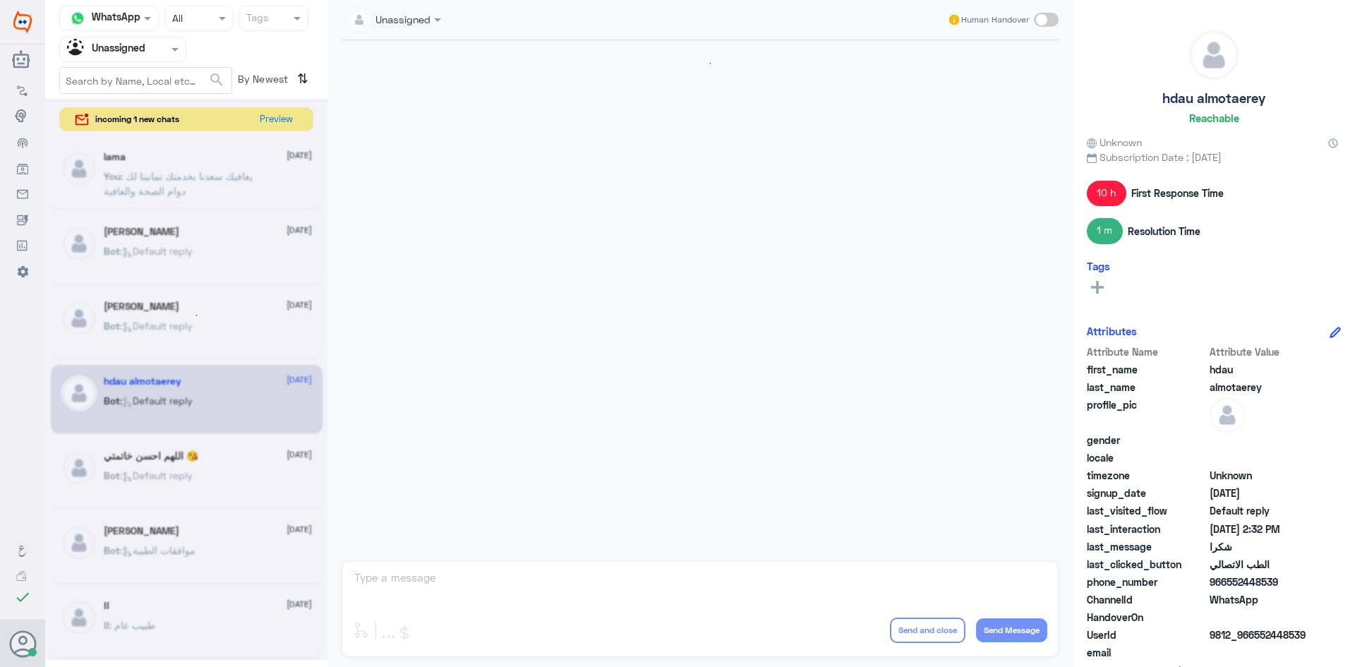
scroll to position [798, 0]
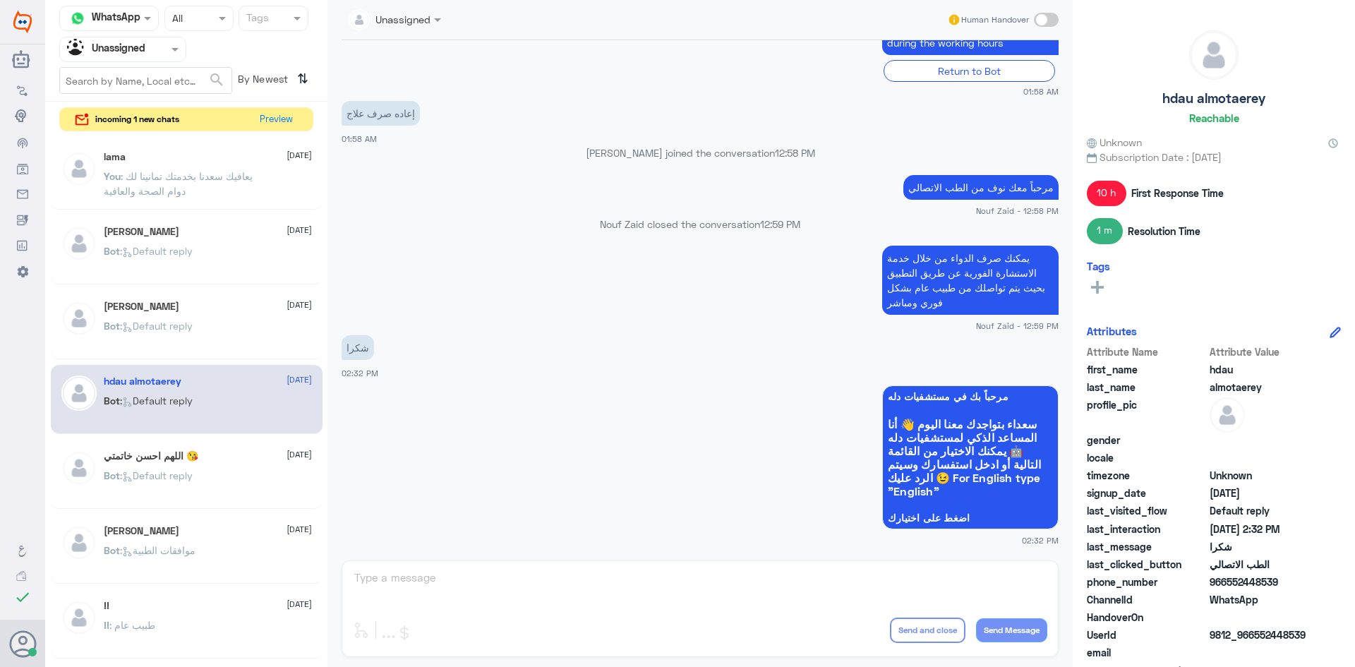
click at [210, 450] on div "اللهم احسن خاتمتي 😘 11 August" at bounding box center [208, 456] width 208 height 12
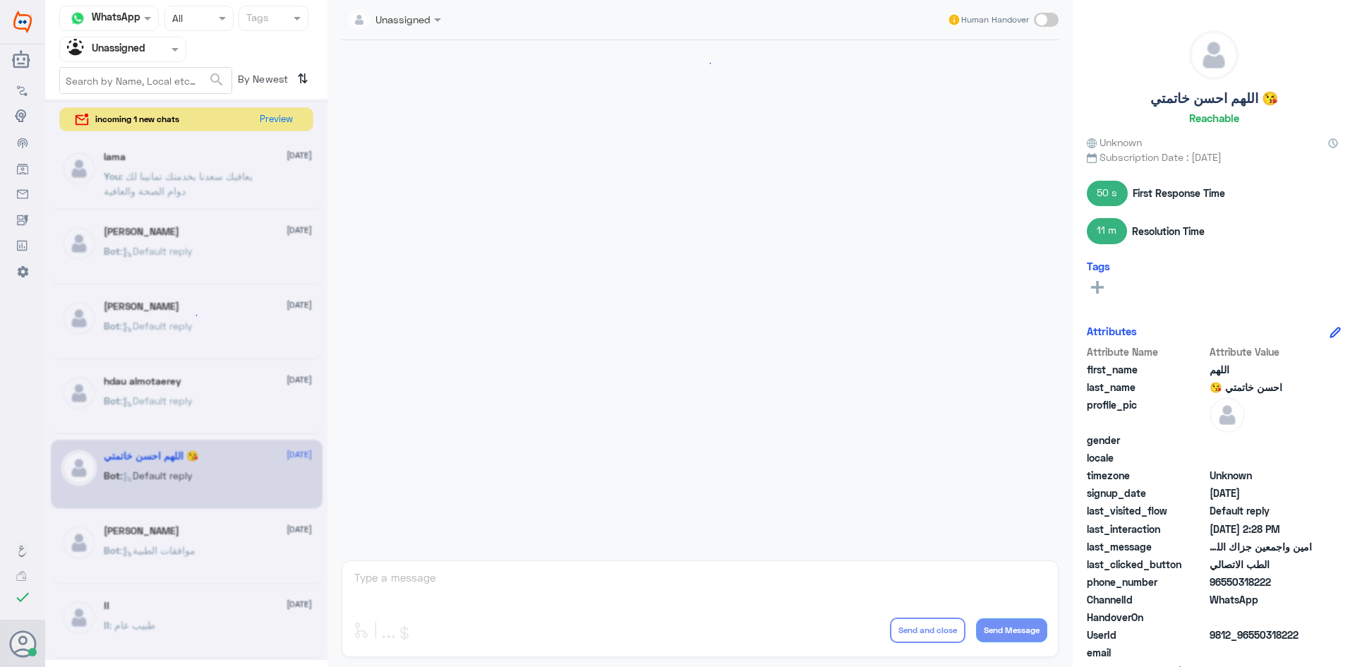
scroll to position [671, 0]
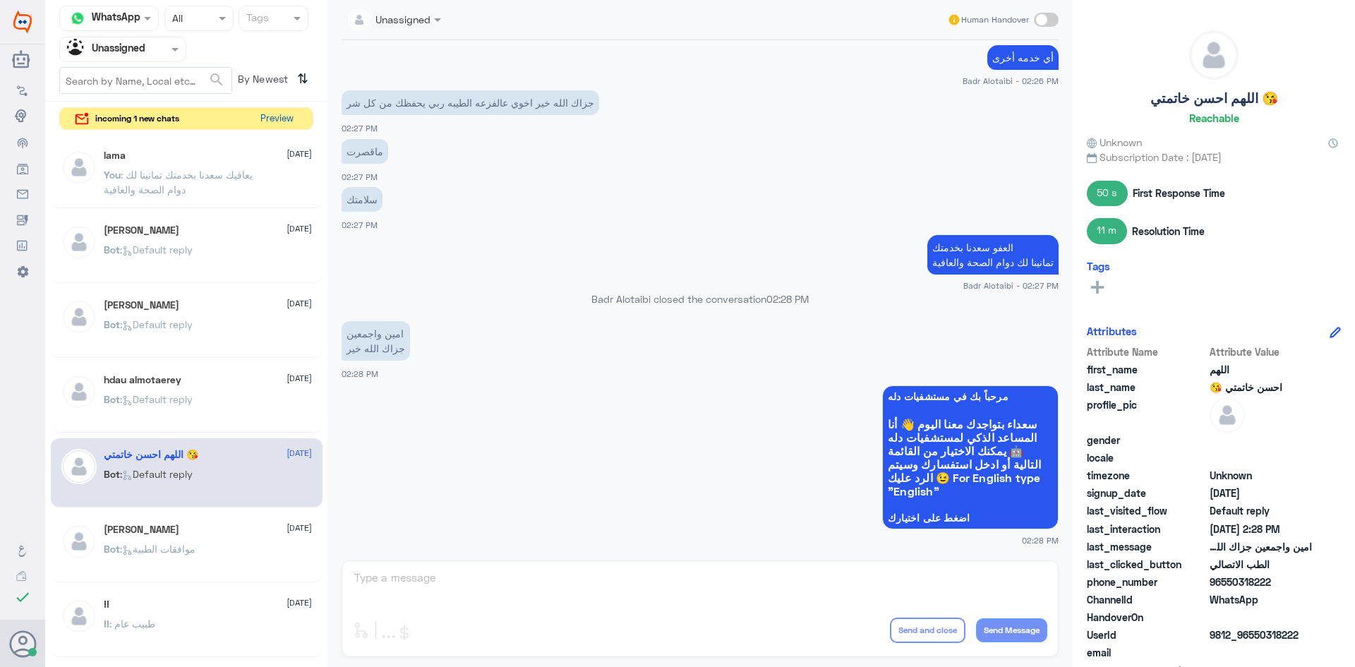
click at [276, 118] on button "Preview" at bounding box center [277, 119] width 44 height 22
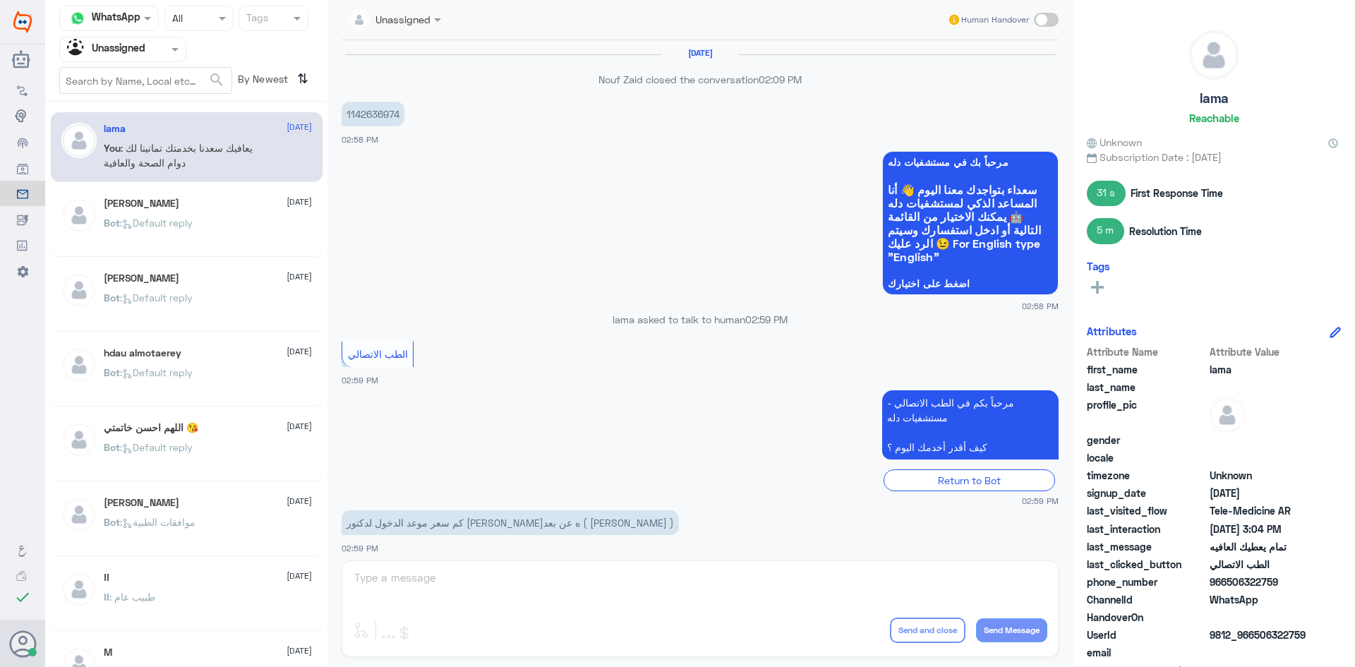
scroll to position [560, 0]
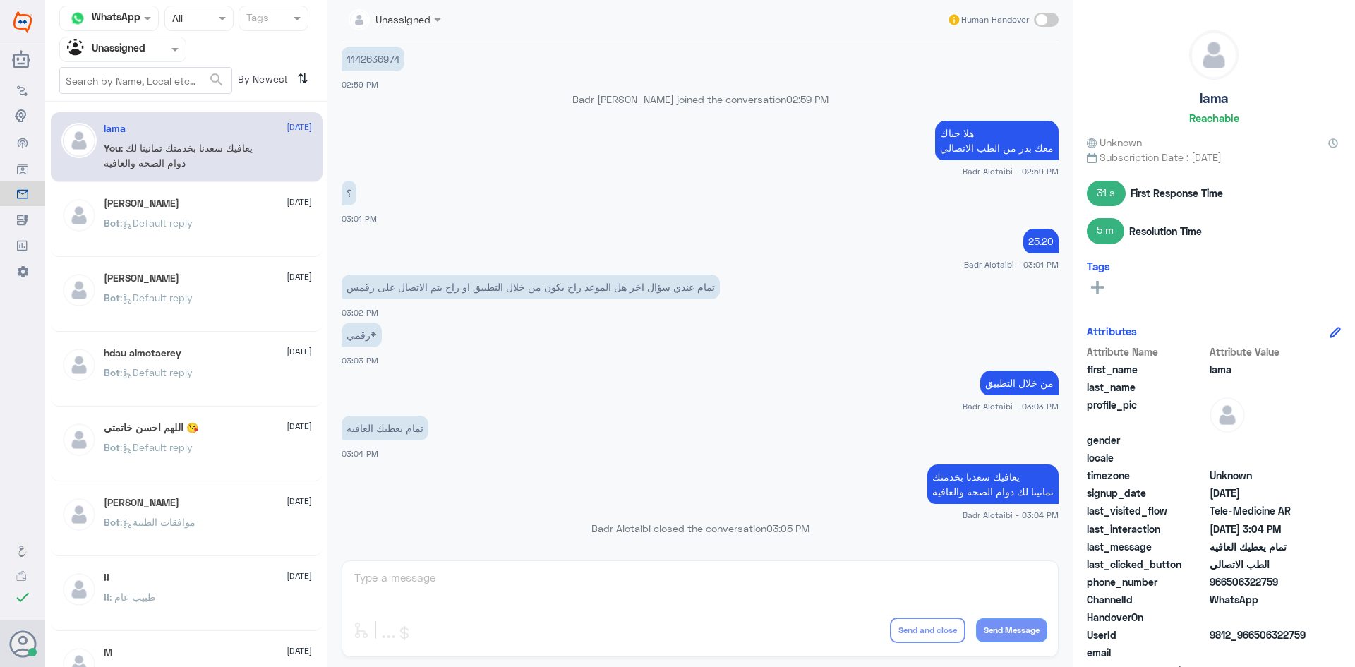
click at [247, 193] on div "Meshal Aziz 11 August Bot : Default reply" at bounding box center [187, 222] width 272 height 70
click at [160, 378] on p "Bot : Default reply" at bounding box center [148, 382] width 89 height 35
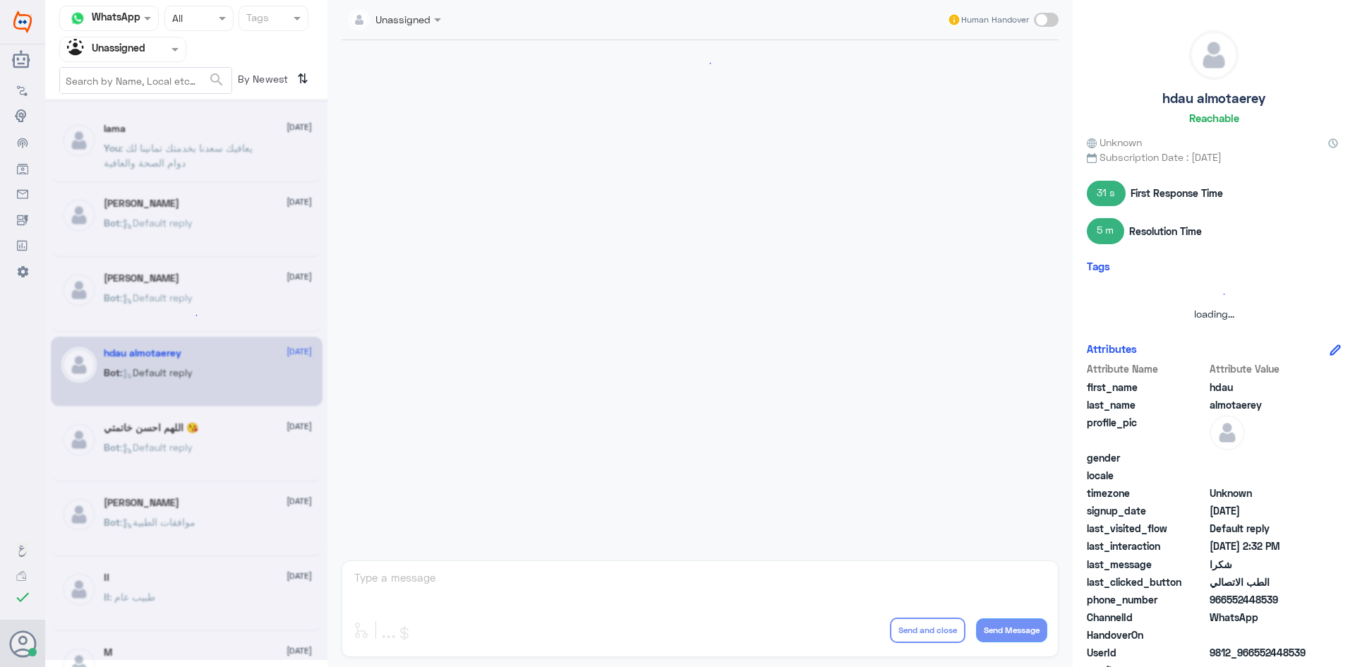
scroll to position [798, 0]
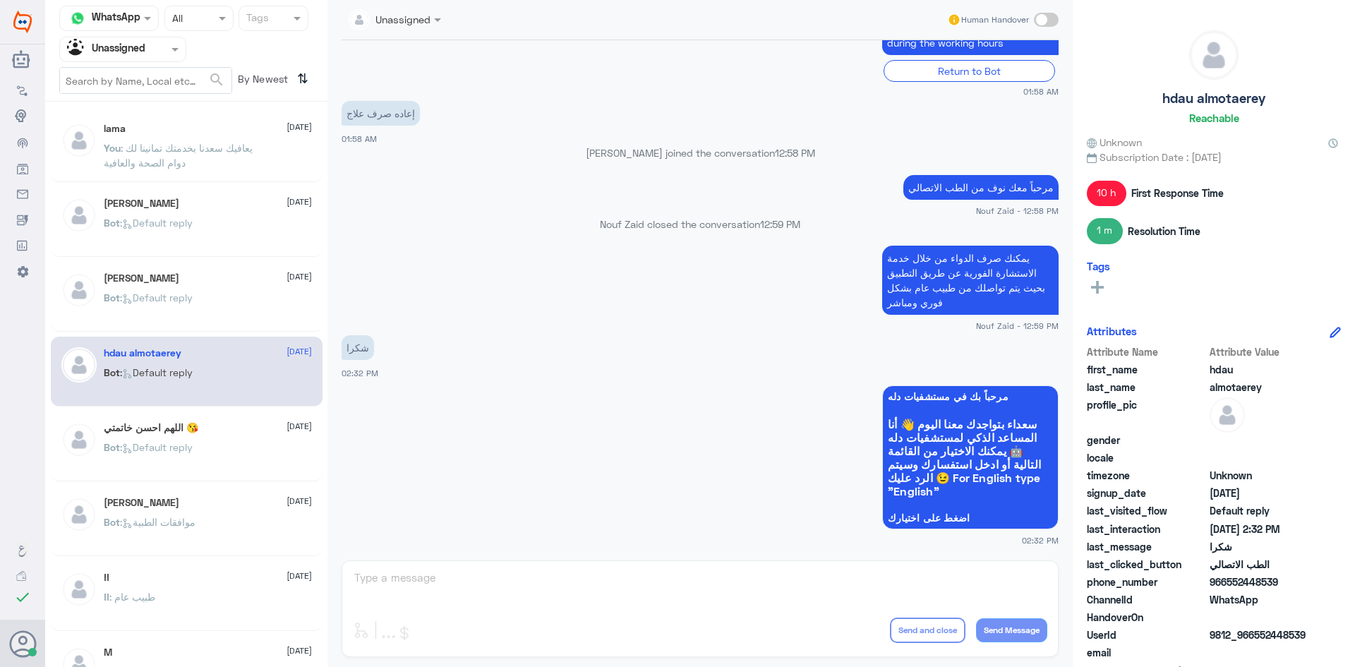
click at [165, 435] on div "اللهم احسن خاتمتي 😘 11 August Bot : Default reply" at bounding box center [208, 448] width 208 height 53
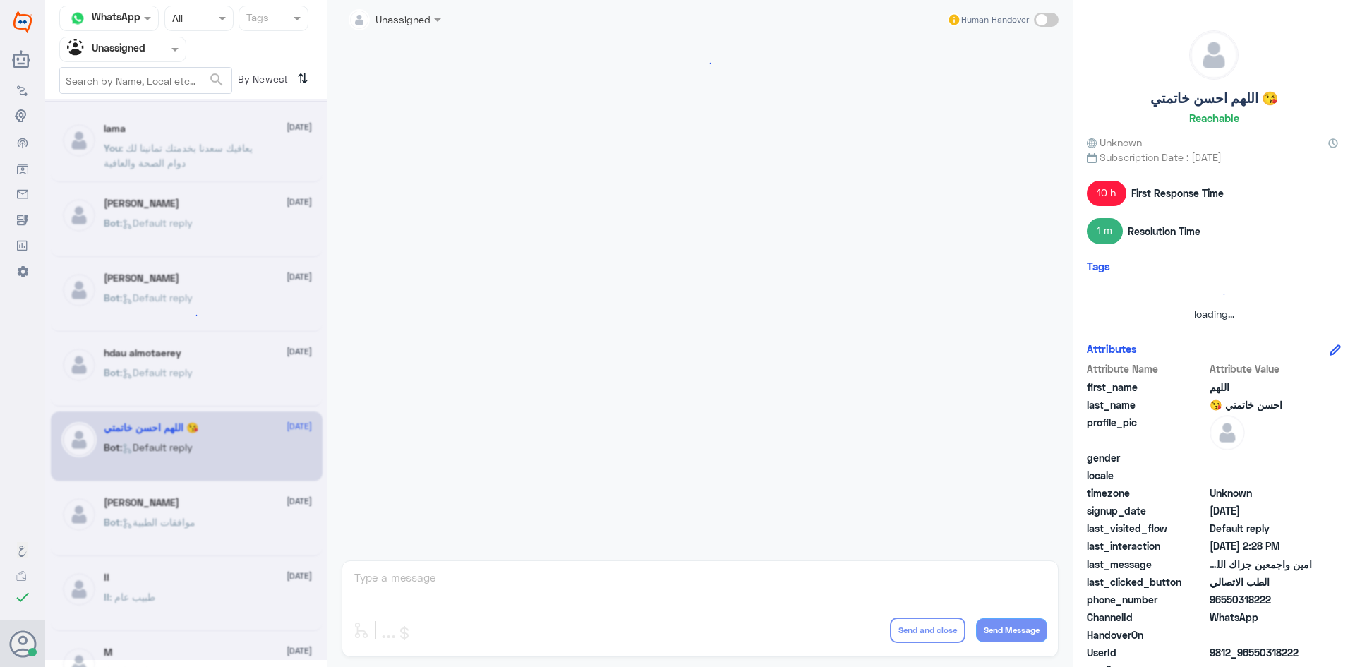
scroll to position [671, 0]
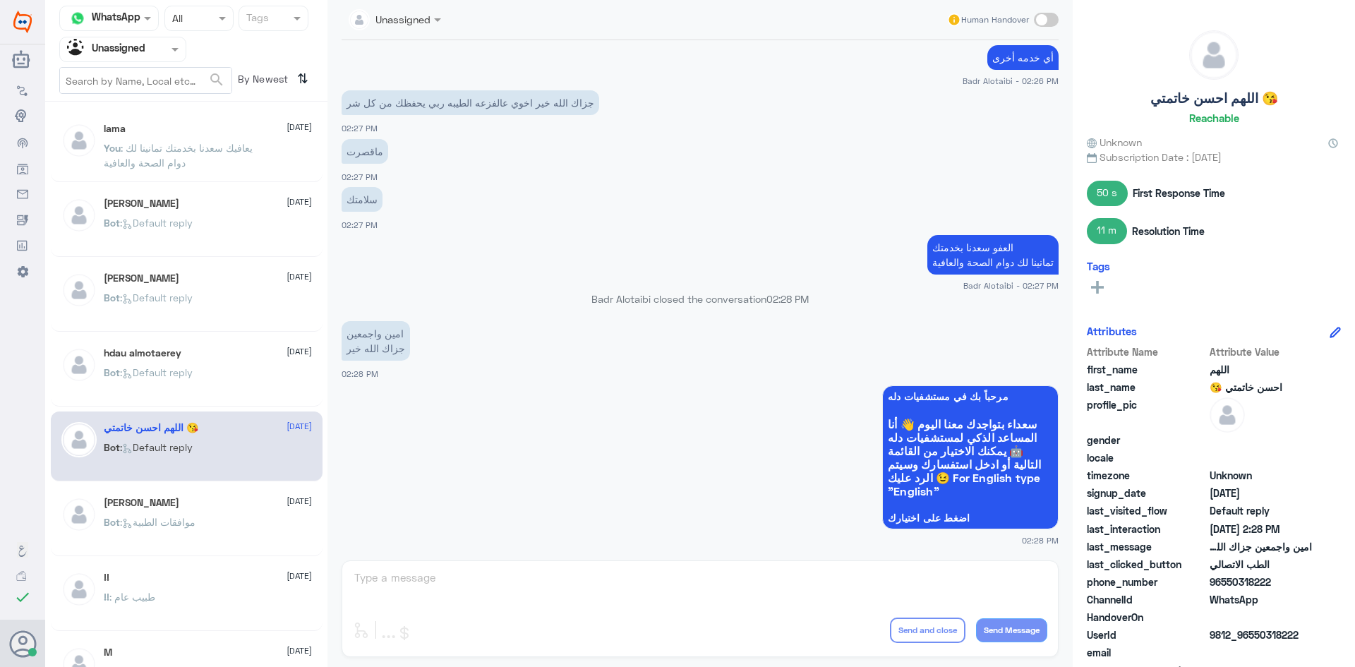
click at [196, 515] on p "Bot : موافقات الطبية" at bounding box center [150, 532] width 92 height 35
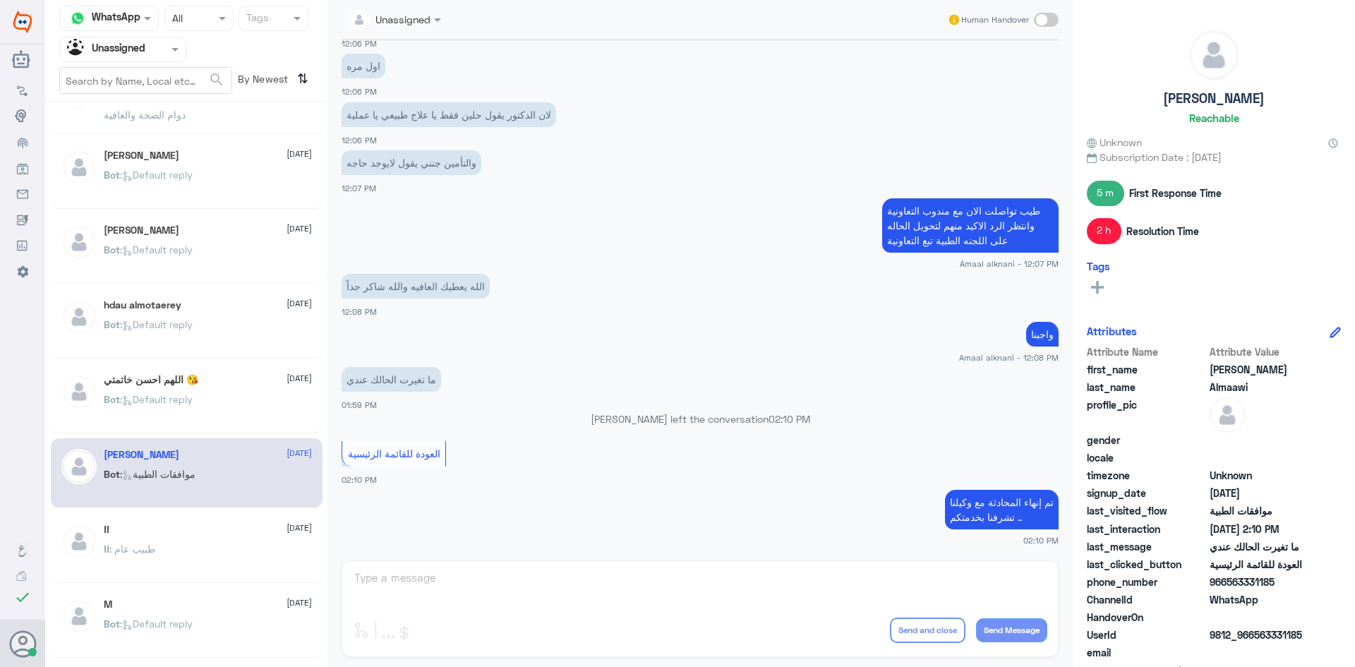
scroll to position [71, 0]
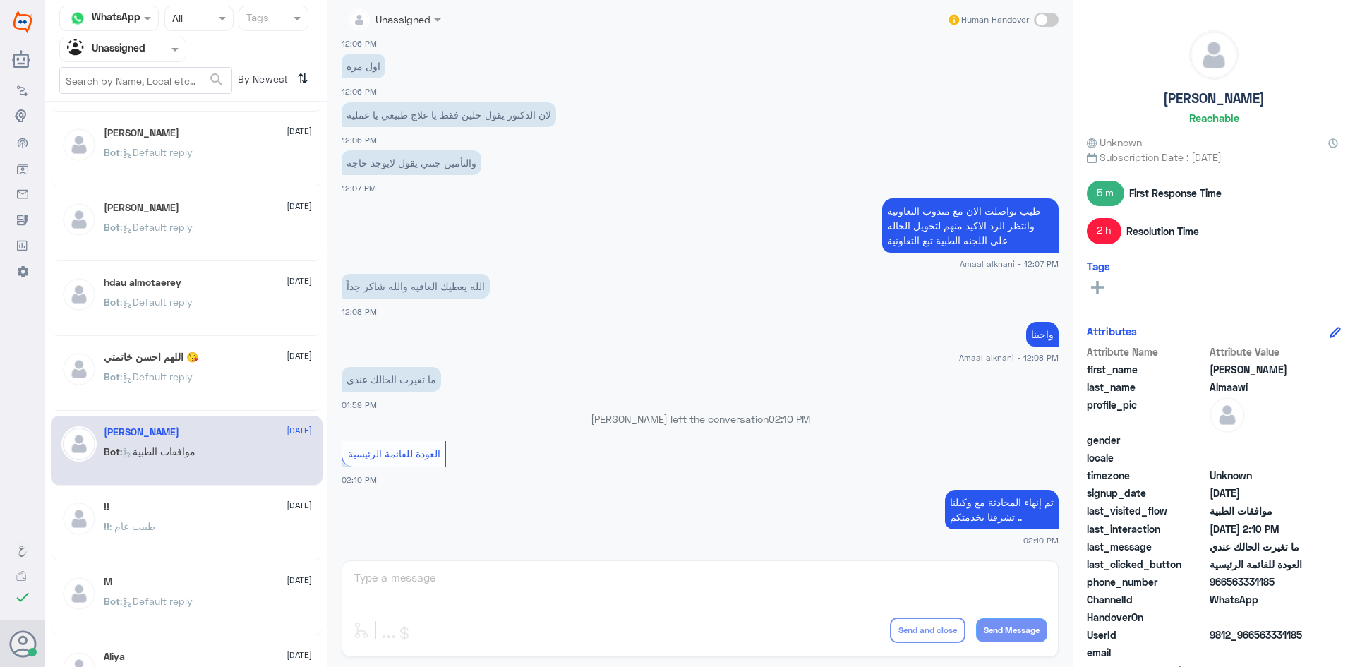
click at [195, 505] on div "!! 11 August" at bounding box center [208, 507] width 208 height 12
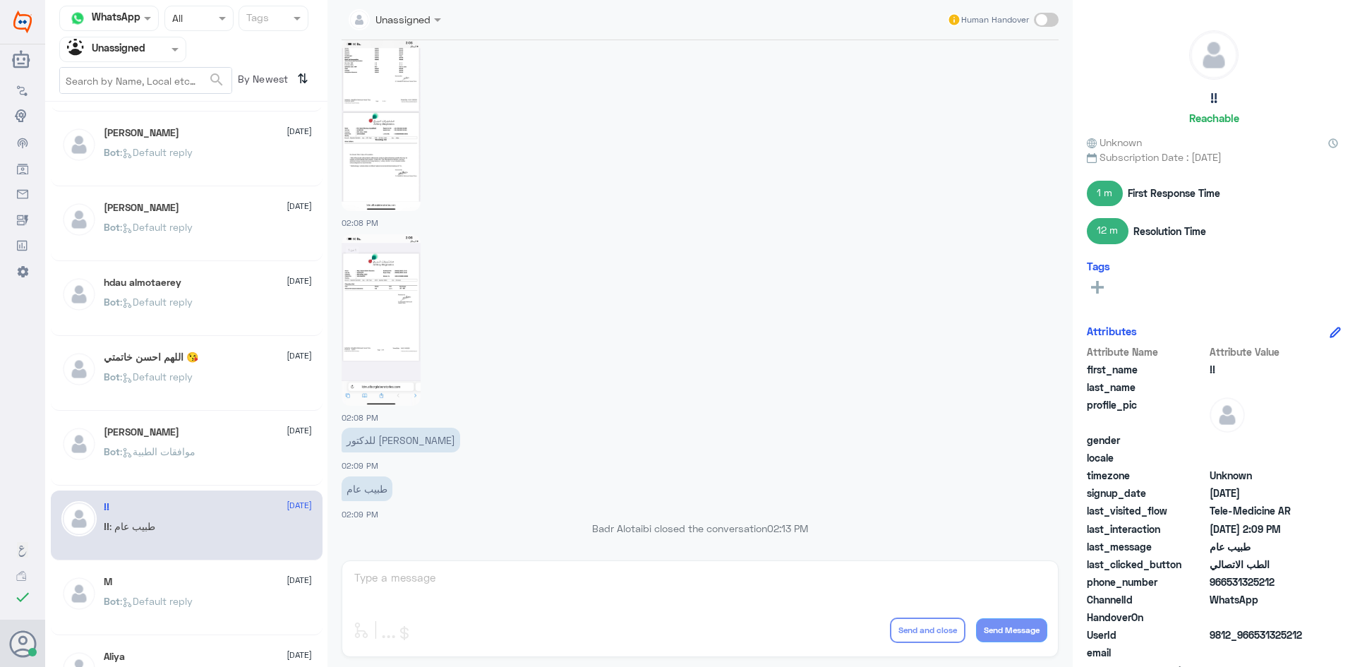
scroll to position [212, 0]
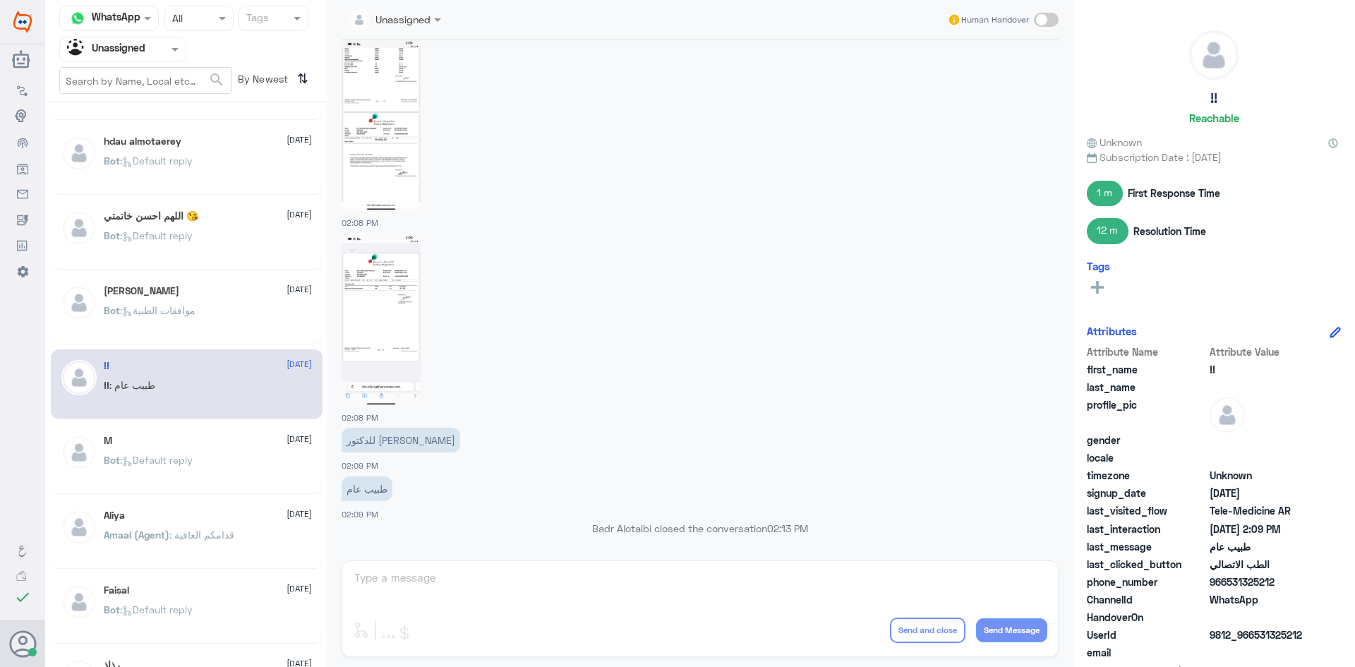
click at [246, 427] on div "M 11 August Bot : Default reply" at bounding box center [187, 459] width 272 height 70
click at [245, 434] on div "M 11 August Bot : Default reply" at bounding box center [187, 459] width 272 height 70
click at [240, 455] on div "M 11 August Bot : Default reply" at bounding box center [208, 461] width 208 height 53
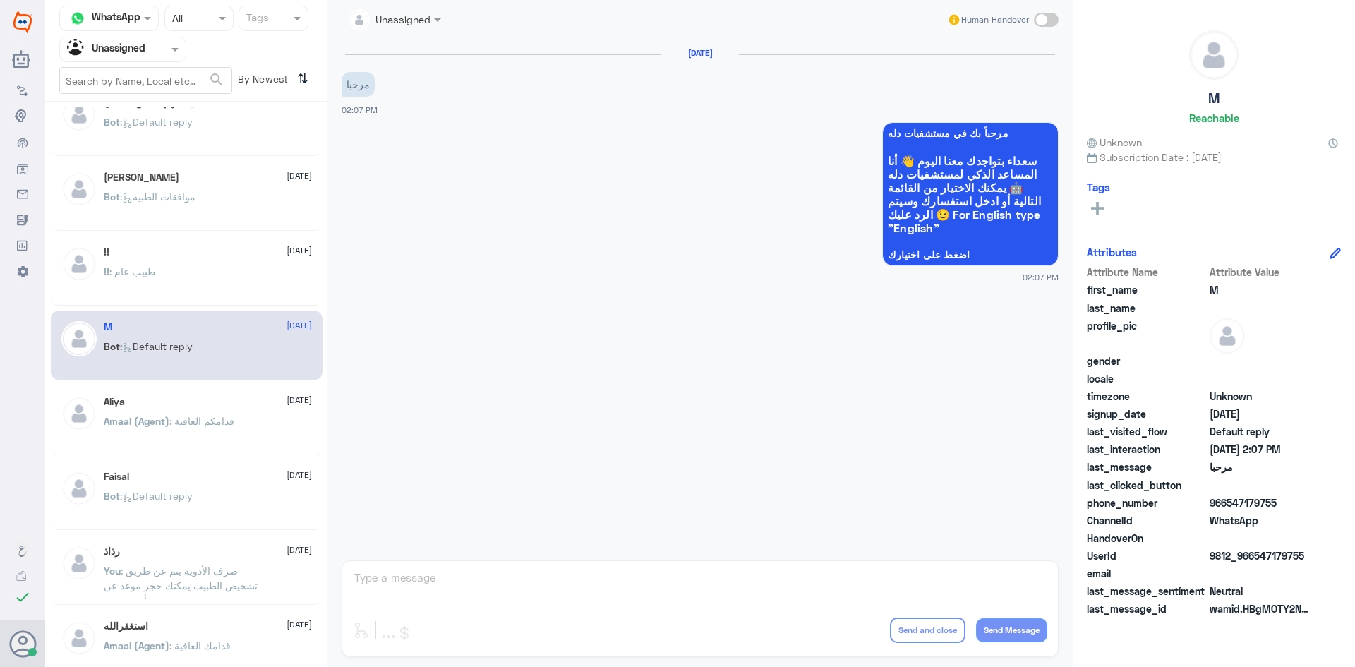
scroll to position [353, 0]
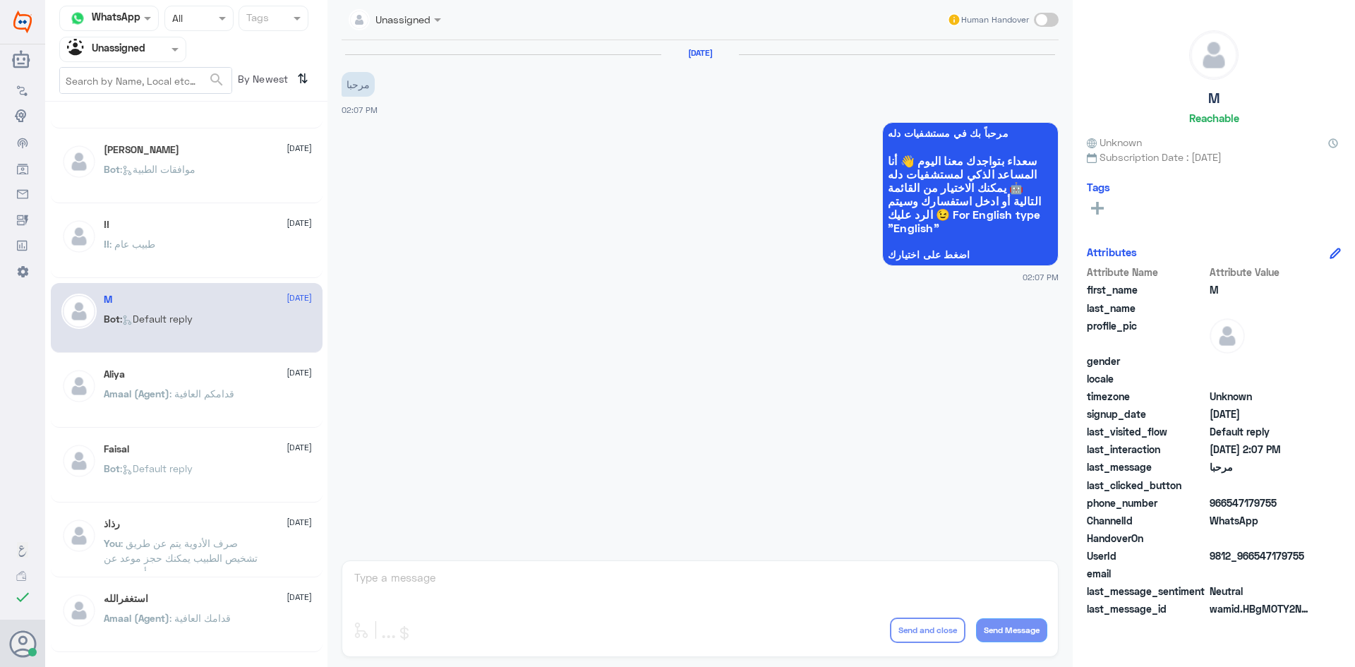
click at [252, 396] on div "Amaal (Agent) : قدامكم العافية" at bounding box center [208, 406] width 208 height 32
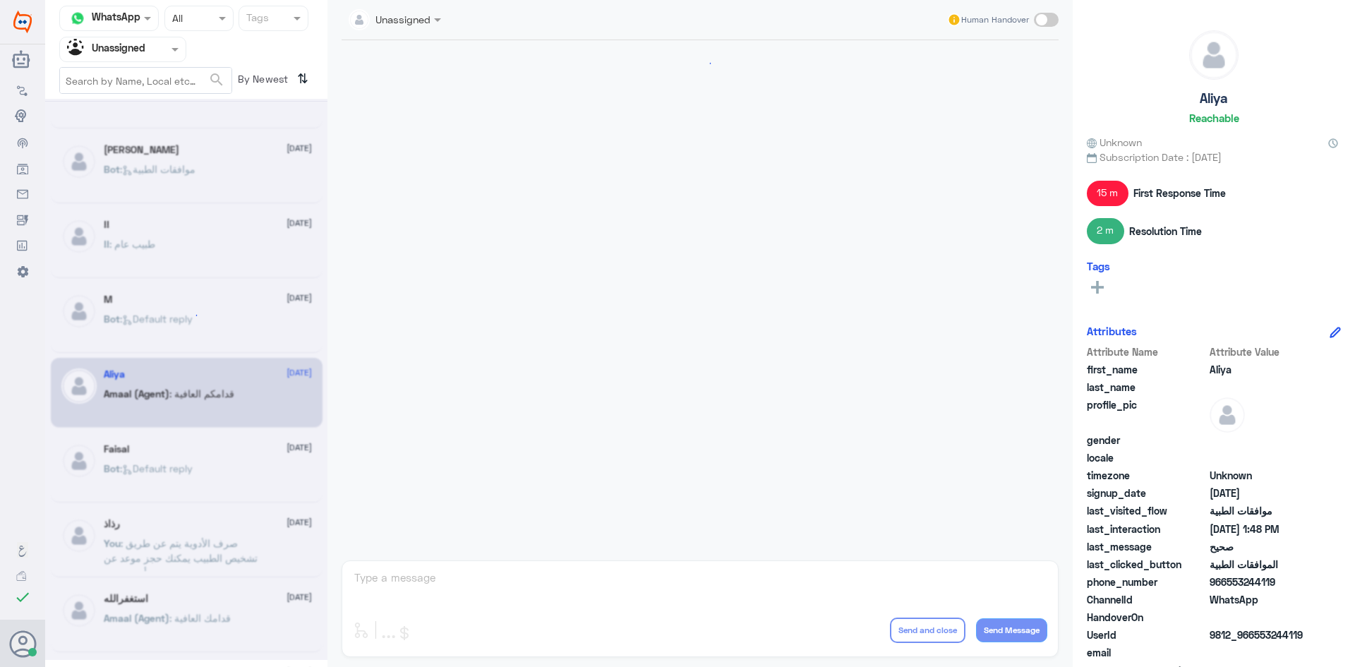
scroll to position [596, 0]
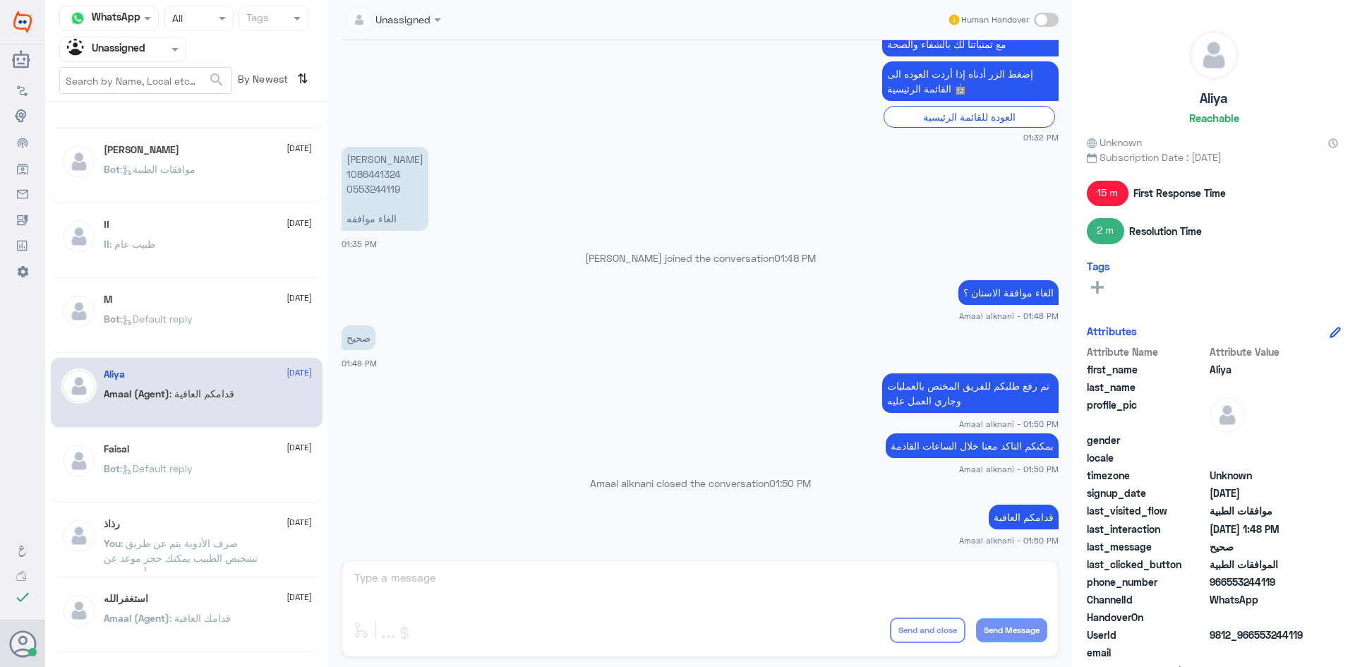
click at [229, 449] on div "Faisal 11 August" at bounding box center [208, 449] width 208 height 12
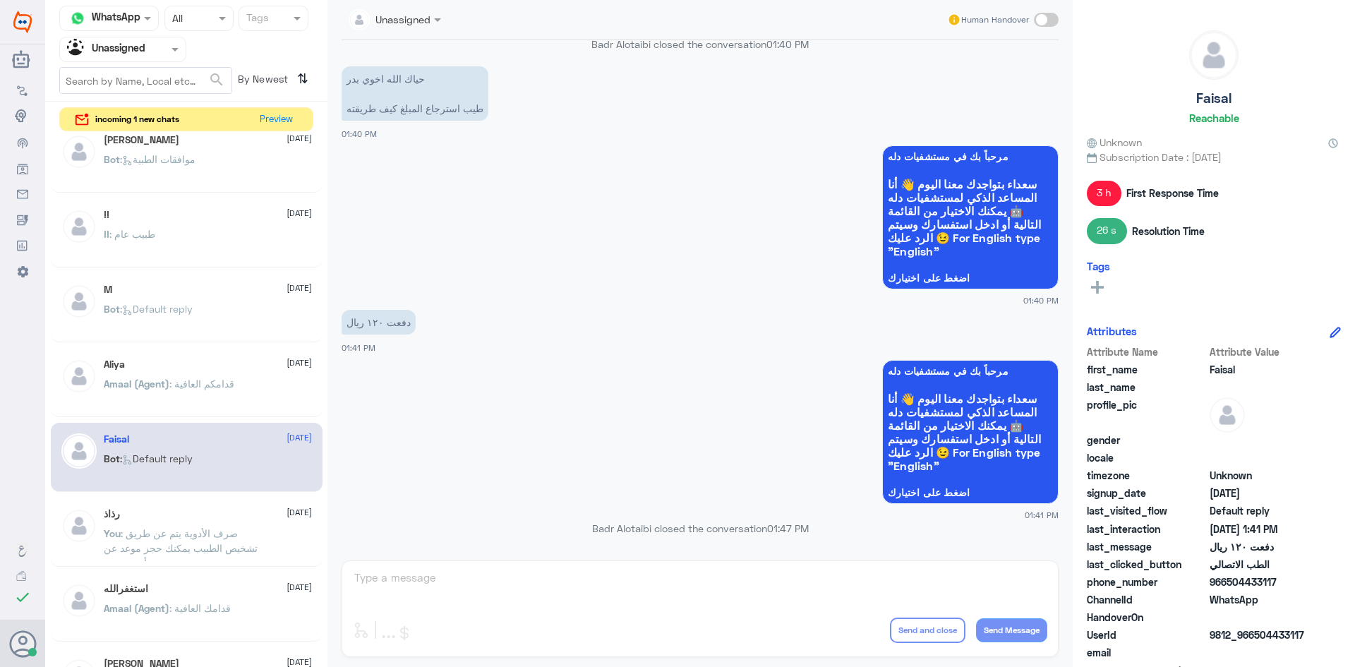
scroll to position [423, 0]
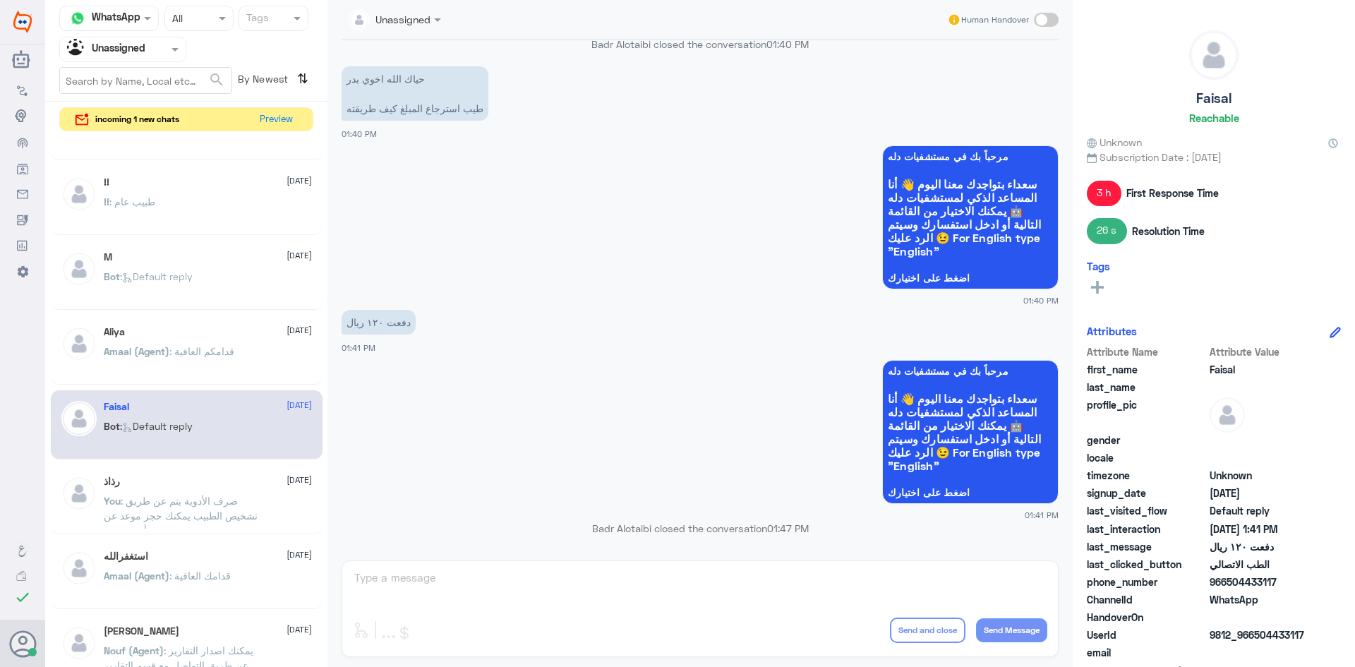
click at [199, 491] on div "رذاذ 11 August You : صرف الأدوية يتم عن طريق تشخيص الطبيب يمكنك حجز موعد عن بعد…" at bounding box center [208, 502] width 208 height 53
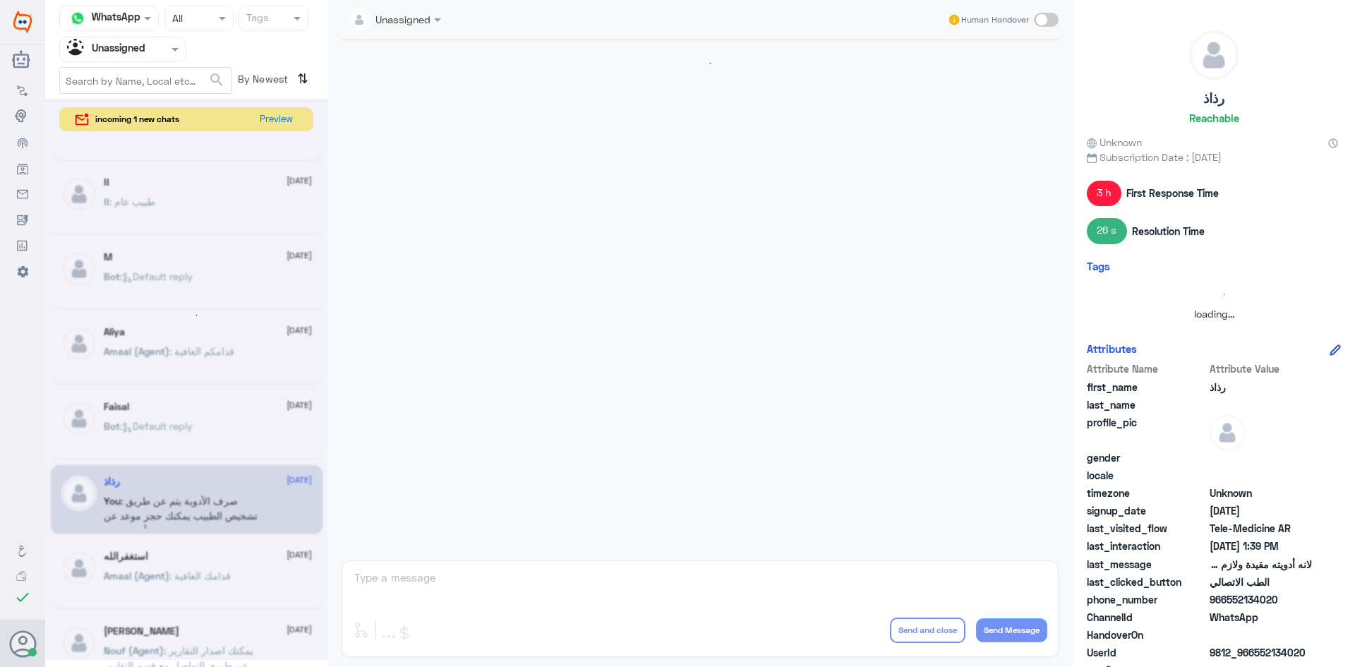
scroll to position [628, 0]
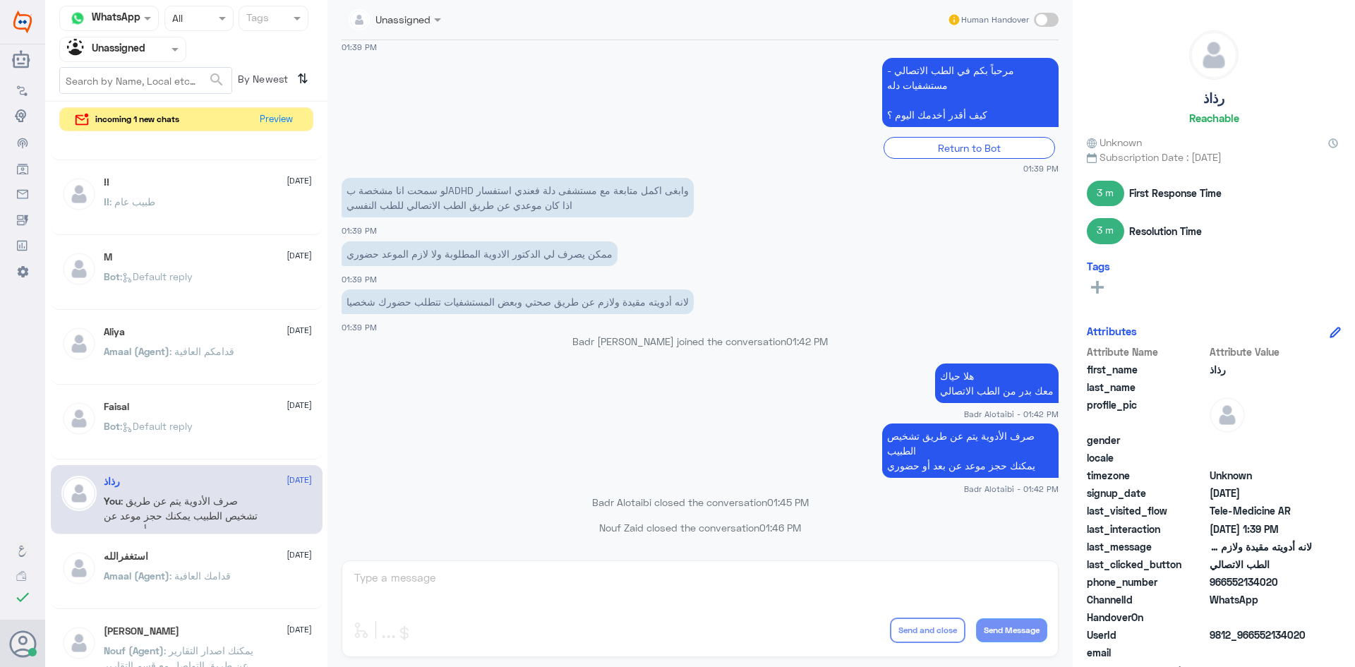
click at [138, 567] on div "استغفرالله 11 August Amaal (Agent) : قدامك العافية" at bounding box center [208, 577] width 208 height 53
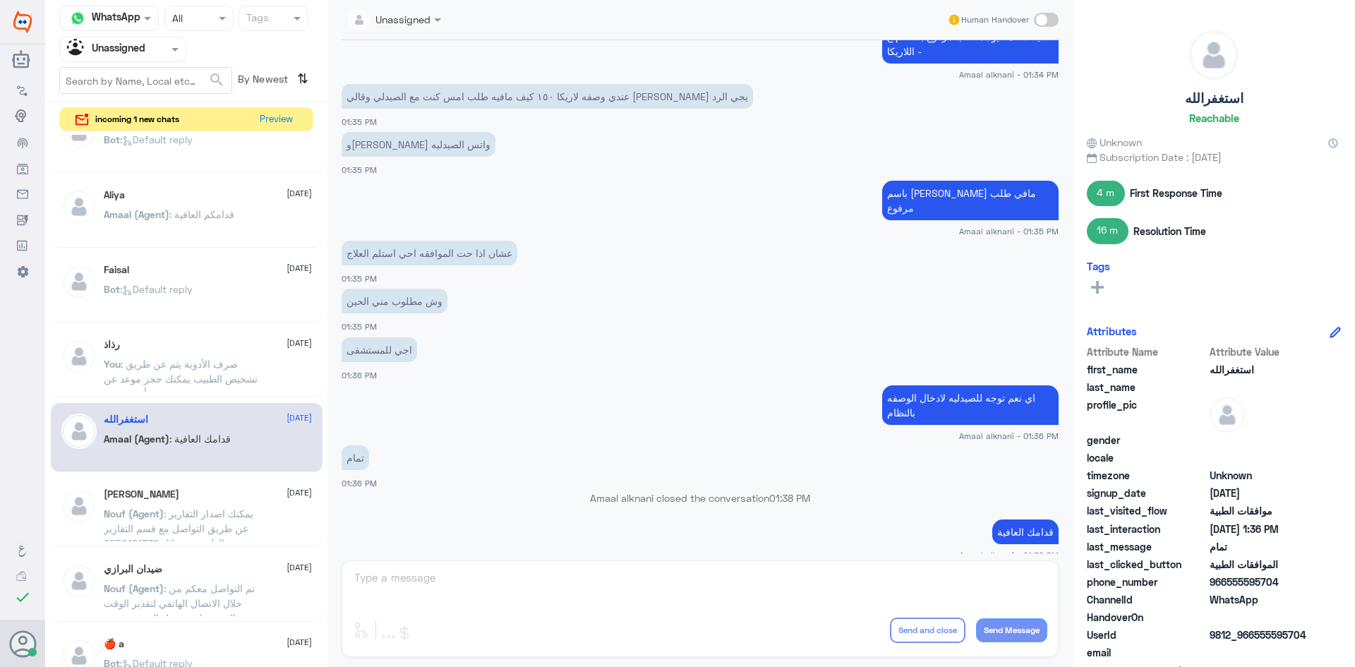
scroll to position [565, 0]
click at [122, 483] on div "محمد 11 August Nouf (Agent) : يمكنك اصدار التقارير عن طريق التواصل مع قسم التقا…" at bounding box center [187, 509] width 272 height 70
click at [124, 498] on div "محمد 11 August Nouf (Agent) : يمكنك اصدار التقارير عن طريق التواصل مع قسم التقا…" at bounding box center [208, 510] width 208 height 53
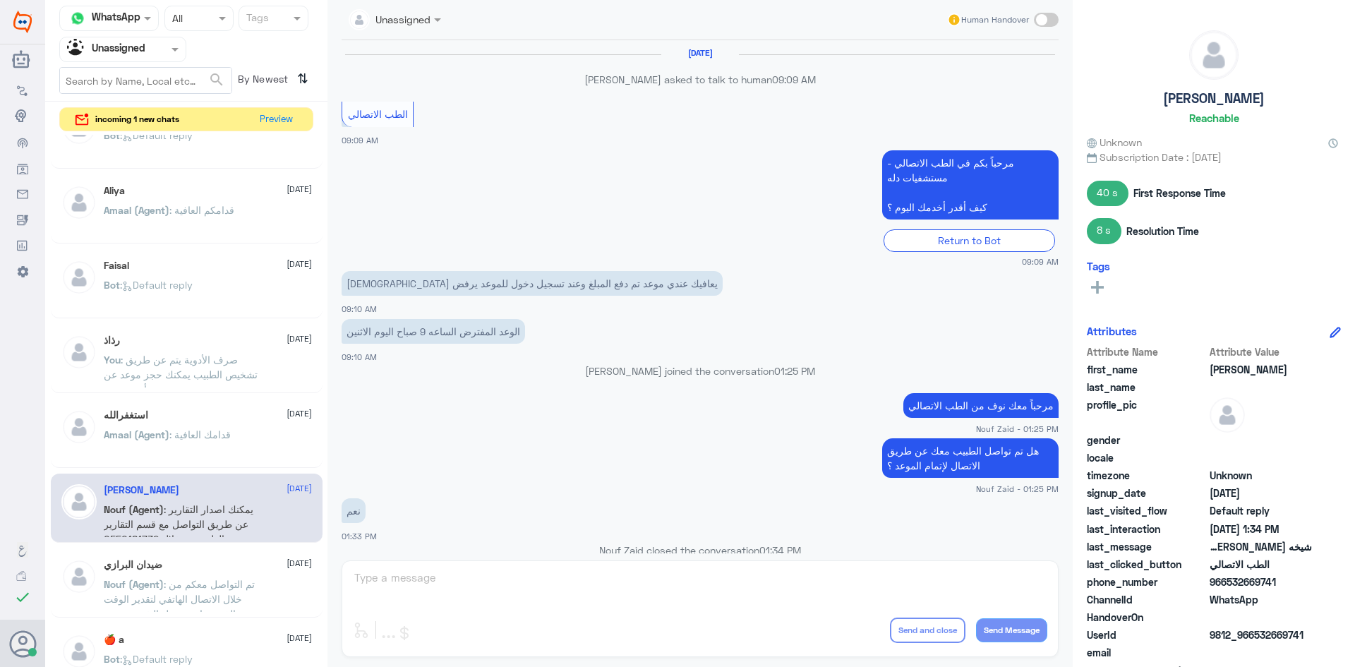
scroll to position [692, 0]
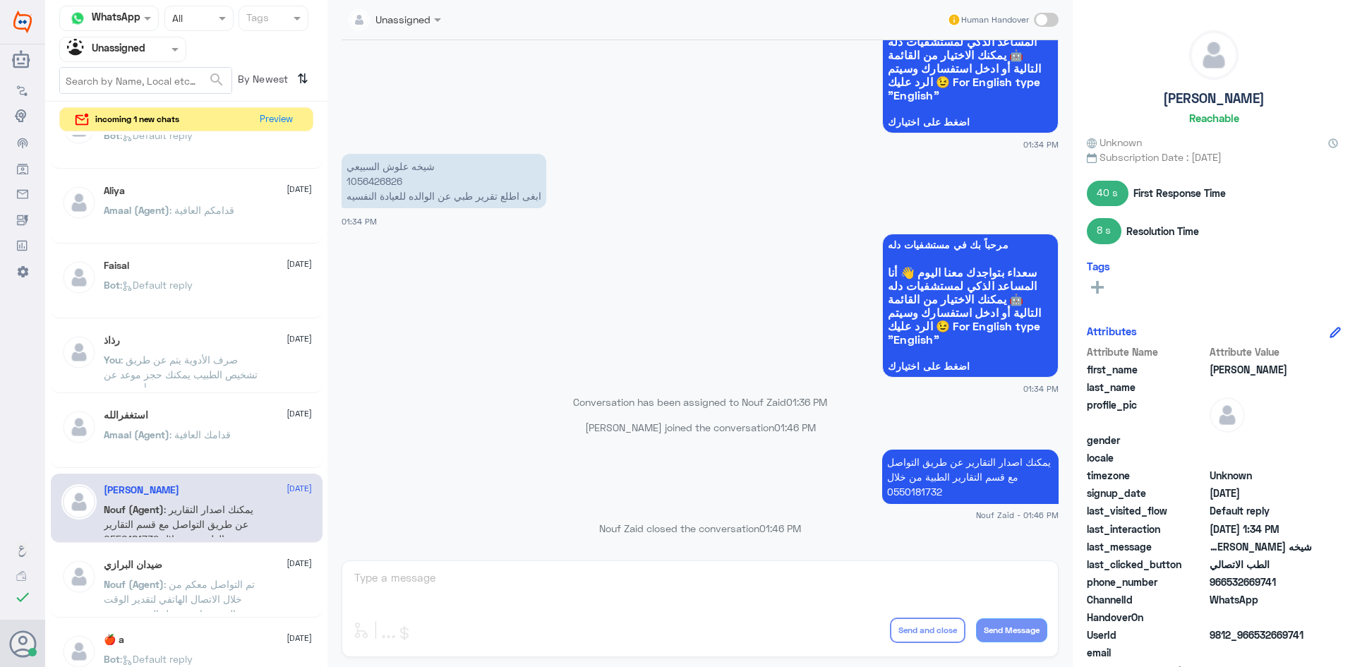
click at [174, 563] on div "ضيدان البرازي 11 August" at bounding box center [208, 565] width 208 height 12
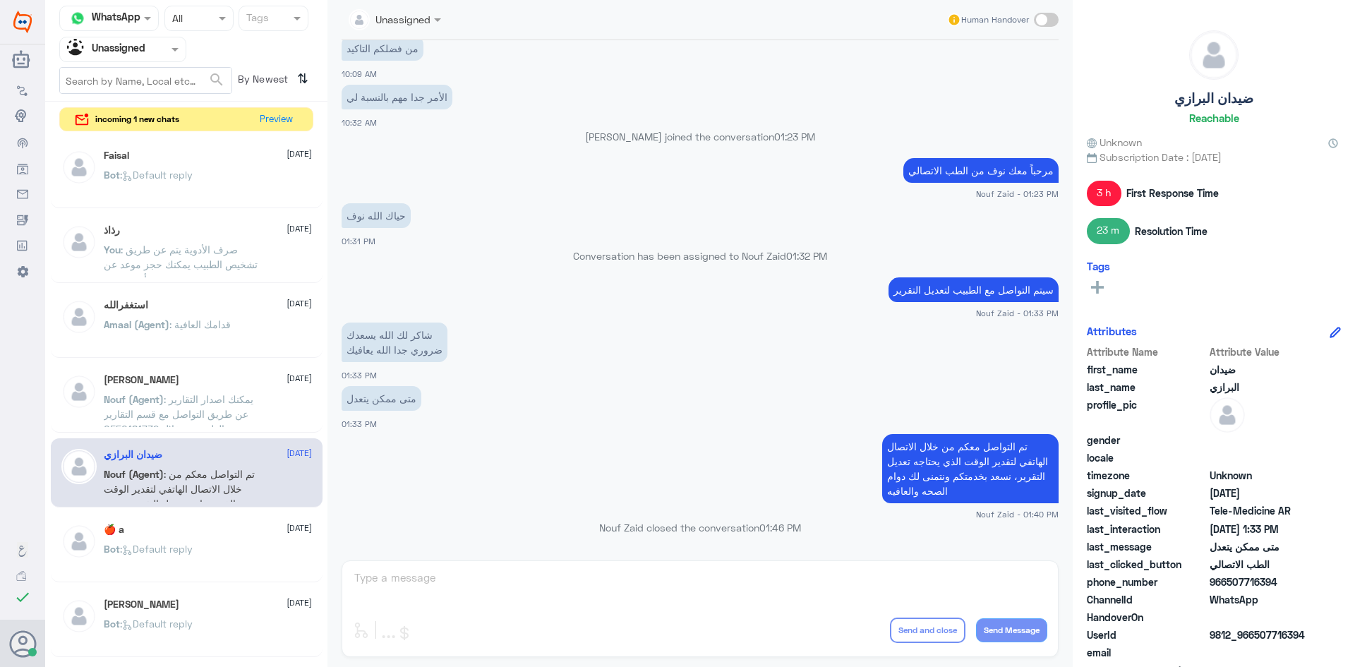
scroll to position [706, 0]
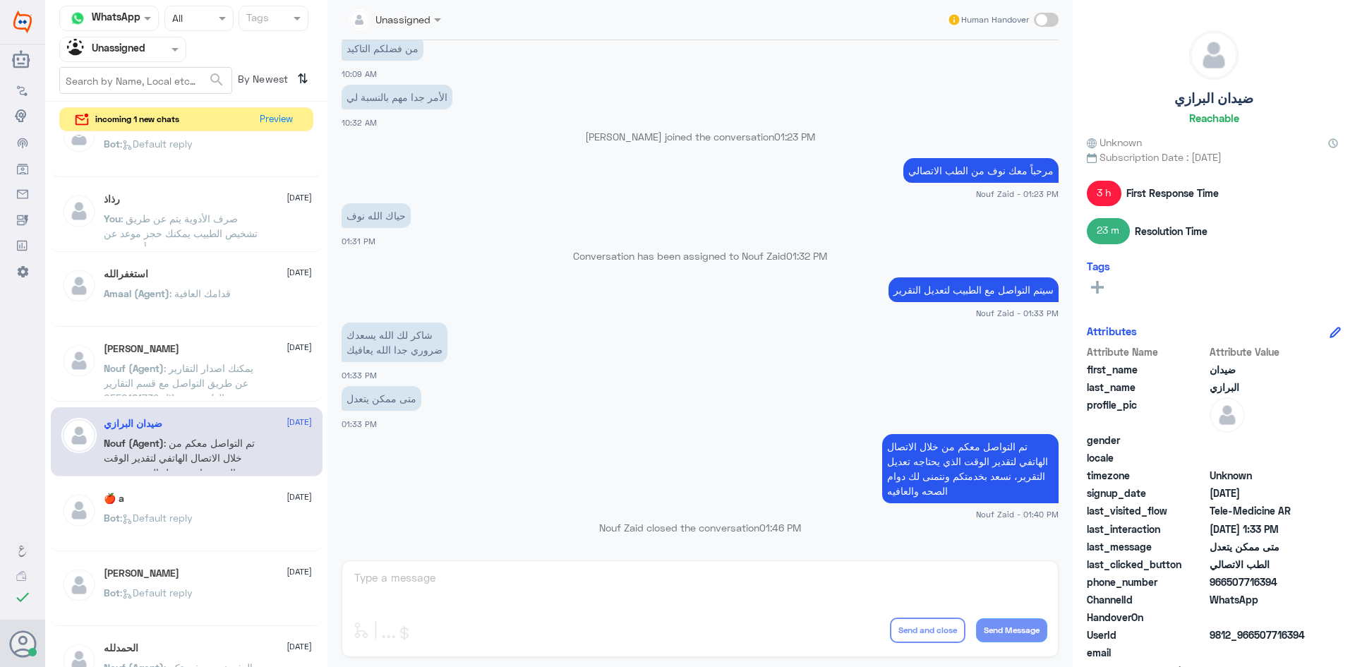
click at [221, 501] on div "🍎 a 11 August" at bounding box center [208, 499] width 208 height 12
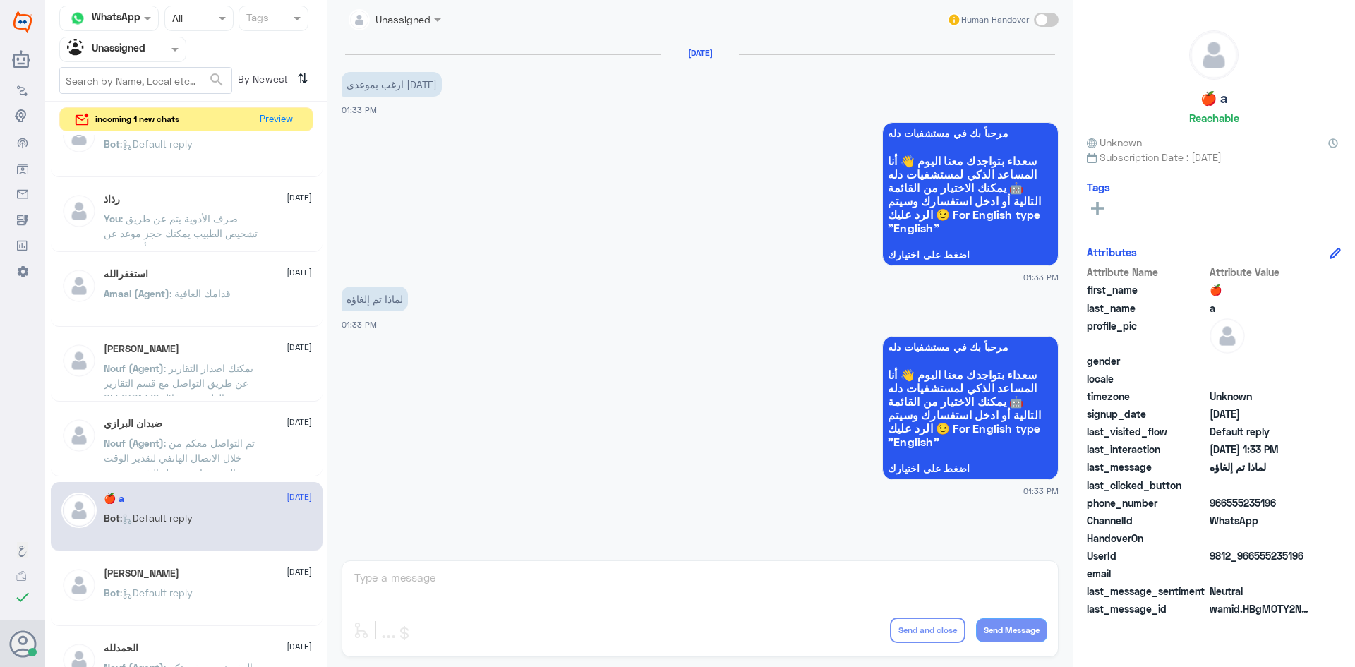
click at [210, 583] on div "Naveed Aslam 11 August Bot : Default reply" at bounding box center [208, 593] width 208 height 53
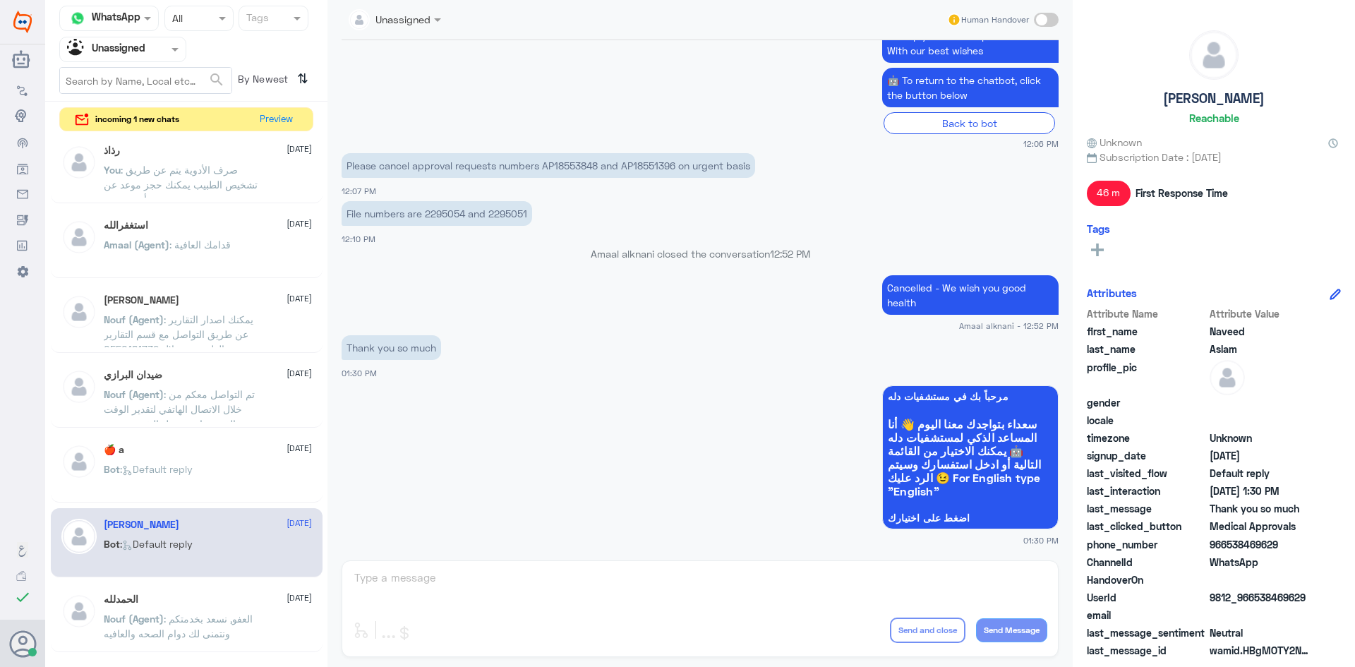
scroll to position [776, 0]
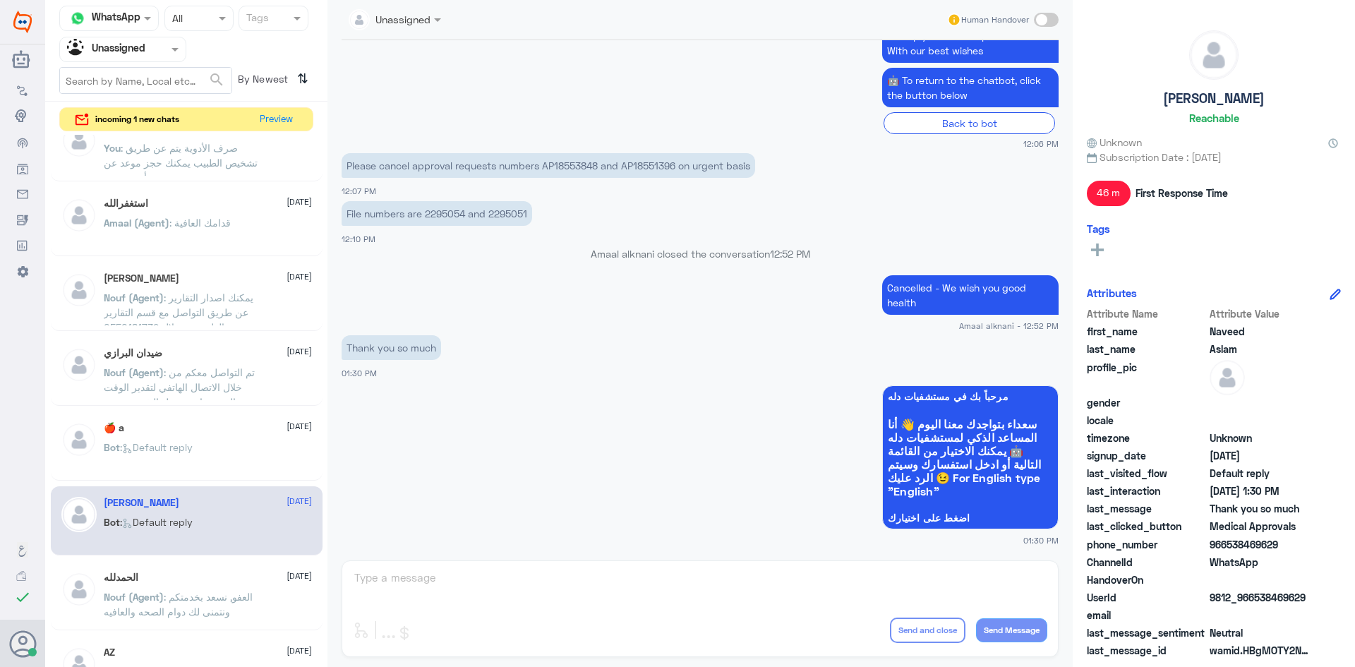
click at [239, 557] on div "lama 11 August You : يعافيك سعدنا بخدمتك تمانينا لك دوام الصحة والعافية Meshal …" at bounding box center [186, 403] width 282 height 536
click at [235, 575] on div "الحمدلله 11 August" at bounding box center [208, 578] width 208 height 12
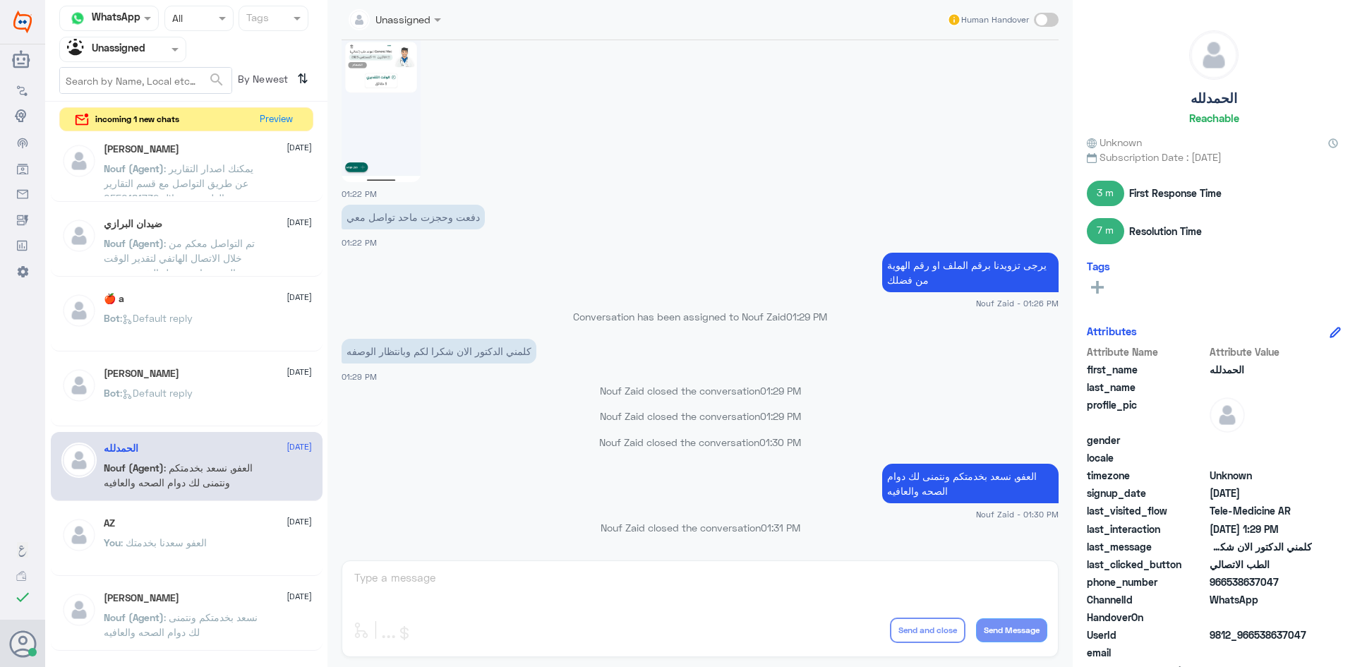
scroll to position [918, 0]
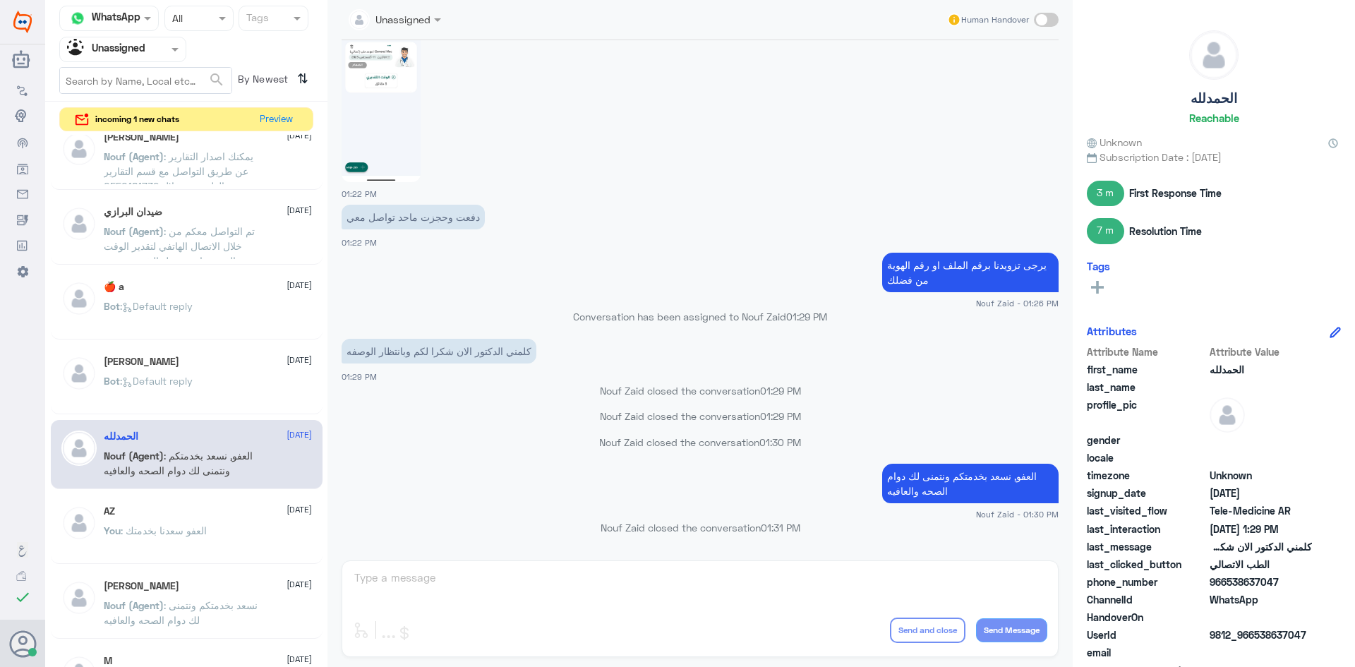
click at [231, 547] on div "You : العفو سعدنا بخدمتك" at bounding box center [208, 543] width 208 height 32
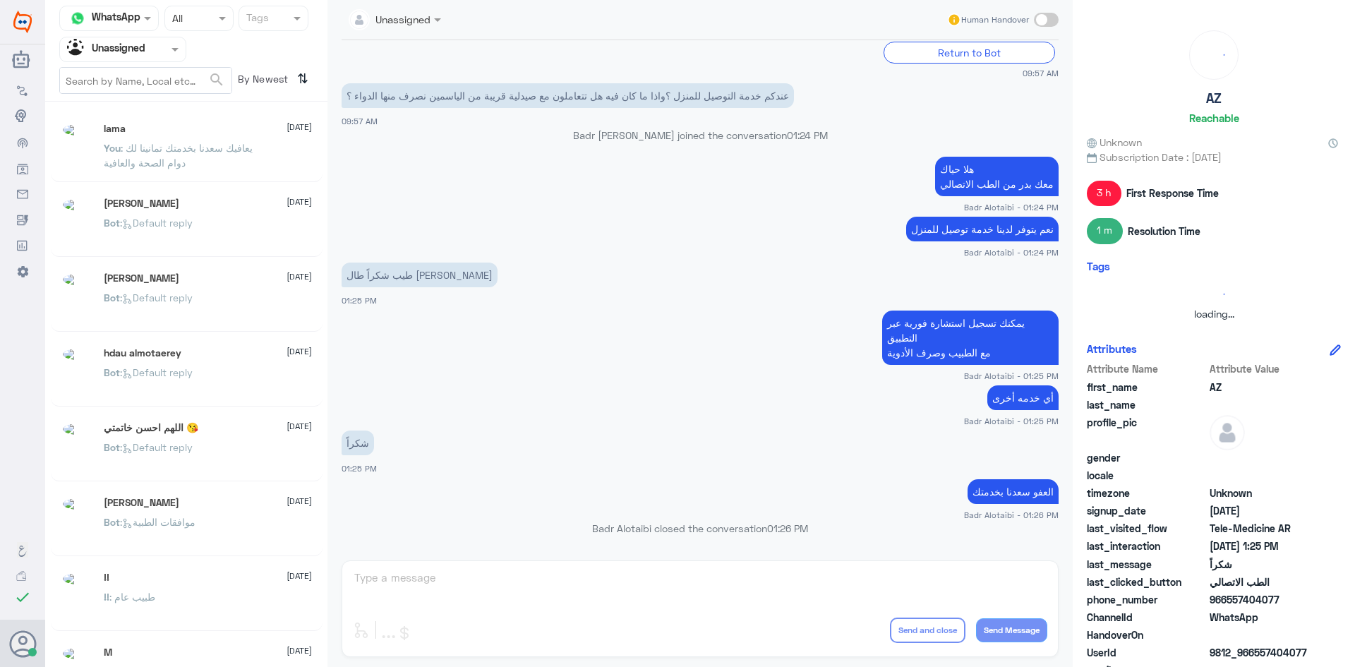
scroll to position [7, 0]
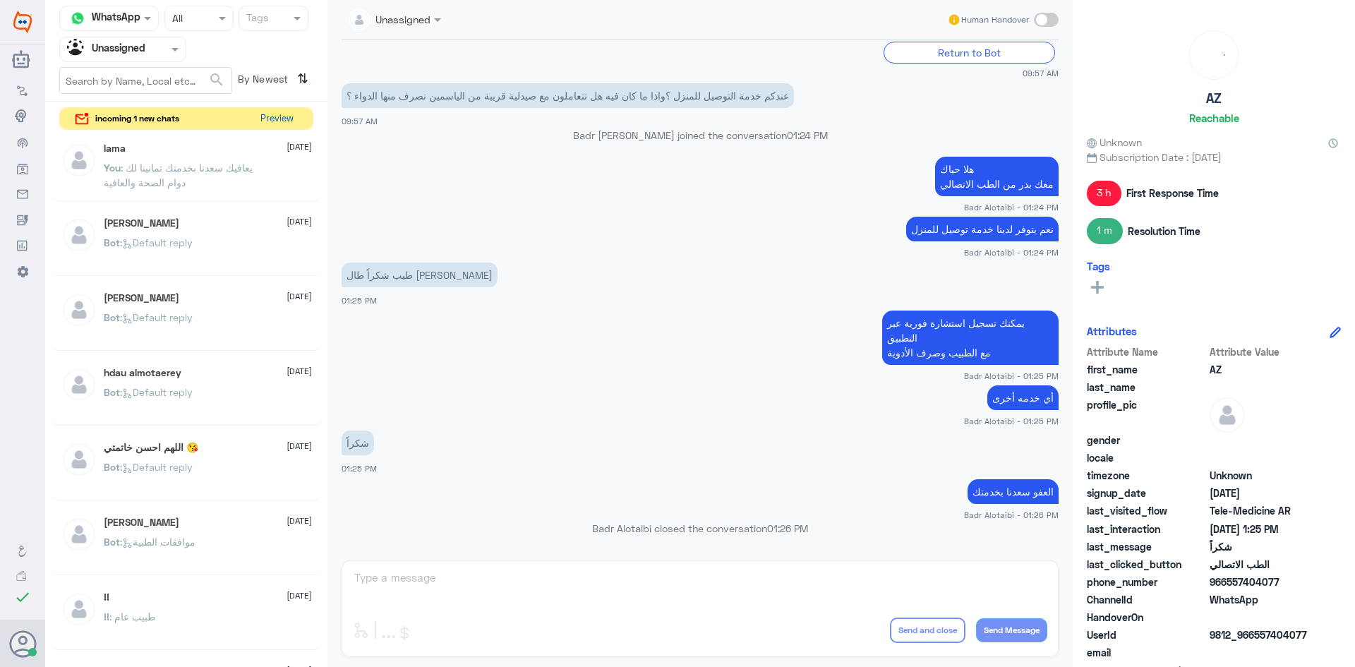
click at [297, 111] on button "Preview" at bounding box center [277, 119] width 44 height 22
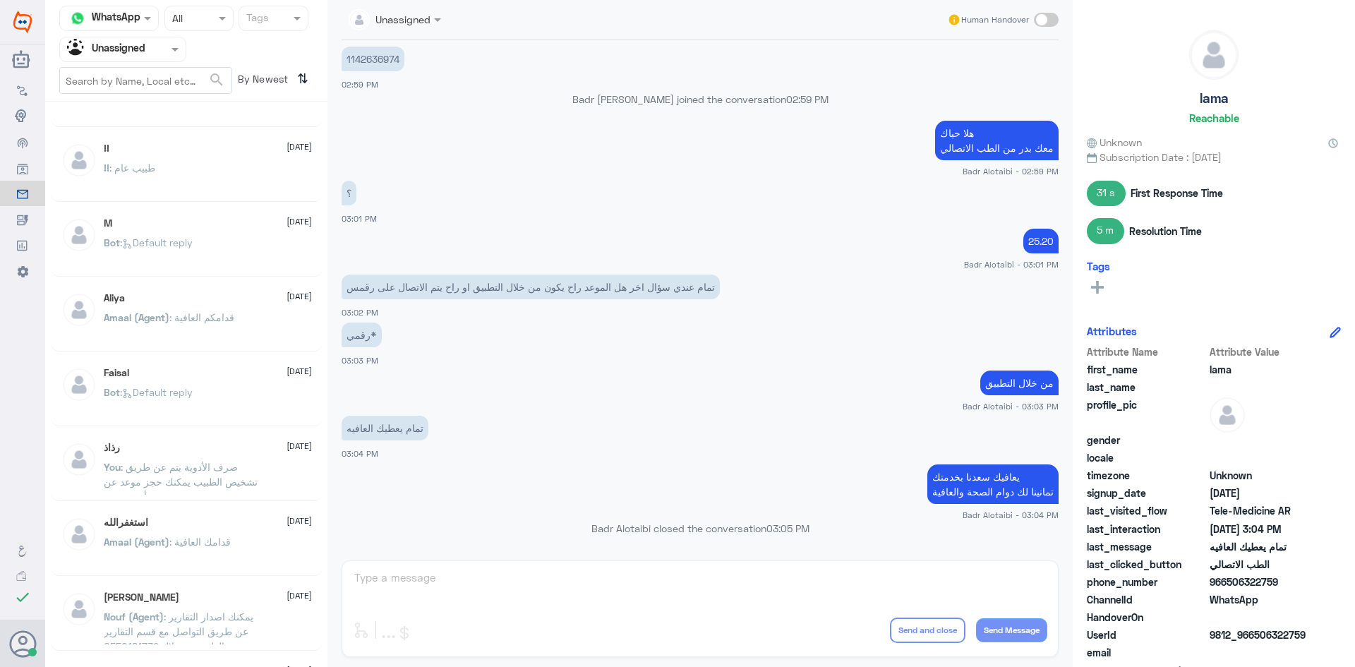
scroll to position [431, 0]
click at [174, 489] on p "You : صرف الأدوية يتم عن طريق تشخيص الطبيب يمكنك حجز موعد عن بعد أو حضوري" at bounding box center [183, 475] width 159 height 35
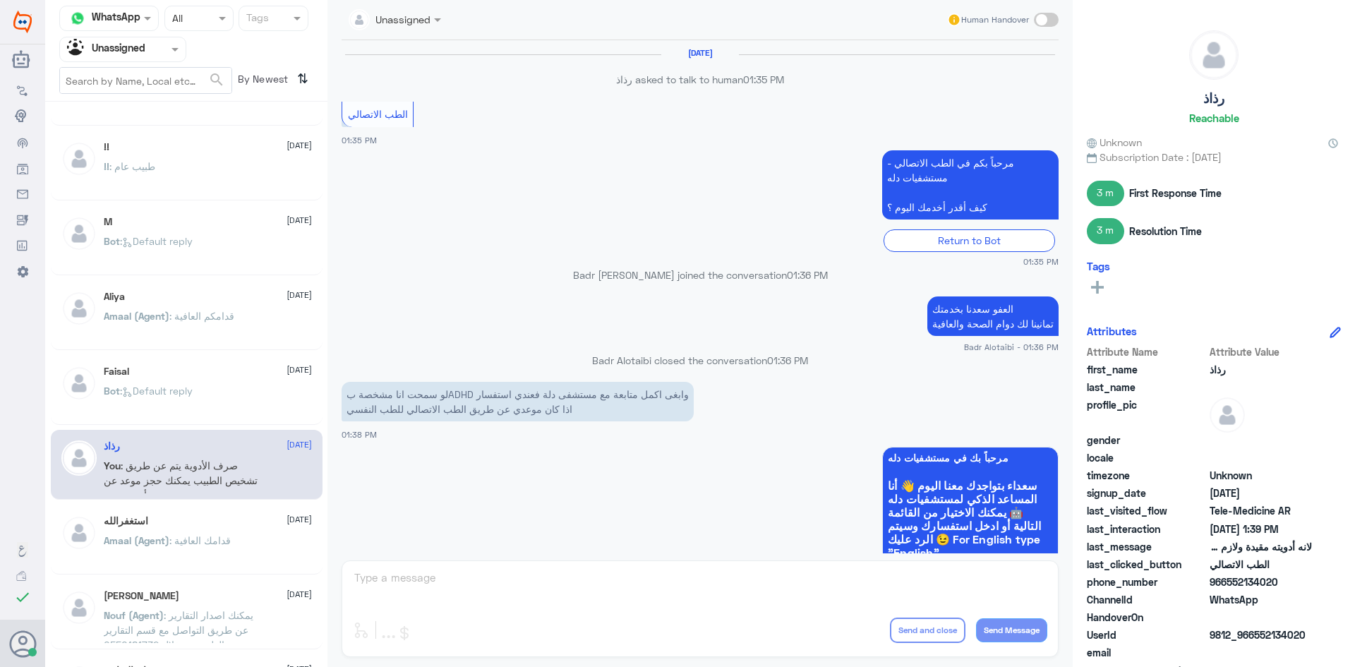
scroll to position [628, 0]
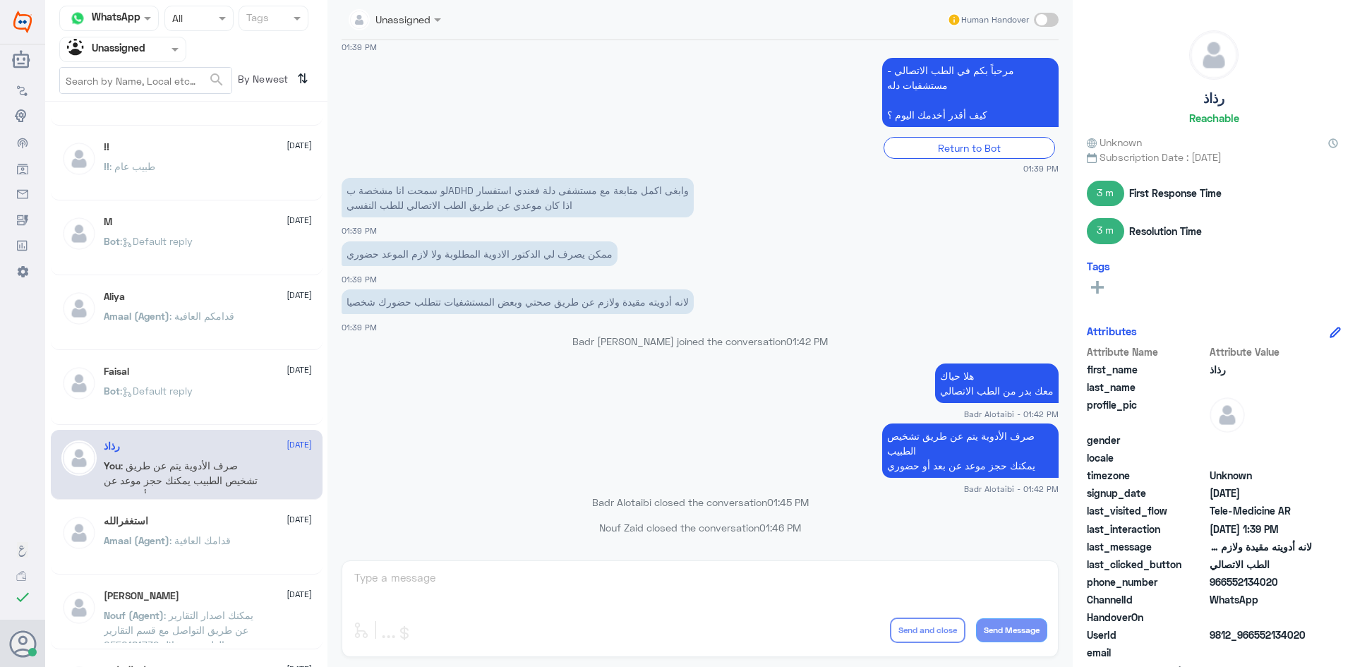
click at [186, 530] on div "استغفرالله 11 August Amaal (Agent) : قدامك العافية" at bounding box center [208, 541] width 208 height 53
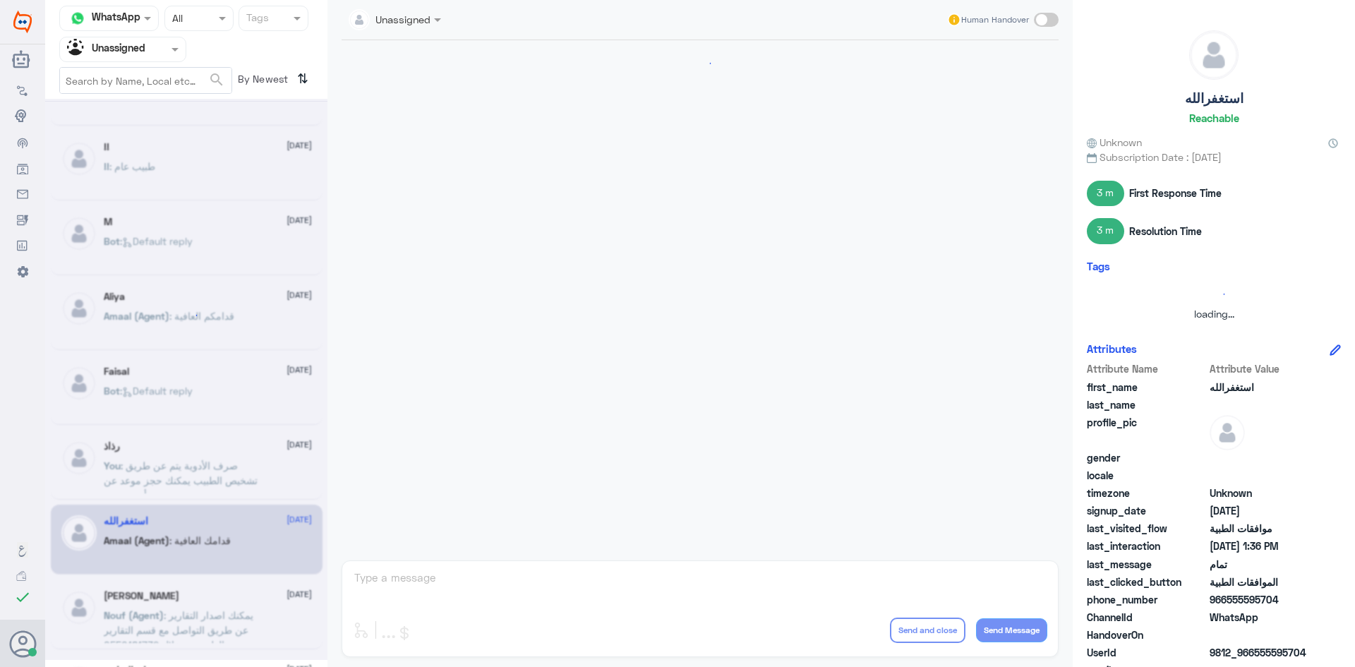
scroll to position [451, 0]
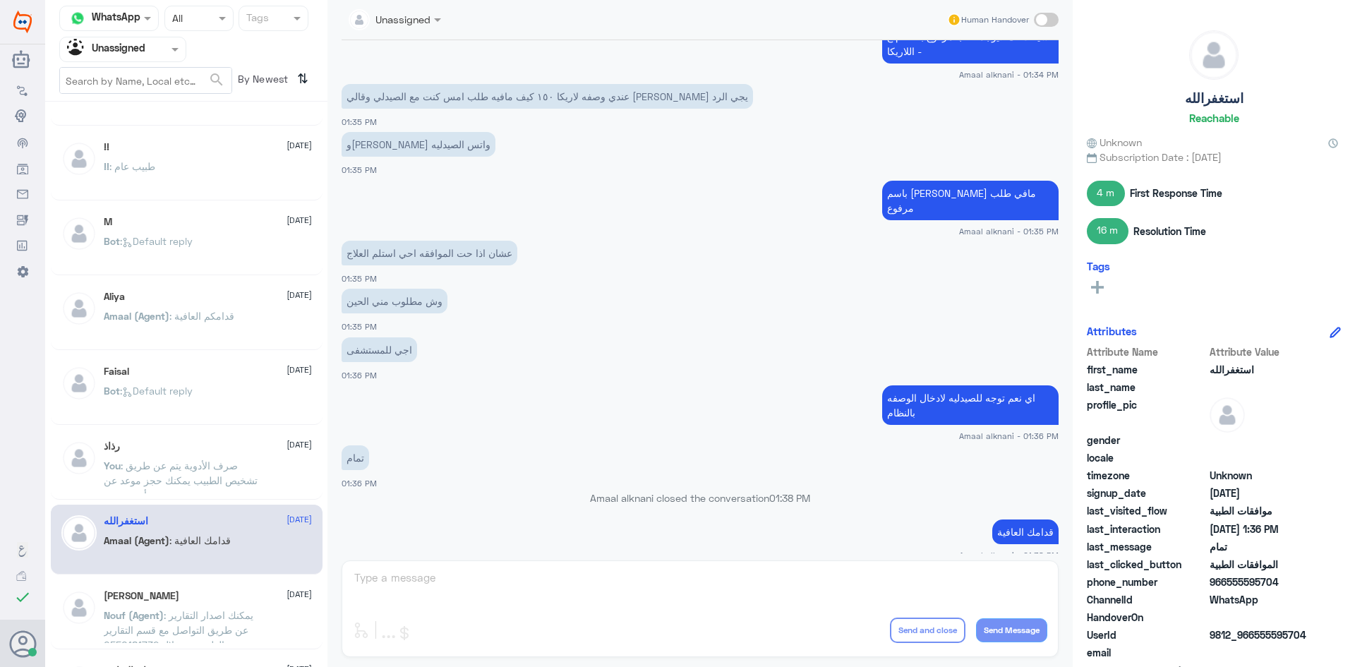
click at [208, 619] on span ": يمكنك اصدار التقارير عن طريق التواصل مع قسم التقارير الطبية من خلال 0550181732" at bounding box center [179, 630] width 150 height 42
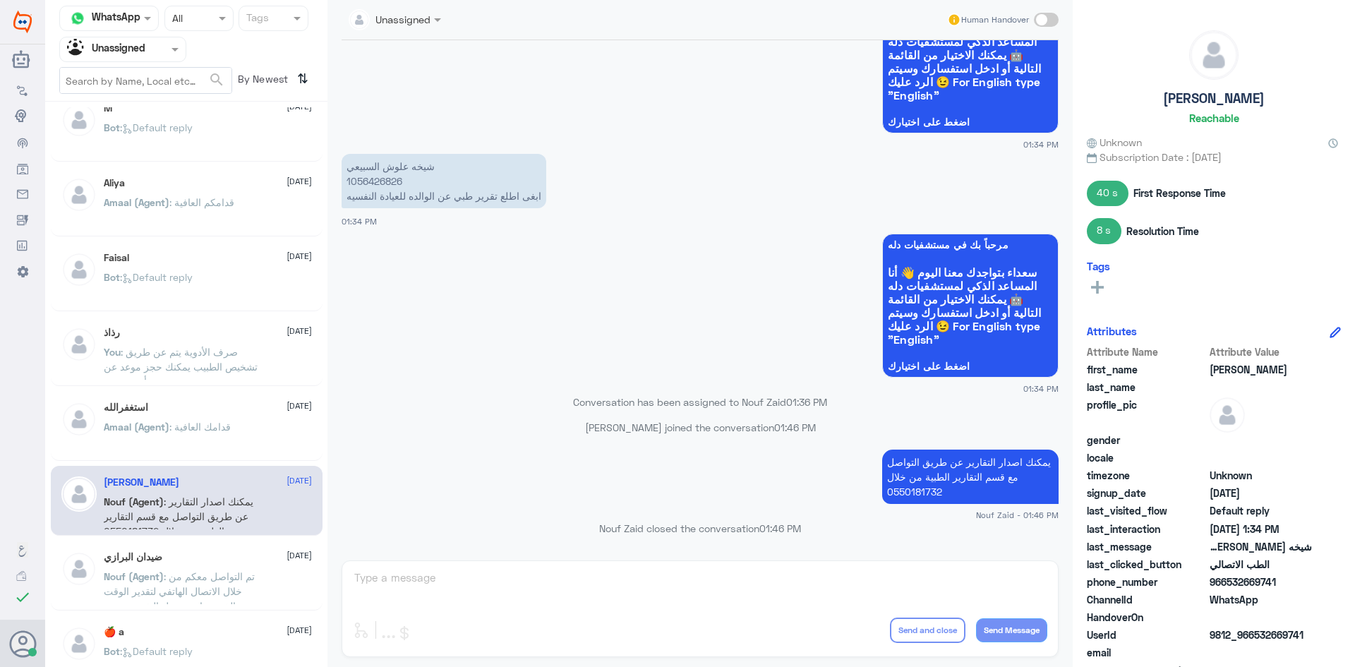
scroll to position [572, 0]
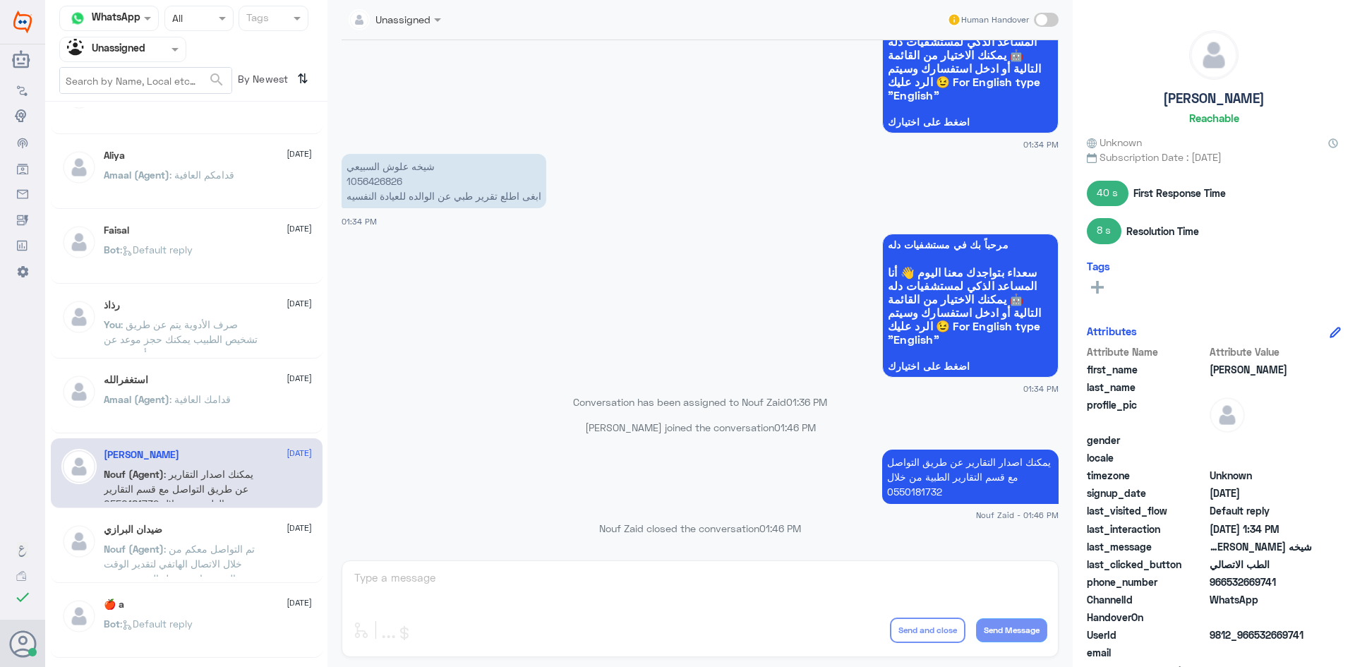
click at [215, 565] on span ": تم التواصل معكم من خلال الاتصال الهاتفي لتقدير الوقت الذي يحتاجه تعديل التقري…" at bounding box center [179, 578] width 151 height 71
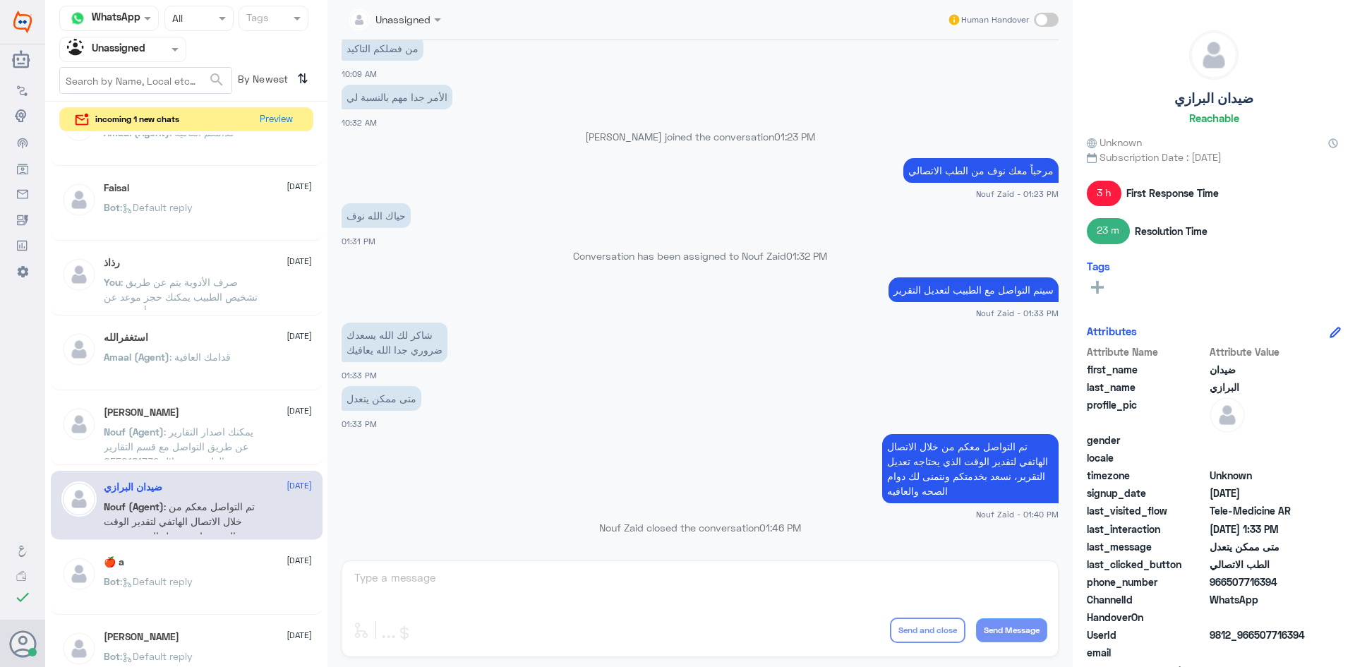
click at [219, 570] on div "🍎 a 11 August Bot : Default reply" at bounding box center [208, 582] width 208 height 53
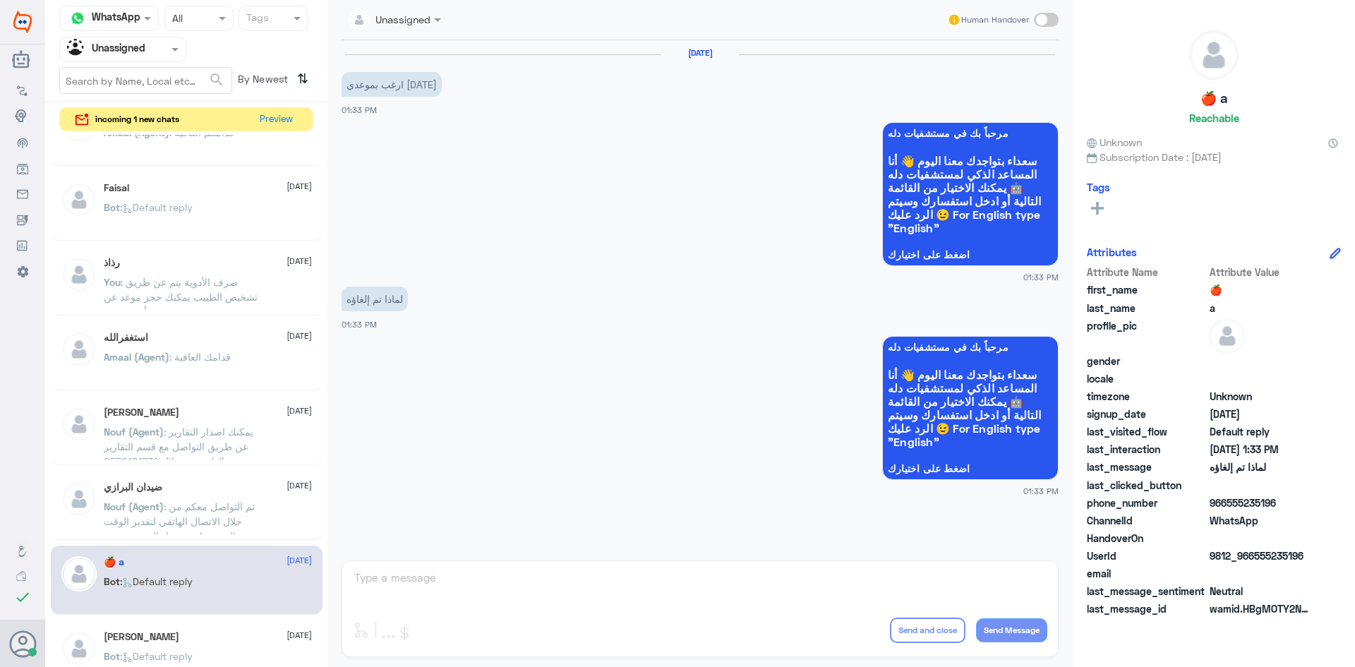
click at [207, 618] on div "lama 11 August You : يعافيك سعدنا بخدمتك تمانينا لك دوام الصحة والعافية Meshal …" at bounding box center [186, 403] width 282 height 536
click at [186, 633] on div "Naveed Aslam 11 August" at bounding box center [208, 637] width 208 height 12
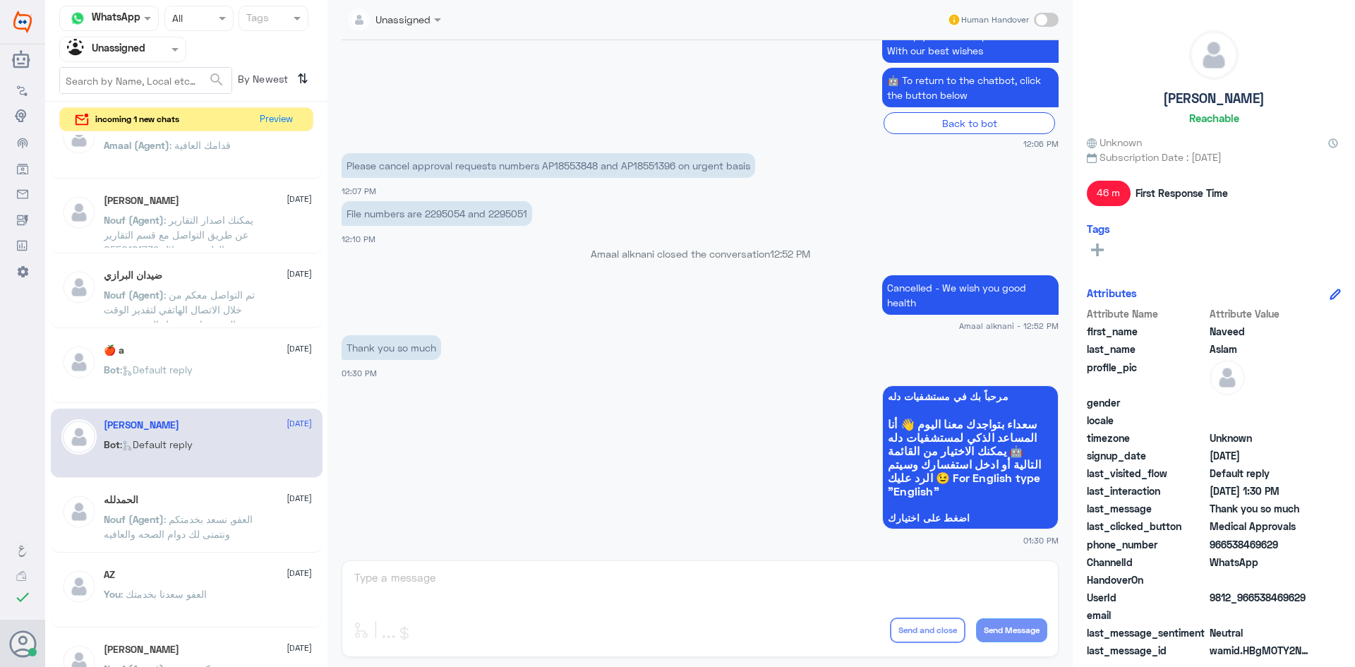
click at [236, 514] on p "Nouf (Agent) : العفو, نسعد بخدمتكم ونتمنى لك دوام الصحه والعافيه" at bounding box center [183, 529] width 159 height 35
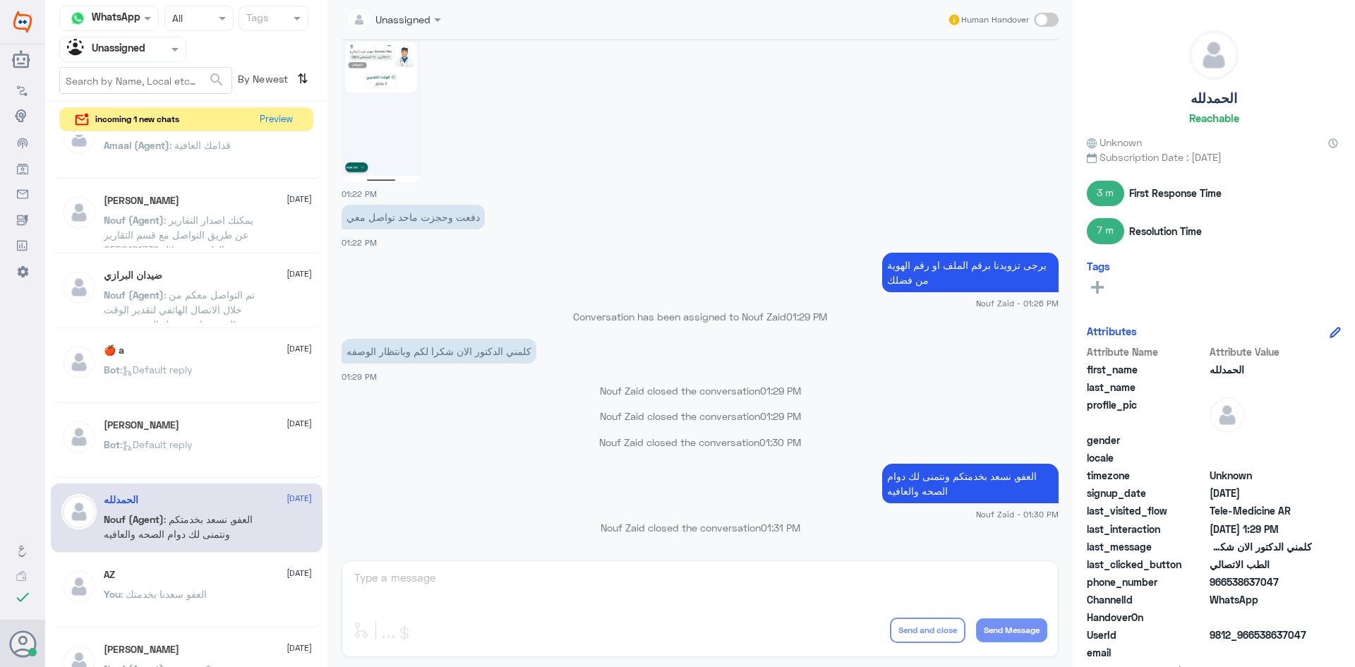
click at [224, 573] on div "AZ 11 August" at bounding box center [208, 575] width 208 height 12
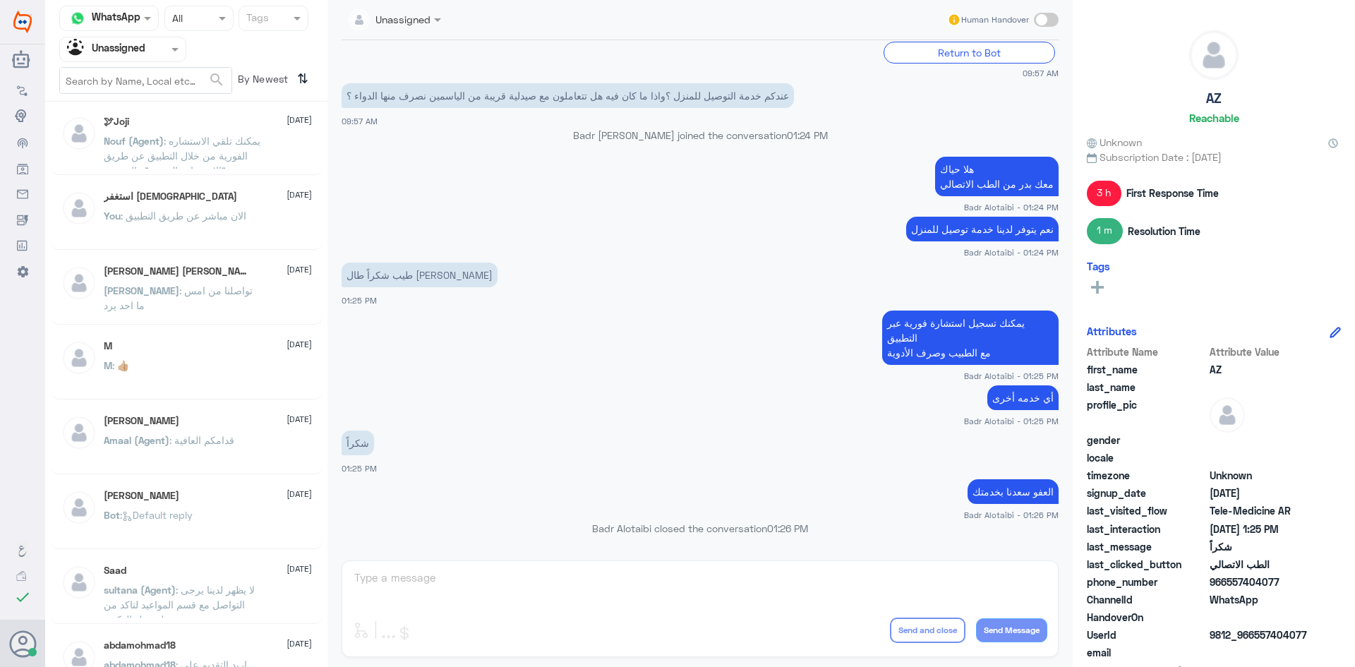
click at [234, 529] on div "Bot : Default reply" at bounding box center [208, 527] width 208 height 32
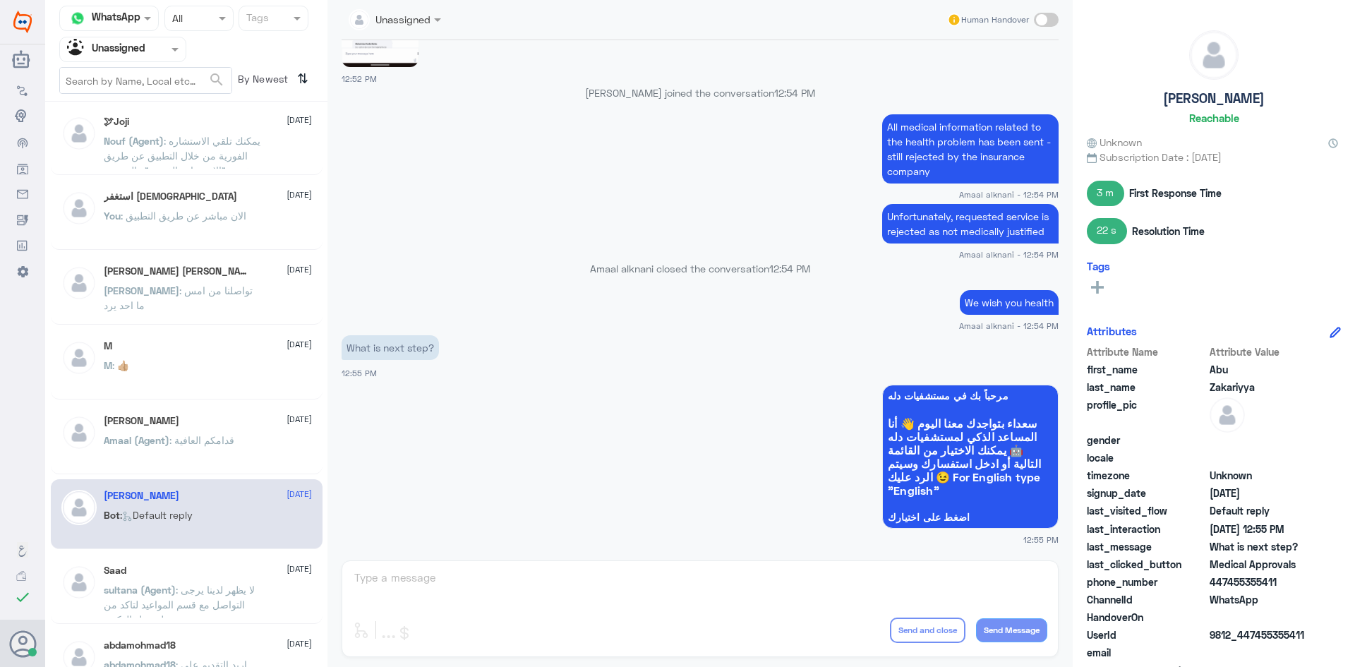
click at [217, 392] on div "M : 👍🏼" at bounding box center [208, 377] width 208 height 32
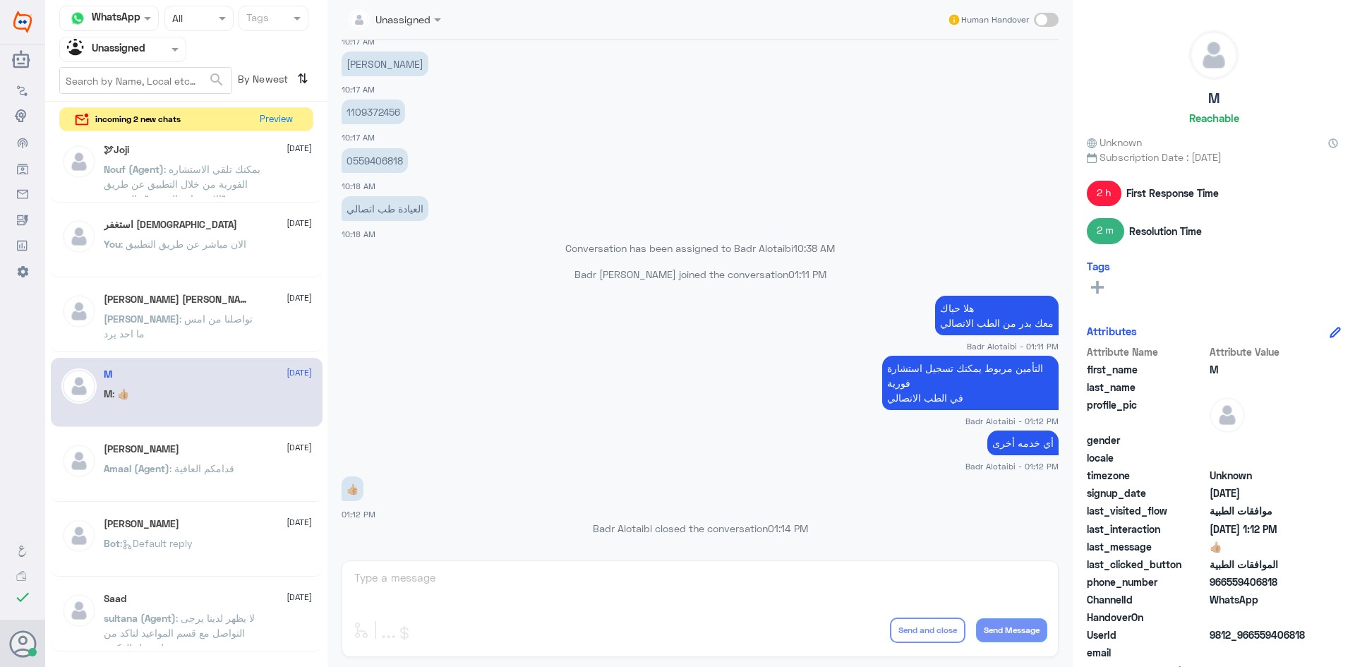
click at [189, 449] on div "Sara 11 August" at bounding box center [208, 449] width 208 height 12
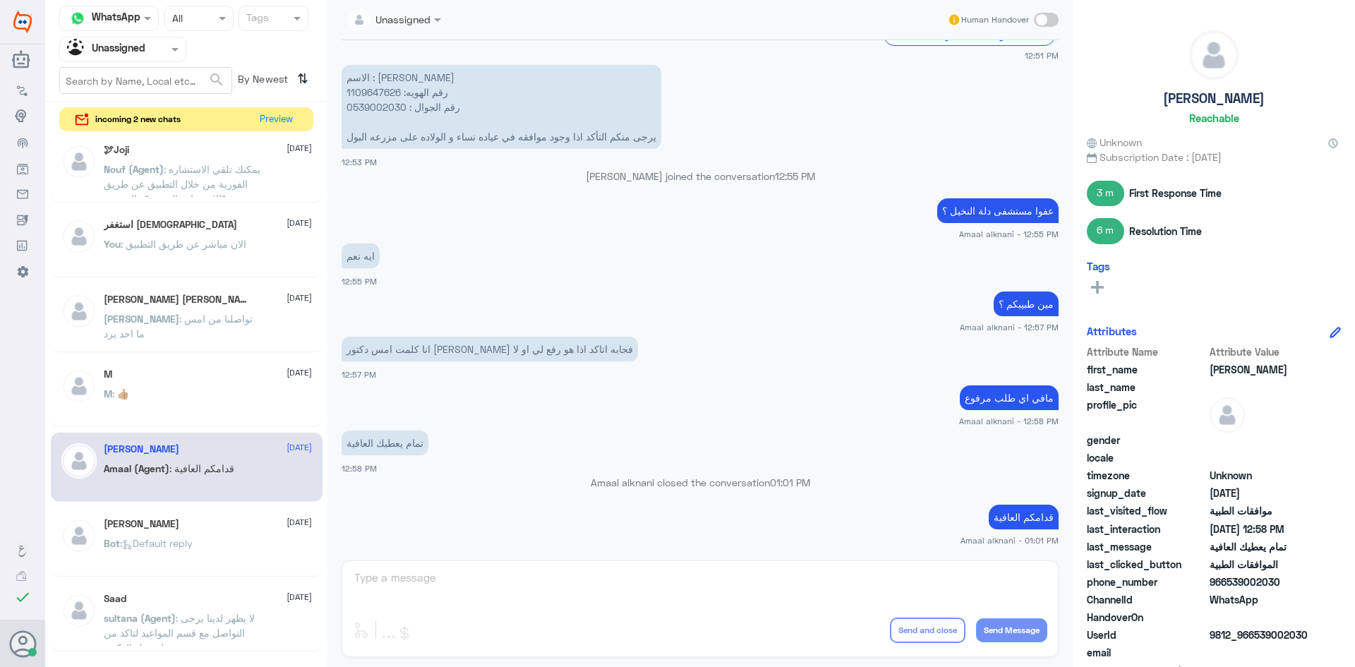
click at [160, 524] on h5 "Abu Zakariyya" at bounding box center [142, 524] width 76 height 12
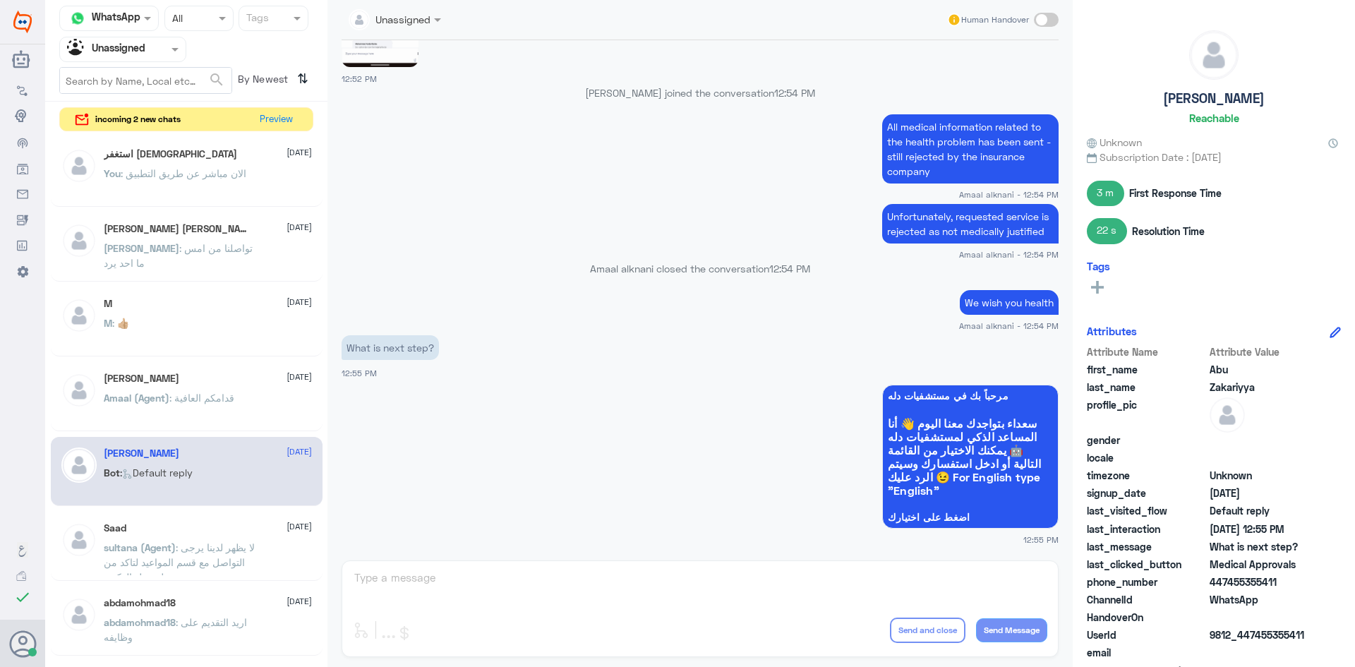
click at [160, 524] on div "Saad 11 August" at bounding box center [208, 528] width 208 height 12
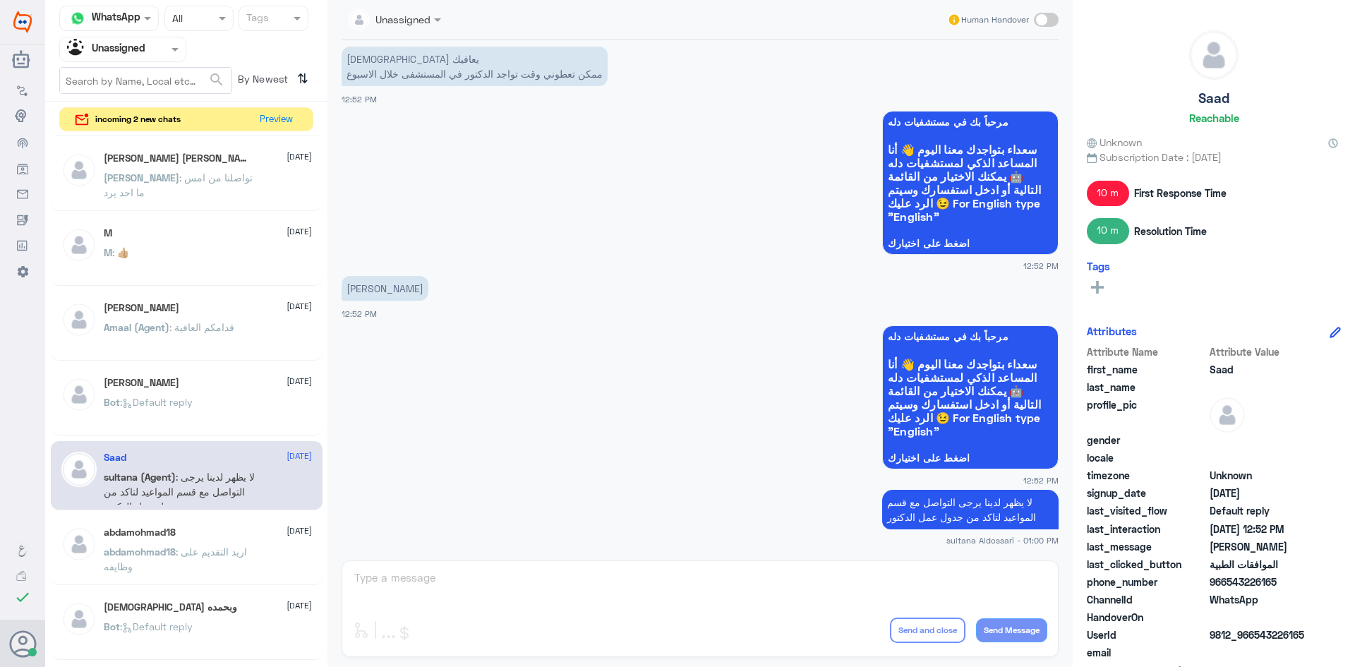
click at [154, 536] on h5 "abdamohmad18" at bounding box center [140, 533] width 72 height 12
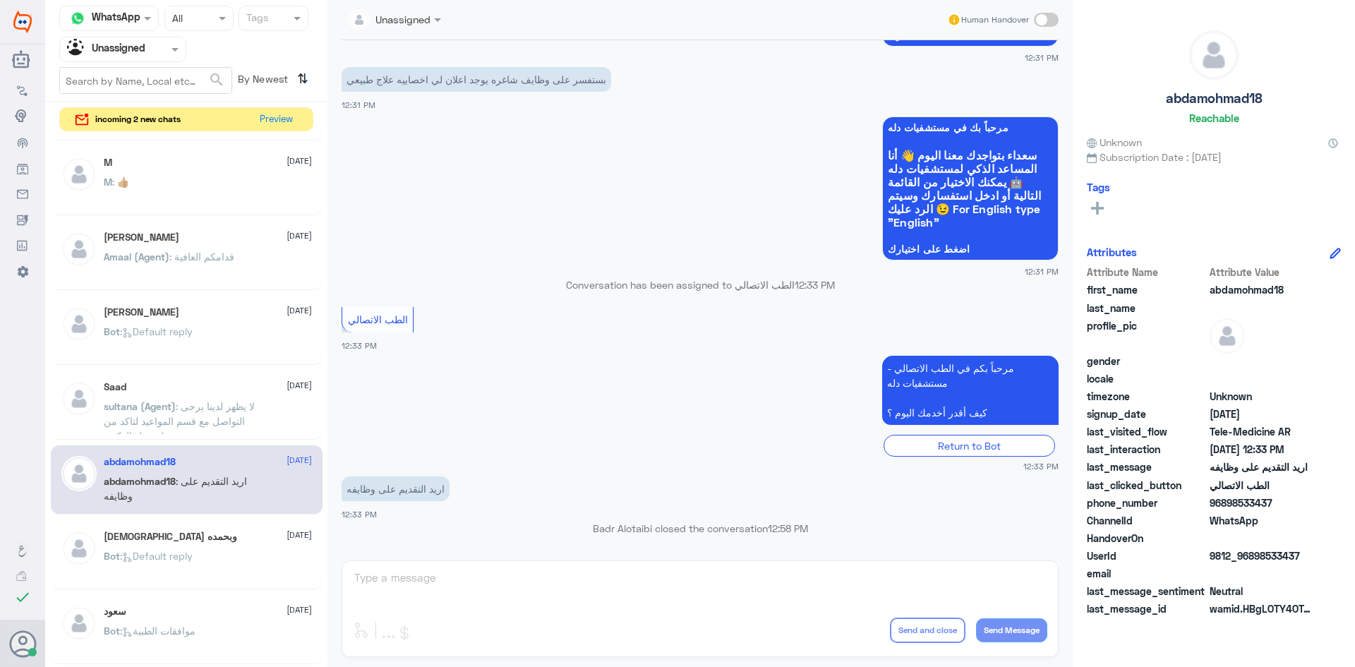
click at [154, 554] on span ": Default reply" at bounding box center [156, 556] width 73 height 12
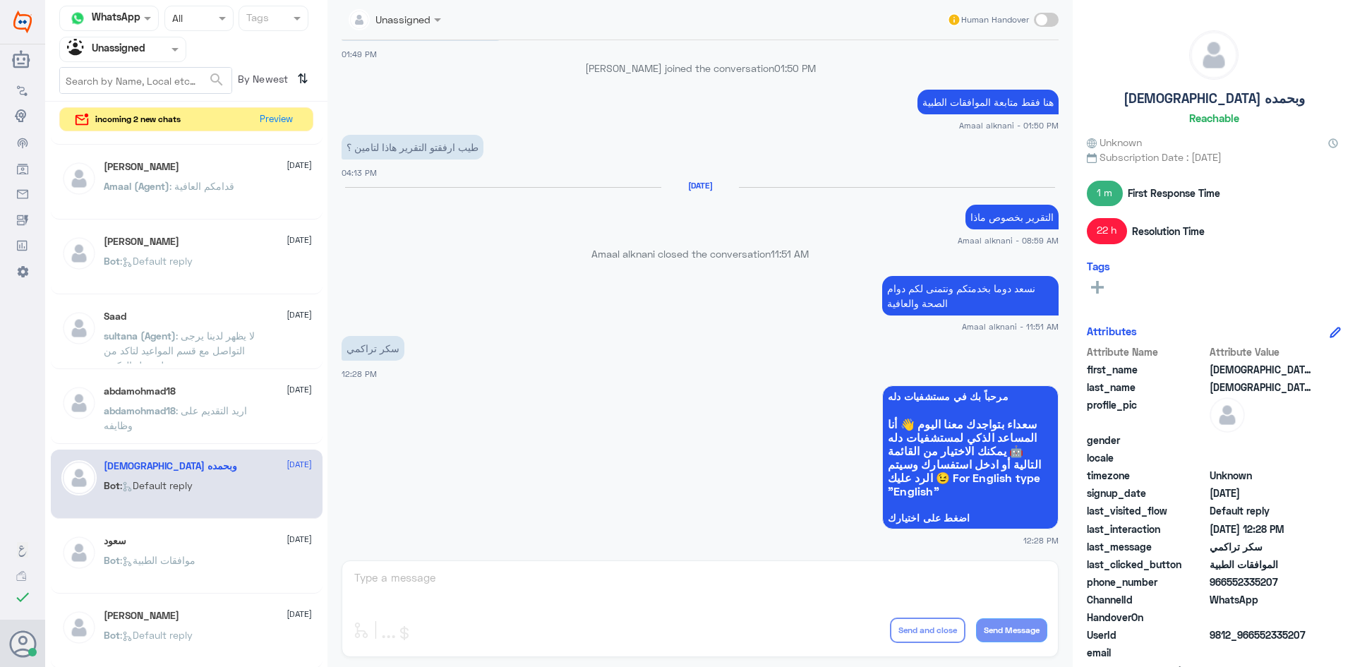
click at [154, 553] on p "Bot : موافقات الطبية" at bounding box center [150, 570] width 92 height 35
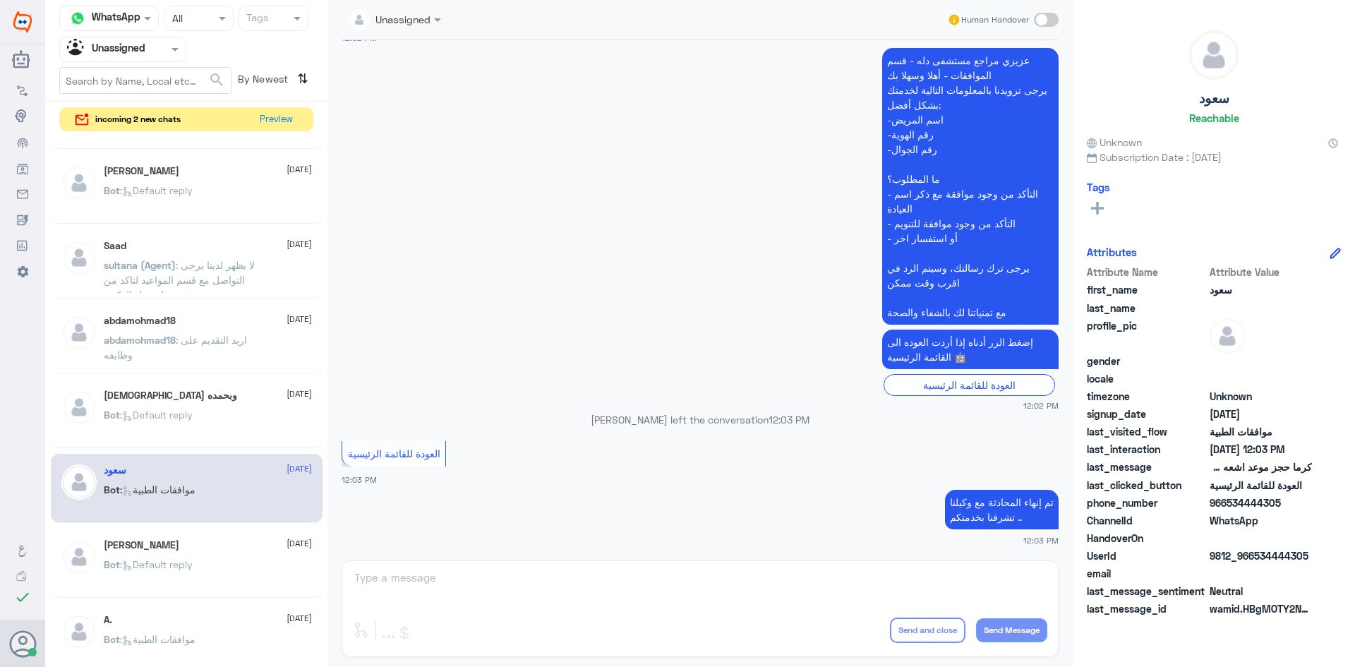
click at [154, 549] on h5 "Naveed Aslam" at bounding box center [142, 545] width 76 height 12
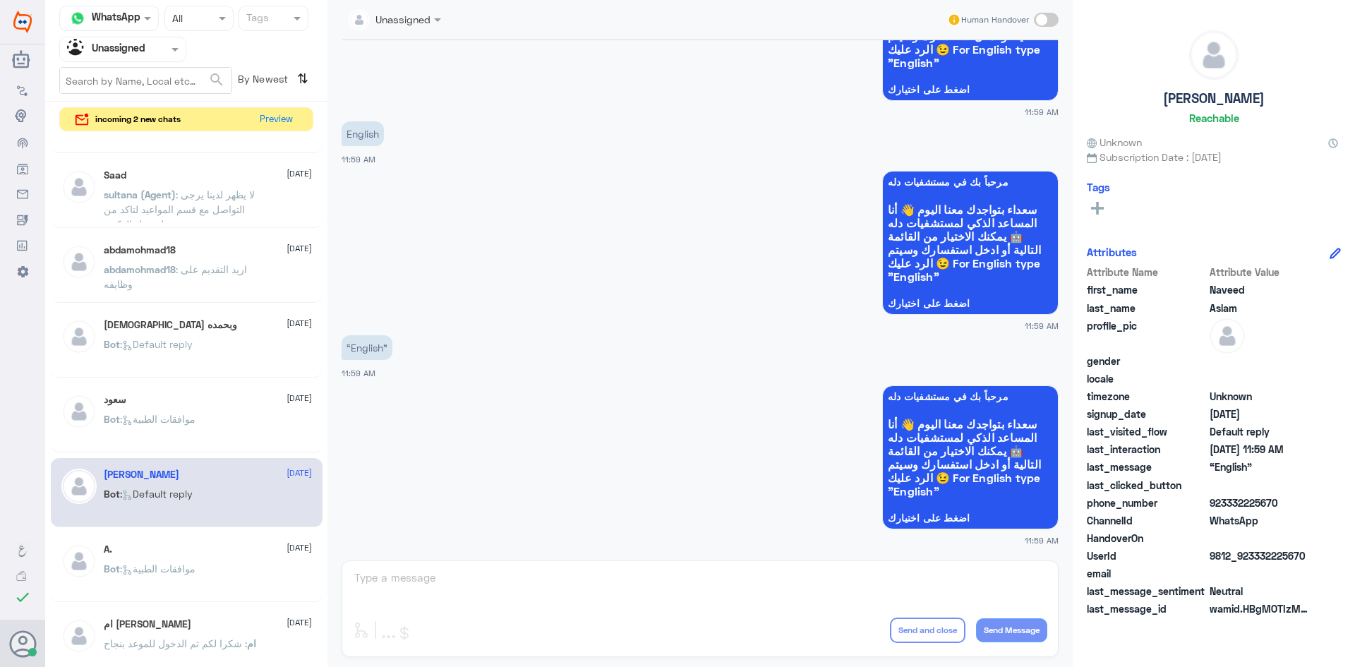
click at [154, 549] on div "A. 11 August" at bounding box center [208, 549] width 208 height 12
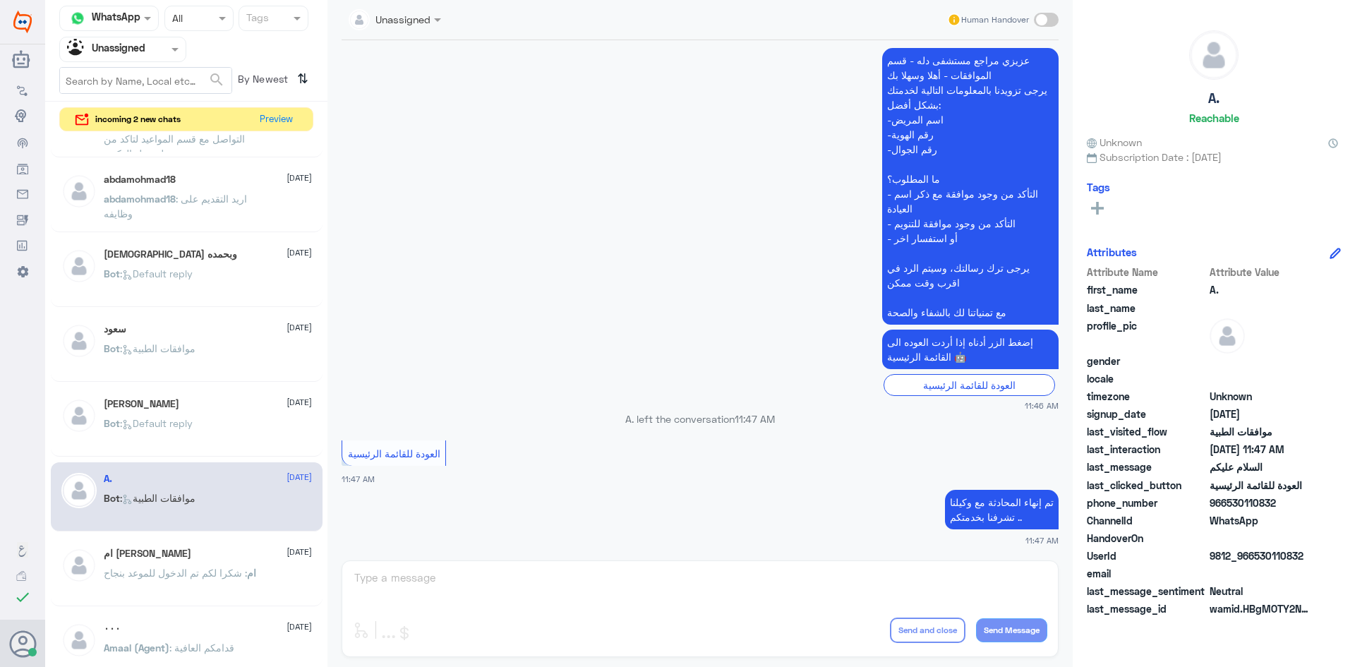
click at [154, 549] on div "ام عامر 11 August" at bounding box center [208, 554] width 208 height 12
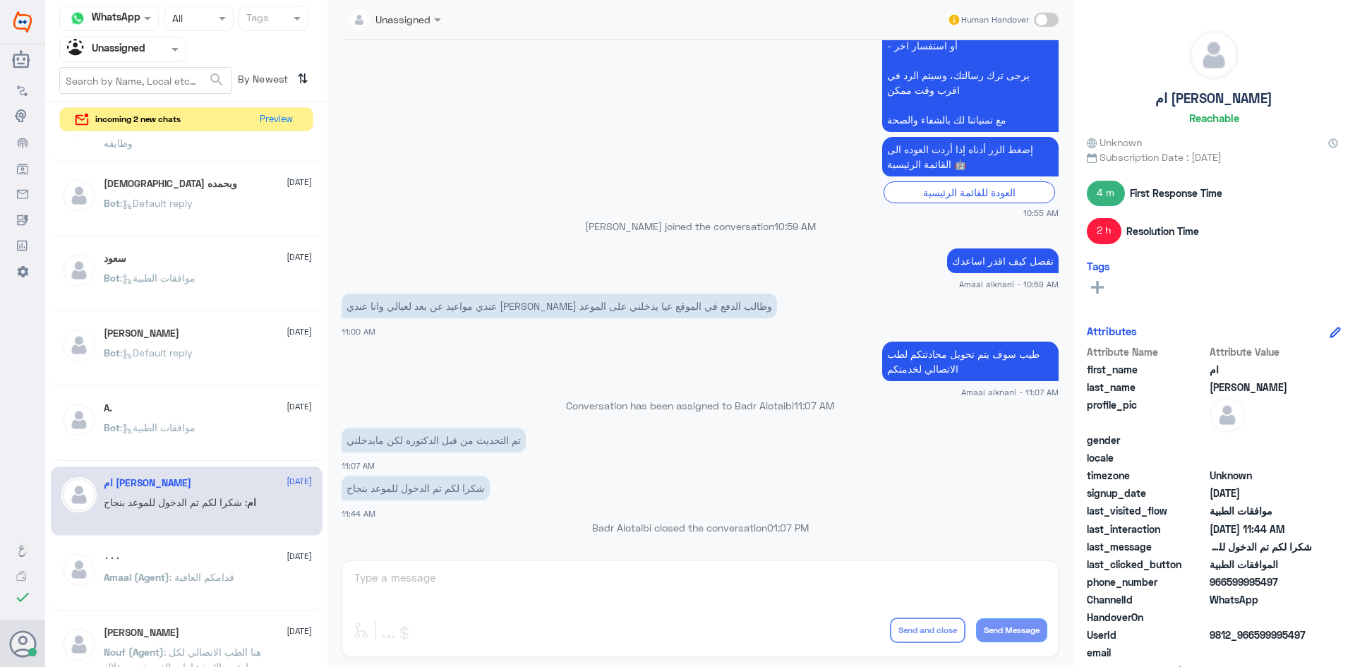
click at [203, 550] on div "٠٠٠ 11 August Amaal (Agent) : قدامكم العافية" at bounding box center [187, 576] width 272 height 70
click at [203, 551] on div "٠٠٠ 11 August Amaal (Agent) : قدامكم العافية" at bounding box center [187, 576] width 272 height 70
click at [200, 560] on div "٠٠٠ 11 August" at bounding box center [208, 558] width 208 height 12
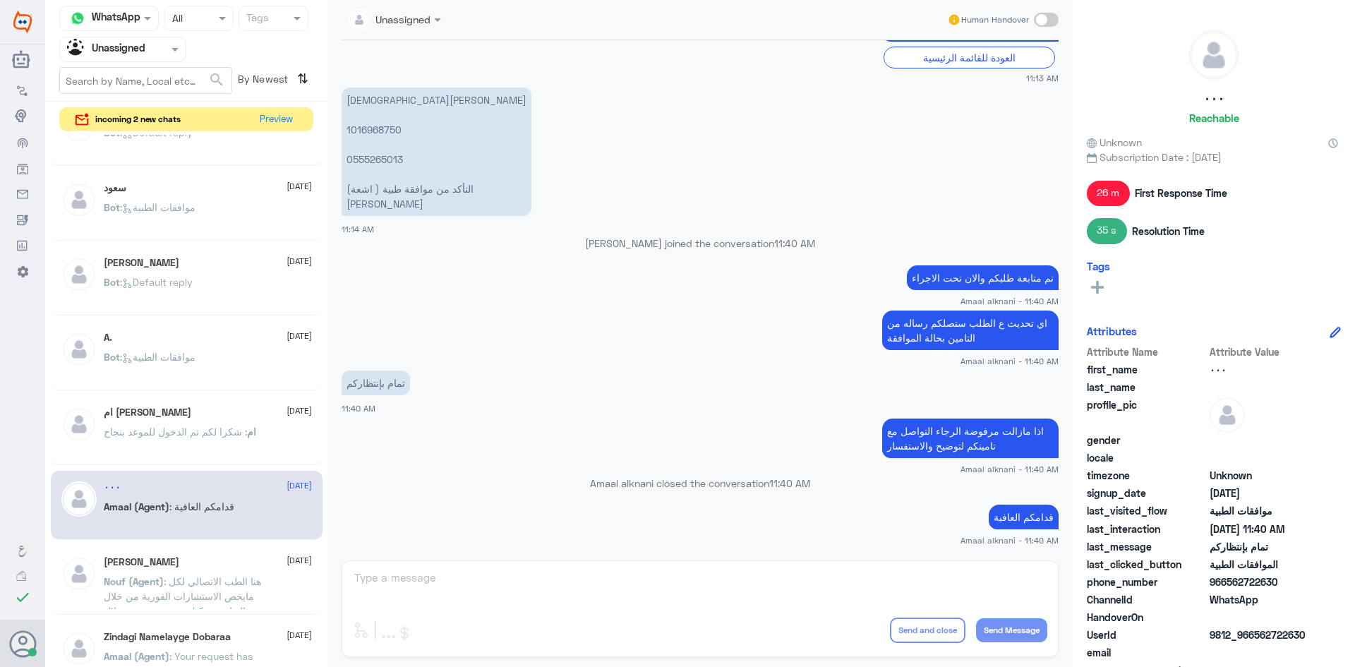
click at [211, 577] on span ": هنا الطب الاتصالي لكل مايخص الاستشارات الفورية من خلال التطبيق يمكنك حجز موعد…" at bounding box center [182, 603] width 157 height 56
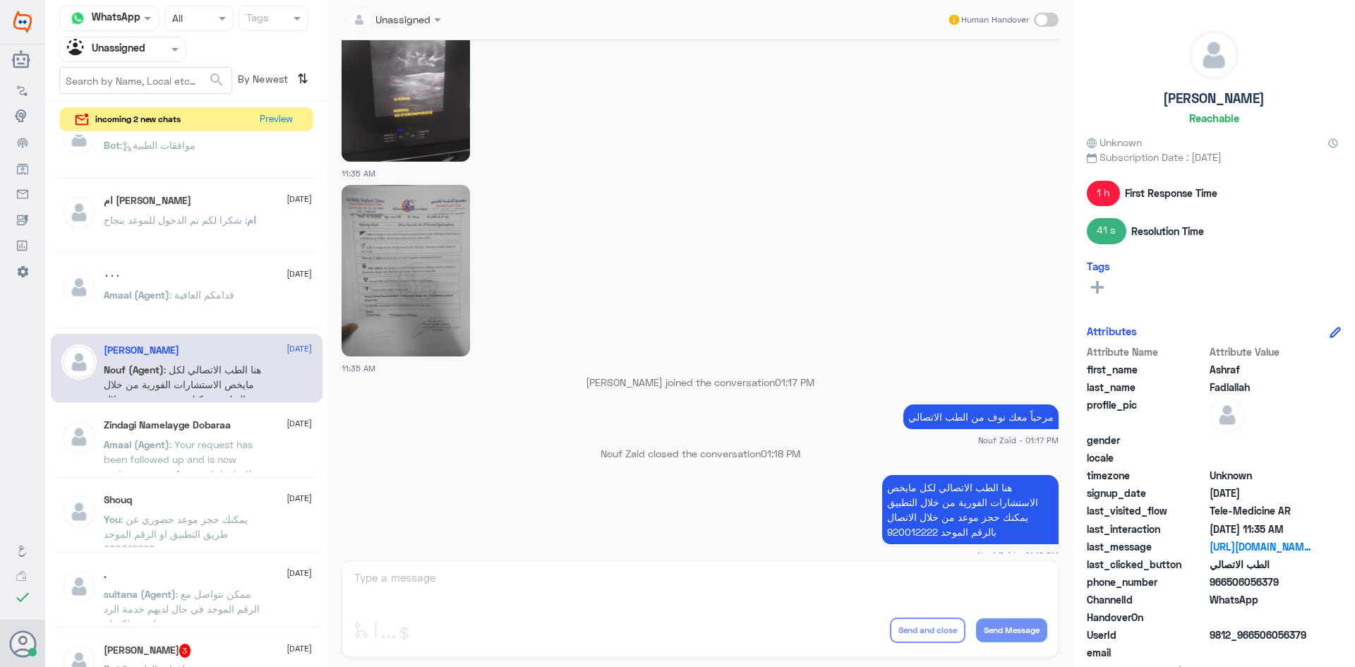
click at [235, 447] on span ": Your request has been followed up and is now under process. Any update to the…" at bounding box center [183, 488] width 158 height 101
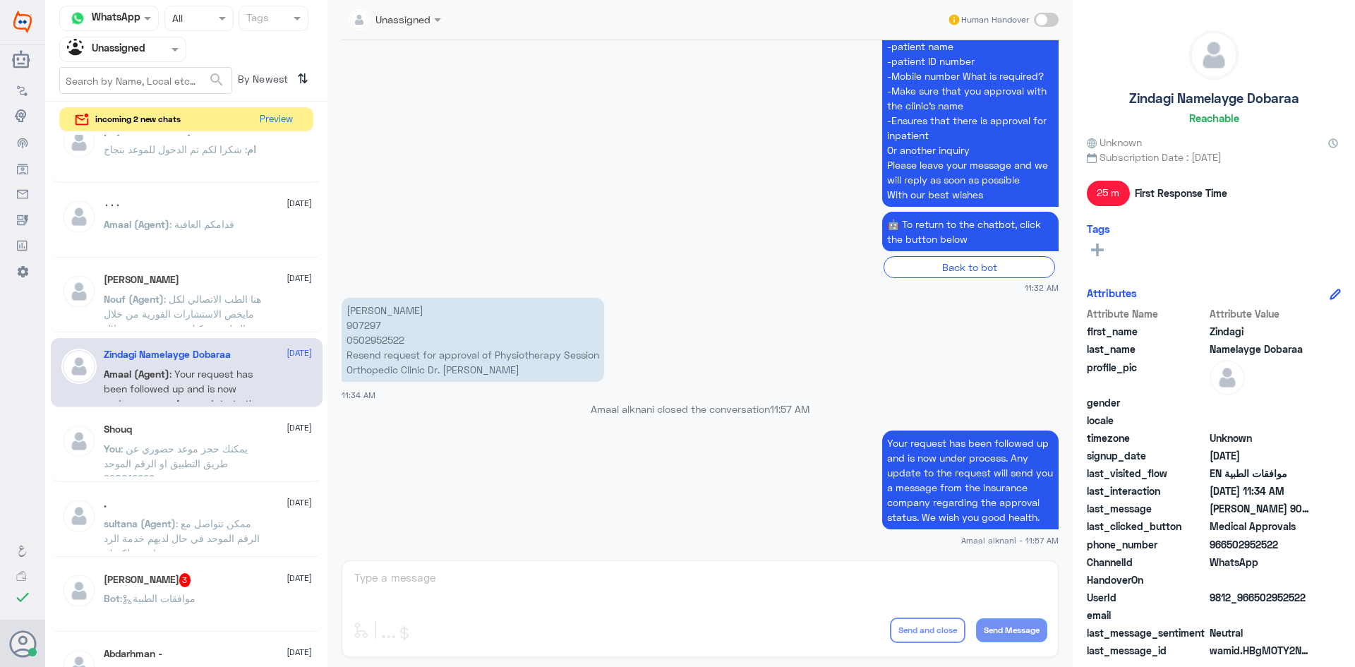
click at [235, 447] on span ": يمكنك حجز موعد حضوري عن طريق التطبيق او الرقم الموحد 920012222" at bounding box center [176, 464] width 144 height 42
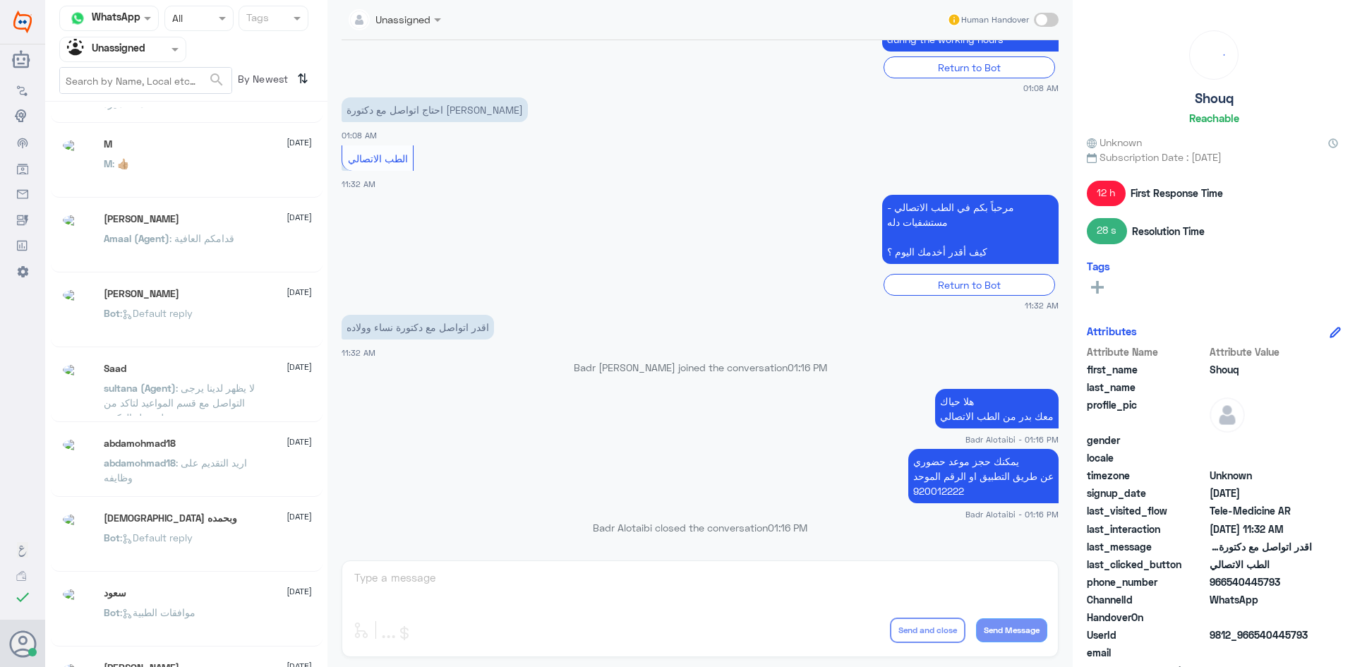
scroll to position [219, 0]
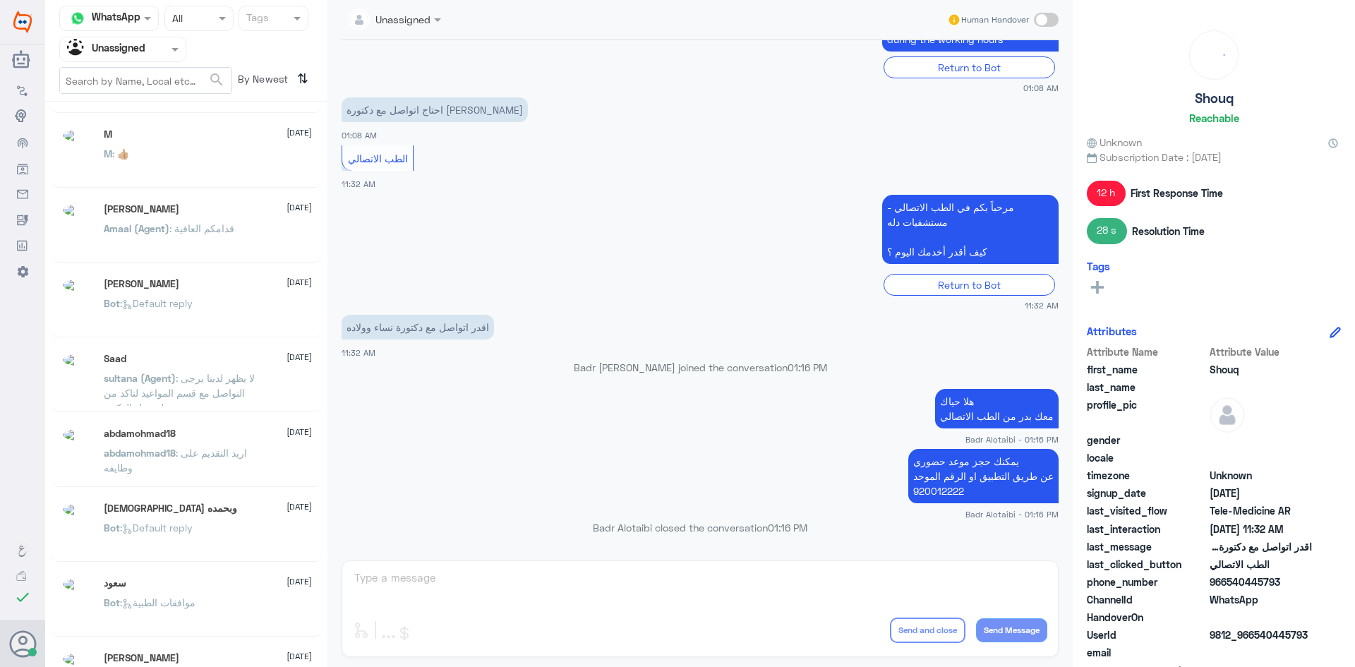
click at [206, 368] on div "Saad 11 August sultana (Agent) : لا يظهر لدينا يرجى التواصل مع قسم المواعيد لتا…" at bounding box center [208, 379] width 208 height 53
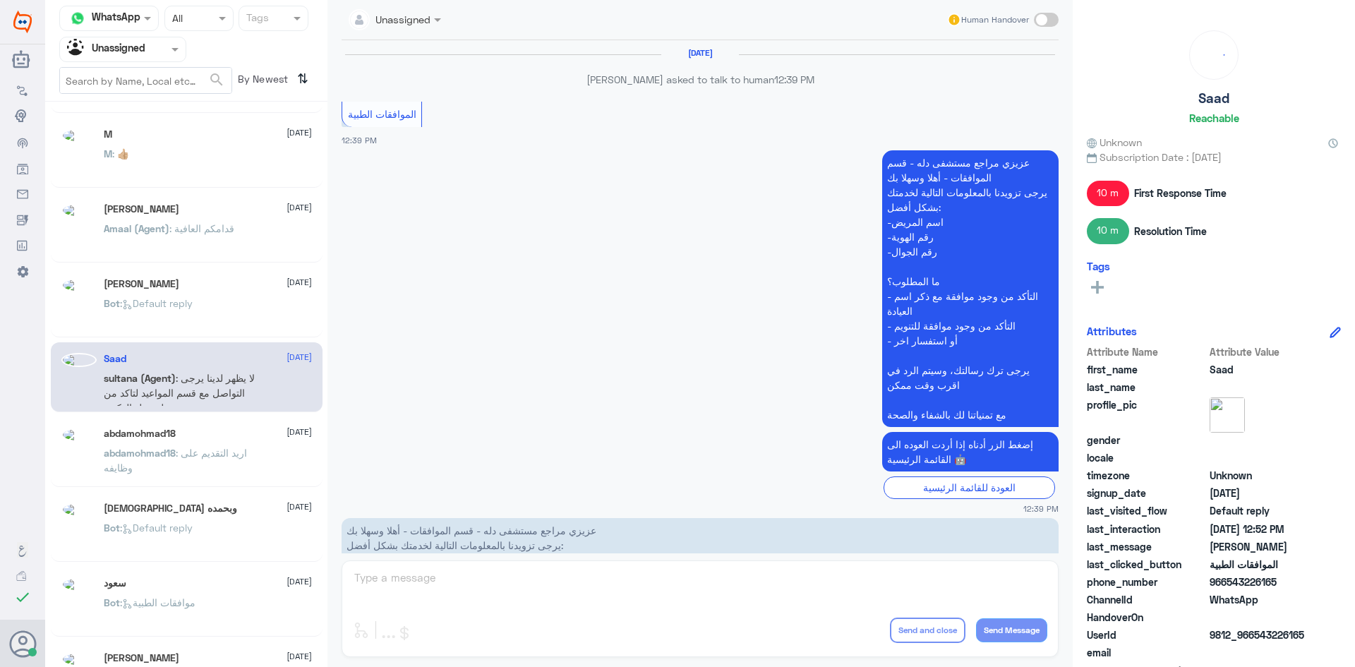
scroll to position [1260, 0]
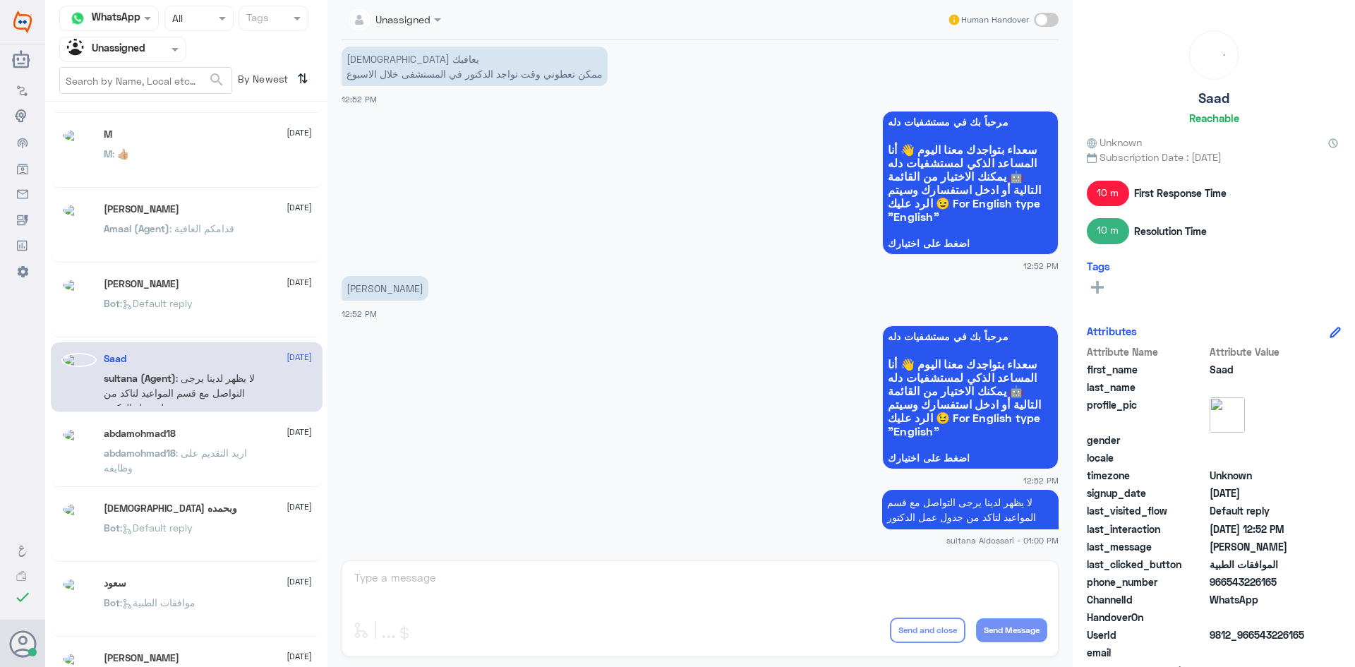
click at [203, 426] on div "abdamohmad18 11 August abdamohmad18 : اريد التقديم على وظايفه" at bounding box center [187, 452] width 272 height 70
click at [200, 465] on p "abdamohmad18 : اريد التقديم على وظايفه" at bounding box center [183, 462] width 159 height 35
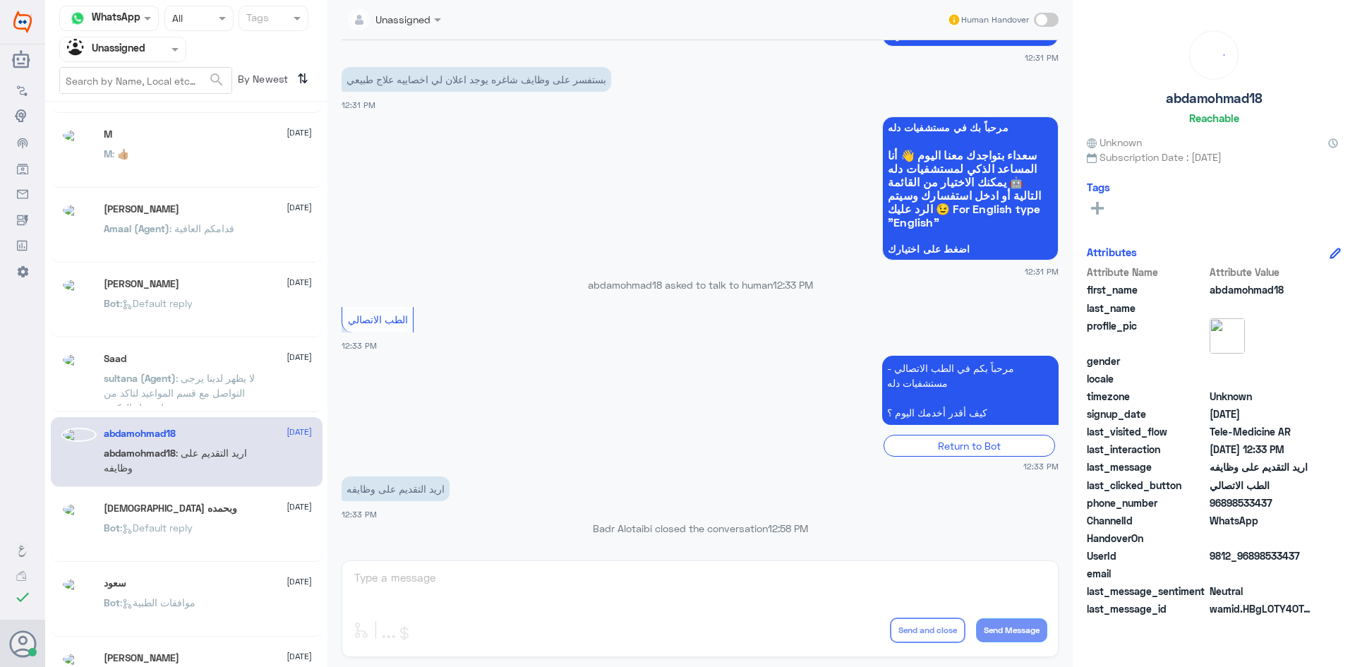
scroll to position [289, 0]
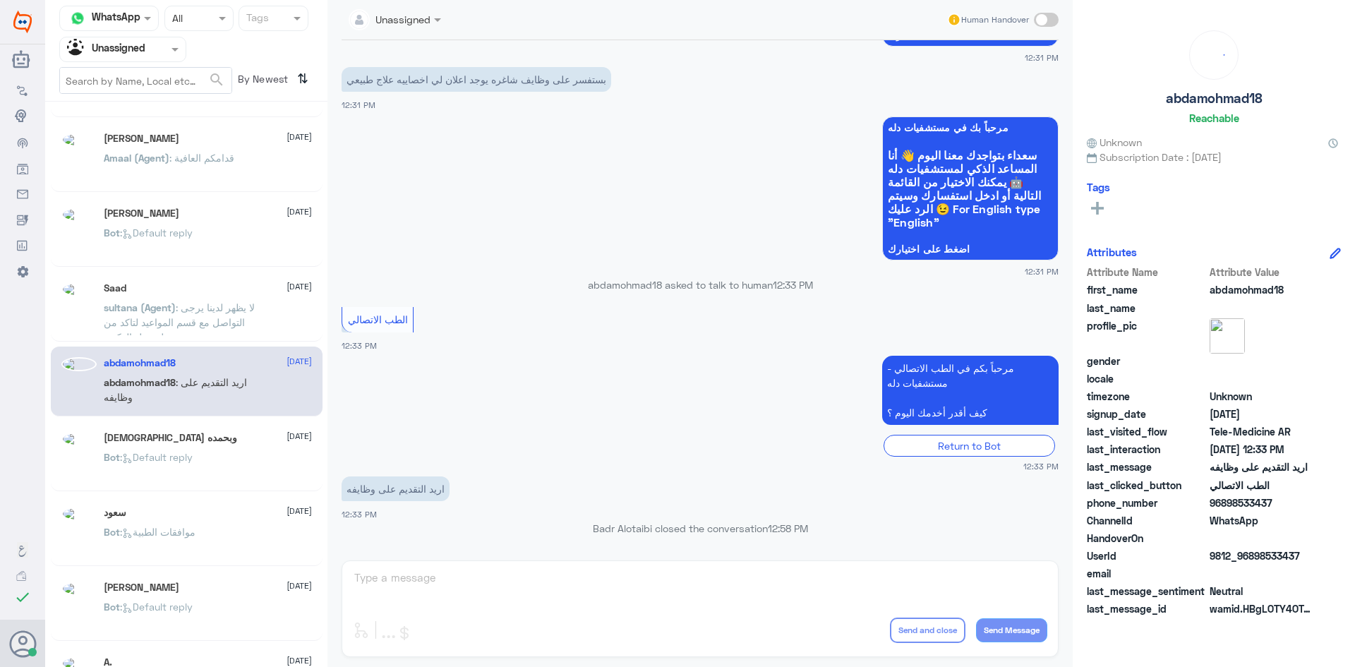
click at [174, 539] on p "Bot : موافقات الطبية" at bounding box center [150, 541] width 92 height 35
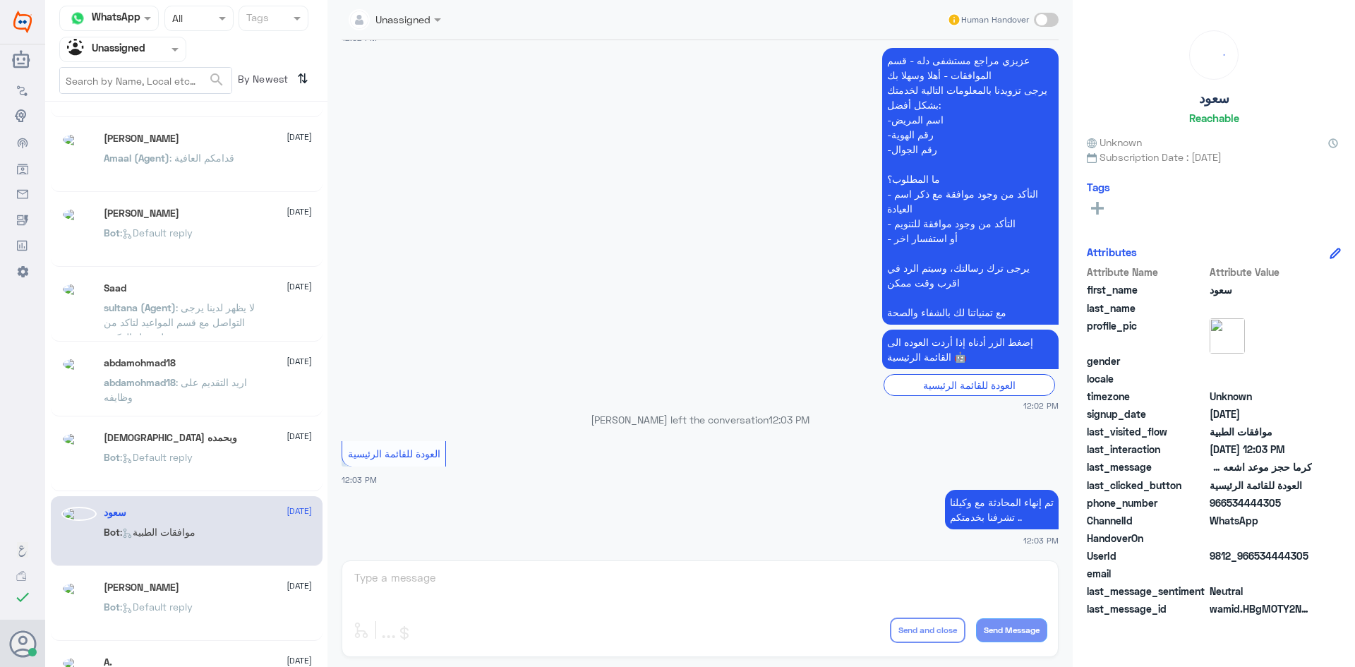
scroll to position [360, 0]
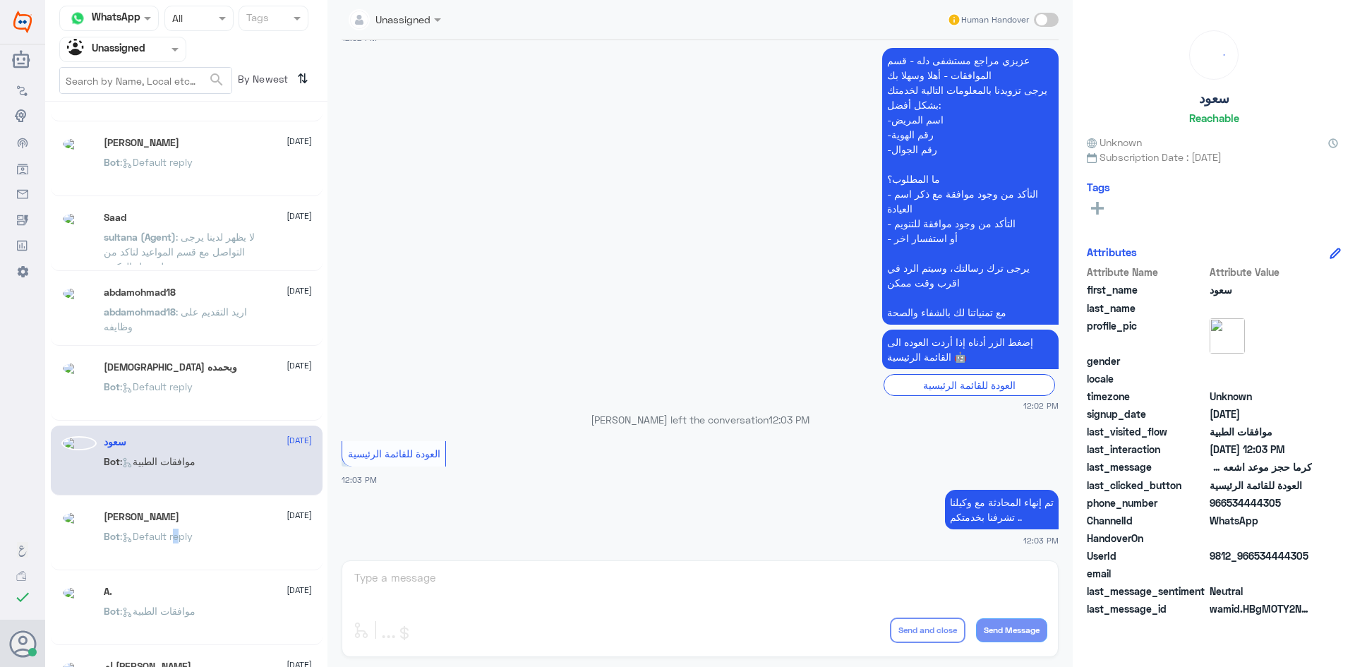
click at [177, 541] on p "Bot : Default reply" at bounding box center [148, 546] width 89 height 35
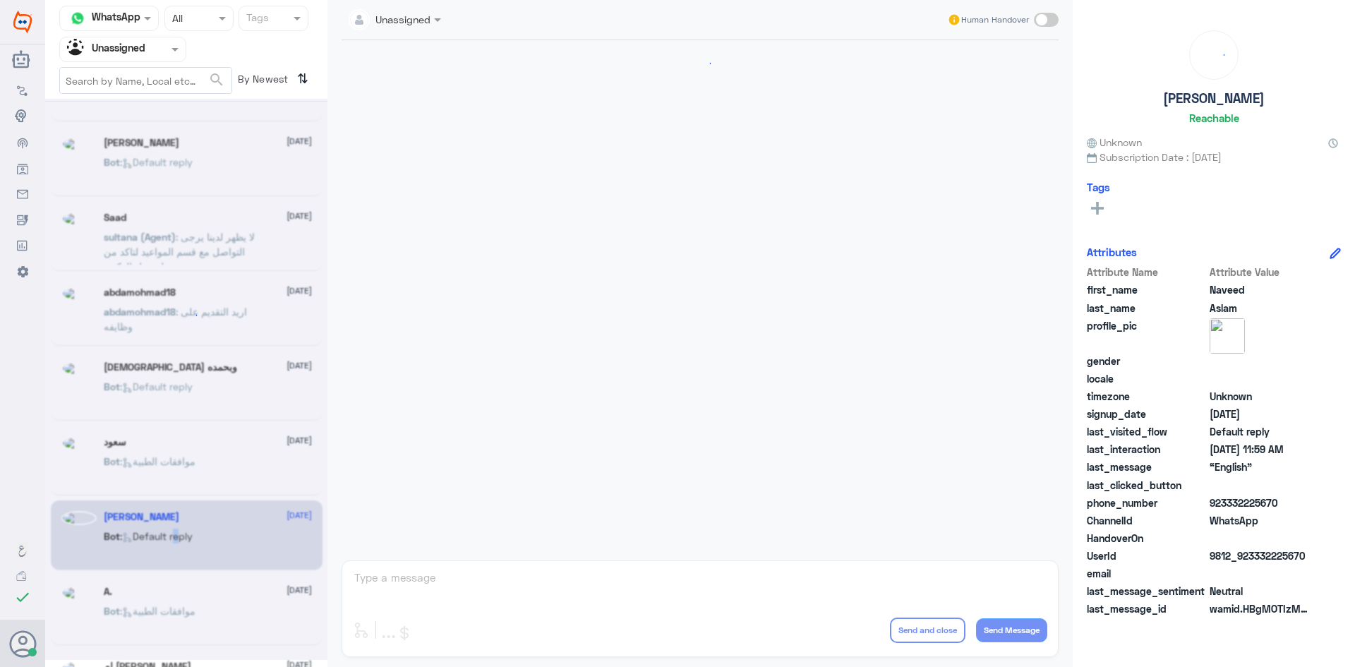
scroll to position [165, 0]
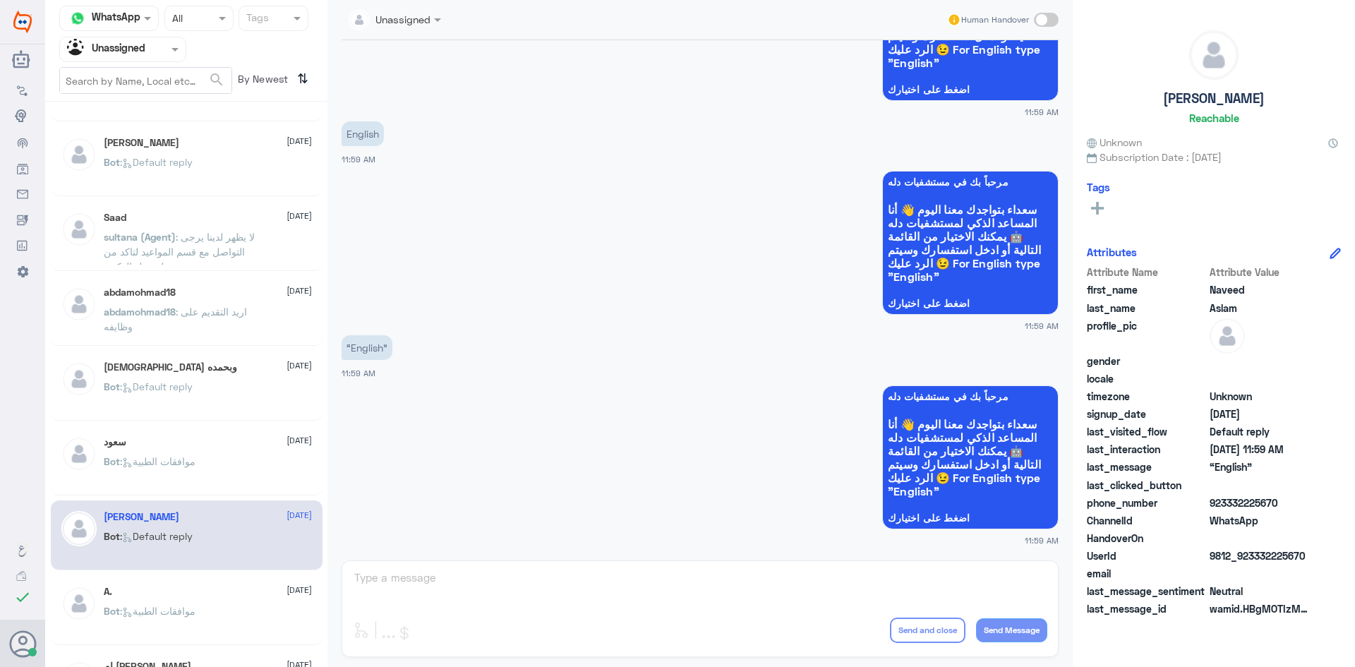
click at [195, 586] on div "A. 11 August Bot : موافقات الطبية" at bounding box center [187, 610] width 272 height 70
click at [195, 597] on div "A. 11 August" at bounding box center [208, 592] width 208 height 12
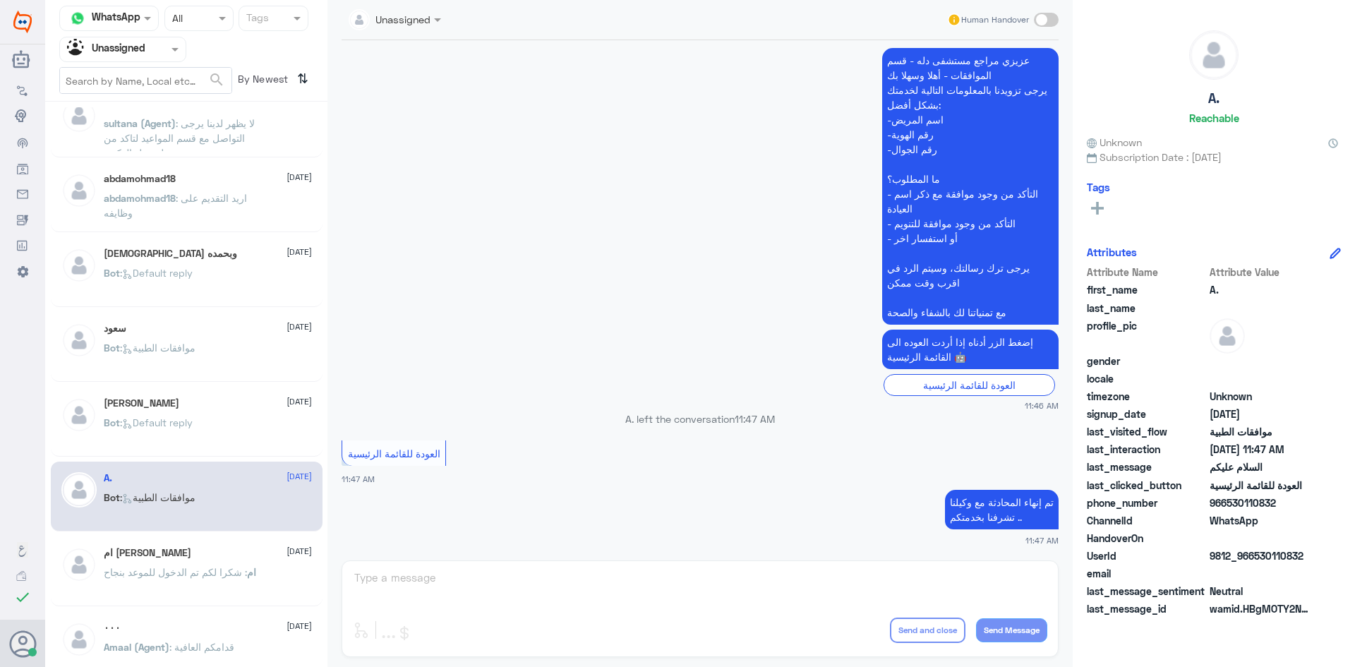
scroll to position [501, 0]
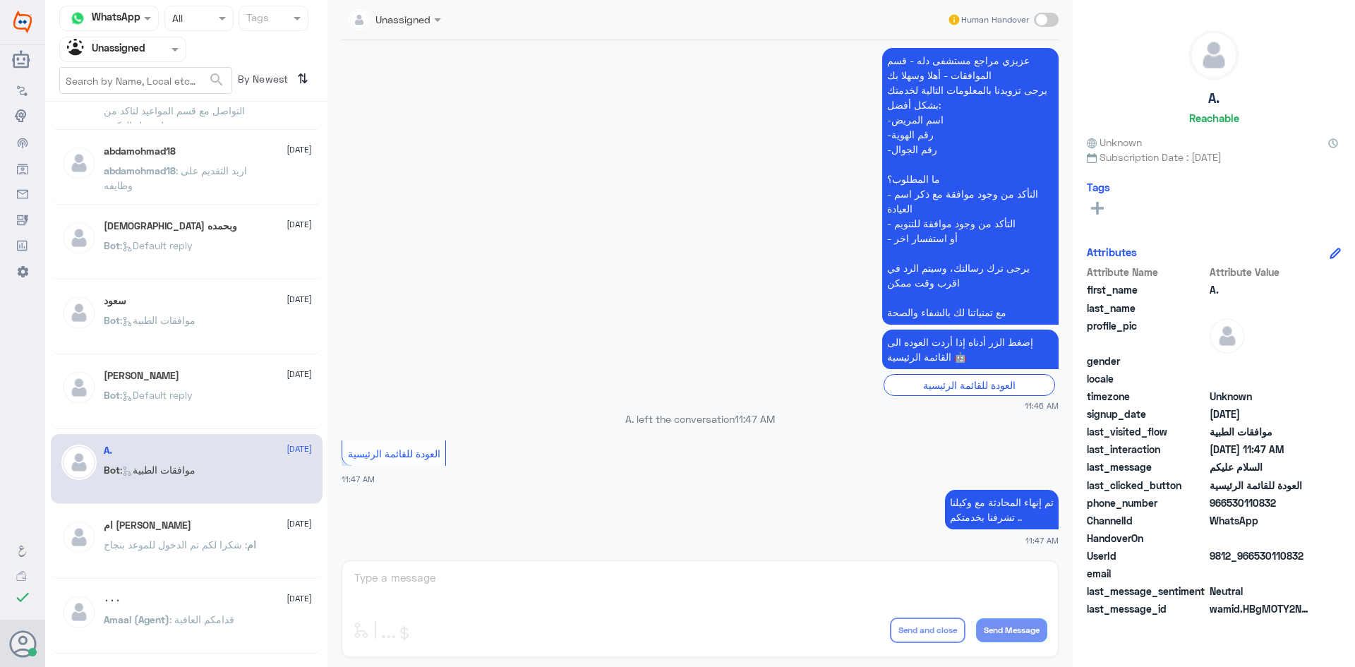
click at [167, 532] on div "ام عامر 11 August ام : شكرا لكم تم الدخول للموعد بنجاح" at bounding box center [208, 545] width 208 height 53
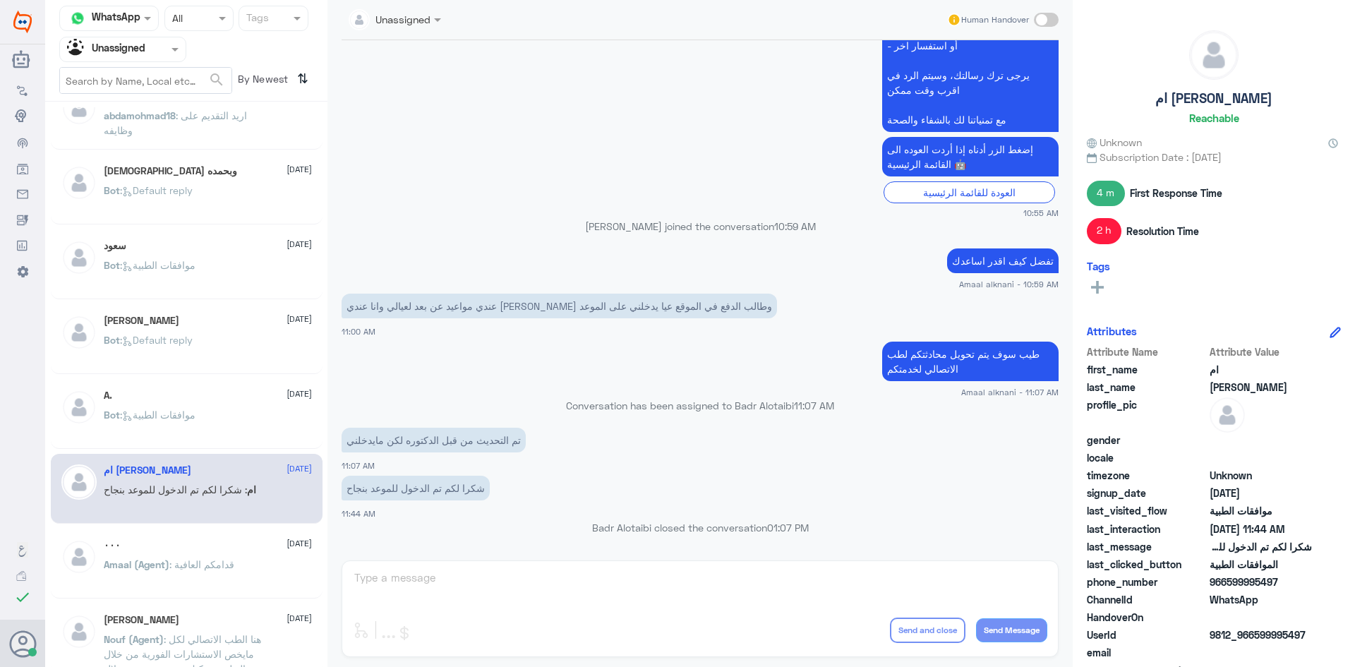
scroll to position [572, 0]
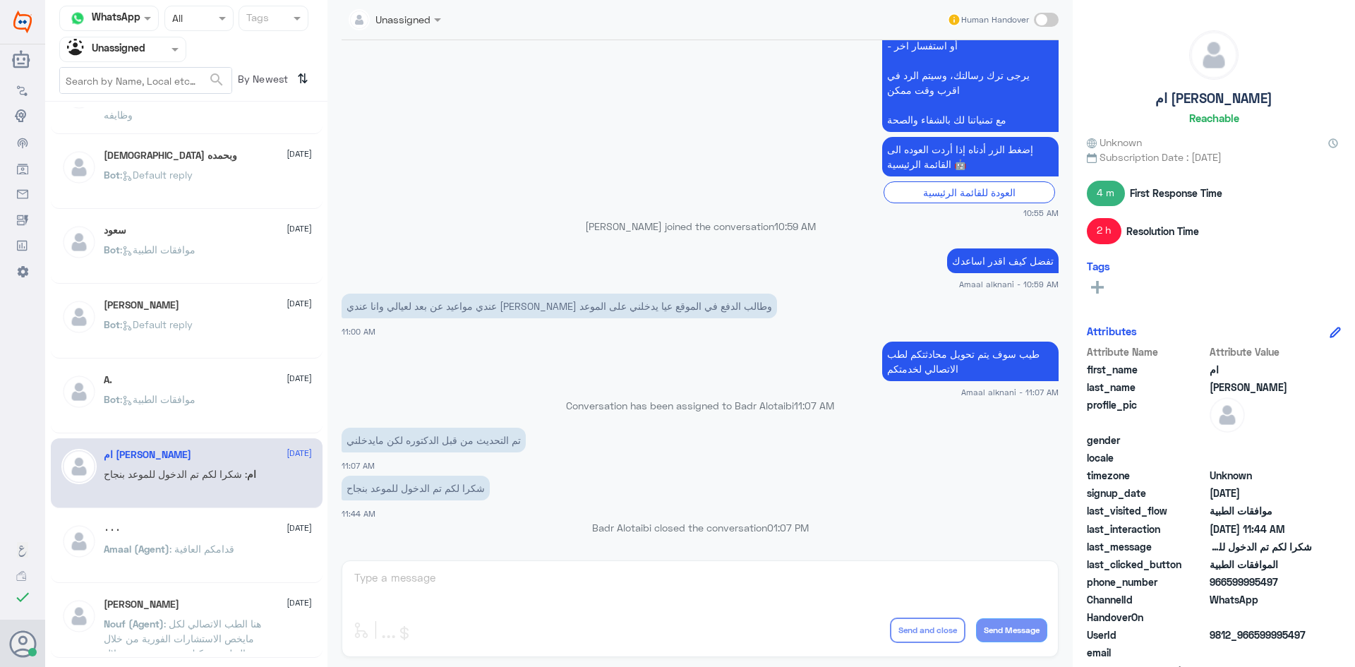
click at [167, 532] on div "٠٠٠ 11 August" at bounding box center [208, 530] width 208 height 12
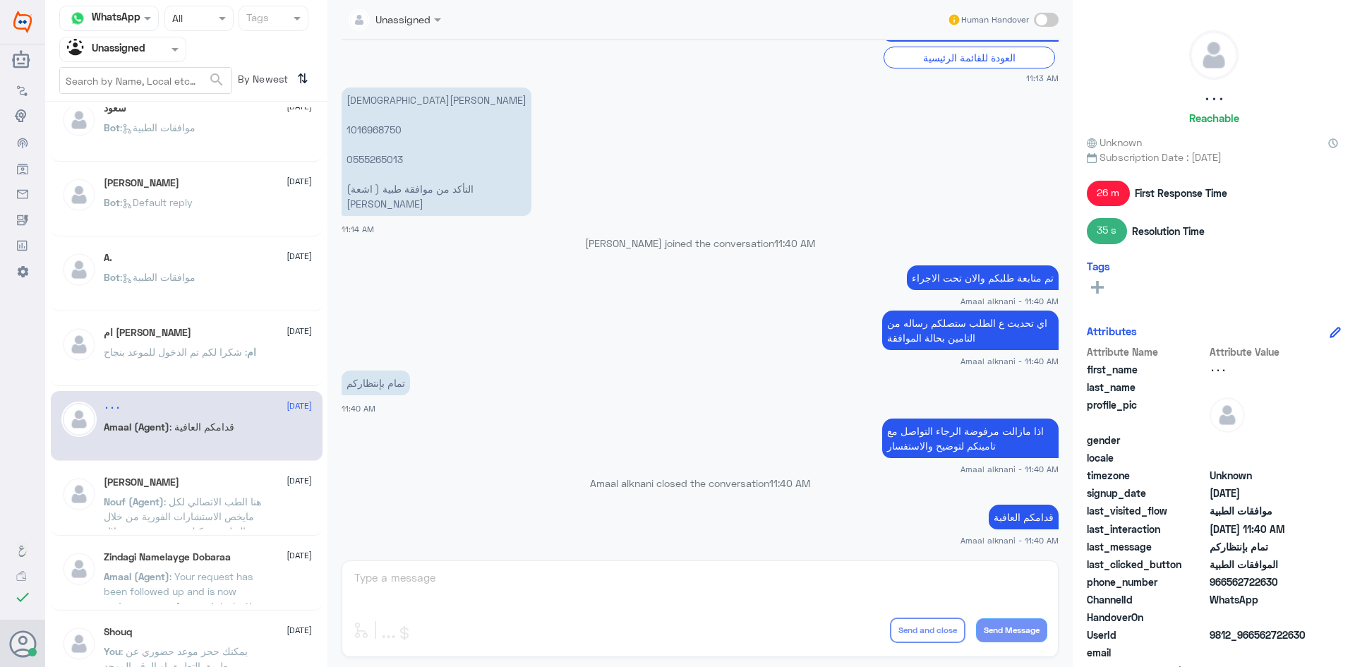
scroll to position [713, 0]
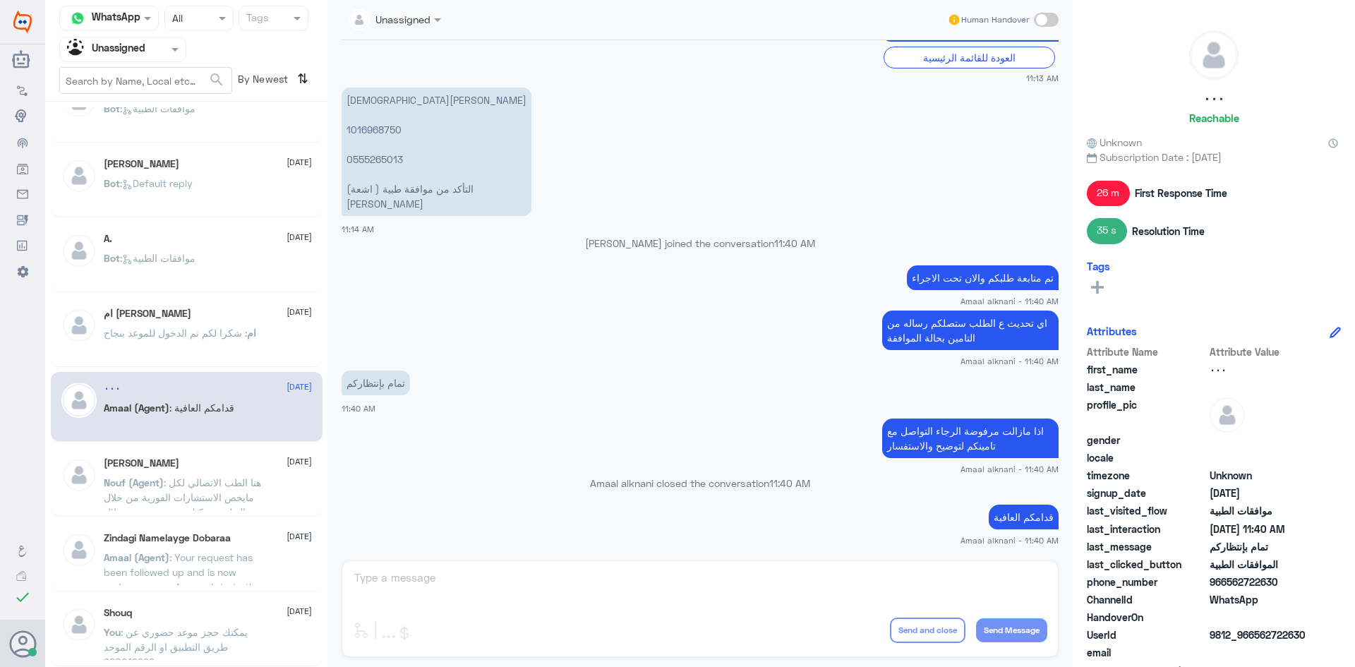
click at [167, 532] on h5 "Zindagi Namelayge Dobaraa" at bounding box center [167, 538] width 127 height 12
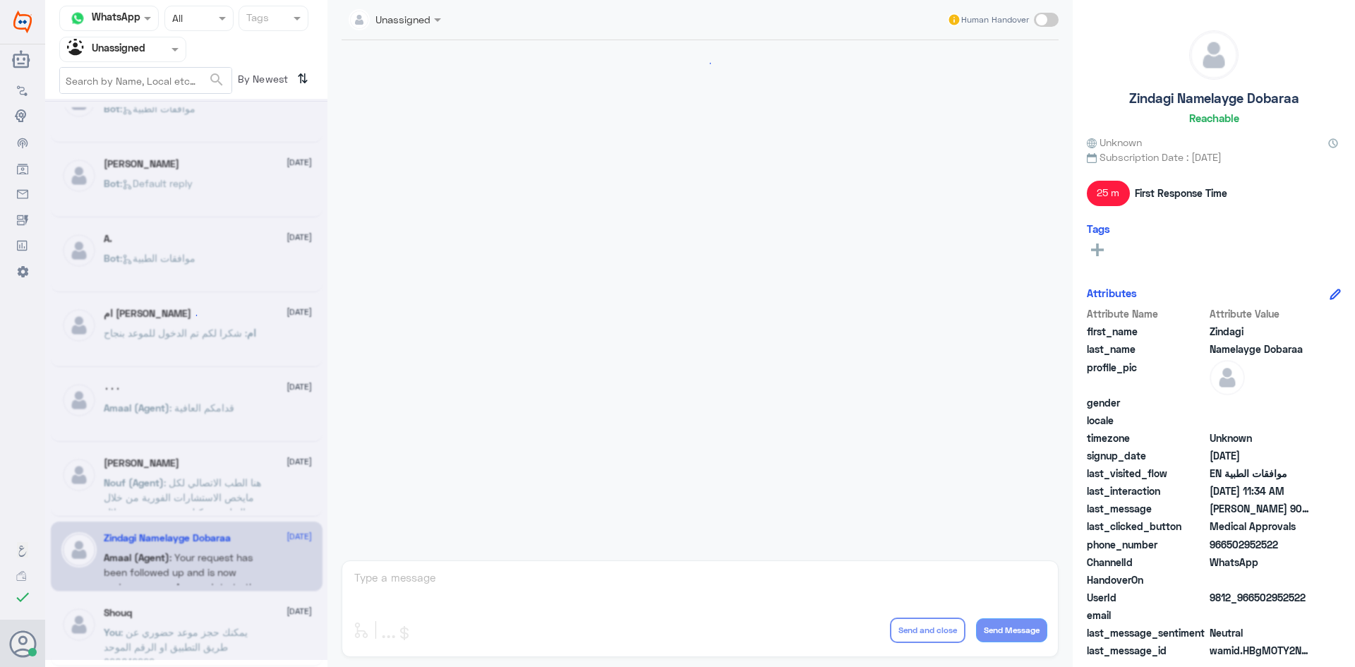
scroll to position [1288, 0]
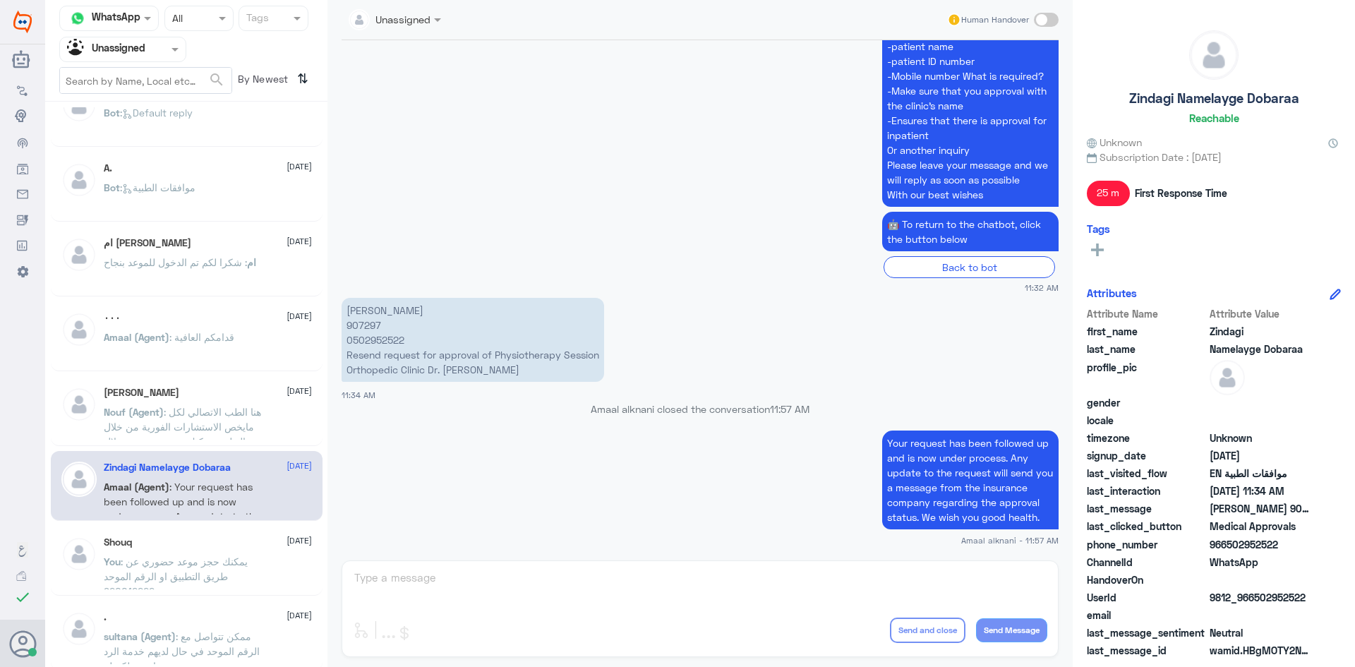
click at [172, 524] on div "🕊Joji 11 August Nouf (Agent) : يمكنك تلقي الاستشاره الفورية من خلال التطبيق عن …" at bounding box center [186, 389] width 282 height 565
click at [170, 543] on div "Shouq 11 August" at bounding box center [208, 542] width 208 height 12
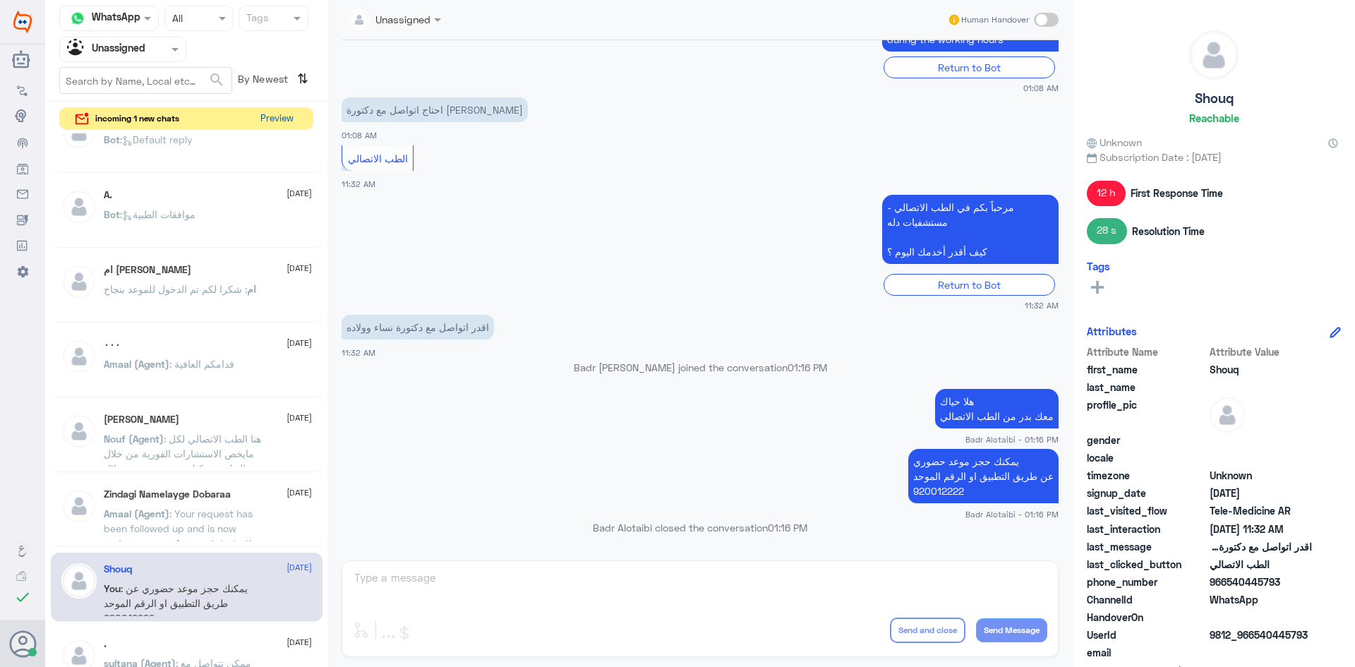
click at [274, 119] on button "Preview" at bounding box center [277, 119] width 44 height 22
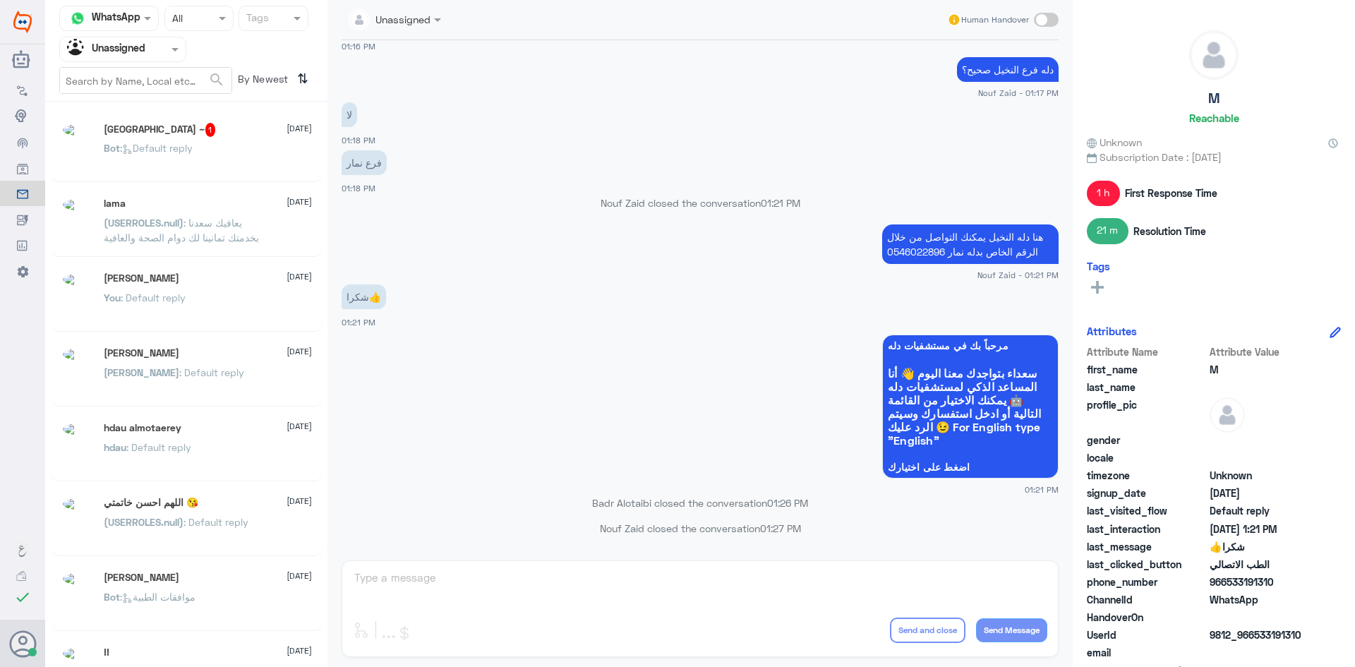
scroll to position [7, 0]
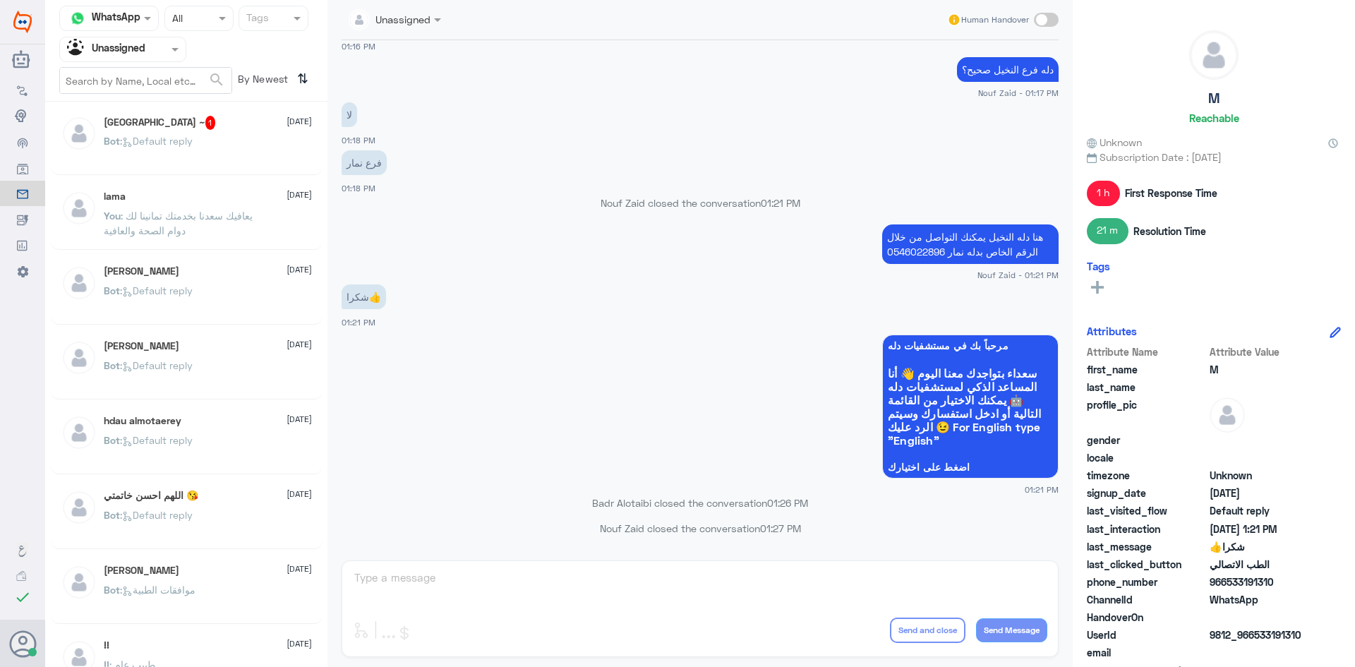
click at [230, 144] on div "Bot : Default reply" at bounding box center [208, 153] width 208 height 32
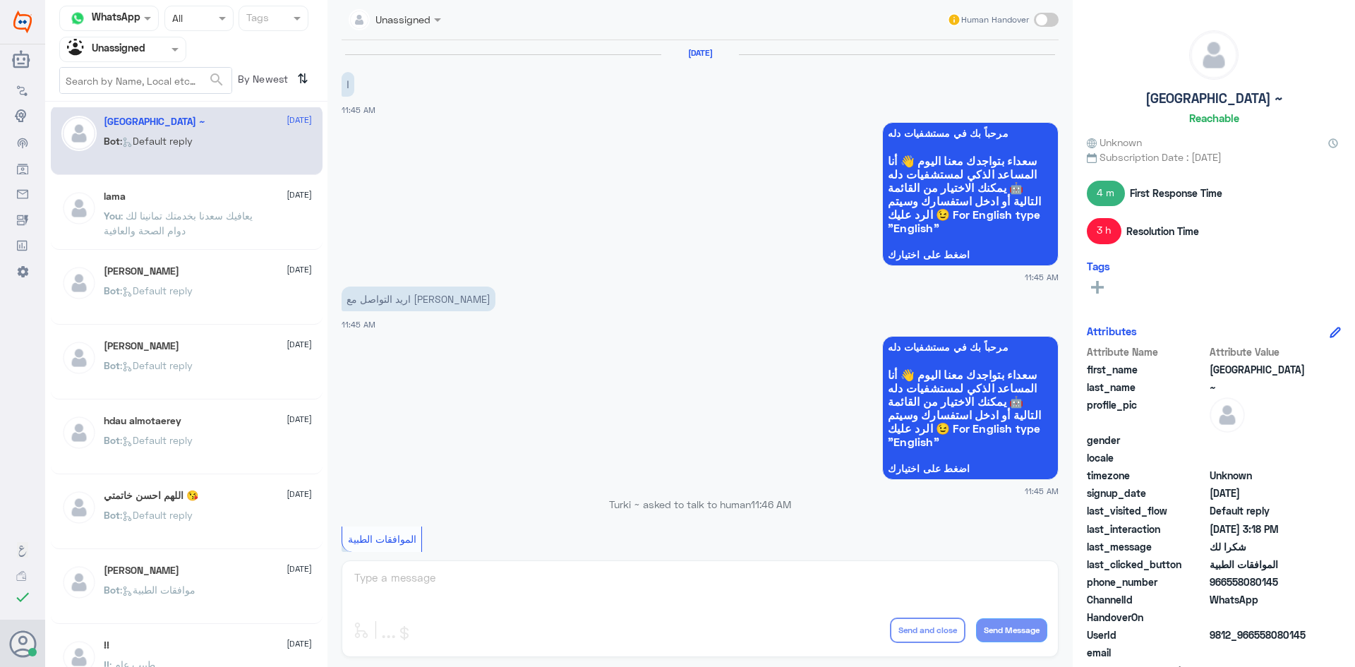
scroll to position [1090, 0]
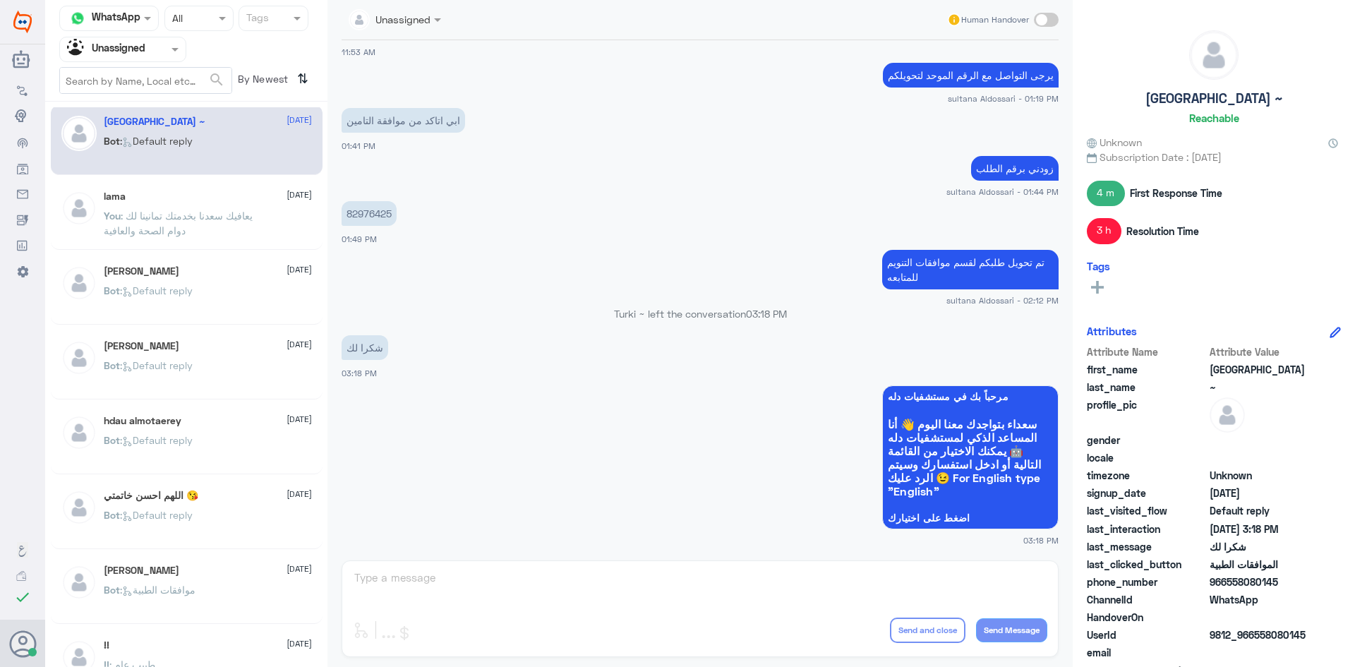
click at [167, 53] on div at bounding box center [123, 49] width 126 height 16
click at [223, 245] on div "lama 11 August You : يعافيك سعدنا بخدمتك تمانينا لك دوام الصحة والعافية" at bounding box center [187, 215] width 272 height 70
click at [212, 227] on p "You : يعافيك سعدنا بخدمتك تمانينا لك دوام الصحة والعافية" at bounding box center [183, 225] width 159 height 35
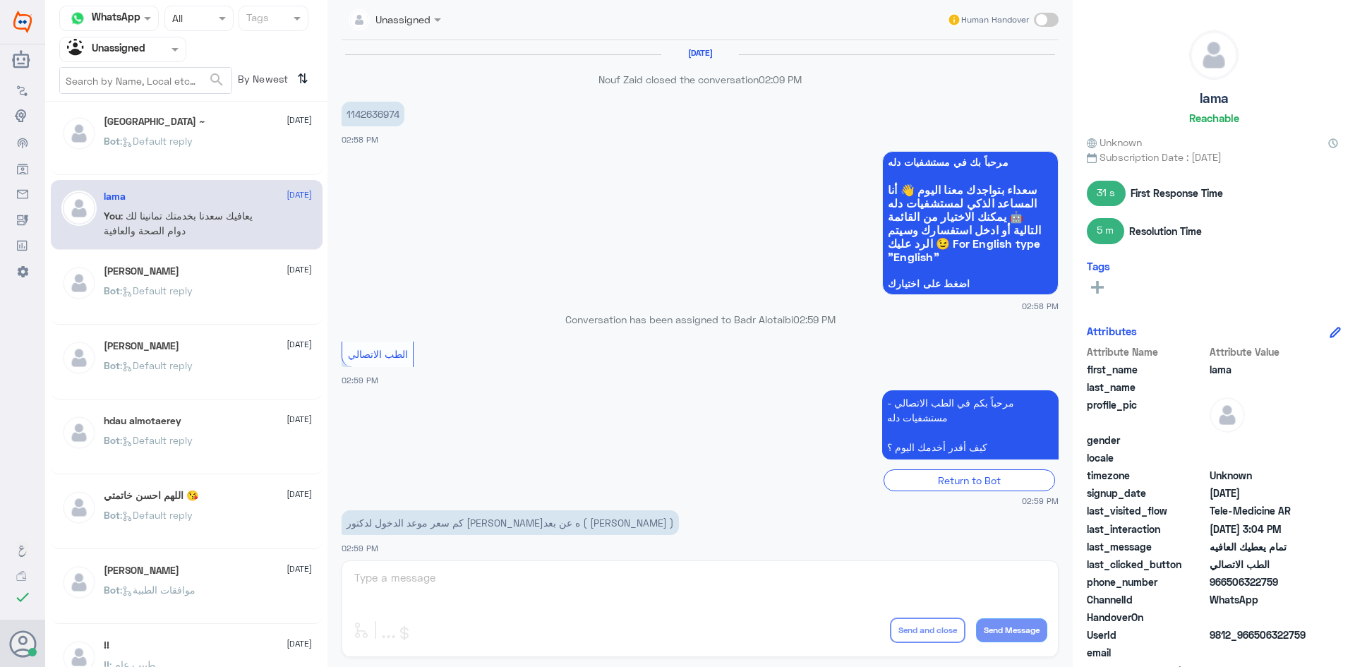
scroll to position [560, 0]
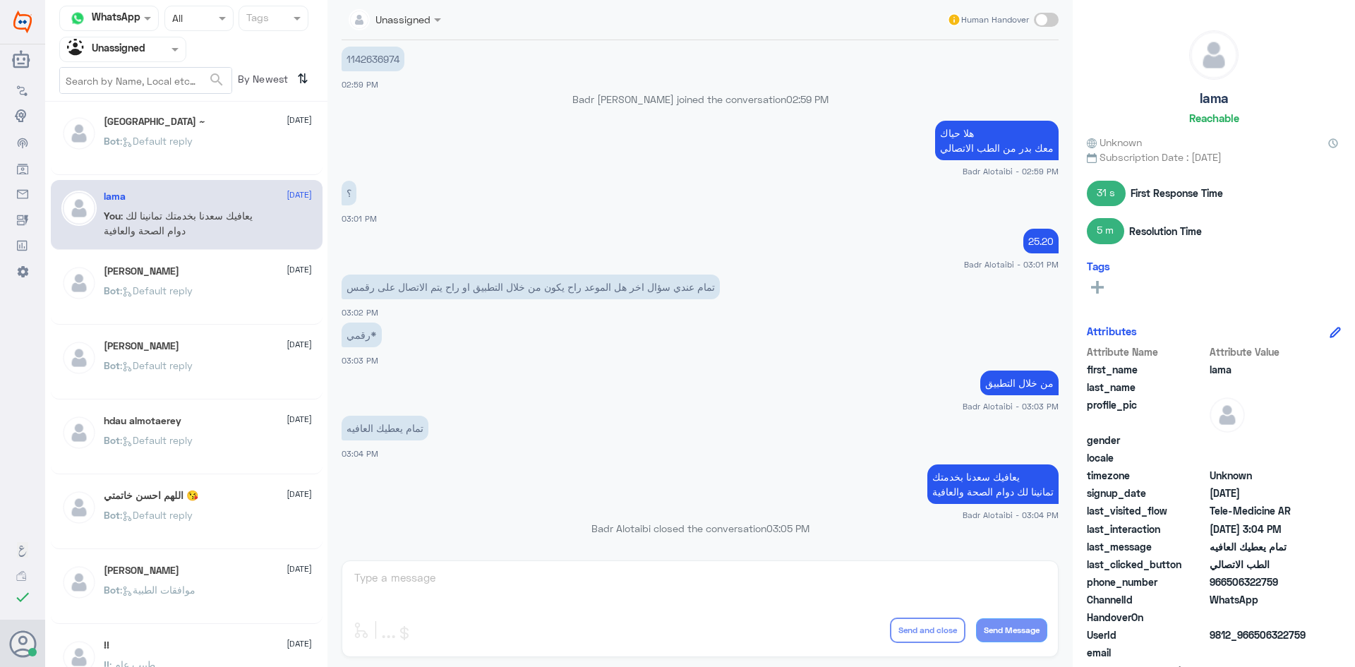
click at [157, 58] on div "Agent Filter Unassigned" at bounding box center [114, 49] width 108 height 21
click at [148, 85] on div "All" at bounding box center [122, 82] width 127 height 26
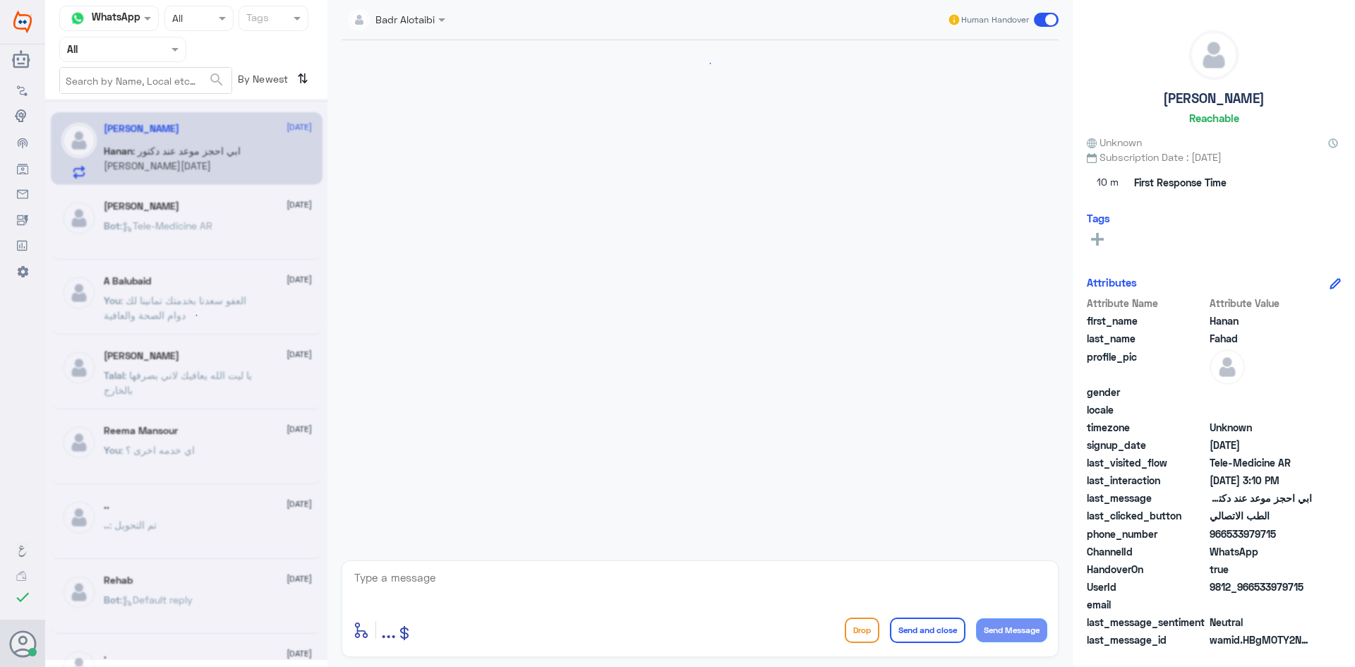
scroll to position [194, 0]
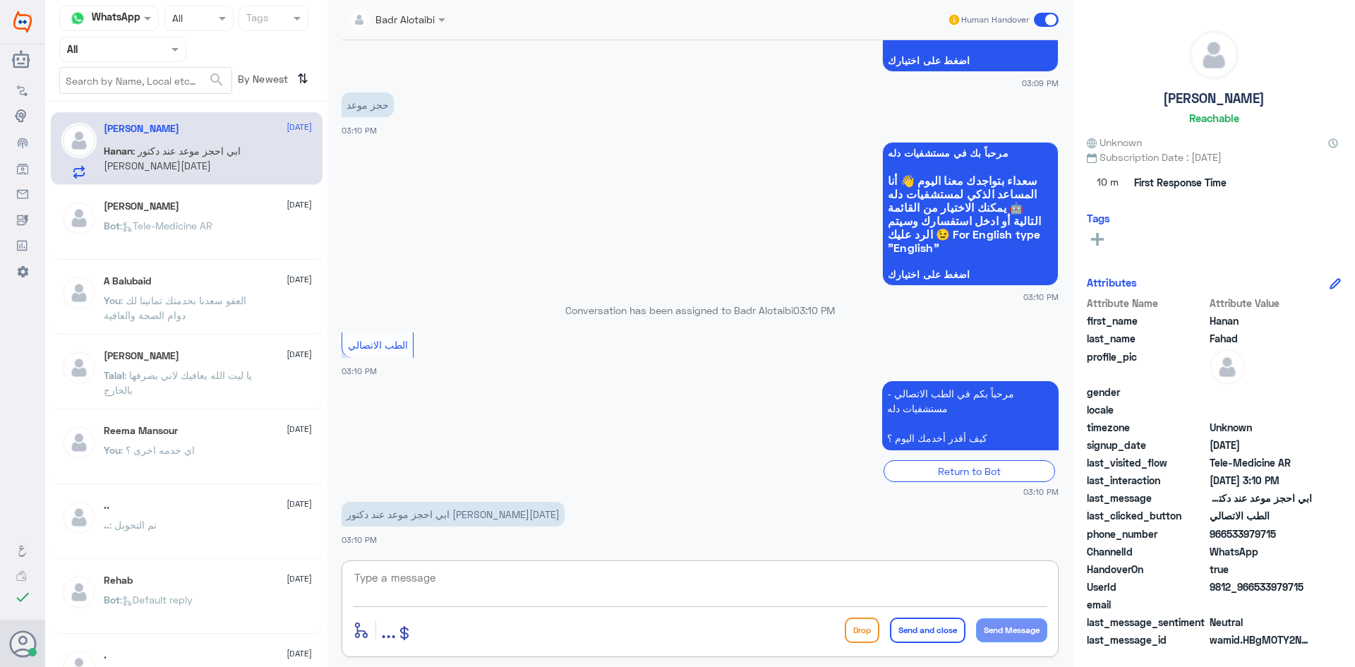
click at [758, 584] on textarea at bounding box center [700, 585] width 694 height 35
type textarea "هلا حياك معك بدر من الطب الاتصالي"
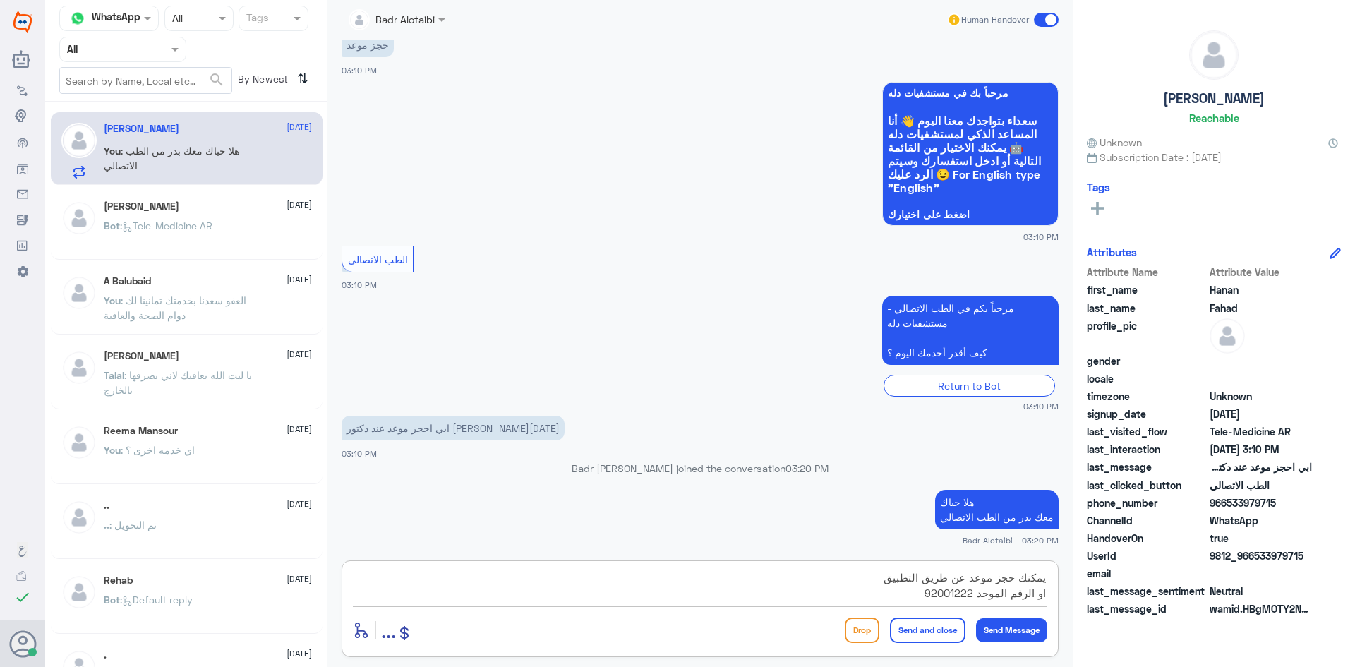
type textarea "يمكنك حجز موعد عن طريق التطبيق او الرقم الموحد 920012222"
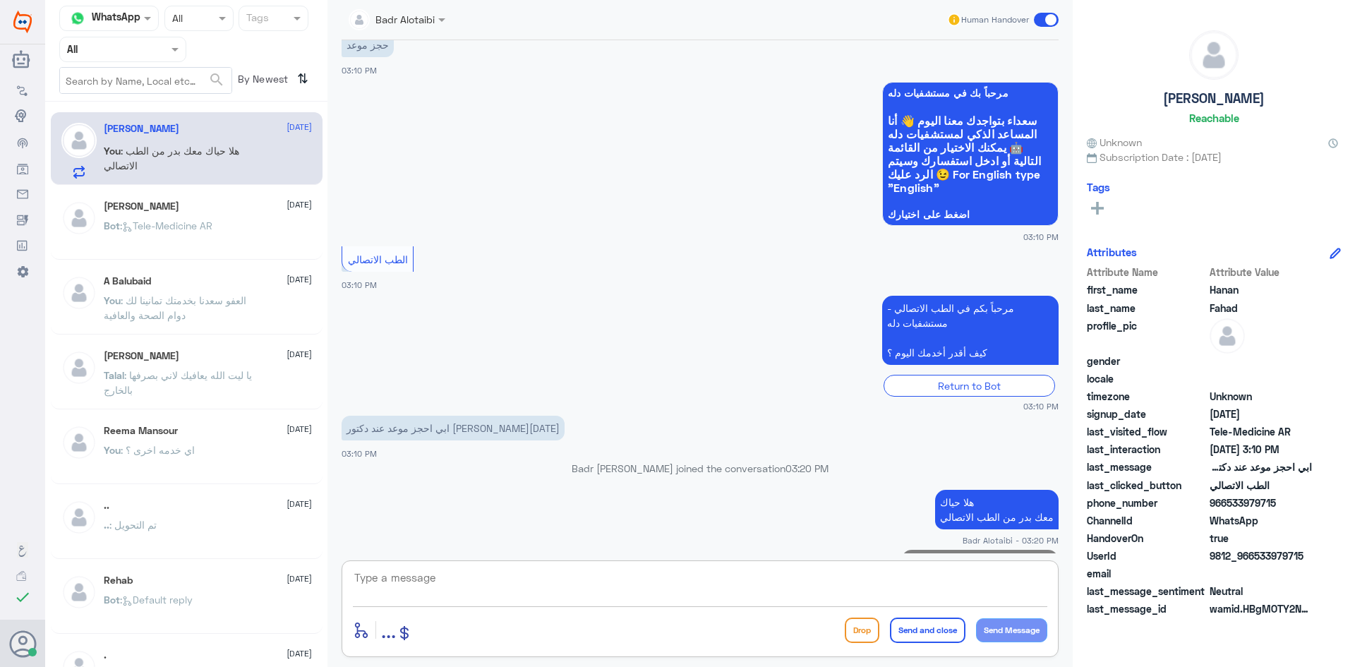
scroll to position [314, 0]
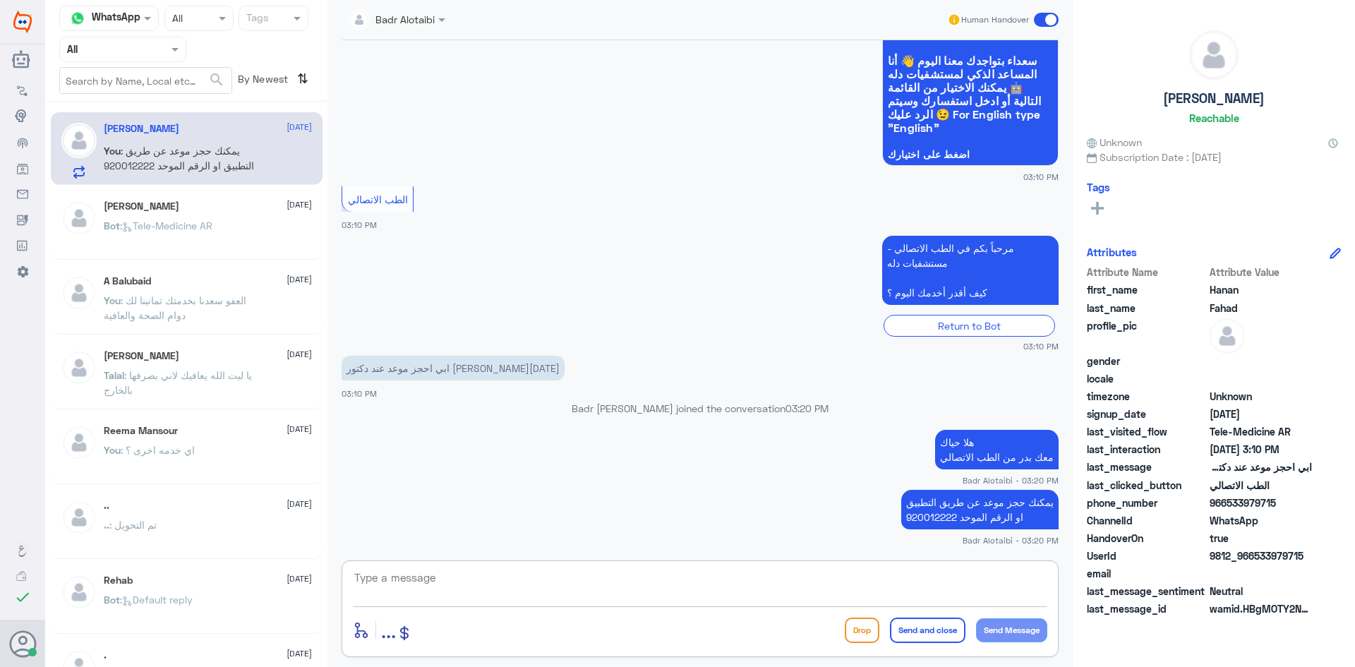
click at [1047, 18] on span at bounding box center [1046, 20] width 25 height 14
click at [0, 0] on input "checkbox" at bounding box center [0, 0] width 0 height 0
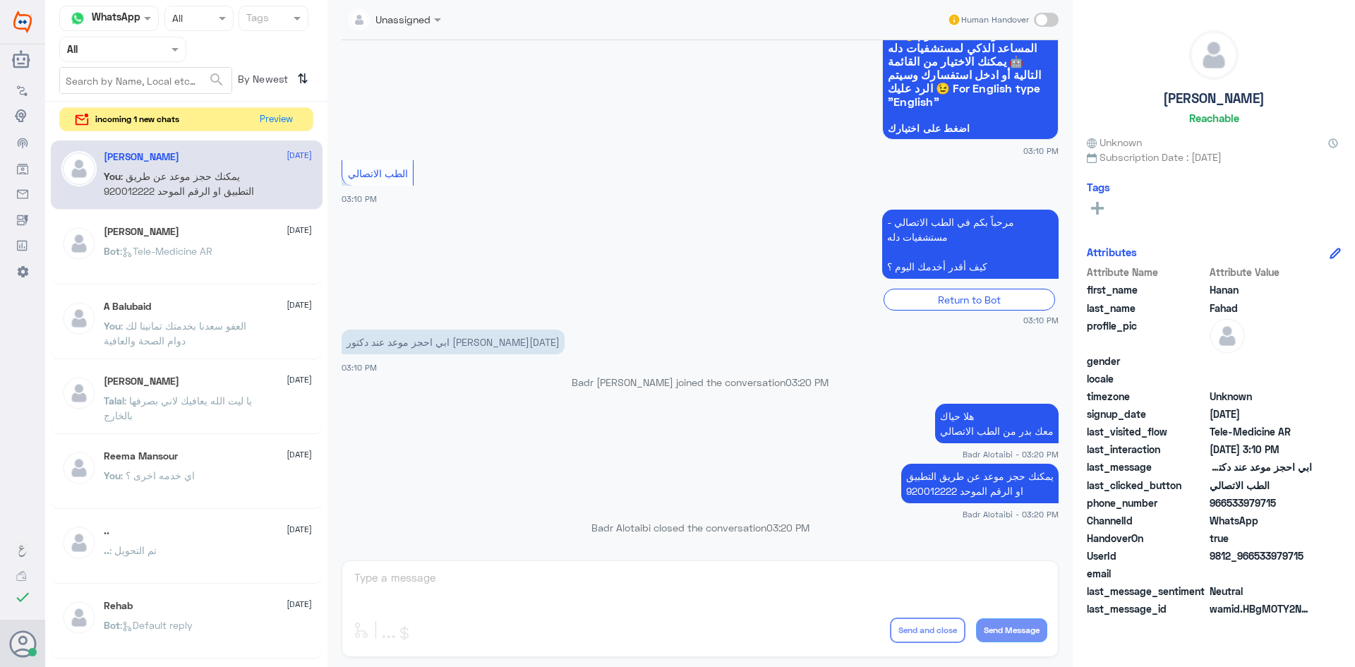
click at [282, 107] on div "incoming 1 new chats Preview" at bounding box center [186, 119] width 254 height 25
click at [283, 115] on button "Preview" at bounding box center [277, 119] width 44 height 22
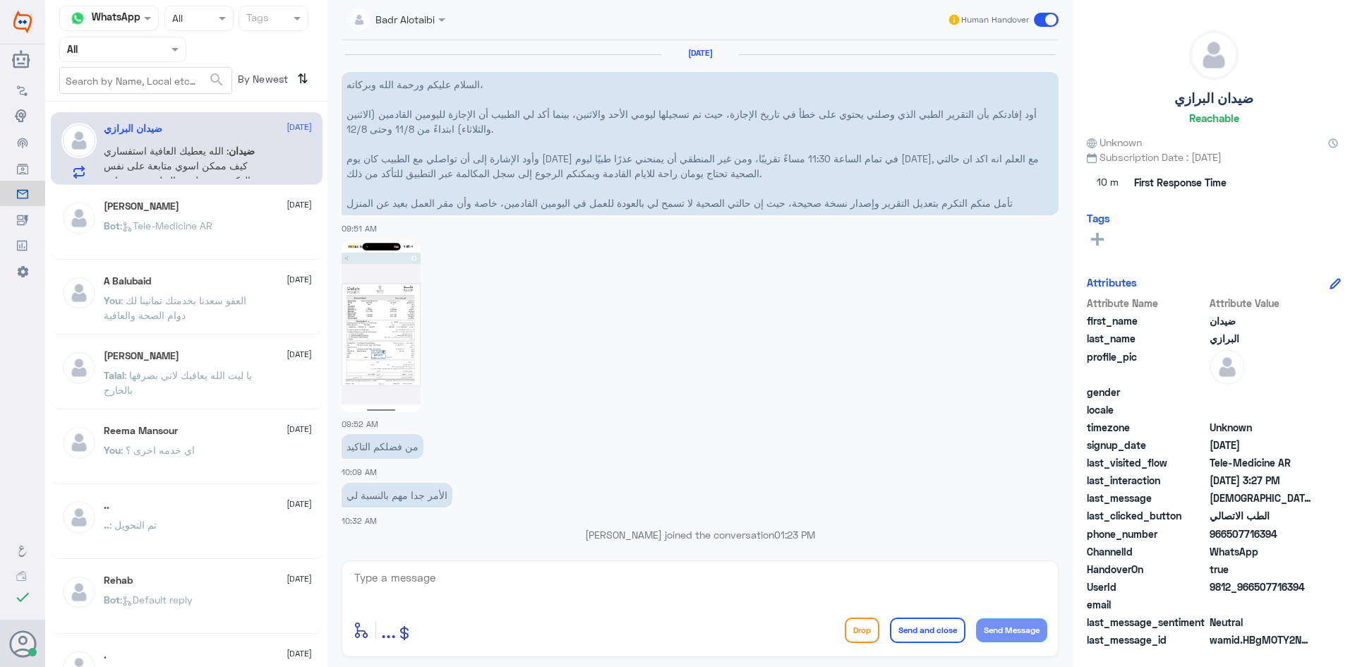
scroll to position [930, 0]
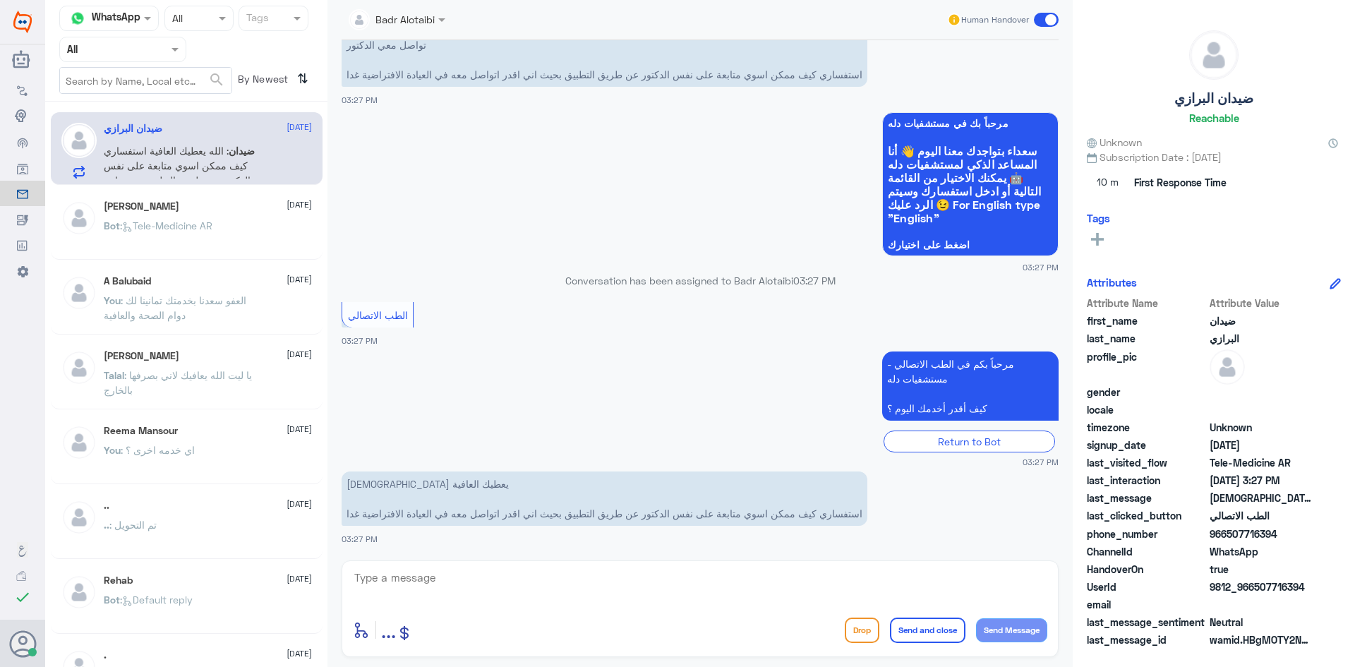
drag, startPoint x: 224, startPoint y: 200, endPoint x: 338, endPoint y: 201, distance: 113.6
click at [231, 200] on div "عبدالرحمن 9 August Bot : Tele-Medicine AR" at bounding box center [187, 225] width 272 height 70
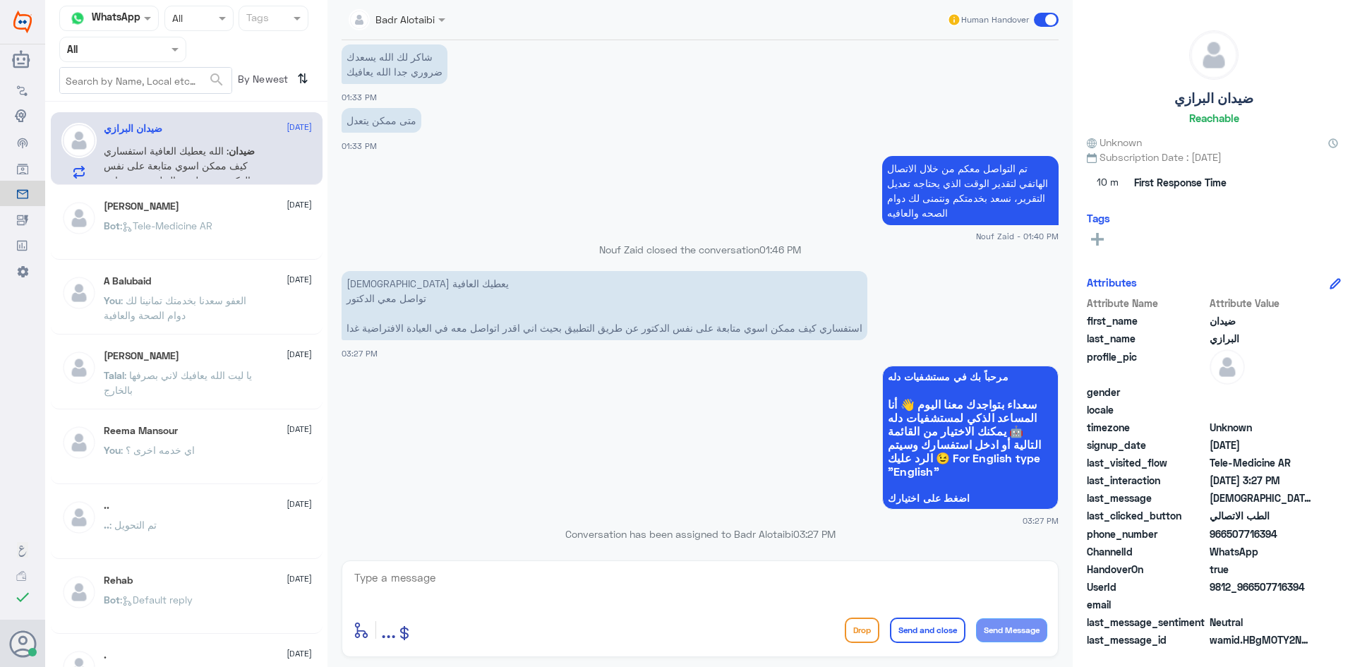
scroll to position [718, 0]
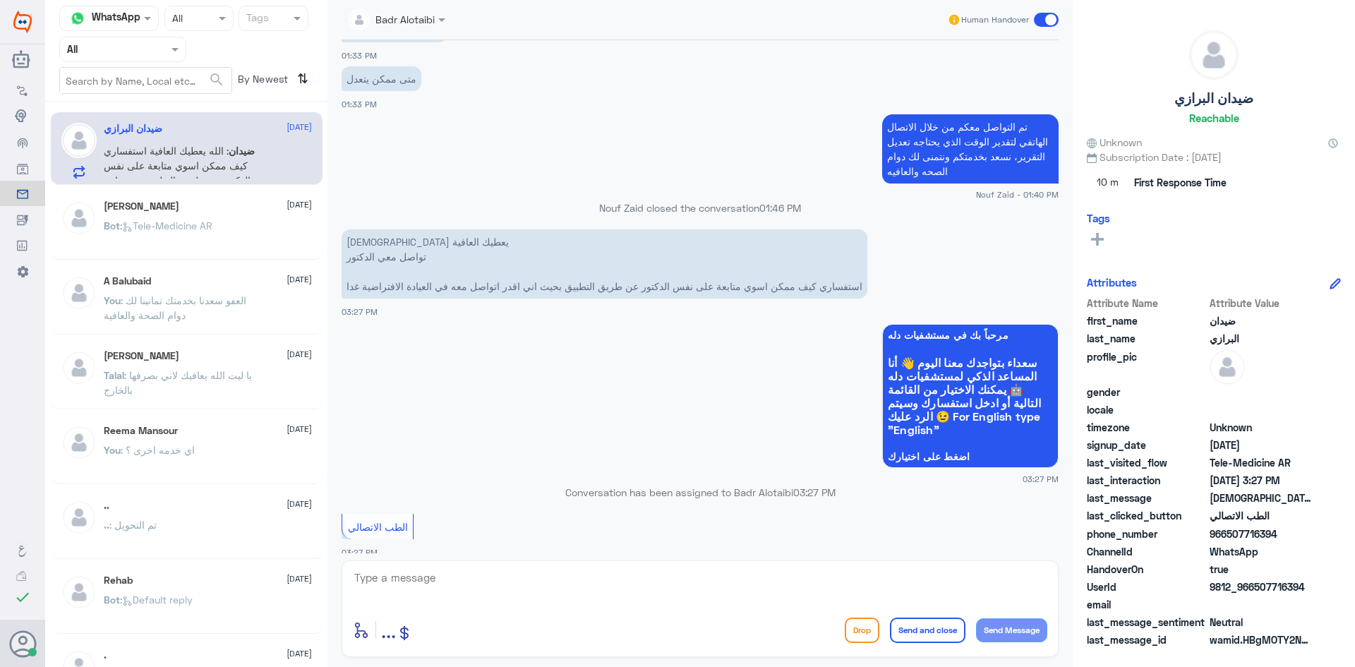
click at [1299, 587] on span "9812_966507716394" at bounding box center [1261, 586] width 102 height 15
drag, startPoint x: 1304, startPoint y: 587, endPoint x: 1257, endPoint y: 592, distance: 47.5
click at [1257, 592] on span "9812_966507716394" at bounding box center [1261, 586] width 102 height 15
copy span "507716394"
click at [651, 575] on textarea at bounding box center [700, 585] width 694 height 35
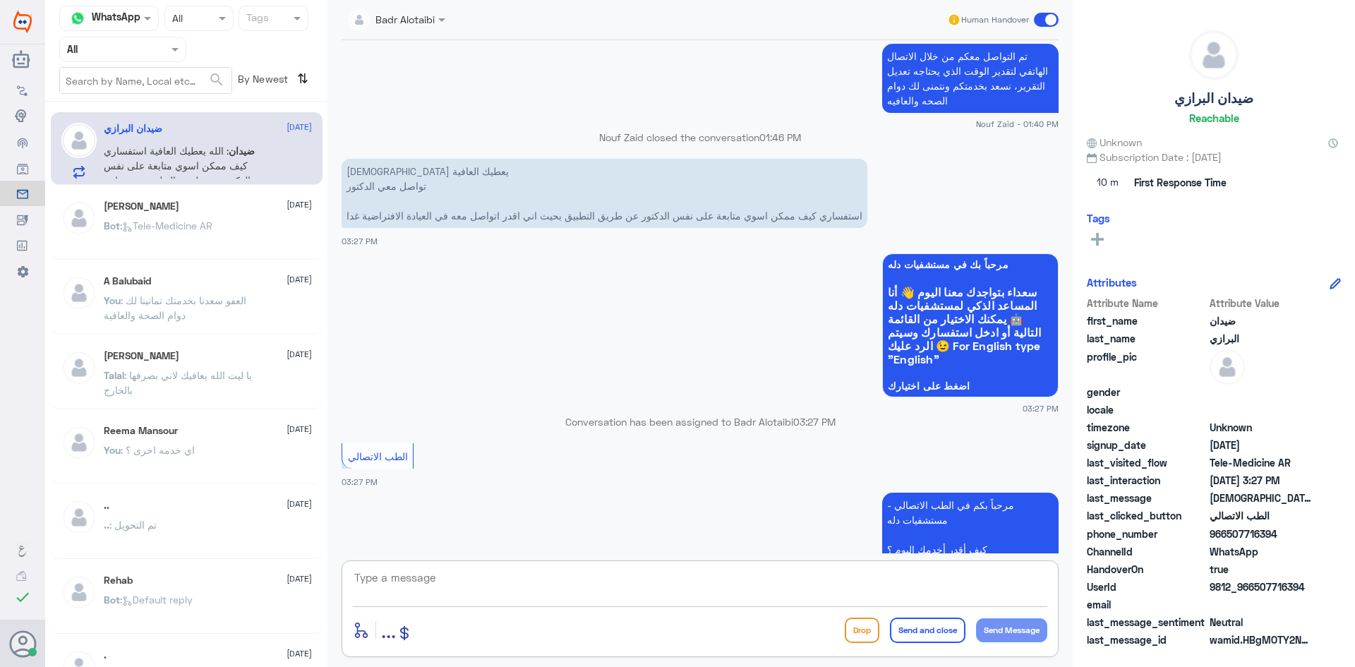
scroll to position [930, 0]
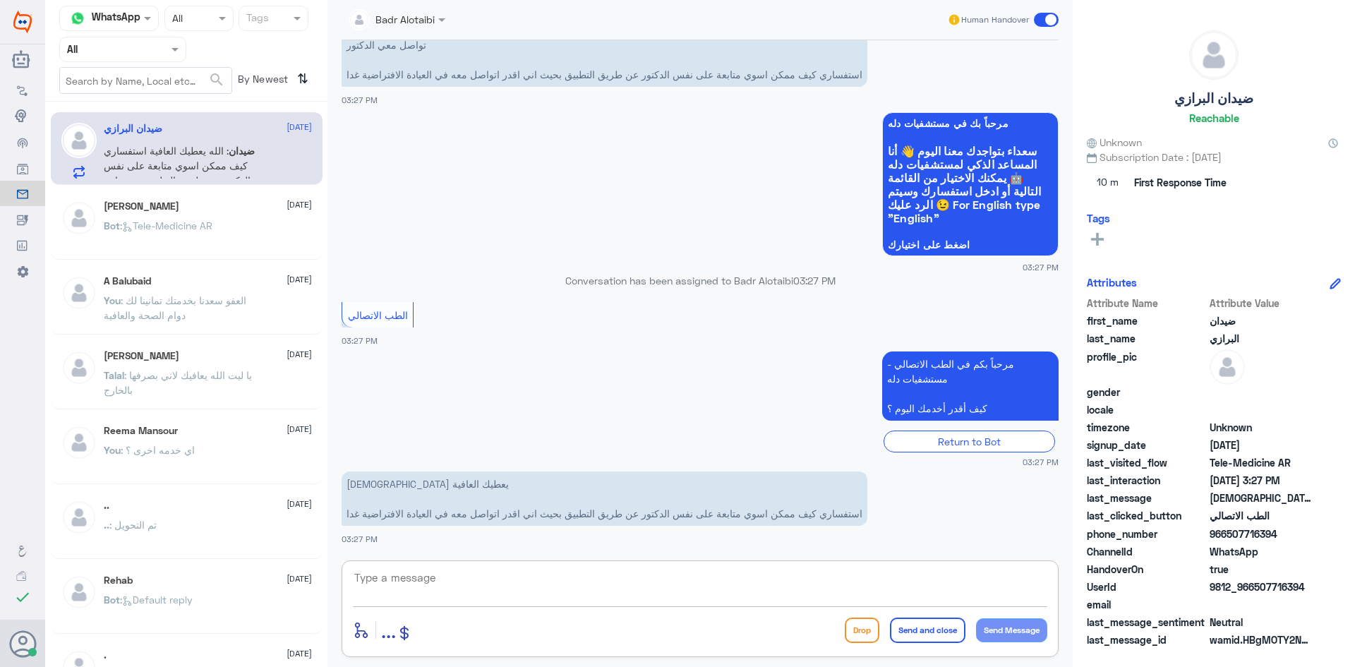
click at [742, 581] on textarea at bounding box center [700, 585] width 694 height 35
type textarea "هلا حياك معك بدر من الطب الاتصالي"
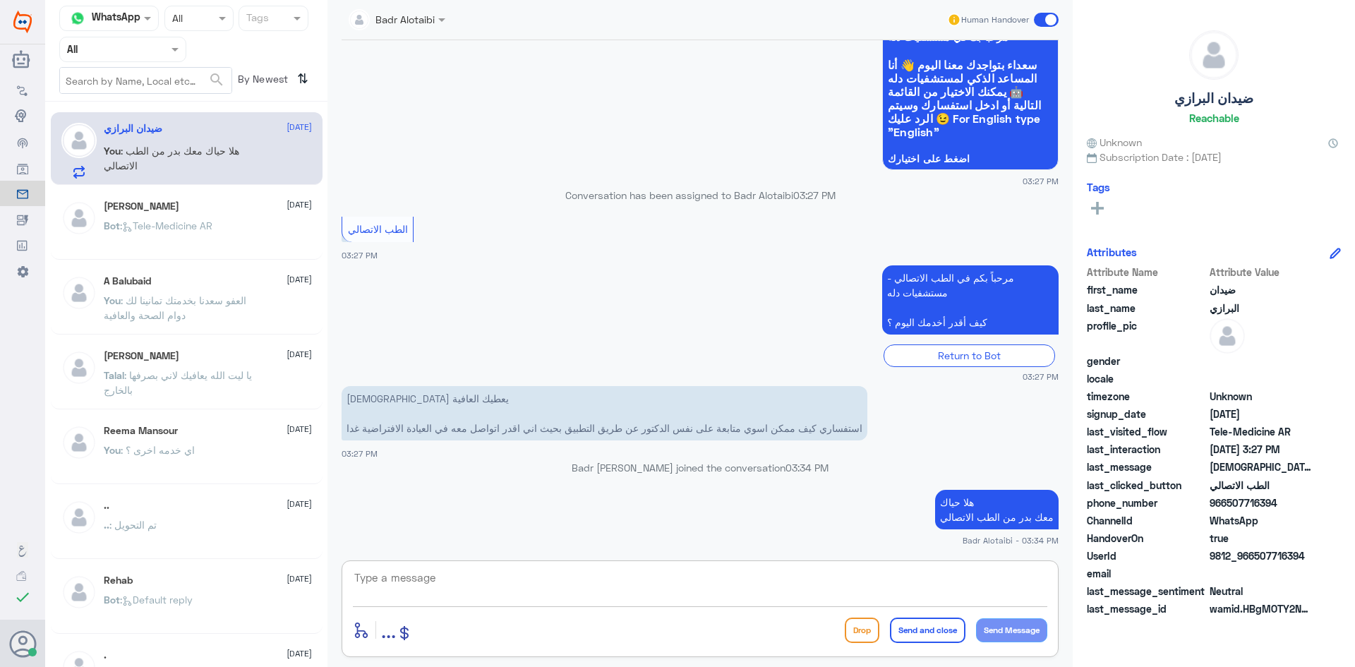
scroll to position [1067, 0]
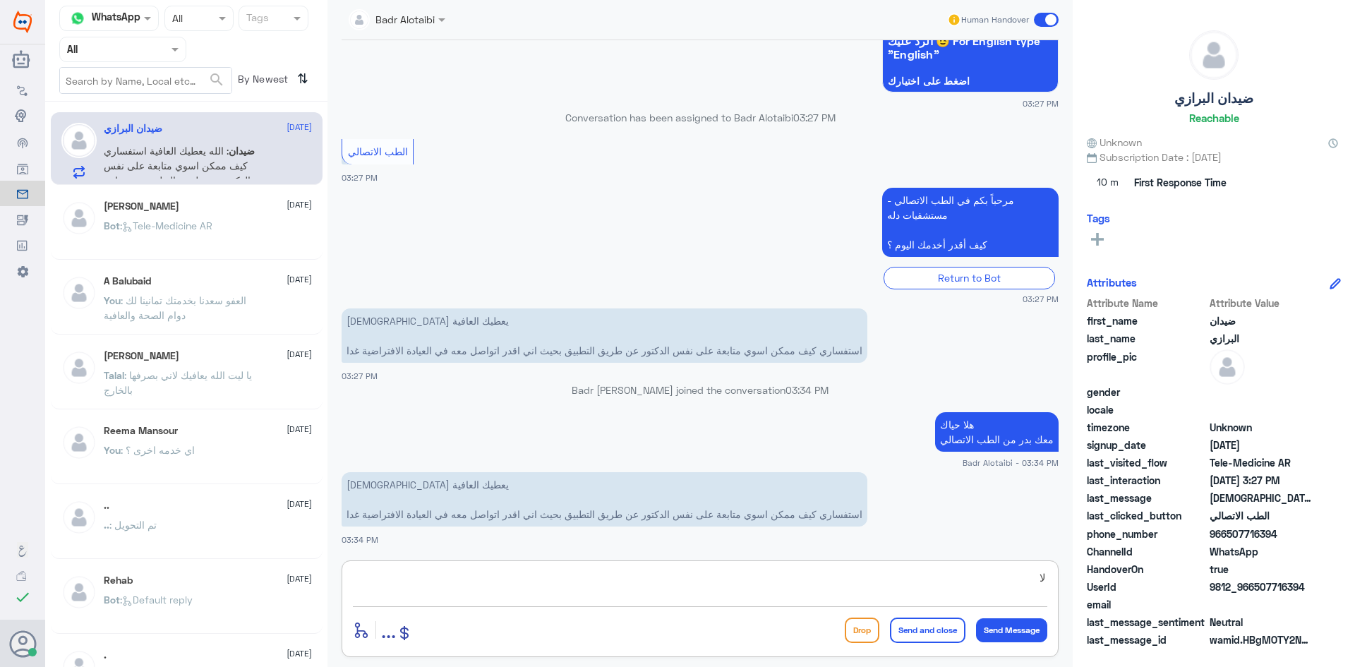
type textarea "ل"
type textarea "ت"
type textarea "م"
type textarea "يمكنك التواصل مع نفس الطبيب غدا"
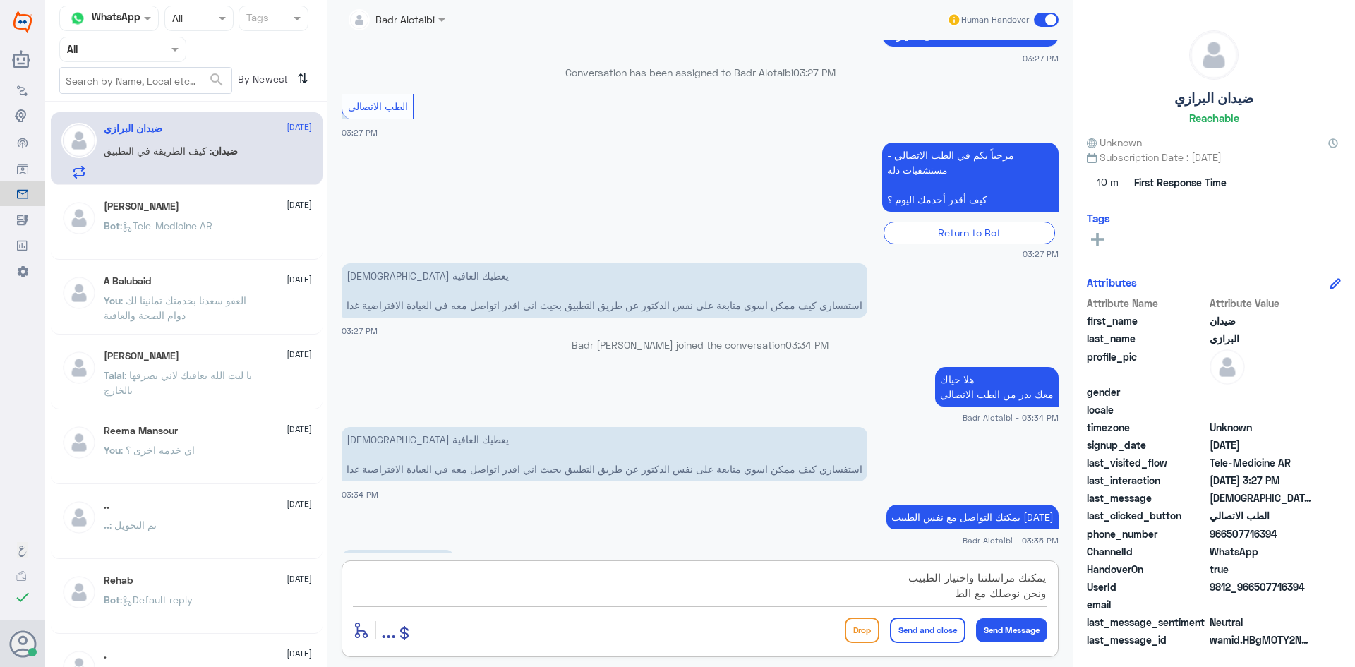
scroll to position [1161, 0]
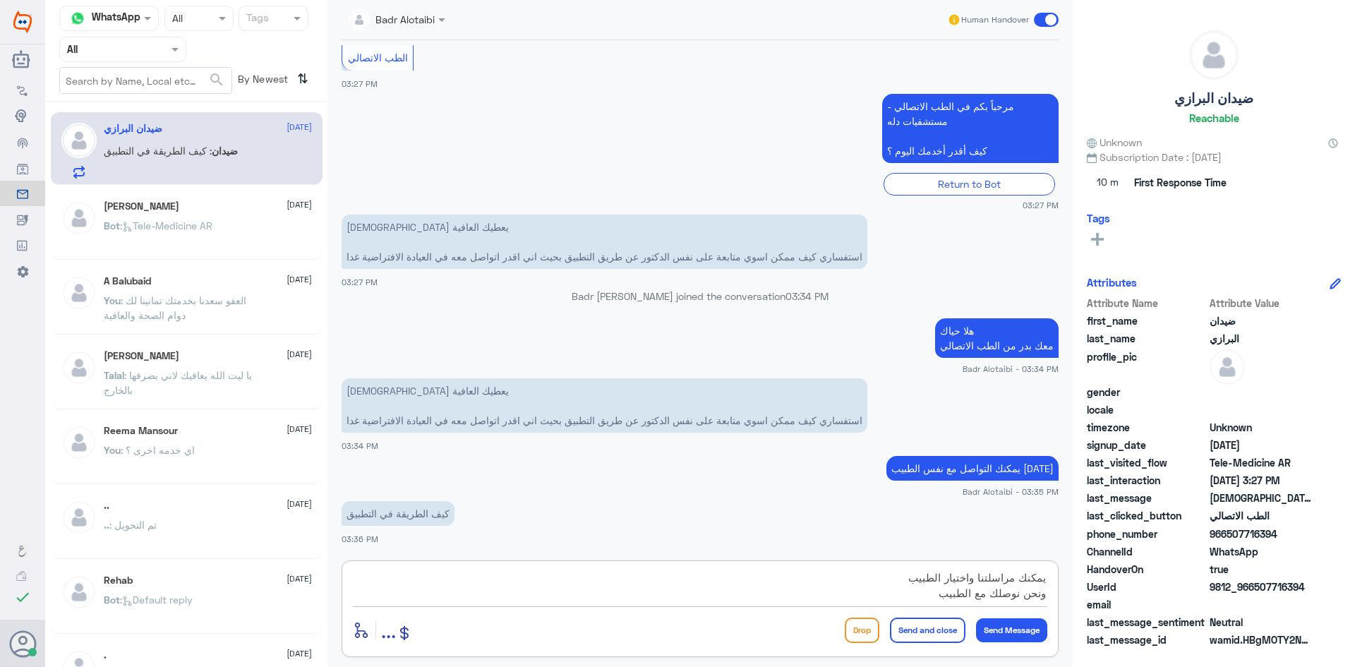
type textarea "يمكنك مراسلتنا واختيار الطبيب ونحن نوصلك مع الطبيب"
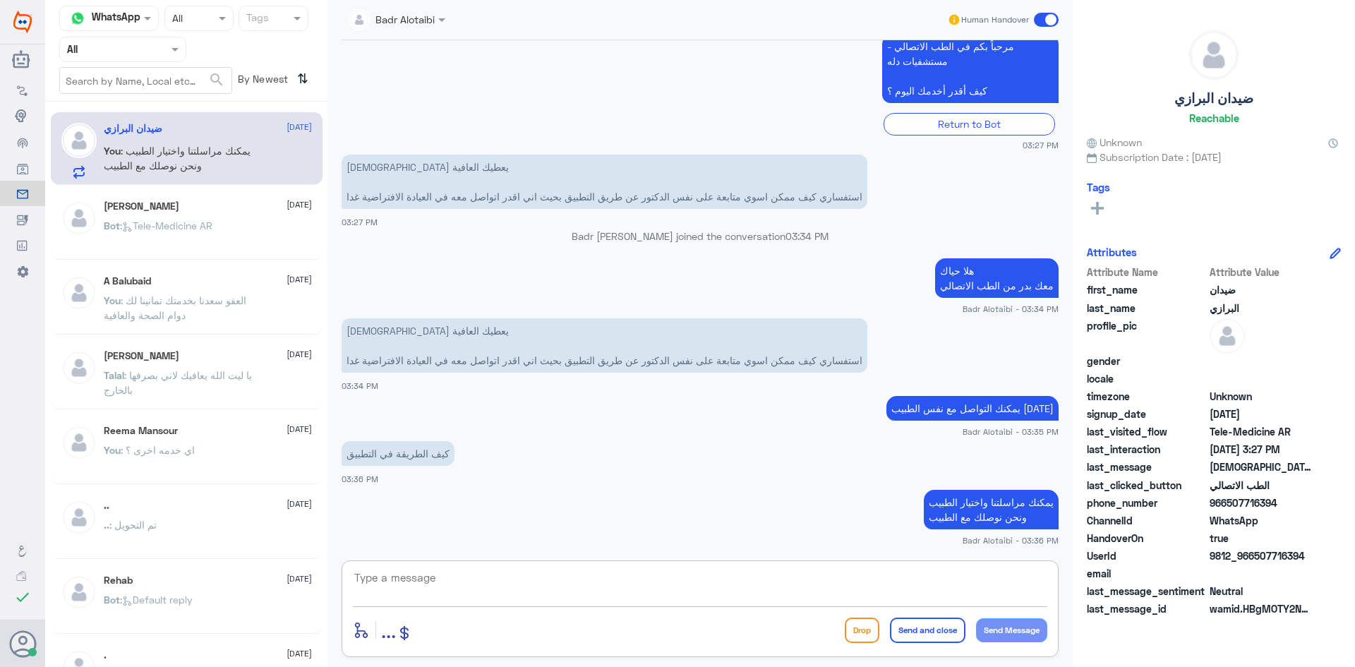
scroll to position [1269, 0]
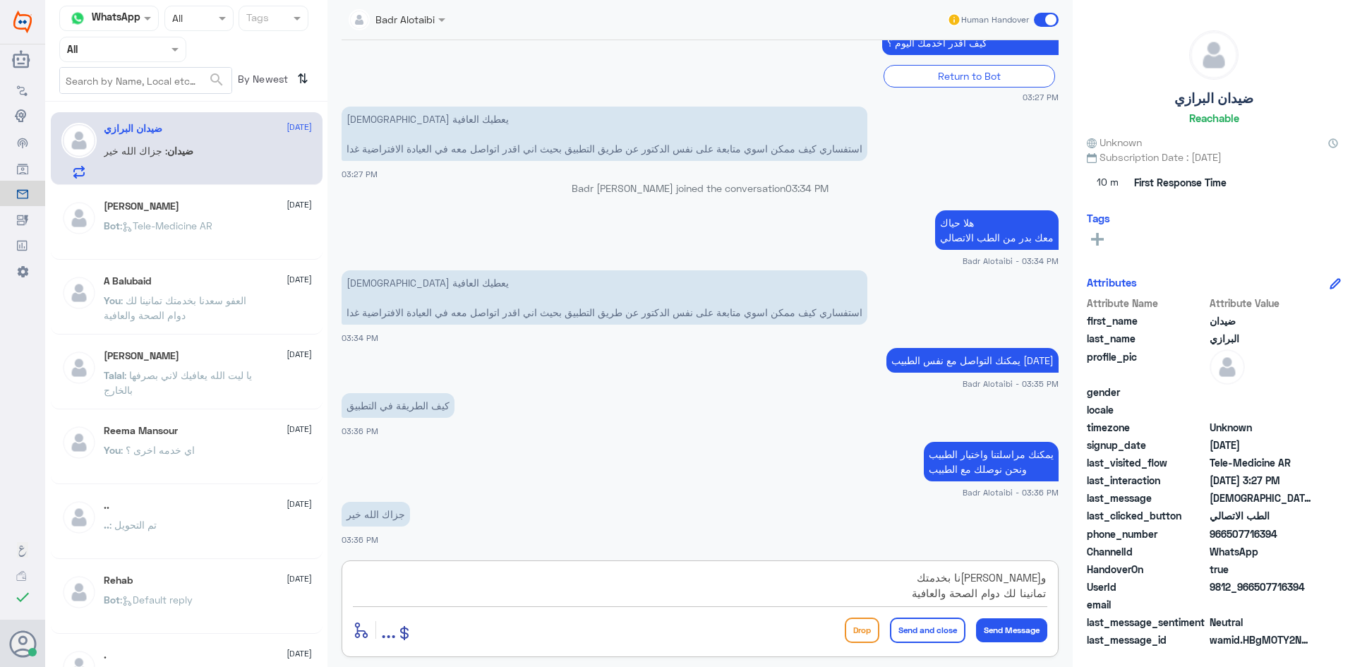
type textarea "وياك سعدنا بخدمتك تمانينا لك دوام الصحة والعافية"
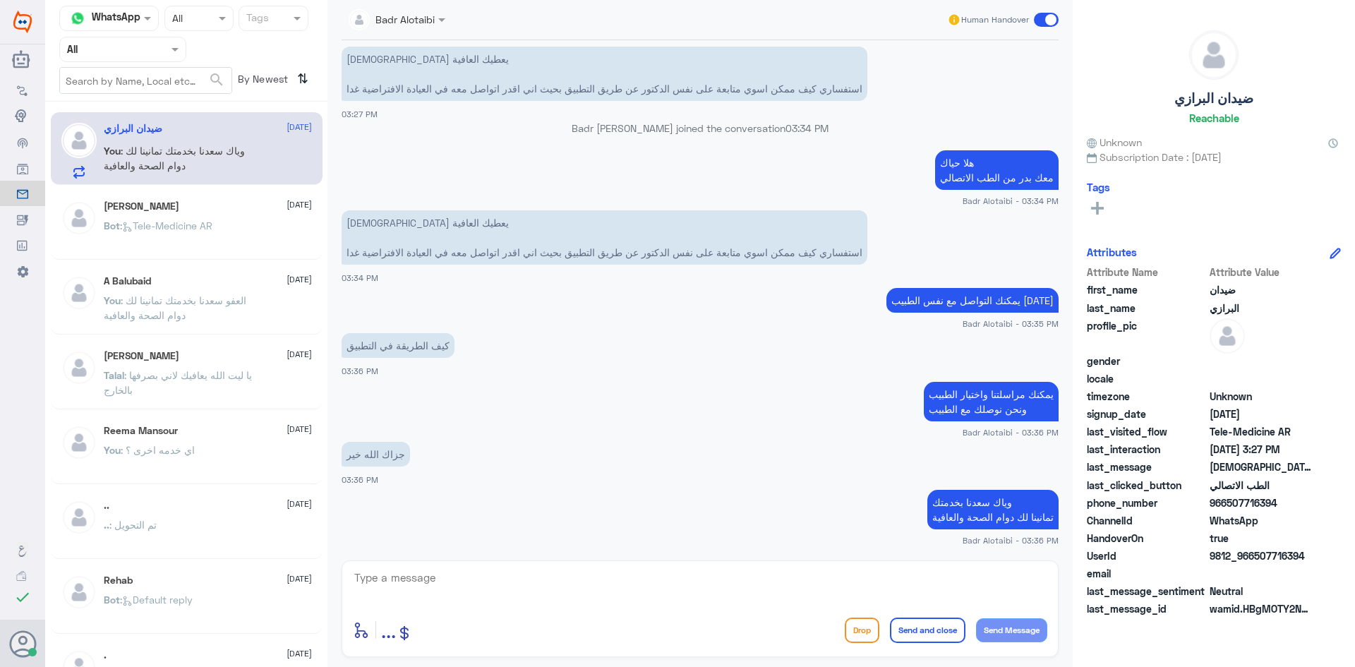
click at [1033, 18] on div "Human Handover" at bounding box center [1003, 19] width 112 height 25
click at [1043, 20] on span at bounding box center [1046, 20] width 25 height 14
click at [0, 0] on input "checkbox" at bounding box center [0, 0] width 0 height 0
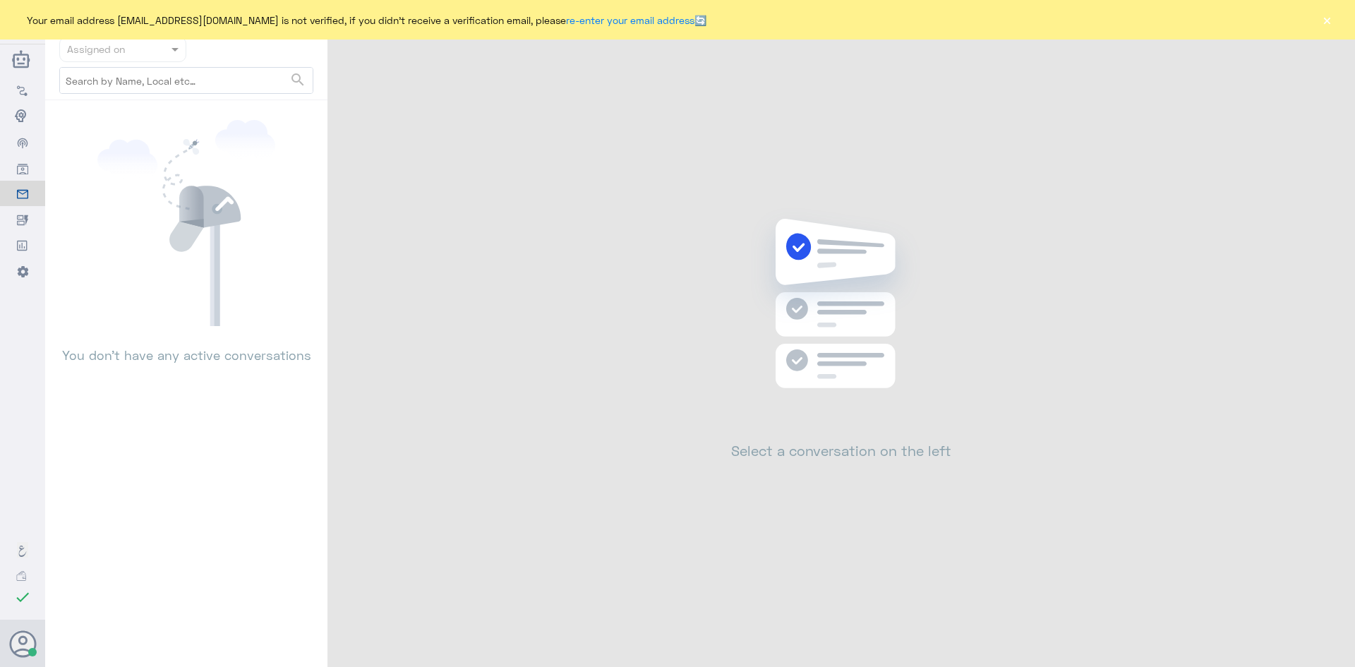
click at [1326, 18] on button "×" at bounding box center [1327, 20] width 14 height 14
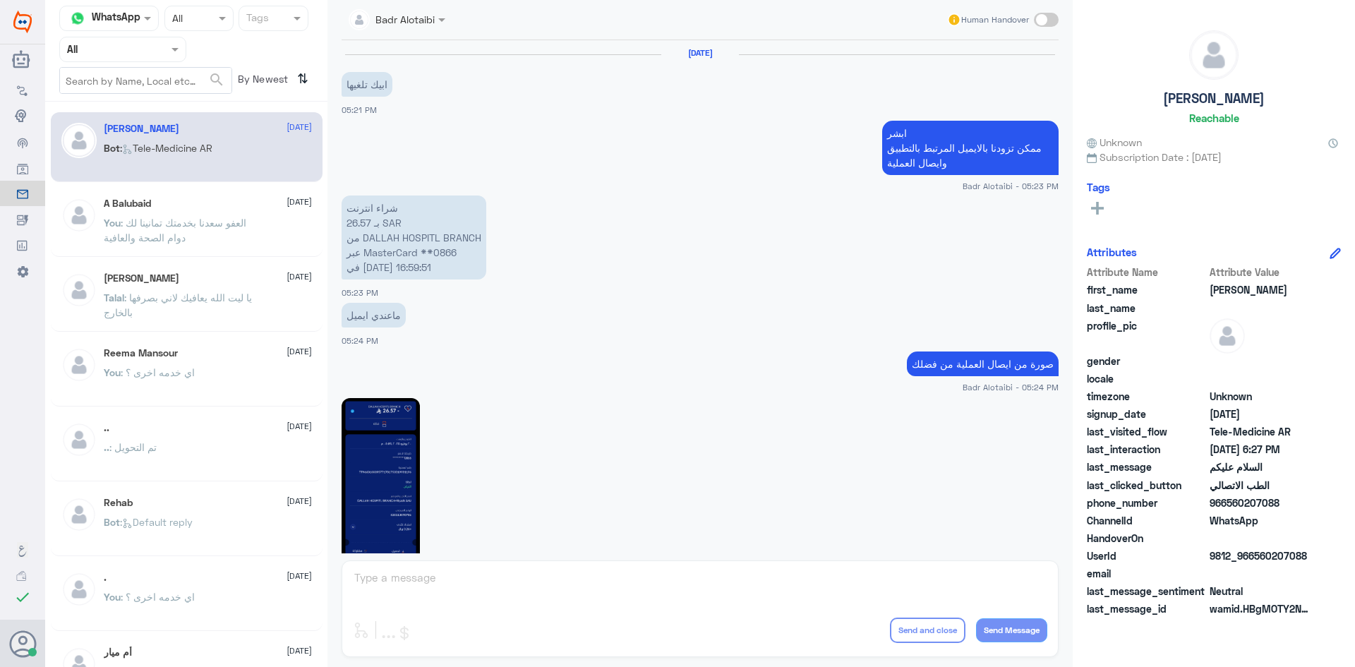
scroll to position [793, 0]
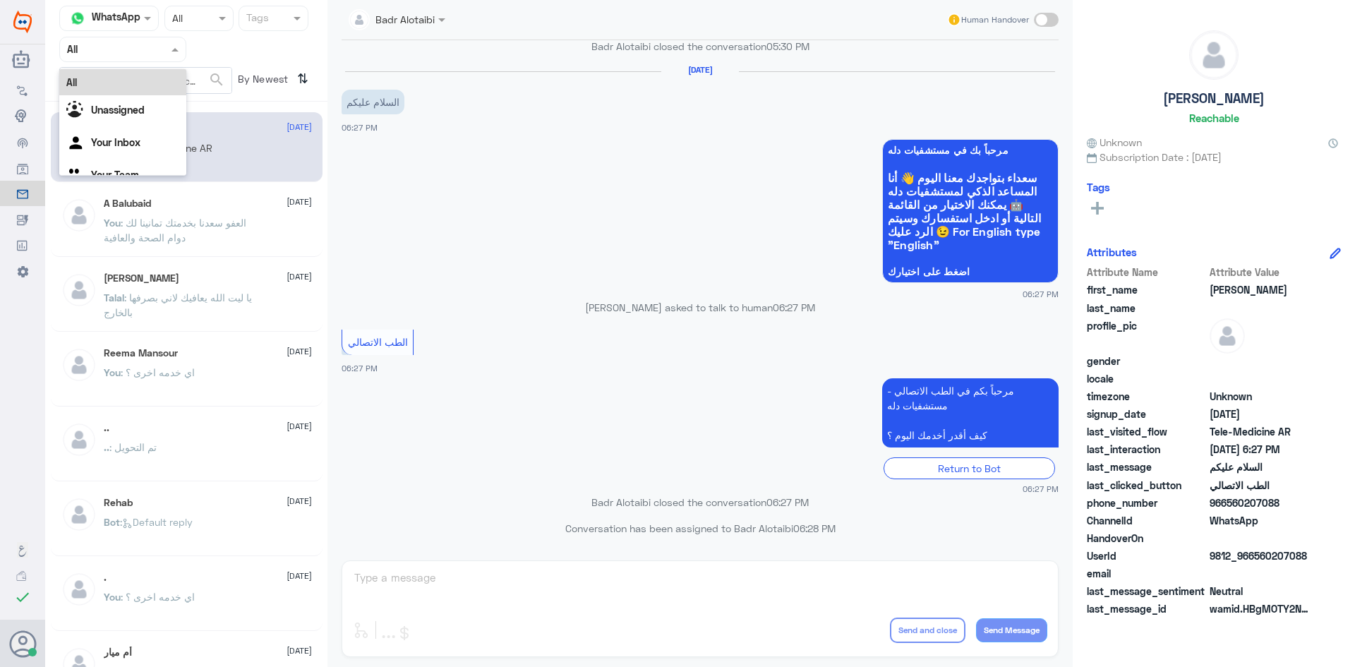
click at [174, 53] on span at bounding box center [177, 49] width 18 height 15
click at [163, 97] on div "Unassigned" at bounding box center [122, 111] width 127 height 32
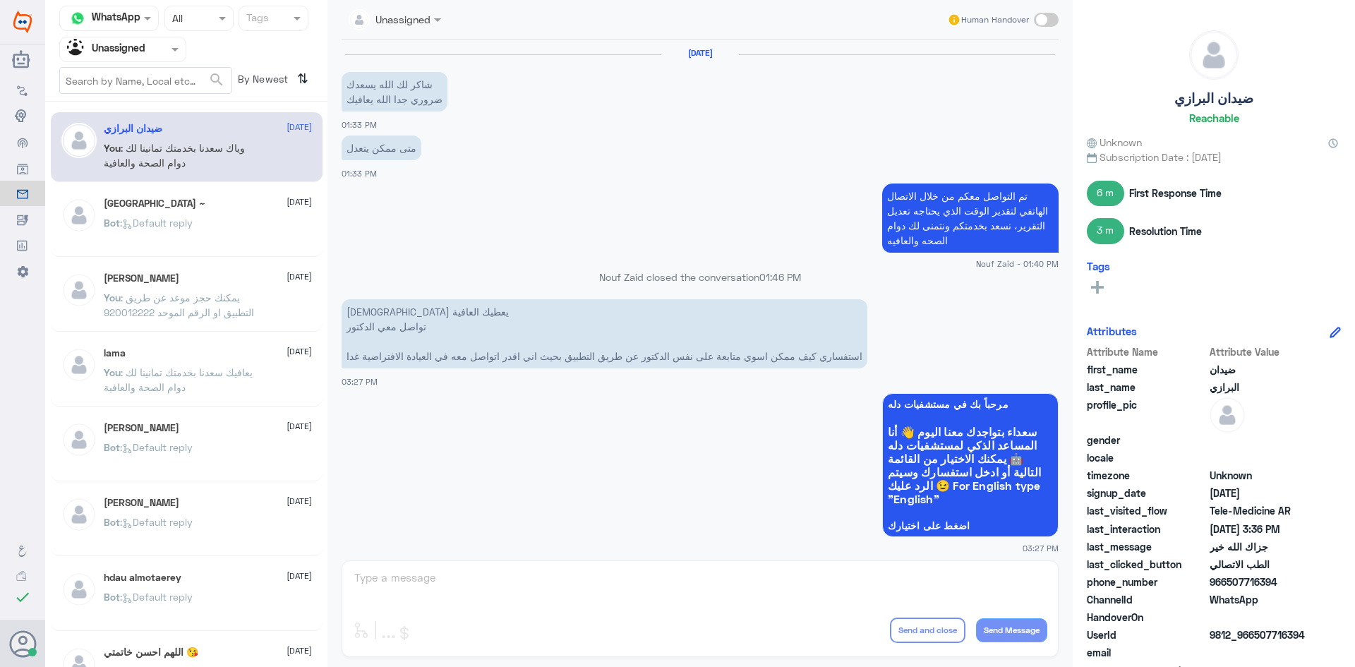
scroll to position [732, 0]
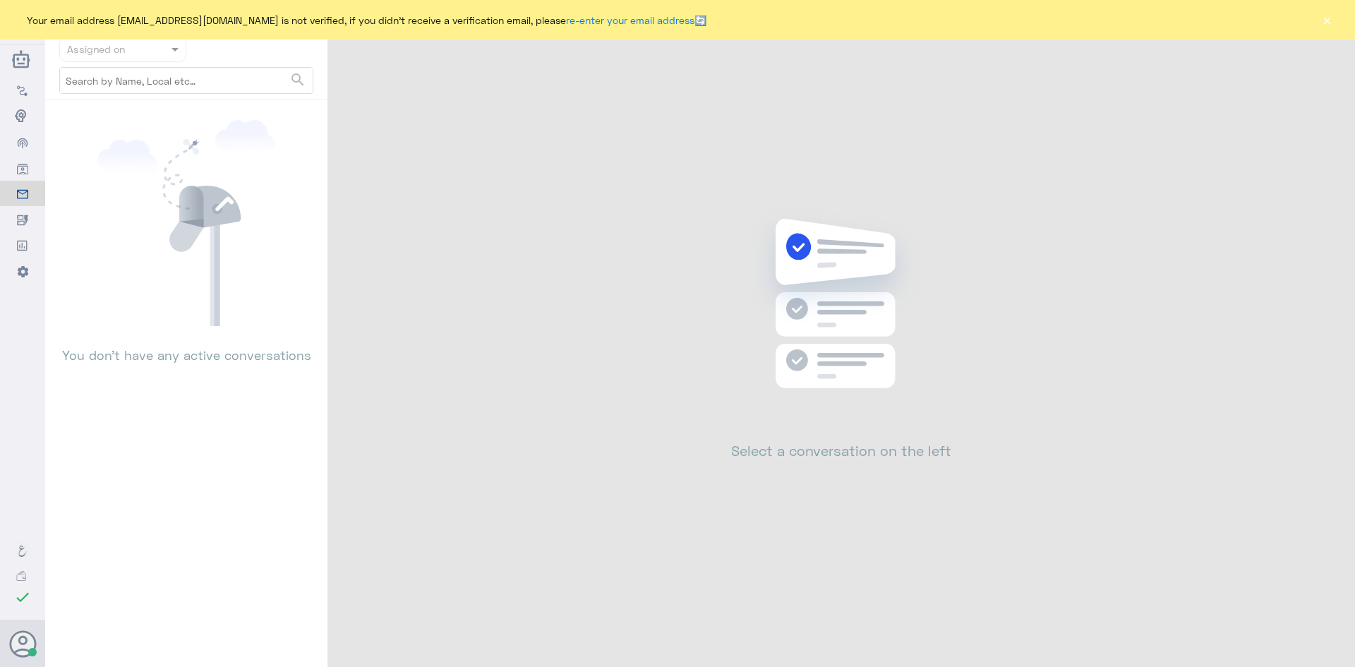
click at [1330, 25] on button "×" at bounding box center [1327, 20] width 14 height 14
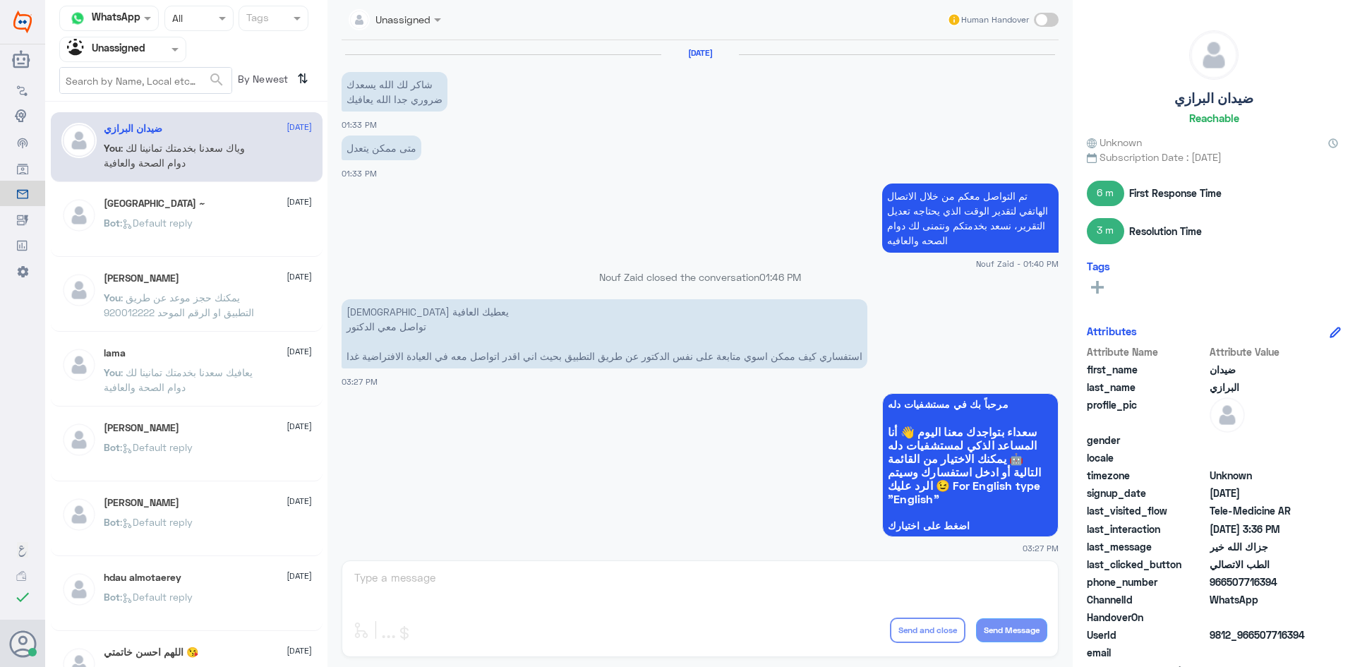
scroll to position [732, 0]
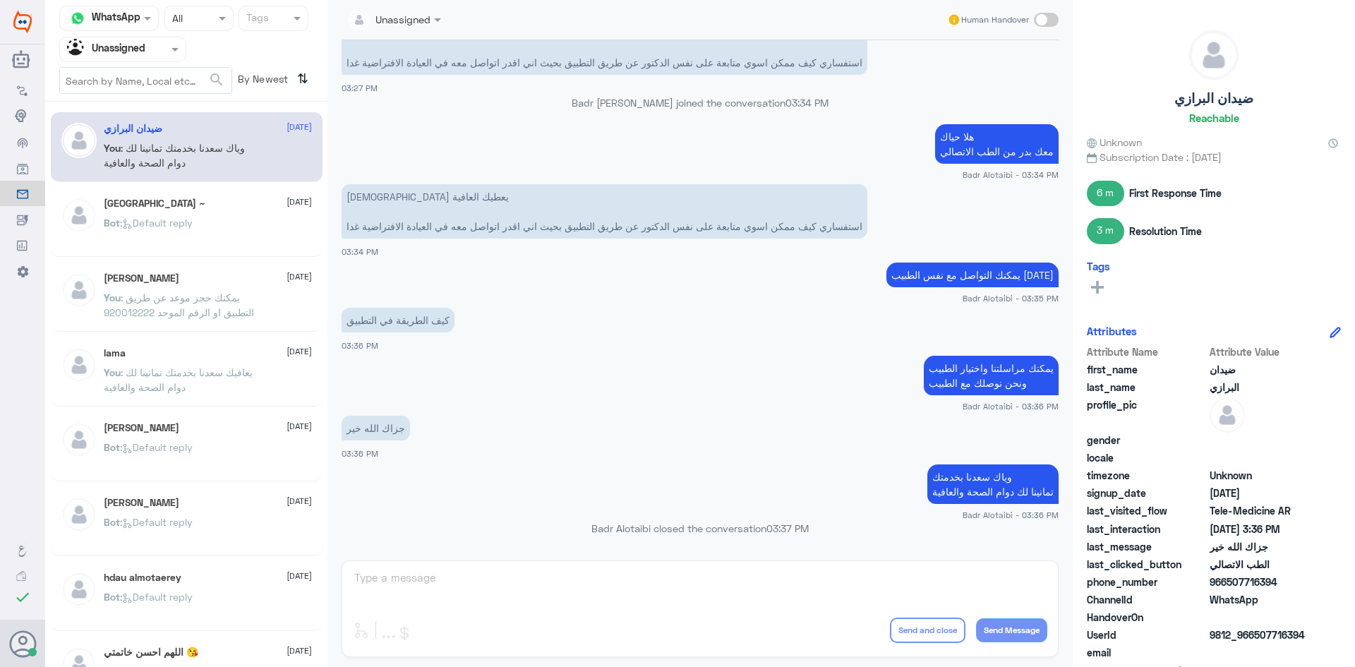
click at [248, 198] on div "[GEOGRAPHIC_DATA] ~ [DATE]" at bounding box center [208, 204] width 208 height 12
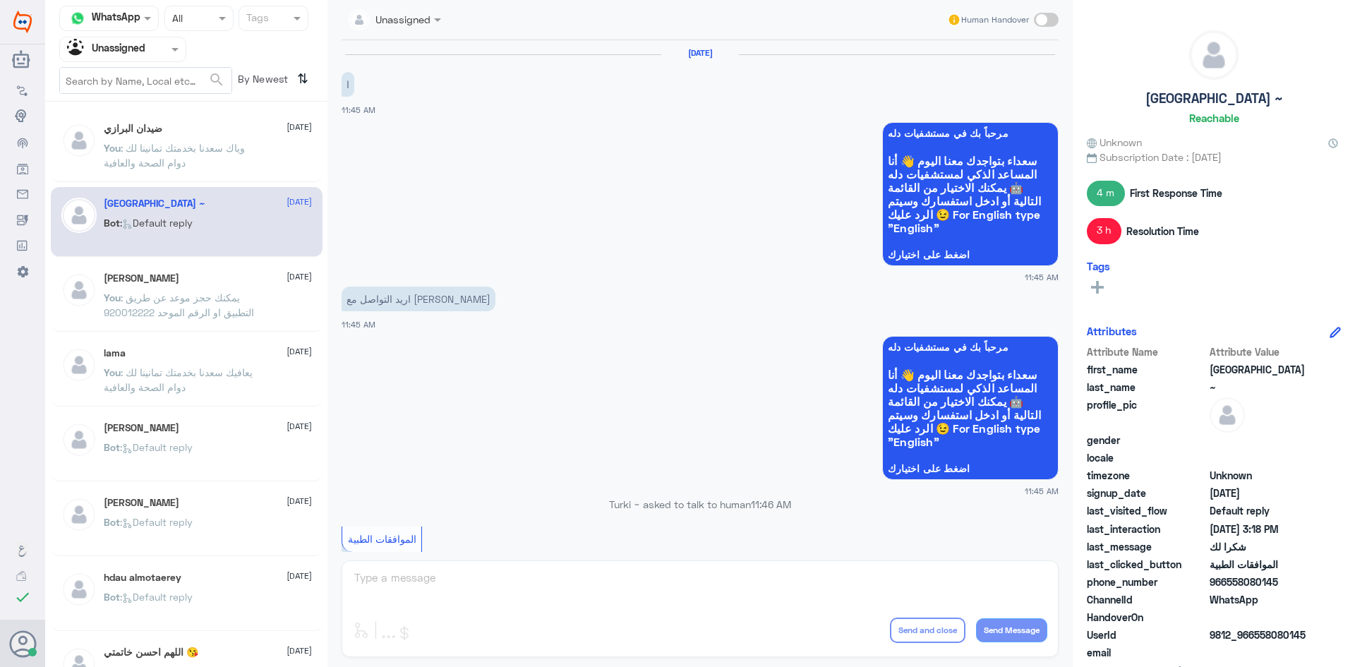
scroll to position [1090, 0]
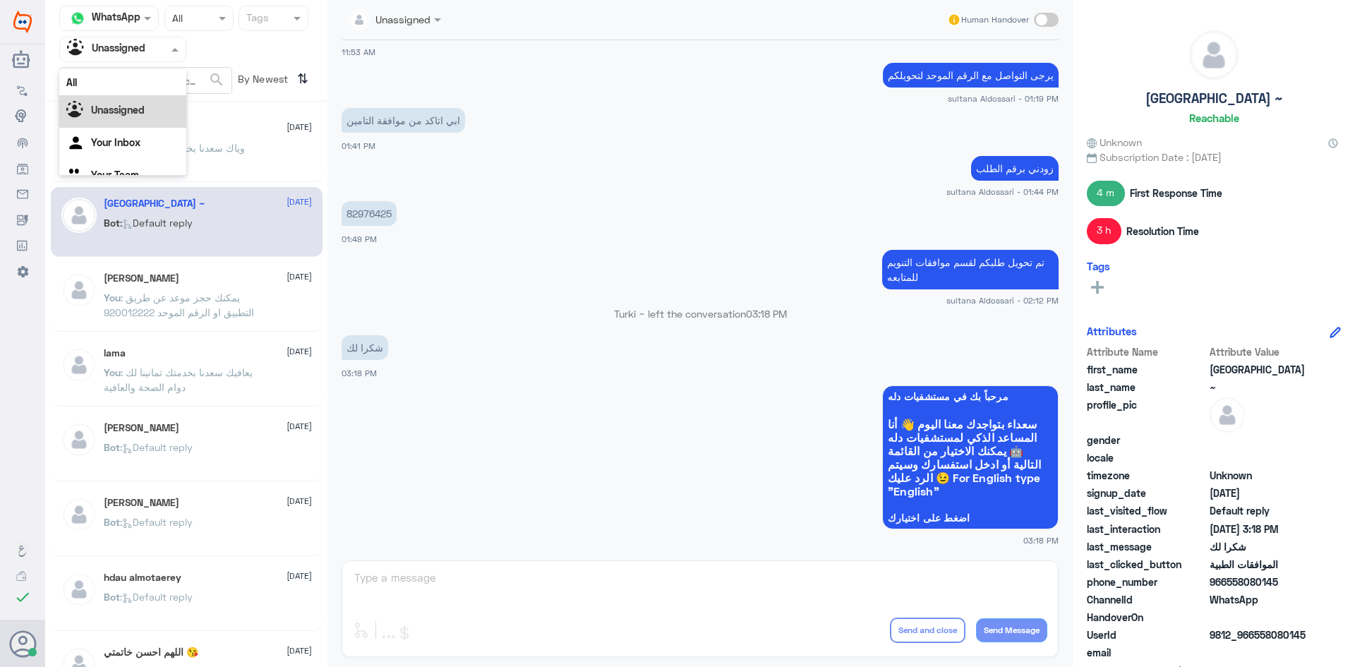
click at [170, 52] on span at bounding box center [177, 49] width 18 height 15
click at [155, 113] on div "Unassigned" at bounding box center [122, 111] width 127 height 32
click at [156, 47] on div at bounding box center [123, 49] width 126 height 16
click at [147, 80] on div "All" at bounding box center [122, 82] width 127 height 26
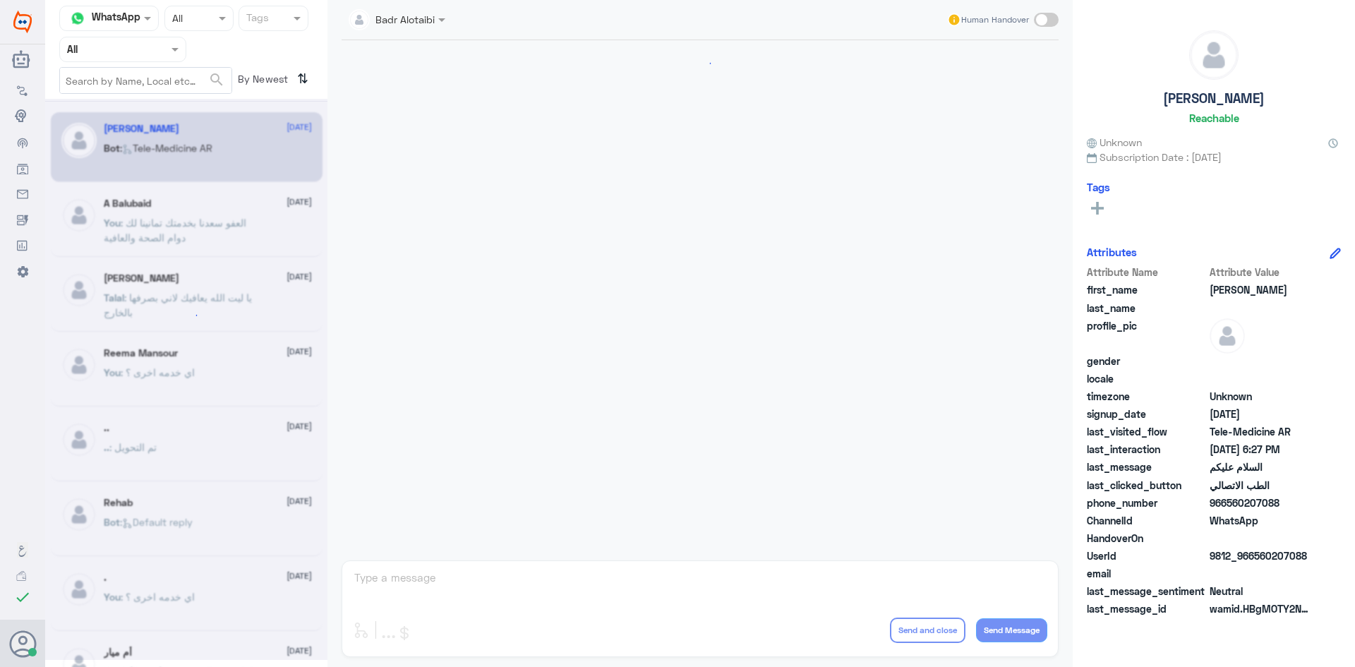
scroll to position [793, 0]
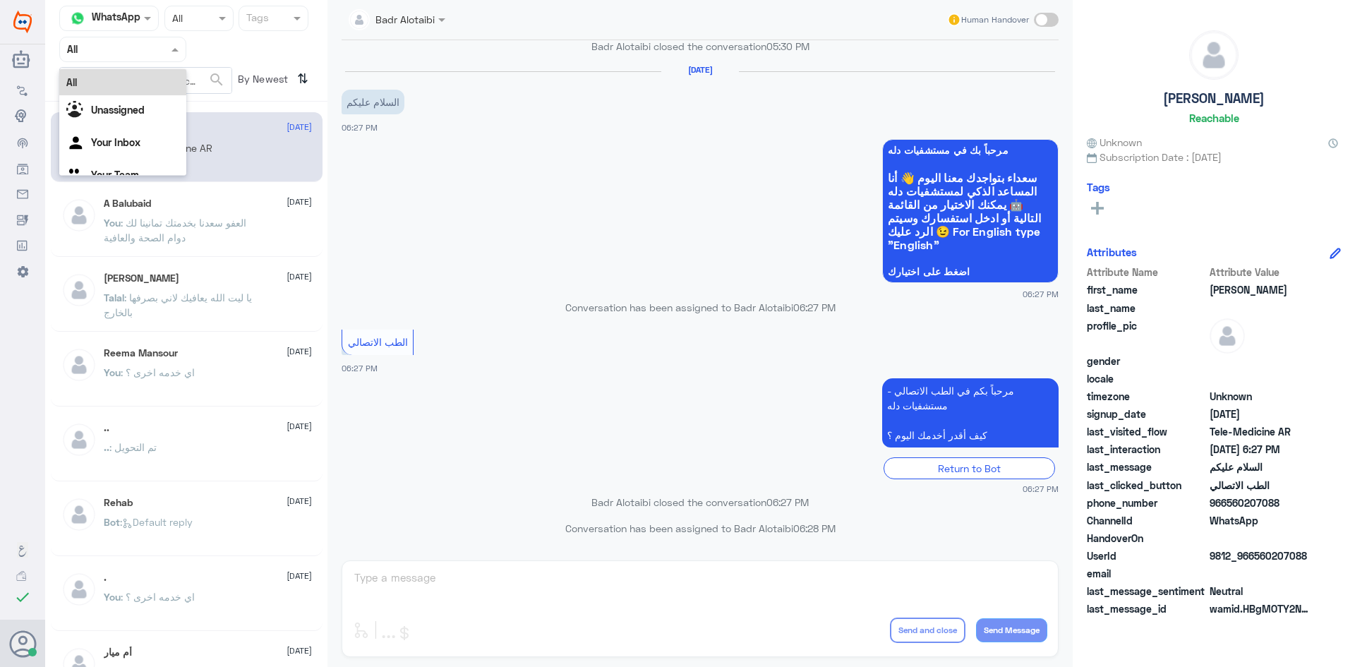
click at [162, 58] on div "Agent Filter All" at bounding box center [122, 49] width 127 height 25
click at [150, 86] on div "All" at bounding box center [122, 82] width 127 height 26
click at [147, 49] on div at bounding box center [123, 49] width 126 height 16
click at [154, 97] on div "Unassigned" at bounding box center [122, 111] width 127 height 32
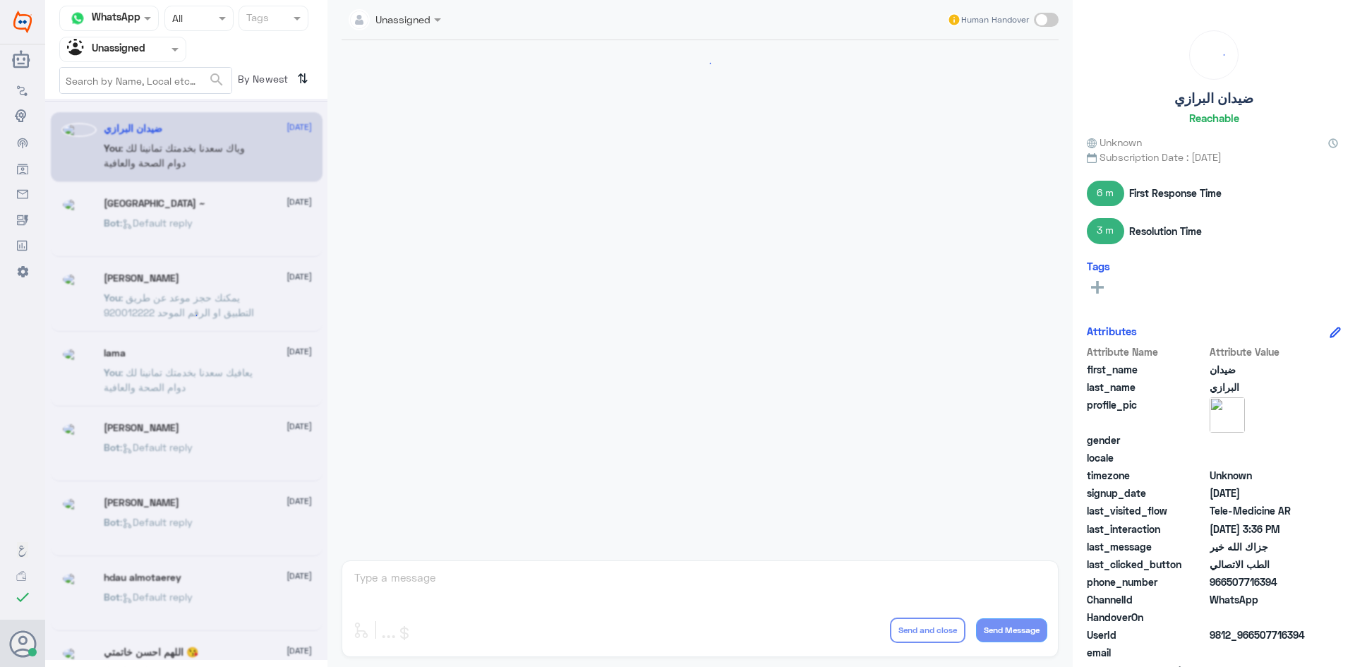
scroll to position [732, 0]
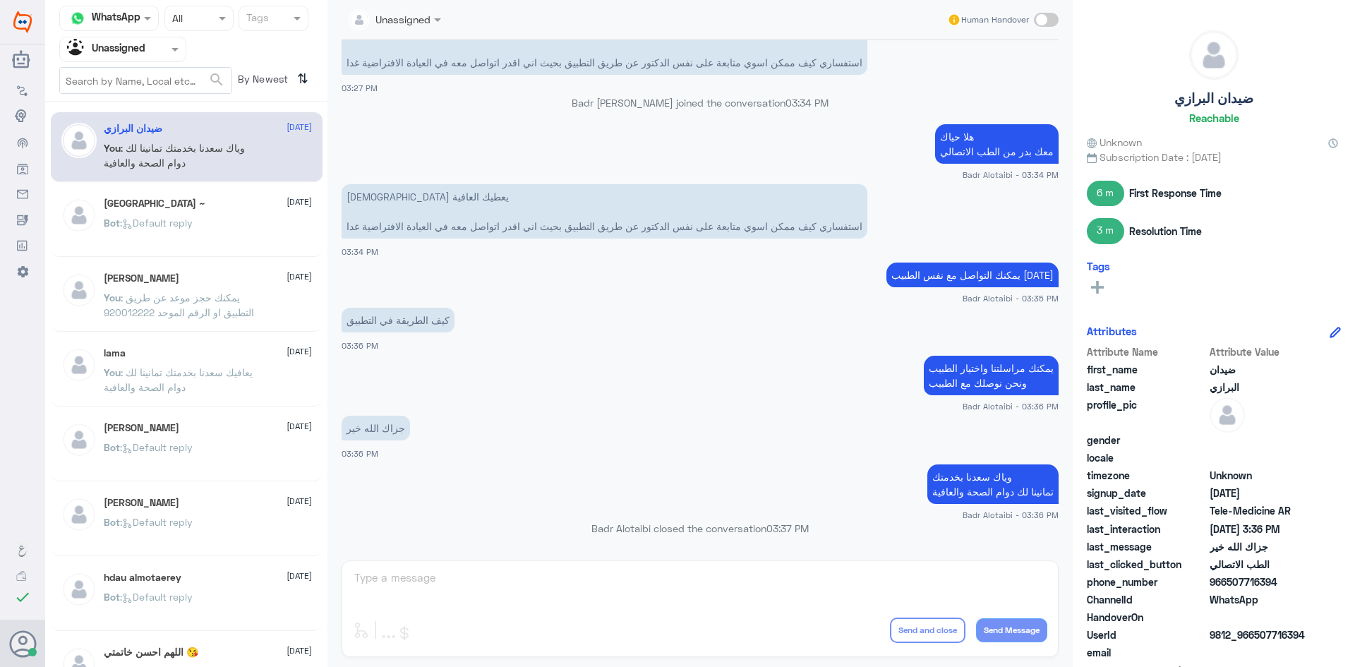
click at [193, 361] on div "lama [DATE] You : يعافيك [PERSON_NAME] بخدمتك تمانينا لك دوام الصحة والعافية" at bounding box center [208, 373] width 208 height 53
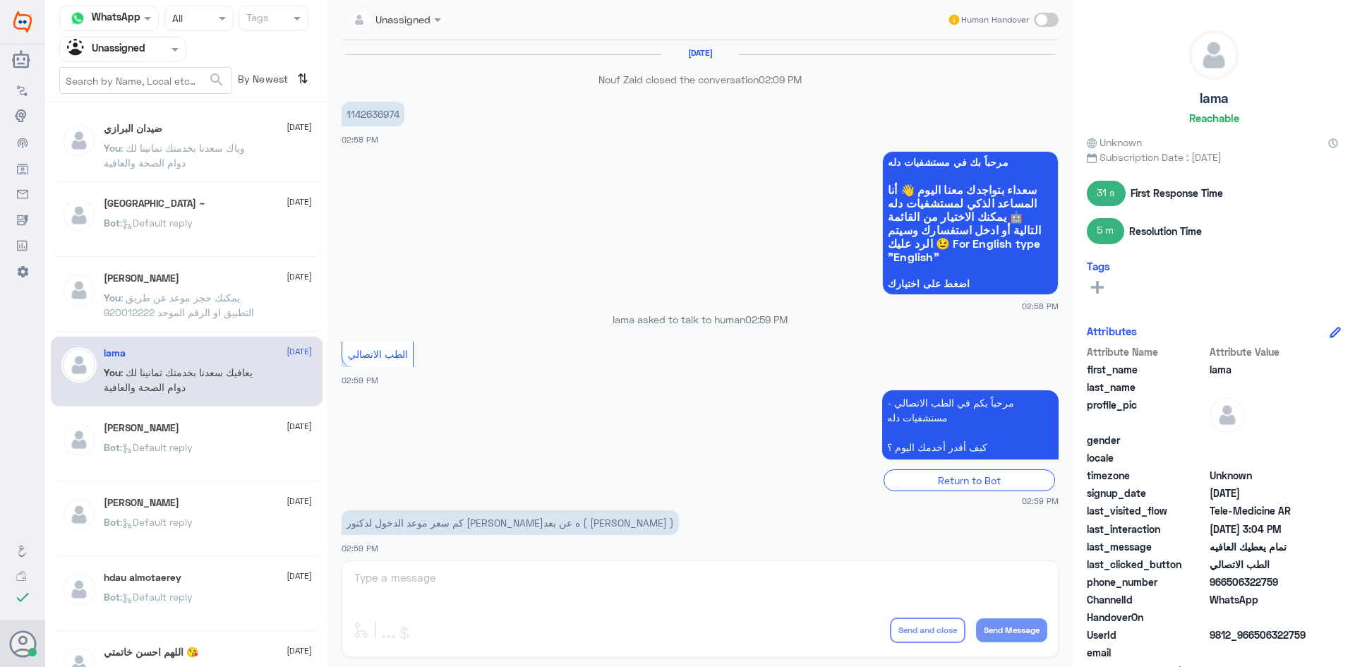
scroll to position [560, 0]
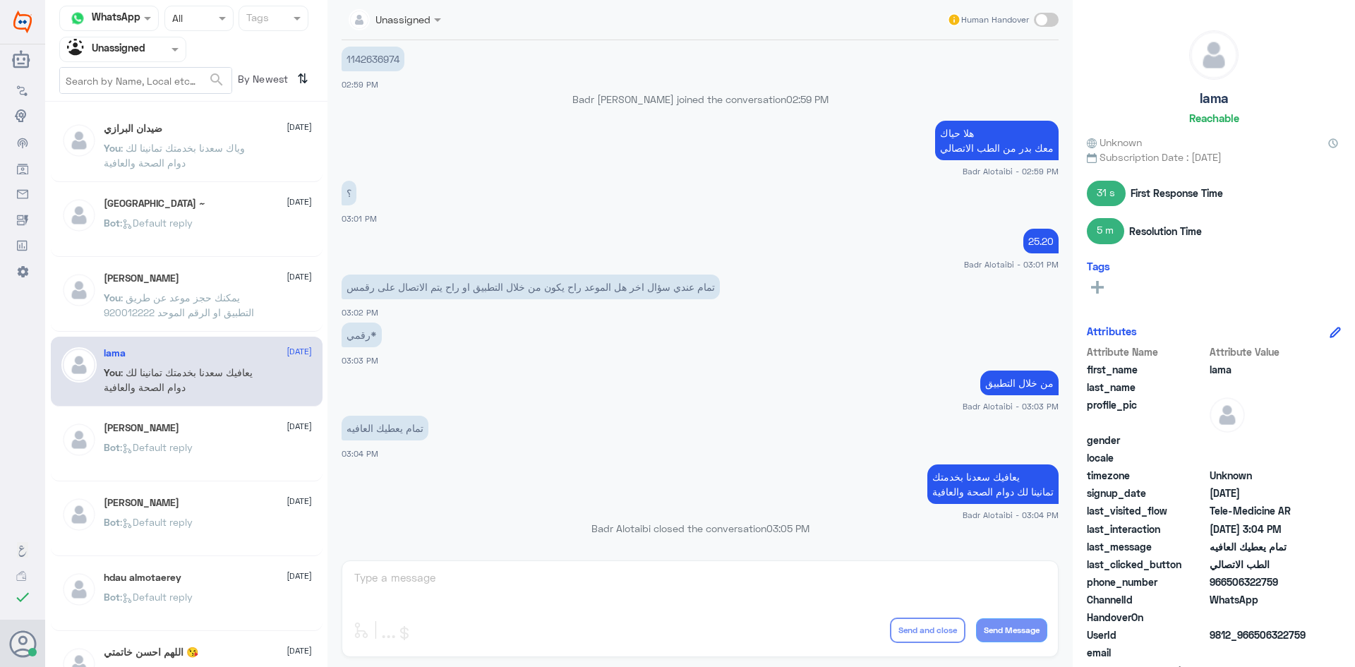
click at [191, 420] on div "Meshal Aziz 11 August Bot : Default reply" at bounding box center [187, 446] width 272 height 70
click at [156, 438] on div "Meshal Aziz 11 August Bot : Default reply" at bounding box center [208, 448] width 208 height 53
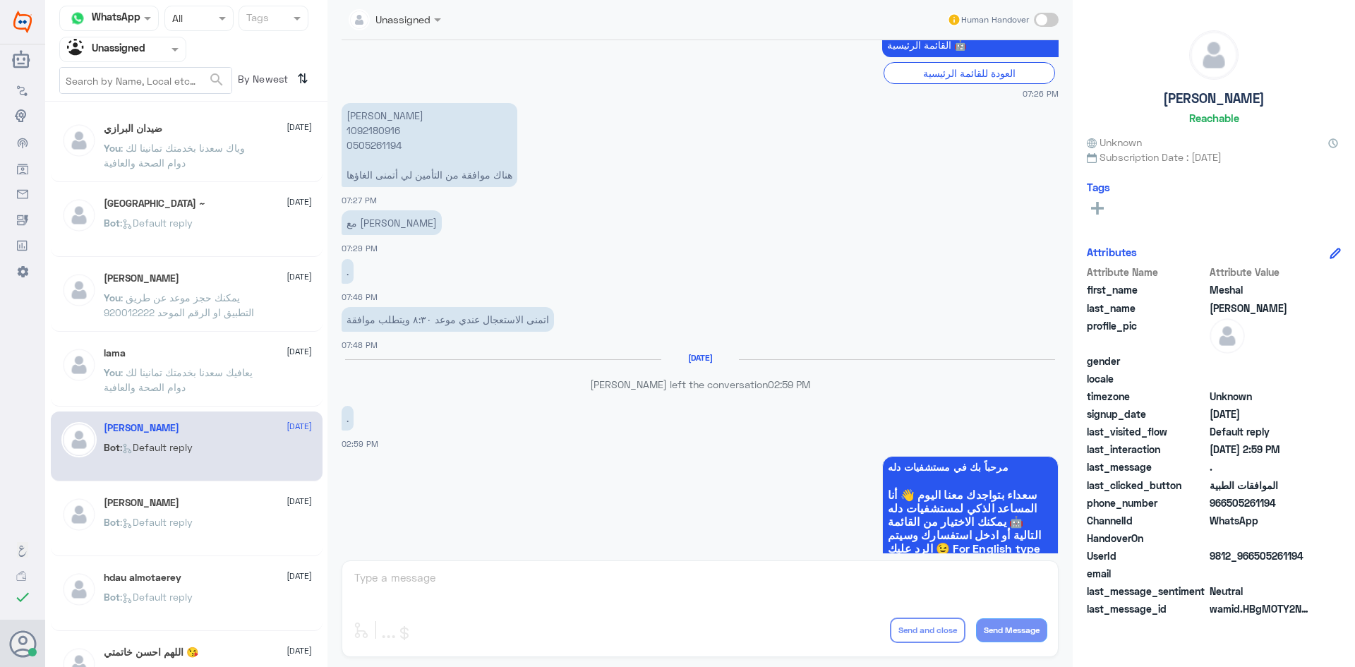
scroll to position [212, 0]
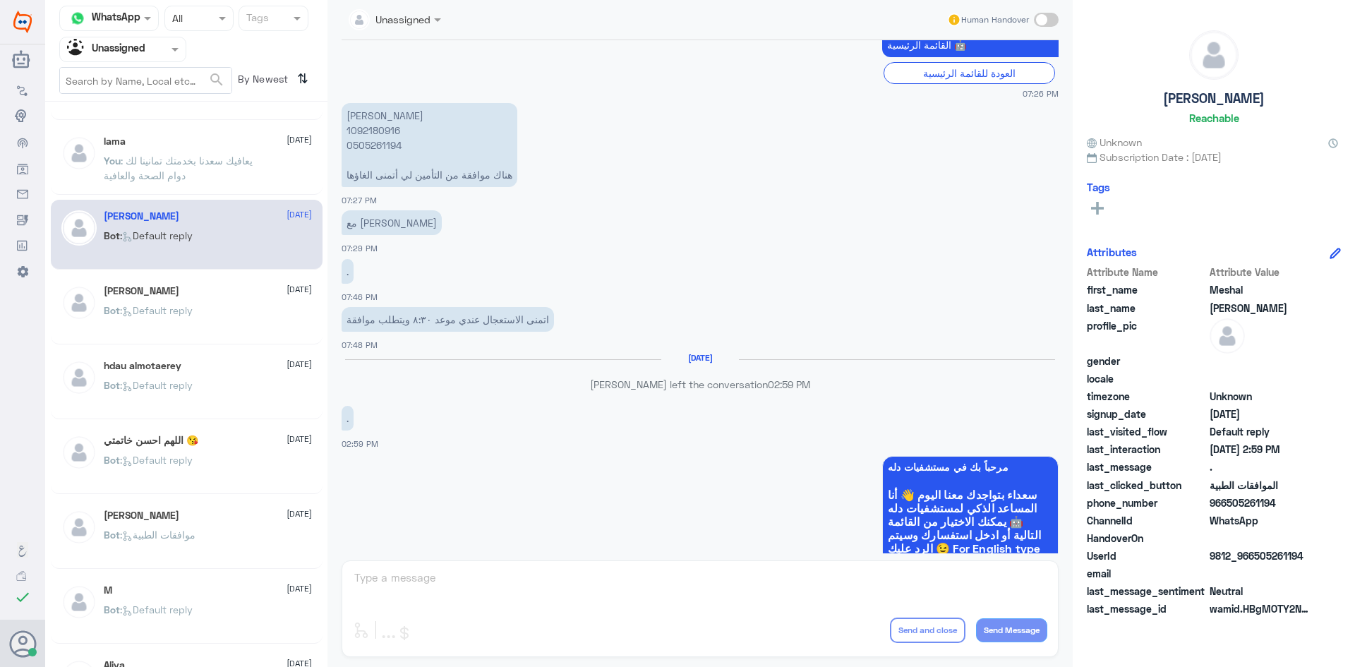
click at [177, 325] on p "Bot : Default reply" at bounding box center [148, 320] width 89 height 35
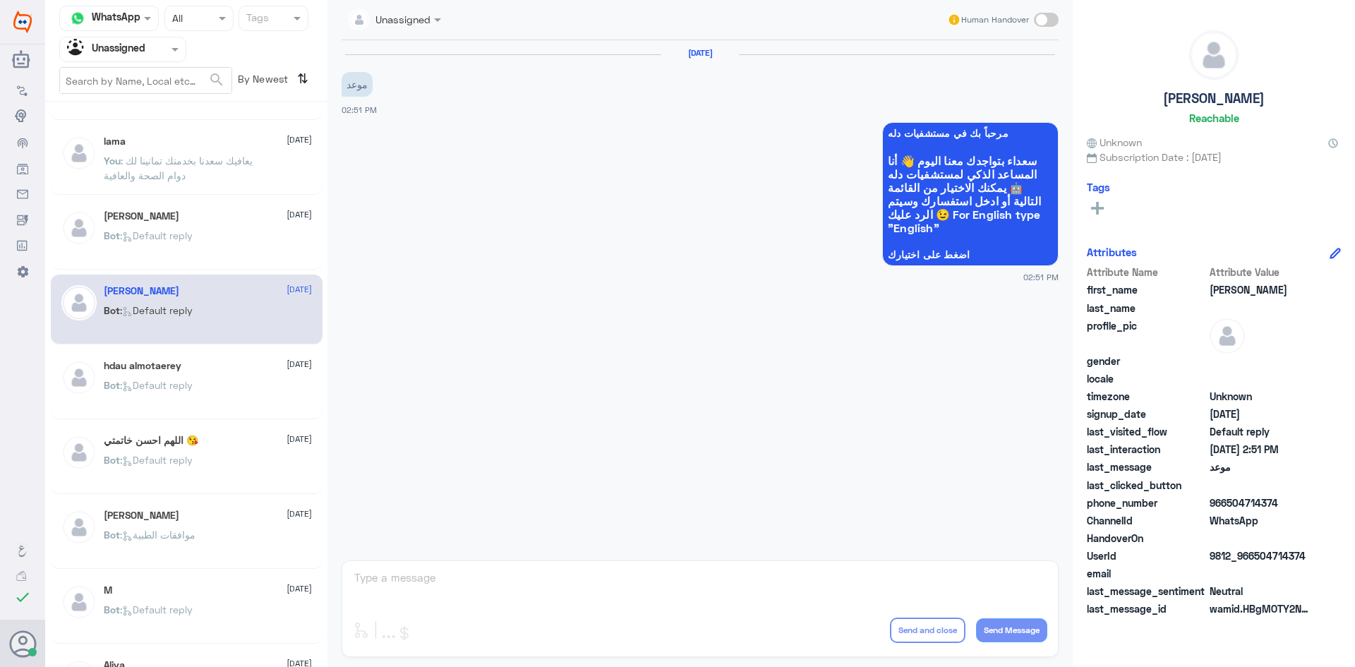
click at [165, 383] on span ": Default reply" at bounding box center [156, 385] width 73 height 12
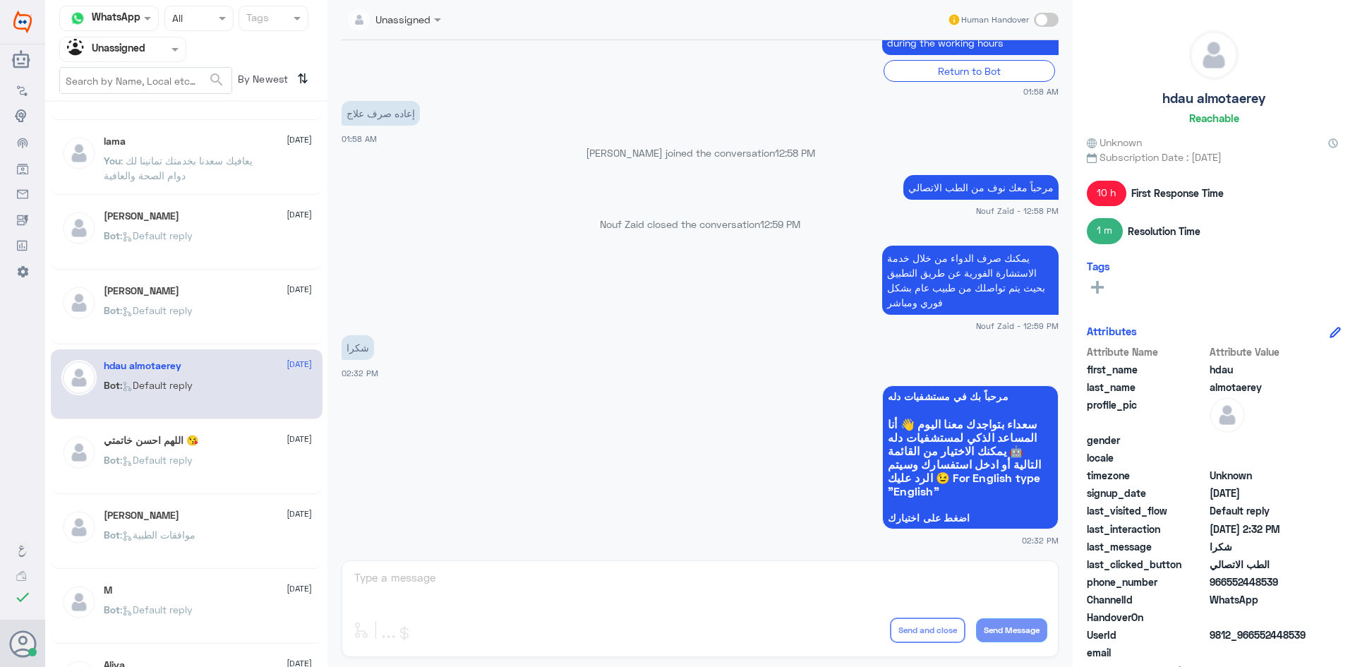
scroll to position [282, 0]
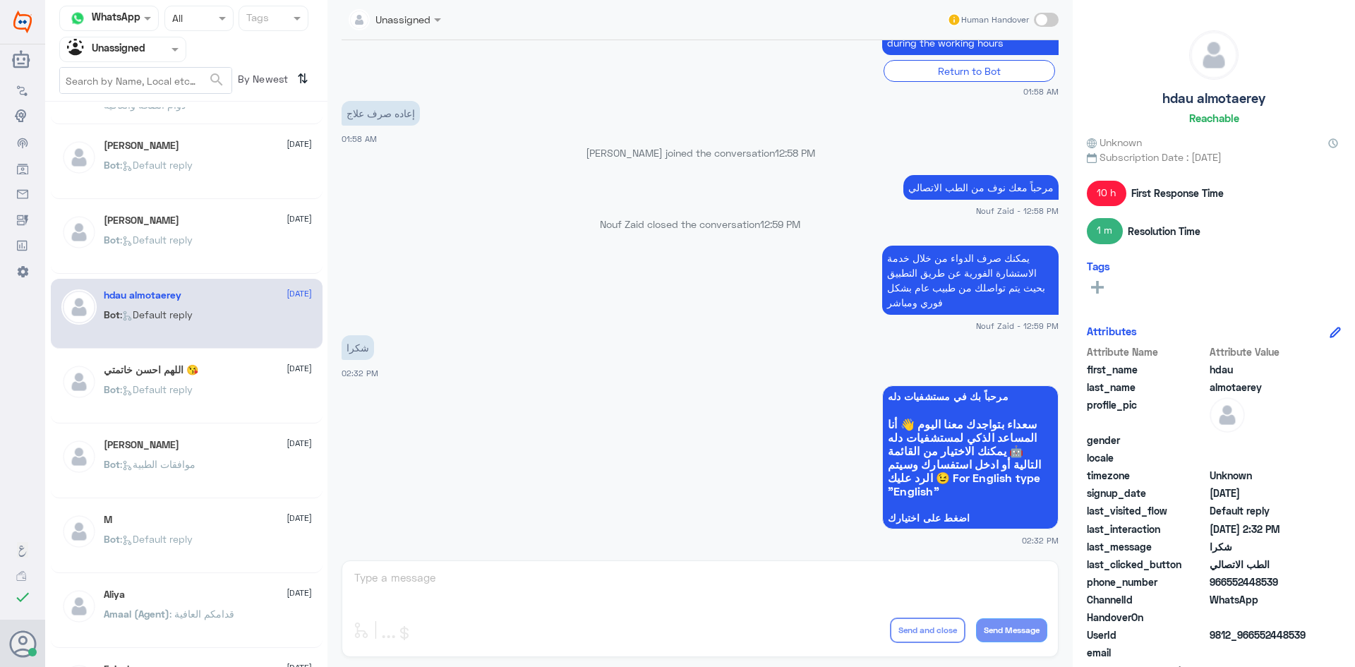
click at [165, 383] on span ": Default reply" at bounding box center [156, 389] width 73 height 12
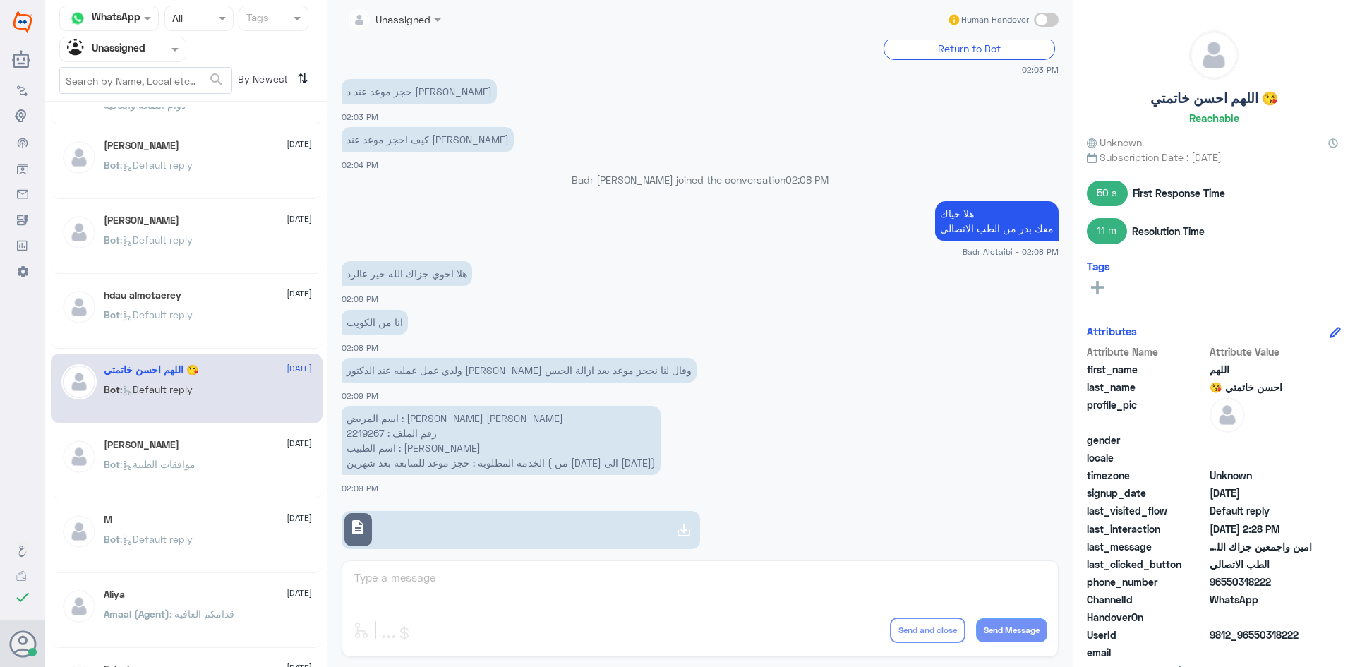
scroll to position [3695, 0]
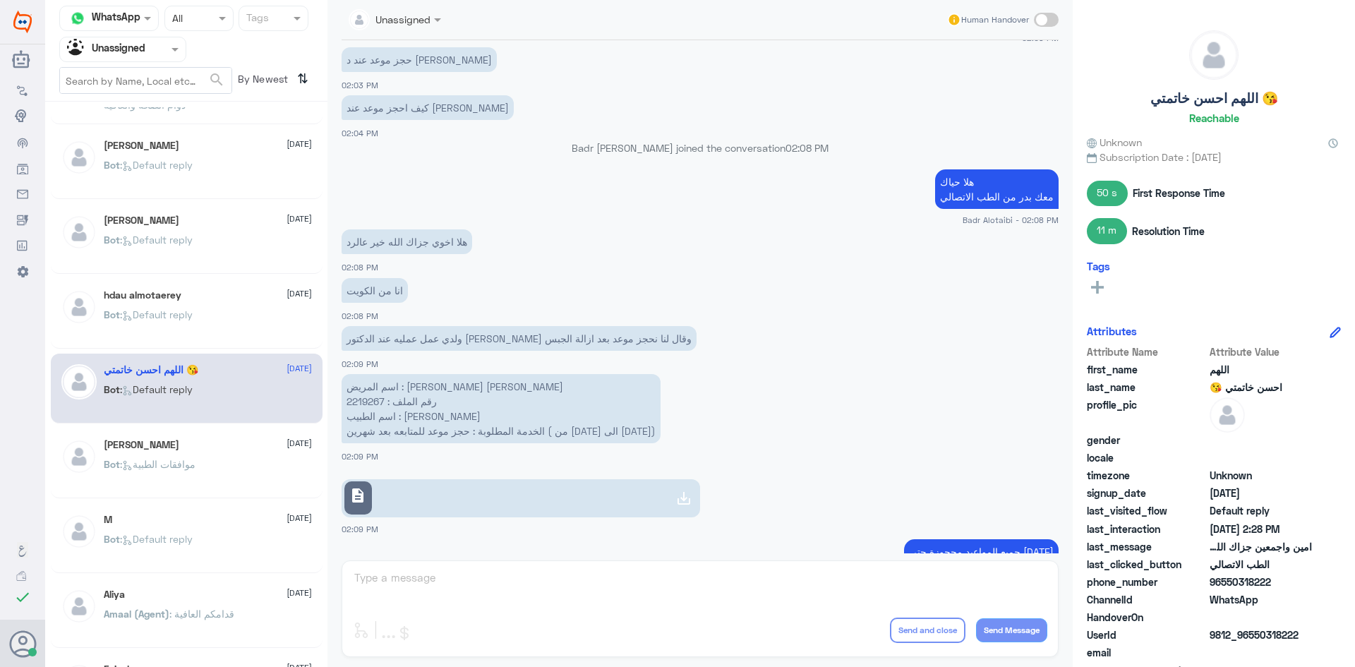
click at [619, 479] on link "description" at bounding box center [521, 498] width 359 height 38
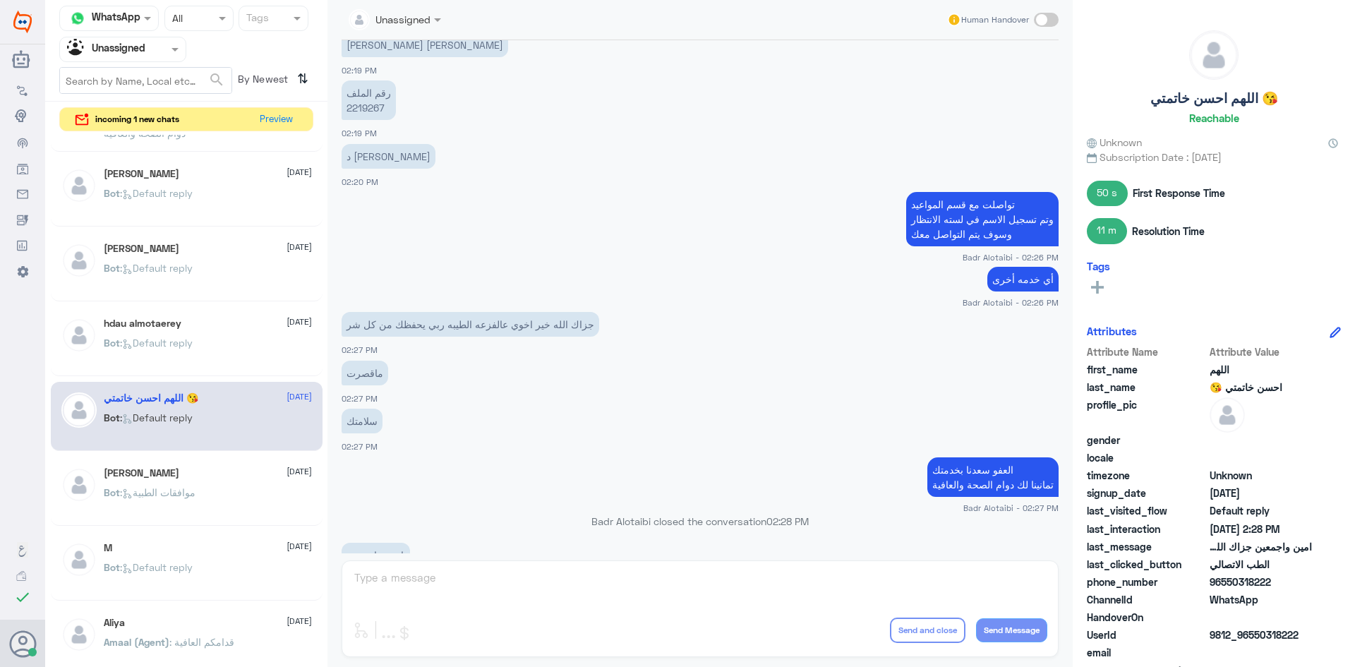
scroll to position [5106, 0]
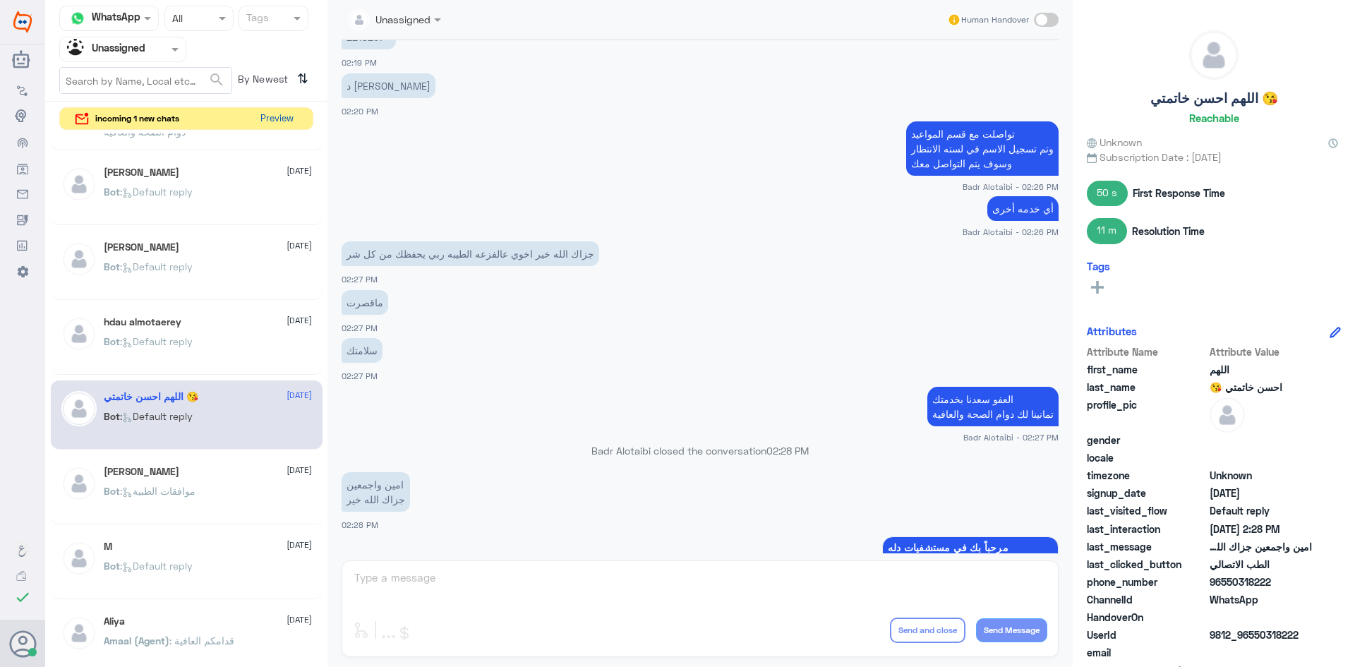
click at [281, 116] on button "Preview" at bounding box center [277, 119] width 44 height 22
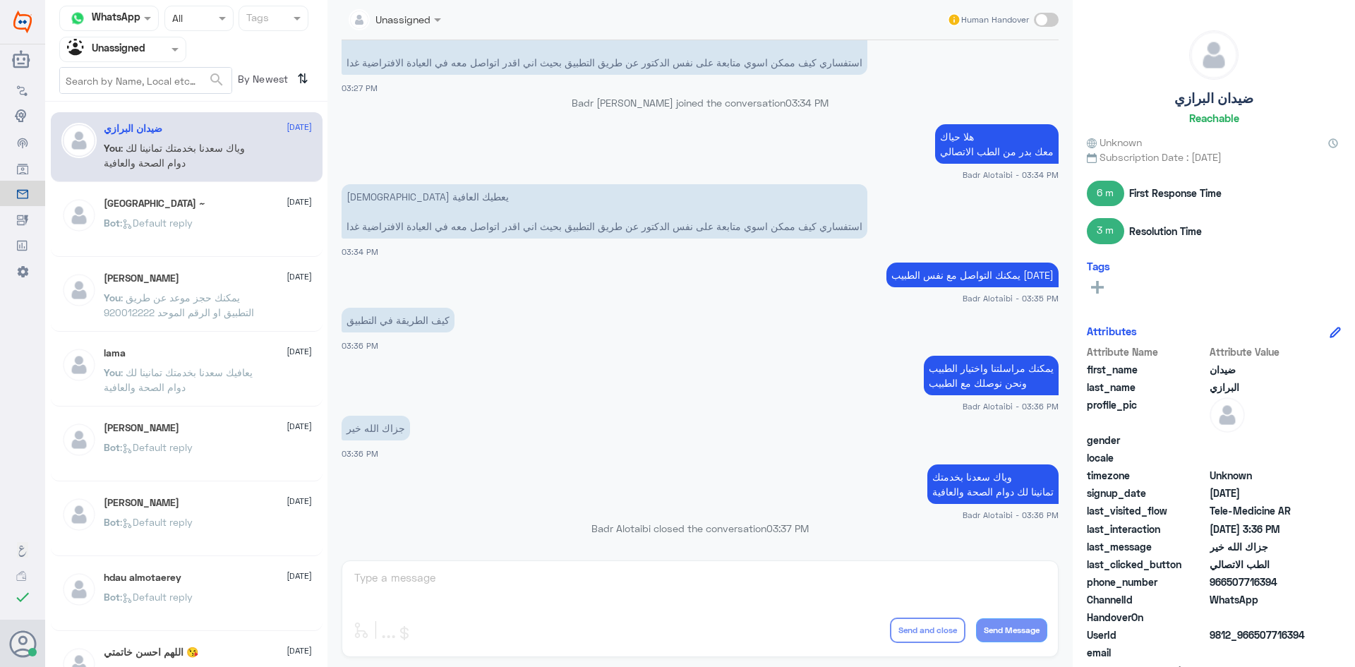
click at [172, 53] on span at bounding box center [177, 49] width 18 height 15
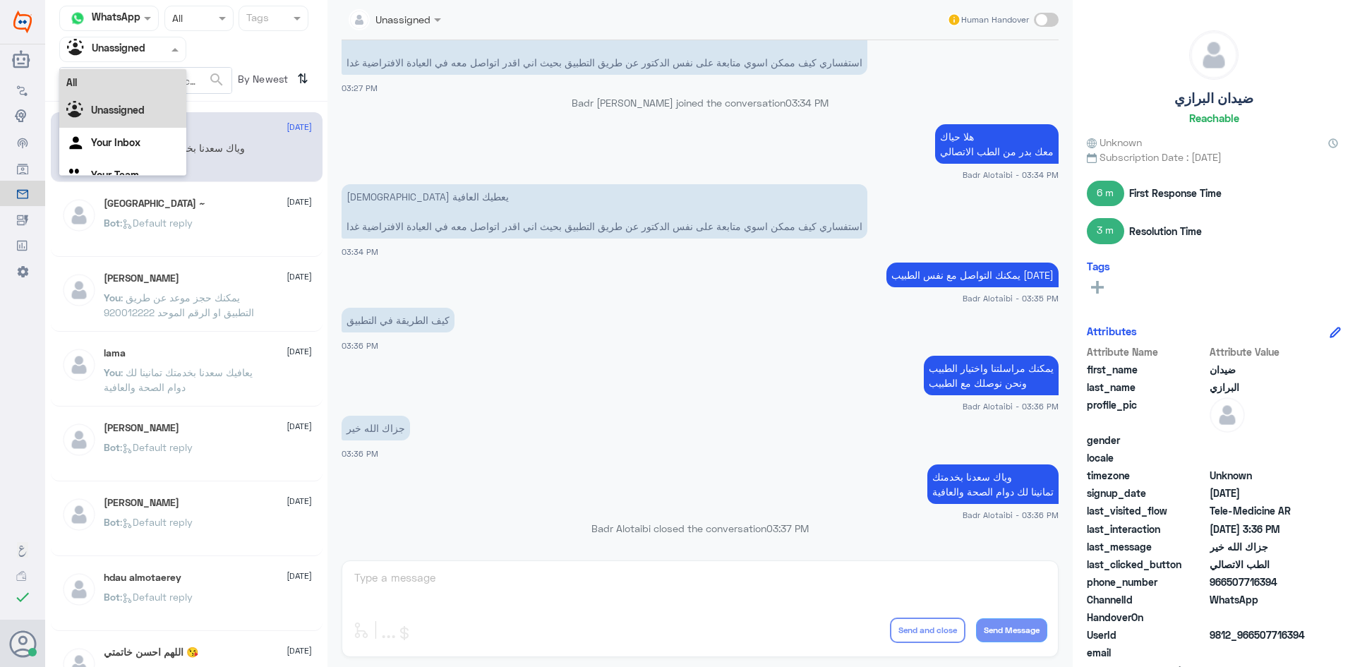
click at [152, 70] on div "All" at bounding box center [122, 82] width 127 height 26
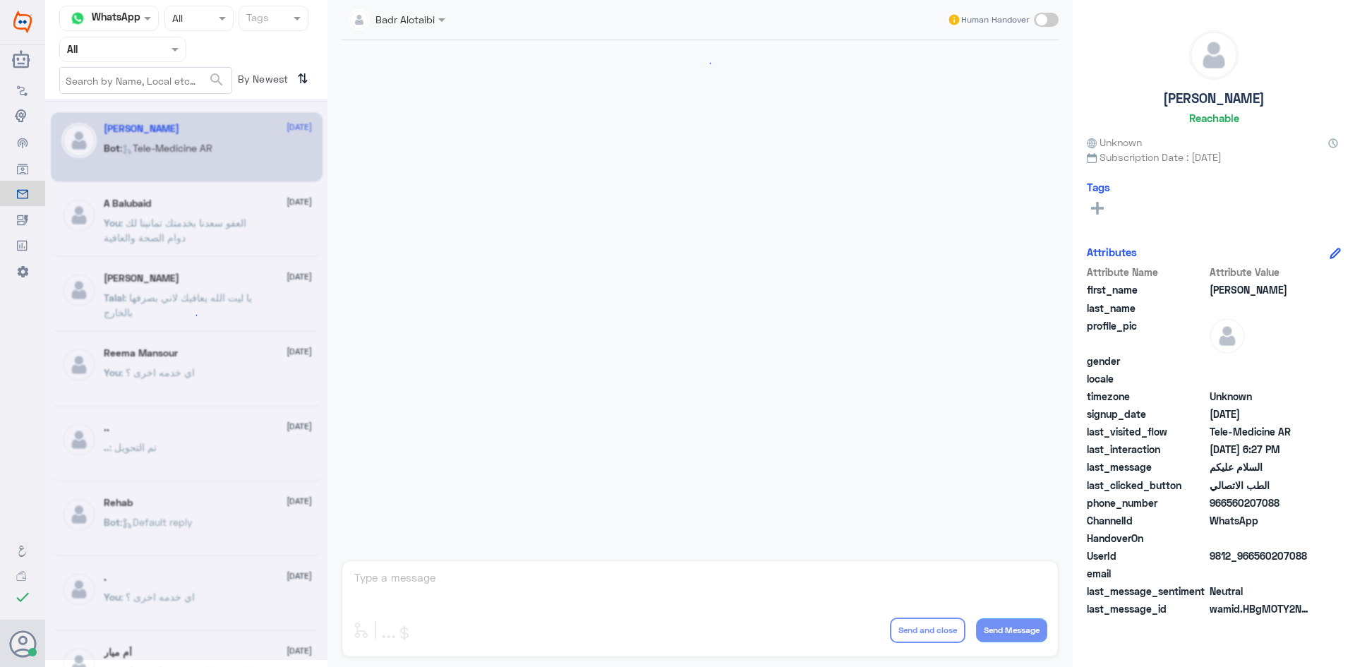
scroll to position [793, 0]
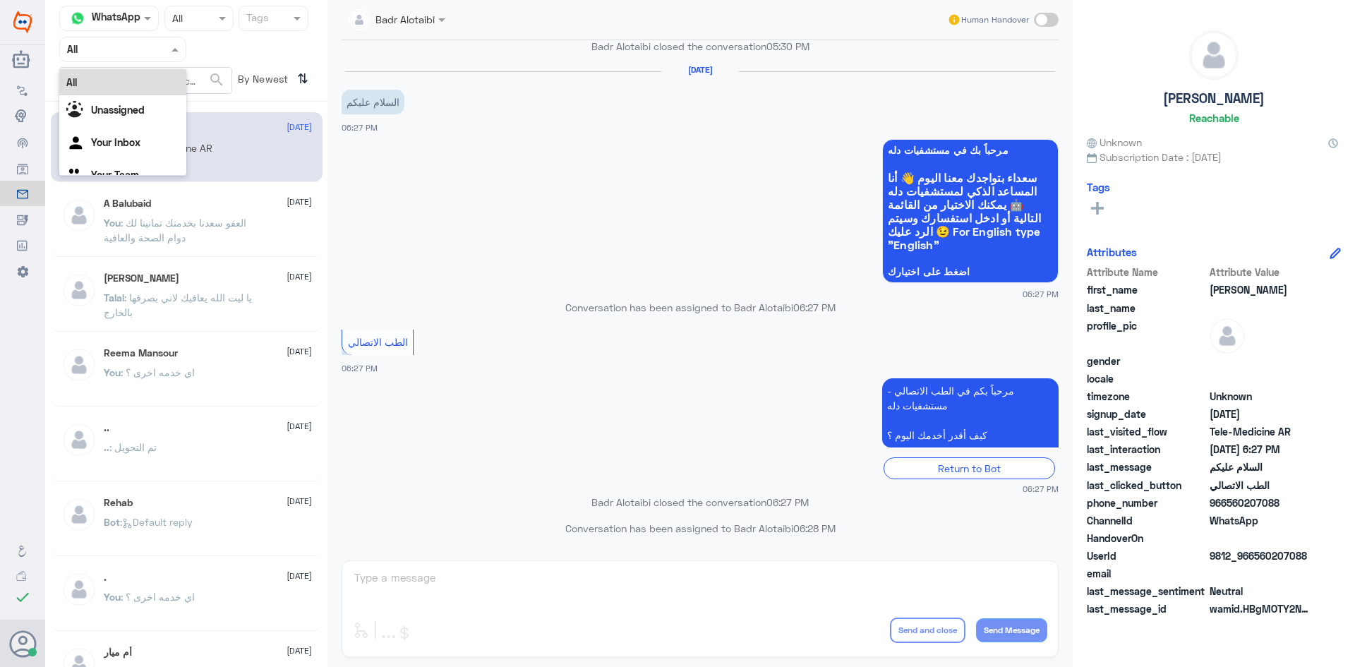
click at [154, 57] on div "Agent Filter All" at bounding box center [122, 49] width 127 height 25
click at [150, 51] on div at bounding box center [123, 49] width 126 height 16
click at [169, 48] on span at bounding box center [177, 49] width 18 height 15
click at [162, 95] on div "Unassigned" at bounding box center [122, 111] width 127 height 32
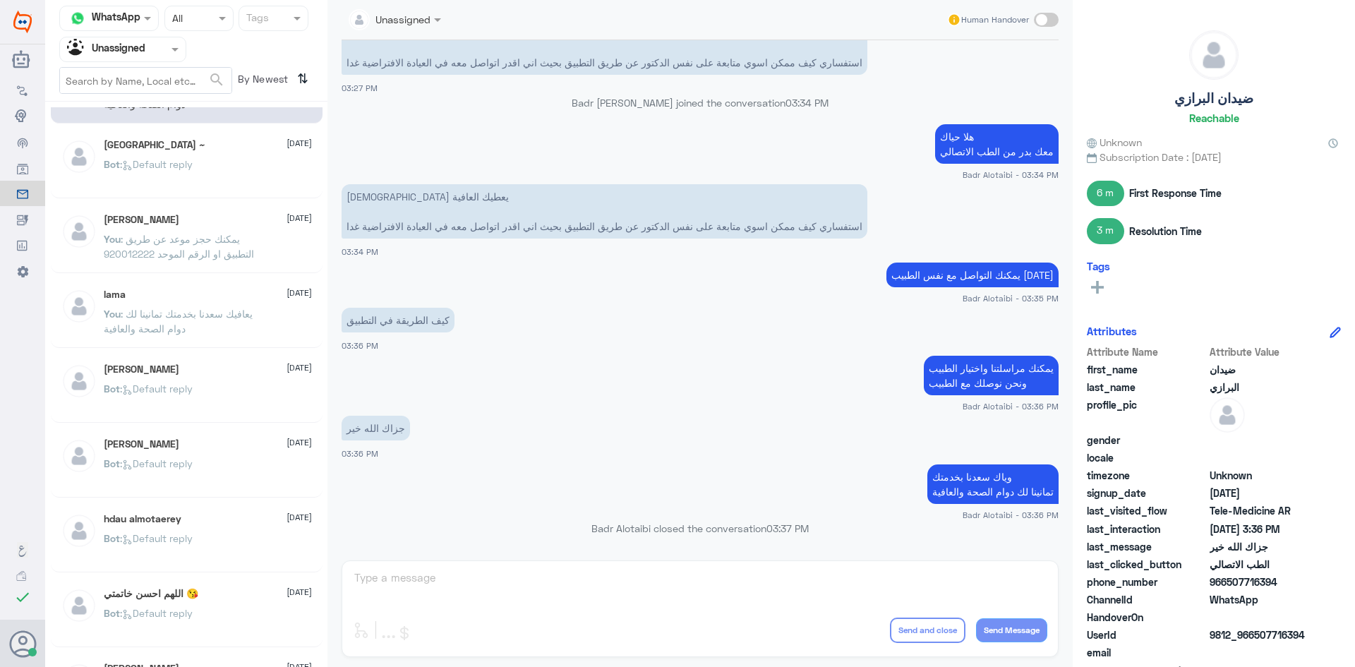
scroll to position [0, 0]
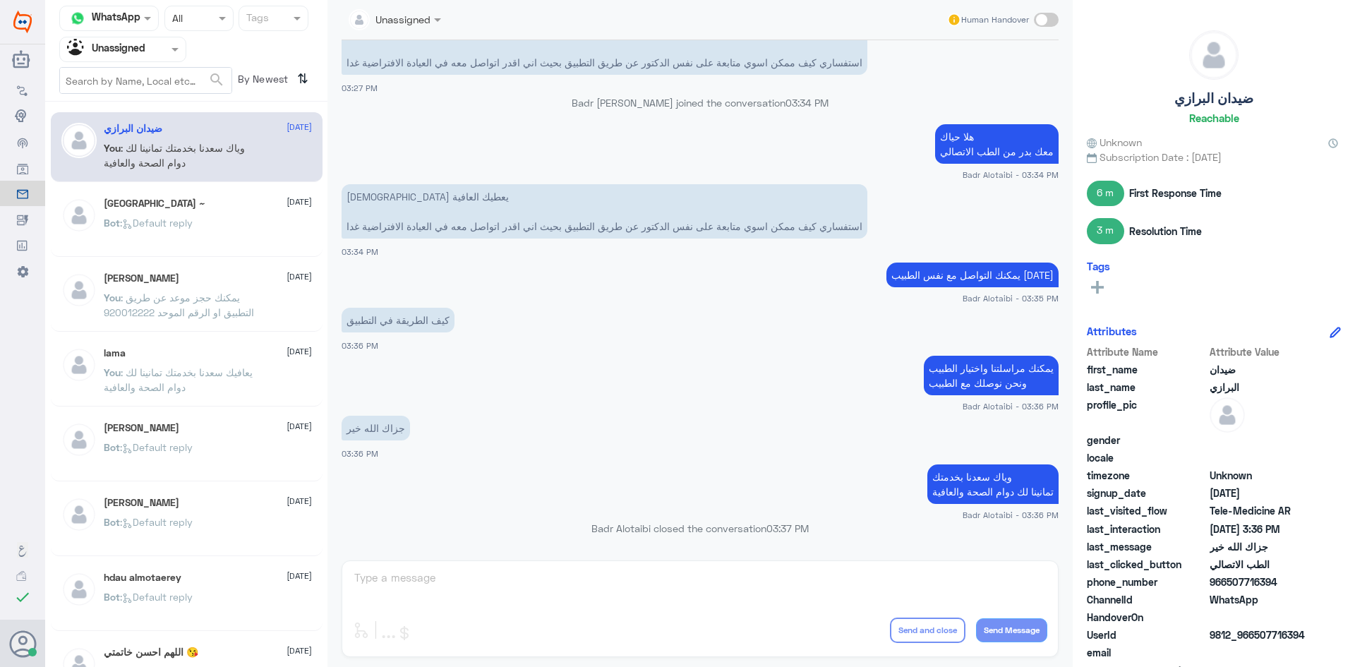
drag, startPoint x: 181, startPoint y: 169, endPoint x: 185, endPoint y: 198, distance: 29.2
click at [181, 172] on p "You : و[PERSON_NAME]نا بخدمتك تمانينا لك دوام الصحة والعافية" at bounding box center [183, 157] width 159 height 35
click at [185, 205] on div "[GEOGRAPHIC_DATA] ~ [DATE]" at bounding box center [208, 204] width 208 height 12
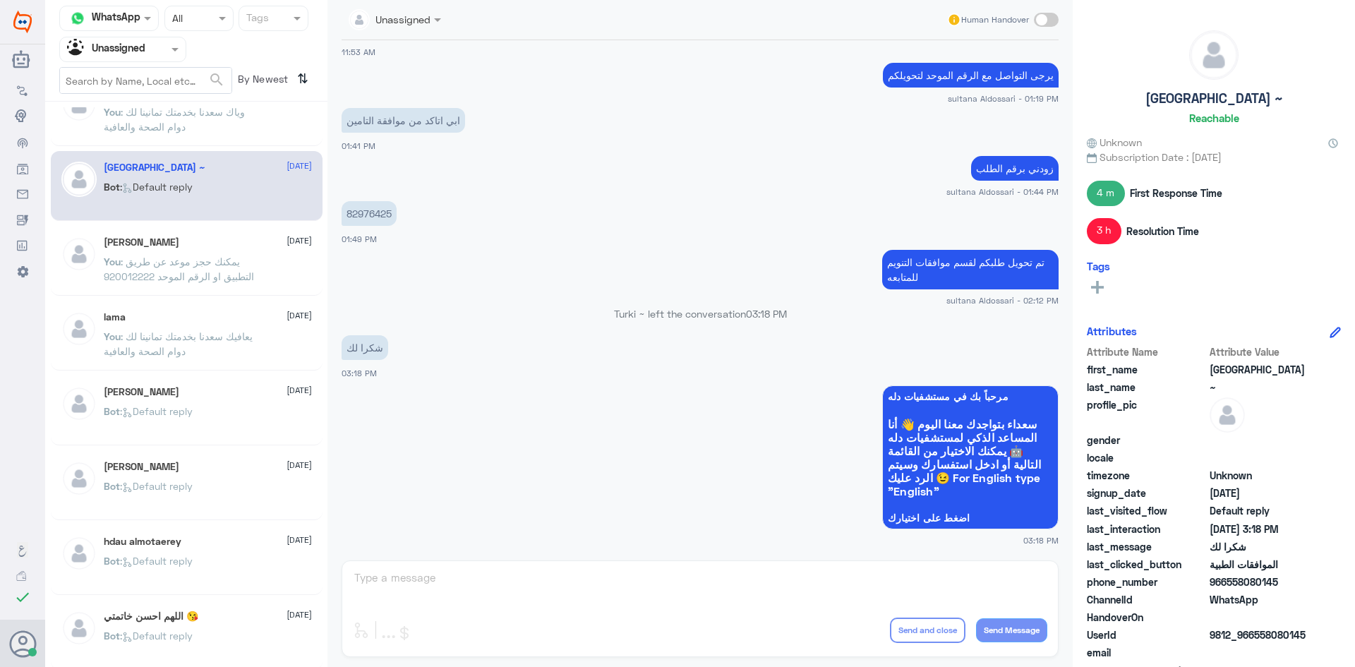
scroll to position [71, 0]
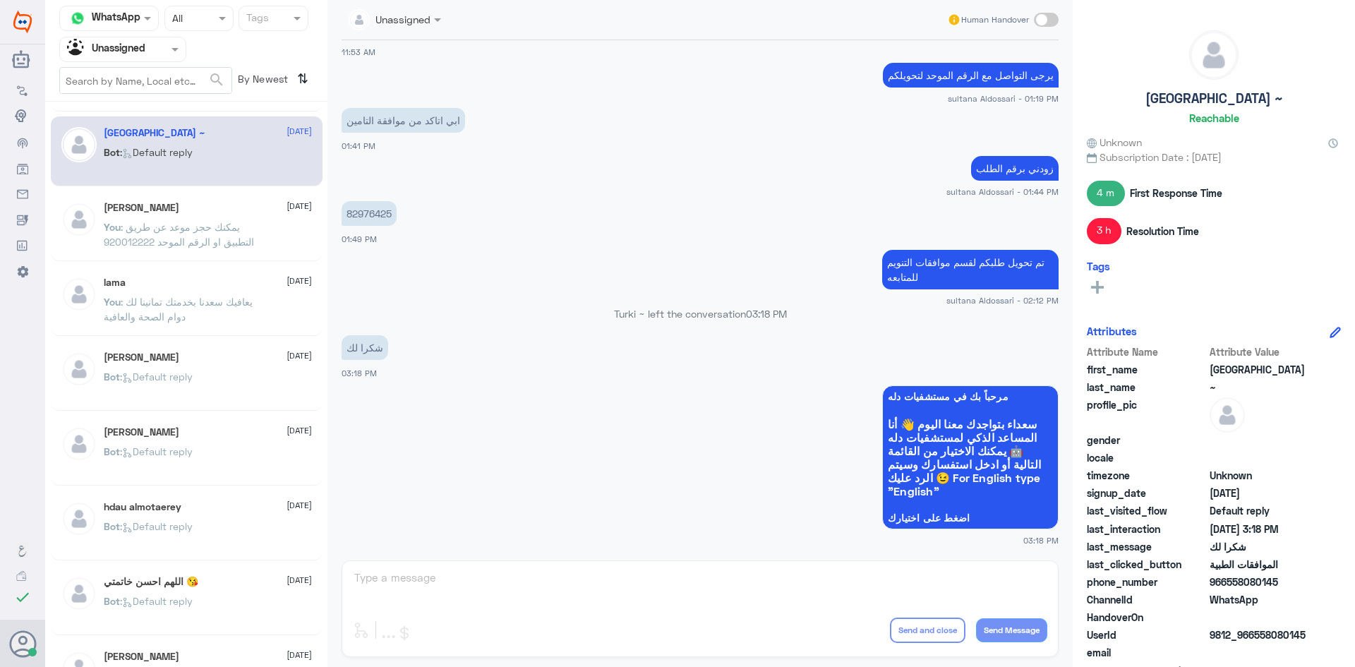
click at [171, 56] on span at bounding box center [177, 49] width 18 height 15
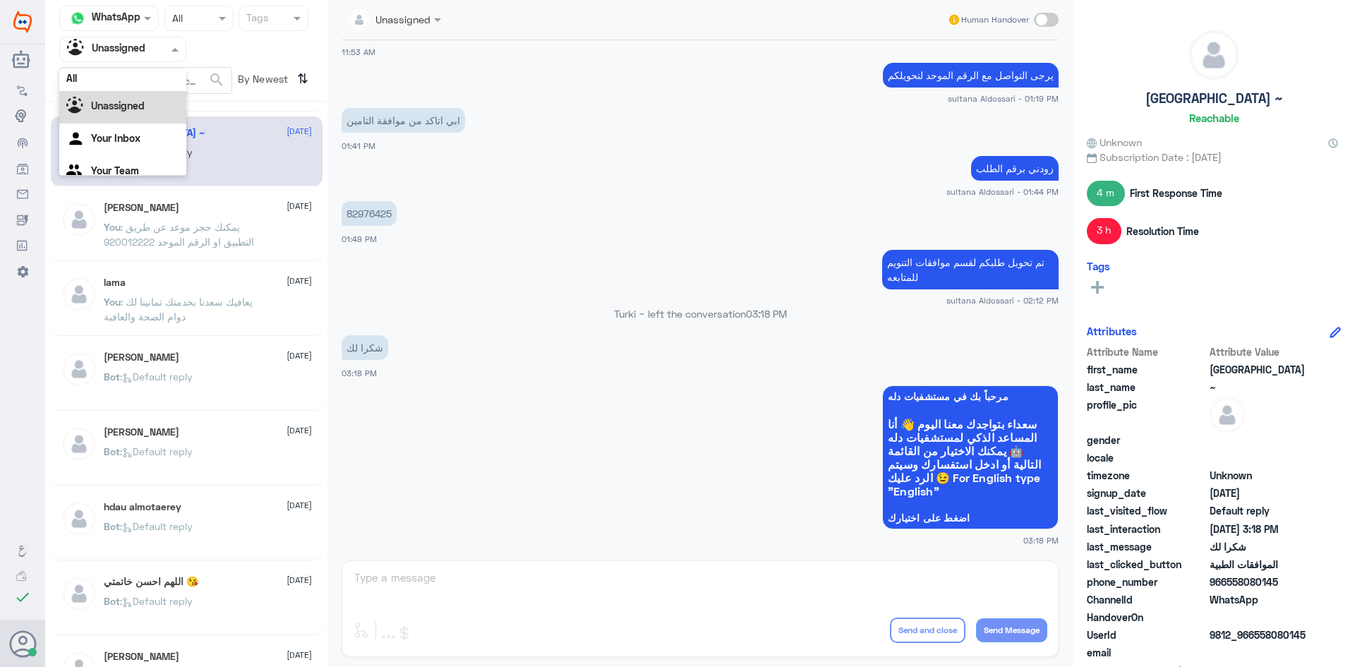
scroll to position [0, 0]
click at [157, 83] on div "All" at bounding box center [122, 82] width 127 height 26
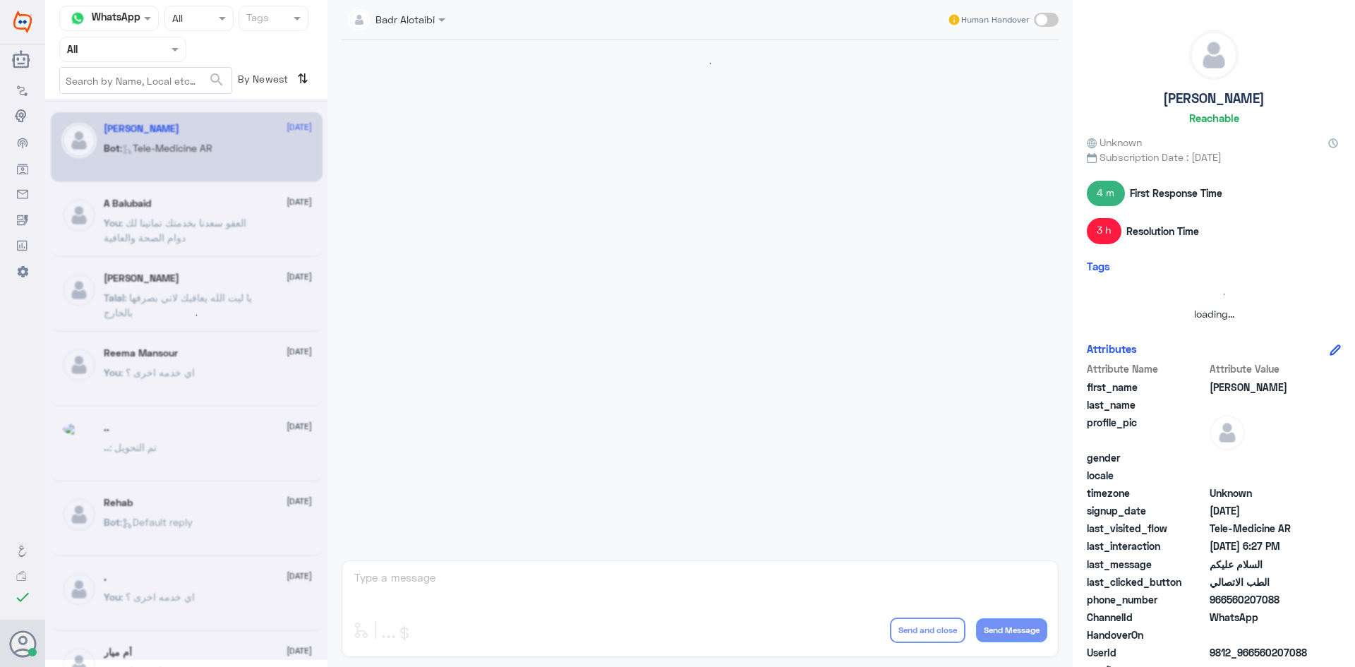
scroll to position [793, 0]
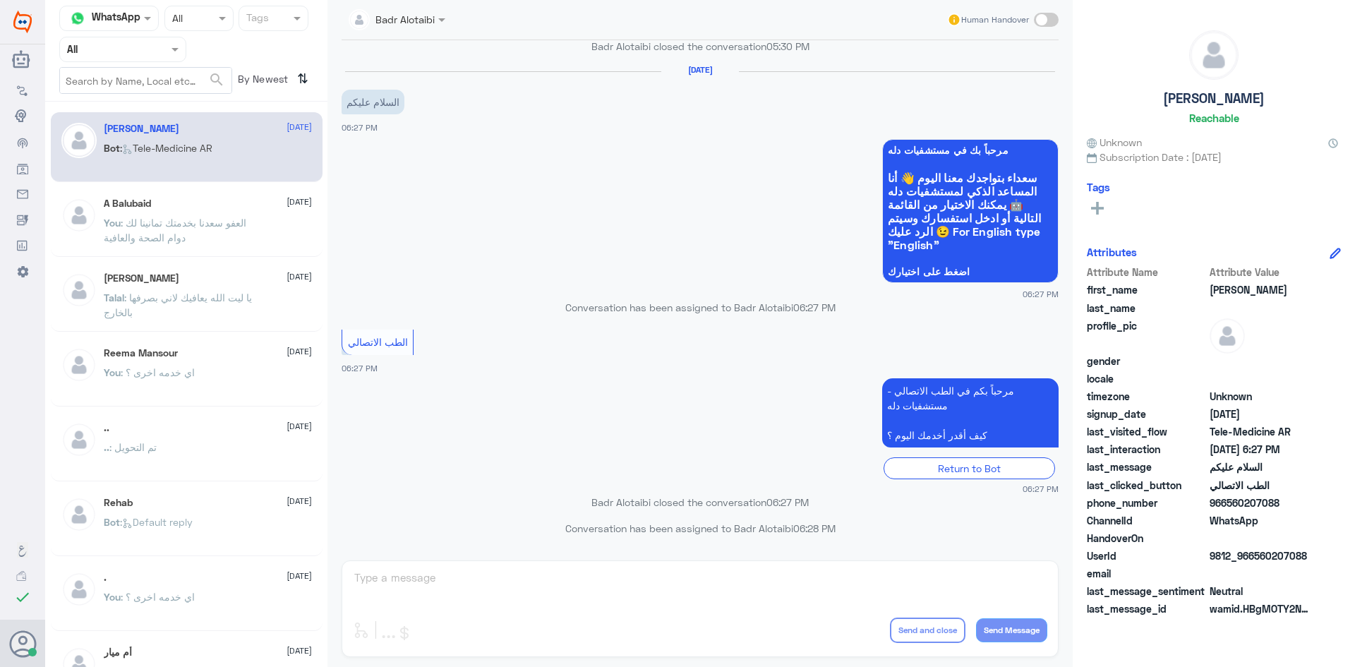
click at [157, 52] on div at bounding box center [123, 49] width 126 height 16
click at [137, 107] on b "Unassigned" at bounding box center [118, 110] width 54 height 12
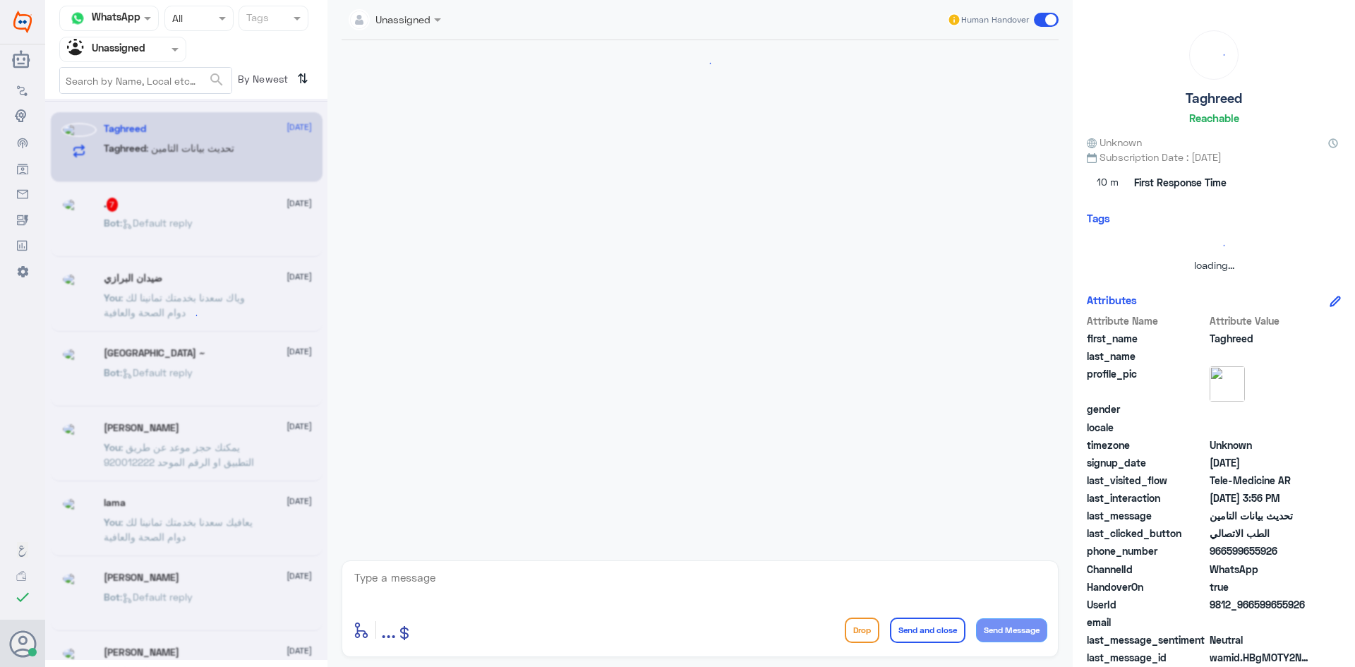
scroll to position [1616, 0]
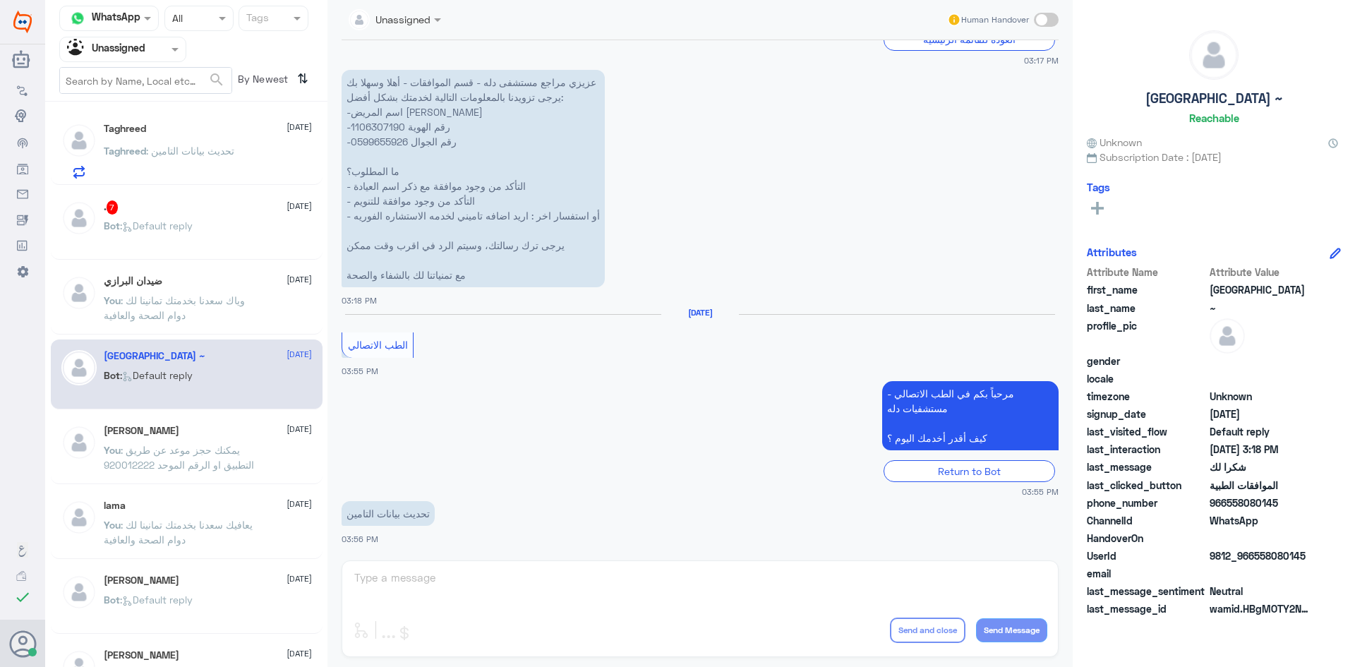
click at [196, 204] on div ". 7 11 August" at bounding box center [208, 207] width 208 height 14
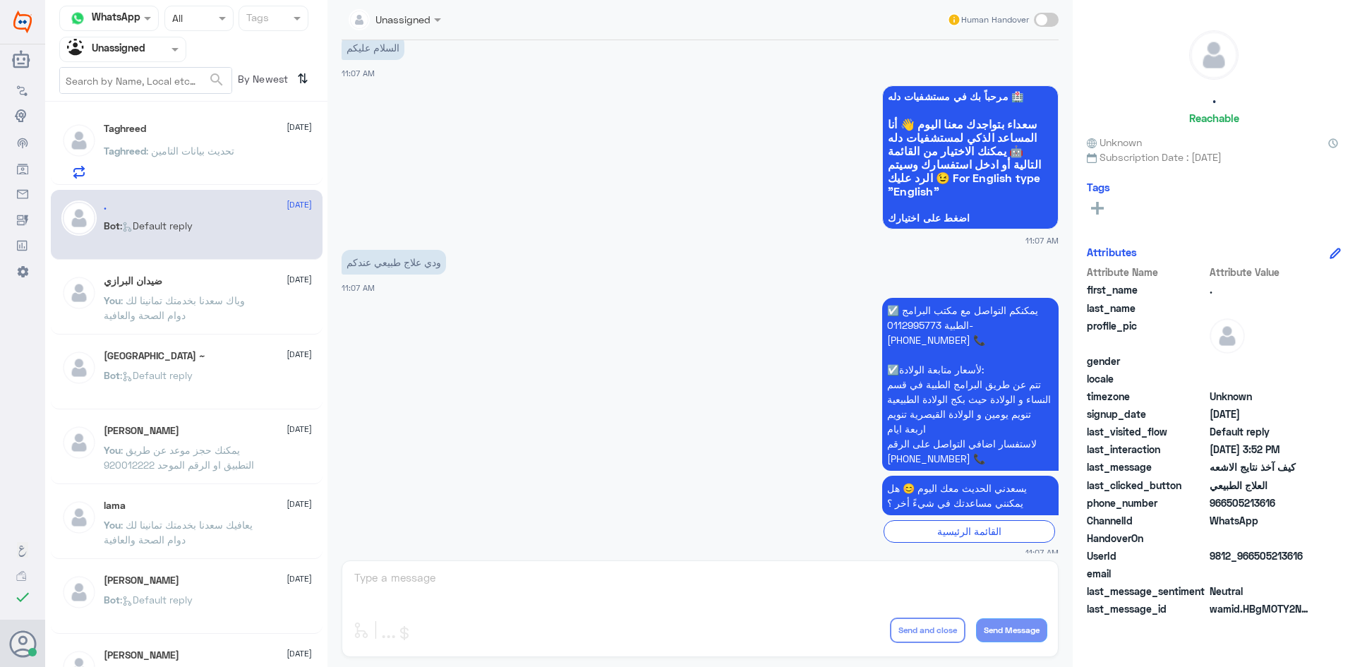
scroll to position [28, 0]
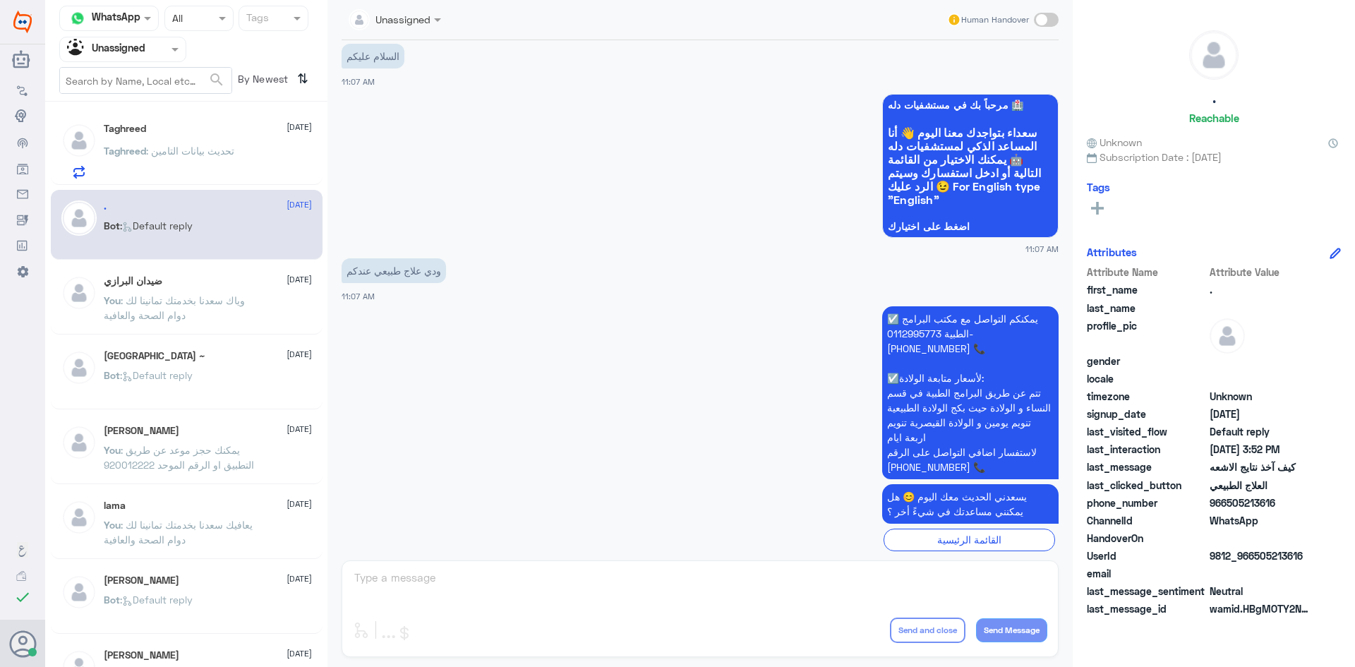
click at [220, 138] on div "Taghreed 11 August Taghreed : تحديث بيانات التامين" at bounding box center [208, 151] width 208 height 56
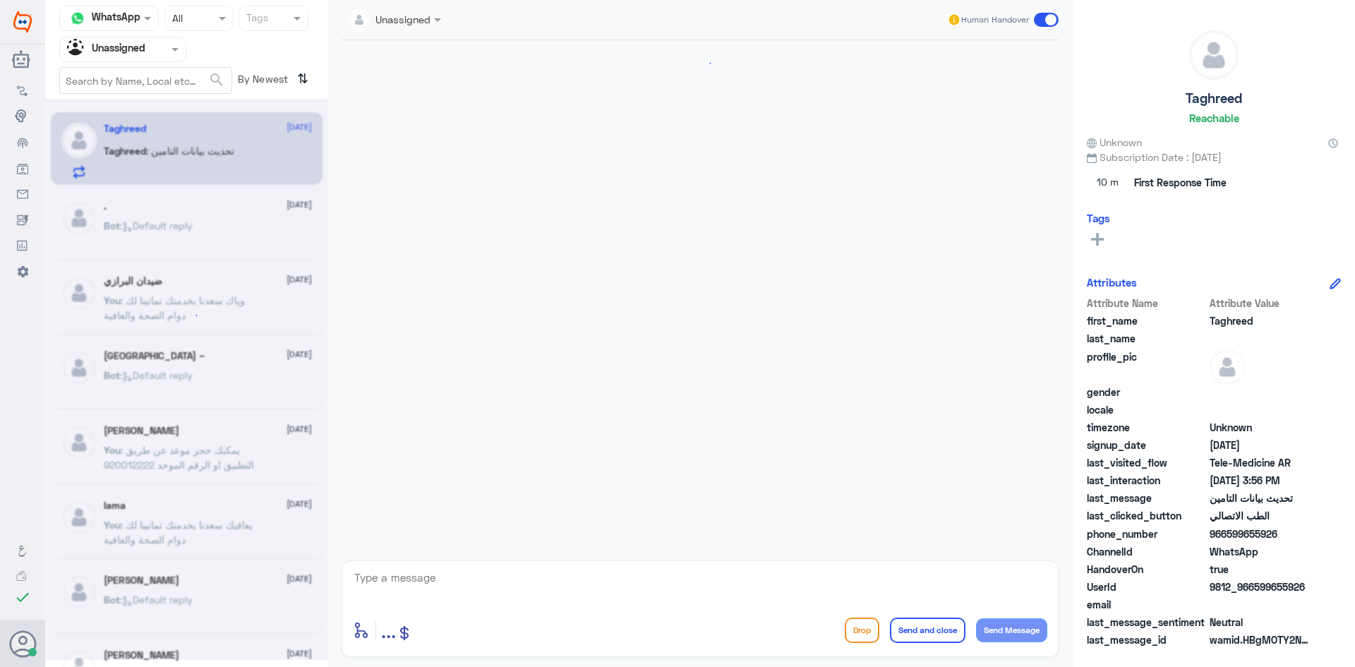
scroll to position [1616, 0]
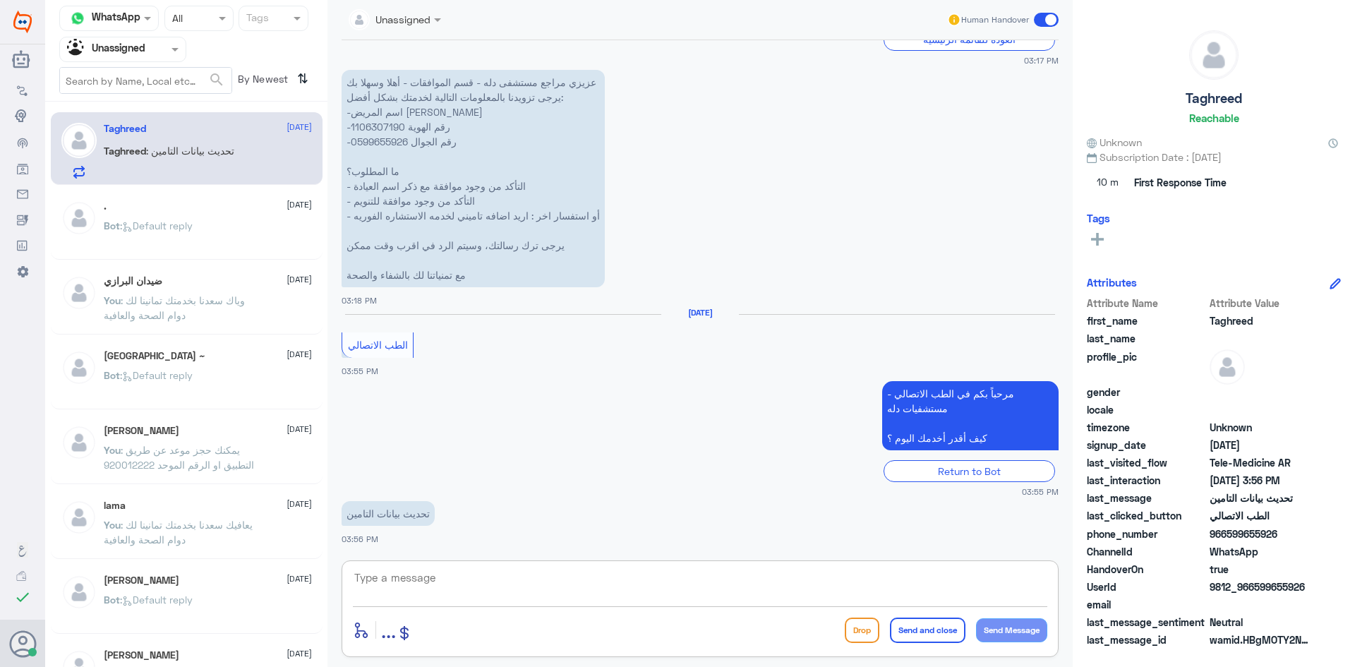
click at [509, 579] on textarea at bounding box center [700, 585] width 694 height 35
drag, startPoint x: 1303, startPoint y: 585, endPoint x: 1259, endPoint y: 591, distance: 44.2
click at [1256, 591] on span "9812_966599655926" at bounding box center [1261, 586] width 102 height 15
click at [1333, 579] on div "UserId 9812_966599655926" at bounding box center [1214, 588] width 254 height 18
drag, startPoint x: 1314, startPoint y: 589, endPoint x: 1256, endPoint y: 591, distance: 58.6
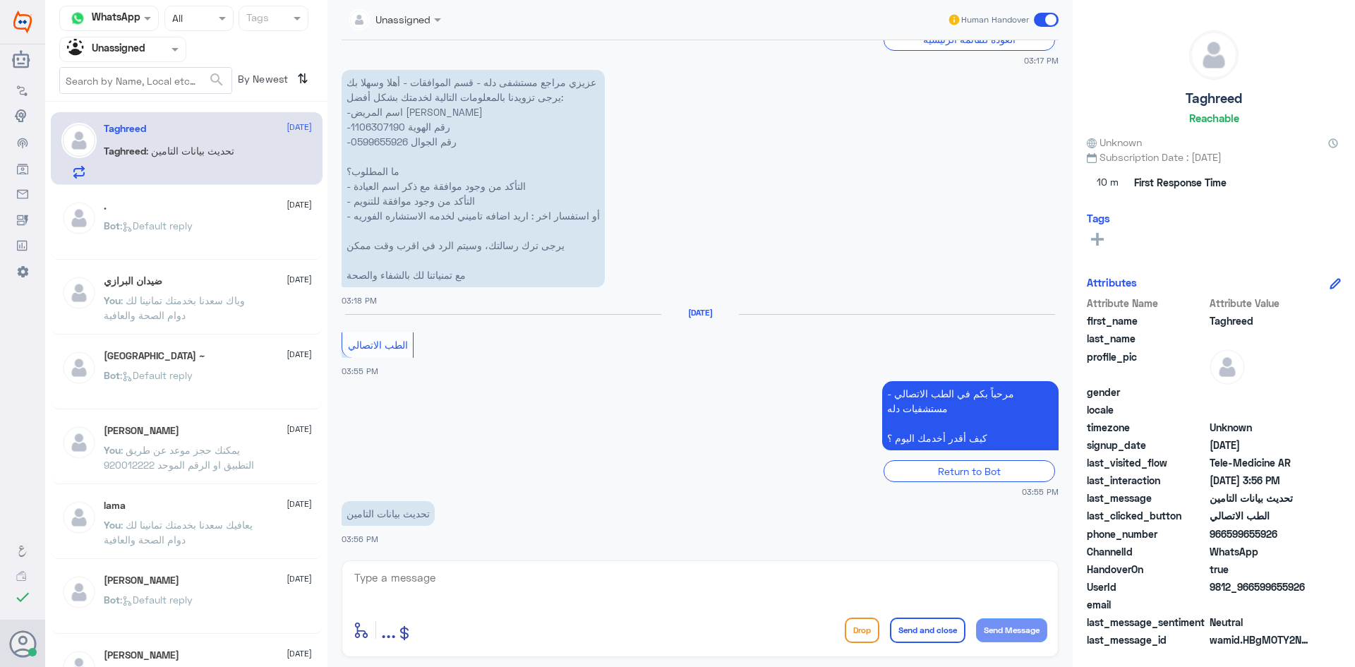
click at [1256, 591] on div "UserId 9812_966599655926" at bounding box center [1214, 588] width 254 height 18
copy span "599655926"
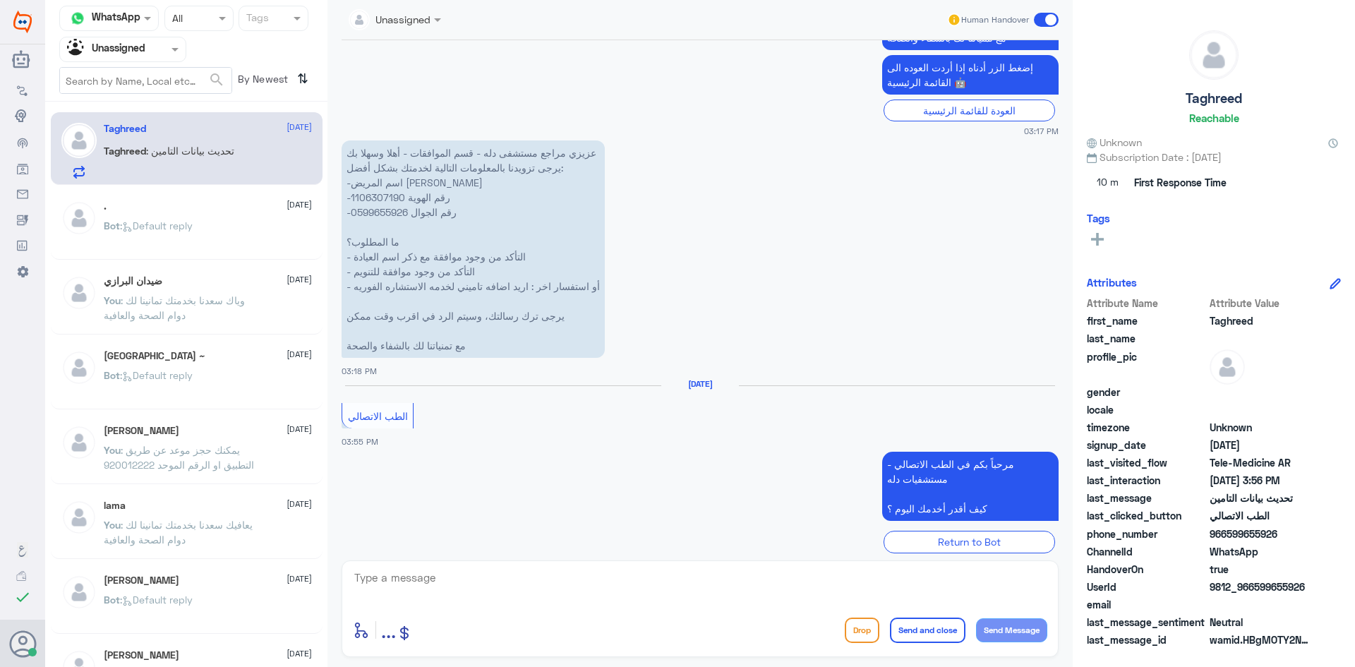
scroll to position [3286, 0]
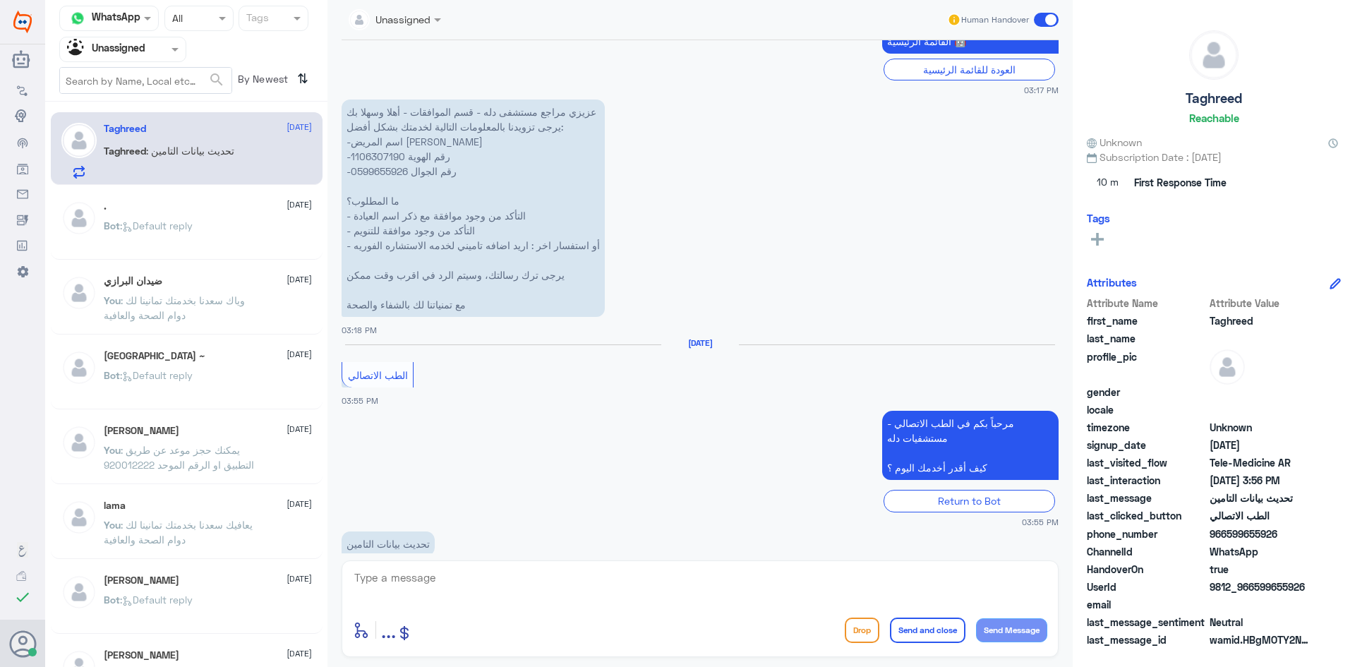
click at [623, 591] on textarea at bounding box center [700, 585] width 694 height 35
type textarea "هلا حياك معك بدر من الطب الاتصالي"
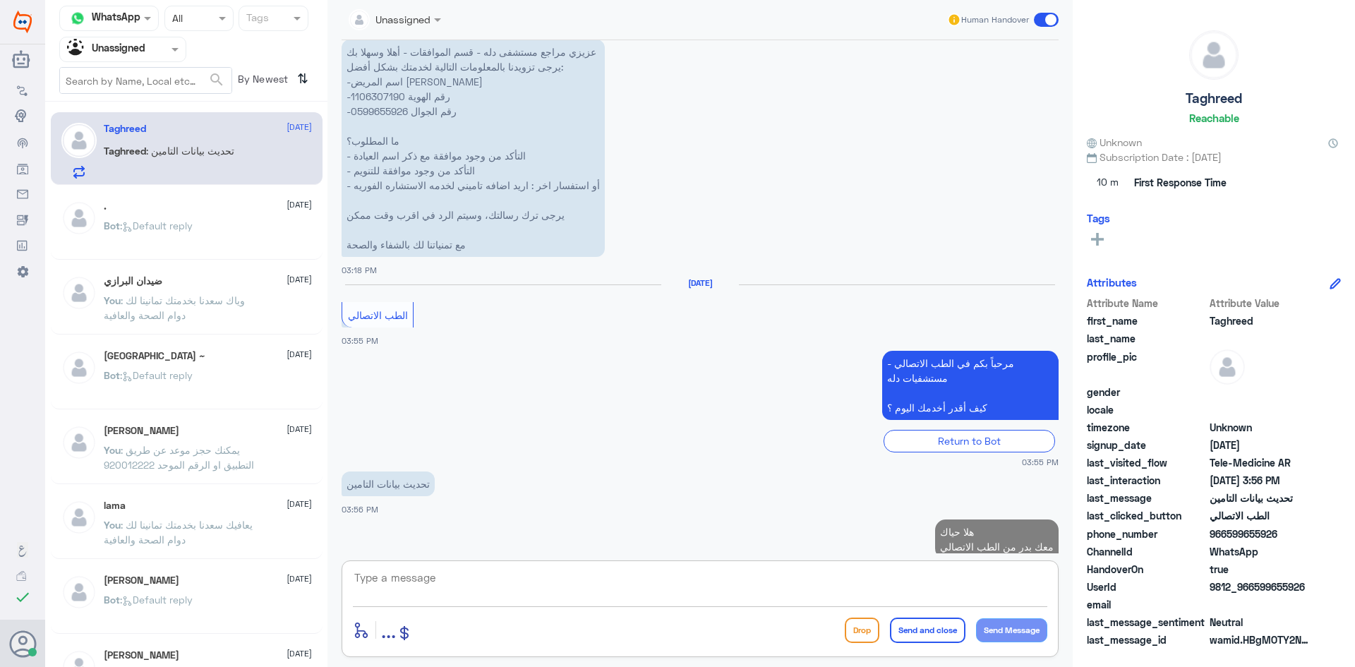
click at [568, 585] on textarea at bounding box center [700, 585] width 694 height 35
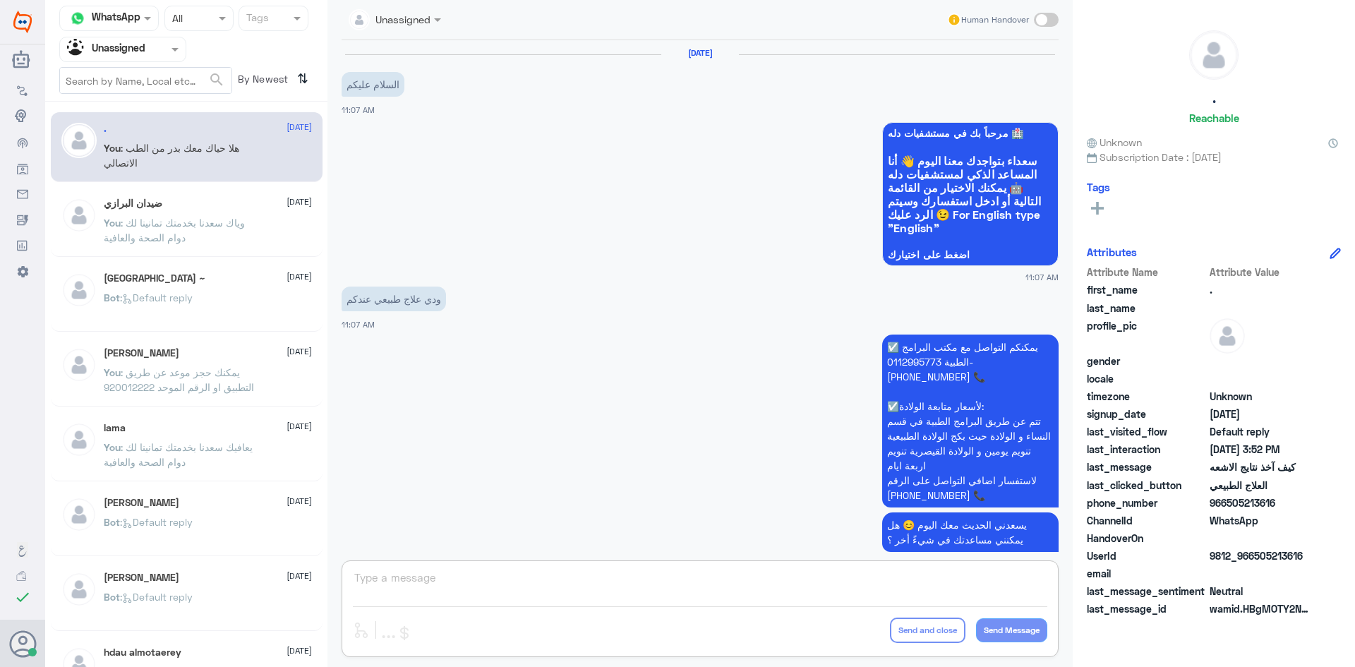
scroll to position [1087, 0]
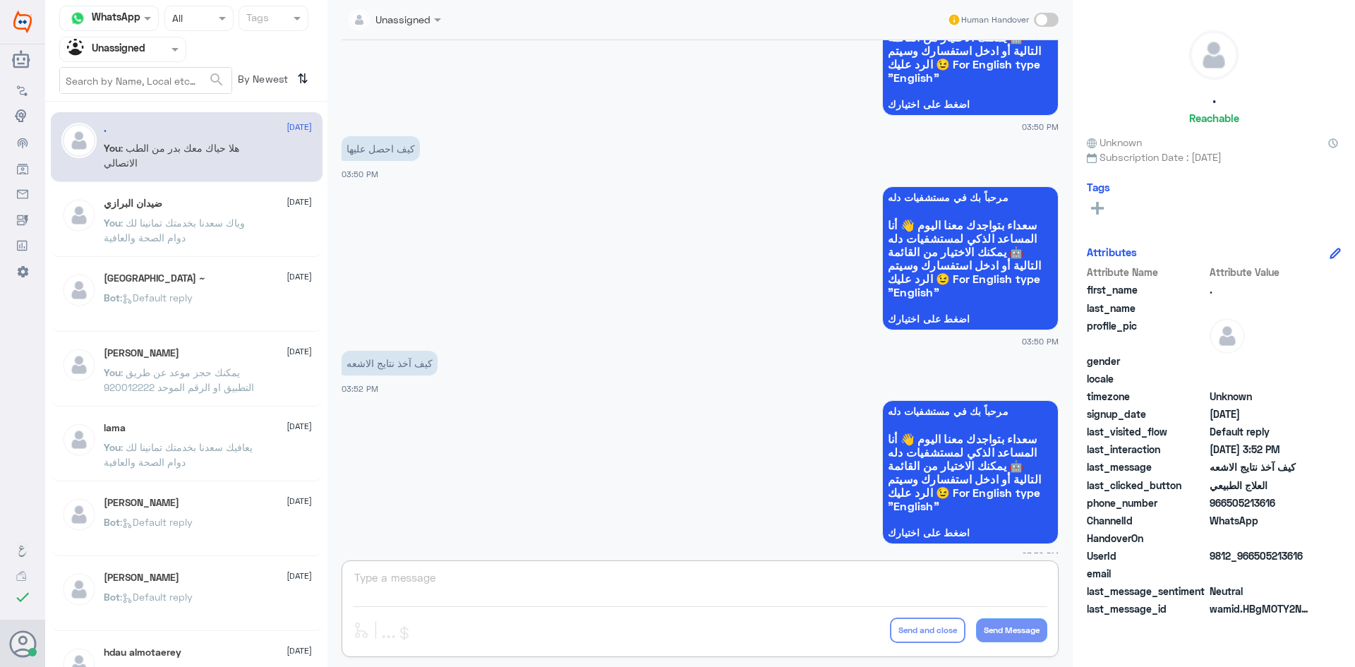
click at [188, 77] on input "text" at bounding box center [146, 80] width 172 height 25
click at [170, 54] on span at bounding box center [177, 49] width 18 height 15
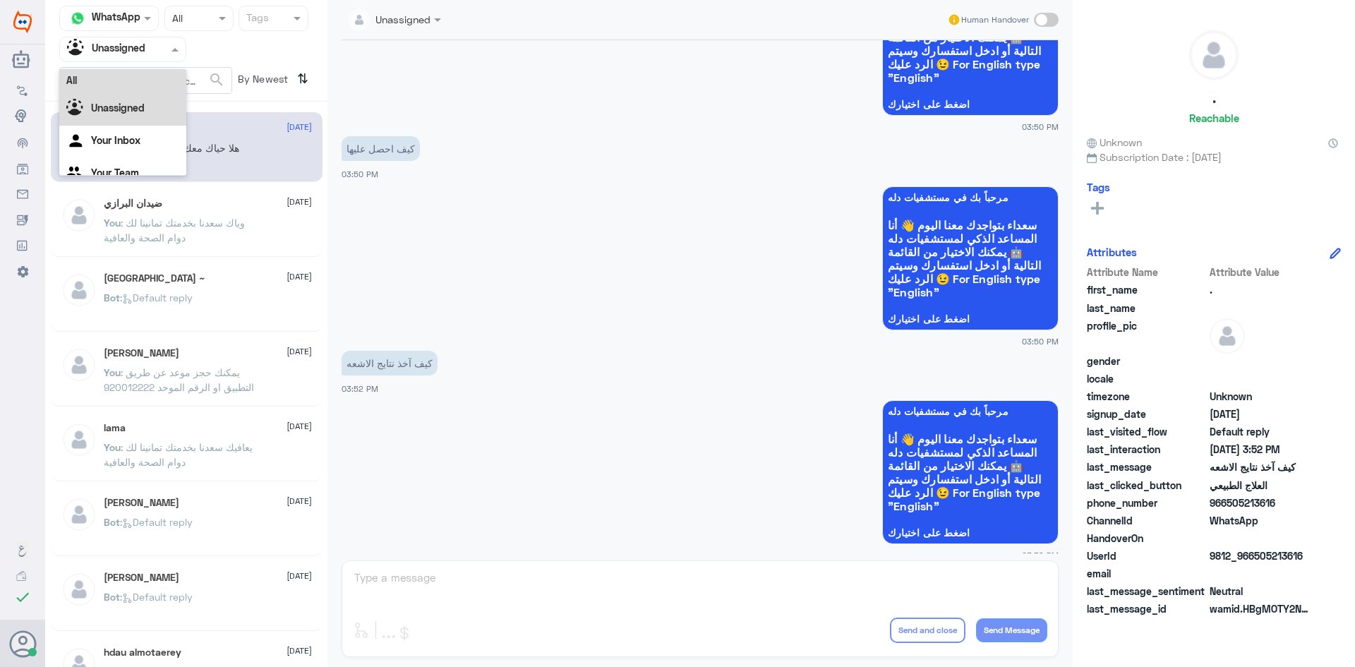
scroll to position [0, 0]
click at [157, 83] on div "All" at bounding box center [122, 82] width 127 height 26
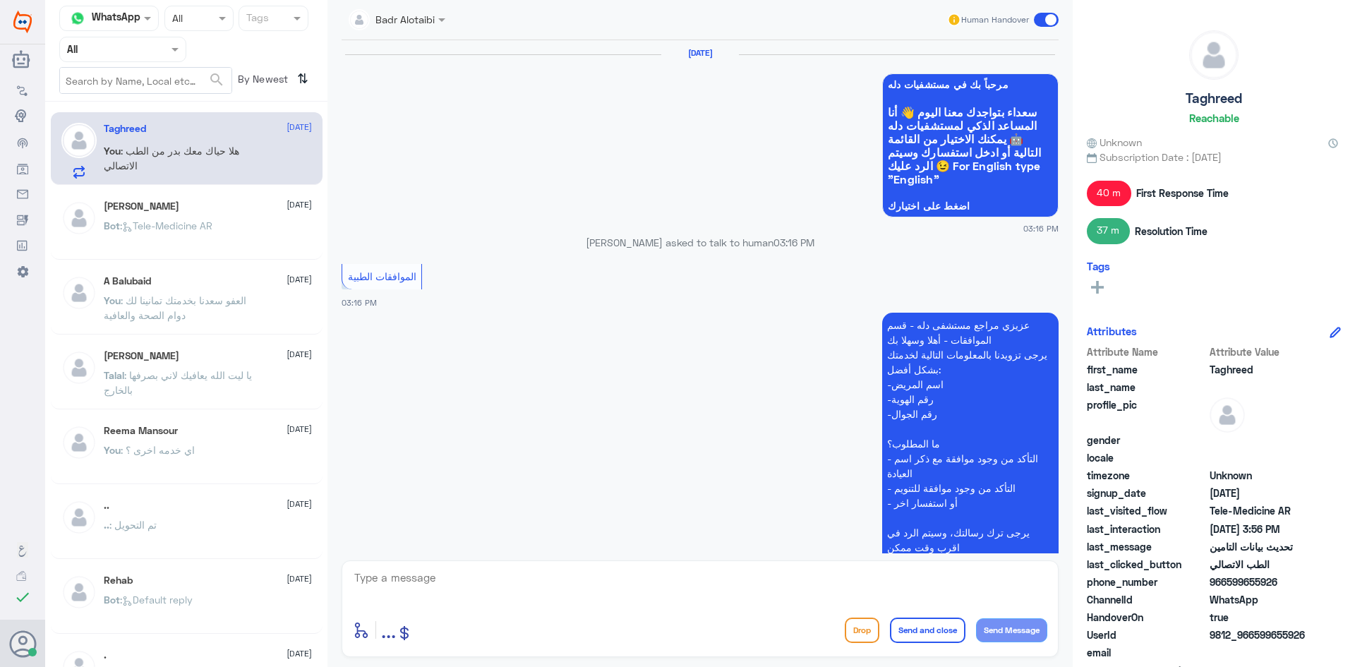
scroll to position [1487, 0]
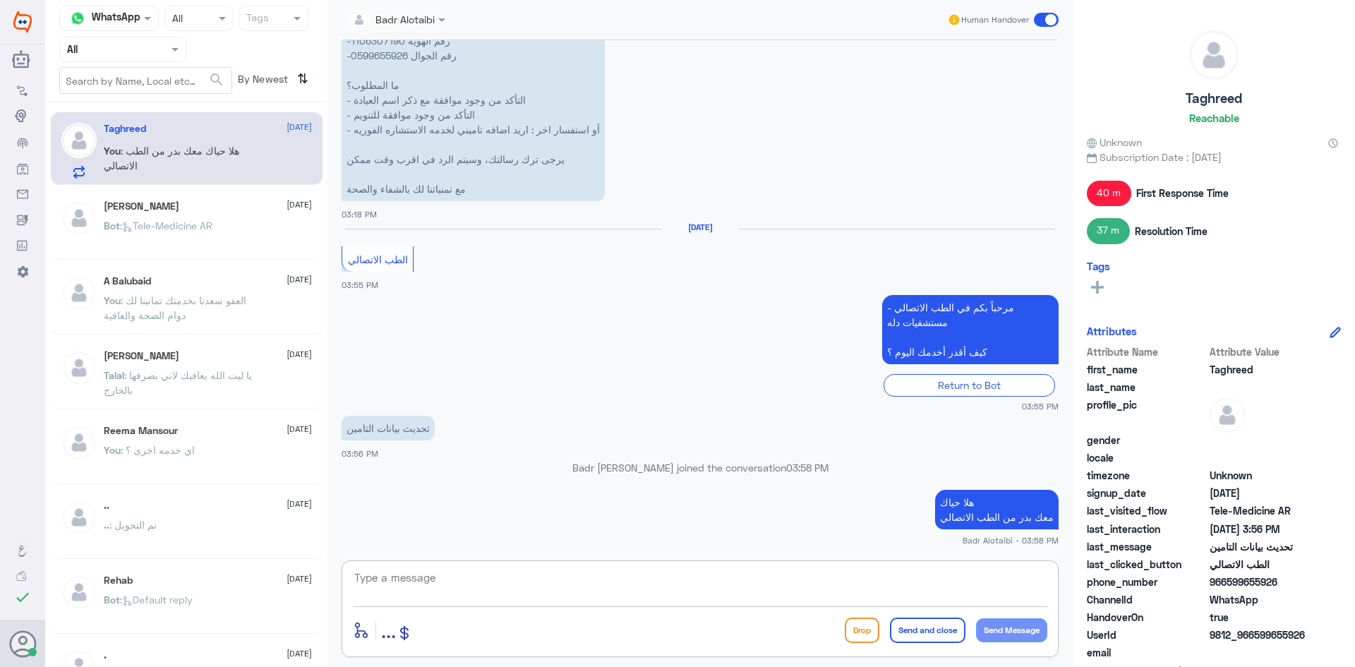
click at [594, 591] on textarea at bounding box center [700, 585] width 694 height 35
type textarea "ممكن تزودنا برقم الهوية او الملف من فضلك"
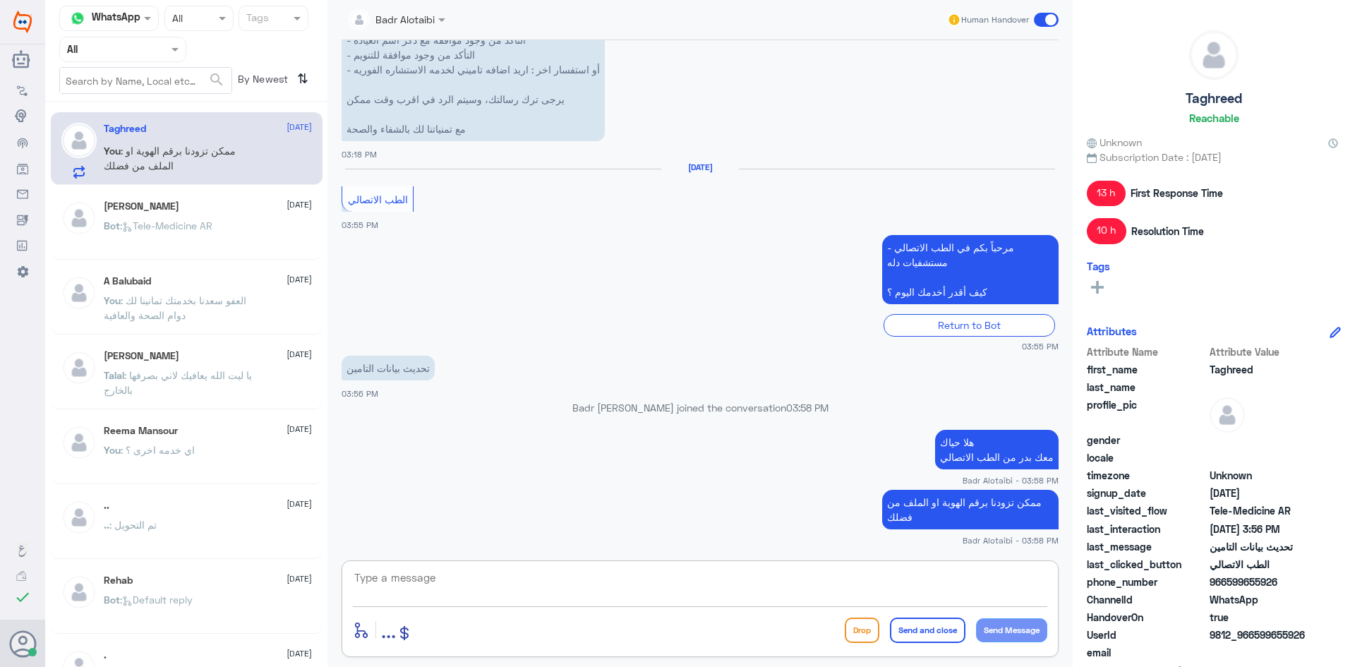
scroll to position [1595, 0]
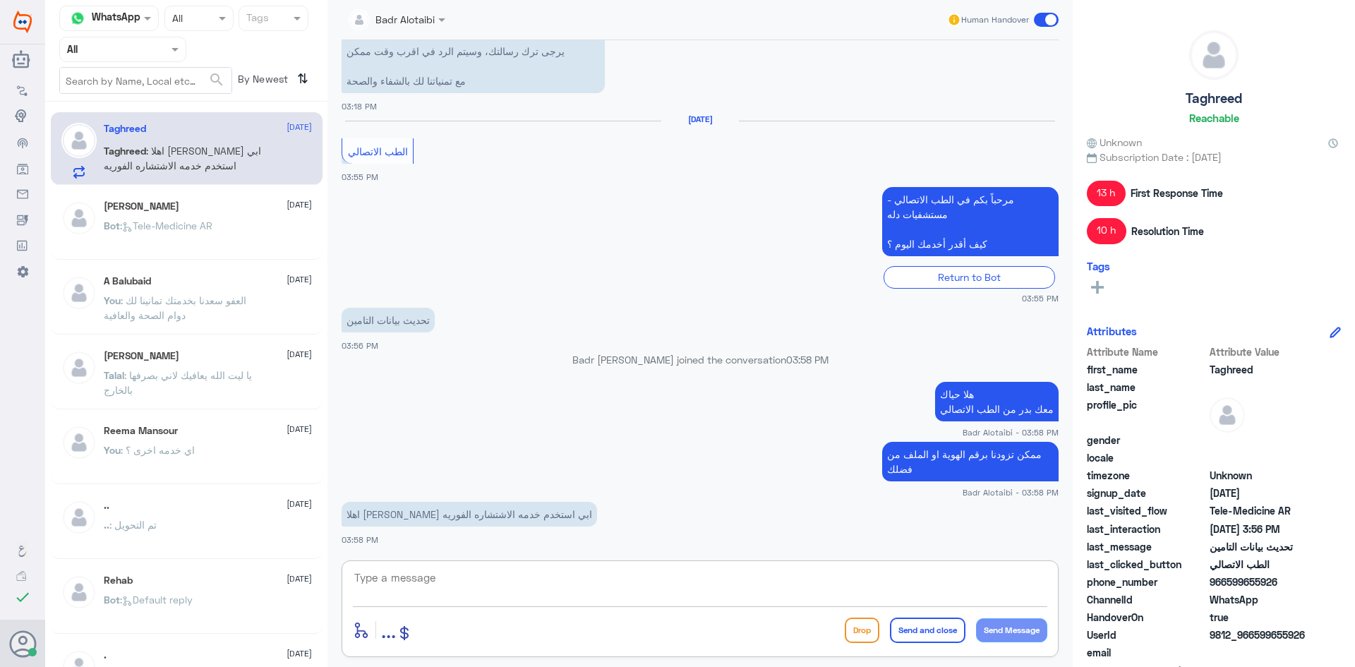
click at [636, 589] on textarea at bounding box center [700, 585] width 694 height 35
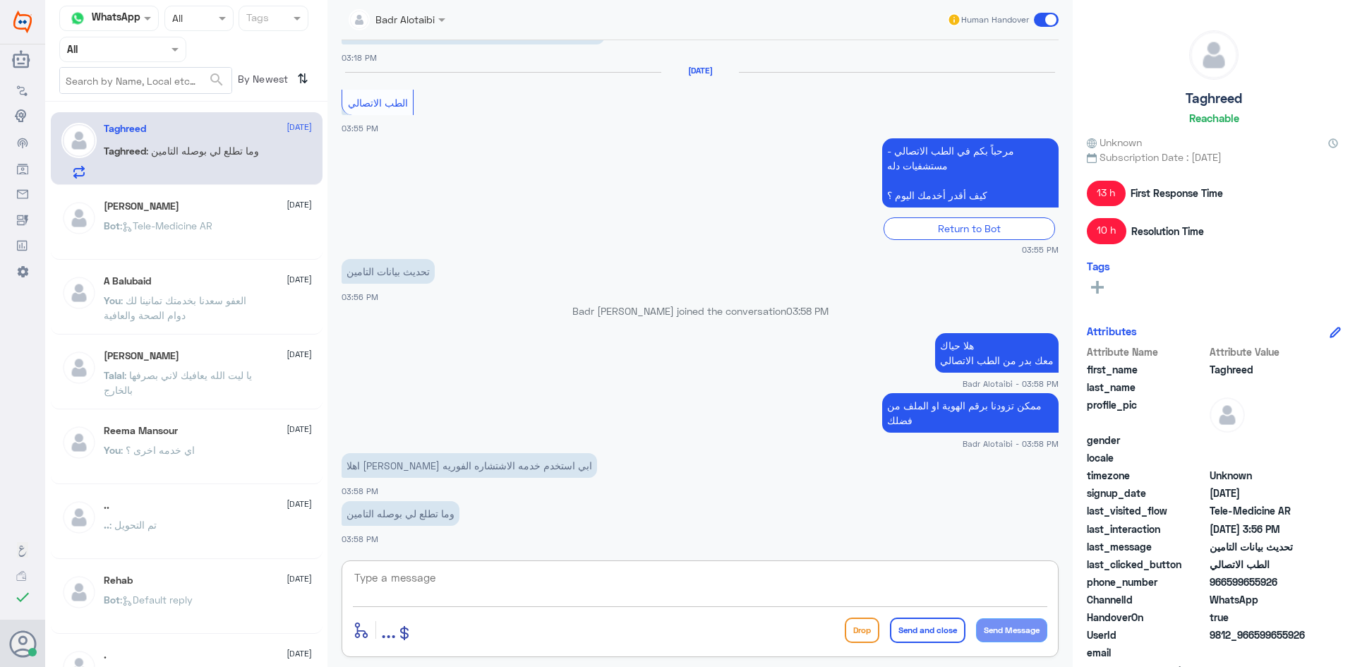
click at [636, 589] on textarea at bounding box center [700, 585] width 694 height 35
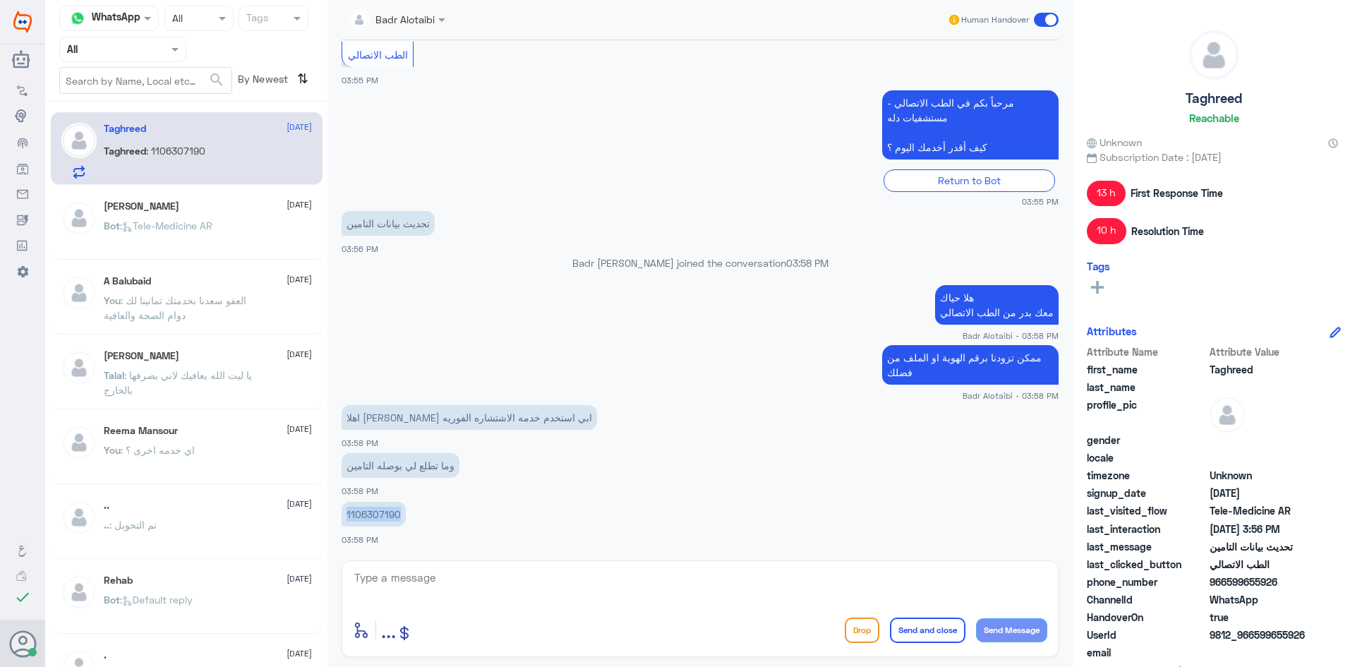
drag, startPoint x: 397, startPoint y: 512, endPoint x: 344, endPoint y: 519, distance: 54.2
click at [327, 517] on div "Badr Alotaibi Human Handover 10 Aug 2025 مرحباً بك في مستشفيات دله سعداء بتواجد…" at bounding box center [699, 335] width 745 height 671
click at [394, 514] on p "1106307190" at bounding box center [374, 514] width 64 height 25
drag, startPoint x: 402, startPoint y: 515, endPoint x: 347, endPoint y: 514, distance: 55.1
click at [347, 514] on p "1106307190" at bounding box center [374, 514] width 64 height 25
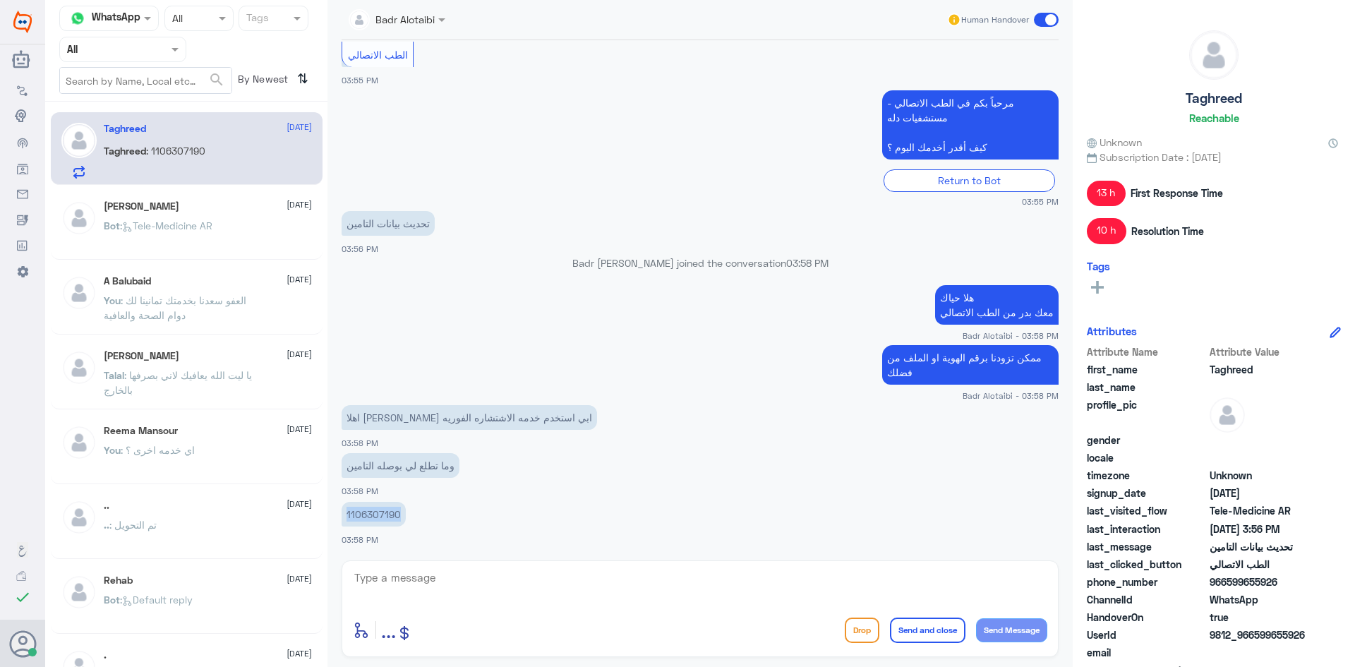
copy p "1106307190"
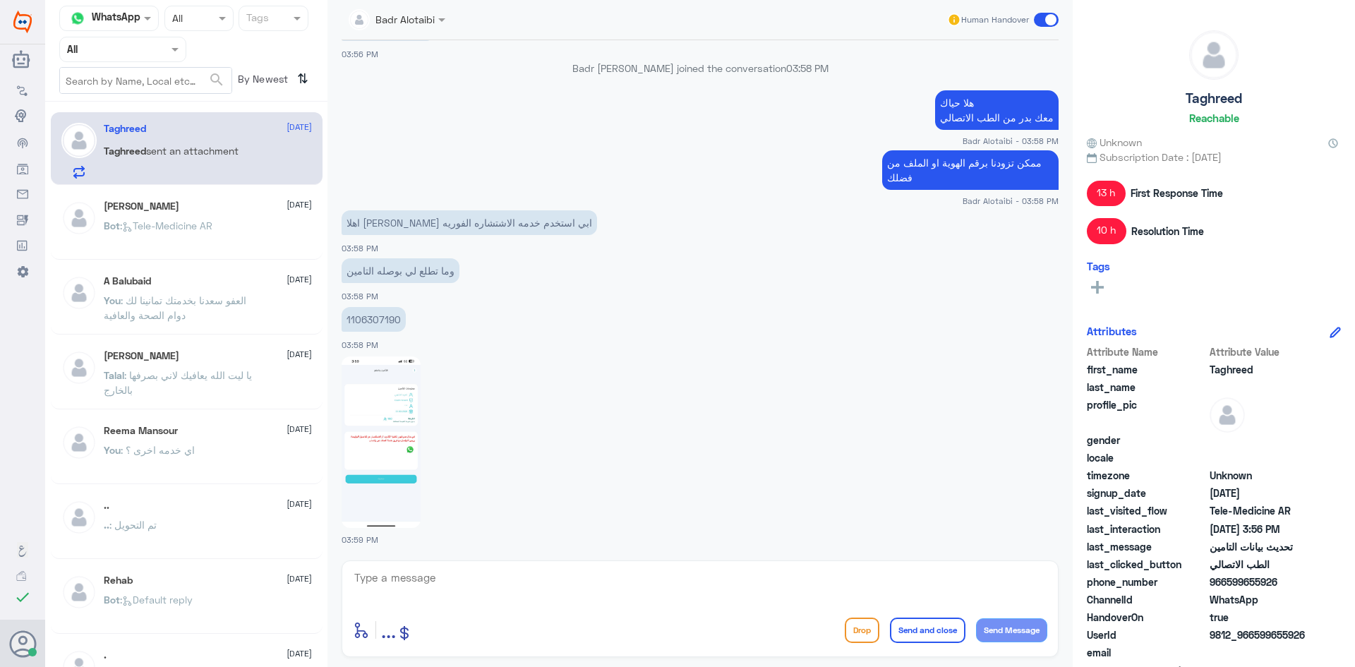
click at [577, 575] on textarea at bounding box center [700, 585] width 694 height 35
type textarea "س"
type textarea "لحظات من فضلك سوف يتم التحديث"
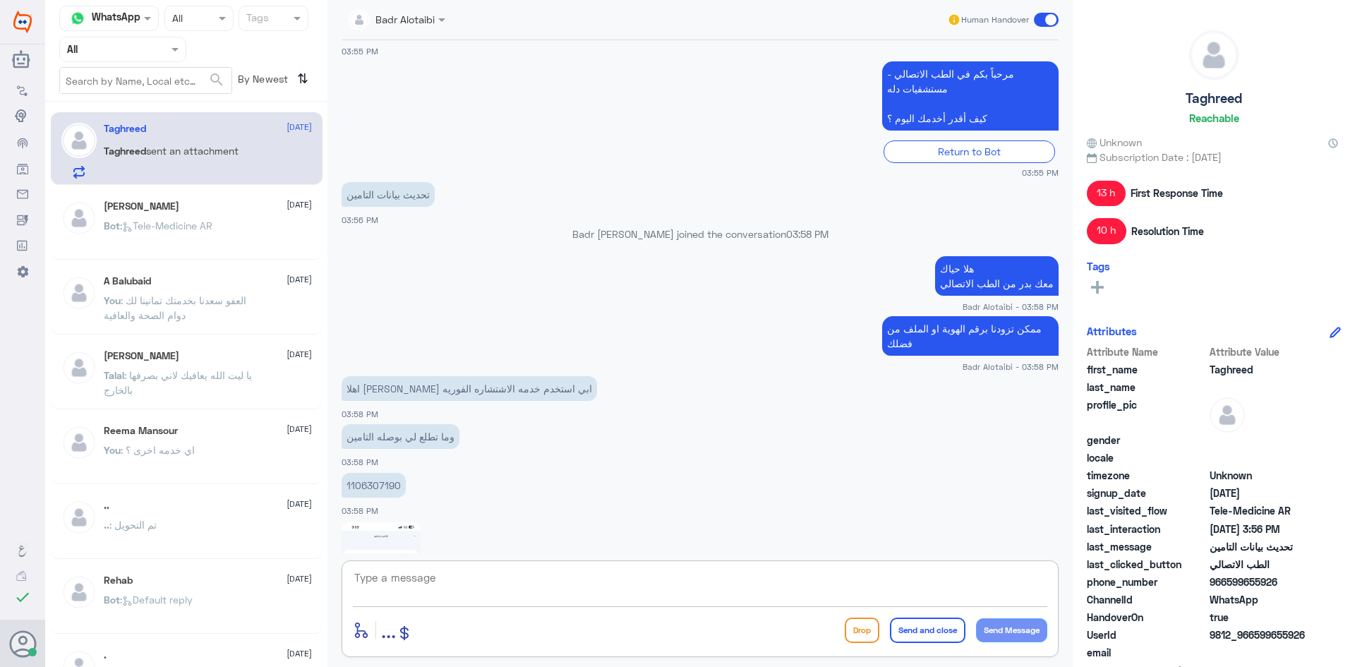
scroll to position [1932, 0]
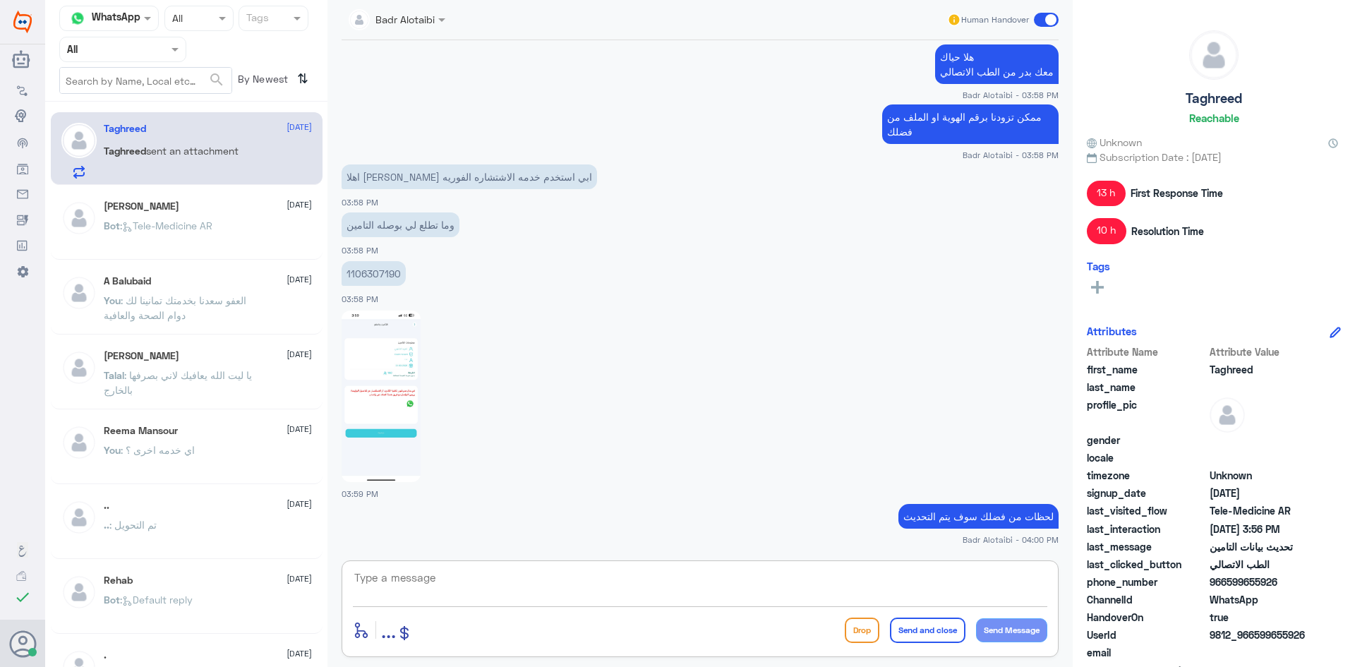
click at [683, 585] on textarea at bounding box center [700, 585] width 694 height 35
type textarea "تم التحديث يمكنك تسجيل الاستشارة الفورية الان"
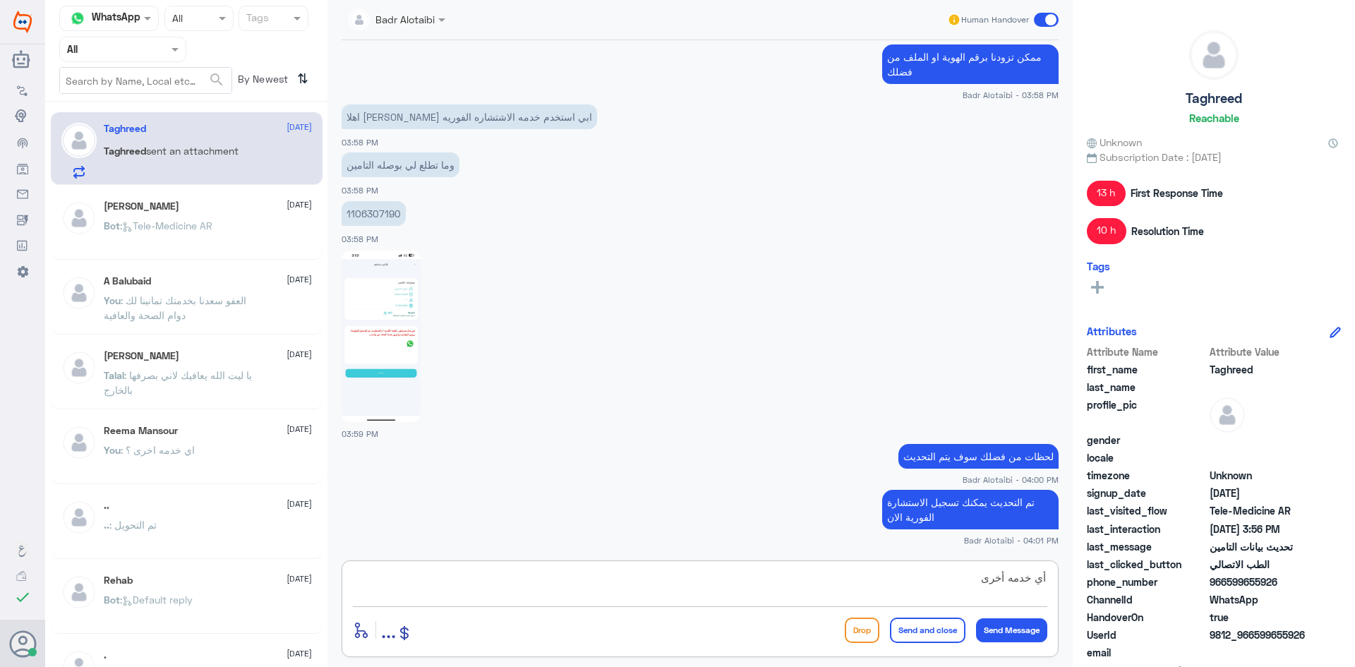
type textarea "أي خدمه أخرى ؟"
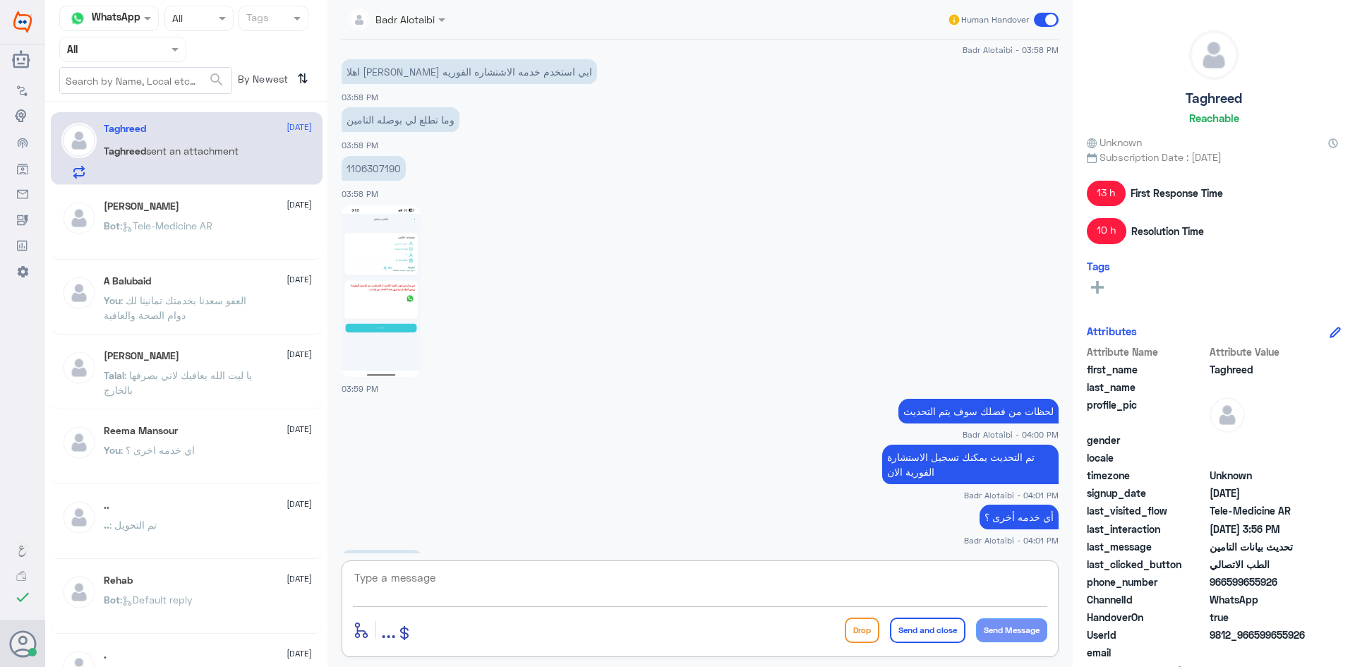
scroll to position [2086, 0]
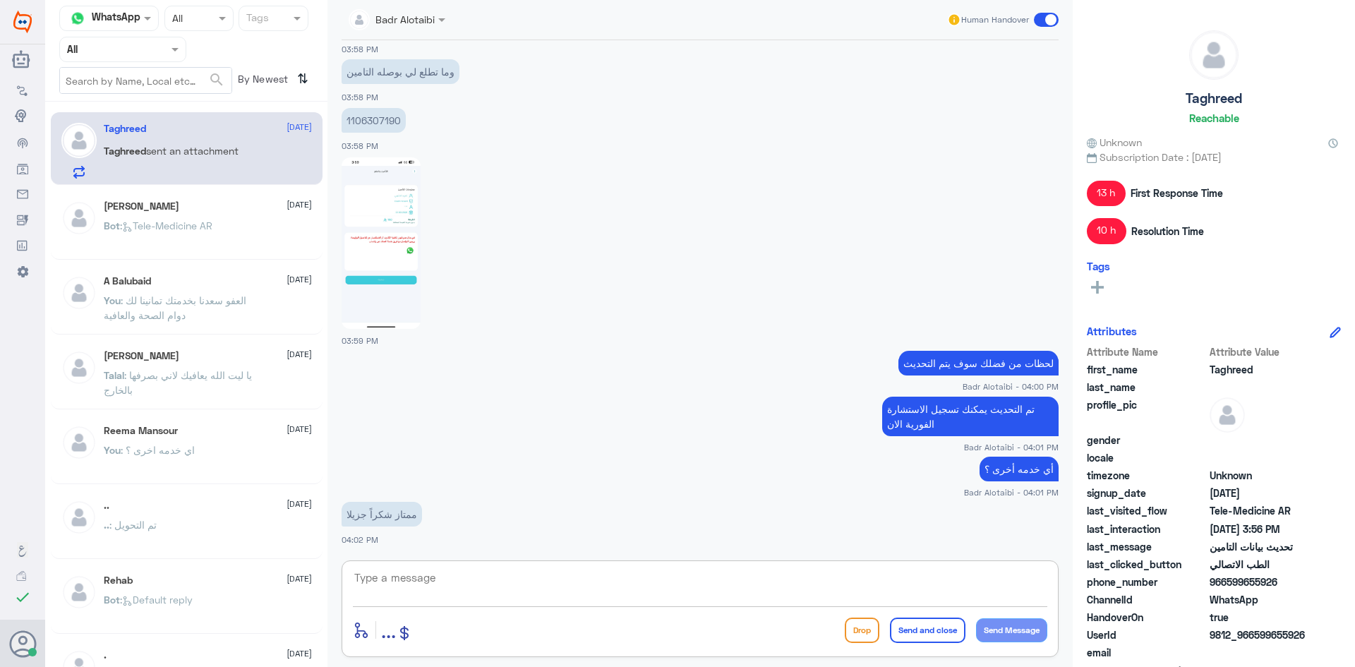
click at [697, 584] on textarea at bounding box center [700, 585] width 694 height 35
type textarea "العفو سعدنا بخدمتك تمانينا لك دوام الصحة والعافية"
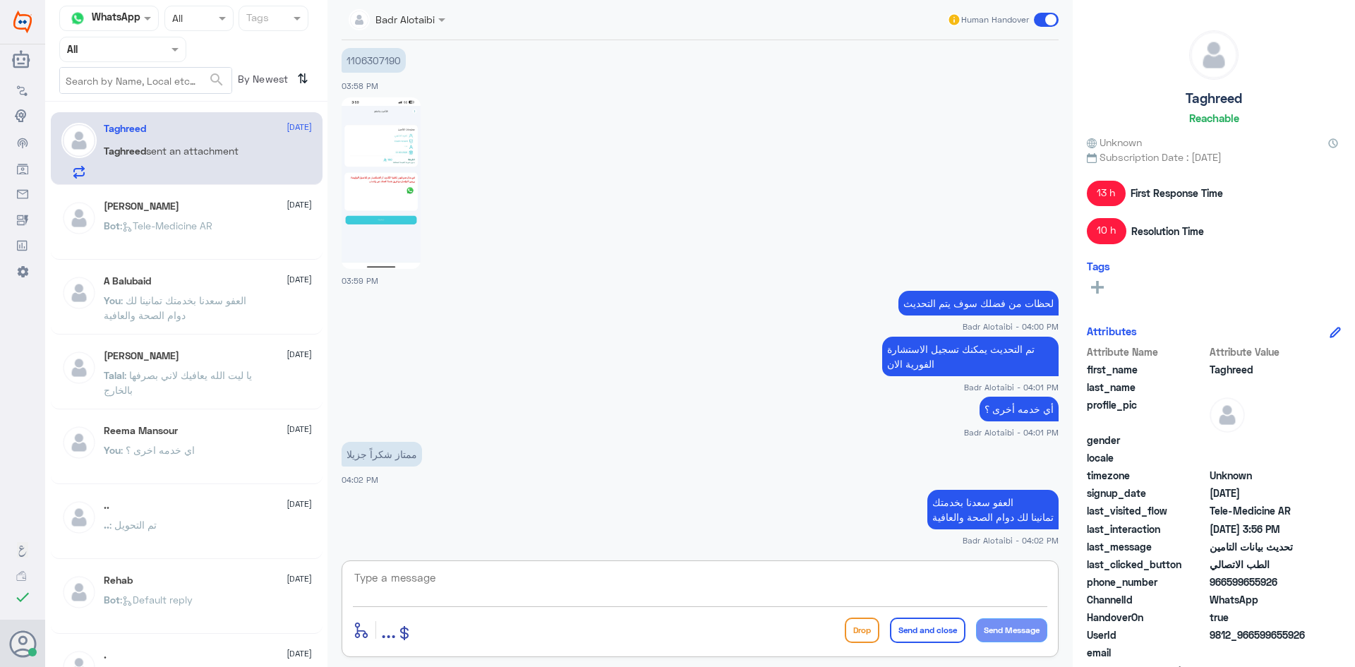
click at [1042, 19] on span at bounding box center [1046, 20] width 25 height 14
click at [0, 0] on input "checkbox" at bounding box center [0, 0] width 0 height 0
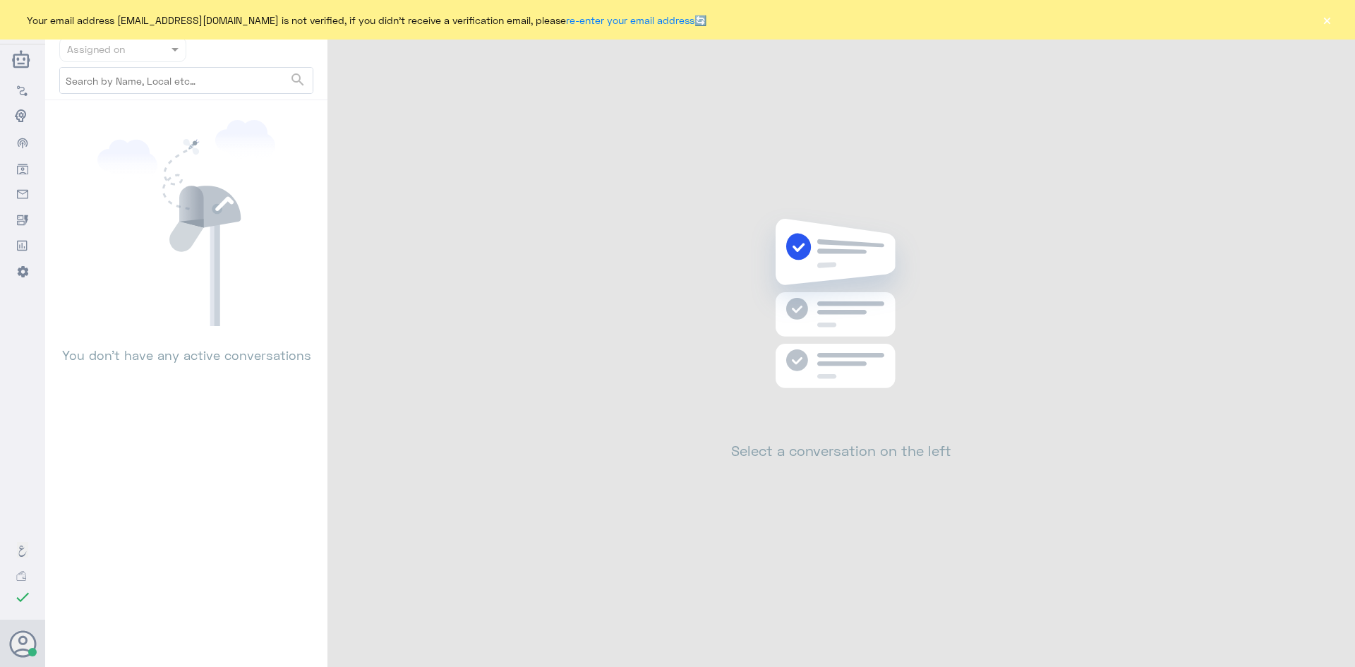
click at [1326, 20] on button "×" at bounding box center [1327, 20] width 14 height 14
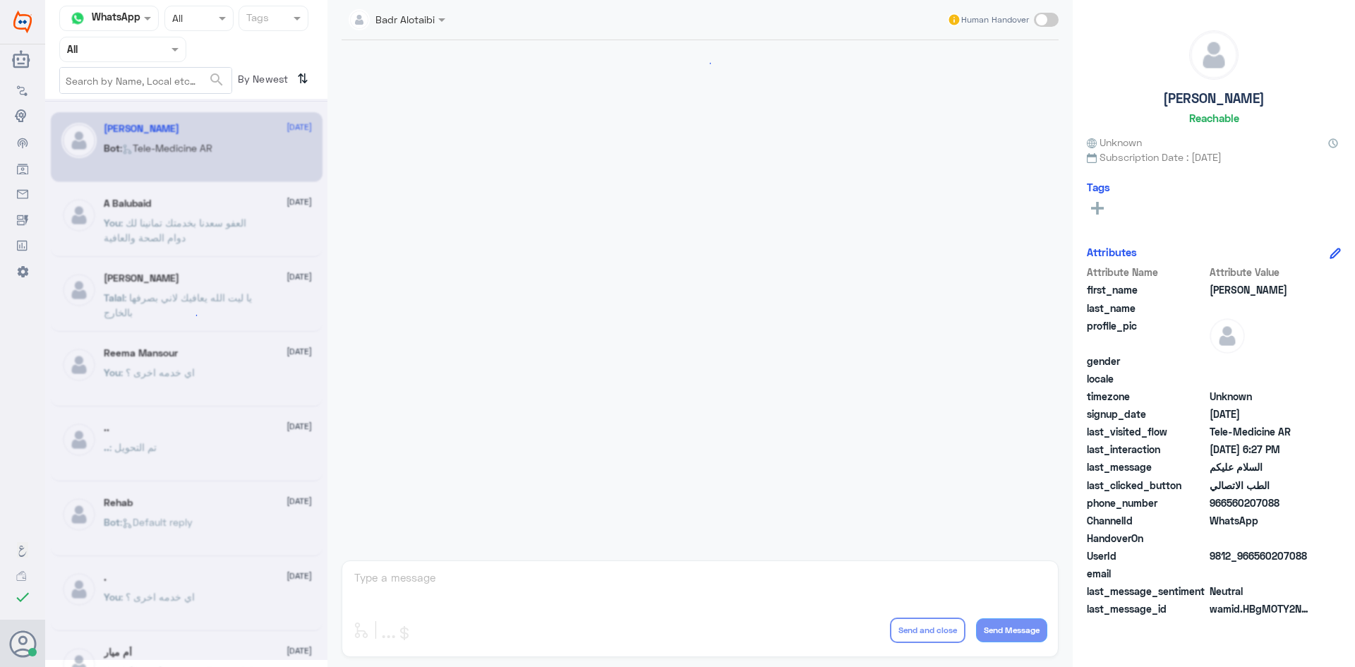
scroll to position [793, 0]
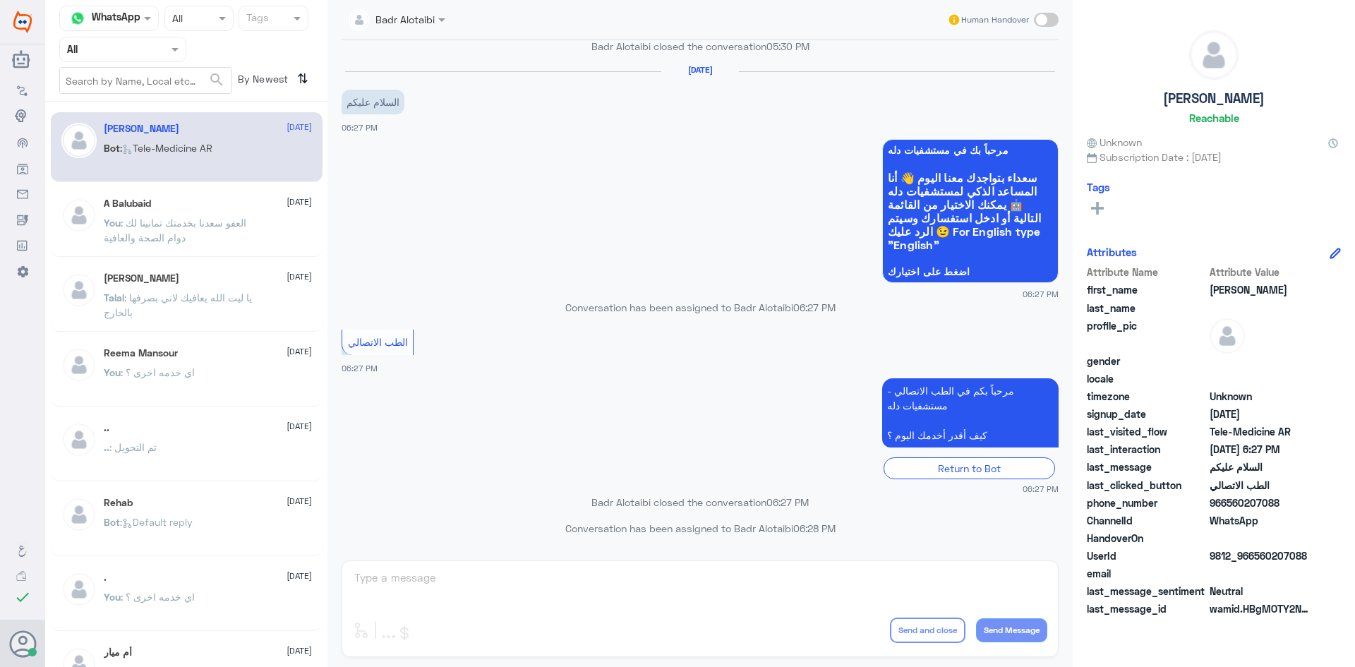
click at [126, 31] on nav "Channel WhatsApp Status × All Tags Agent Filter All search By Newest ⇅" at bounding box center [186, 54] width 282 height 96
click at [129, 47] on input "text" at bounding box center [106, 49] width 78 height 16
click at [153, 108] on div "Unassigned" at bounding box center [122, 111] width 127 height 32
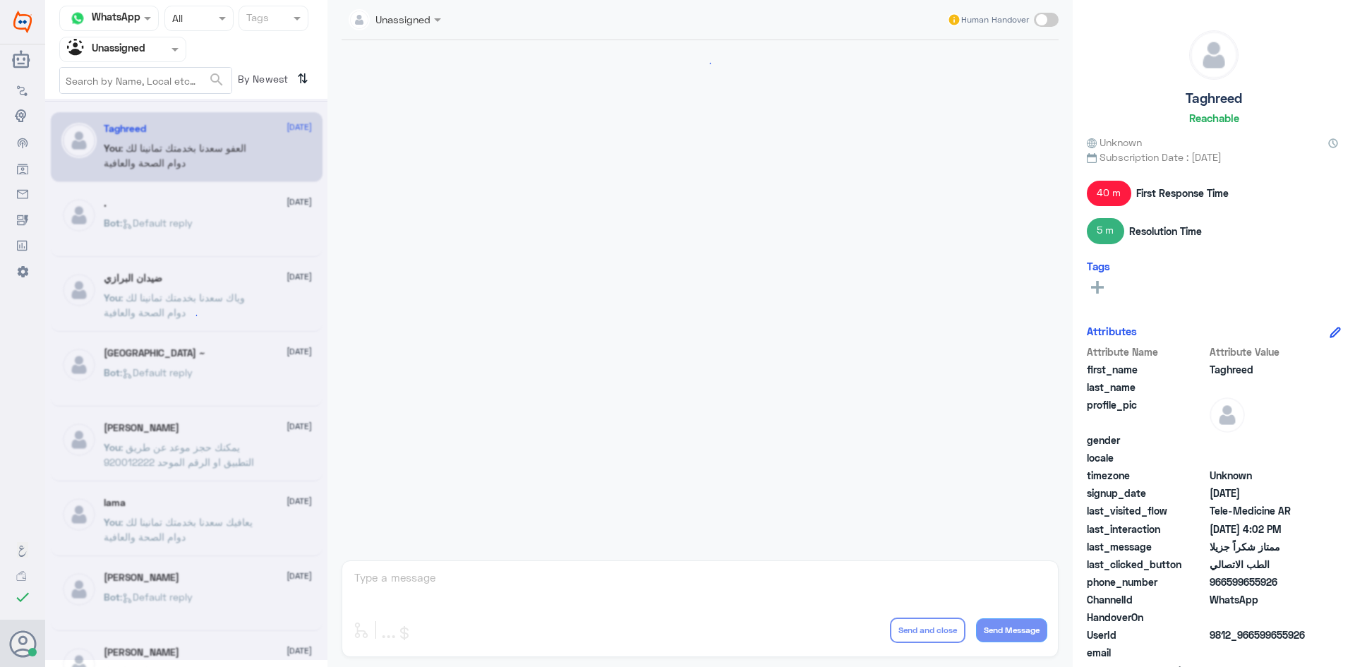
scroll to position [1218, 0]
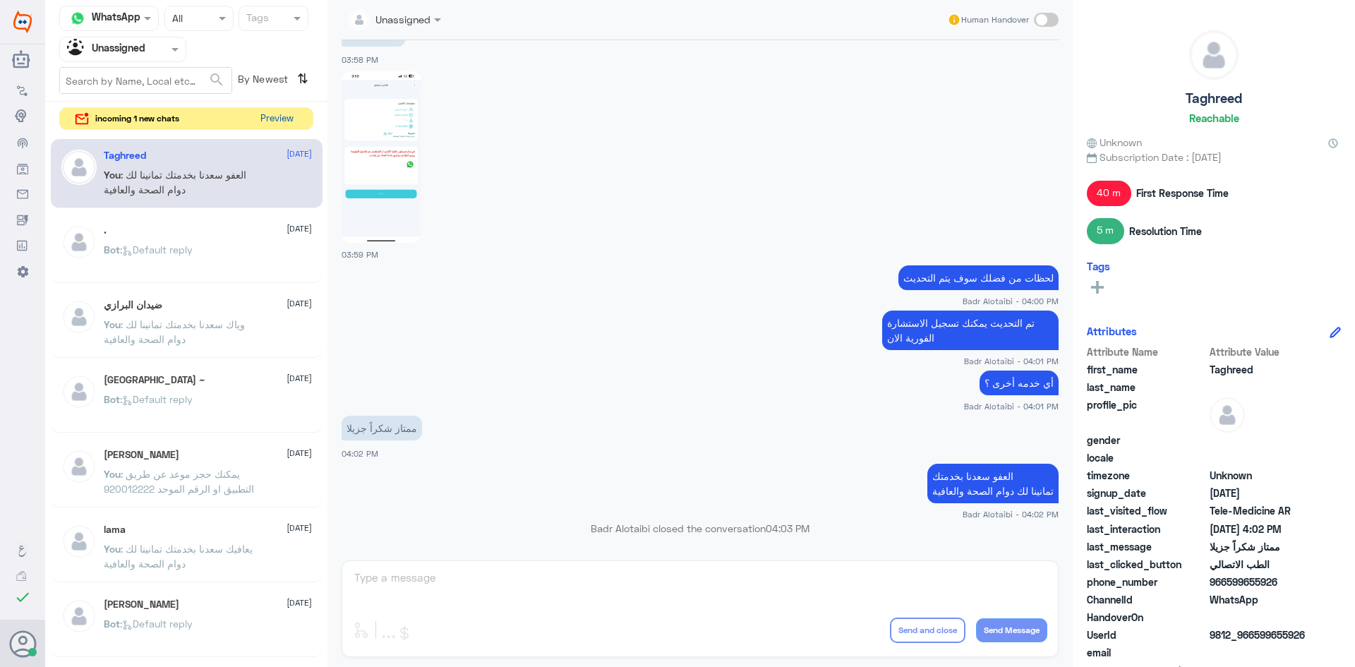
click at [278, 129] on button "Preview" at bounding box center [277, 119] width 44 height 22
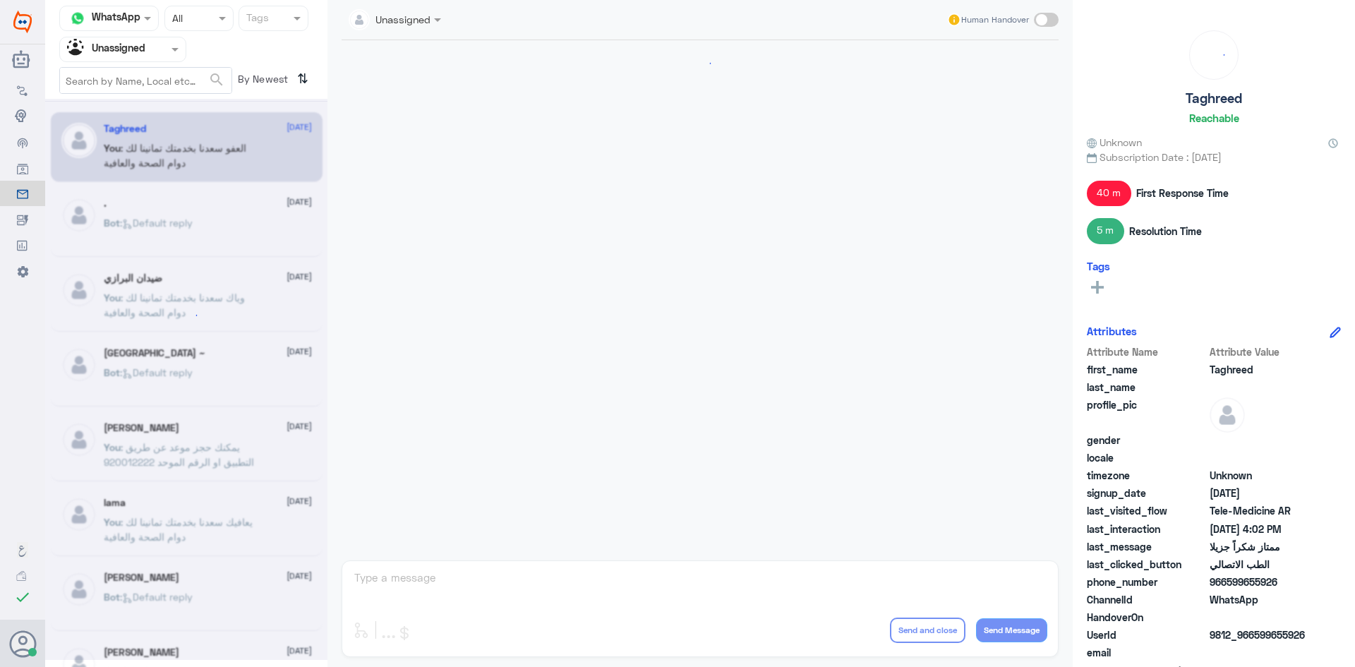
scroll to position [1218, 0]
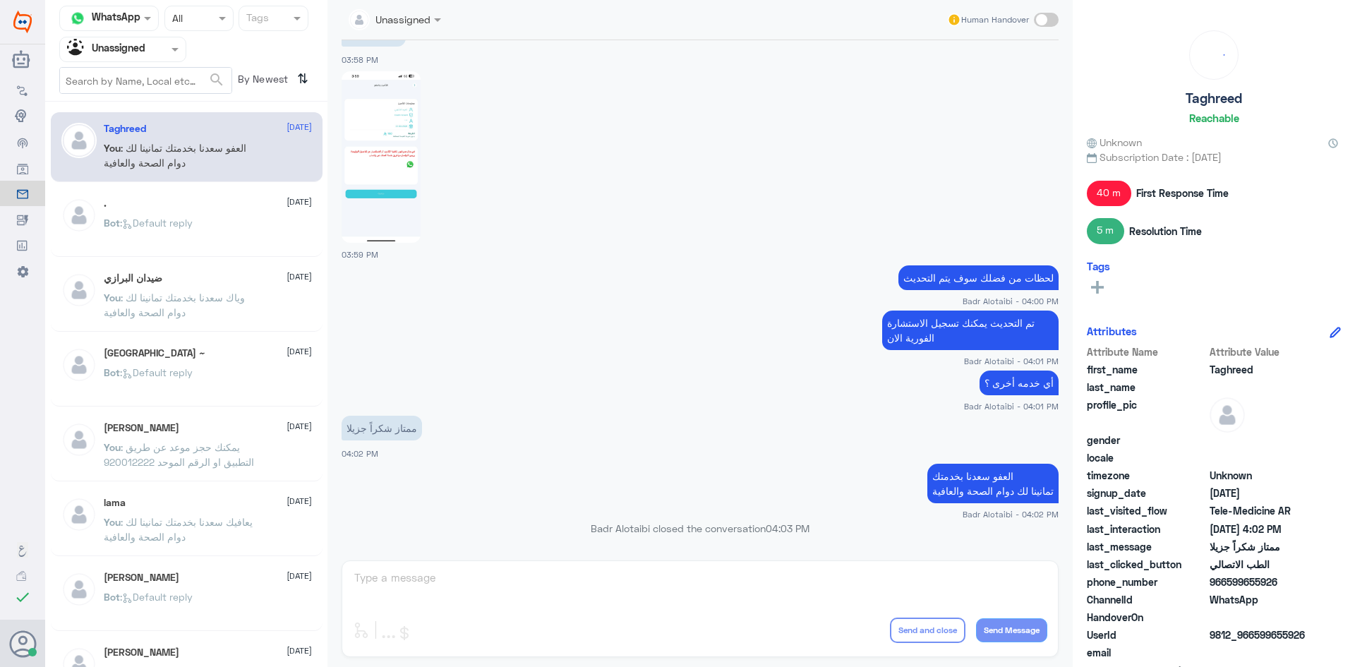
click at [153, 54] on div at bounding box center [123, 49] width 126 height 16
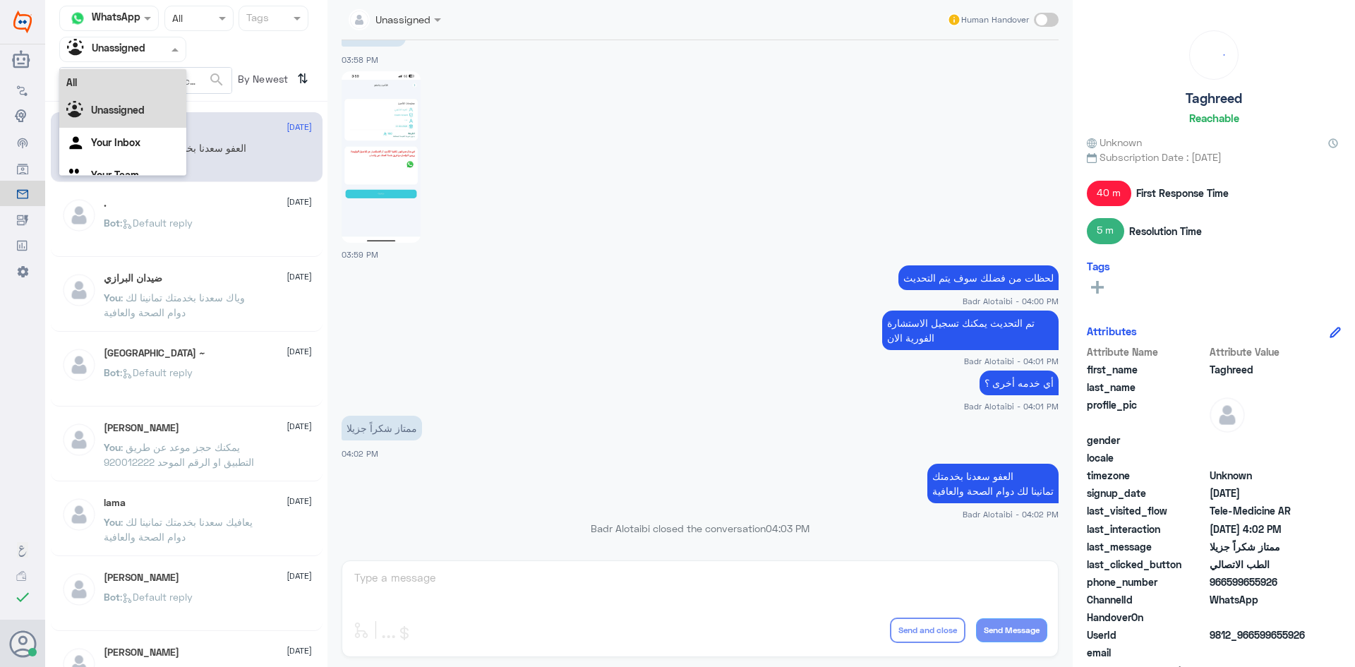
click at [124, 92] on div "All" at bounding box center [122, 82] width 127 height 26
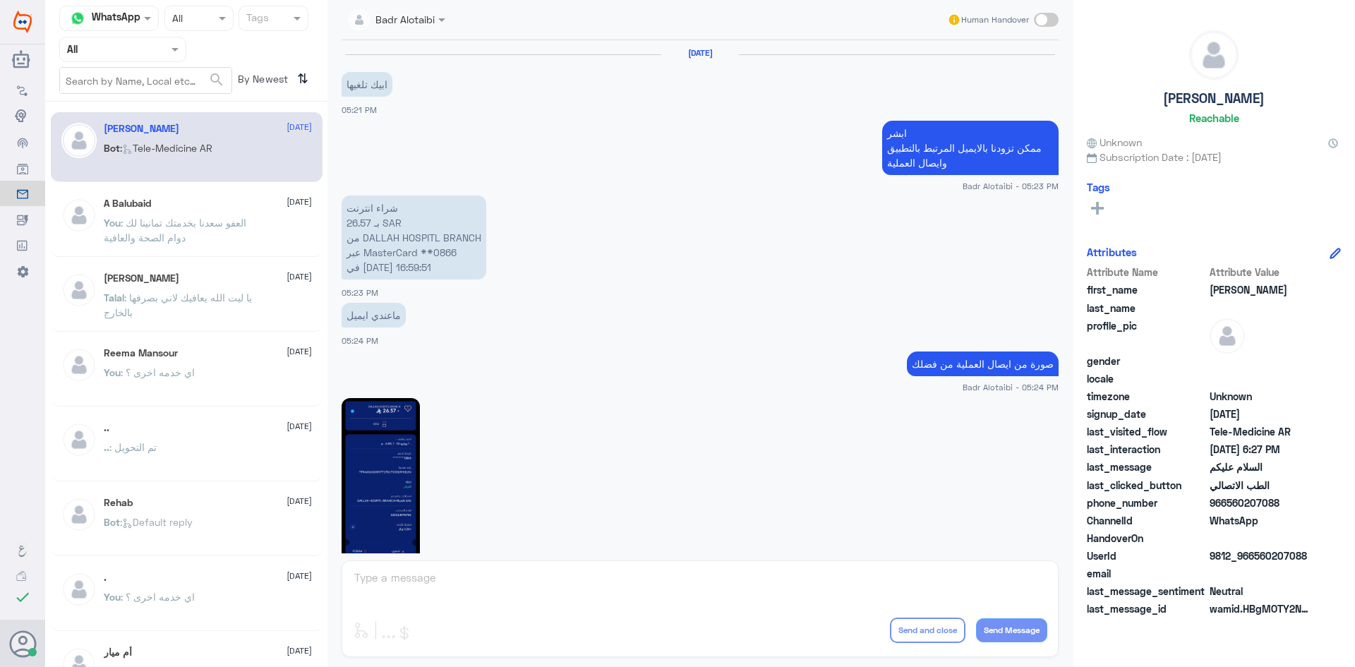
scroll to position [793, 0]
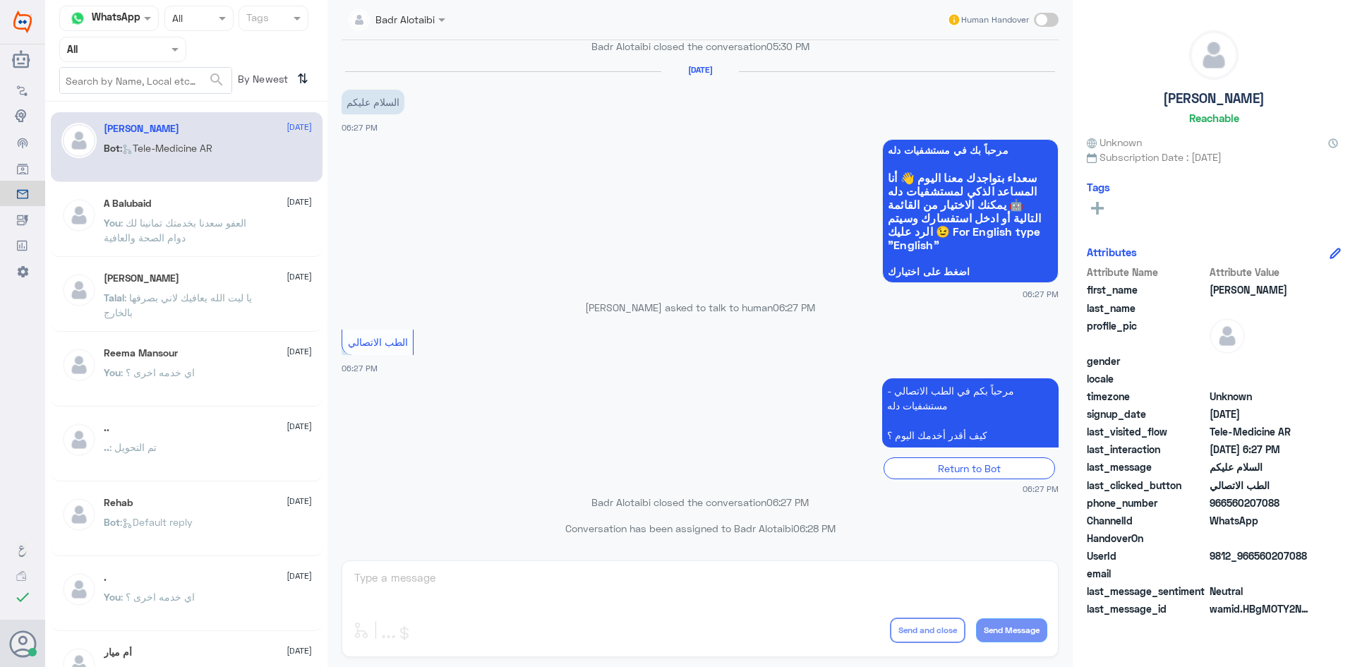
click at [162, 50] on div at bounding box center [123, 49] width 126 height 16
click at [160, 112] on div "Unassigned" at bounding box center [122, 111] width 127 height 32
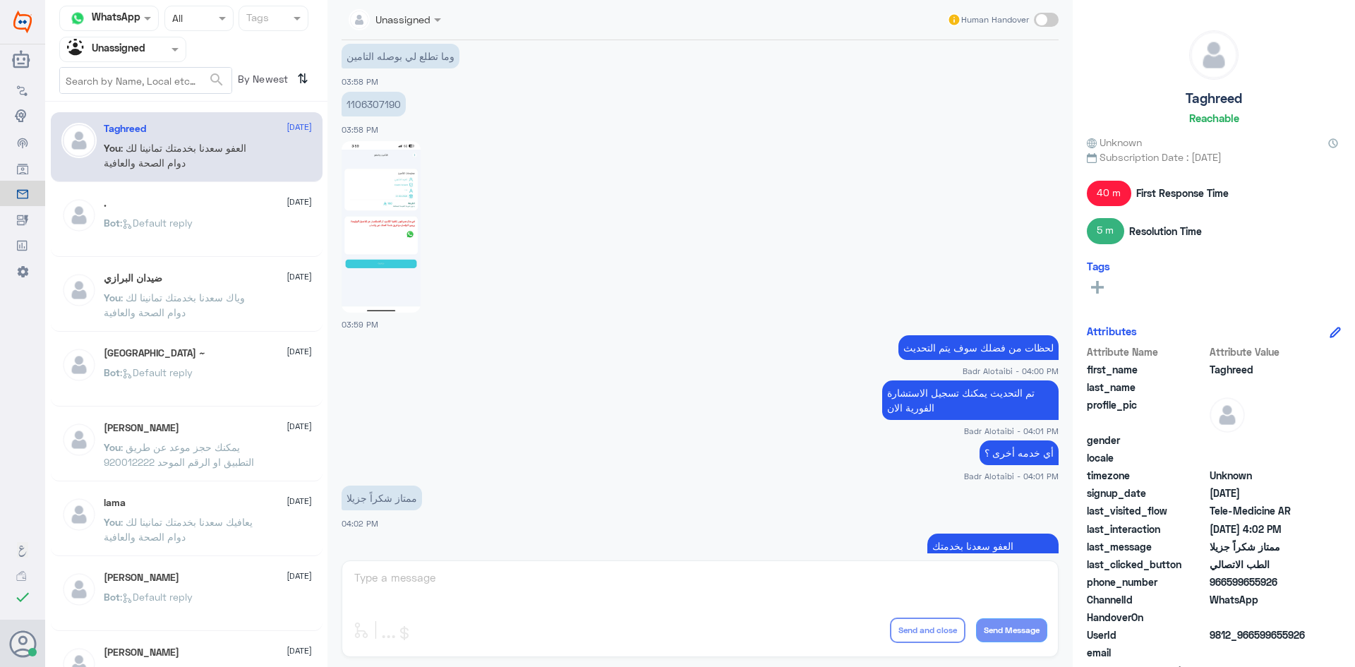
scroll to position [1218, 0]
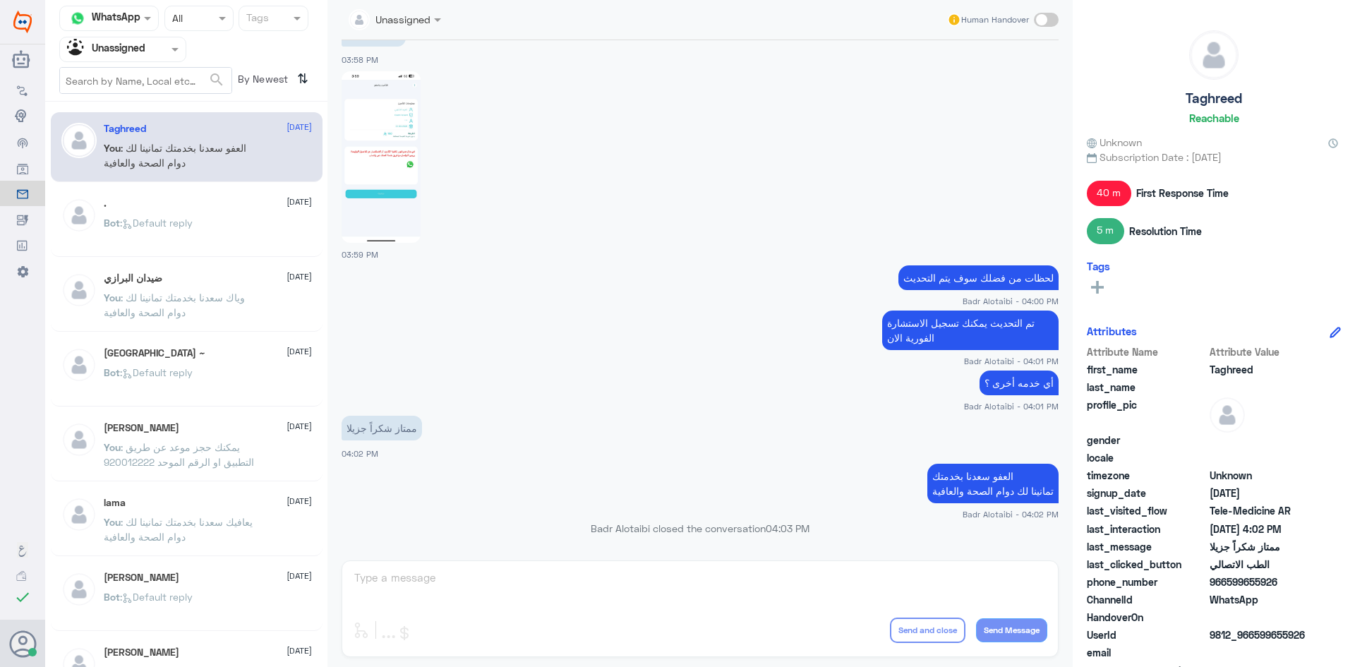
click at [234, 208] on div ". [DATE]" at bounding box center [208, 204] width 208 height 12
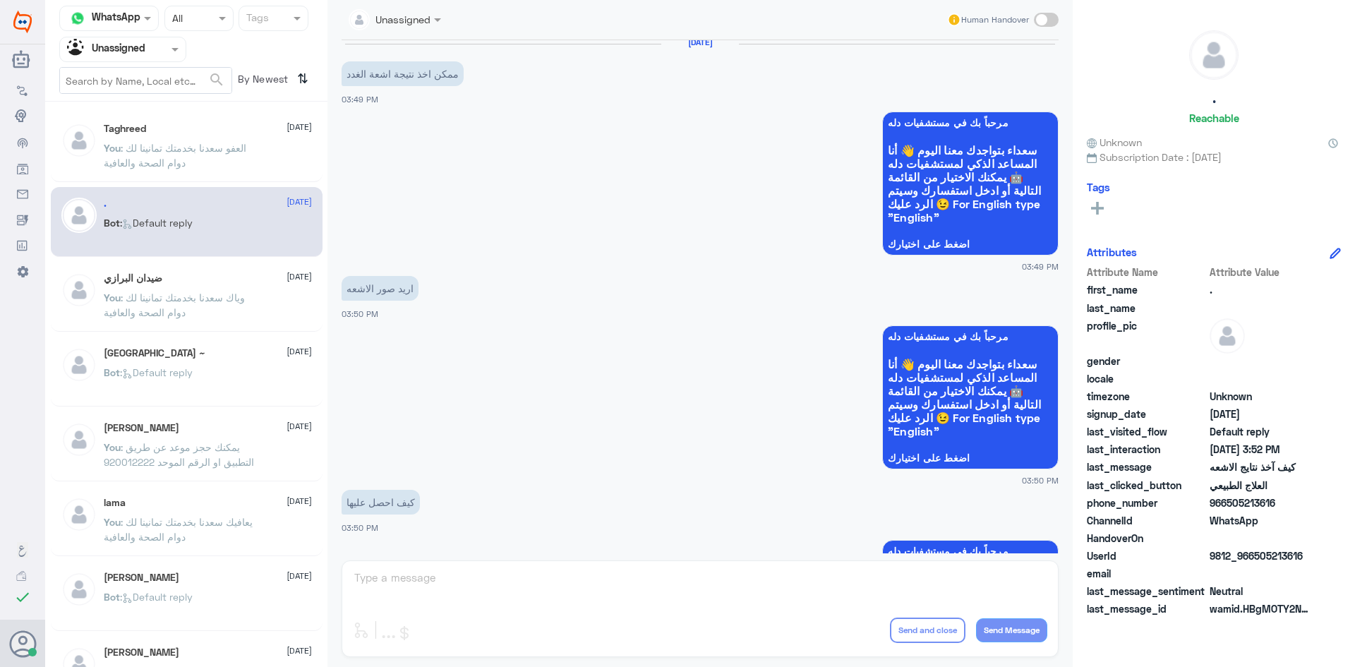
scroll to position [734, 0]
click at [147, 258] on div "Taghreed [DATE] You : العفو [PERSON_NAME] بخدمتك تمانينا لك دوام الصحة والعافية…" at bounding box center [186, 389] width 282 height 565
click at [160, 270] on div "[PERSON_NAME] [DATE] You : و[PERSON_NAME]نا بخدمتك تمانينا لك دوام الصحة والعاف…" at bounding box center [187, 297] width 272 height 70
drag, startPoint x: 1304, startPoint y: 554, endPoint x: 1256, endPoint y: 555, distance: 48.0
click at [1256, 555] on span "9812_966505213616" at bounding box center [1261, 555] width 102 height 15
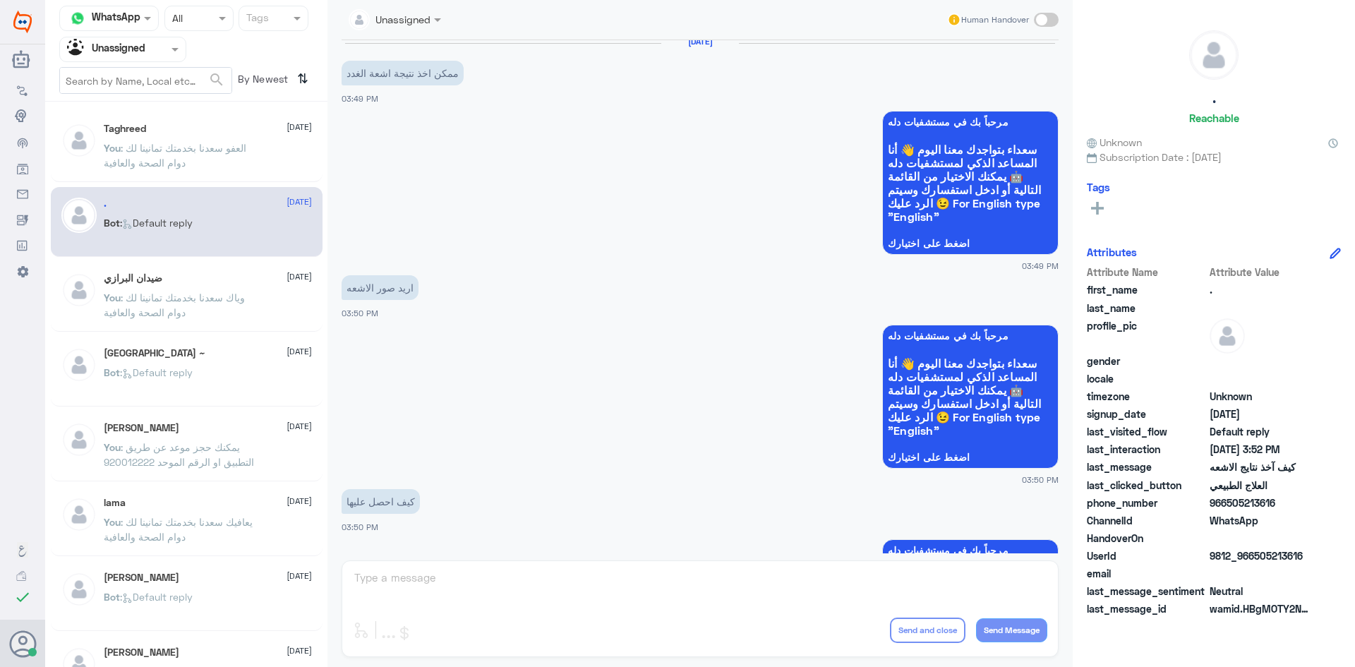
copy span "505213616"
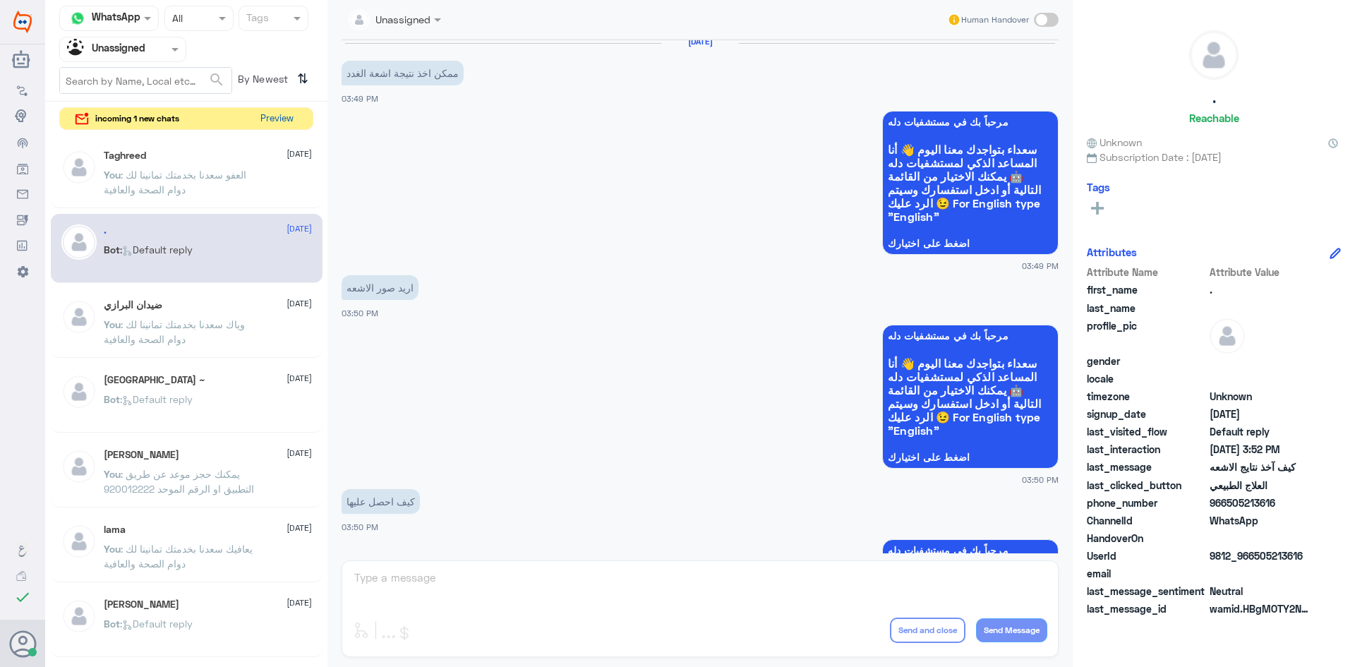
click at [276, 121] on button "Preview" at bounding box center [277, 119] width 44 height 22
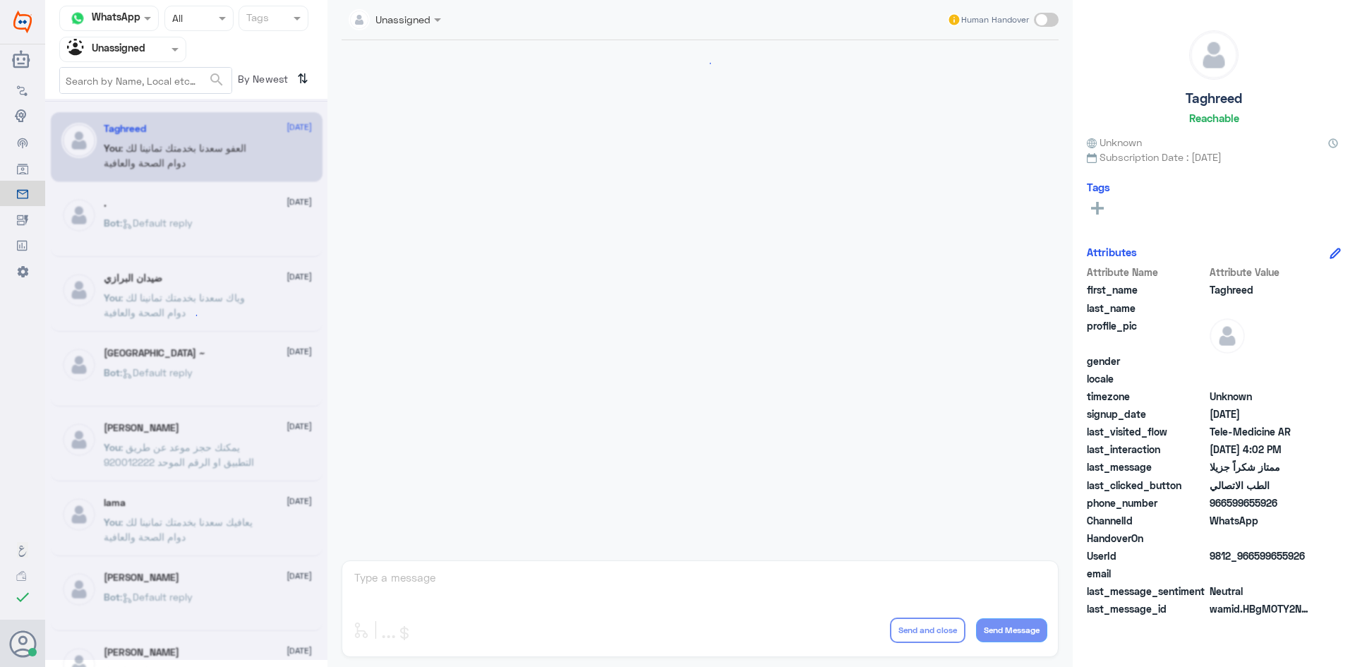
scroll to position [1218, 0]
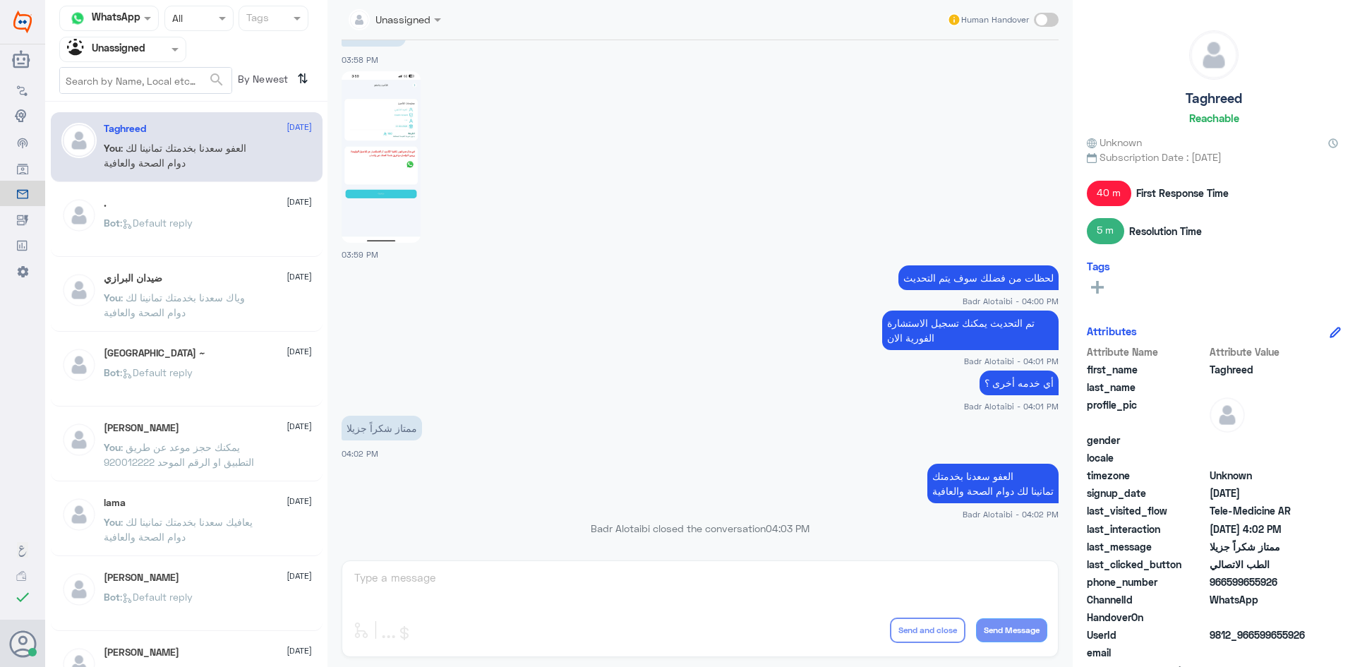
click at [163, 57] on div "Agent Filter Unassigned" at bounding box center [114, 49] width 108 height 21
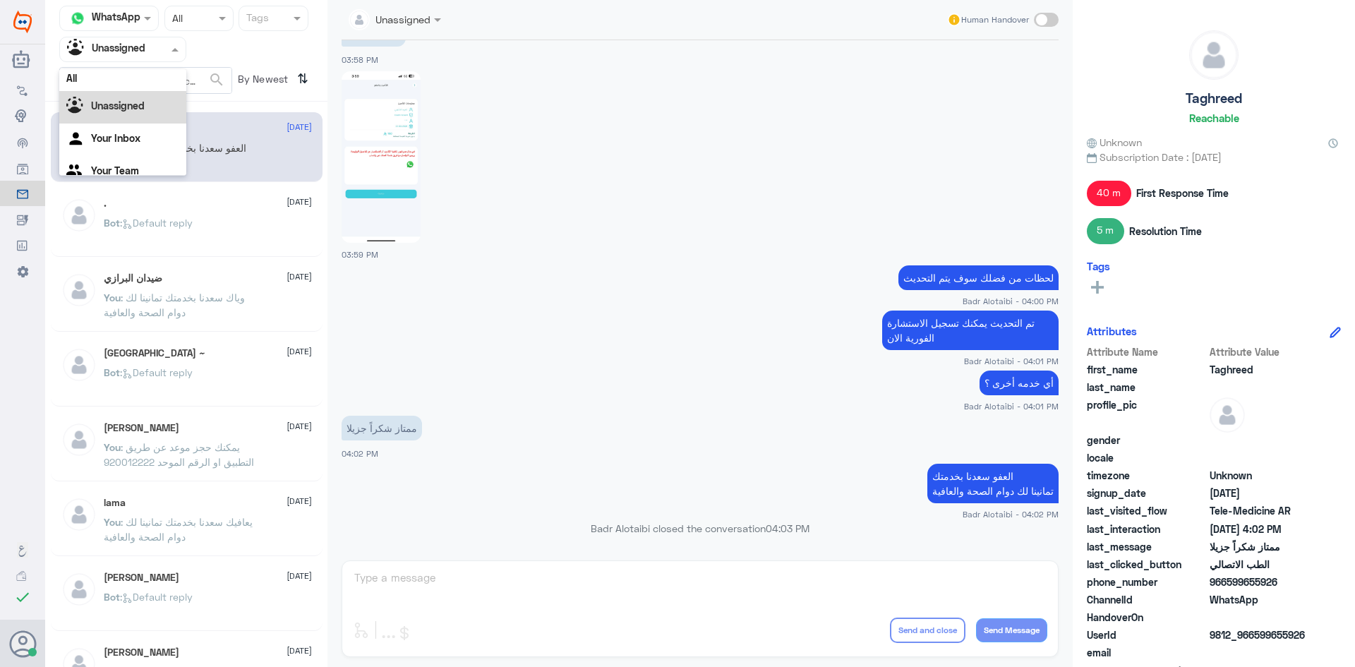
scroll to position [0, 0]
click at [146, 78] on div "All" at bounding box center [122, 82] width 127 height 26
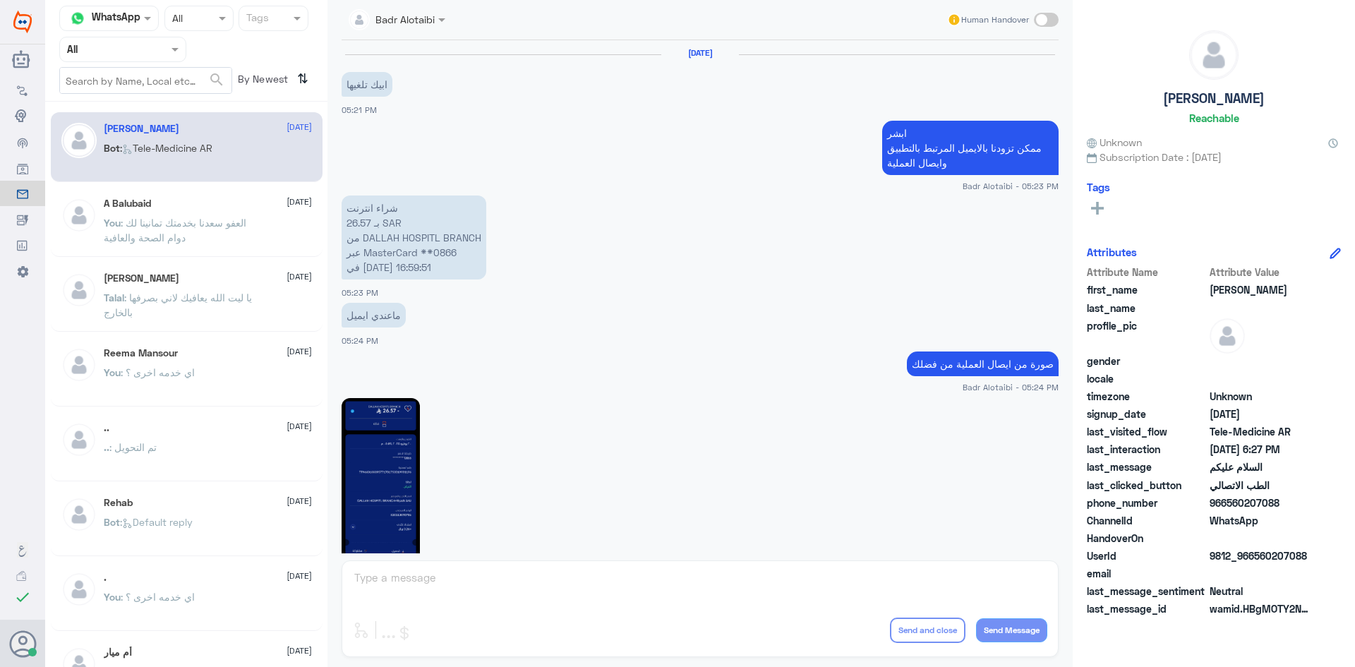
scroll to position [793, 0]
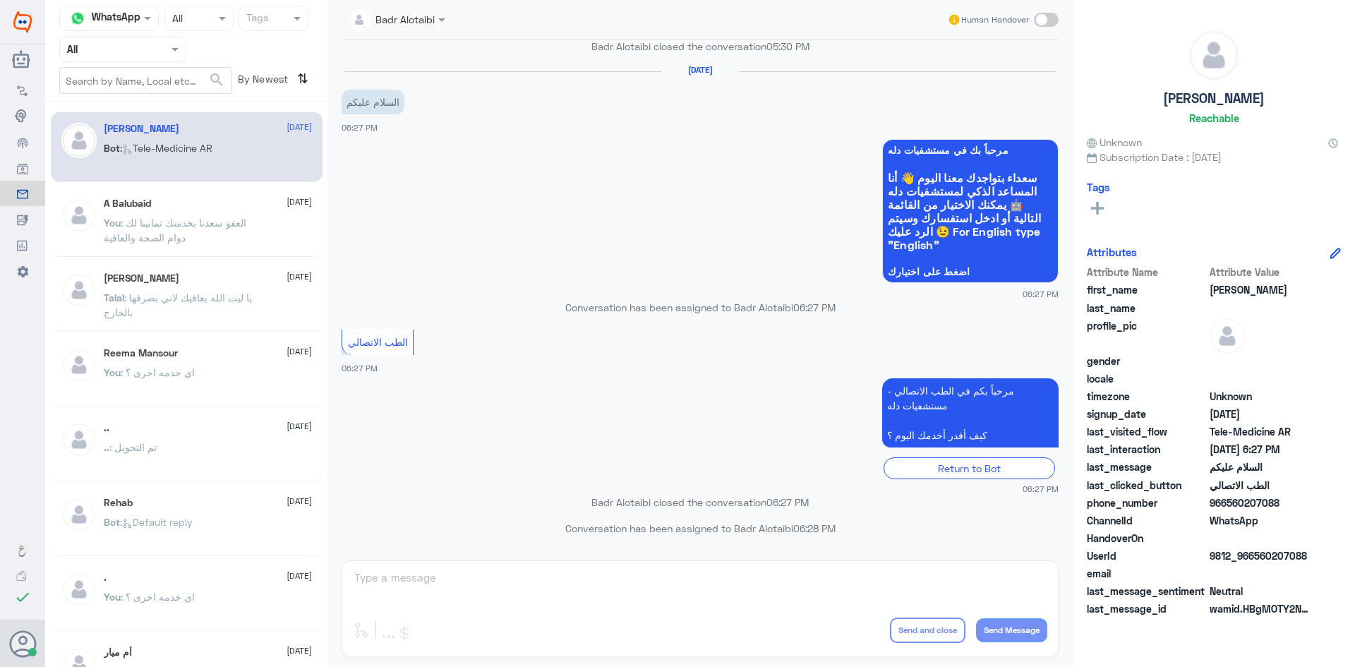
click at [211, 198] on div "A Balubaid [DATE]" at bounding box center [208, 204] width 208 height 12
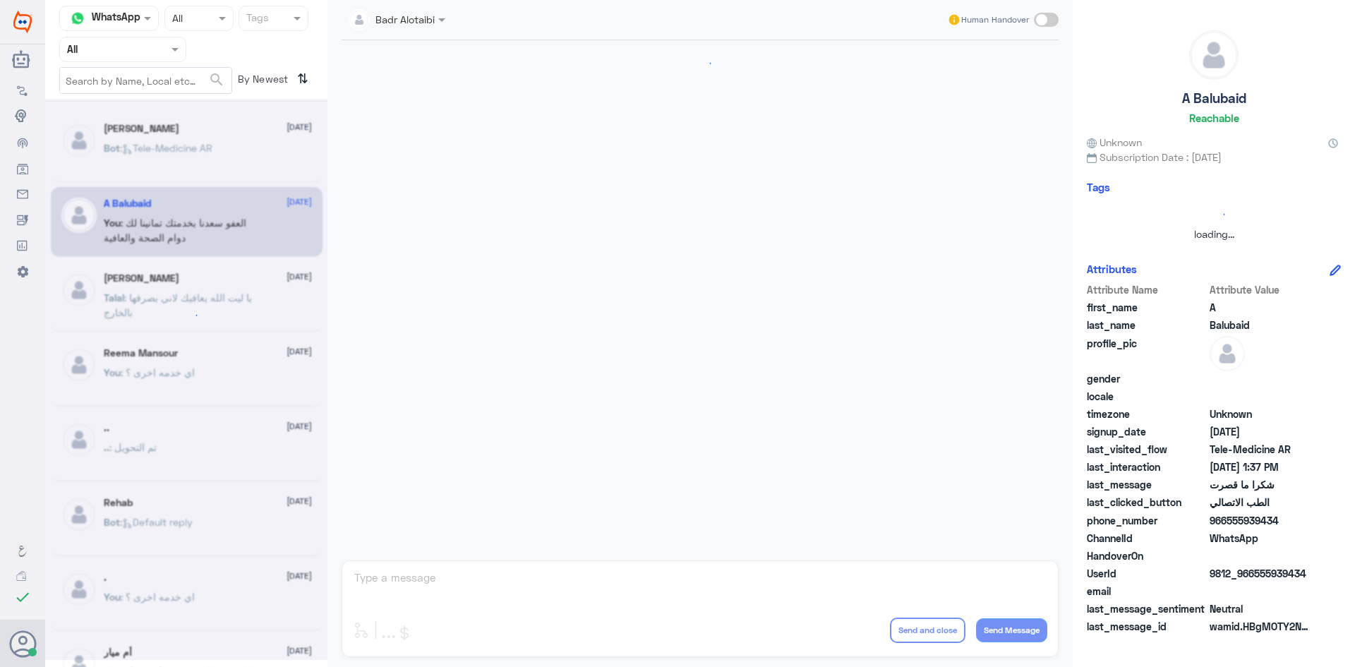
scroll to position [522, 0]
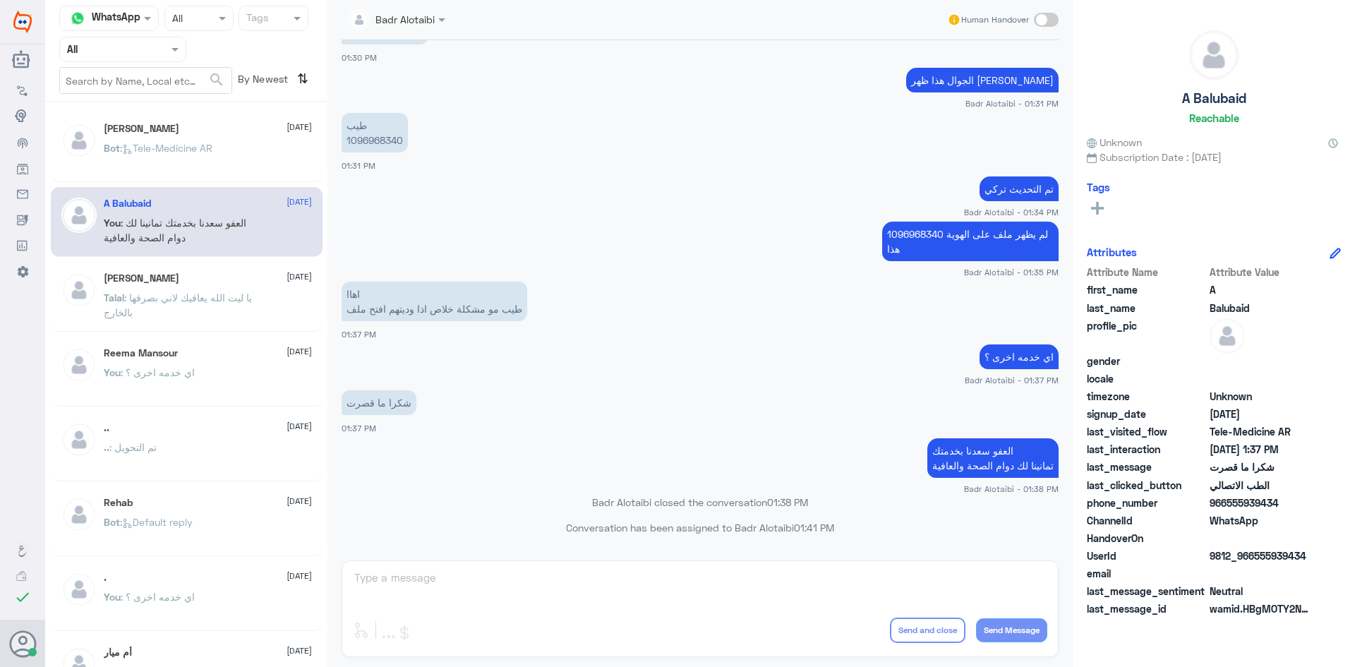
click at [197, 157] on p "Bot : Tele-Medicine AR" at bounding box center [158, 157] width 109 height 35
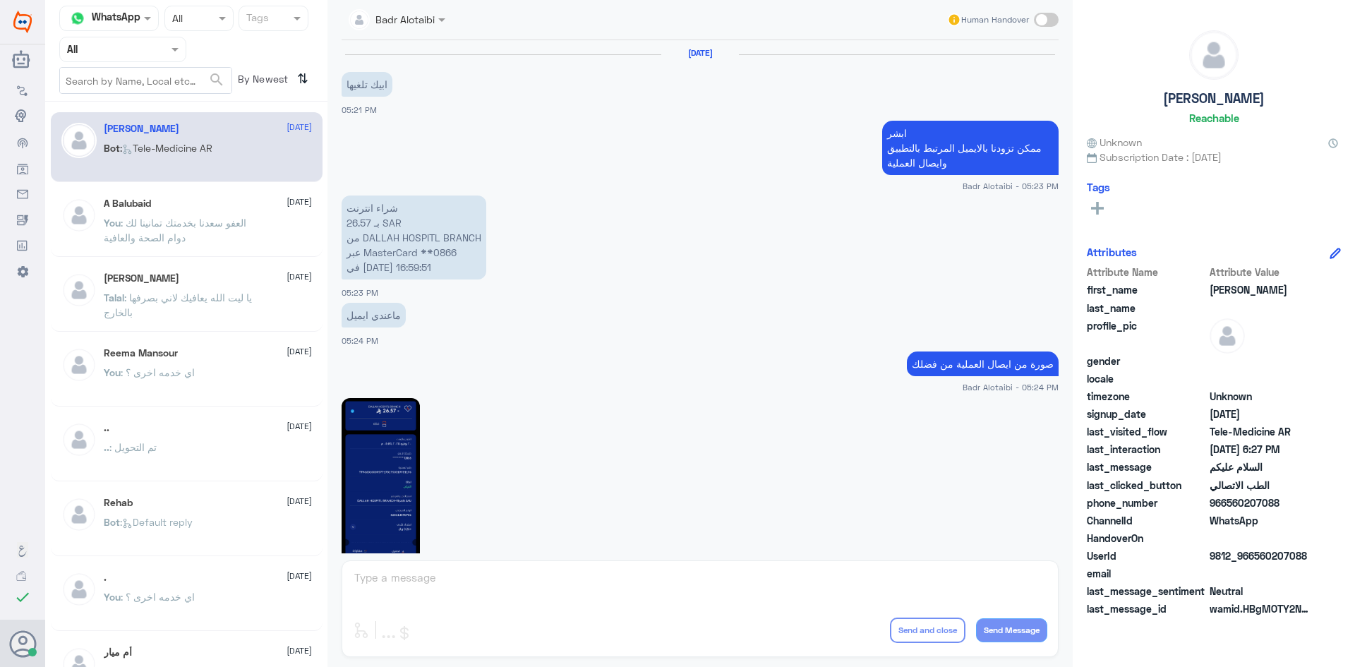
scroll to position [793, 0]
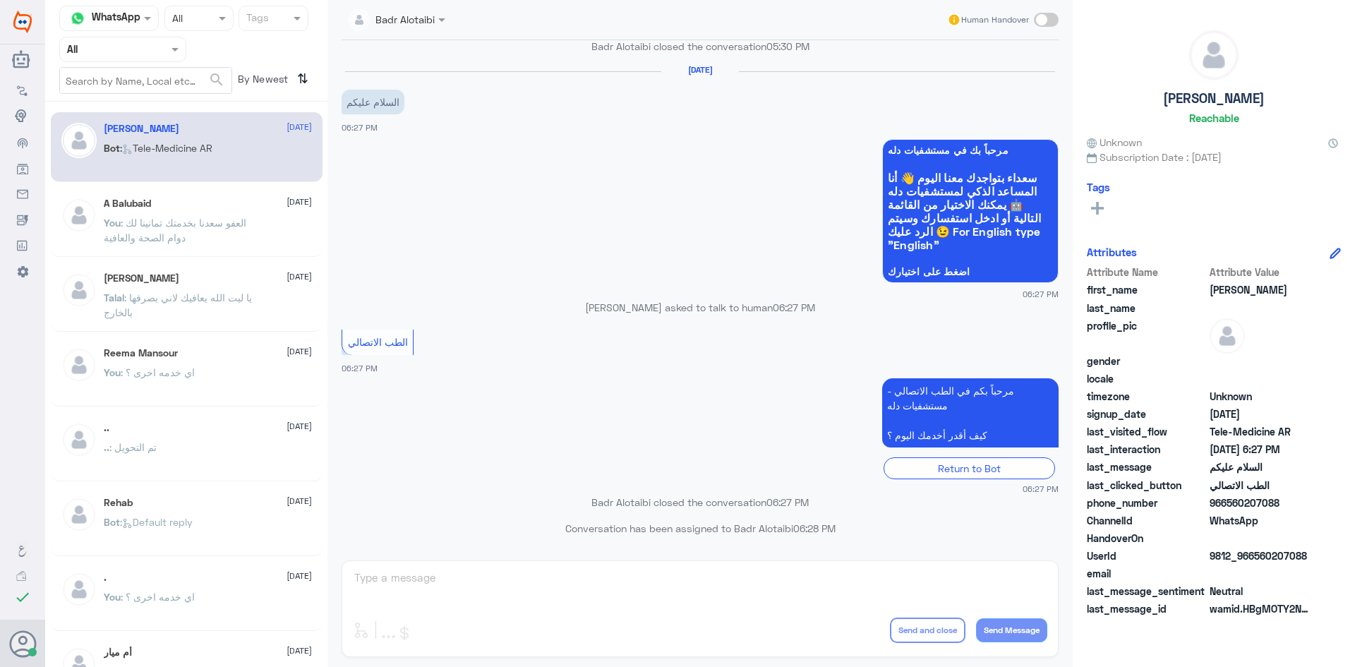
drag, startPoint x: 146, startPoint y: 44, endPoint x: 157, endPoint y: 68, distance: 25.9
click at [148, 48] on div at bounding box center [123, 49] width 126 height 16
click at [138, 104] on b "Unassigned" at bounding box center [118, 110] width 54 height 12
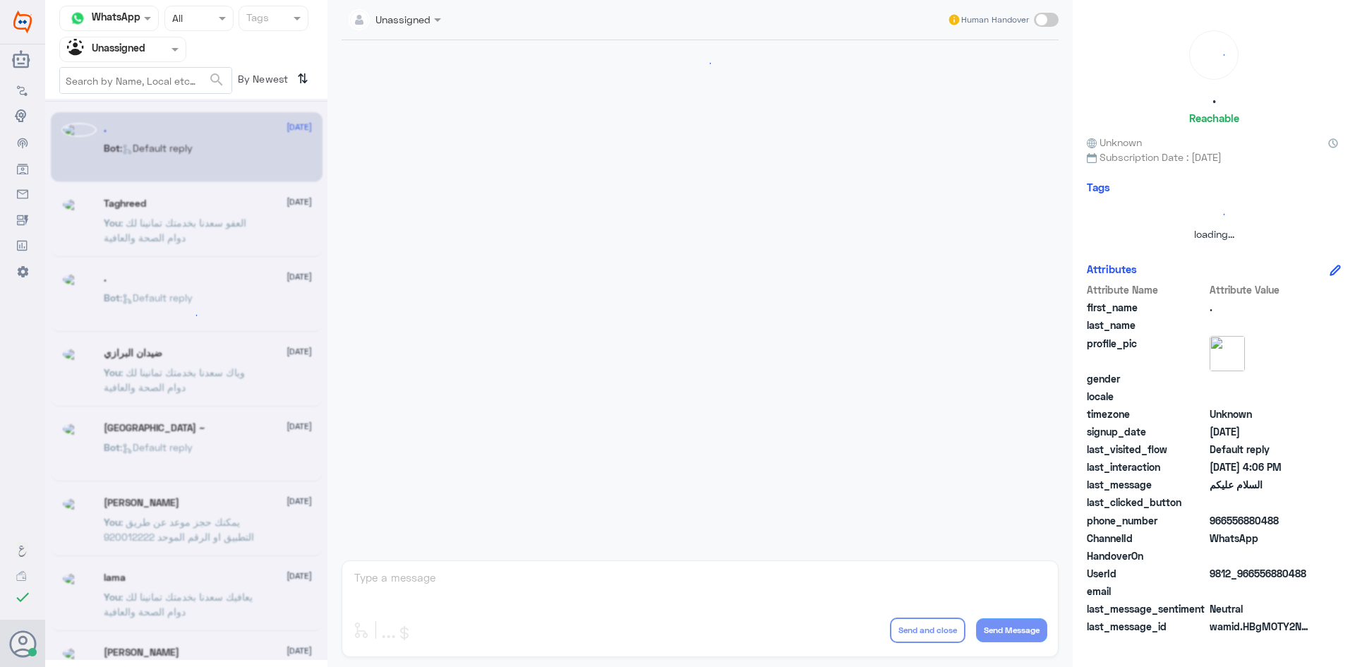
scroll to position [0, 0]
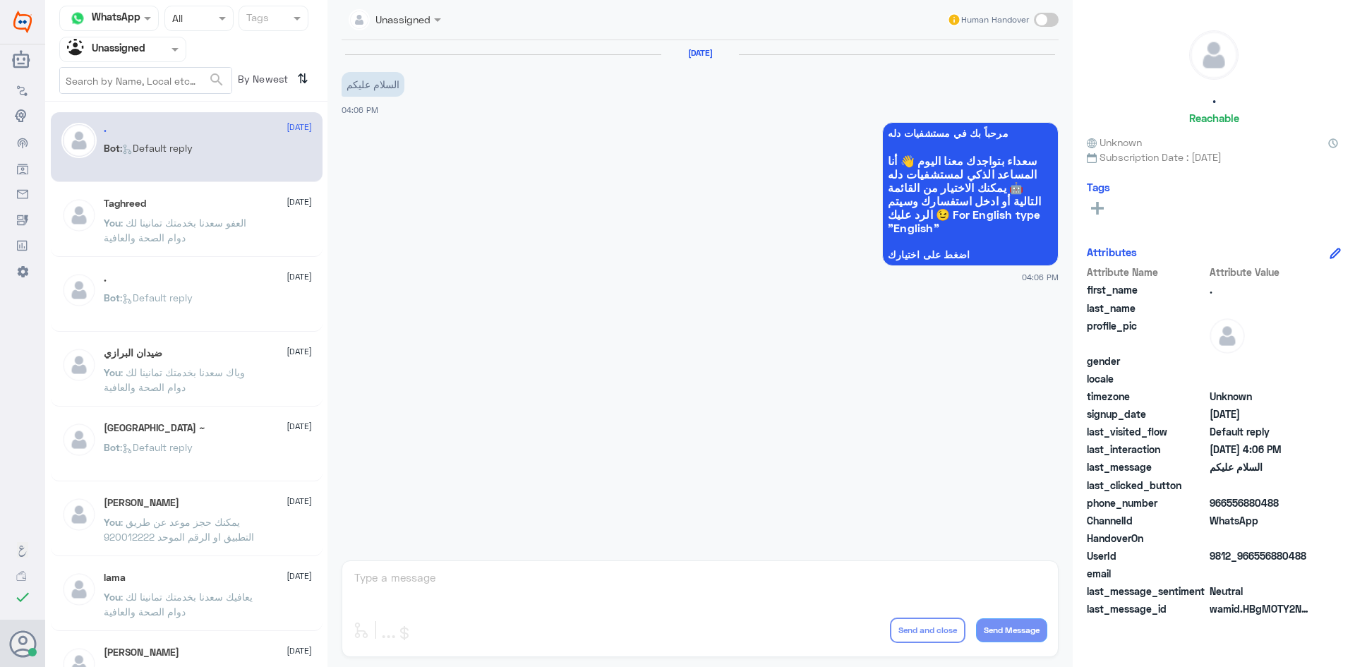
drag, startPoint x: 174, startPoint y: 43, endPoint x: 171, endPoint y: 67, distance: 24.2
click at [174, 44] on span at bounding box center [177, 49] width 18 height 15
drag, startPoint x: 1306, startPoint y: 554, endPoint x: 1253, endPoint y: 555, distance: 53.0
click at [1253, 555] on span "9812_966556880488" at bounding box center [1261, 555] width 102 height 15
copy span "556880488"
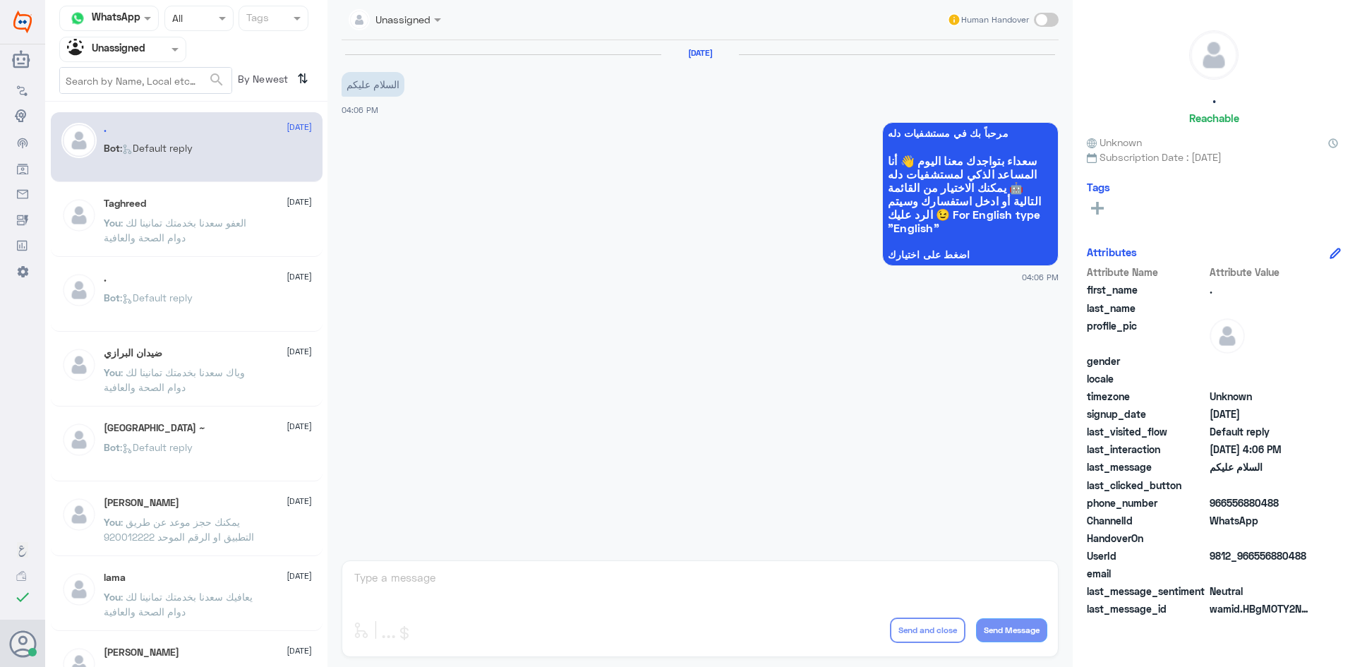
click at [174, 57] on div "Agent Filter Unassigned" at bounding box center [122, 49] width 127 height 25
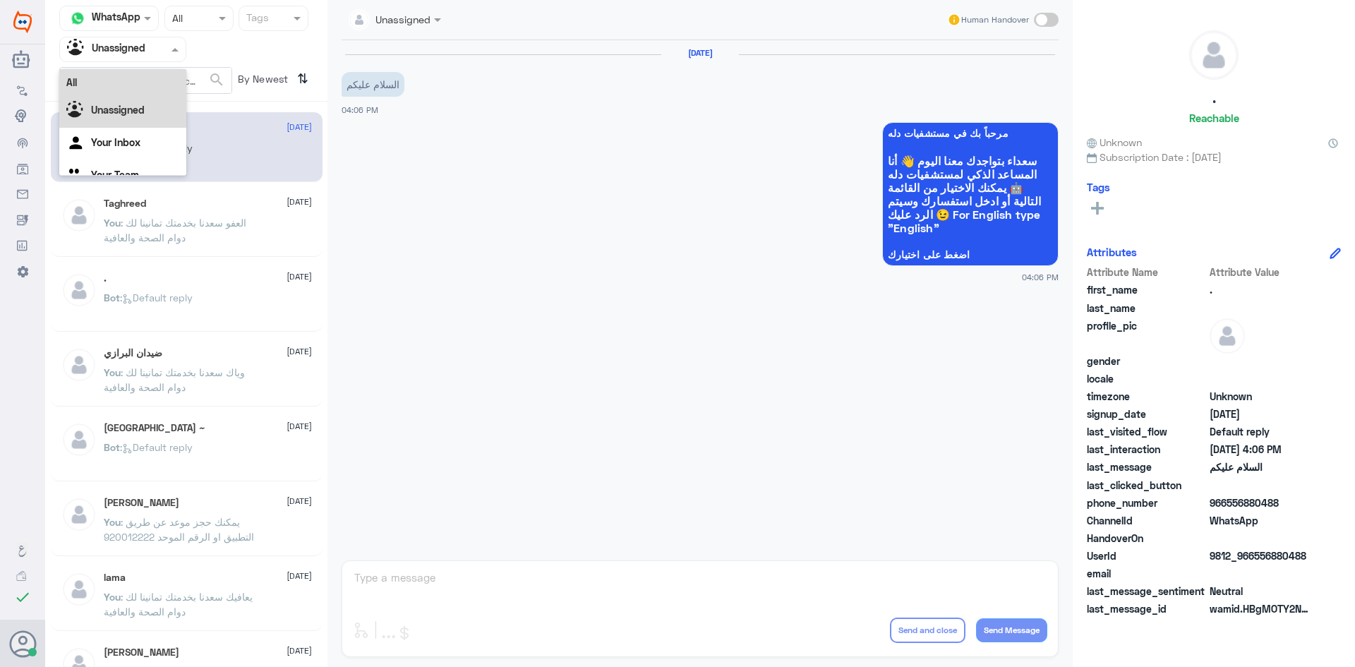
click at [148, 80] on div "All" at bounding box center [122, 82] width 127 height 26
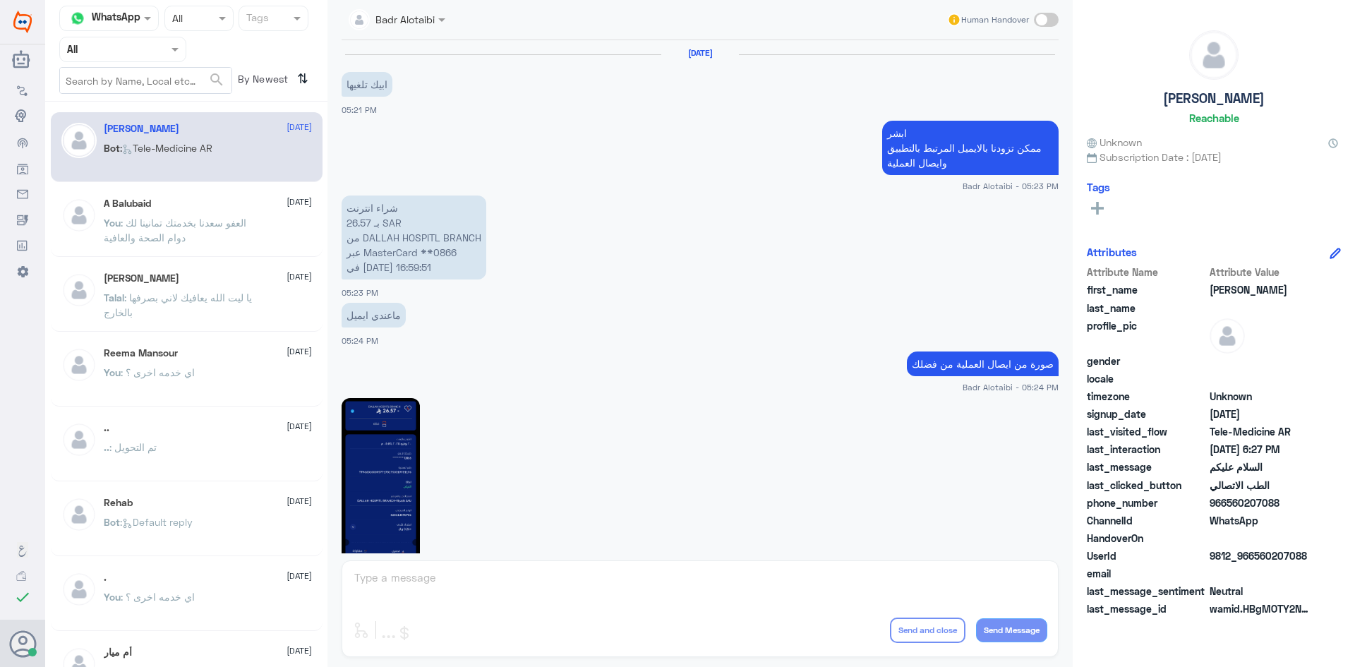
scroll to position [793, 0]
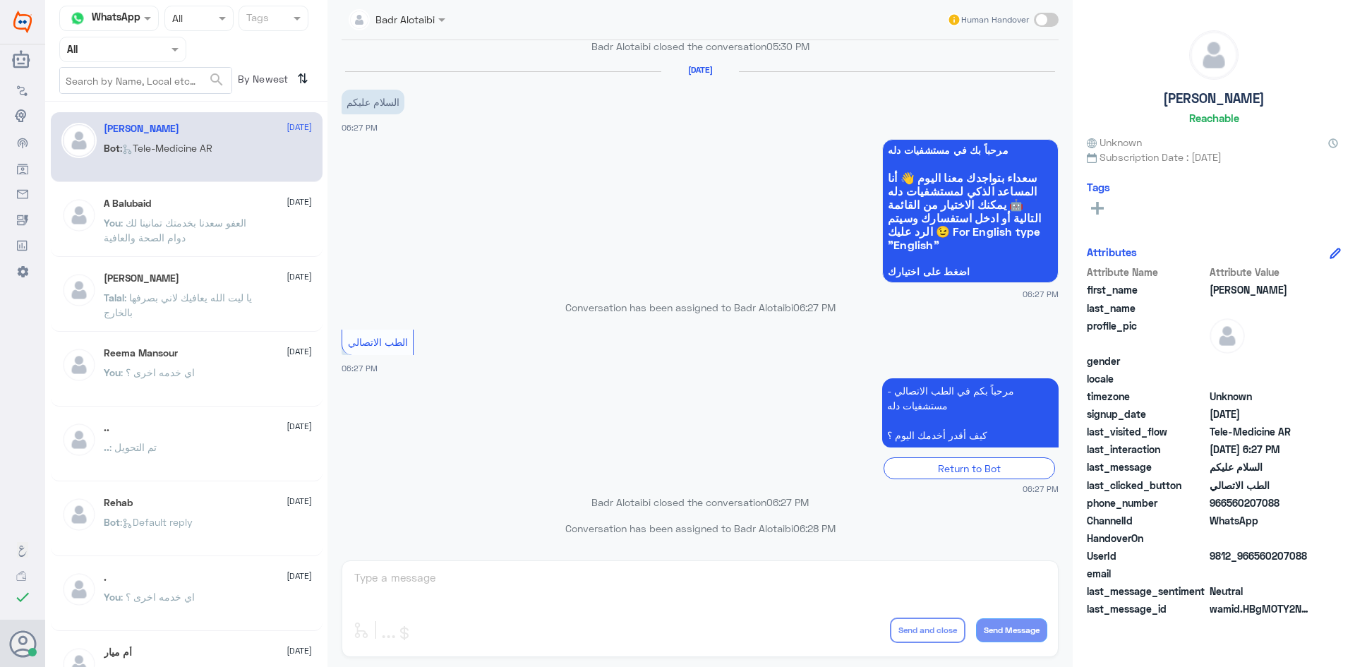
click at [169, 50] on span at bounding box center [177, 49] width 18 height 15
click at [167, 92] on div "All" at bounding box center [122, 82] width 127 height 26
click at [165, 100] on nav "Channel WhatsApp Status × All Tags Agent Filter All search By Newest ⇅" at bounding box center [186, 54] width 282 height 96
drag, startPoint x: 162, startPoint y: 49, endPoint x: 162, endPoint y: 74, distance: 24.7
click at [160, 55] on div at bounding box center [123, 49] width 126 height 16
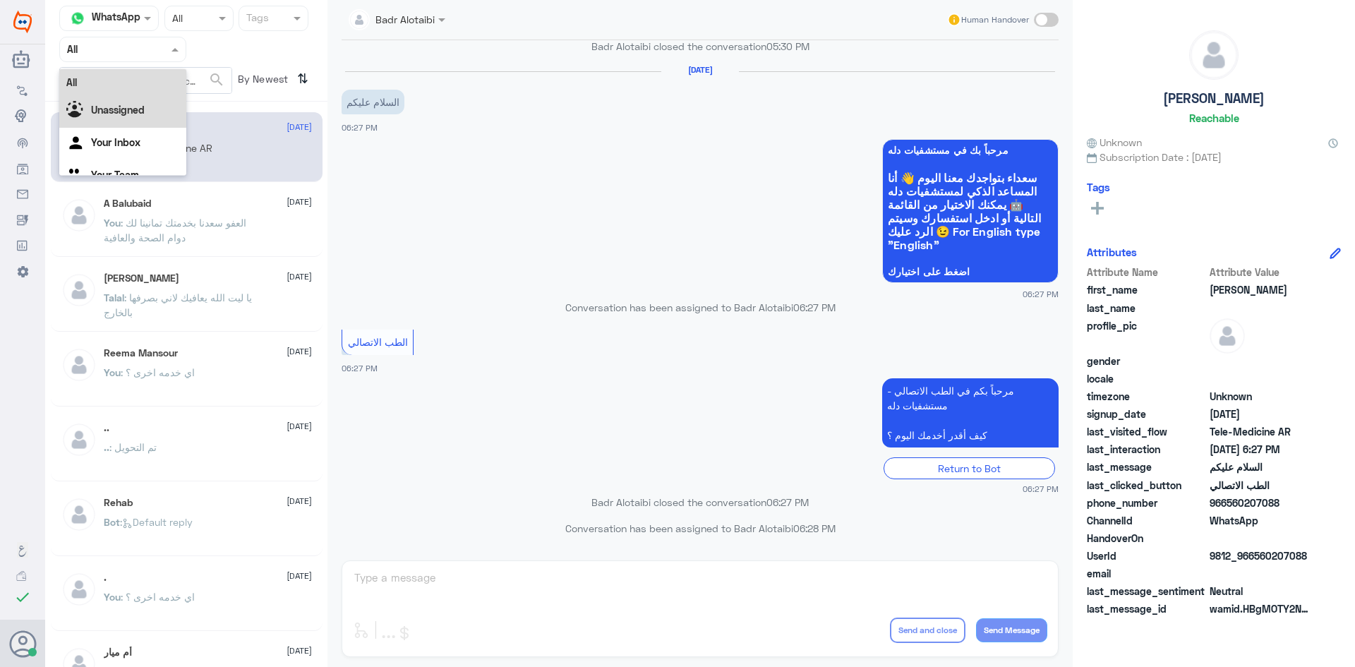
click at [154, 102] on div "Unassigned" at bounding box center [122, 111] width 127 height 32
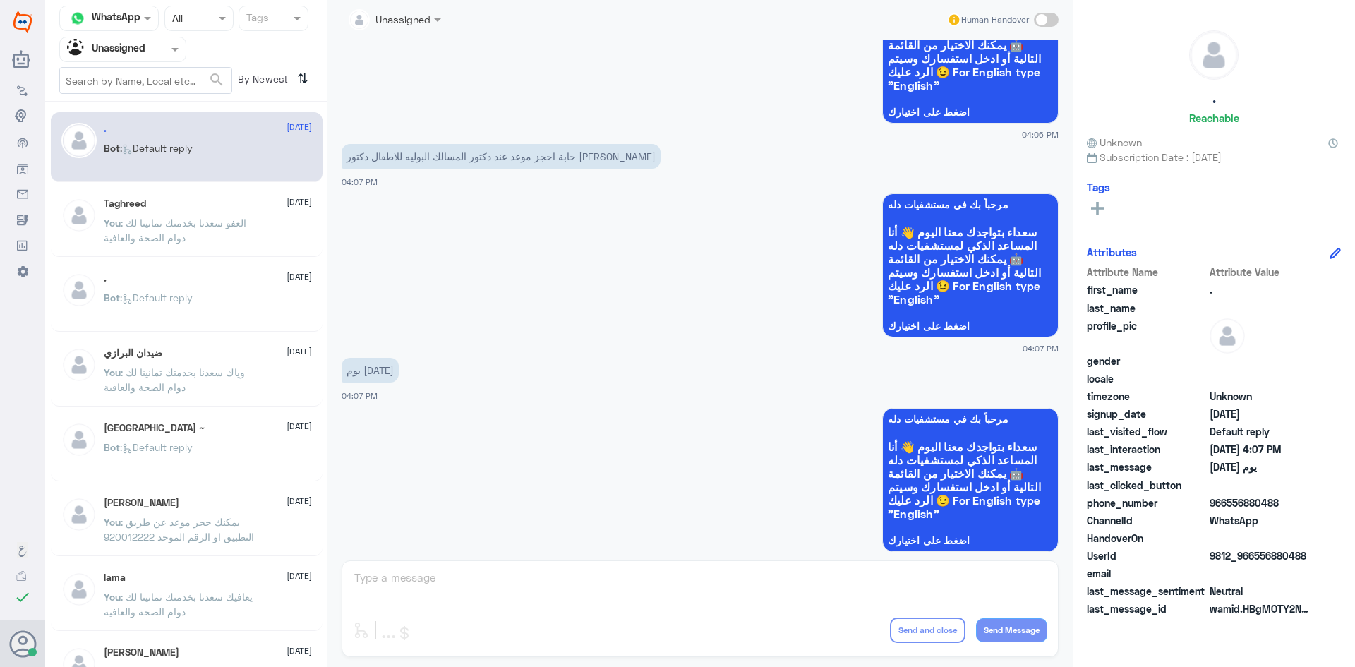
scroll to position [165, 0]
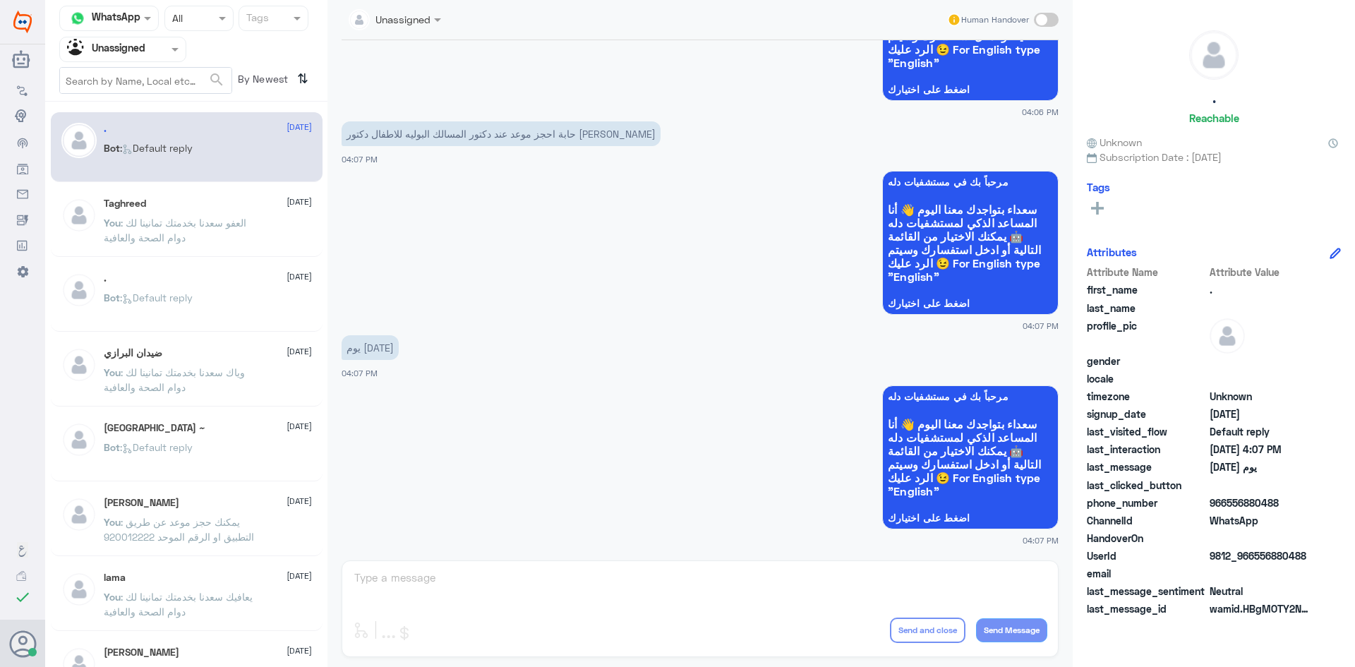
click at [214, 233] on p "You : العفو سعدنا بخدمتك تمانينا لك دوام الصحة والعافية" at bounding box center [183, 232] width 159 height 35
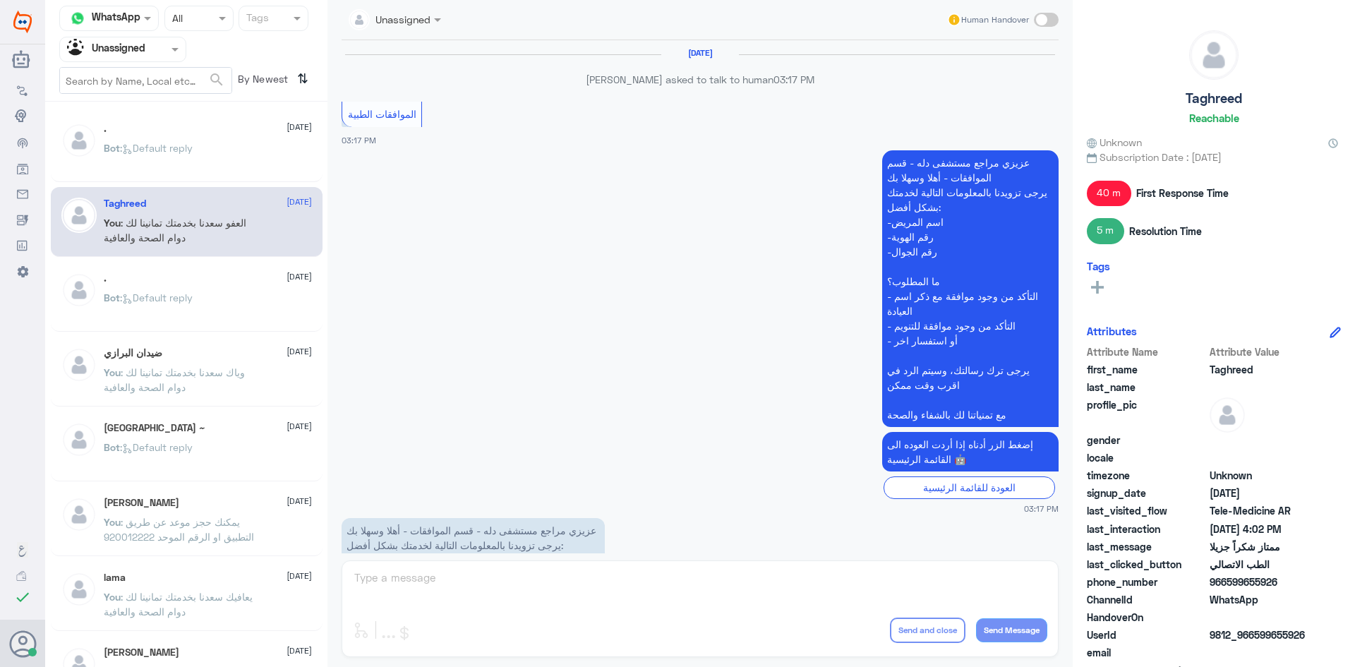
scroll to position [1218, 0]
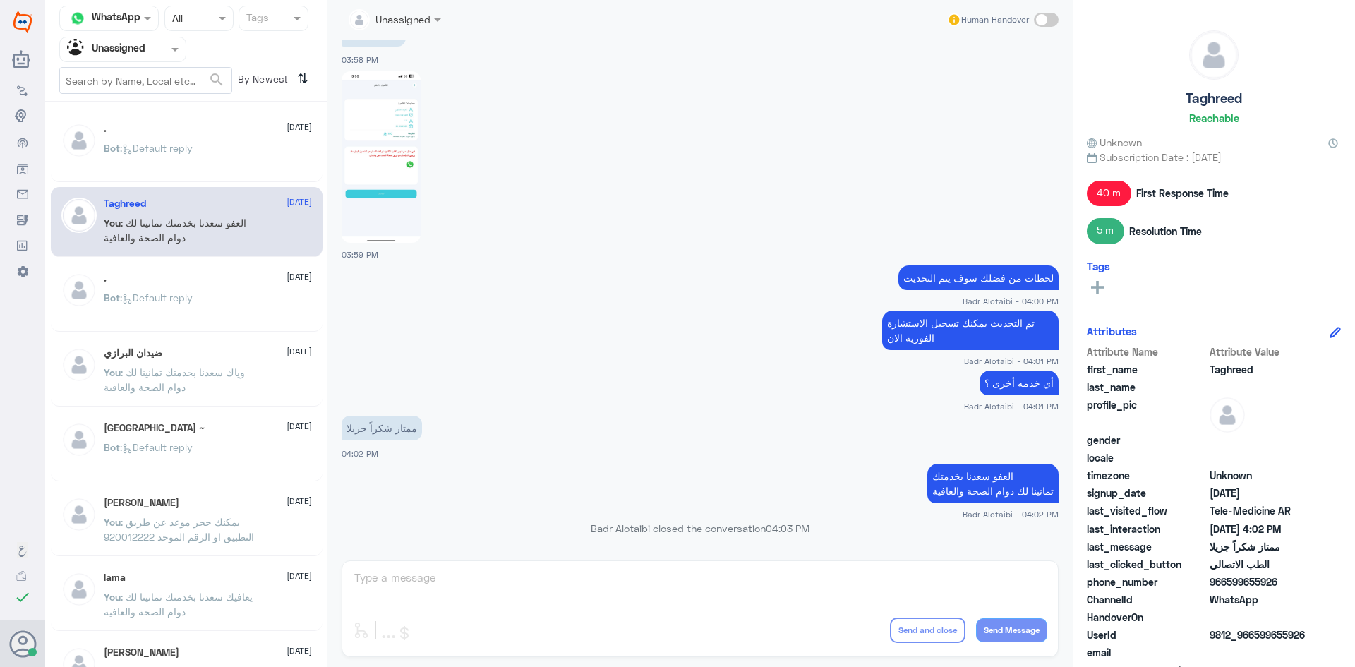
click at [200, 284] on div ". [DATE] Bot : Default reply" at bounding box center [208, 298] width 208 height 53
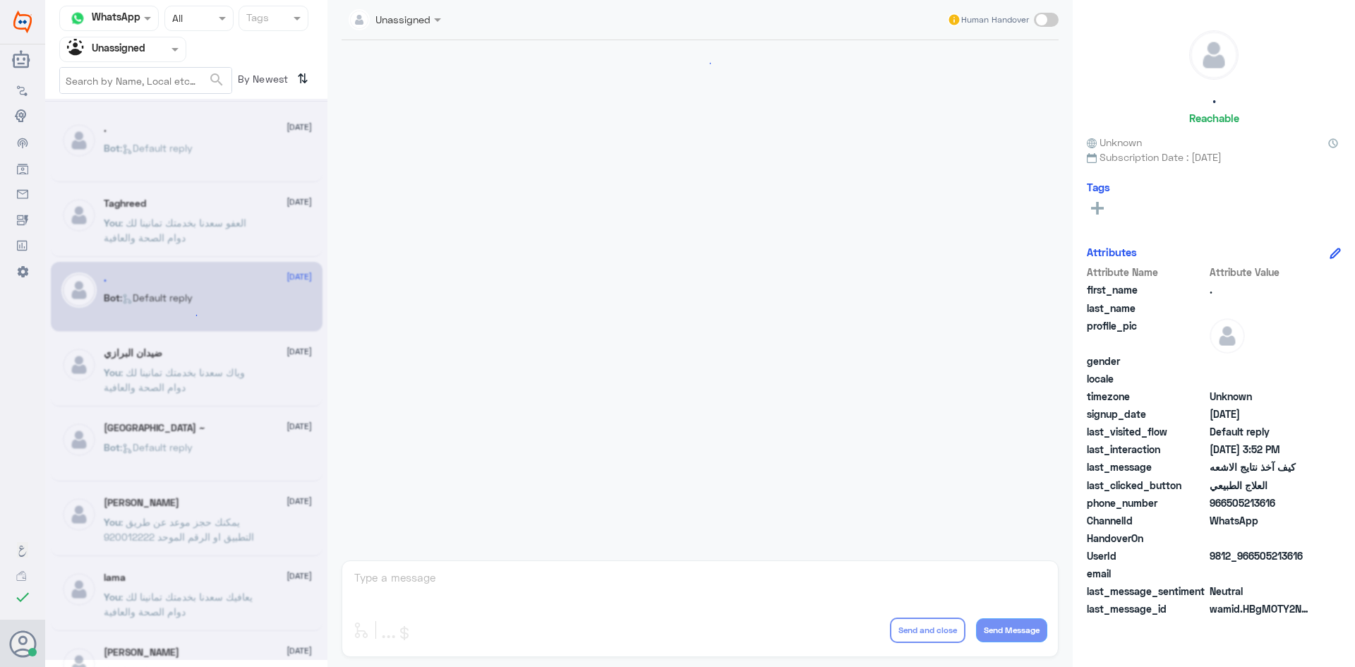
scroll to position [1087, 0]
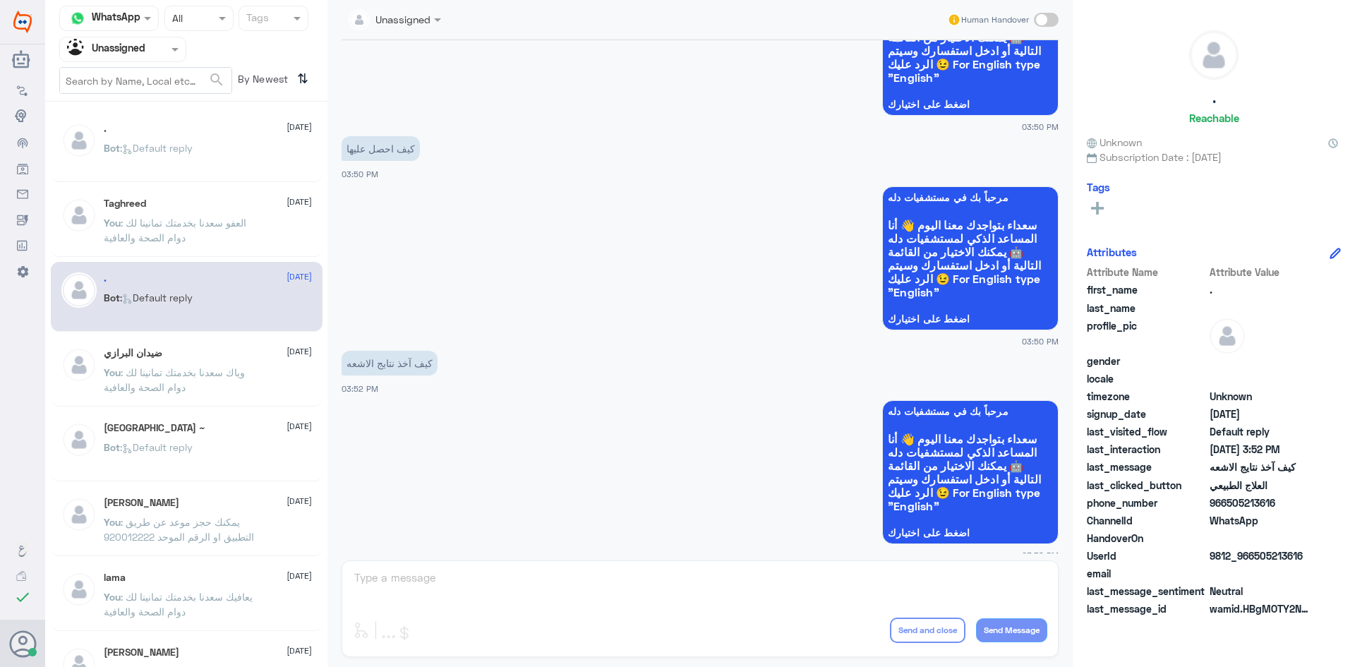
click at [192, 371] on span ": وياك سعدنا بخدمتك تمانينا لك دوام الصحة والعافية" at bounding box center [174, 379] width 141 height 27
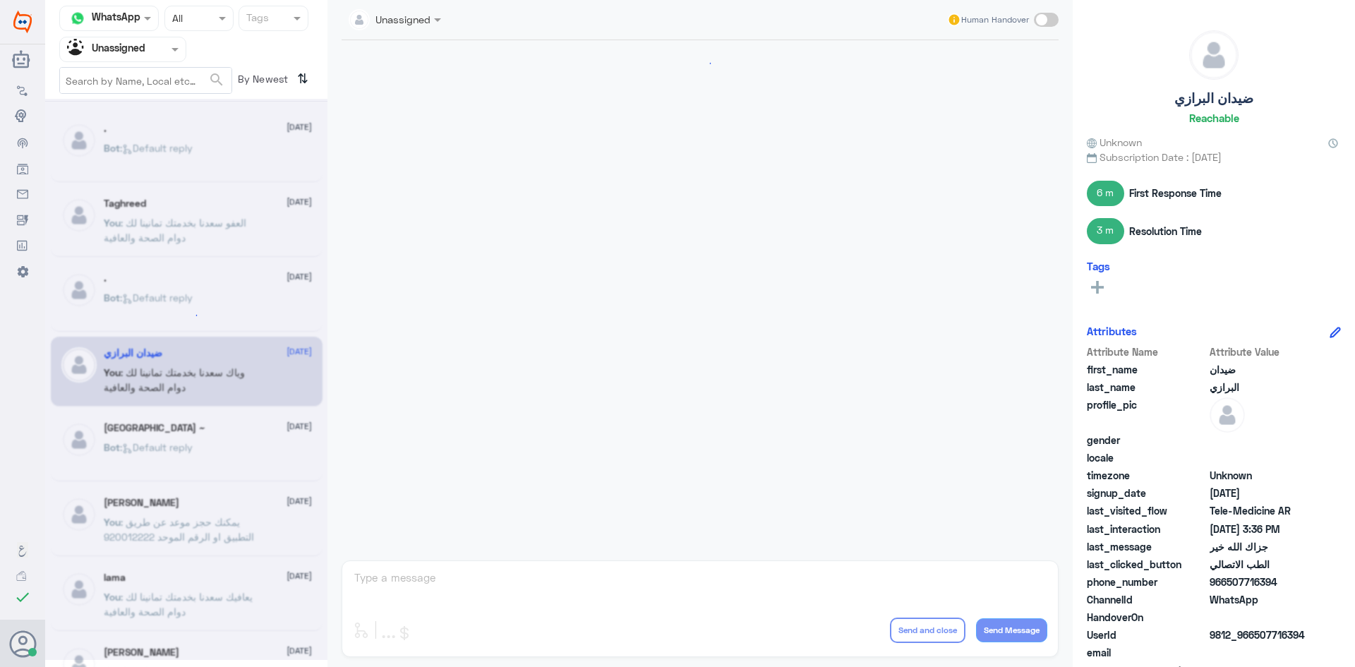
scroll to position [732, 0]
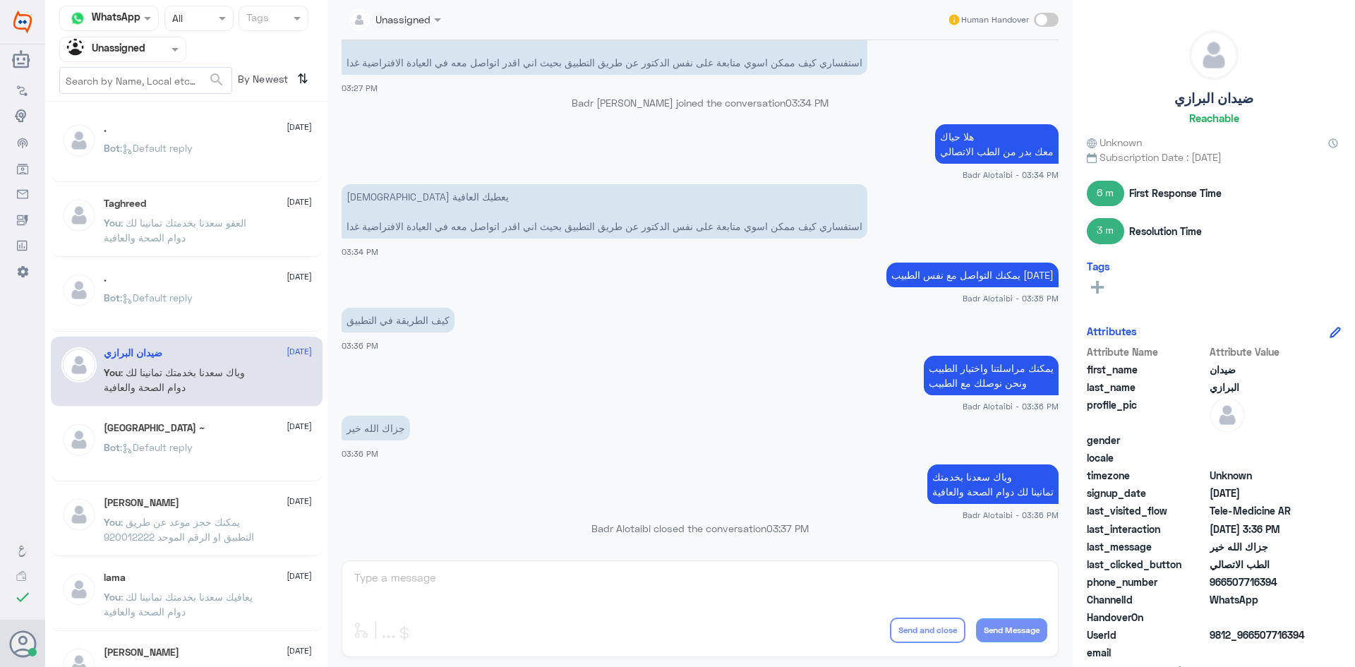
click at [167, 423] on div "[GEOGRAPHIC_DATA] ~ [DATE]" at bounding box center [208, 428] width 208 height 12
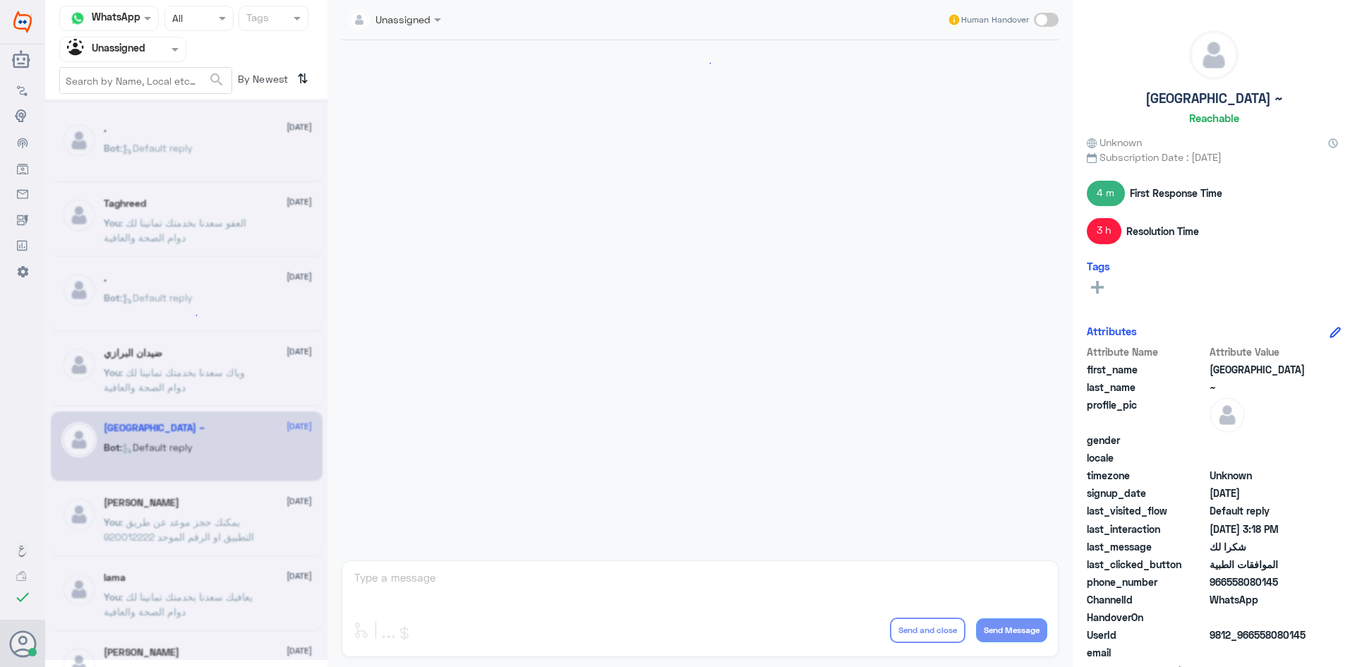
scroll to position [1090, 0]
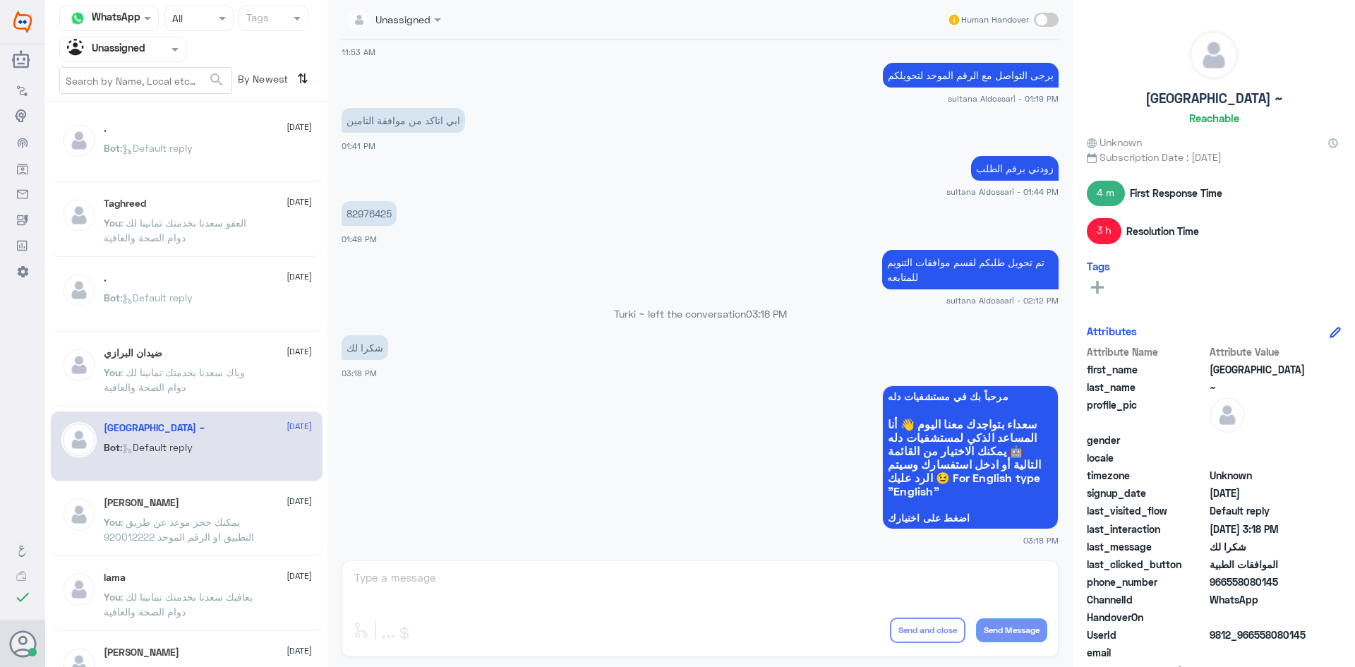
click at [189, 476] on div "Turki ~ [DATE] Bot : Default reply" at bounding box center [187, 446] width 272 height 70
click at [198, 515] on p "You : يمكنك حجز موعد عن طريق التطبيق او الرقم الموحد 920012222" at bounding box center [183, 532] width 159 height 35
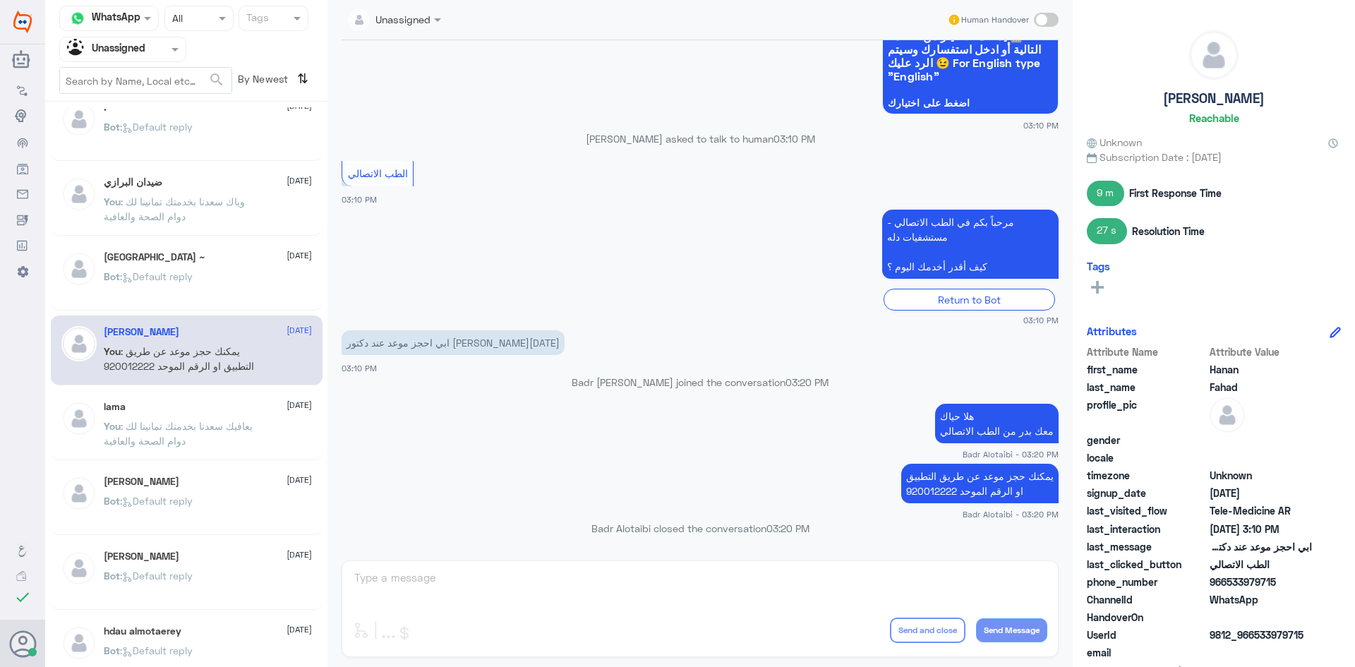
scroll to position [212, 0]
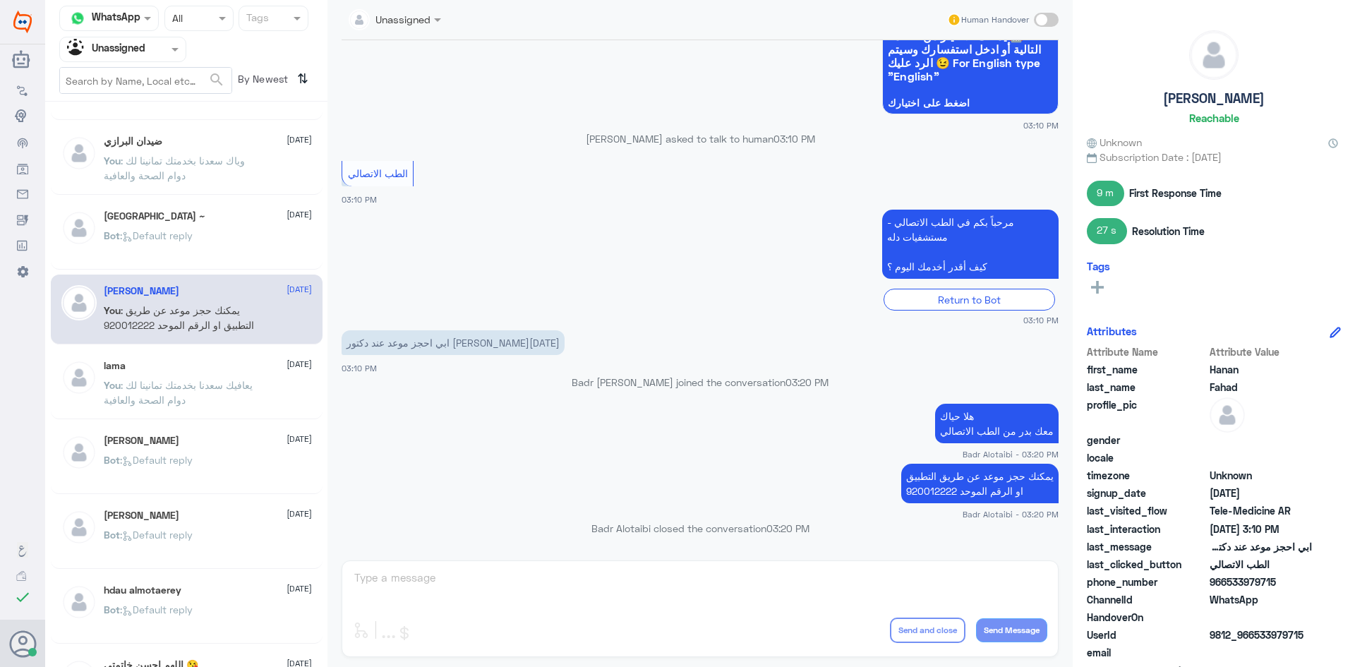
click at [179, 377] on div "lama [DATE] You : يعافيك [PERSON_NAME] بخدمتك تمانينا لك دوام الصحة والعافية" at bounding box center [208, 386] width 208 height 53
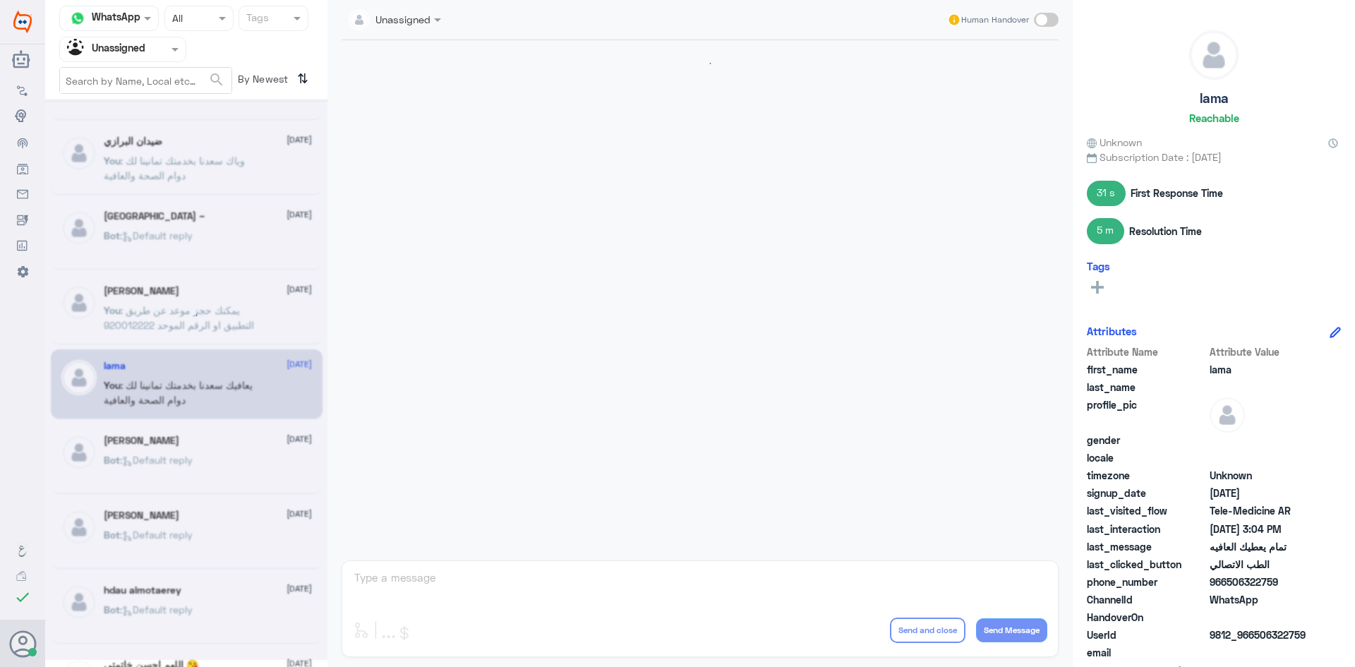
scroll to position [560, 0]
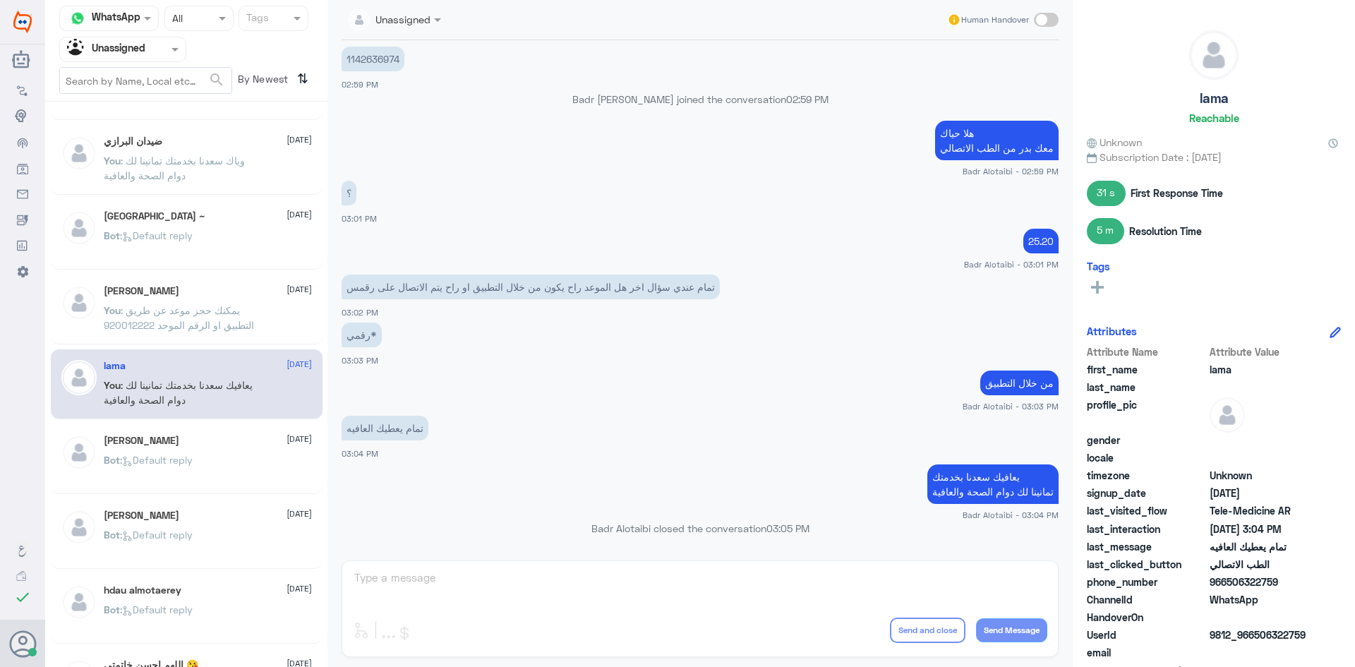
click at [191, 473] on p "Bot : Default reply" at bounding box center [148, 469] width 89 height 35
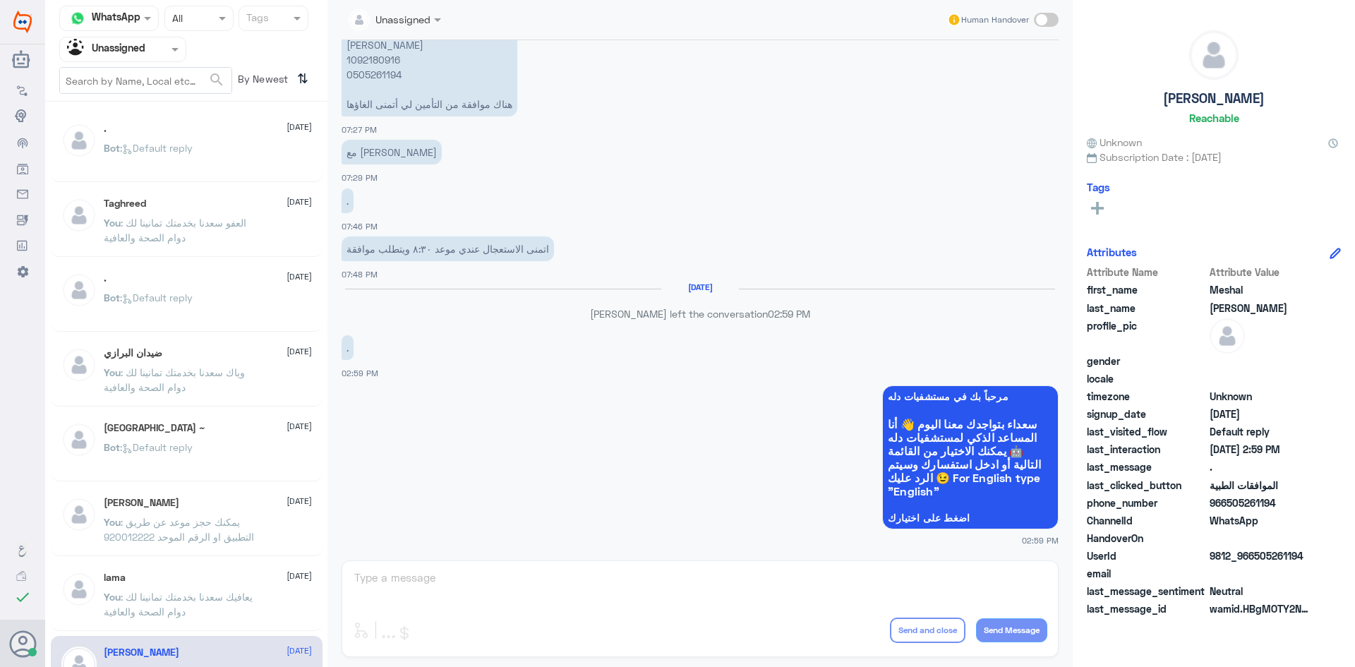
click at [241, 170] on div "Bot : Default reply" at bounding box center [208, 160] width 208 height 32
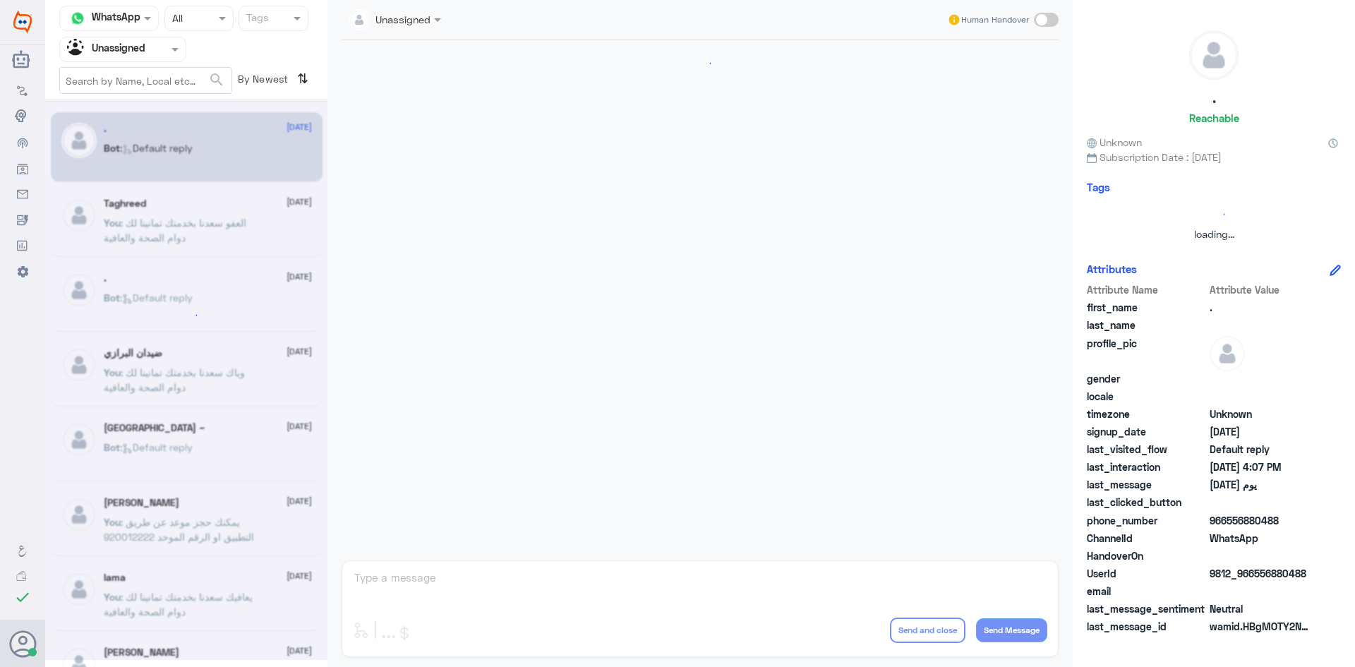
scroll to position [165, 0]
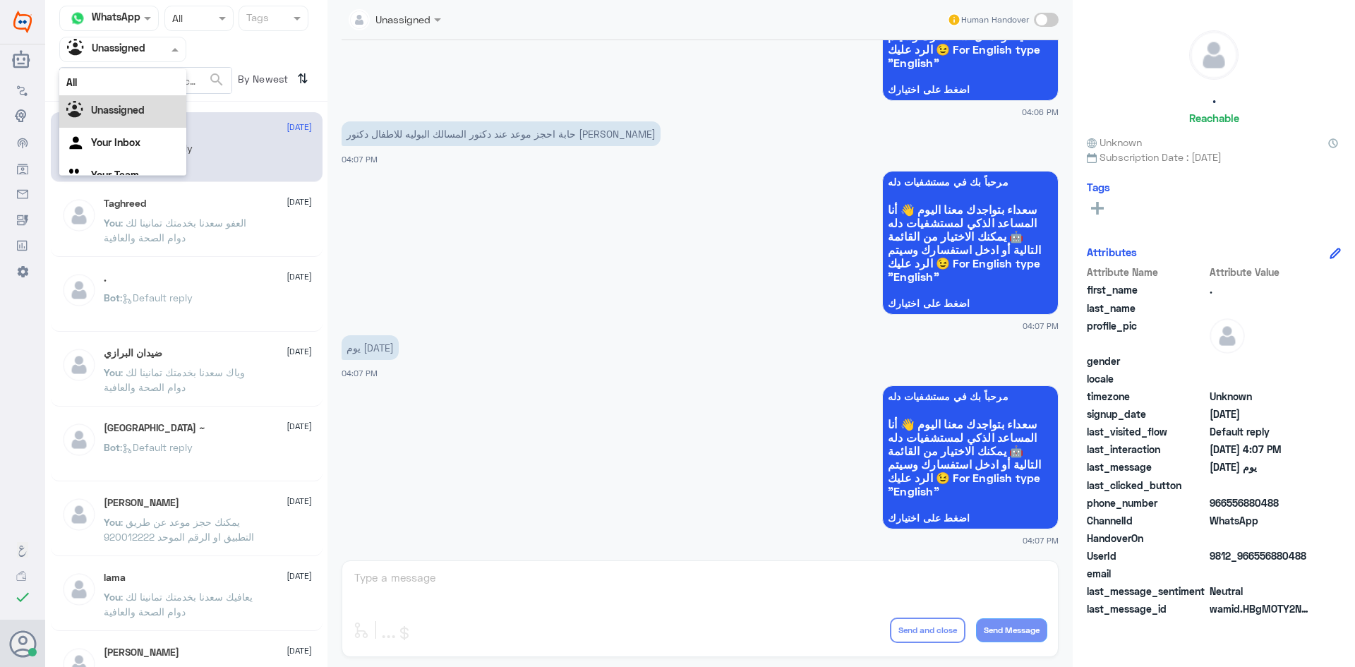
click at [121, 49] on input "text" at bounding box center [106, 49] width 78 height 16
click at [139, 83] on div "All" at bounding box center [122, 82] width 127 height 26
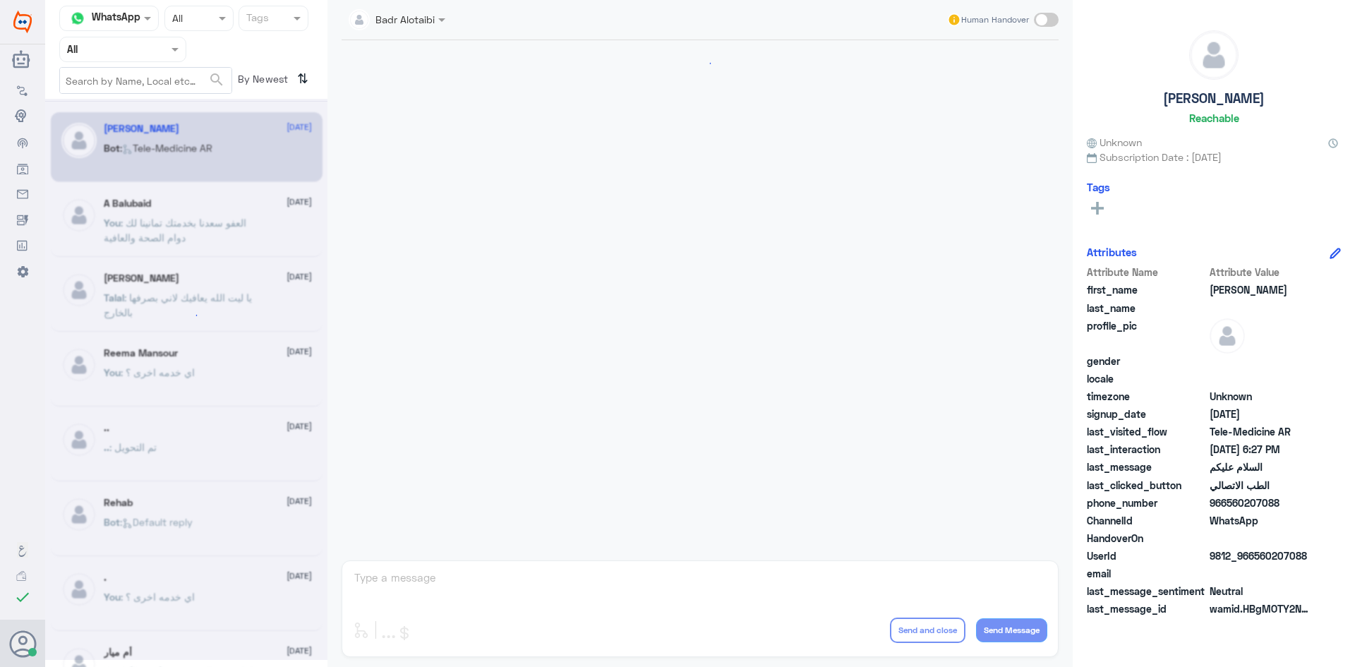
scroll to position [793, 0]
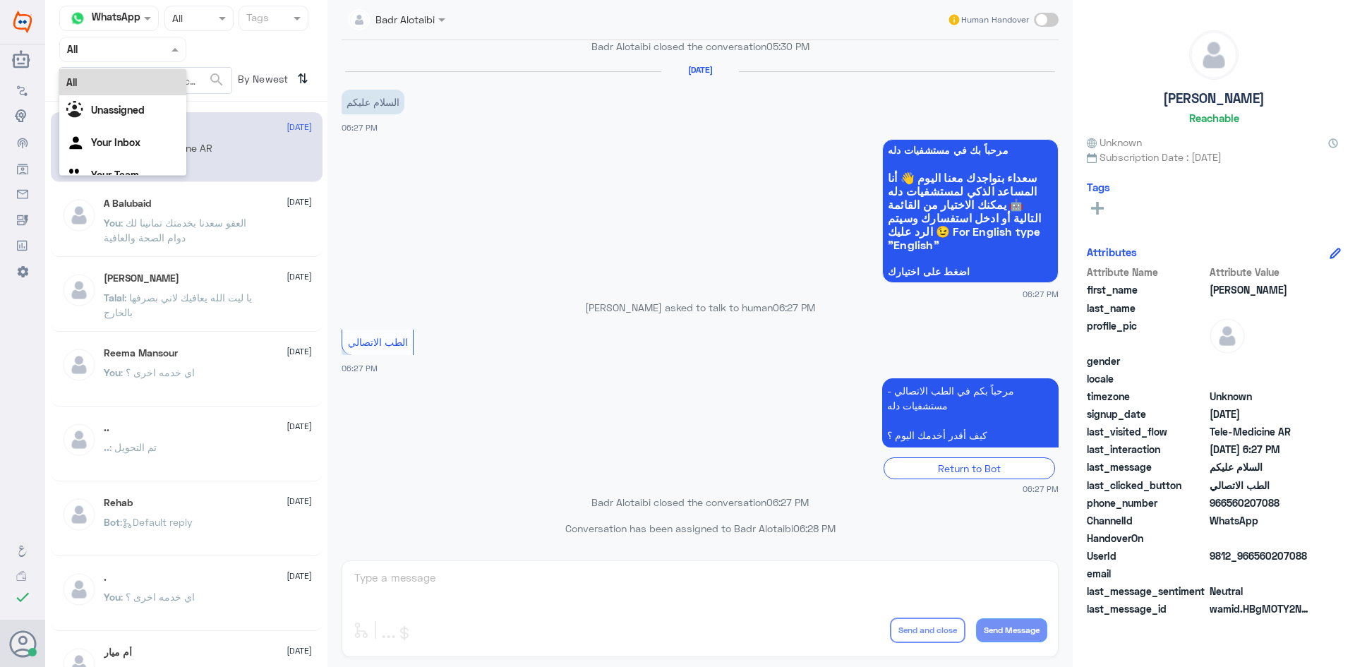
click at [154, 49] on div at bounding box center [123, 49] width 126 height 16
click at [156, 125] on div "Unassigned" at bounding box center [122, 111] width 127 height 32
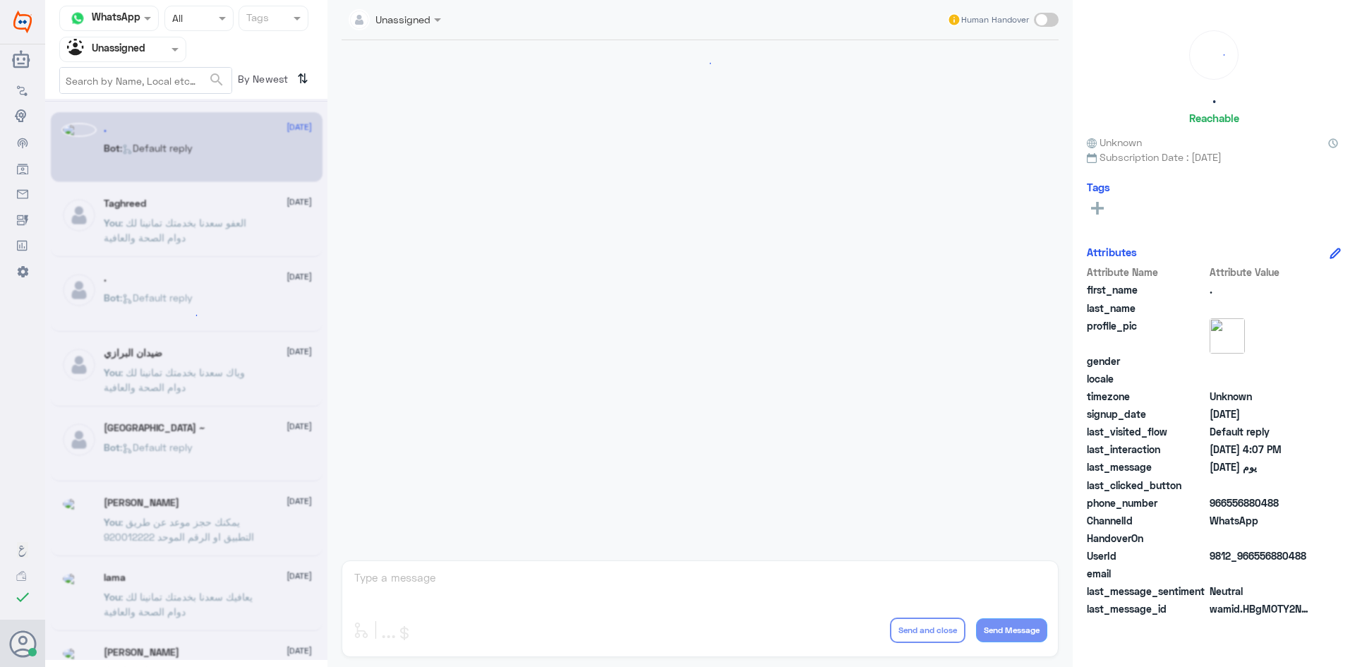
scroll to position [165, 0]
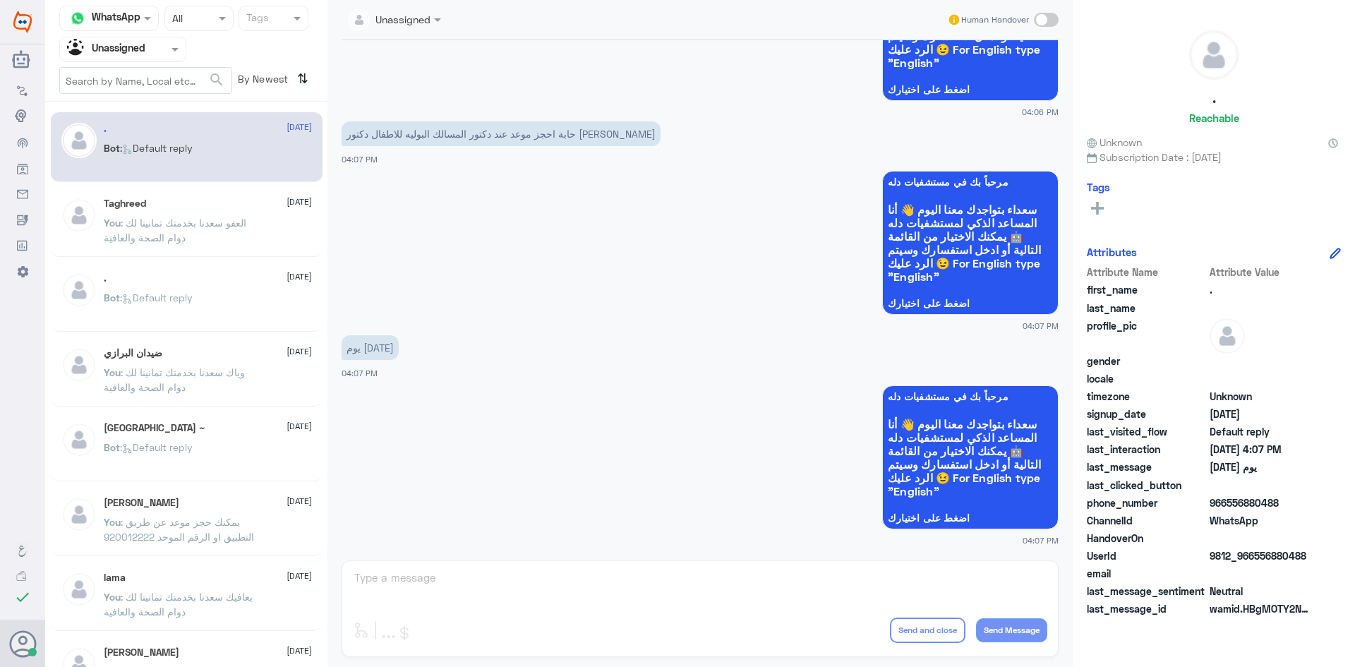
click at [1035, 19] on span at bounding box center [1046, 20] width 25 height 14
click at [0, 0] on input "checkbox" at bounding box center [0, 0] width 0 height 0
click at [701, 588] on textarea at bounding box center [700, 585] width 694 height 35
type textarea "هلا حياك معك بدر من الطب الاتصالي"
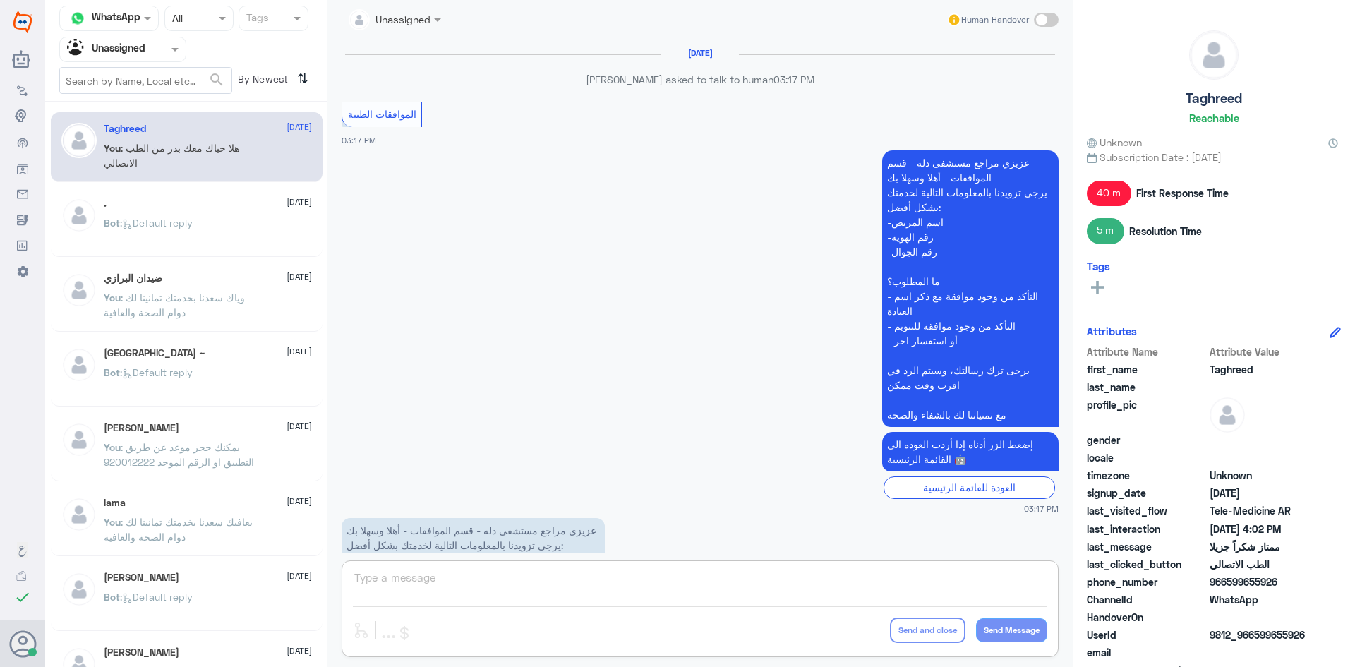
scroll to position [1218, 0]
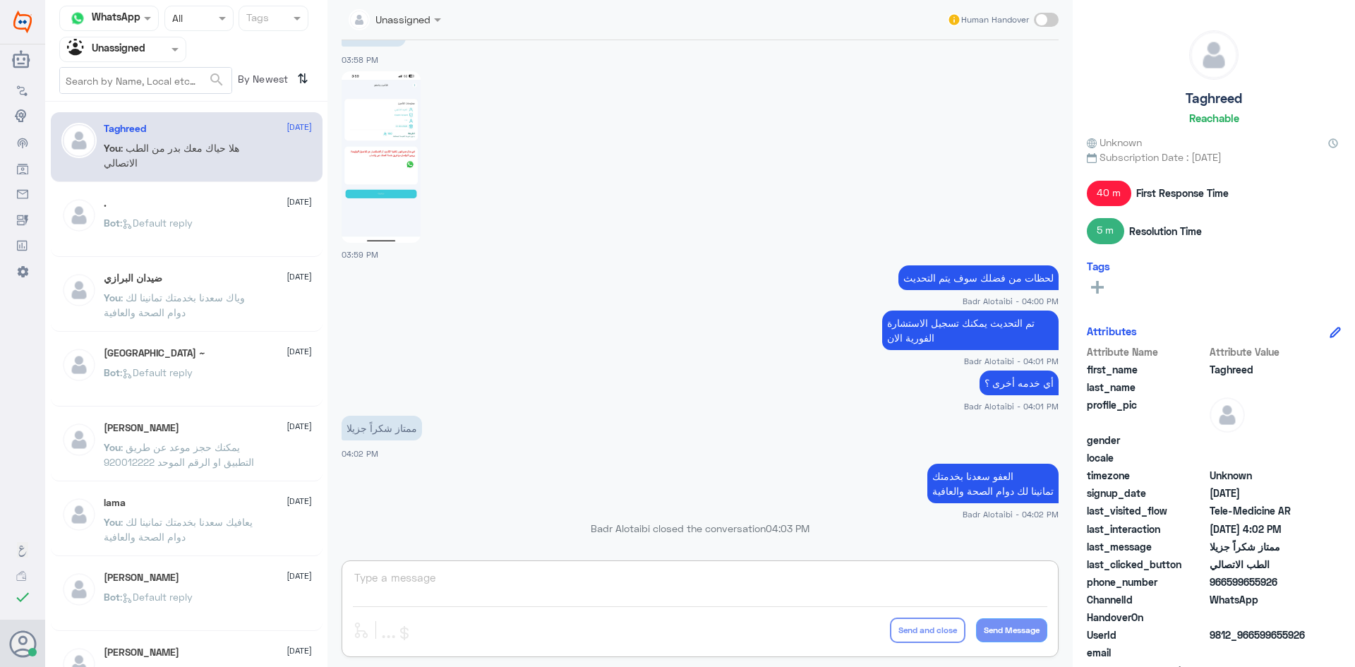
click at [147, 47] on div at bounding box center [123, 49] width 126 height 16
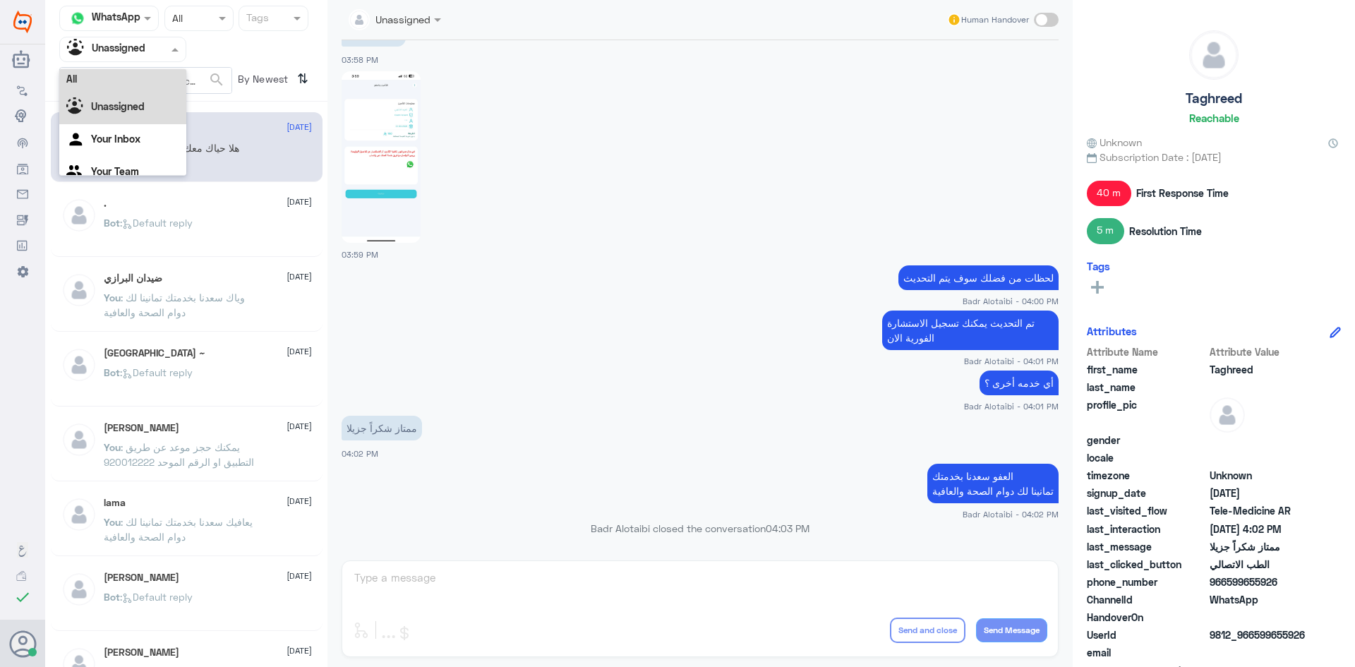
scroll to position [0, 0]
click at [145, 76] on div "All" at bounding box center [122, 82] width 127 height 26
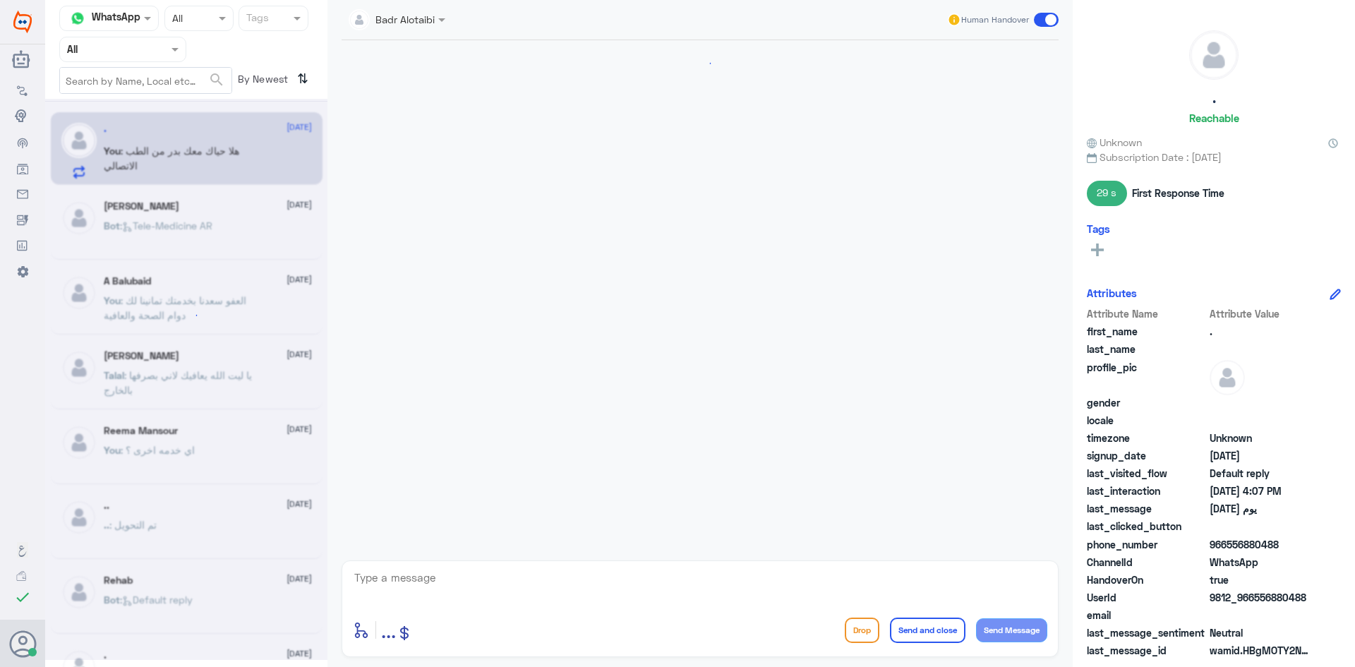
scroll to position [251, 0]
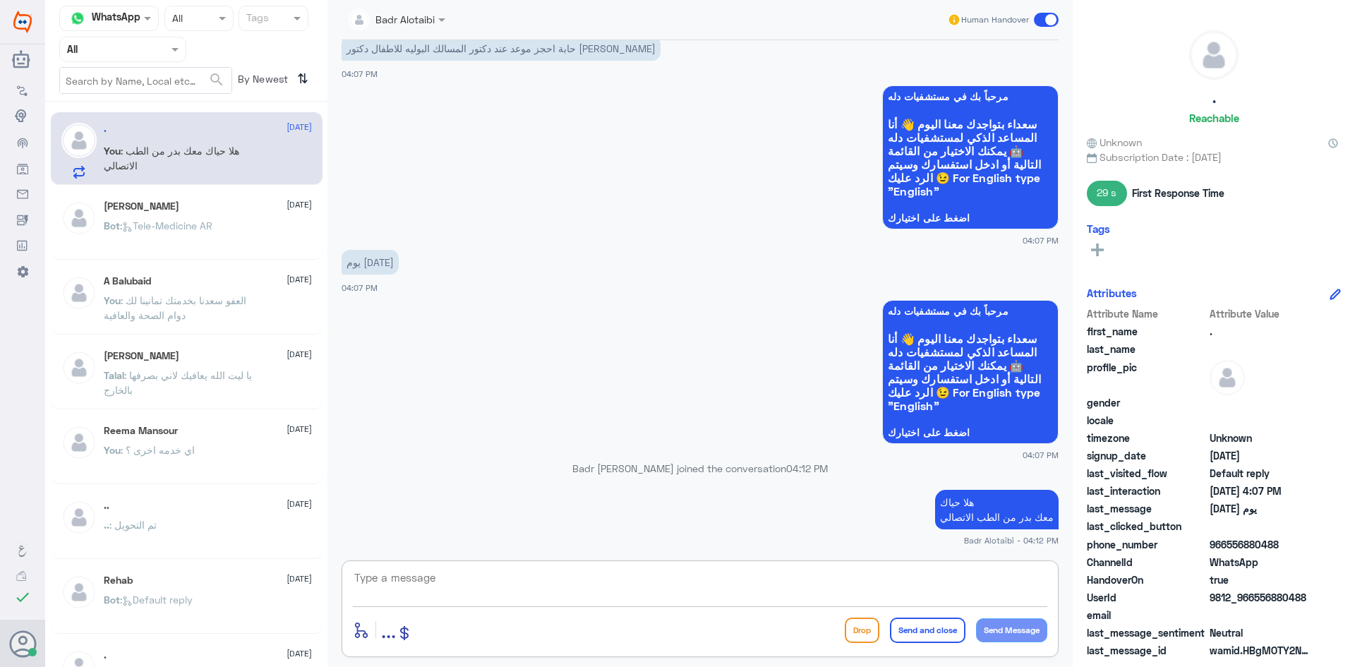
click at [718, 602] on textarea at bounding box center [700, 585] width 694 height 35
type textarea "ا"
type textarea "اقرب بتاريخ [DATE] يمكنك حجز موعد عن طريق التطبيق او الرقم الموحد 920012222"
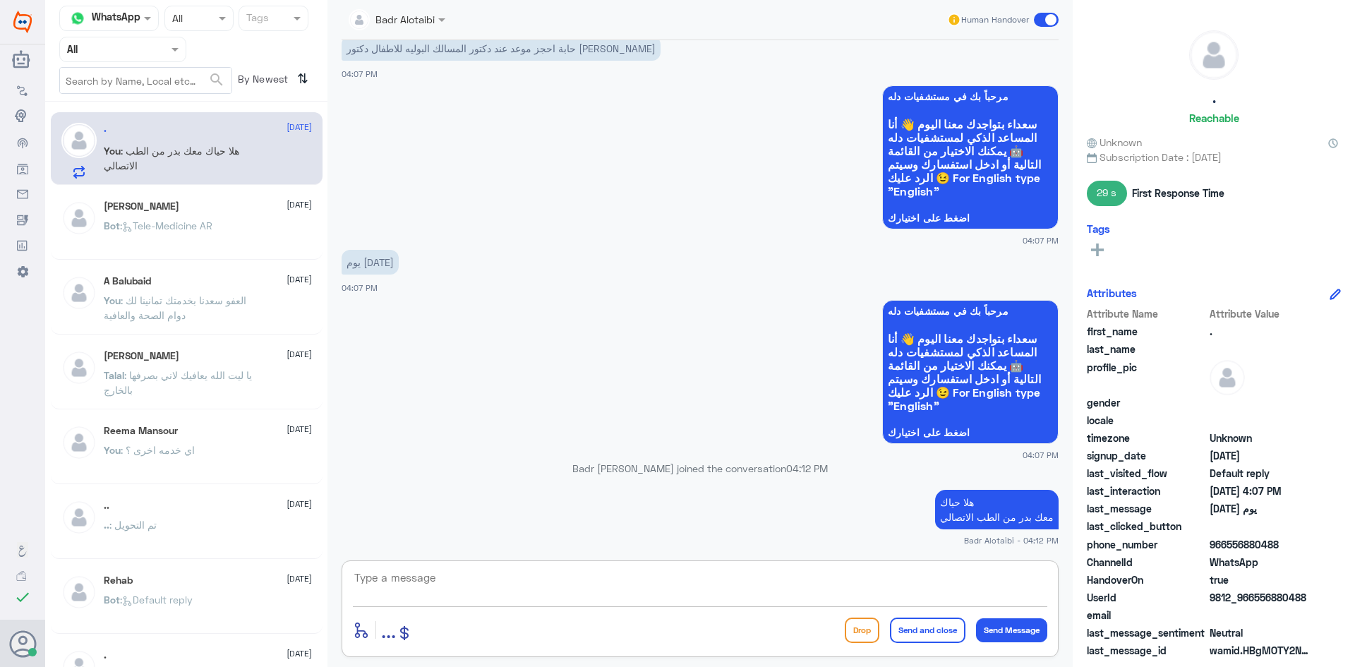
scroll to position [340, 0]
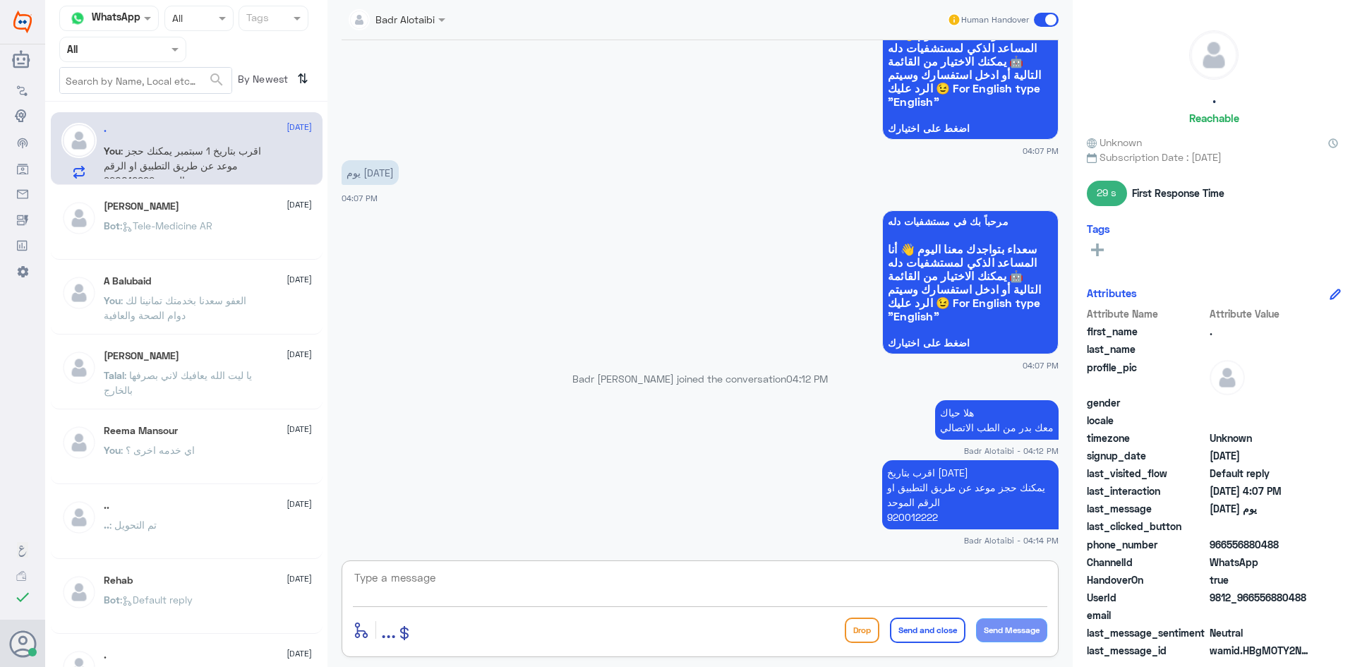
click at [1049, 17] on span at bounding box center [1046, 20] width 25 height 14
click at [0, 0] on input "checkbox" at bounding box center [0, 0] width 0 height 0
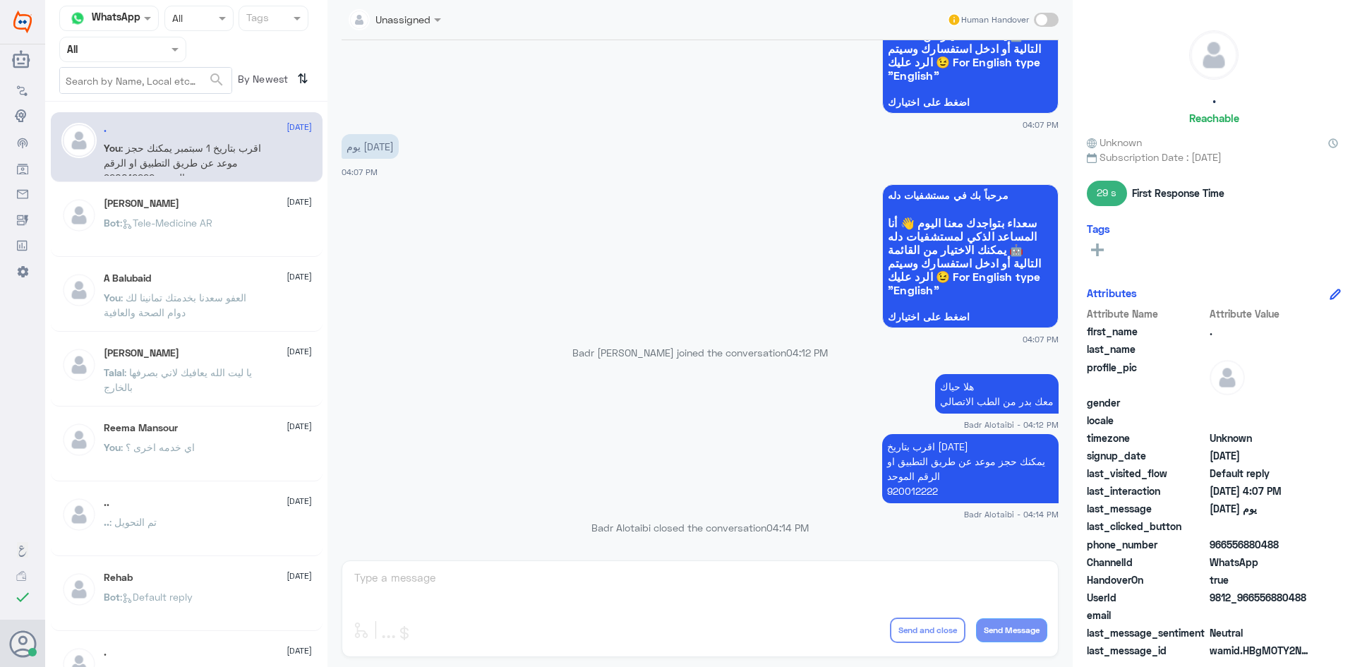
click at [144, 67] on form "search" at bounding box center [145, 80] width 173 height 27
click at [137, 54] on input "text" at bounding box center [106, 49] width 78 height 16
click at [133, 80] on div "All" at bounding box center [122, 82] width 127 height 26
click at [157, 56] on div at bounding box center [123, 49] width 126 height 16
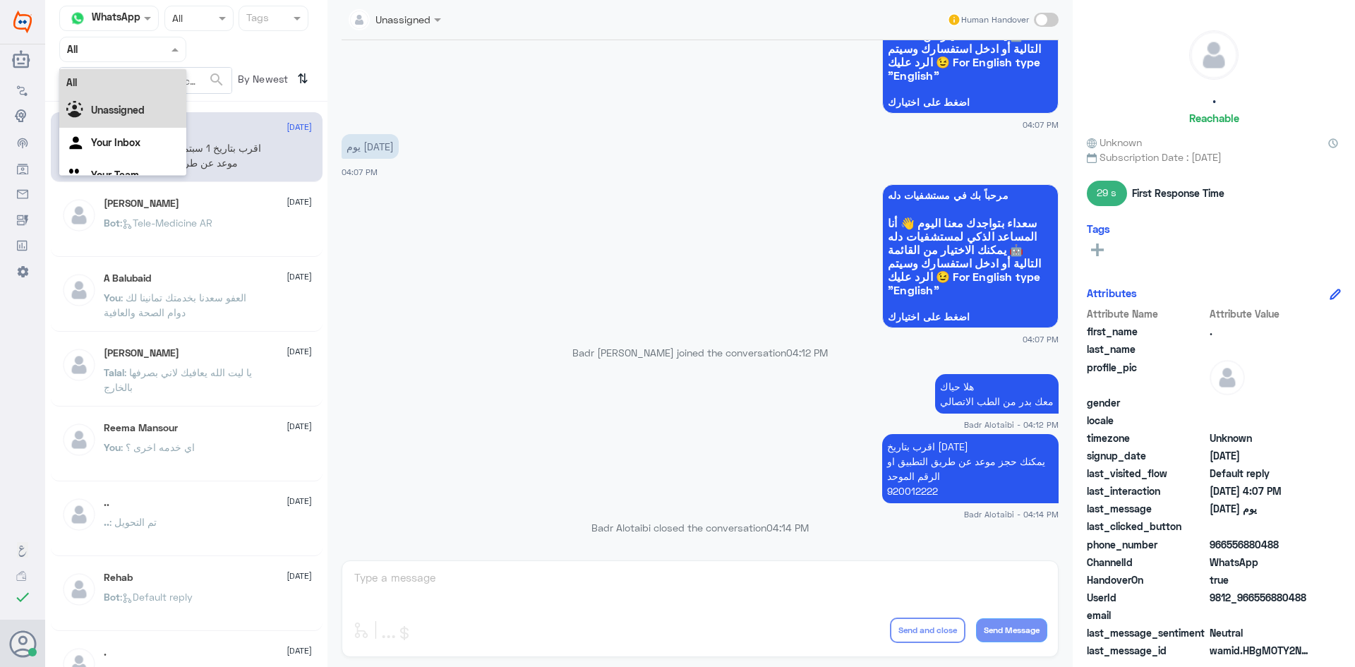
click at [150, 98] on div "Unassigned" at bounding box center [122, 111] width 127 height 32
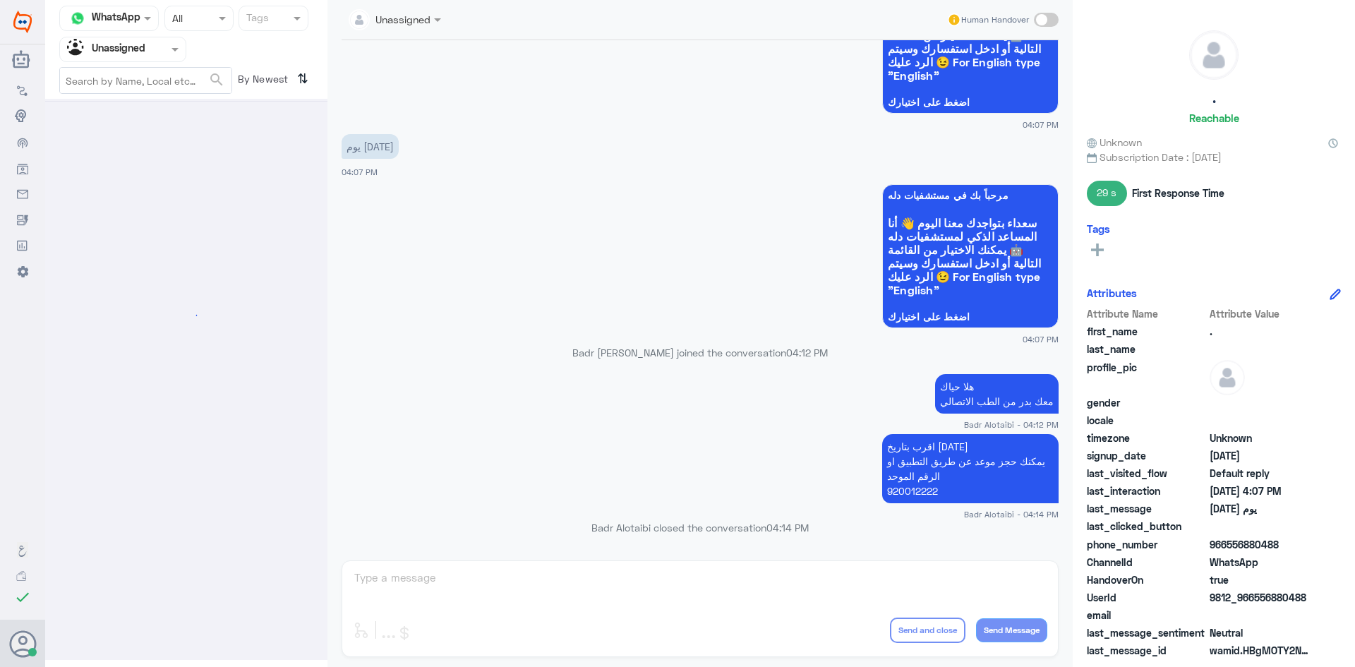
scroll to position [0, 0]
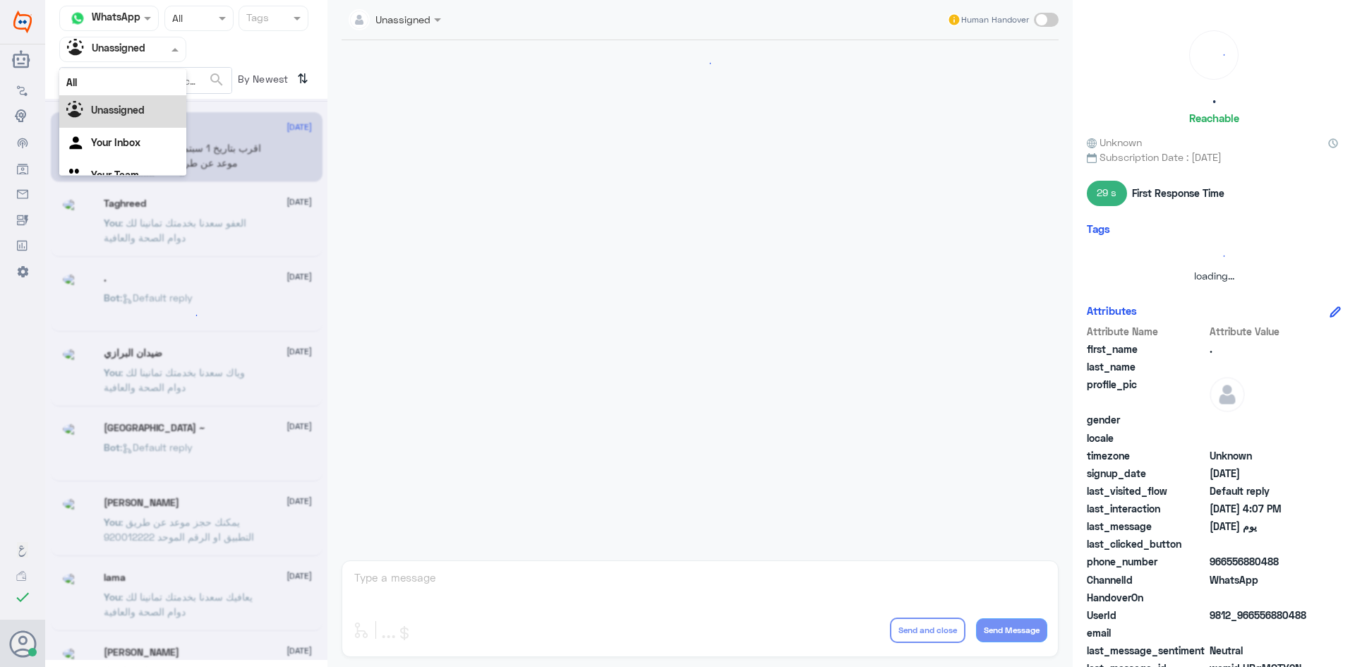
click at [153, 49] on div at bounding box center [123, 49] width 126 height 16
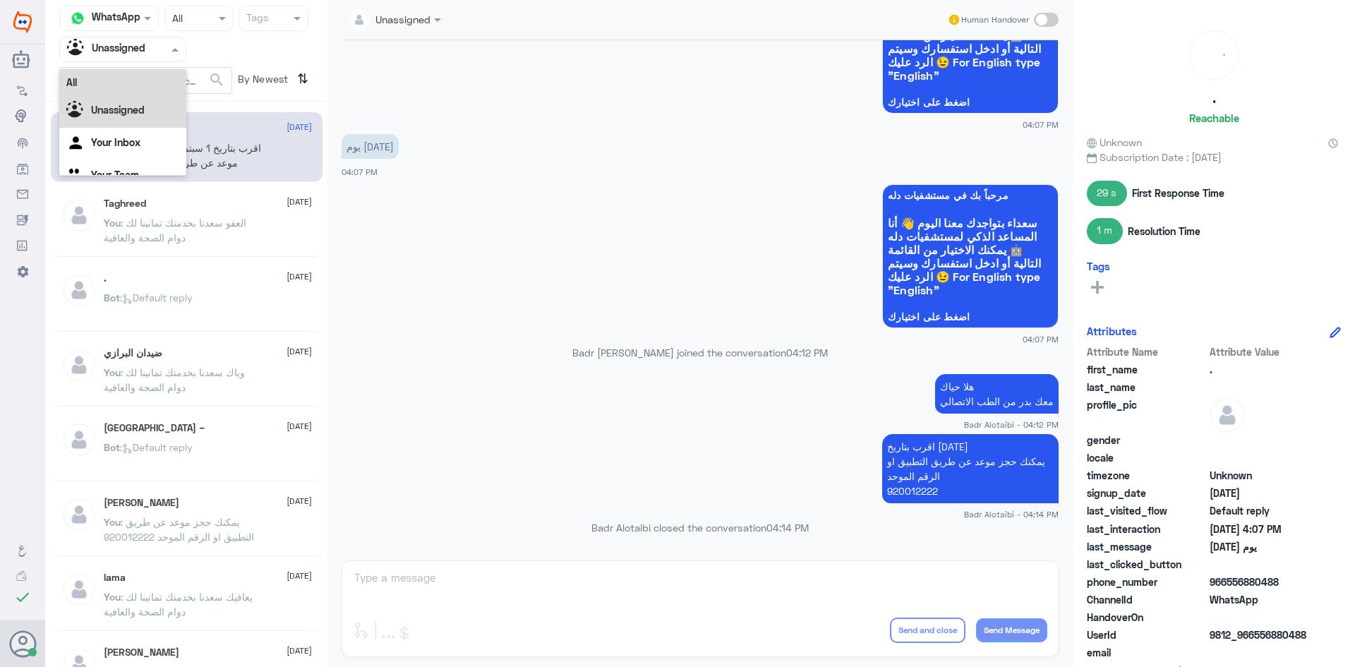
click at [138, 80] on div "All" at bounding box center [122, 82] width 127 height 26
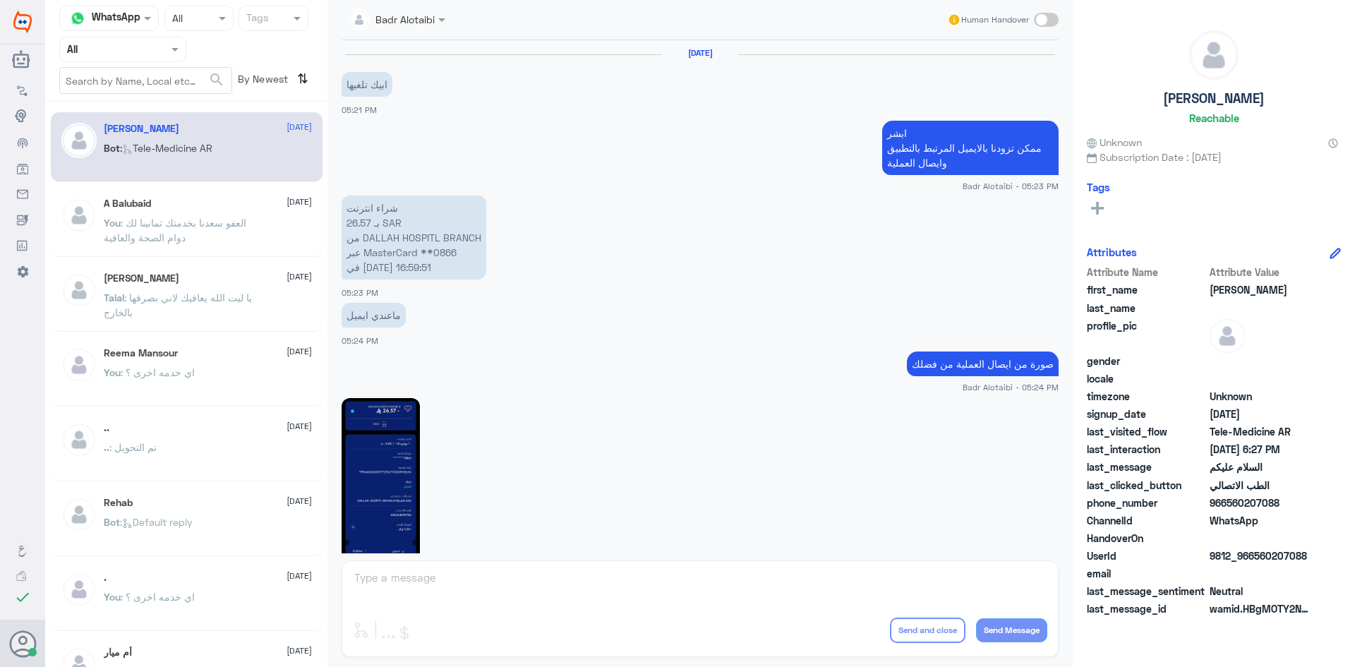
scroll to position [793, 0]
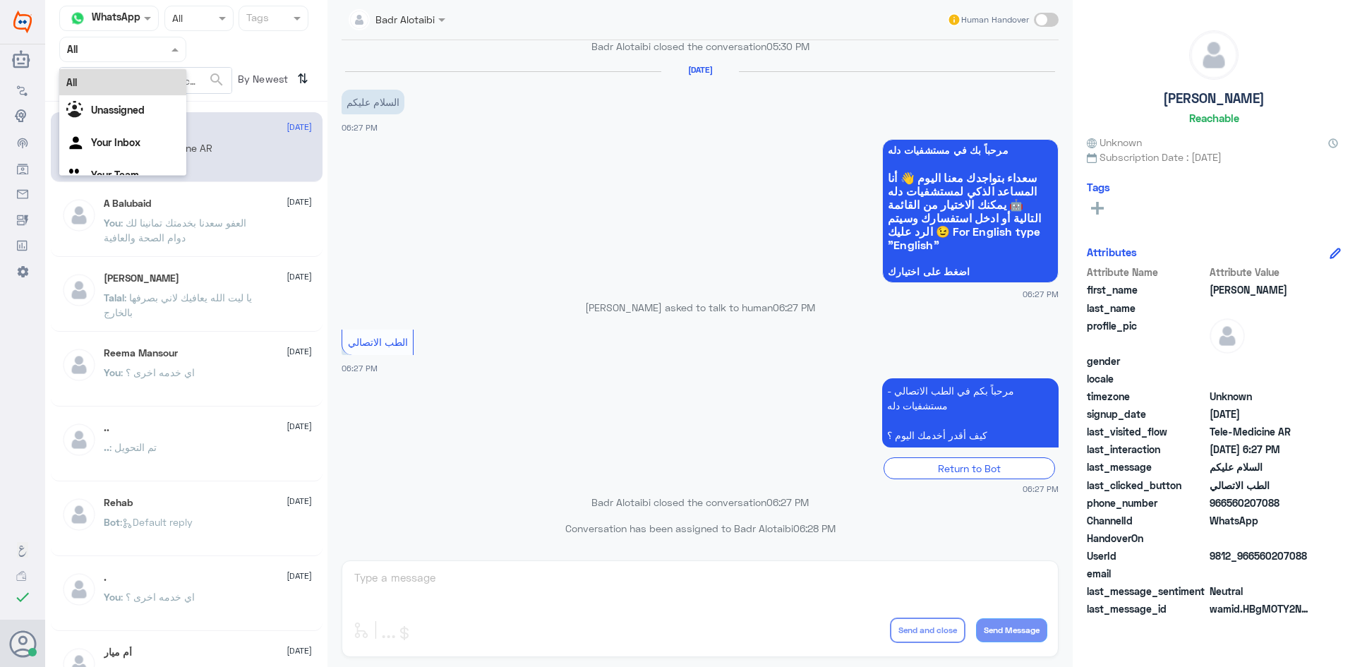
drag, startPoint x: 156, startPoint y: 59, endPoint x: 167, endPoint y: 97, distance: 39.6
click at [159, 64] on nav "Channel WhatsApp Status × All Tags Agent Filter All All Unassigned Your Inbox Y…" at bounding box center [186, 54] width 282 height 96
click at [162, 102] on div "Unassigned" at bounding box center [122, 111] width 127 height 32
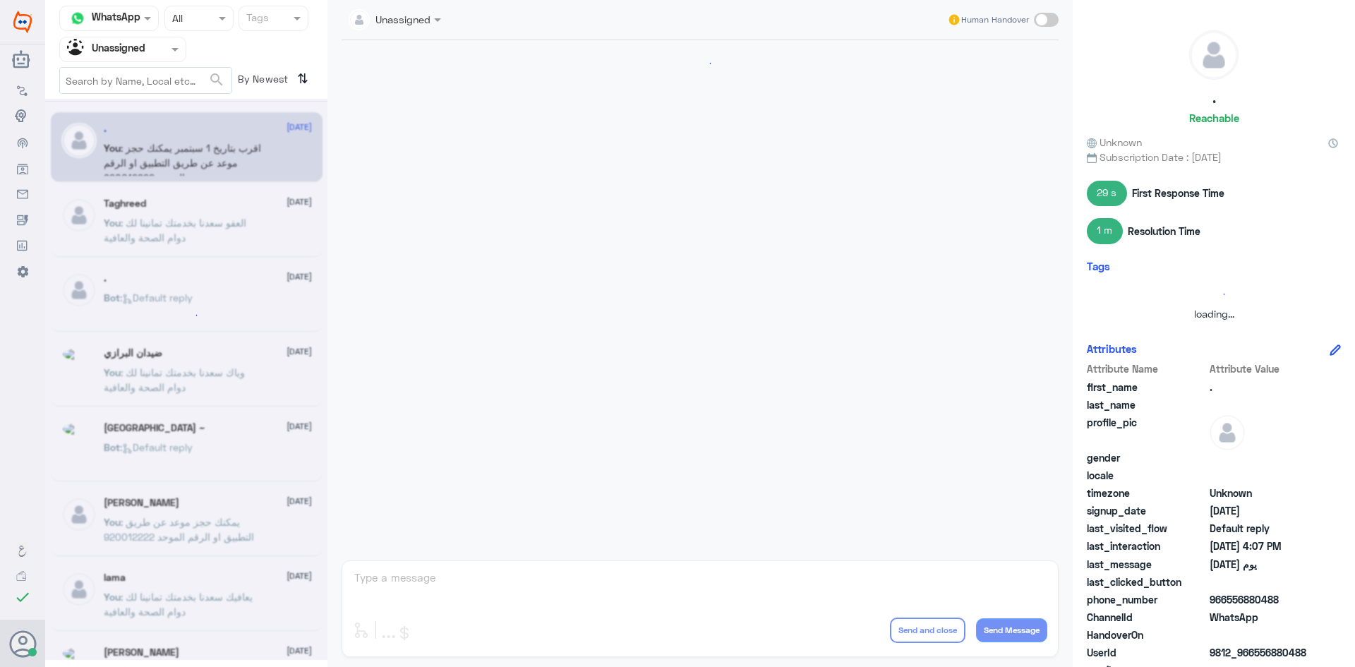
scroll to position [366, 0]
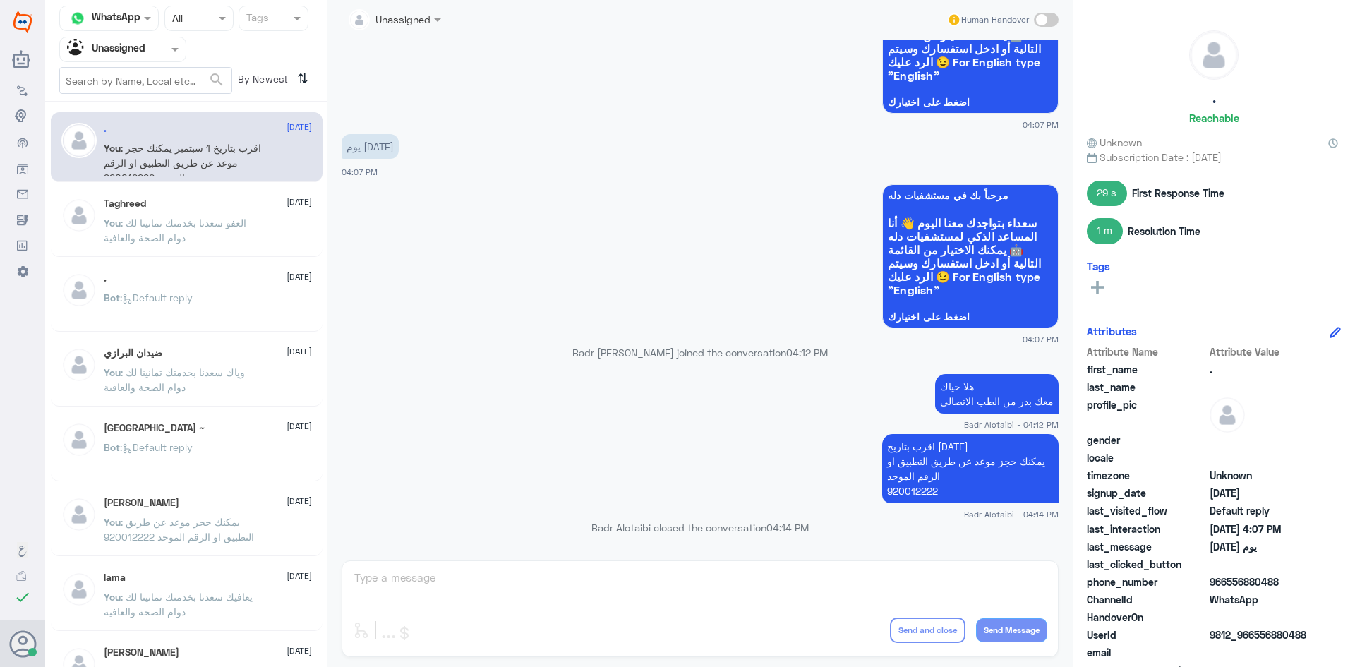
click at [163, 50] on div at bounding box center [123, 49] width 126 height 16
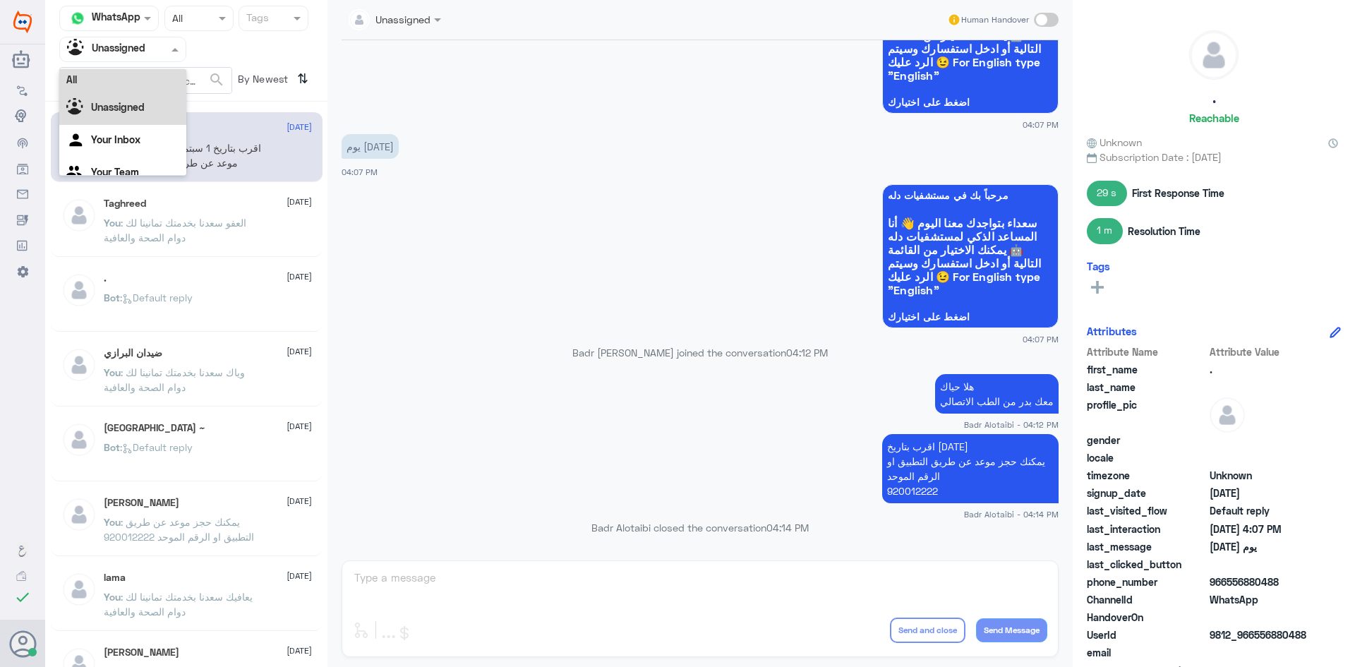
scroll to position [0, 0]
click at [150, 79] on div "All" at bounding box center [122, 82] width 127 height 26
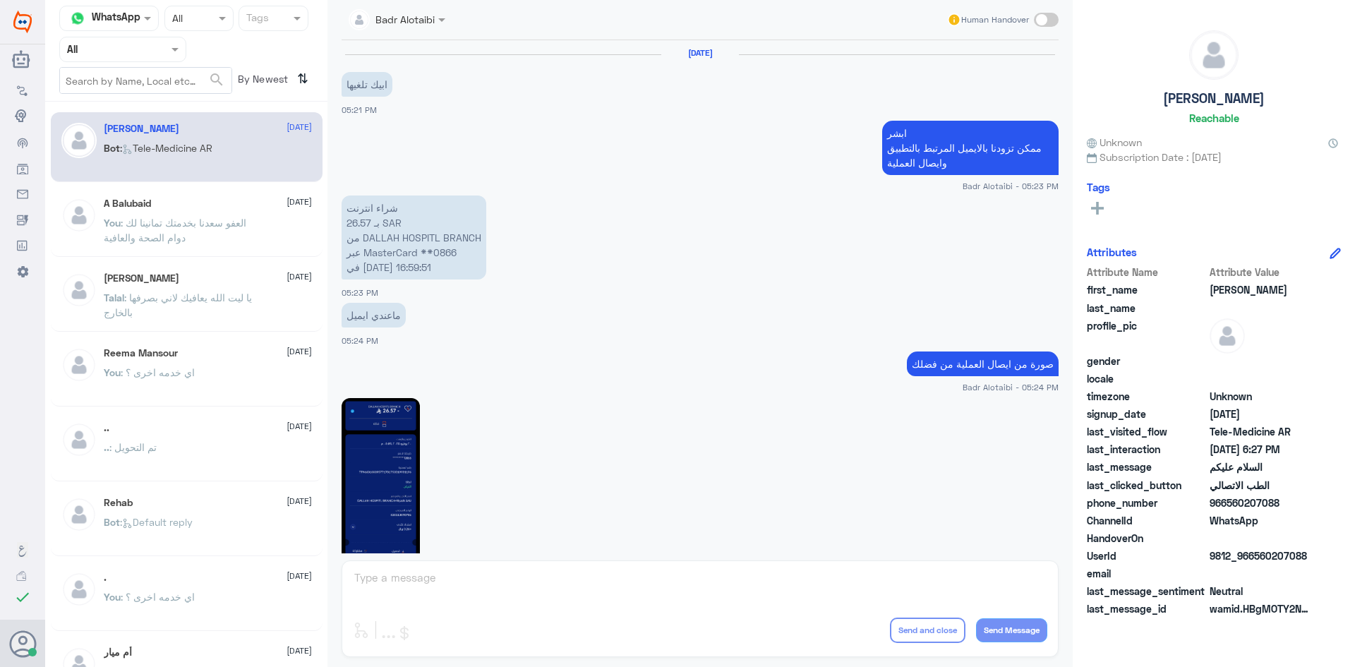
scroll to position [793, 0]
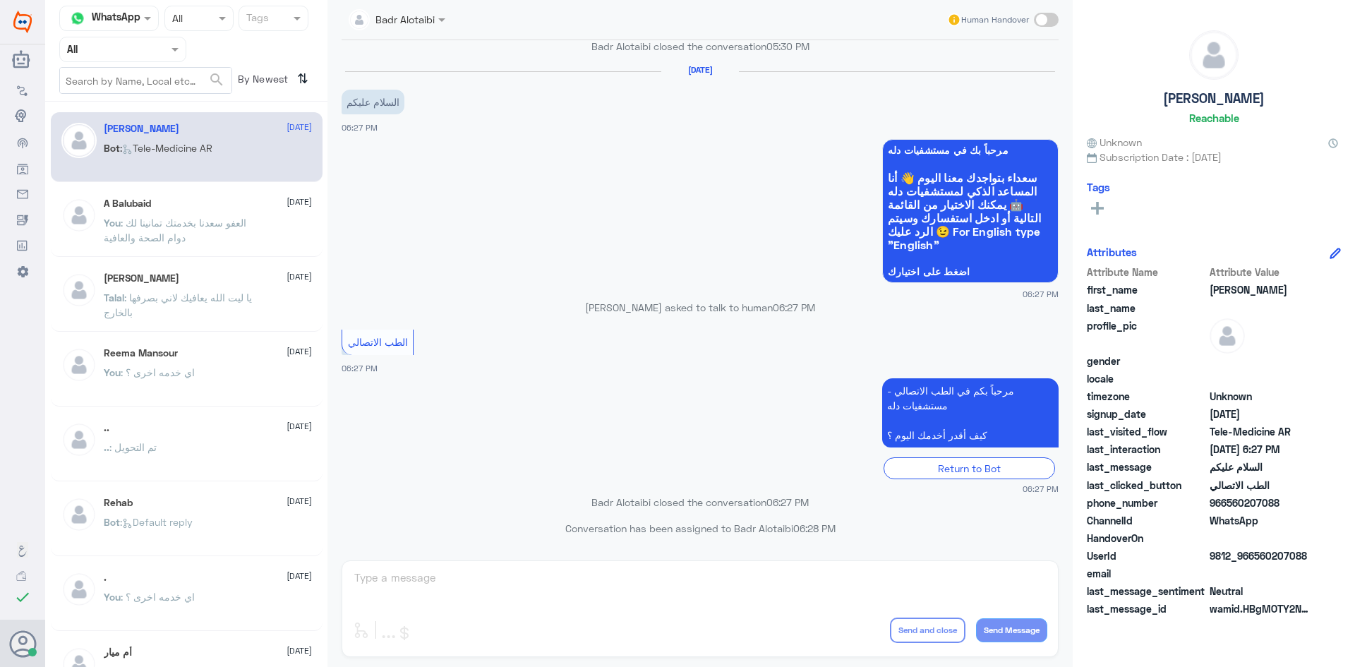
click at [149, 49] on div at bounding box center [123, 49] width 126 height 16
click at [154, 99] on div "Unassigned" at bounding box center [122, 111] width 127 height 32
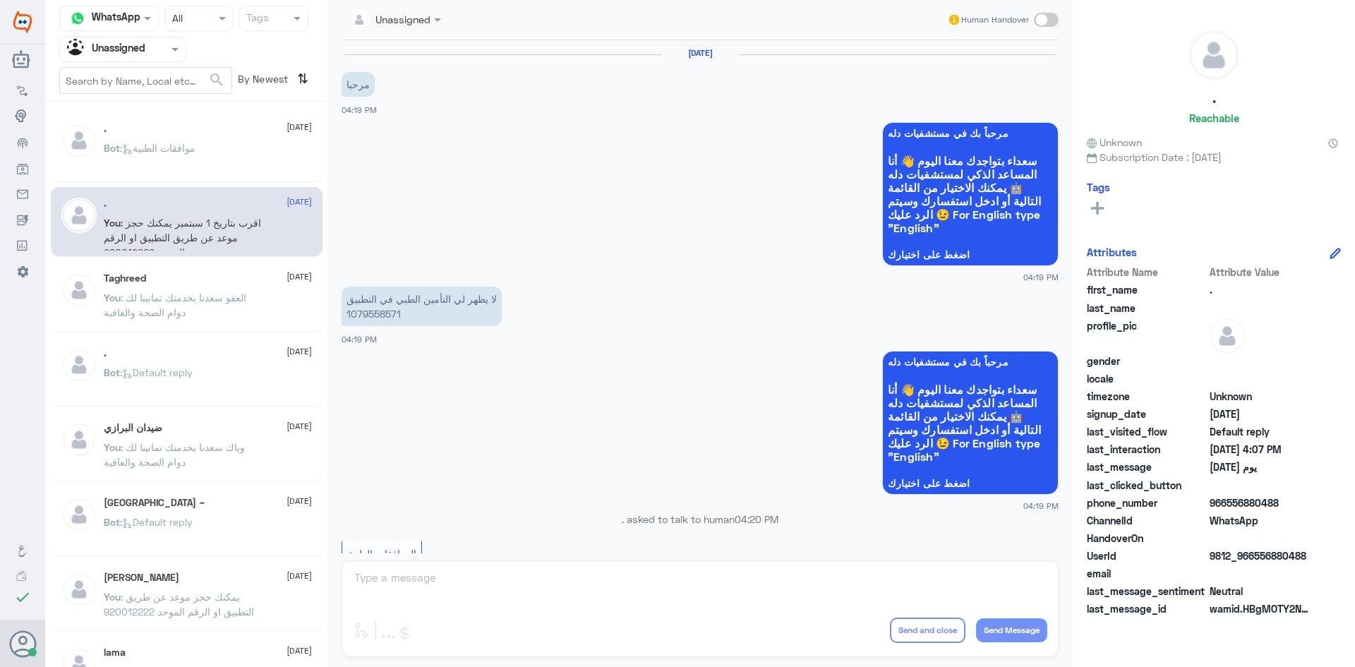
scroll to position [542, 0]
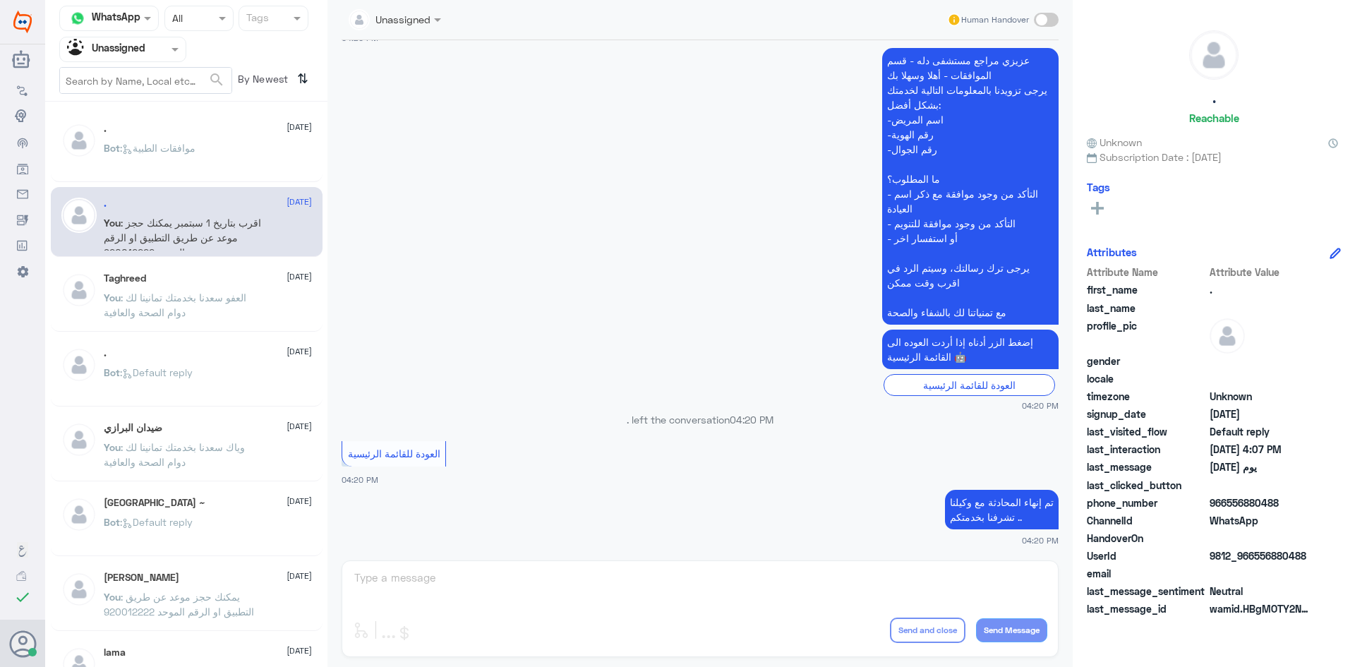
click at [231, 138] on div ". 11 August Bot : موافقات الطبية" at bounding box center [208, 149] width 208 height 53
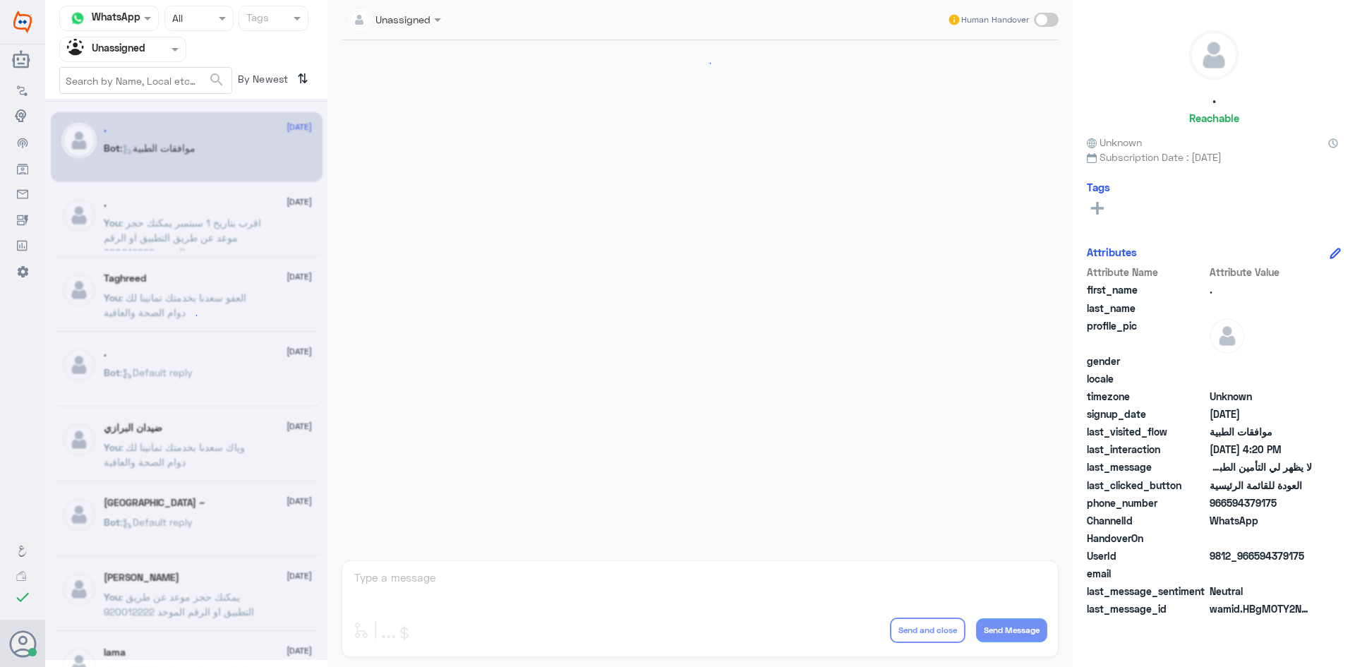
scroll to position [542, 0]
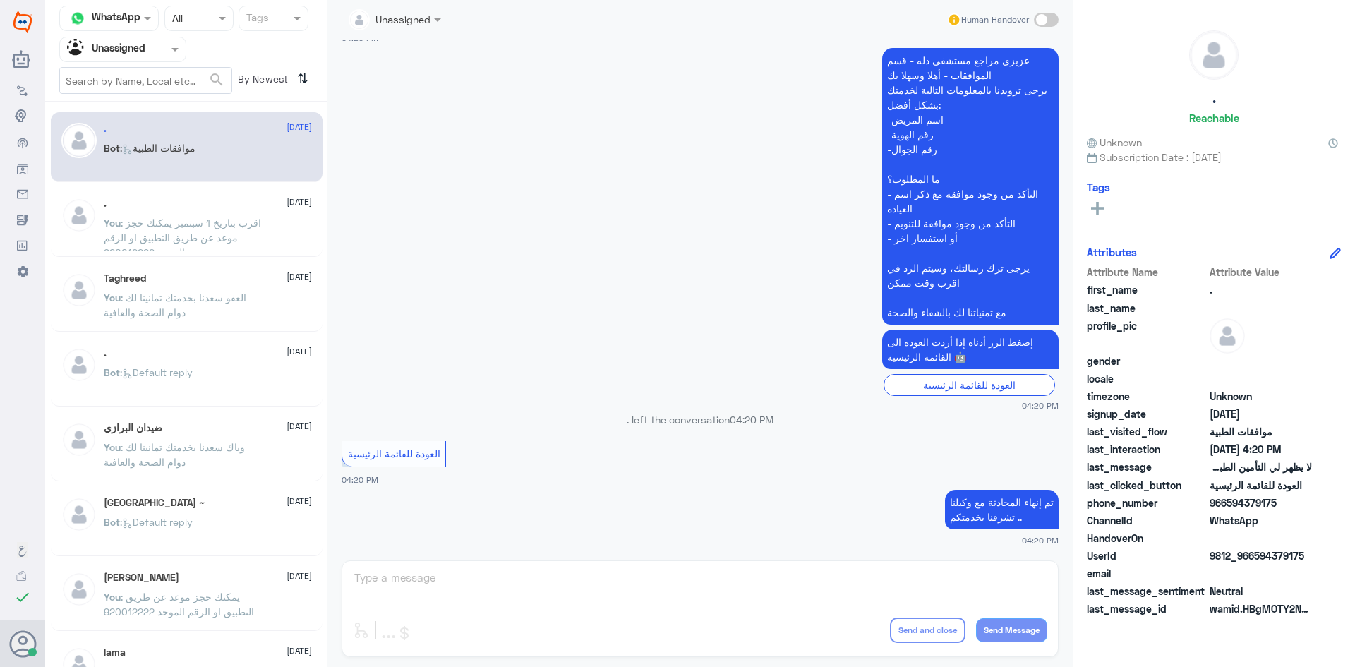
click at [212, 203] on div ". [DATE]" at bounding box center [208, 204] width 208 height 12
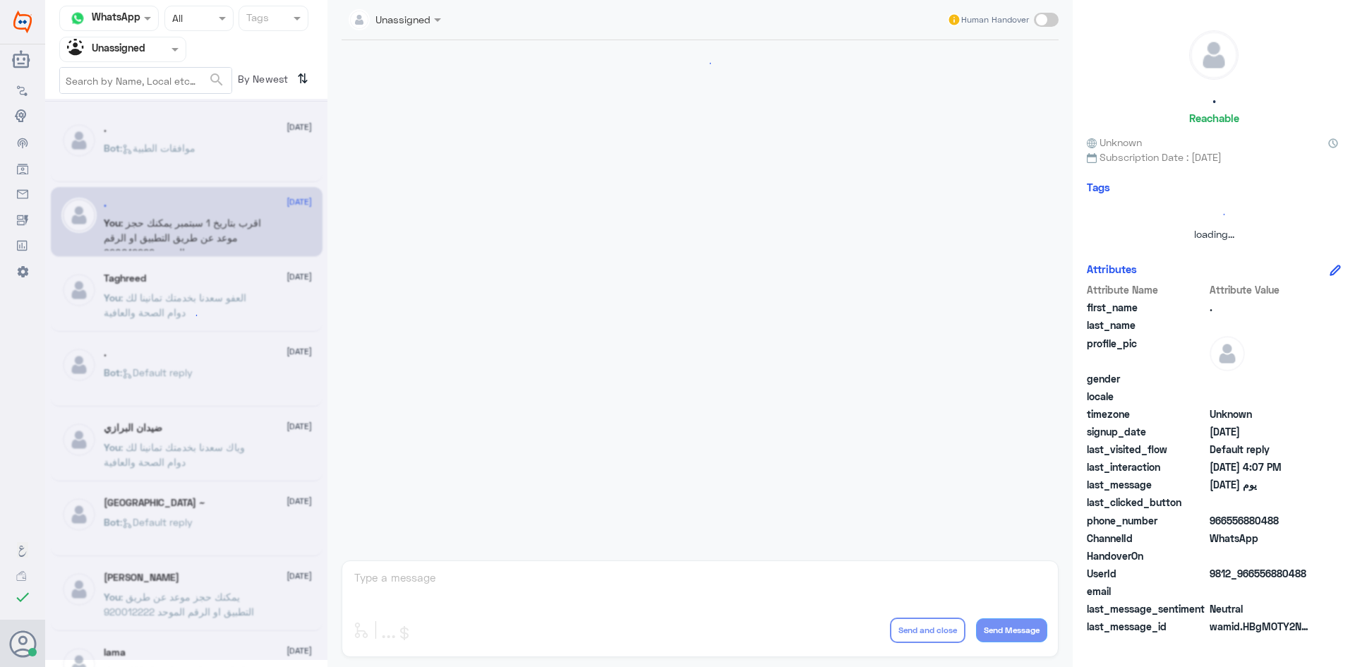
scroll to position [366, 0]
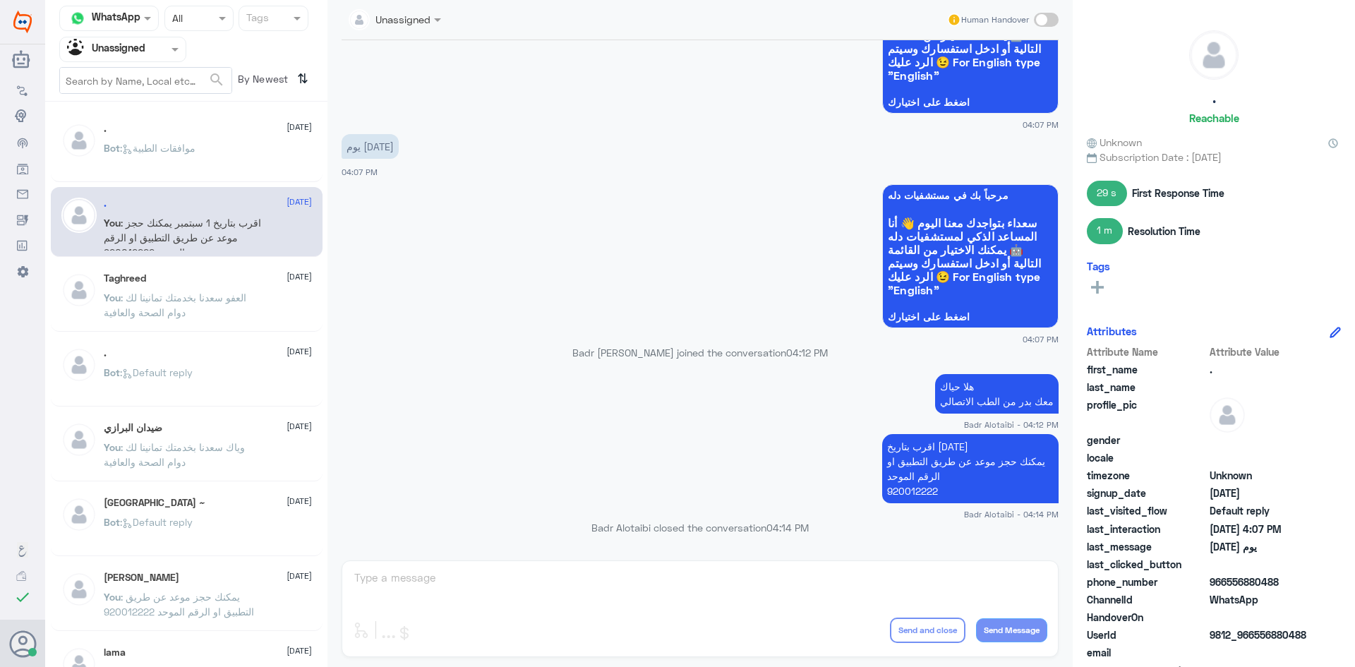
click at [224, 302] on span ": العفو سعدنا بخدمتك تمانينا لك دوام الصحة والعافية" at bounding box center [175, 304] width 143 height 27
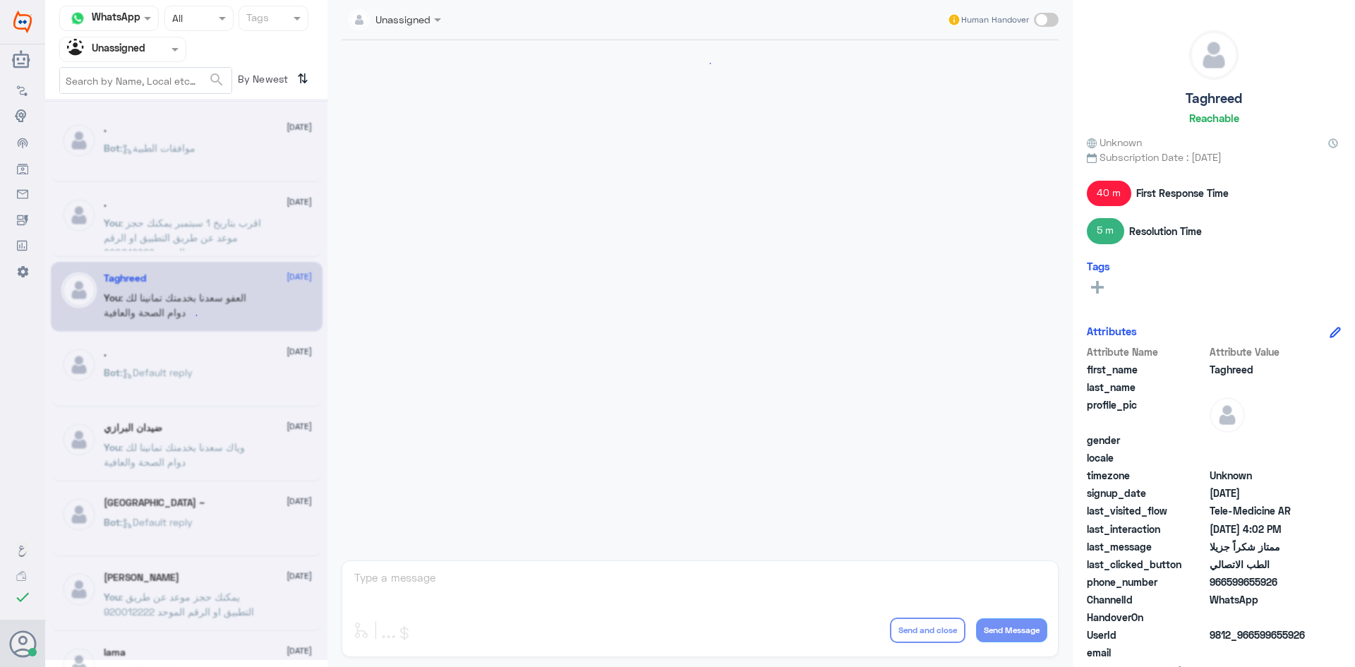
scroll to position [1218, 0]
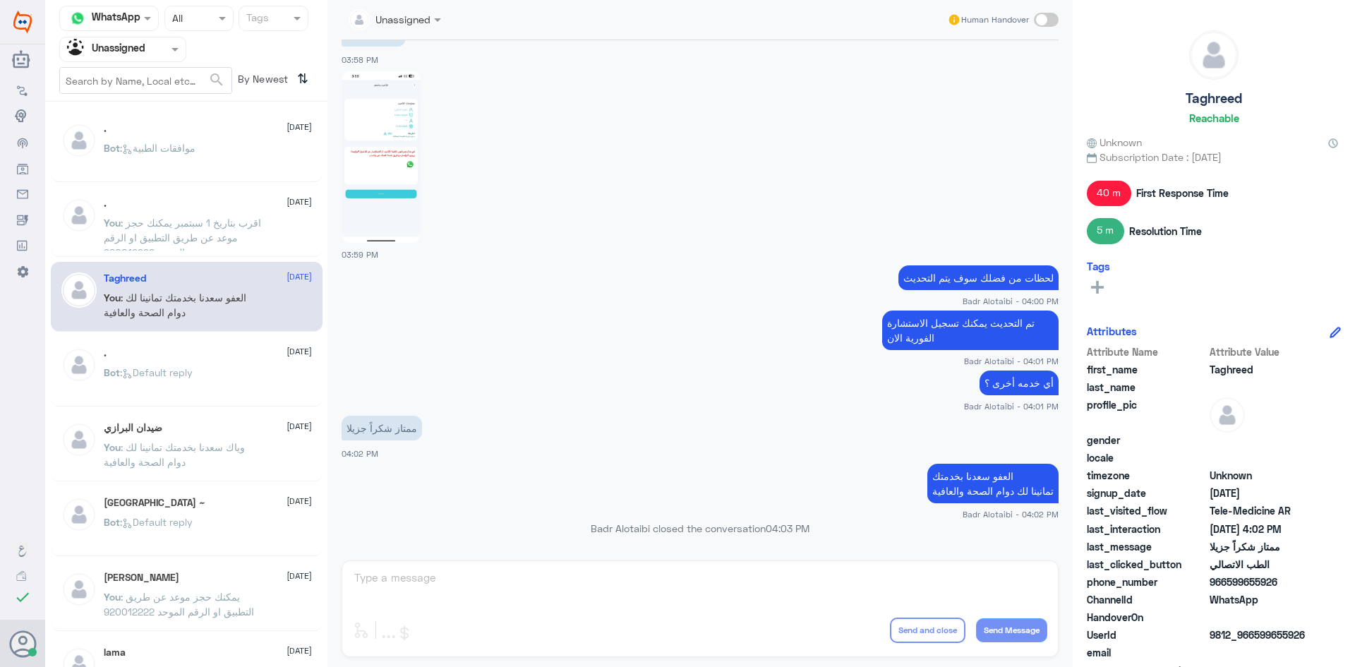
drag, startPoint x: 1277, startPoint y: 575, endPoint x: 1228, endPoint y: 583, distance: 50.0
click at [1228, 583] on span "966599655926" at bounding box center [1261, 582] width 102 height 15
copy span "599655926"
click at [166, 49] on div at bounding box center [123, 49] width 126 height 16
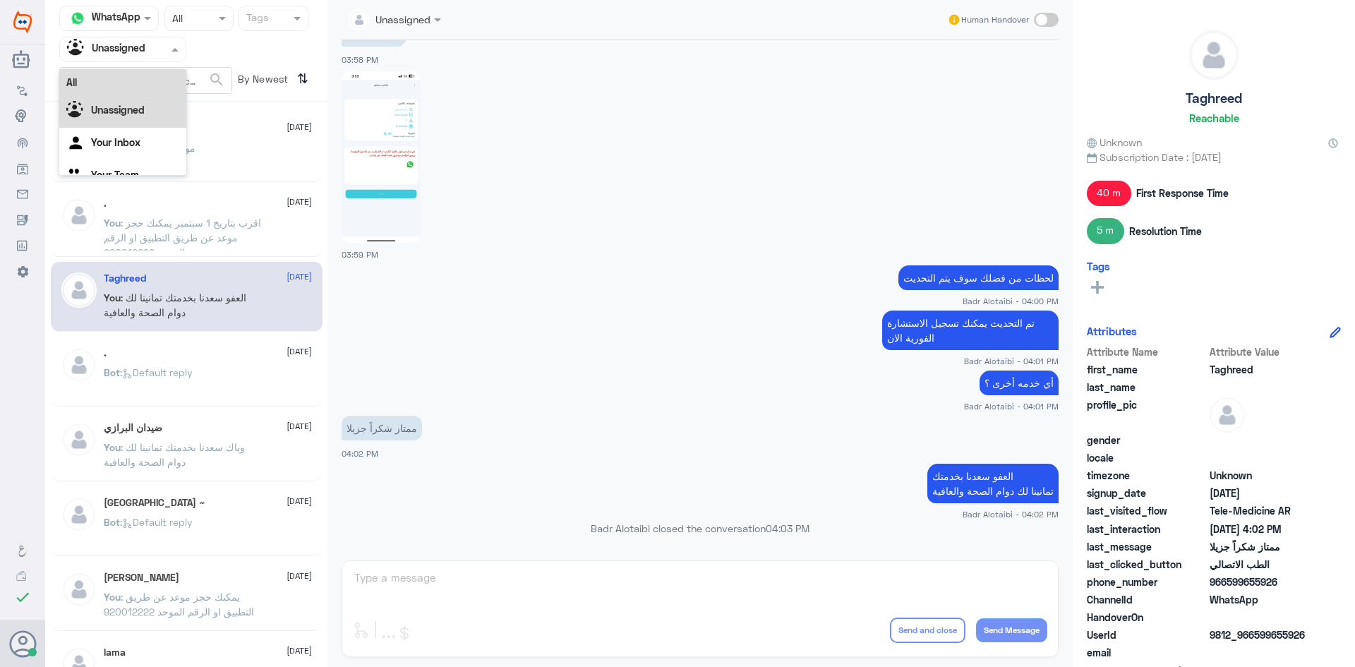
click at [157, 74] on div "All" at bounding box center [122, 82] width 127 height 26
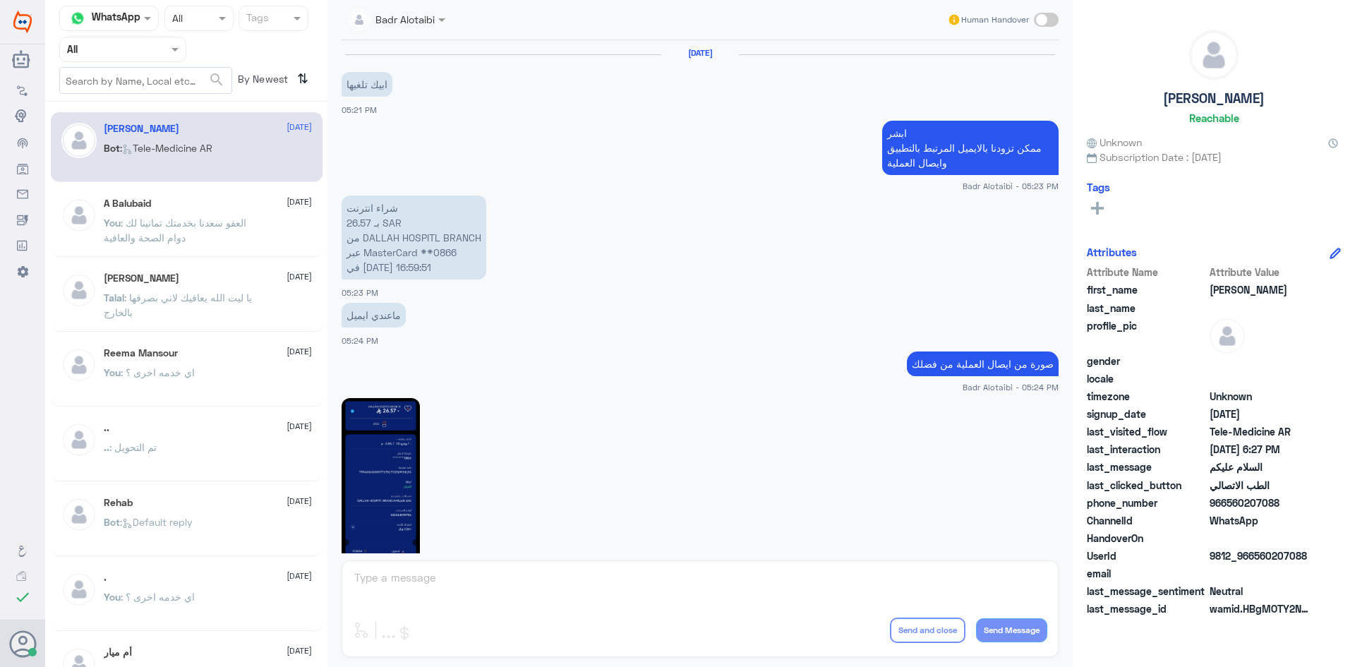
scroll to position [793, 0]
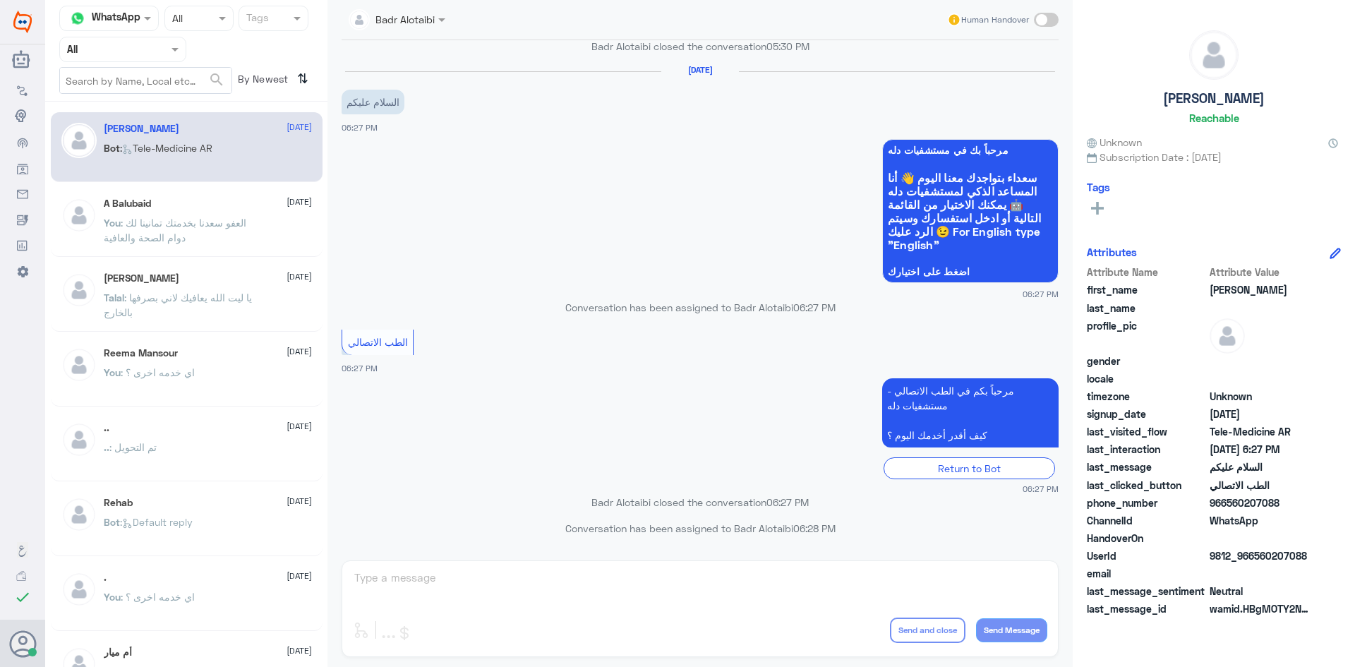
click at [155, 54] on div at bounding box center [123, 49] width 126 height 16
click at [454, 192] on app-msgs-whats-app-list "مرحباً بك في مستشفيات دله سعداء بتواجدك معنا اليوم 👋 أنا المساعد الذكي لمستشفيا…" at bounding box center [700, 211] width 717 height 145
click at [188, 54] on div "Agent Filter All" at bounding box center [186, 49] width 254 height 25
click at [150, 61] on div "Agent Filter All" at bounding box center [122, 49] width 127 height 25
click at [143, 102] on div "All Unassigned Your Inbox Your Team" at bounding box center [122, 131] width 127 height 124
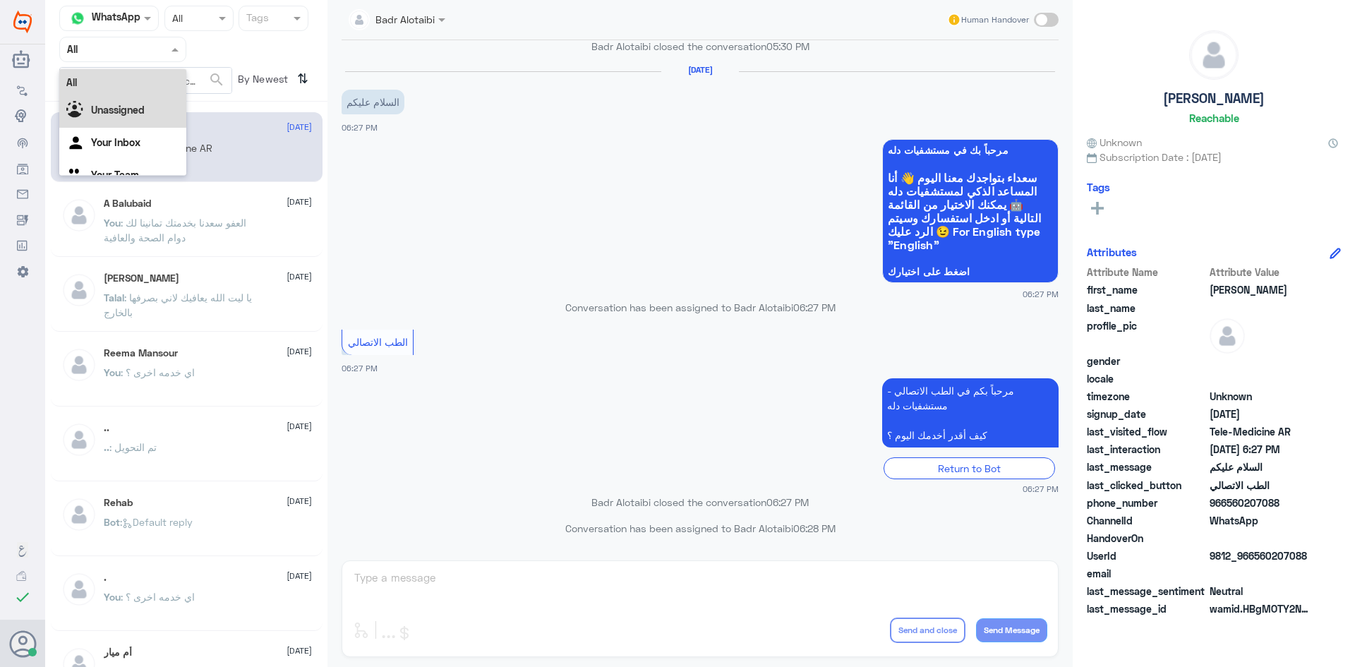
click at [143, 102] on div "Unassigned" at bounding box center [122, 111] width 127 height 32
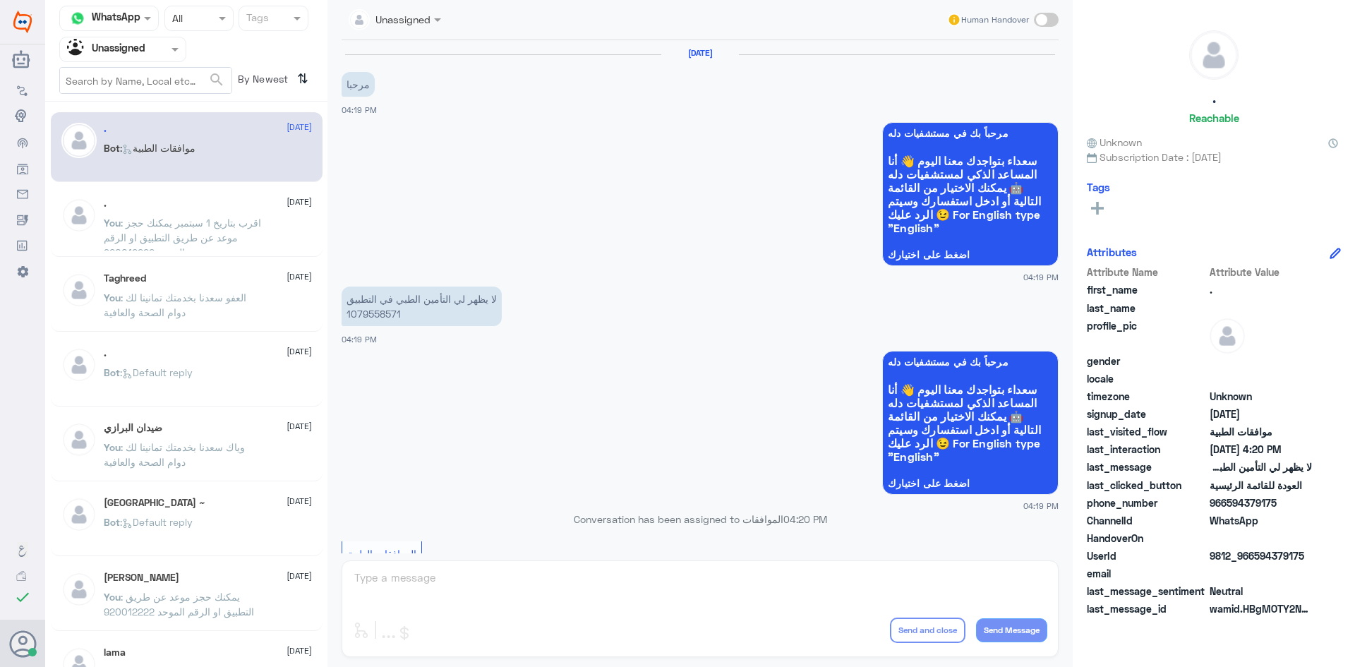
scroll to position [542, 0]
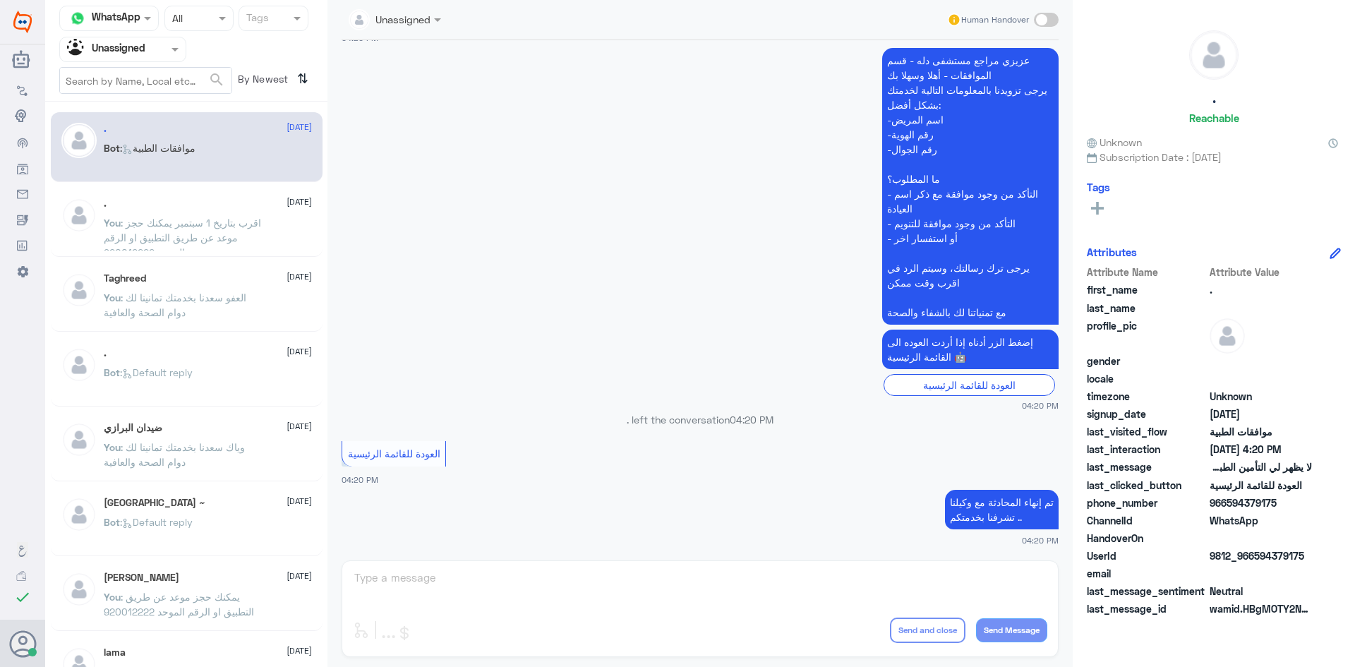
drag, startPoint x: 179, startPoint y: 47, endPoint x: 179, endPoint y: 54, distance: 7.8
click at [179, 49] on span at bounding box center [177, 49] width 18 height 15
click at [145, 80] on div "All" at bounding box center [122, 82] width 127 height 26
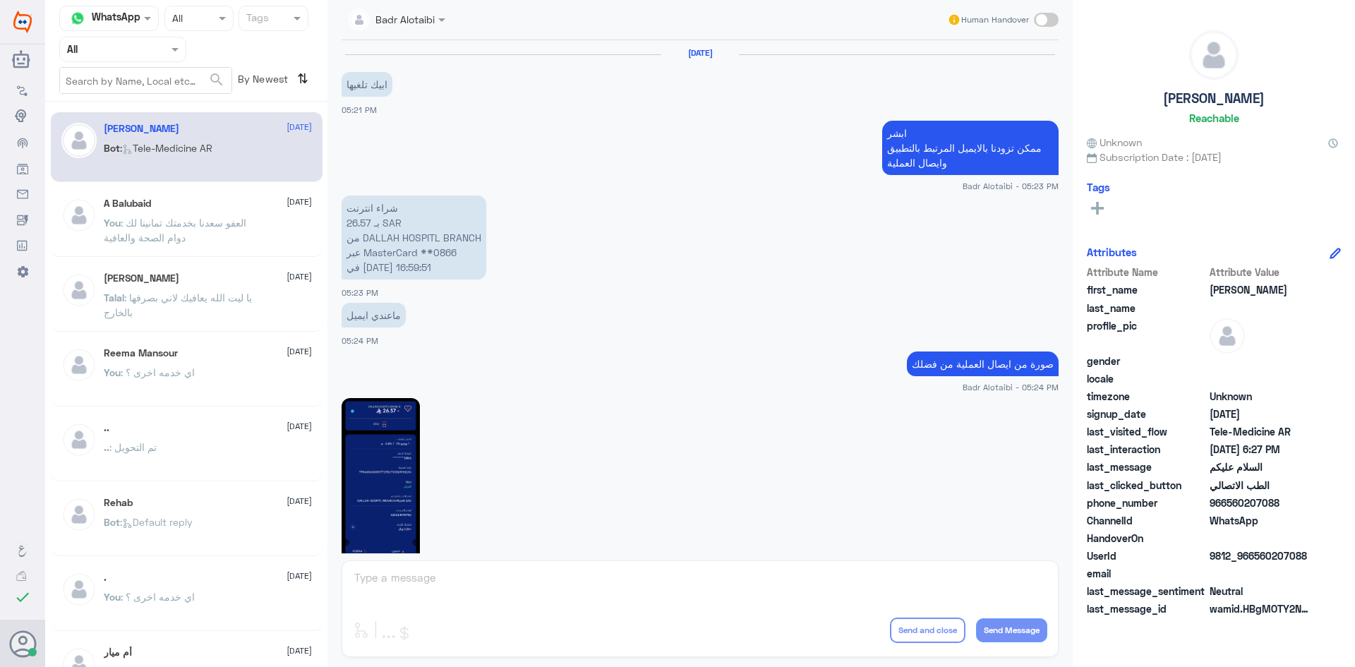
scroll to position [793, 0]
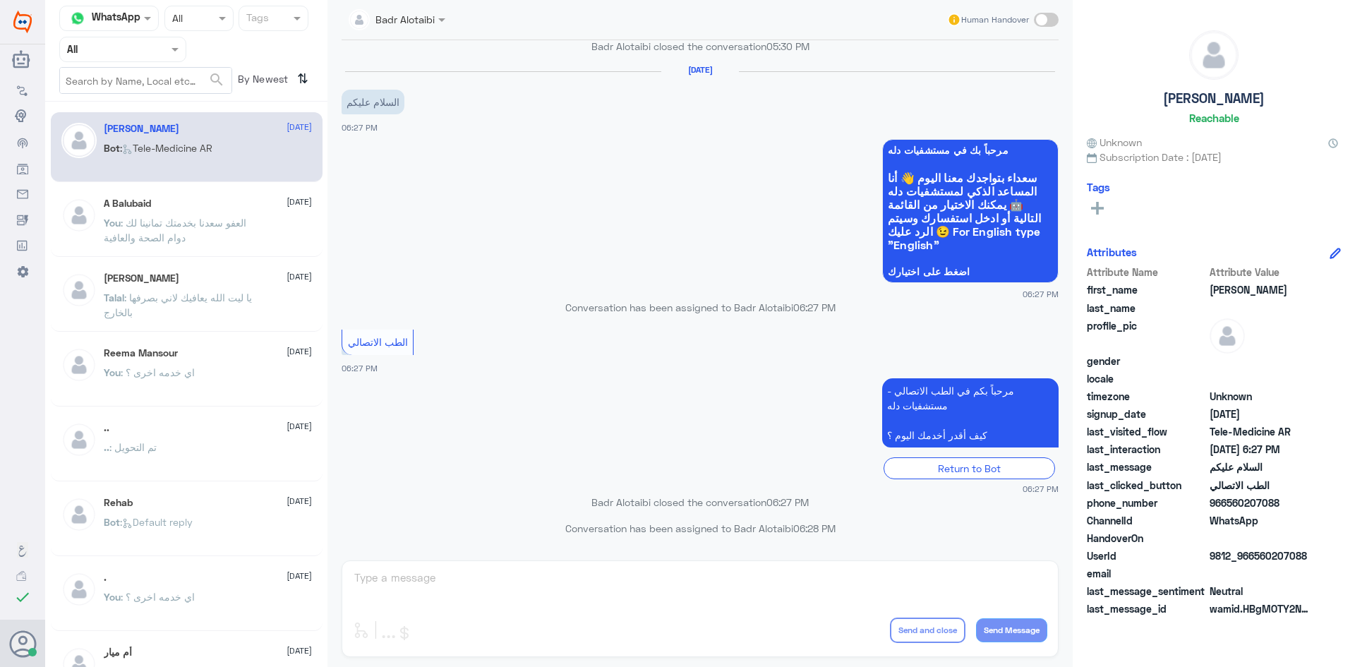
click at [148, 47] on div at bounding box center [123, 49] width 126 height 16
click at [136, 99] on div "Unassigned" at bounding box center [122, 111] width 127 height 32
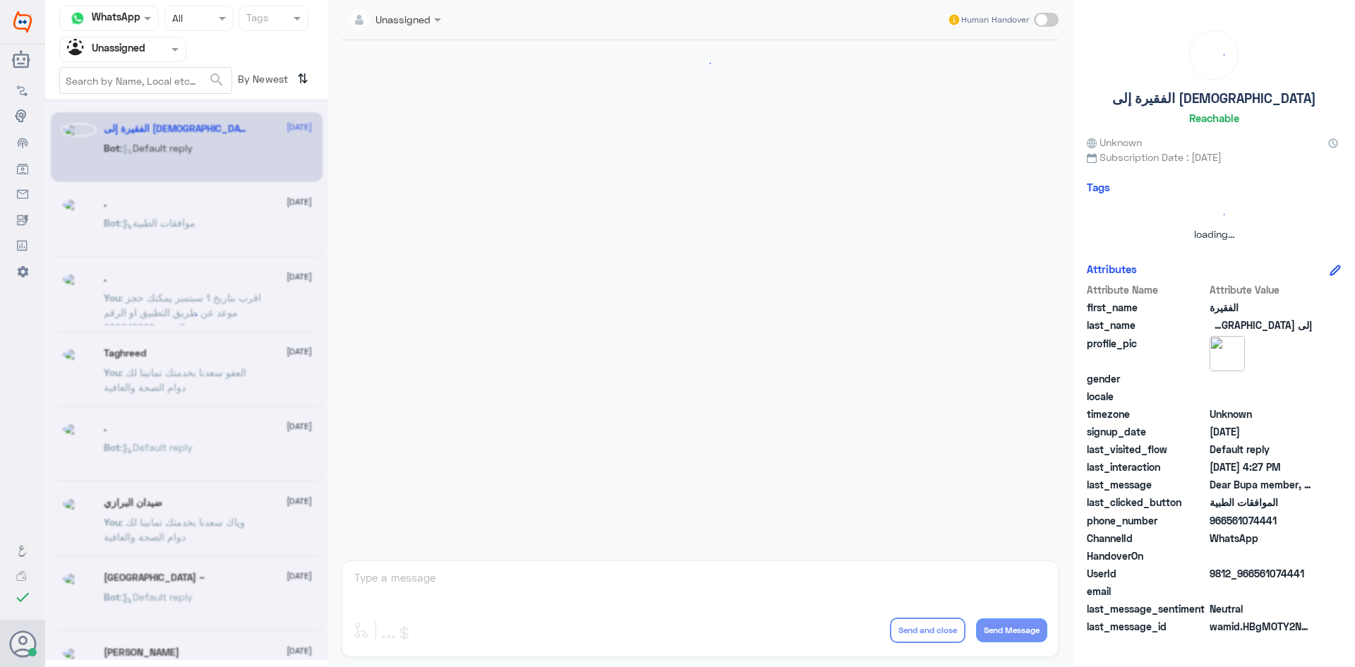
scroll to position [0, 0]
click at [147, 57] on div "Agent Filter Unassigned" at bounding box center [114, 49] width 108 height 21
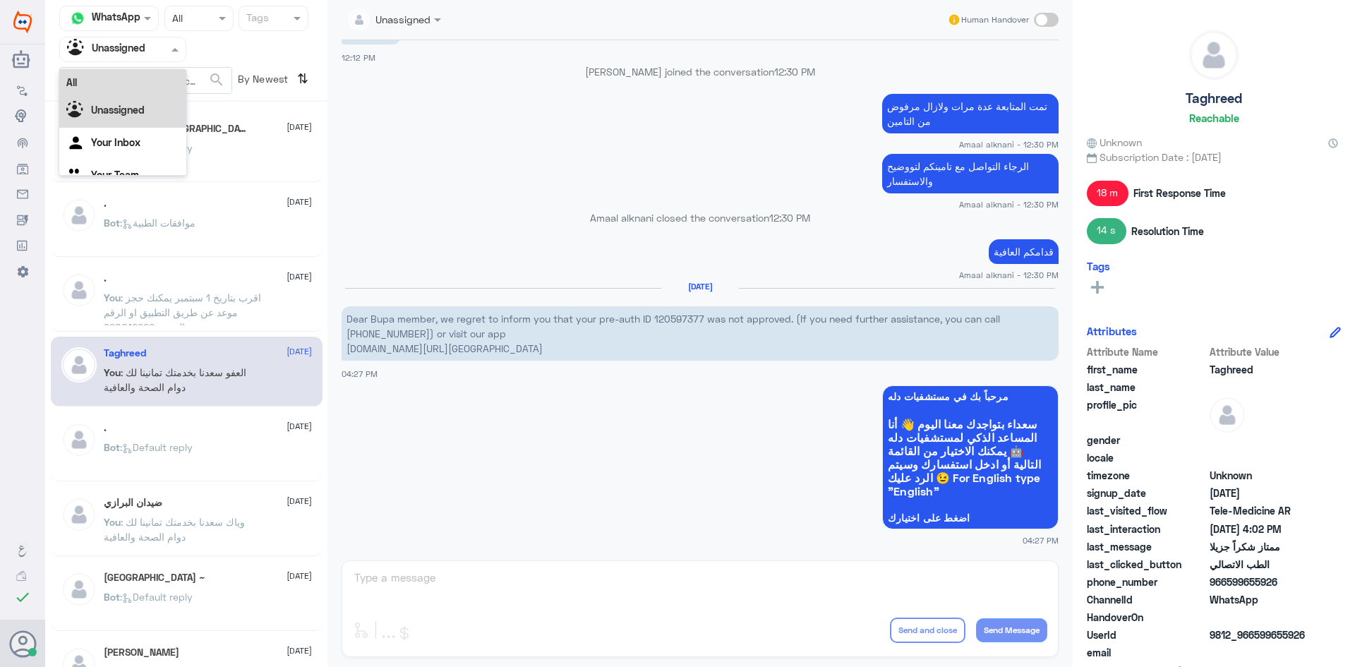
click at [155, 84] on div "All" at bounding box center [122, 82] width 127 height 26
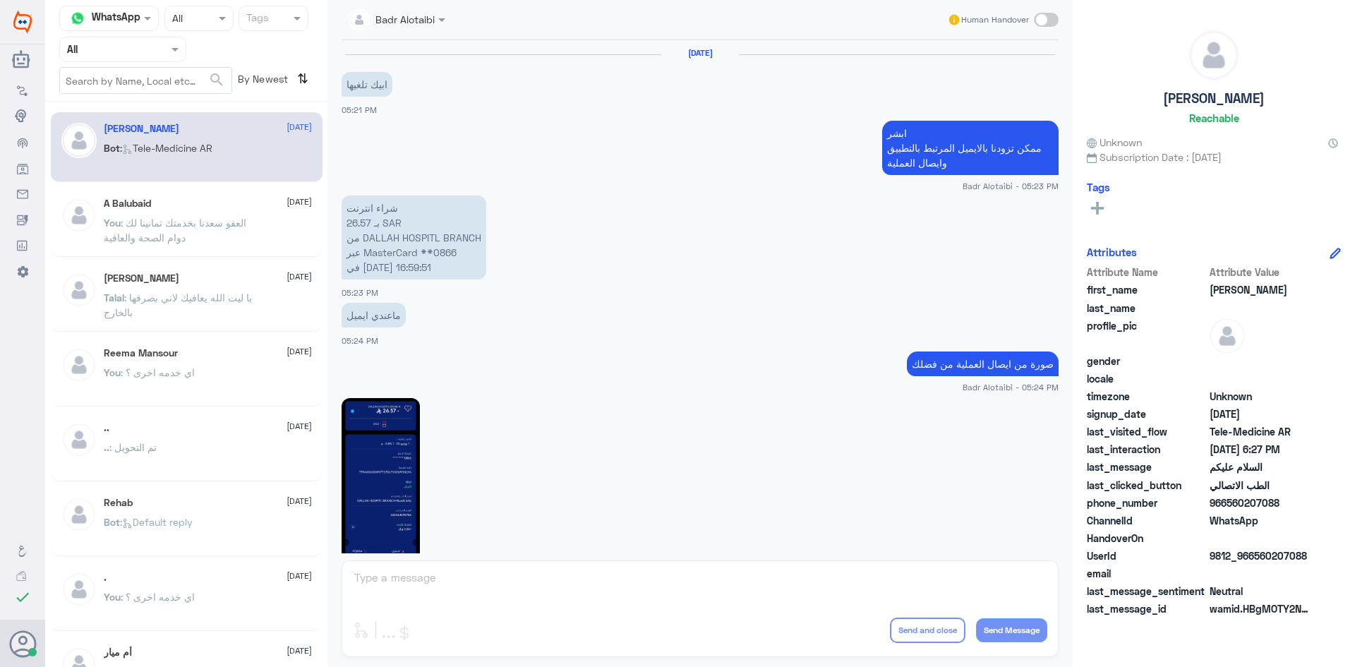
scroll to position [793, 0]
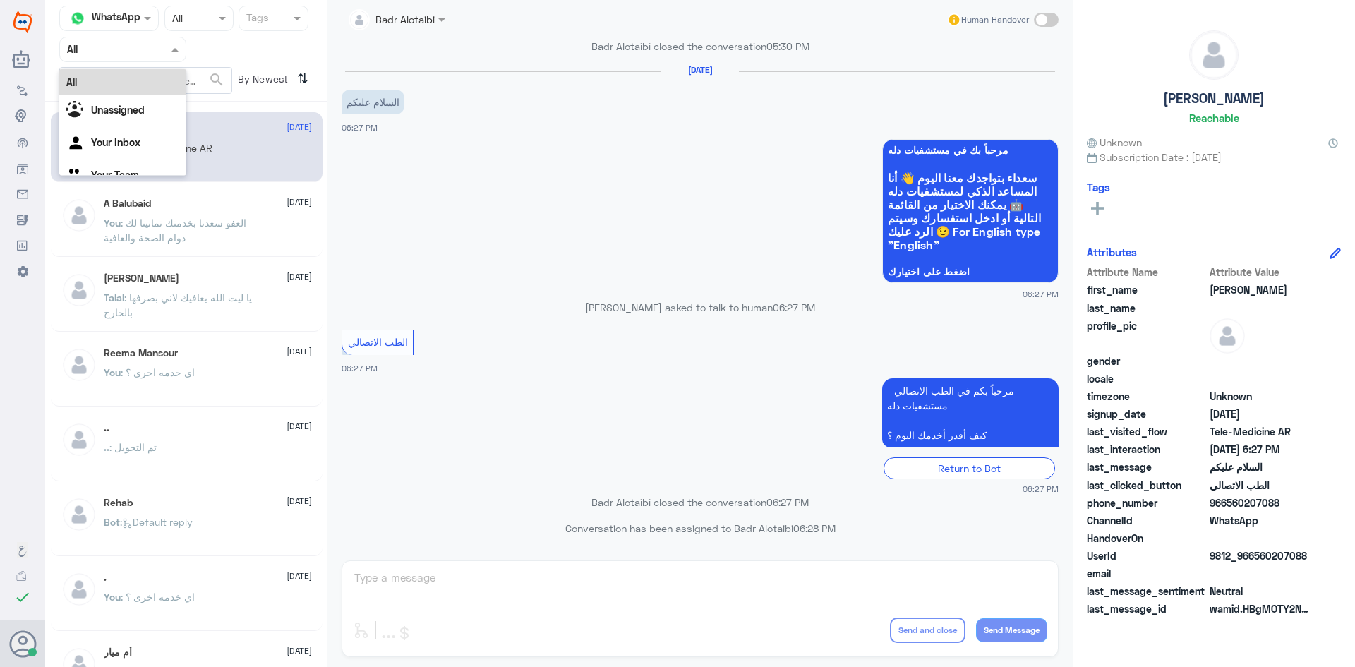
click at [152, 46] on div at bounding box center [123, 49] width 126 height 16
click at [143, 100] on div "Unassigned" at bounding box center [122, 111] width 127 height 32
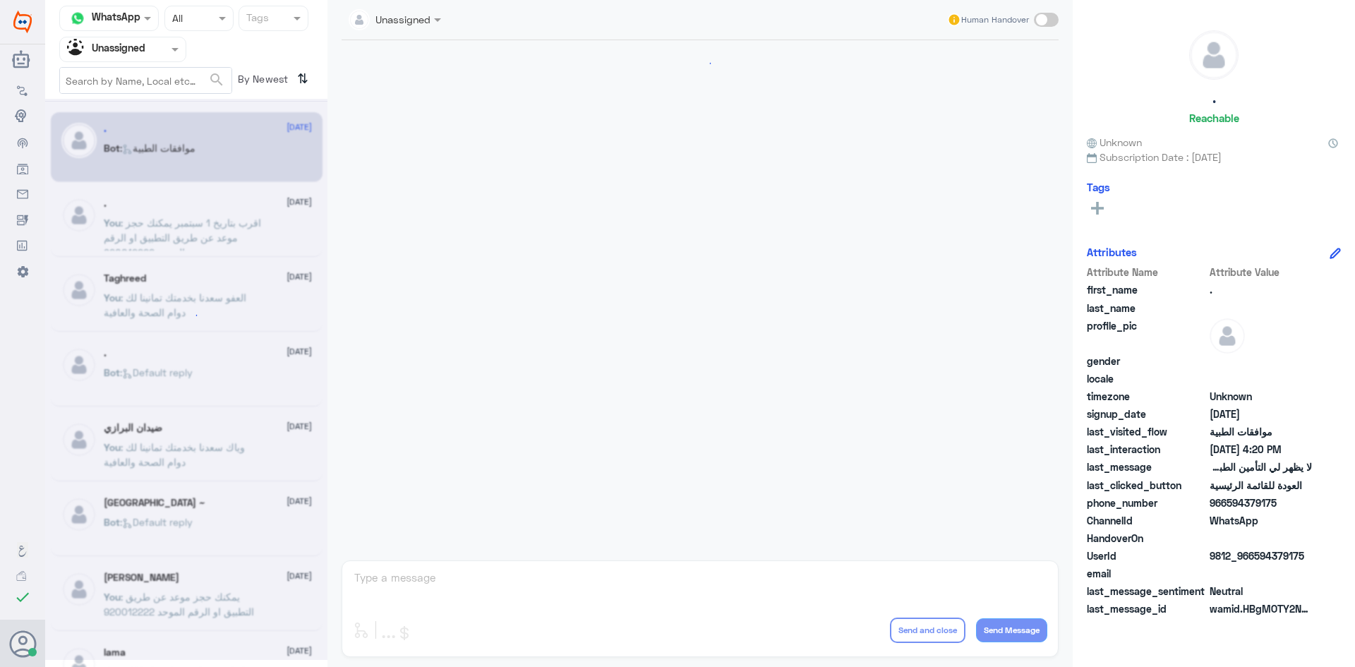
scroll to position [542, 0]
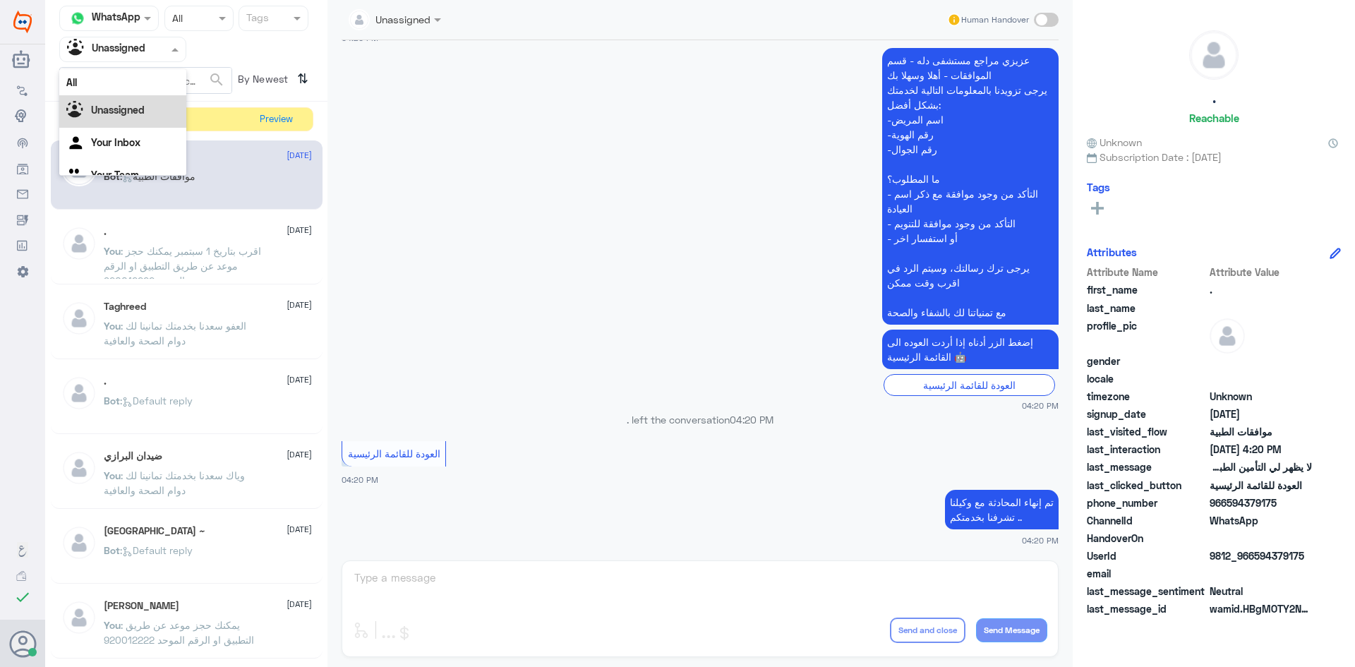
click at [171, 49] on span at bounding box center [177, 49] width 18 height 15
click at [166, 52] on div at bounding box center [123, 49] width 126 height 16
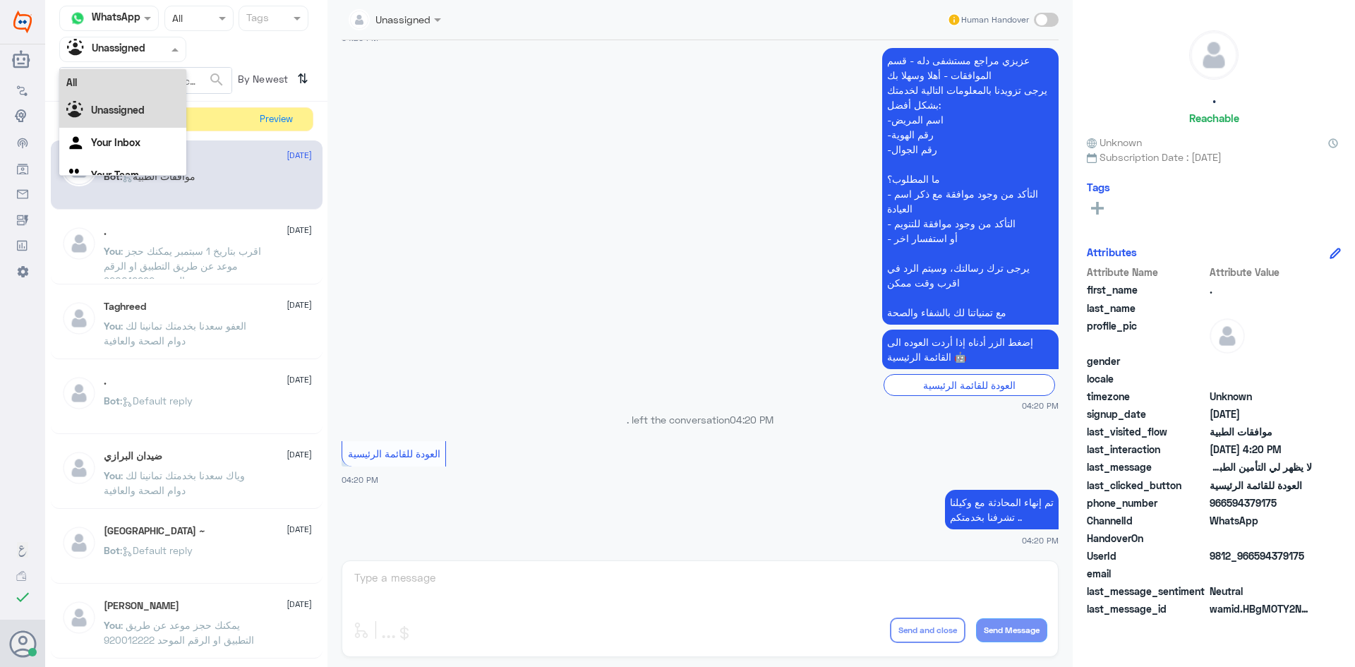
click at [150, 80] on div "All" at bounding box center [122, 82] width 127 height 26
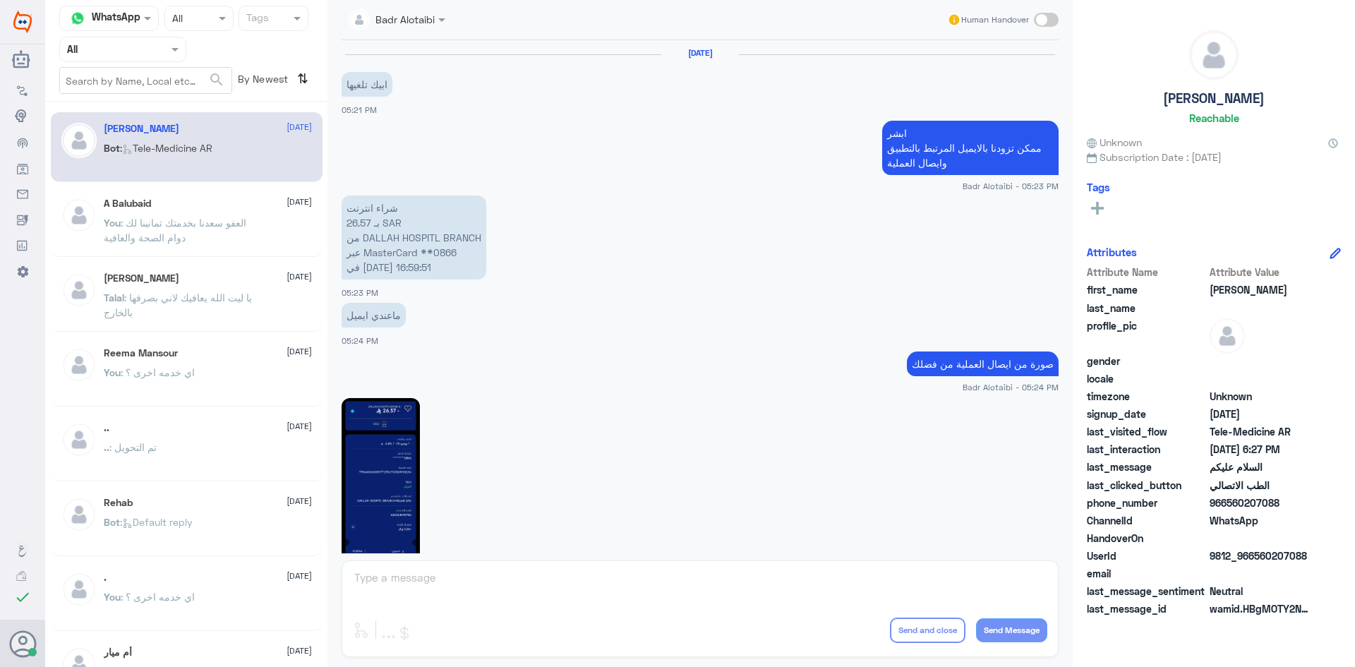
scroll to position [793, 0]
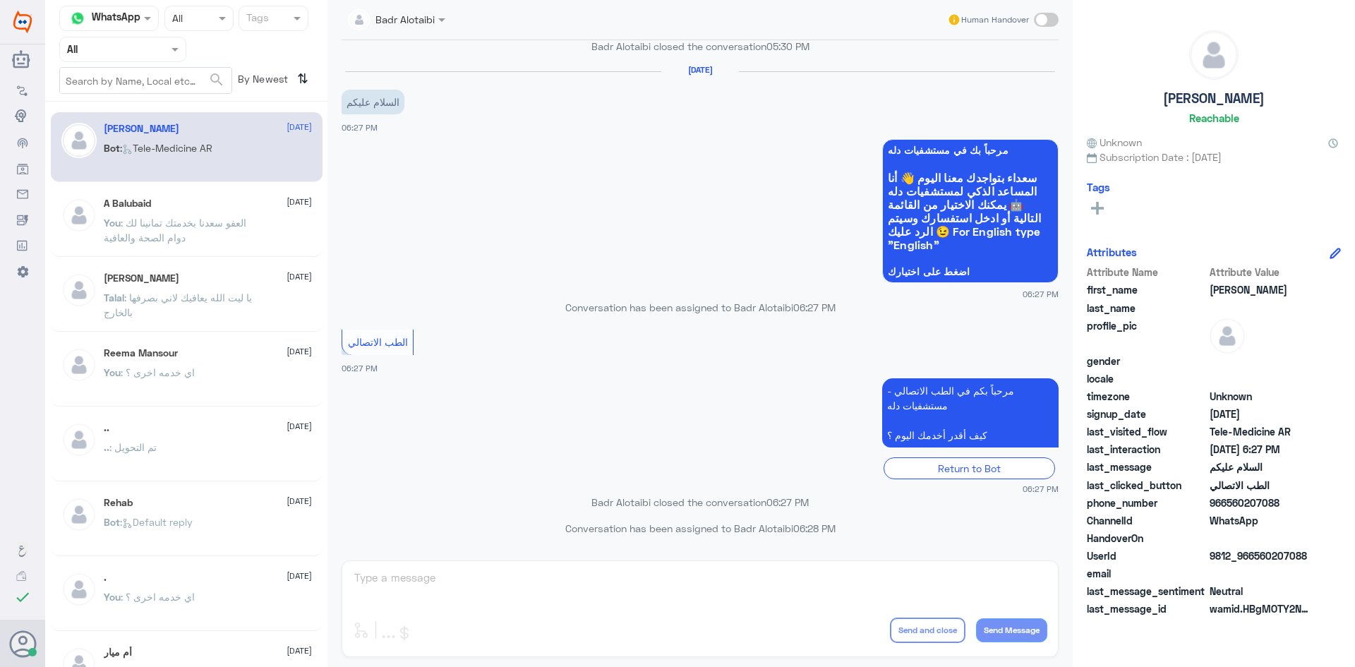
click at [770, 575] on div "Badr Alotaibi Human Handover 20 Jul 2025 ابيك تلغيها 05:21 PM ابشر ممكن تزودنا …" at bounding box center [699, 335] width 745 height 671
drag, startPoint x: 558, startPoint y: 306, endPoint x: 766, endPoint y: 313, distance: 208.4
click at [766, 313] on p "Conversation has been assigned to Badr Alotaibi 06:27 PM" at bounding box center [700, 307] width 717 height 15
click at [684, 306] on p "Conversation has been assigned to Badr Alotaibi 06:27 PM" at bounding box center [700, 307] width 717 height 15
drag, startPoint x: 164, startPoint y: 49, endPoint x: 165, endPoint y: 68, distance: 18.4
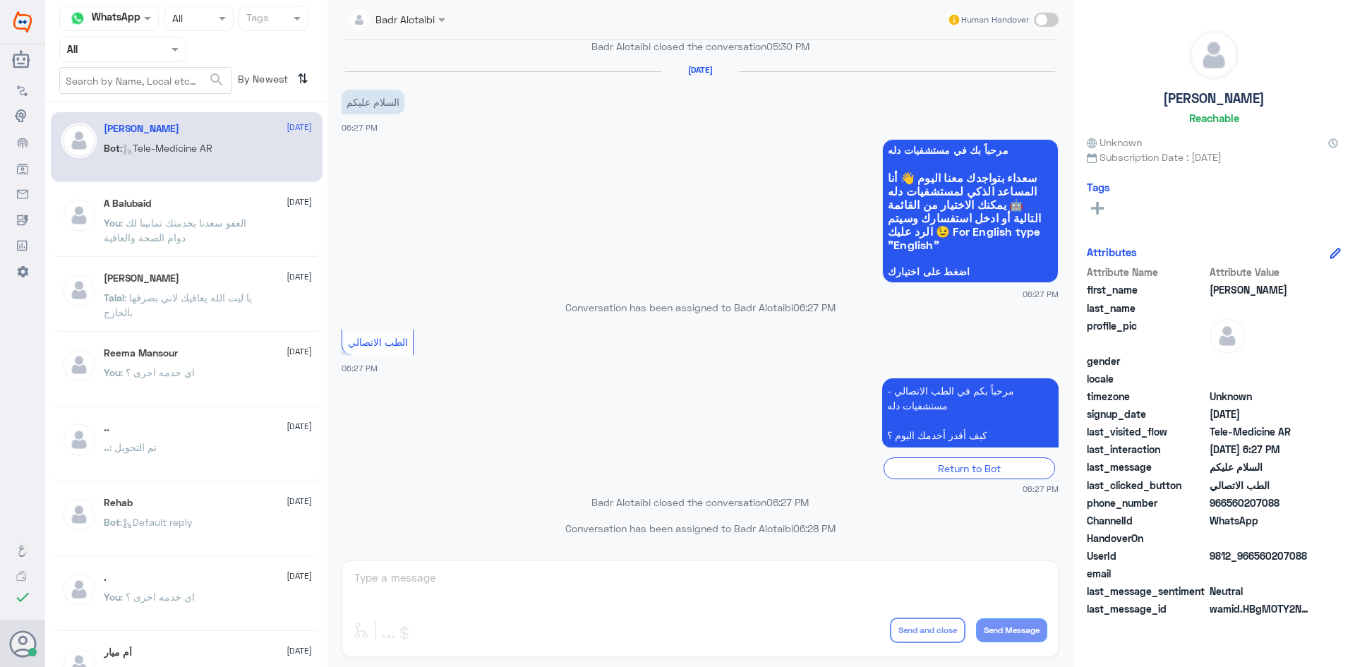
click at [165, 53] on div at bounding box center [123, 49] width 126 height 16
drag, startPoint x: 157, startPoint y: 93, endPoint x: 155, endPoint y: 102, distance: 8.9
click at [155, 102] on div "All Unassigned Your Inbox Your Team" at bounding box center [122, 131] width 127 height 124
click at [155, 102] on div "Unassigned" at bounding box center [122, 111] width 127 height 32
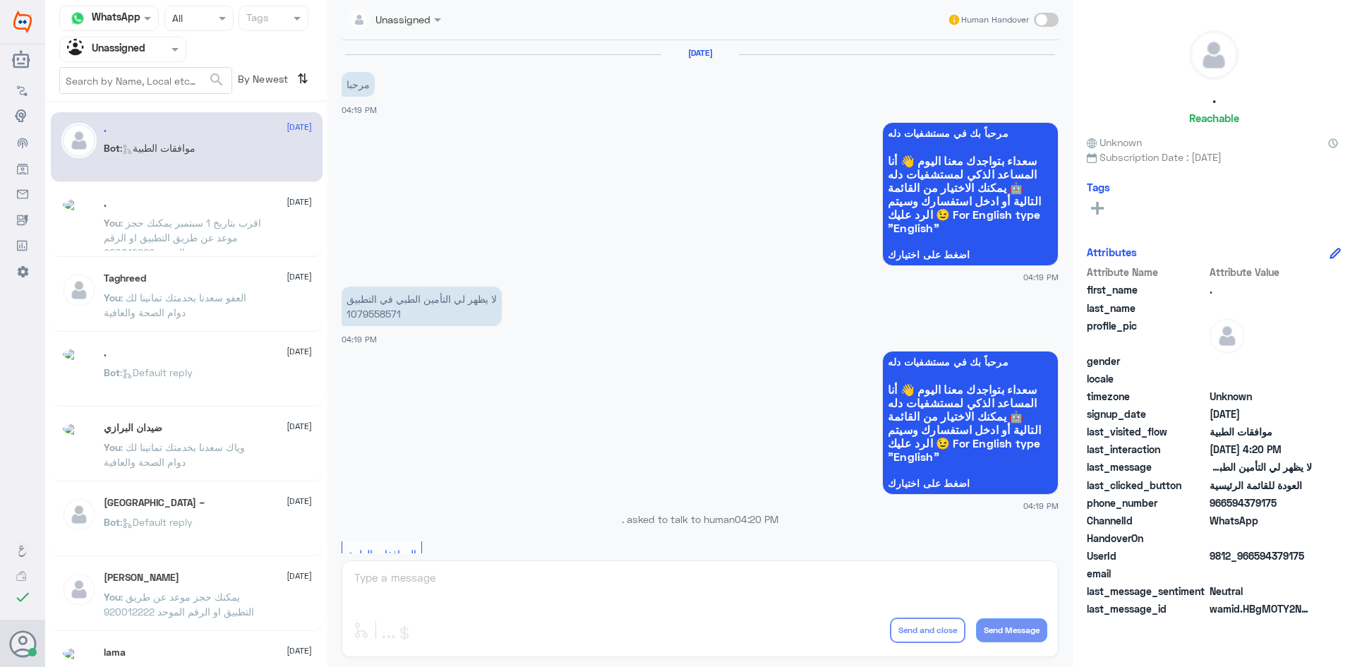
scroll to position [542, 0]
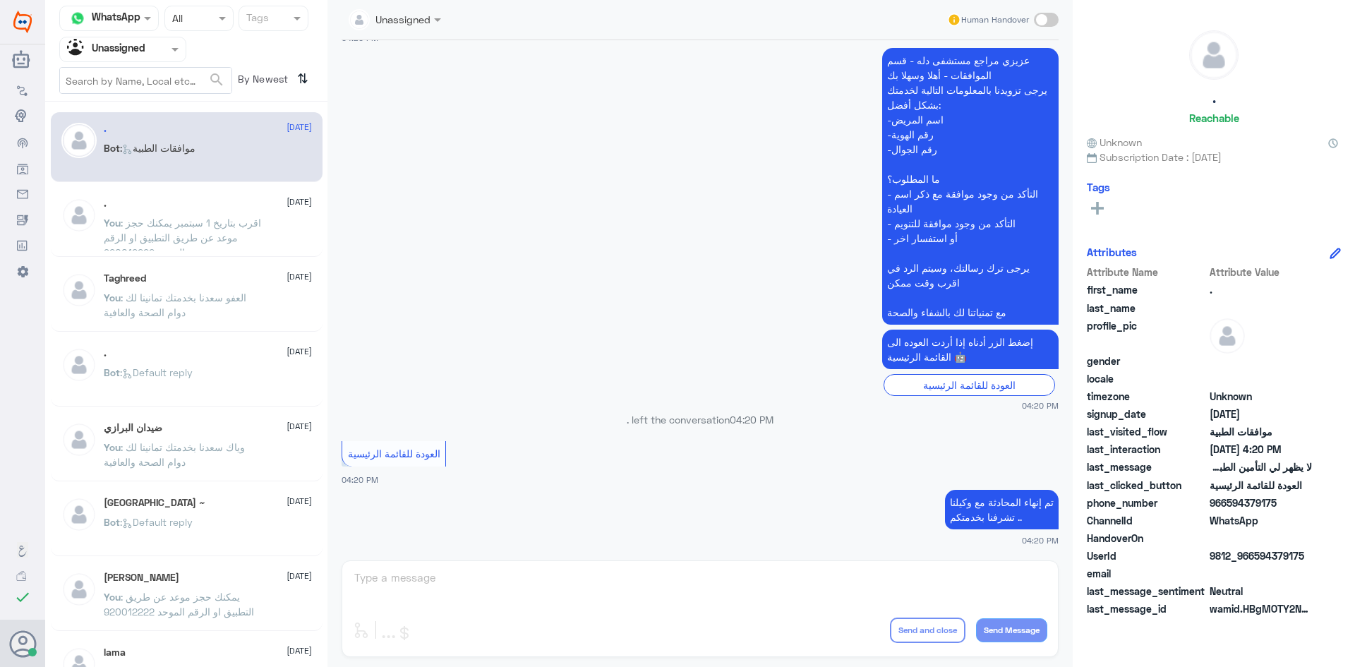
click at [263, 200] on div ". 11 August" at bounding box center [208, 204] width 208 height 12
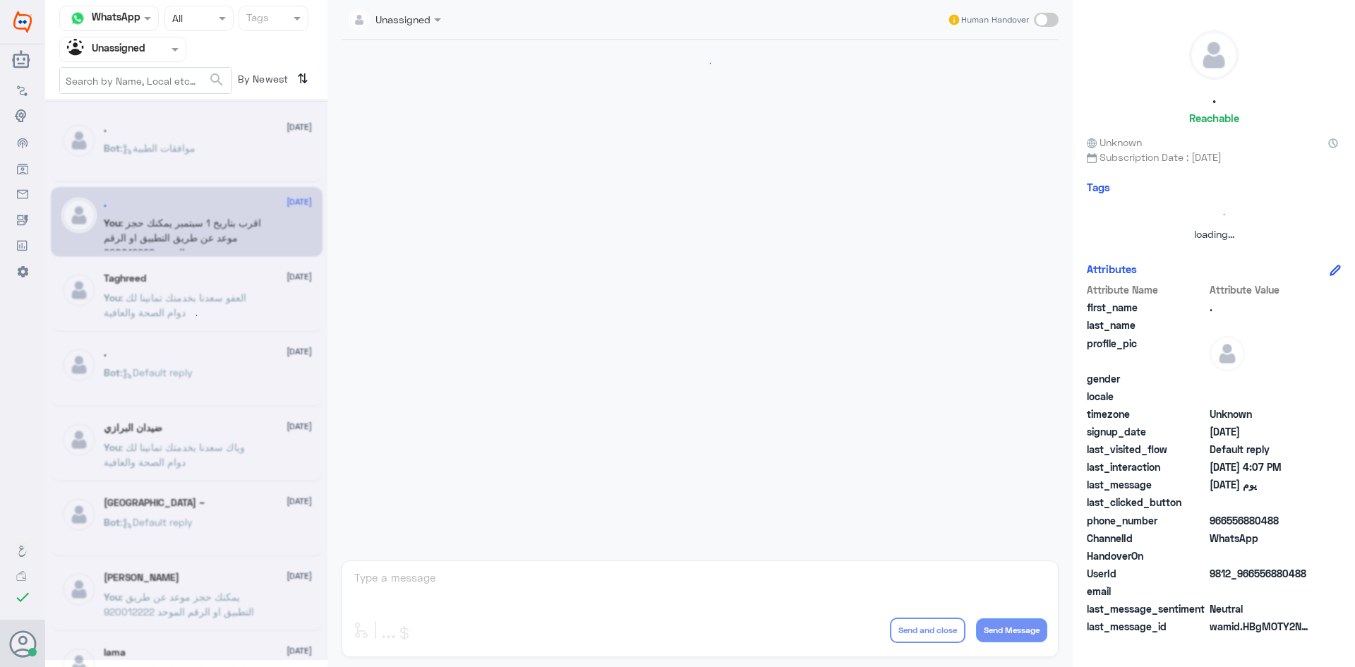
scroll to position [366, 0]
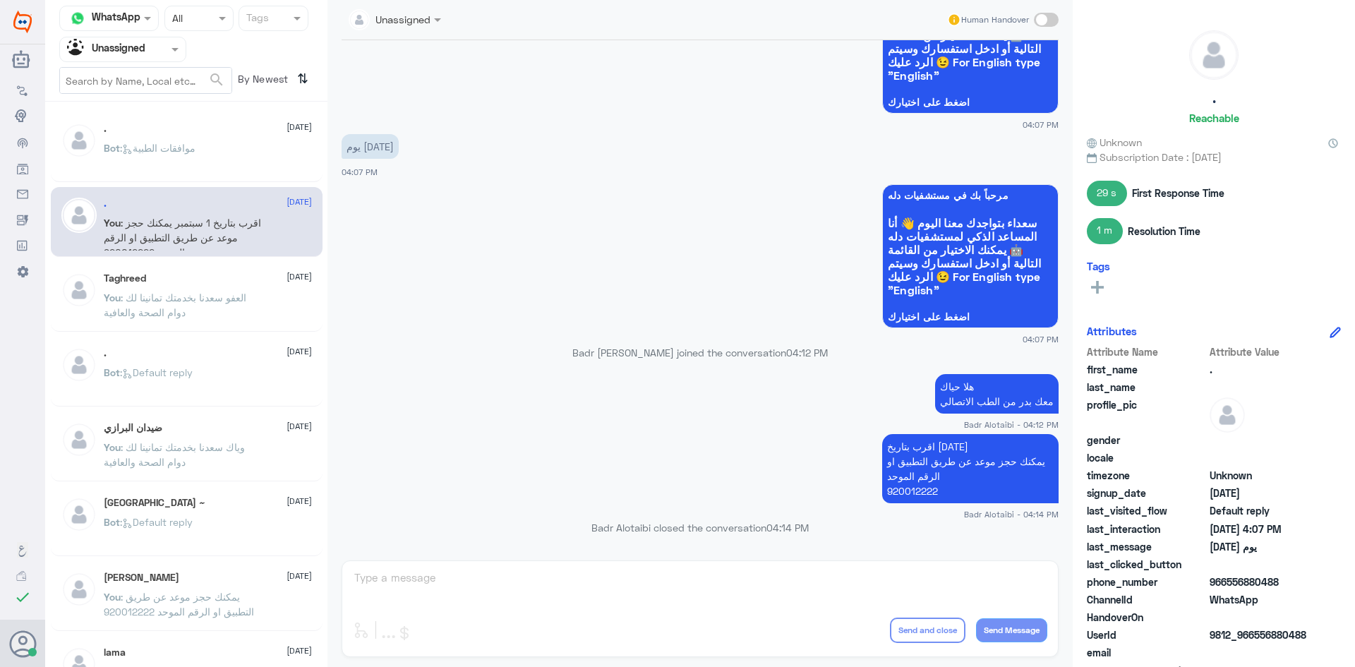
click at [270, 253] on div ". 11 August You : اقرب بتاريخ 1 سبتمبر يمكنك حجز موعد عن طريق التطبيق او الرقم …" at bounding box center [187, 222] width 272 height 70
click at [267, 276] on div "Taghreed 11 August" at bounding box center [208, 278] width 208 height 12
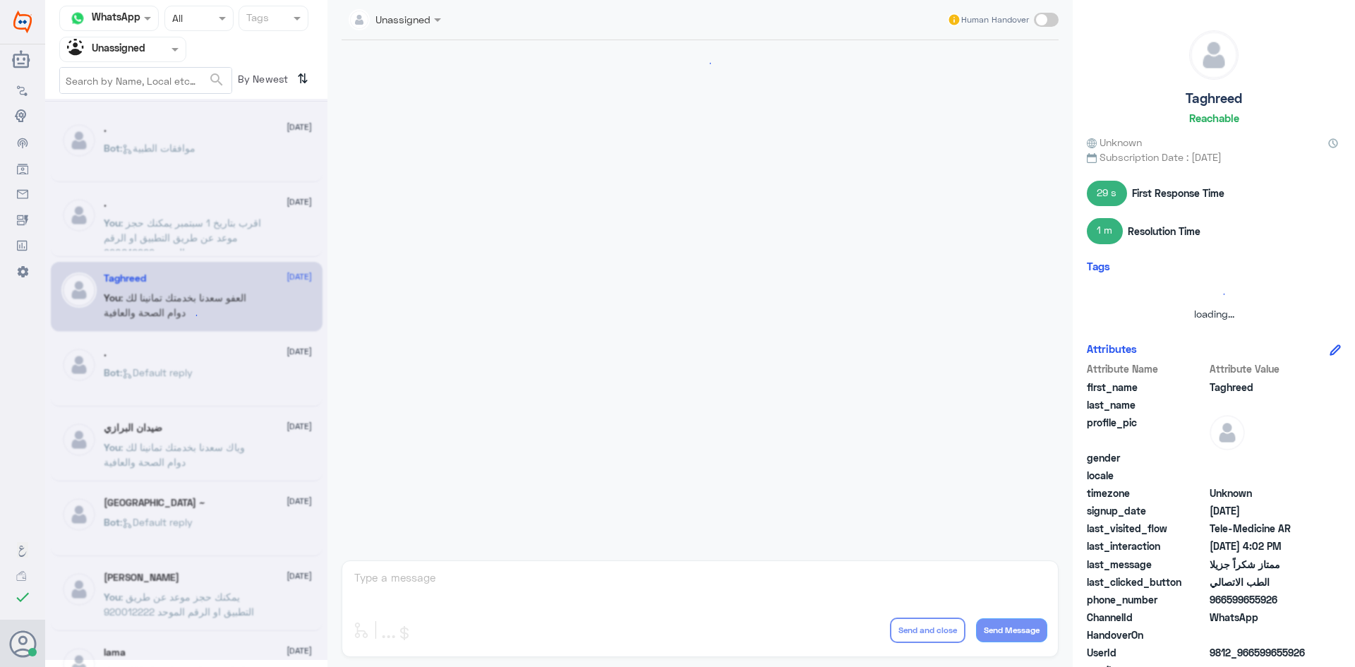
scroll to position [1218, 0]
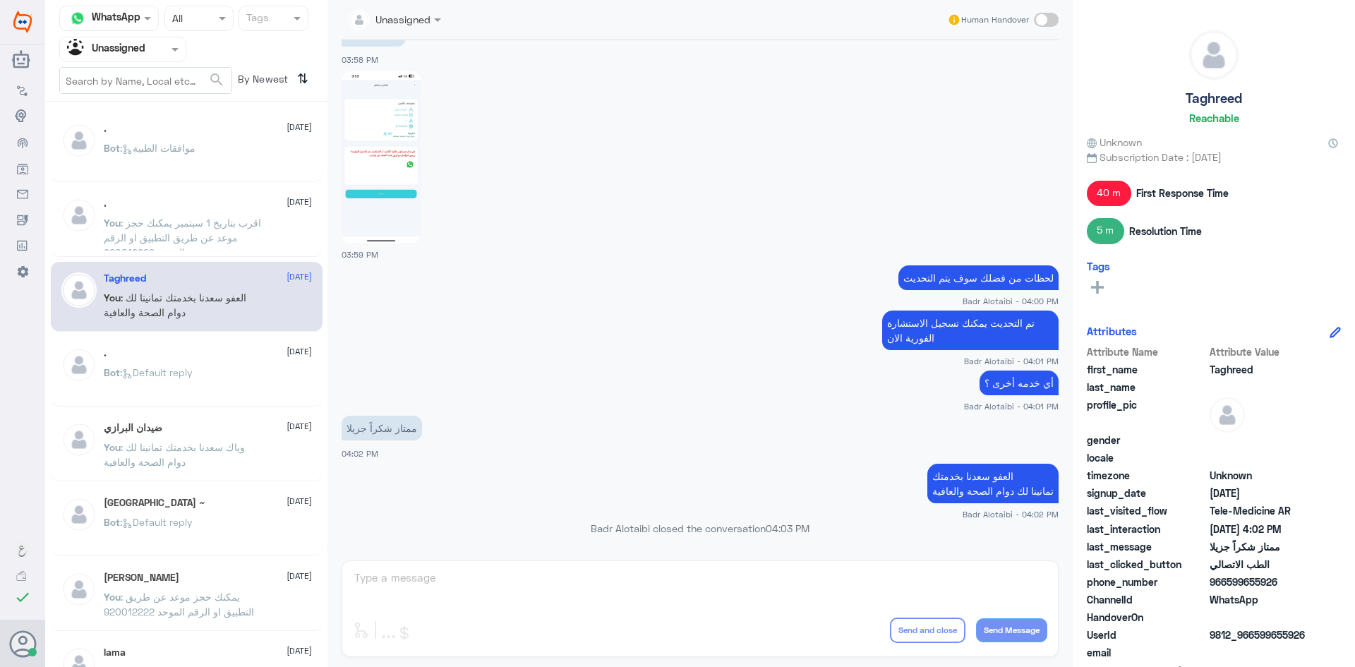
click at [248, 376] on div "Bot : Default reply" at bounding box center [208, 384] width 208 height 32
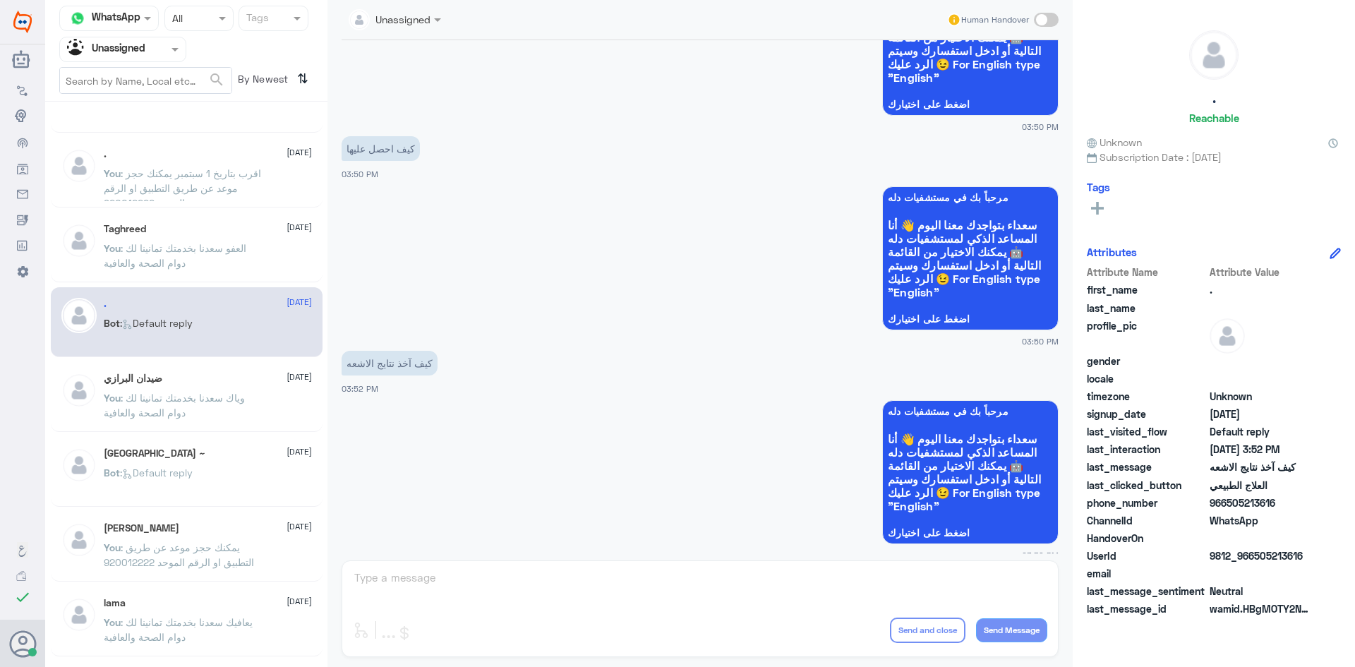
scroll to position [71, 0]
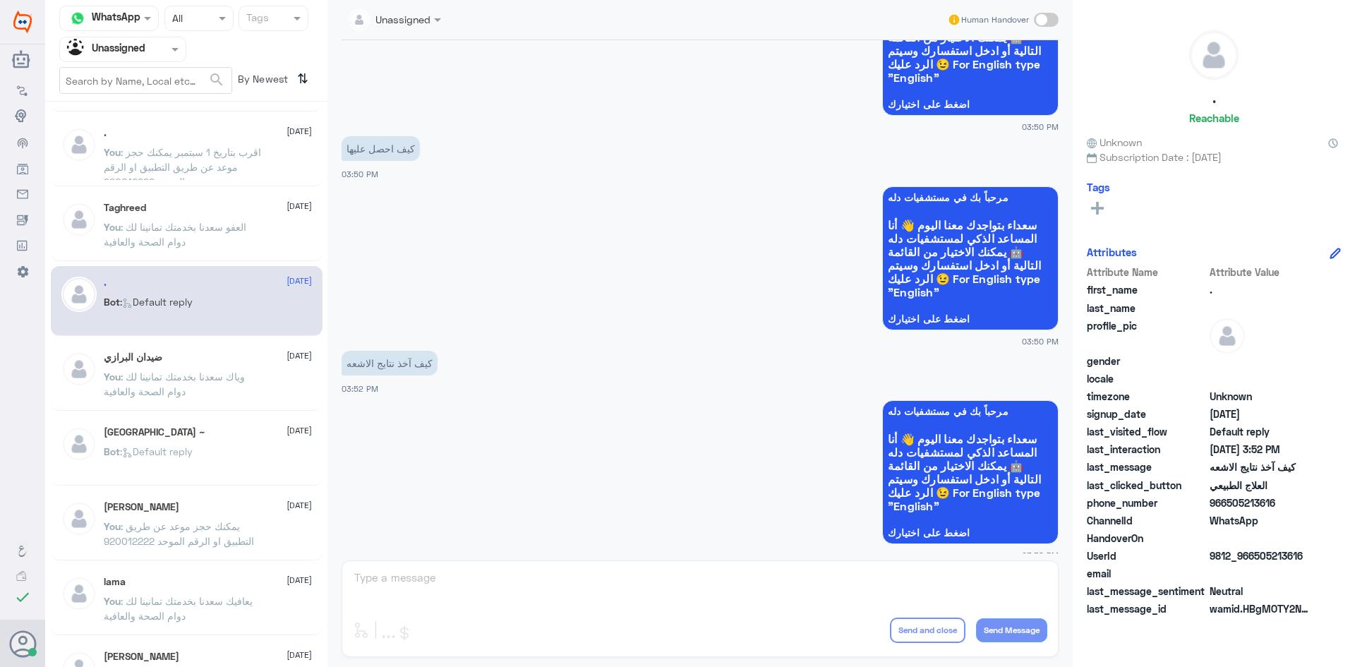
click at [249, 356] on div "ضيدان البرازي 11 August" at bounding box center [208, 357] width 208 height 12
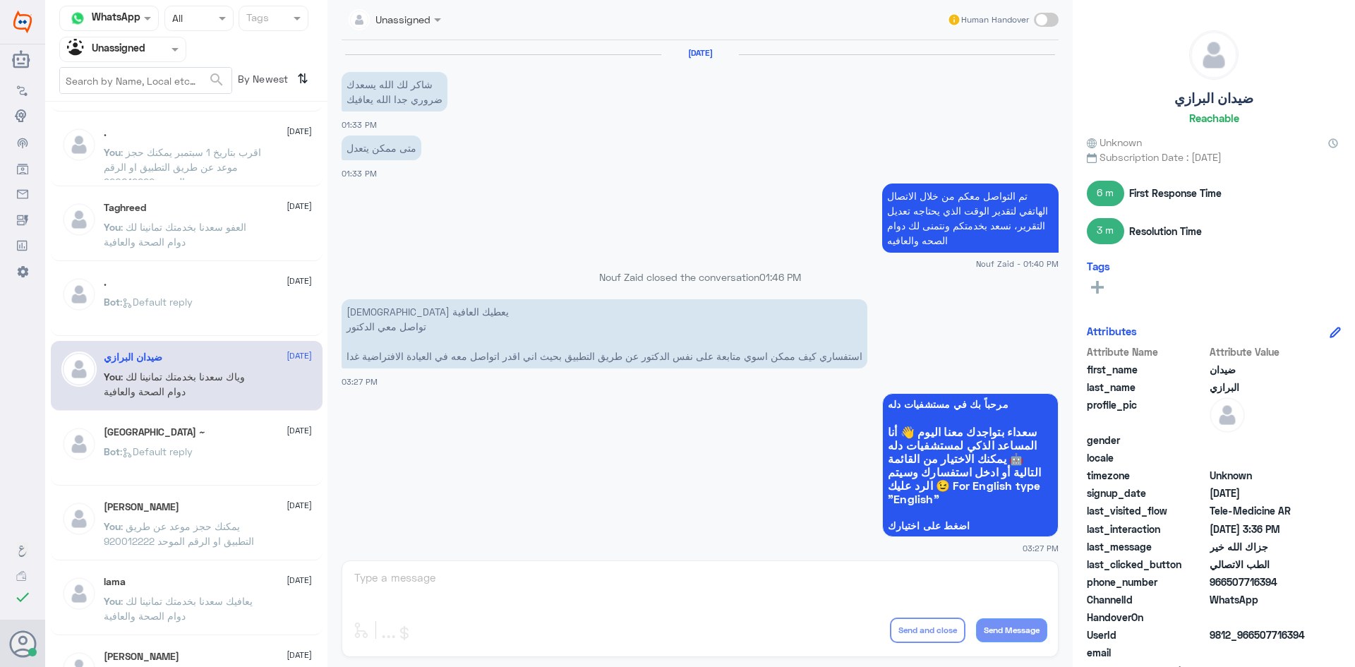
scroll to position [732, 0]
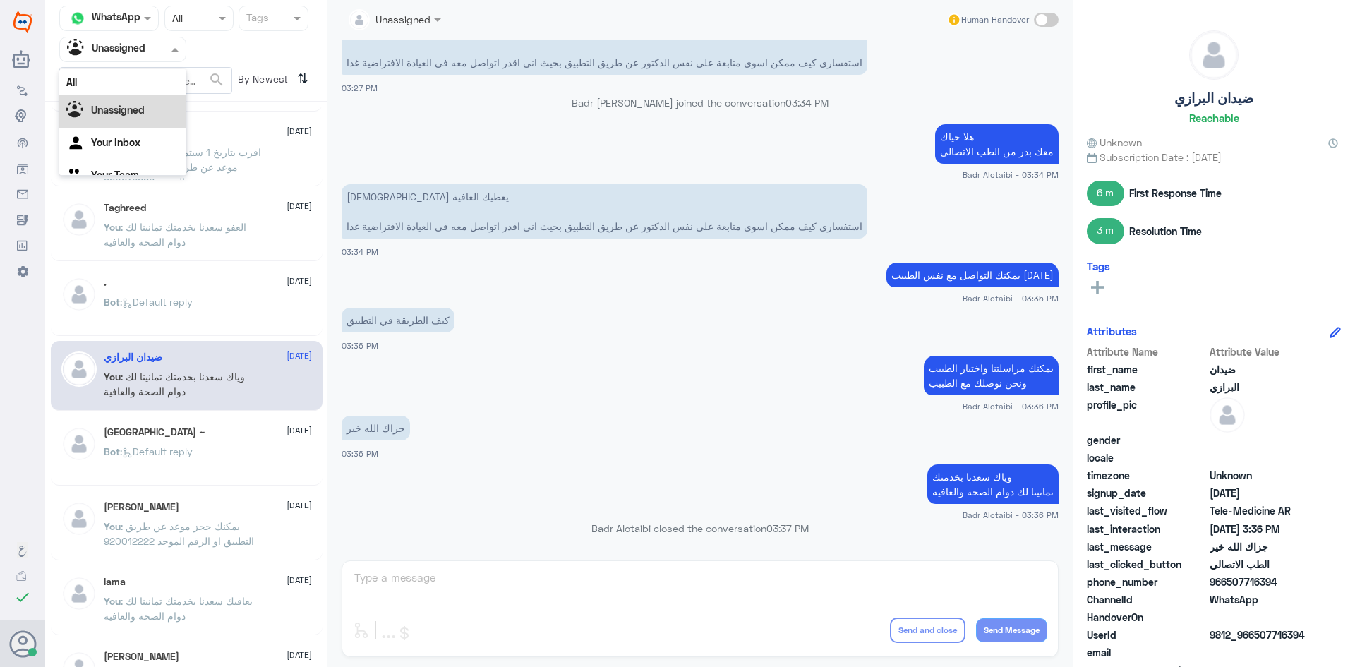
click at [160, 61] on div "Agent Filter Unassigned" at bounding box center [122, 49] width 127 height 25
click at [145, 81] on div "All" at bounding box center [122, 82] width 127 height 26
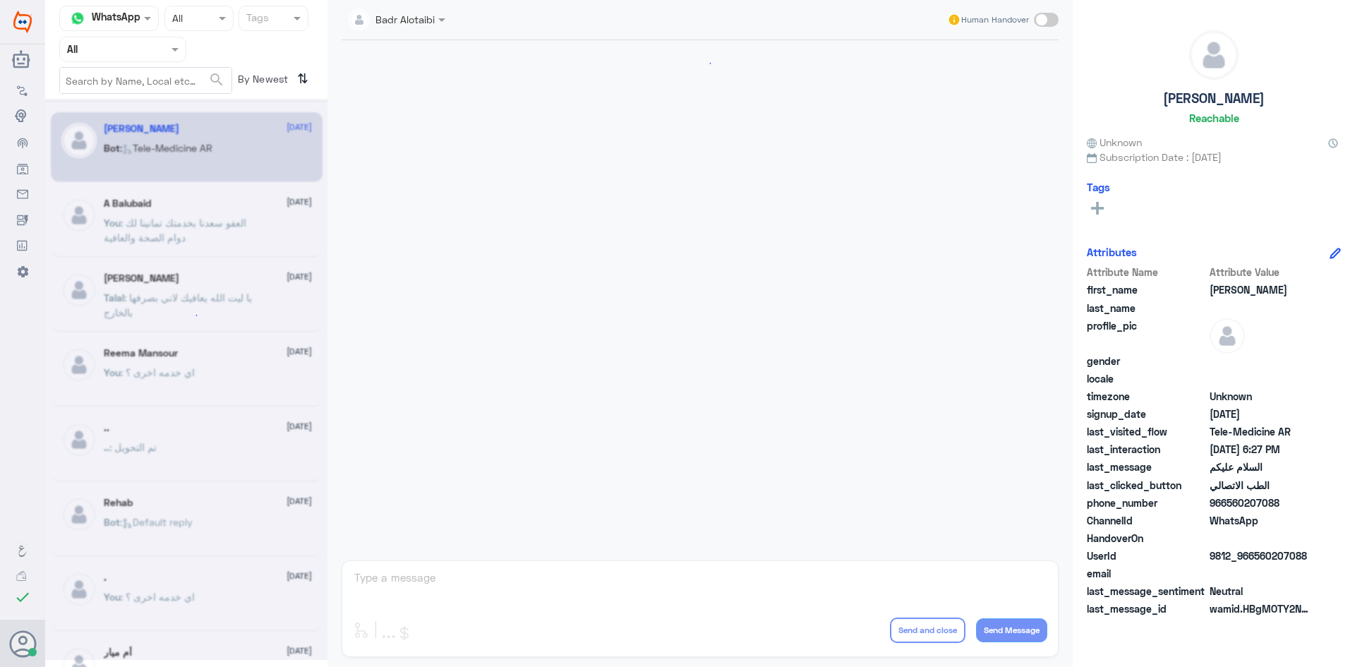
scroll to position [793, 0]
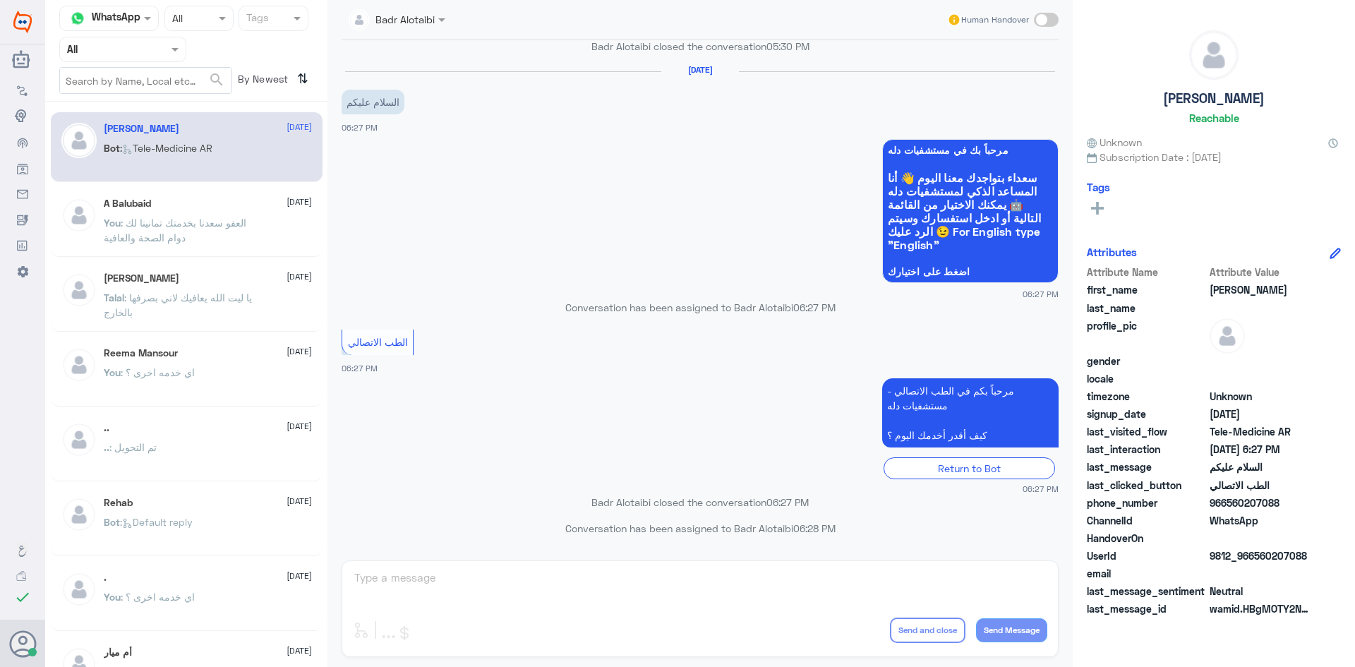
click at [158, 52] on div at bounding box center [123, 49] width 126 height 16
click at [139, 100] on div "Unassigned" at bounding box center [122, 111] width 127 height 32
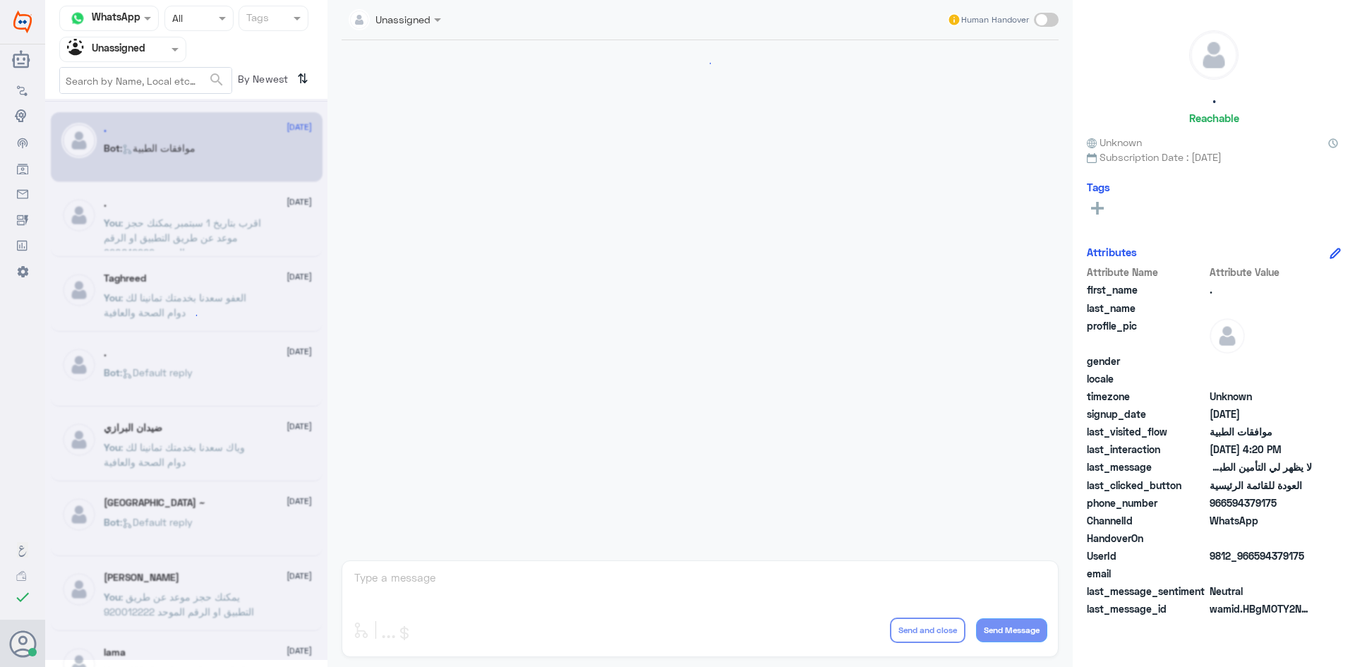
scroll to position [542, 0]
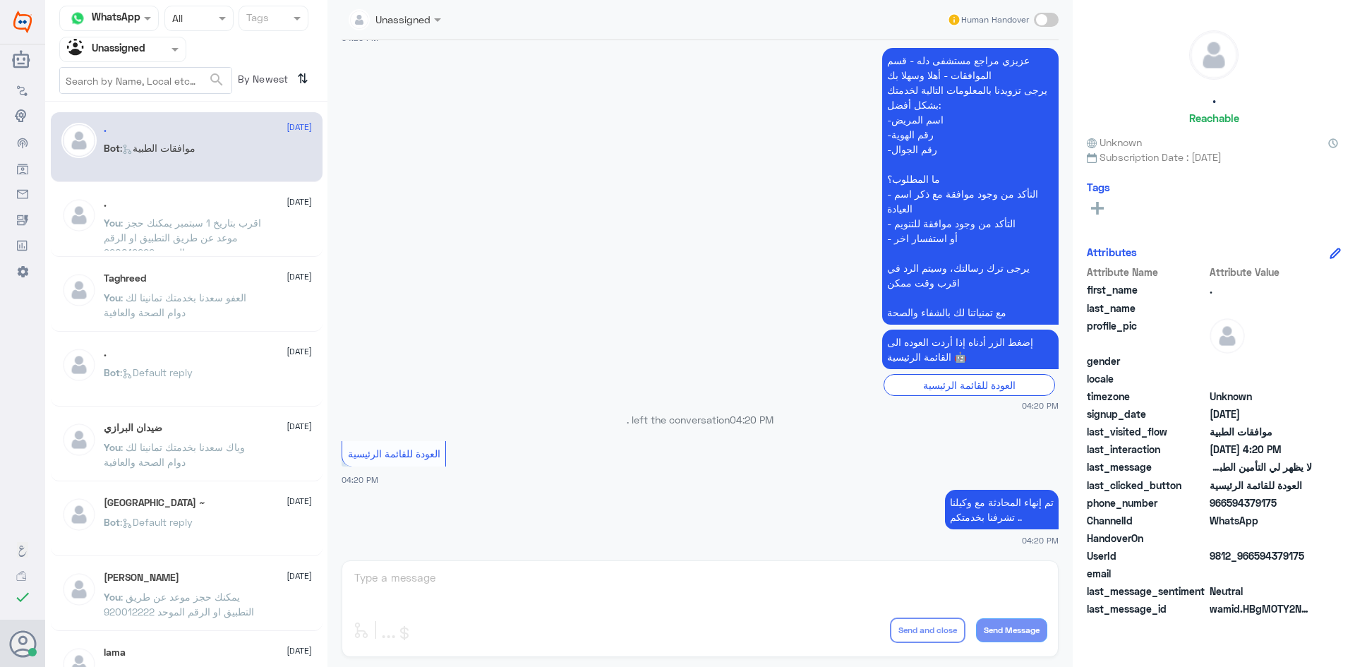
click at [229, 271] on div "Taghreed 11 August You : العفو سعدنا بخدمتك تمانينا لك دوام الصحة والعافية" at bounding box center [187, 297] width 272 height 70
click at [219, 302] on span ": العفو سعدنا بخدمتك تمانينا لك دوام الصحة والعافية" at bounding box center [175, 304] width 143 height 27
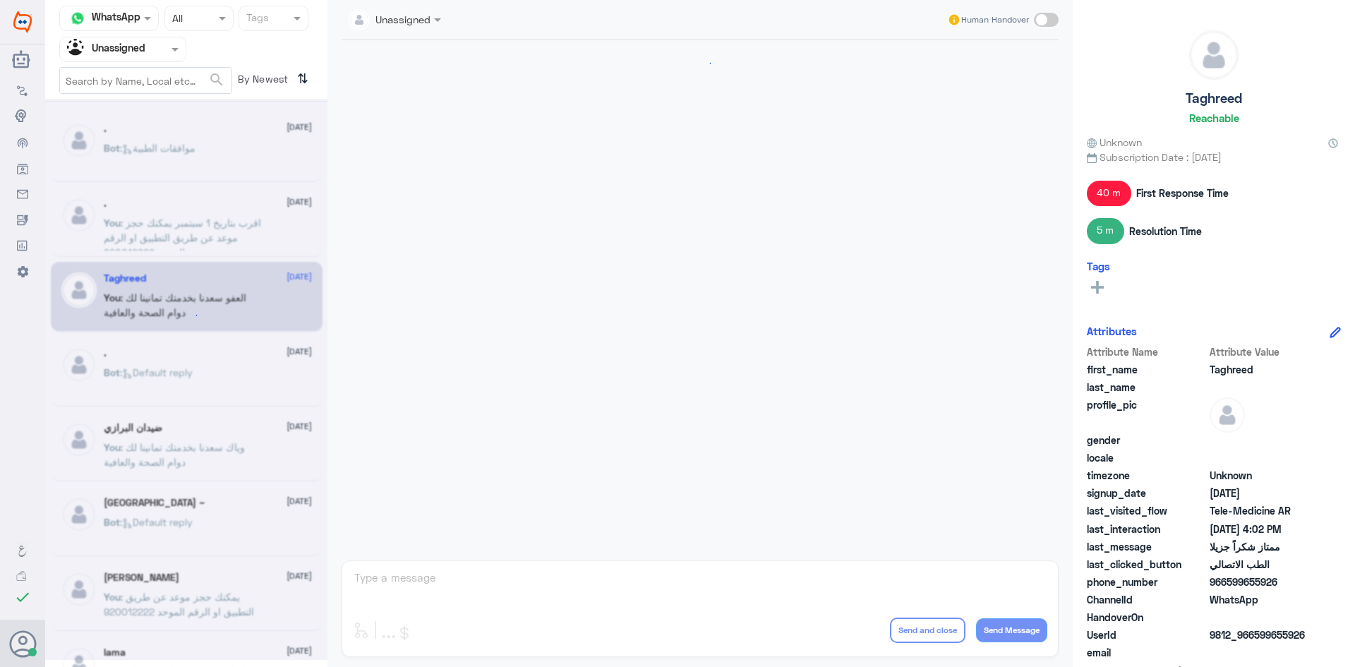
scroll to position [1218, 0]
click at [200, 368] on div ". 11 August Bot : Default reply" at bounding box center [208, 373] width 208 height 53
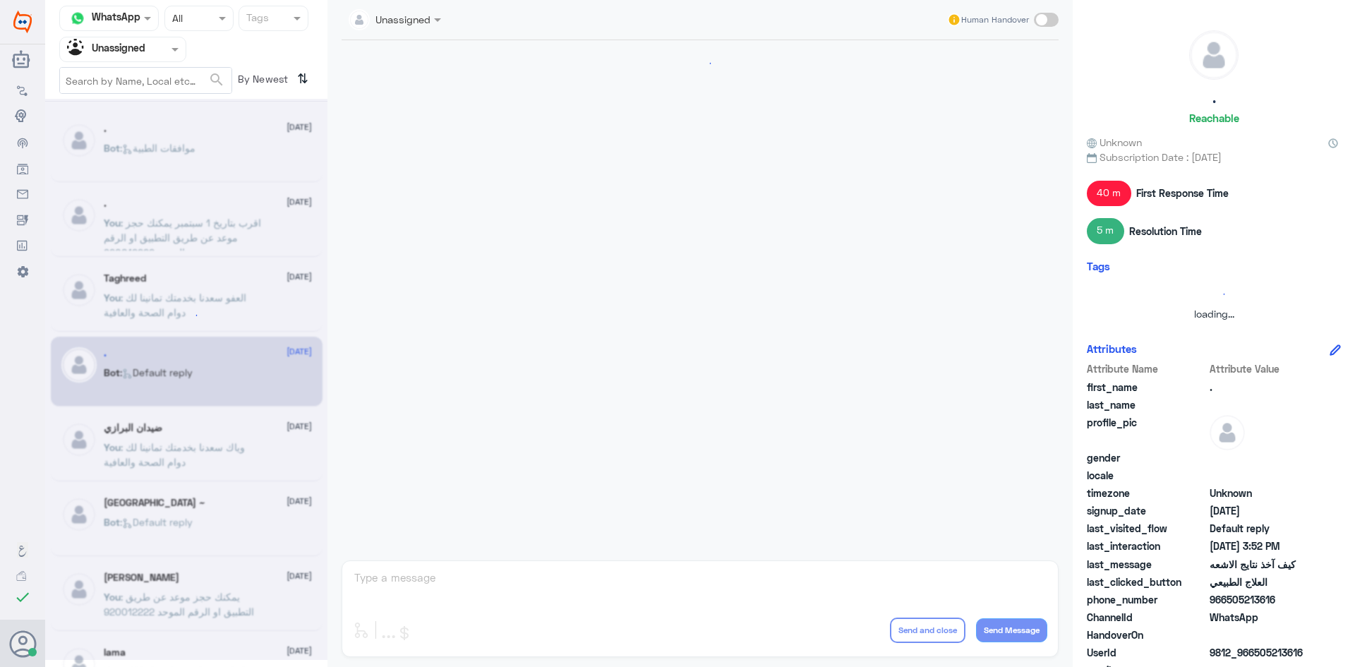
scroll to position [1087, 0]
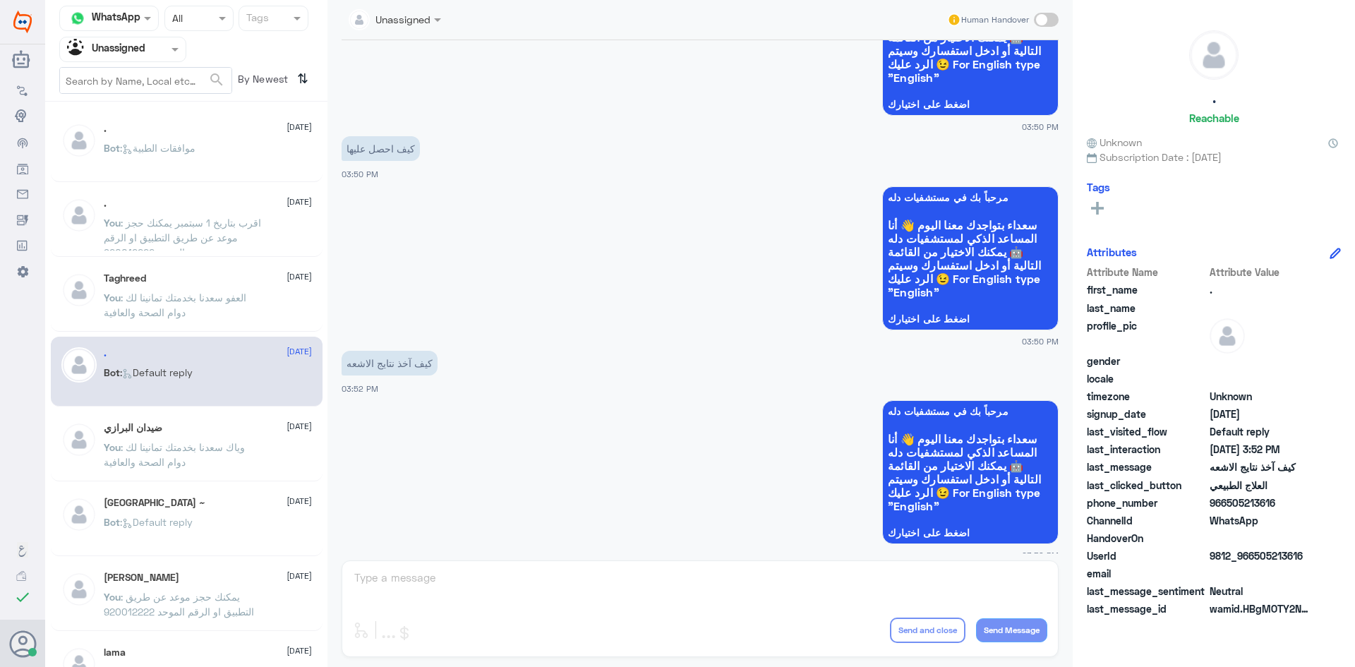
click at [180, 428] on div "ضيدان البرازي 11 August" at bounding box center [208, 428] width 208 height 12
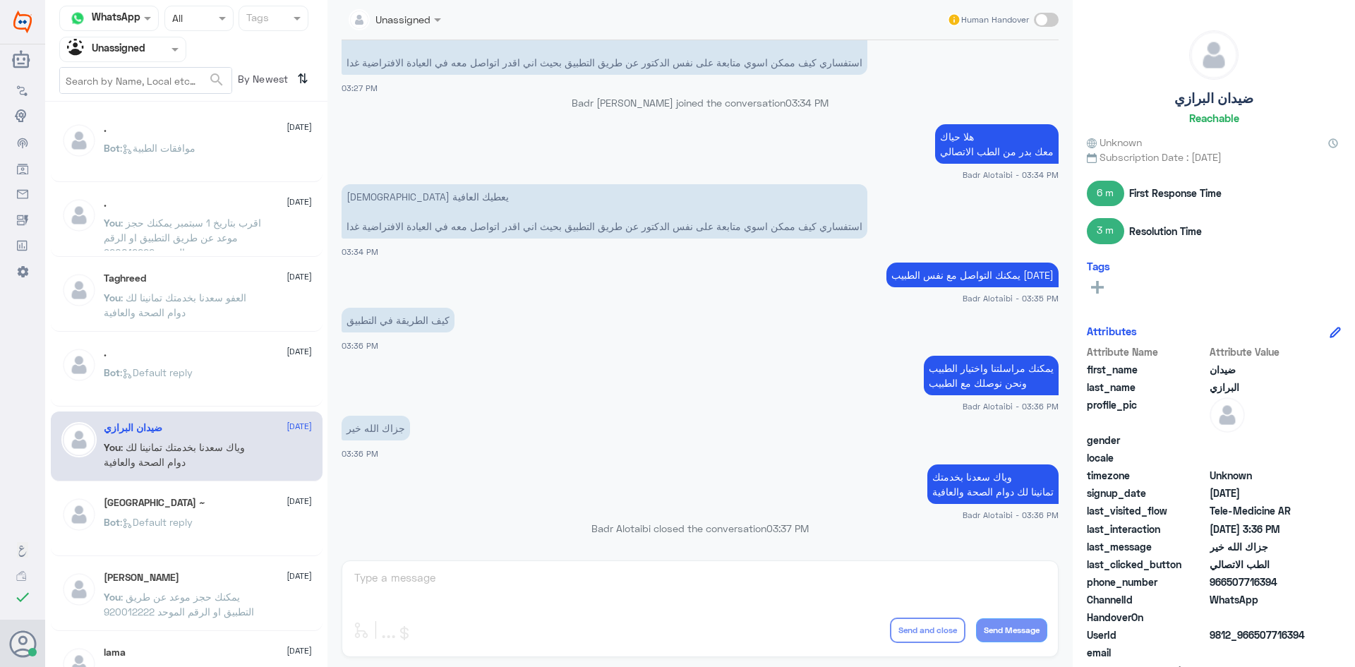
scroll to position [71, 0]
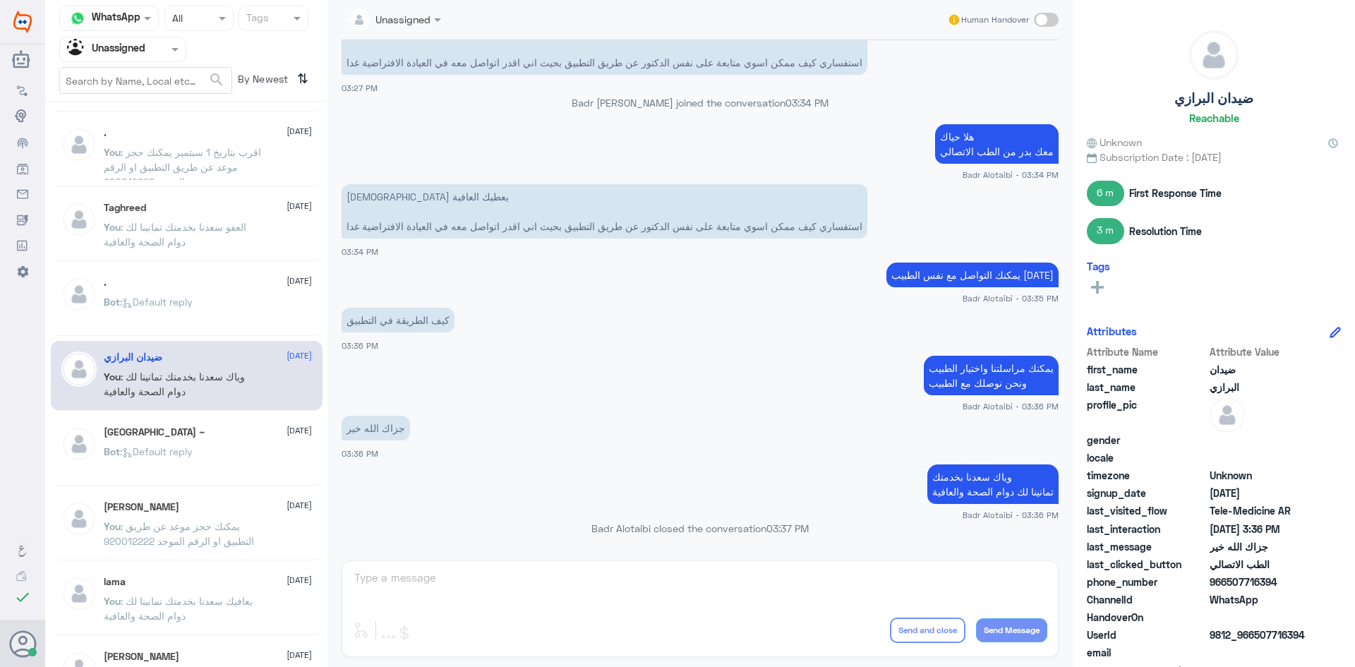
click at [197, 419] on div "Turki ~ 11 August Bot : Default reply" at bounding box center [187, 451] width 272 height 70
click at [197, 420] on div "Turki ~ 11 August Bot : Default reply" at bounding box center [187, 451] width 272 height 70
click at [200, 435] on div "Turki ~ 11 August" at bounding box center [208, 432] width 208 height 12
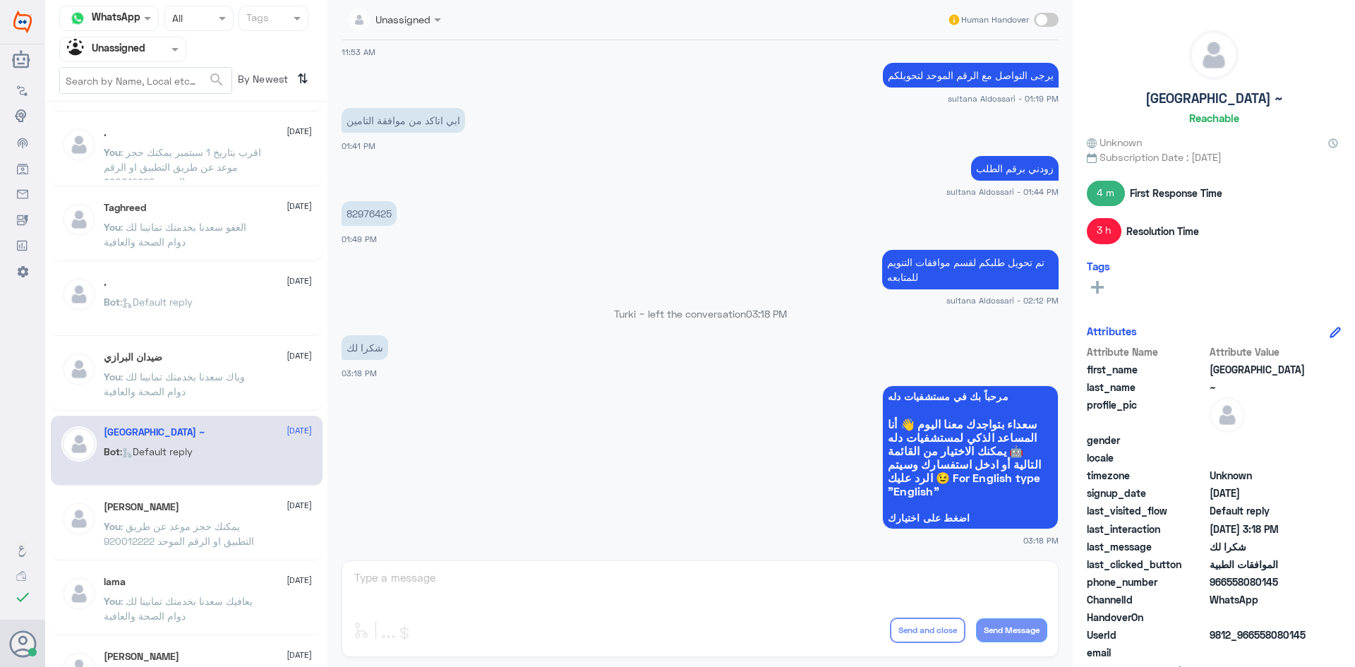
scroll to position [141, 0]
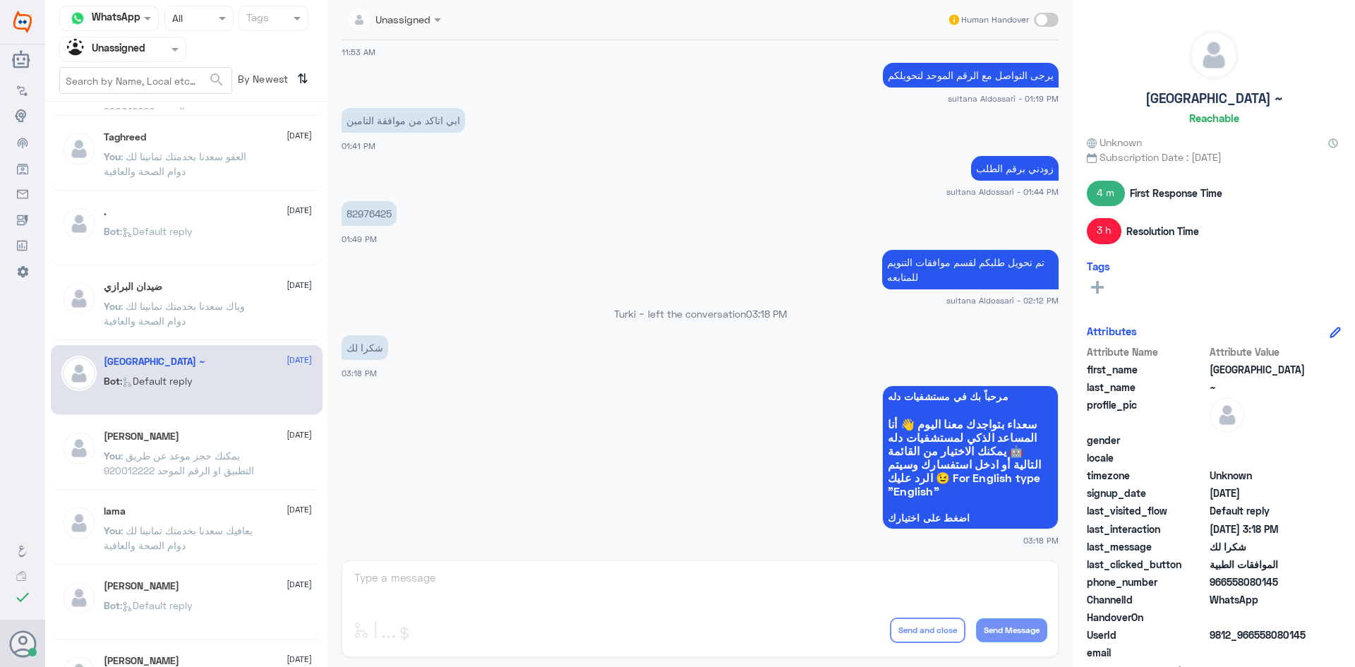
click at [231, 432] on div "Hanan Fahad 11 August" at bounding box center [208, 437] width 208 height 12
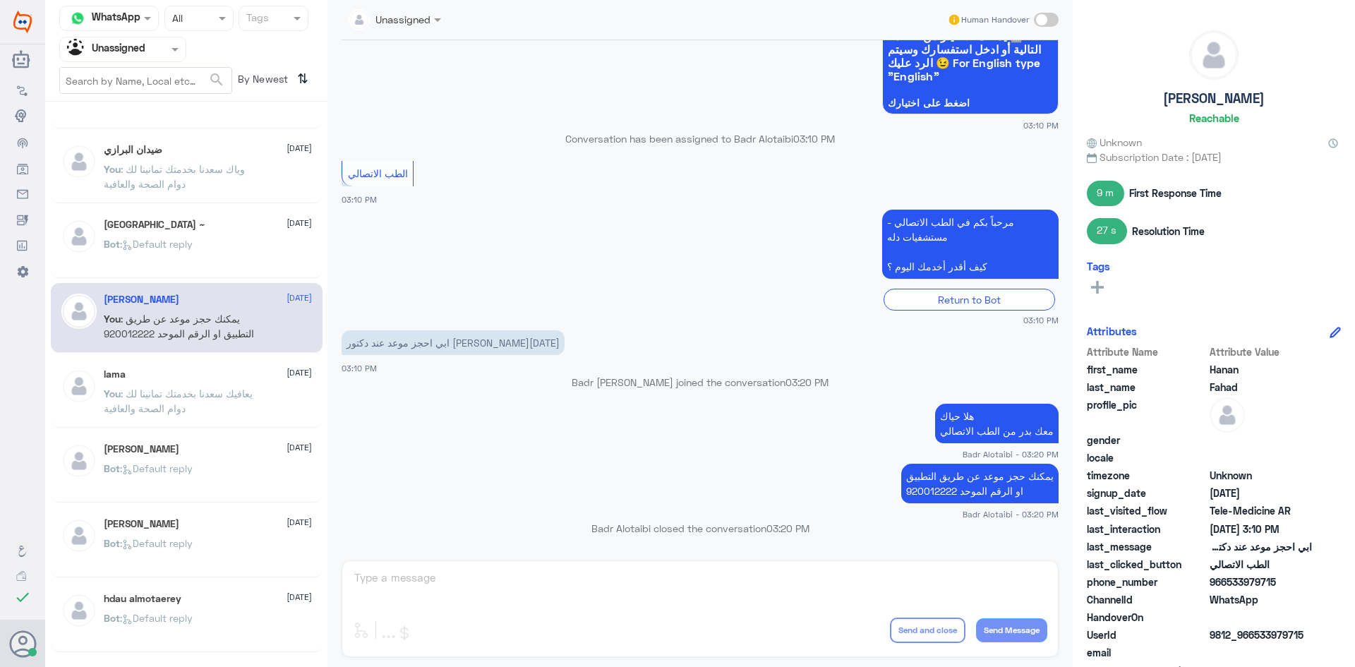
scroll to position [282, 0]
click at [232, 423] on div ". 11 August Bot : موافقات الطبية . 11 August You : اقرب بتاريخ 1 سبتمبر يمكنك ح…" at bounding box center [186, 389] width 282 height 565
click at [227, 414] on p "You : يعافيك سعدنا بخدمتك تمانينا لك دوام الصحة والعافية" at bounding box center [183, 399] width 159 height 35
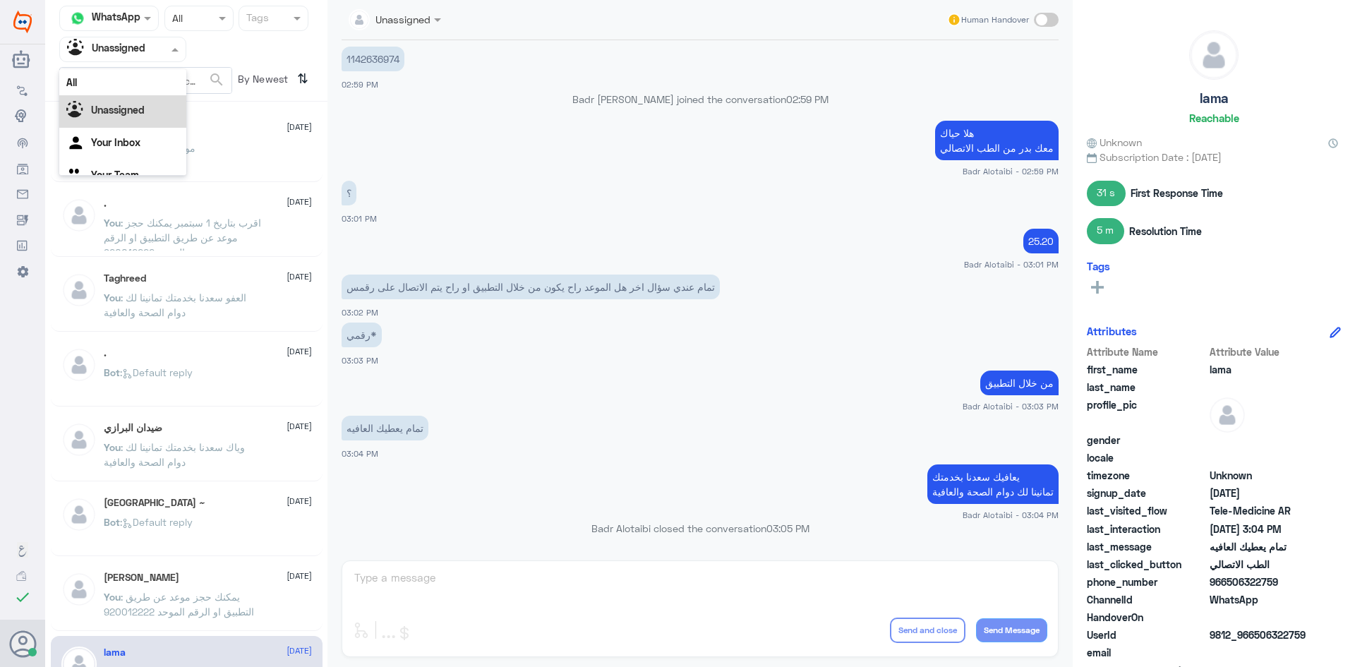
click at [156, 54] on div at bounding box center [123, 49] width 126 height 16
click at [148, 79] on div "All" at bounding box center [122, 82] width 127 height 26
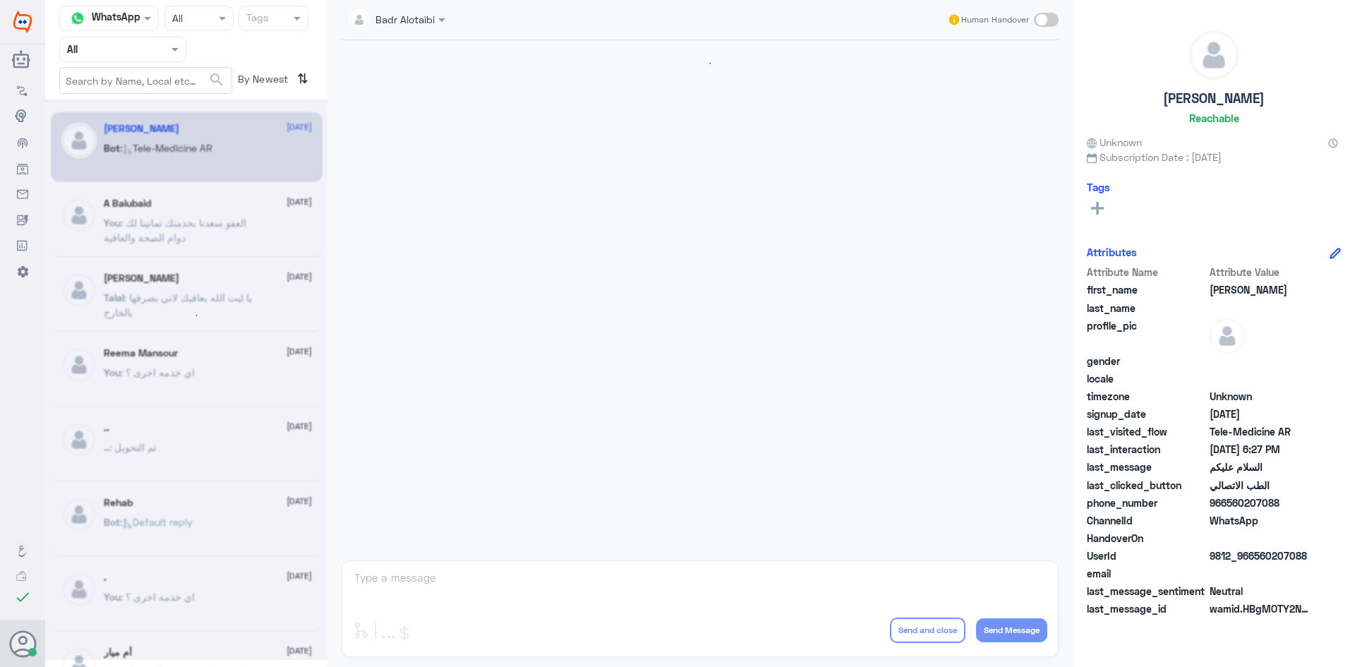
scroll to position [793, 0]
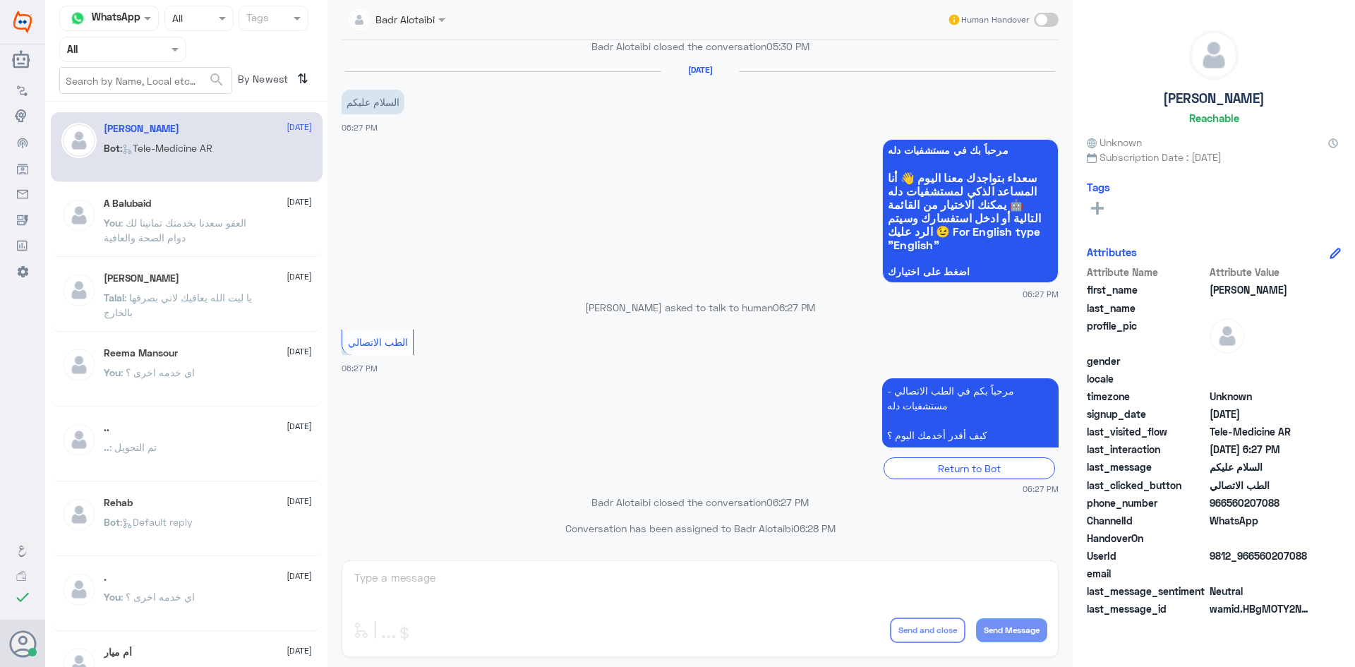
click at [168, 50] on span at bounding box center [177, 49] width 18 height 15
click at [161, 107] on div "Unassigned" at bounding box center [122, 111] width 127 height 32
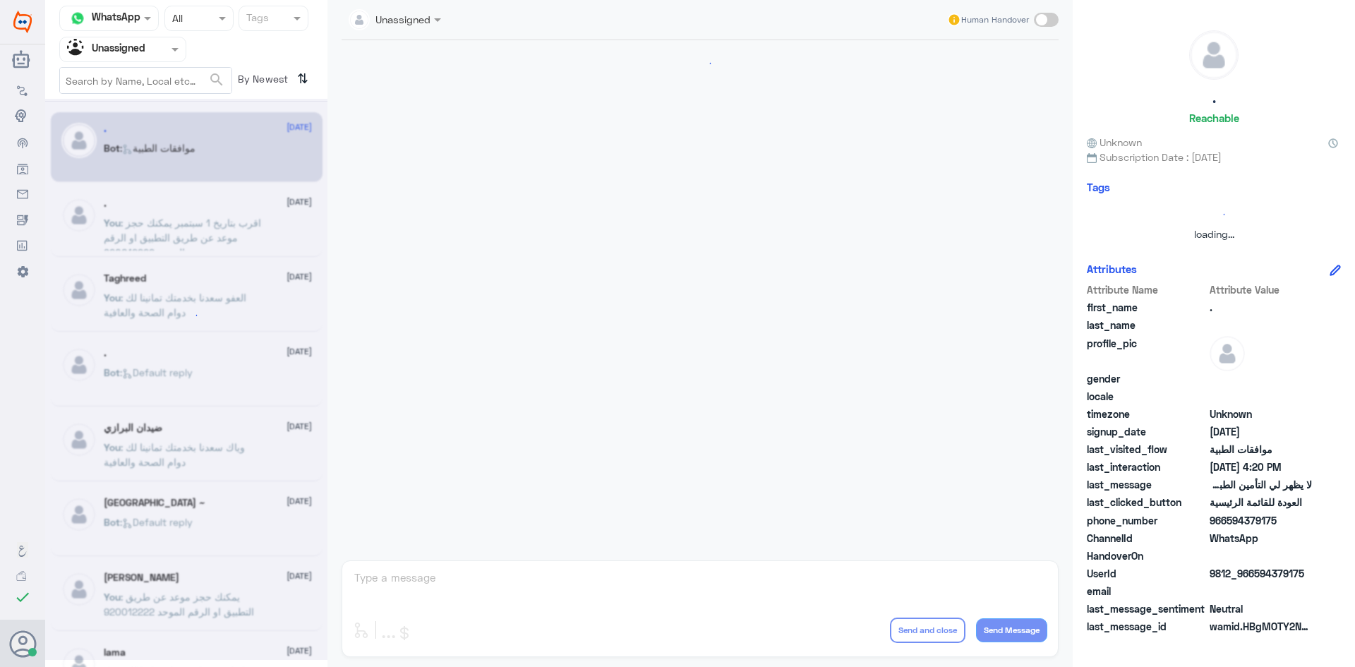
scroll to position [542, 0]
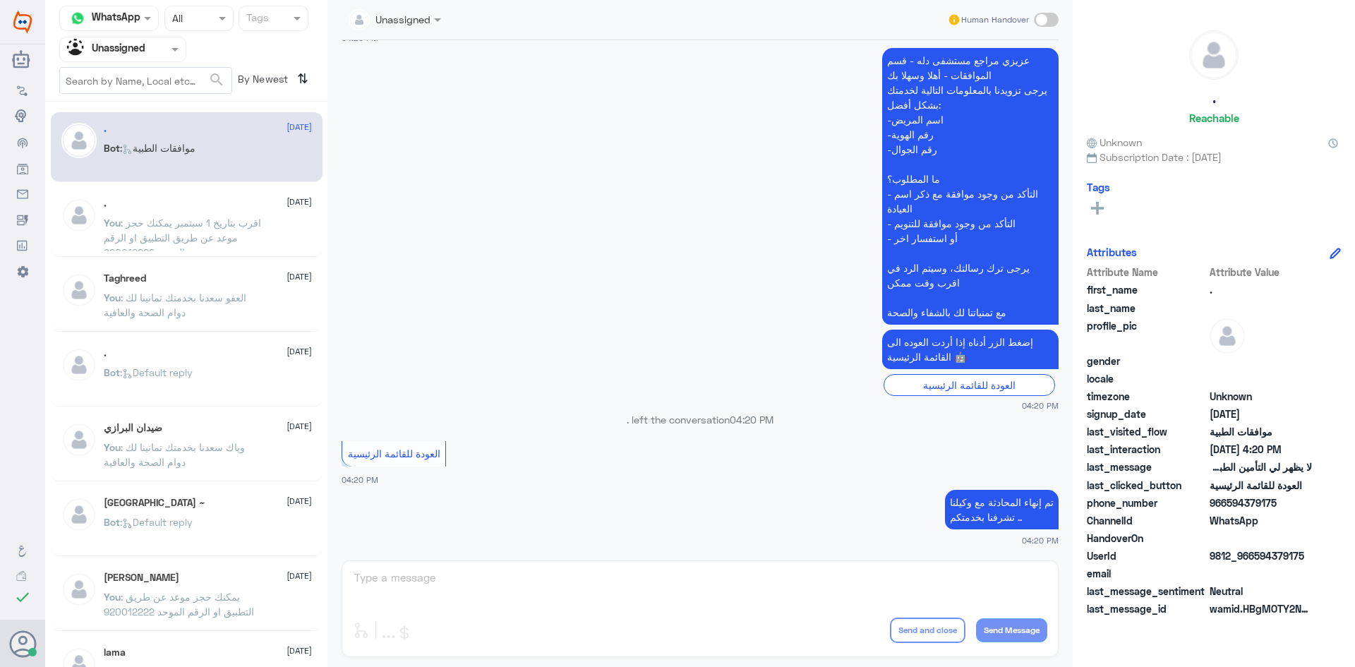
click at [172, 54] on span at bounding box center [177, 49] width 18 height 15
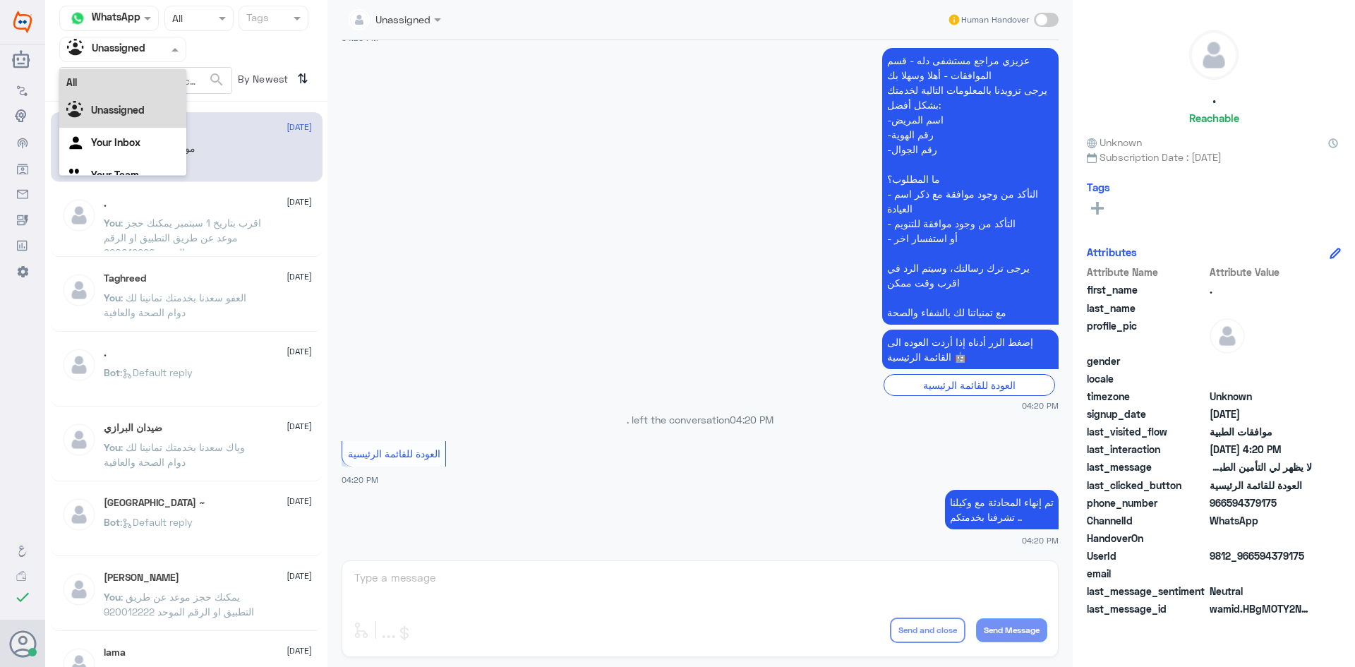
click at [144, 84] on div "All" at bounding box center [122, 82] width 127 height 26
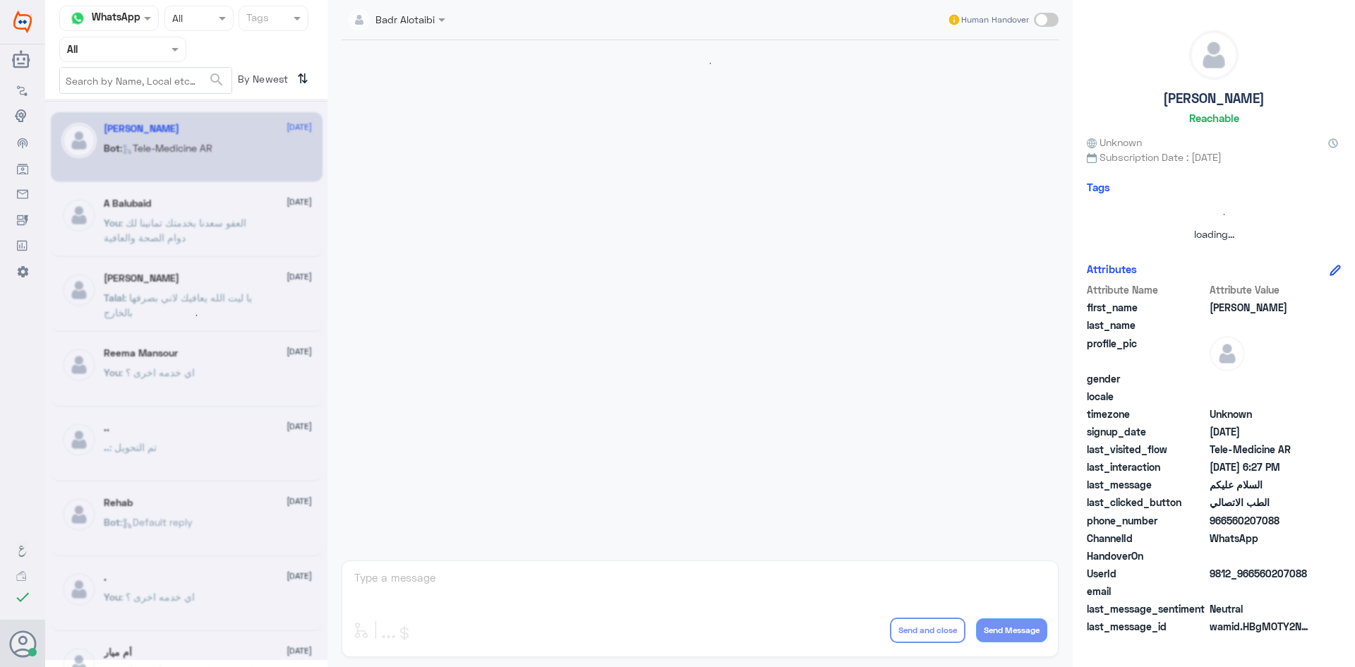
scroll to position [793, 0]
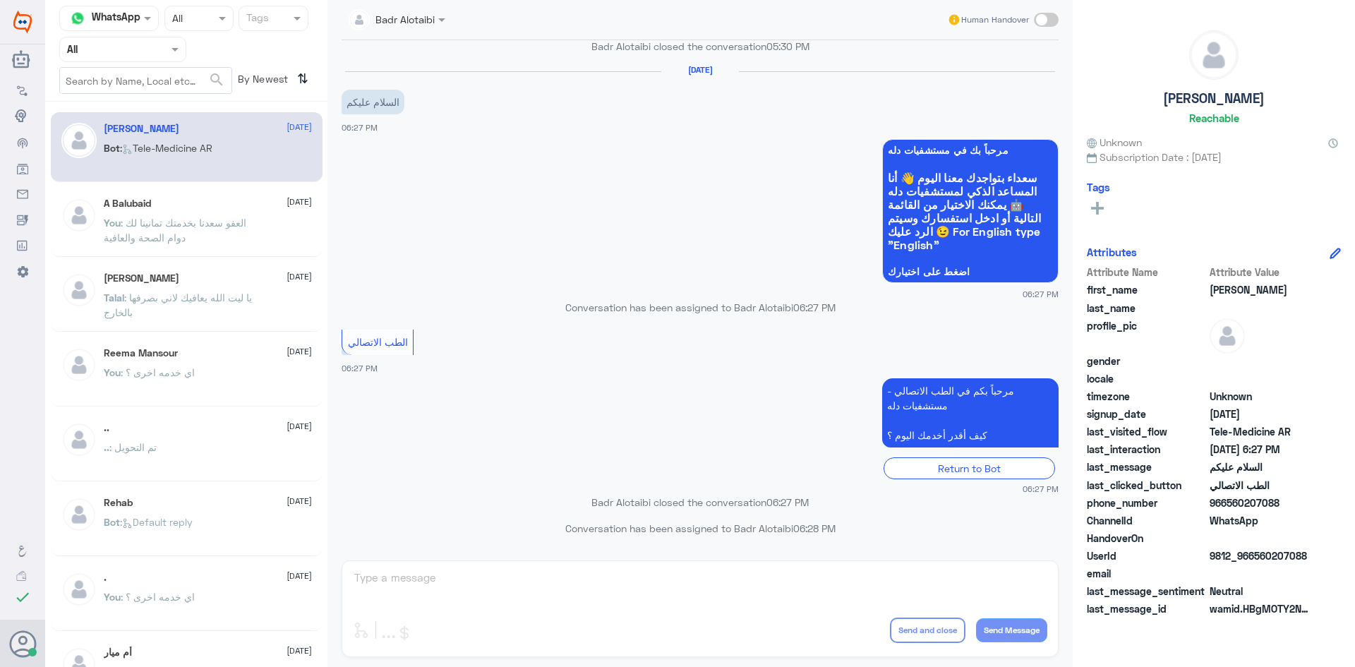
click at [440, 596] on div "Badr Alotaibi Human Handover 20 Jul 2025 ابيك تلغيها 05:21 PM ابشر ممكن تزودنا …" at bounding box center [699, 335] width 745 height 671
click at [435, 570] on div "Badr Alotaibi Human Handover 20 Jul 2025 ابيك تلغيها 05:21 PM ابشر ممكن تزودنا …" at bounding box center [699, 335] width 745 height 671
click at [436, 572] on div "Badr Alotaibi Human Handover 20 Jul 2025 ابيك تلغيها 05:21 PM ابشر ممكن تزودنا …" at bounding box center [699, 335] width 745 height 671
click at [287, 205] on span "[DATE]" at bounding box center [299, 202] width 25 height 13
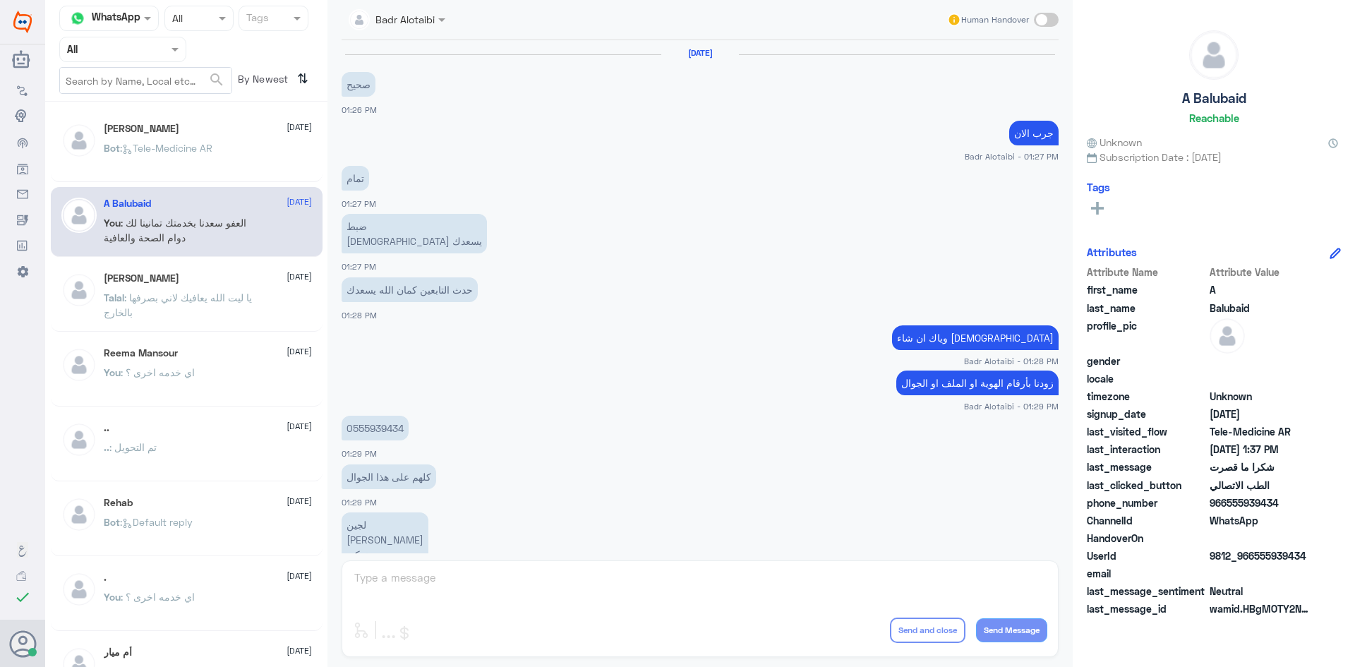
scroll to position [522, 0]
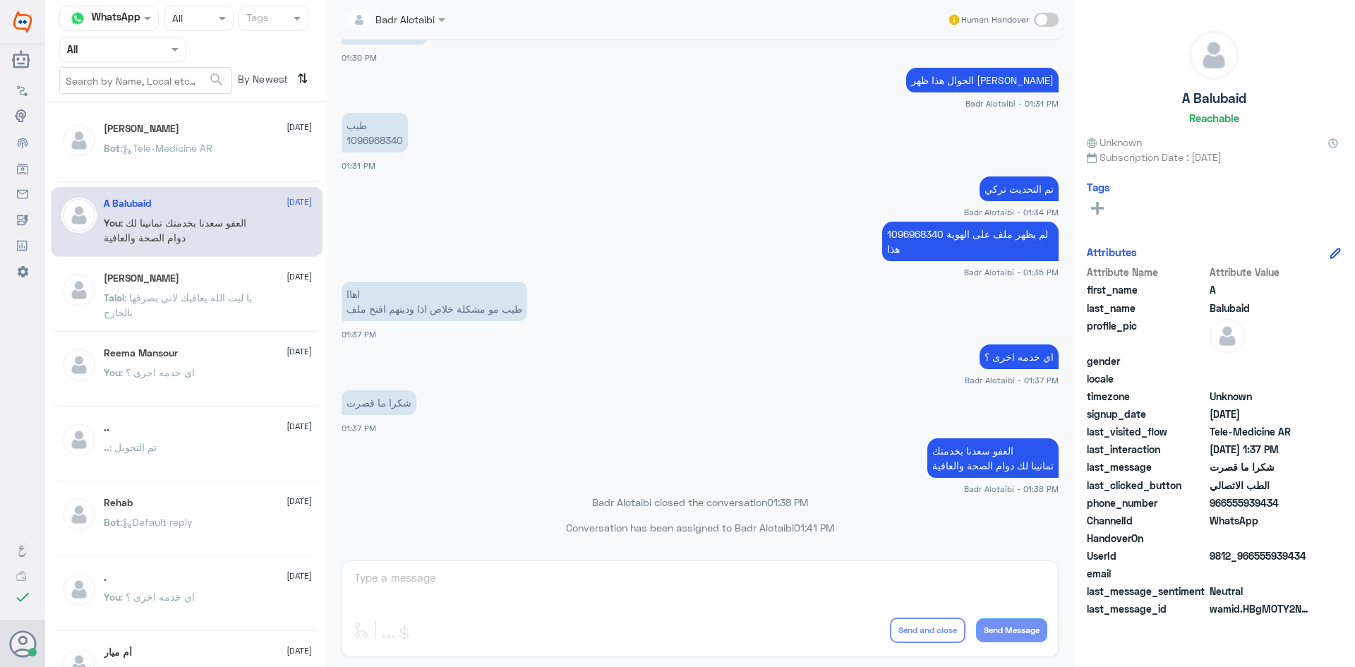
click at [219, 162] on div "Bot : Tele-Medicine AR" at bounding box center [208, 160] width 208 height 32
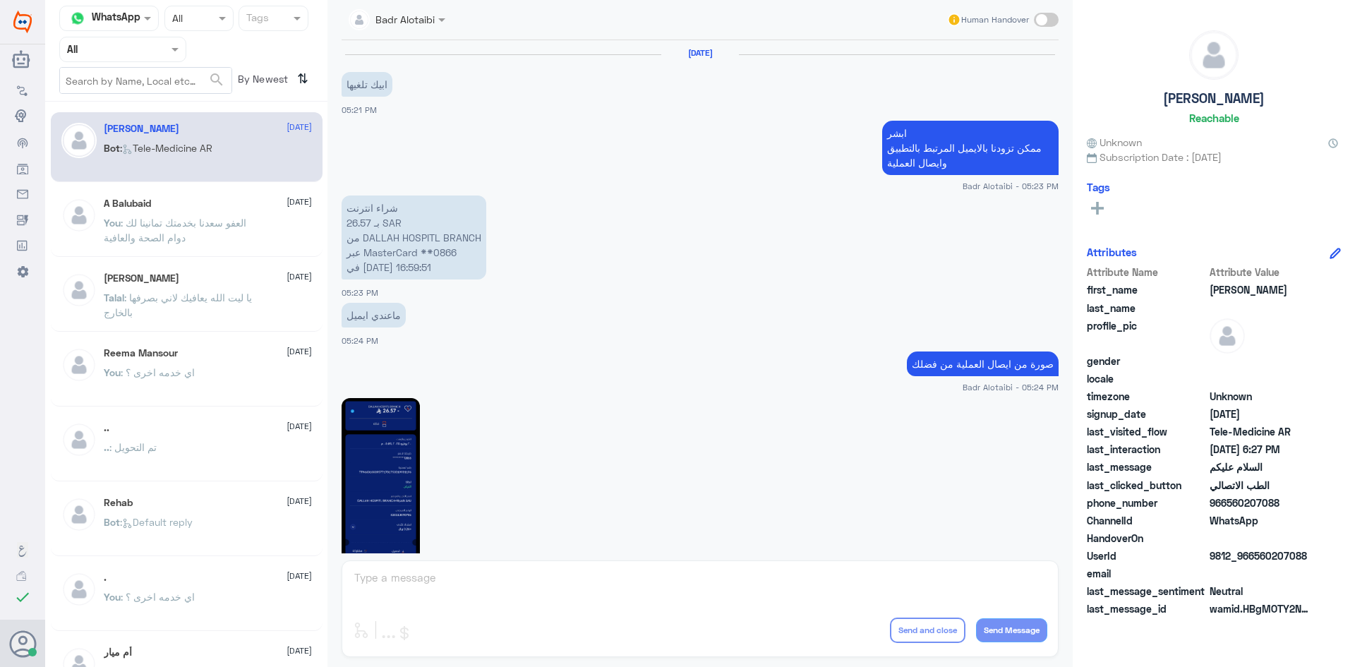
scroll to position [793, 0]
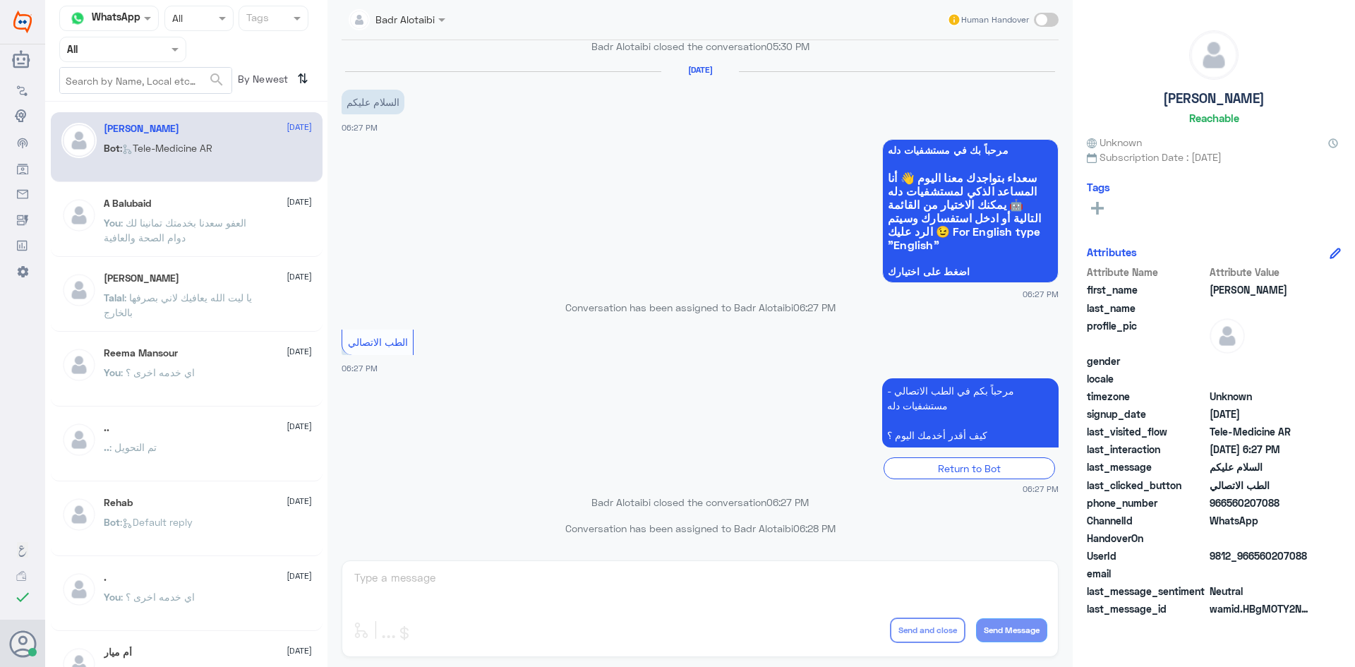
click at [145, 43] on input "text" at bounding box center [106, 49] width 78 height 16
click at [134, 96] on div "Unassigned" at bounding box center [122, 111] width 127 height 32
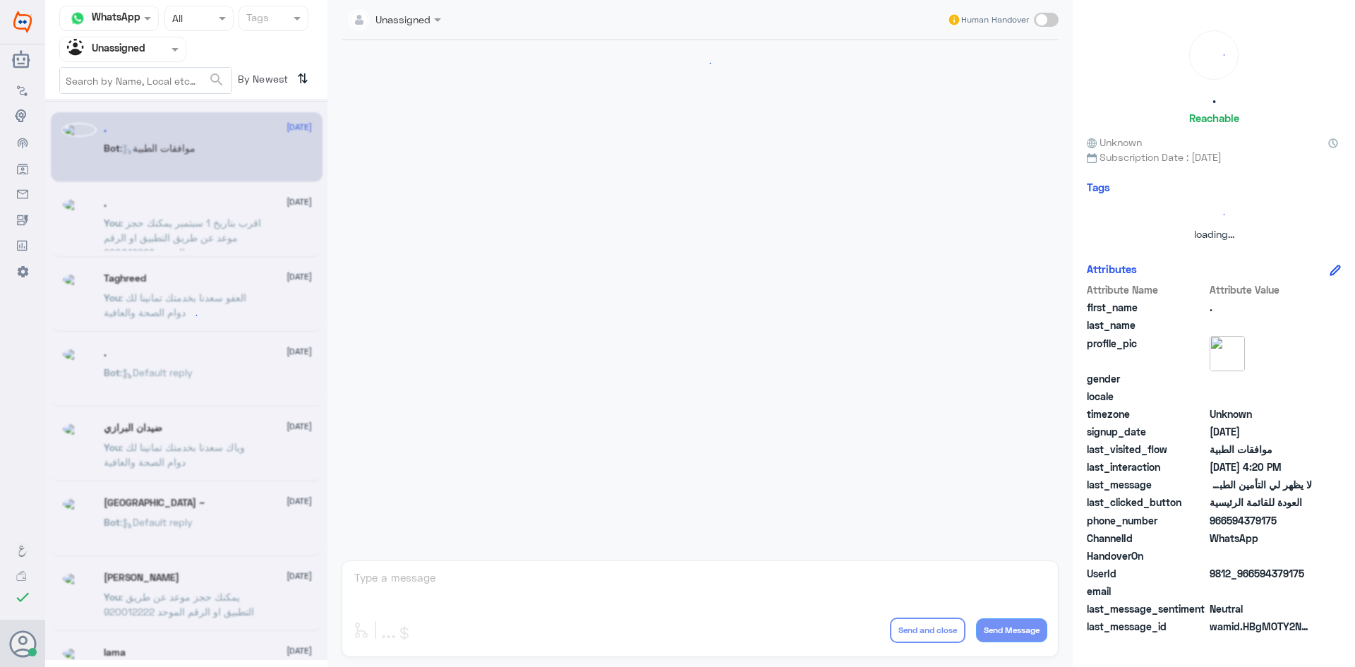
scroll to position [542, 0]
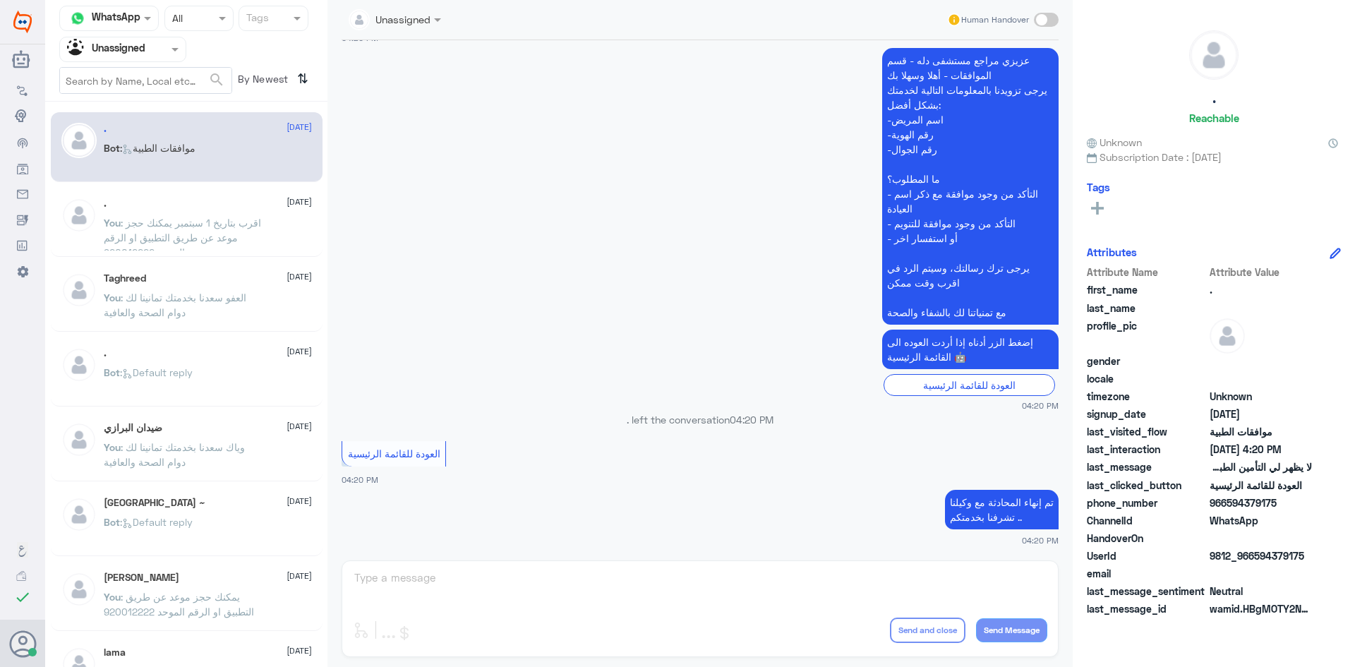
click at [209, 224] on span ": اقرب بتاريخ 1 سبتمبر يمكنك حجز موعد عن طريق التطبيق او الرقم الموحد 920012222" at bounding box center [182, 238] width 157 height 42
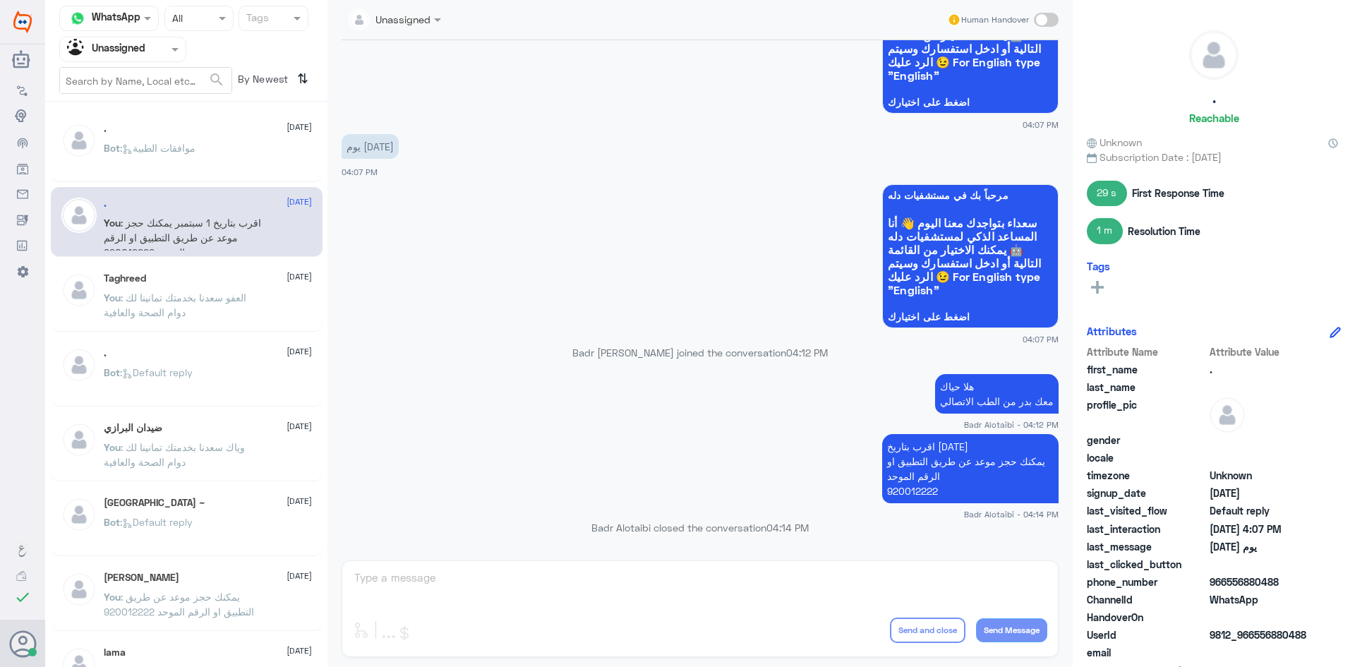
scroll to position [71, 0]
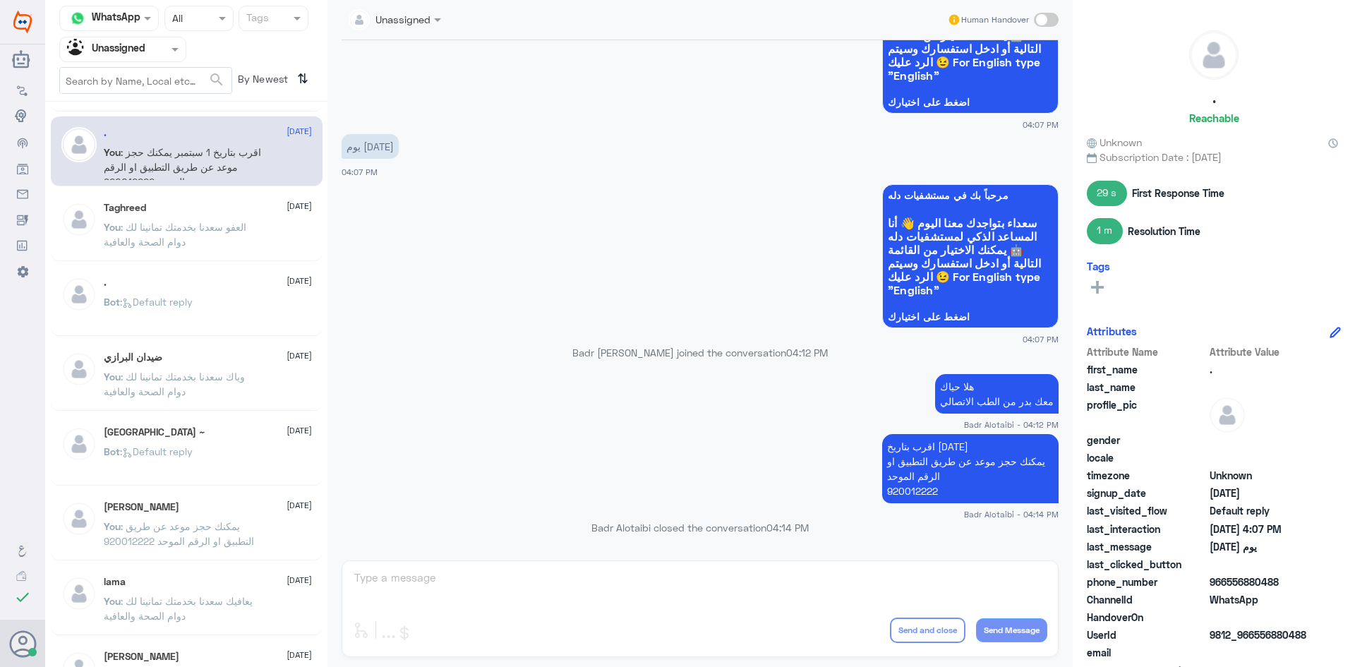
click at [201, 235] on p "You : العفو سعدنا بخدمتك تمانينا لك دوام الصحة والعافية" at bounding box center [183, 237] width 159 height 35
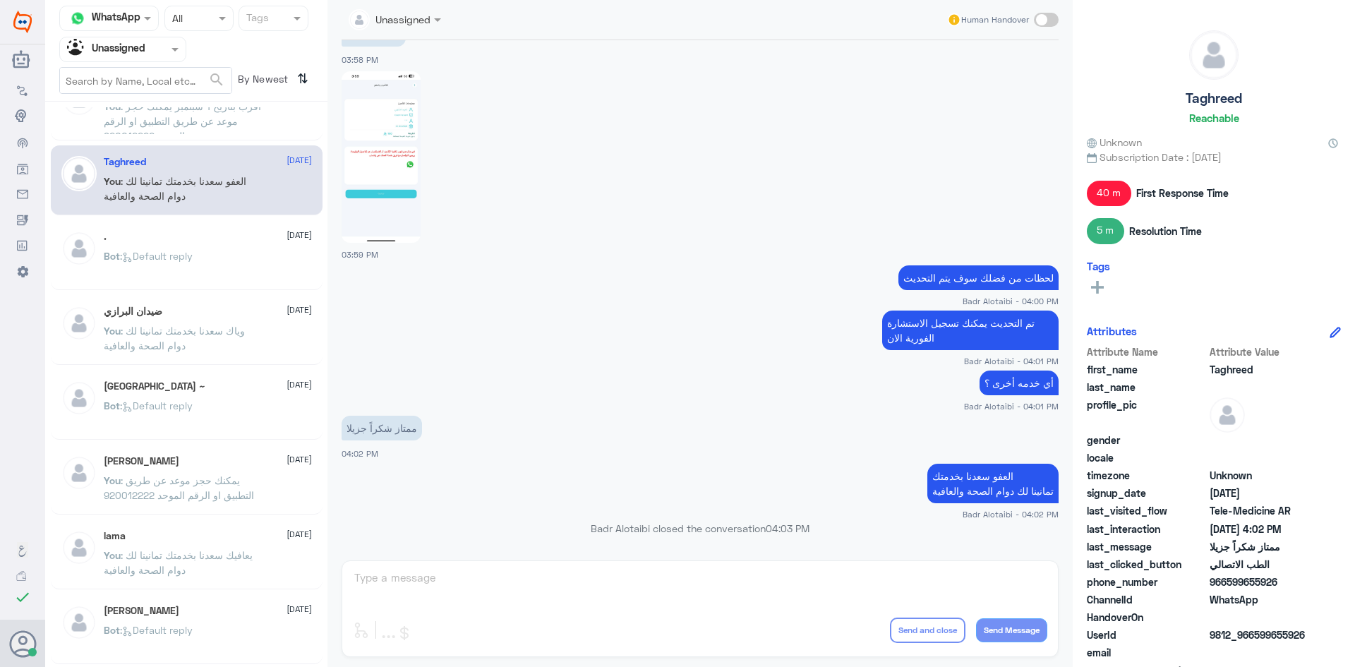
scroll to position [141, 0]
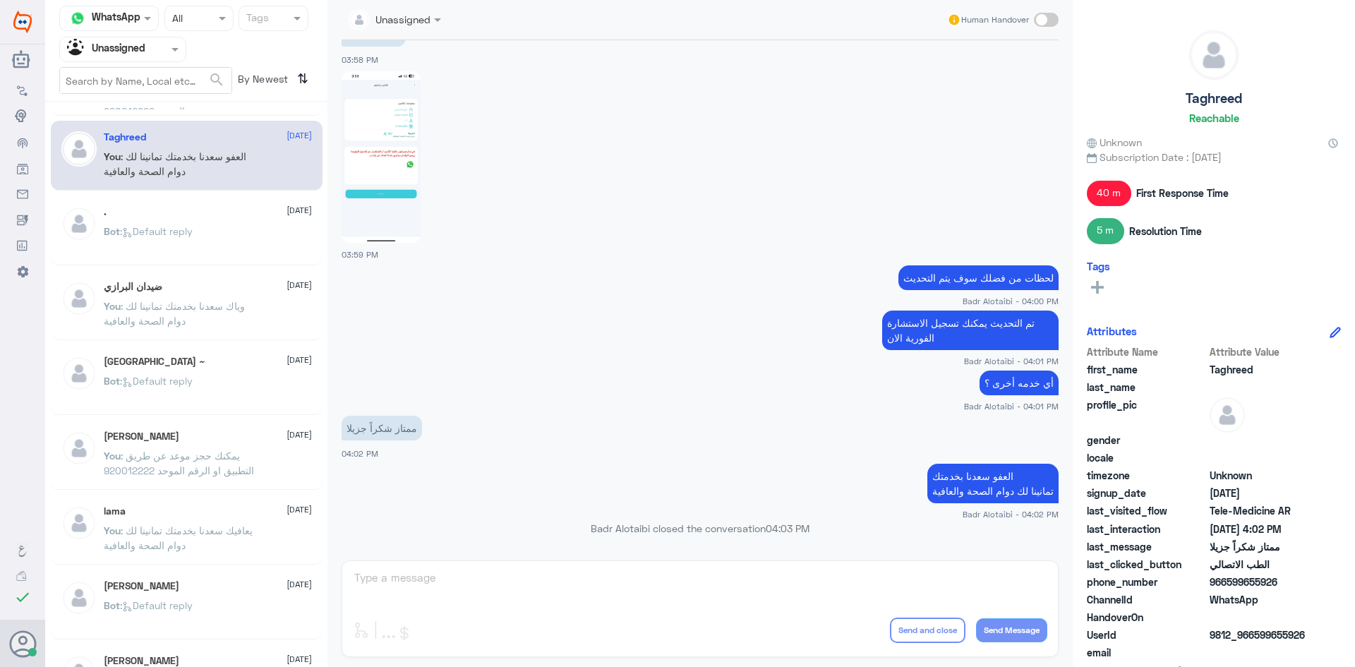
click at [226, 220] on div ". 11 August Bot : Default reply" at bounding box center [208, 232] width 208 height 53
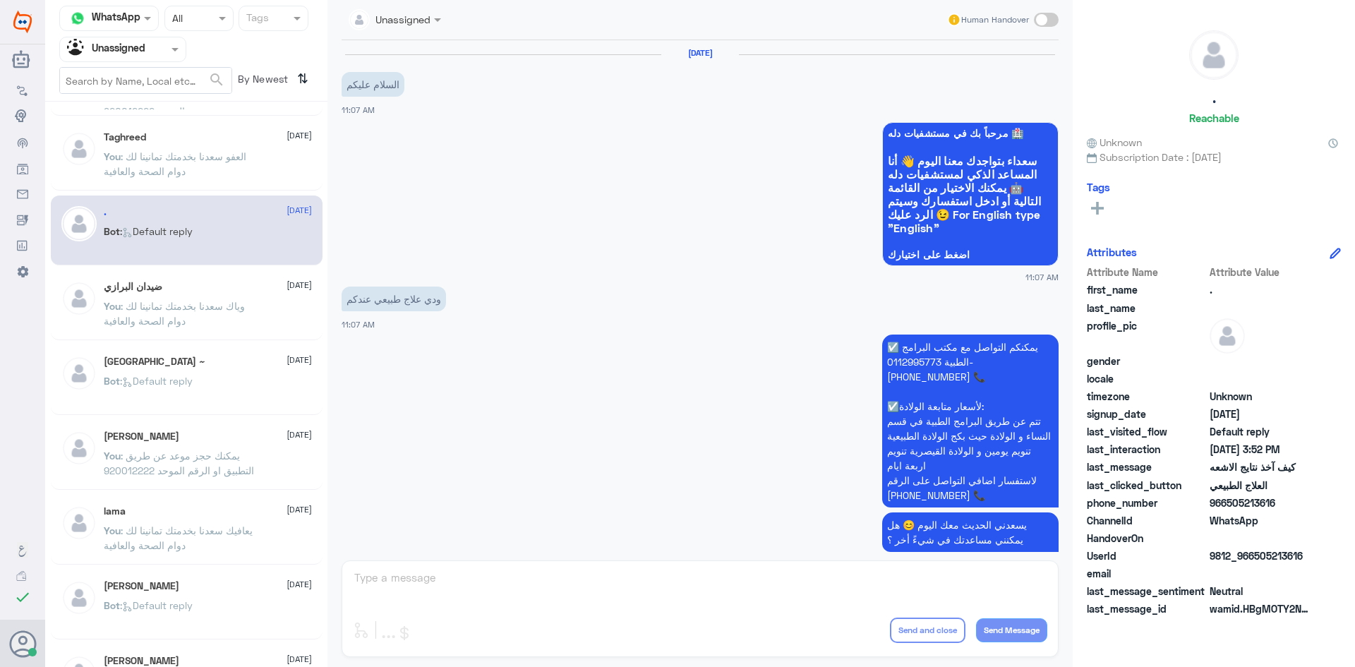
scroll to position [1087, 0]
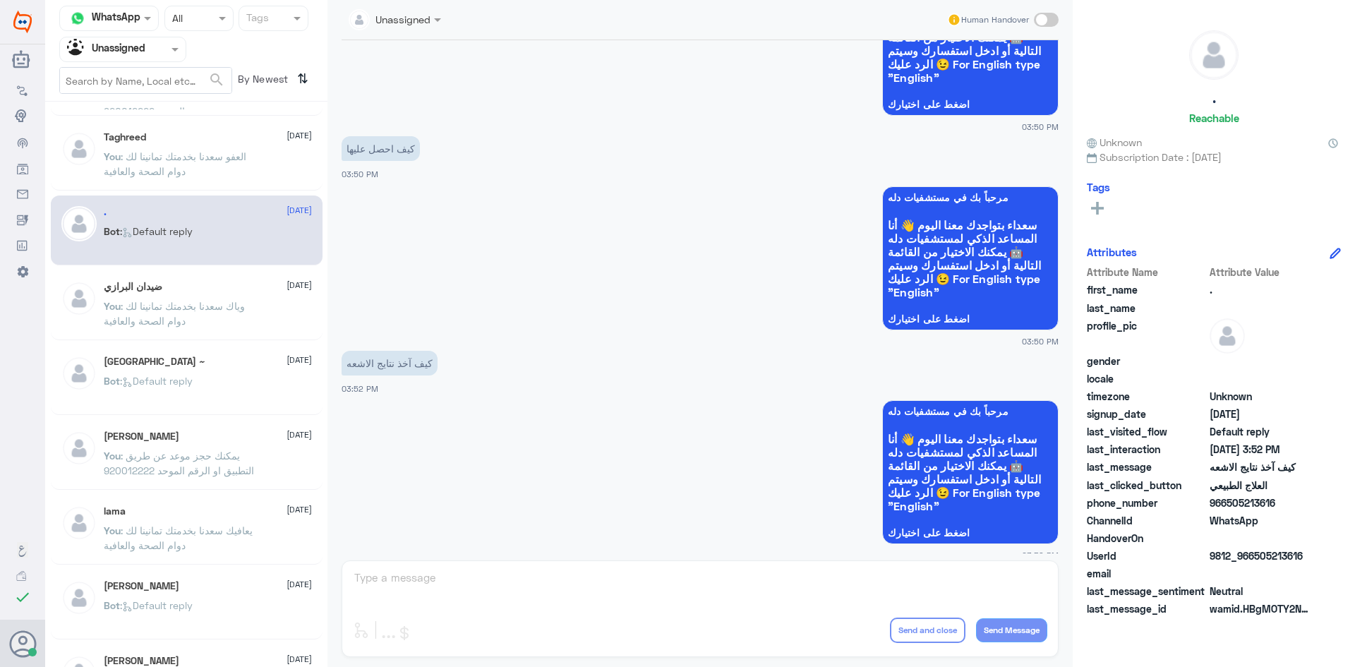
click at [224, 286] on div "ضيدان البرازي 11 August" at bounding box center [208, 287] width 208 height 12
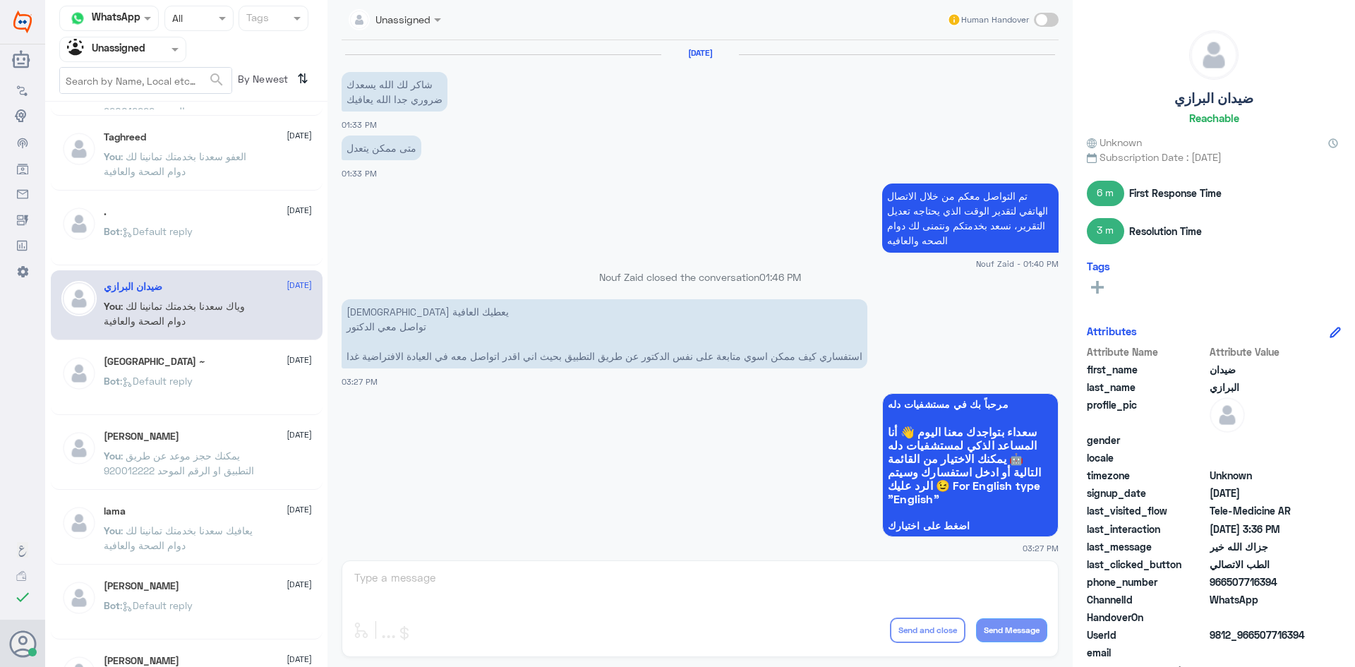
scroll to position [732, 0]
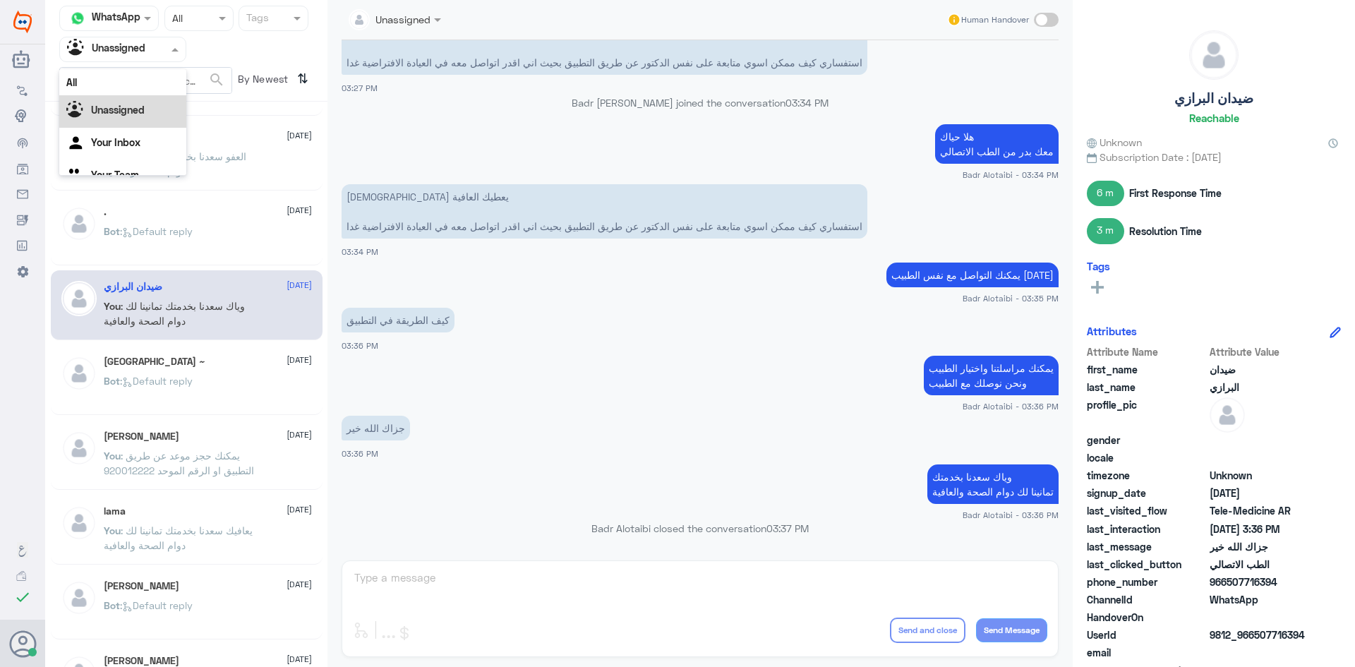
click at [157, 58] on div "Agent Filter Unassigned" at bounding box center [114, 49] width 108 height 21
click at [150, 82] on div "All" at bounding box center [122, 82] width 127 height 26
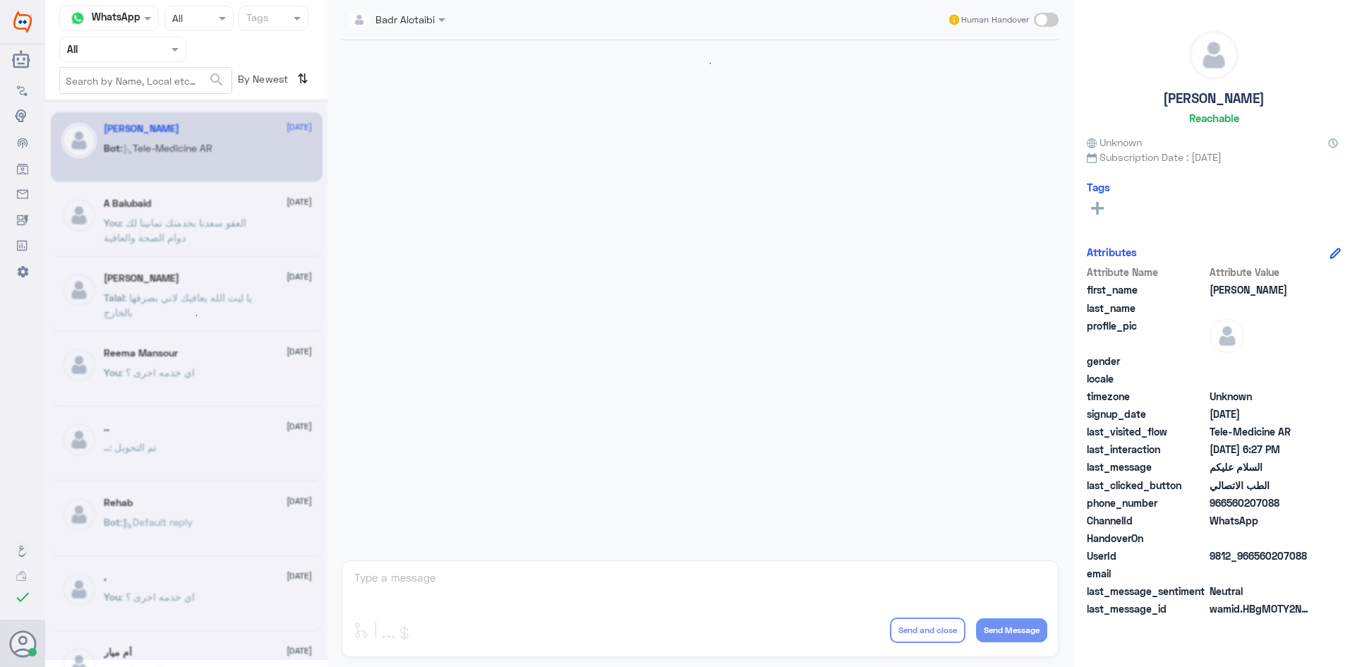
scroll to position [793, 0]
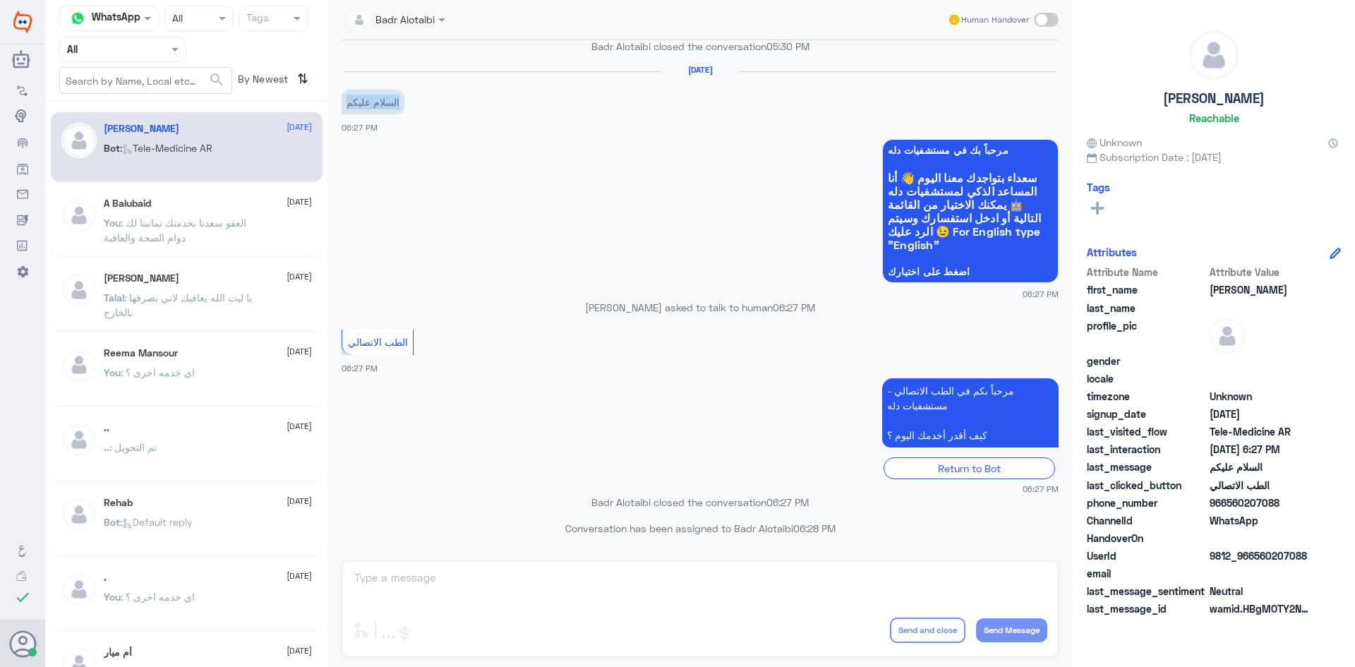
drag, startPoint x: 402, startPoint y: 105, endPoint x: 344, endPoint y: 107, distance: 57.2
click at [344, 107] on p "السلام عليكم" at bounding box center [373, 102] width 63 height 25
click at [420, 131] on div "9 Aug 2025 السلام عليكم 06:27 PM" at bounding box center [700, 99] width 717 height 70
click at [18, 243] on icon at bounding box center [22, 245] width 11 height 11
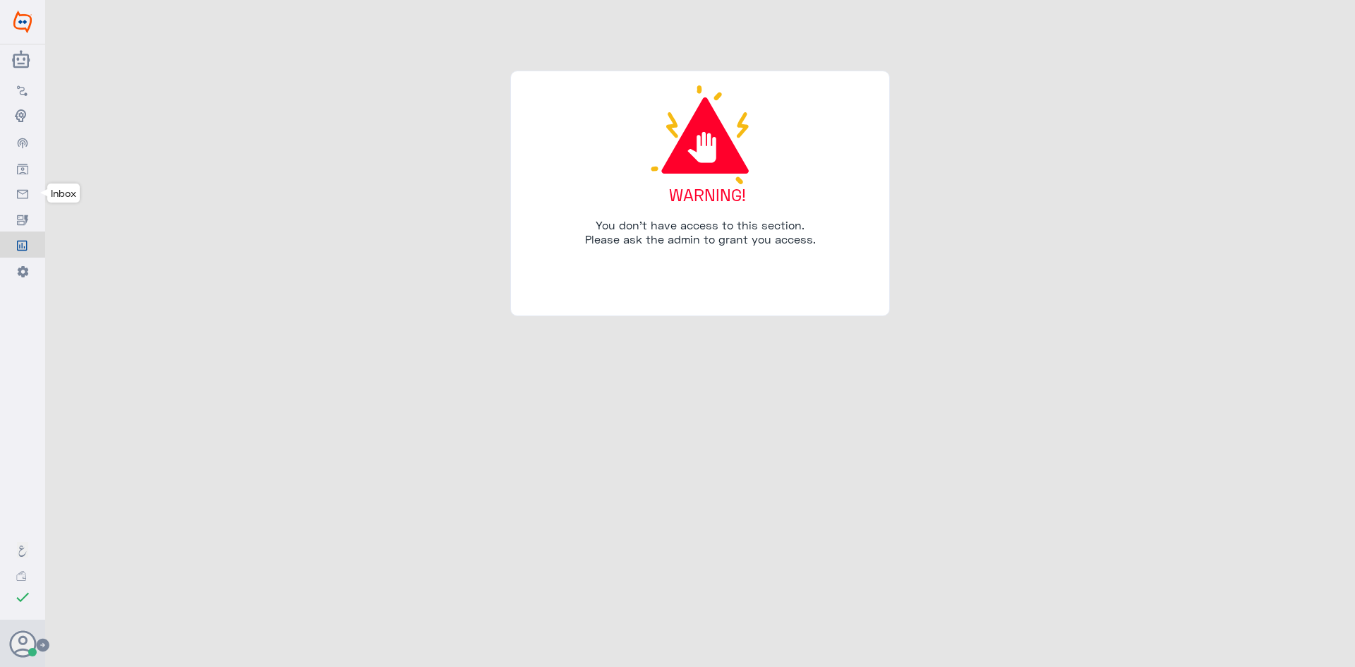
click at [28, 186] on link "Inbox" at bounding box center [22, 193] width 45 height 25
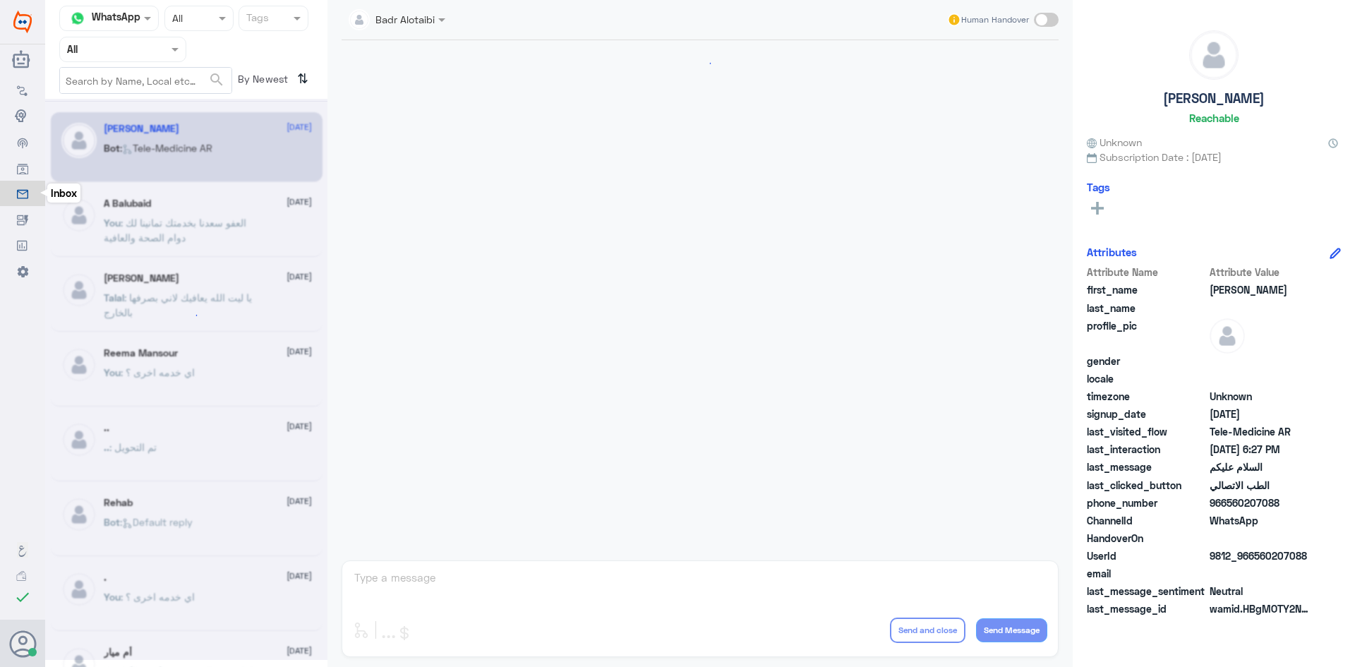
scroll to position [793, 0]
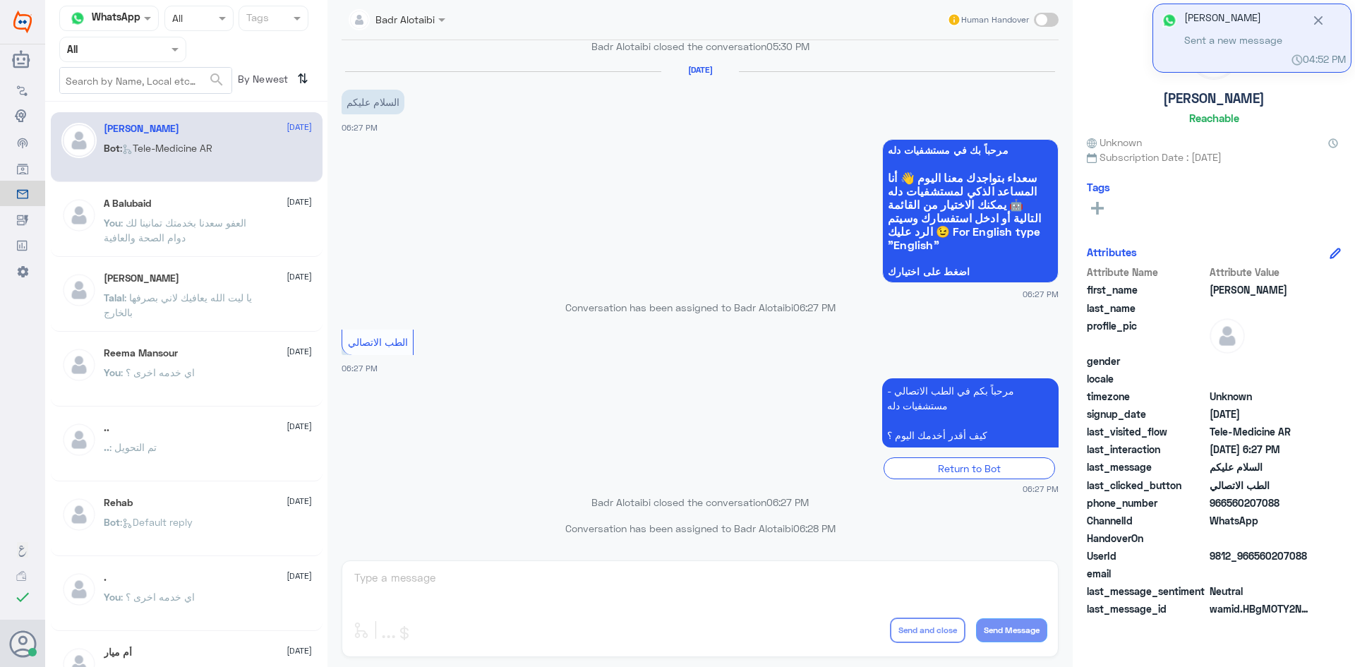
click at [158, 56] on div at bounding box center [123, 49] width 126 height 16
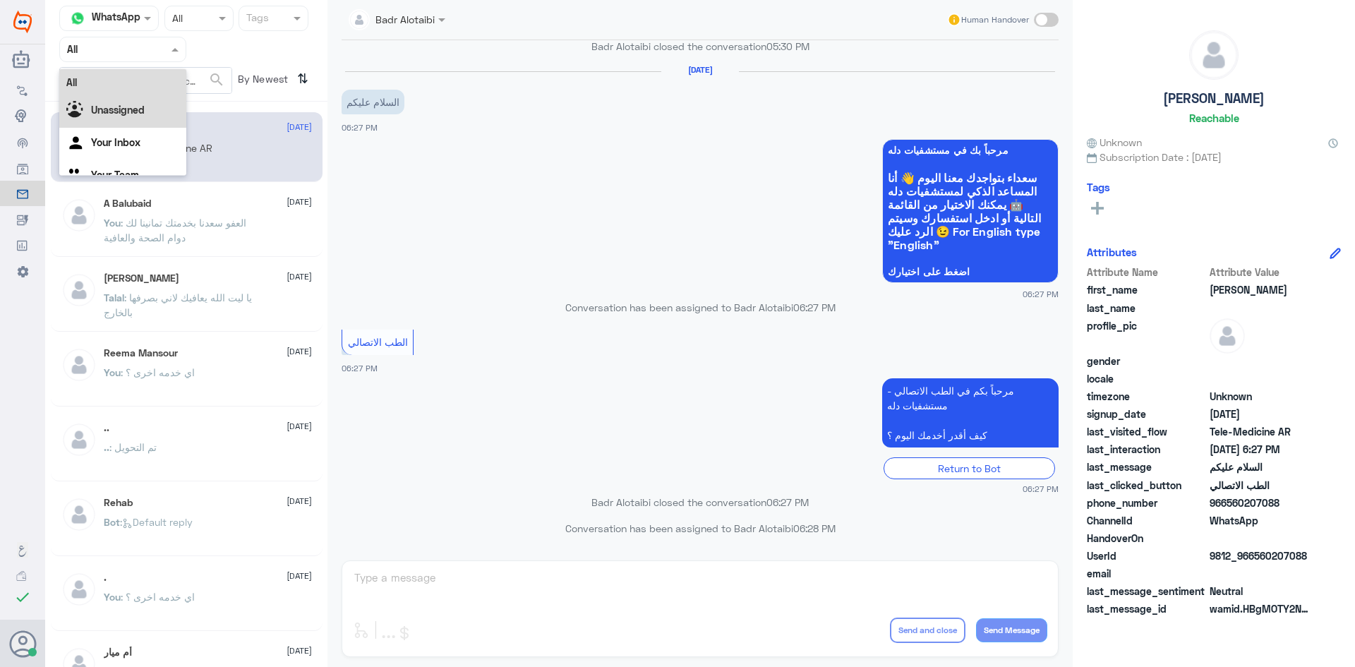
click at [139, 100] on div "Unassigned" at bounding box center [122, 111] width 127 height 32
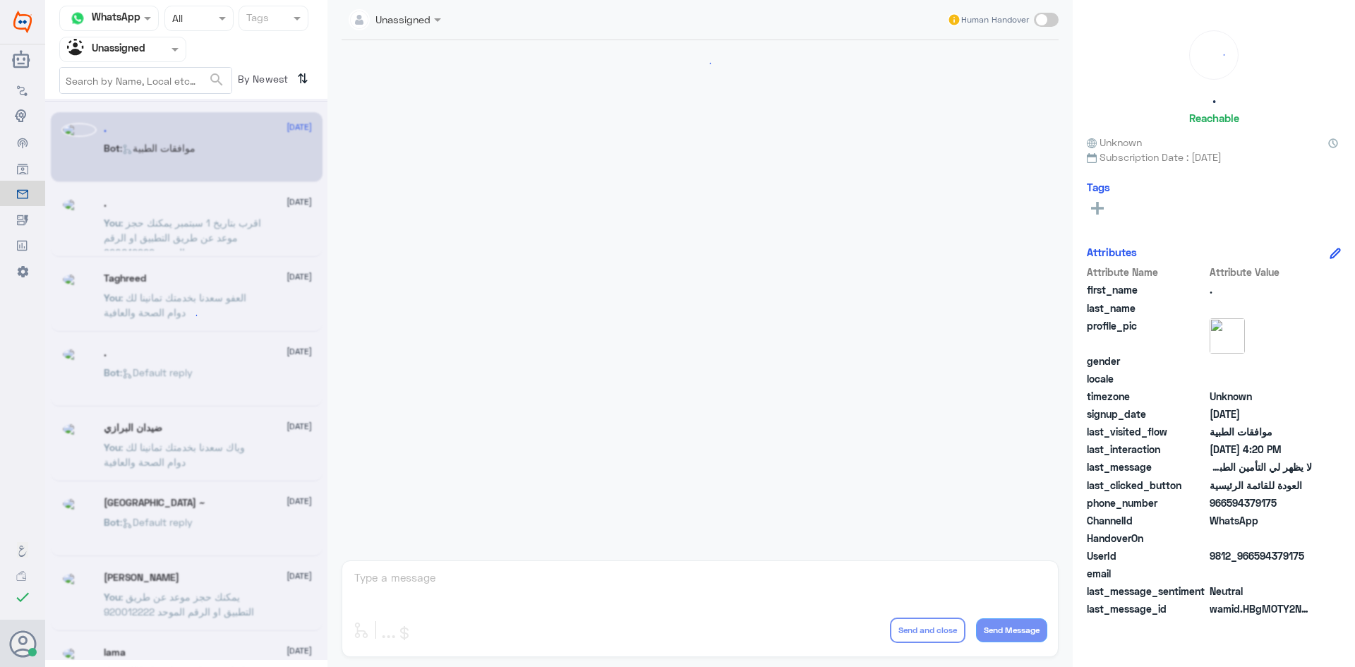
scroll to position [542, 0]
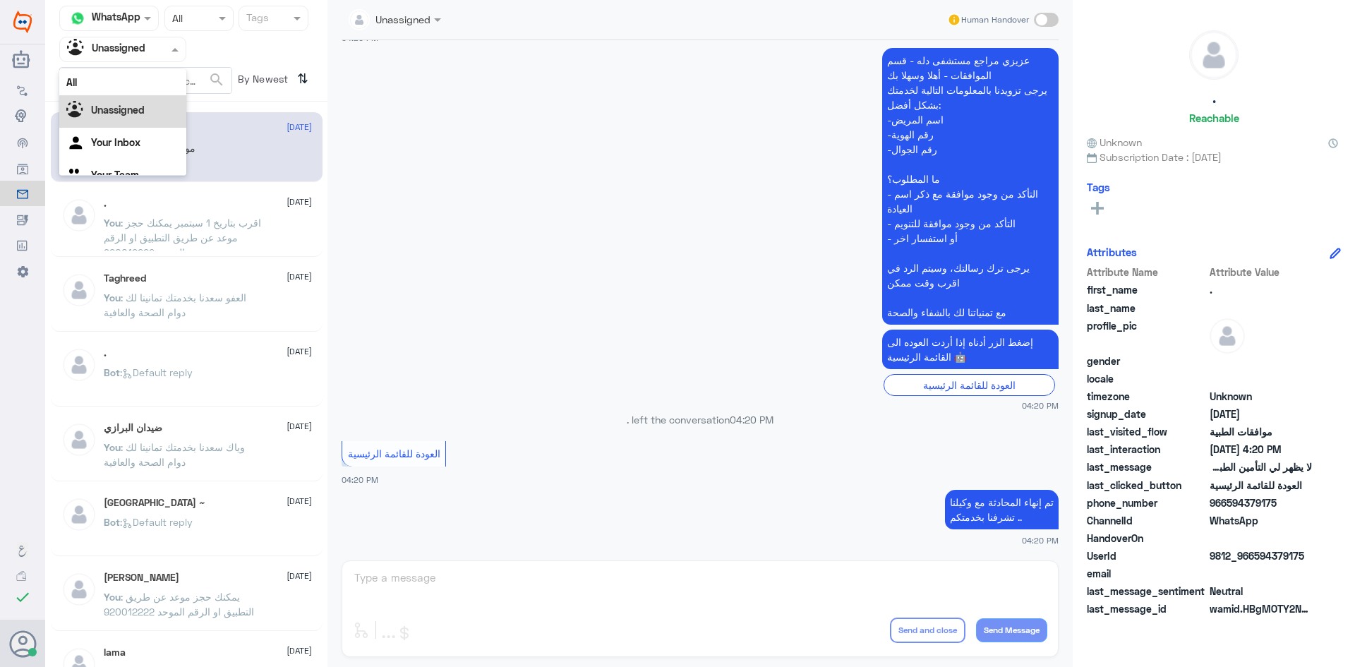
click at [157, 54] on div at bounding box center [123, 49] width 126 height 16
click at [146, 49] on div at bounding box center [123, 49] width 126 height 16
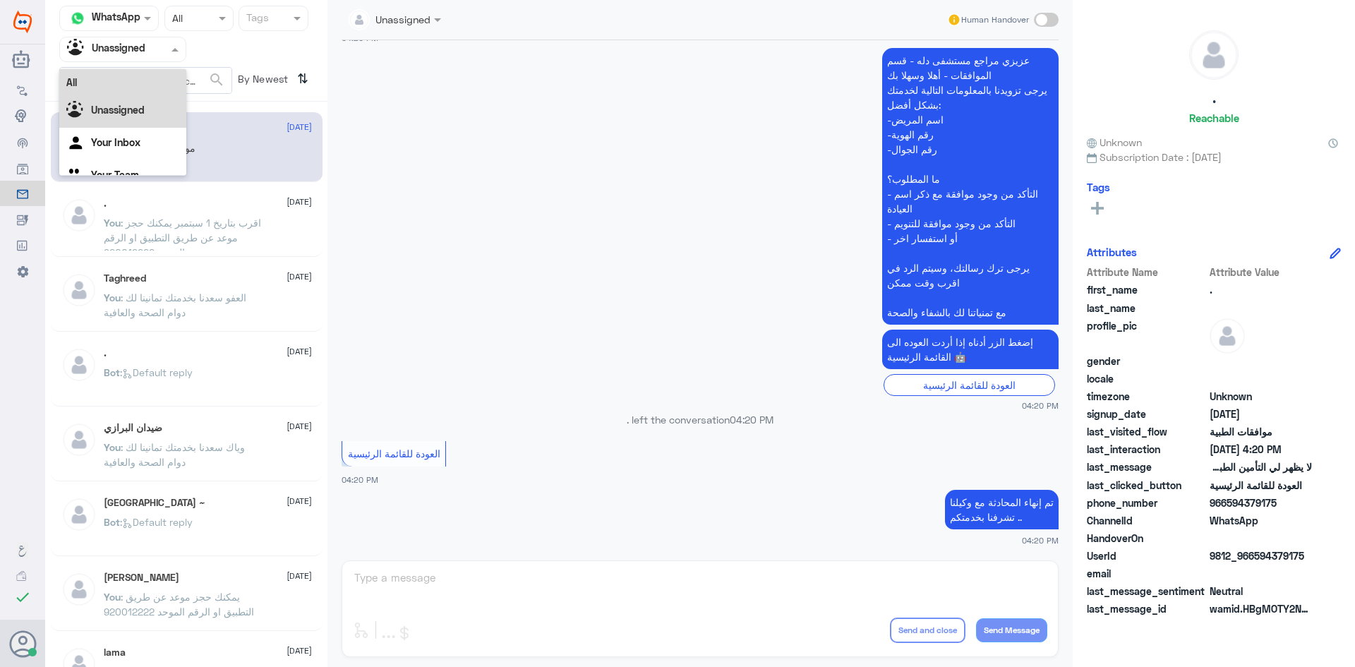
click at [139, 82] on div "All" at bounding box center [122, 82] width 127 height 26
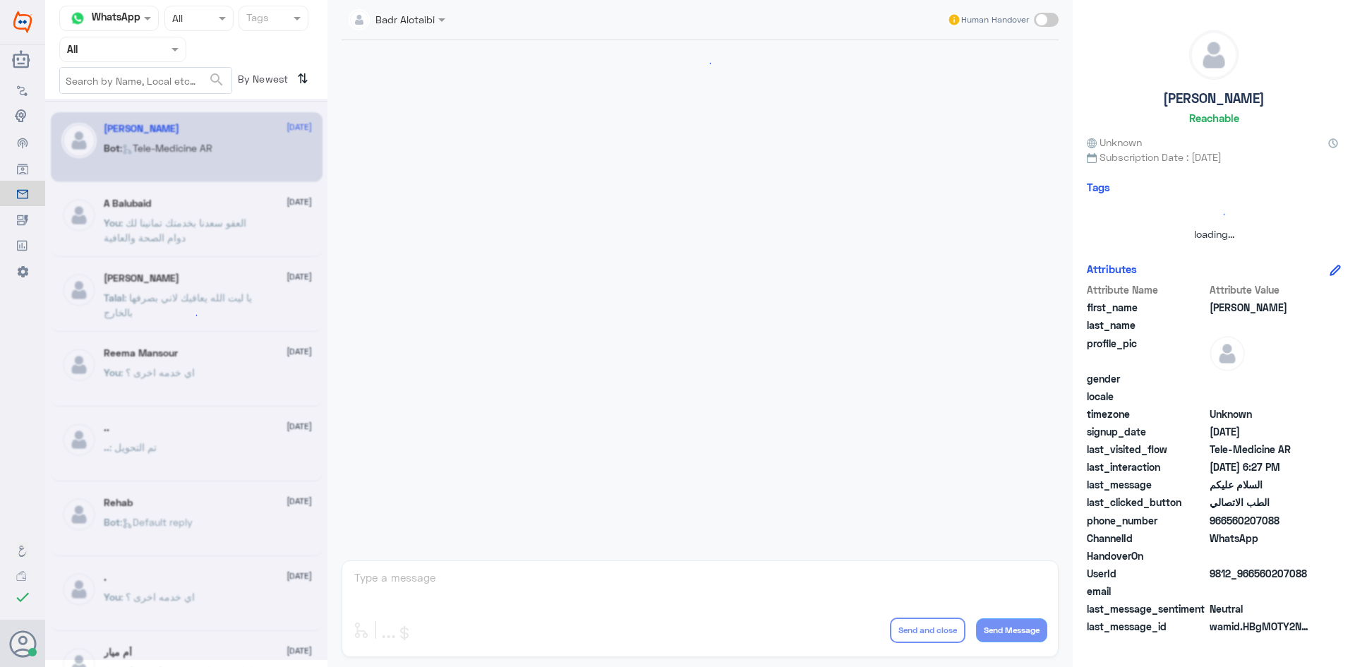
scroll to position [793, 0]
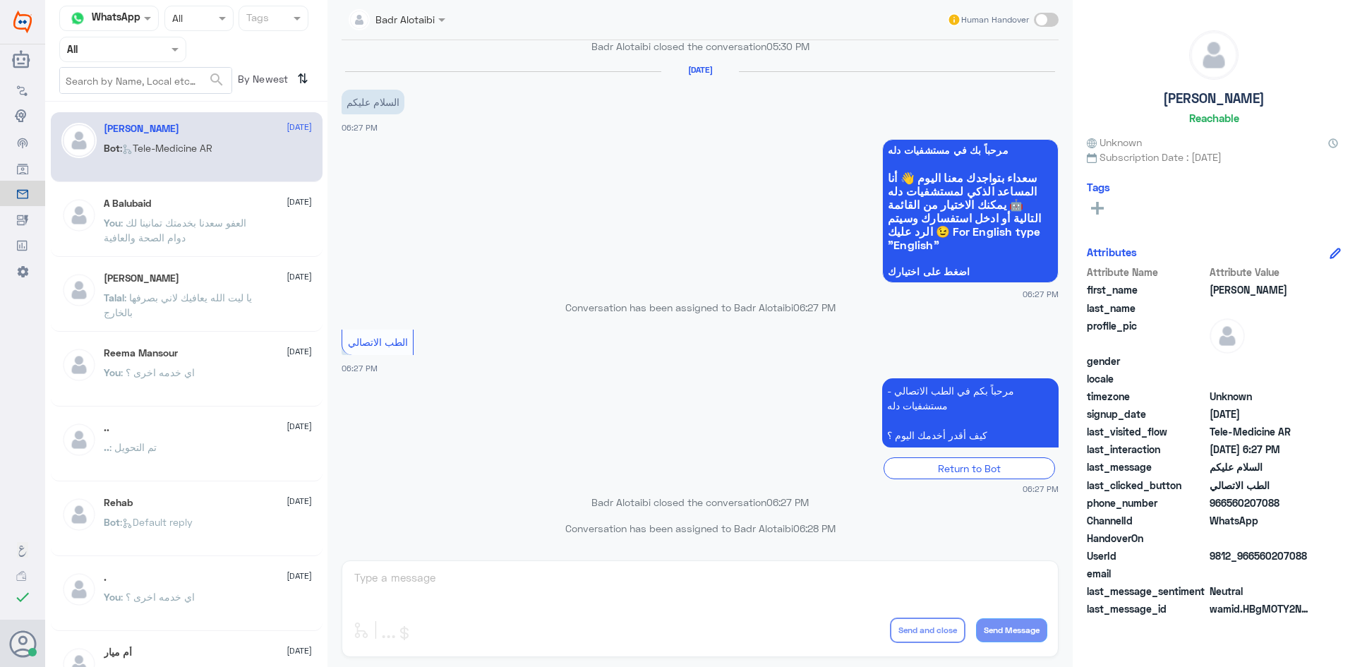
click at [134, 59] on div "Agent Filter All" at bounding box center [122, 49] width 127 height 25
click at [128, 100] on div "Unassigned" at bounding box center [122, 111] width 127 height 32
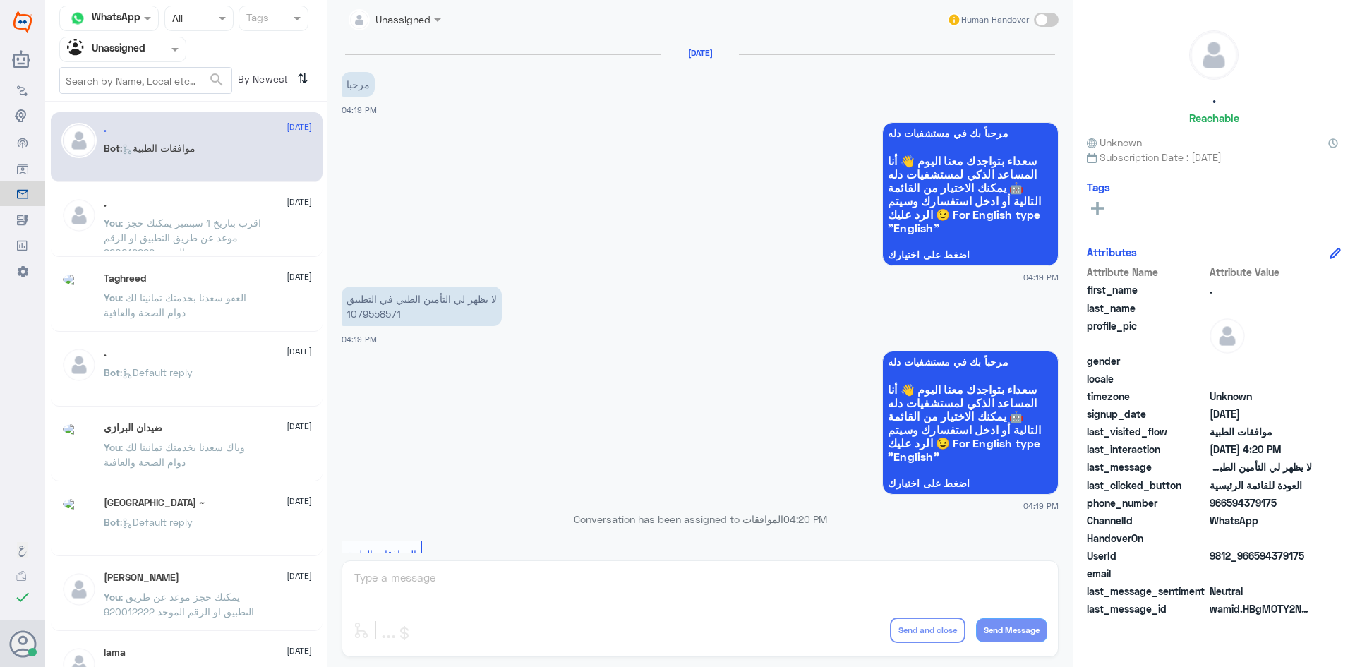
scroll to position [542, 0]
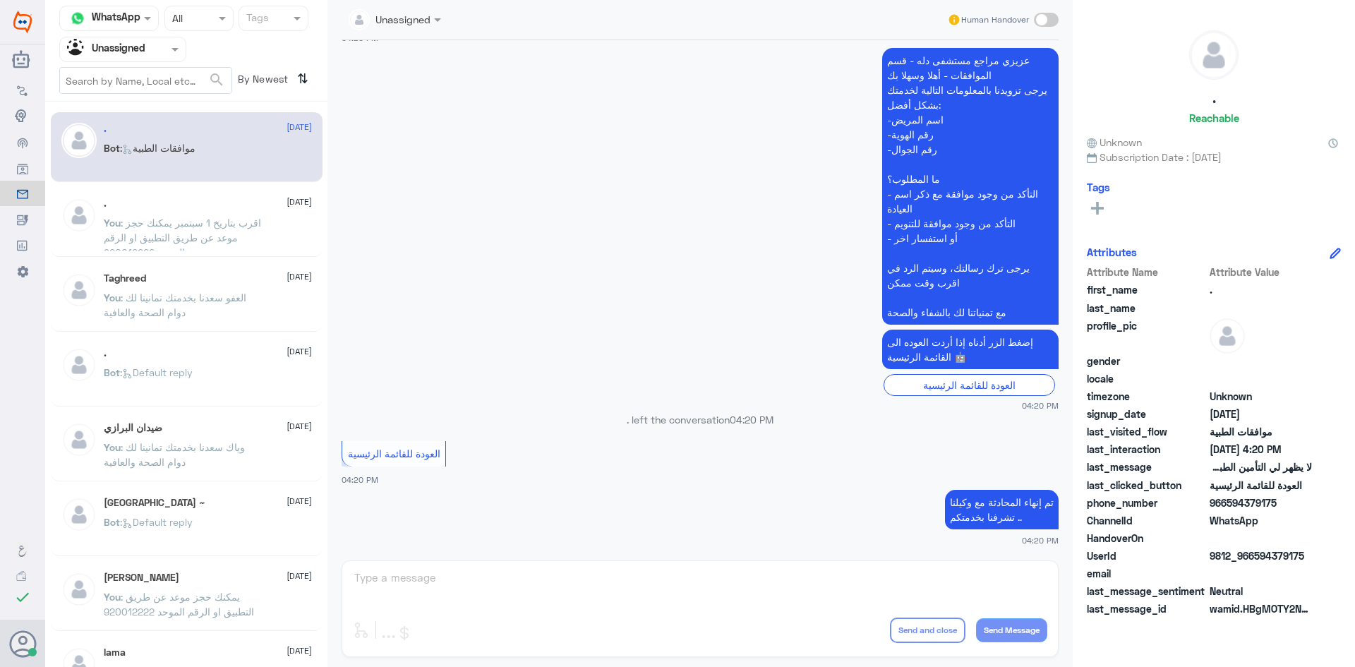
click at [152, 54] on div at bounding box center [123, 49] width 126 height 16
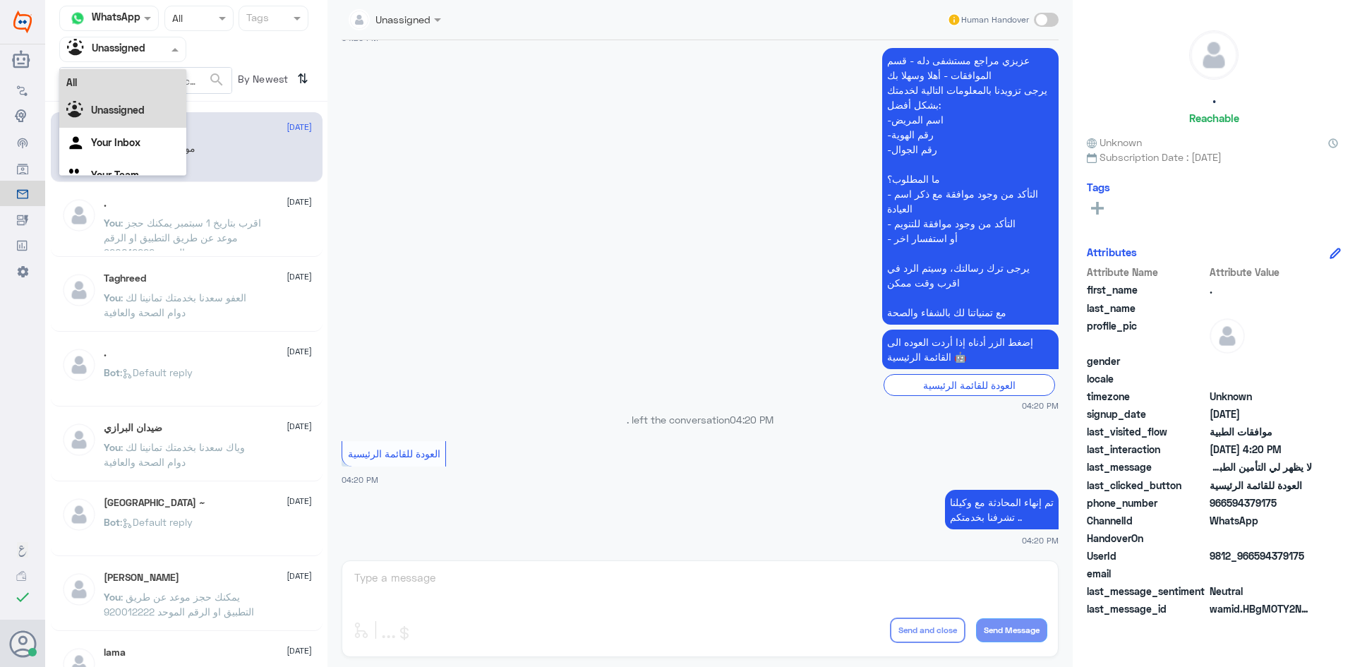
click at [148, 85] on div "All" at bounding box center [122, 82] width 127 height 26
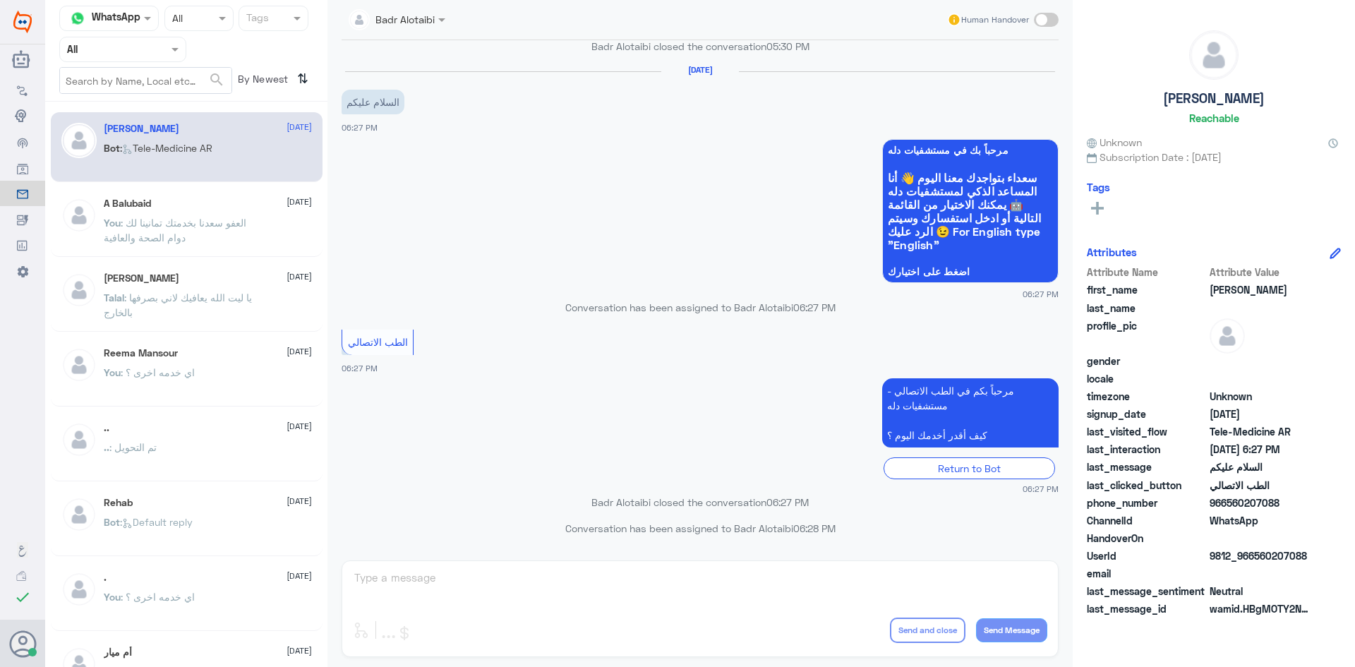
click at [229, 217] on span ": العفو سعدنا بخدمتك تمانينا لك دوام الصحة والعافية" at bounding box center [175, 230] width 143 height 27
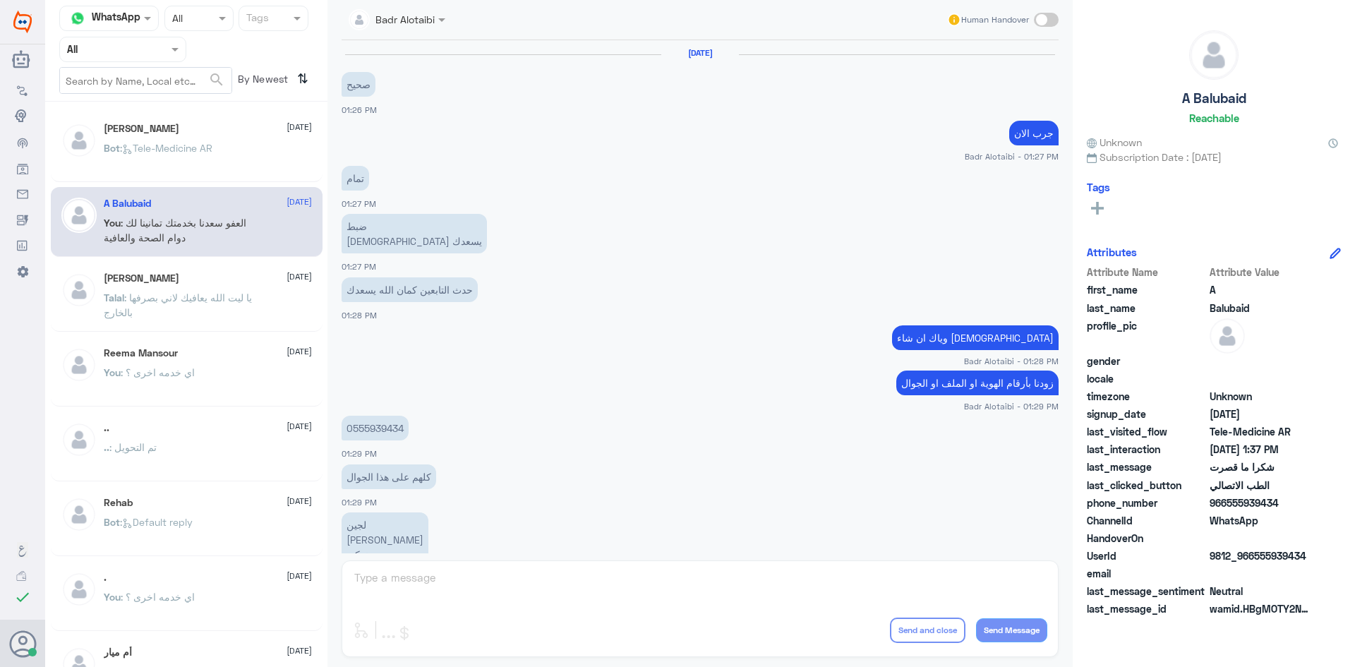
scroll to position [522, 0]
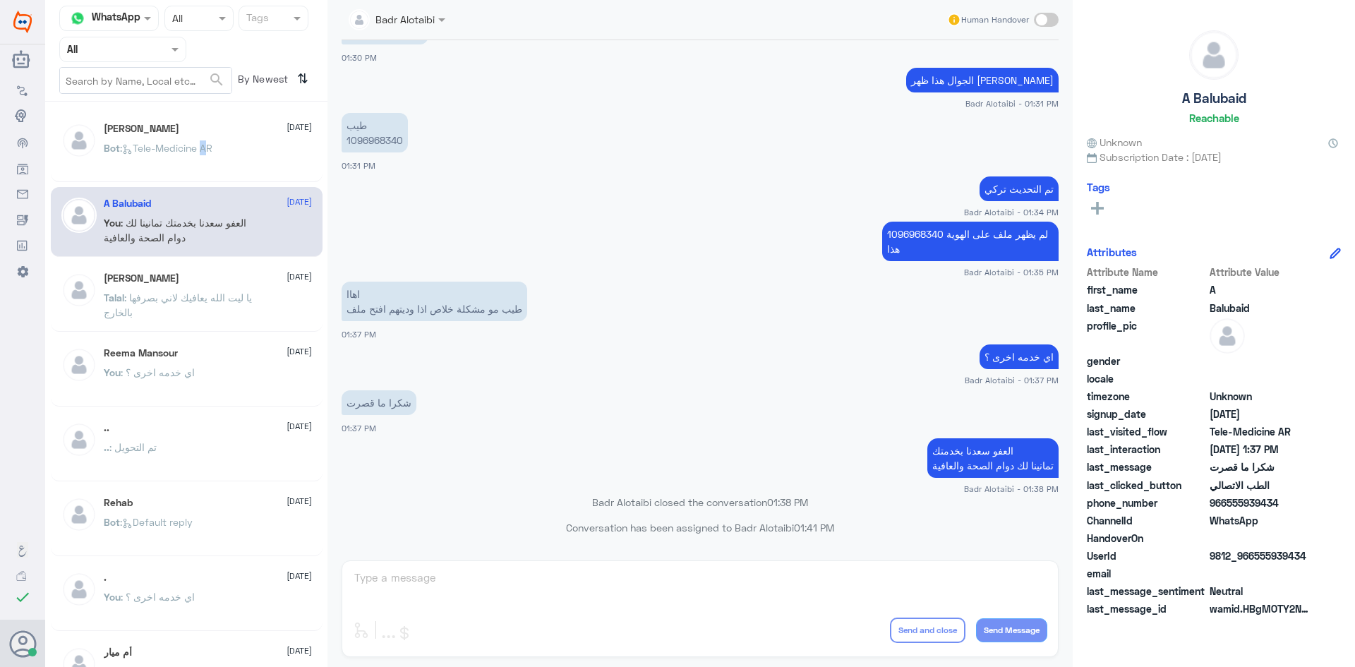
click at [204, 162] on p "Bot : Tele-Medicine AR" at bounding box center [158, 157] width 109 height 35
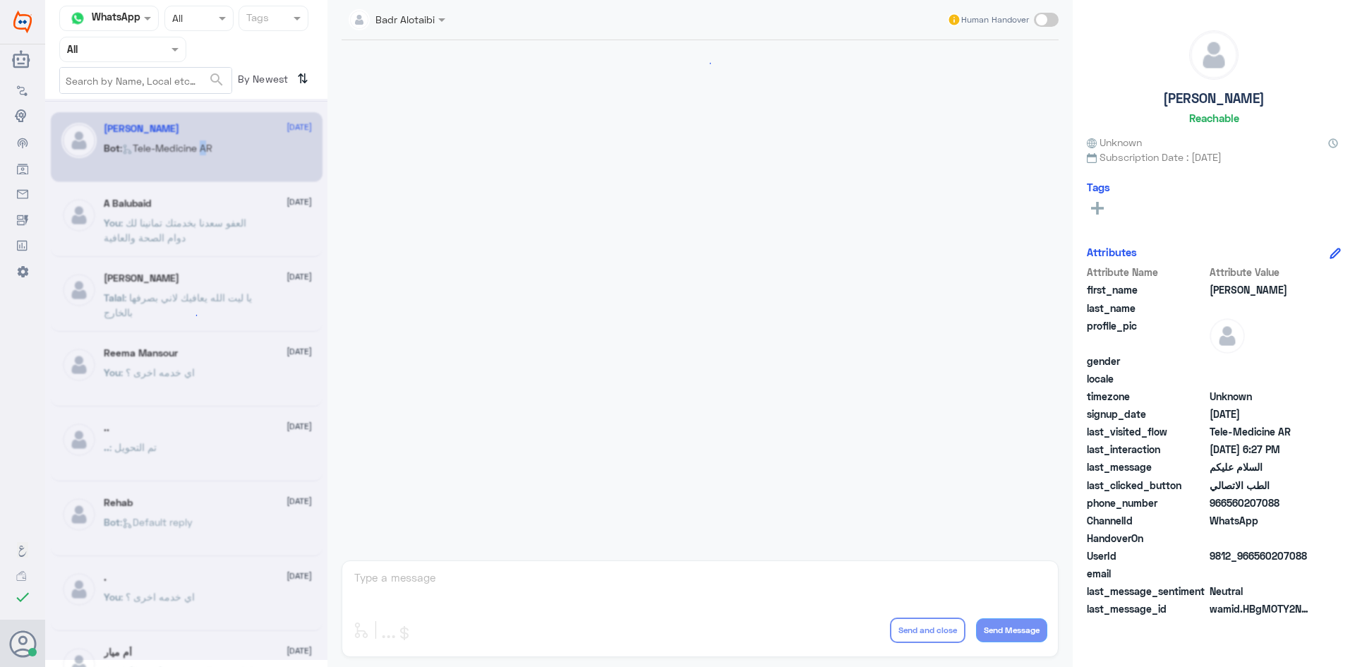
scroll to position [793, 0]
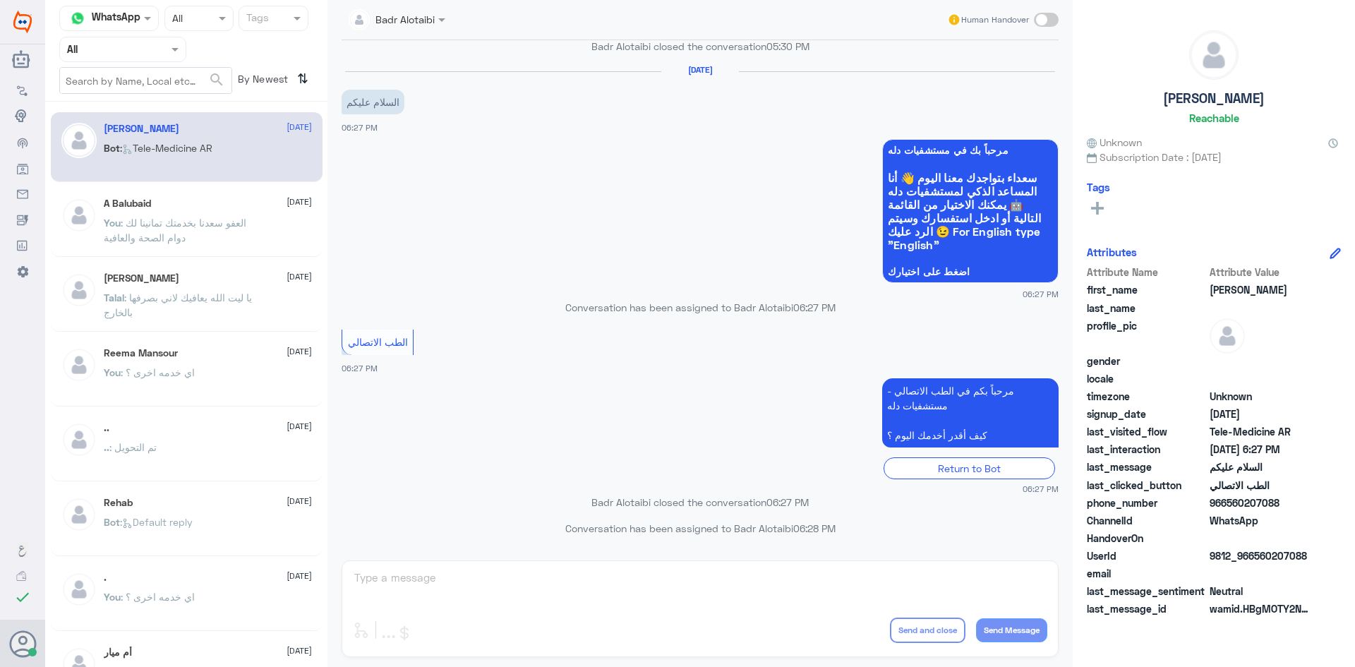
click at [220, 151] on div "Bot : Tele-Medicine AR" at bounding box center [208, 160] width 208 height 32
click at [272, 188] on div "A Balubaid 9 August You : العفو سعدنا بخدمتك تمانينا لك دوام الصحة والعافية" at bounding box center [187, 222] width 272 height 70
click at [287, 206] on span "[DATE]" at bounding box center [299, 202] width 25 height 13
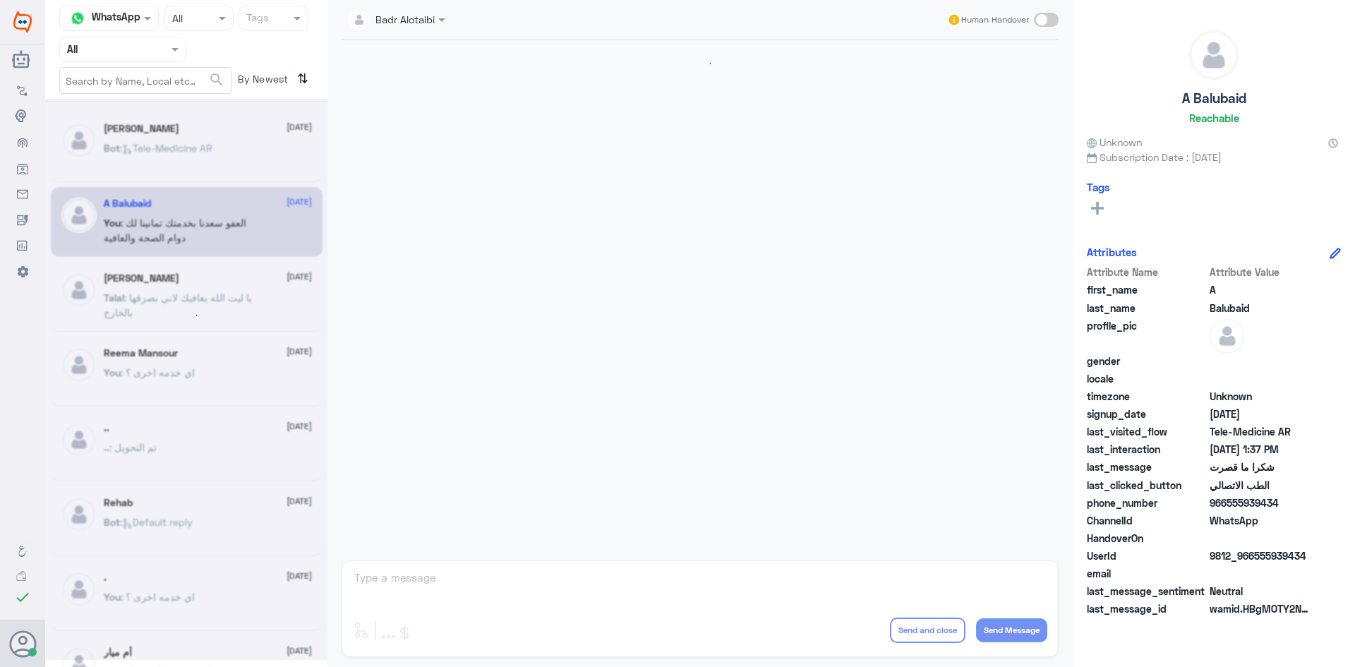
scroll to position [522, 0]
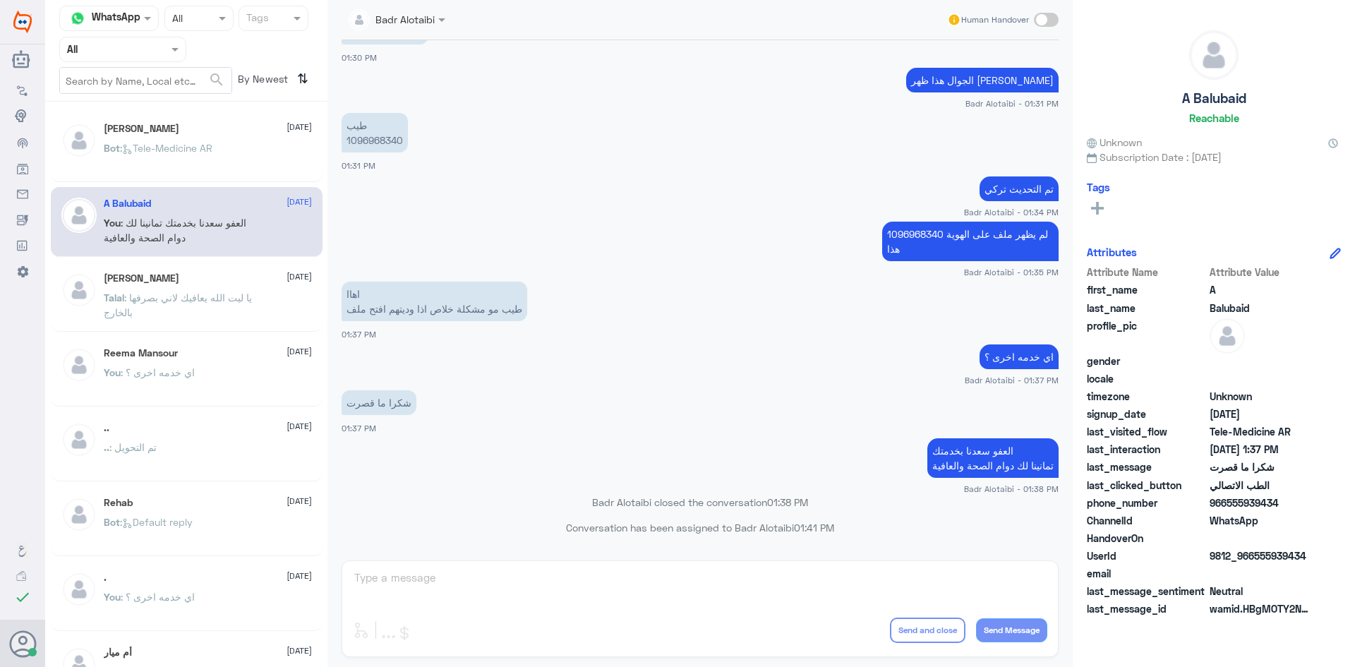
click at [194, 344] on div "Reema Mansour 2 August You : اي خدمه اخرى ؟" at bounding box center [187, 372] width 272 height 70
click at [190, 299] on span ": يا ليت الله يعافيك لاني بصرفها بالخارج" at bounding box center [178, 304] width 148 height 27
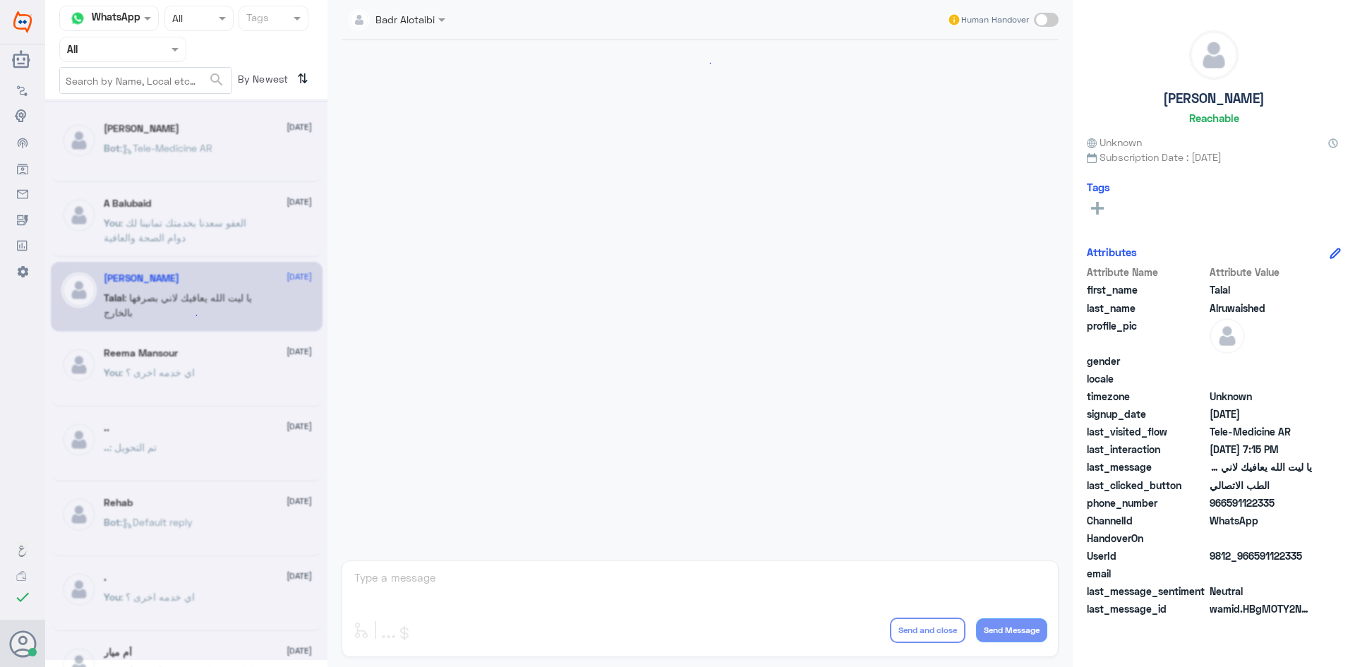
scroll to position [322, 0]
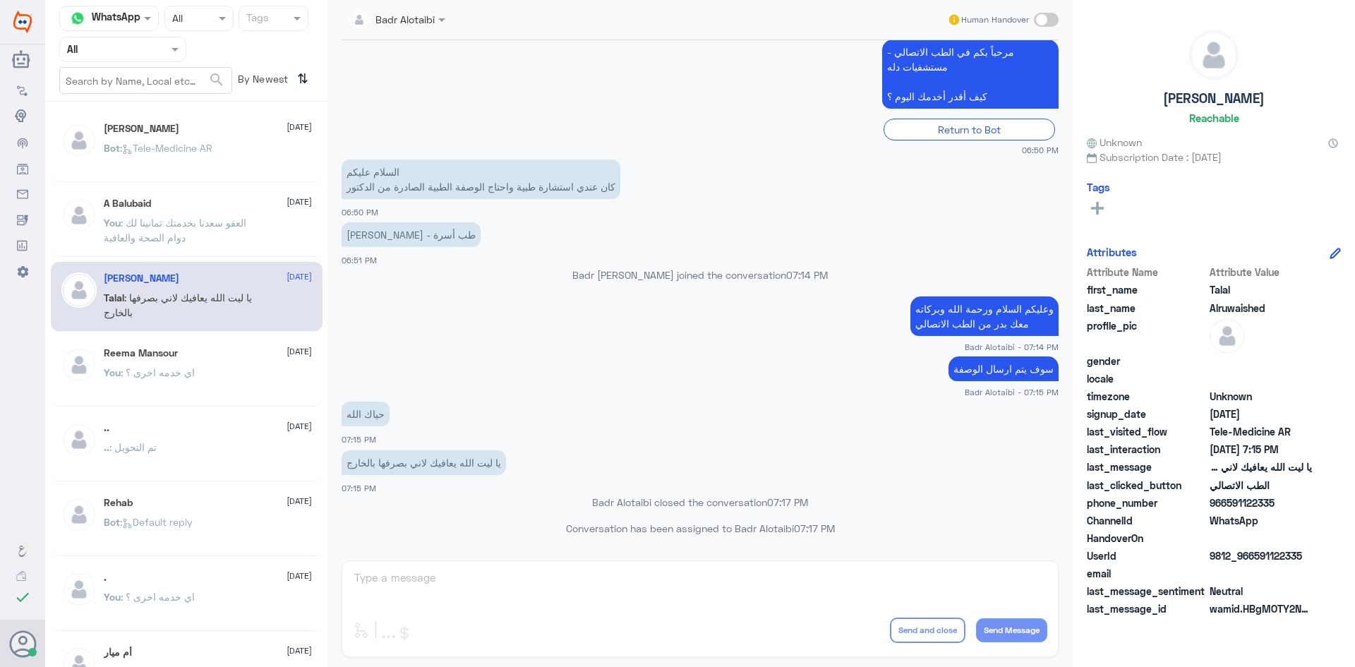
click at [196, 347] on div "Reema Mansour 2 August You : اي خدمه اخرى ؟" at bounding box center [187, 372] width 272 height 70
click at [122, 52] on input "text" at bounding box center [106, 49] width 78 height 16
click at [120, 123] on div "Unassigned" at bounding box center [122, 111] width 127 height 32
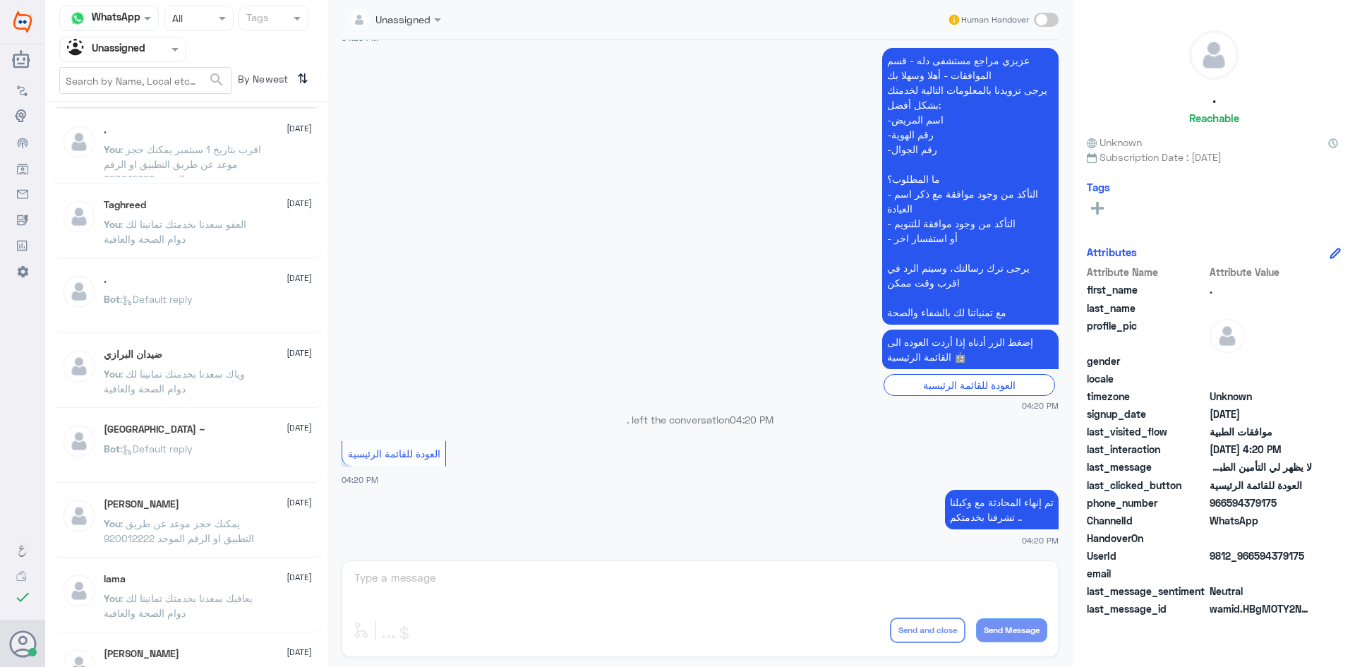
scroll to position [141, 0]
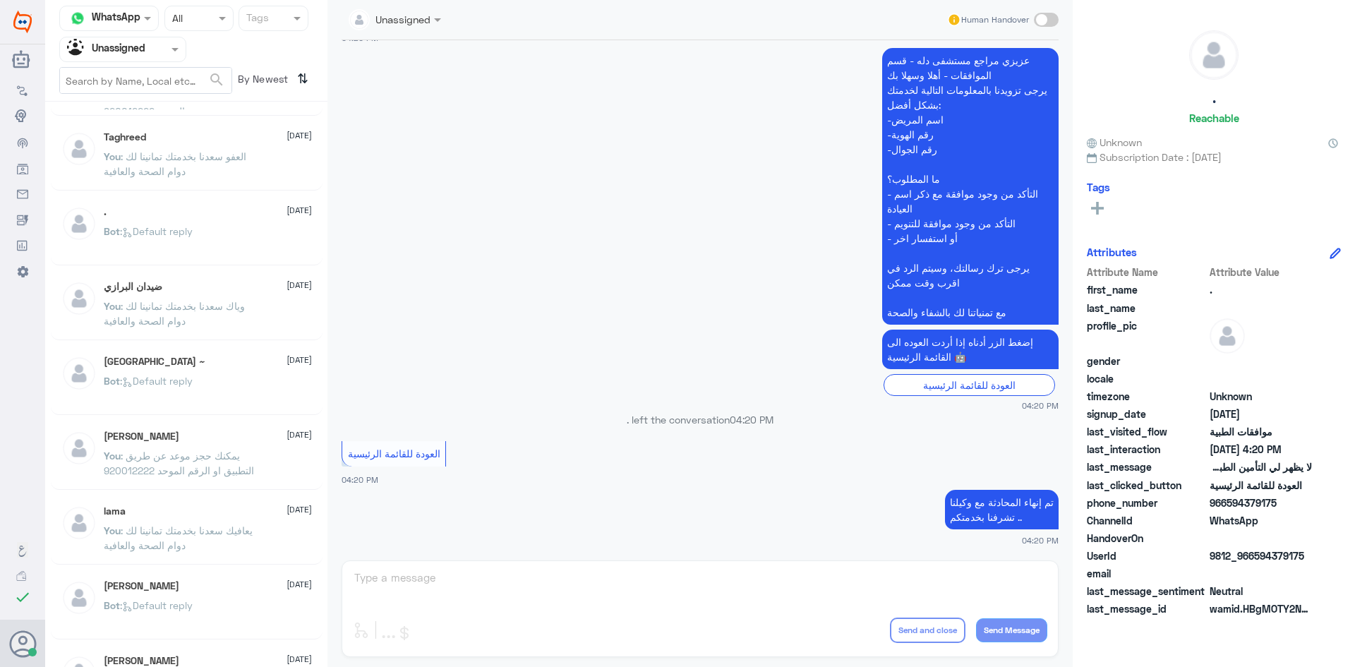
click at [205, 207] on div ". 11 August" at bounding box center [208, 212] width 208 height 12
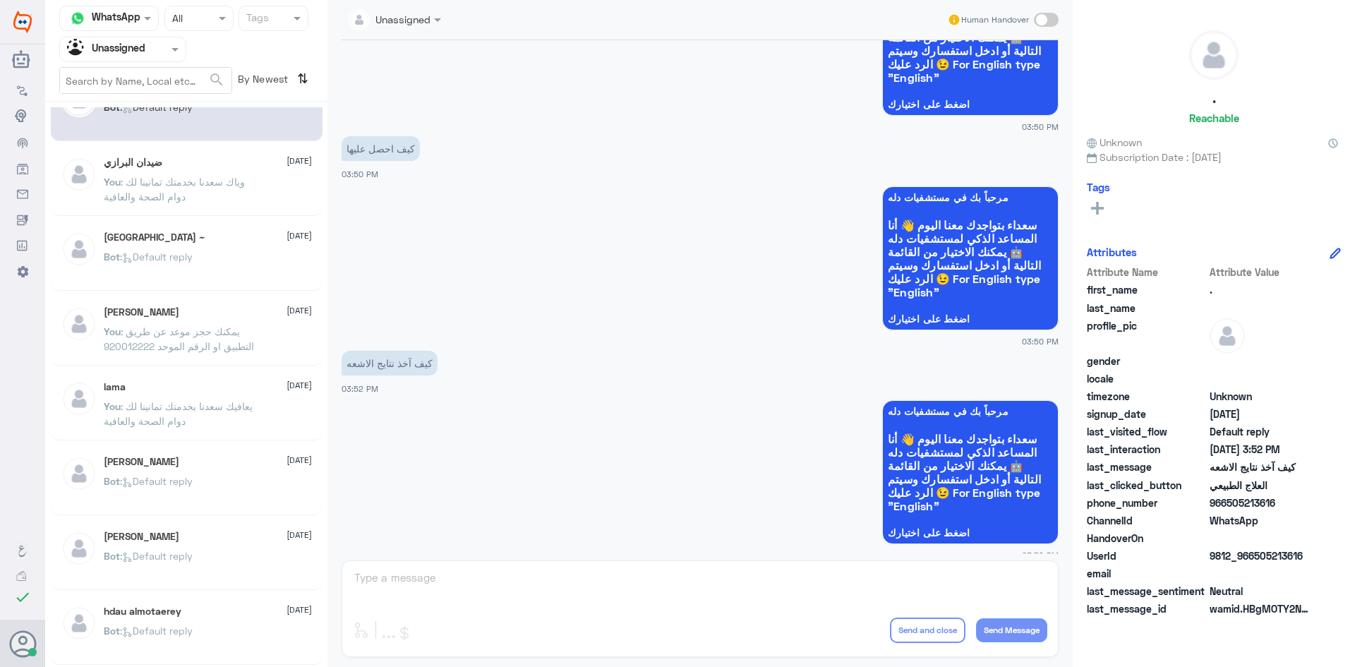
scroll to position [282, 0]
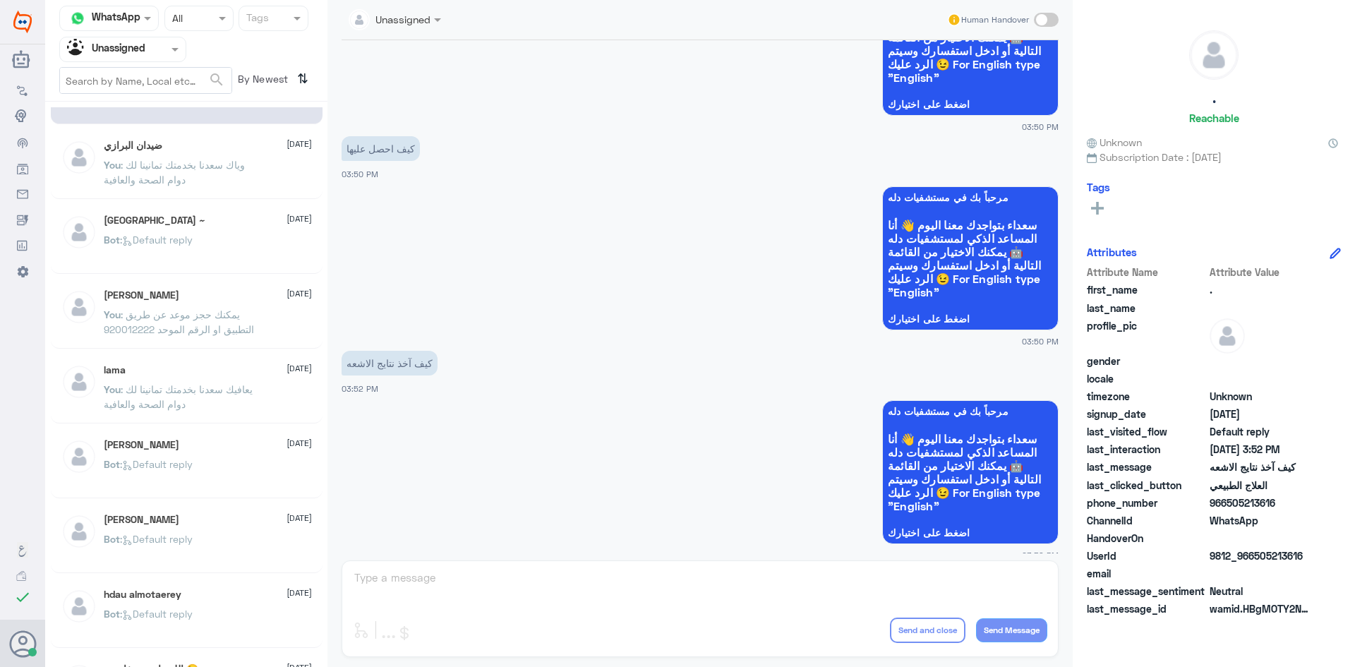
click at [220, 183] on p "You : وياك سعدنا بخدمتك تمانينا لك دوام الصحة والعافية" at bounding box center [183, 174] width 159 height 35
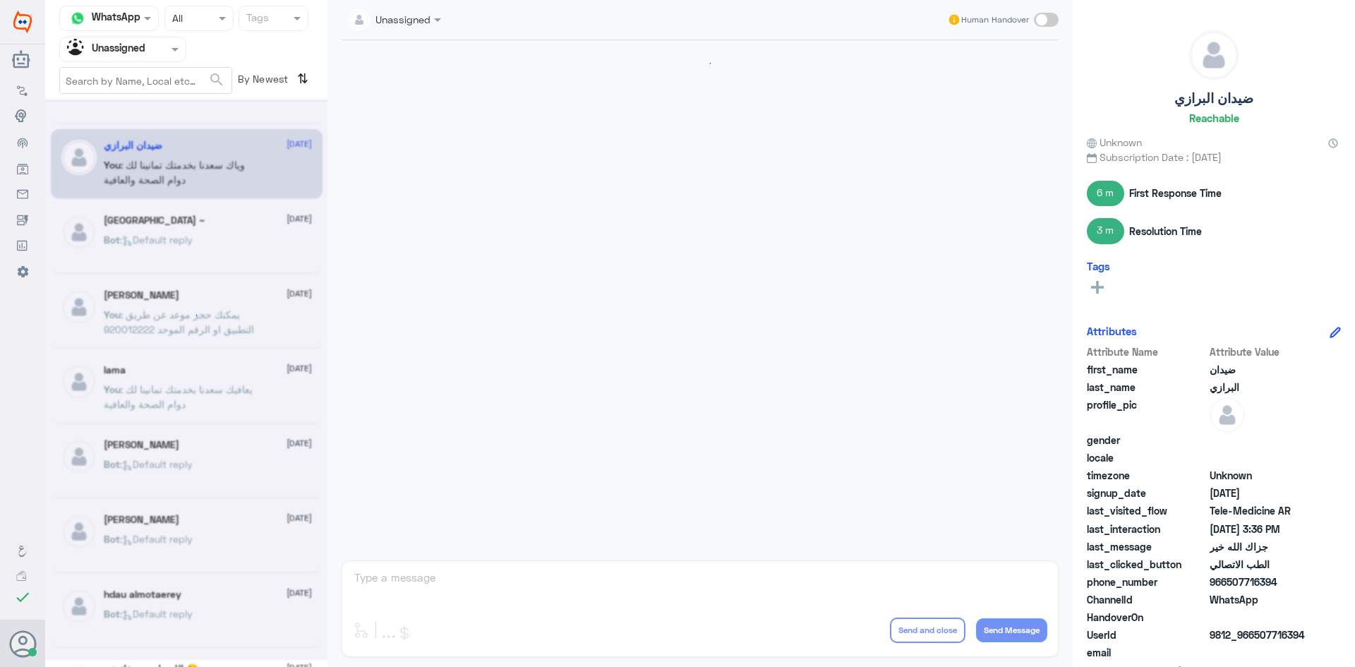
scroll to position [732, 0]
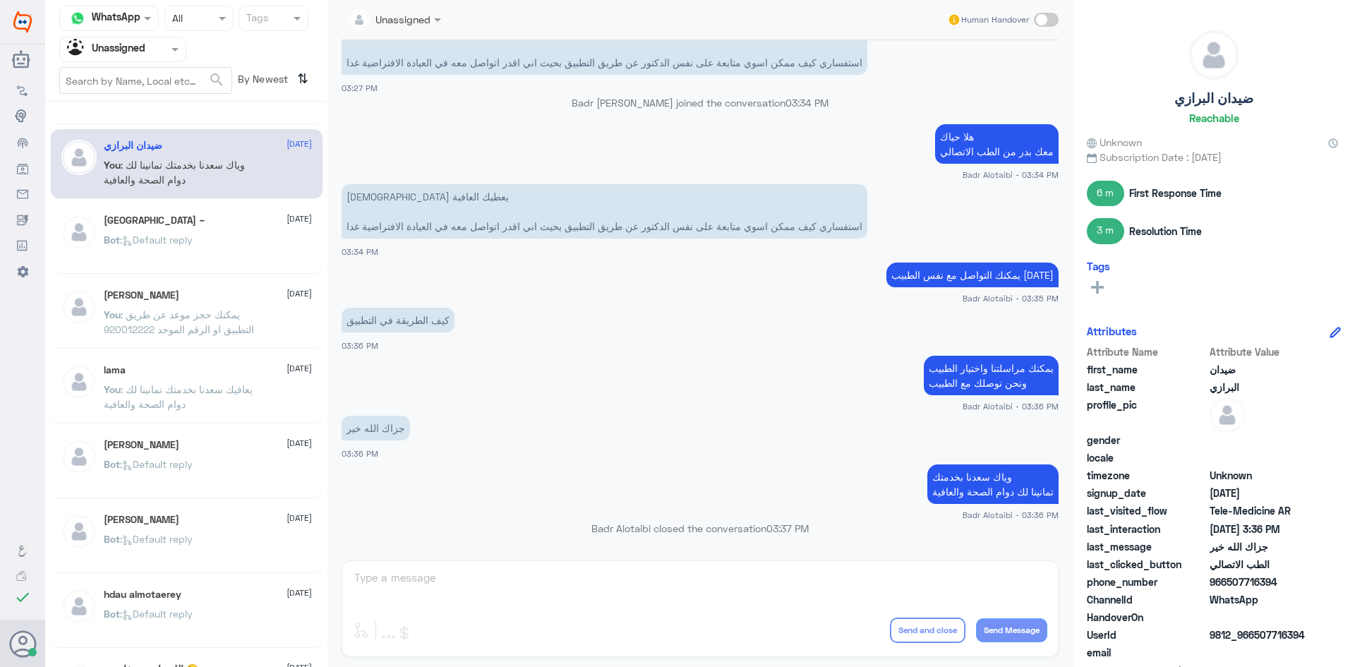
click at [171, 277] on div ". 11 August Bot : موافقات الطبية . 11 August You : اقرب بتاريخ 1 سبتمبر يمكنك ح…" at bounding box center [186, 389] width 282 height 565
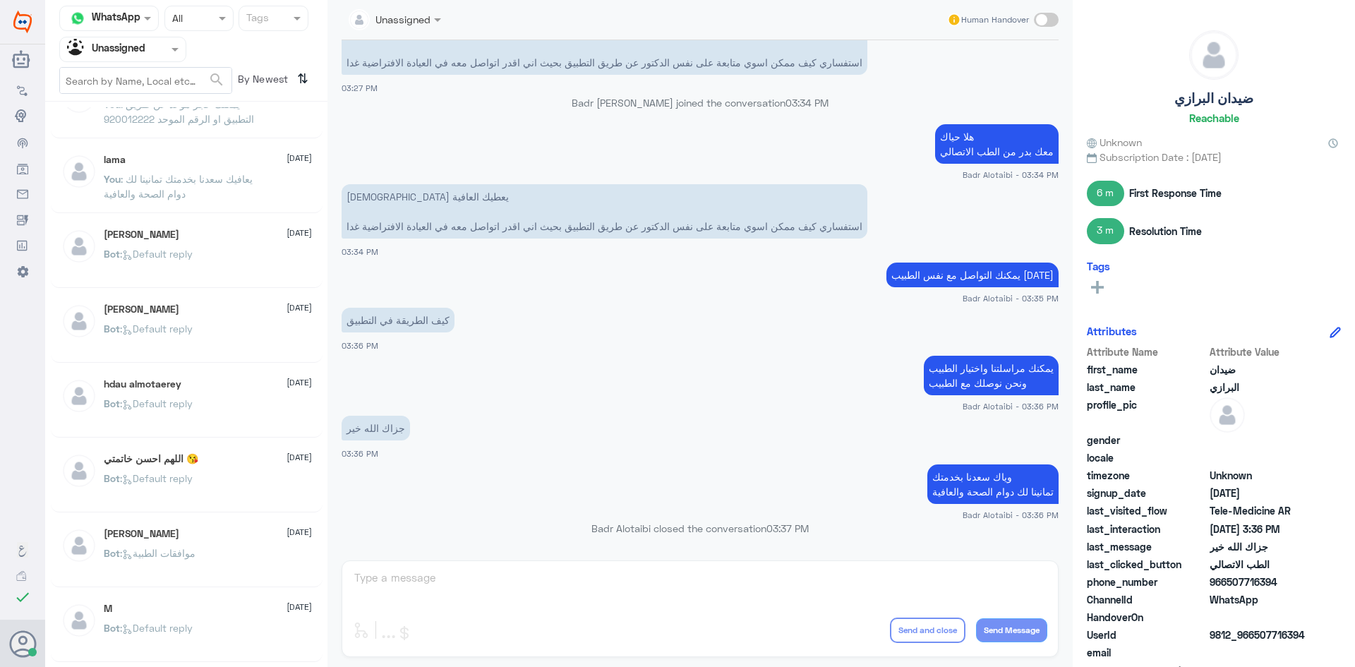
scroll to position [494, 0]
click at [190, 279] on p "Bot : Default reply" at bounding box center [148, 262] width 89 height 35
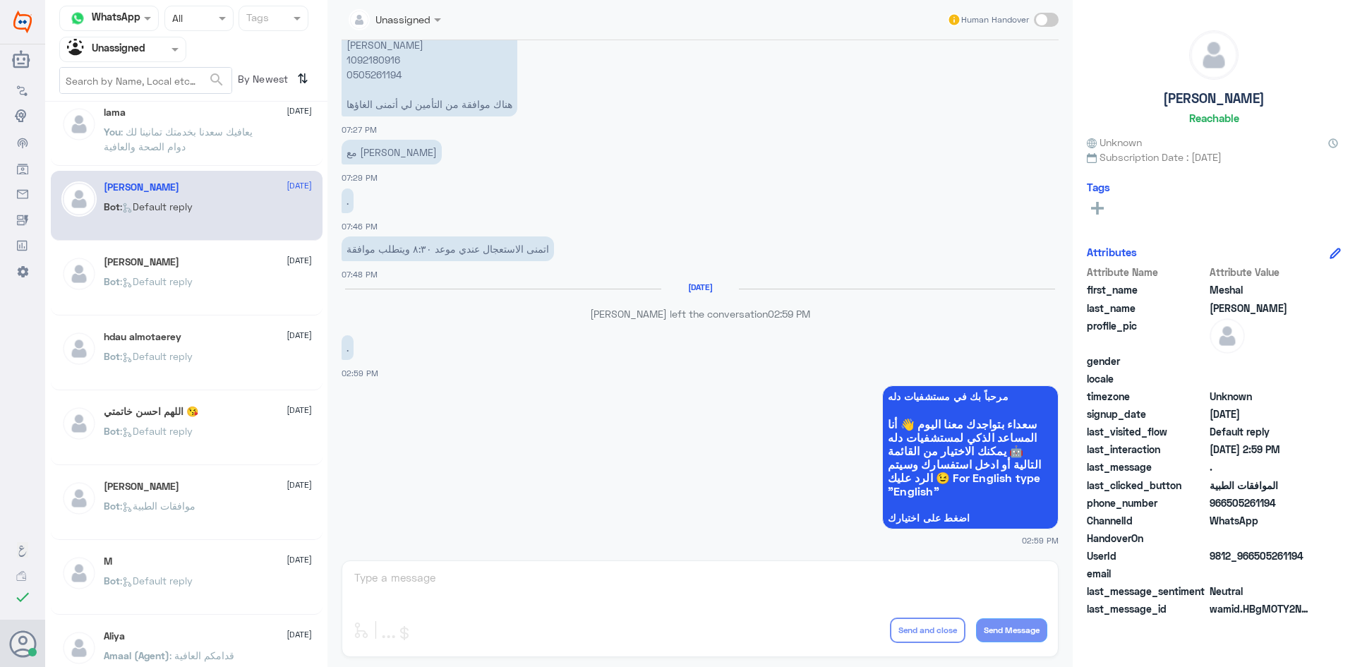
scroll to position [565, 0]
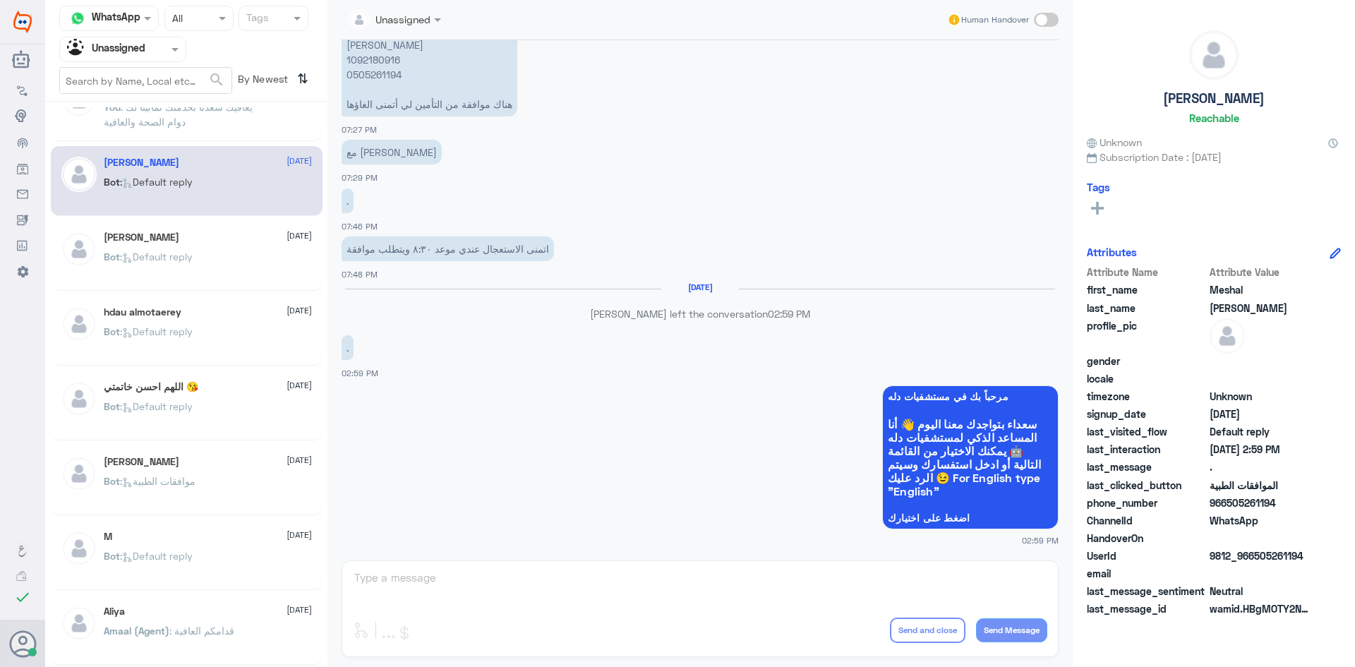
click at [191, 277] on p "Bot : Default reply" at bounding box center [148, 266] width 89 height 35
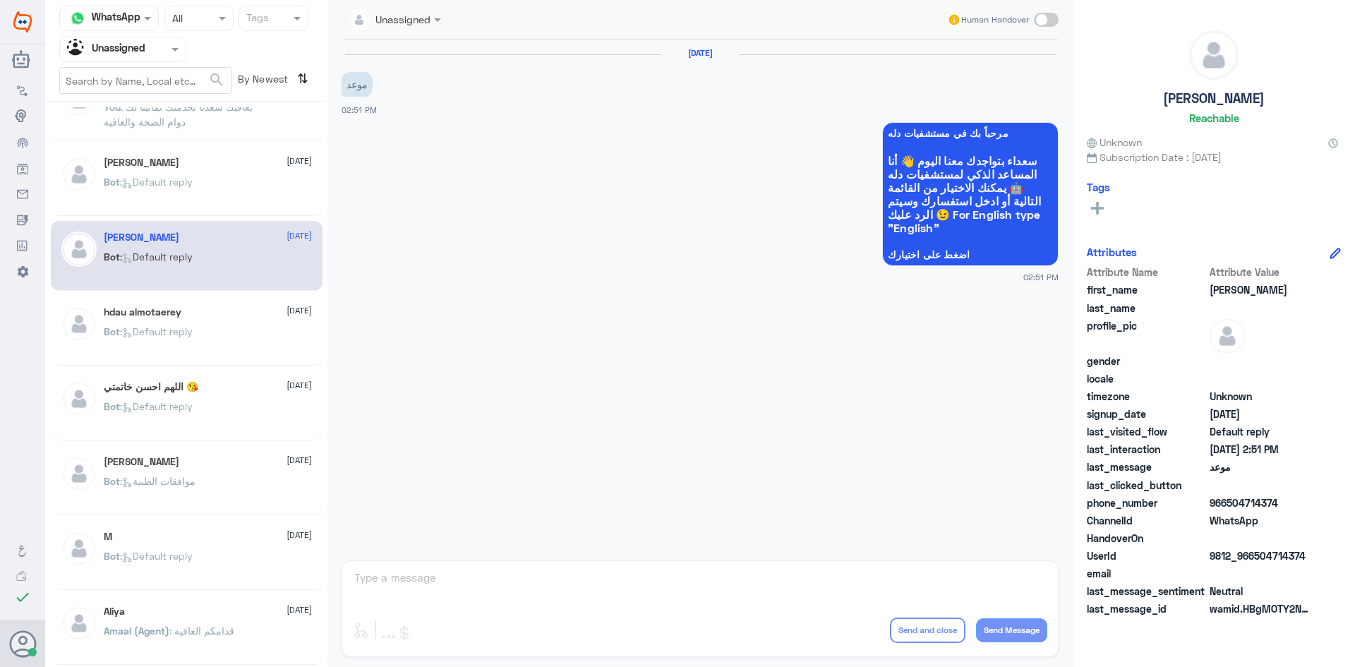
scroll to position [635, 0]
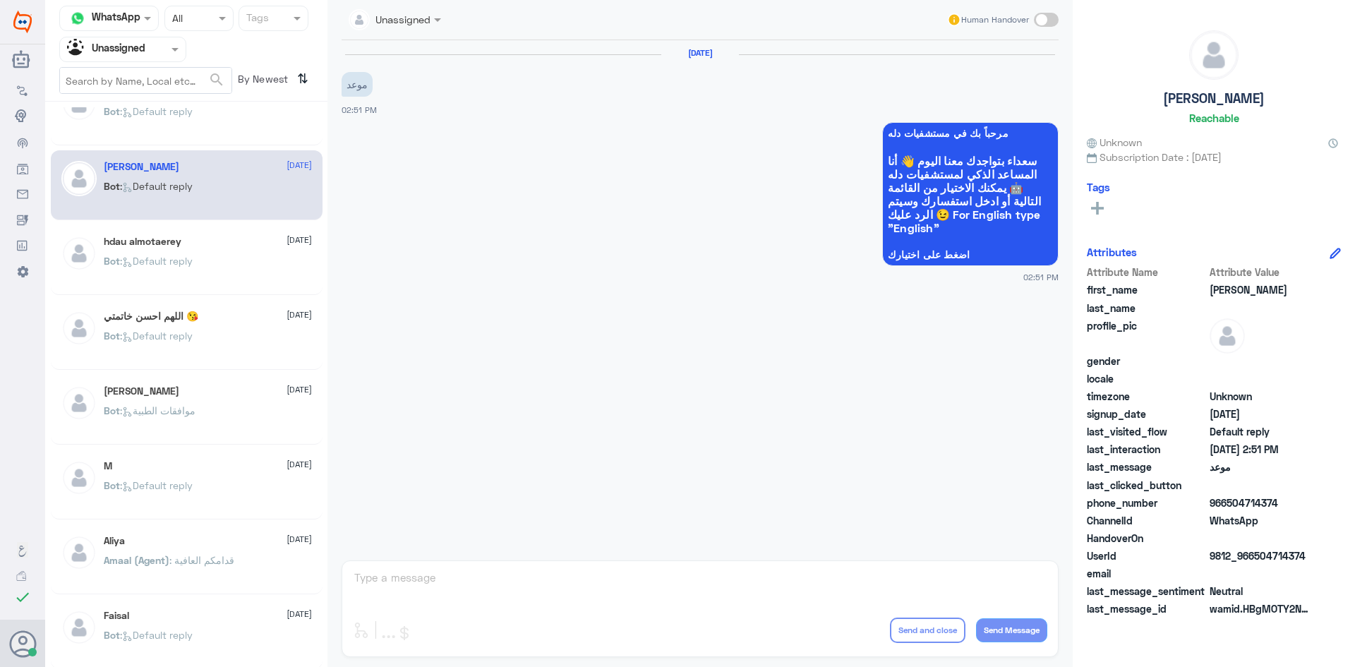
click at [191, 287] on p "Bot : Default reply" at bounding box center [148, 270] width 89 height 35
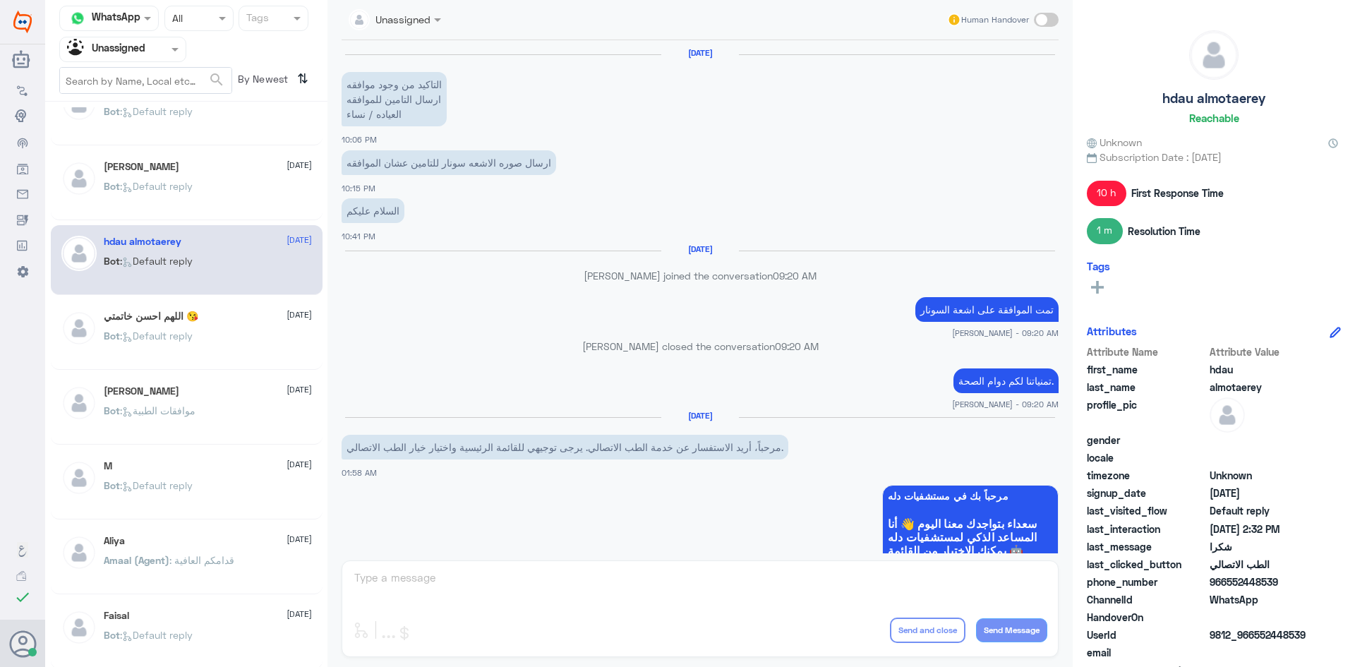
scroll to position [798, 0]
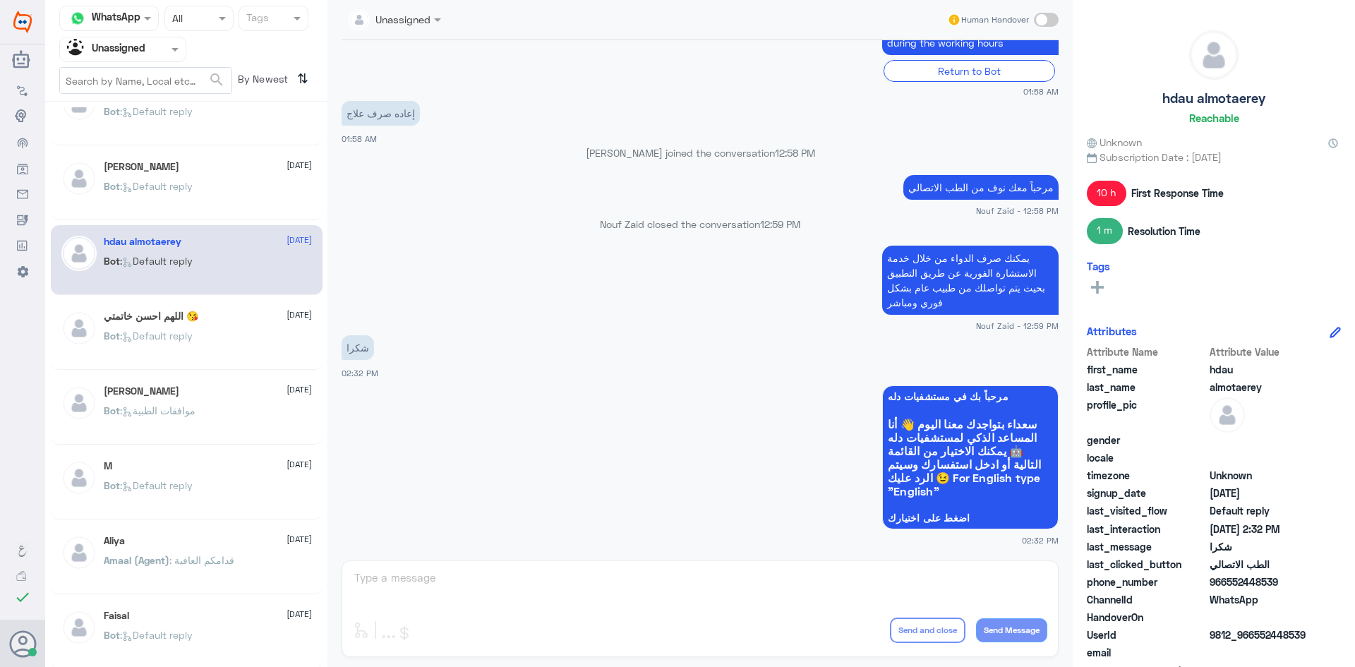
click at [182, 320] on h5 "اللهم احسن خاتمتي 😘" at bounding box center [151, 317] width 95 height 12
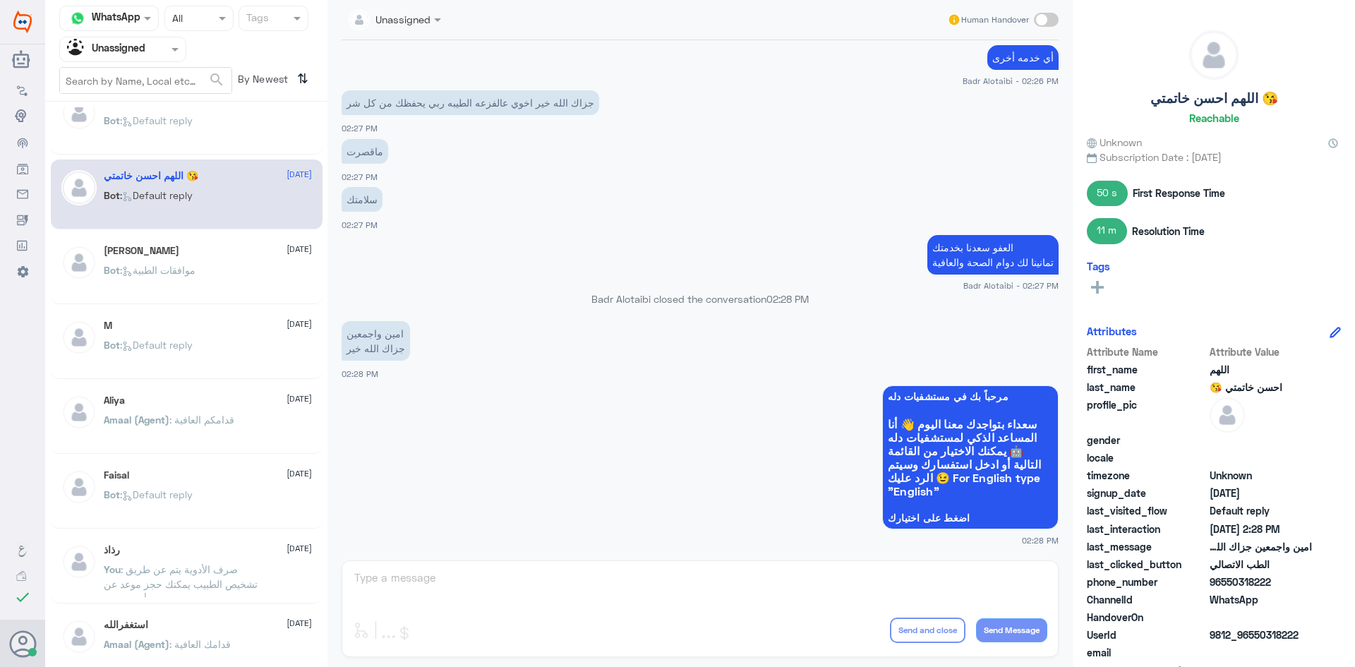
scroll to position [776, 0]
click at [191, 325] on div "M 11 August" at bounding box center [208, 325] width 208 height 12
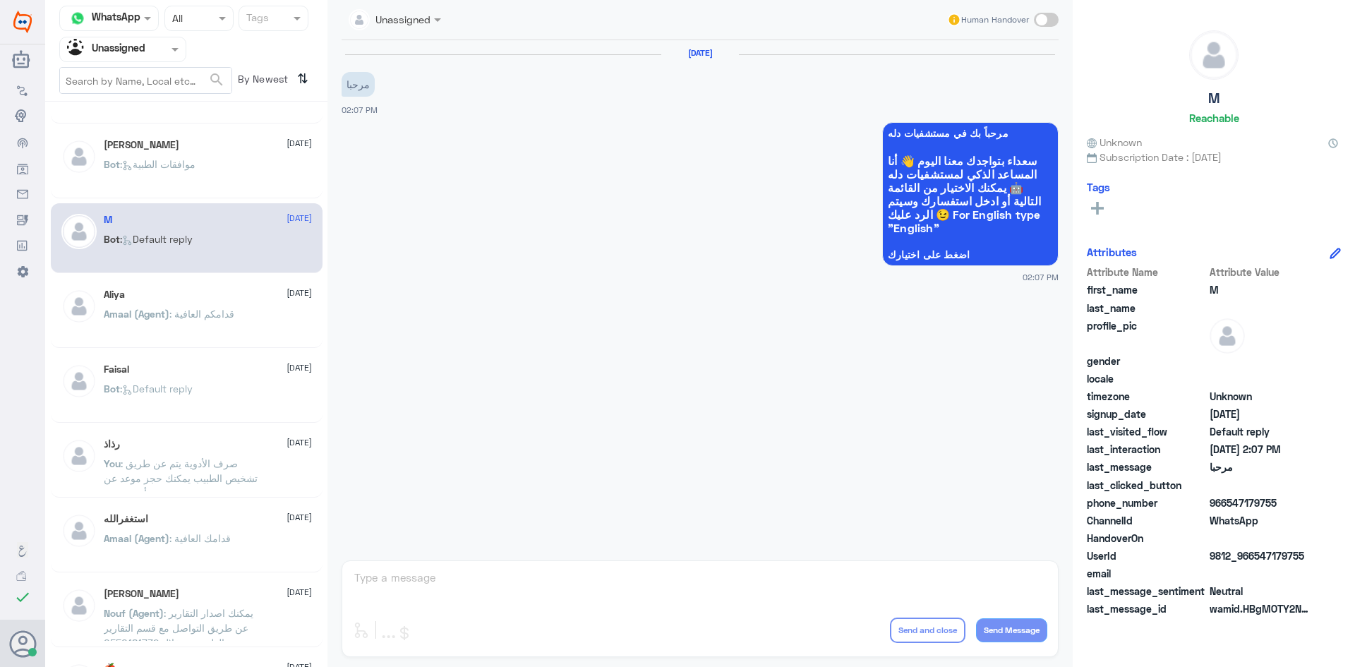
scroll to position [918, 0]
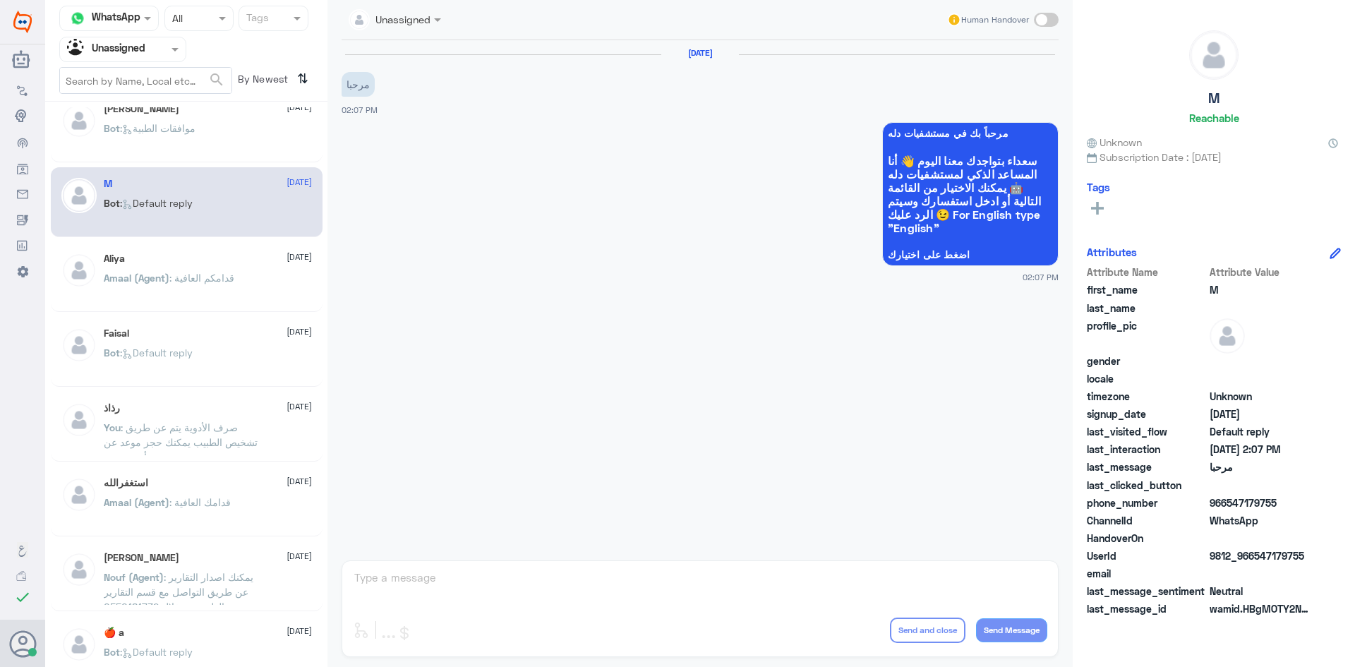
click at [192, 325] on div "Faisal 11 August Bot : Default reply" at bounding box center [187, 352] width 272 height 70
click at [217, 289] on p "Amaal (Agent) : قدامكم العافية" at bounding box center [169, 287] width 131 height 35
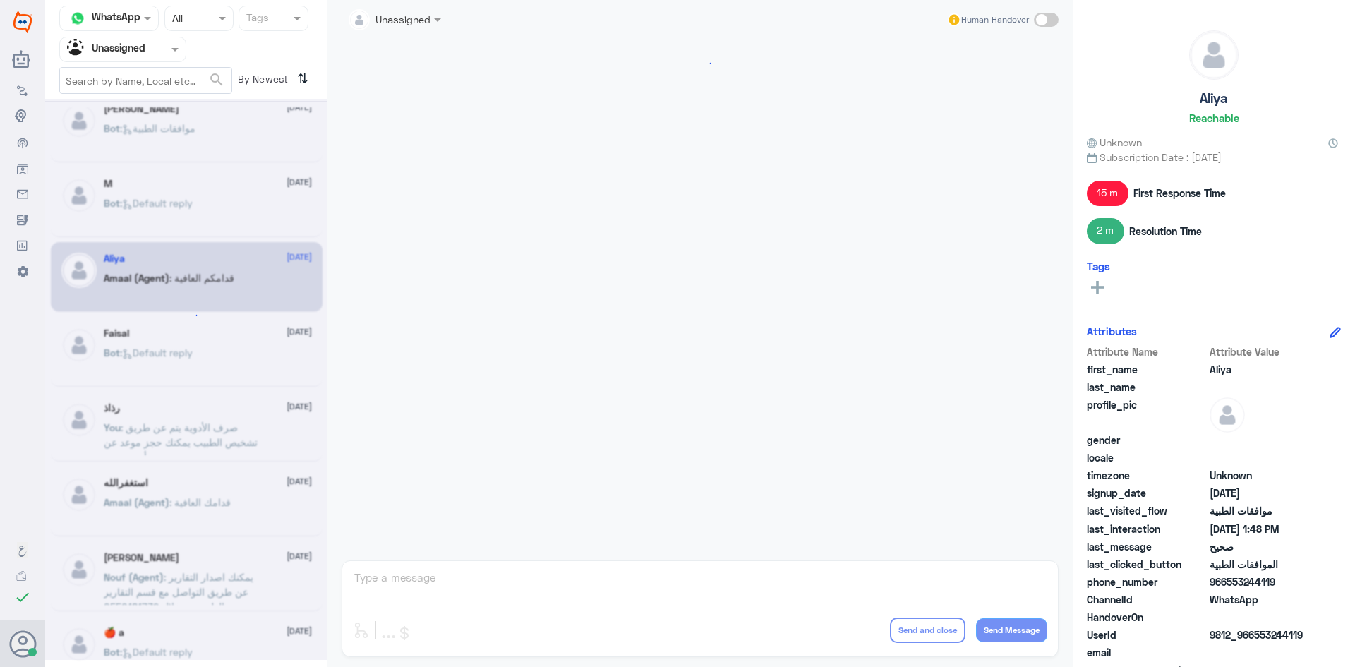
scroll to position [596, 0]
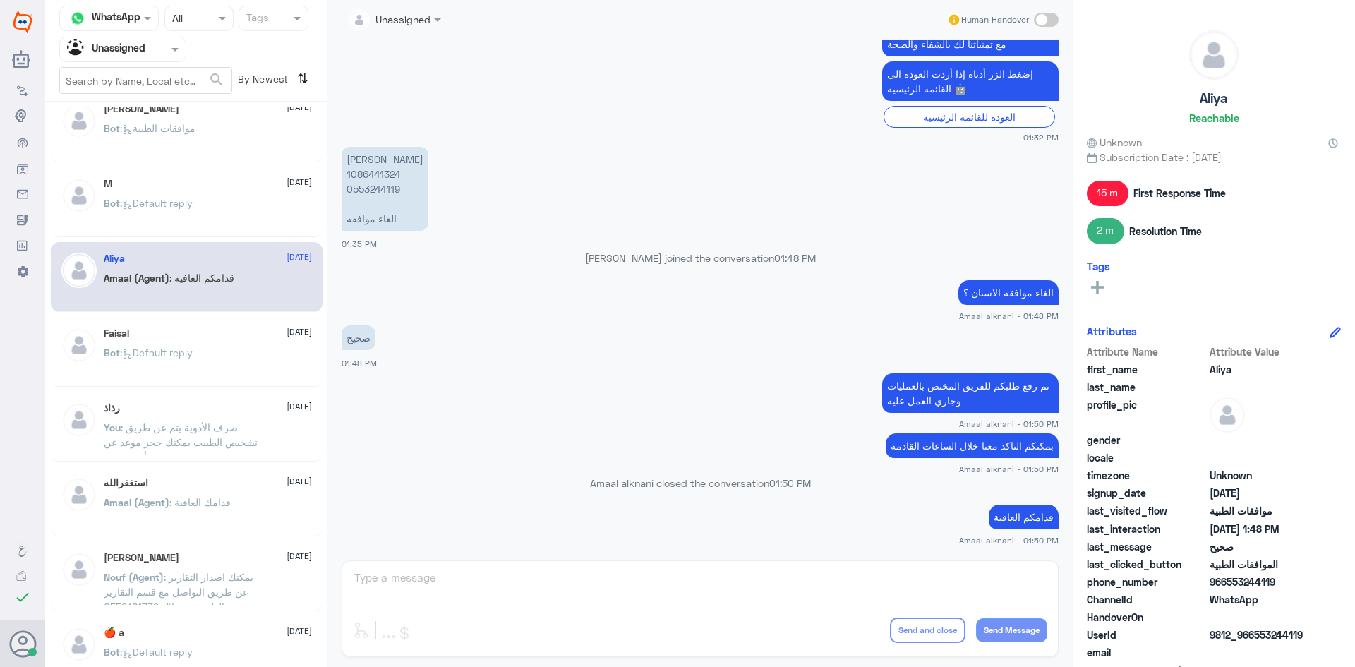
click at [233, 338] on div "Faisal 11 August" at bounding box center [208, 333] width 208 height 12
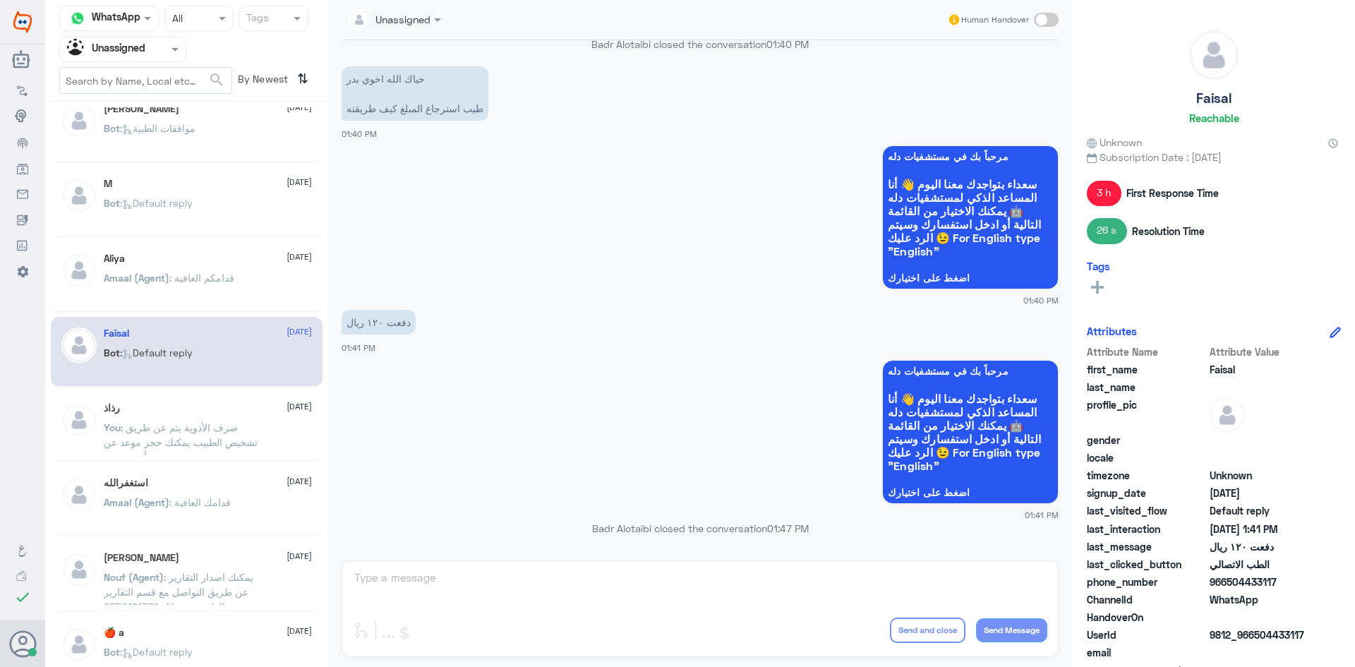
click at [253, 284] on div "Amaal (Agent) : قدامكم العافية" at bounding box center [208, 290] width 208 height 32
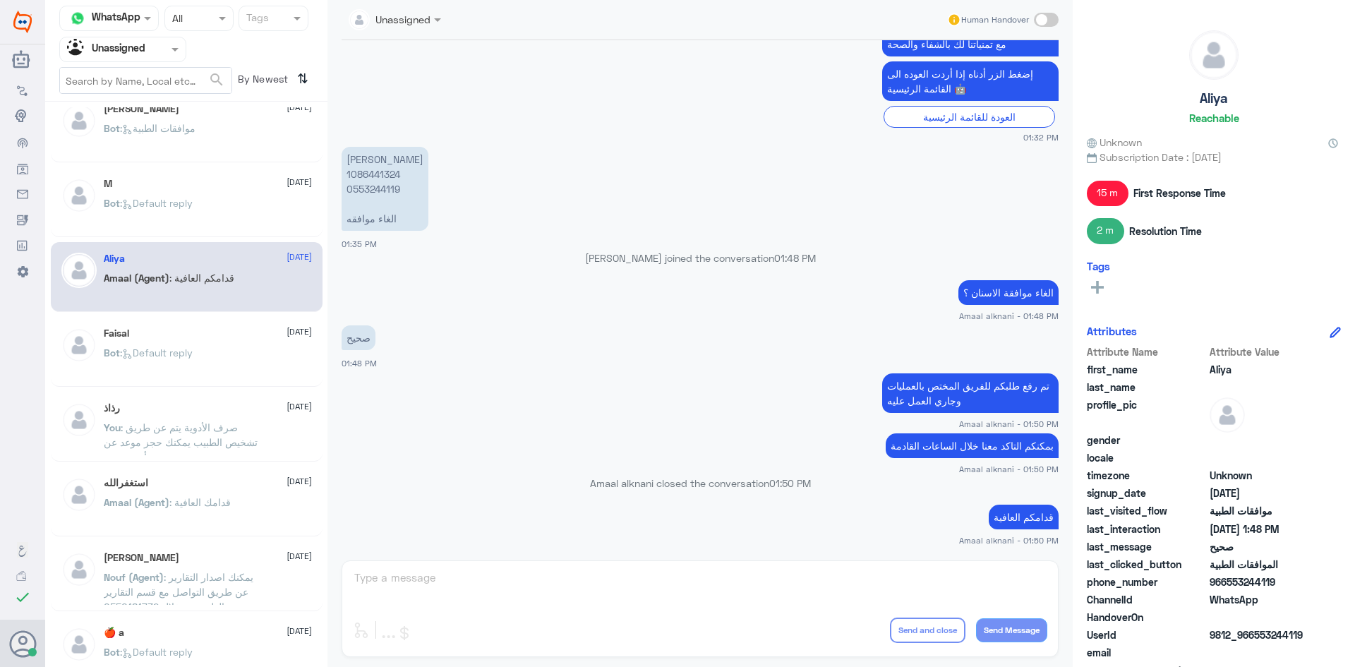
click at [189, 356] on span ": Default reply" at bounding box center [156, 353] width 73 height 12
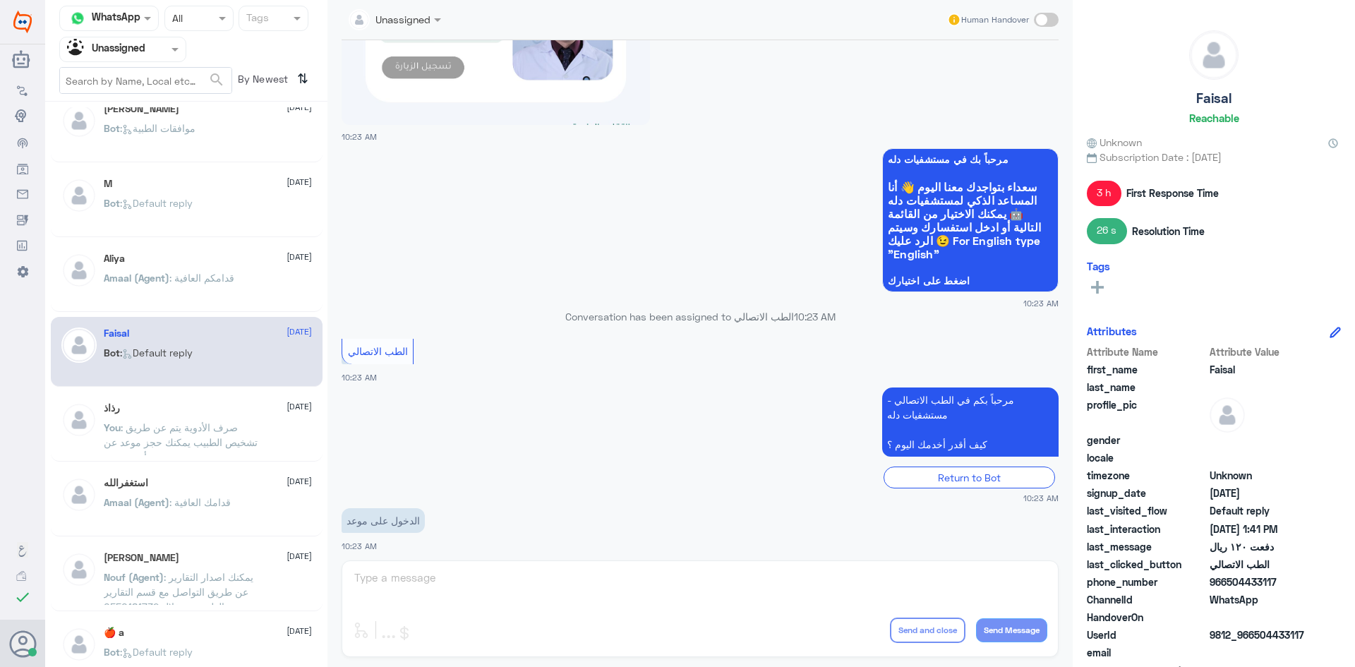
click at [192, 409] on div "رذاذ 11 August" at bounding box center [208, 408] width 208 height 12
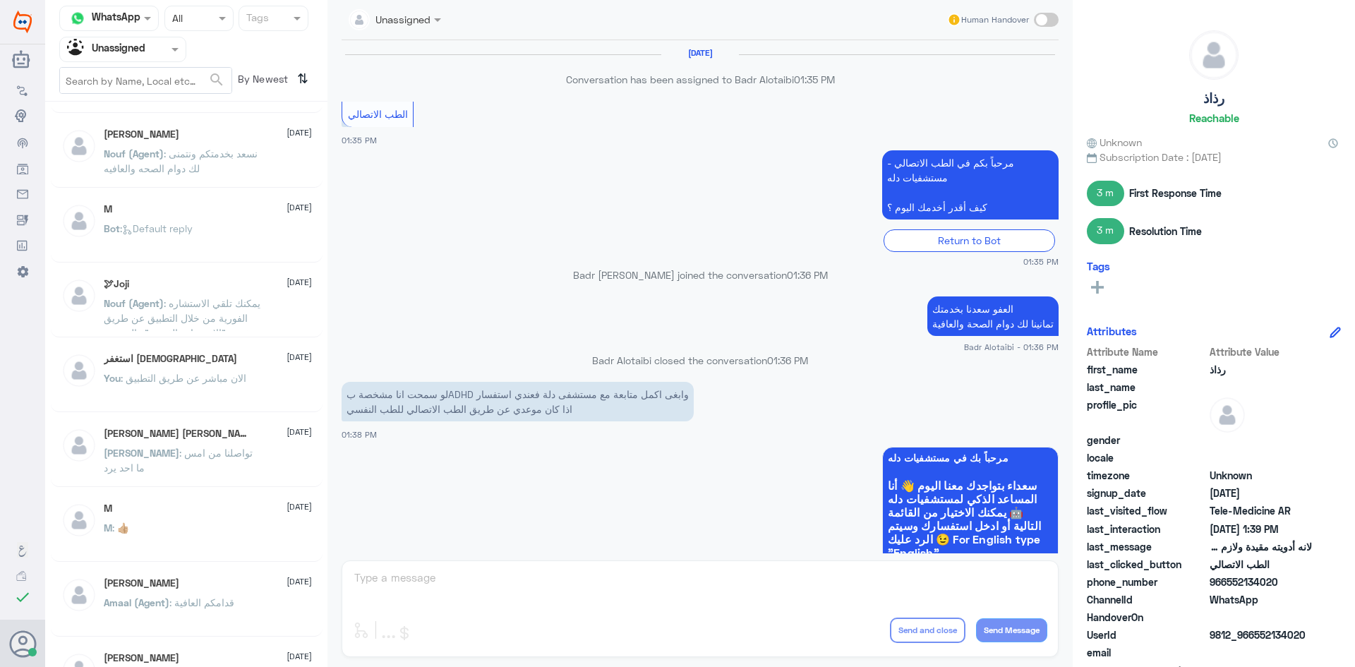
click at [167, 362] on div "استغفر الله 11 August" at bounding box center [208, 359] width 208 height 12
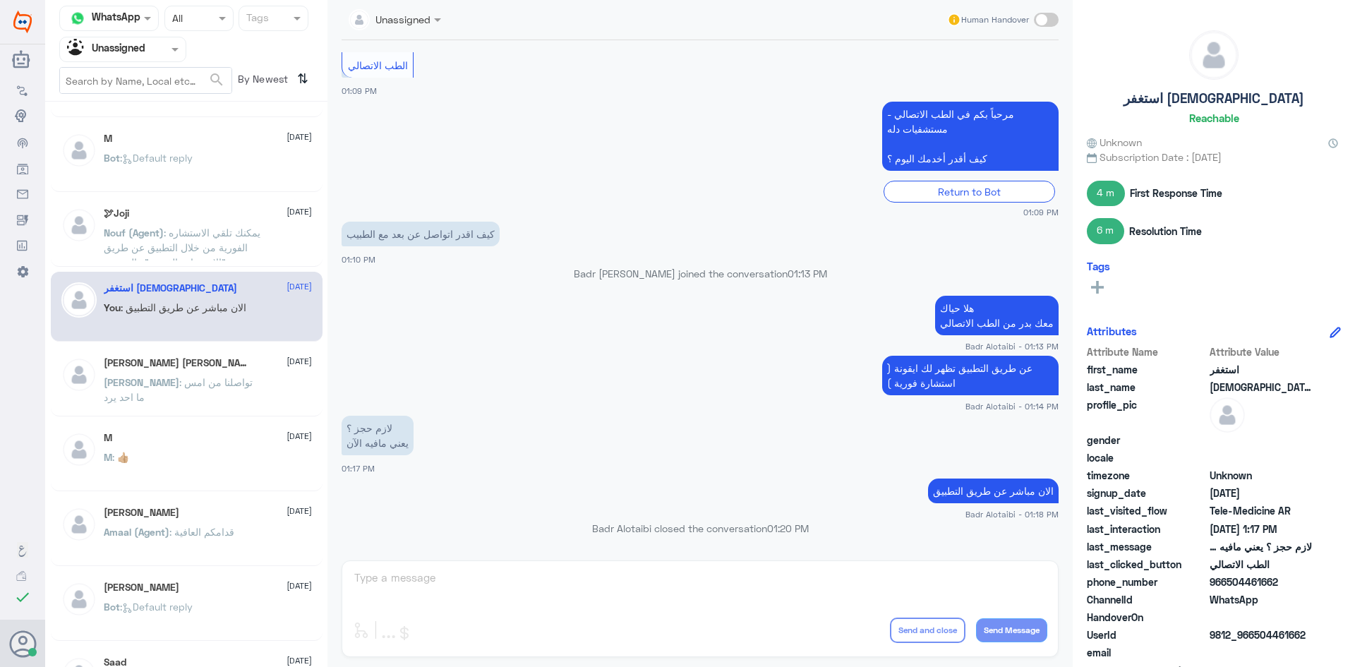
click at [188, 359] on div "محمد آل عجيان 11 August" at bounding box center [208, 363] width 208 height 12
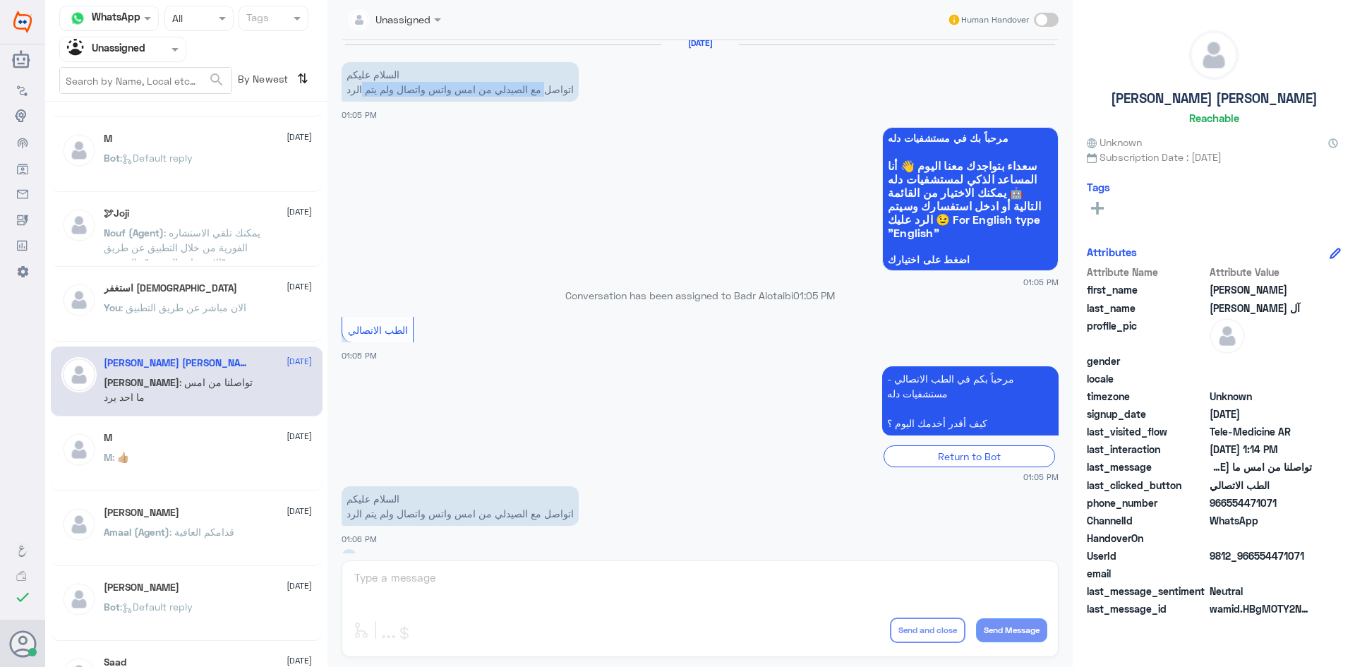
drag, startPoint x: 543, startPoint y: 93, endPoint x: 359, endPoint y: 89, distance: 184.3
click at [359, 89] on p "السلام عليكم اتواصل مع الصيدلي من امس واتس واتصال ولم يتم الرد" at bounding box center [460, 82] width 237 height 40
click at [476, 80] on p "السلام عليكم اتواصل مع الصيدلي من امس واتس واتصال ولم يتم الرد" at bounding box center [460, 82] width 237 height 40
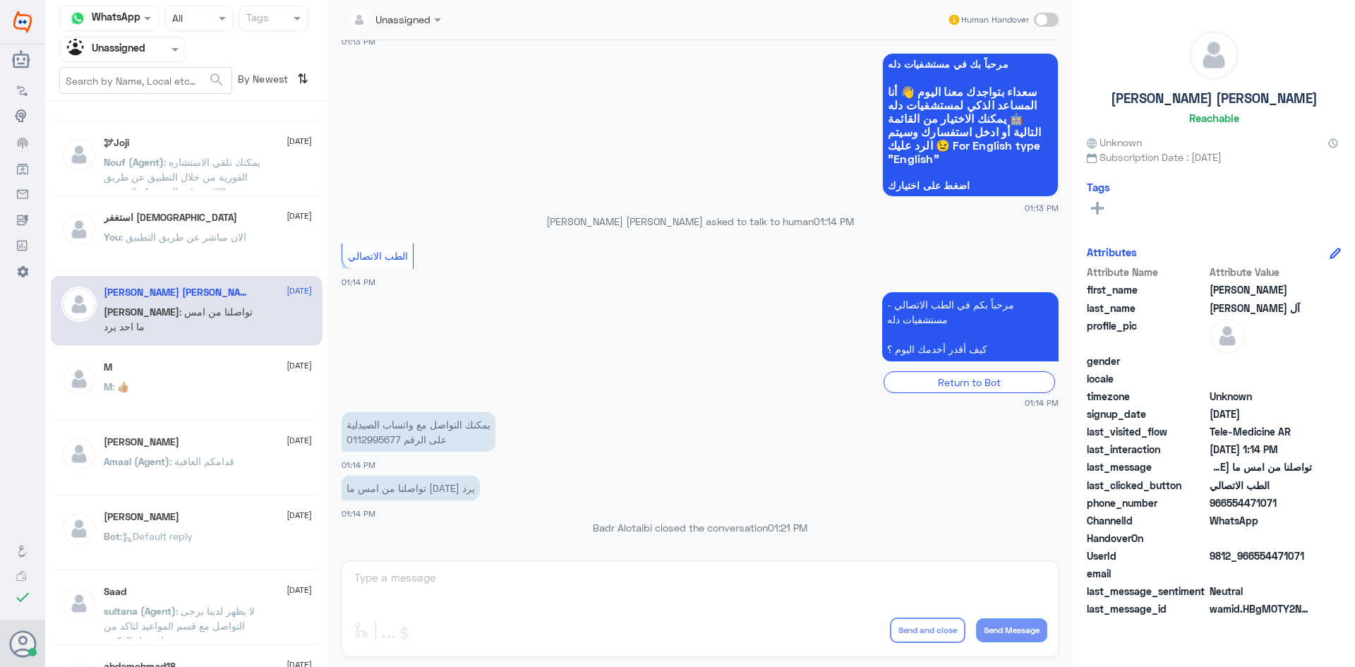
click at [175, 361] on div "M 11 August" at bounding box center [208, 367] width 208 height 12
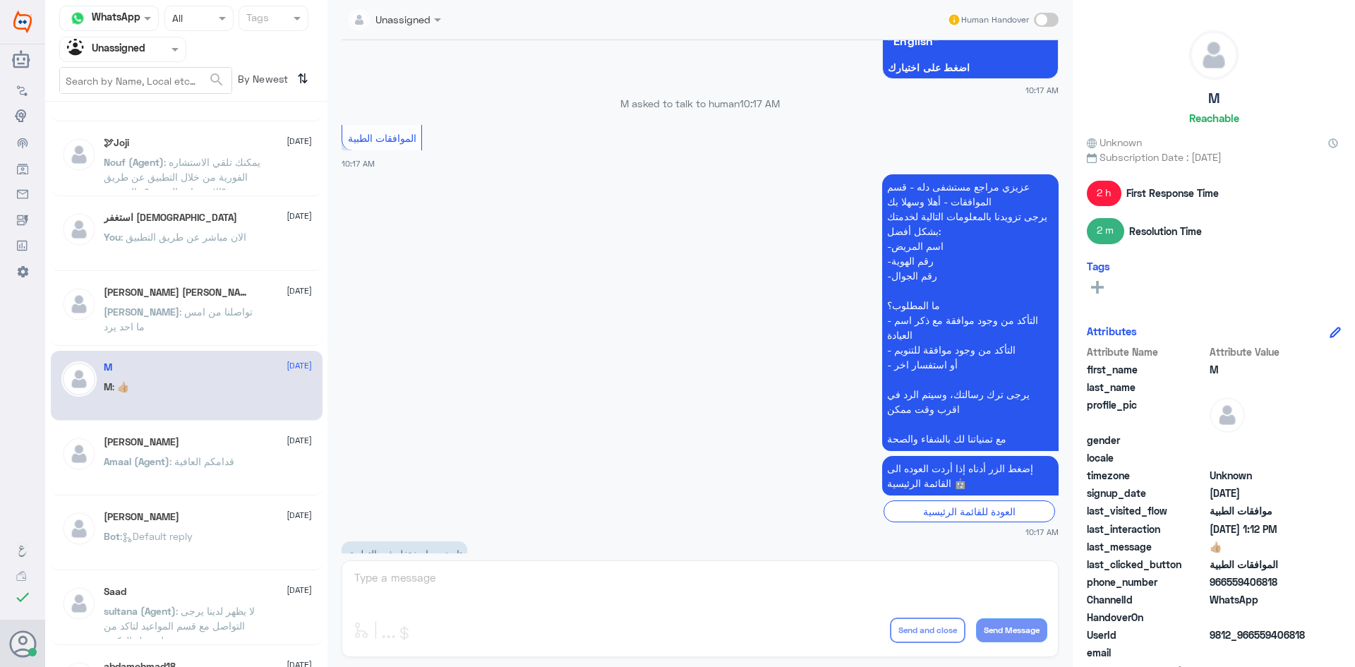
click at [251, 467] on div "Amaal (Agent) : قدامكم العافية" at bounding box center [208, 473] width 208 height 32
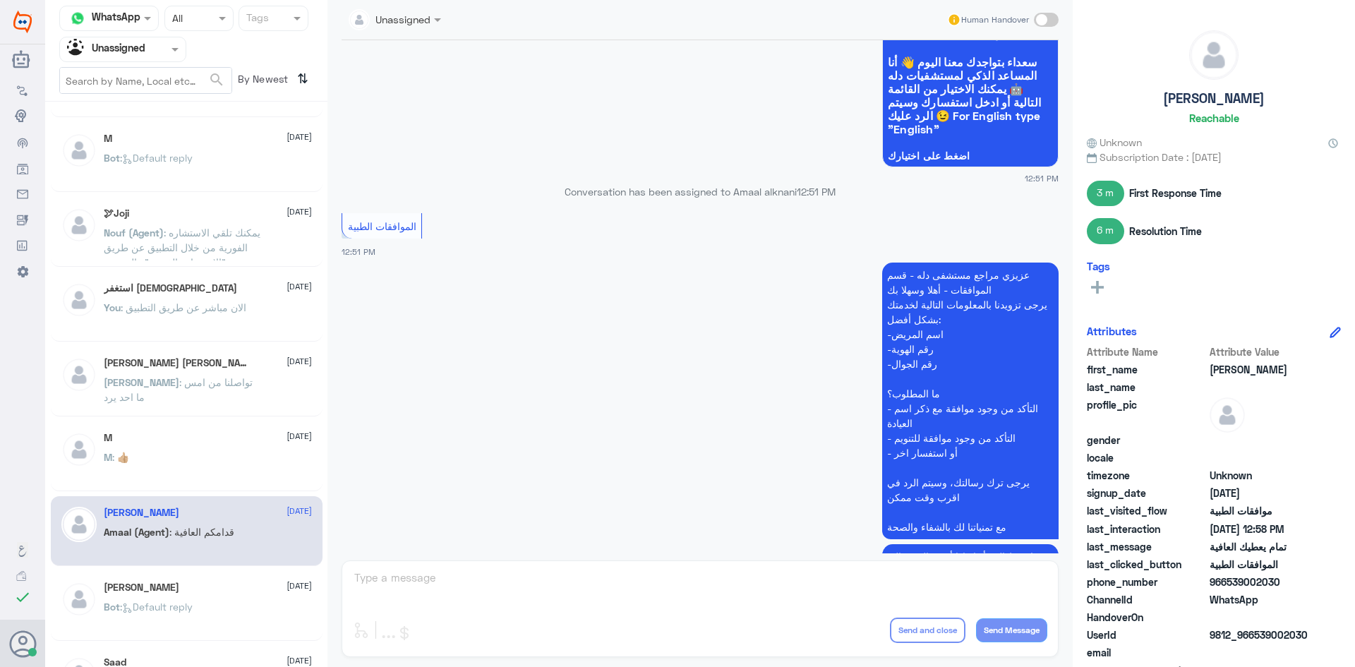
scroll to position [360, 0]
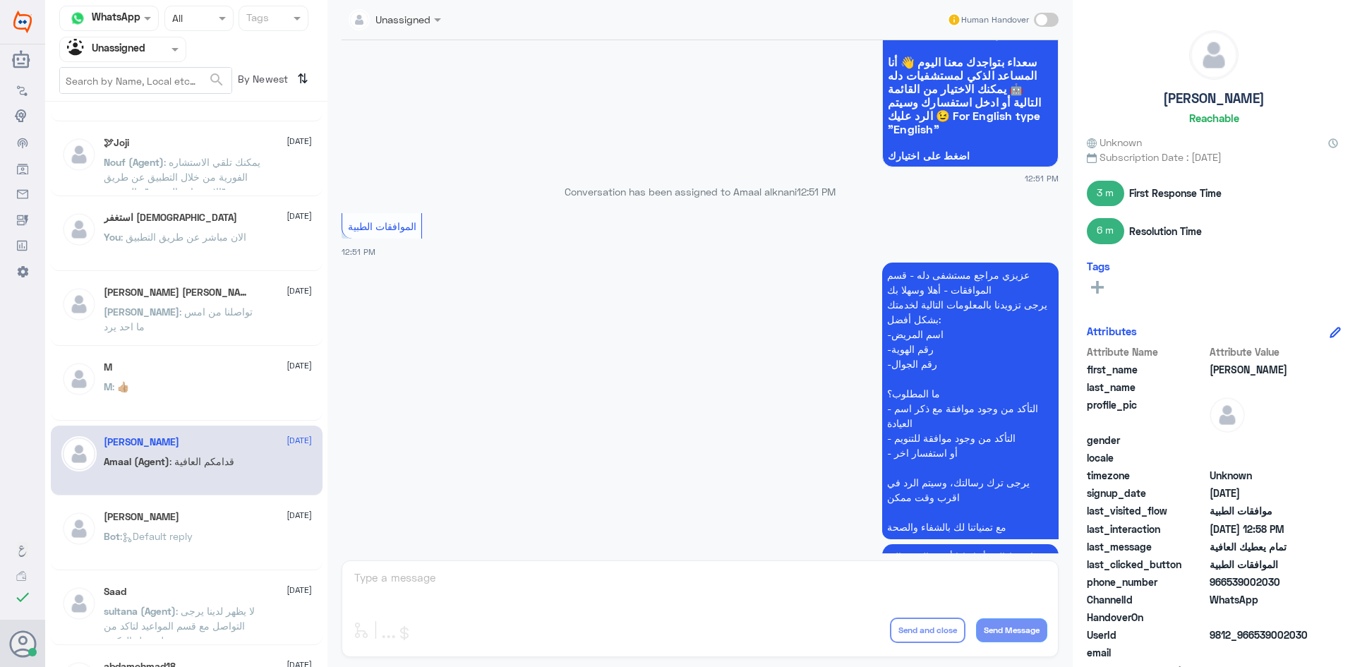
click at [183, 483] on p "Amaal (Agent) : قدامكم العافية" at bounding box center [169, 471] width 131 height 35
click at [179, 525] on div "Abu Zakariyya 11 August Bot : Default reply" at bounding box center [208, 537] width 208 height 53
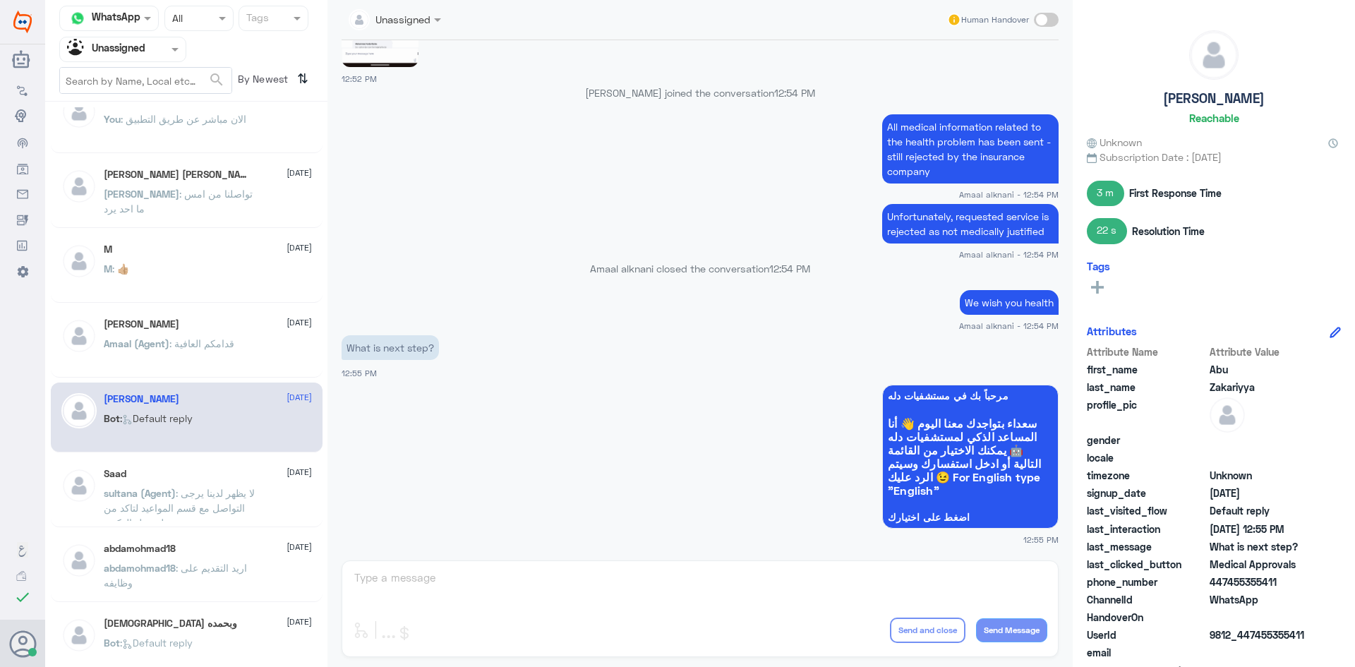
scroll to position [501, 0]
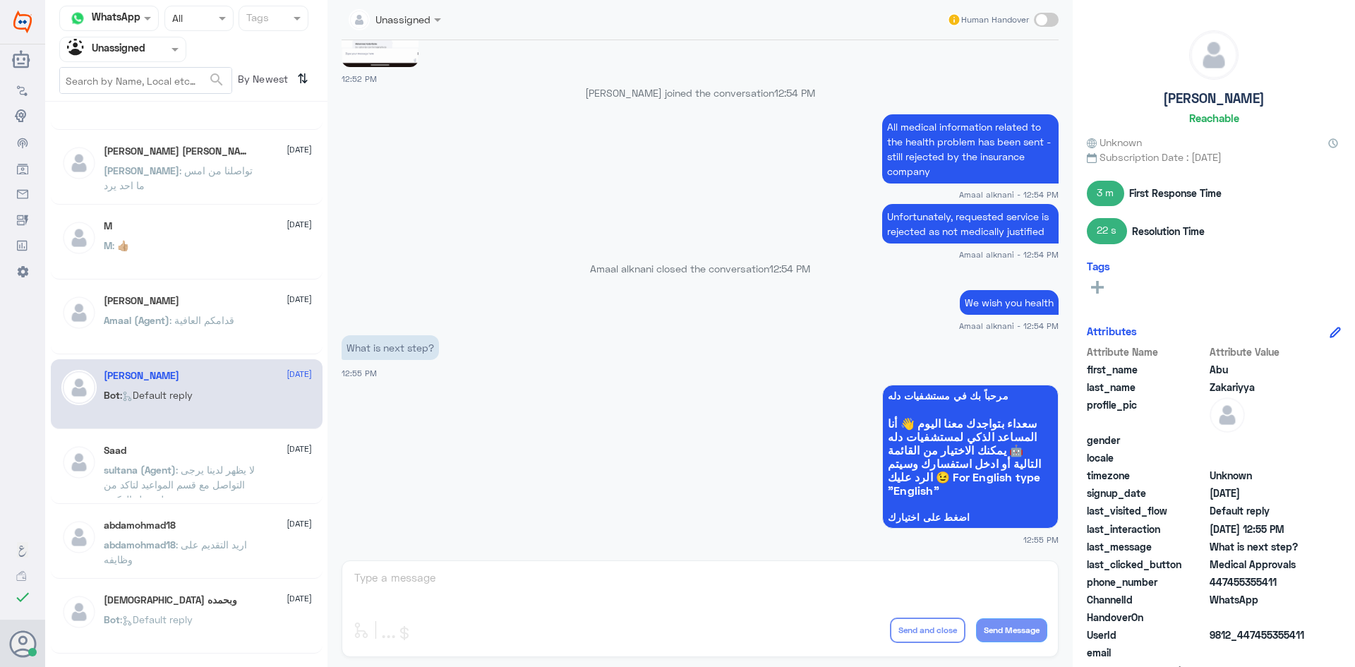
click at [210, 446] on div "Saad 11 August" at bounding box center [208, 451] width 208 height 12
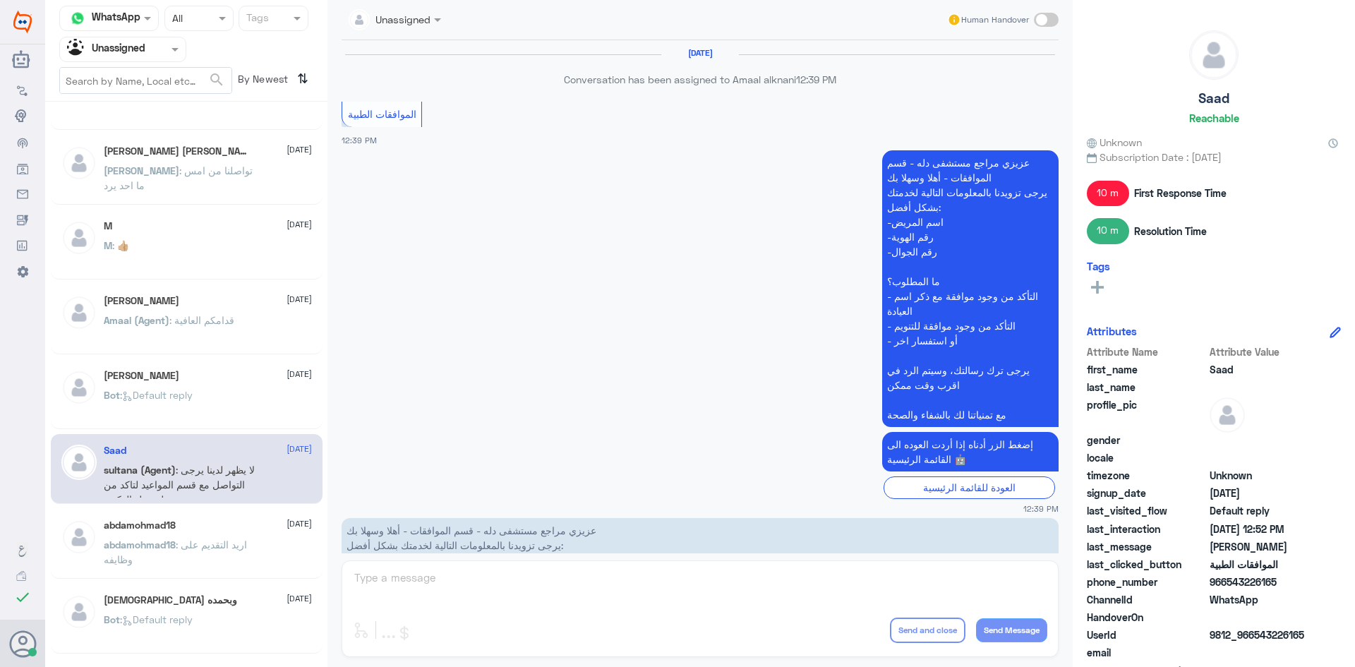
scroll to position [1260, 0]
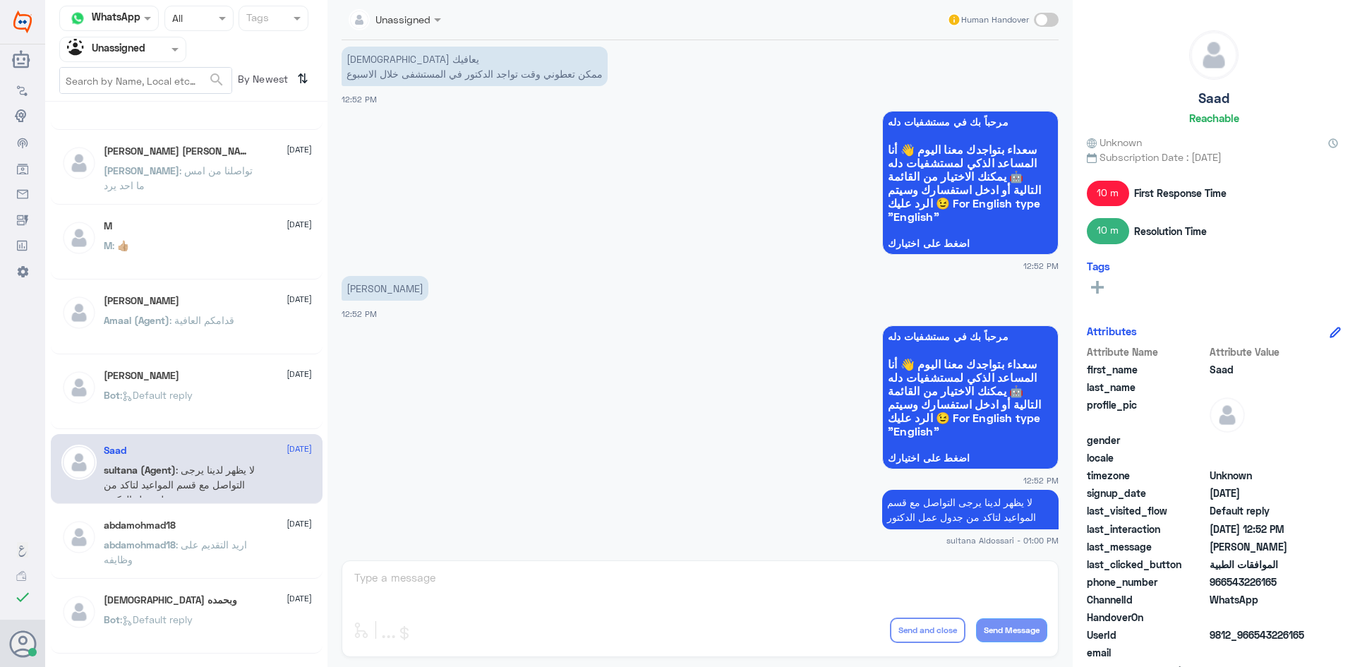
click at [220, 539] on span ": اريد التقديم على وظايفه" at bounding box center [175, 552] width 143 height 27
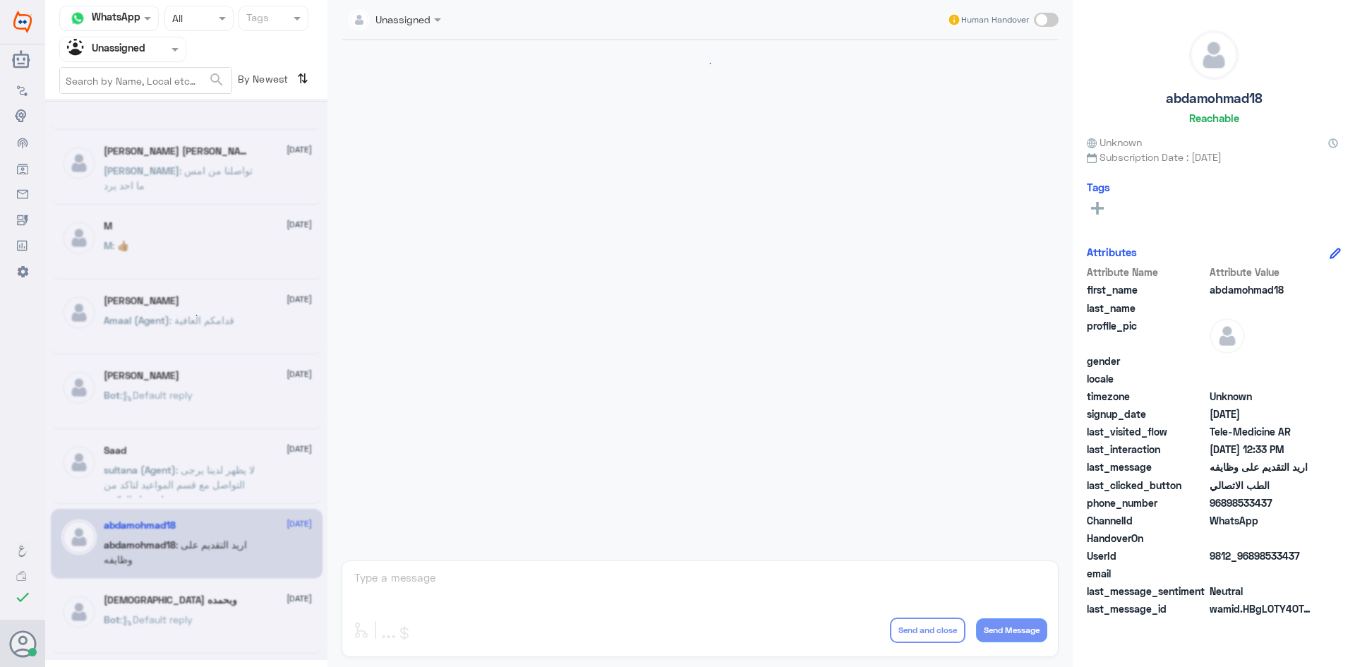
scroll to position [220, 0]
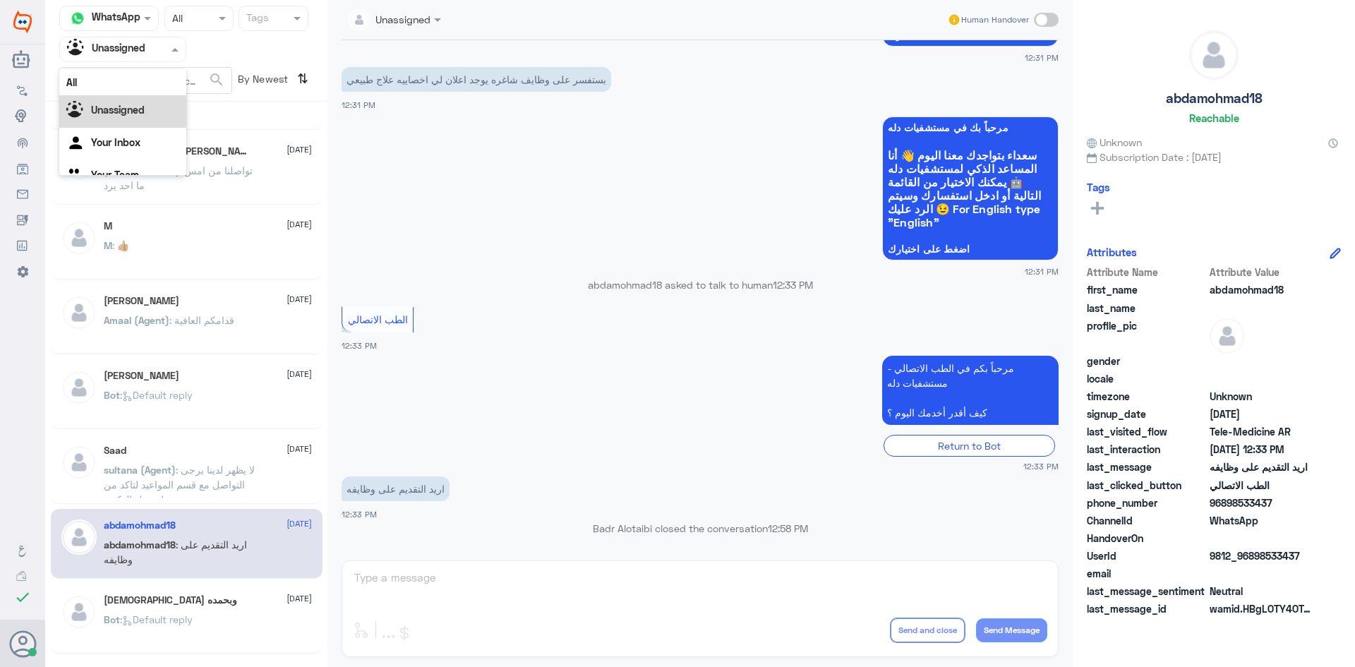
click at [141, 56] on input "text" at bounding box center [106, 49] width 78 height 16
click at [121, 80] on div "All" at bounding box center [122, 82] width 127 height 26
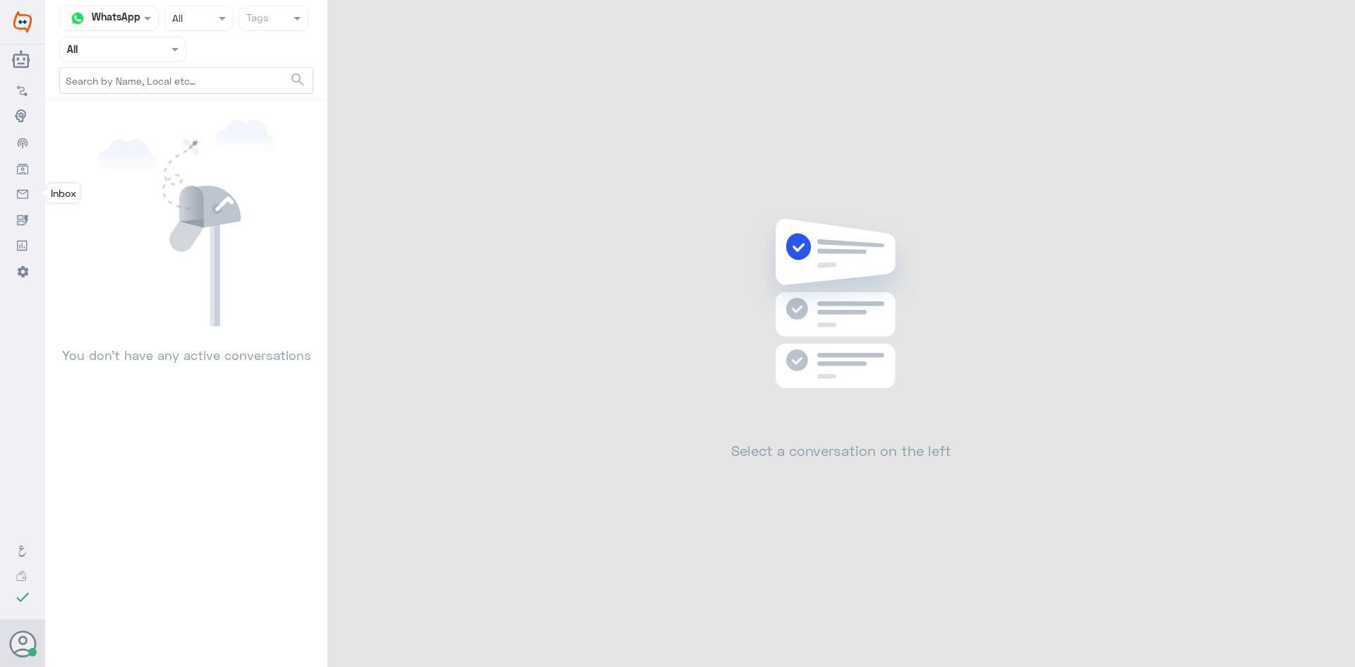
click at [24, 189] on icon at bounding box center [22, 194] width 11 height 11
click at [27, 169] on icon at bounding box center [22, 168] width 11 height 11
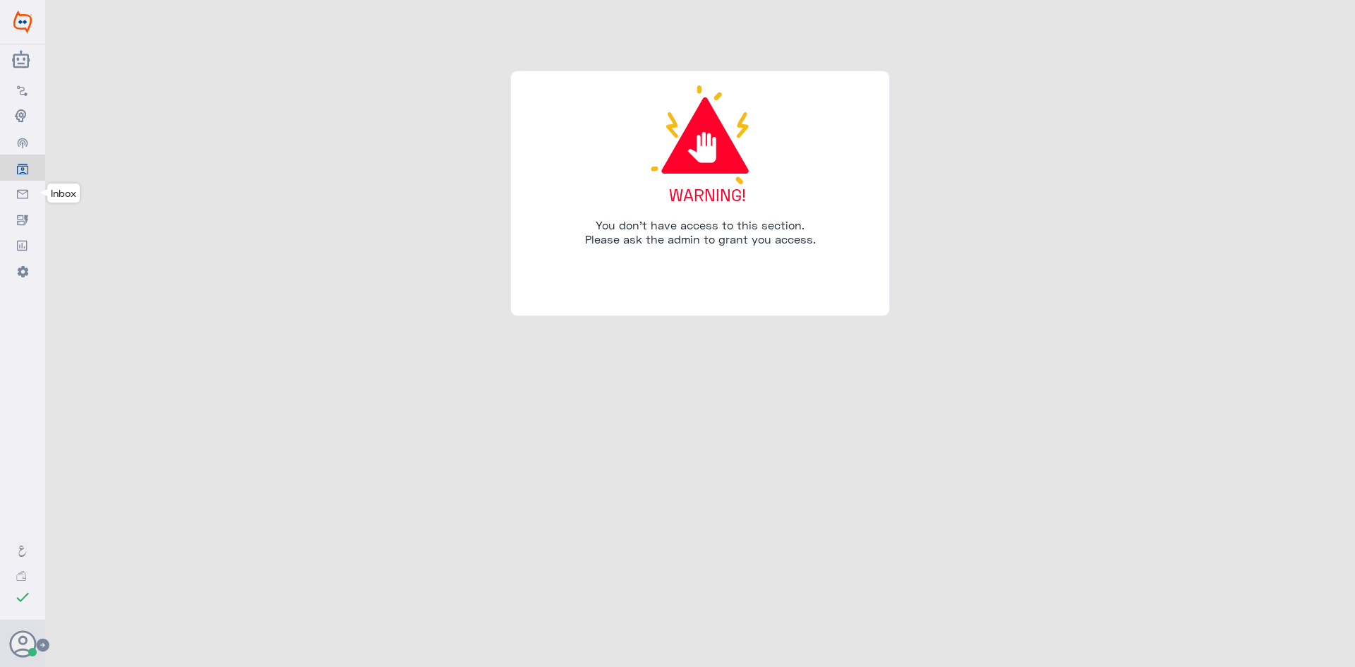
click at [23, 204] on link "Inbox" at bounding box center [22, 193] width 45 height 25
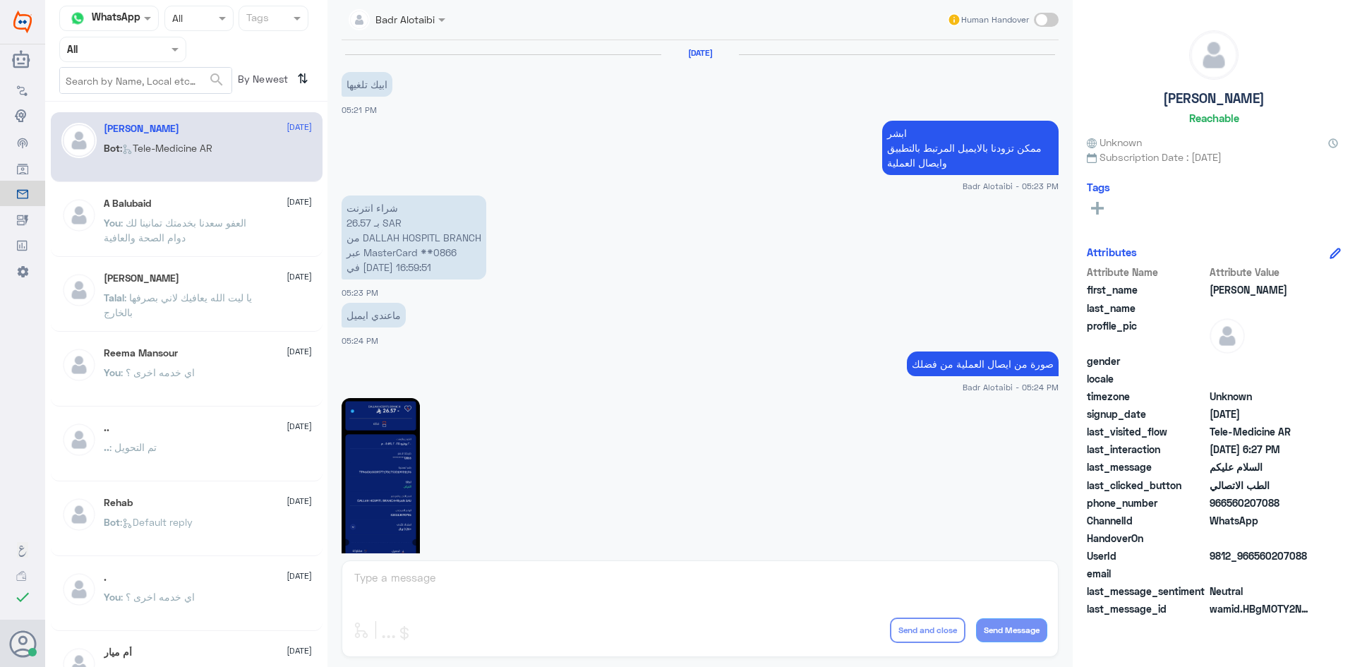
scroll to position [793, 0]
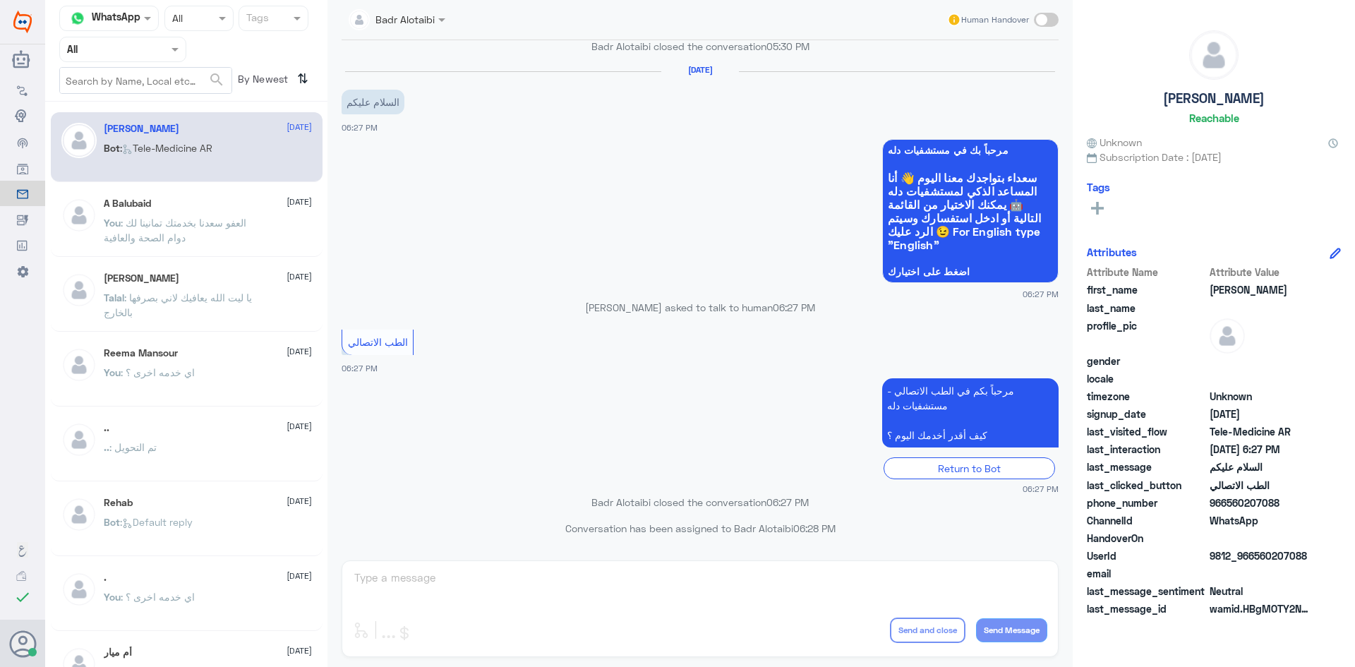
click at [158, 179] on div "عبدالرحمن 9 August Bot : Tele-Medicine AR" at bounding box center [187, 147] width 272 height 70
click at [162, 185] on div "عبدالرحمن 9 August Bot : Tele-Medicine AR A Balubaid 9 August You : العفو سعدنا…" at bounding box center [186, 389] width 282 height 565
click at [160, 214] on div "A Balubaid 9 August You : العفو سعدنا بخدمتك تمانينا لك دوام الصحة والعافية" at bounding box center [208, 224] width 208 height 53
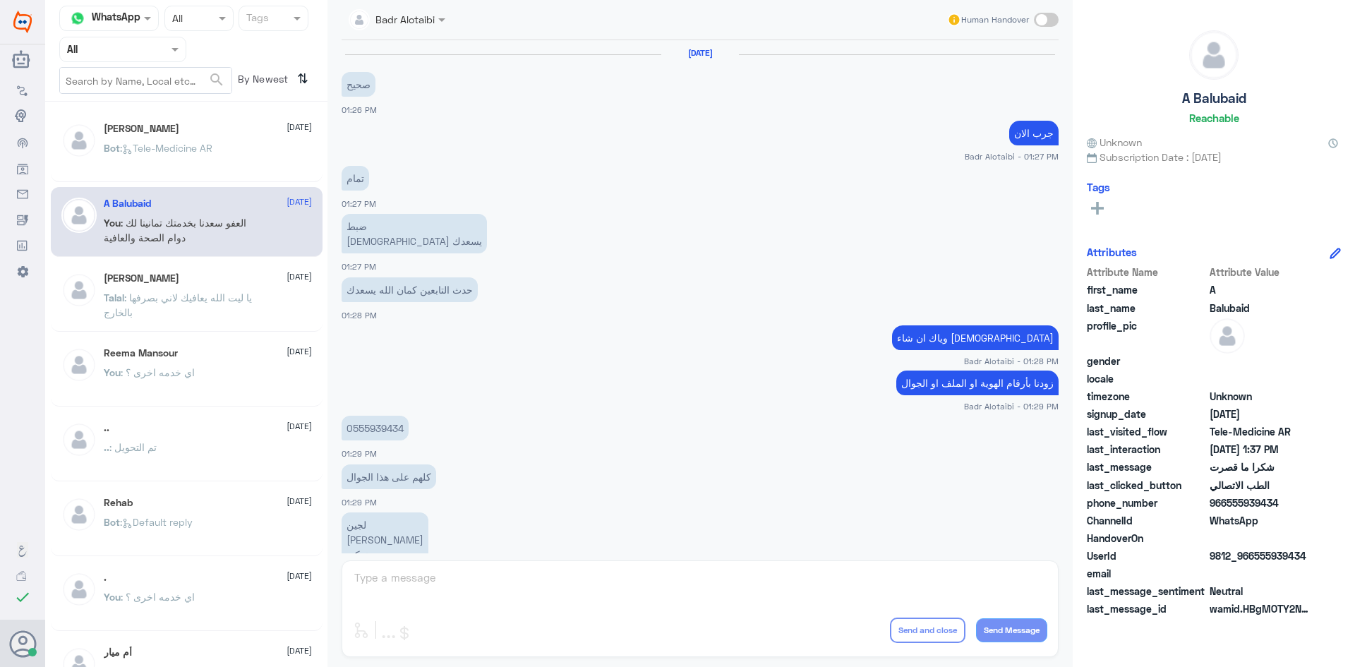
scroll to position [522, 0]
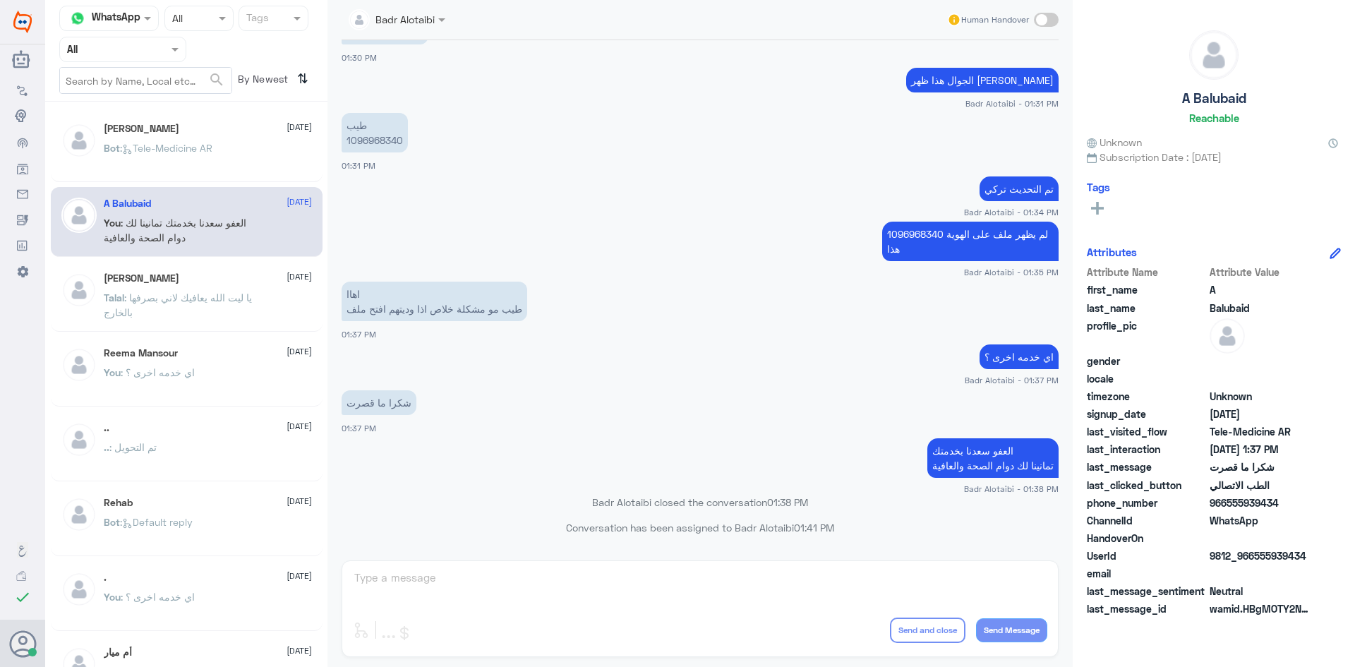
click at [171, 147] on span ": Tele-Medicine AR" at bounding box center [166, 148] width 92 height 12
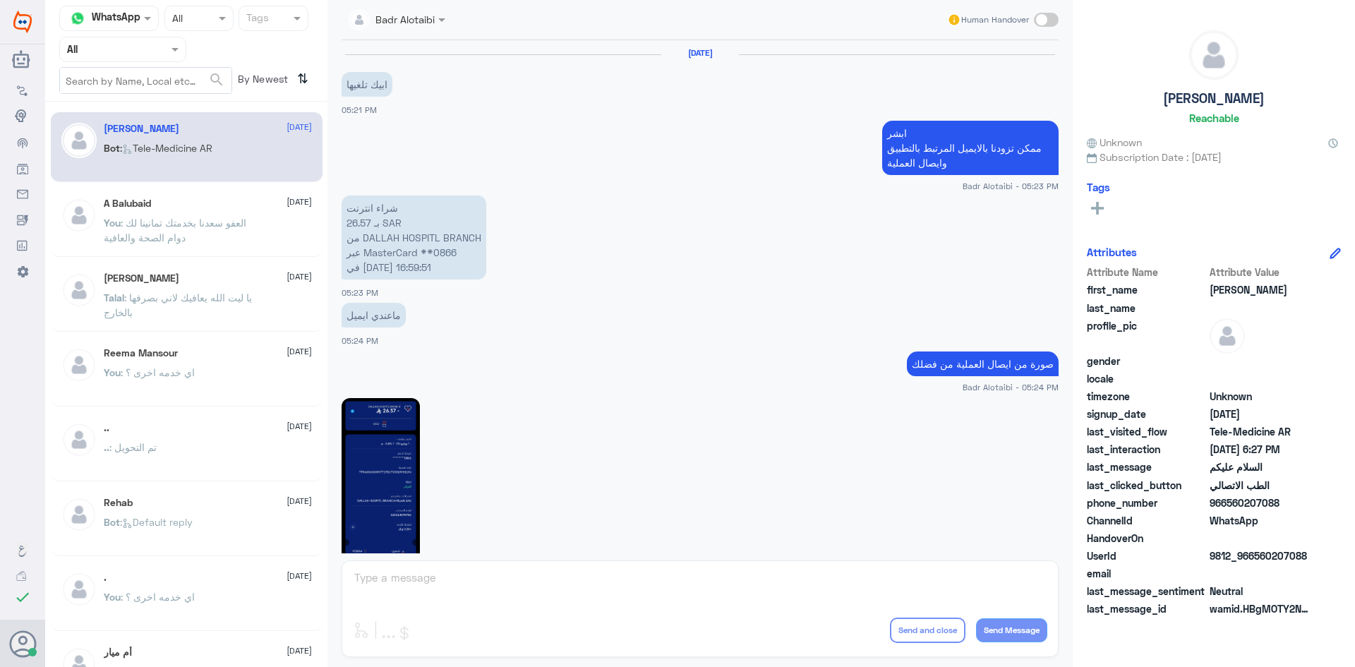
scroll to position [793, 0]
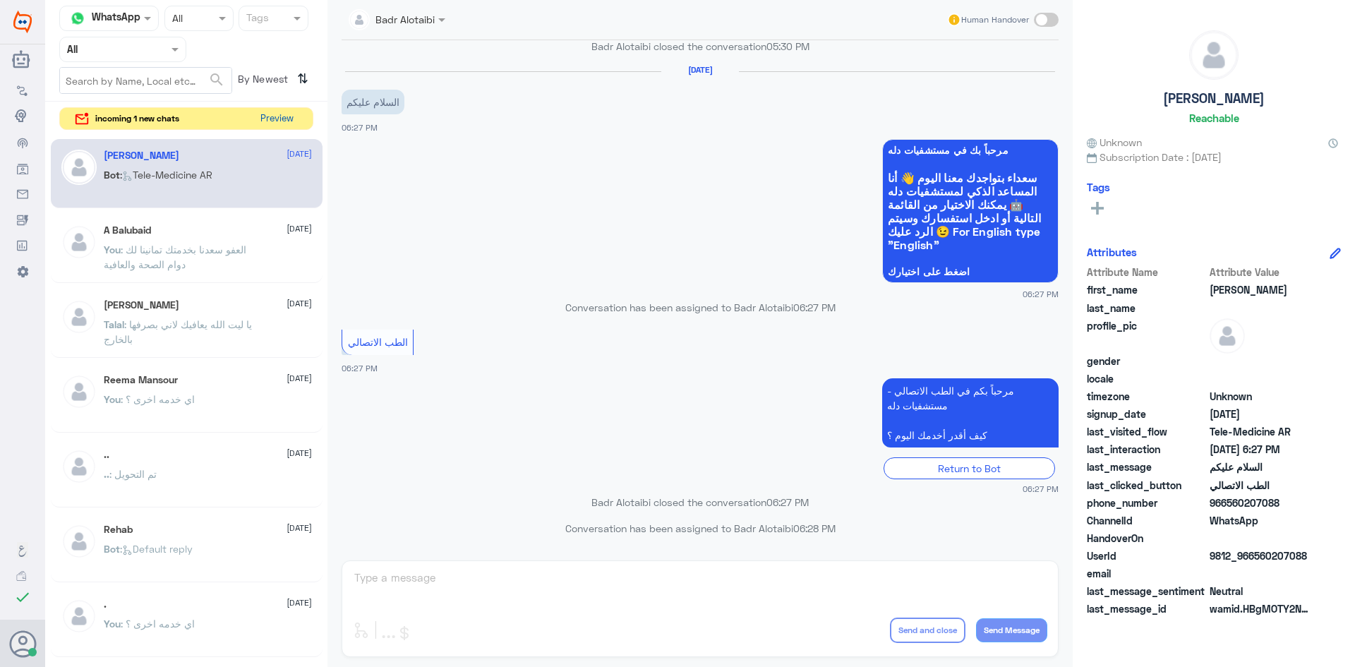
click at [272, 121] on button "Preview" at bounding box center [277, 119] width 44 height 22
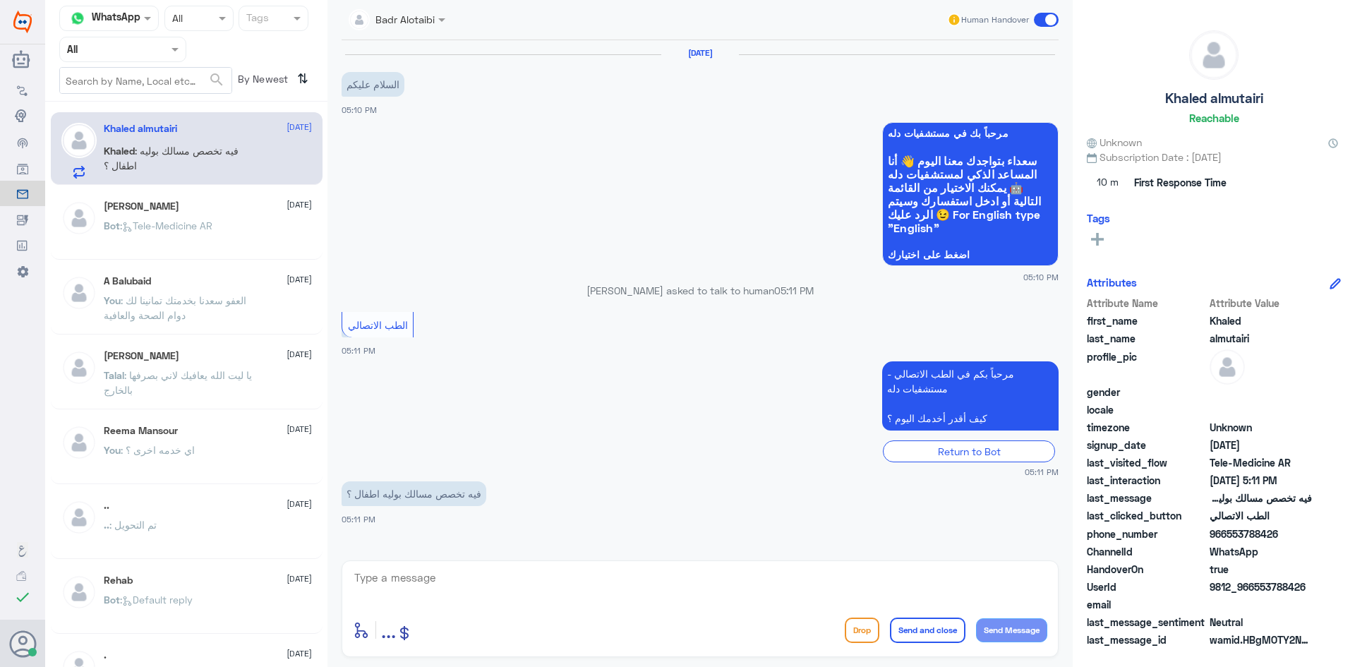
click at [519, 579] on textarea at bounding box center [700, 585] width 694 height 35
click at [685, 579] on textarea at bounding box center [700, 585] width 694 height 35
type textarea "وعليكم السلام ورحمة الله وبركاته معك بدر من الطب الاتصالي"
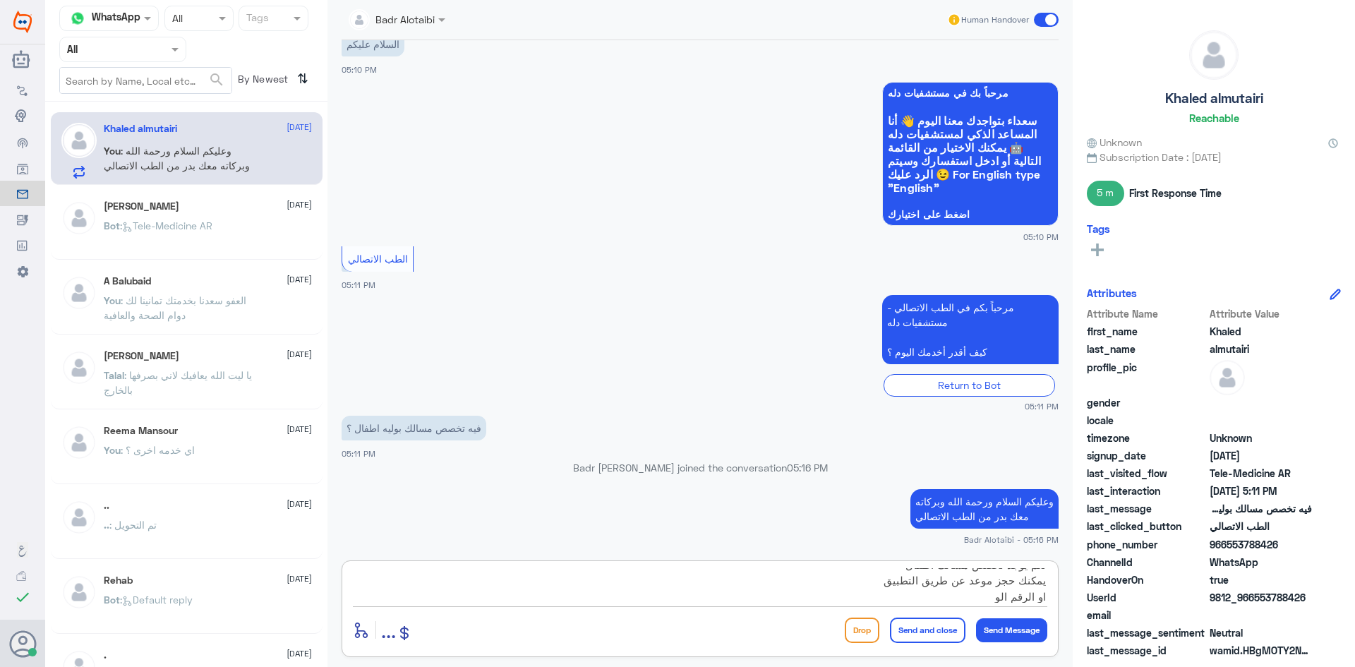
scroll to position [88, 0]
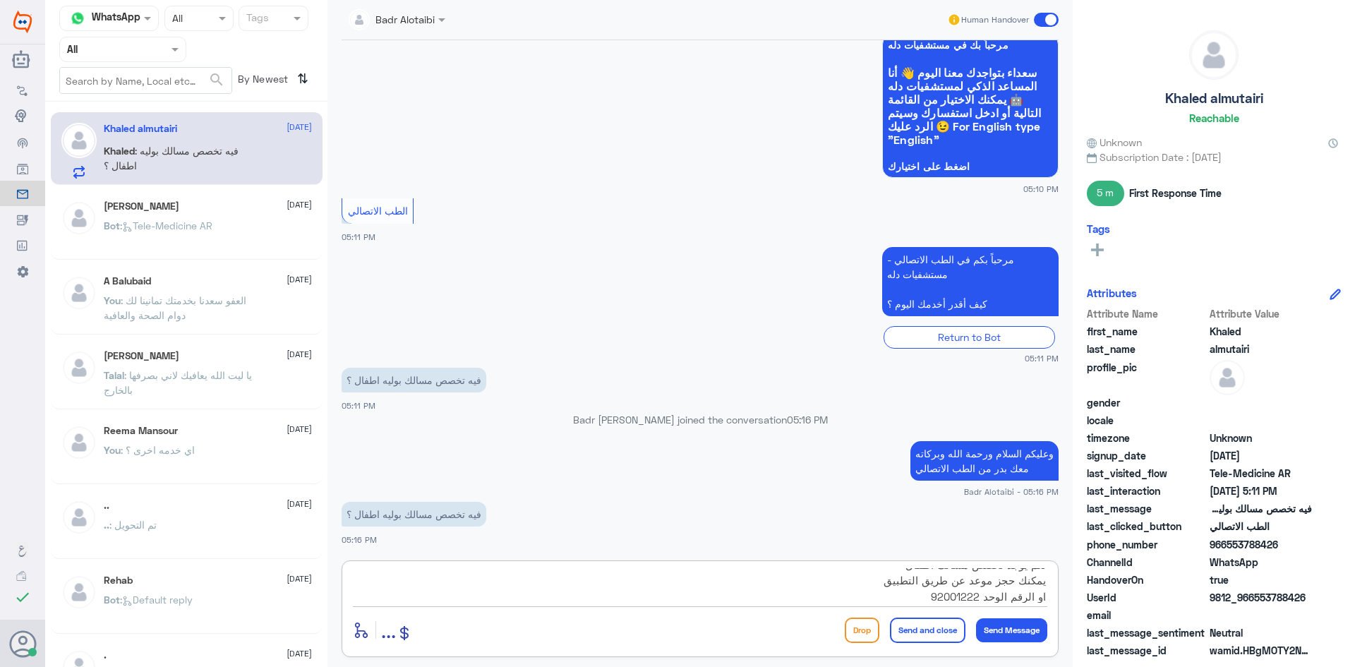
type textarea "نعم يوجد تخصص مسالك أطفال يمكنك حجز موعد عن طريق التطبيق او الرقم الوحد 9200122…"
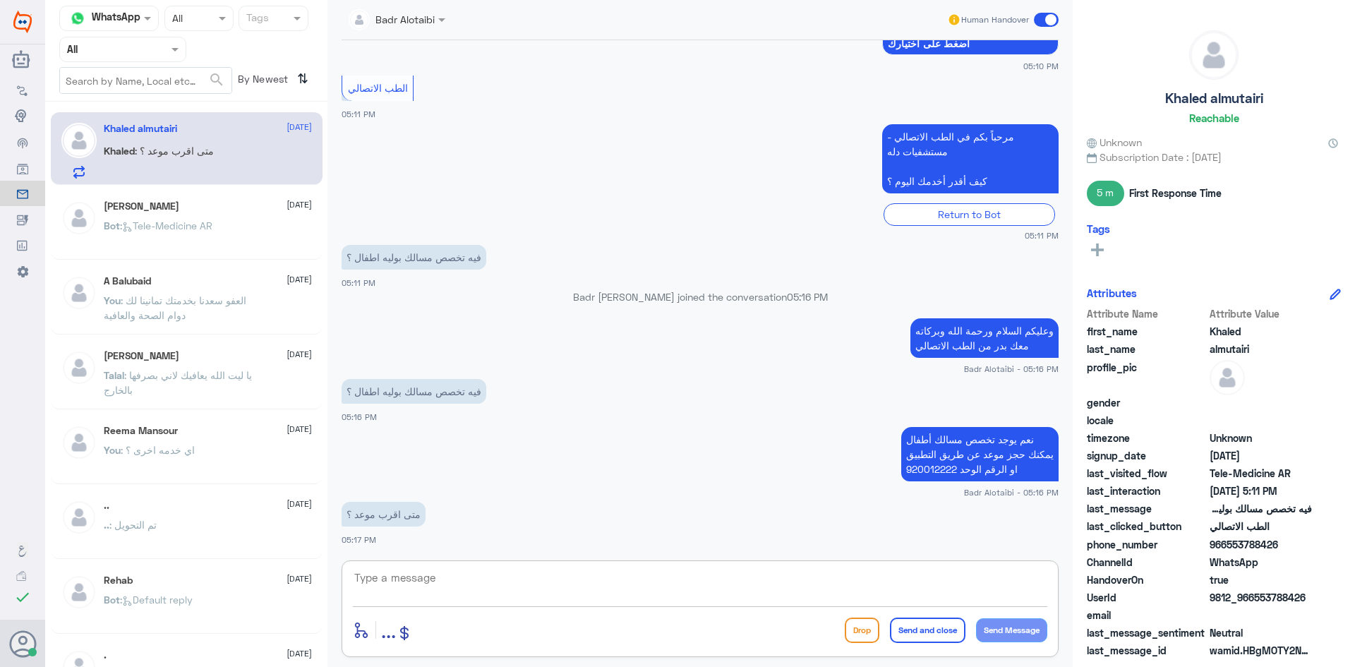
scroll to position [260, 0]
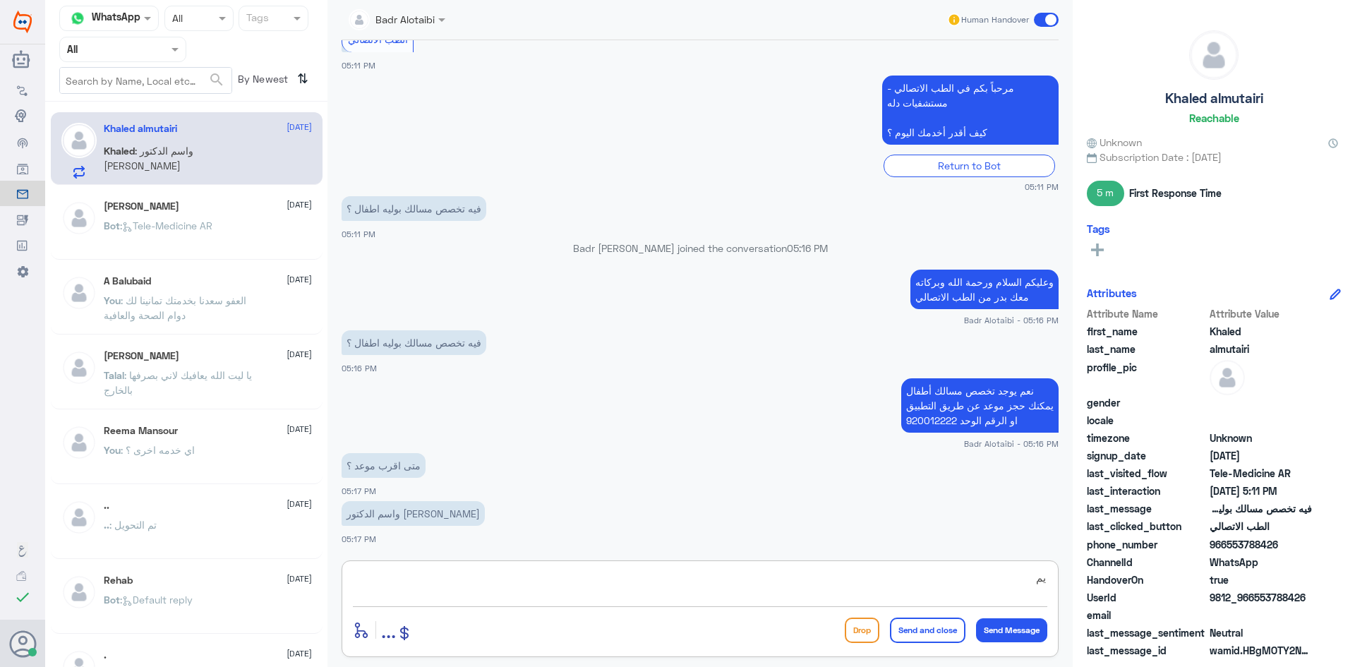
type textarea "ي"
type textarea "الدكتور فهد اليامي , الدكتور حمدان الحازمي"
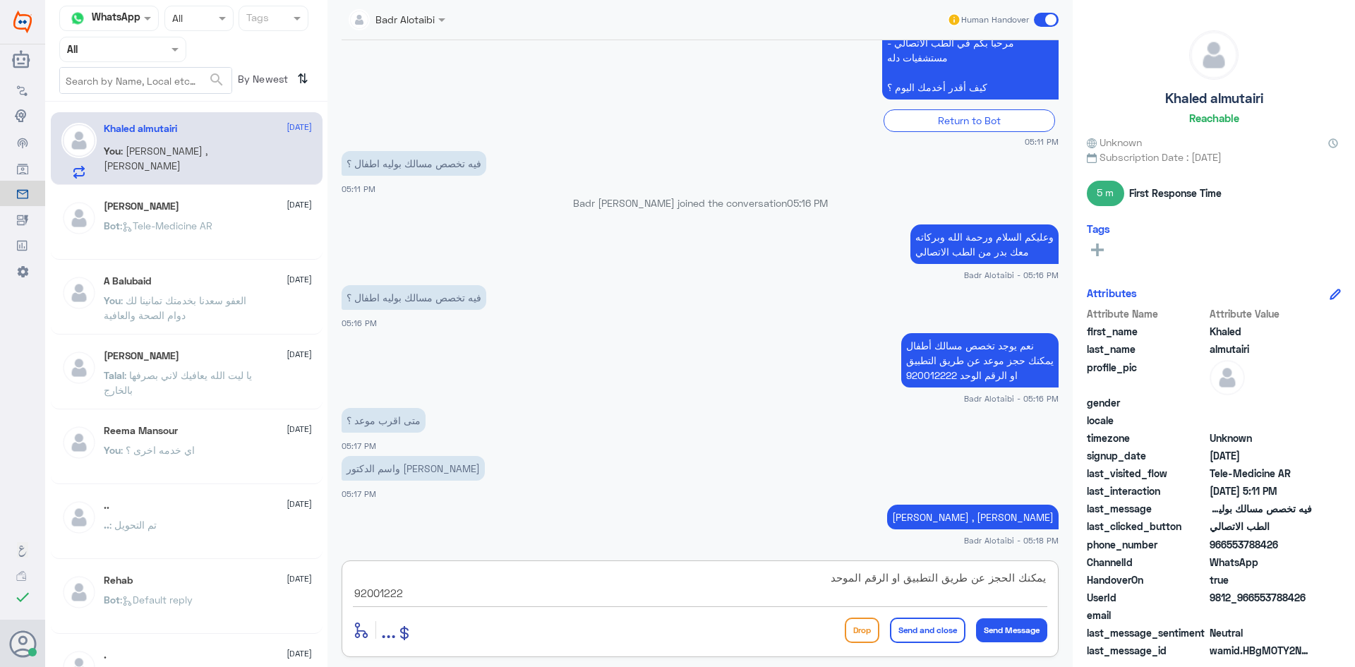
type textarea "يمكنك الحجز عن طريق التطبيق او الرقم الموحد 920012222"
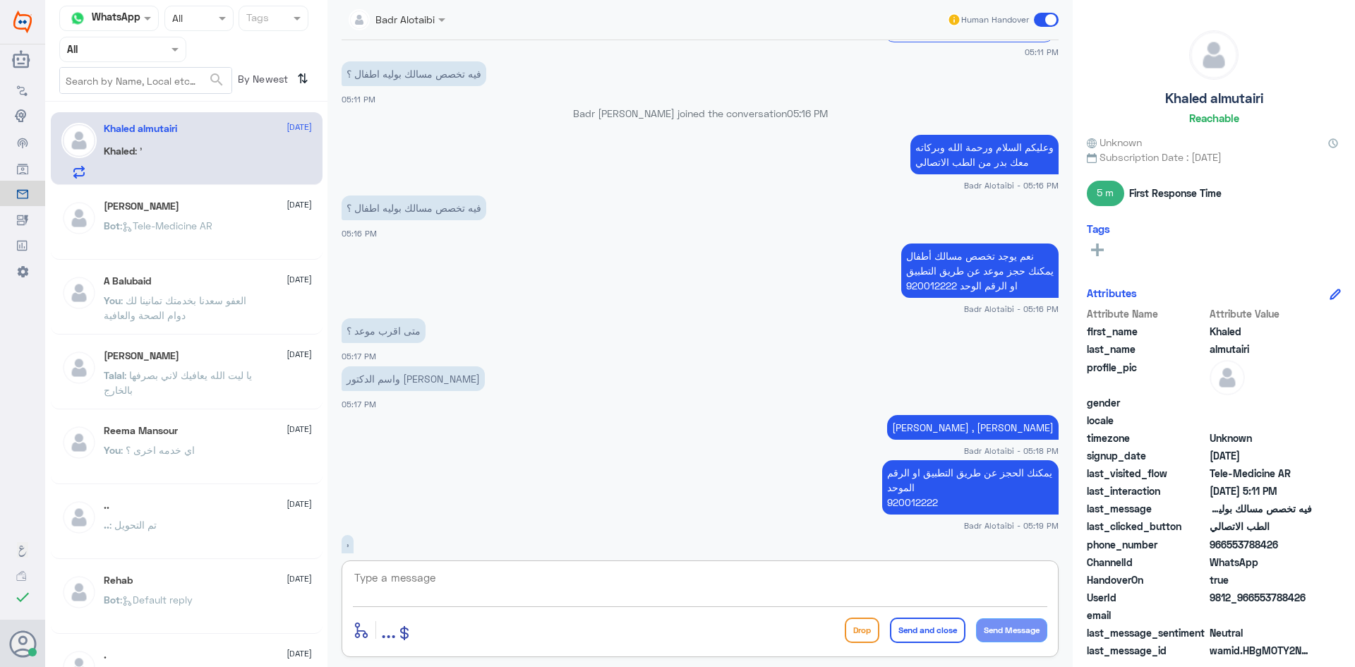
scroll to position [443, 0]
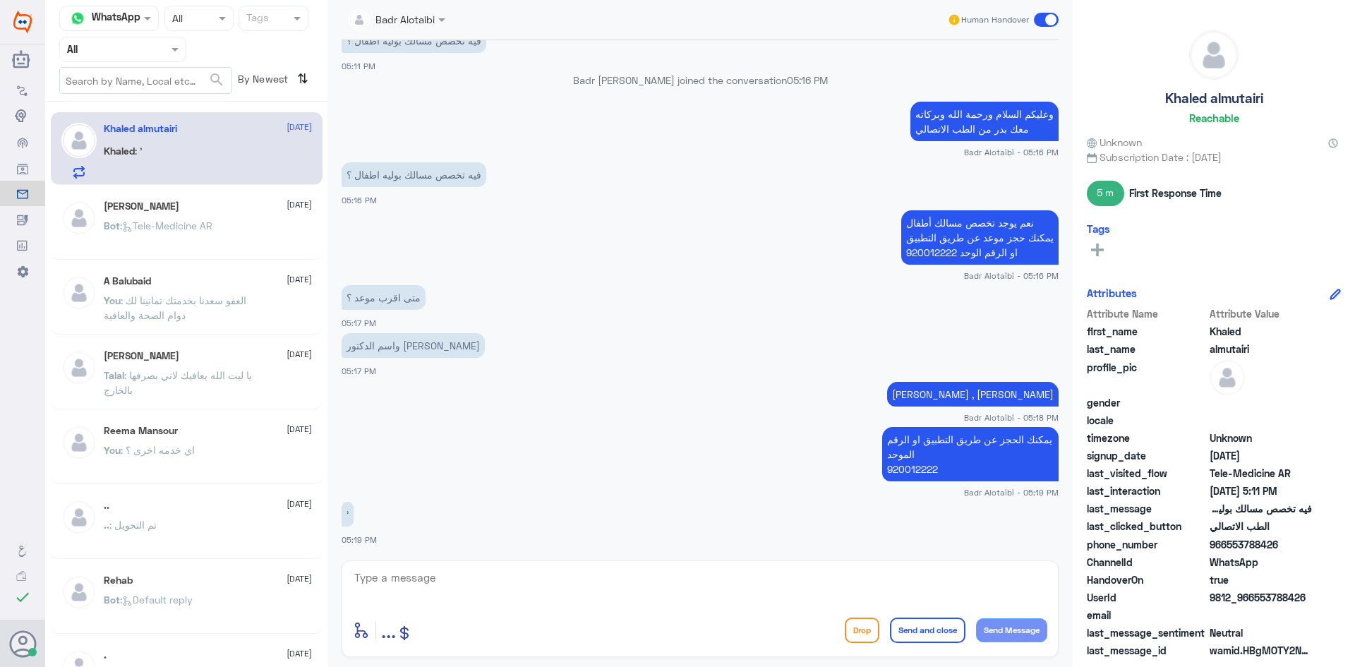
click at [1045, 21] on span at bounding box center [1046, 20] width 25 height 14
click at [0, 0] on input "checkbox" at bounding box center [0, 0] width 0 height 0
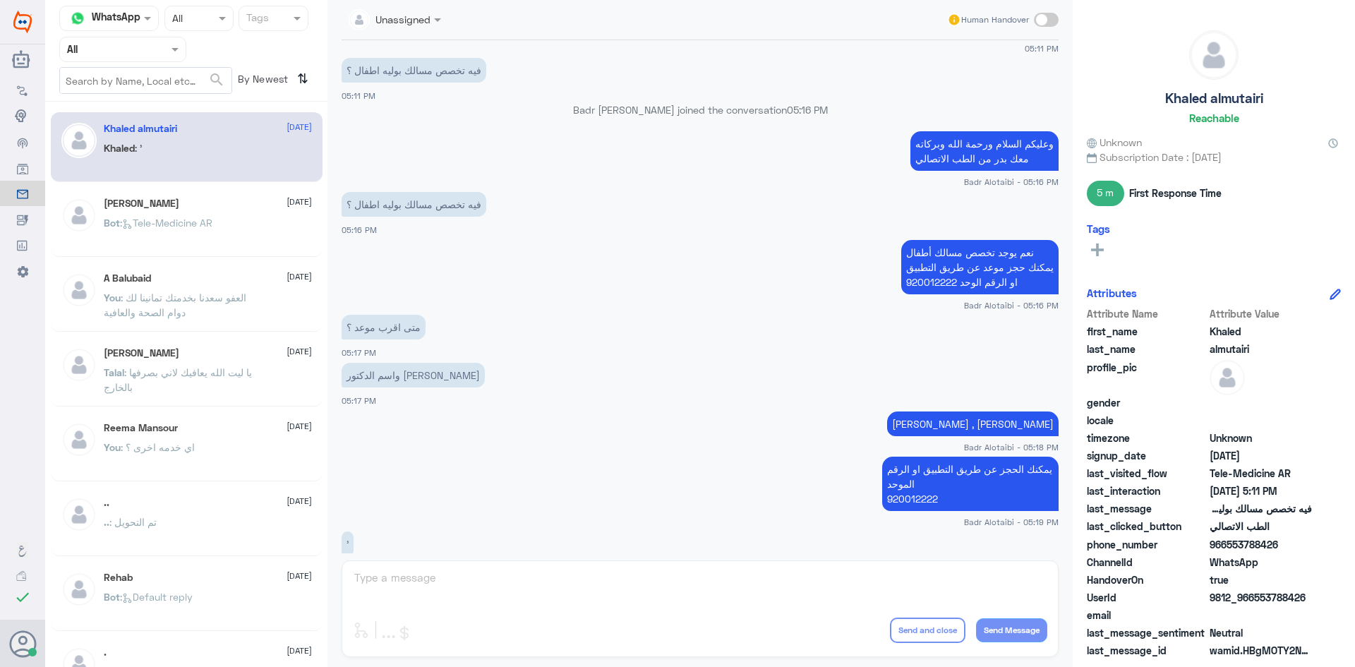
scroll to position [469, 0]
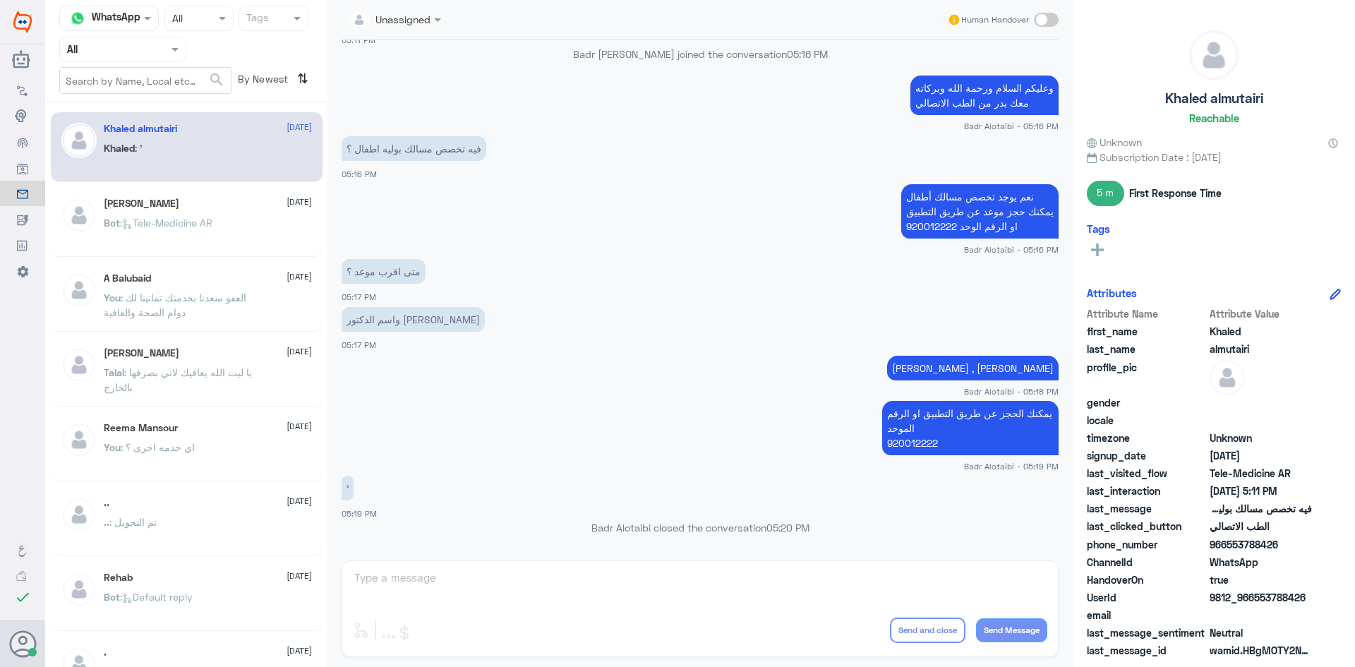
click at [1045, 23] on span at bounding box center [1046, 20] width 25 height 14
click at [0, 0] on input "checkbox" at bounding box center [0, 0] width 0 height 0
click at [769, 589] on textarea at bounding box center [700, 585] width 694 height 35
click at [1038, 17] on span at bounding box center [1046, 20] width 25 height 14
click at [0, 0] on input "checkbox" at bounding box center [0, 0] width 0 height 0
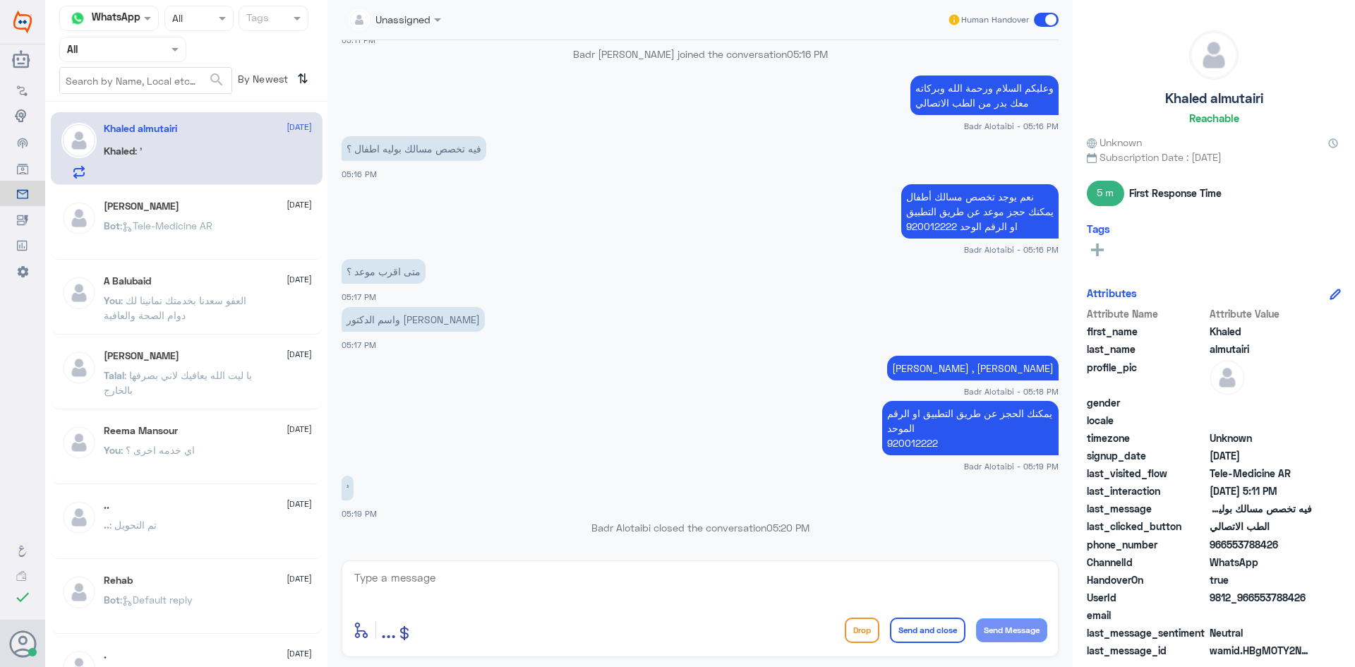
scroll to position [494, 0]
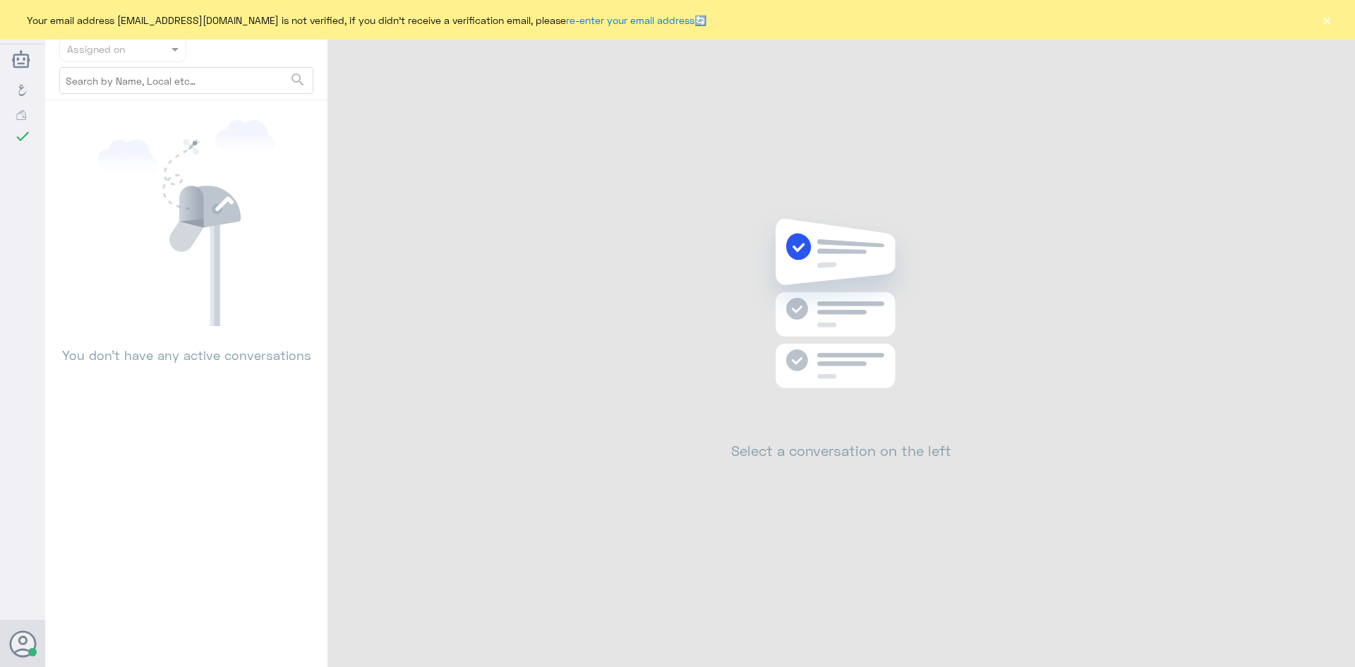
click at [1329, 13] on button "×" at bounding box center [1327, 20] width 14 height 14
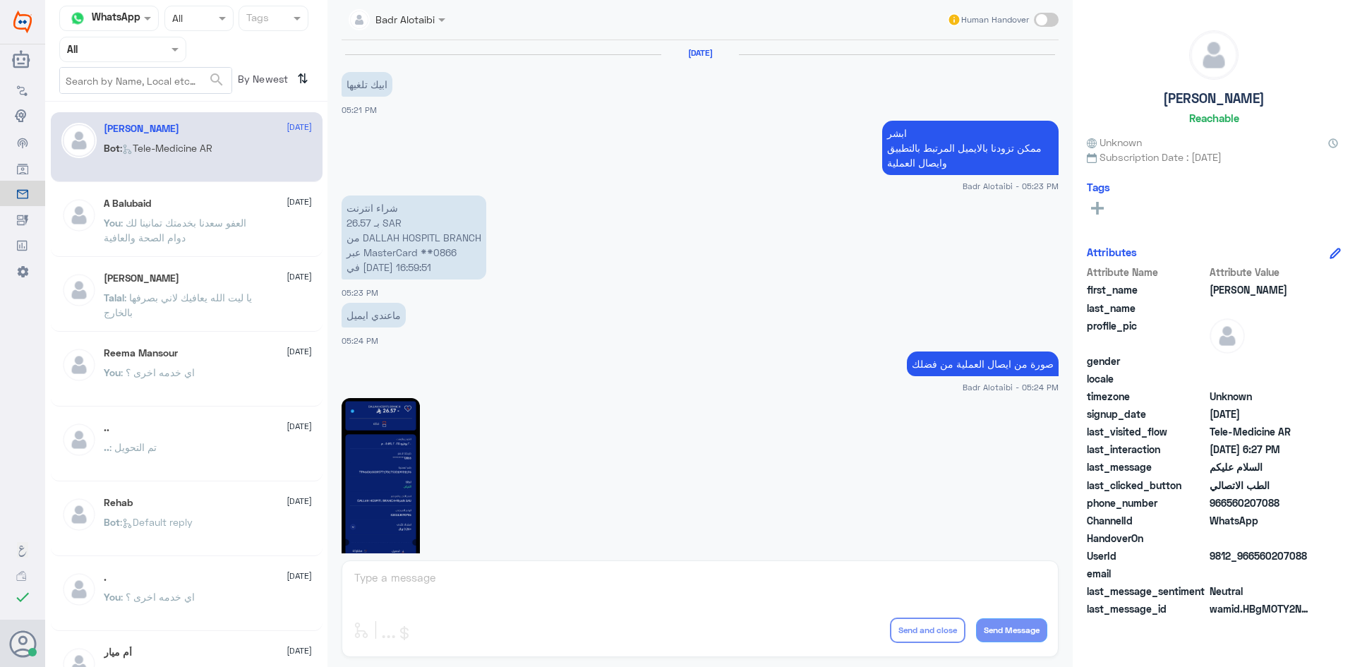
scroll to position [793, 0]
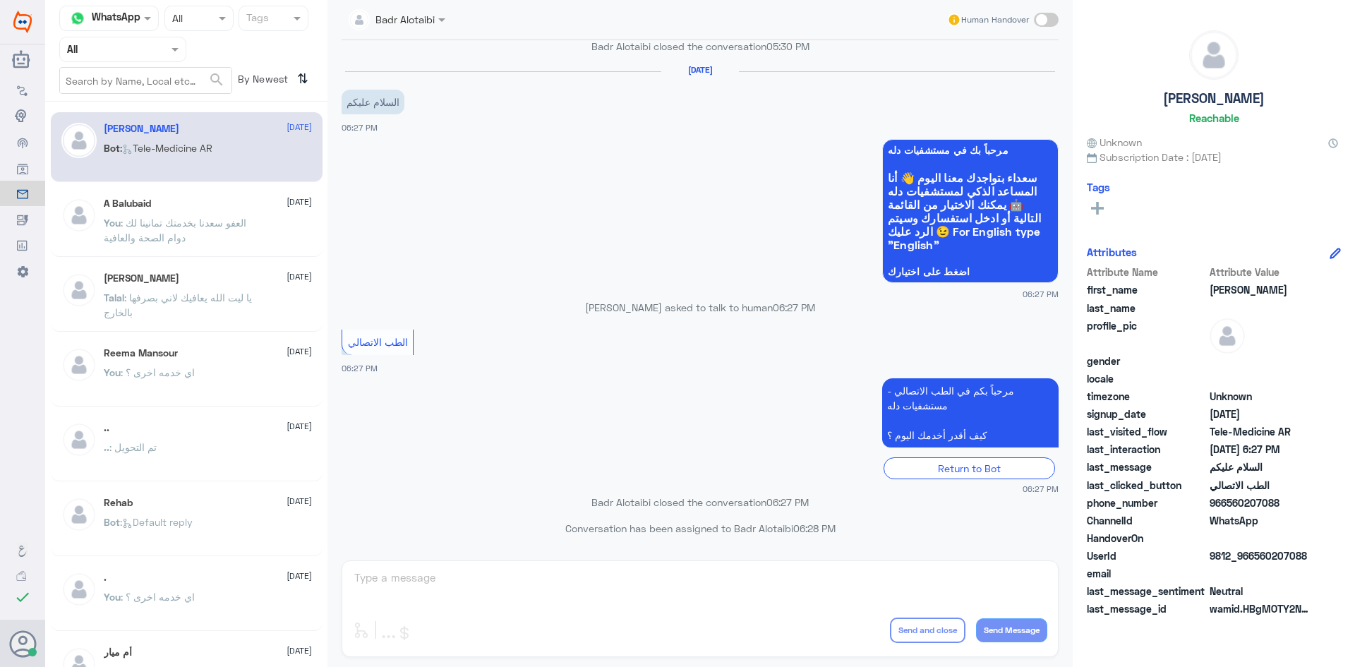
click at [161, 48] on div at bounding box center [123, 49] width 126 height 16
click at [151, 102] on div "Unassigned" at bounding box center [122, 111] width 127 height 32
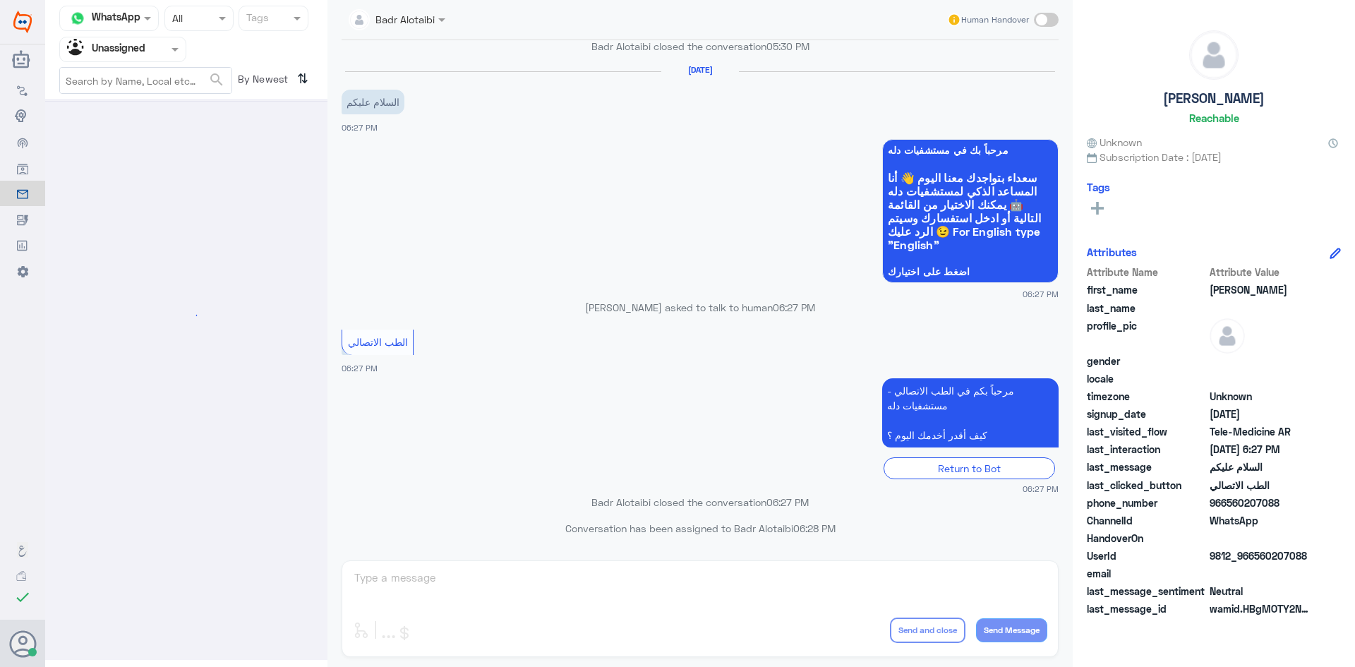
scroll to position [0, 0]
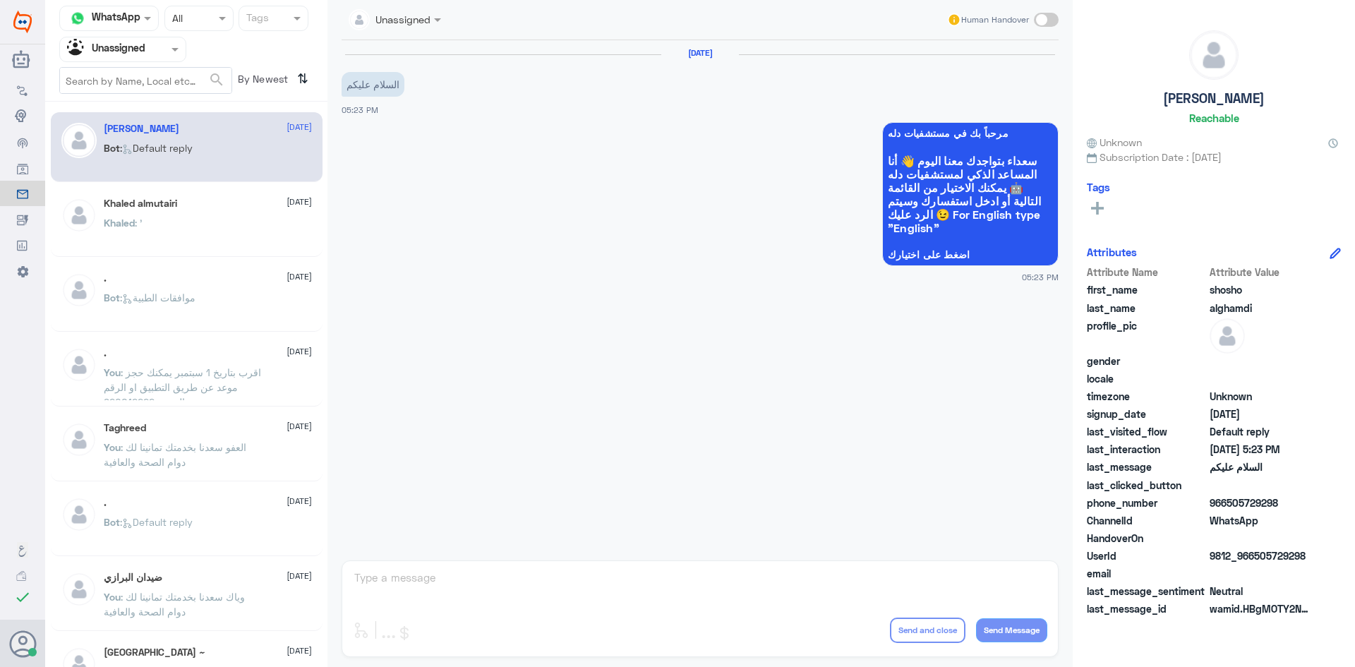
click at [203, 219] on div "Khaled : '" at bounding box center [208, 235] width 208 height 32
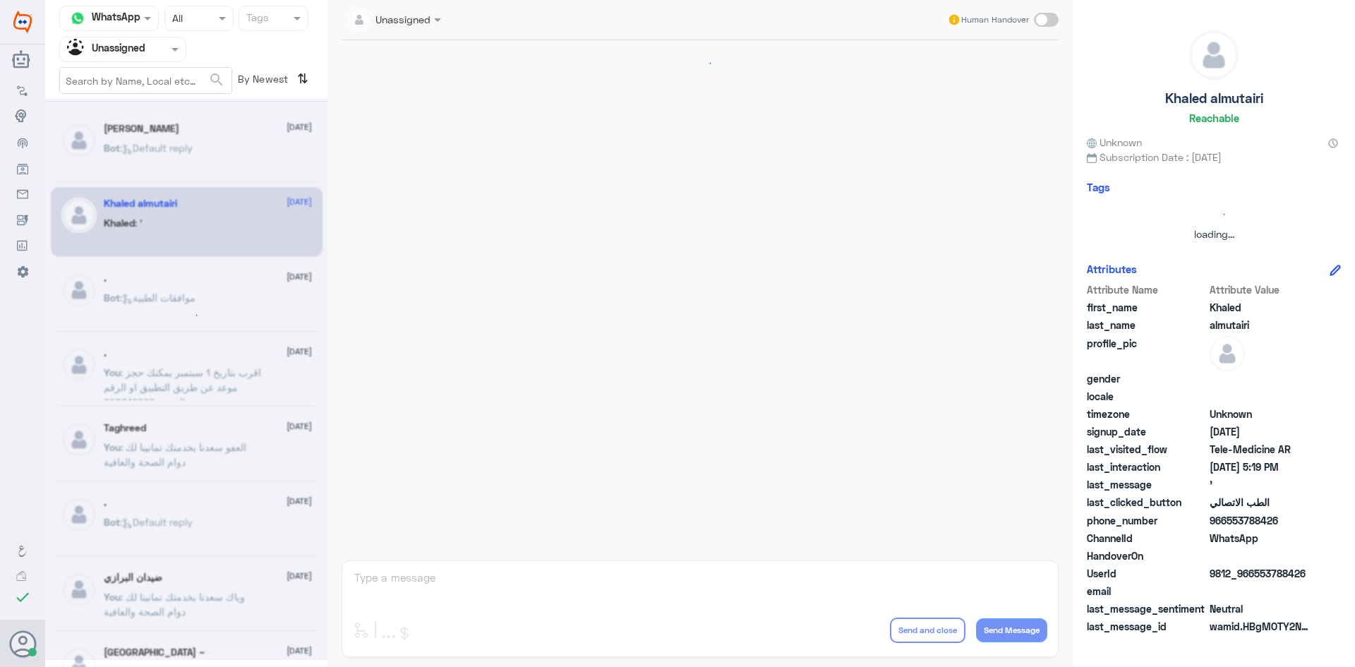
scroll to position [520, 0]
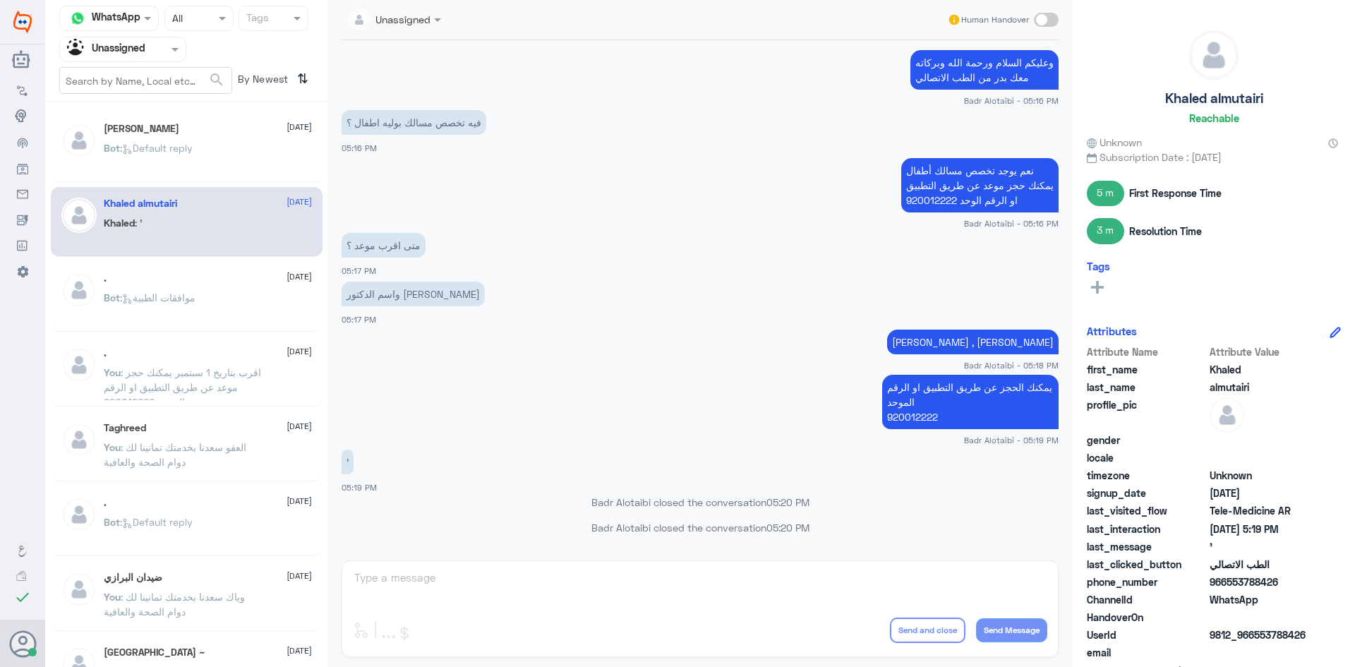
click at [200, 161] on div "Bot : Default reply" at bounding box center [208, 160] width 208 height 32
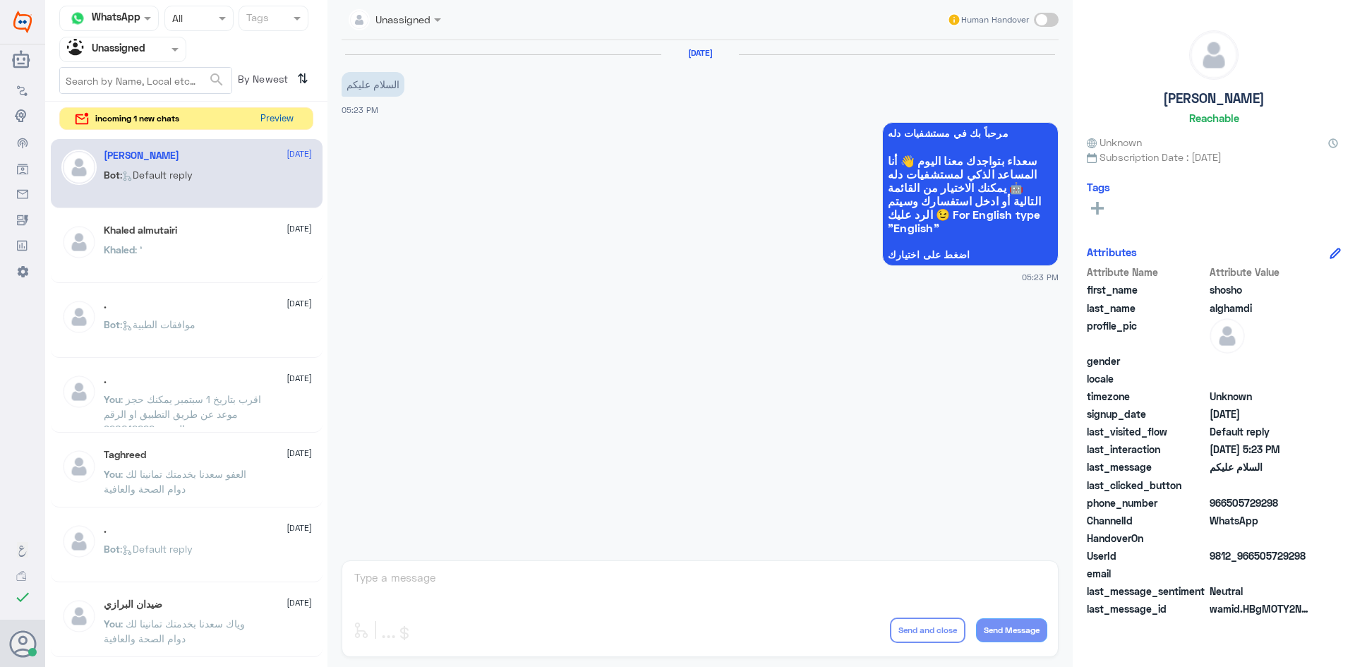
click at [259, 117] on button "Preview" at bounding box center [277, 119] width 44 height 22
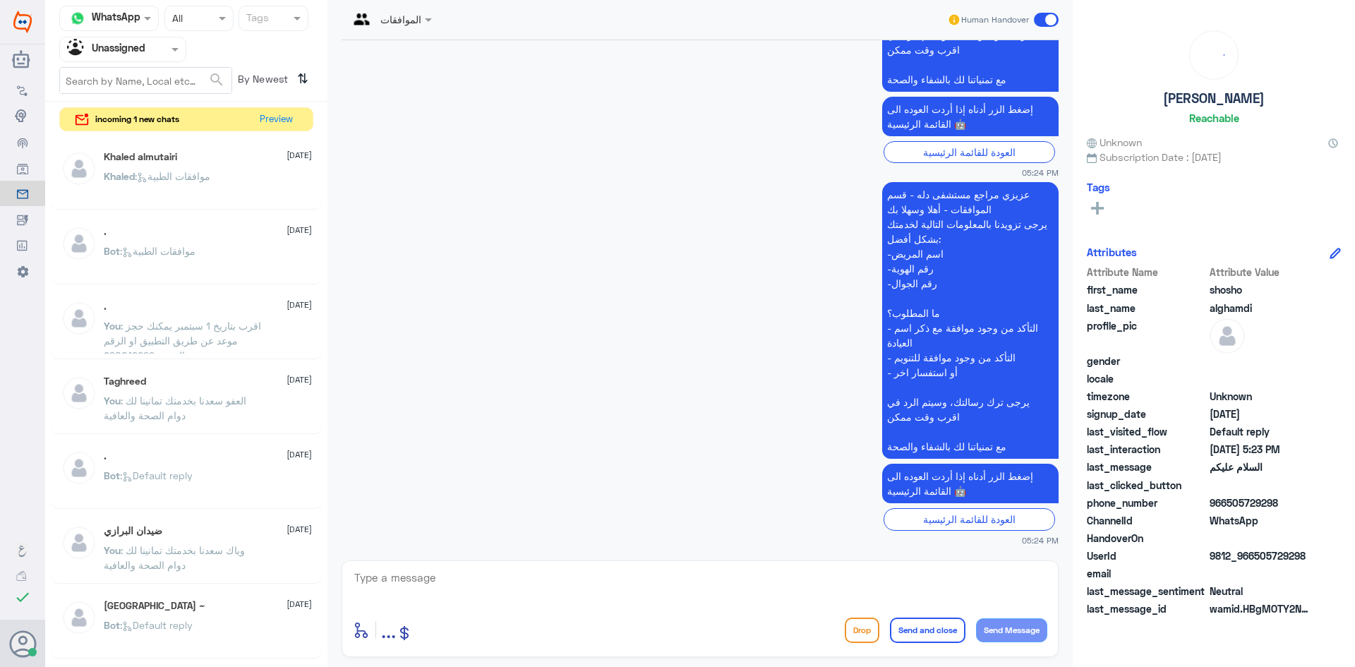
scroll to position [621, 0]
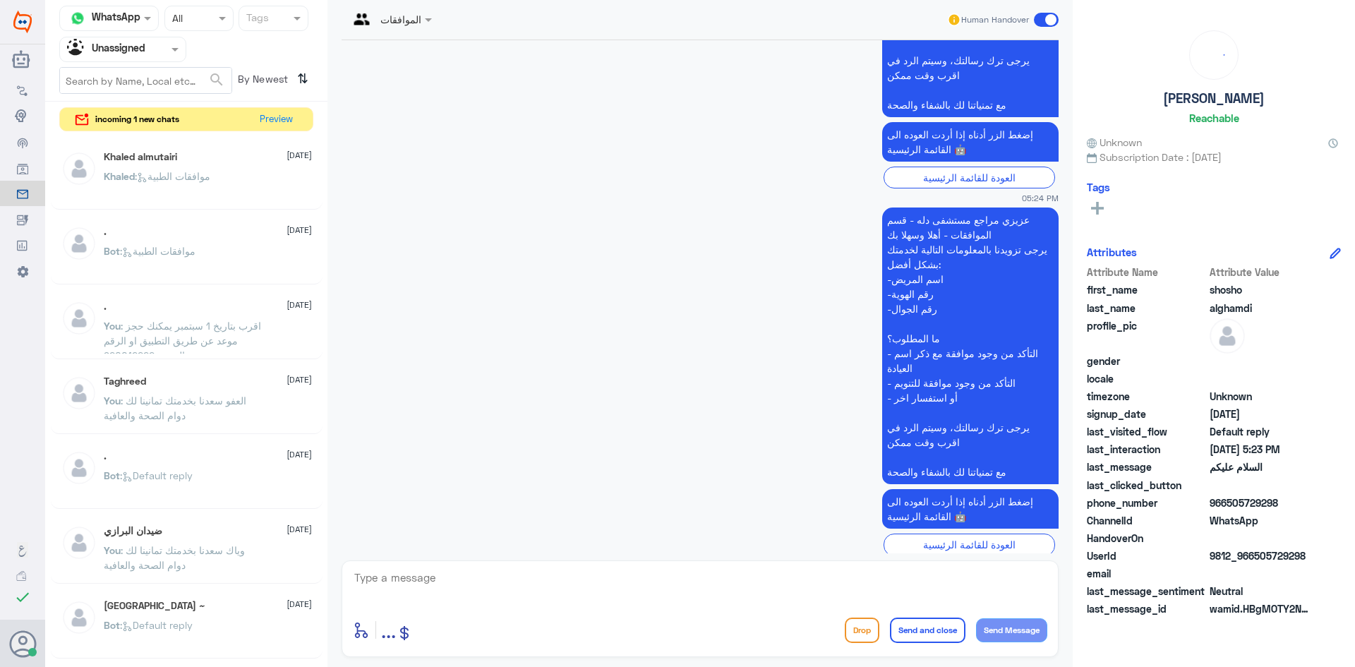
click at [192, 258] on p "Bot : موافقات الطبية" at bounding box center [150, 260] width 92 height 35
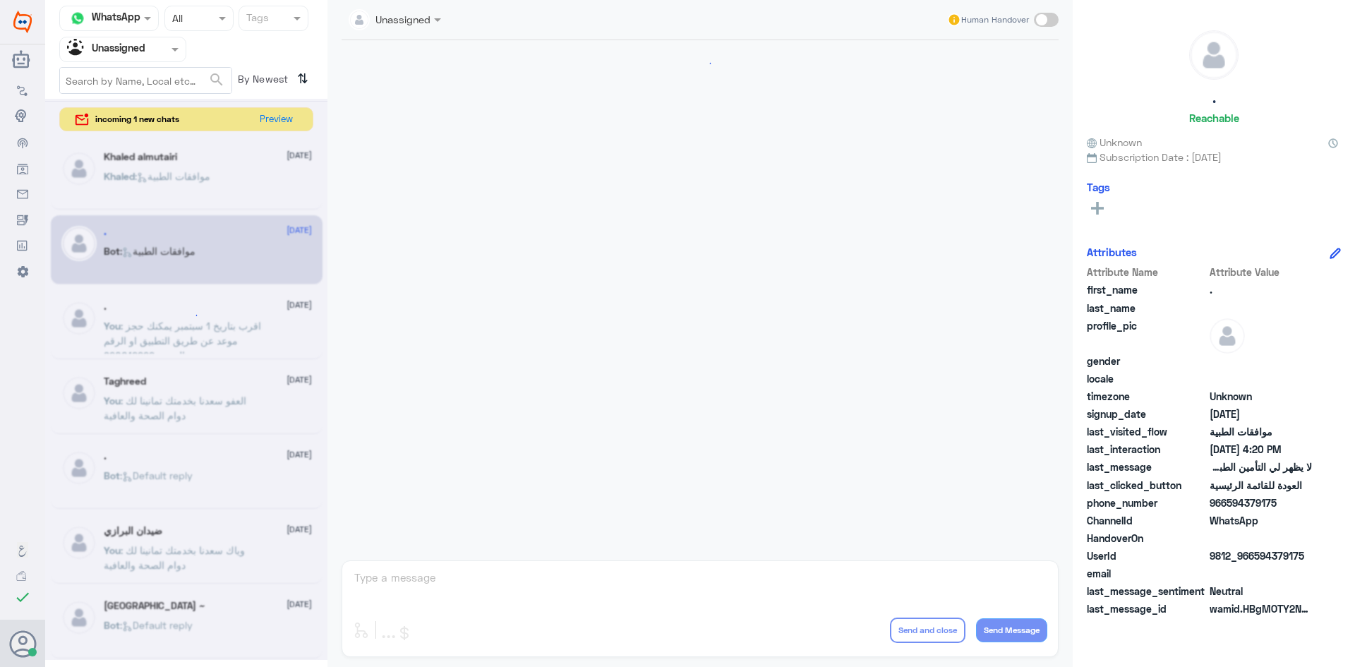
scroll to position [542, 0]
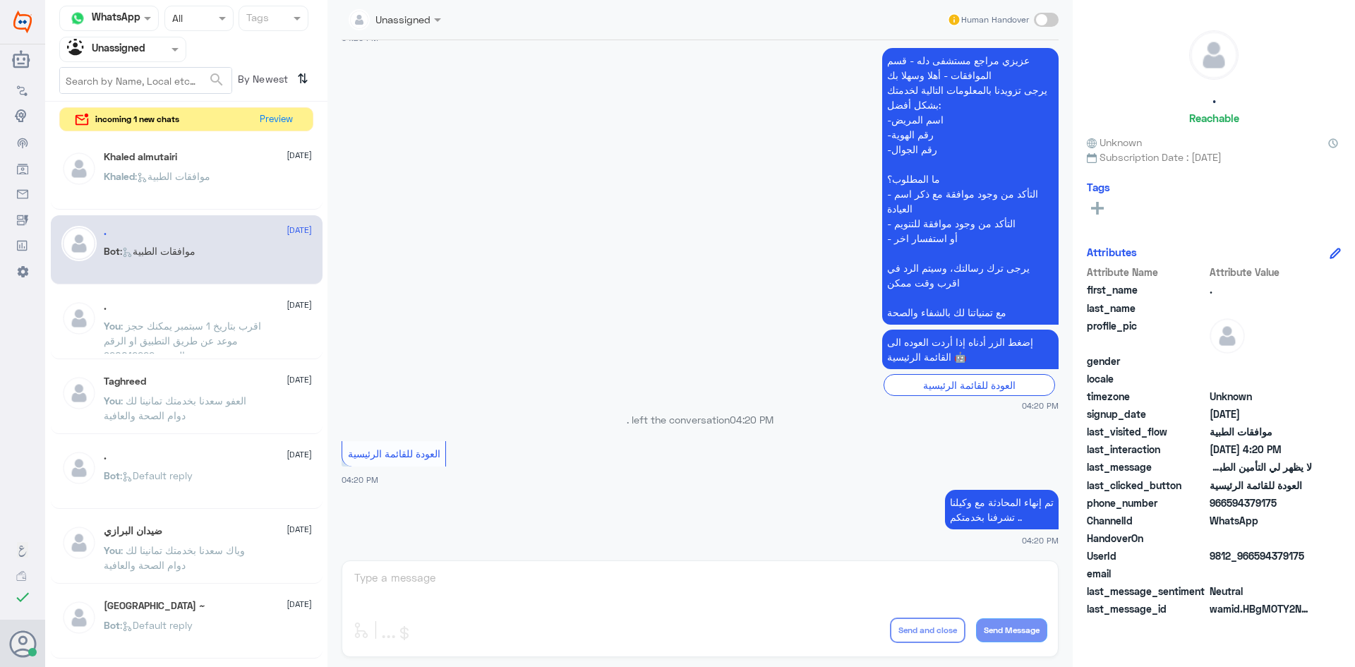
click at [192, 333] on p "You : اقرب بتاريخ [DATE] يمكنك حجز موعد عن طريق التطبيق او الرقم الموحد 9200122…" at bounding box center [183, 335] width 159 height 35
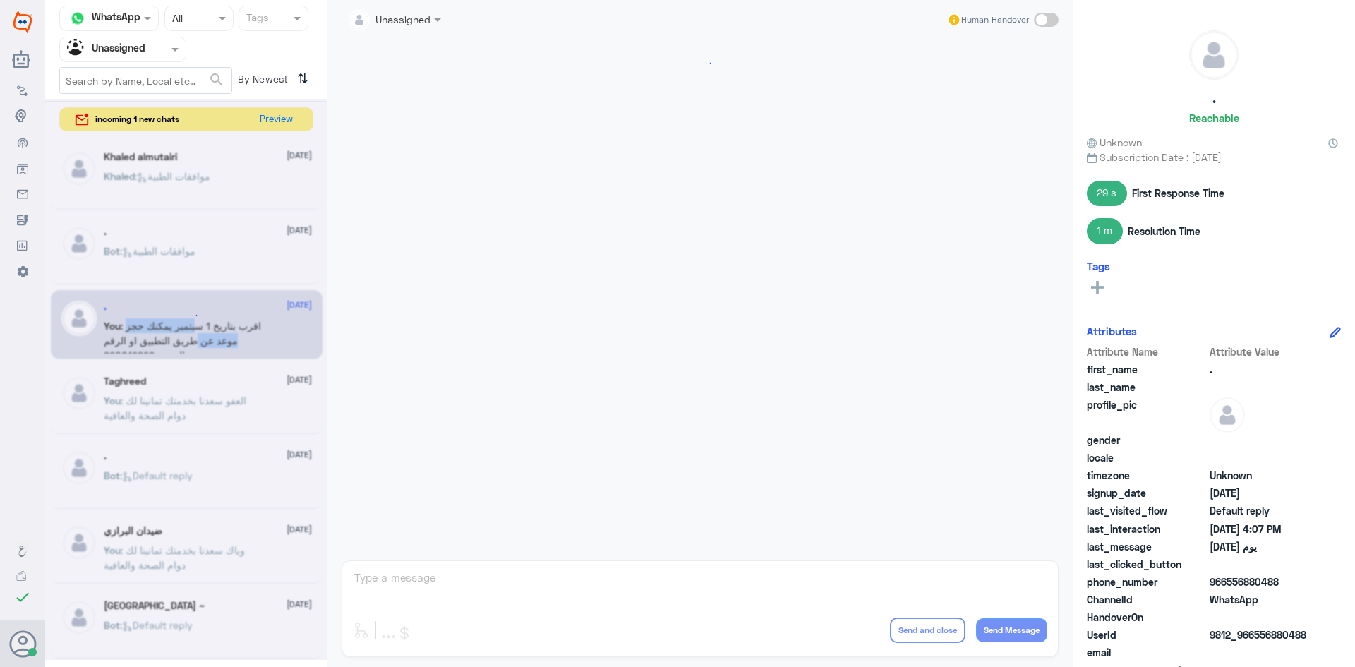
scroll to position [366, 0]
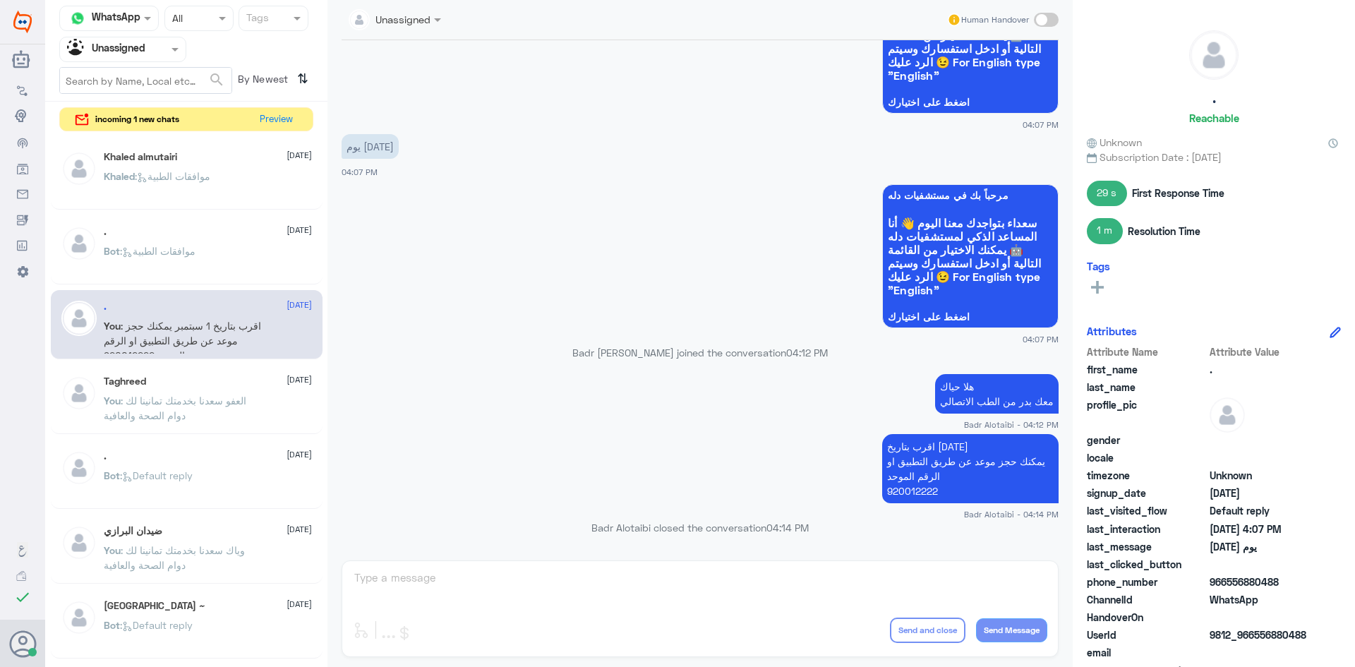
click at [140, 304] on div ". [DATE]" at bounding box center [208, 307] width 208 height 12
click at [158, 55] on div at bounding box center [123, 49] width 126 height 16
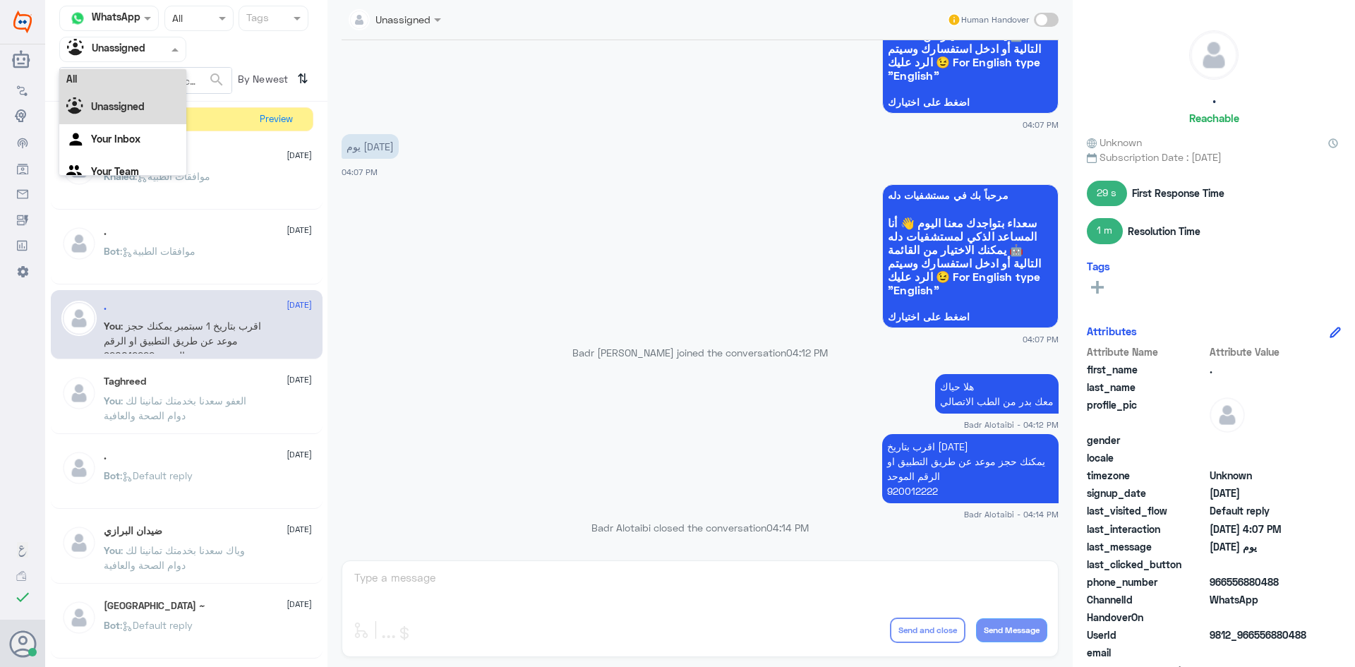
scroll to position [0, 0]
click at [119, 87] on div "All" at bounding box center [122, 82] width 127 height 26
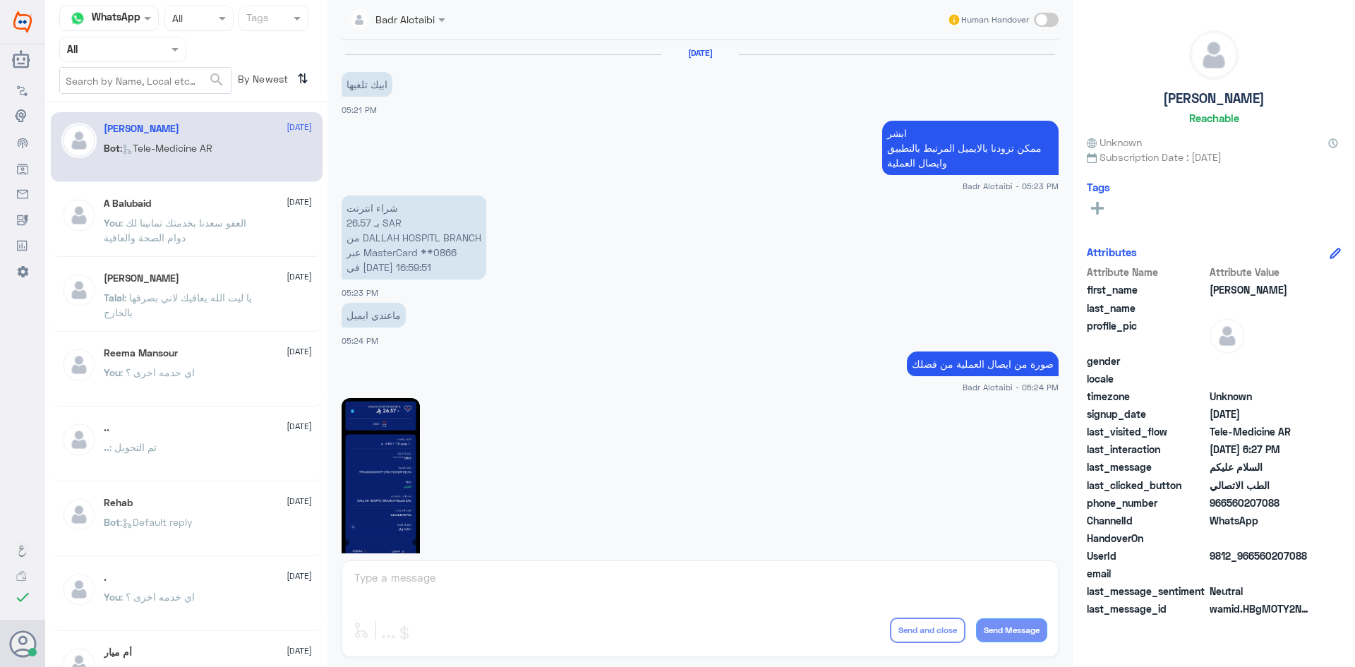
scroll to position [793, 0]
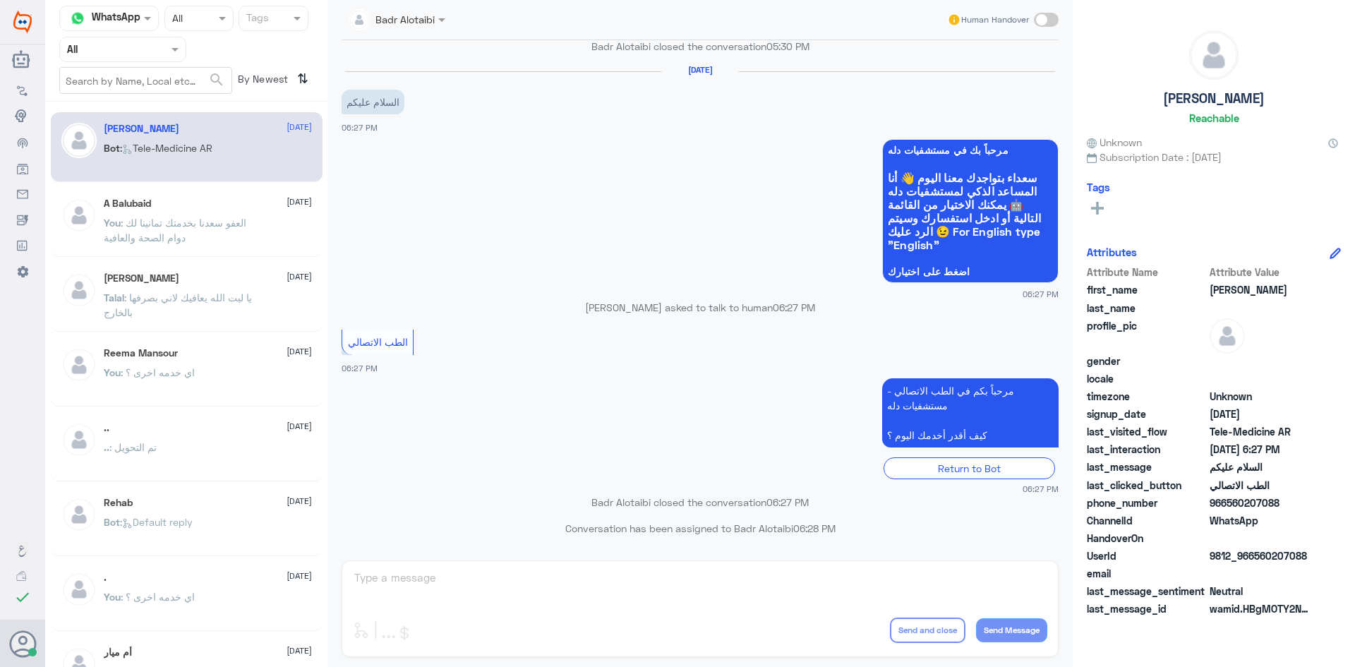
drag, startPoint x: 178, startPoint y: 70, endPoint x: 171, endPoint y: 62, distance: 10.5
click at [177, 69] on input "text" at bounding box center [146, 80] width 172 height 25
click at [168, 57] on div "Agent Filter All" at bounding box center [122, 49] width 127 height 25
click at [163, 106] on div "Unassigned" at bounding box center [122, 111] width 127 height 32
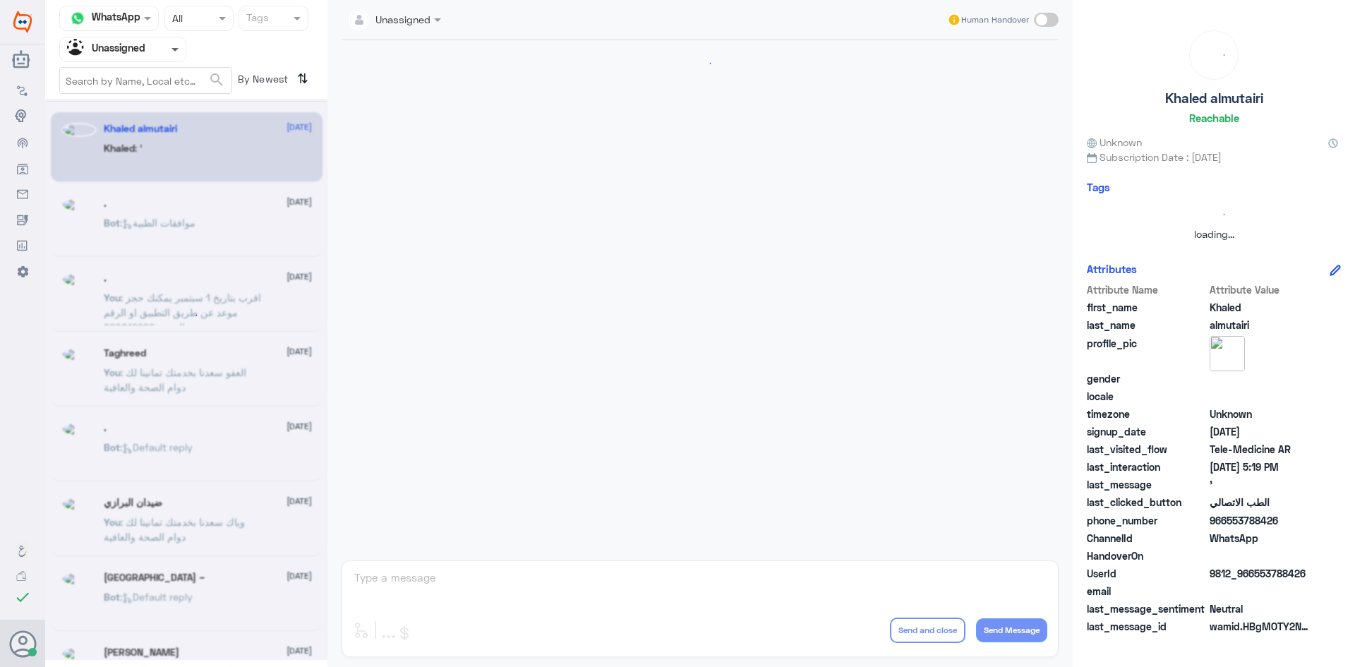
scroll to position [0, 0]
click at [172, 50] on span at bounding box center [175, 50] width 7 height 5
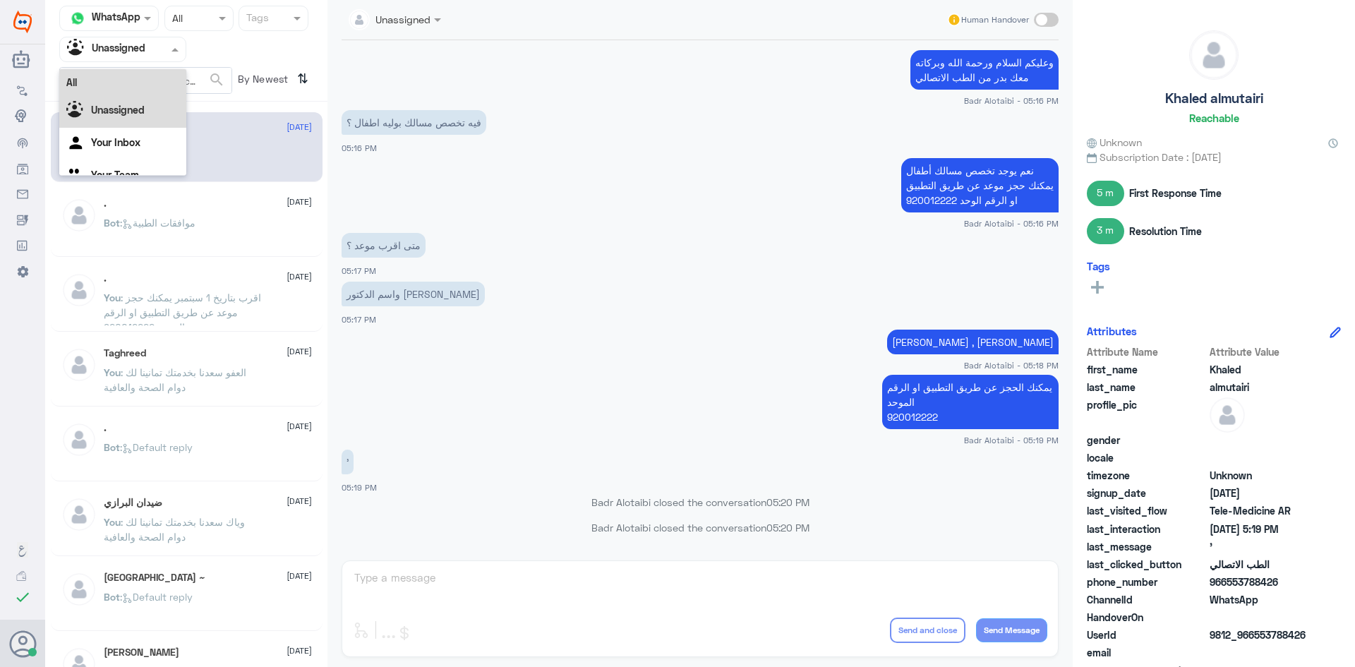
click at [152, 85] on div "All" at bounding box center [122, 82] width 127 height 26
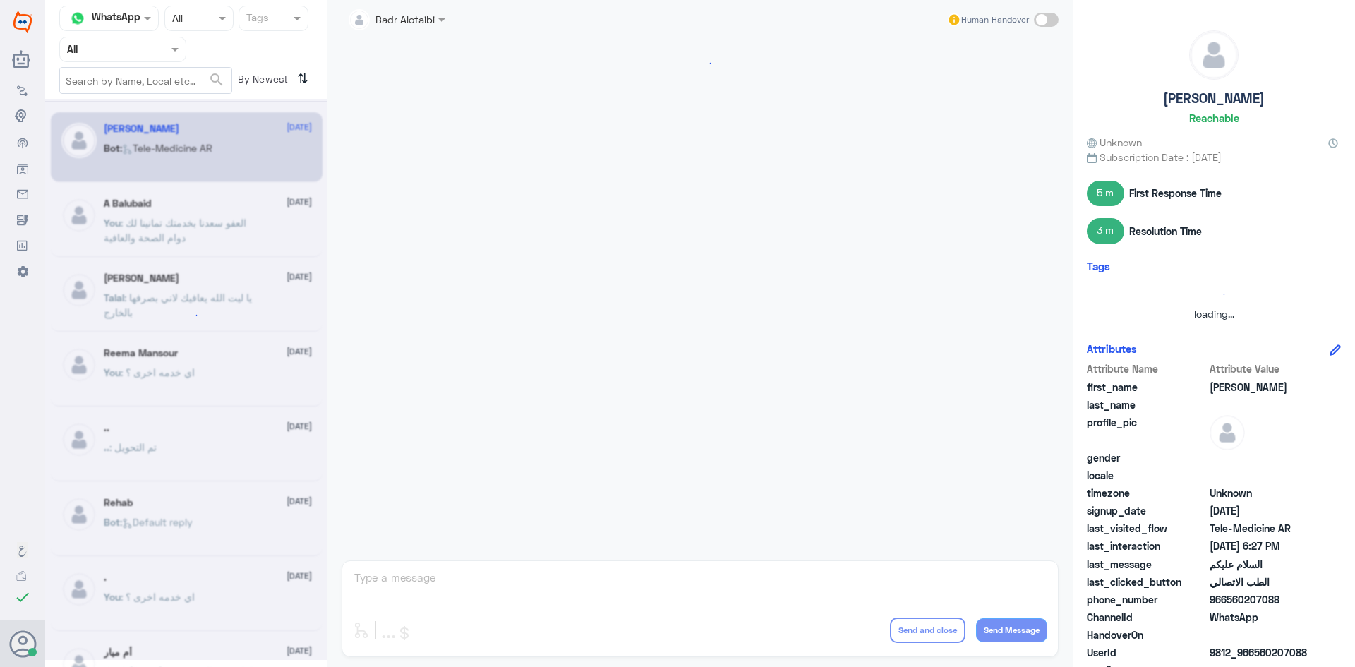
scroll to position [793, 0]
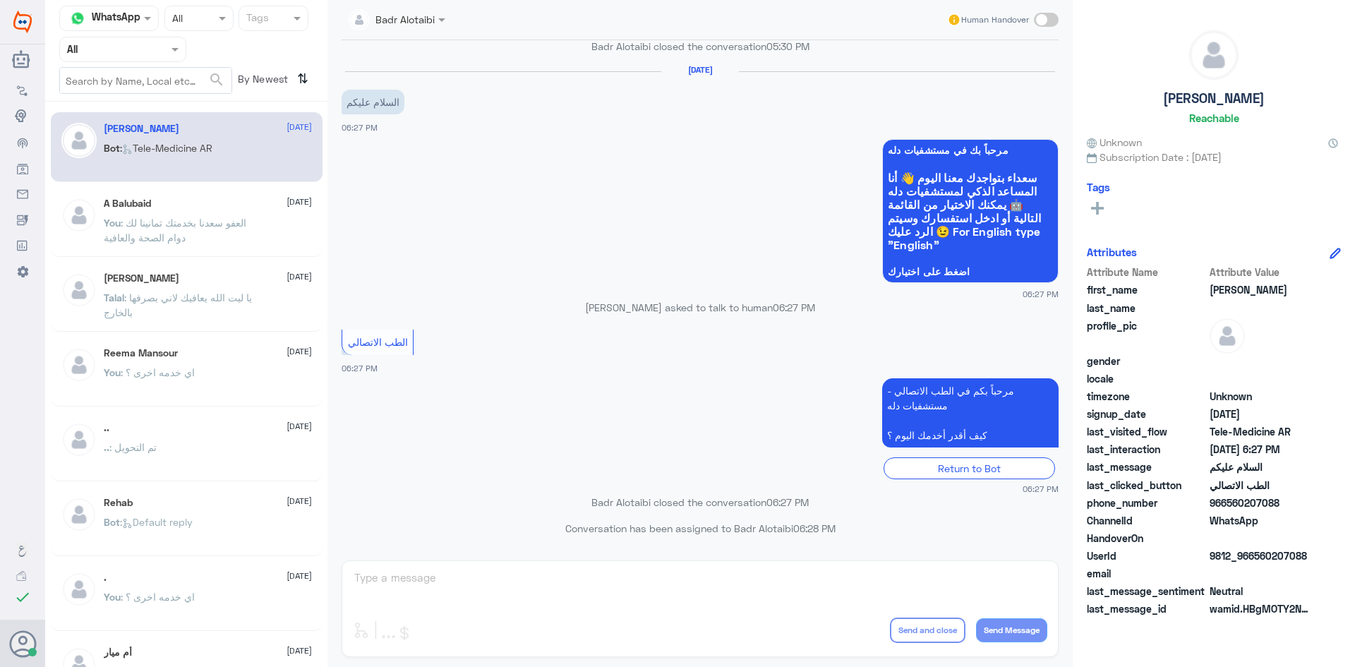
click at [140, 59] on div "Agent Filter All" at bounding box center [122, 49] width 127 height 25
click at [145, 96] on div "All Unassigned Your Inbox Your Team" at bounding box center [122, 131] width 127 height 124
click at [145, 97] on div "Unassigned" at bounding box center [122, 111] width 127 height 32
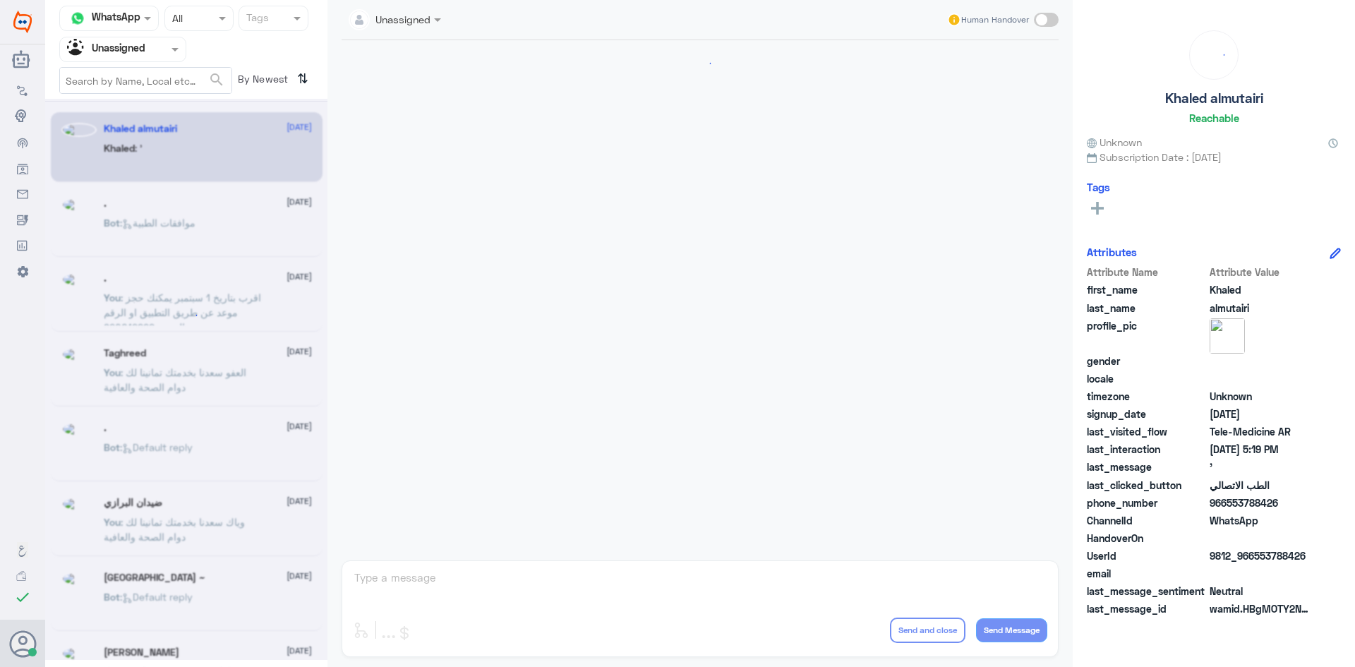
scroll to position [520, 0]
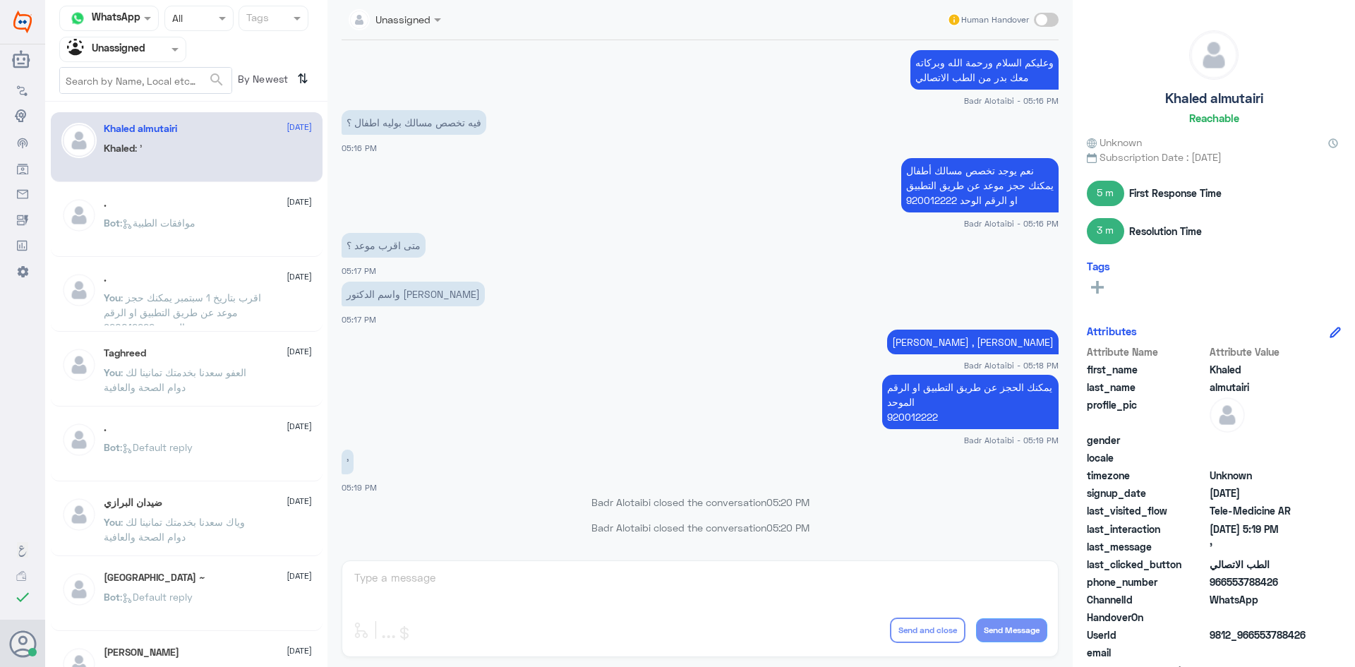
drag, startPoint x: 144, startPoint y: 59, endPoint x: 143, endPoint y: 66, distance: 7.9
click at [144, 60] on div "Agent Filter Unassigned" at bounding box center [122, 49] width 127 height 25
click at [120, 92] on div "All" at bounding box center [122, 82] width 127 height 26
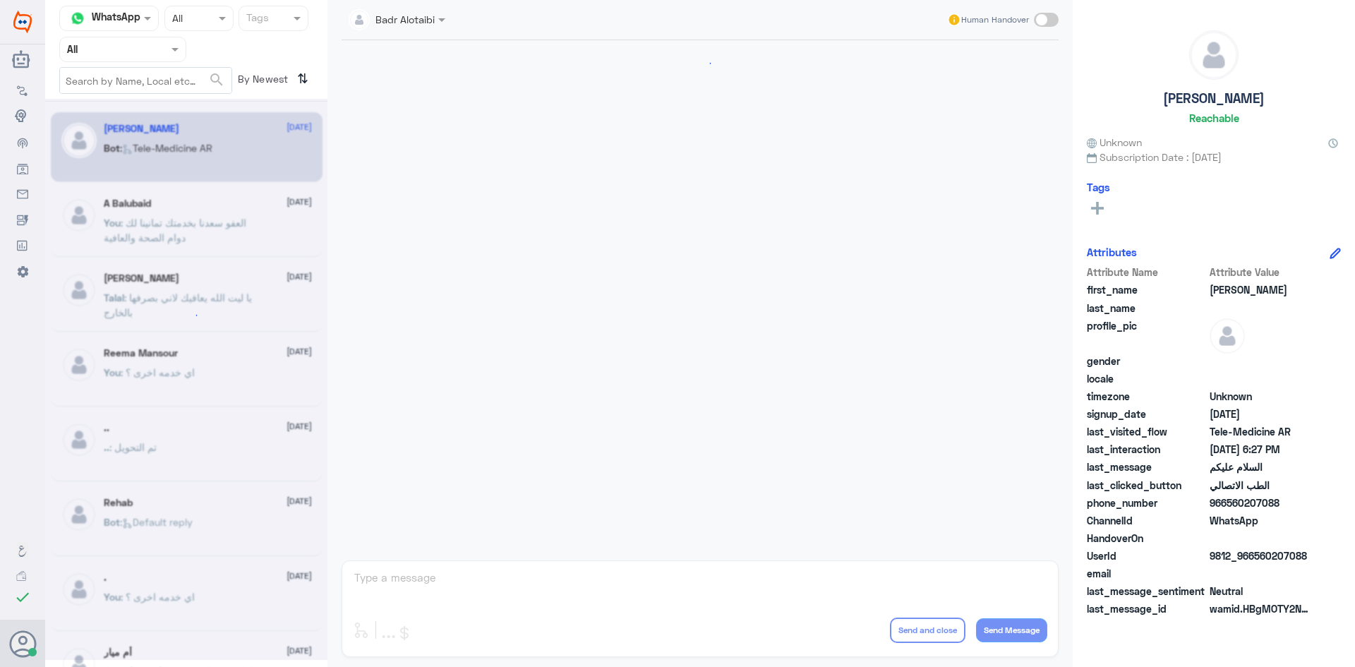
scroll to position [793, 0]
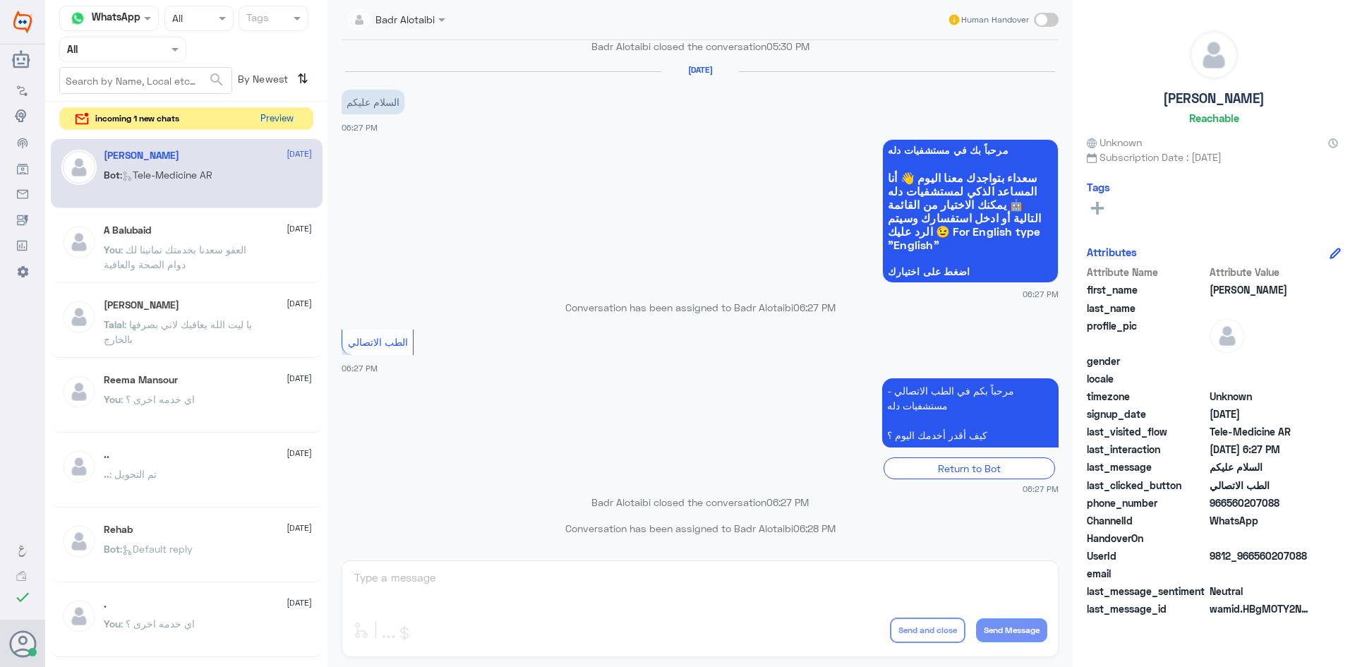
click at [270, 120] on button "Preview" at bounding box center [277, 119] width 44 height 22
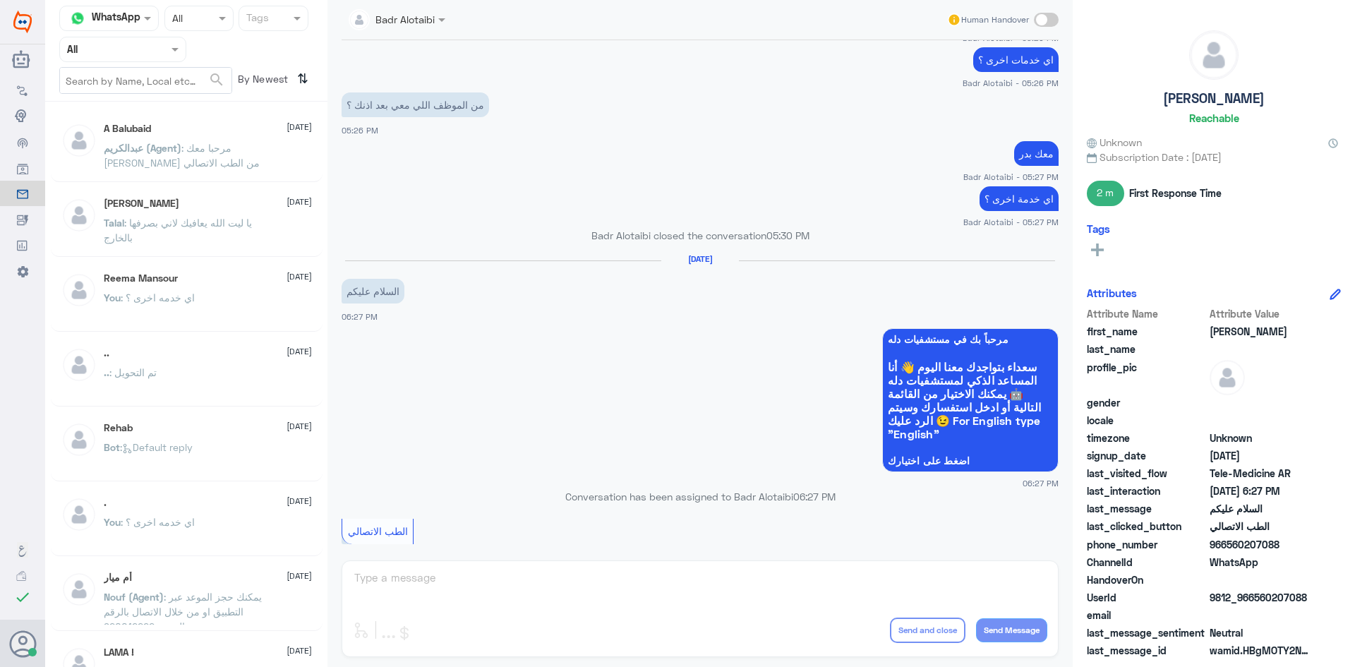
scroll to position [582, 0]
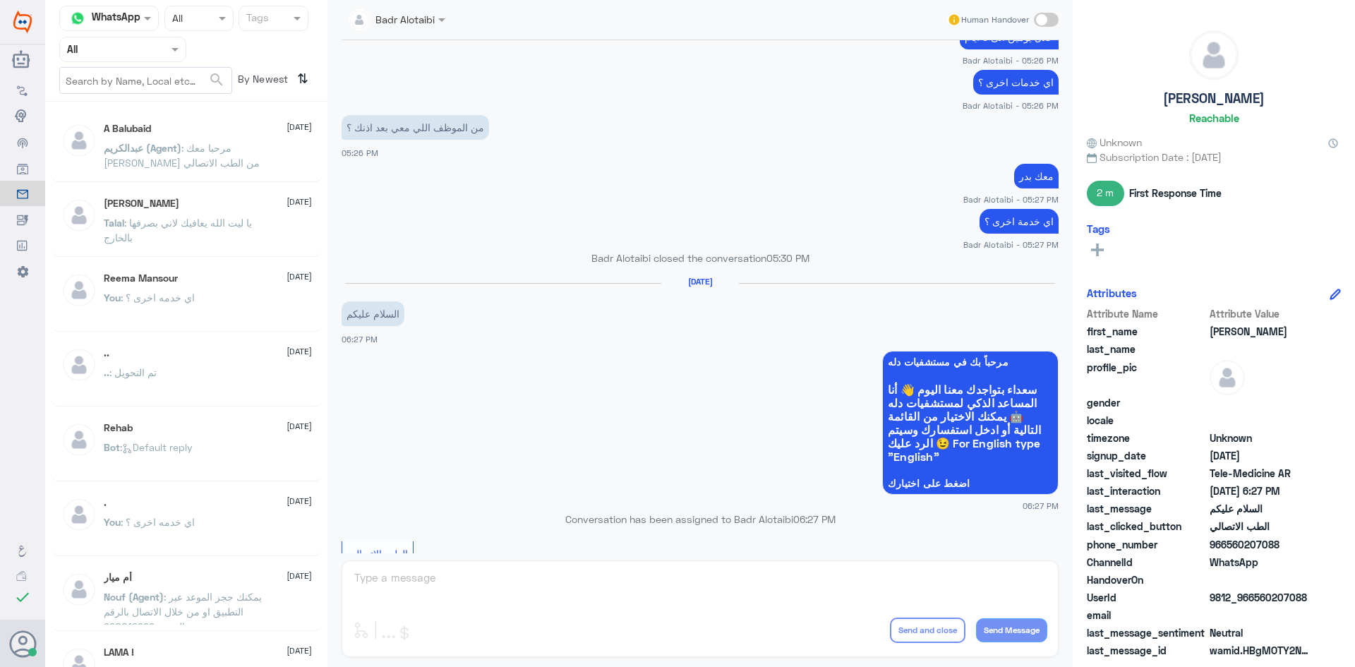
click at [159, 48] on div at bounding box center [123, 49] width 126 height 16
click at [148, 102] on div "Unassigned" at bounding box center [122, 111] width 127 height 32
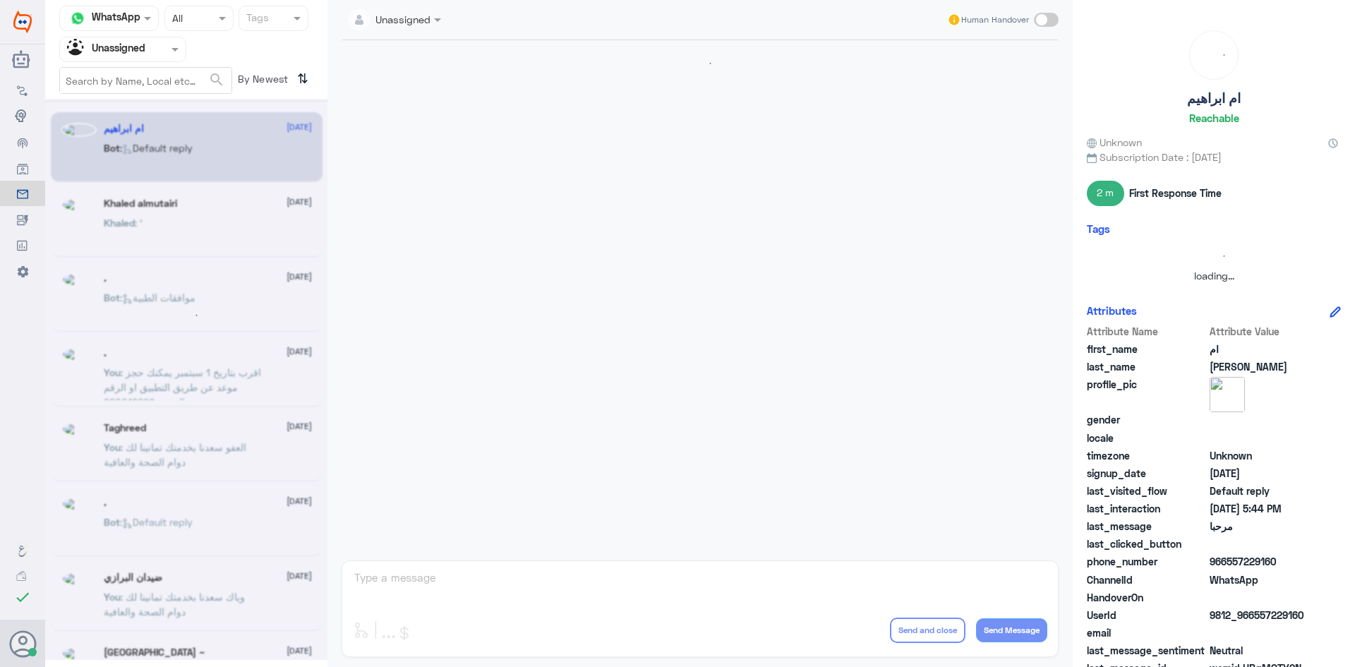
scroll to position [0, 0]
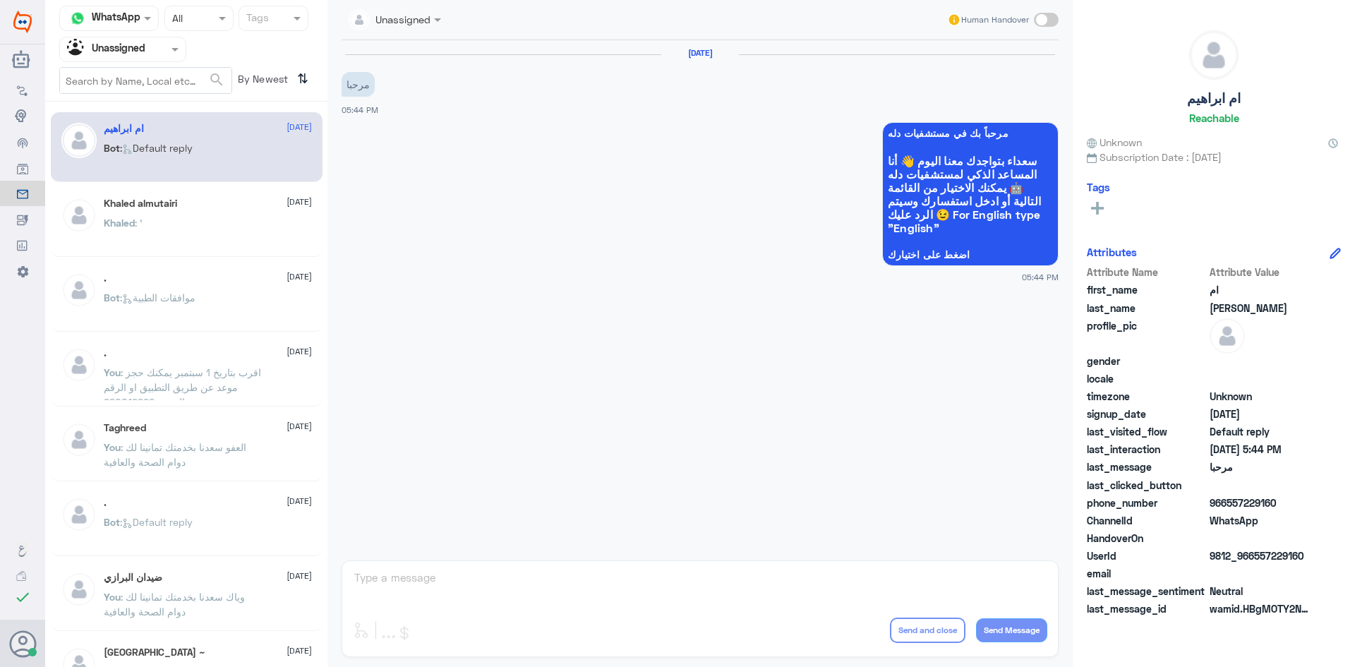
click at [176, 194] on div "Khaled almutairi [DATE][PERSON_NAME] : '" at bounding box center [187, 222] width 272 height 70
click at [185, 204] on div "Khaled almutairi [DATE]" at bounding box center [208, 204] width 208 height 12
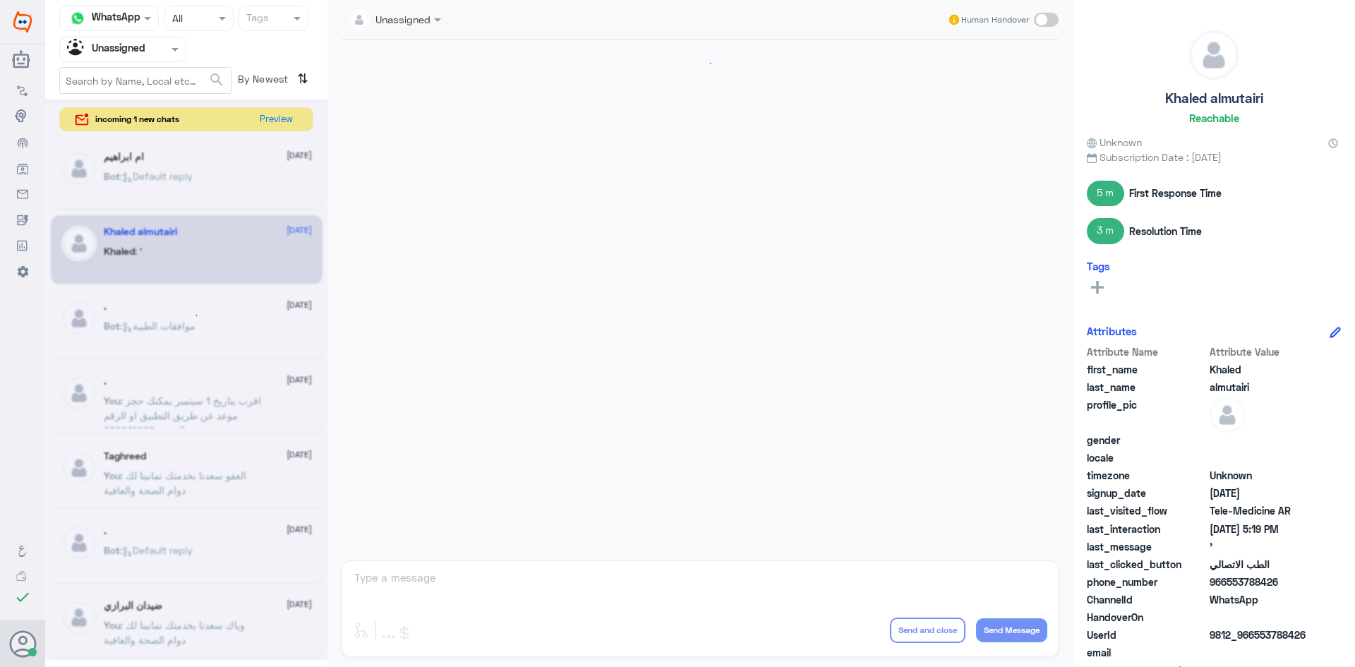
scroll to position [520, 0]
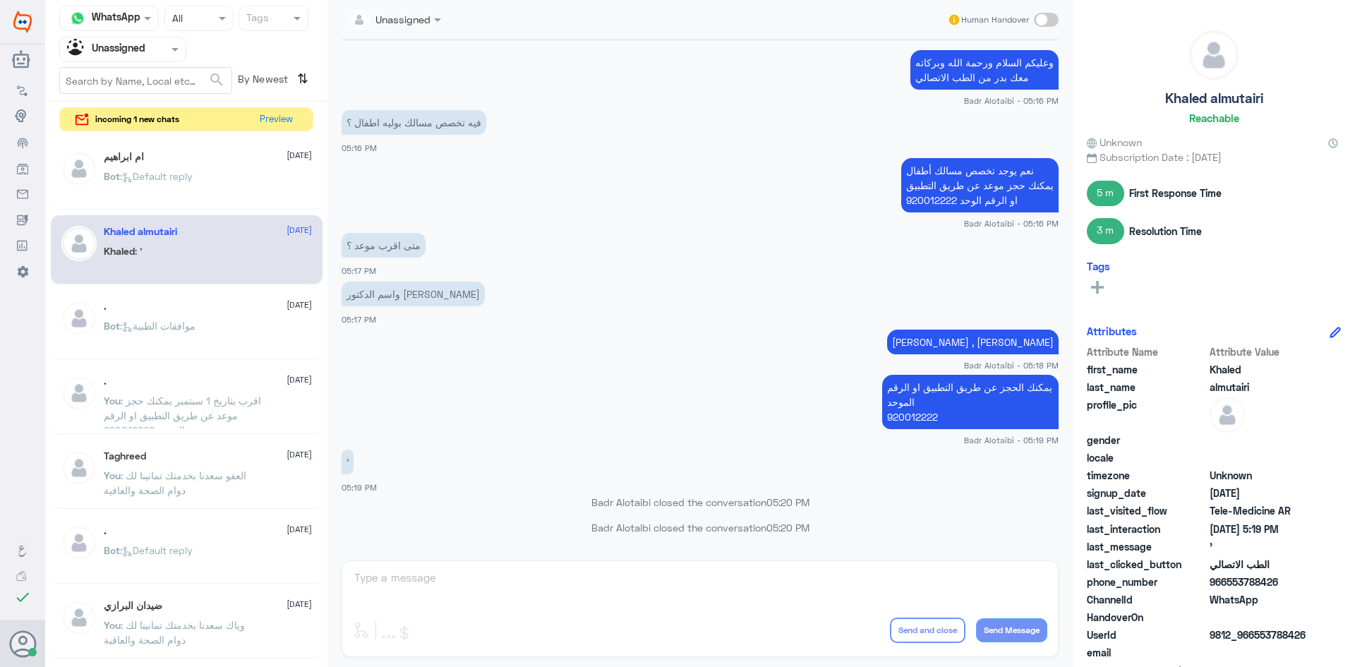
click at [141, 49] on input "text" at bounding box center [106, 49] width 78 height 16
click at [138, 73] on div "All" at bounding box center [122, 82] width 127 height 26
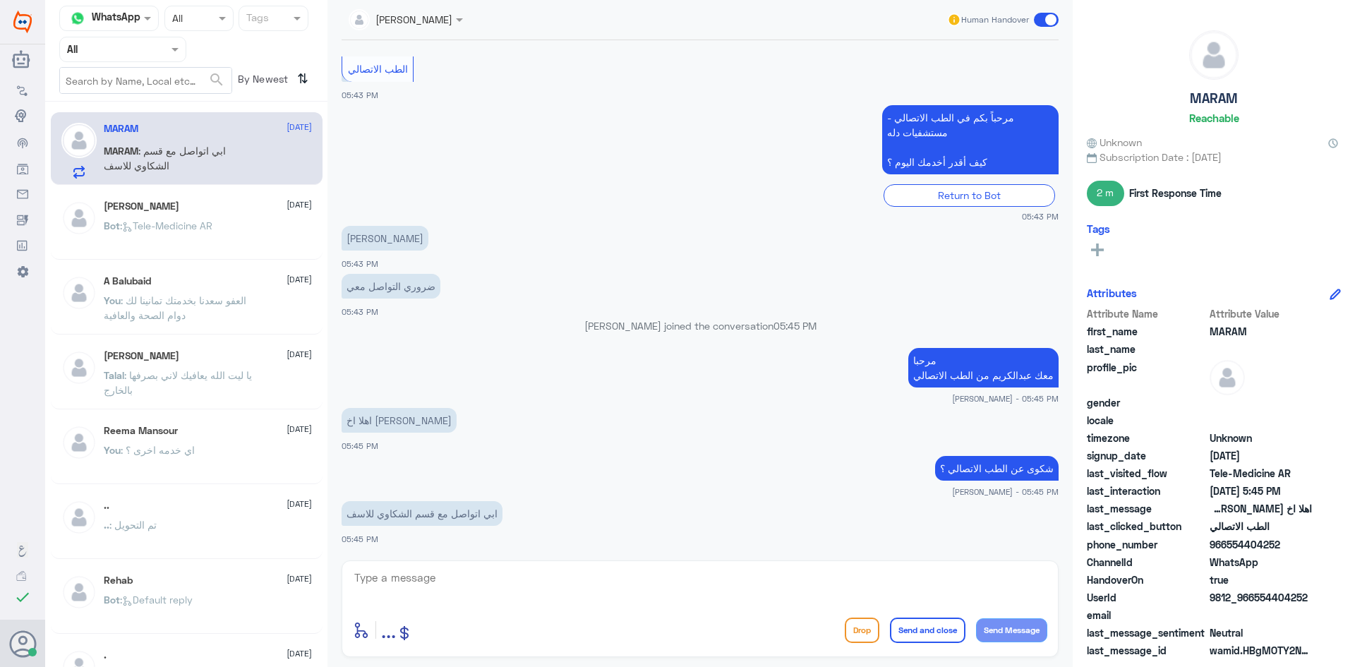
scroll to position [1098, 0]
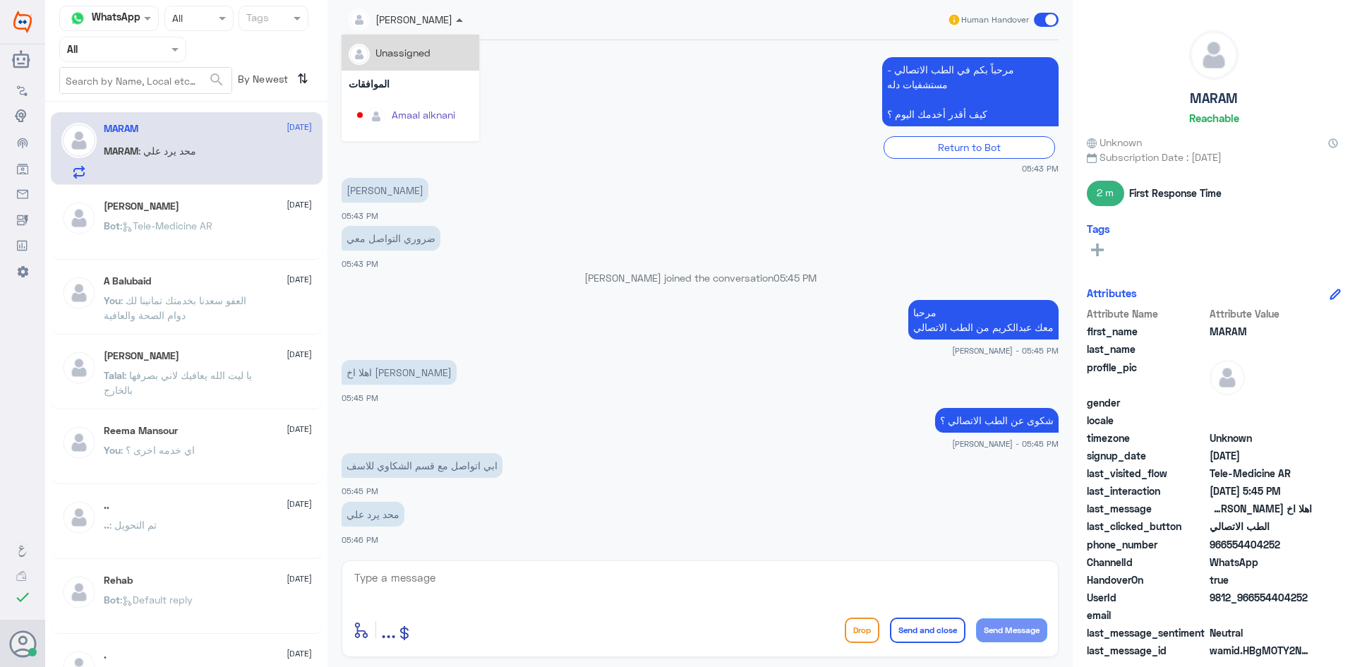
click at [456, 22] on span at bounding box center [459, 20] width 7 height 4
click at [438, 86] on div "[PERSON_NAME]" at bounding box center [430, 86] width 77 height 15
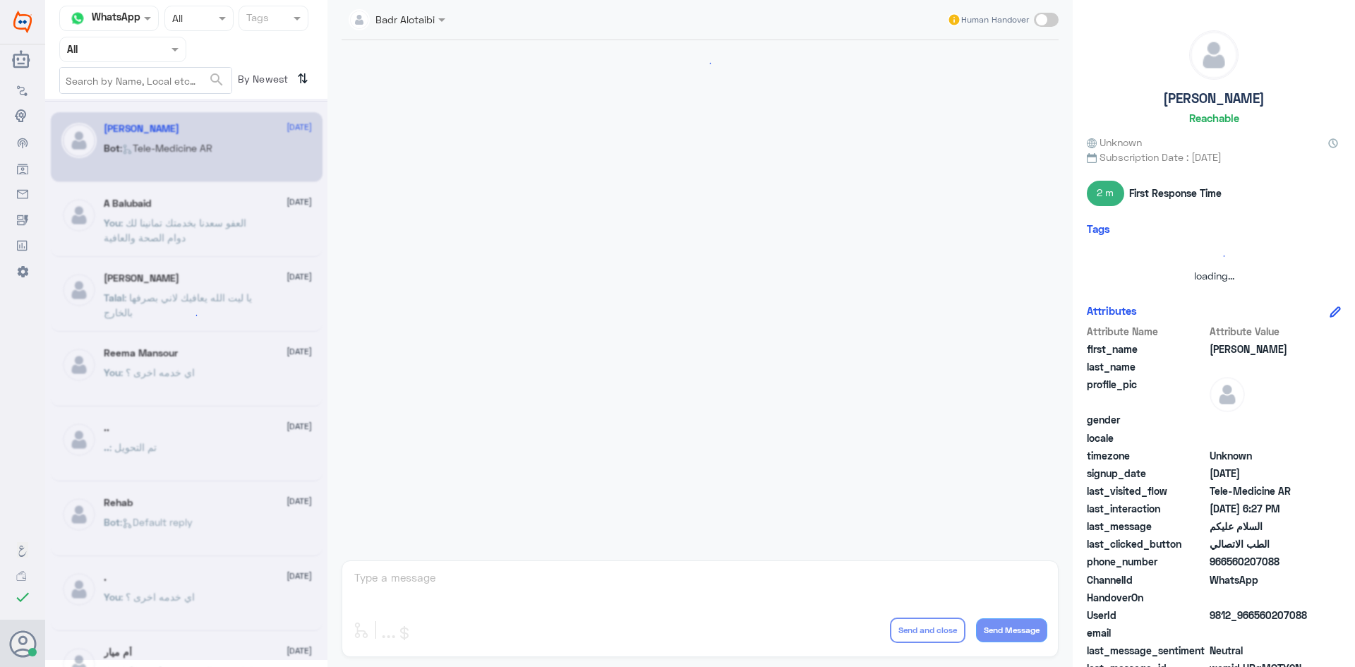
scroll to position [793, 0]
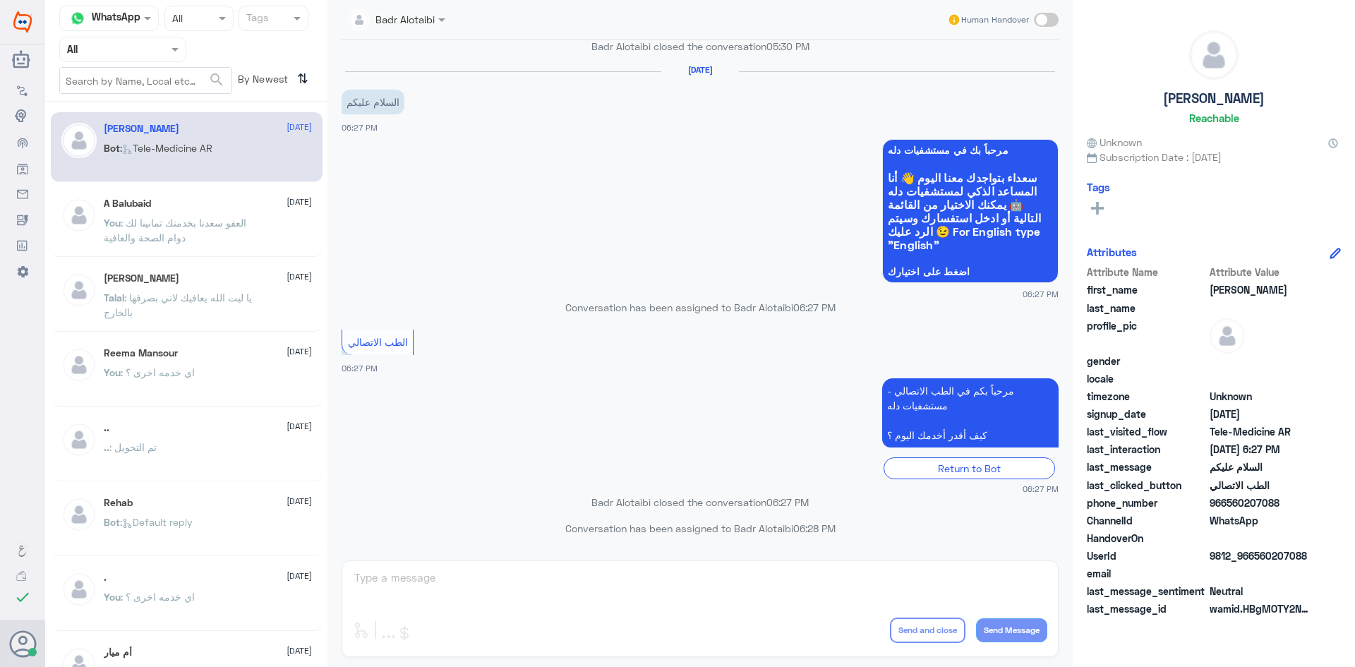
drag, startPoint x: 555, startPoint y: 305, endPoint x: 836, endPoint y: 310, distance: 280.9
click at [836, 310] on p "Conversation has been assigned to Badr Alotaibi 06:27 PM" at bounding box center [700, 307] width 717 height 15
click at [690, 356] on div "الطب الاتصالي 06:27 PM" at bounding box center [700, 350] width 717 height 49
click at [184, 236] on span ": العفو سعدنا بخدمتك تمانينا لك دوام الصحة والعافية" at bounding box center [175, 230] width 143 height 27
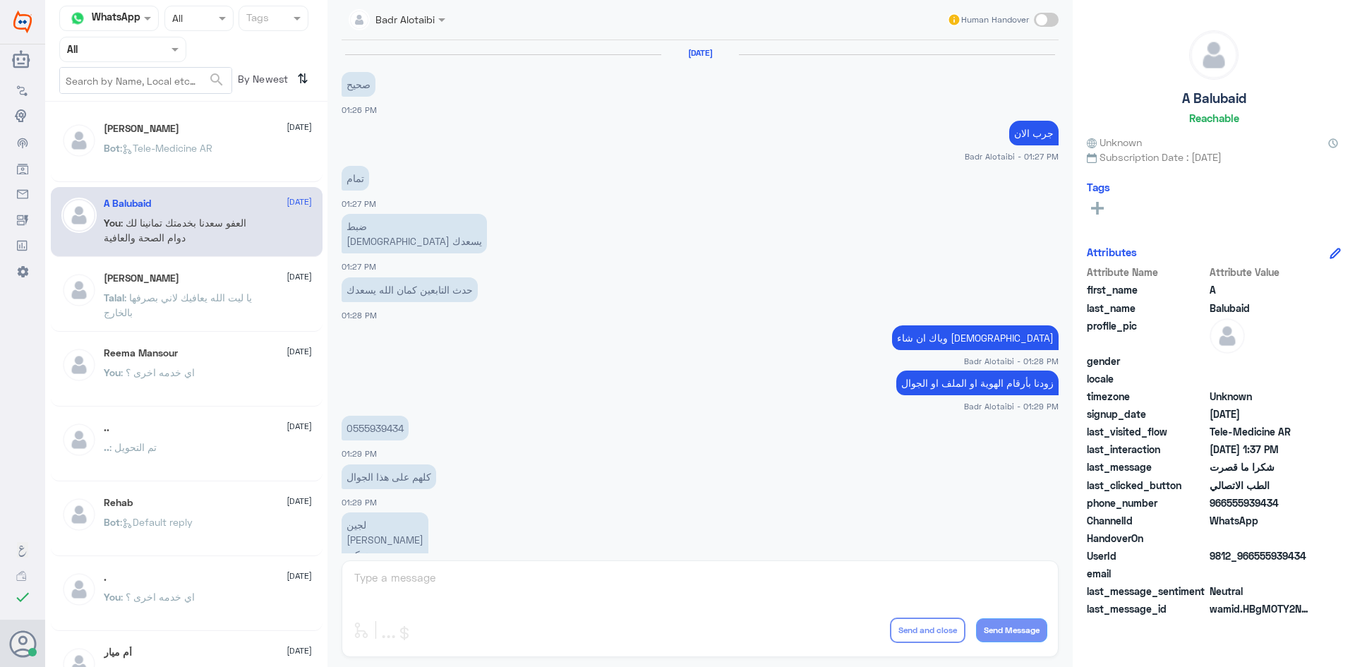
scroll to position [522, 0]
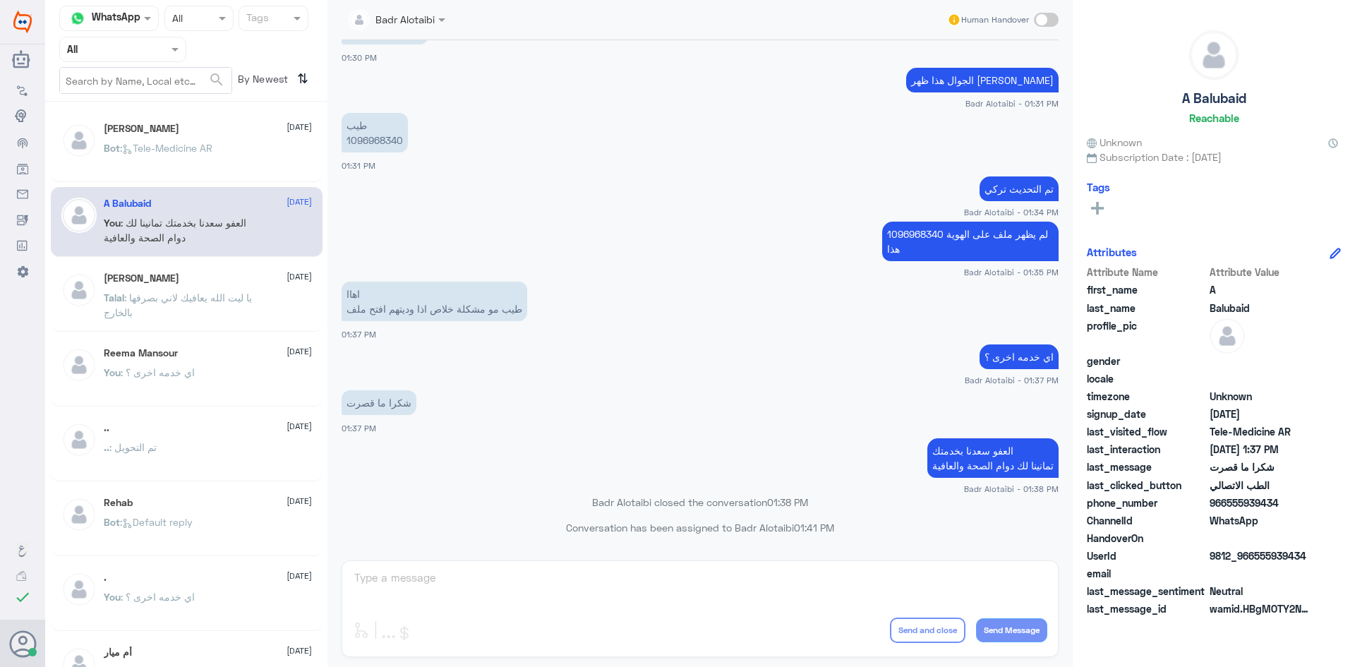
click at [173, 150] on span ": Tele-Medicine [GEOGRAPHIC_DATA]" at bounding box center [166, 148] width 92 height 12
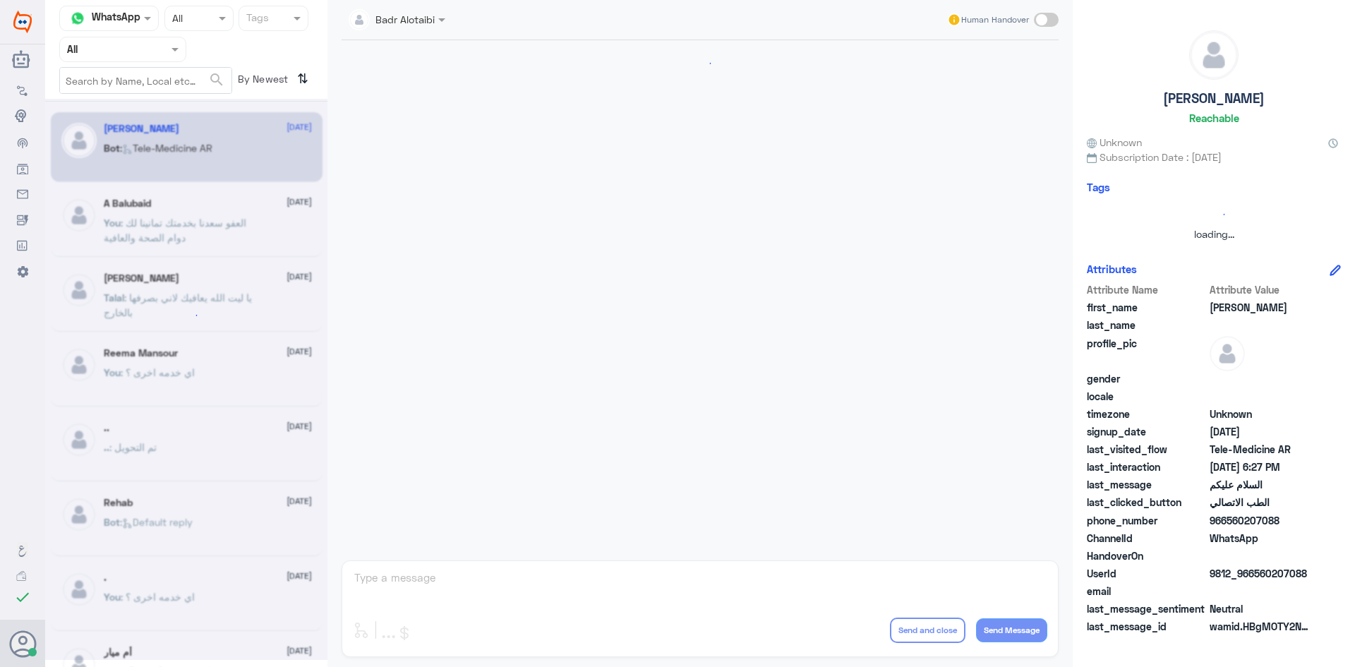
scroll to position [793, 0]
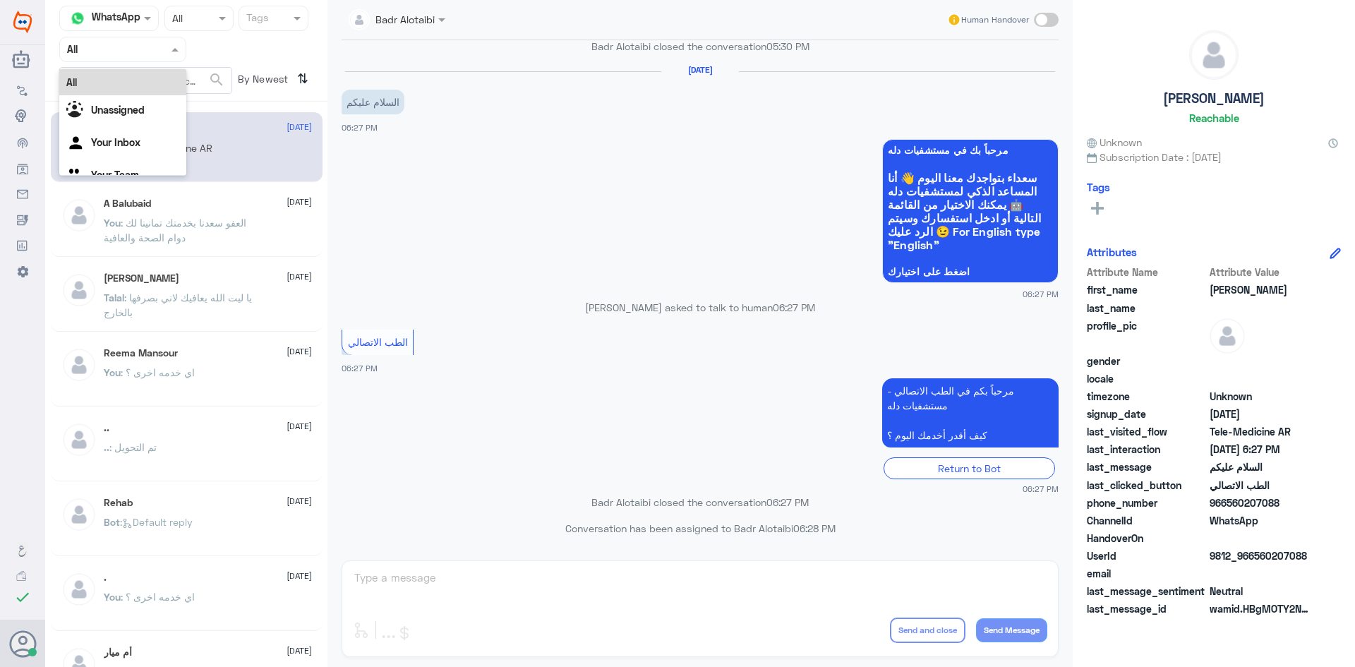
click at [177, 57] on div "Agent Filter All" at bounding box center [122, 49] width 127 height 25
click at [165, 76] on div "All" at bounding box center [122, 82] width 127 height 26
click at [162, 59] on div "Agent Filter All" at bounding box center [122, 49] width 127 height 25
click at [140, 105] on b "Unassigned" at bounding box center [118, 110] width 54 height 12
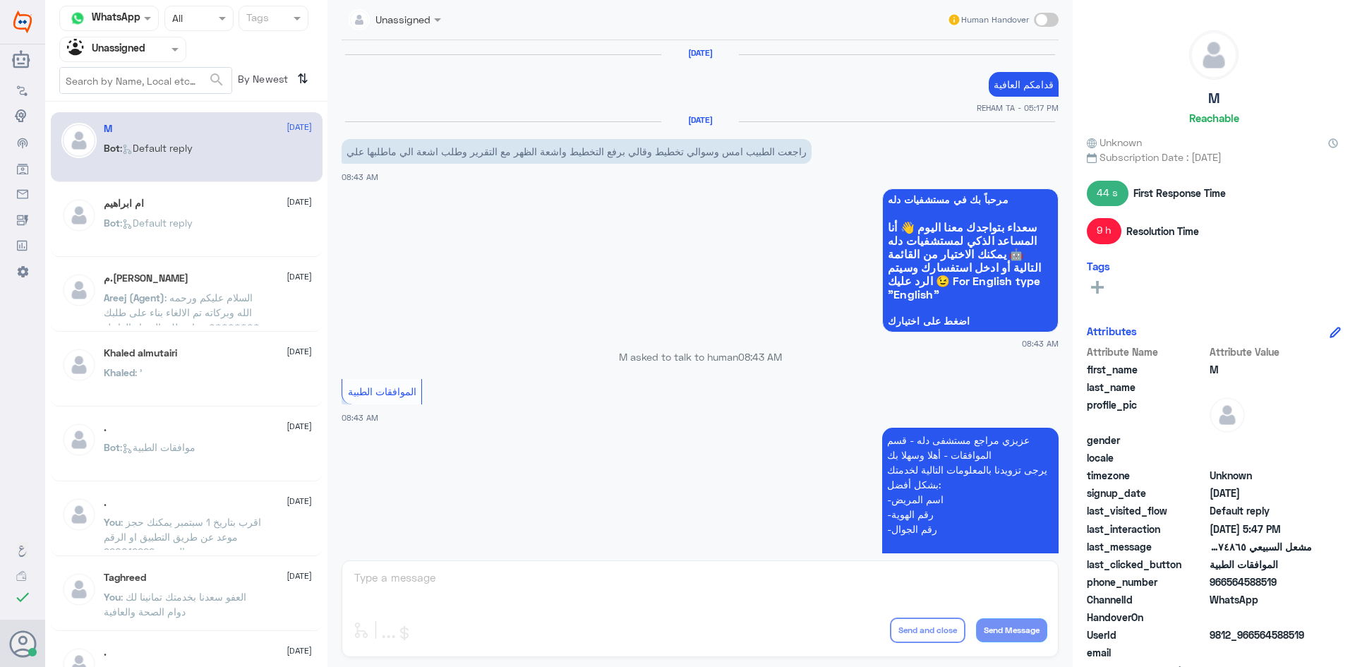
scroll to position [1122, 0]
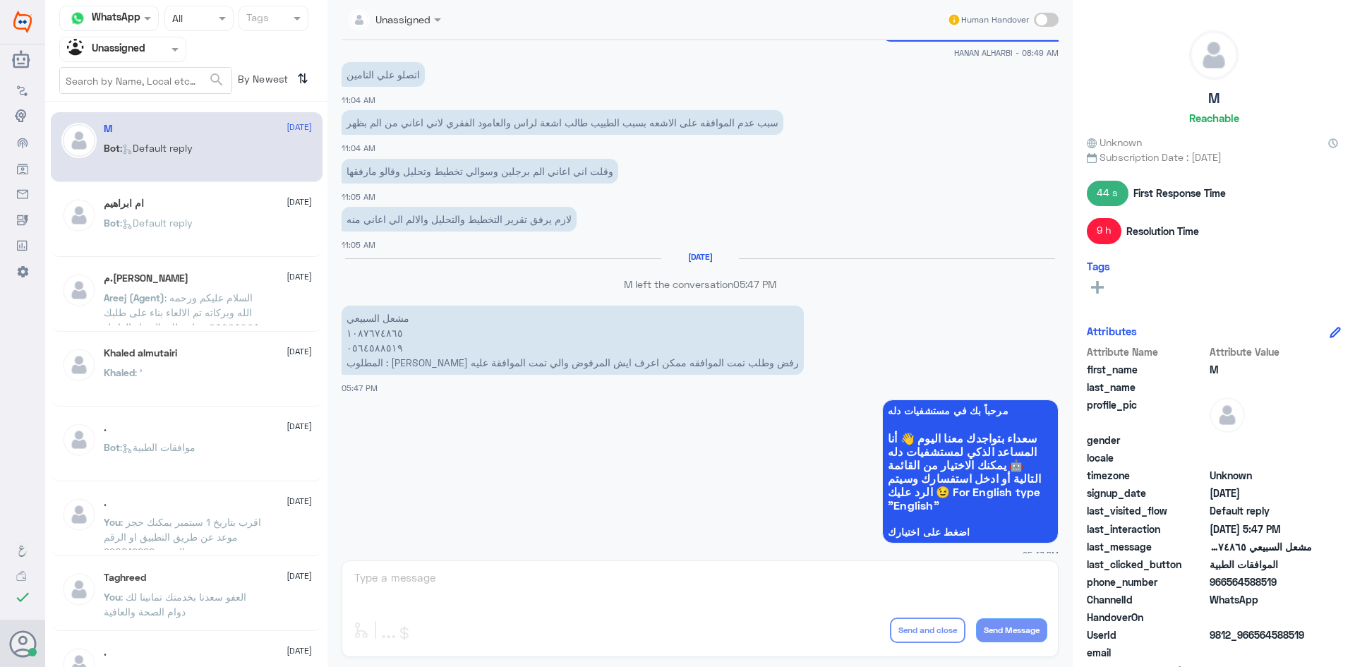
click at [236, 318] on span ": السلام عليكم ورحمه الله وبركاته تم الالغاء بناء على طلبك ********تمنياتي لك ب…" at bounding box center [182, 312] width 156 height 42
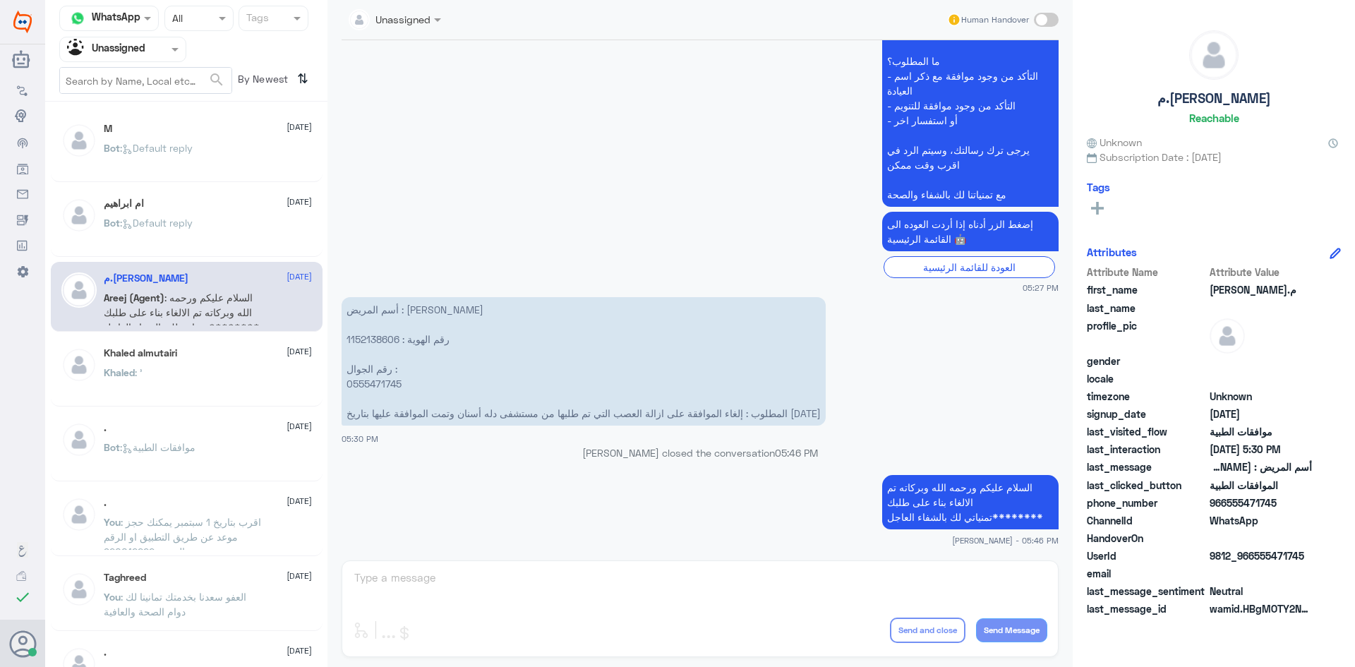
scroll to position [71, 0]
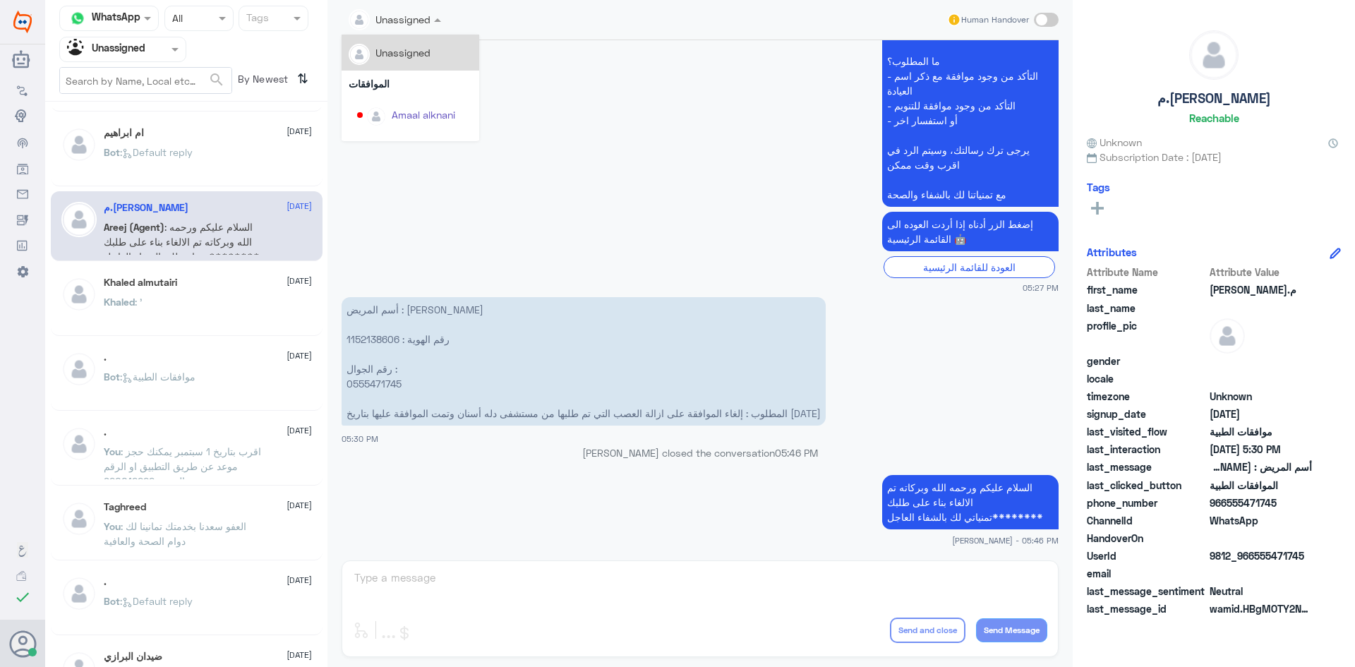
click at [406, 23] on input "text" at bounding box center [379, 19] width 60 height 16
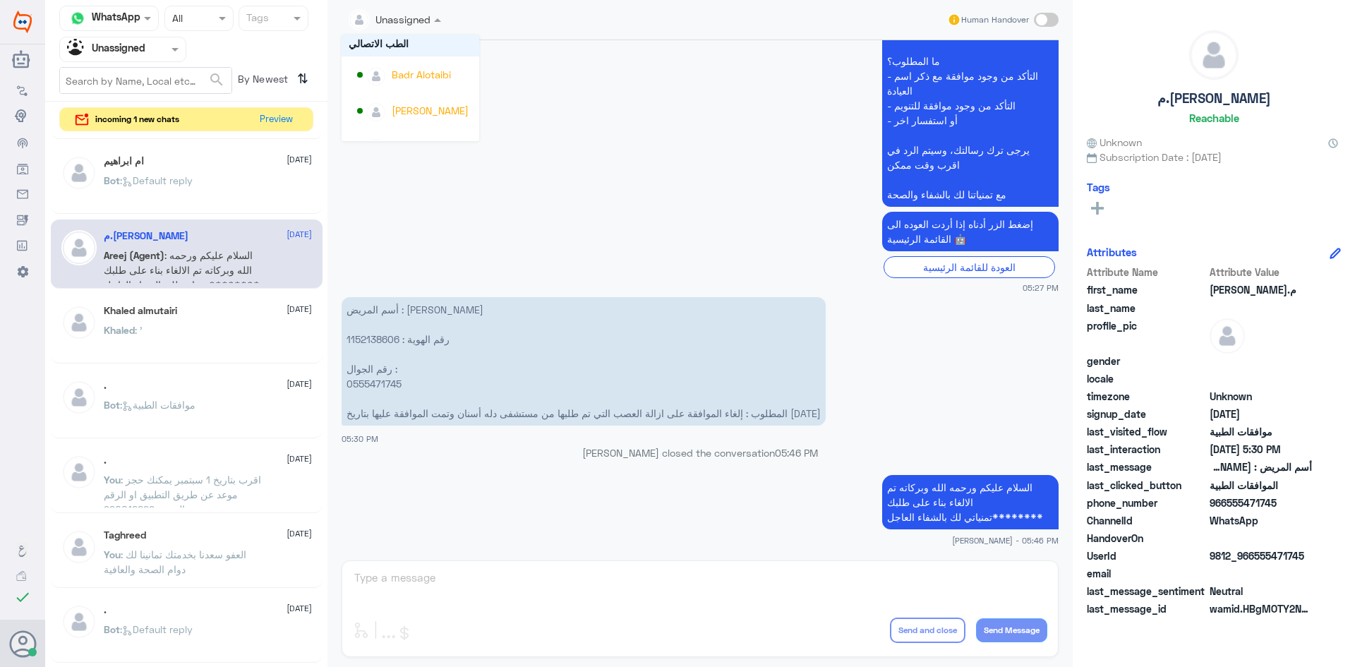
scroll to position [692, 0]
click at [583, 114] on app-msgs-text "عزيزي مراجع مستشفى دله - قسم الموافقات - أهلا وسهلا بك يرجى تزويدنا بالمعلومات …" at bounding box center [700, 69] width 717 height 278
click at [275, 119] on button "Preview" at bounding box center [277, 119] width 44 height 22
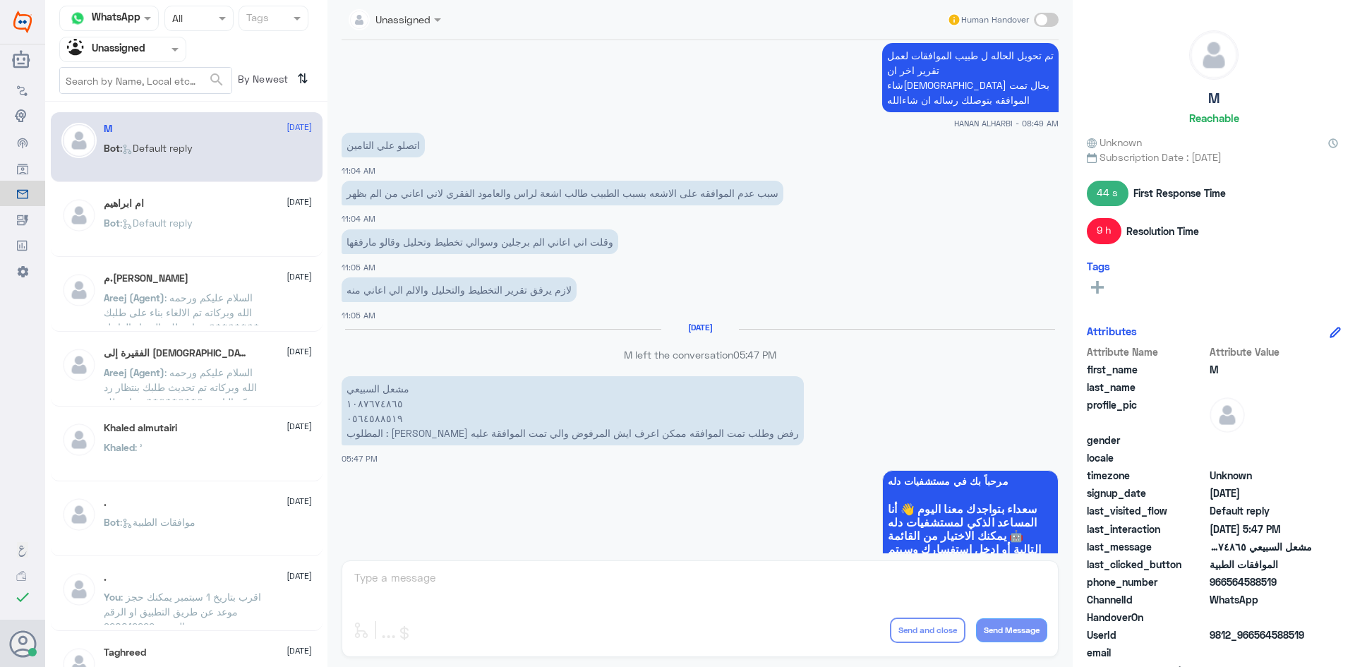
click at [166, 57] on div "Agent Filter Unassigned" at bounding box center [114, 49] width 108 height 21
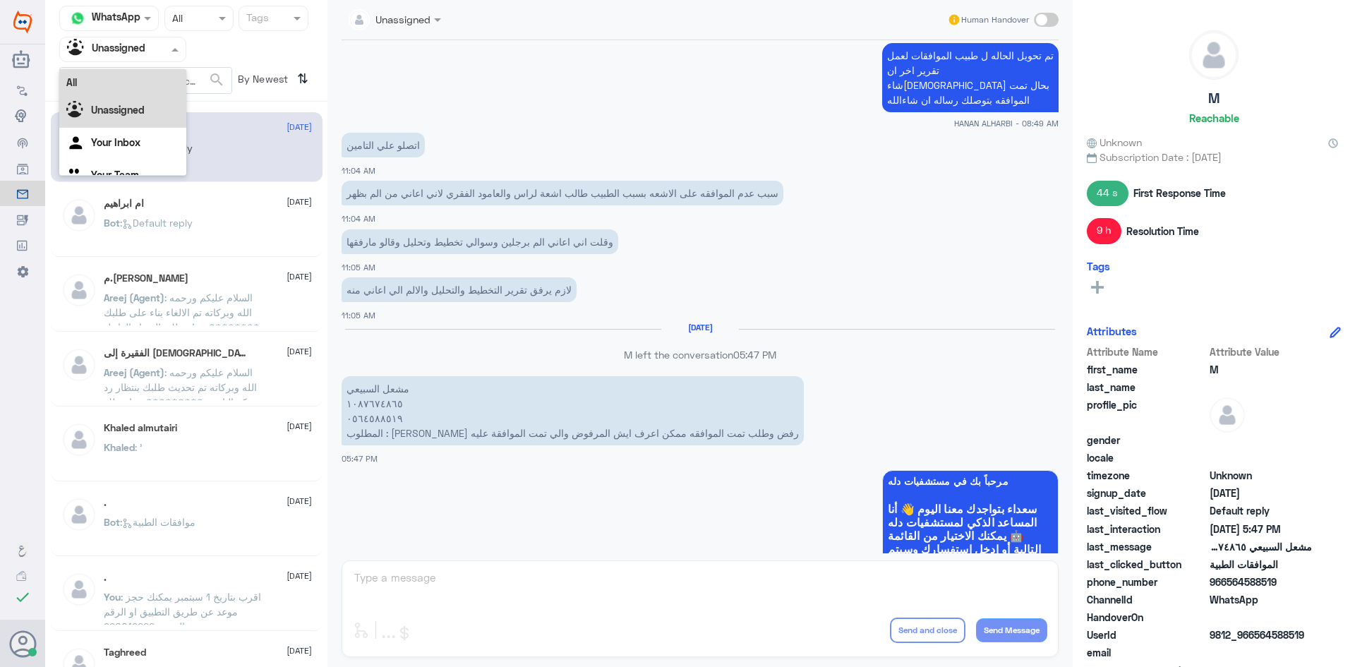
scroll to position [18, 0]
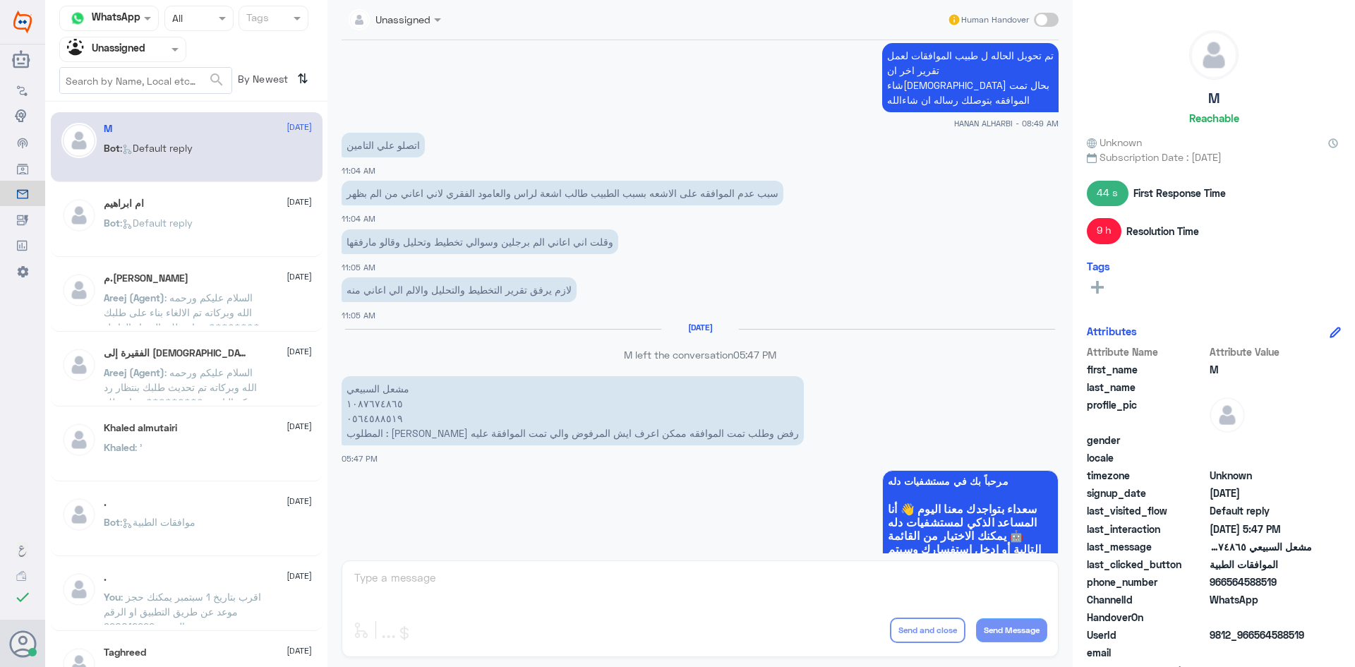
click at [189, 370] on span ": السلام عليكم ورحمه الله وبركاته تم تحديث طلبك بنتظار رد شركه التامين ********…" at bounding box center [182, 394] width 157 height 56
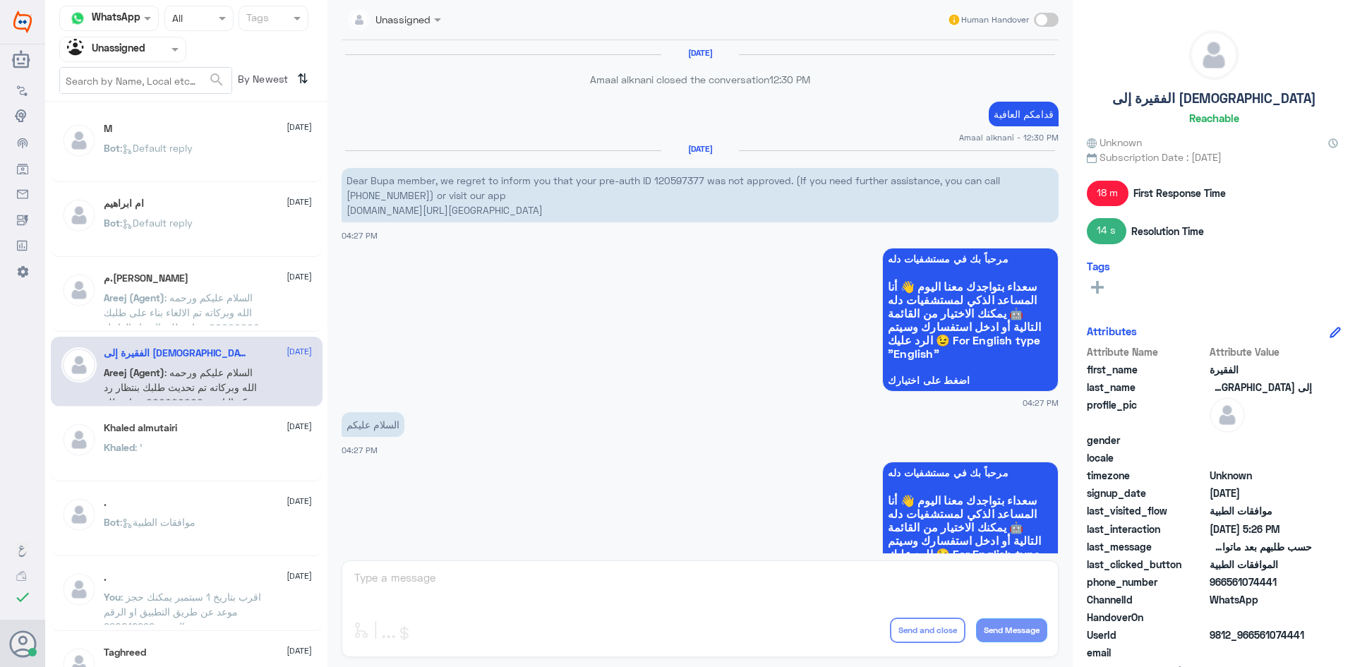
scroll to position [1035, 0]
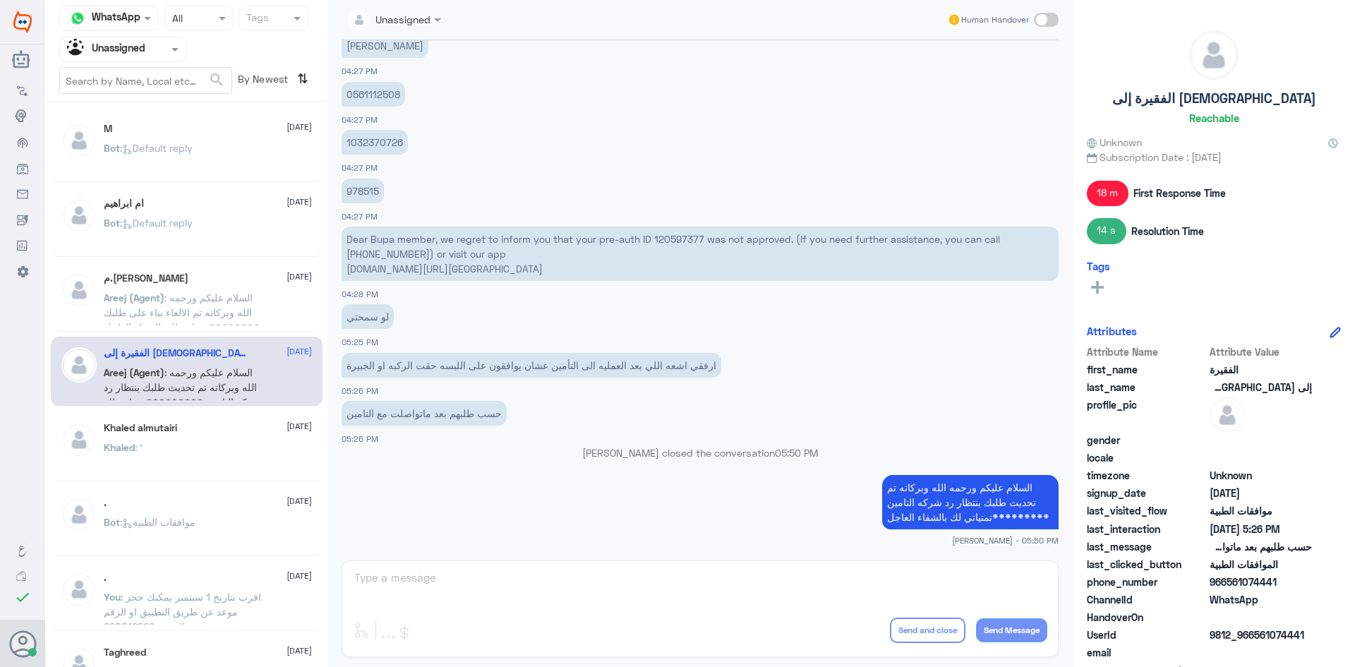
click at [172, 451] on div "Khaled : '" at bounding box center [208, 459] width 208 height 32
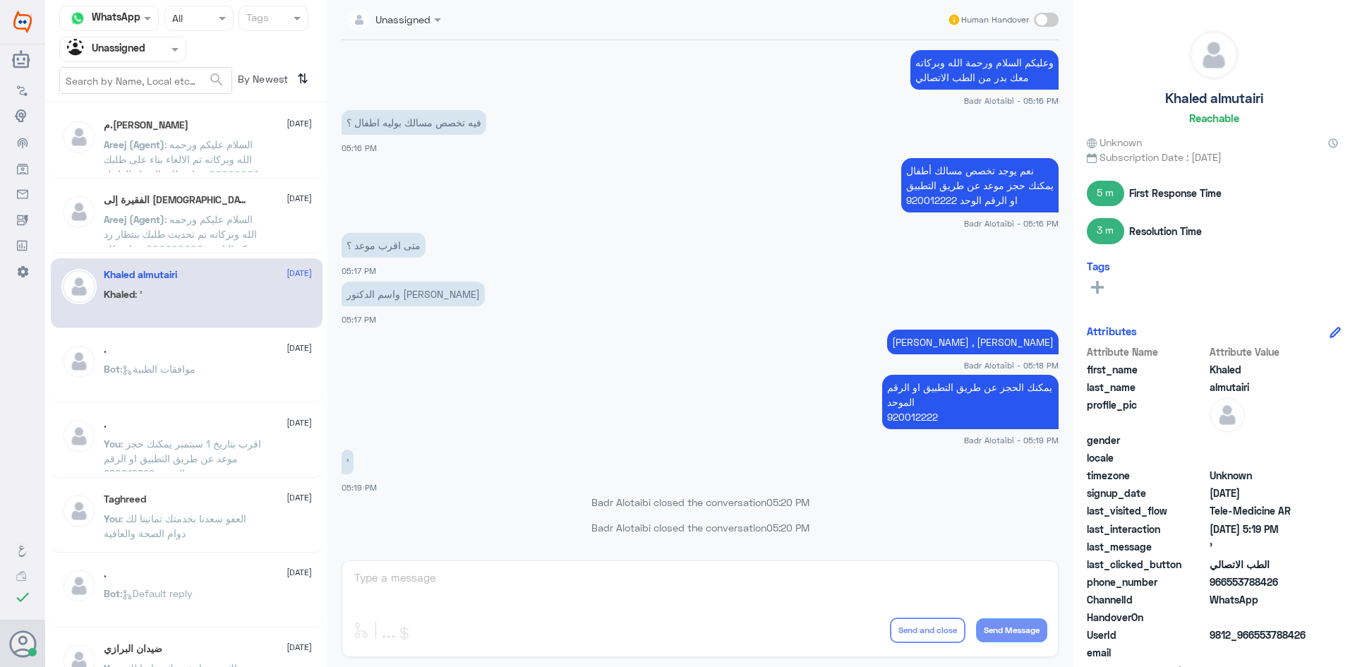
scroll to position [212, 0]
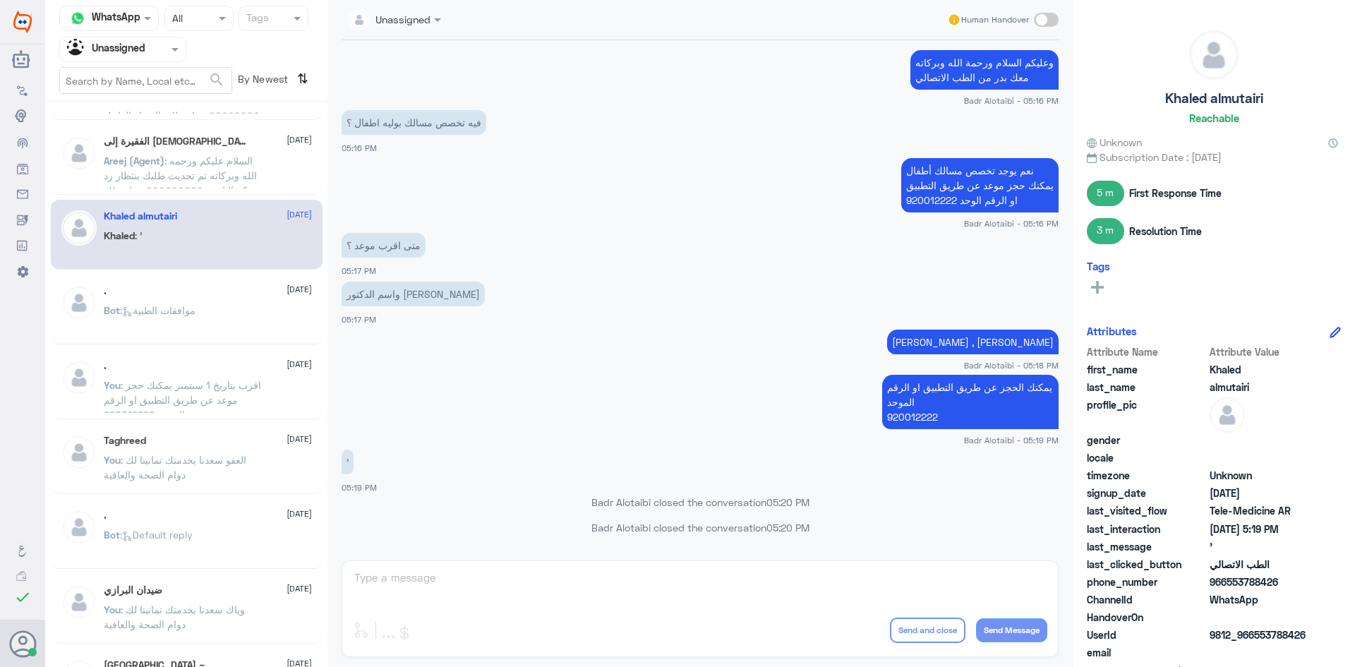
drag, startPoint x: 144, startPoint y: 52, endPoint x: 146, endPoint y: 67, distance: 15.7
click at [145, 56] on input "text" at bounding box center [106, 49] width 78 height 16
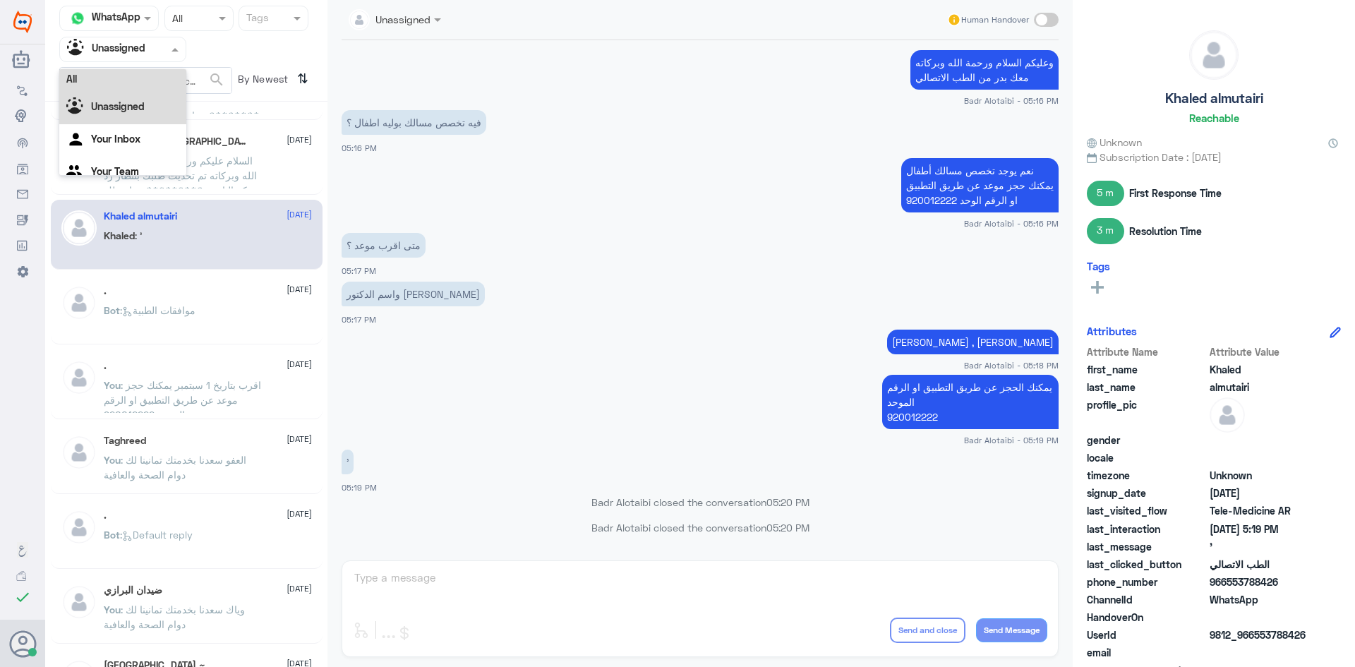
scroll to position [0, 0]
click at [145, 71] on div "All" at bounding box center [122, 82] width 127 height 26
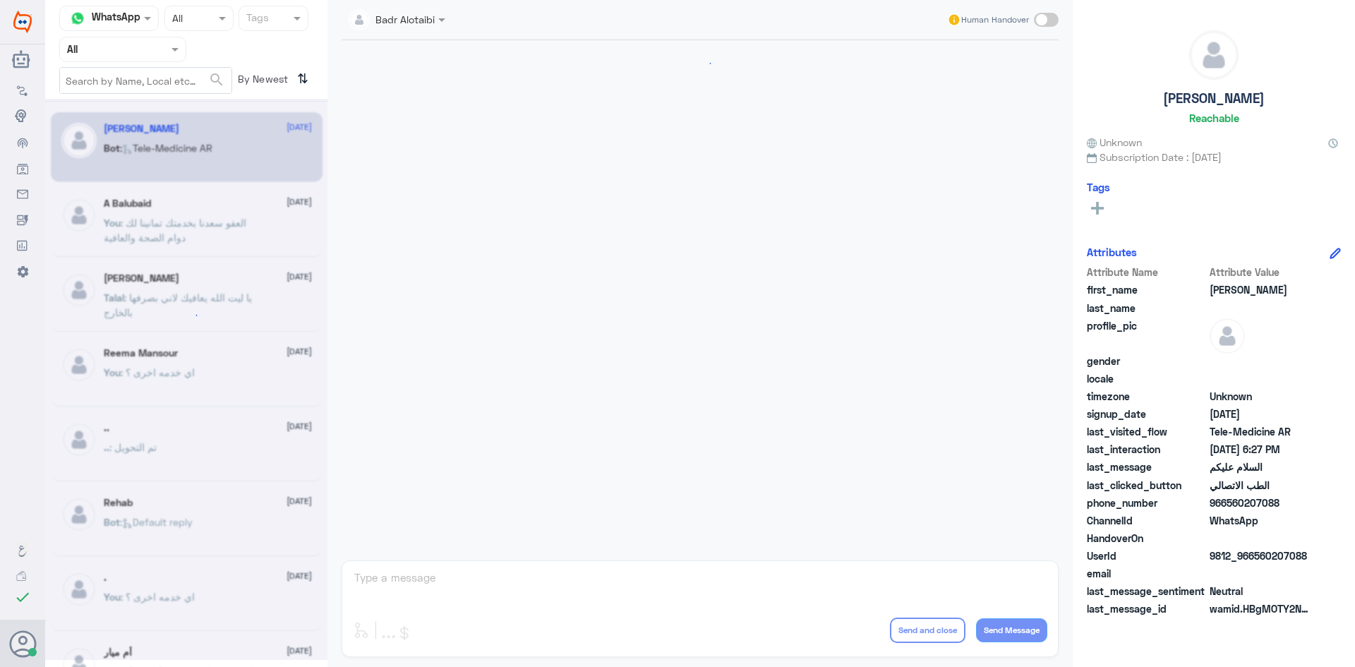
scroll to position [793, 0]
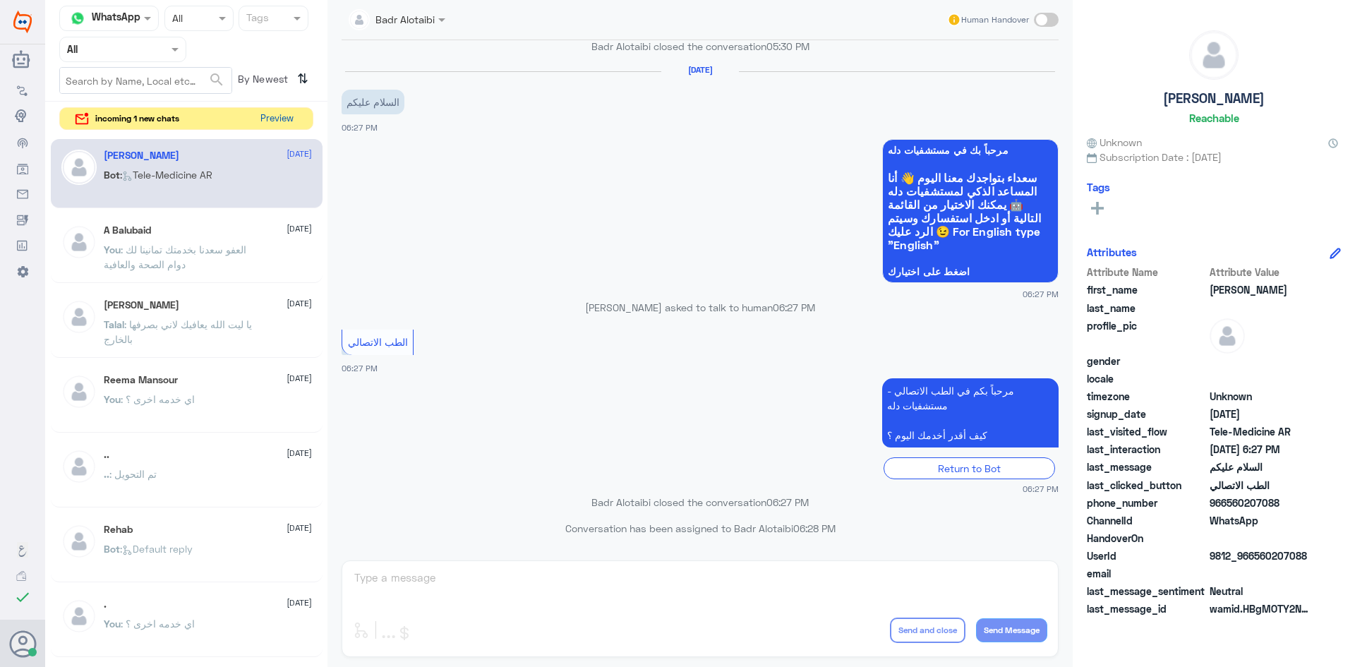
click at [267, 128] on button "Preview" at bounding box center [277, 119] width 44 height 22
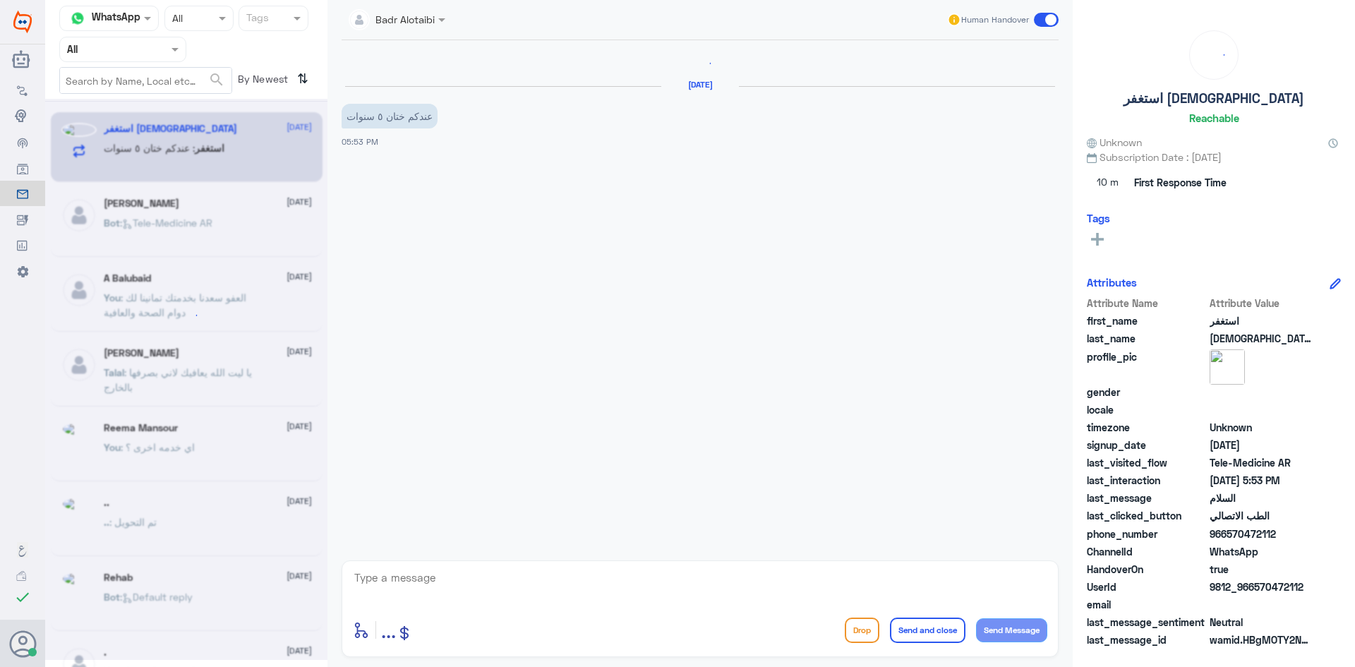
scroll to position [1052, 0]
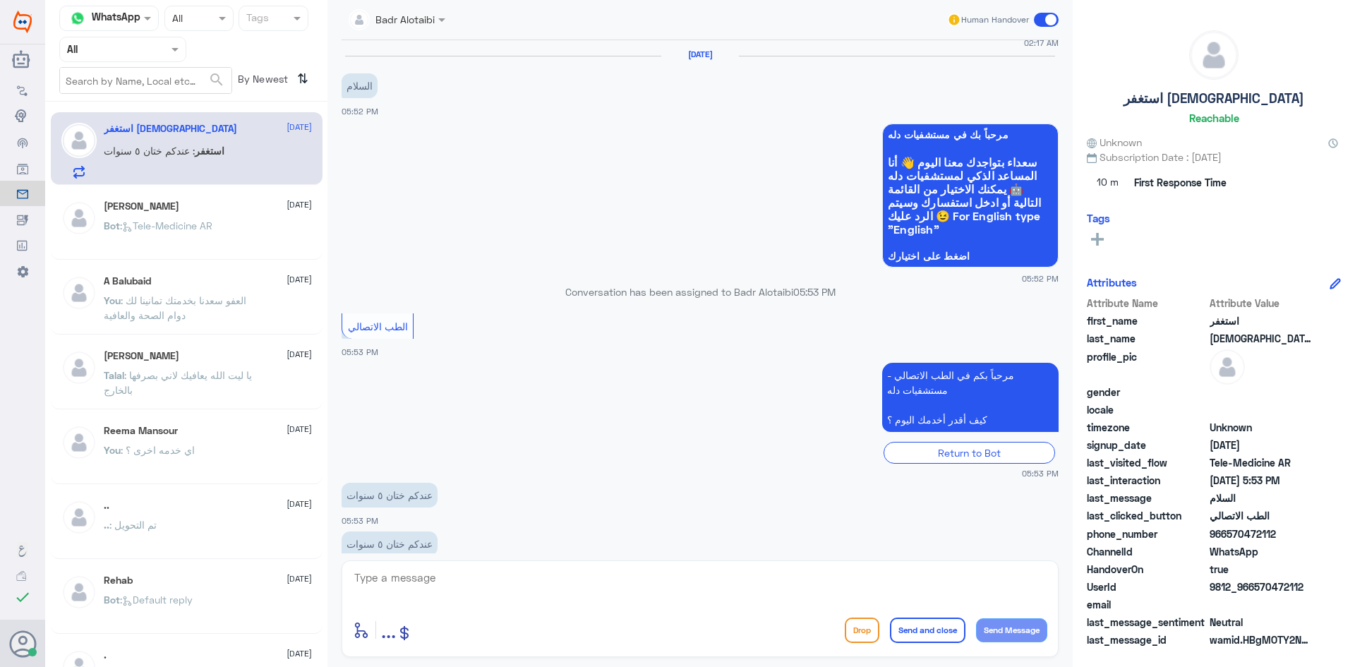
click at [392, 17] on input "text" at bounding box center [381, 19] width 64 height 16
click at [444, 584] on textarea at bounding box center [700, 585] width 694 height 35
click at [473, 587] on textarea at bounding box center [700, 585] width 694 height 35
type textarea "وعليكم السلام ورحمة الله وبركاته معك بدر من الطب الاتصالي"
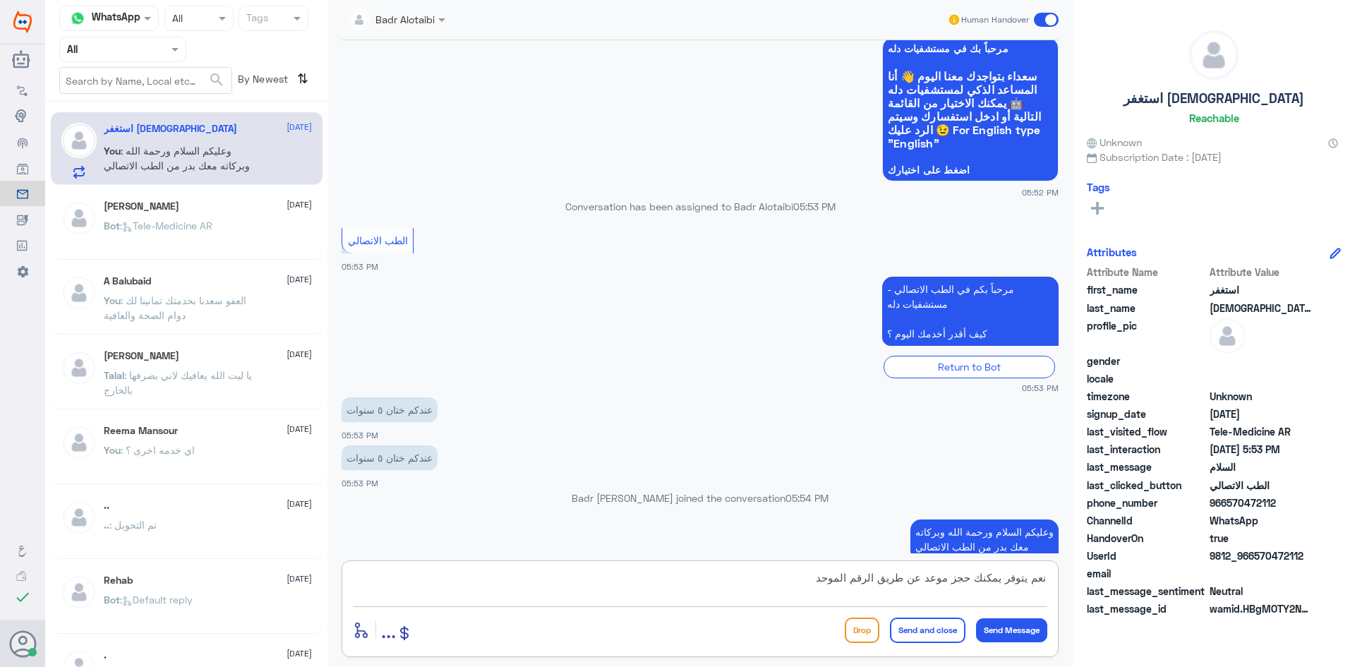
scroll to position [1160, 0]
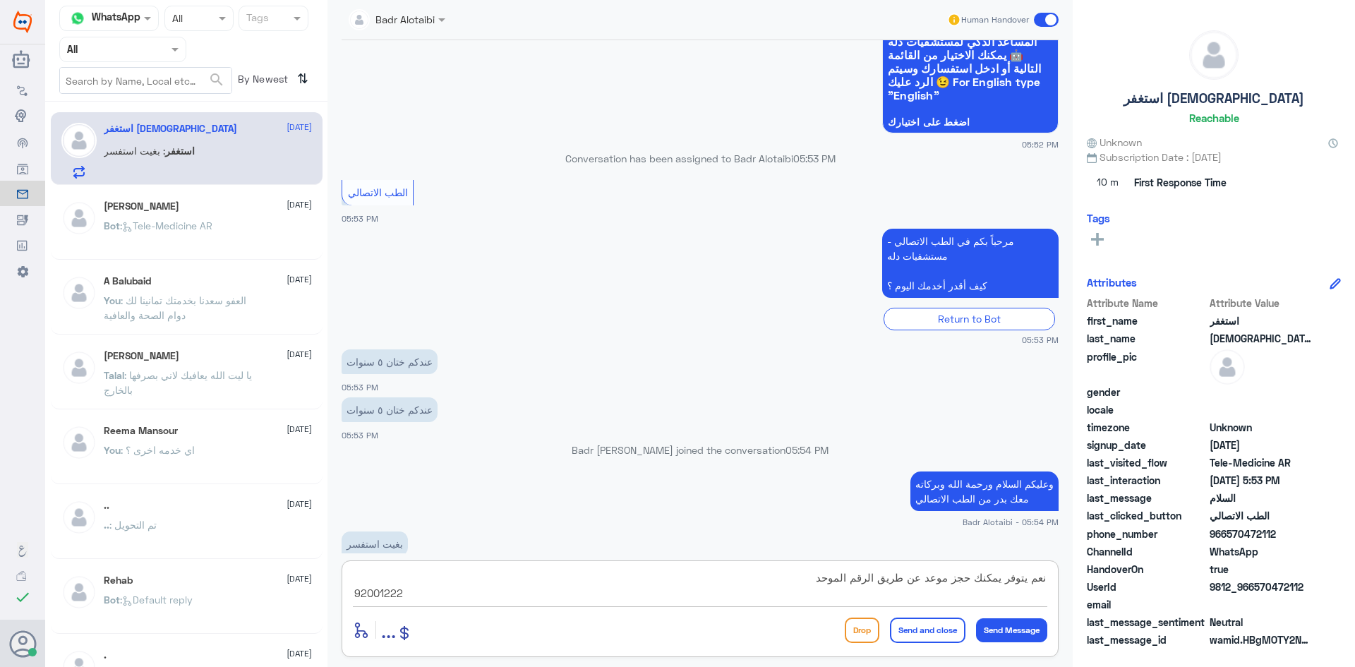
type textarea "نعم يتوفر يمكنك حجز موعد عن طريق الرقم الموحد 920012222"
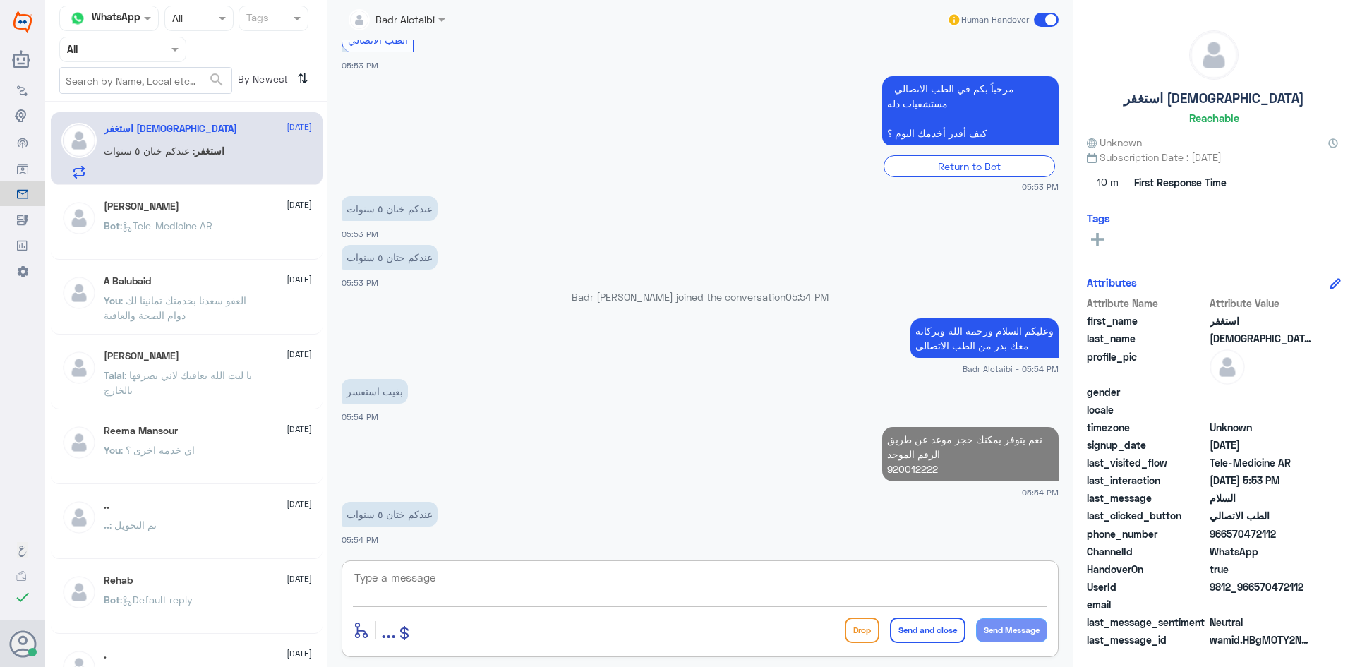
scroll to position [1198, 0]
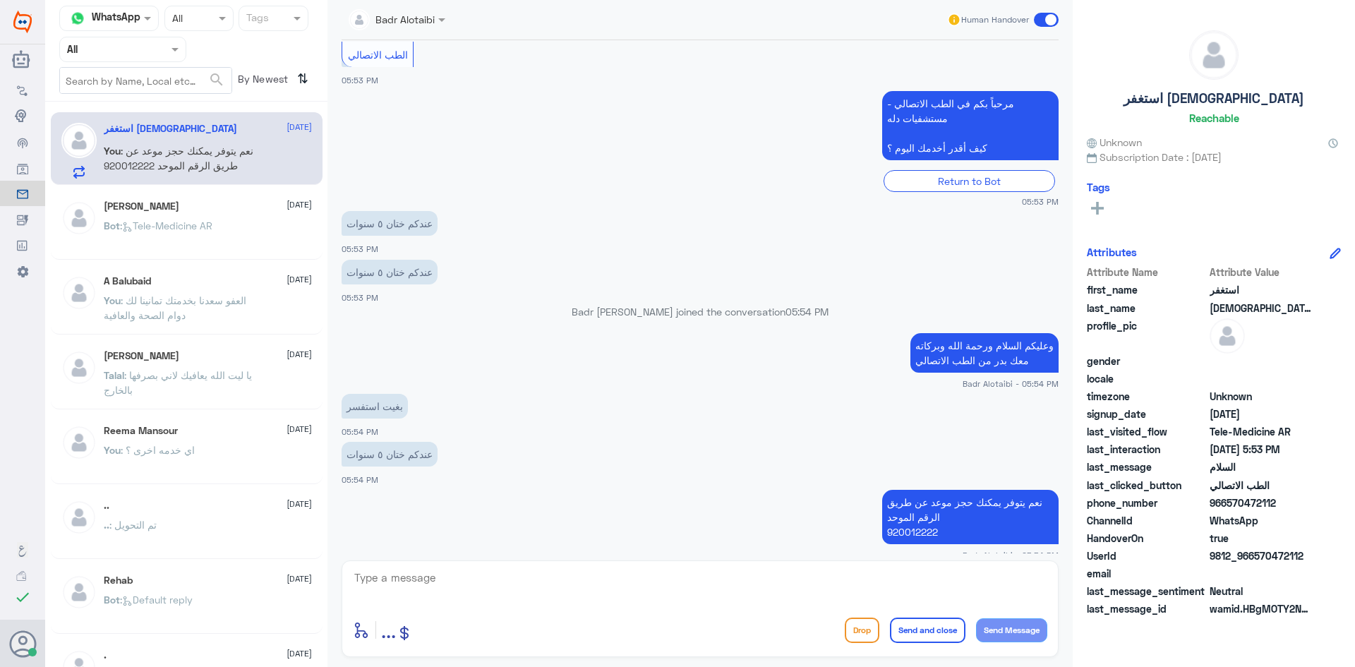
click at [1041, 23] on span at bounding box center [1046, 20] width 25 height 14
click at [0, 0] on input "checkbox" at bounding box center [0, 0] width 0 height 0
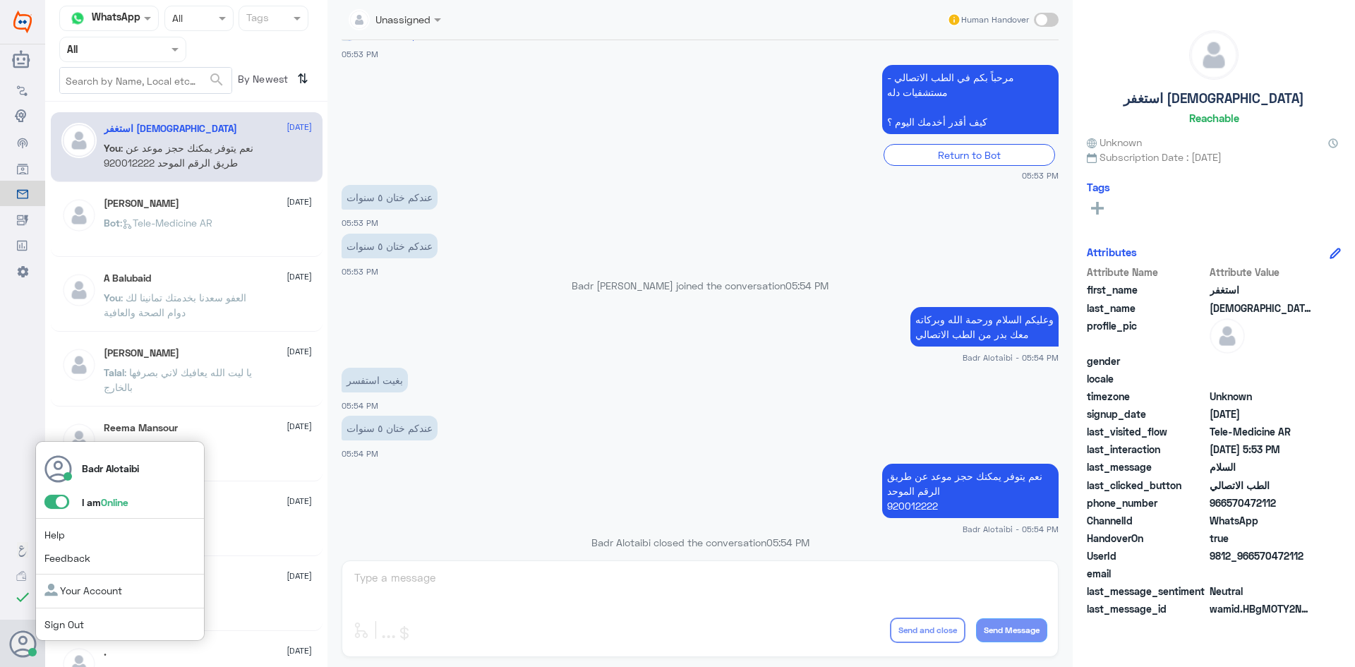
click at [52, 504] on span at bounding box center [56, 502] width 25 height 14
click at [0, 0] on input "checkbox" at bounding box center [0, 0] width 0 height 0
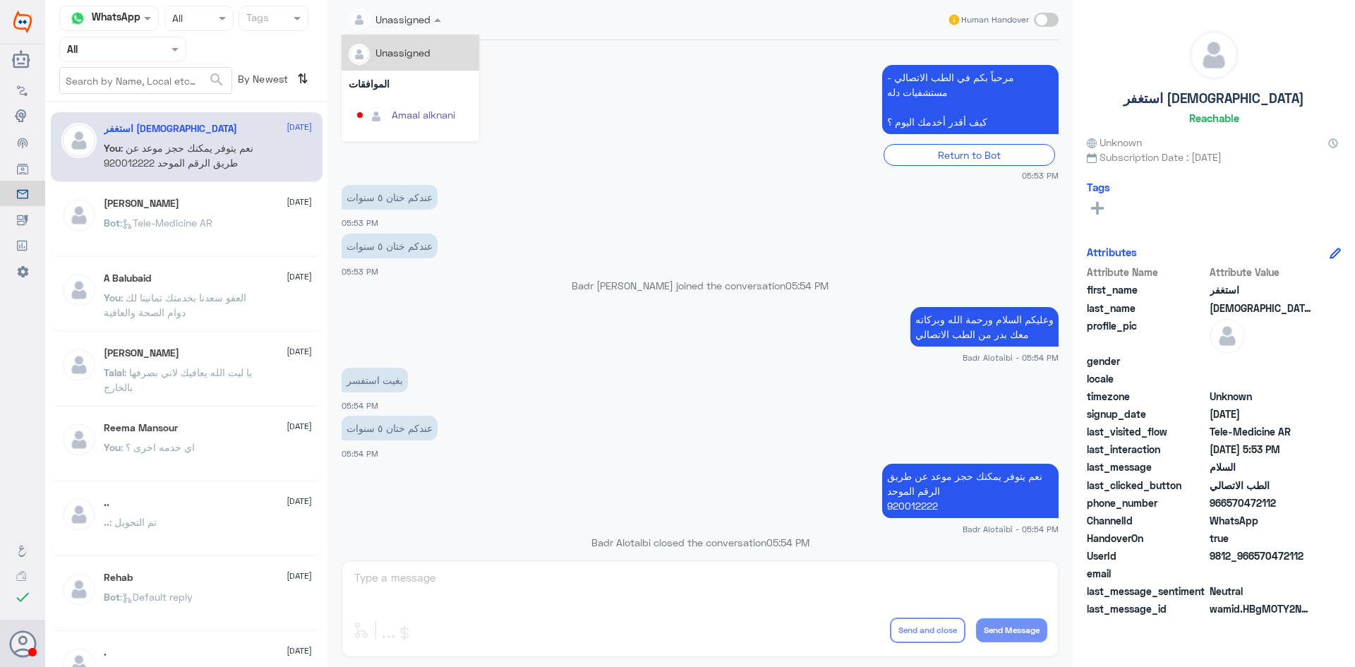
click at [402, 28] on div "Unassigned" at bounding box center [390, 20] width 82 height 28
